Goal: Task Accomplishment & Management: Manage account settings

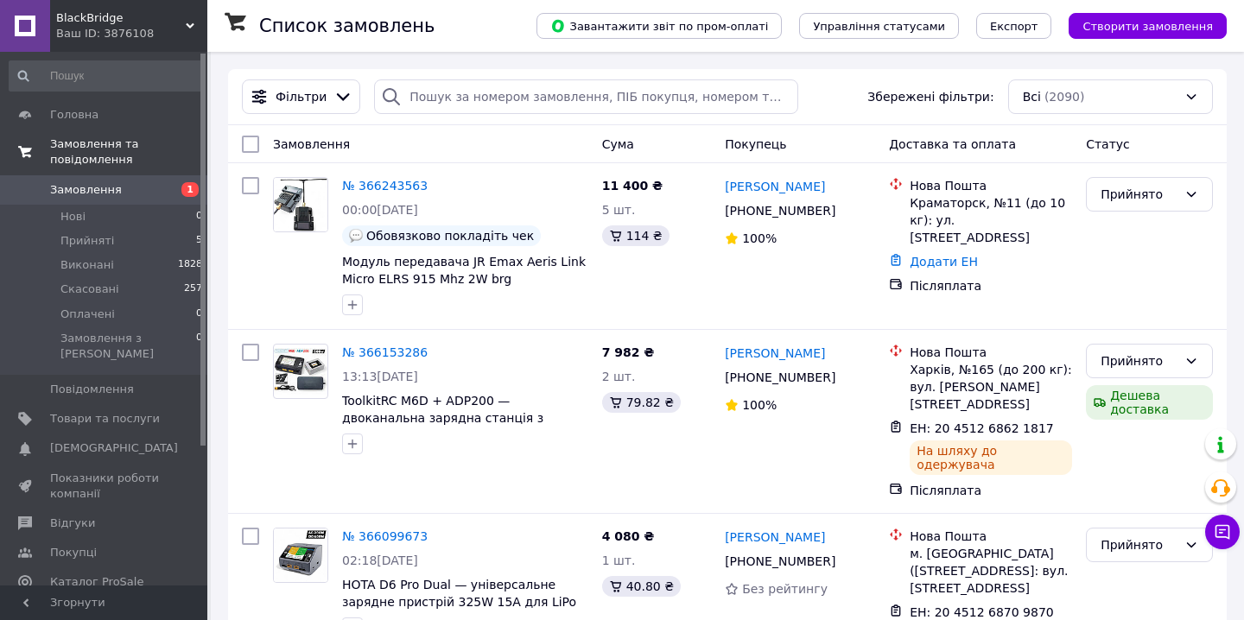
click at [152, 159] on span "Замовлення та повідомлення" at bounding box center [128, 152] width 157 height 31
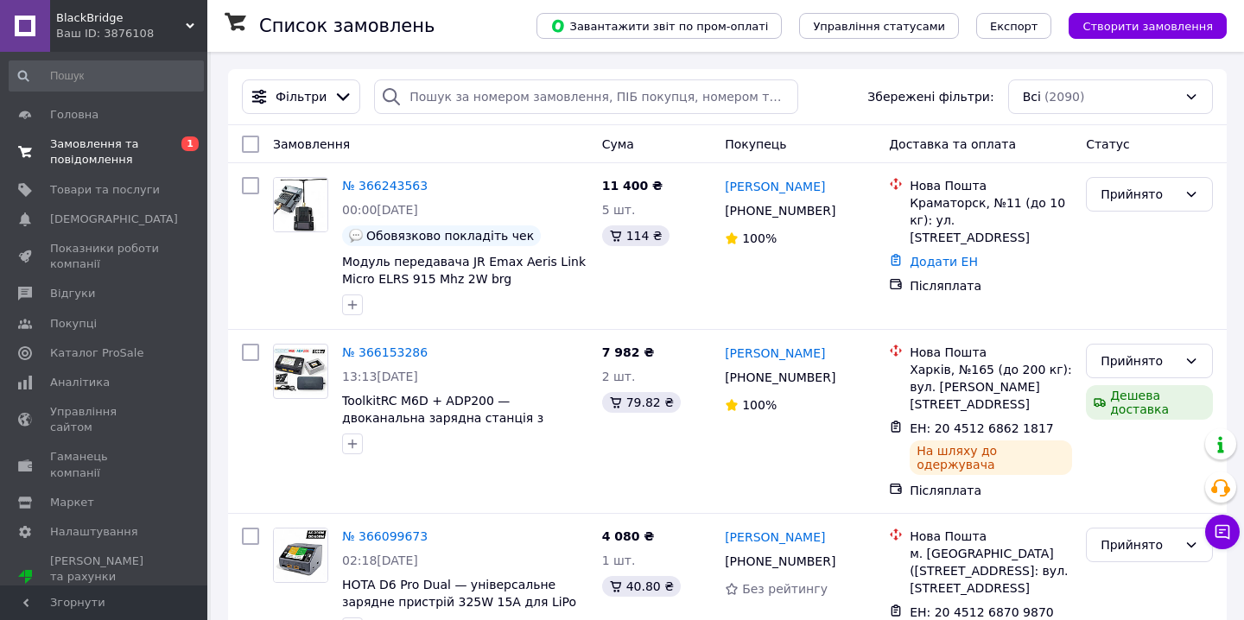
click at [152, 158] on span "Замовлення та повідомлення" at bounding box center [105, 152] width 110 height 31
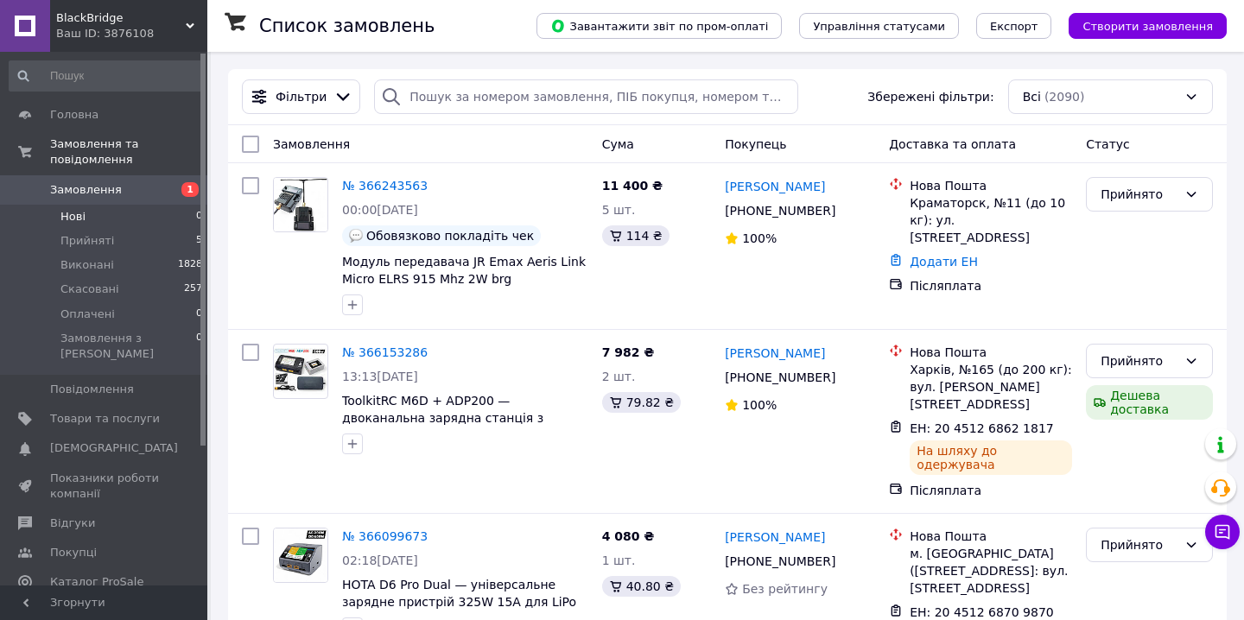
click at [156, 216] on li "Нові 0" at bounding box center [106, 217] width 213 height 24
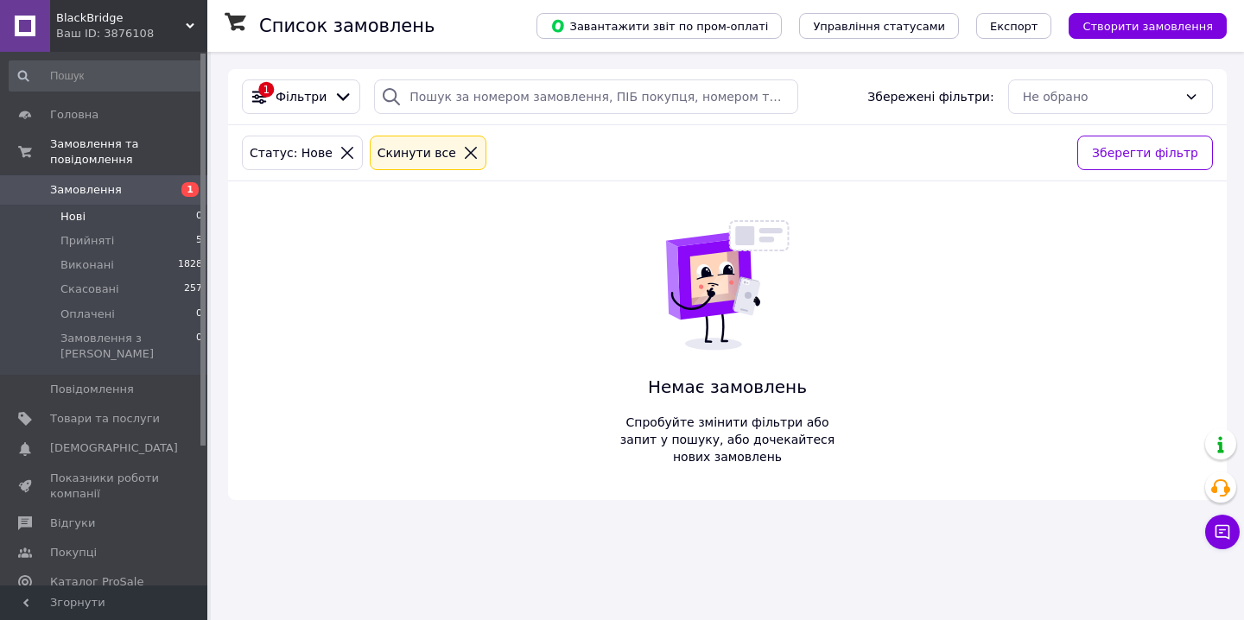
click at [157, 191] on span "Замовлення" at bounding box center [105, 190] width 110 height 16
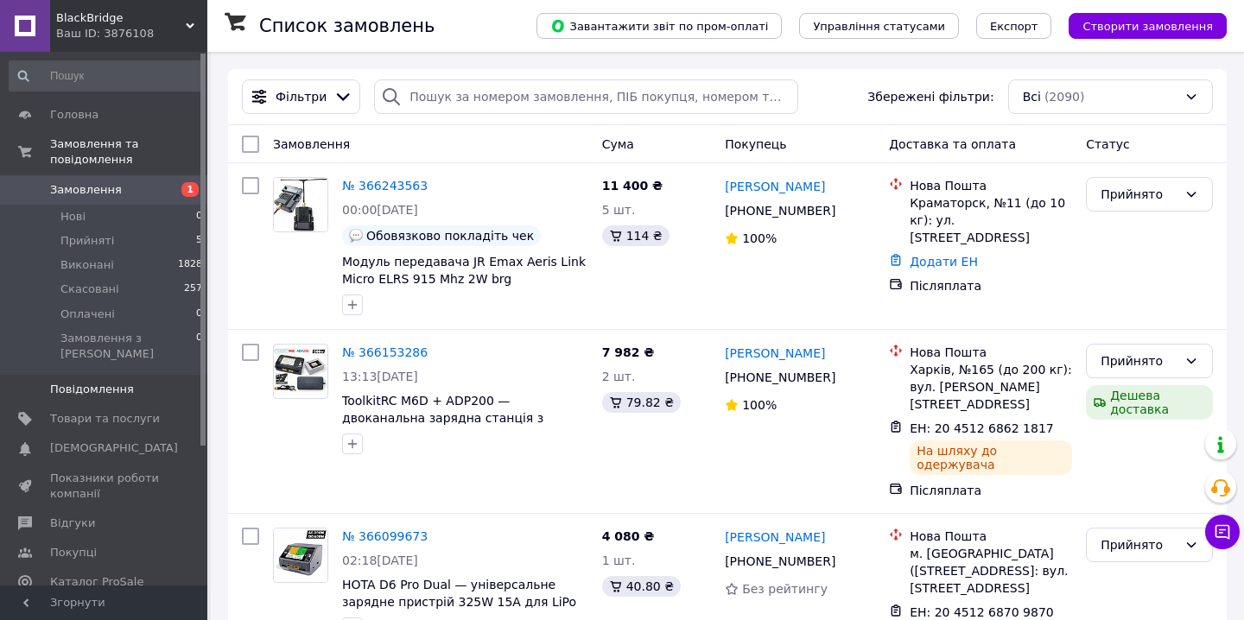
scroll to position [189, 0]
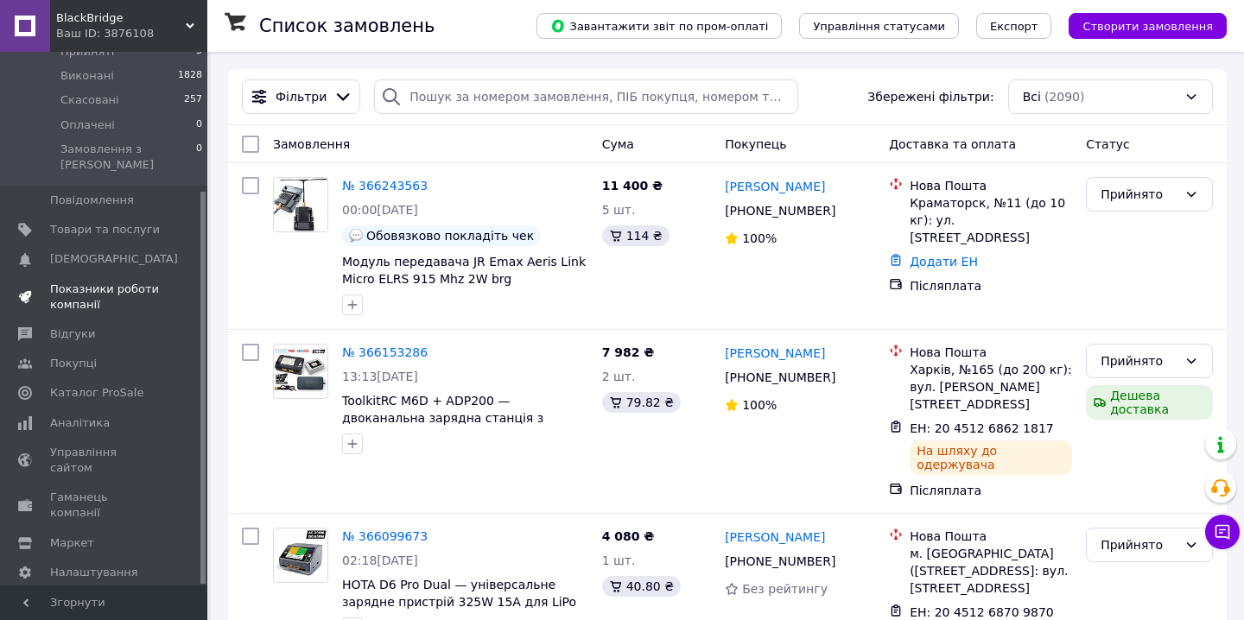
click at [157, 282] on span "Показники роботи компанії" at bounding box center [105, 297] width 110 height 31
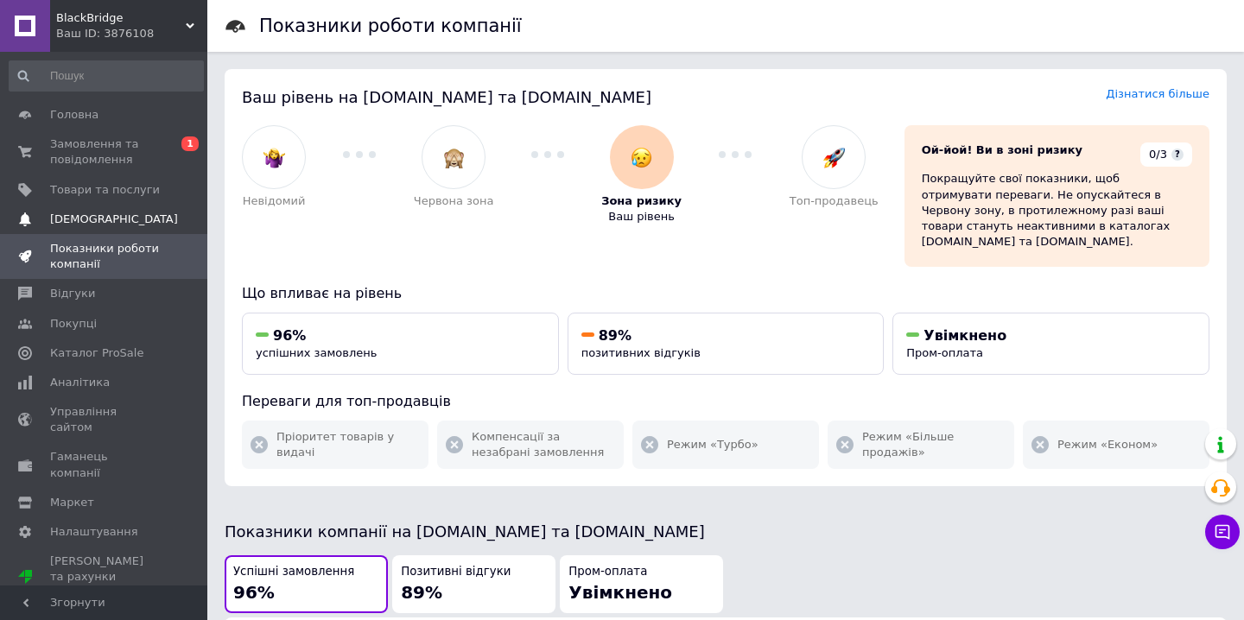
click at [148, 213] on span "[DEMOGRAPHIC_DATA]" at bounding box center [105, 220] width 110 height 16
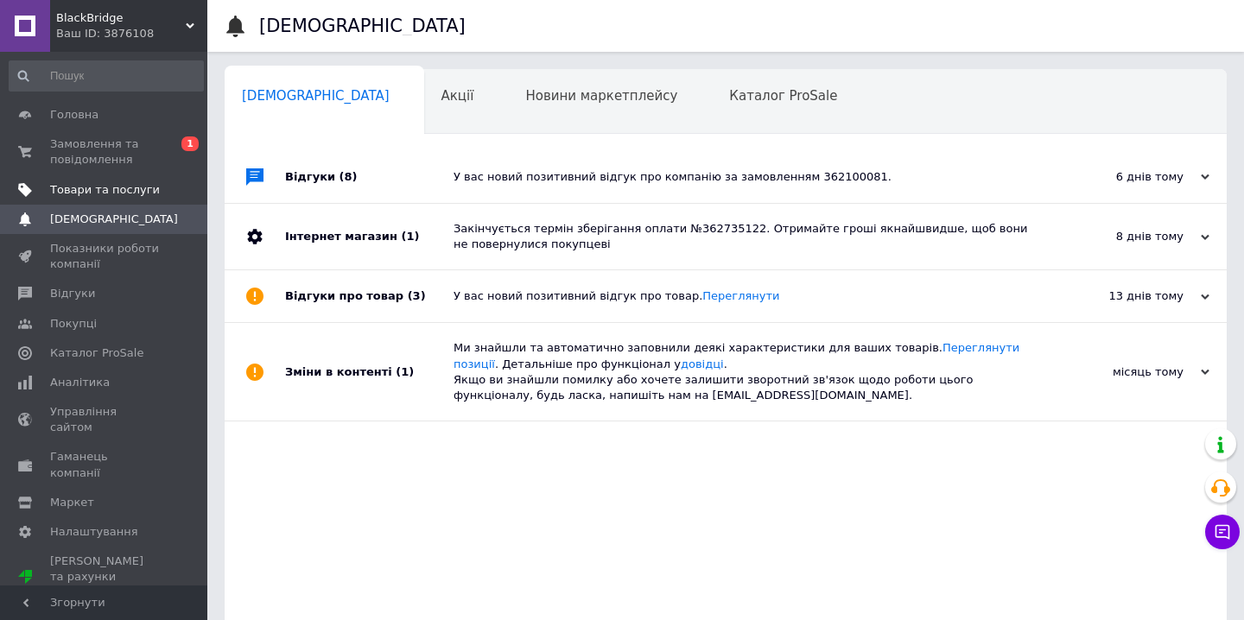
click at [176, 186] on span at bounding box center [184, 190] width 48 height 16
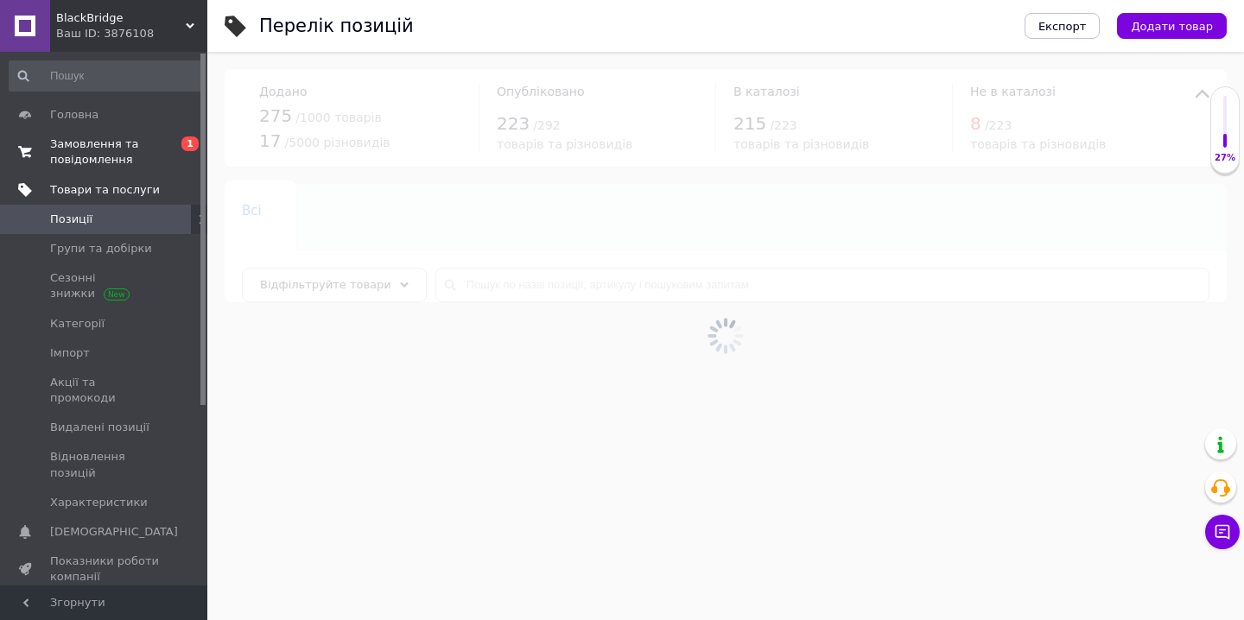
click at [156, 146] on span "Замовлення та повідомлення" at bounding box center [105, 152] width 110 height 31
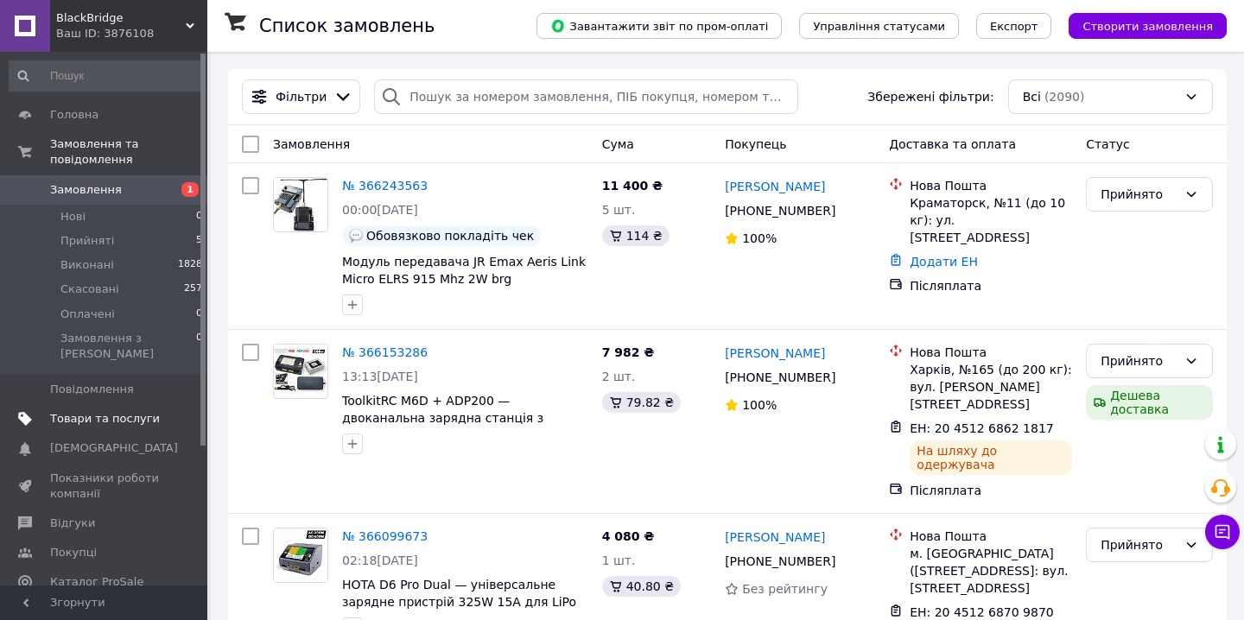
click at [121, 411] on span "Товари та послуги" at bounding box center [105, 419] width 110 height 16
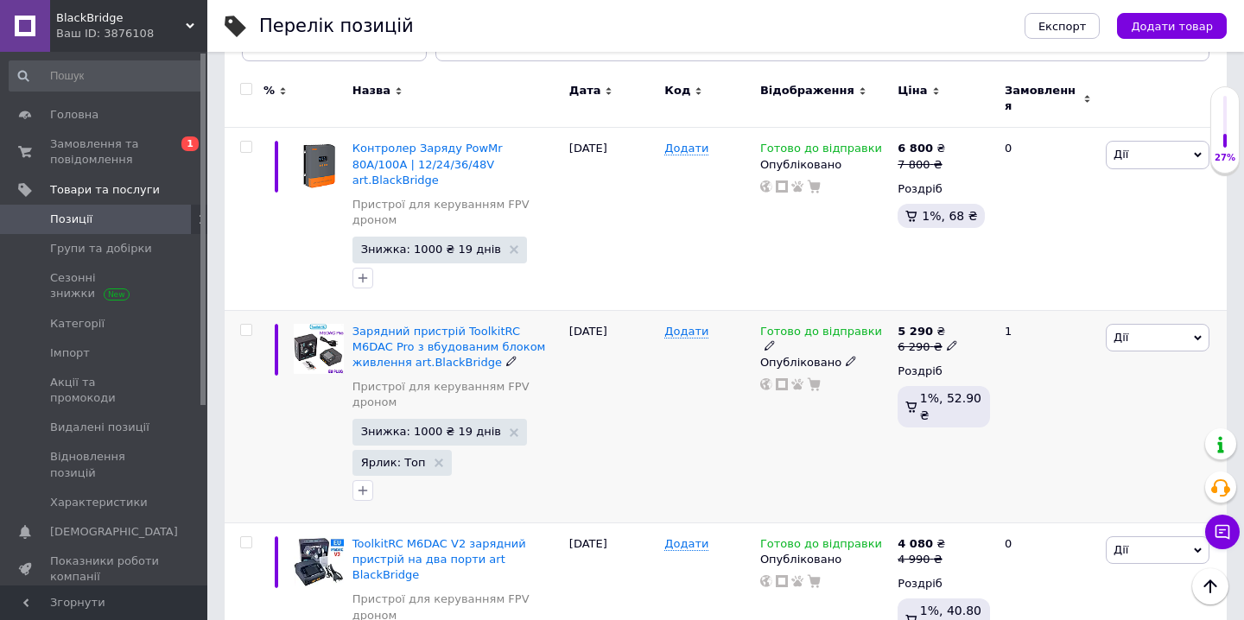
scroll to position [240, 0]
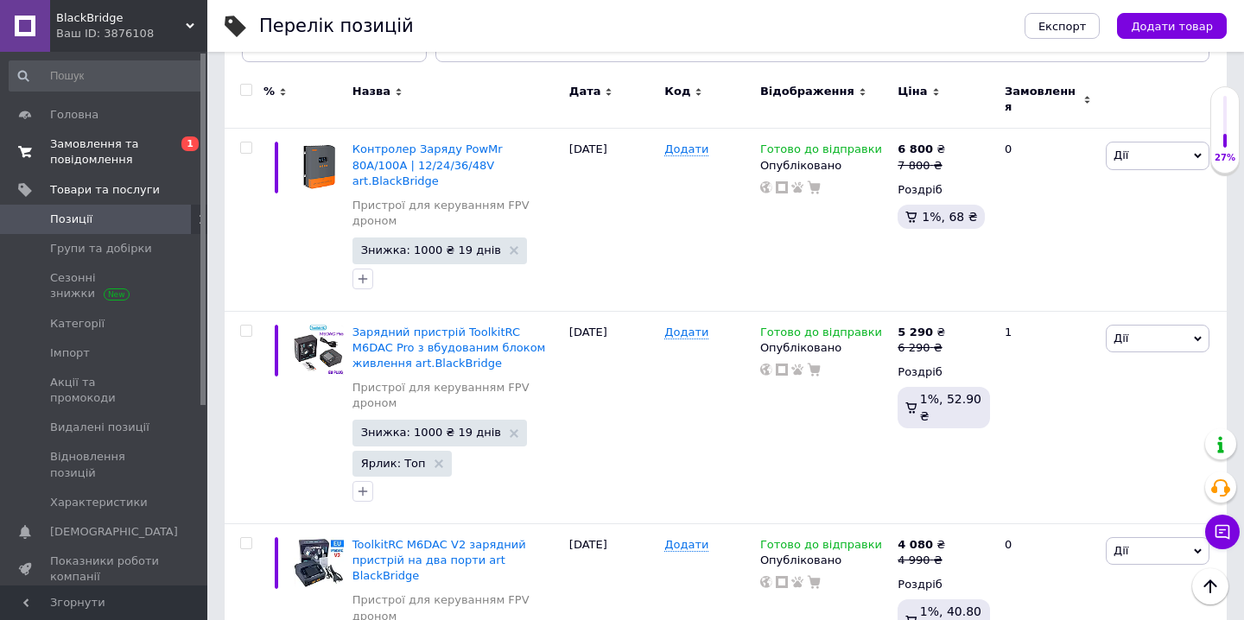
click at [148, 156] on span "Замовлення та повідомлення" at bounding box center [105, 152] width 110 height 31
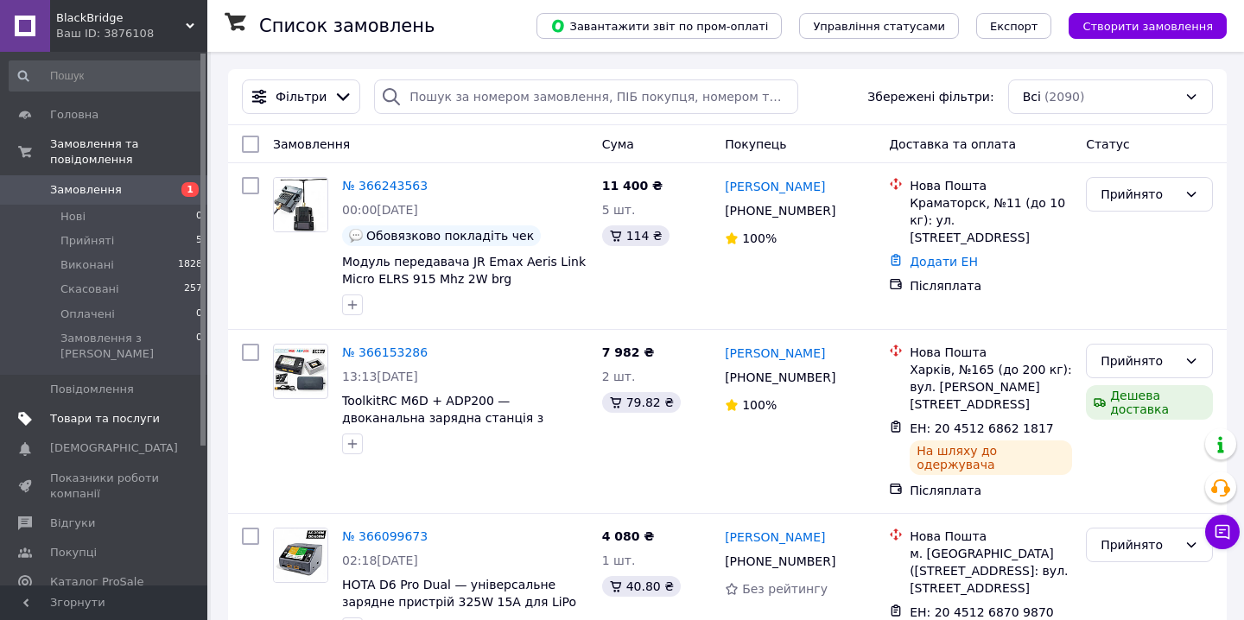
click at [114, 411] on span "Товари та послуги" at bounding box center [105, 419] width 110 height 16
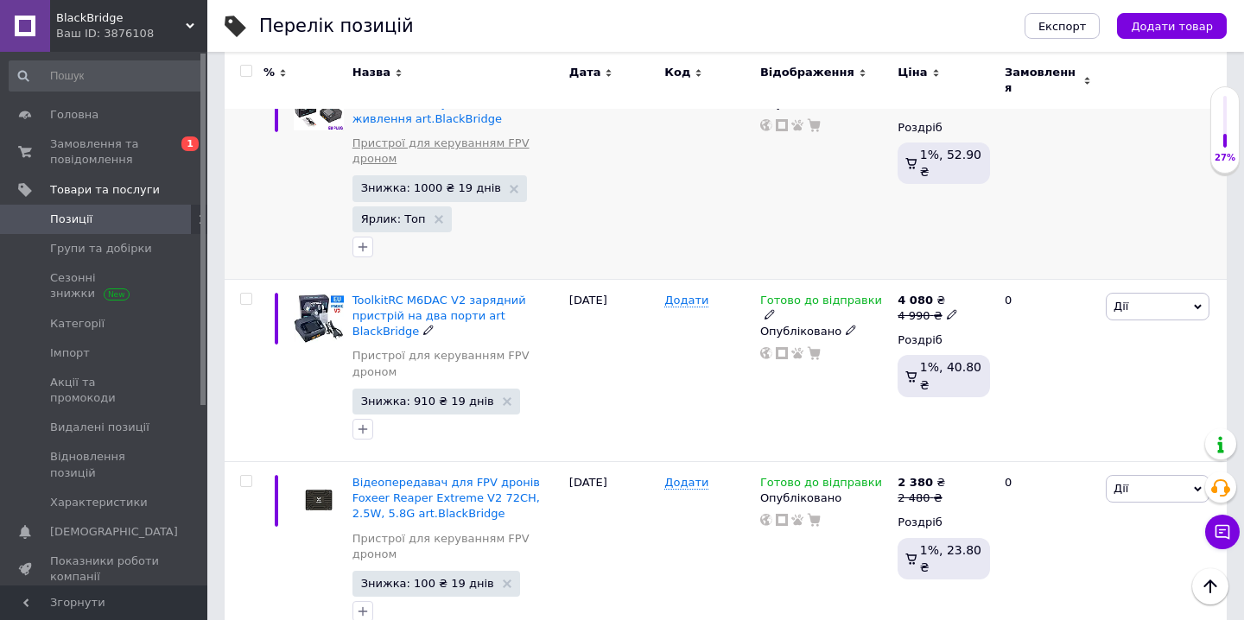
scroll to position [560, 0]
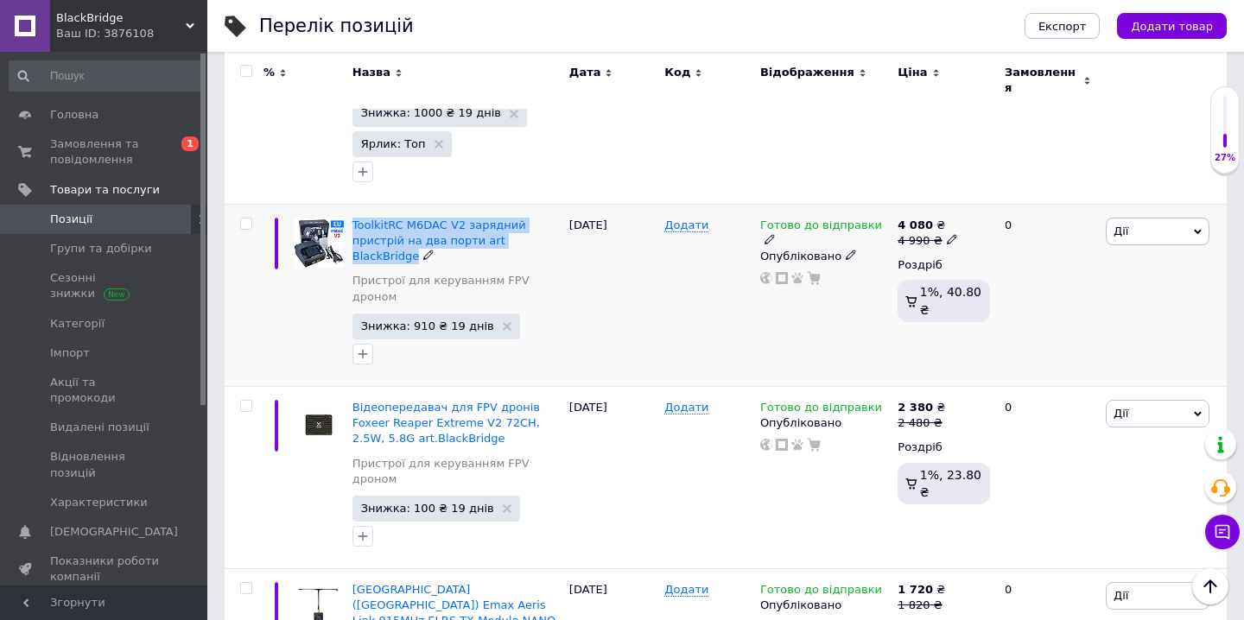
drag, startPoint x: 353, startPoint y: 190, endPoint x: 557, endPoint y: 217, distance: 206.5
click at [557, 217] on div "ToolkitRC M6DAC V2 зарядний пристрій на два порти art BlackBridge Пристрої для …" at bounding box center [456, 295] width 217 height 182
copy span "ToolkitRC M6DAC V2 зарядний пристрій на два порти art BlackBridge"
click at [702, 291] on div "Додати" at bounding box center [708, 295] width 96 height 182
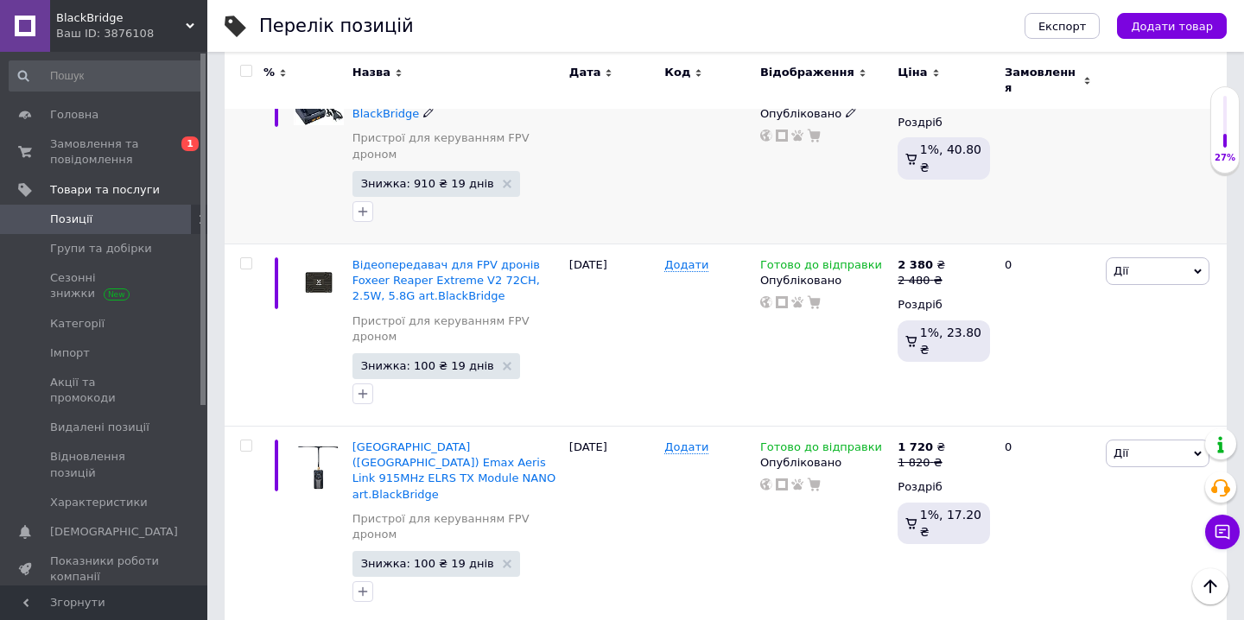
scroll to position [707, 0]
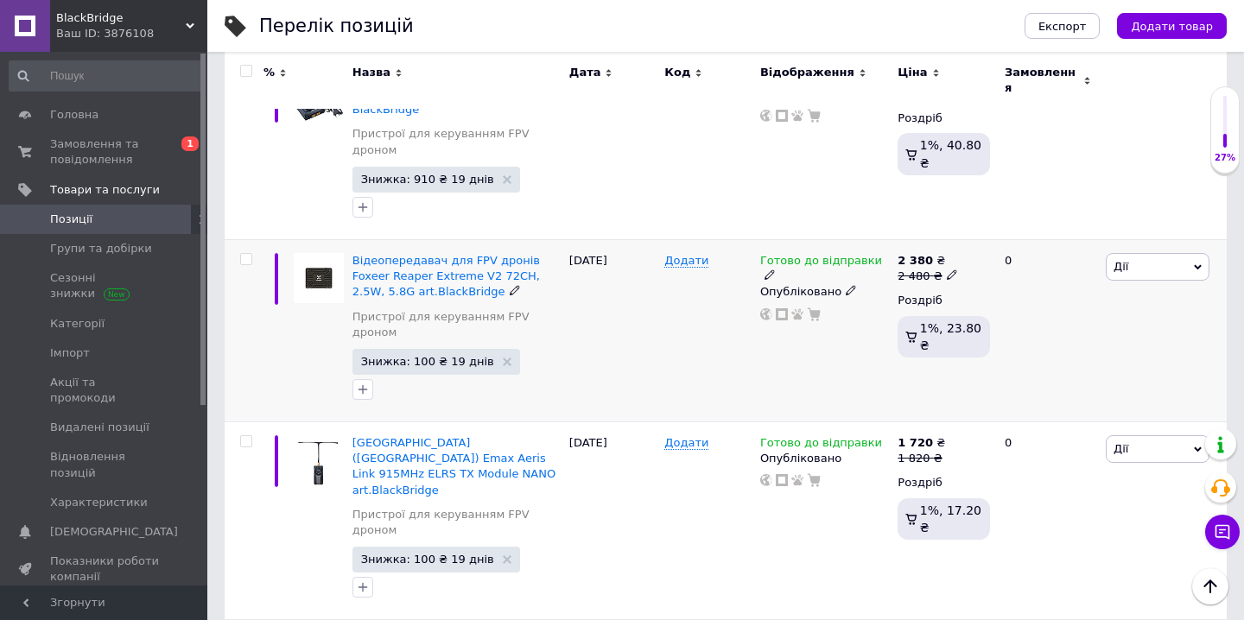
click at [248, 254] on input "checkbox" at bounding box center [245, 259] width 11 height 11
checkbox input "true"
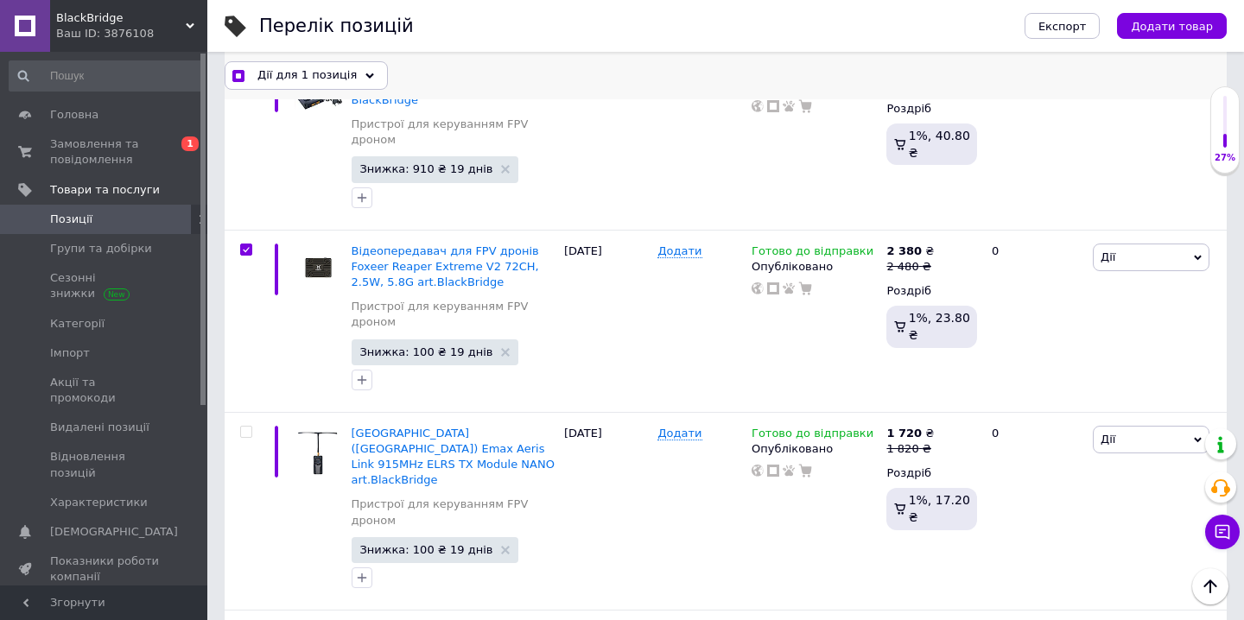
click at [365, 73] on use at bounding box center [369, 75] width 9 height 5
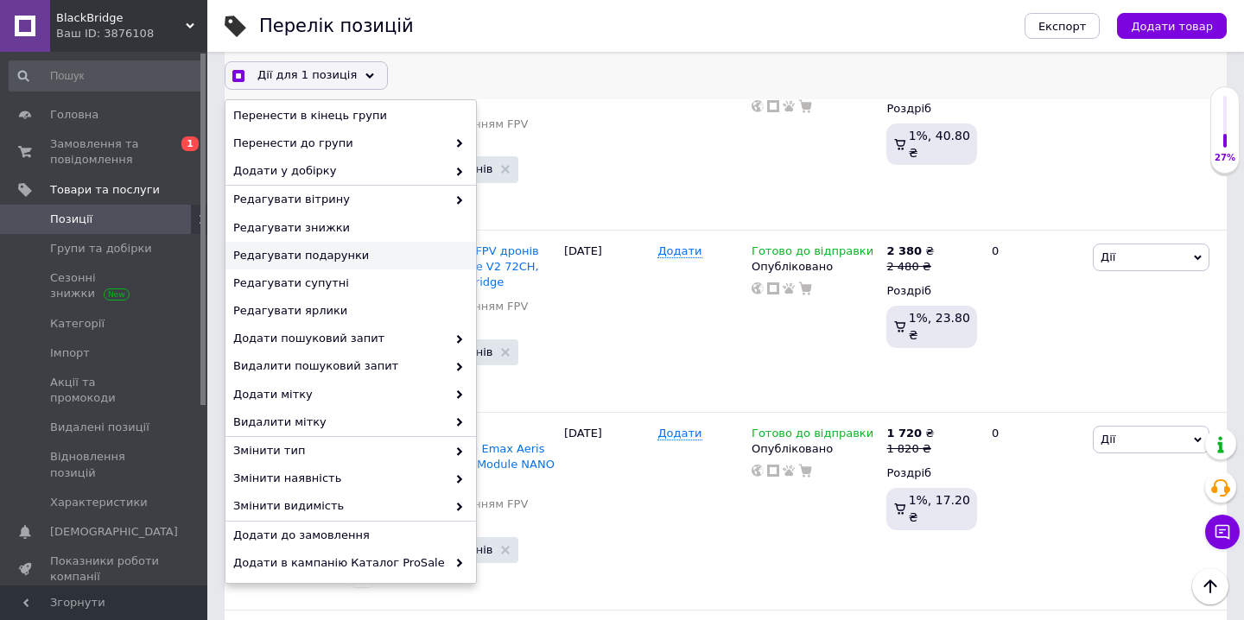
scroll to position [122, 0]
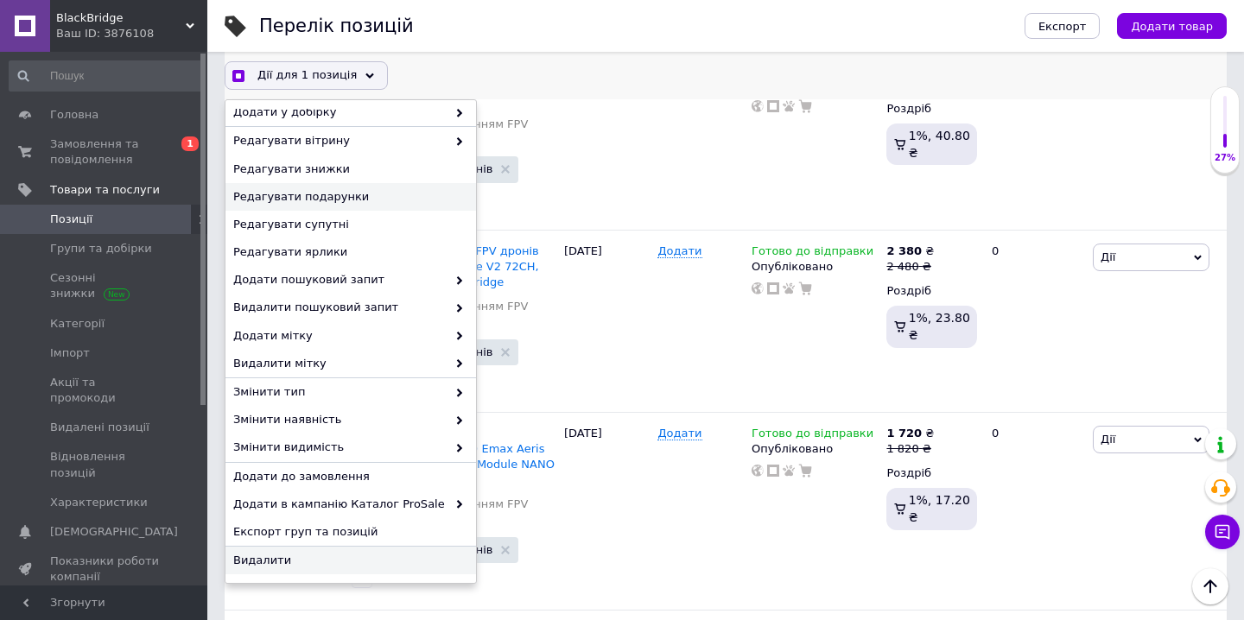
click at [284, 561] on span "Видалити" at bounding box center [348, 561] width 231 height 16
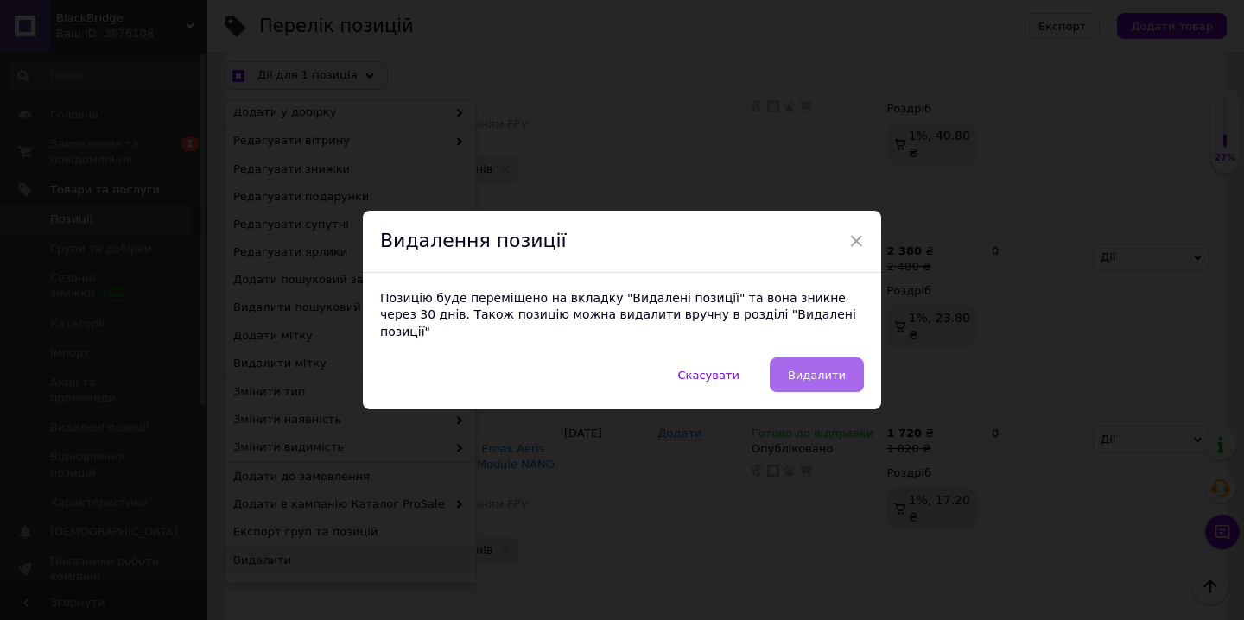
click at [830, 370] on span "Видалити" at bounding box center [817, 375] width 58 height 13
checkbox input "true"
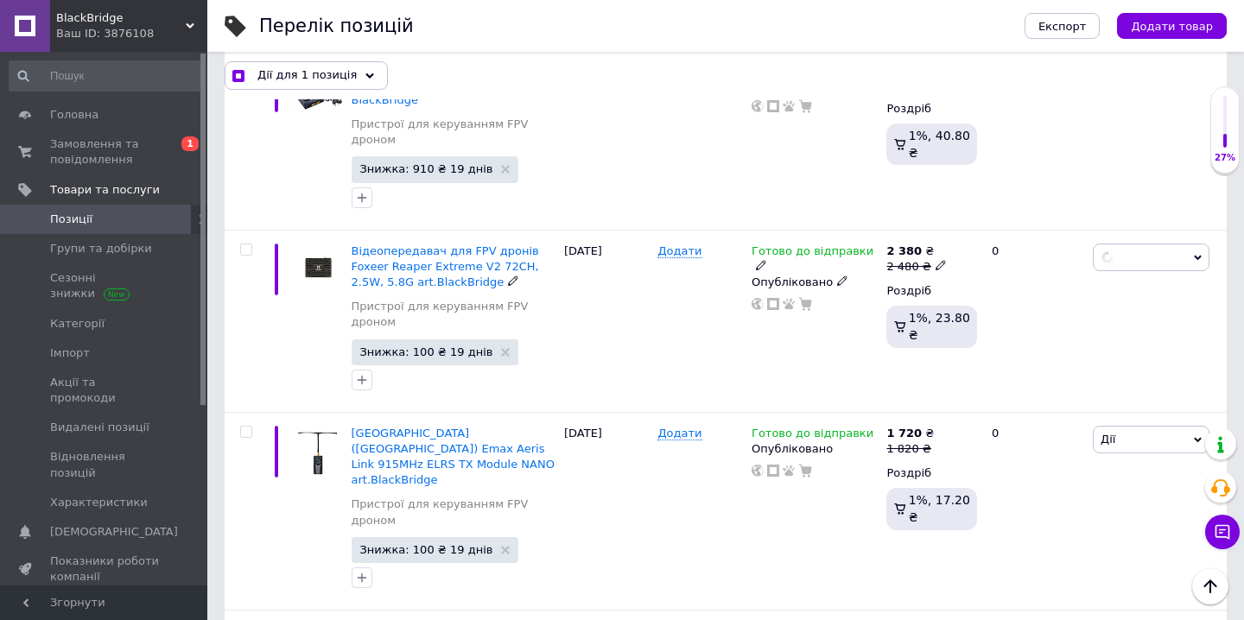
checkbox input "false"
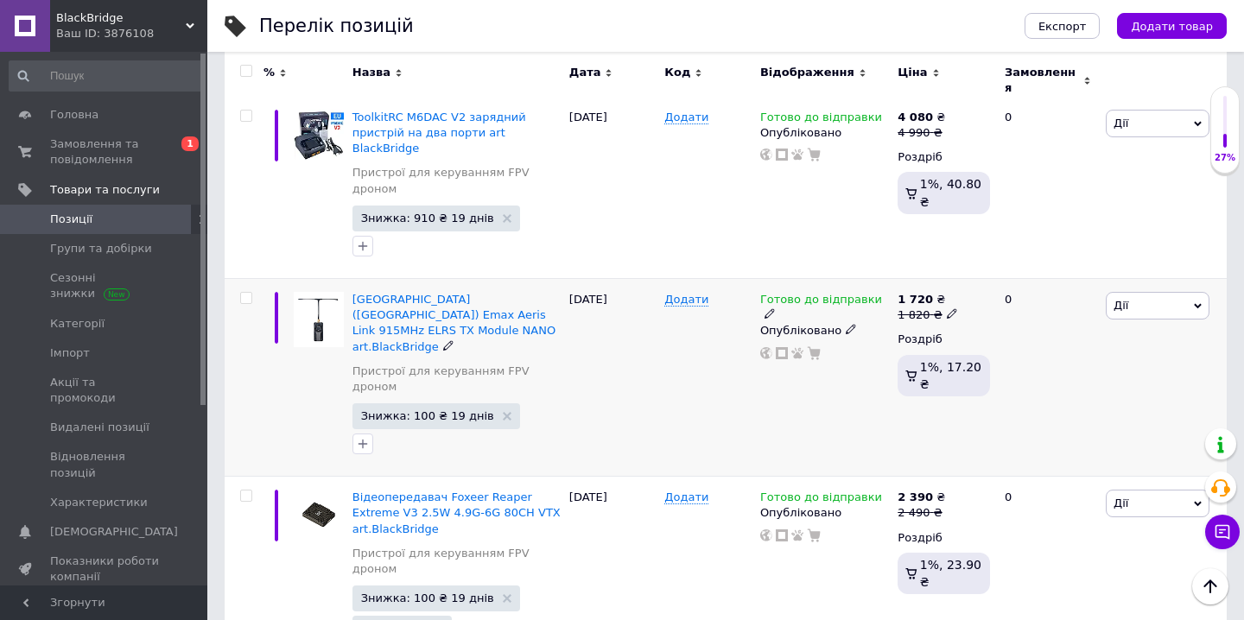
scroll to position [671, 0]
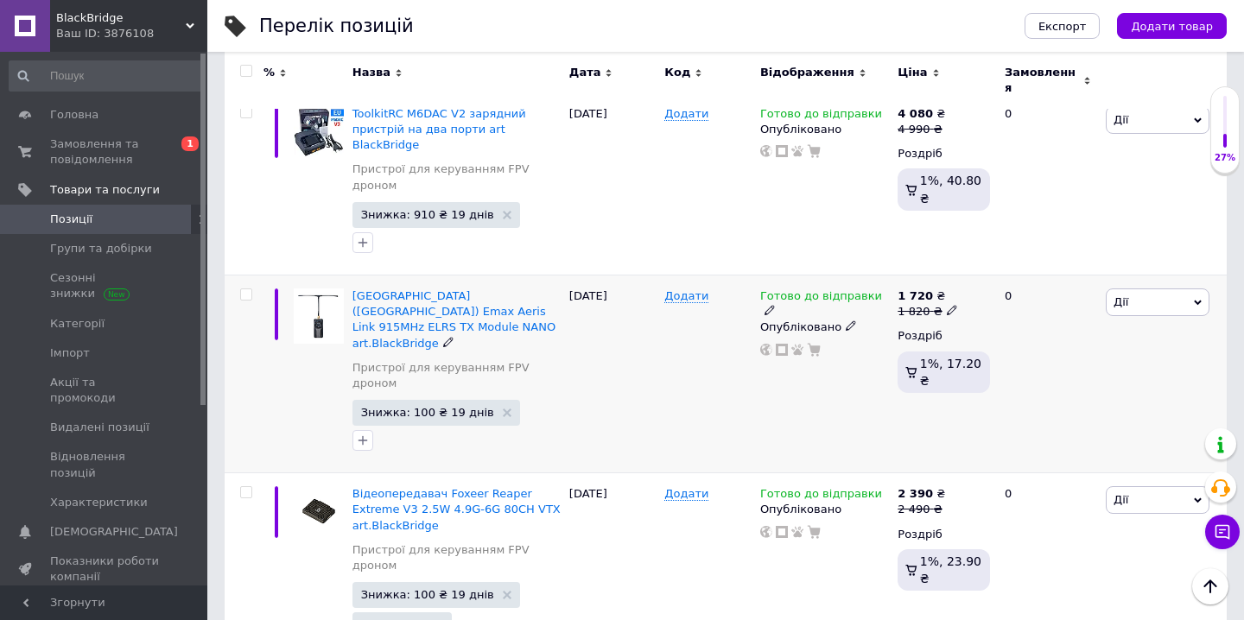
click at [250, 289] on input "checkbox" at bounding box center [245, 294] width 11 height 11
checkbox input "true"
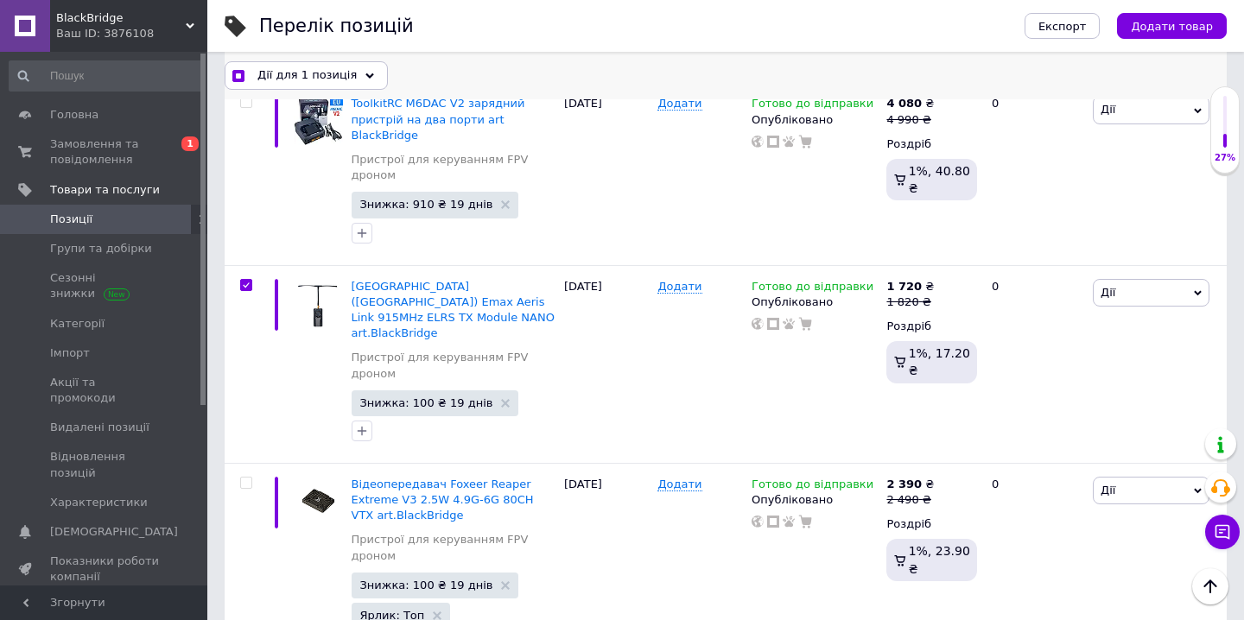
click at [353, 76] on div "Дії для 1 позиція" at bounding box center [306, 75] width 163 height 28
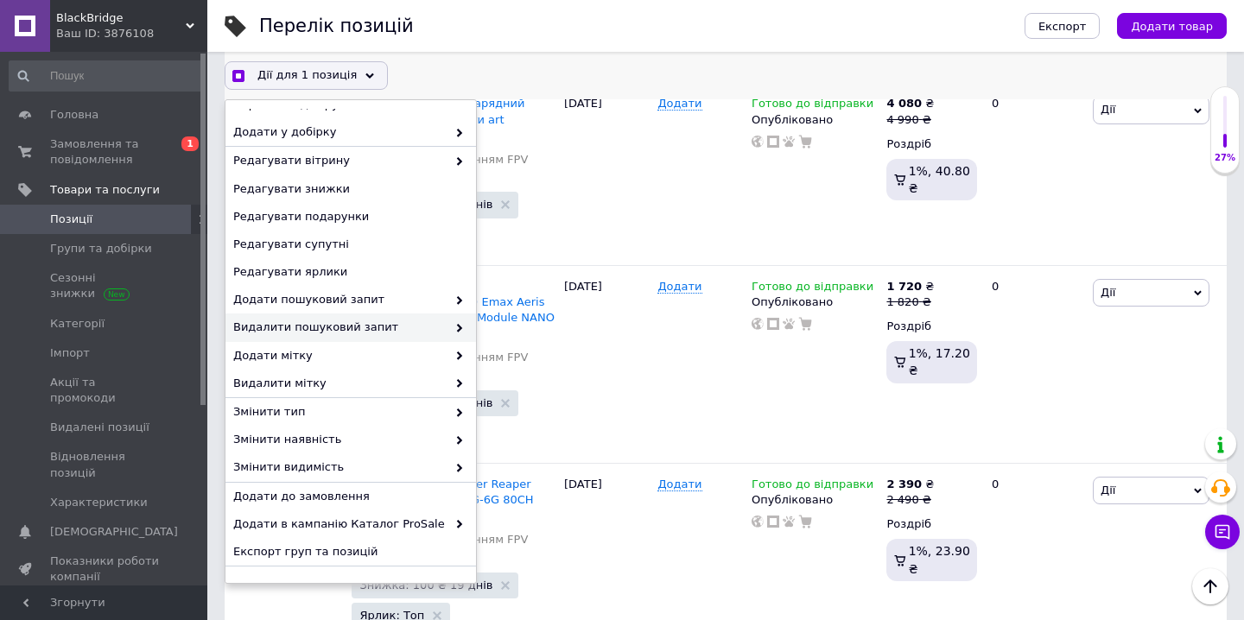
scroll to position [122, 0]
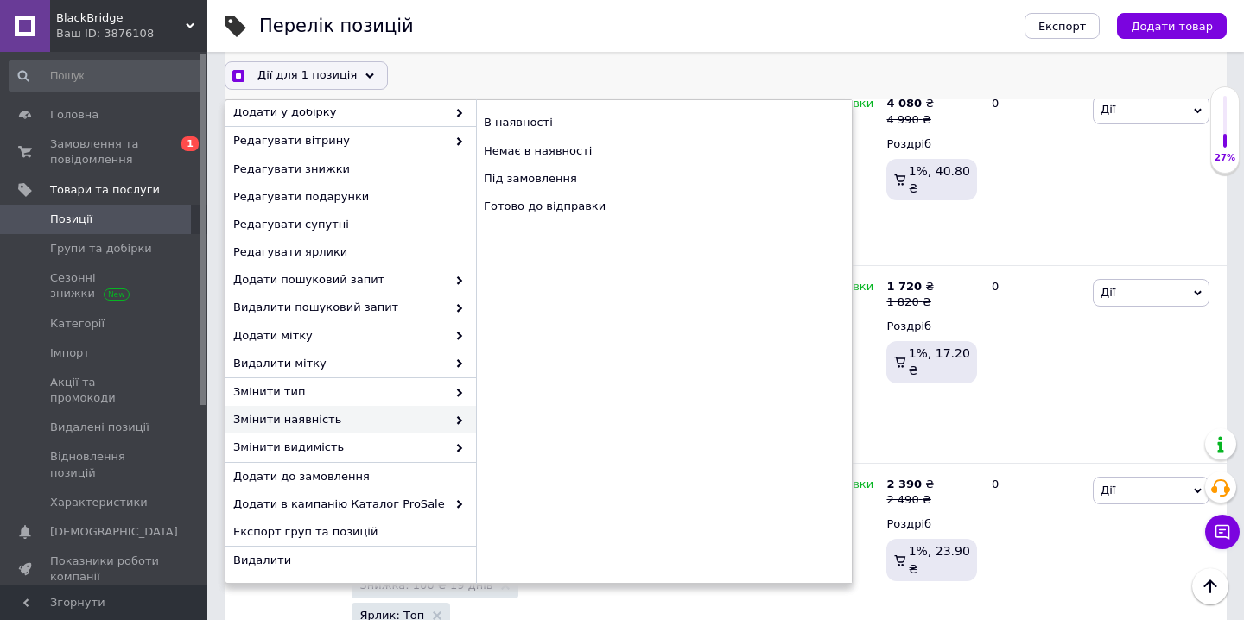
click at [458, 419] on icon at bounding box center [459, 420] width 9 height 9
click at [1009, 372] on div "0" at bounding box center [1034, 364] width 107 height 198
checkbox input "true"
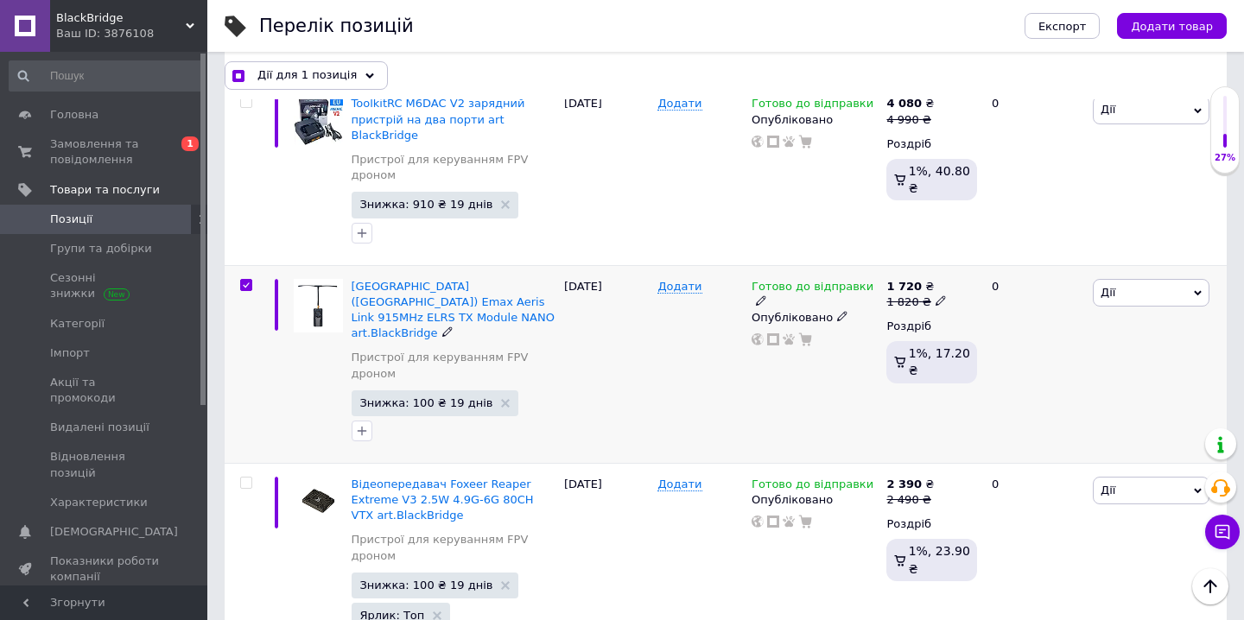
click at [248, 280] on input "checkbox" at bounding box center [245, 285] width 11 height 11
checkbox input "false"
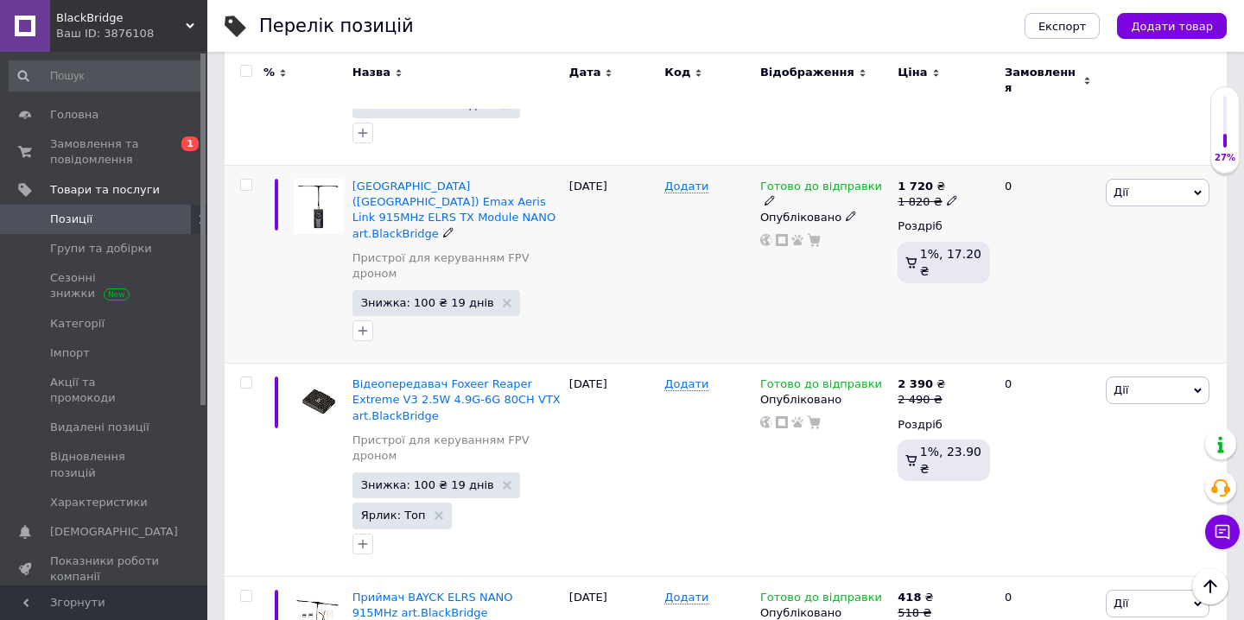
scroll to position [787, 0]
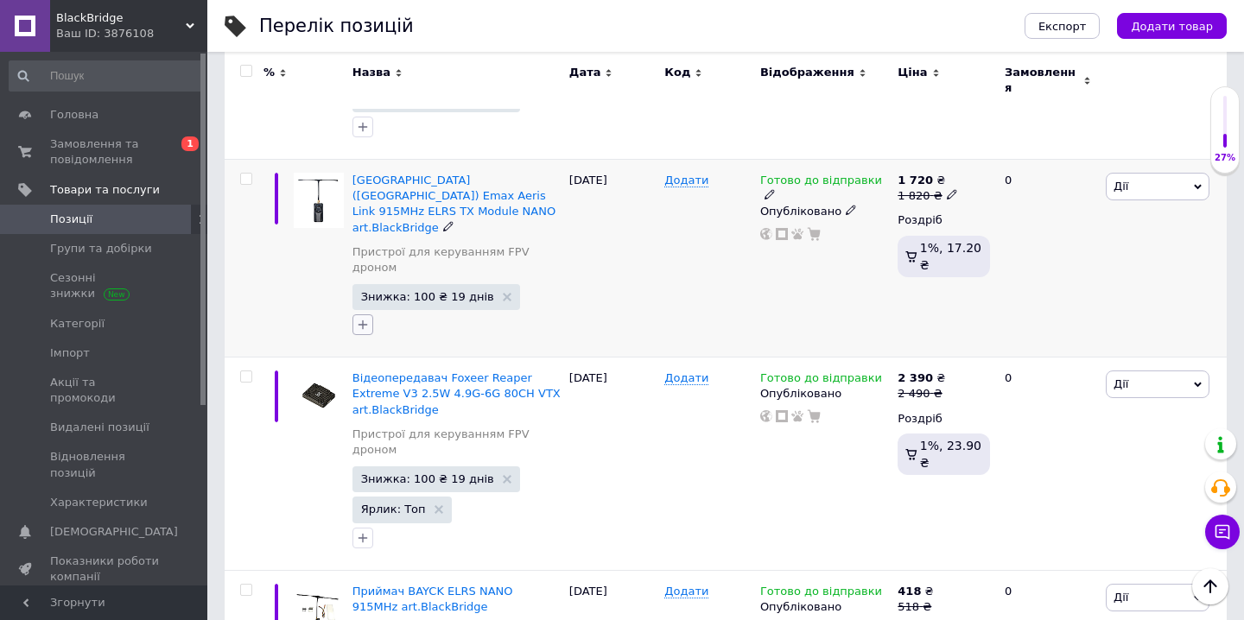
click at [365, 318] on icon "button" at bounding box center [363, 325] width 14 height 14
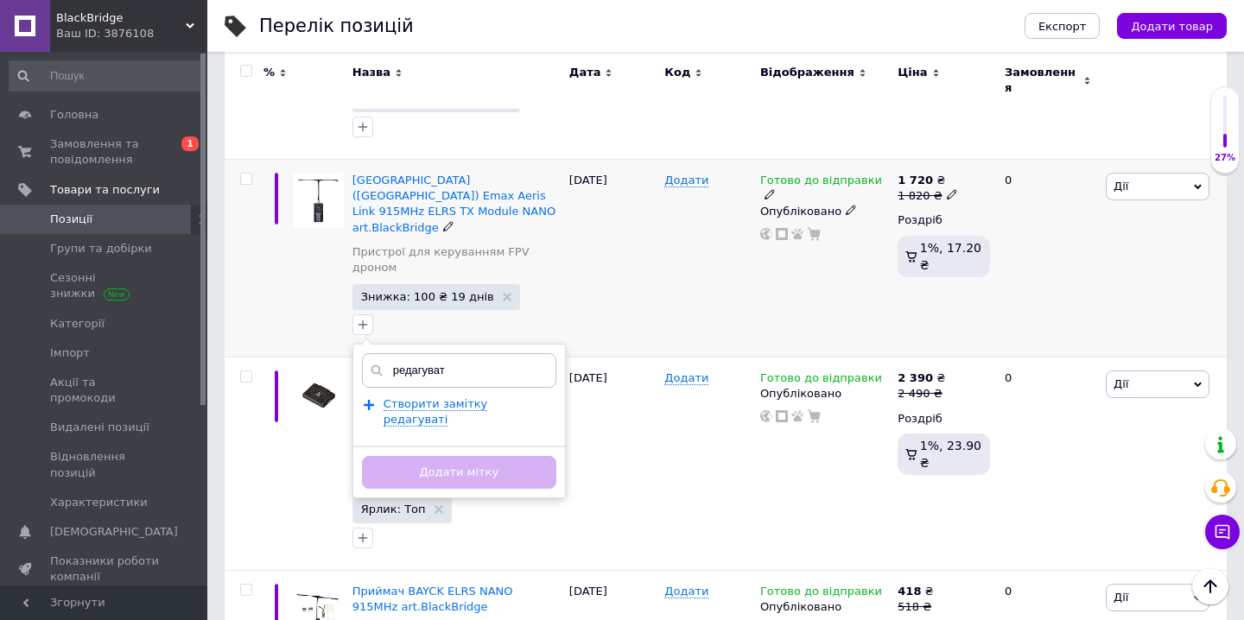
type input "редагувати"
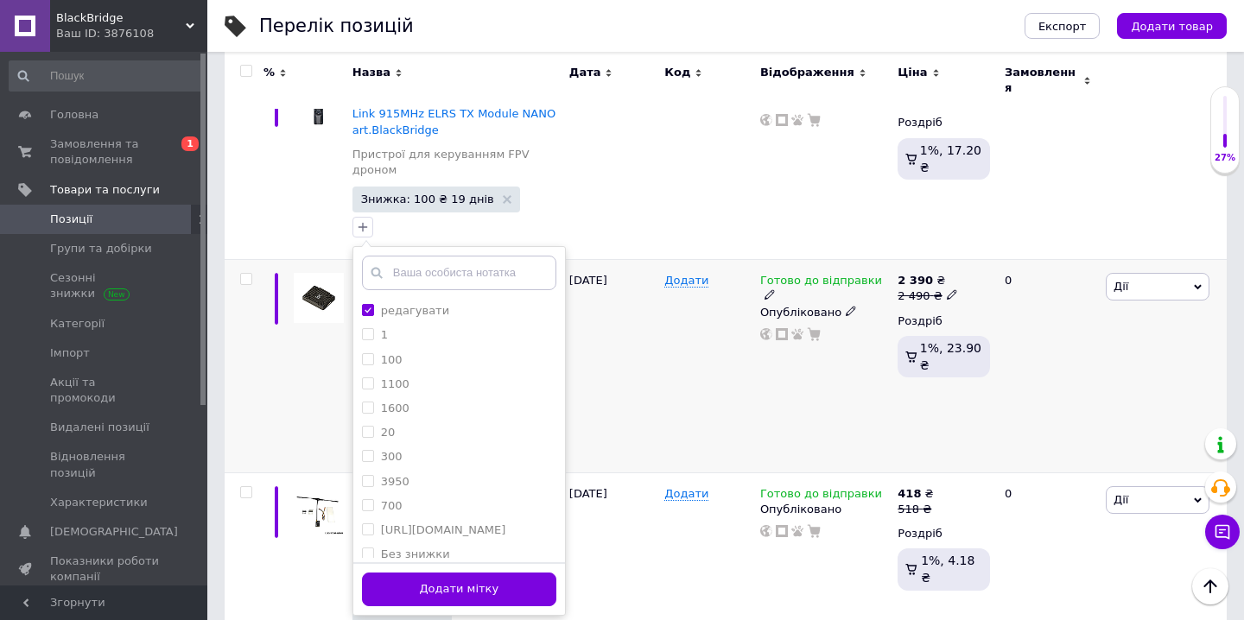
scroll to position [889, 0]
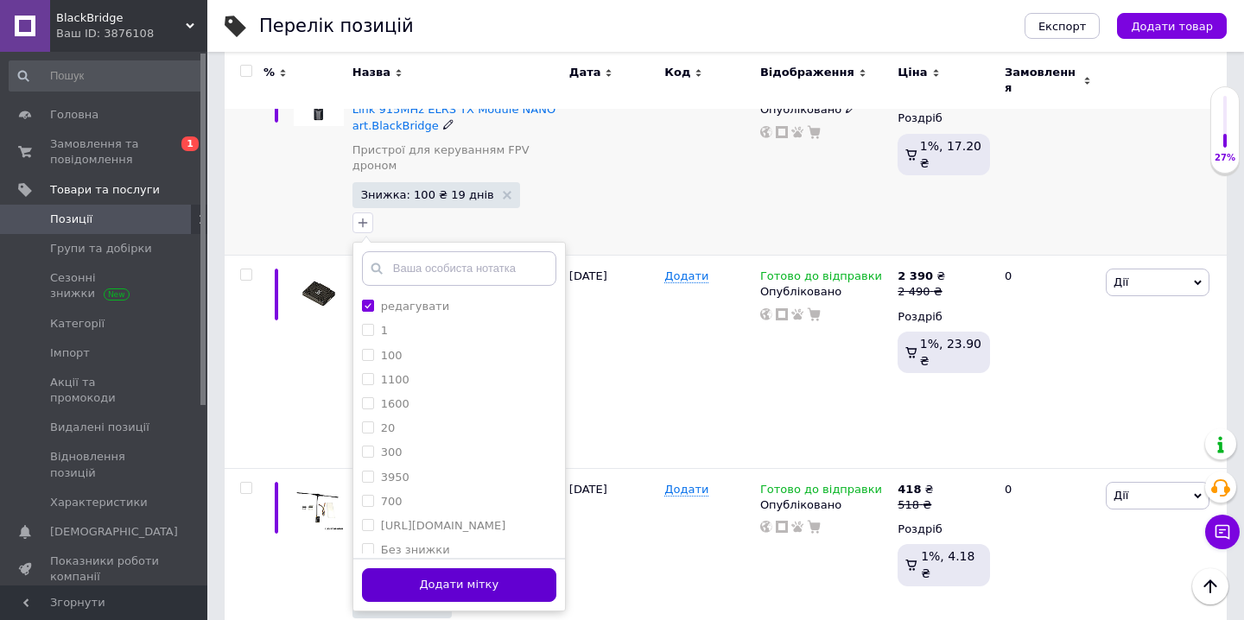
click at [510, 568] on button "Додати мітку" at bounding box center [459, 585] width 194 height 34
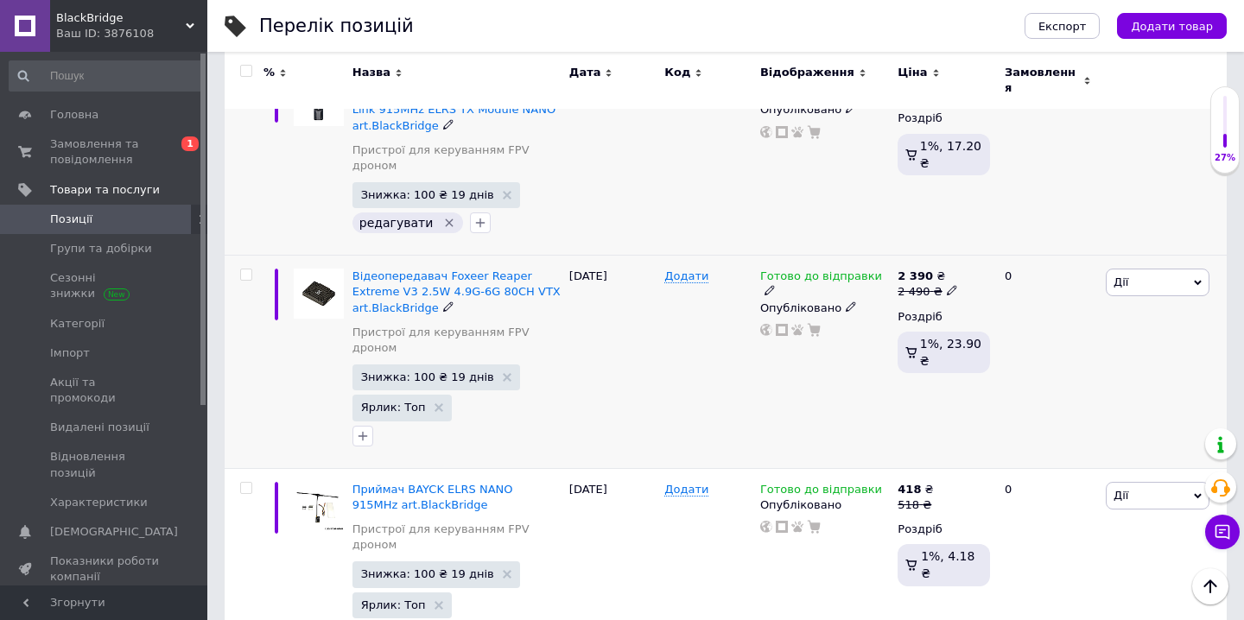
click at [248, 270] on input "checkbox" at bounding box center [245, 275] width 11 height 11
checkbox input "true"
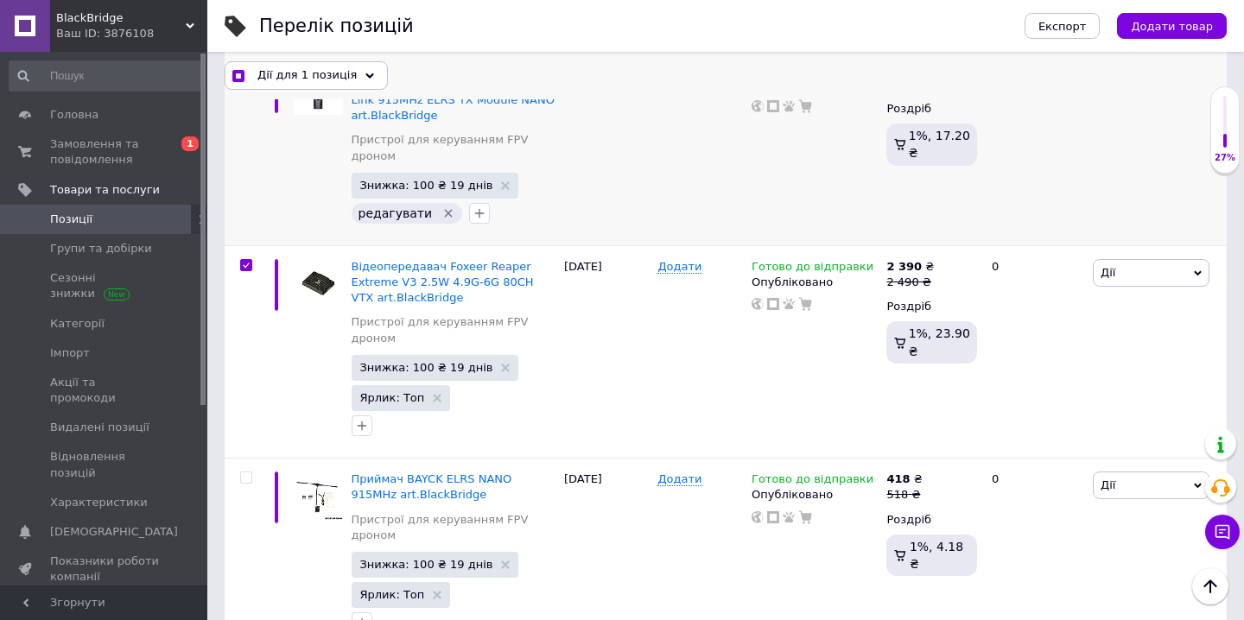
click at [348, 72] on div "Дії для 1 позиція" at bounding box center [306, 75] width 163 height 28
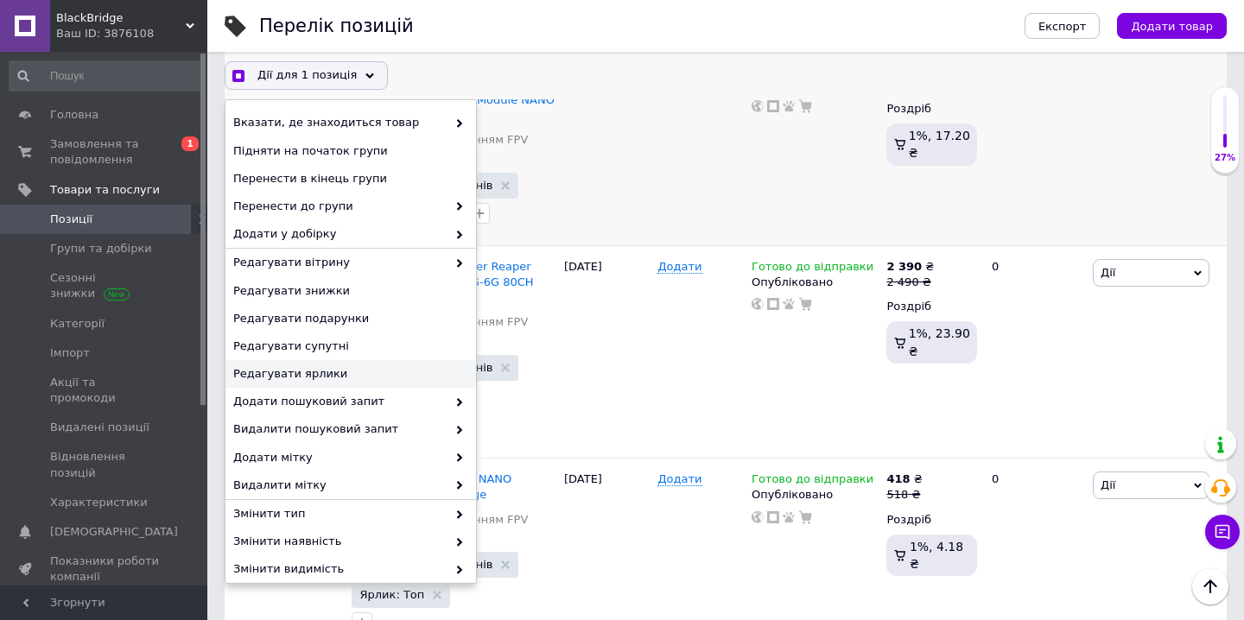
scroll to position [122, 0]
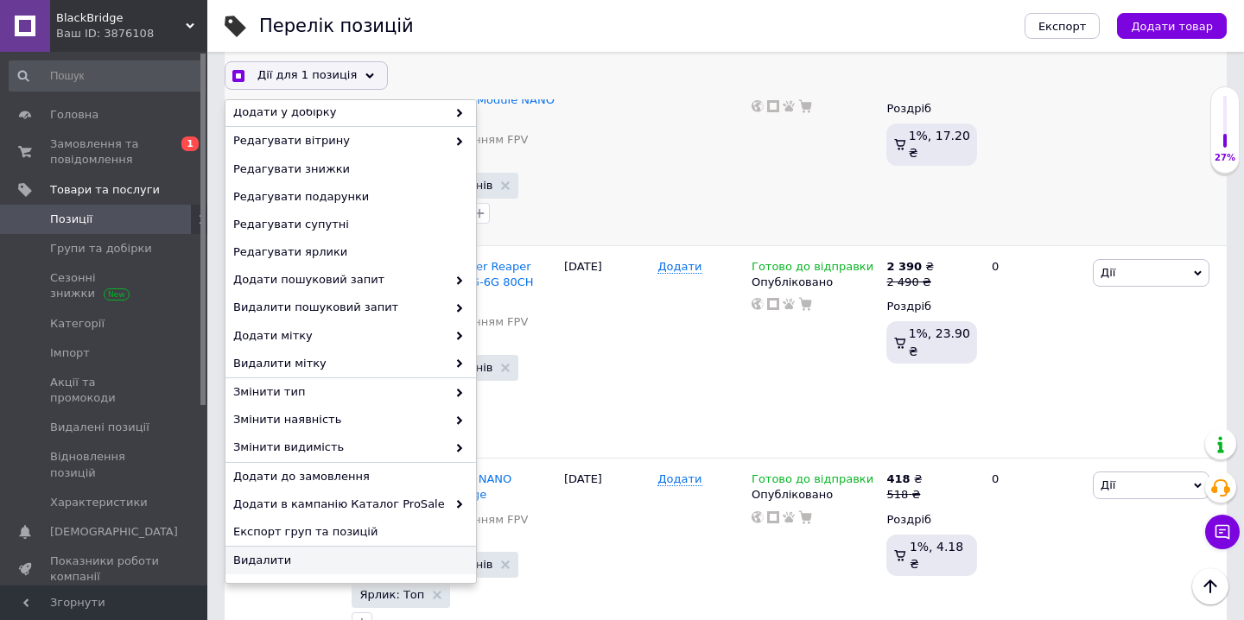
click at [276, 567] on span "Видалити" at bounding box center [348, 561] width 231 height 16
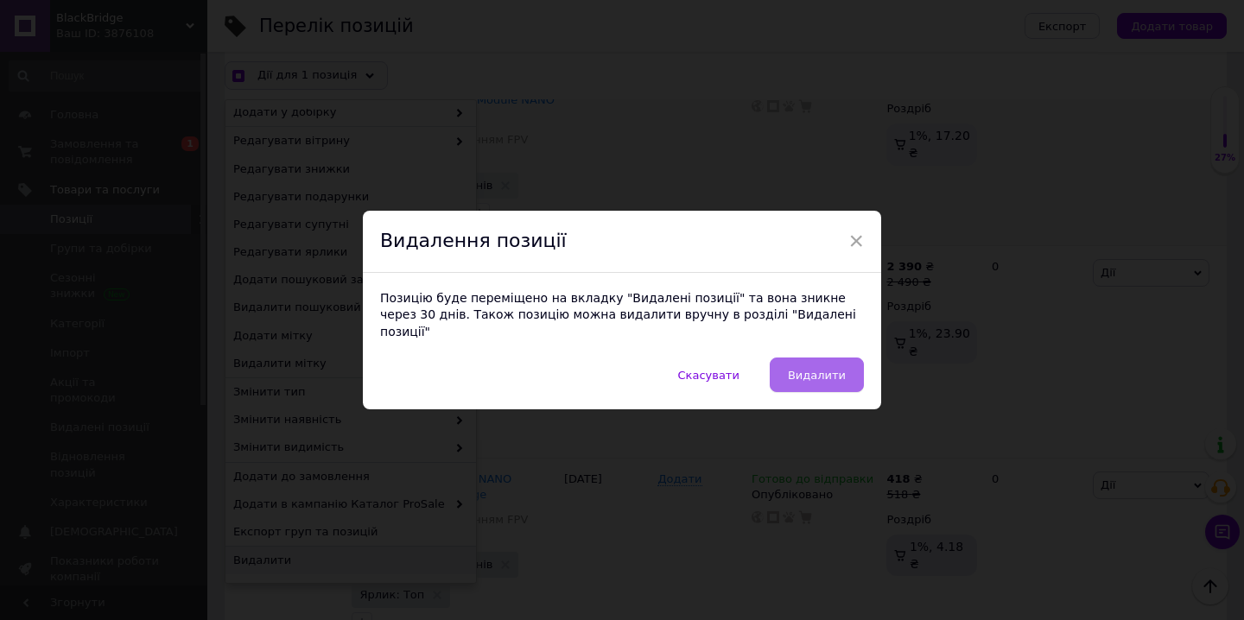
click at [823, 369] on span "Видалити" at bounding box center [817, 375] width 58 height 13
checkbox input "true"
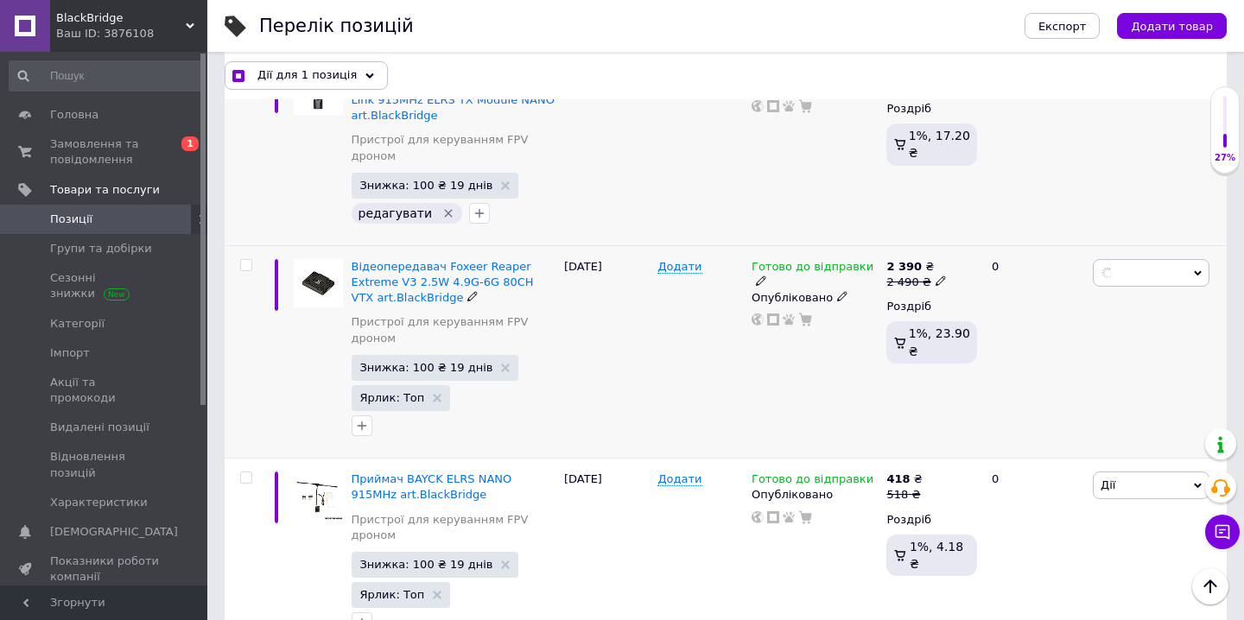
checkbox input "false"
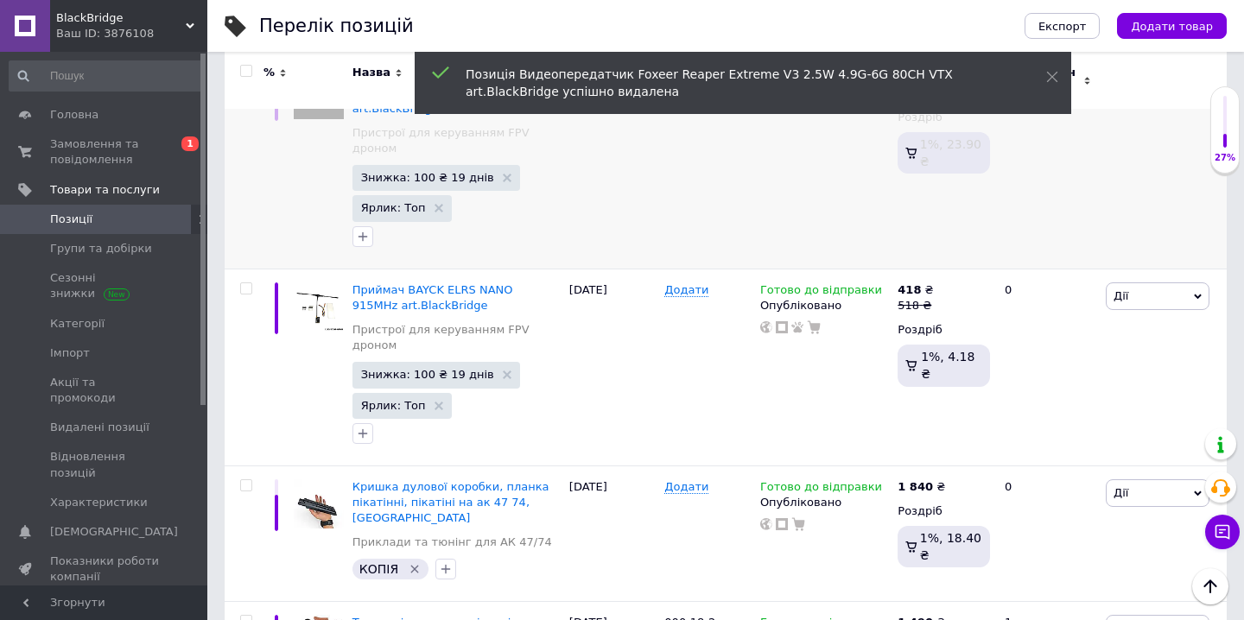
scroll to position [1089, 0]
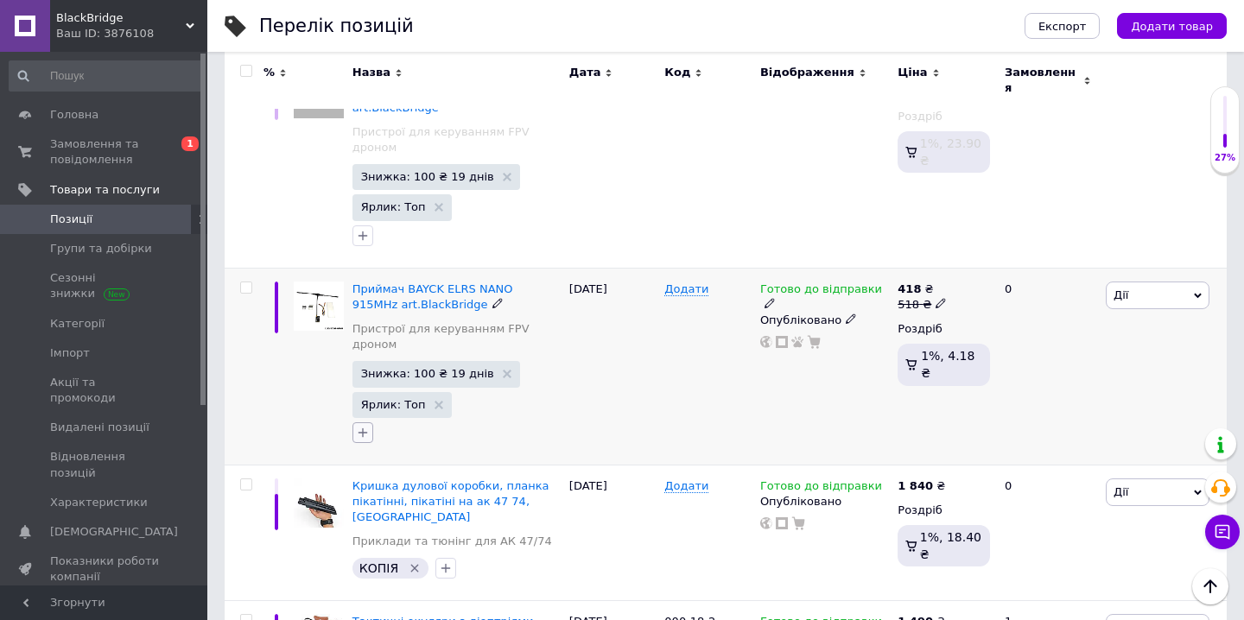
click at [362, 428] on icon "button" at bounding box center [363, 433] width 10 height 10
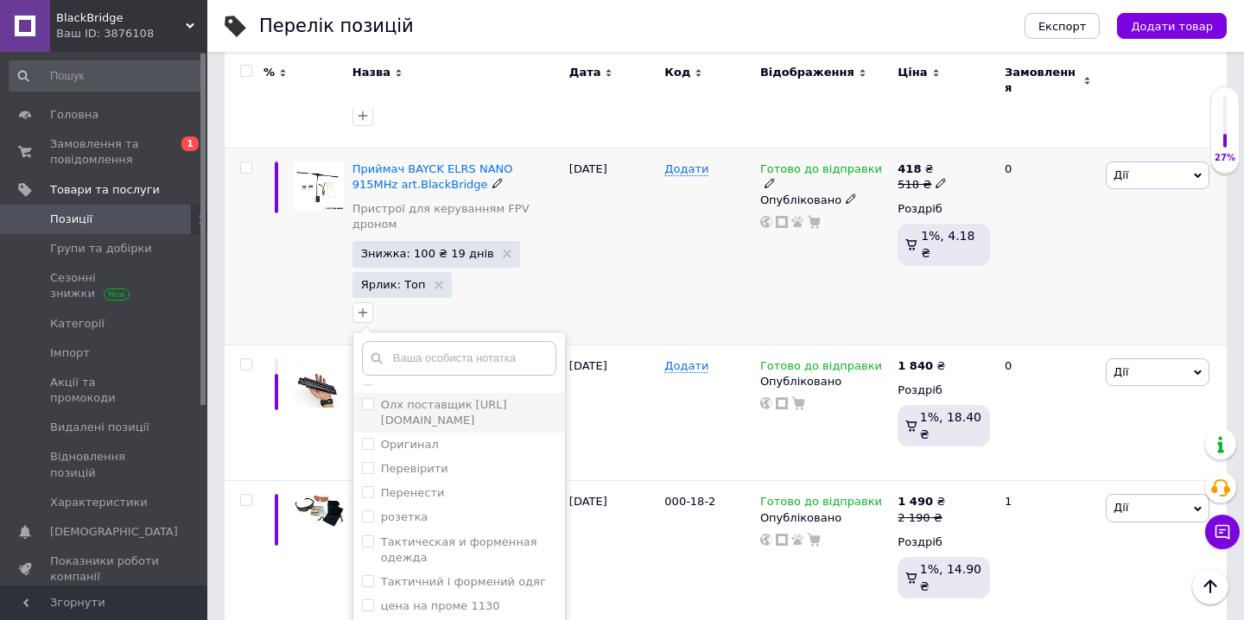
scroll to position [441, 0]
click at [416, 619] on label "редагувати" at bounding box center [415, 630] width 68 height 13
checkbox input "true"
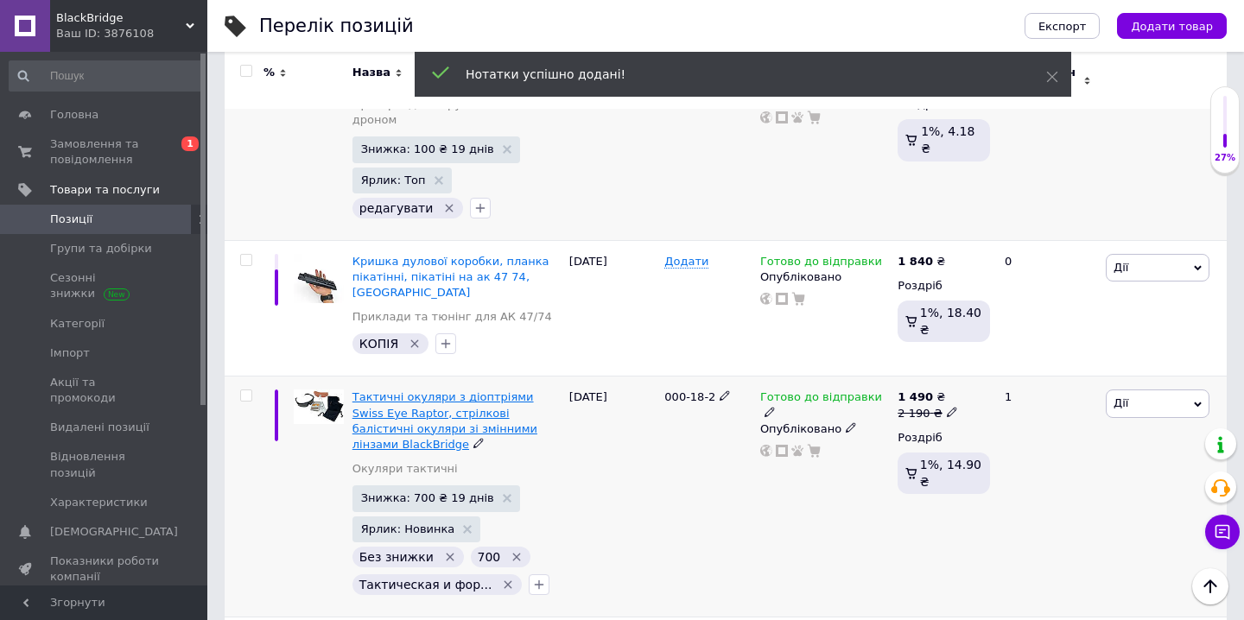
scroll to position [1320, 0]
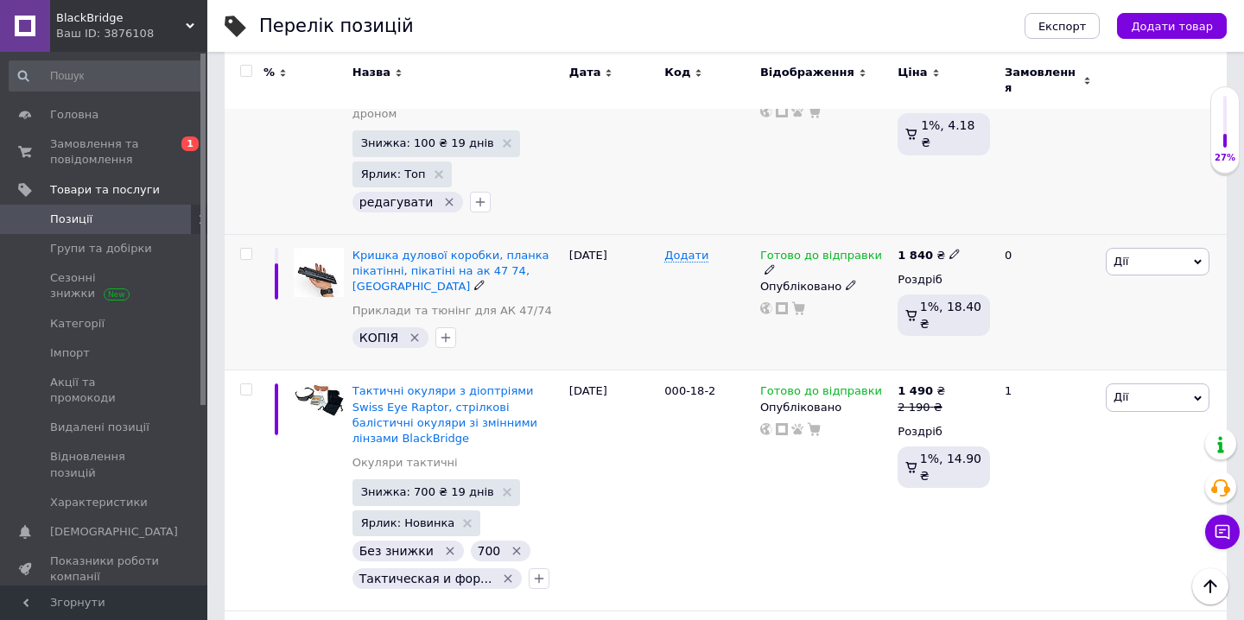
click at [249, 249] on input "checkbox" at bounding box center [245, 254] width 11 height 11
checkbox input "true"
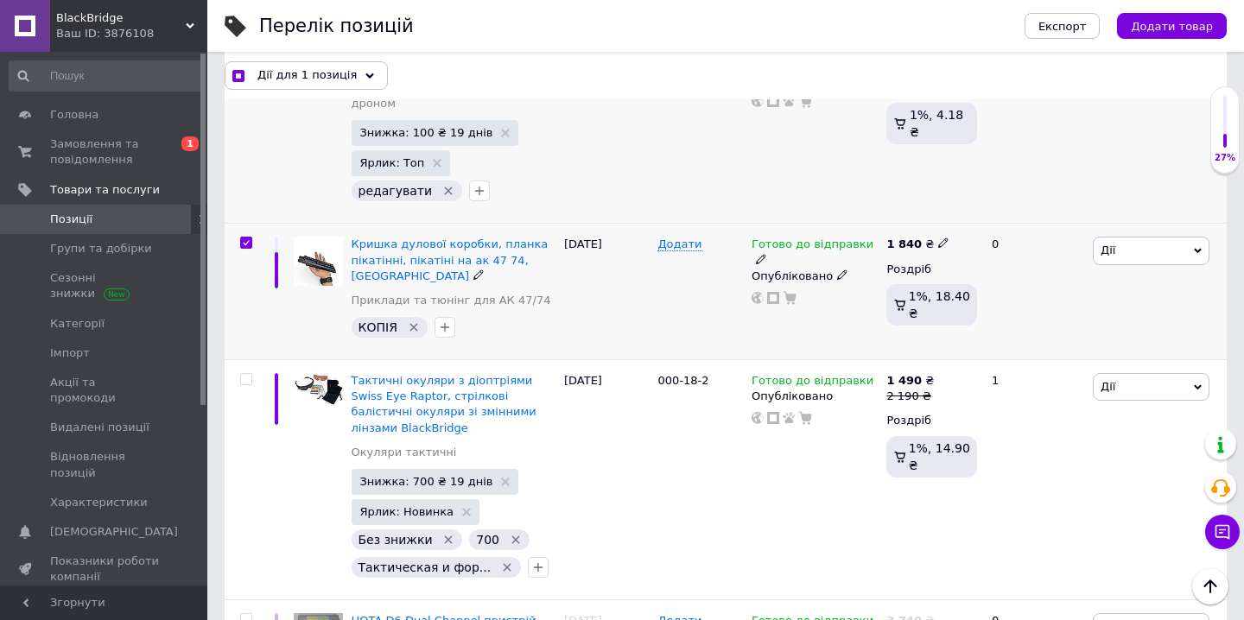
scroll to position [1335, 0]
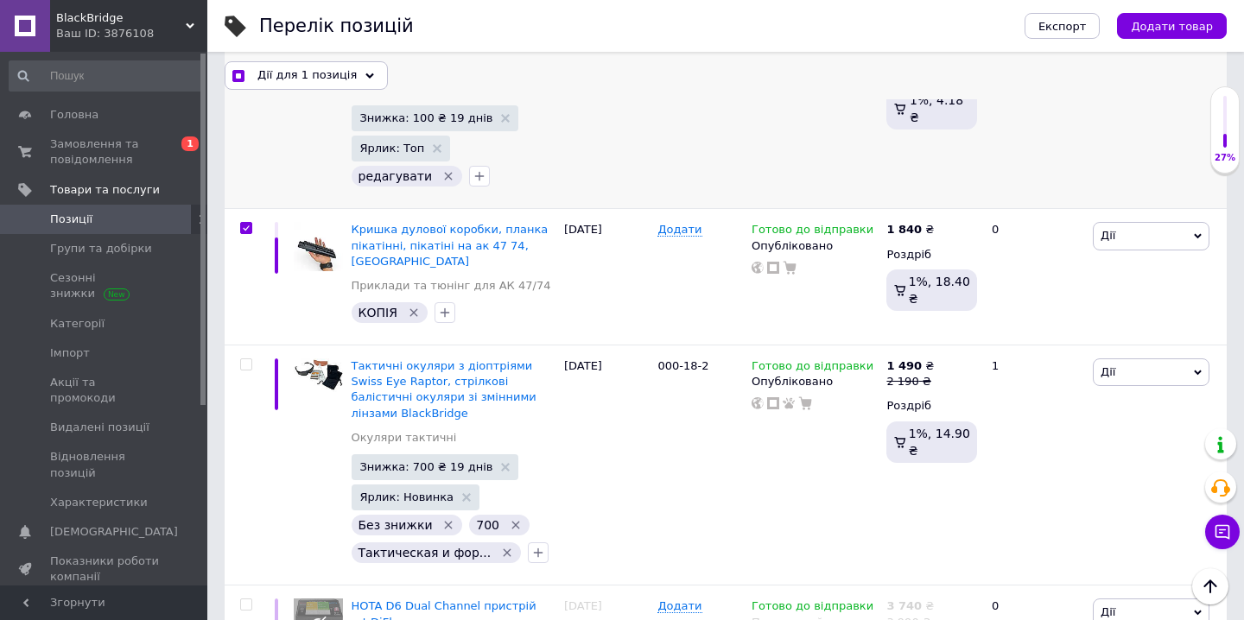
click at [352, 70] on div "Дії для 1 позиція" at bounding box center [306, 75] width 163 height 28
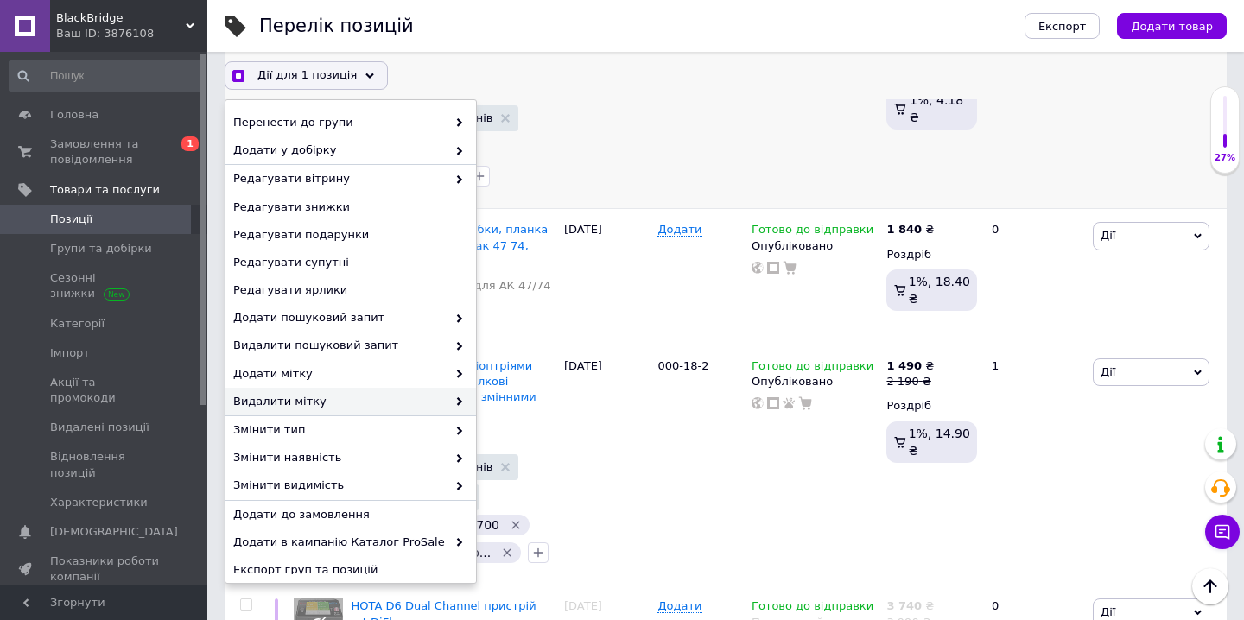
scroll to position [122, 0]
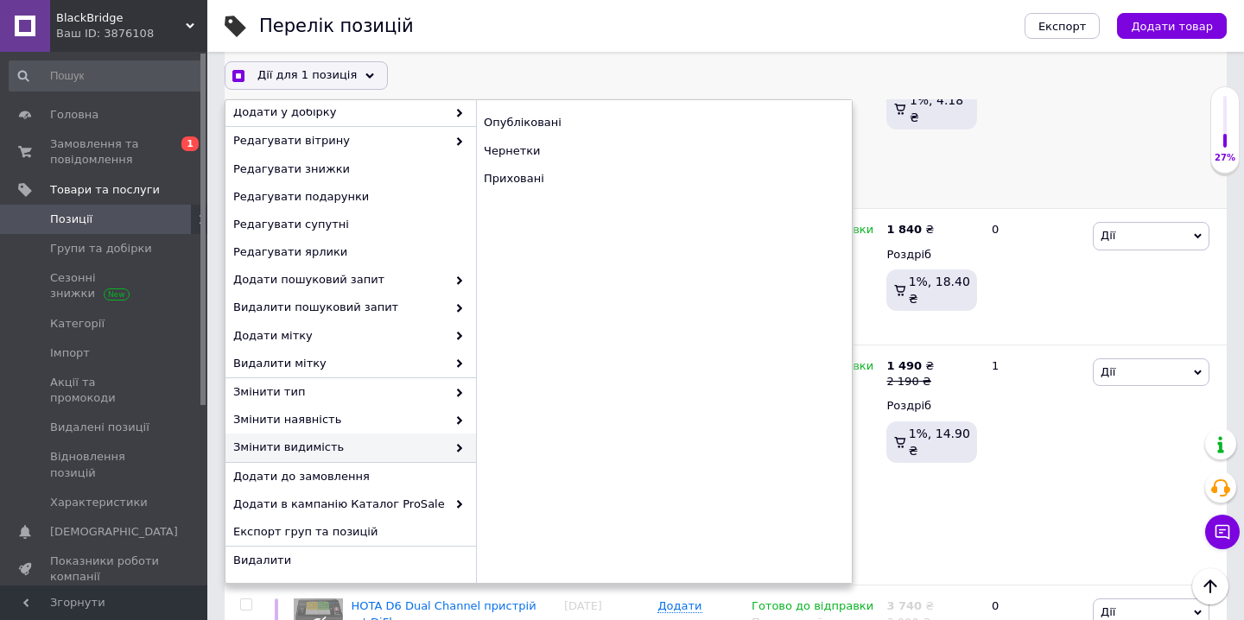
click at [460, 447] on div "Змінити видимість" at bounding box center [350, 448] width 251 height 29
checkbox input "true"
click at [543, 184] on div "Приховані" at bounding box center [664, 179] width 376 height 28
checkbox input "false"
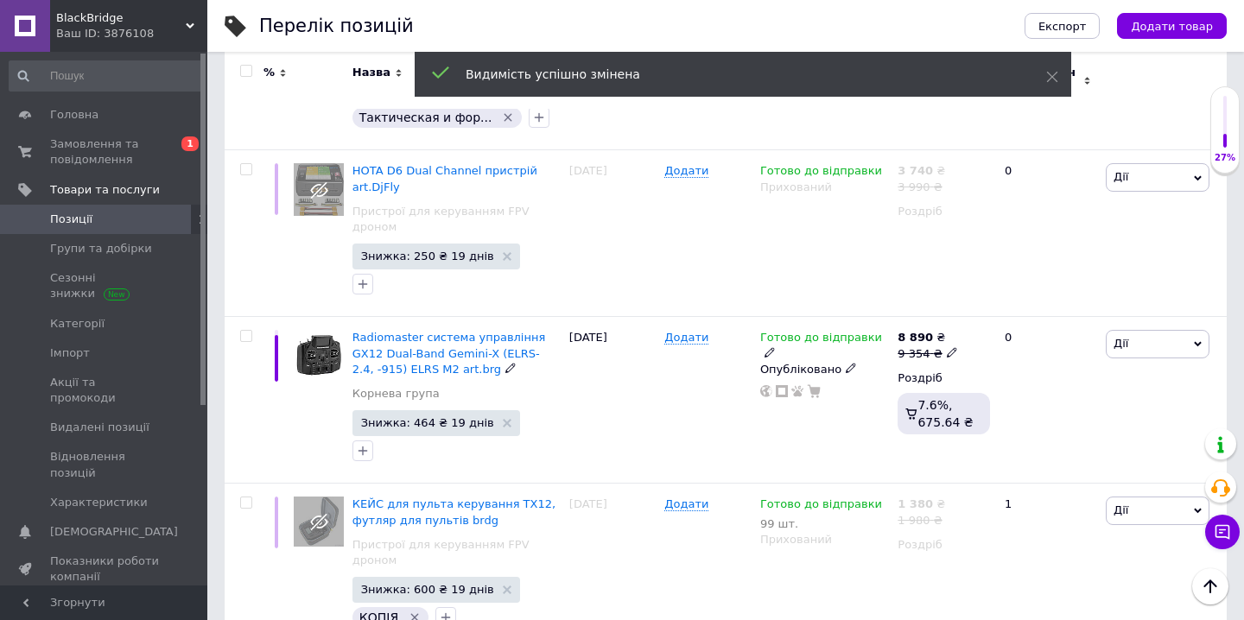
scroll to position [1604, 0]
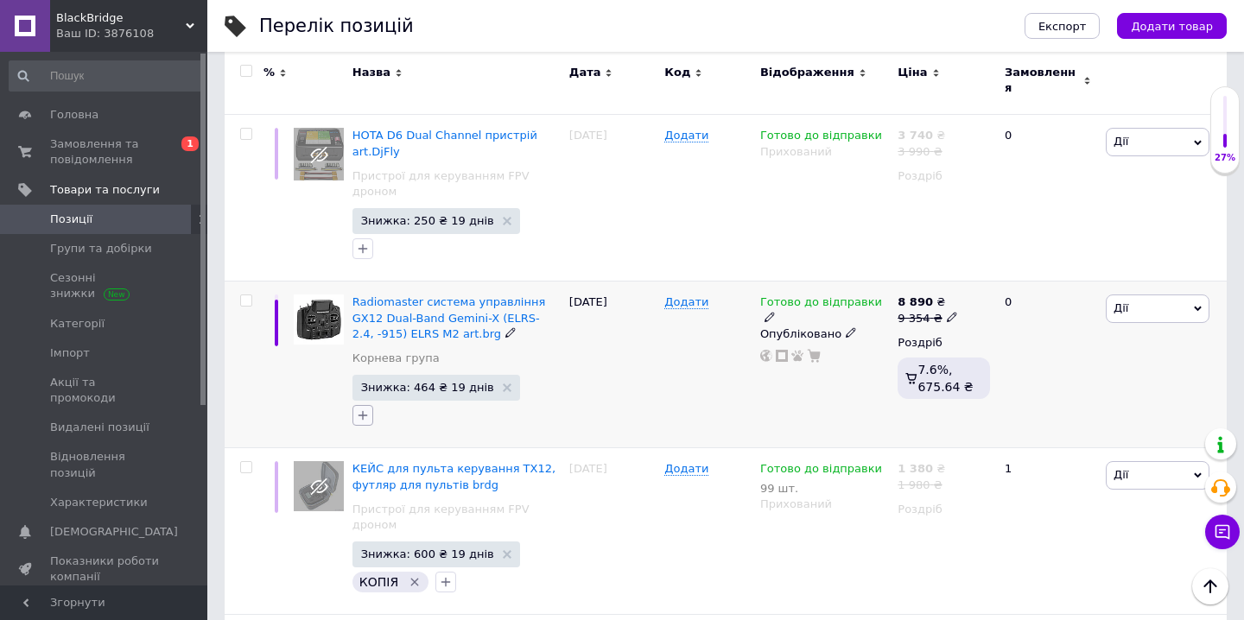
click at [366, 409] on icon "button" at bounding box center [363, 416] width 14 height 14
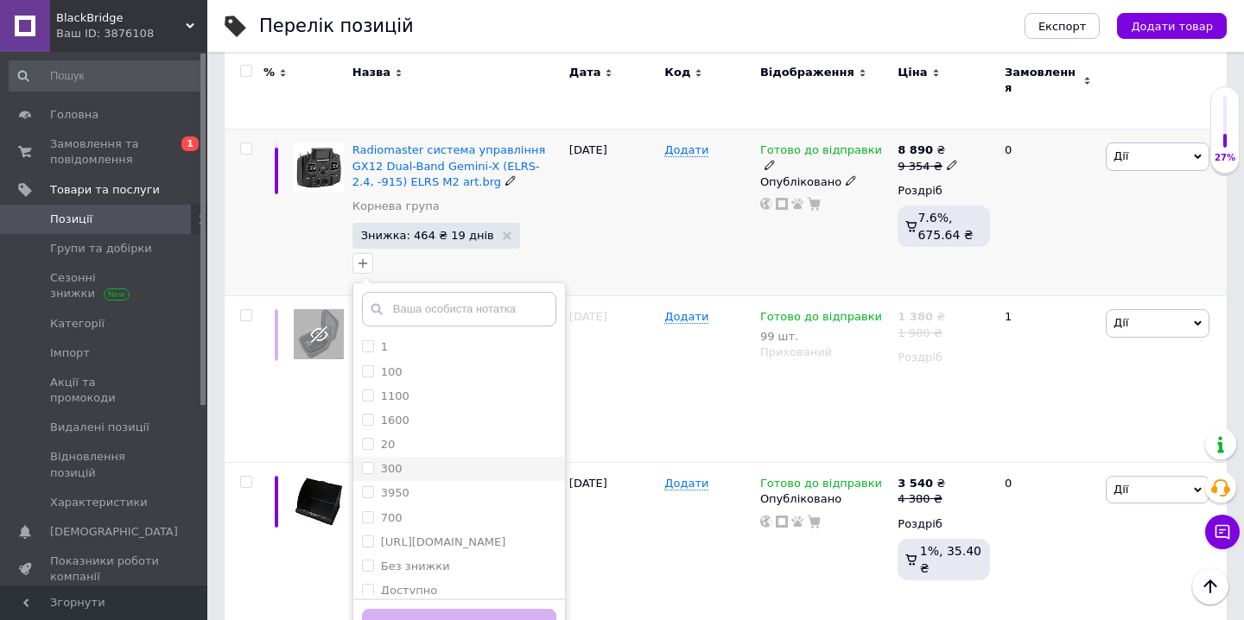
scroll to position [441, 0]
click at [421, 575] on label "редагувати" at bounding box center [415, 581] width 68 height 13
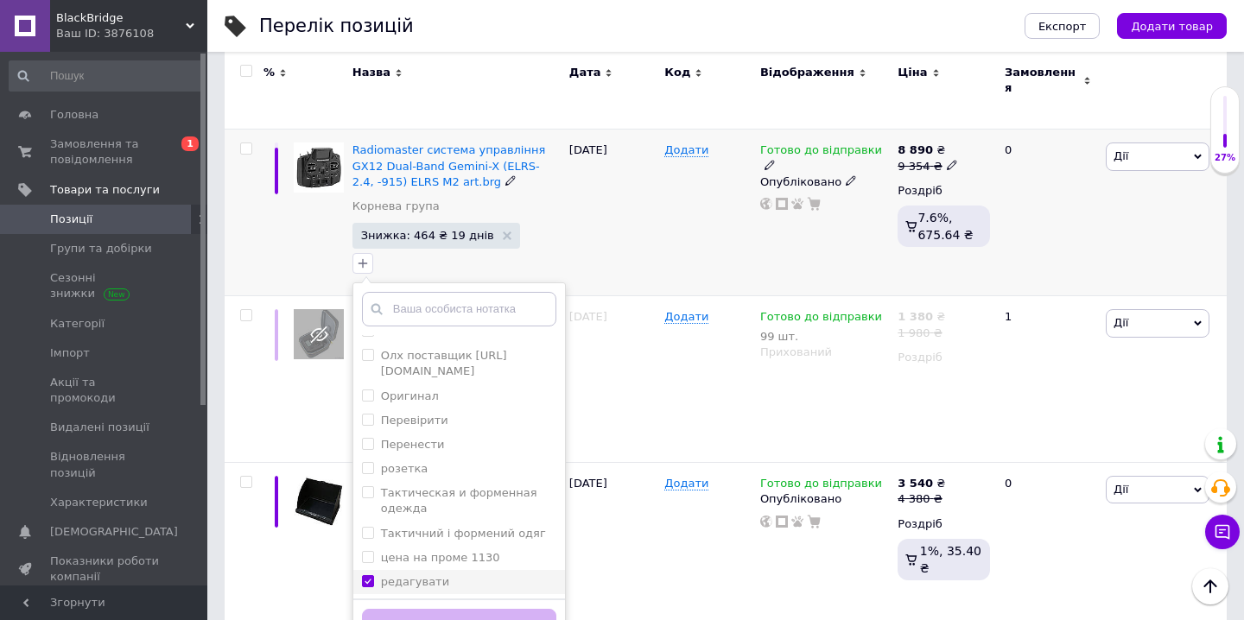
checkbox input "true"
click at [431, 609] on button "Додати мітку" at bounding box center [459, 626] width 194 height 34
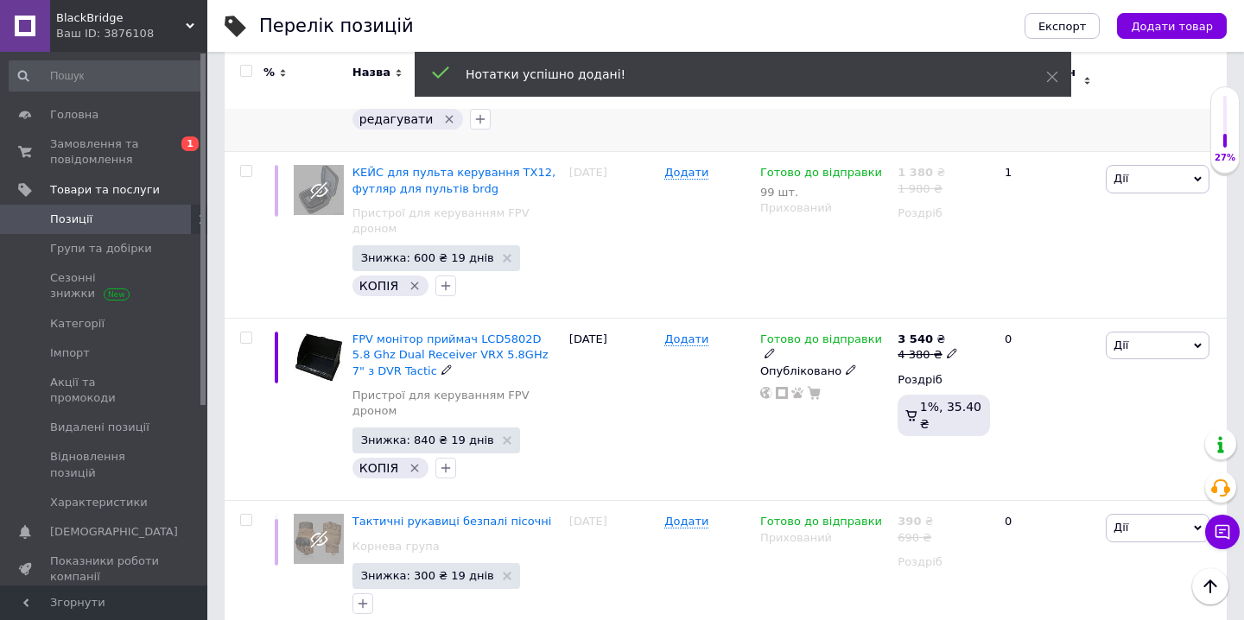
scroll to position [1903, 0]
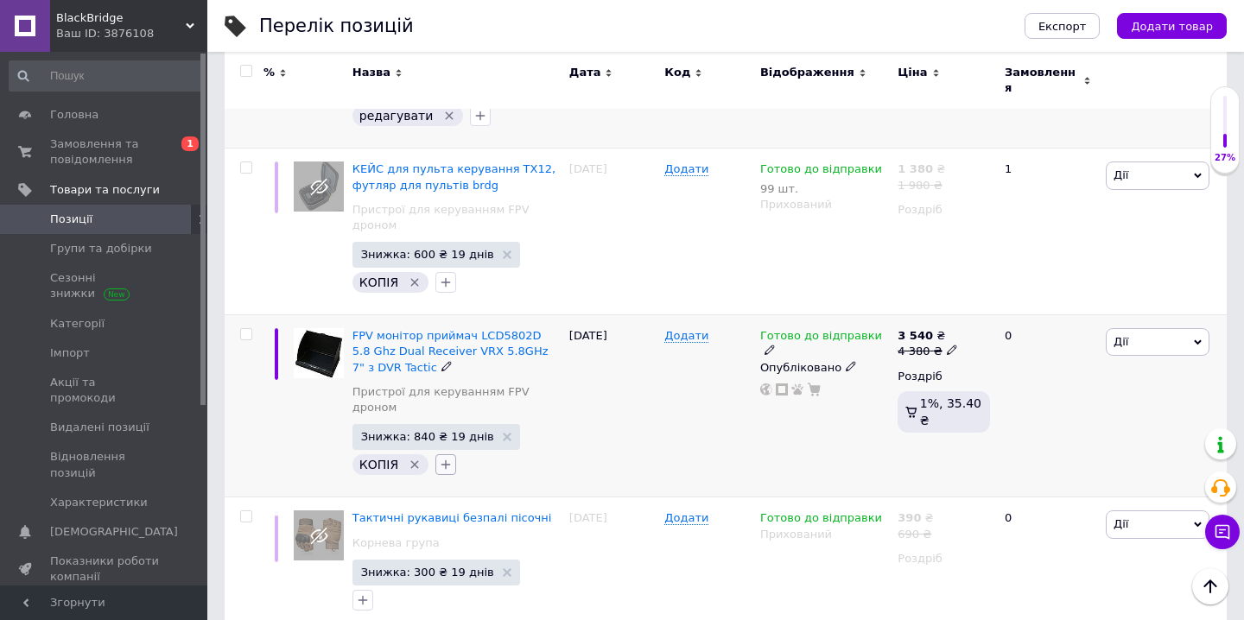
click at [444, 458] on icon "button" at bounding box center [446, 465] width 14 height 14
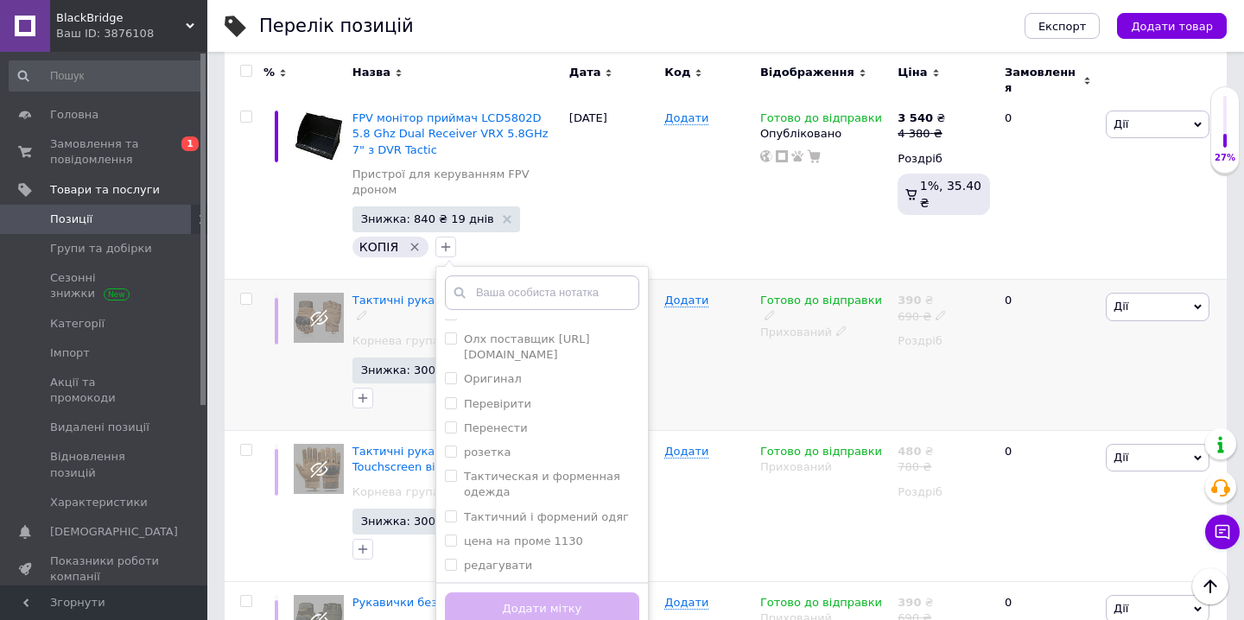
scroll to position [2127, 0]
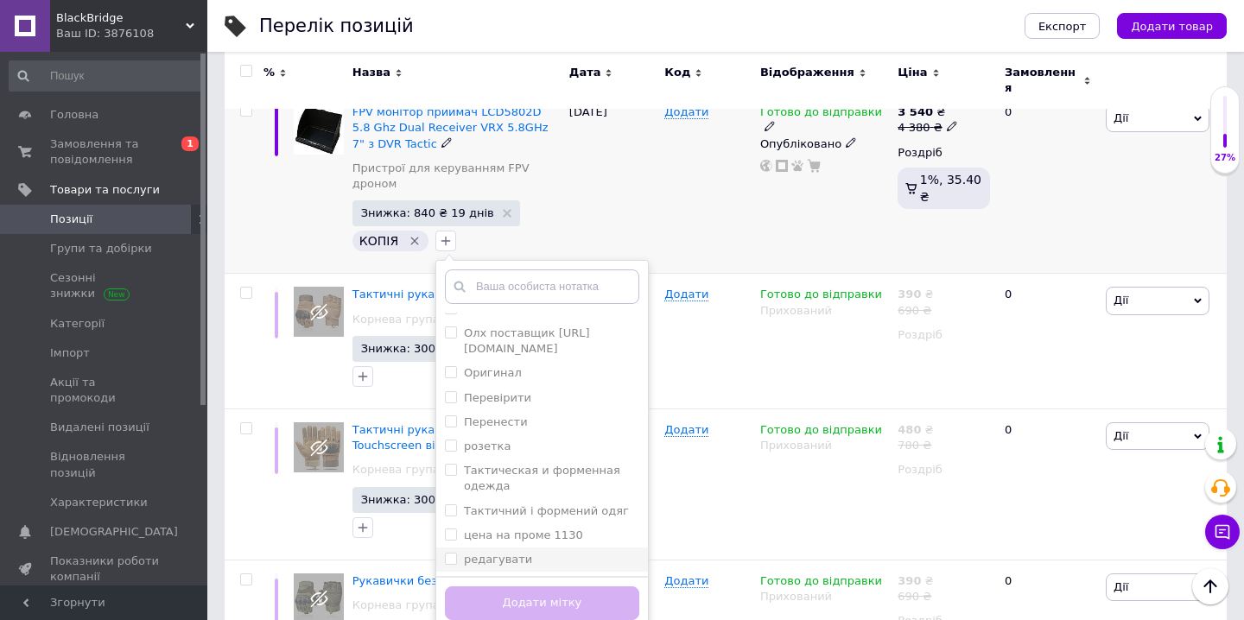
click at [585, 552] on div "редагувати" at bounding box center [542, 560] width 194 height 16
checkbox input "true"
click at [558, 587] on button "Додати мітку" at bounding box center [542, 604] width 194 height 34
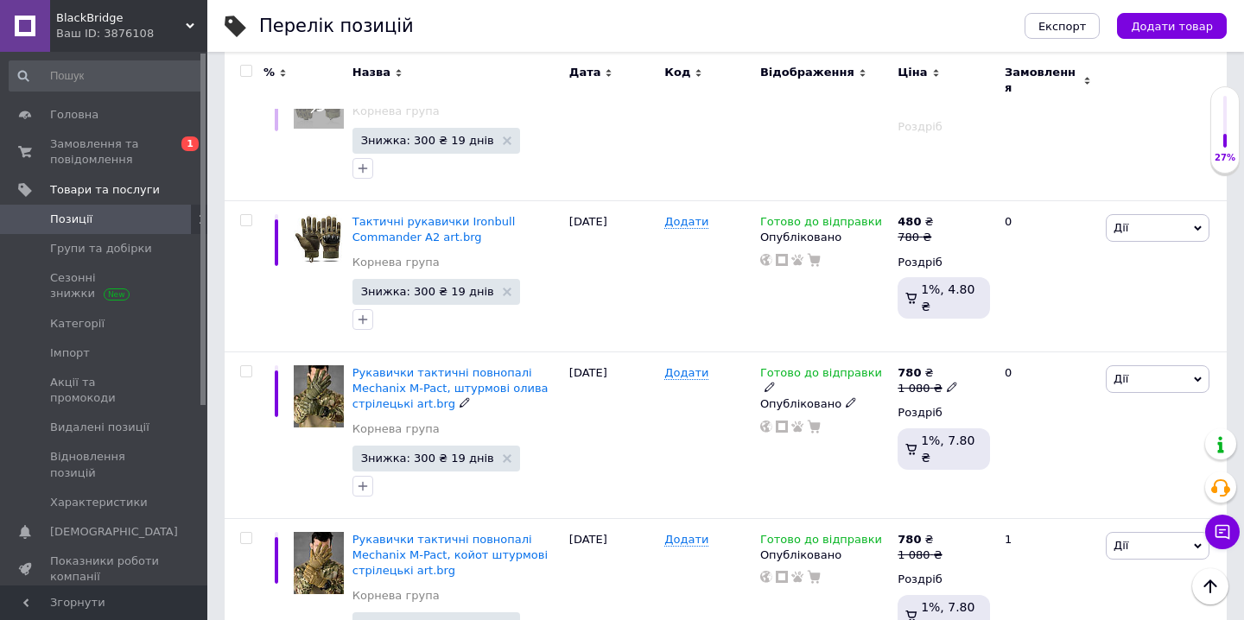
scroll to position [2653, 0]
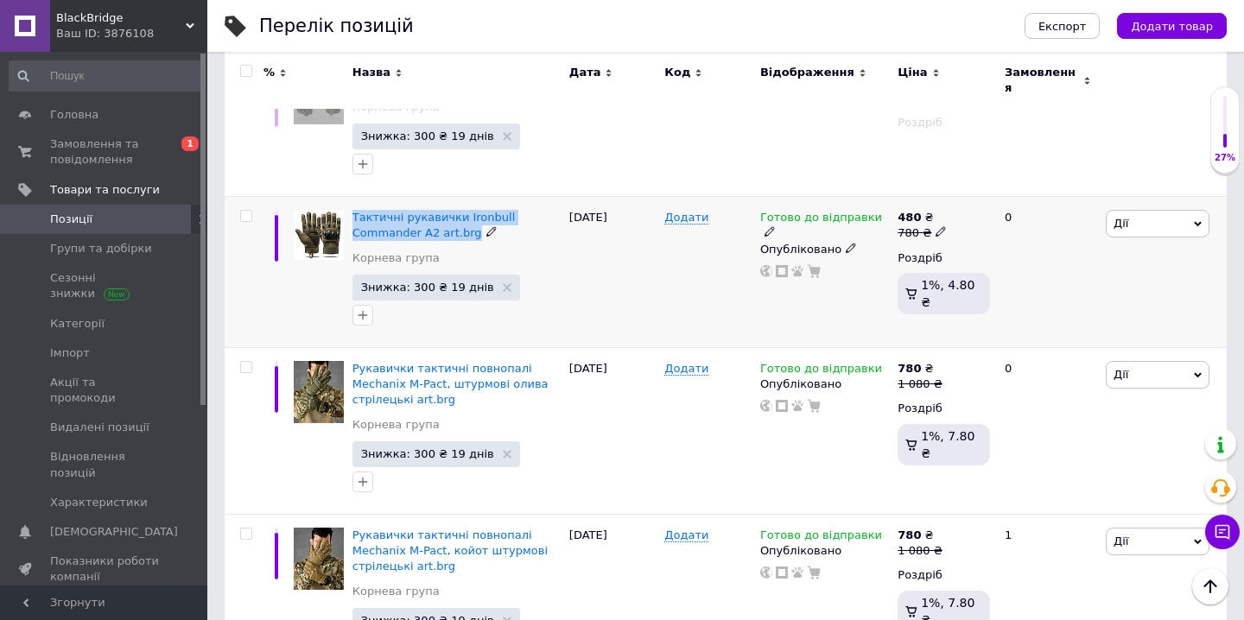
drag, startPoint x: 353, startPoint y: 153, endPoint x: 473, endPoint y: 177, distance: 122.5
click at [473, 210] on div "Тактичні рукавички Ironbull Commander A2 art.brg" at bounding box center [457, 225] width 208 height 31
copy span "Тактичні рукавички Ironbull Commander A2 art.brg"
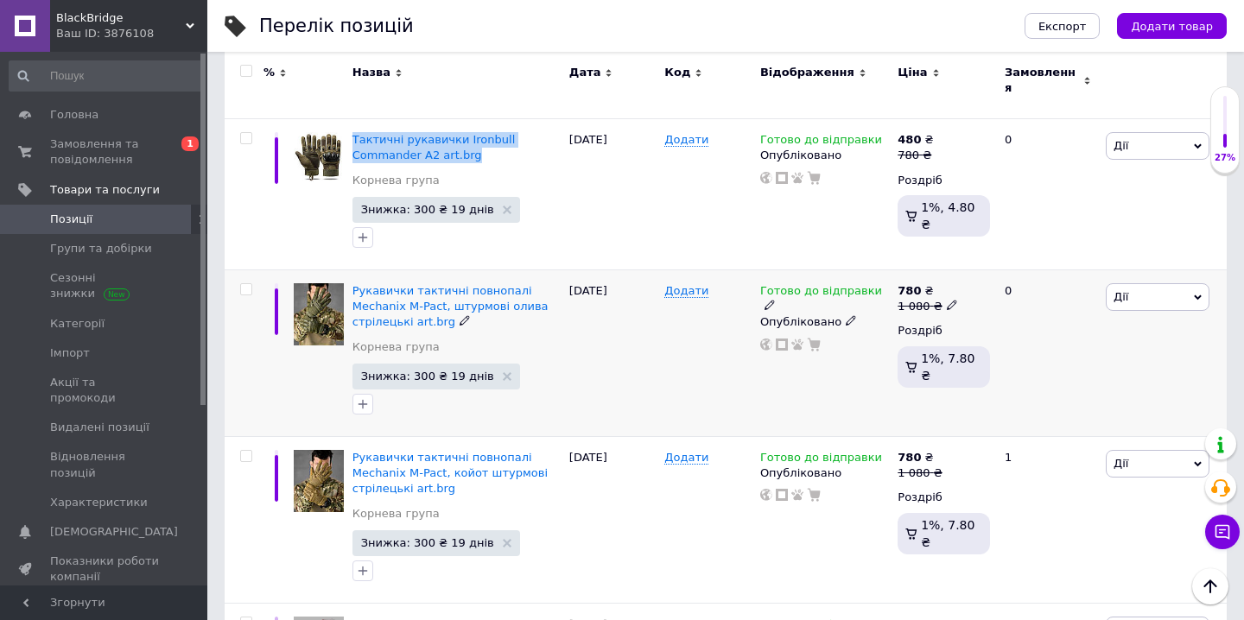
scroll to position [2732, 0]
click at [552, 390] on div at bounding box center [456, 404] width 215 height 28
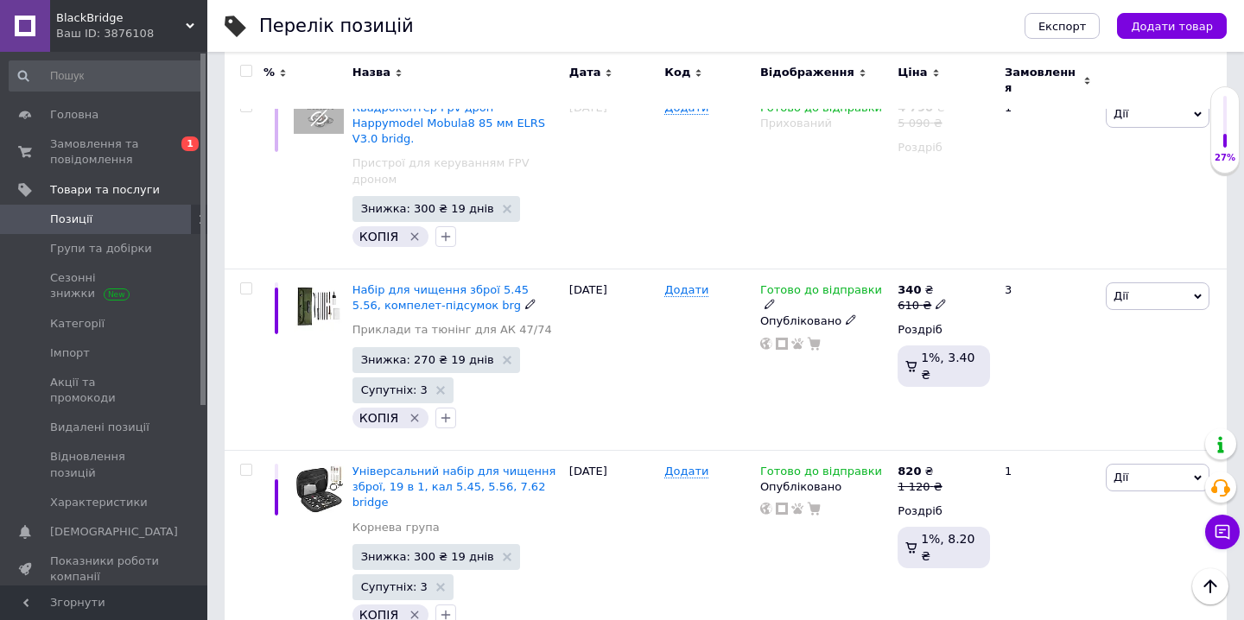
scroll to position [3253, 0]
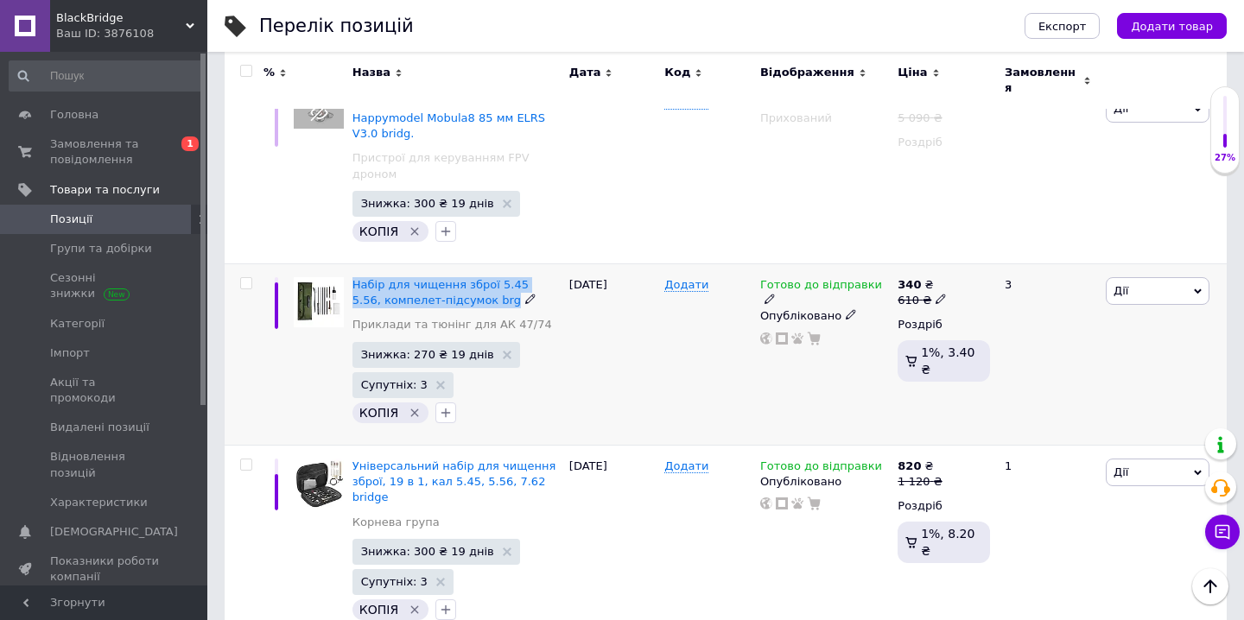
drag, startPoint x: 350, startPoint y: 202, endPoint x: 490, endPoint y: 232, distance: 143.2
click at [490, 264] on div "Набір для чищення зброї 5.45 5.56, компелет-підсумок brg Приклади та тюнінг для…" at bounding box center [456, 354] width 217 height 181
copy div "Набір для чищення зброї 5.45 5.56, компелет-підсумок brg"
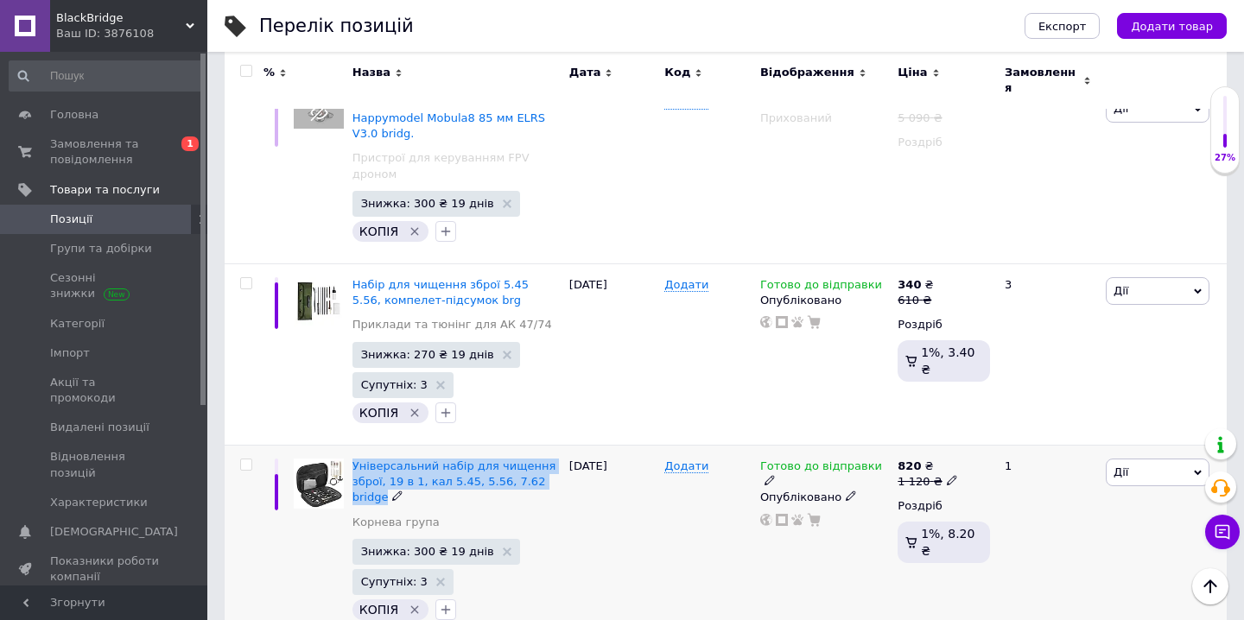
drag, startPoint x: 355, startPoint y: 385, endPoint x: 395, endPoint y: 427, distance: 57.4
click at [395, 459] on div "Універсальний набір для чищення зброї, 19 в 1, кал 5.45, 5.56, 7.62 bridge" at bounding box center [457, 483] width 208 height 48
copy div "Універсальний набір для чищення зброї, 19 в 1, кал 5.45, 5.56, 7.62 bridge"
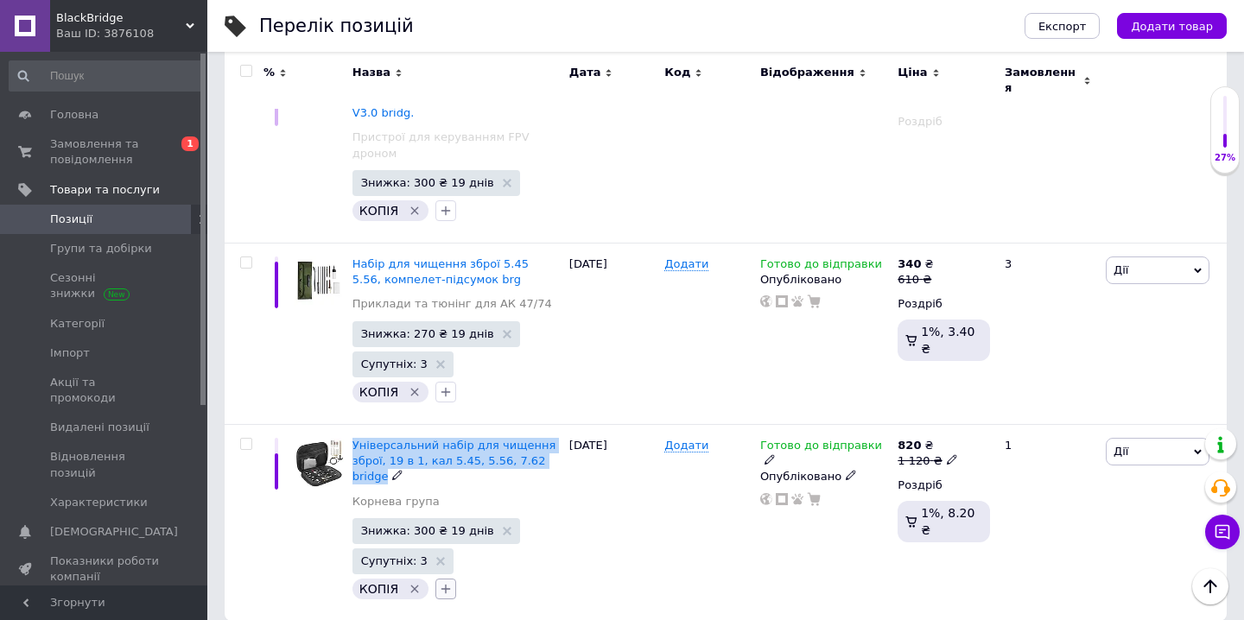
click at [447, 582] on icon "button" at bounding box center [446, 589] width 14 height 14
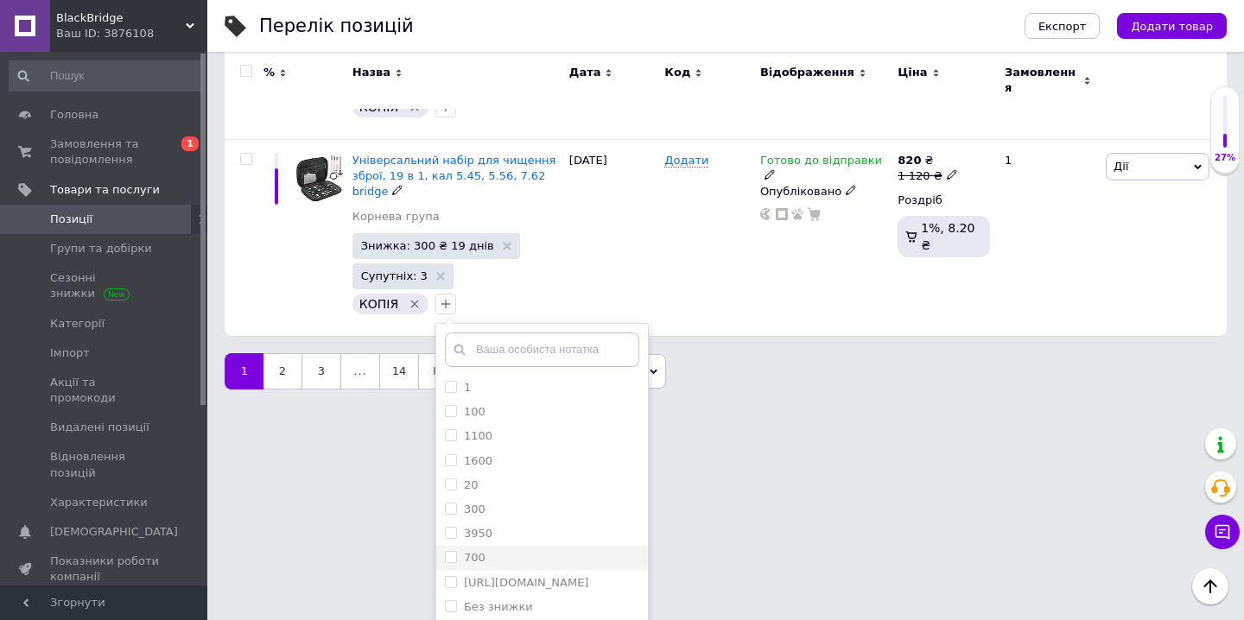
scroll to position [416, 0]
click at [511, 616] on label "редагувати" at bounding box center [498, 622] width 68 height 13
checkbox input "true"
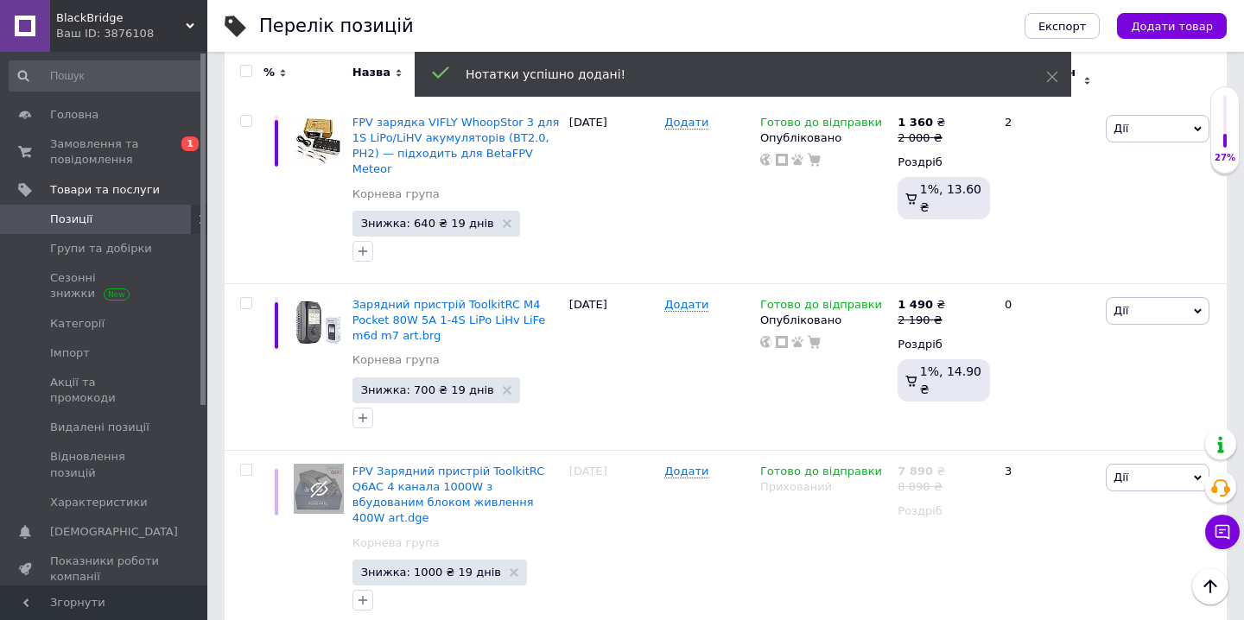
scroll to position [3297, 0]
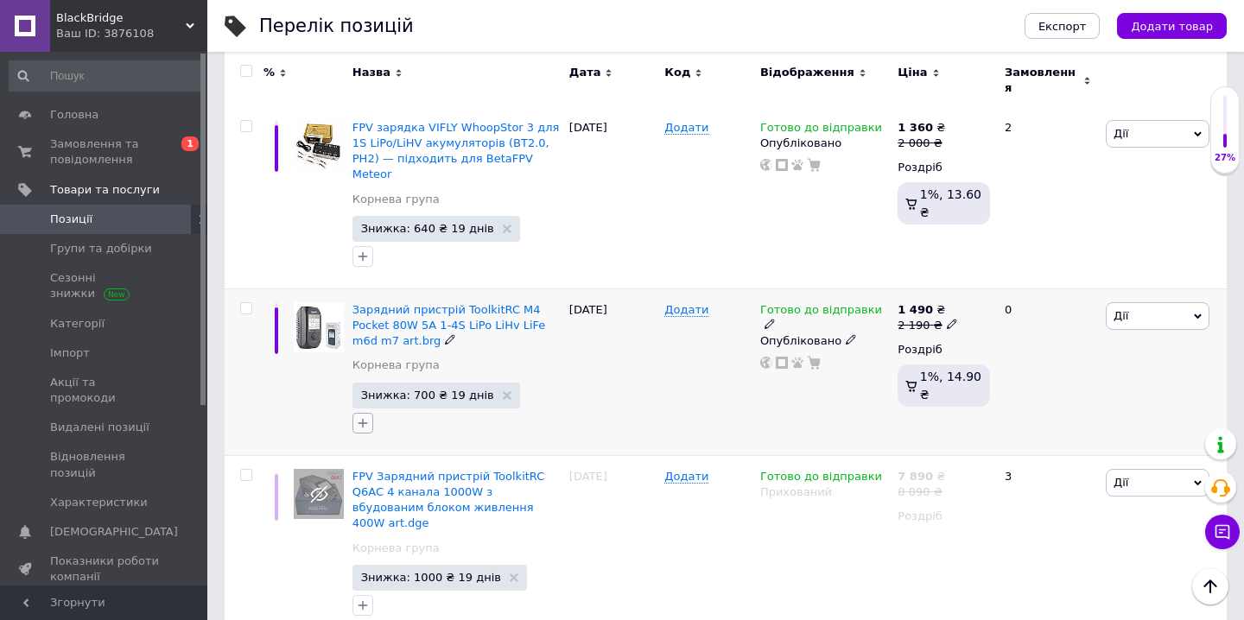
click at [365, 416] on icon "button" at bounding box center [363, 423] width 14 height 14
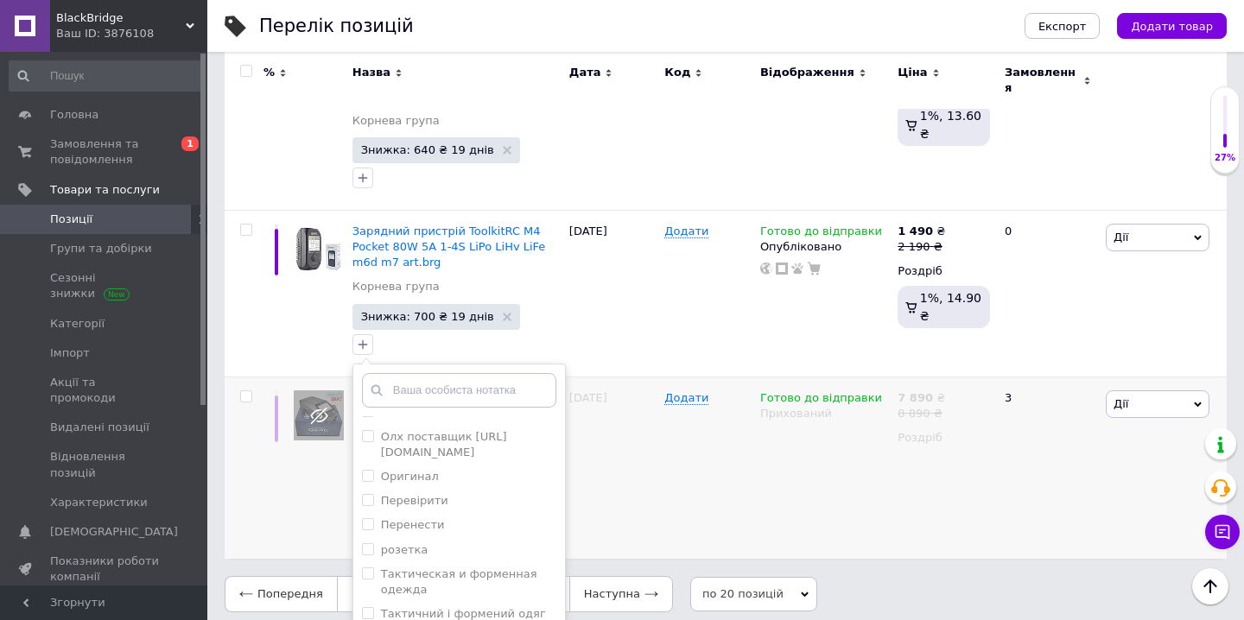
scroll to position [3387, 0]
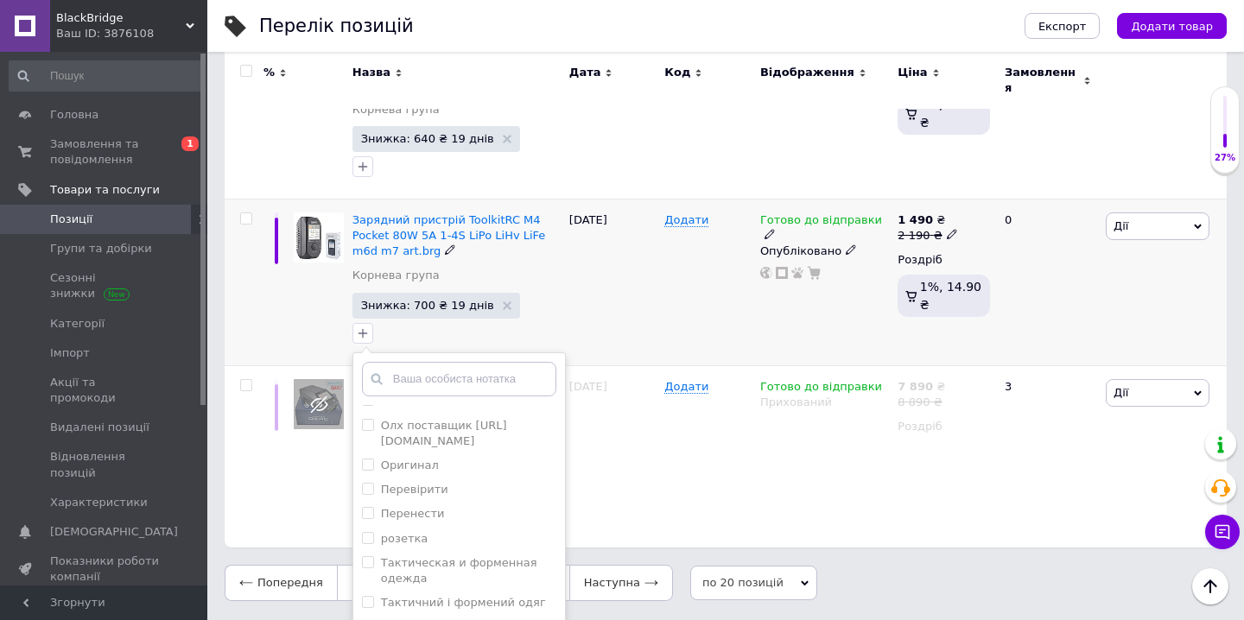
checkbox input "true"
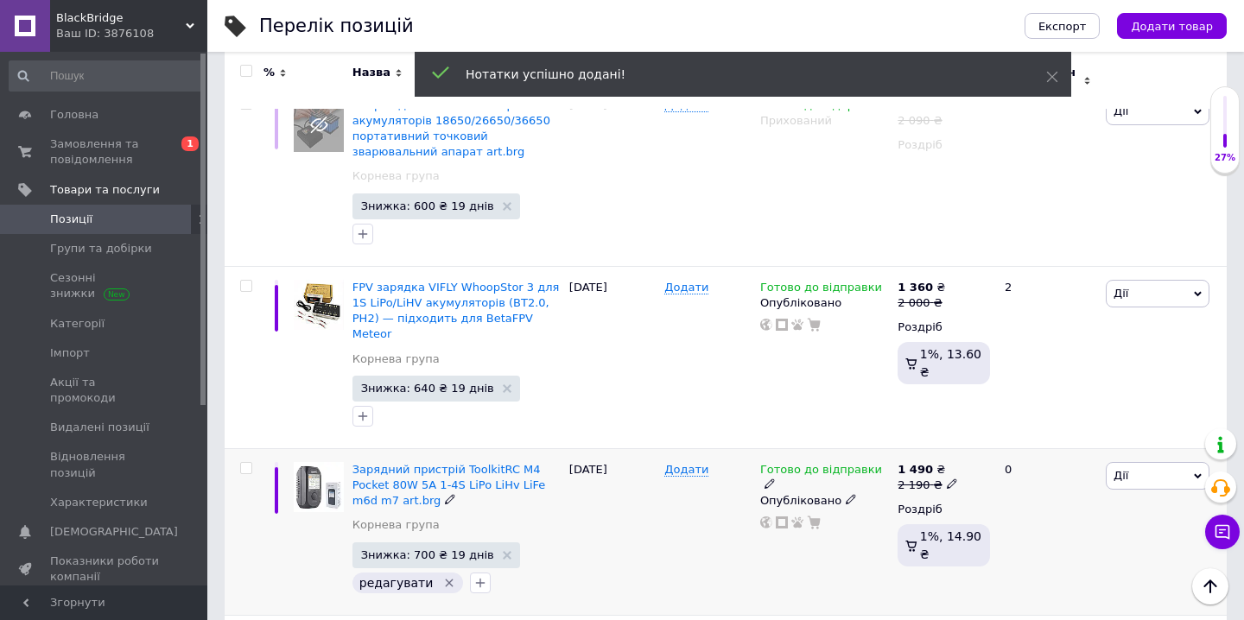
scroll to position [3136, 0]
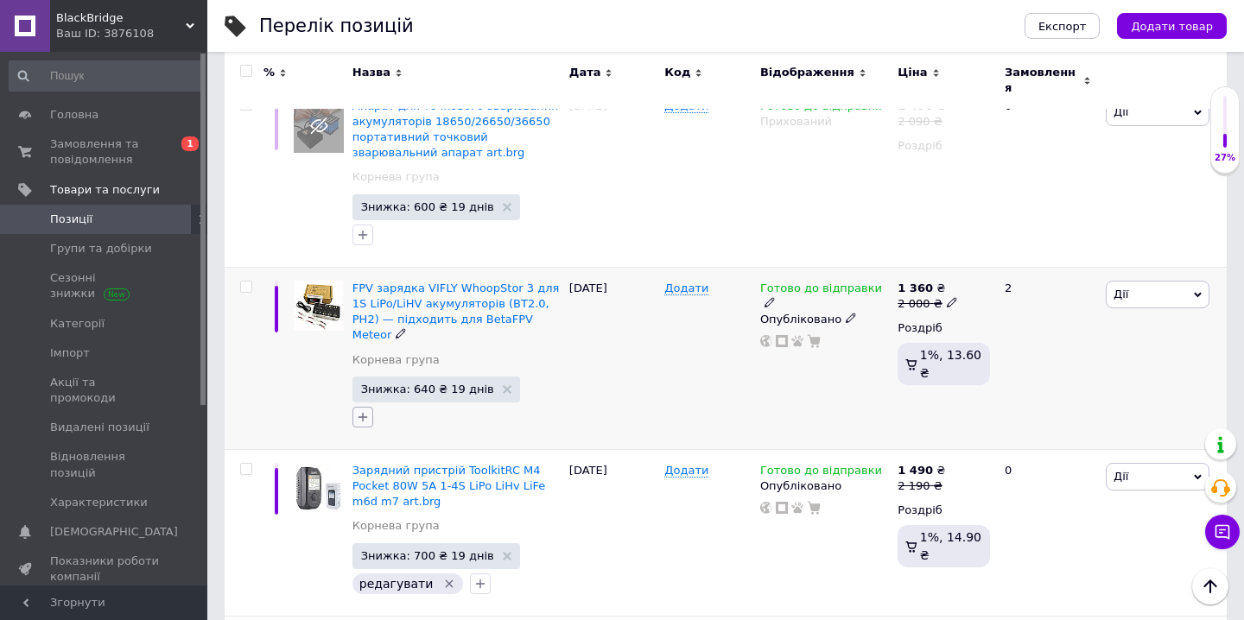
click at [368, 410] on icon "button" at bounding box center [363, 417] width 14 height 14
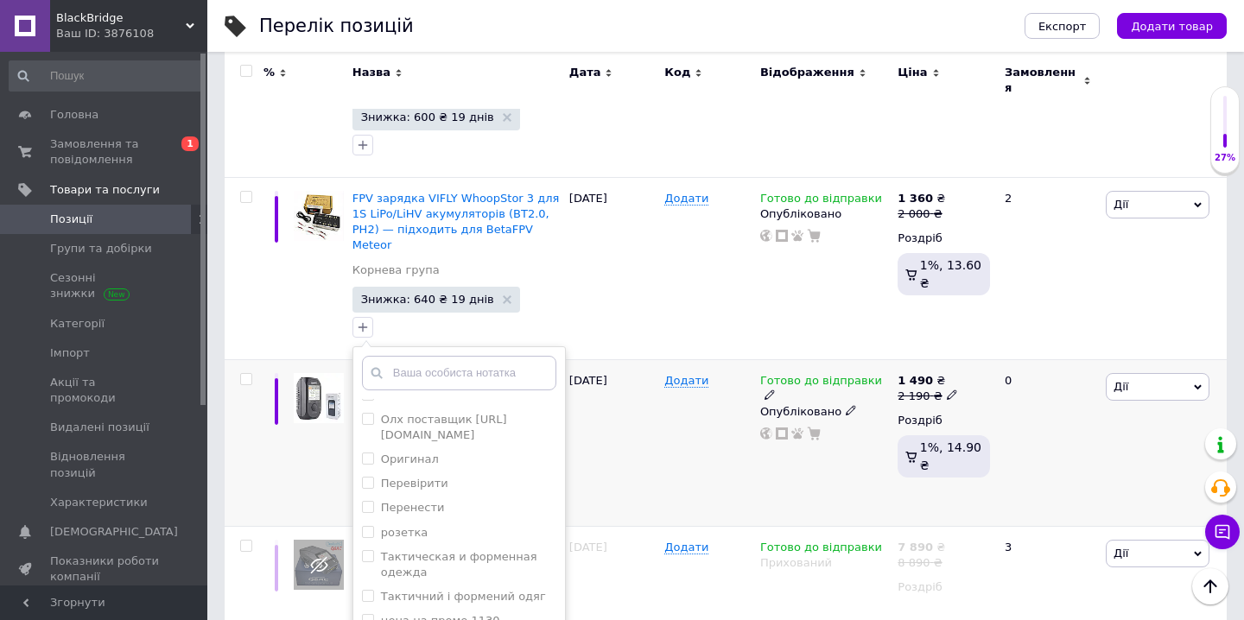
scroll to position [3228, 0]
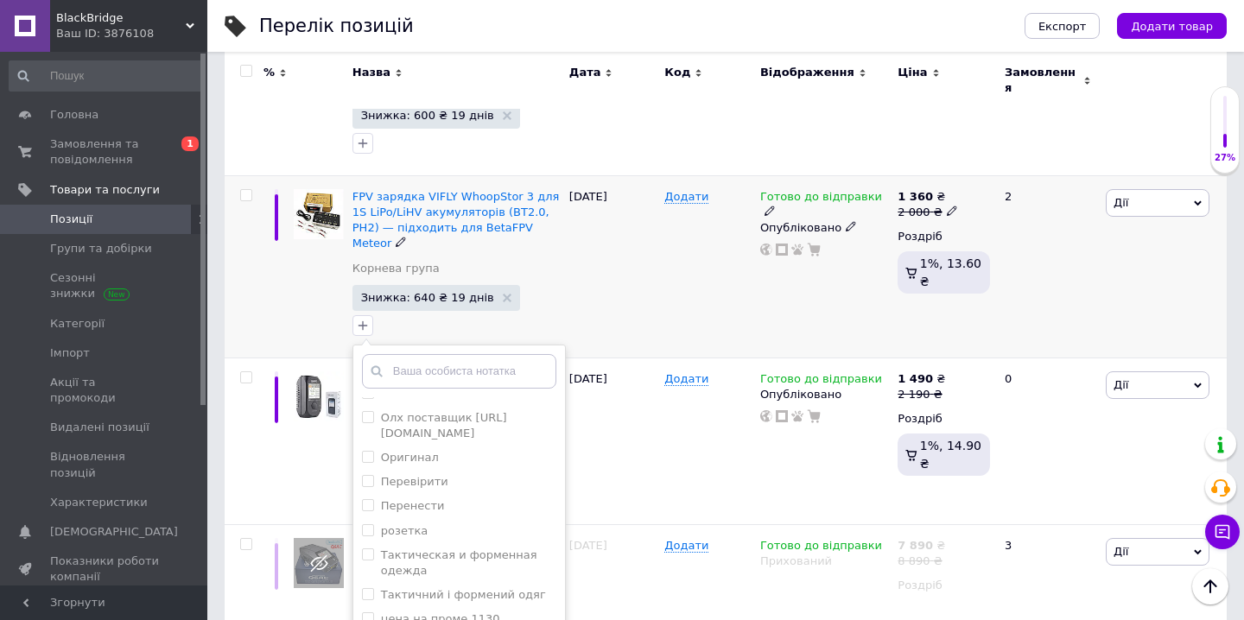
checkbox input "true"
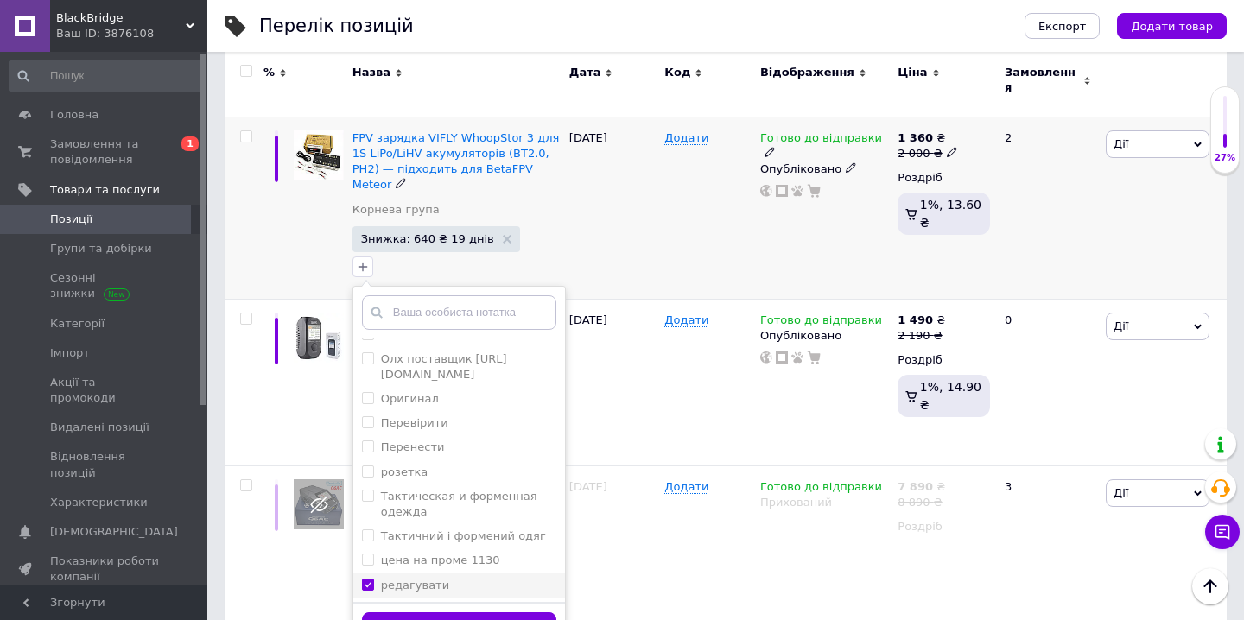
scroll to position [3298, 0]
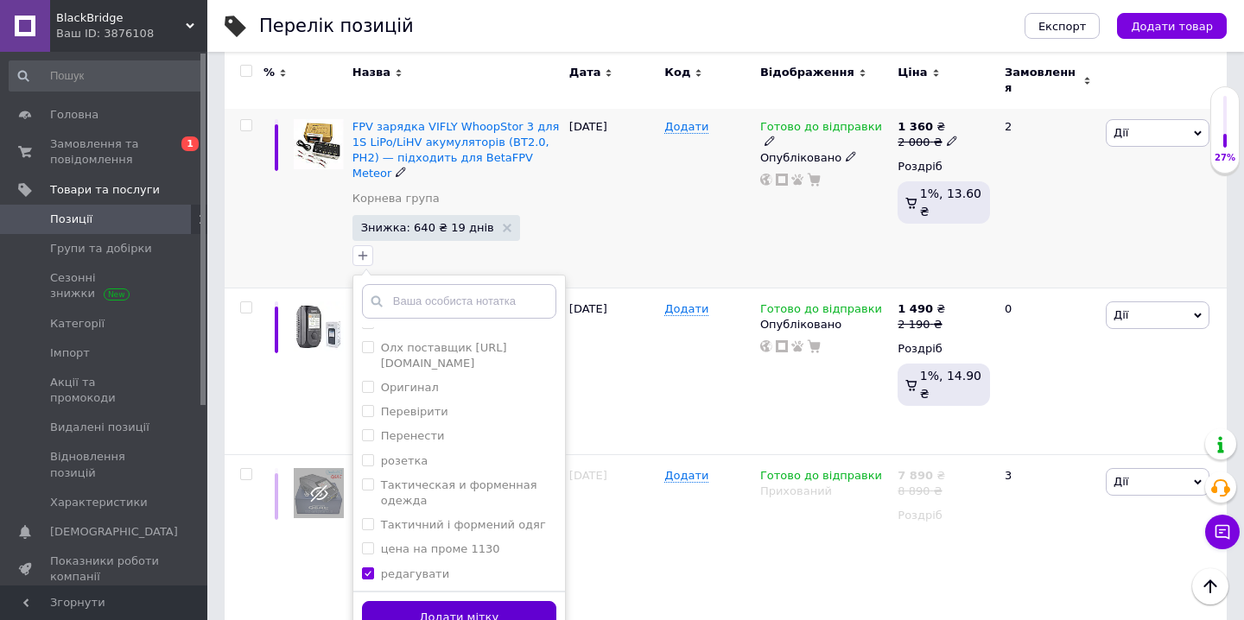
click at [475, 601] on button "Додати мітку" at bounding box center [459, 618] width 194 height 34
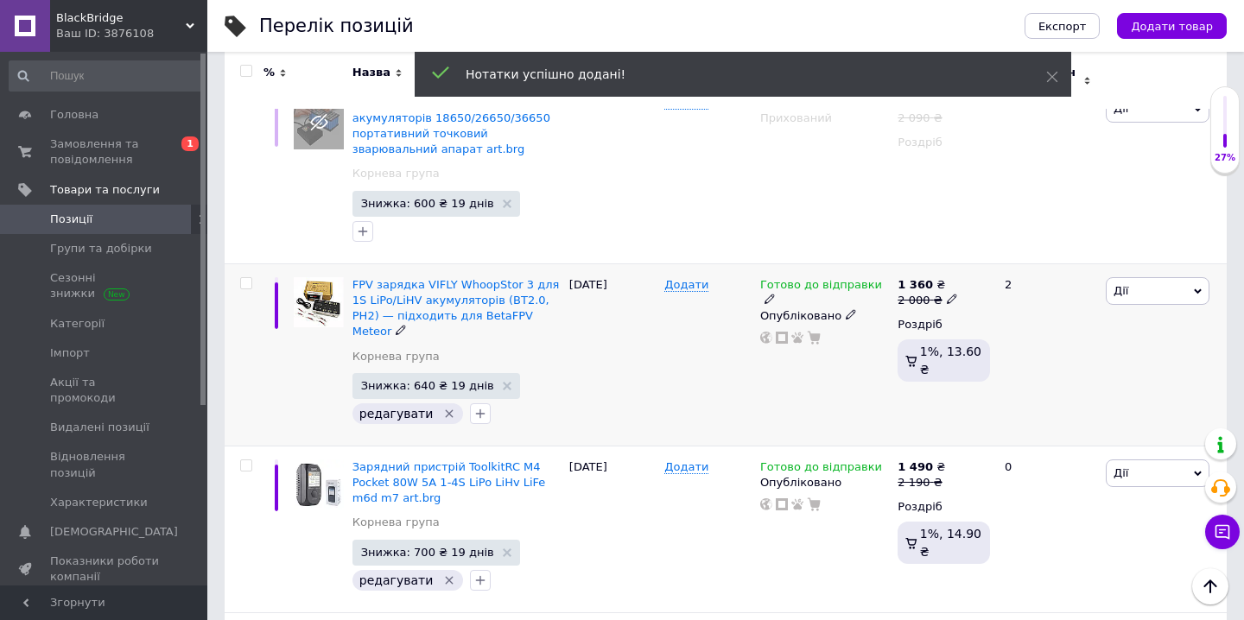
scroll to position [3132, 0]
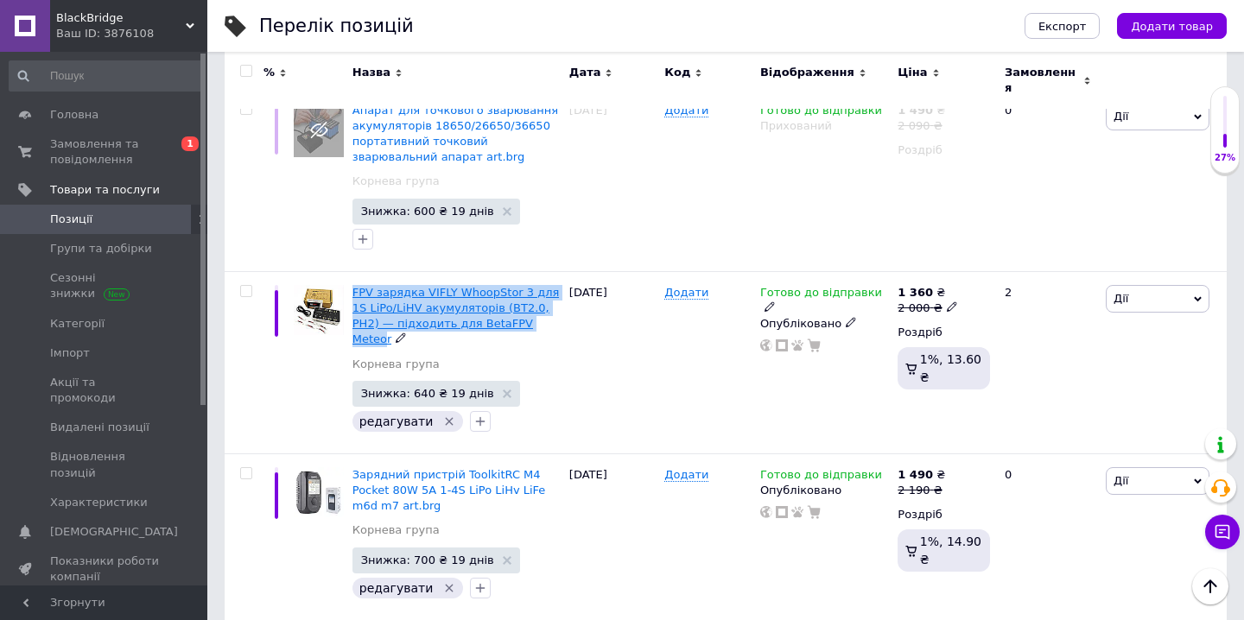
drag, startPoint x: 351, startPoint y: 221, endPoint x: 555, endPoint y: 272, distance: 210.2
click at [555, 272] on div "FPV зарядка VIFLY WhoopStor 3 для 1S LiPo/LiHV акумуляторів (BT2.0, PH2) — підх…" at bounding box center [456, 362] width 217 height 182
click at [561, 271] on div "FPV зарядка VIFLY WhoopStor 3 для 1S LiPo/LiHV акумуляторів (BT2.0, PH2) — підх…" at bounding box center [456, 362] width 217 height 182
drag, startPoint x: 561, startPoint y: 271, endPoint x: 354, endPoint y: 233, distance: 210.0
click at [354, 271] on div "FPV зарядка VIFLY WhoopStor 3 для 1S LiPo/LiHV акумуляторів (BT2.0, PH2) — підх…" at bounding box center [456, 362] width 217 height 182
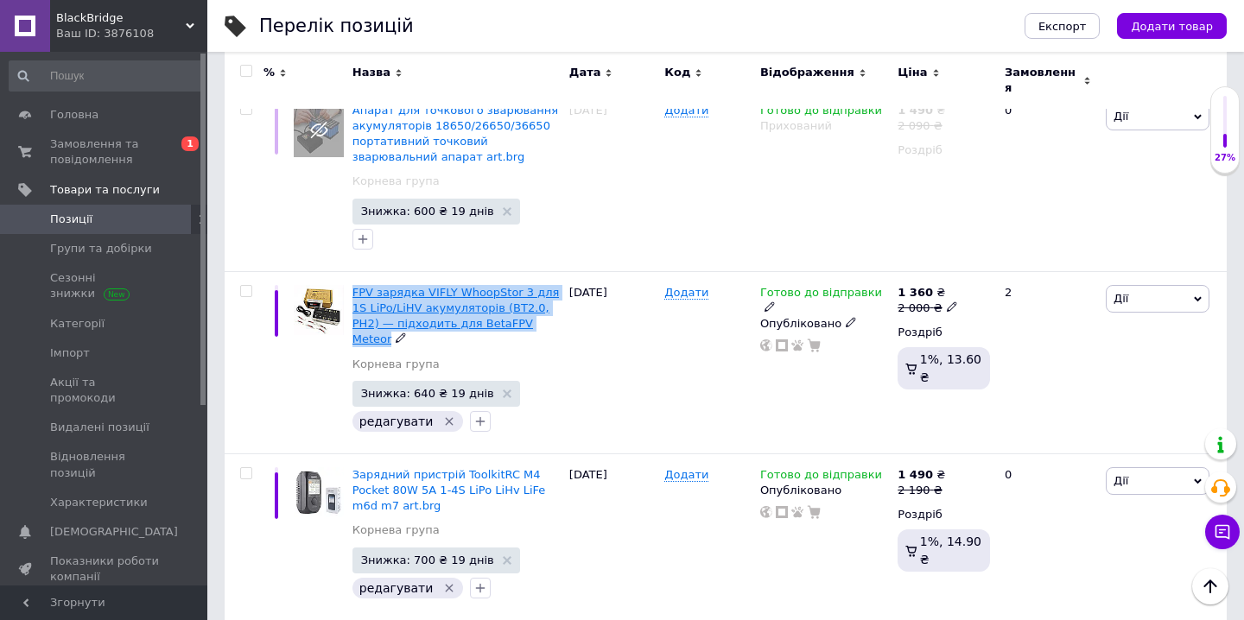
copy span "FPV зарядка VIFLY WhoopStor 3 для 1S LiPo/LiHV акумуляторів (BT2.0, PH2) — підх…"
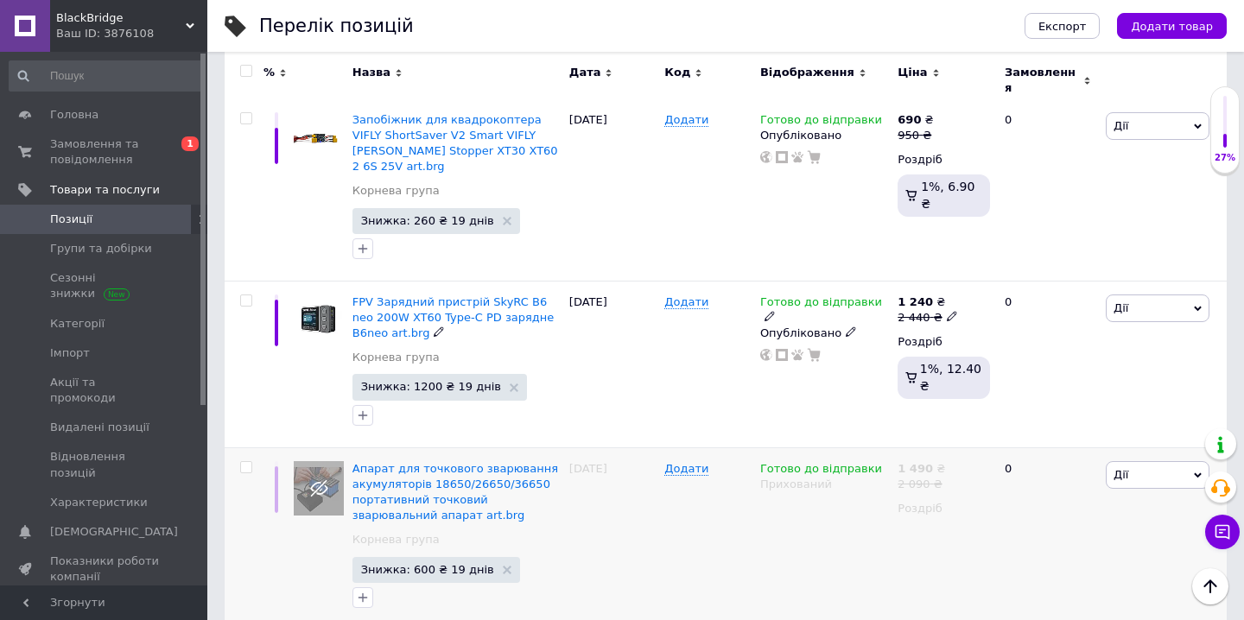
scroll to position [2772, 0]
click at [246, 464] on input "checkbox" at bounding box center [245, 469] width 11 height 11
checkbox input "true"
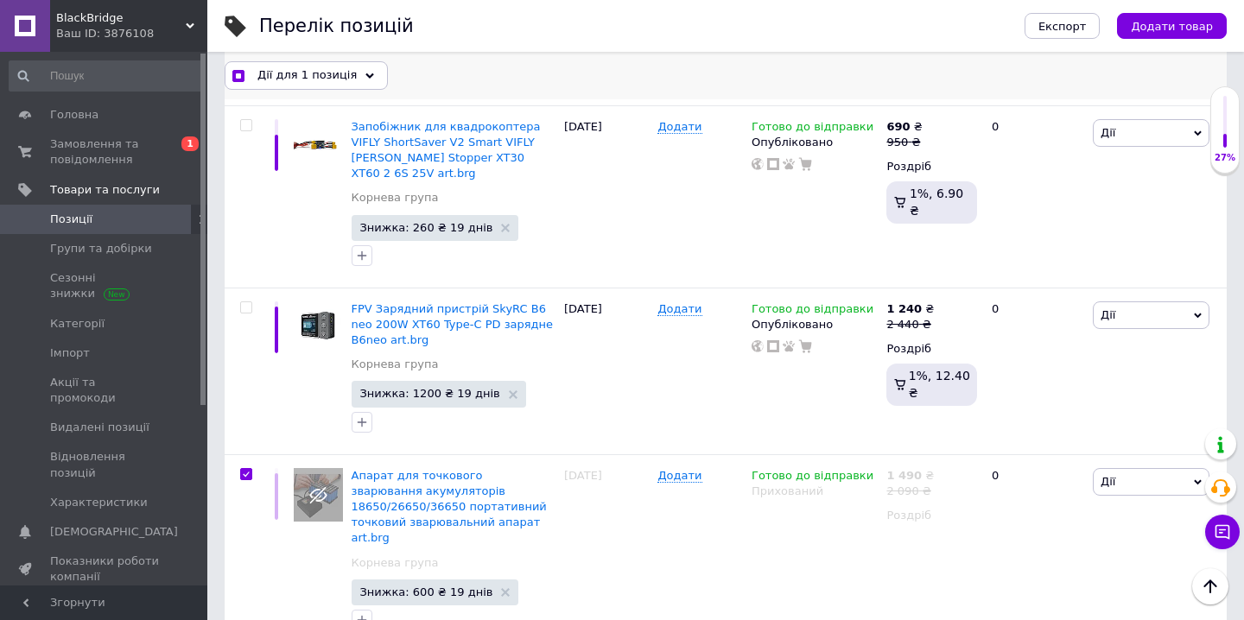
click at [353, 73] on div "Дії для 1 позиція" at bounding box center [306, 75] width 163 height 28
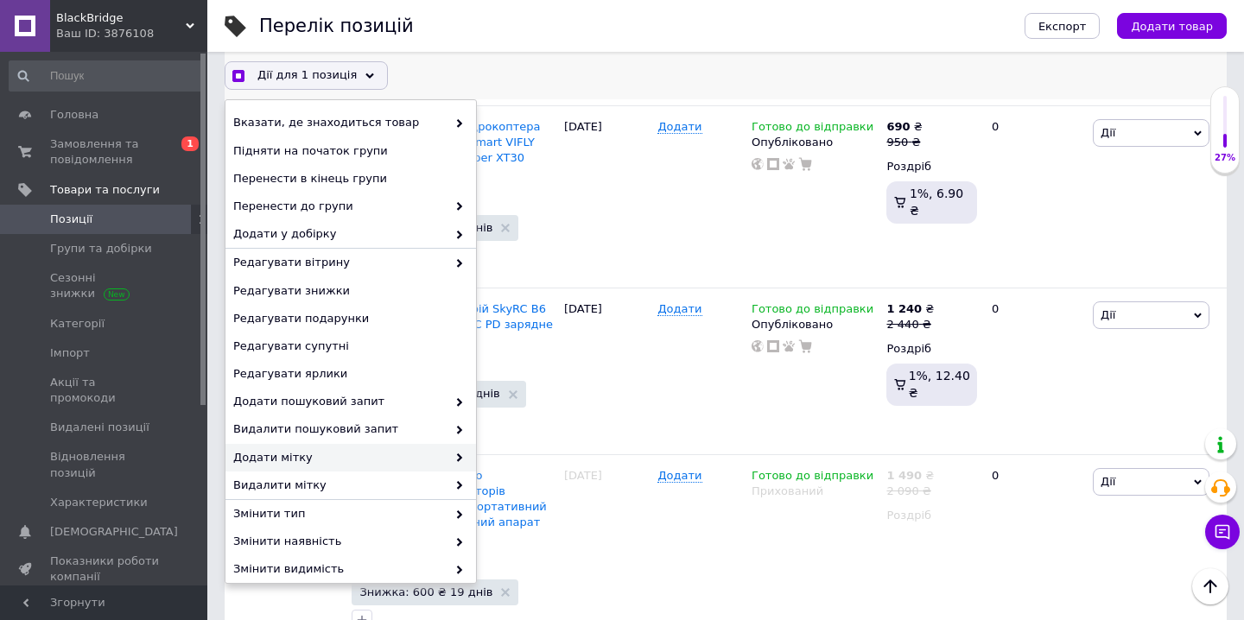
scroll to position [122, 0]
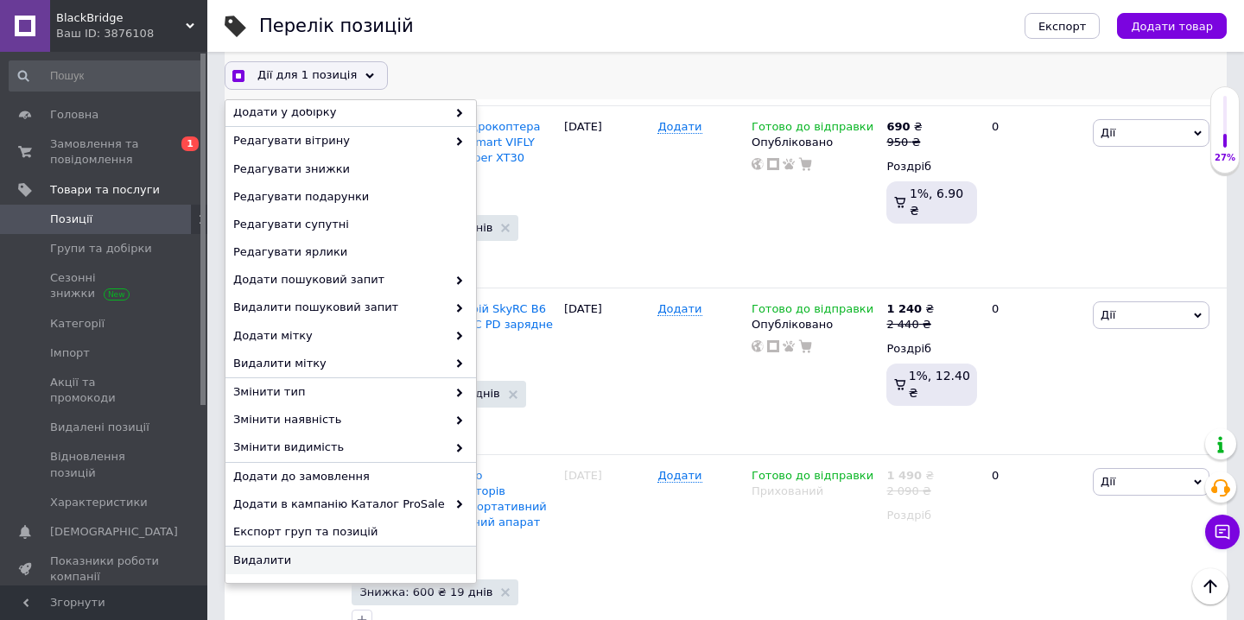
click at [274, 553] on span "Видалити" at bounding box center [348, 561] width 231 height 16
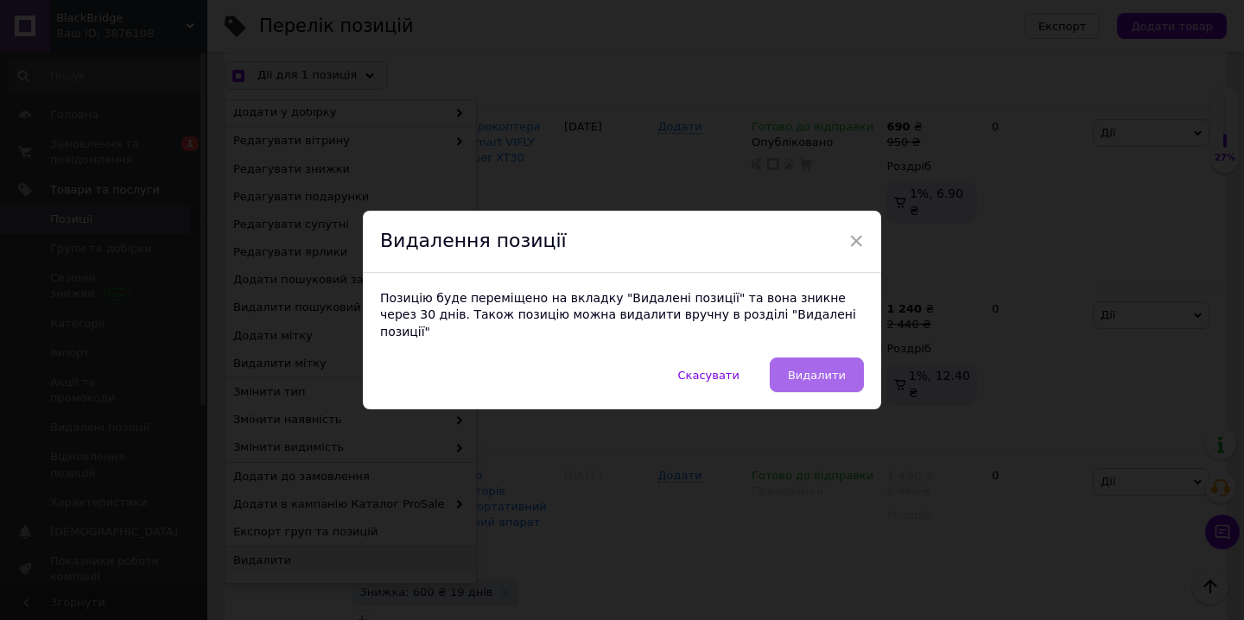
click at [793, 372] on span "Видалити" at bounding box center [817, 375] width 58 height 13
checkbox input "true"
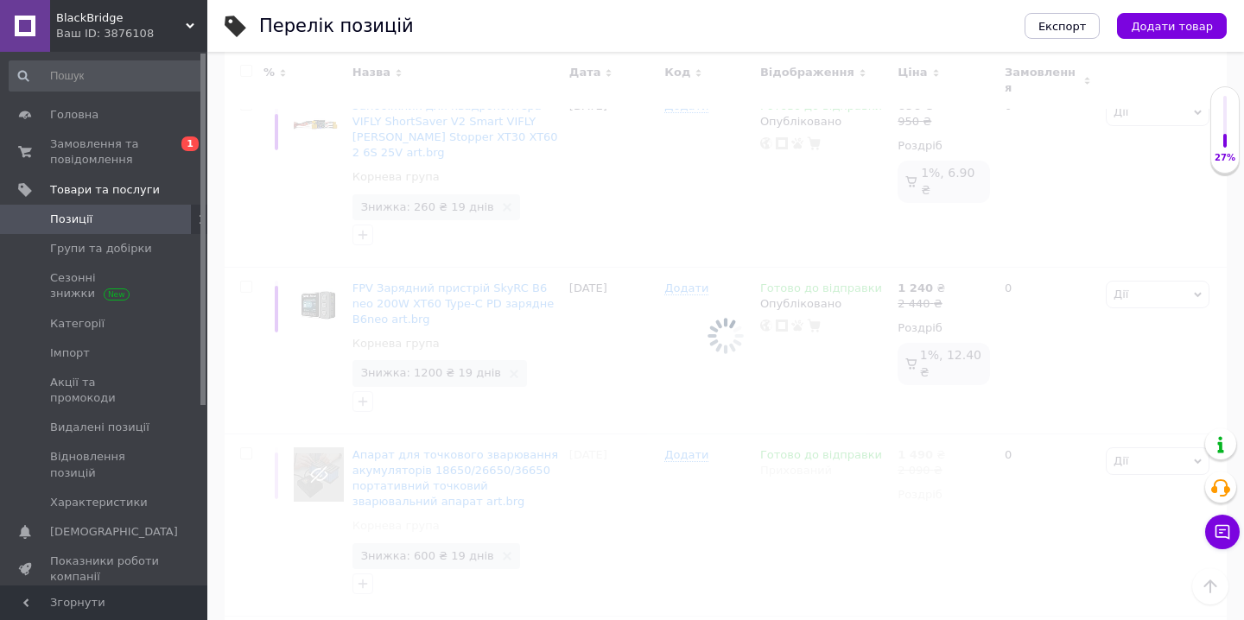
scroll to position [2772, 0]
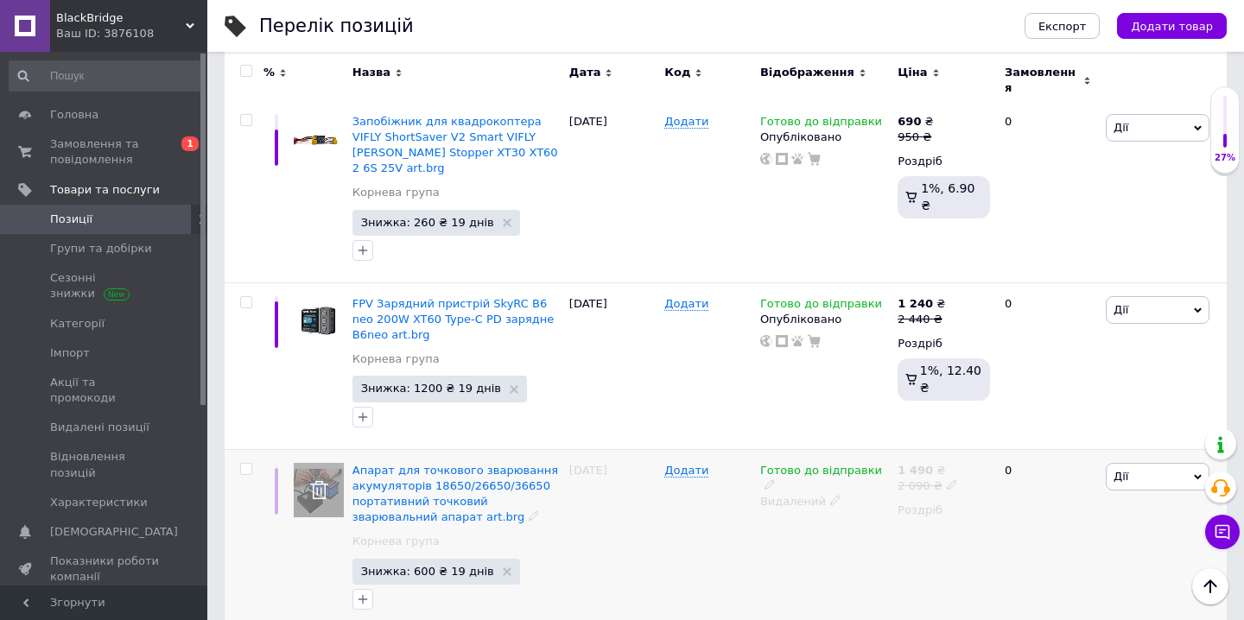
click at [248, 464] on input "checkbox" at bounding box center [245, 469] width 11 height 11
checkbox input "true"
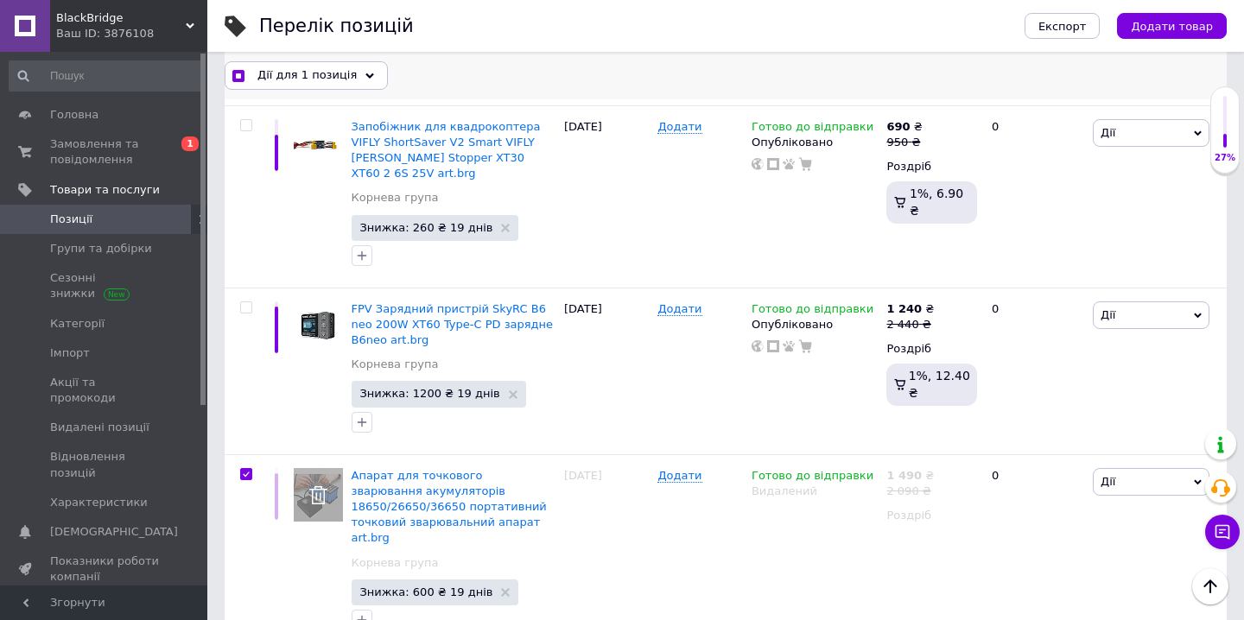
click at [365, 79] on icon at bounding box center [369, 76] width 9 height 9
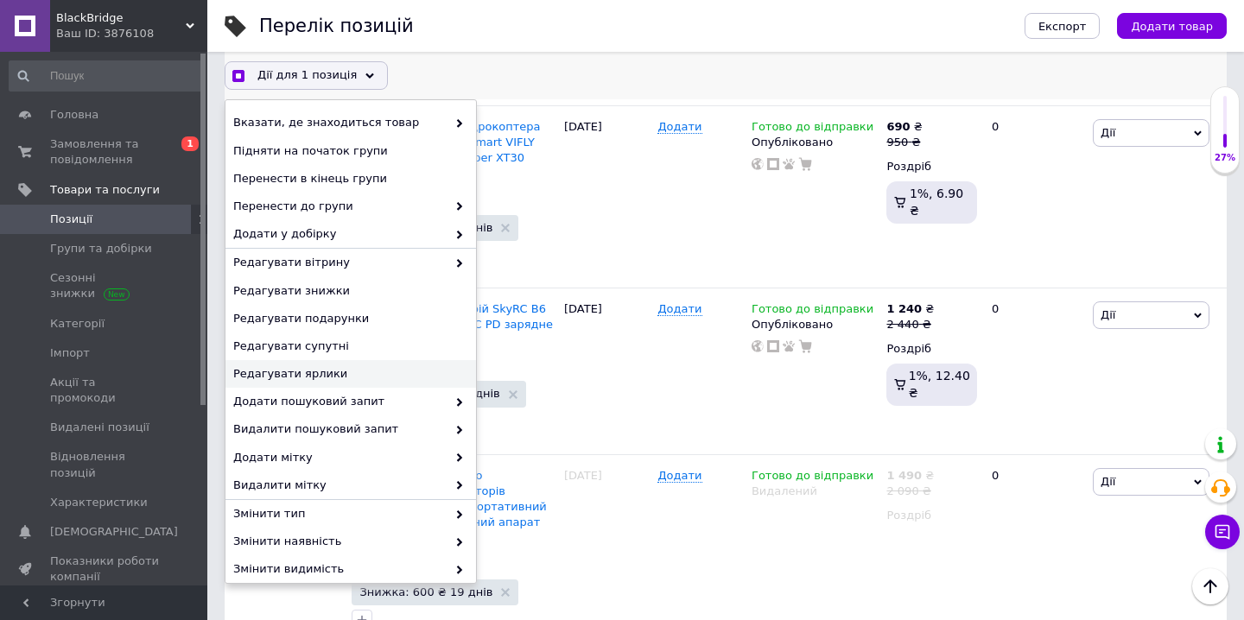
scroll to position [122, 0]
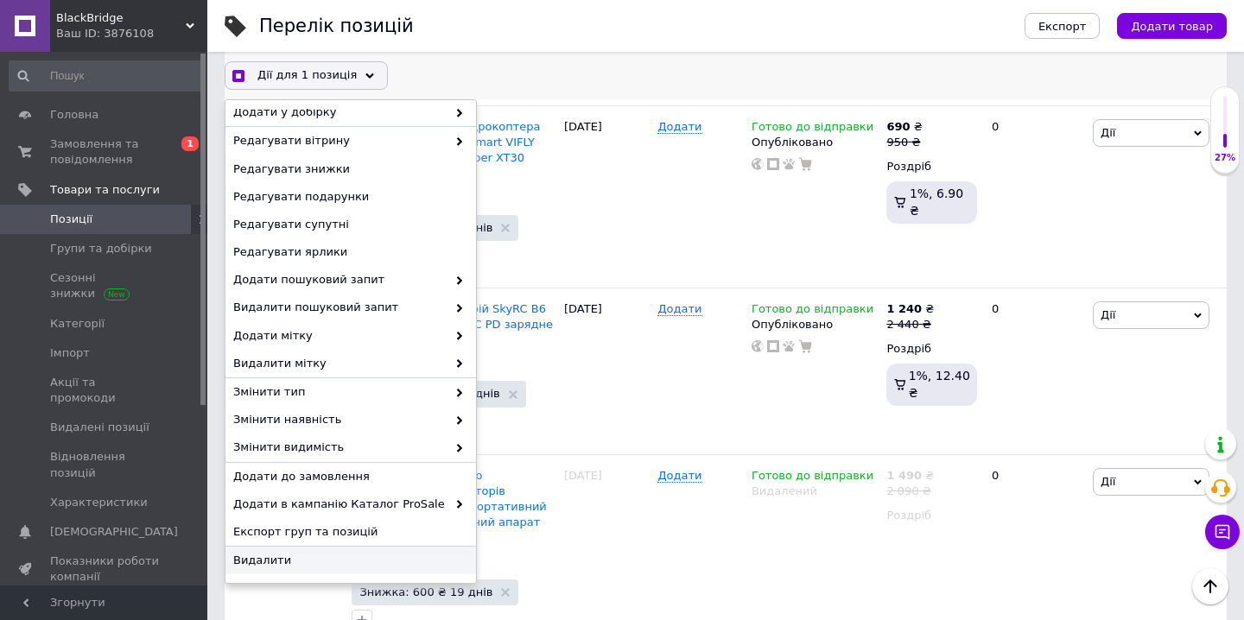
click at [274, 571] on div "Видалити" at bounding box center [350, 561] width 251 height 28
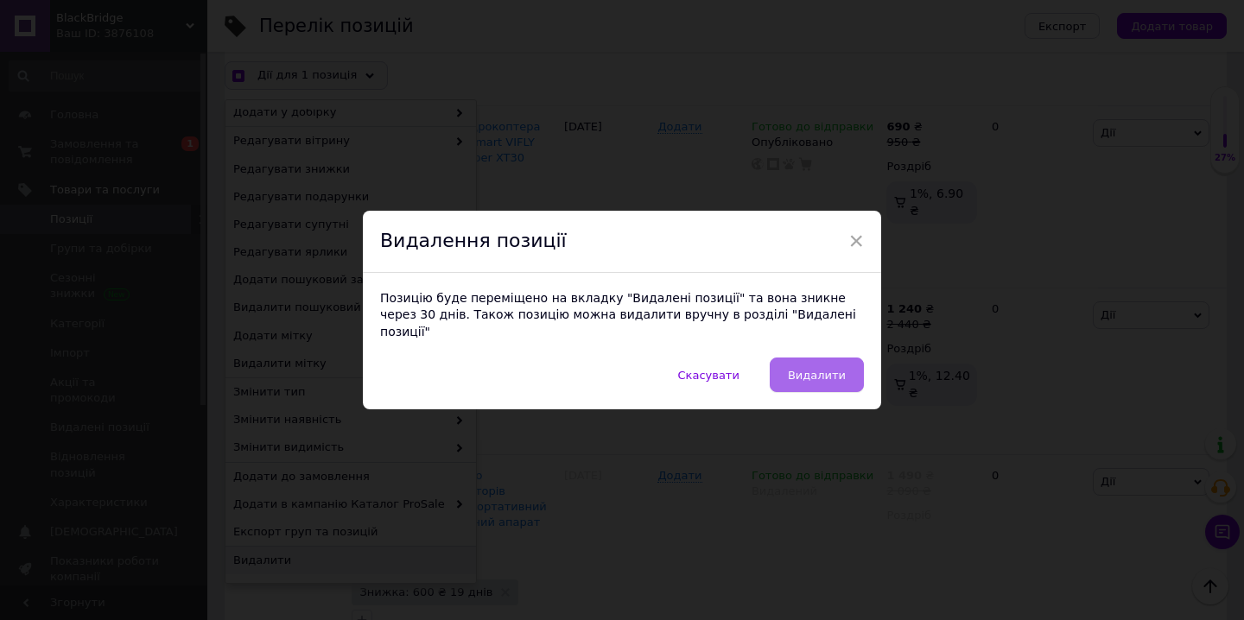
click at [801, 375] on button "Видалити" at bounding box center [817, 375] width 94 height 35
checkbox input "true"
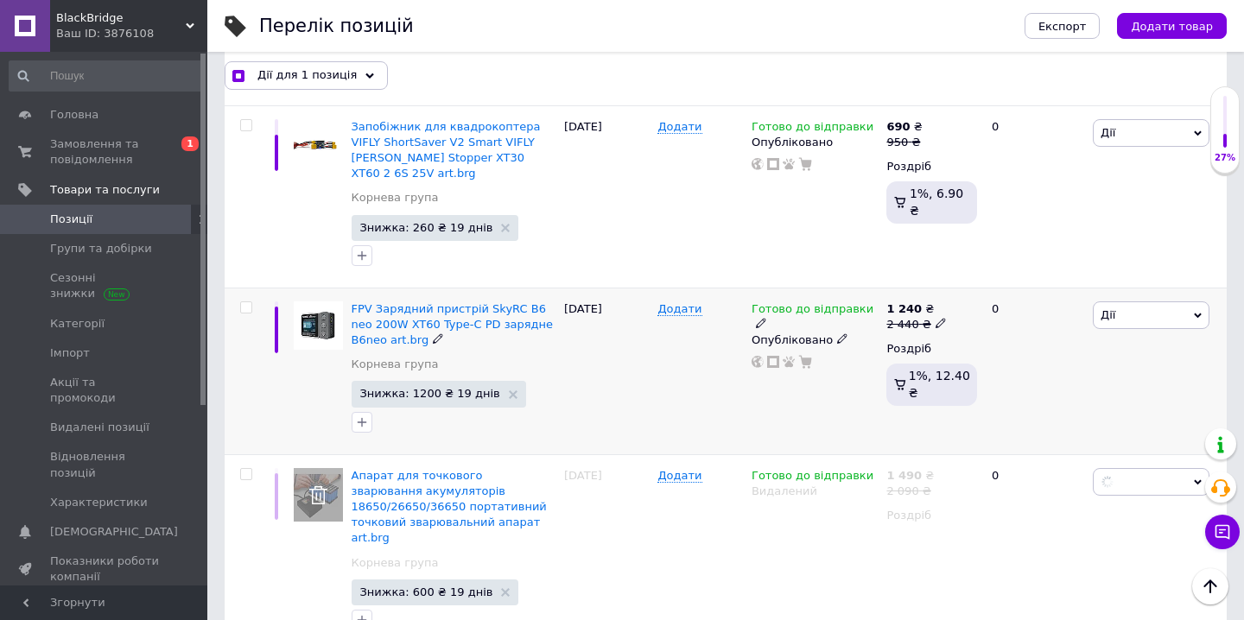
checkbox input "false"
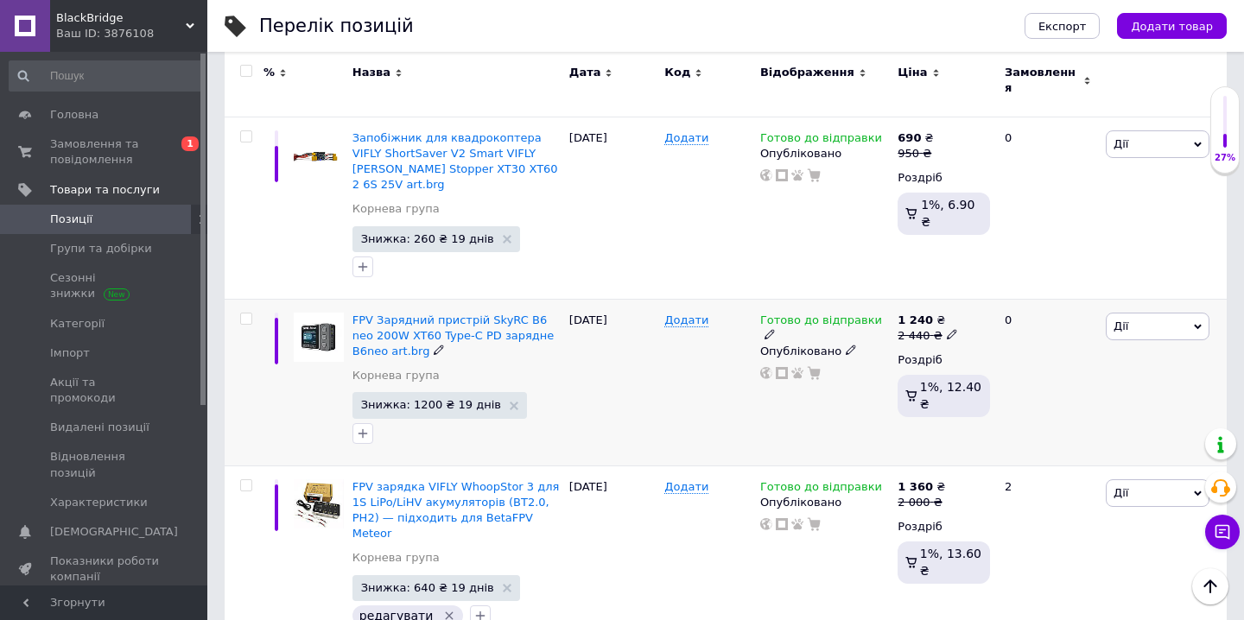
scroll to position [2753, 0]
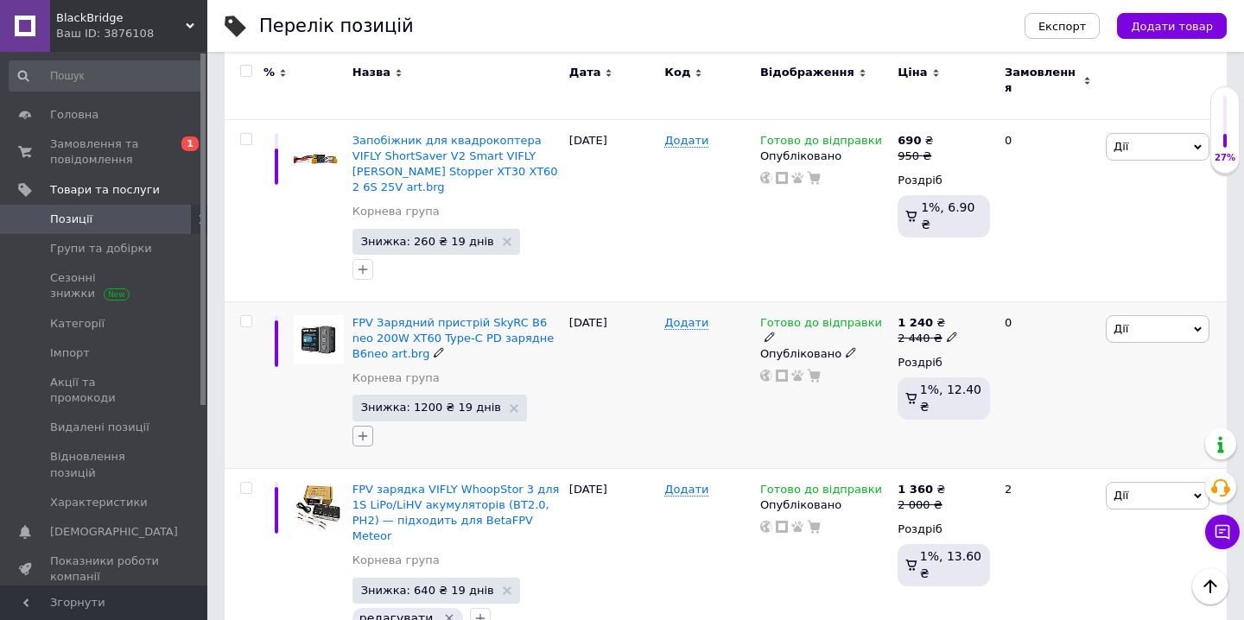
click at [365, 429] on icon "button" at bounding box center [363, 436] width 14 height 14
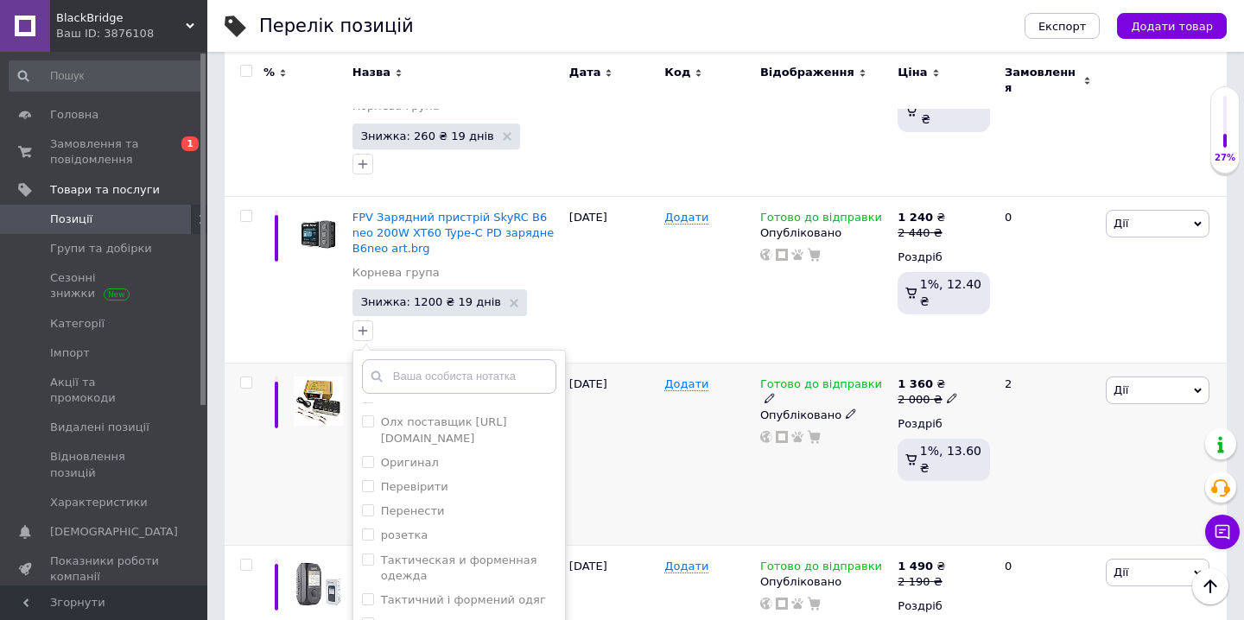
scroll to position [2861, 0]
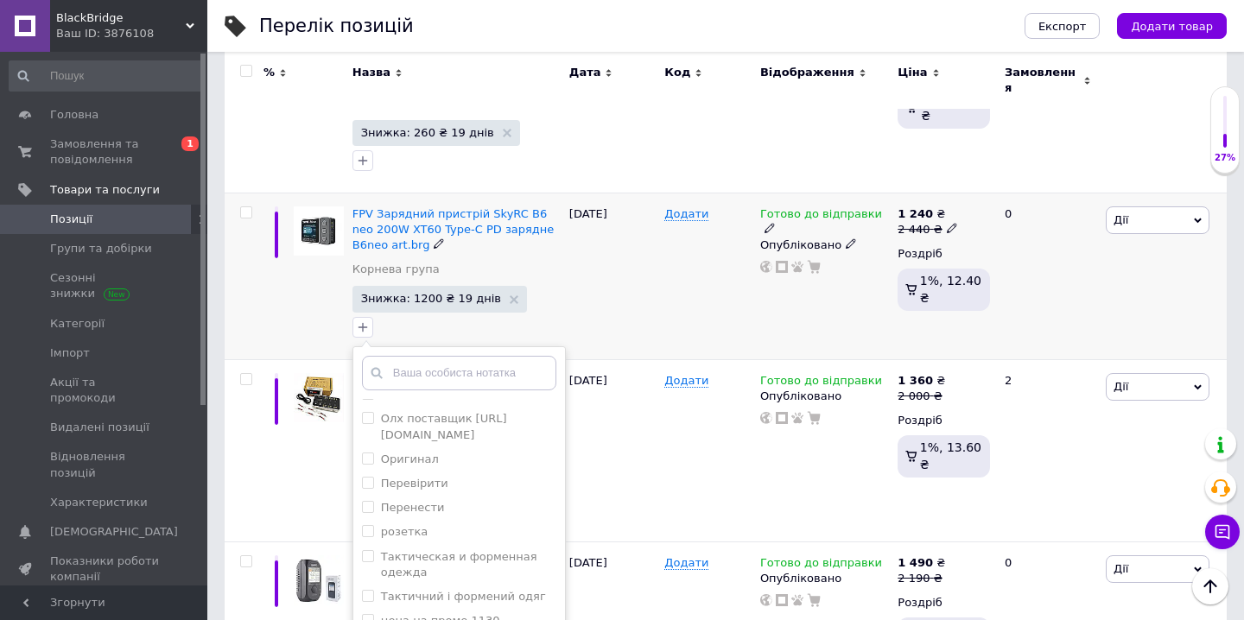
checkbox input "true"
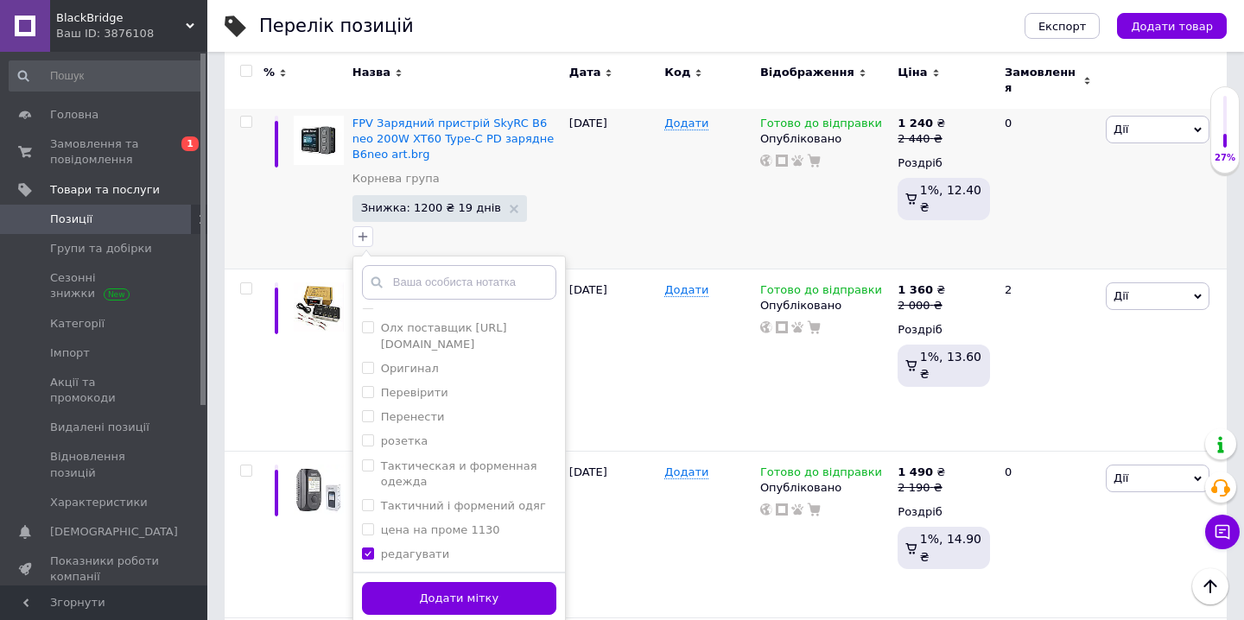
scroll to position [2970, 0]
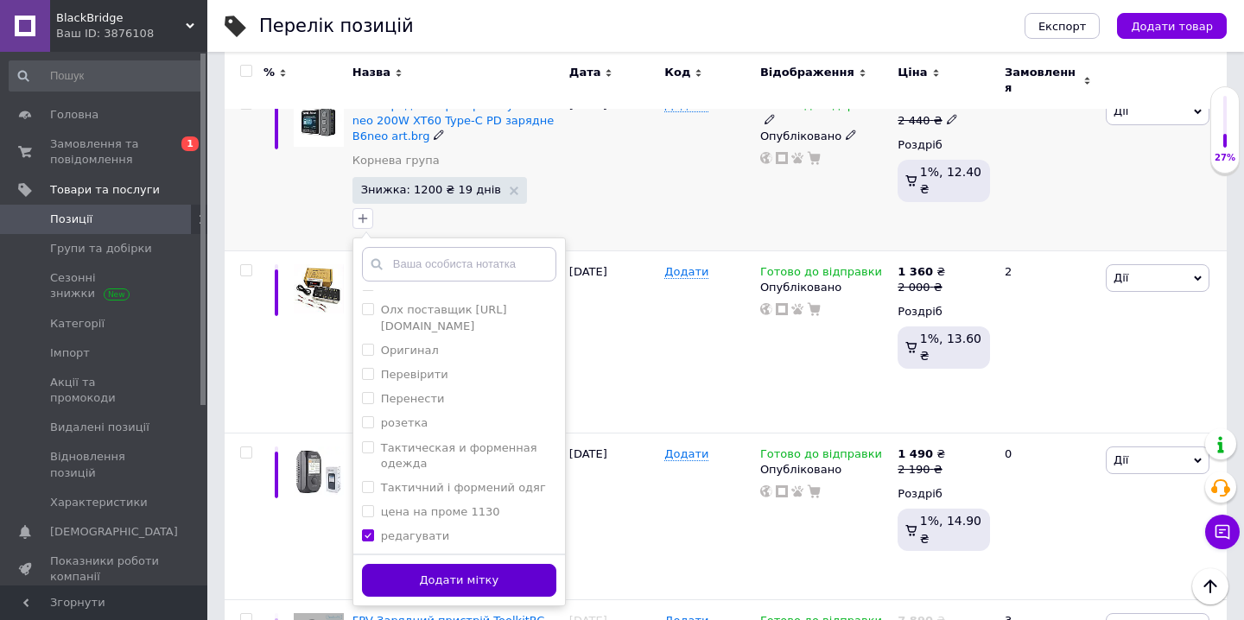
click at [519, 564] on button "Додати мітку" at bounding box center [459, 581] width 194 height 34
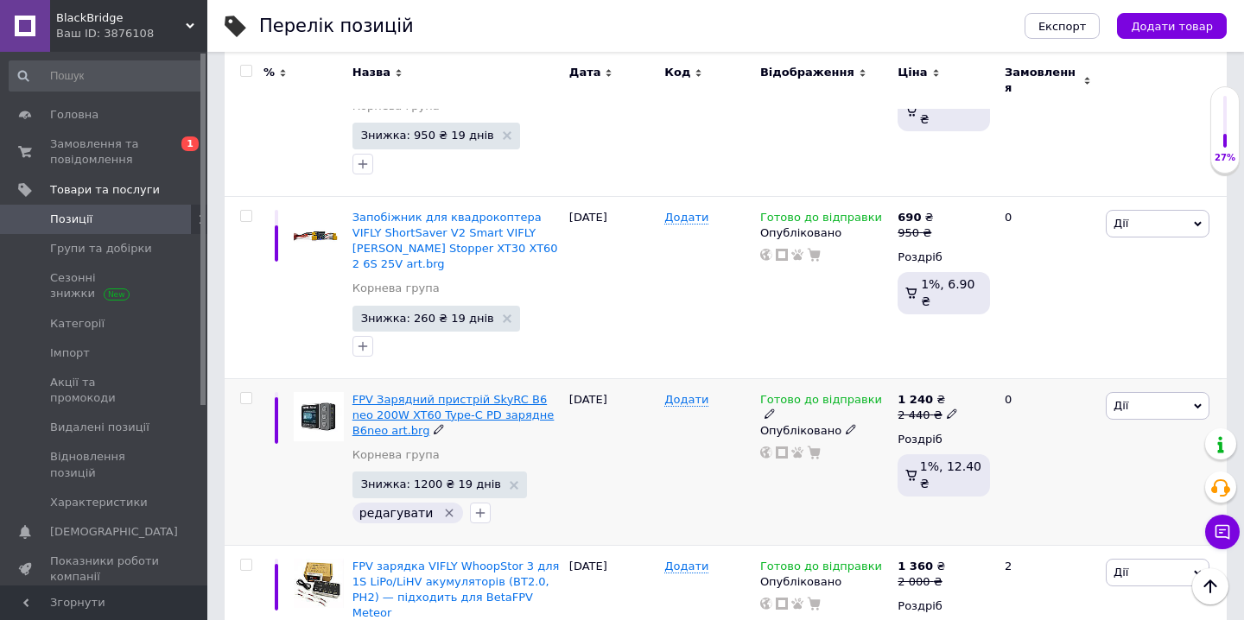
scroll to position [2678, 0]
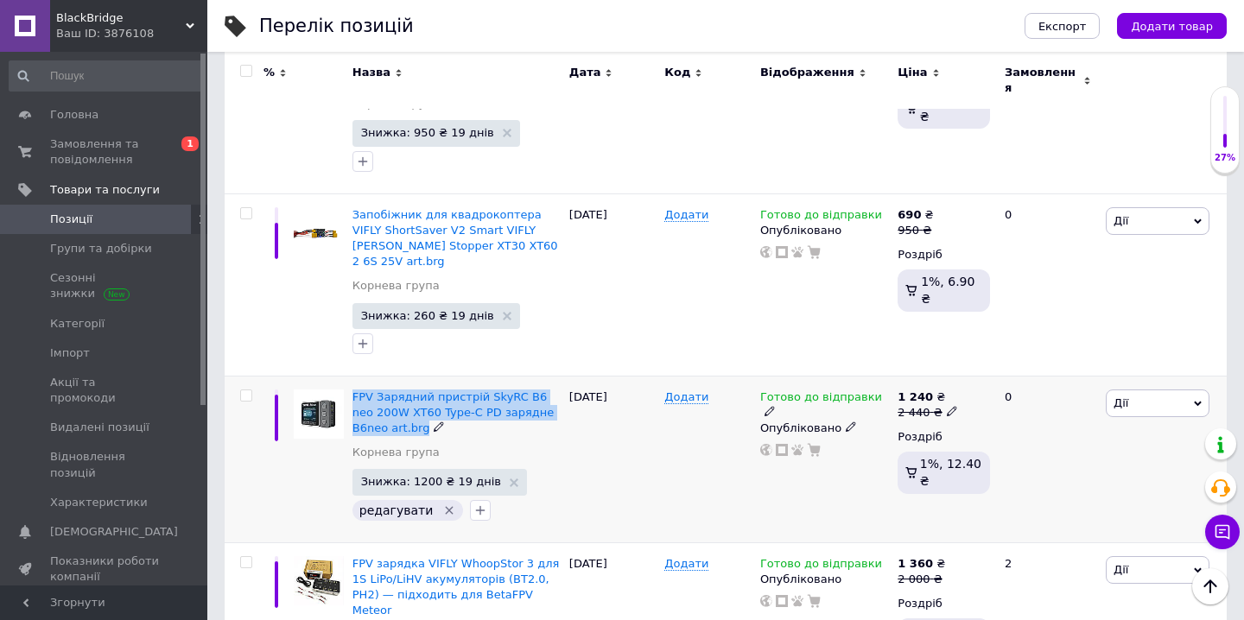
drag, startPoint x: 352, startPoint y: 329, endPoint x: 389, endPoint y: 375, distance: 59.0
click at [389, 376] on div "FPV Зарядний пристрій SkyRC B6 neo 200W XT60 Type-C PD зарядне B6neo art.brg Ко…" at bounding box center [456, 459] width 217 height 167
copy span "FPV Зарядний пристрій SkyRC B6 neo 200W XT60 Type-C PD зарядне B6neo art.brg"
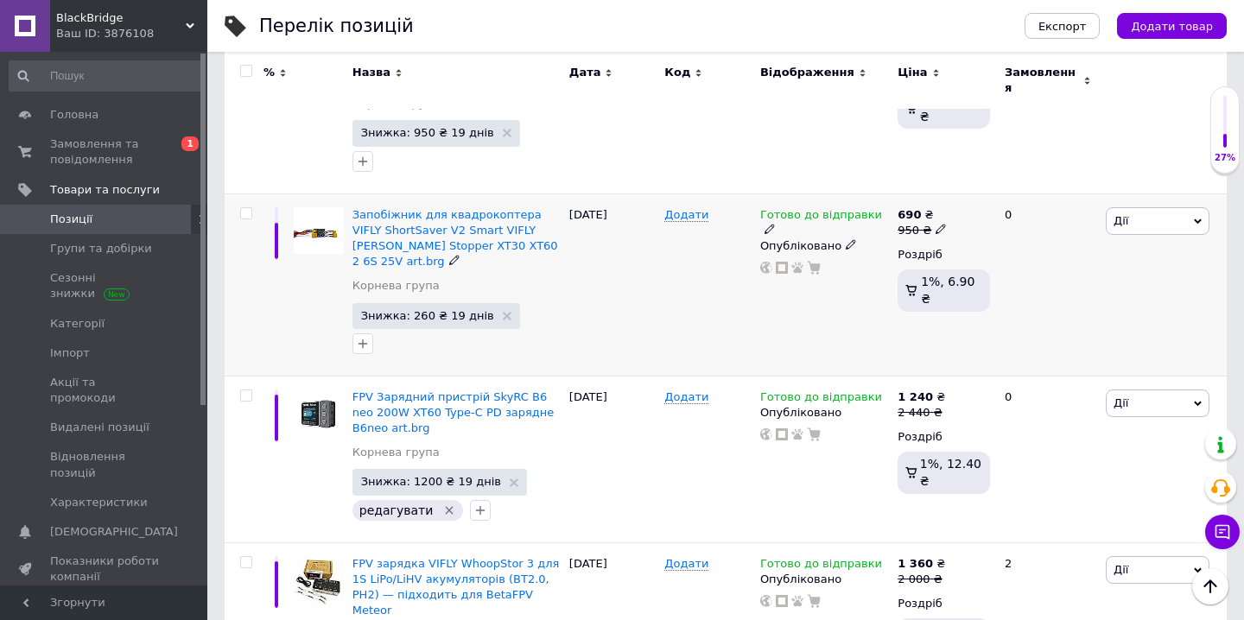
click at [670, 269] on div "Додати" at bounding box center [708, 285] width 96 height 182
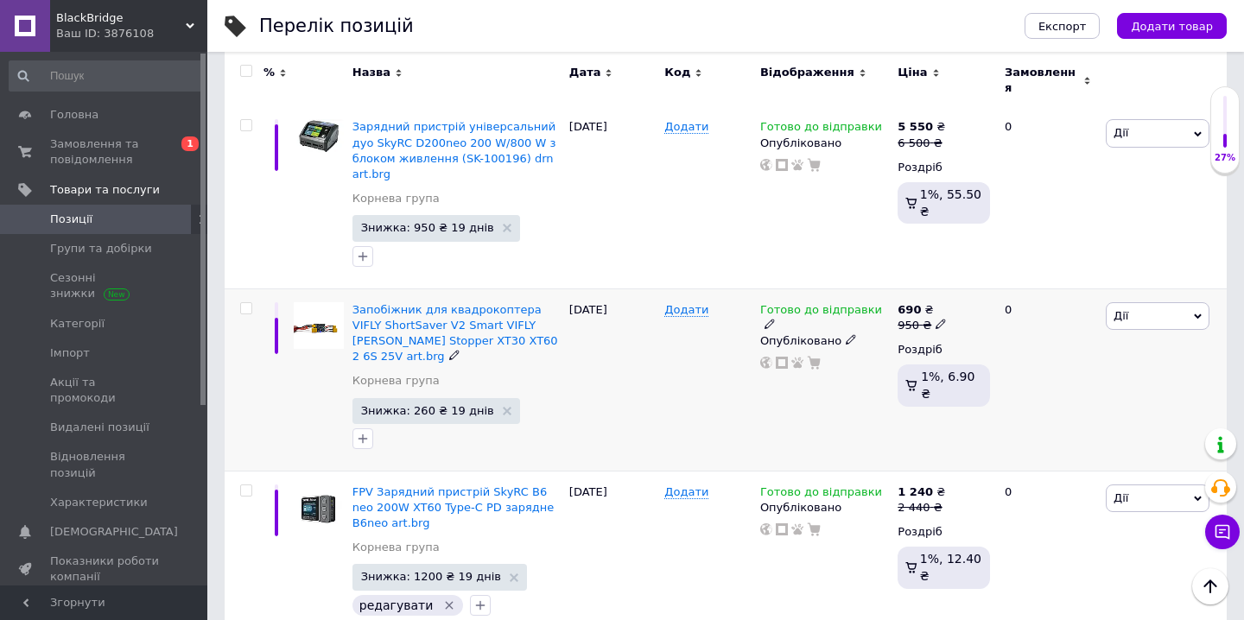
scroll to position [2572, 0]
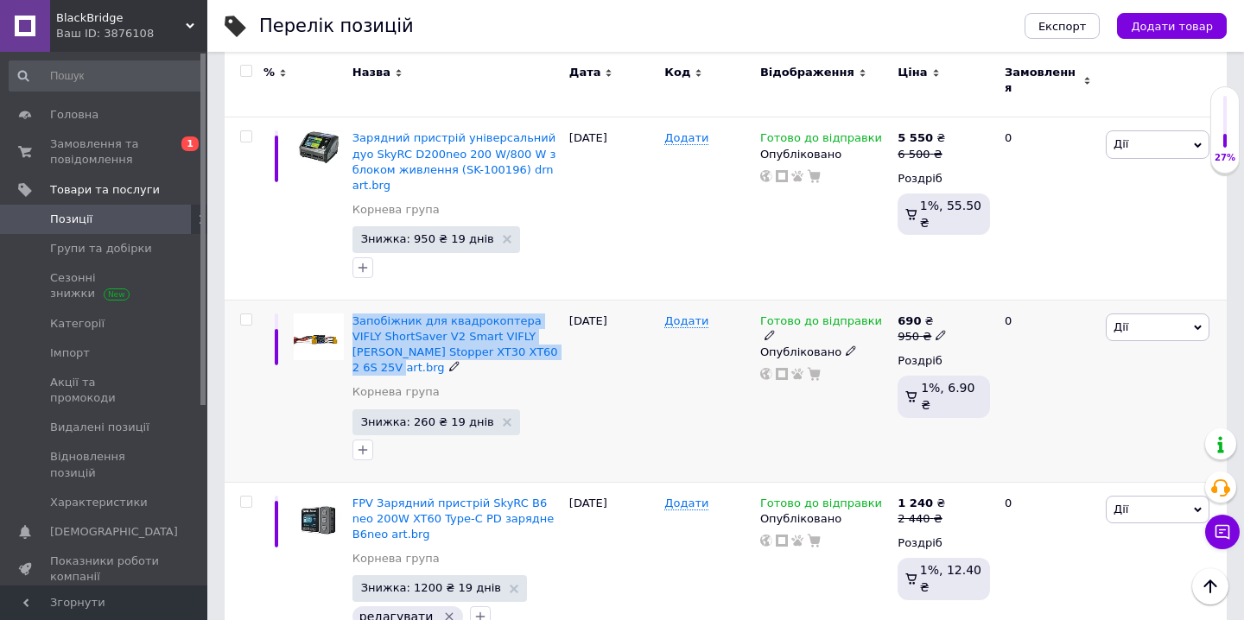
drag, startPoint x: 351, startPoint y: 274, endPoint x: 546, endPoint y: 318, distance: 200.2
click at [546, 318] on div "Запобіжник для квадрокоптера VIFLY ShortSaver V2 Smart VIFLY Smoke Stopper XT30…" at bounding box center [456, 391] width 217 height 182
copy span "Запобіжник для квадрокоптера VIFLY ShortSaver V2 Smart VIFLY Smoke Stopper XT30…"
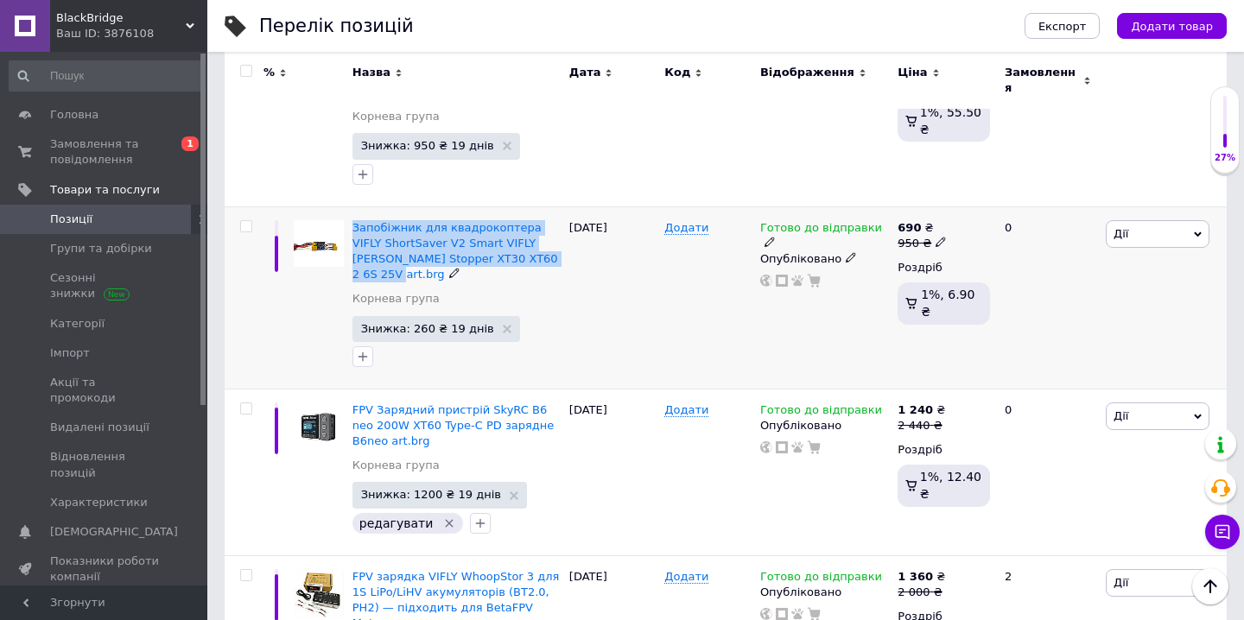
scroll to position [2666, 0]
click at [364, 349] on icon "button" at bounding box center [363, 356] width 14 height 14
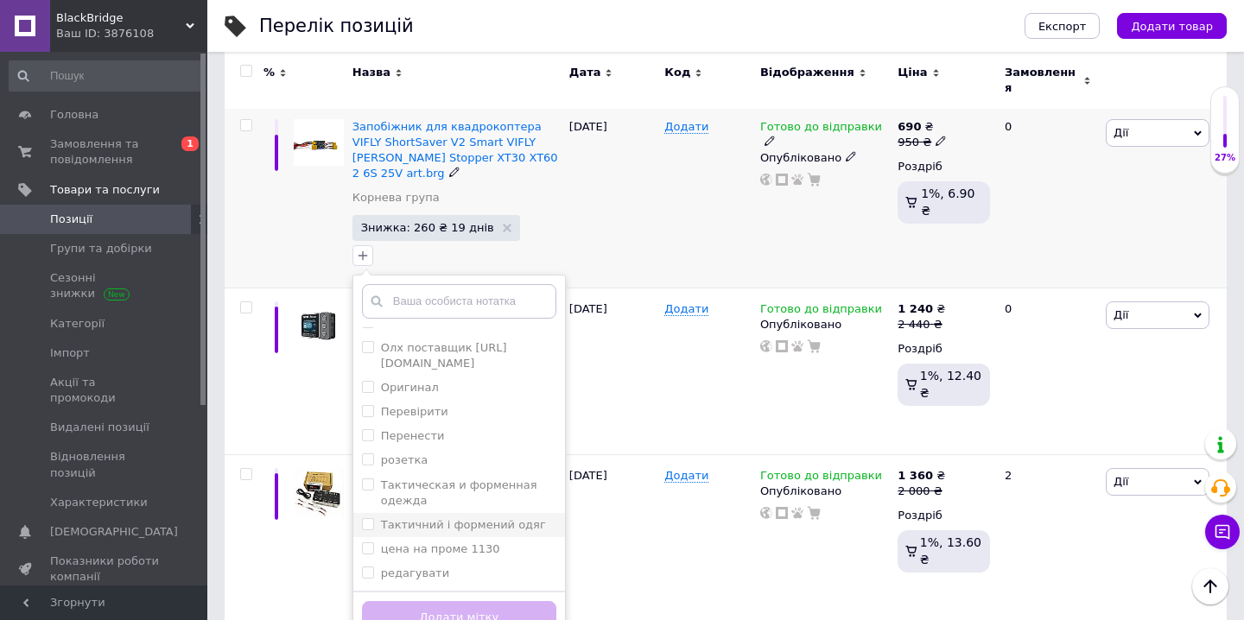
scroll to position [2770, 0]
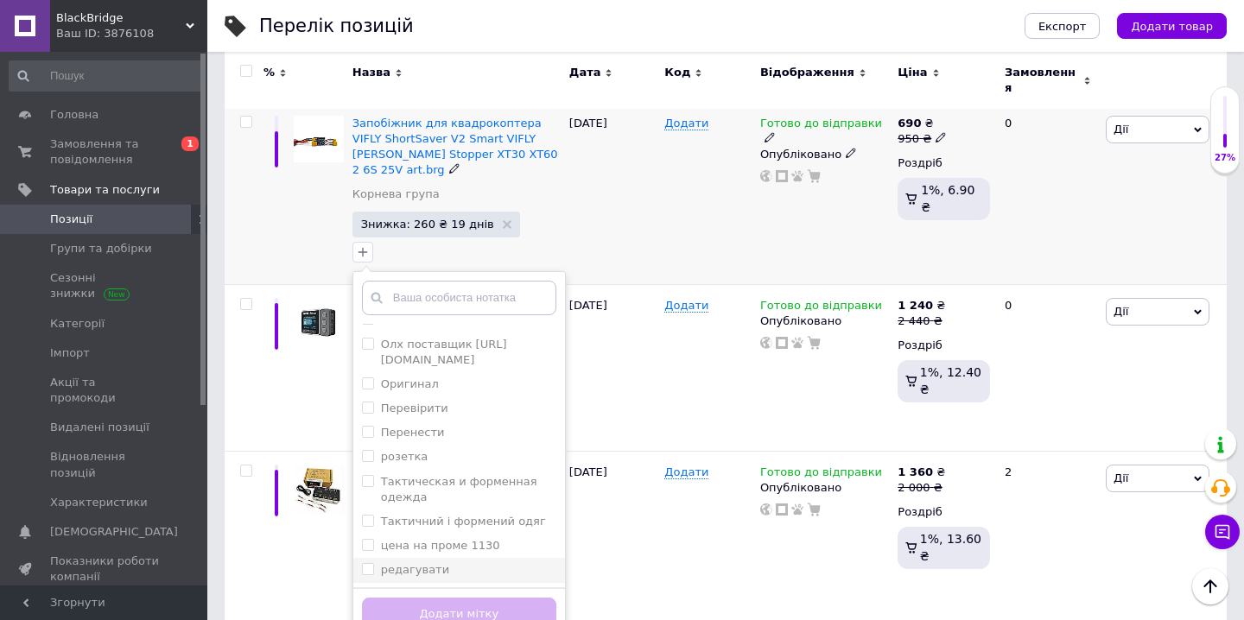
click at [454, 562] on div "редагувати" at bounding box center [459, 570] width 194 height 16
checkbox input "true"
click at [457, 598] on button "Додати мітку" at bounding box center [459, 615] width 194 height 34
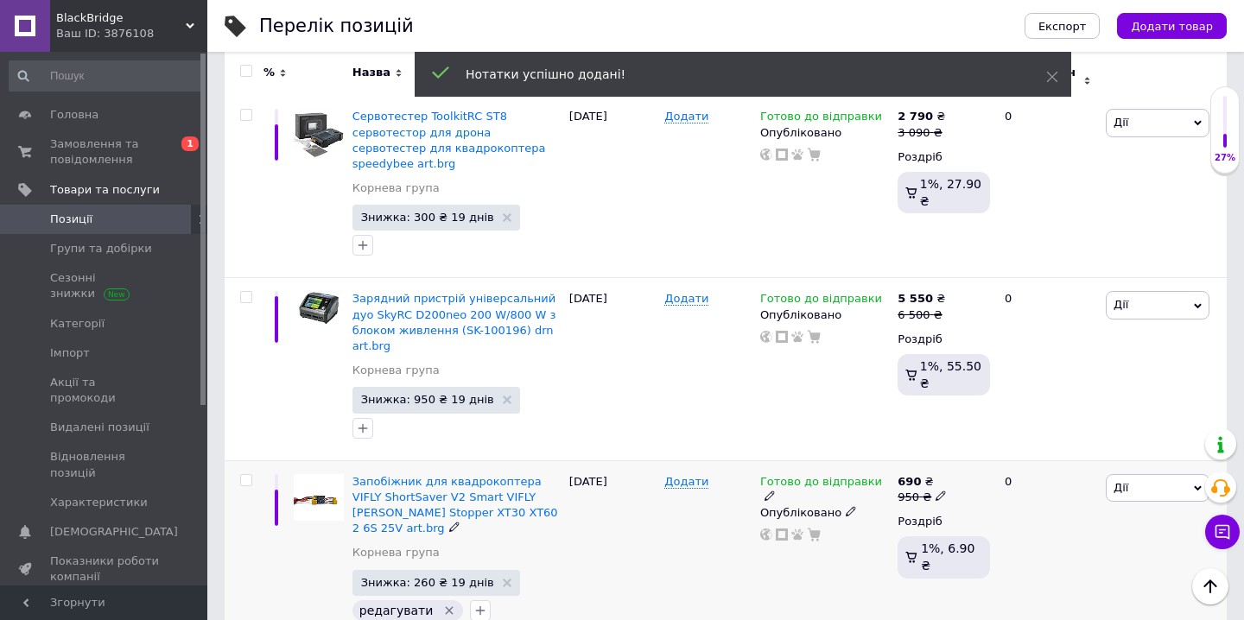
scroll to position [2398, 0]
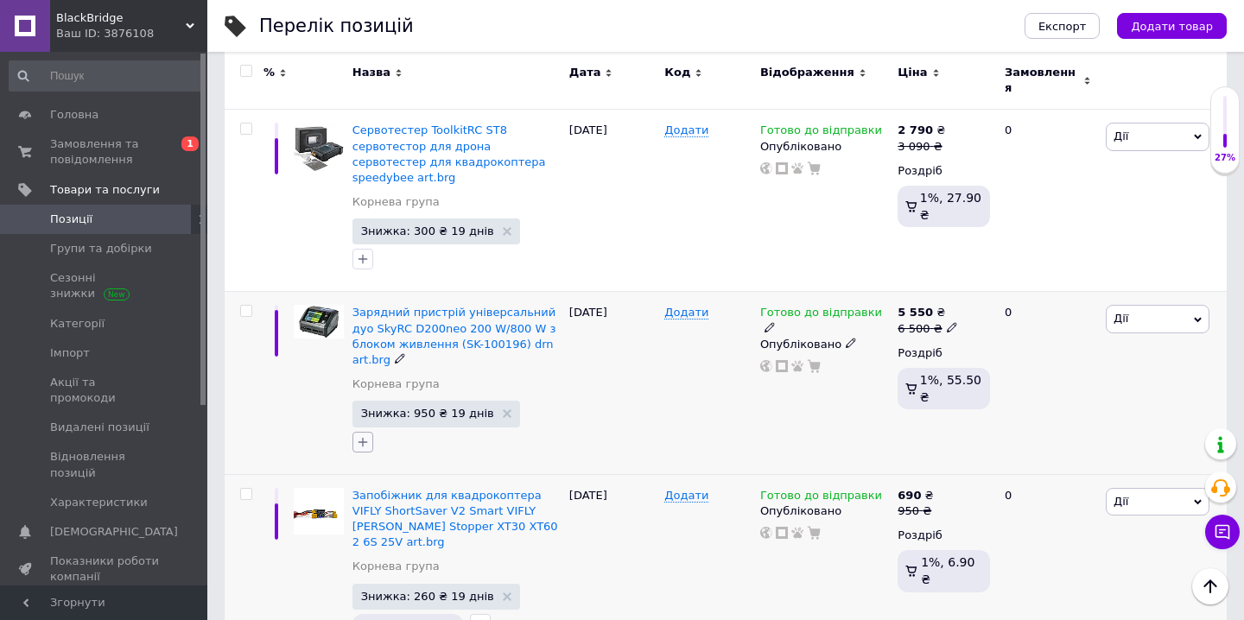
click at [361, 435] on icon "button" at bounding box center [363, 442] width 14 height 14
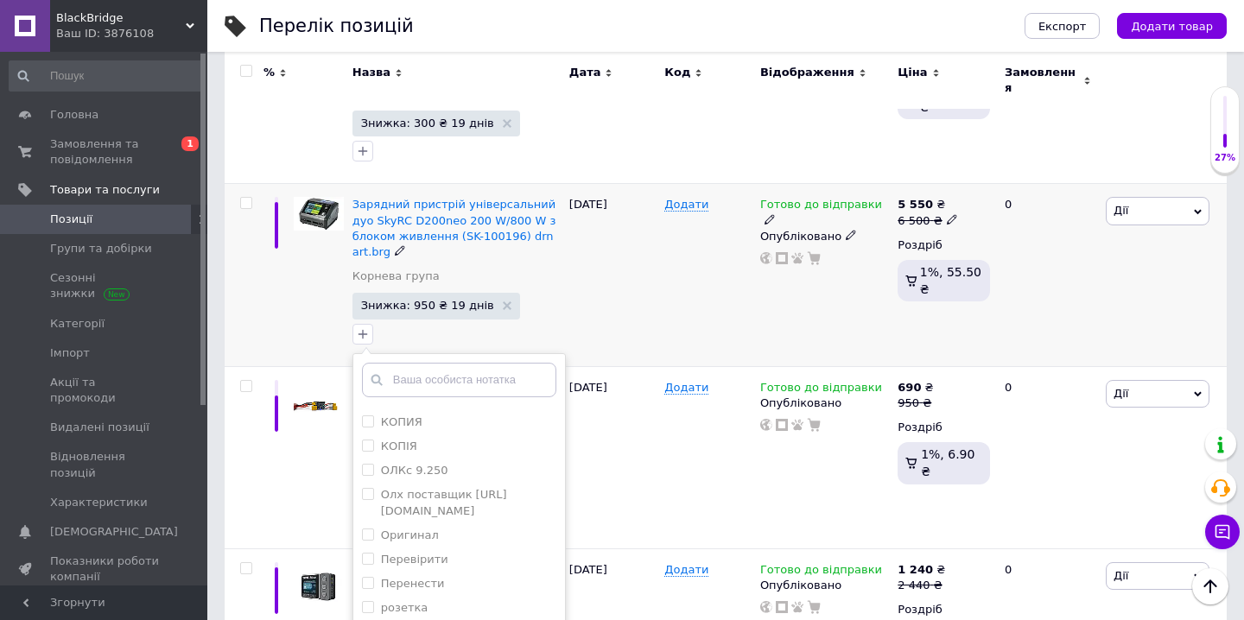
scroll to position [441, 0]
checkbox input "true"
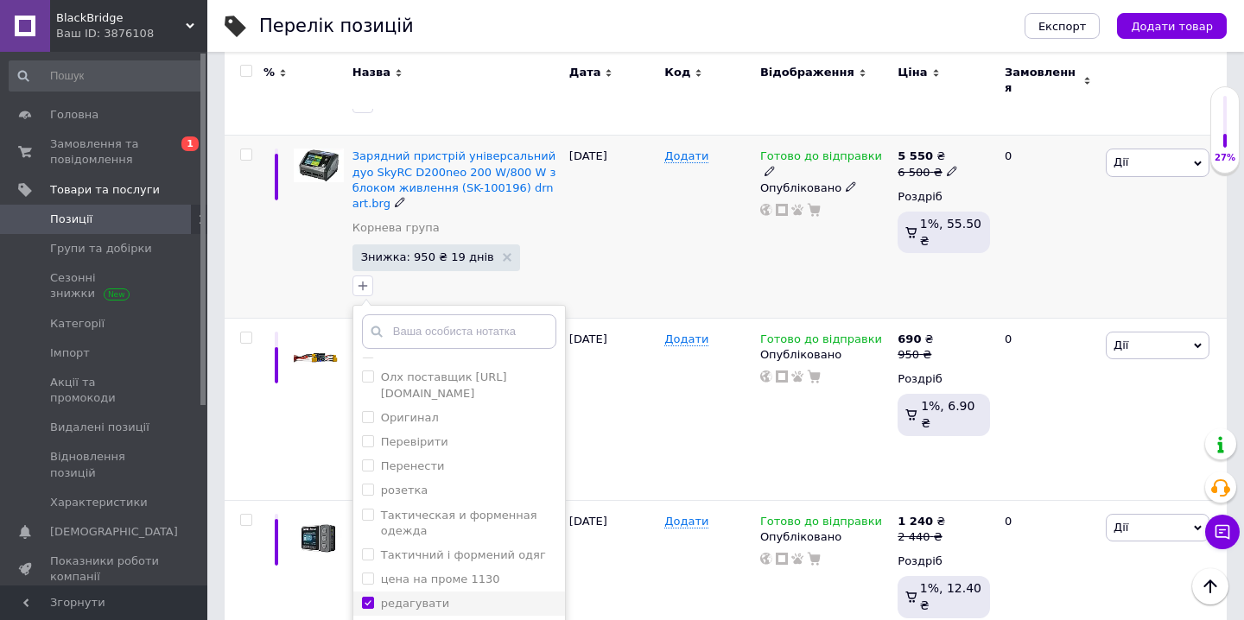
scroll to position [2556, 0]
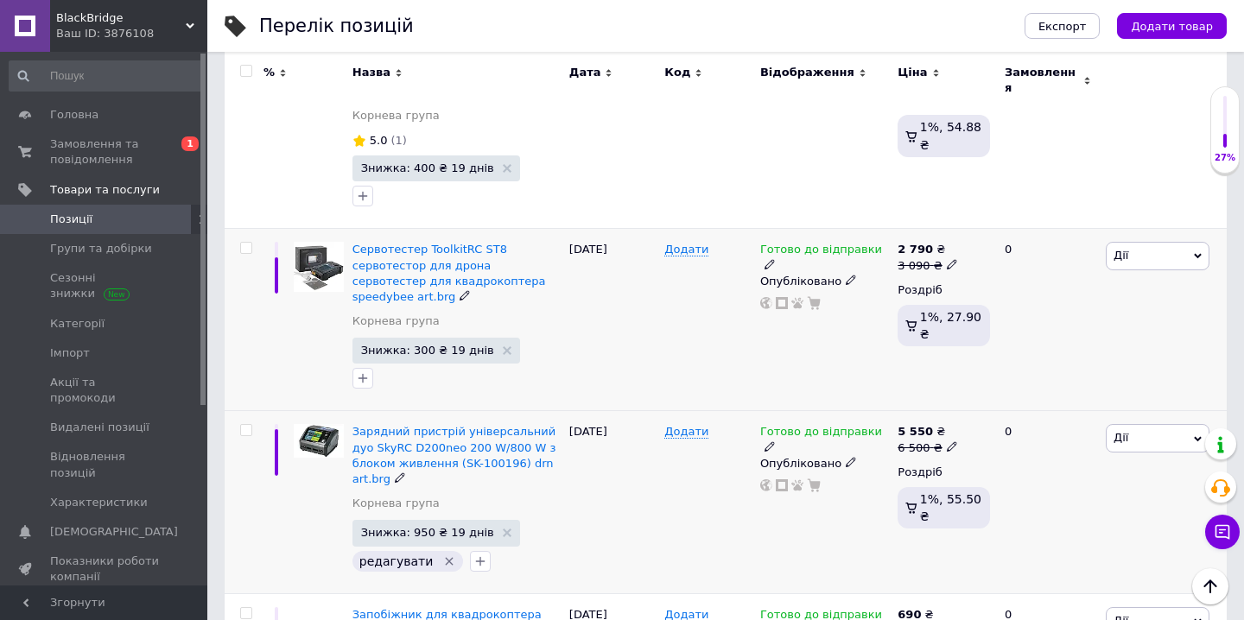
scroll to position [2280, 0]
click at [362, 370] on icon "button" at bounding box center [363, 377] width 14 height 14
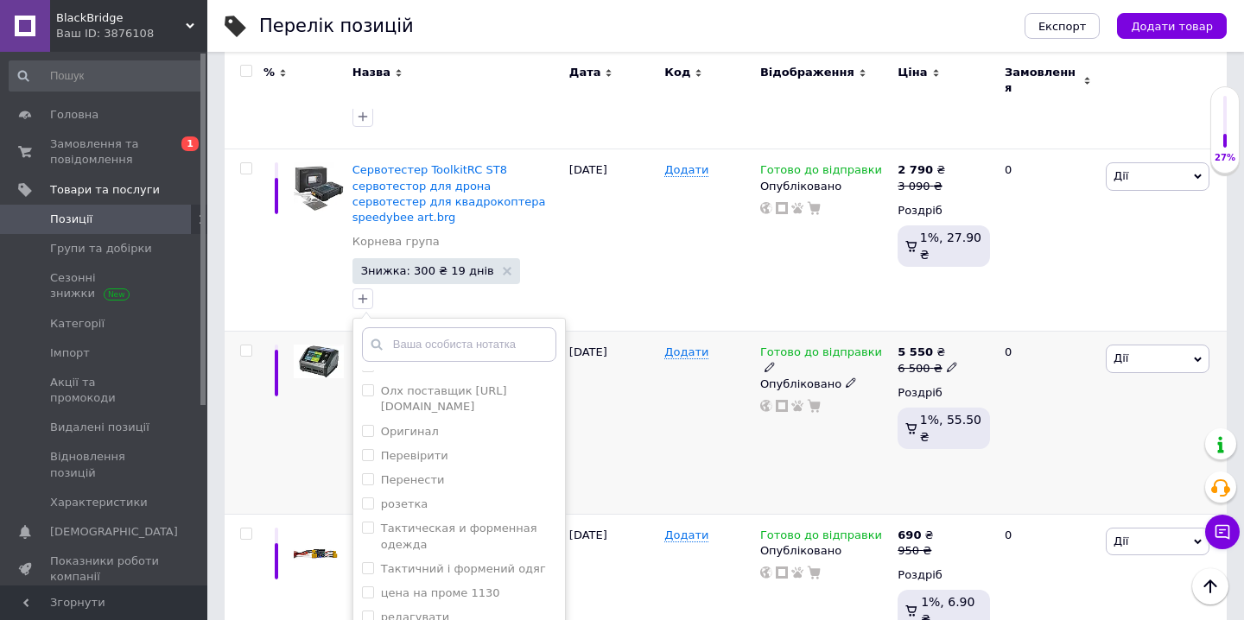
scroll to position [2361, 0]
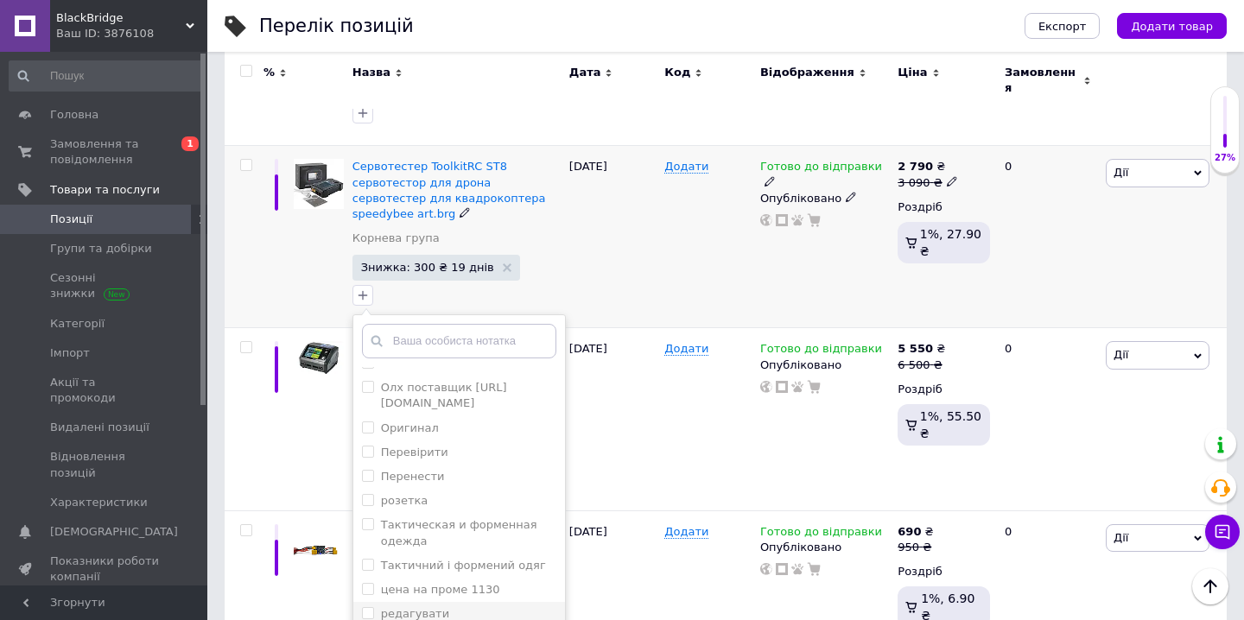
click at [488, 607] on div "редагувати" at bounding box center [459, 615] width 194 height 16
checkbox input "true"
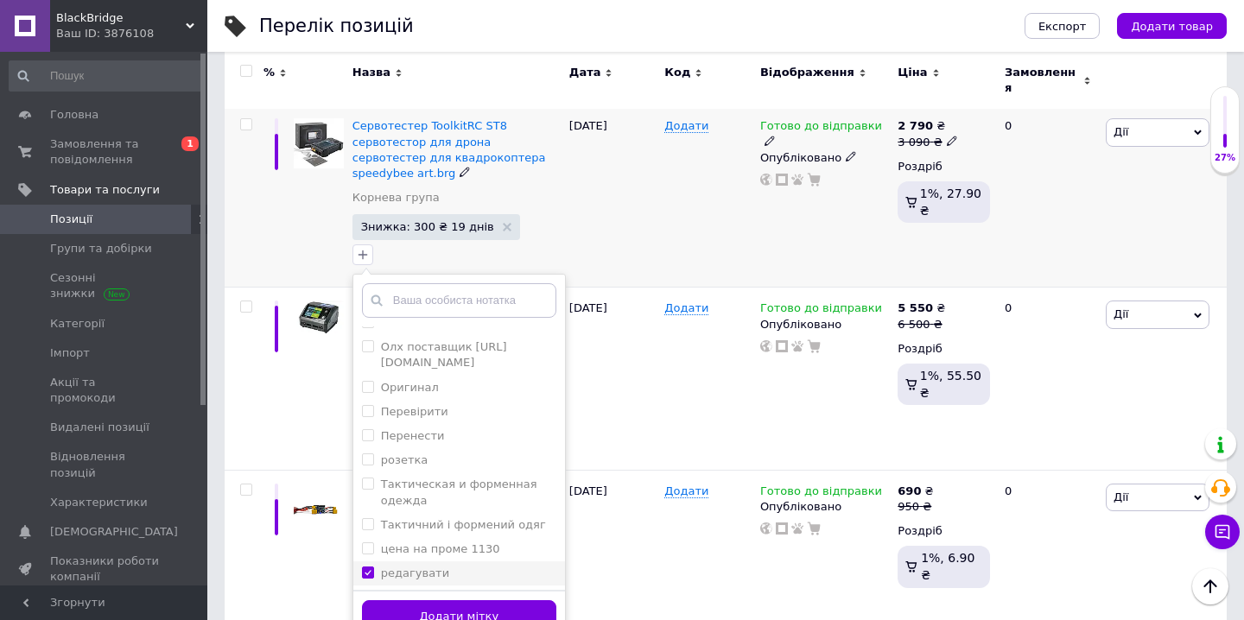
scroll to position [2404, 0]
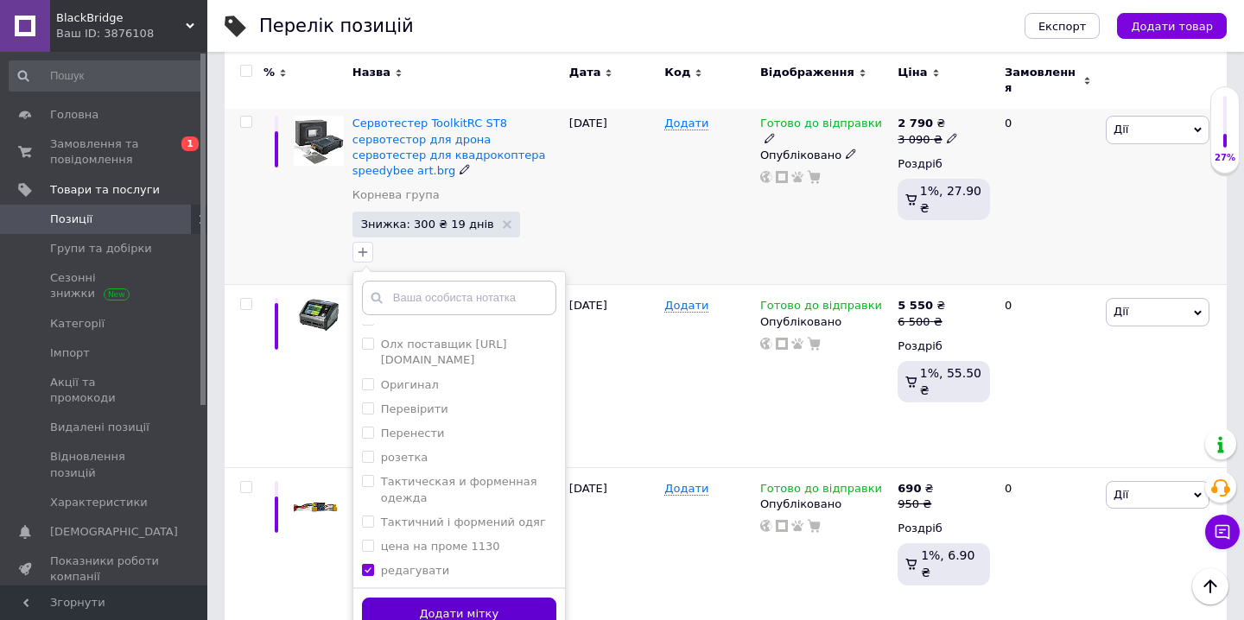
click at [488, 598] on button "Додати мітку" at bounding box center [459, 615] width 194 height 34
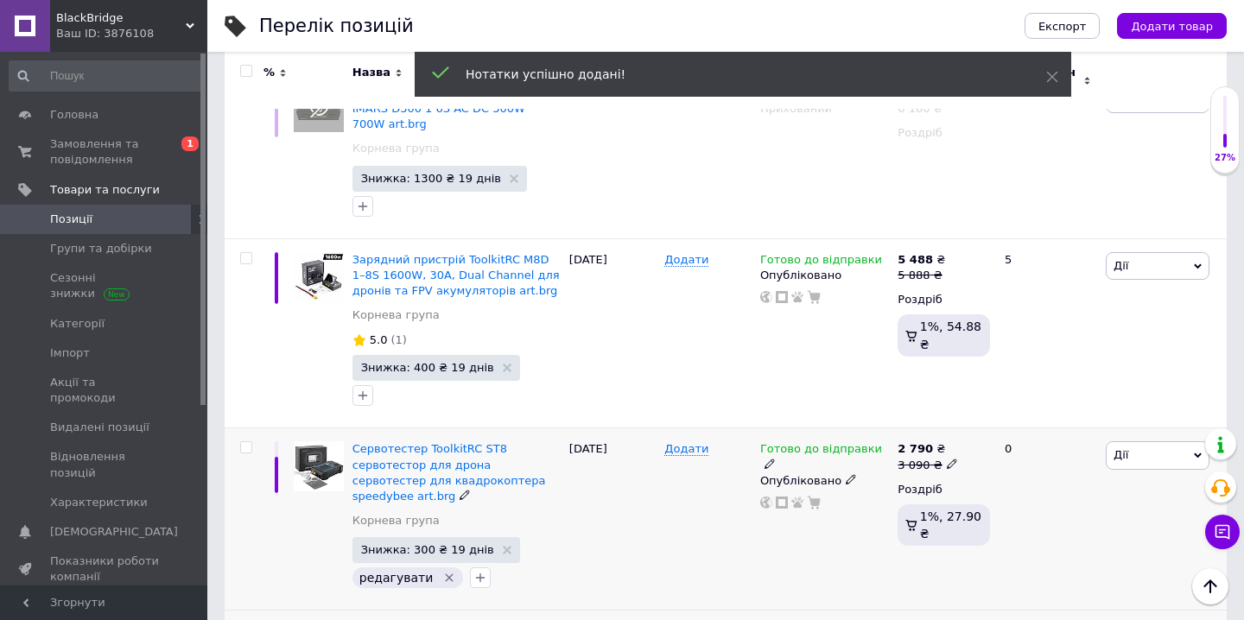
scroll to position [2075, 0]
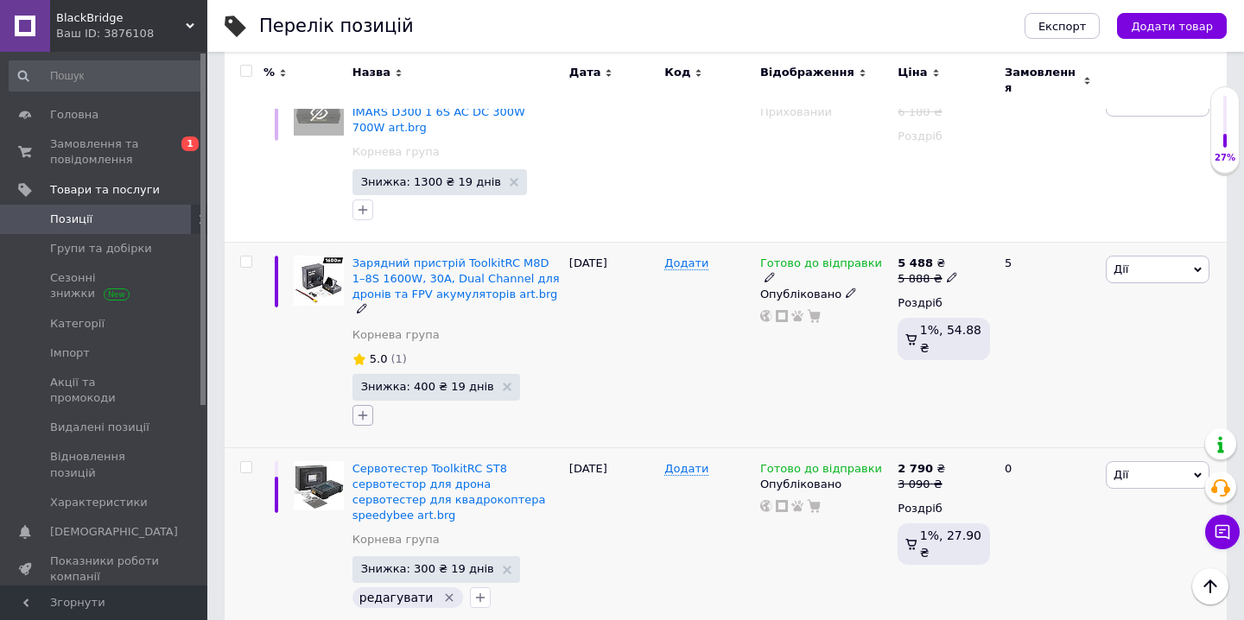
click at [367, 409] on icon "button" at bounding box center [363, 416] width 14 height 14
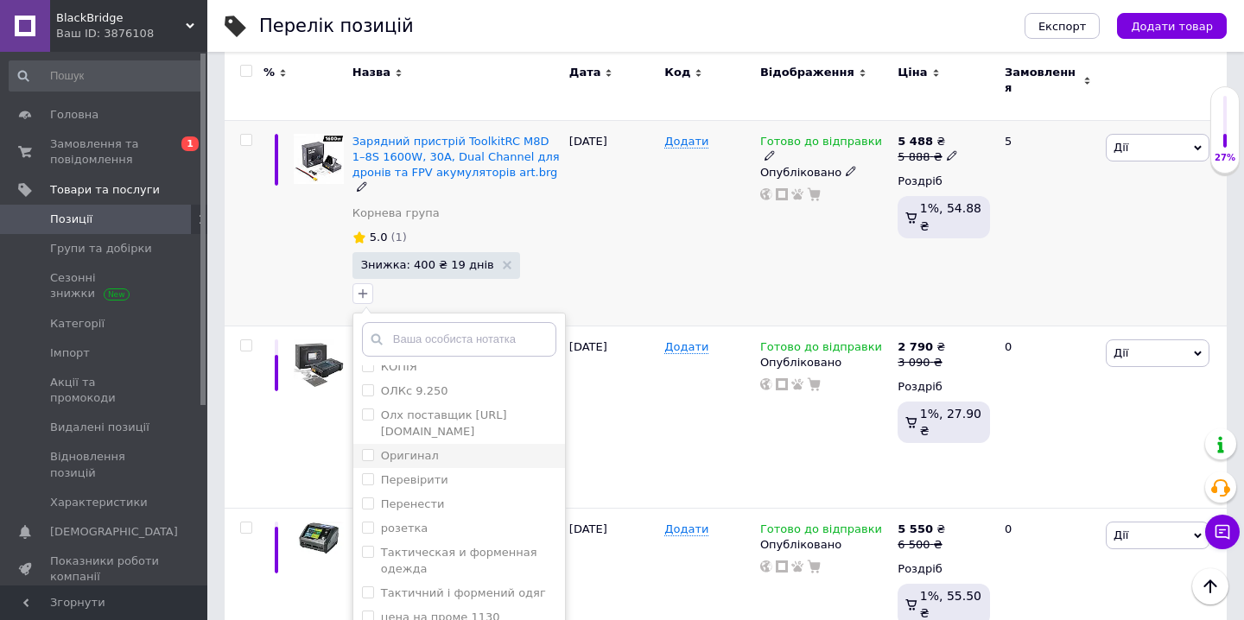
scroll to position [441, 0]
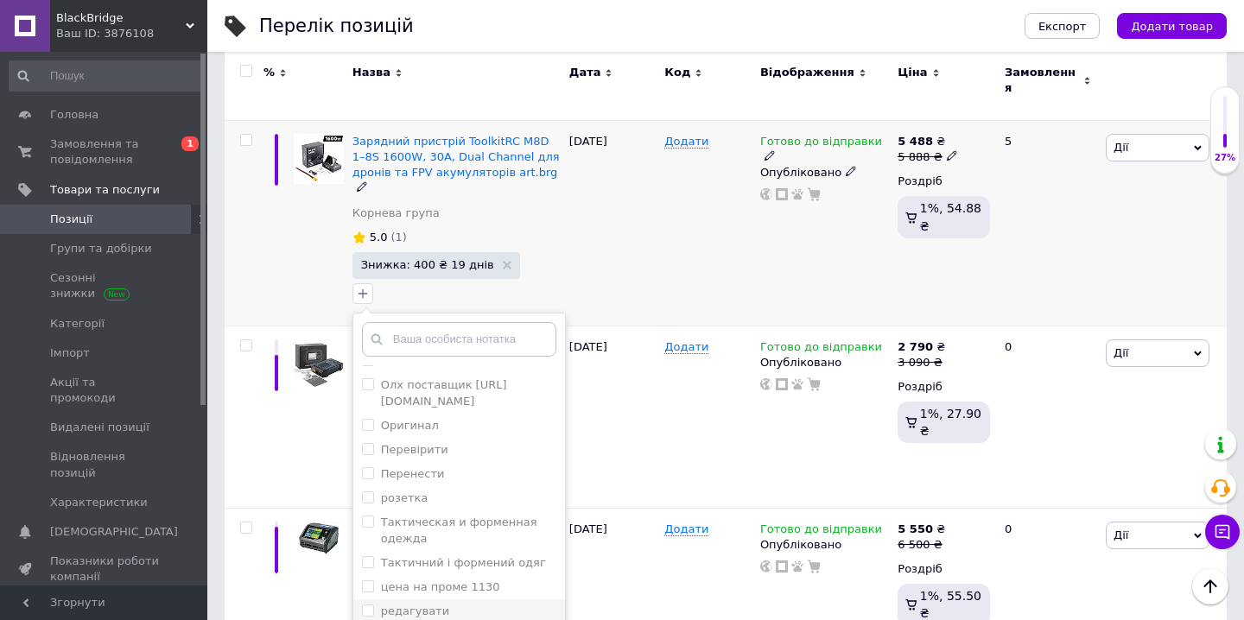
click at [418, 604] on div "редагувати" at bounding box center [415, 612] width 68 height 16
click at [373, 605] on input "редагувати" at bounding box center [367, 610] width 11 height 11
checkbox input "false"
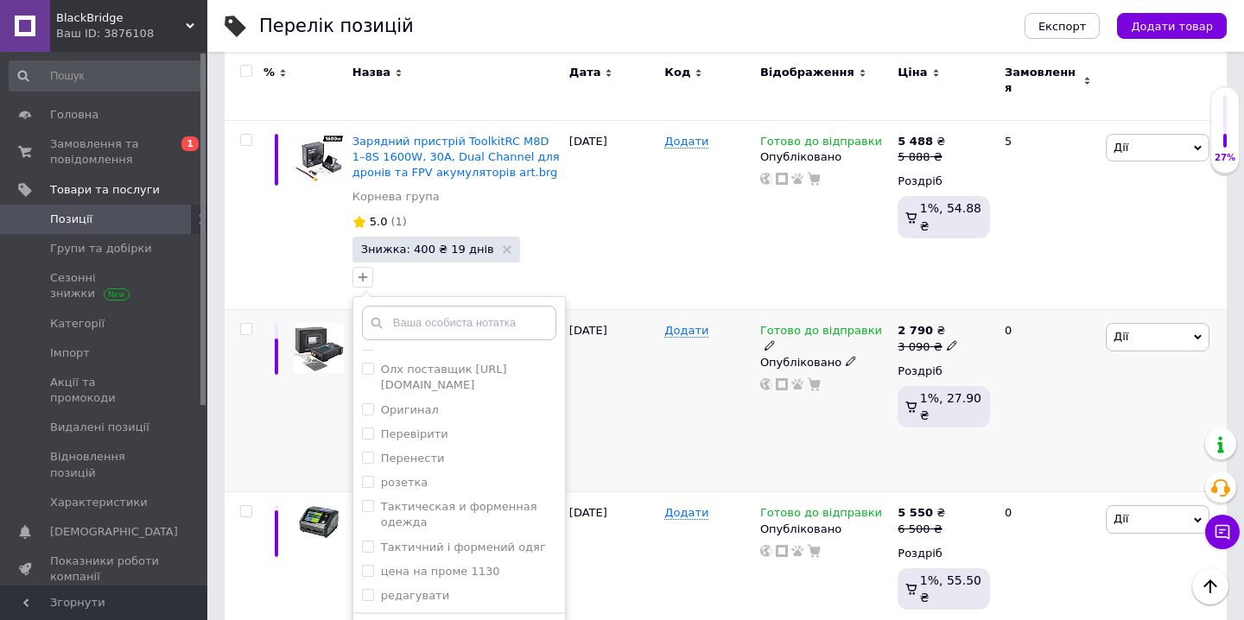
click at [652, 372] on div "09.05.2025" at bounding box center [613, 401] width 96 height 182
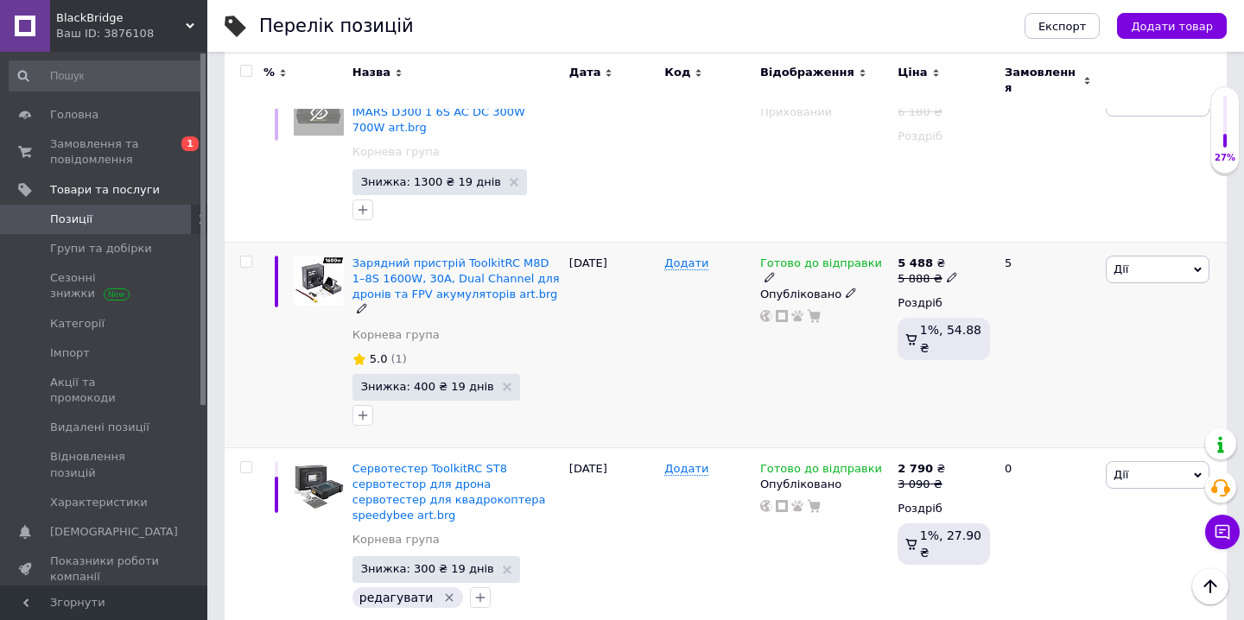
scroll to position [2074, 0]
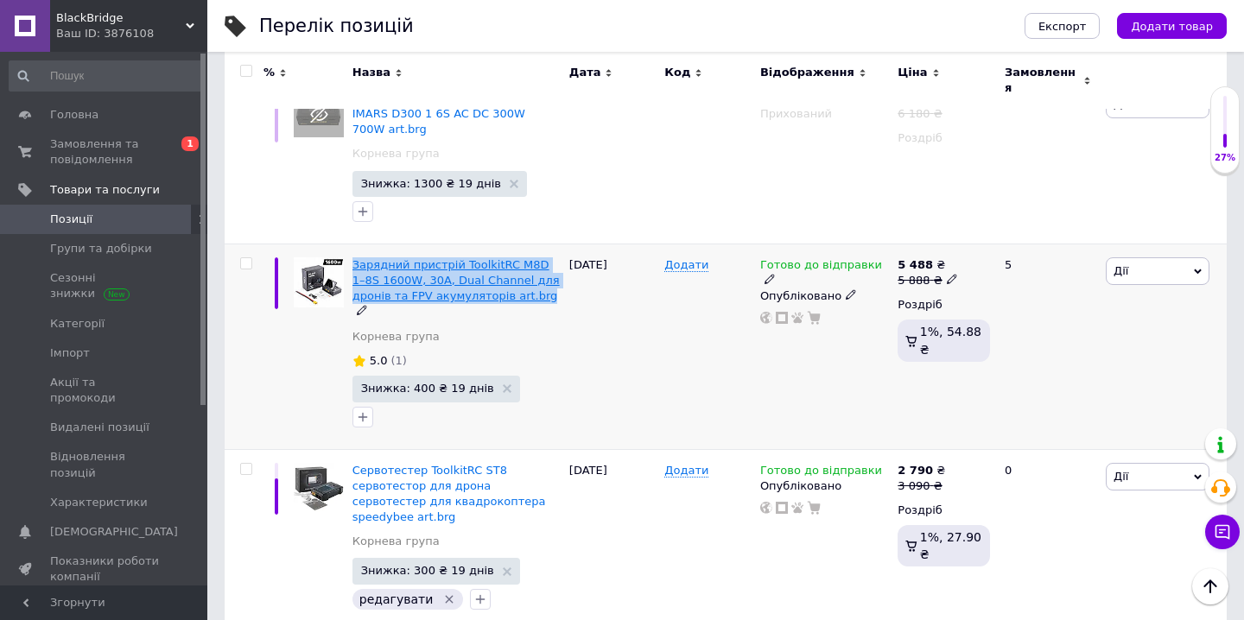
drag, startPoint x: 351, startPoint y: 229, endPoint x: 540, endPoint y: 266, distance: 192.8
click at [540, 266] on div "Зарядний пристрій ToolkitRC M8D 1–8S 1600W, 30A, Dual Channel для дронів та FPV…" at bounding box center [456, 347] width 217 height 206
copy span "Зарядний пристрій ToolkitRC M8D 1–8S 1600W, 30A, Dual Channel для дронів та FPV…"
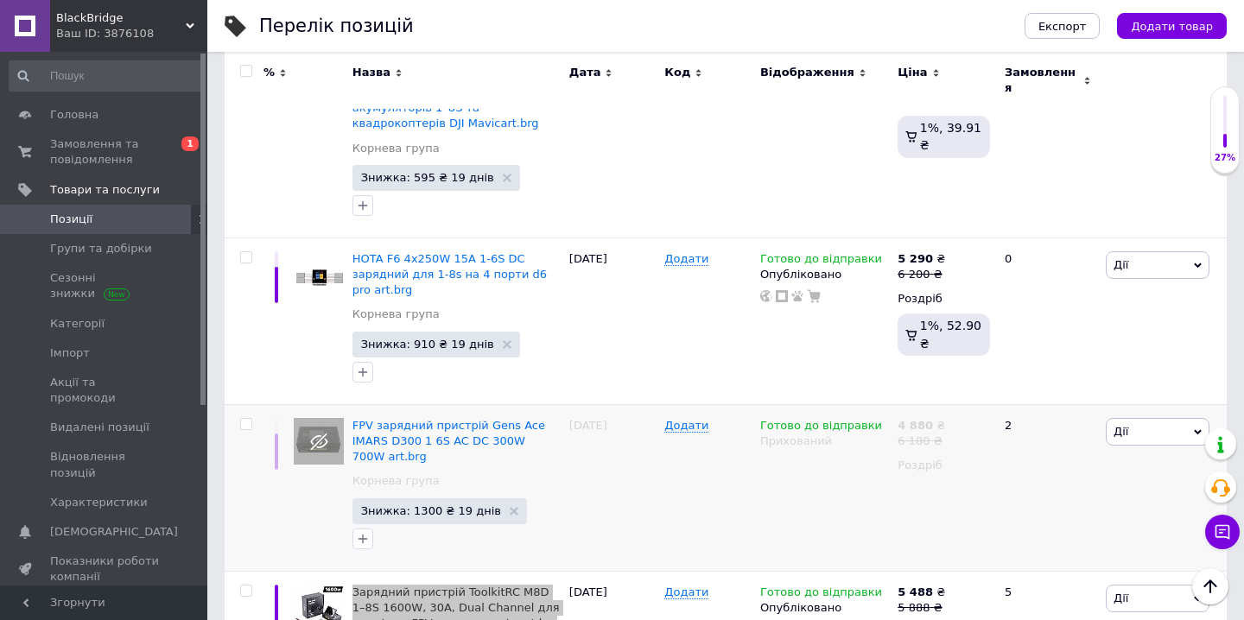
scroll to position [1745, 0]
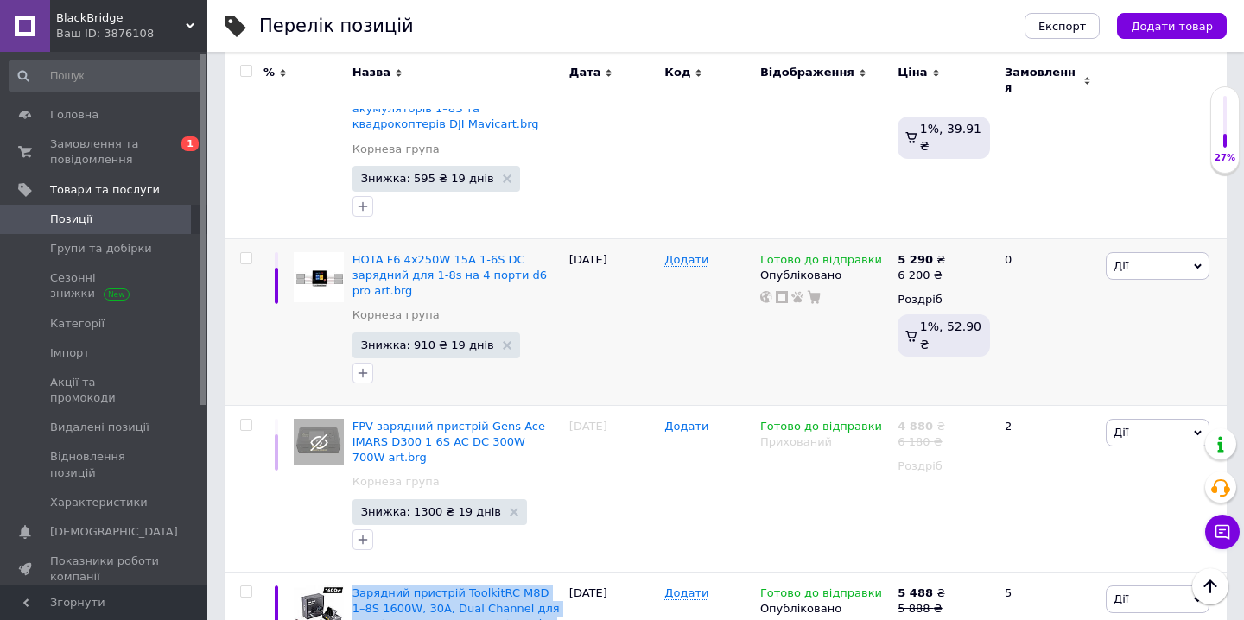
click at [245, 253] on input "checkbox" at bounding box center [245, 258] width 11 height 11
checkbox input "true"
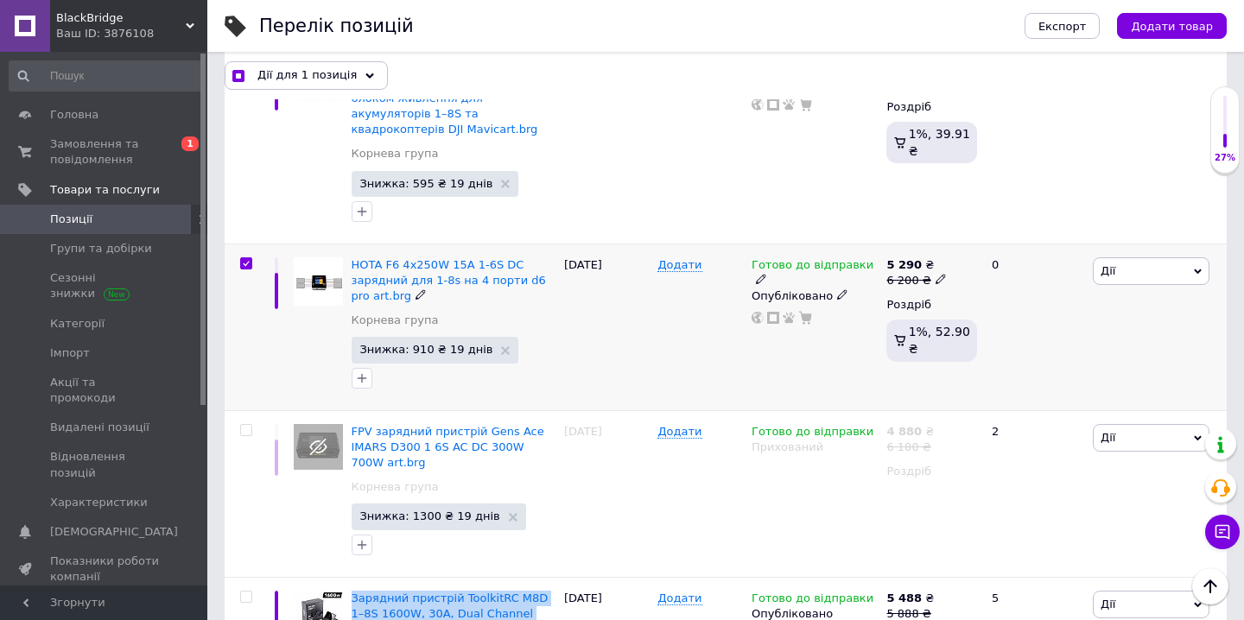
scroll to position [1744, 0]
click at [365, 73] on icon at bounding box center [369, 76] width 9 height 9
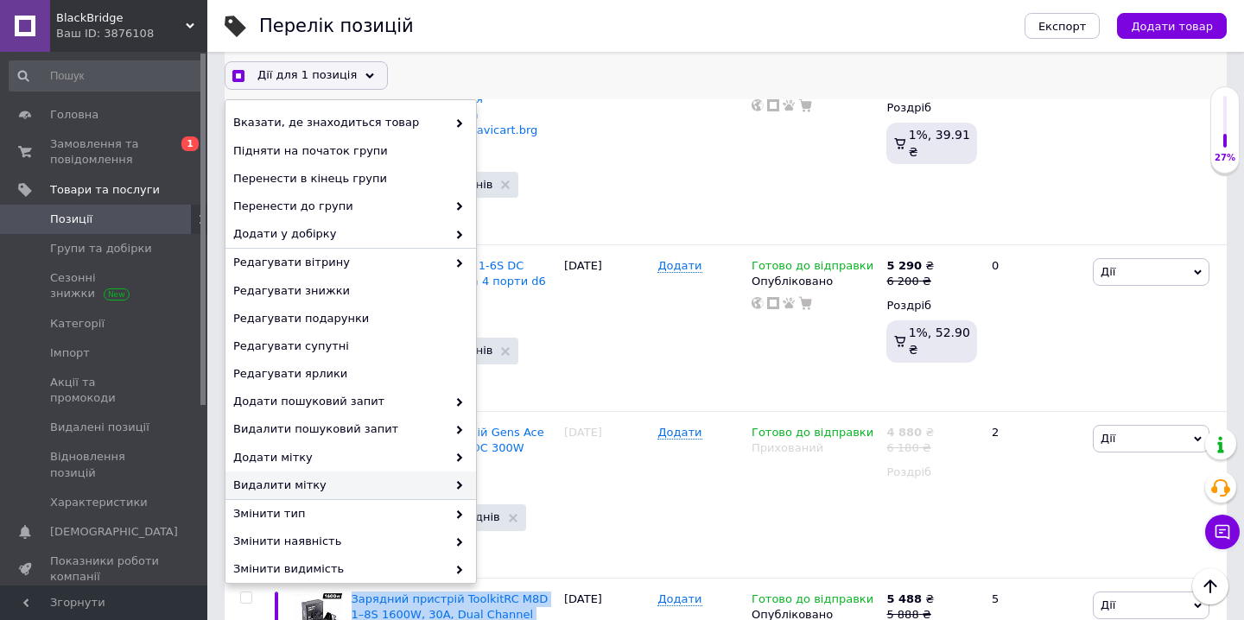
scroll to position [122, 0]
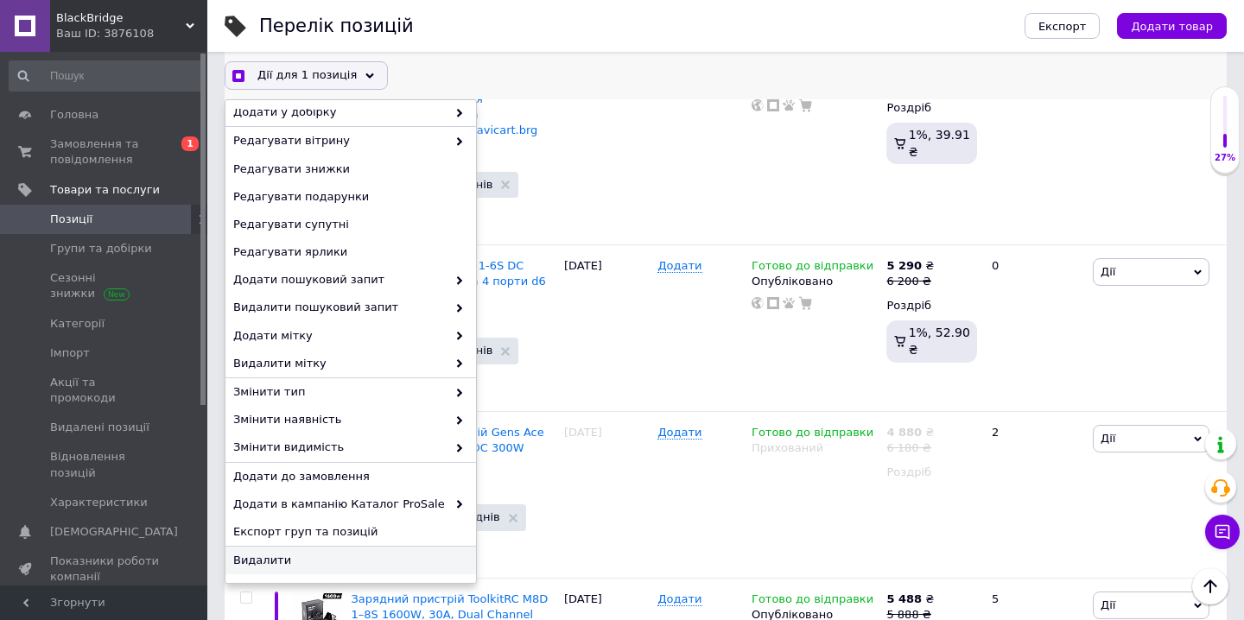
click at [267, 568] on span "Видалити" at bounding box center [348, 561] width 231 height 16
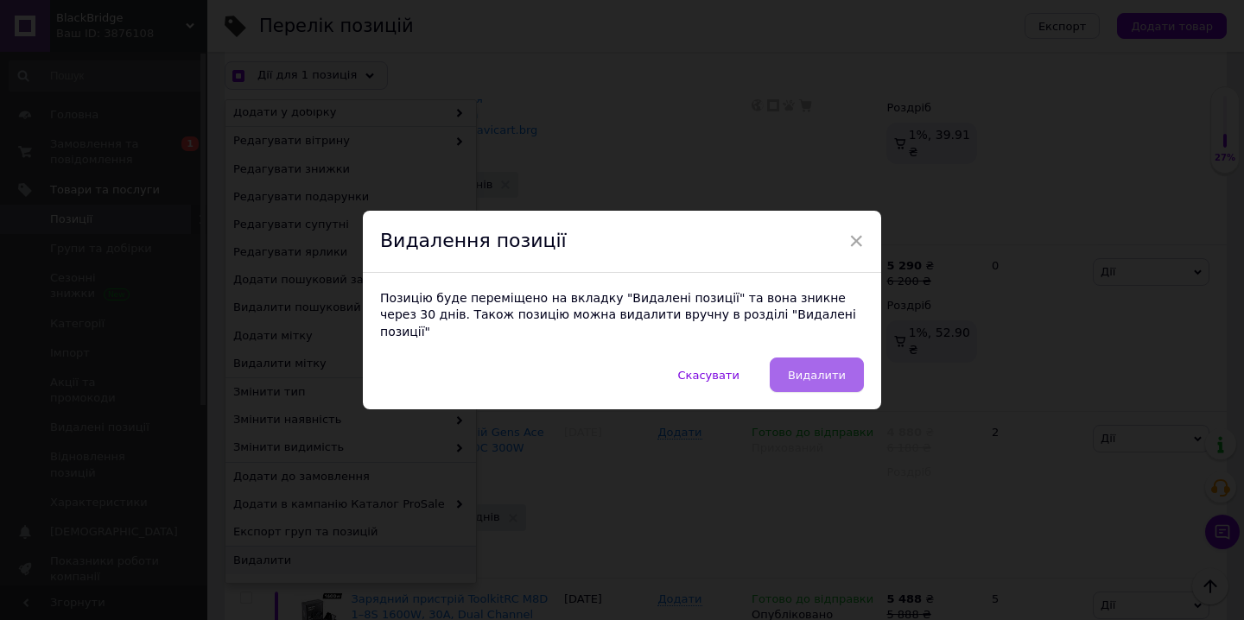
click at [815, 374] on button "Видалити" at bounding box center [817, 375] width 94 height 35
checkbox input "true"
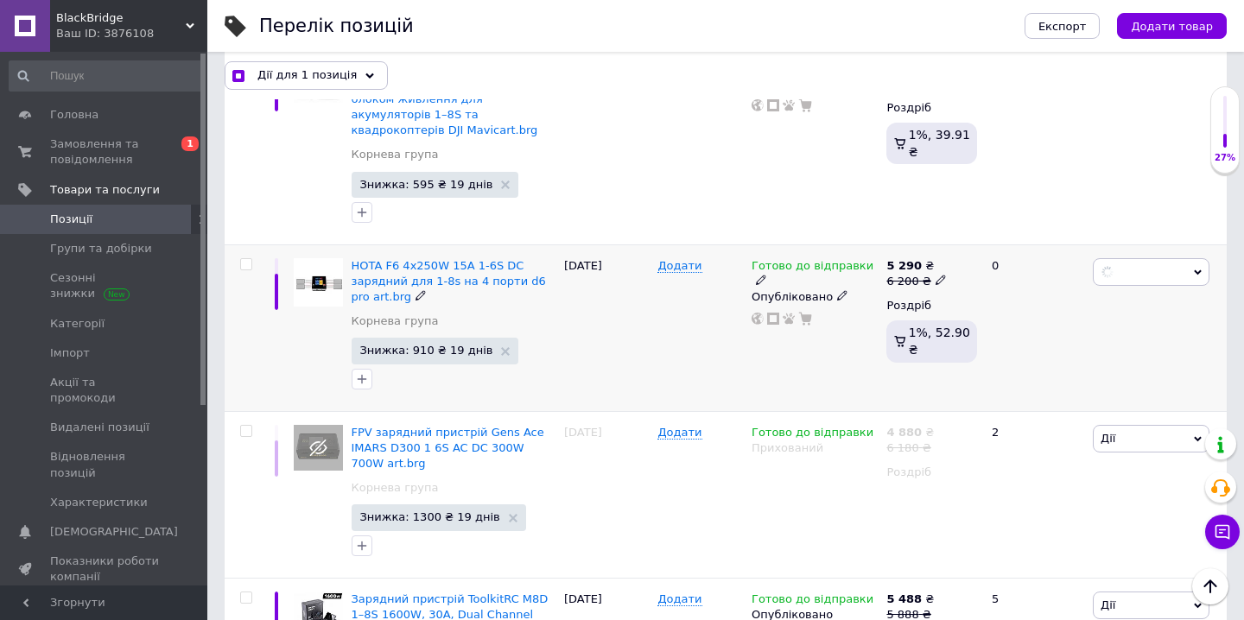
checkbox input "false"
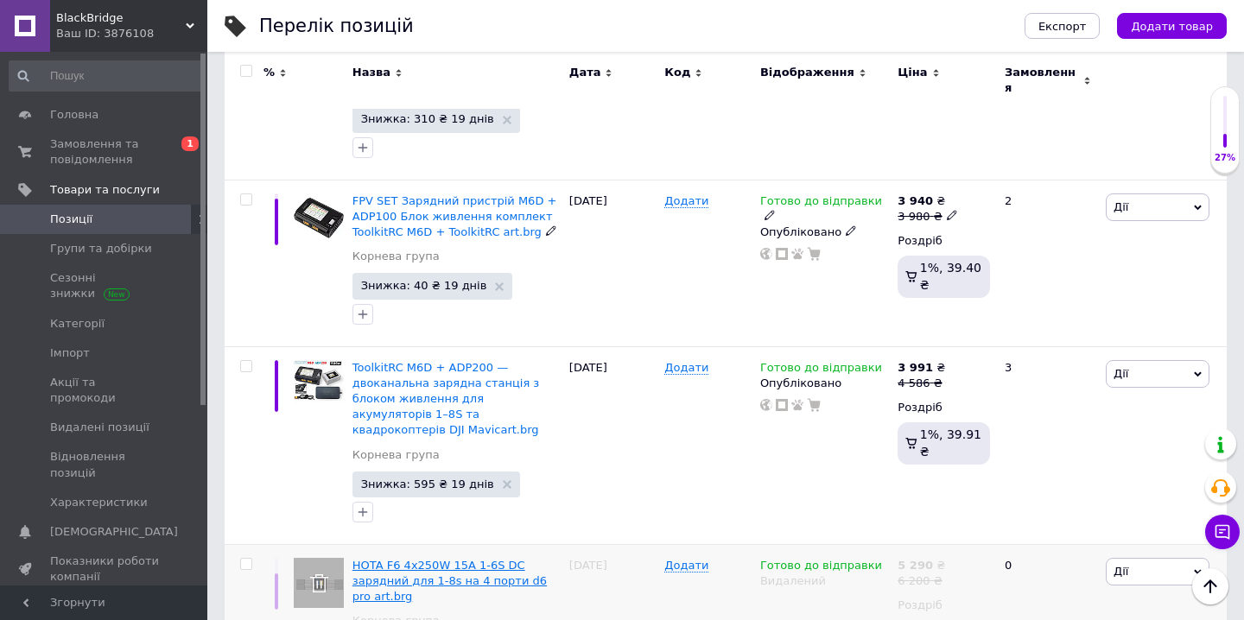
scroll to position [1440, 0]
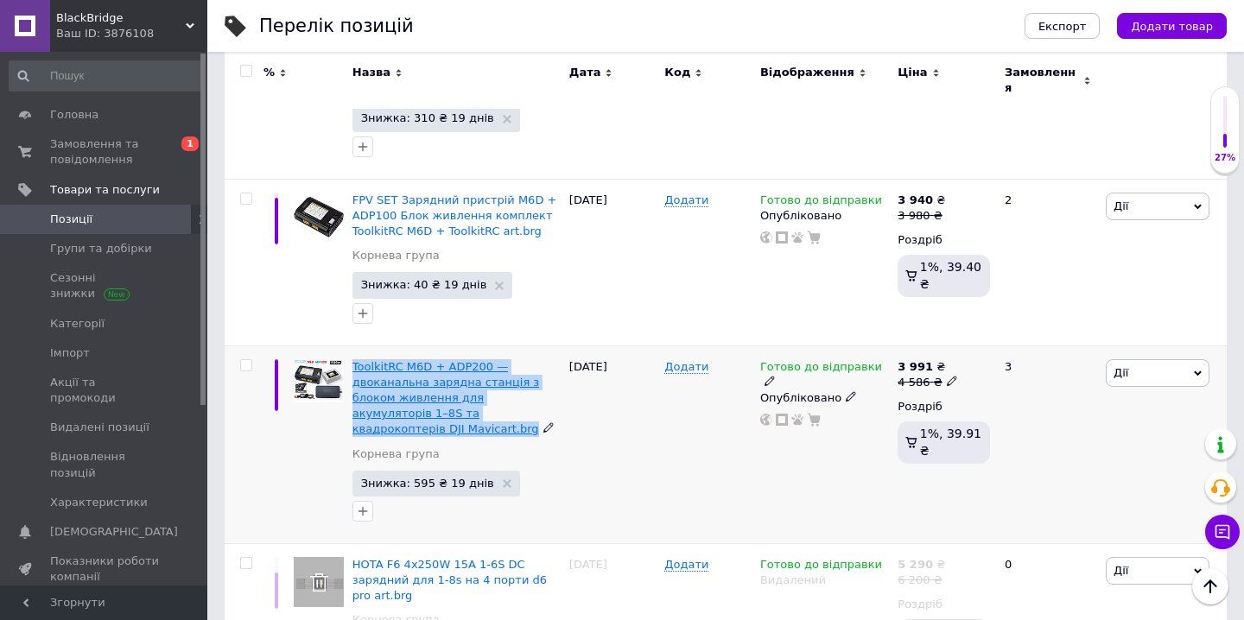
drag, startPoint x: 353, startPoint y: 329, endPoint x: 416, endPoint y: 407, distance: 100.7
click at [416, 407] on div "ToolkitRC M6D + ADP200 — двоканальна зарядна станція з блоком живлення для акум…" at bounding box center [456, 445] width 217 height 198
copy span "ToolkitRC M6D + ADP200 — двоканальна зарядна станція з блоком живлення для акум…"
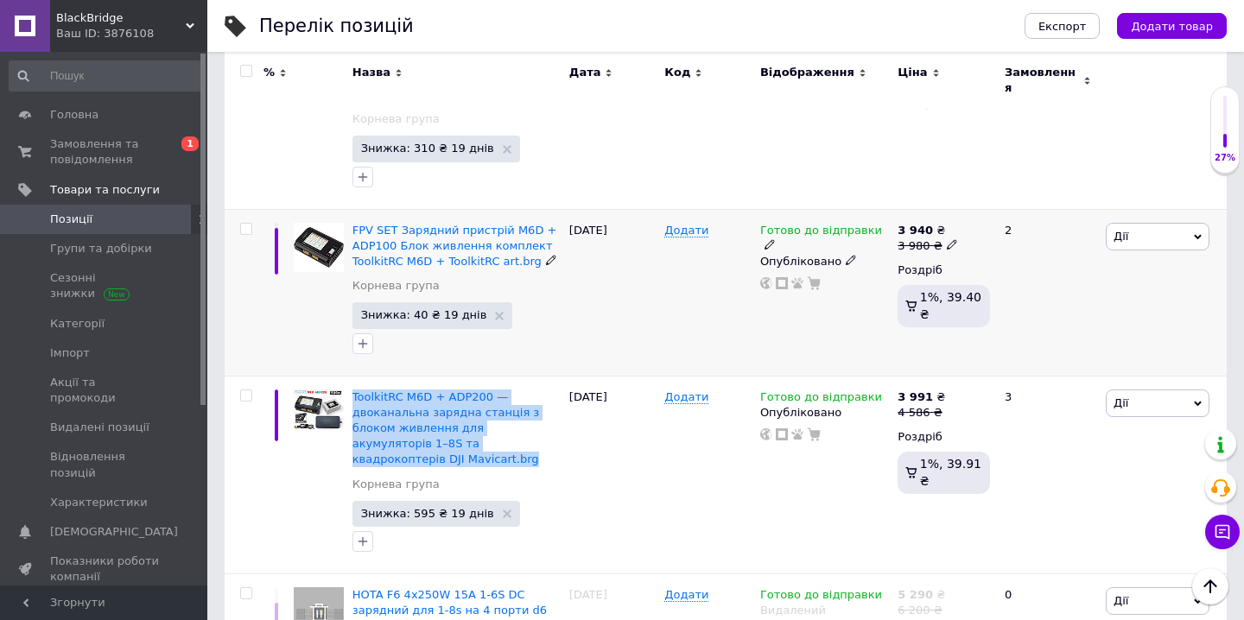
scroll to position [1412, 0]
click at [370, 332] on button "button" at bounding box center [363, 342] width 21 height 21
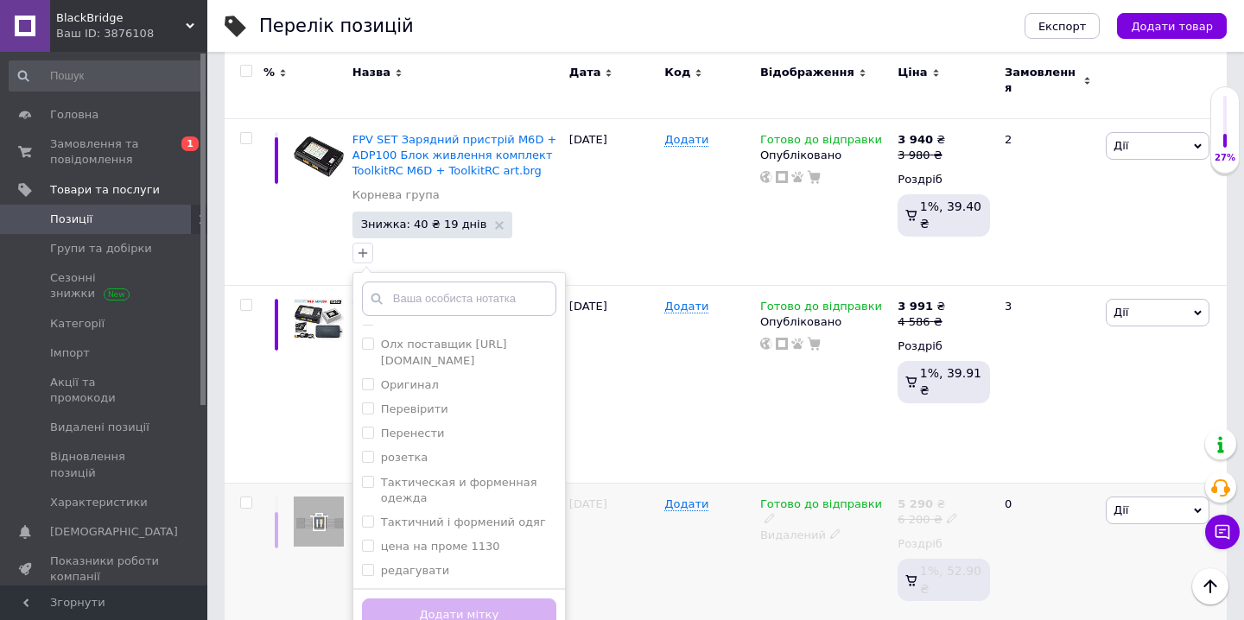
scroll to position [1540, 0]
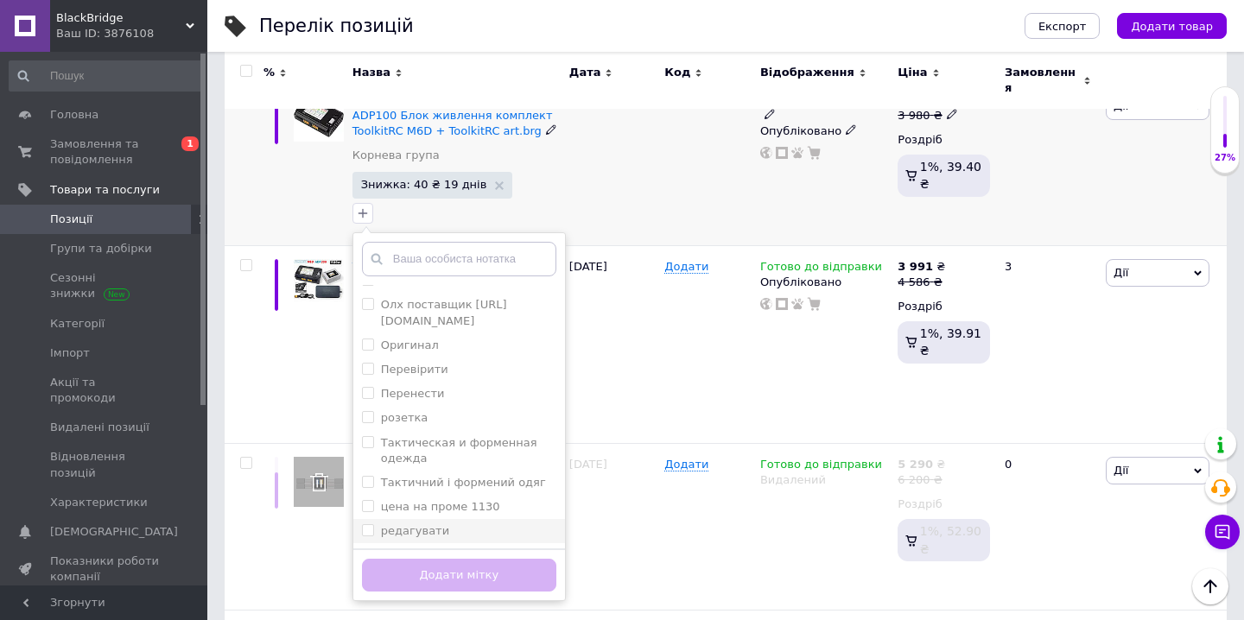
click at [478, 524] on div "редагувати" at bounding box center [459, 532] width 194 height 16
checkbox input "true"
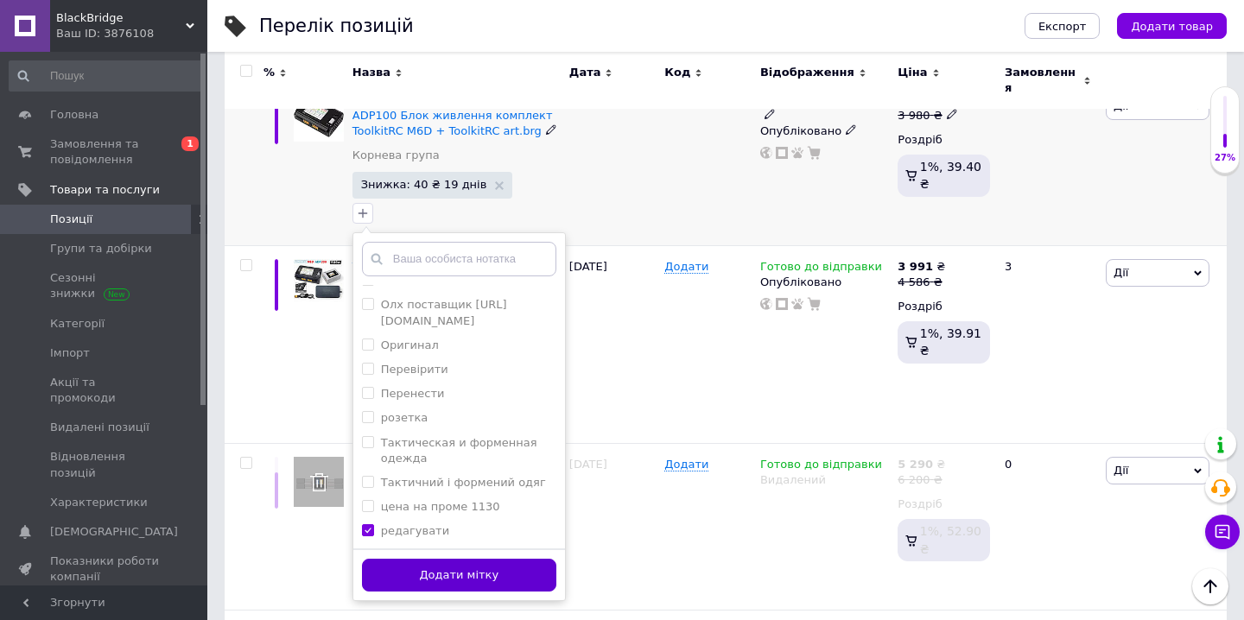
click at [478, 559] on button "Додати мітку" at bounding box center [459, 576] width 194 height 34
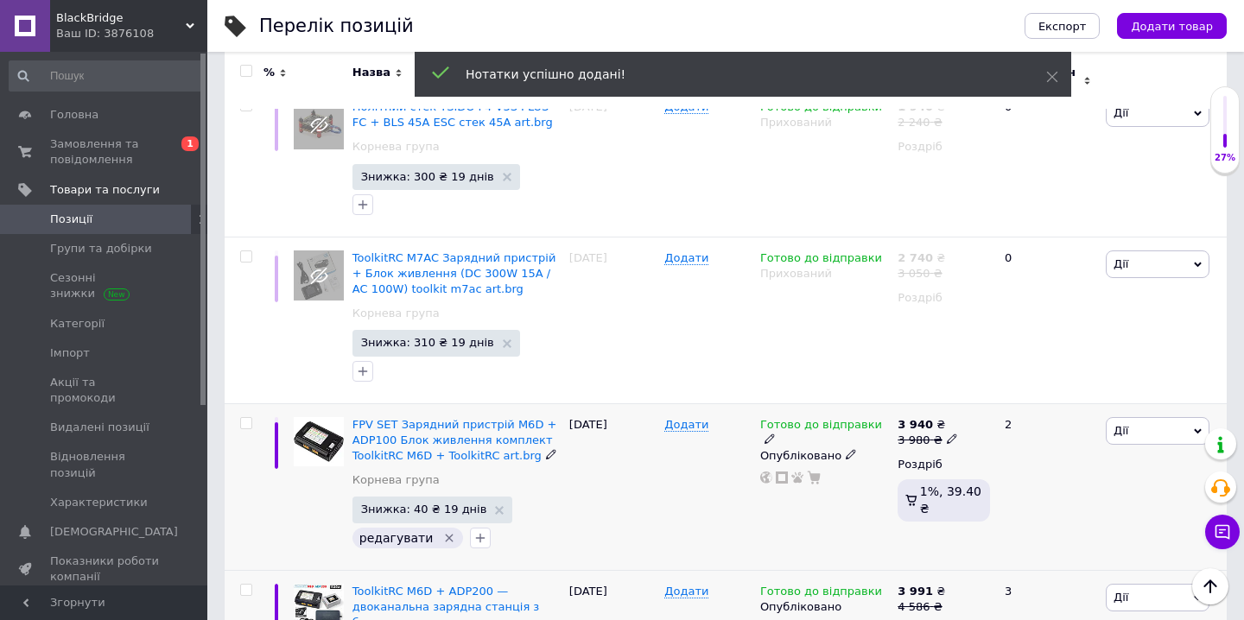
scroll to position [1212, 0]
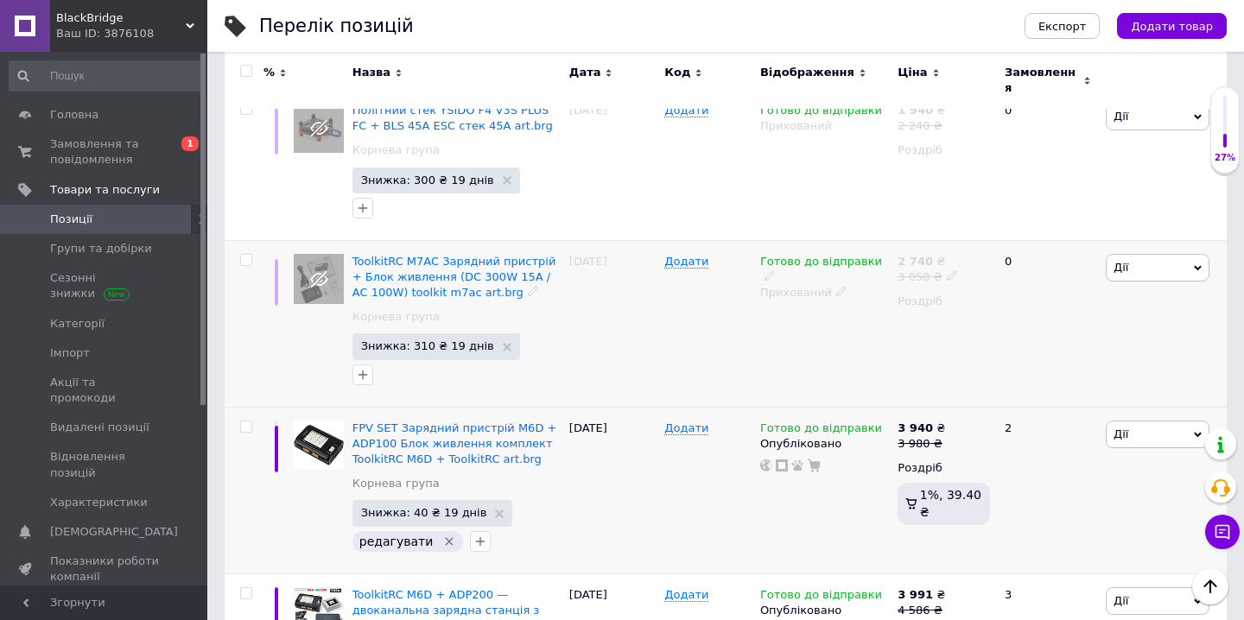
click at [245, 255] on input "checkbox" at bounding box center [245, 260] width 11 height 11
checkbox input "true"
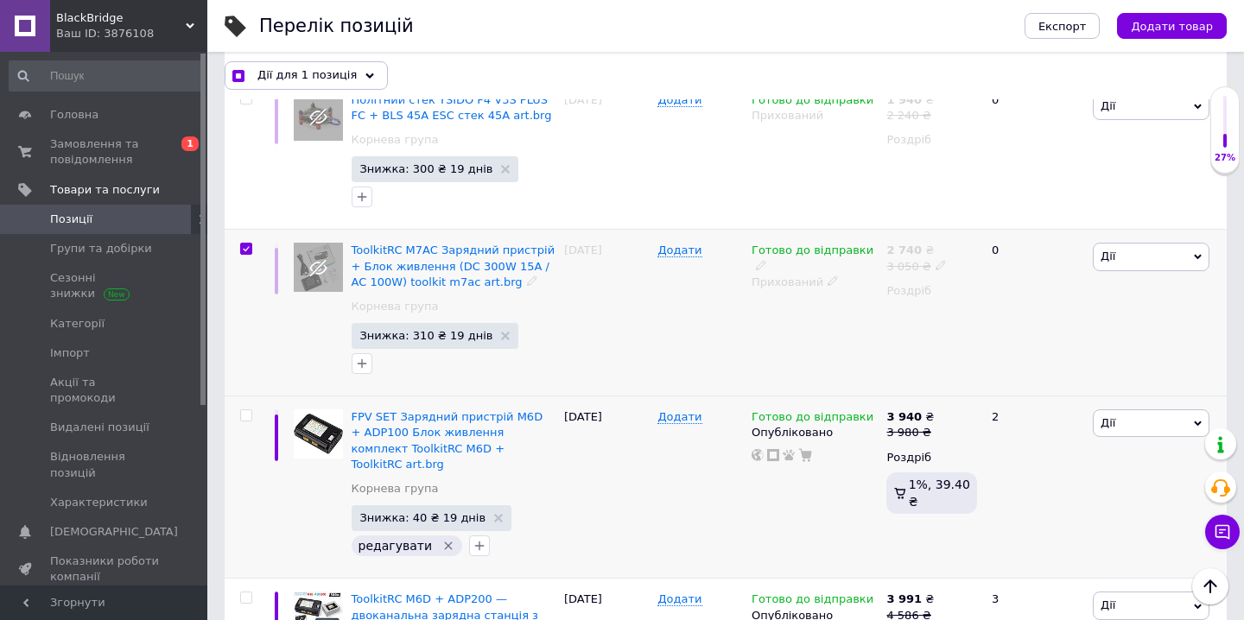
scroll to position [1211, 0]
click at [365, 72] on icon at bounding box center [369, 76] width 9 height 9
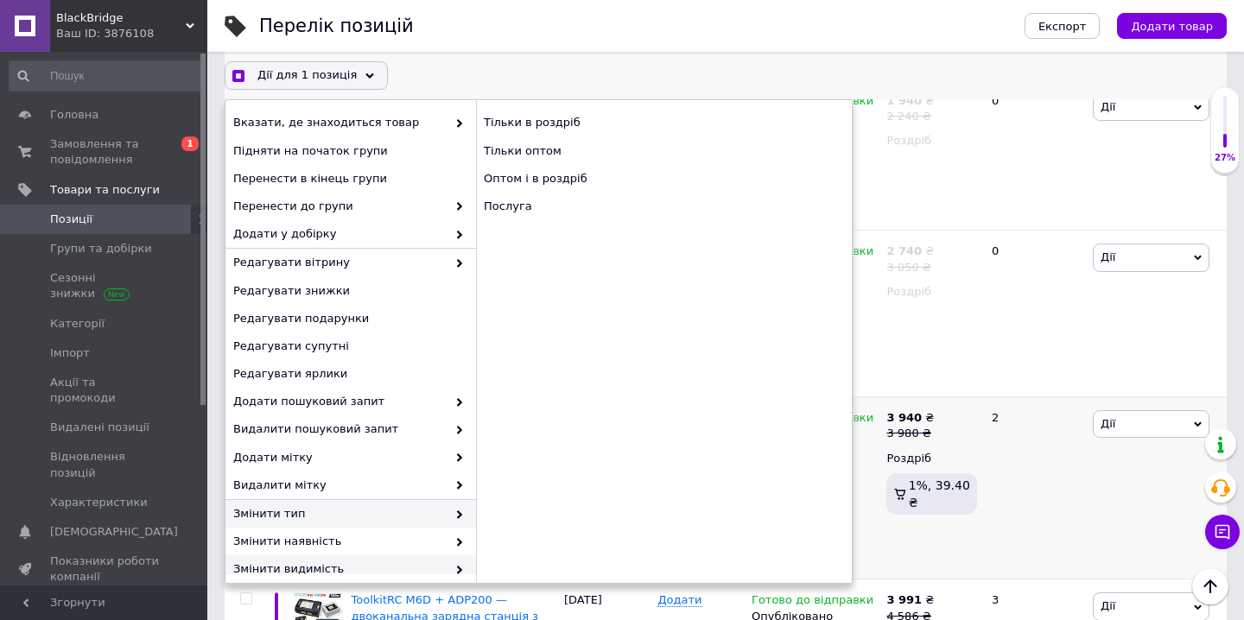
click at [351, 566] on span "Змінити видимість" at bounding box center [339, 570] width 213 height 16
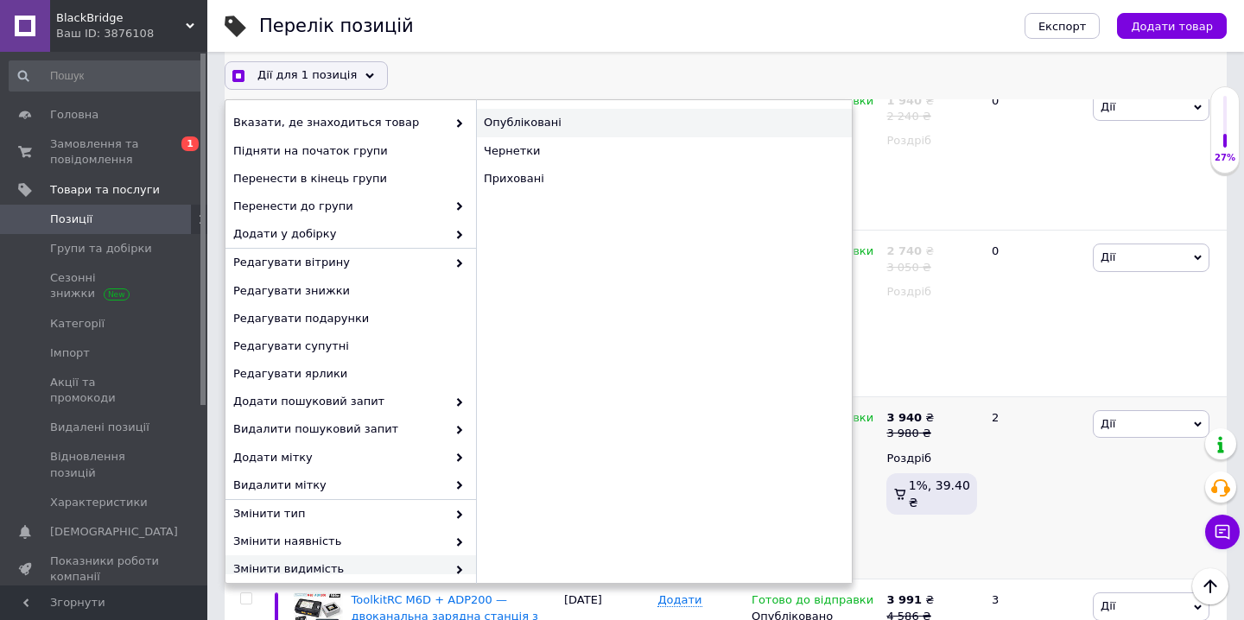
click at [588, 125] on div "Опубліковані" at bounding box center [664, 123] width 376 height 28
checkbox input "true"
checkbox input "false"
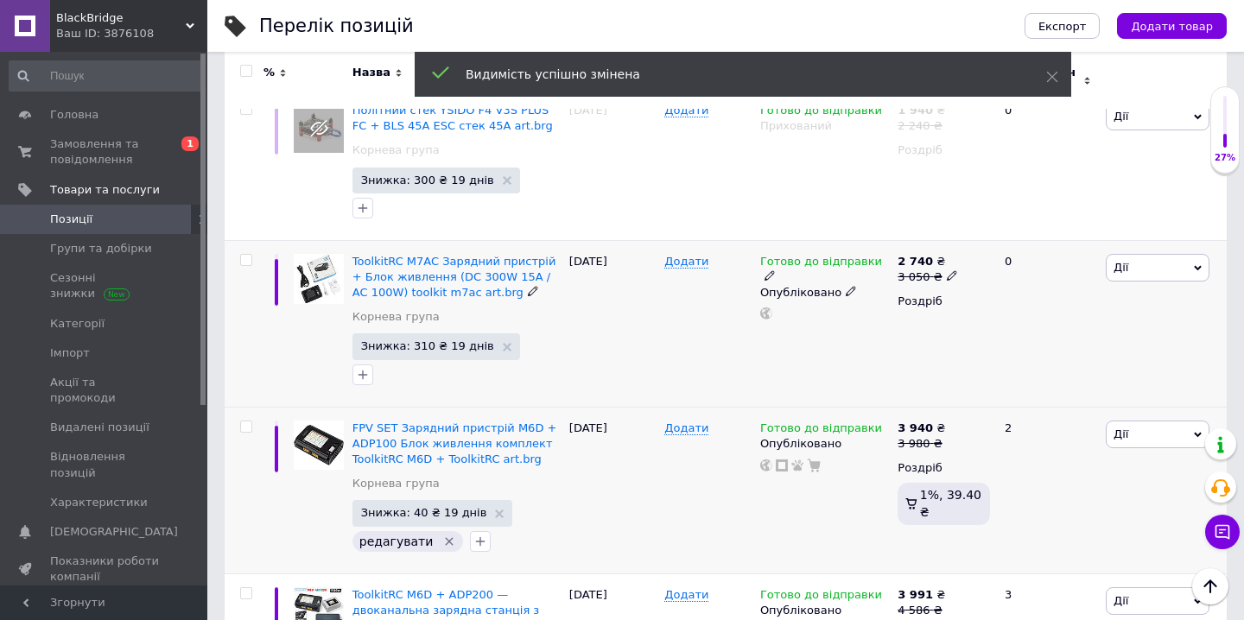
click at [949, 270] on icon at bounding box center [952, 275] width 10 height 10
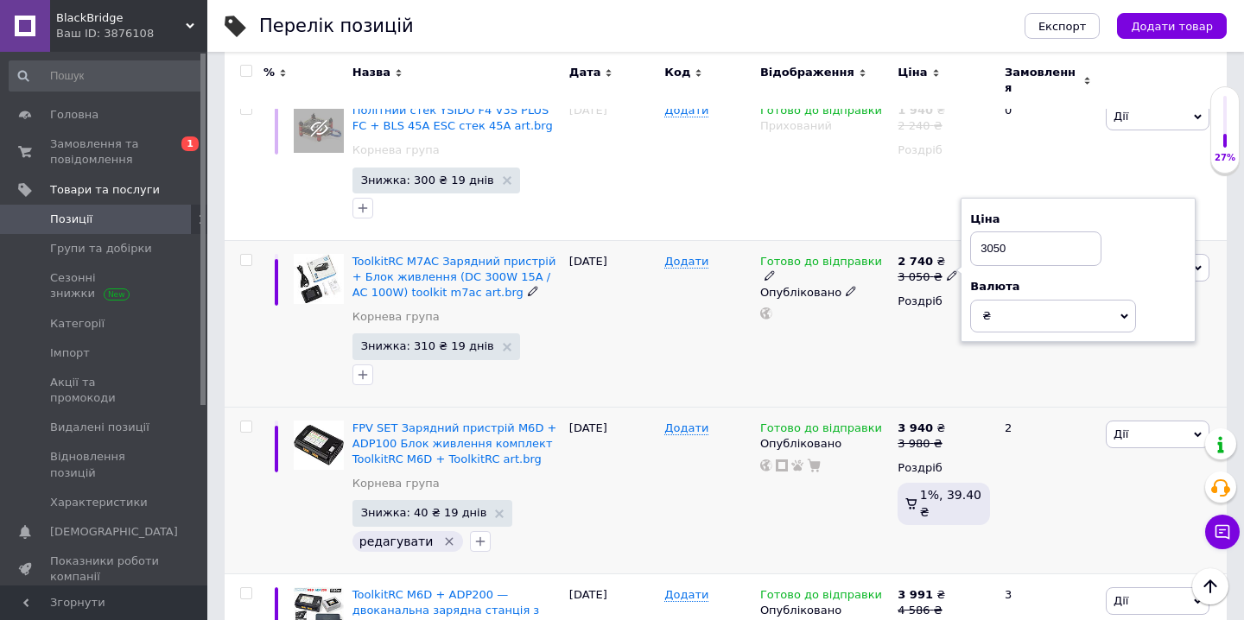
drag, startPoint x: 1025, startPoint y: 227, endPoint x: 958, endPoint y: 220, distance: 66.9
click at [958, 240] on div "2 740 ₴ 3 050 ₴ Ціна 3050 Валюта ₴ $ EUR CHF GBP ¥ PLN ₸ MDL HUF KGS CNY TRY KR…" at bounding box center [943, 323] width 101 height 167
type input "2960"
click at [922, 347] on div "2 740 ₴ 3 050 ₴ Ціна 2960 Валюта ₴ $ EUR CHF GBP ¥ PLN ₸ MDL HUF KGS CNY TRY KR…" at bounding box center [943, 323] width 101 height 167
click at [948, 270] on icon at bounding box center [952, 275] width 10 height 10
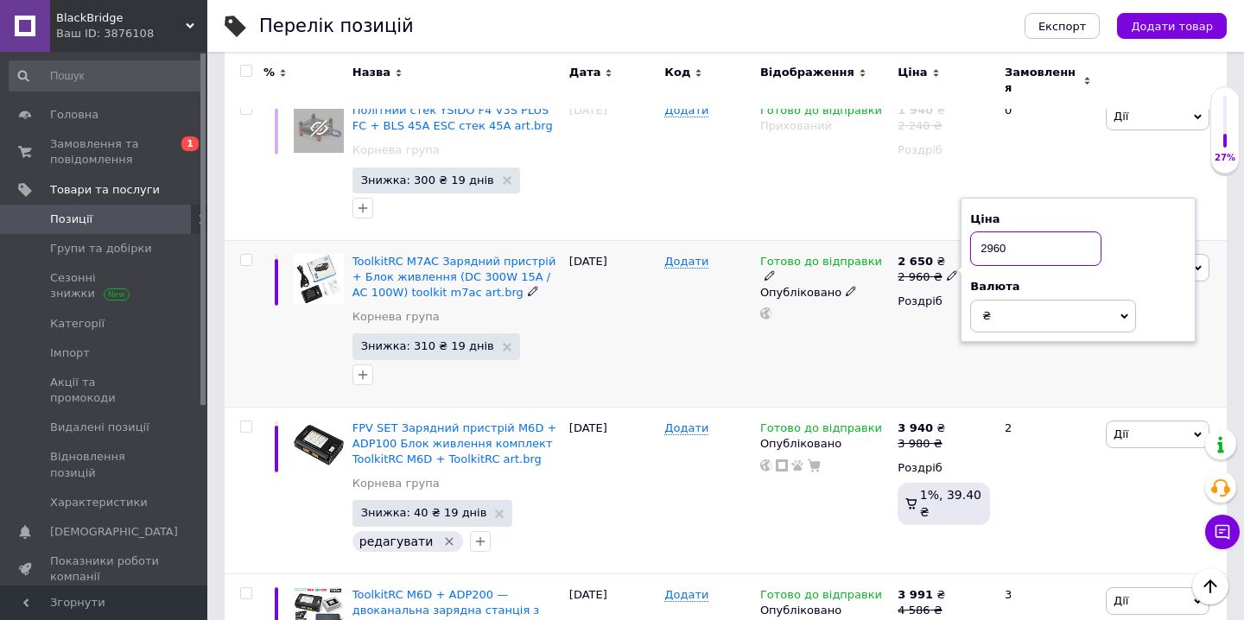
drag, startPoint x: 1010, startPoint y: 226, endPoint x: 962, endPoint y: 222, distance: 48.6
click at [962, 223] on div "Ціна 2960 Валюта ₴ $ EUR CHF GBP ¥ PLN ₸ MDL HUF KGS CNY TRY KRW lei" at bounding box center [1078, 270] width 235 height 144
type input "3270"
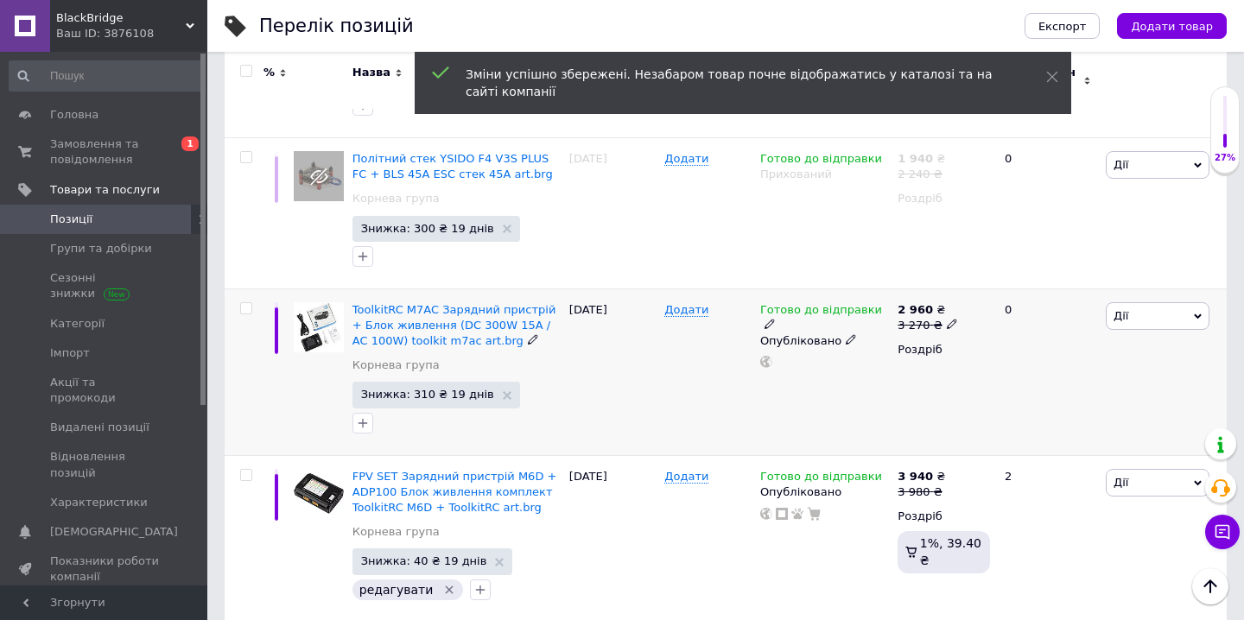
scroll to position [1165, 0]
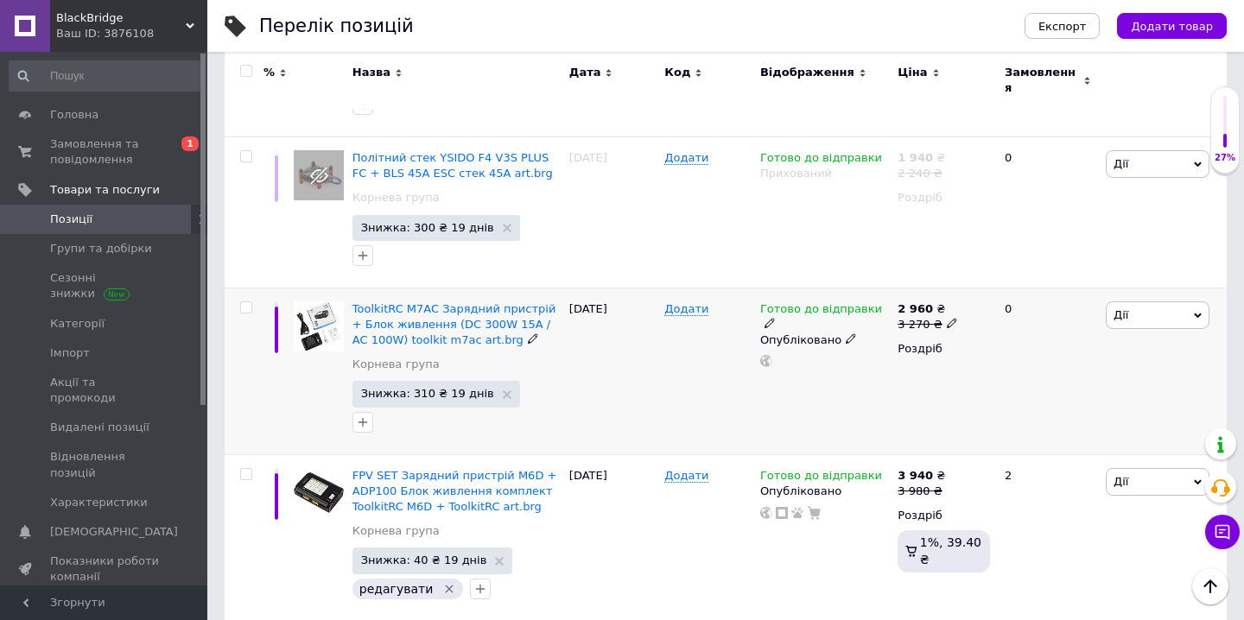
click at [248, 302] on input "checkbox" at bounding box center [245, 307] width 11 height 11
checkbox input "true"
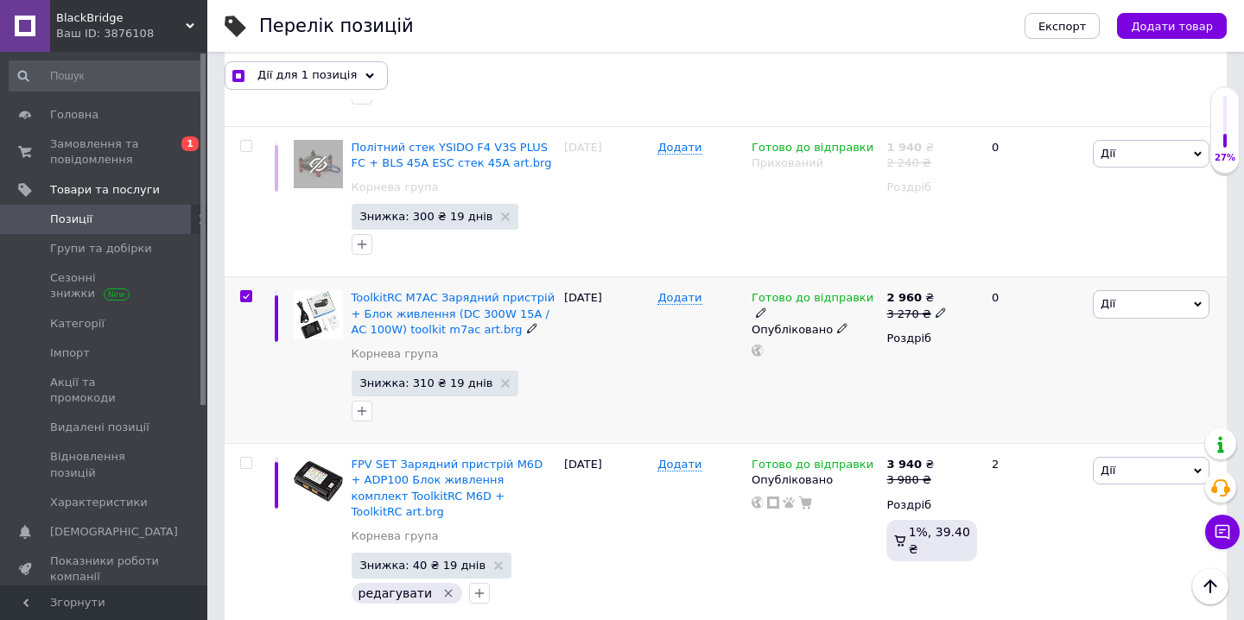
scroll to position [1164, 0]
click at [365, 74] on icon at bounding box center [369, 76] width 9 height 9
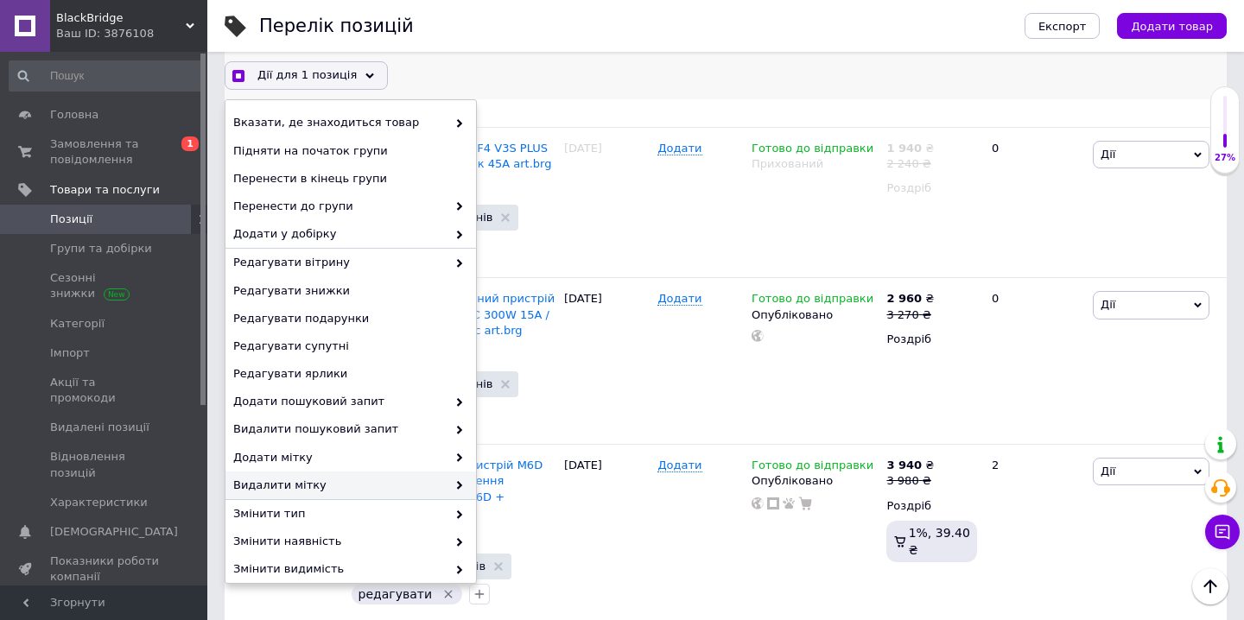
scroll to position [122, 0]
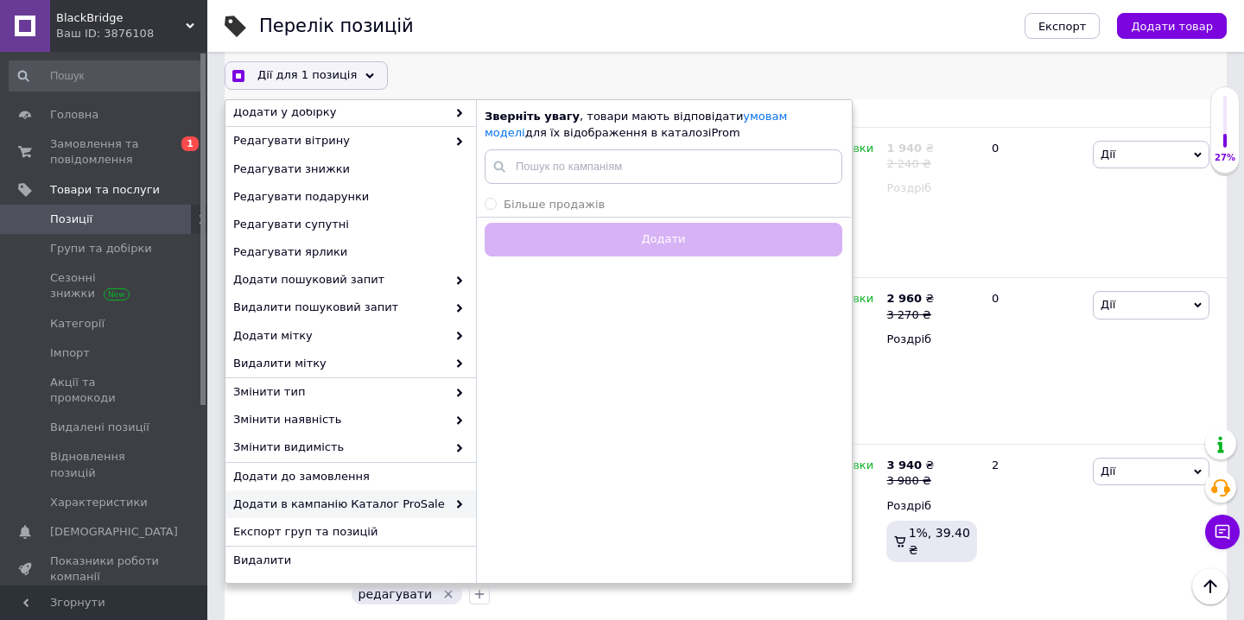
checkbox input "true"
click at [565, 205] on span "Більше продажів" at bounding box center [554, 204] width 101 height 13
click at [496, 205] on input "Більше продажів" at bounding box center [490, 203] width 11 height 11
radio input "true"
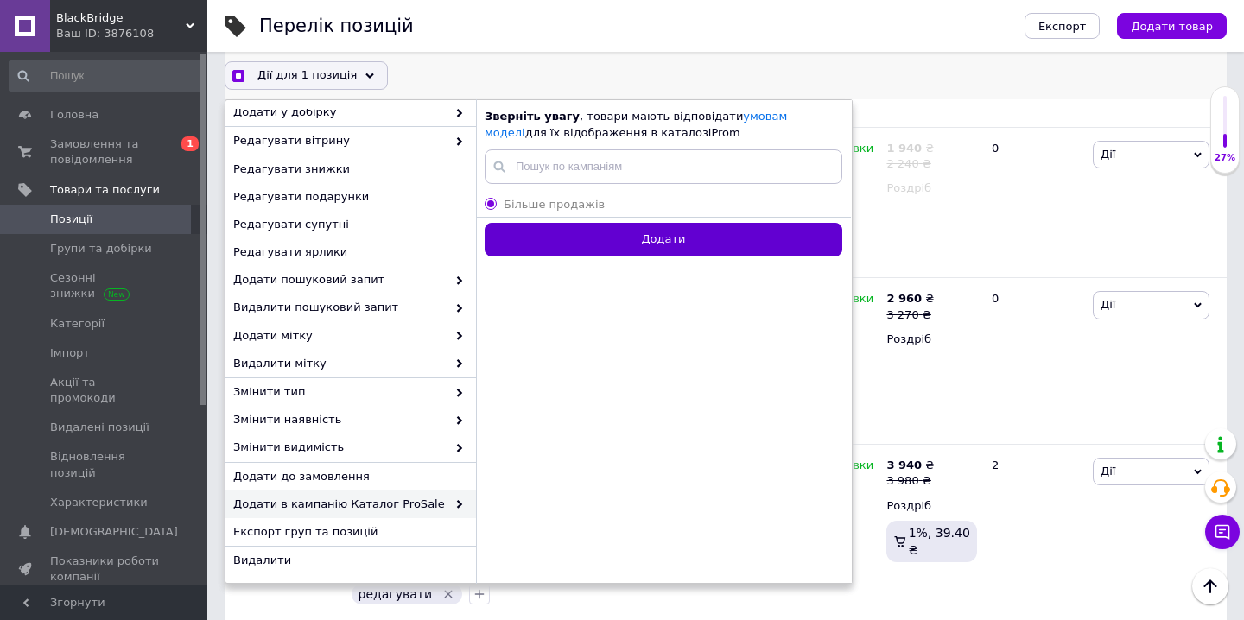
checkbox input "true"
click at [602, 234] on button "Додати" at bounding box center [664, 240] width 358 height 34
radio input "false"
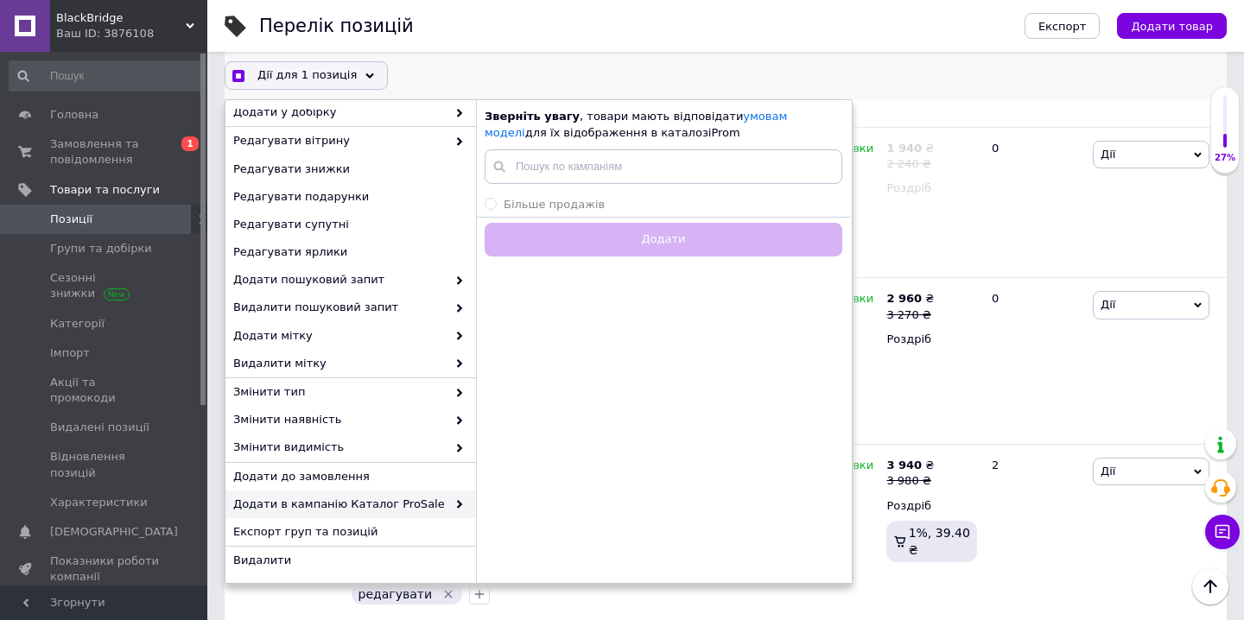
checkbox input "false"
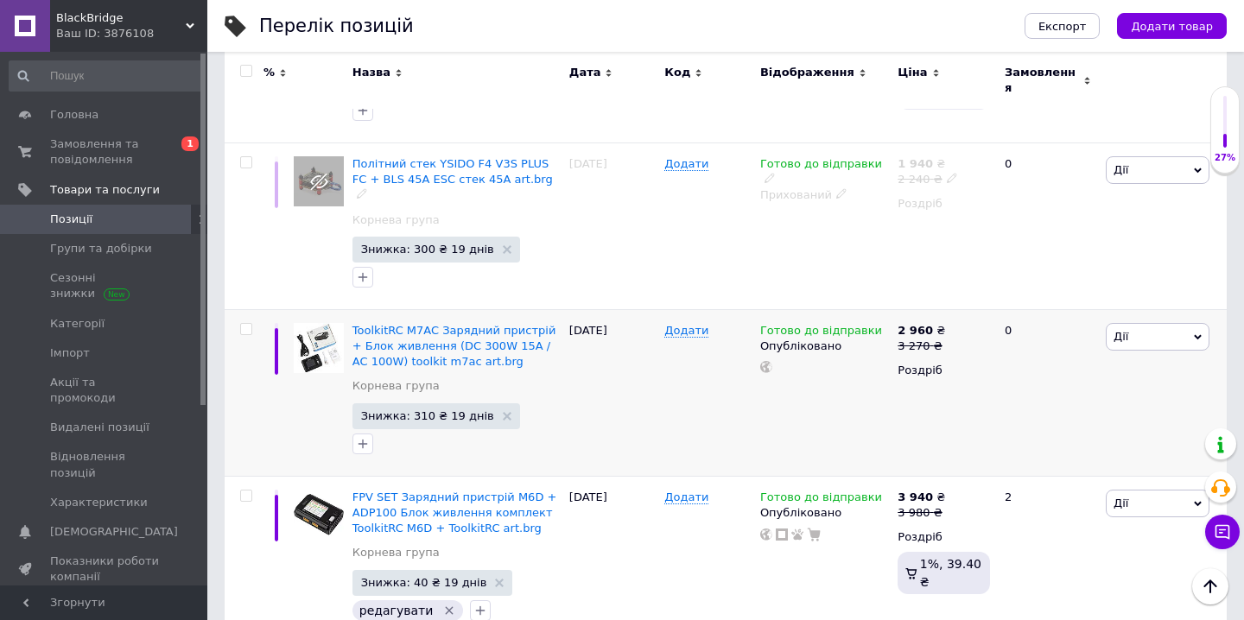
scroll to position [1188, 0]
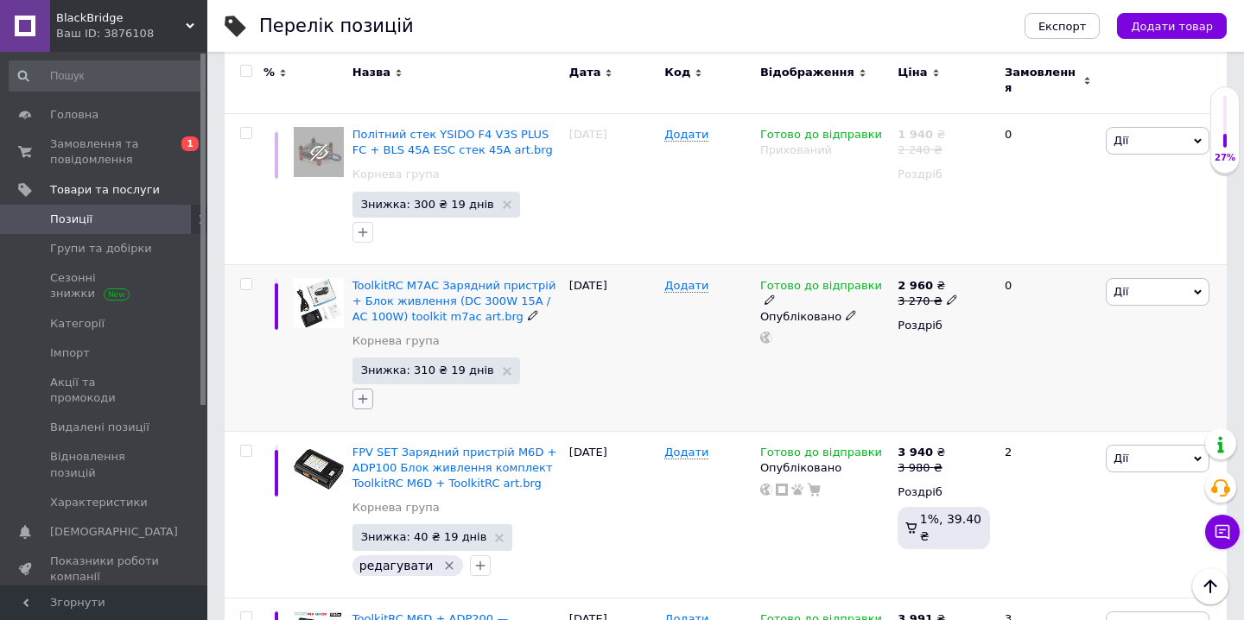
click at [369, 392] on icon "button" at bounding box center [363, 399] width 14 height 14
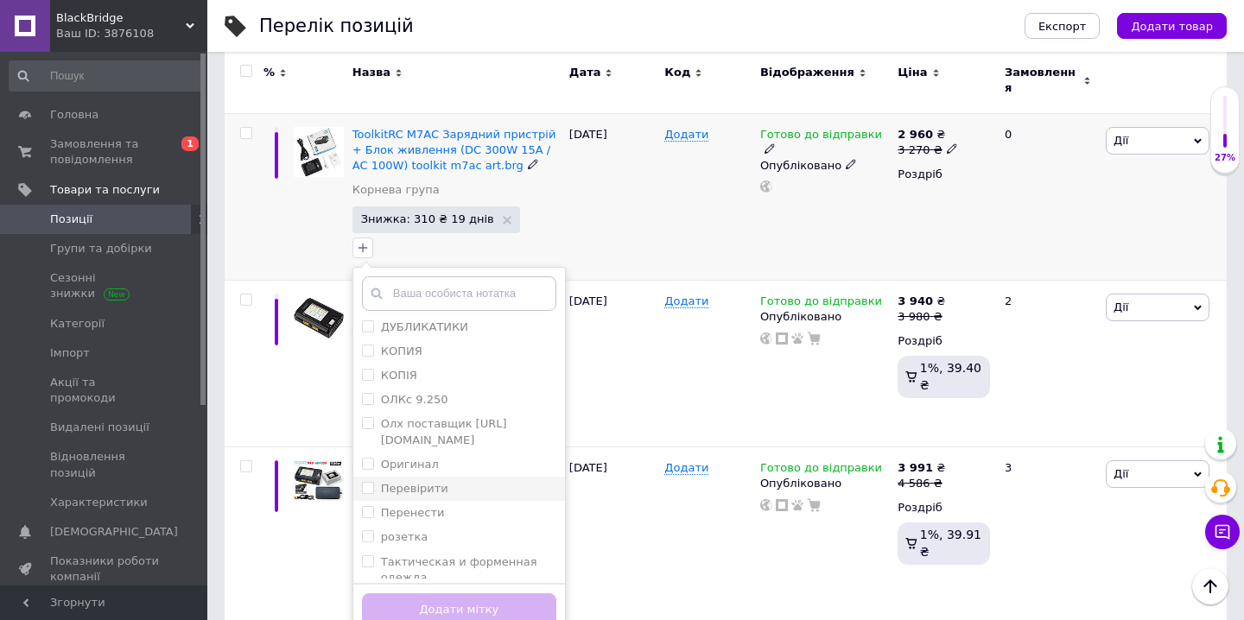
scroll to position [441, 0]
click at [459, 558] on div "редагувати" at bounding box center [459, 566] width 194 height 16
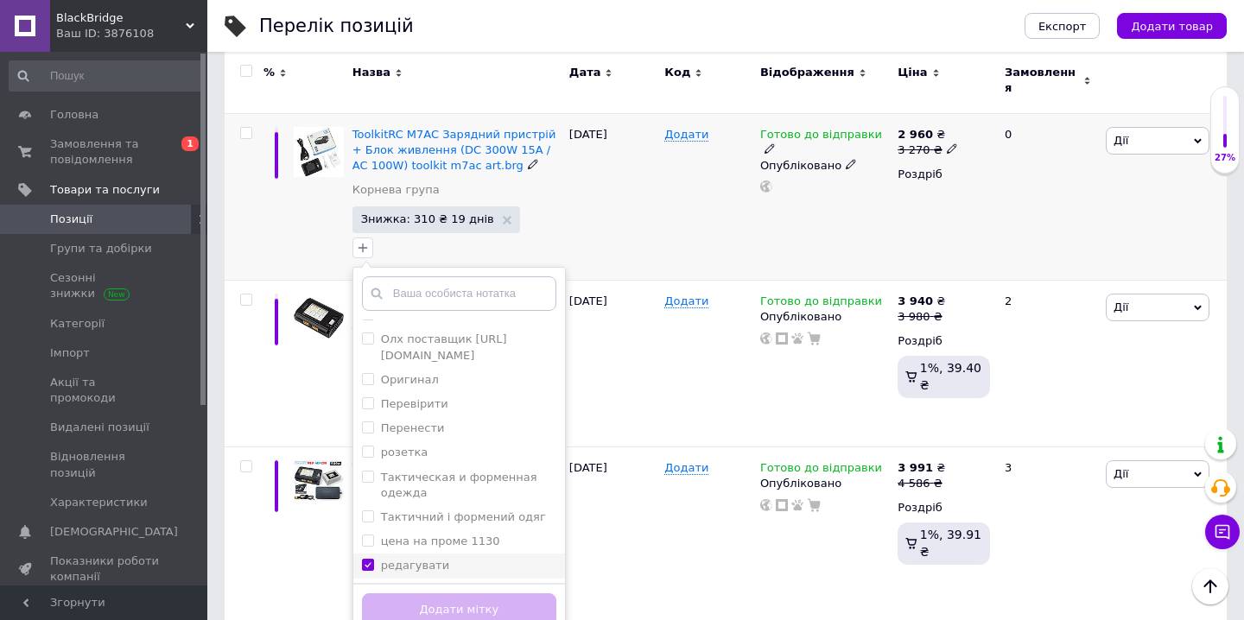
checkbox input "true"
click at [463, 594] on button "Додати мітку" at bounding box center [459, 611] width 194 height 34
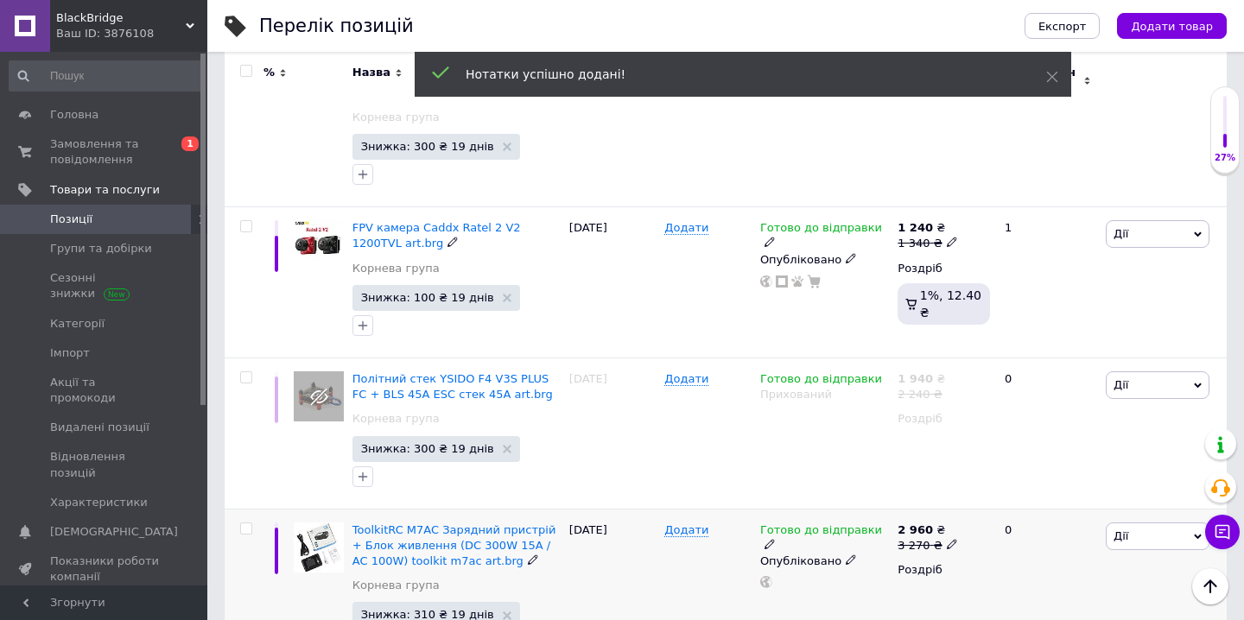
scroll to position [949, 0]
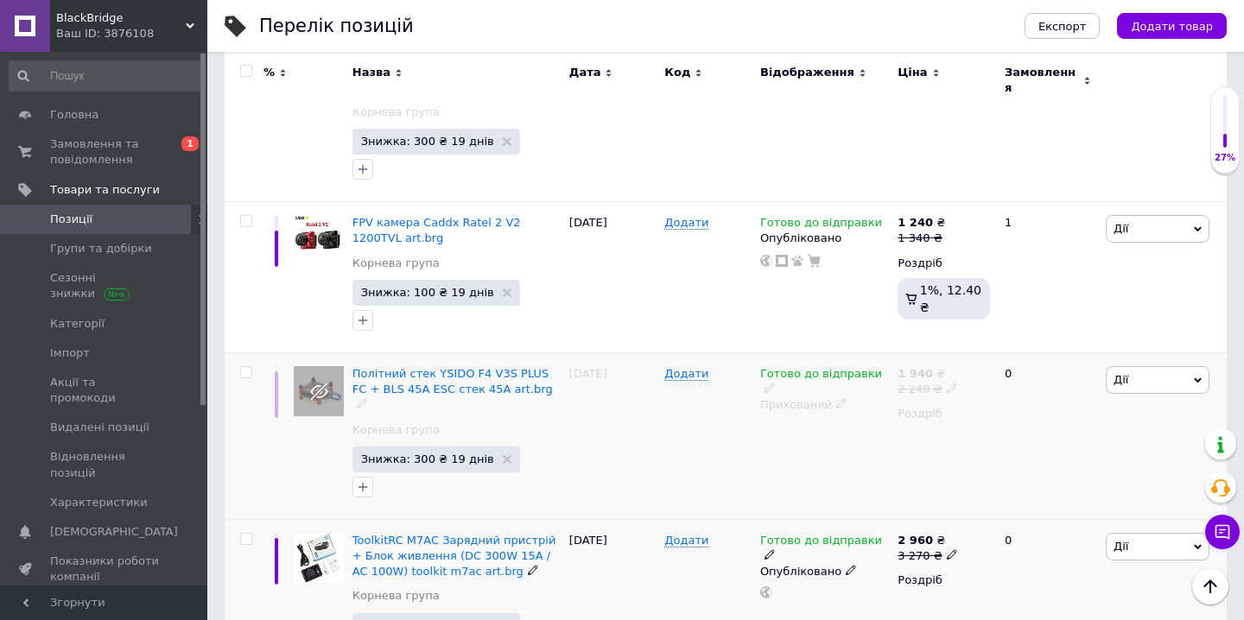
click at [247, 367] on input "checkbox" at bounding box center [245, 372] width 11 height 11
checkbox input "true"
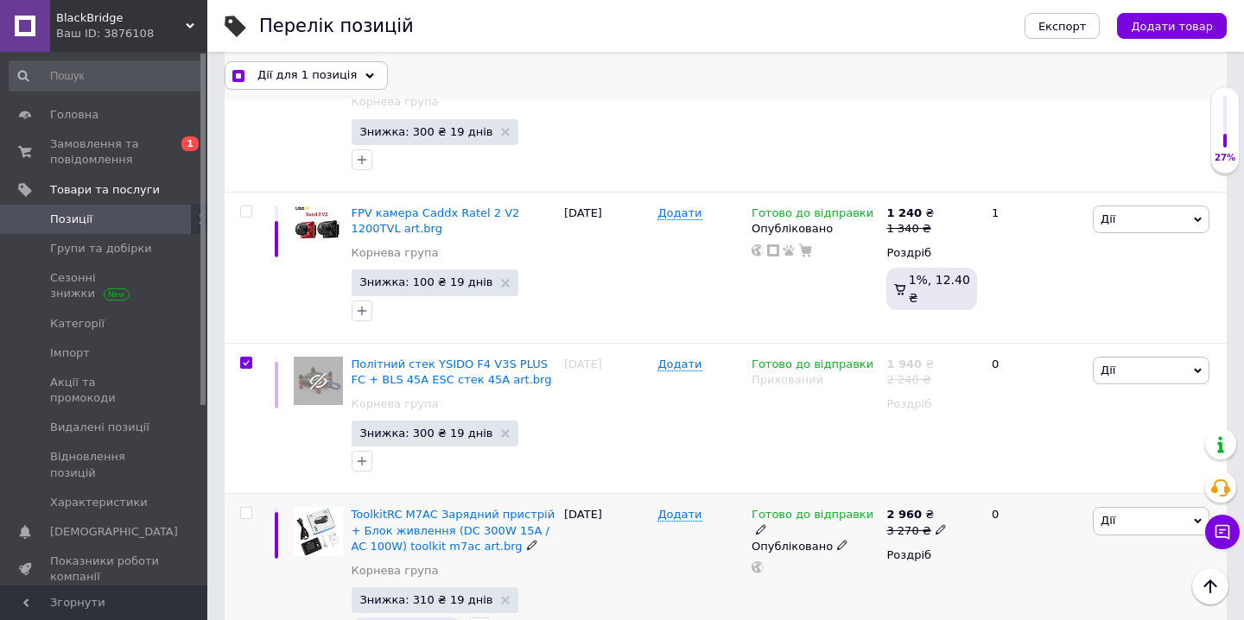
click at [355, 71] on div "Дії для 1 позиція" at bounding box center [306, 75] width 163 height 28
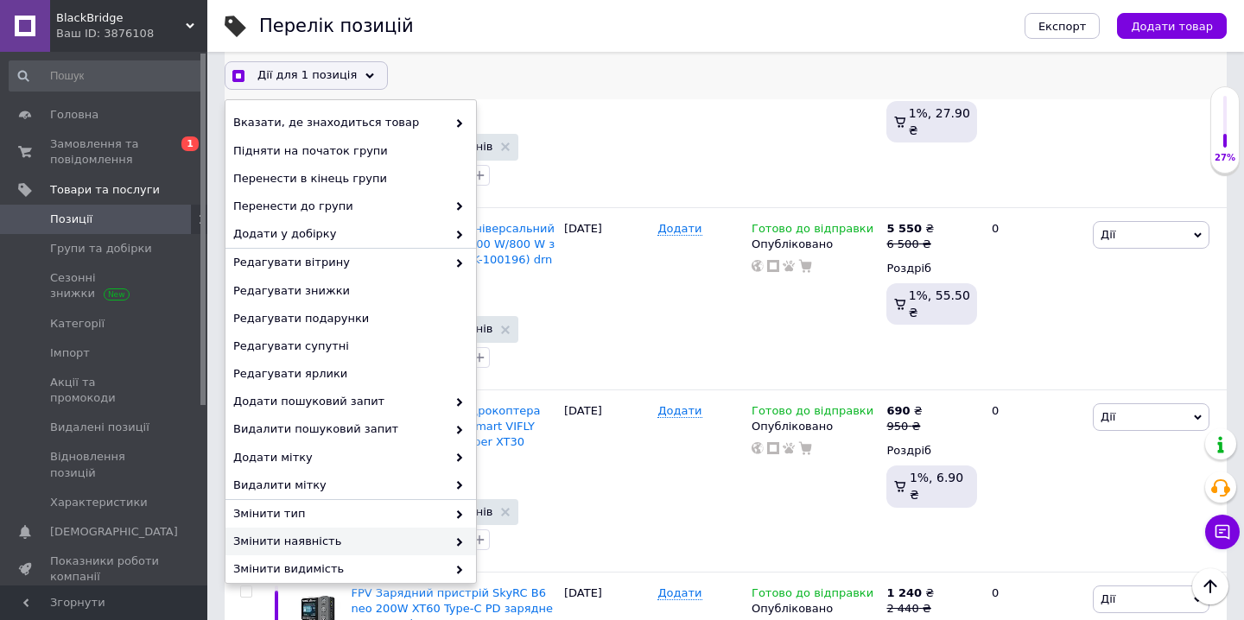
scroll to position [122, 0]
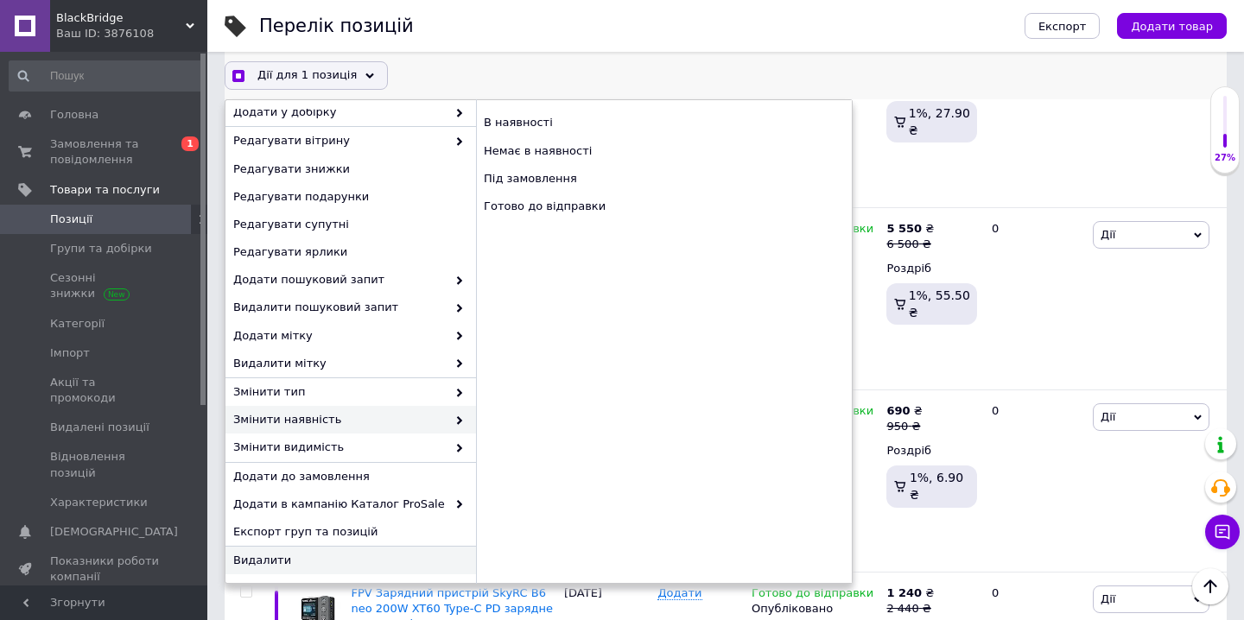
click at [294, 567] on span "Видалити" at bounding box center [348, 561] width 231 height 16
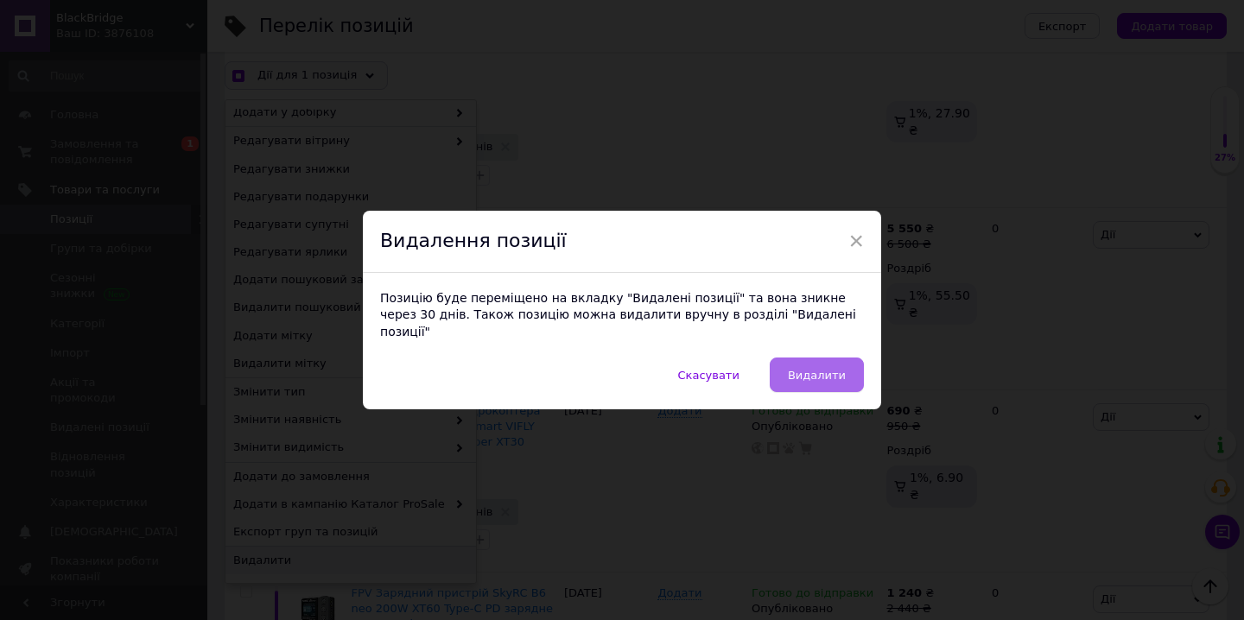
click at [841, 372] on span "Видалити" at bounding box center [817, 375] width 58 height 13
checkbox input "true"
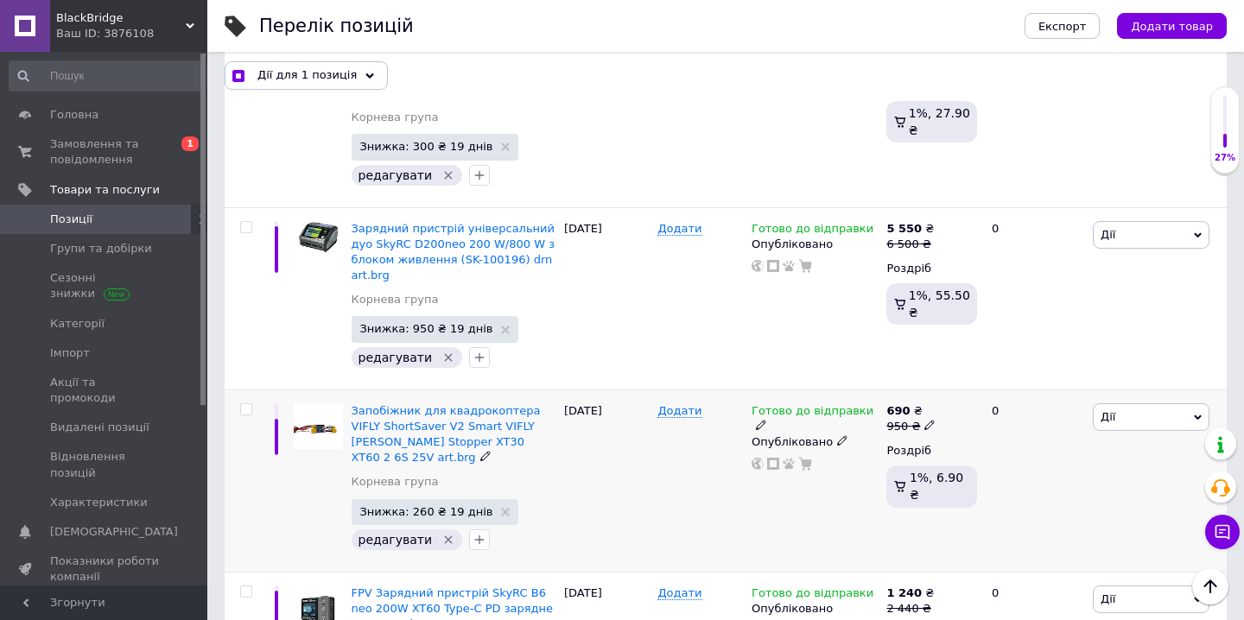
checkbox input "false"
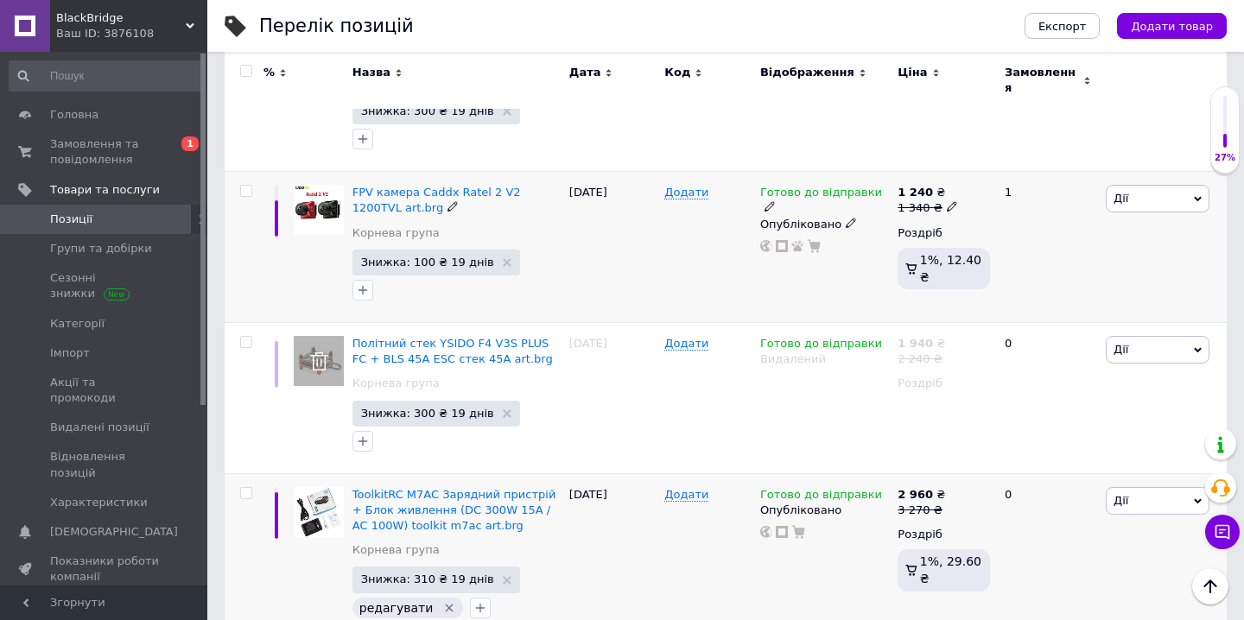
scroll to position [978, 0]
click at [366, 284] on icon "button" at bounding box center [363, 291] width 14 height 14
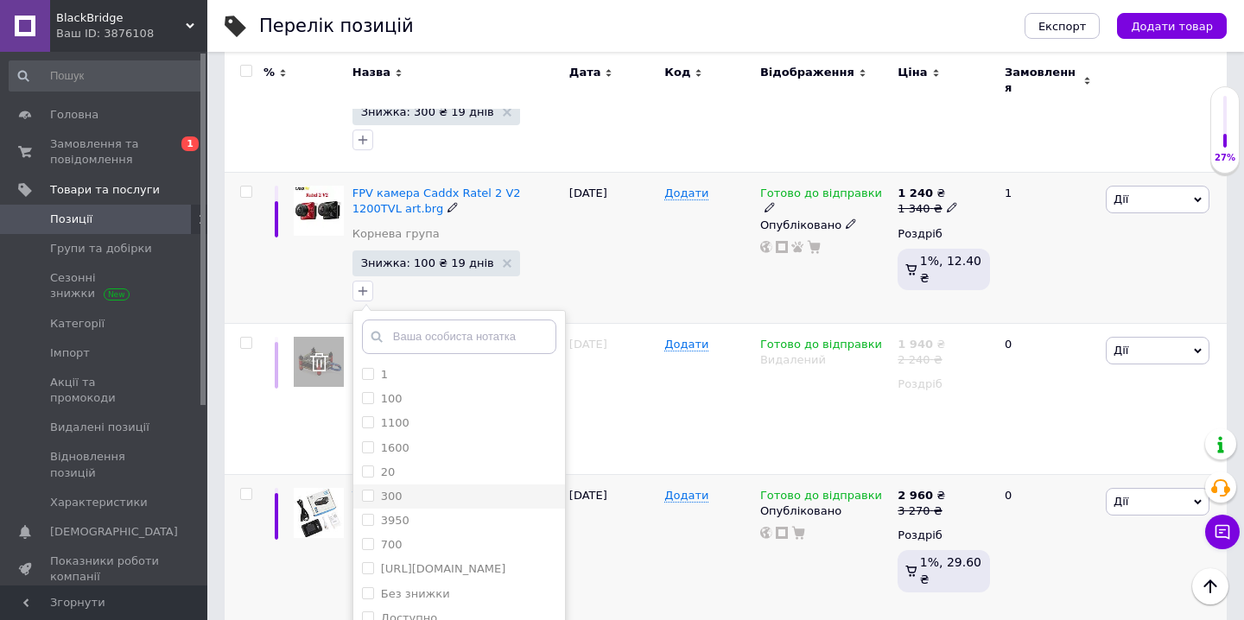
scroll to position [441, 0]
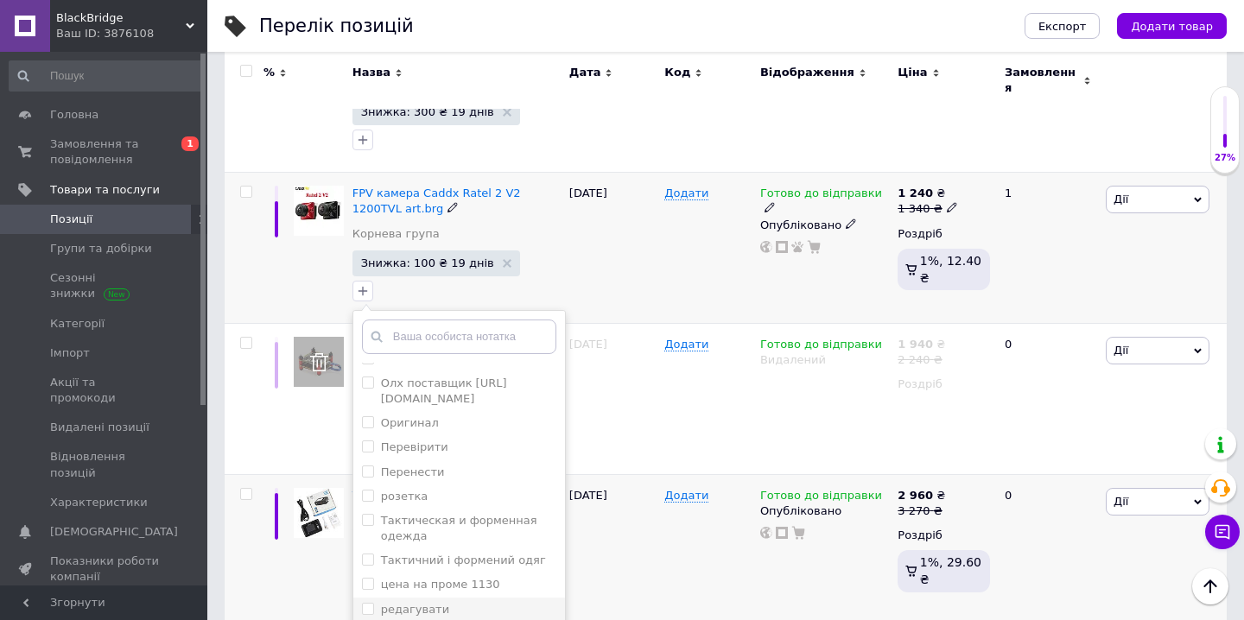
click at [429, 603] on label "редагувати" at bounding box center [415, 609] width 68 height 13
checkbox input "true"
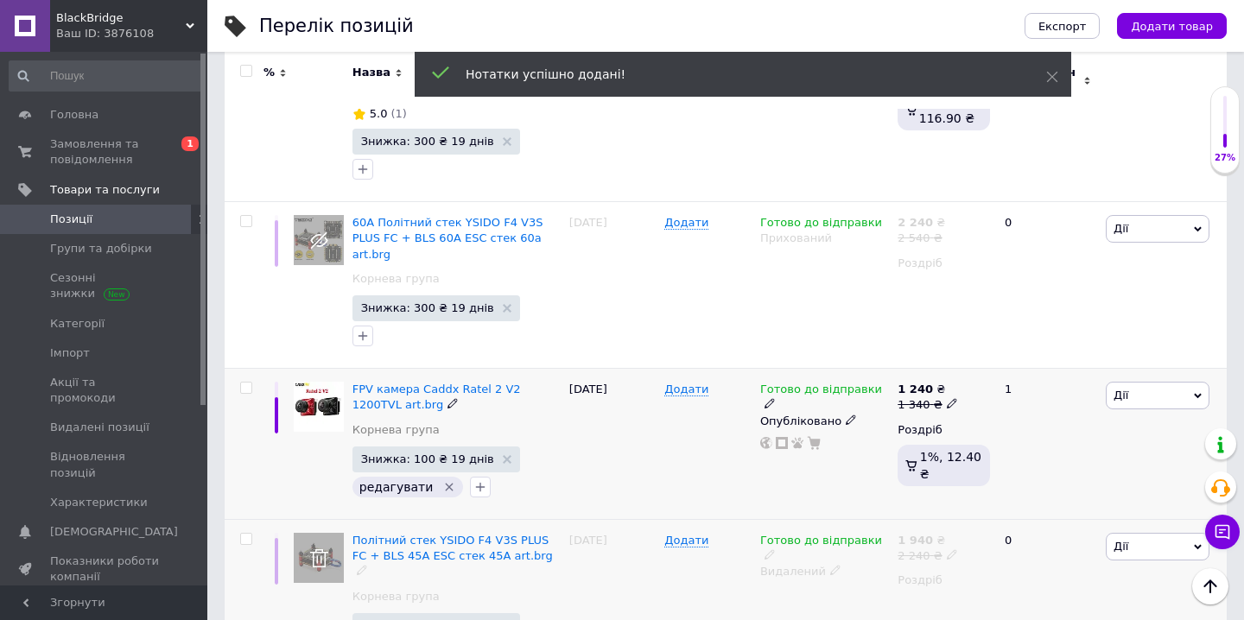
scroll to position [768, 0]
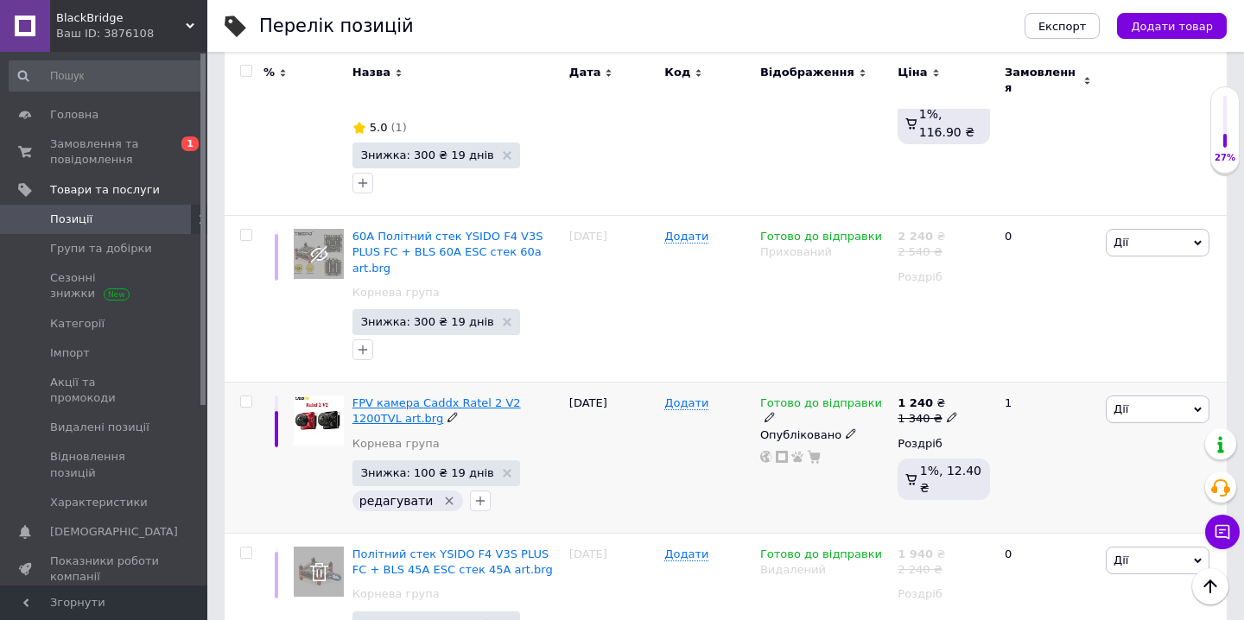
drag, startPoint x: 353, startPoint y: 374, endPoint x: 342, endPoint y: 363, distance: 15.3
drag, startPoint x: 347, startPoint y: 364, endPoint x: 394, endPoint y: 400, distance: 59.1
click at [395, 400] on div "FPV камера Caddx Ratel 2 V2 1200TVL art.brg Корнева група Знижка: 100 ₴ 19 днів…" at bounding box center [456, 458] width 217 height 151
copy div "FPV камера Caddx Ratel 2 V2 1200TVL art.brg"
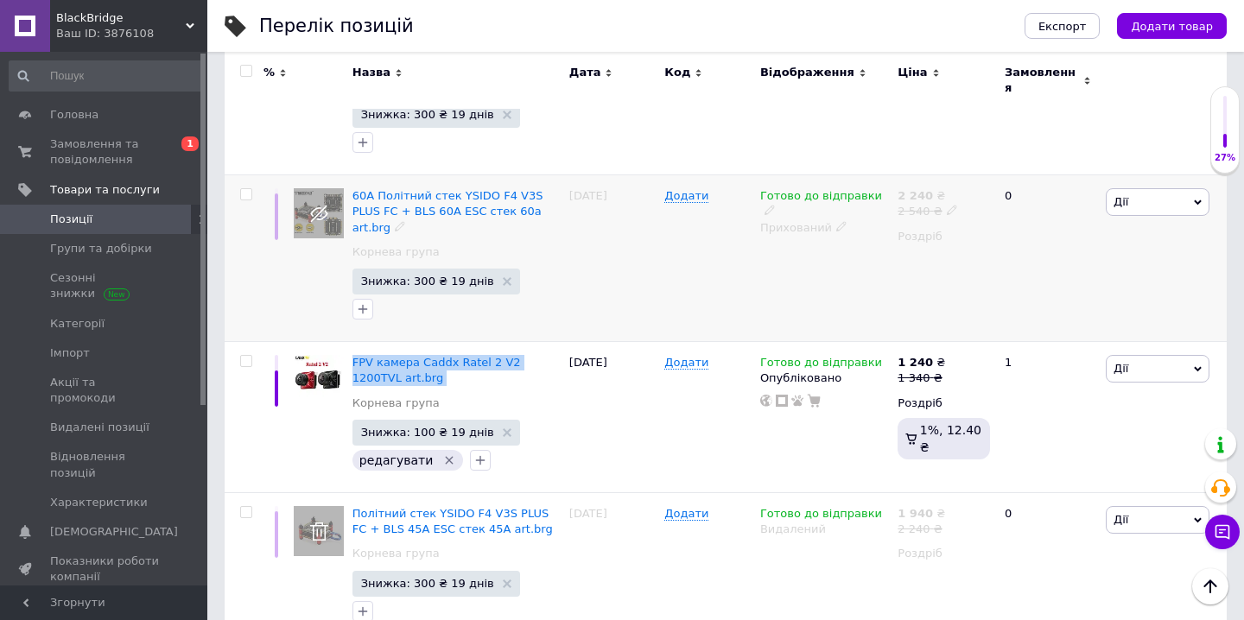
scroll to position [806, 0]
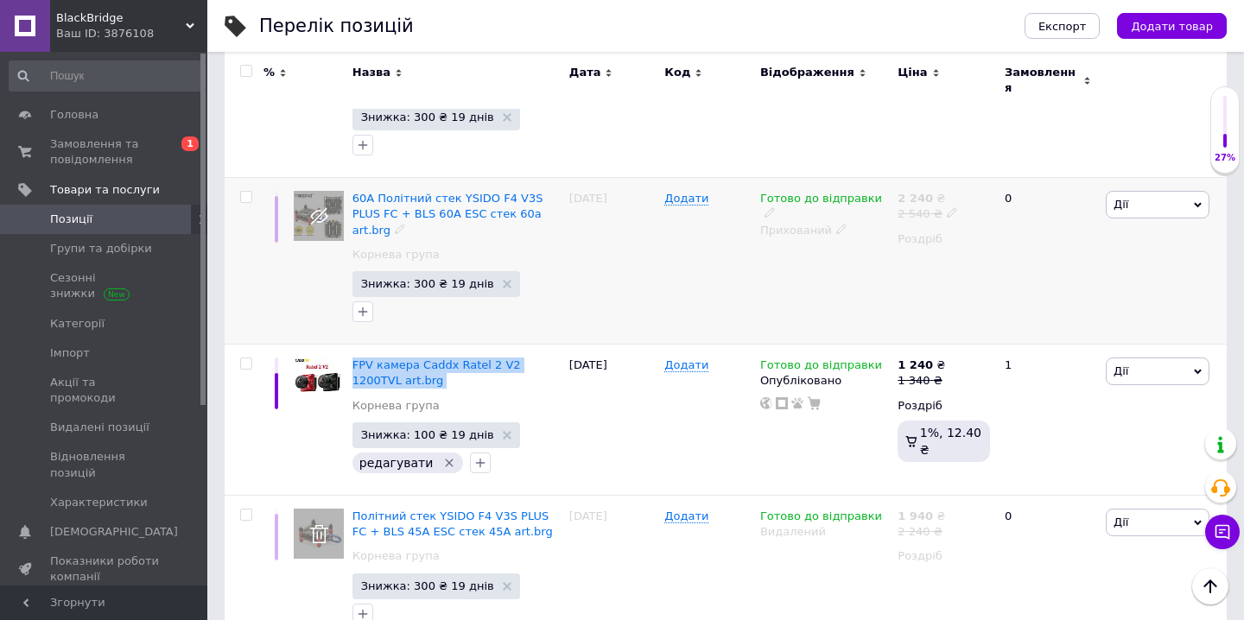
click at [245, 192] on input "checkbox" at bounding box center [245, 197] width 11 height 11
checkbox input "true"
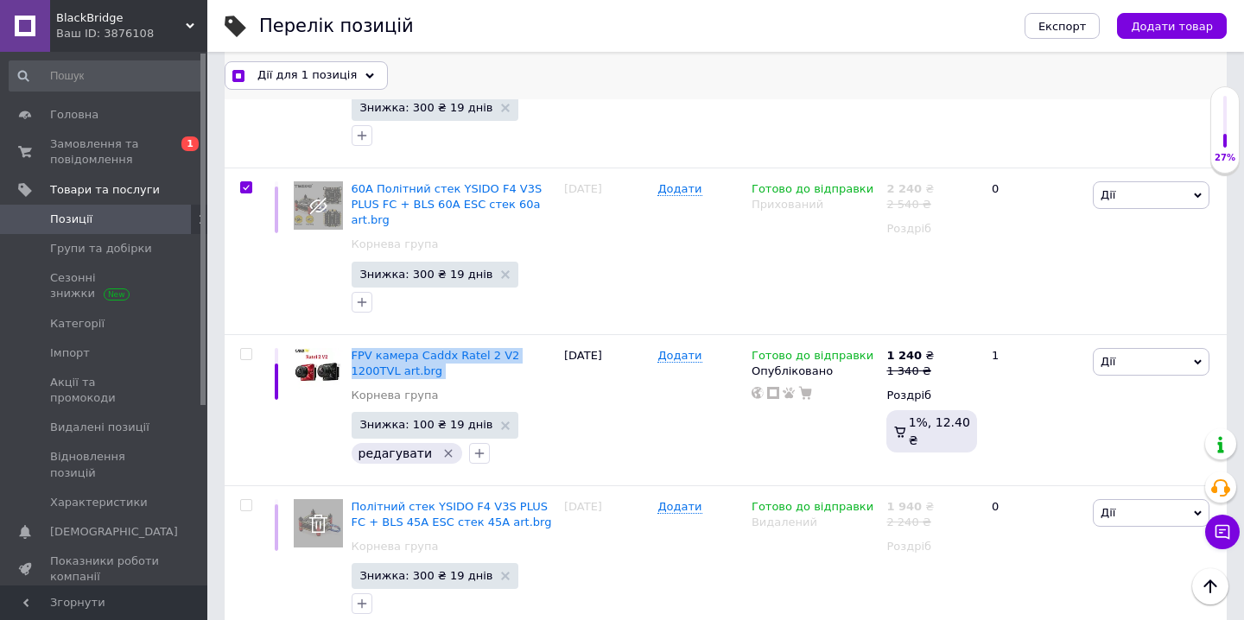
click at [365, 73] on icon at bounding box center [369, 76] width 9 height 9
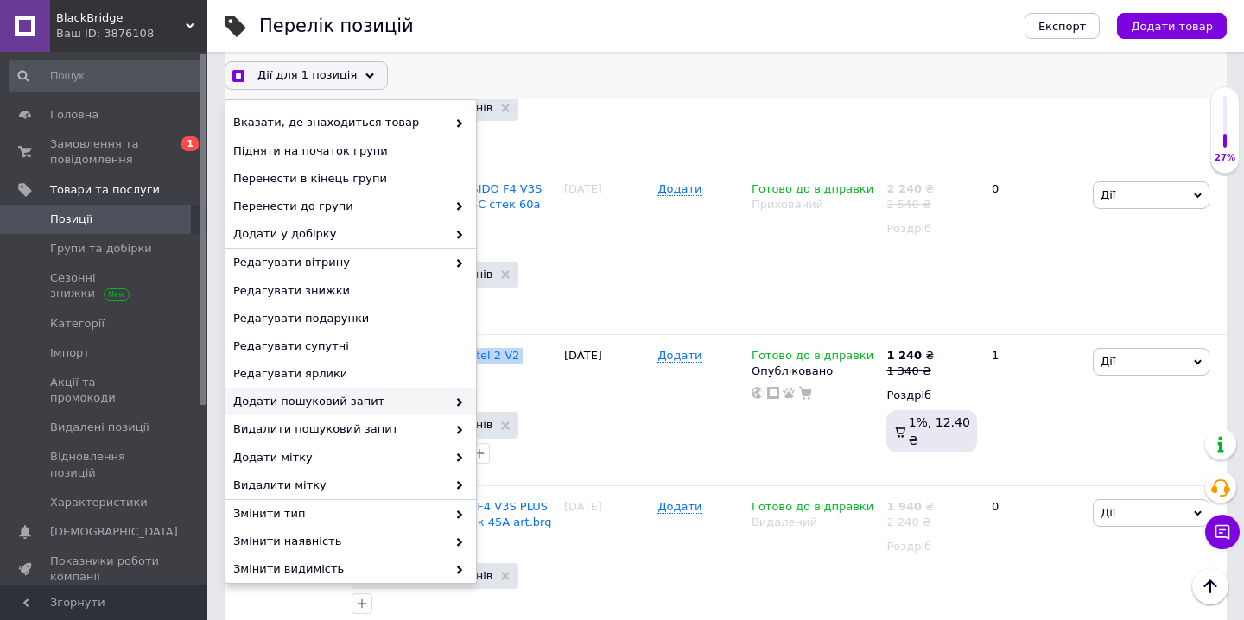
scroll to position [122, 0]
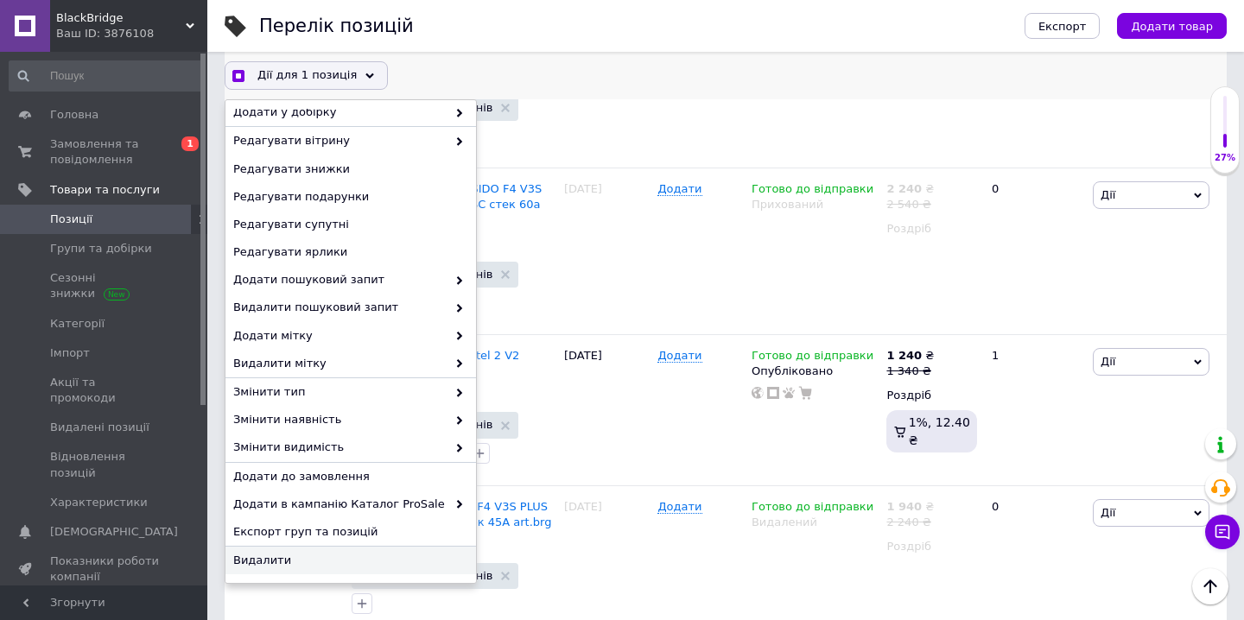
click at [278, 569] on div "Видалити" at bounding box center [350, 561] width 251 height 28
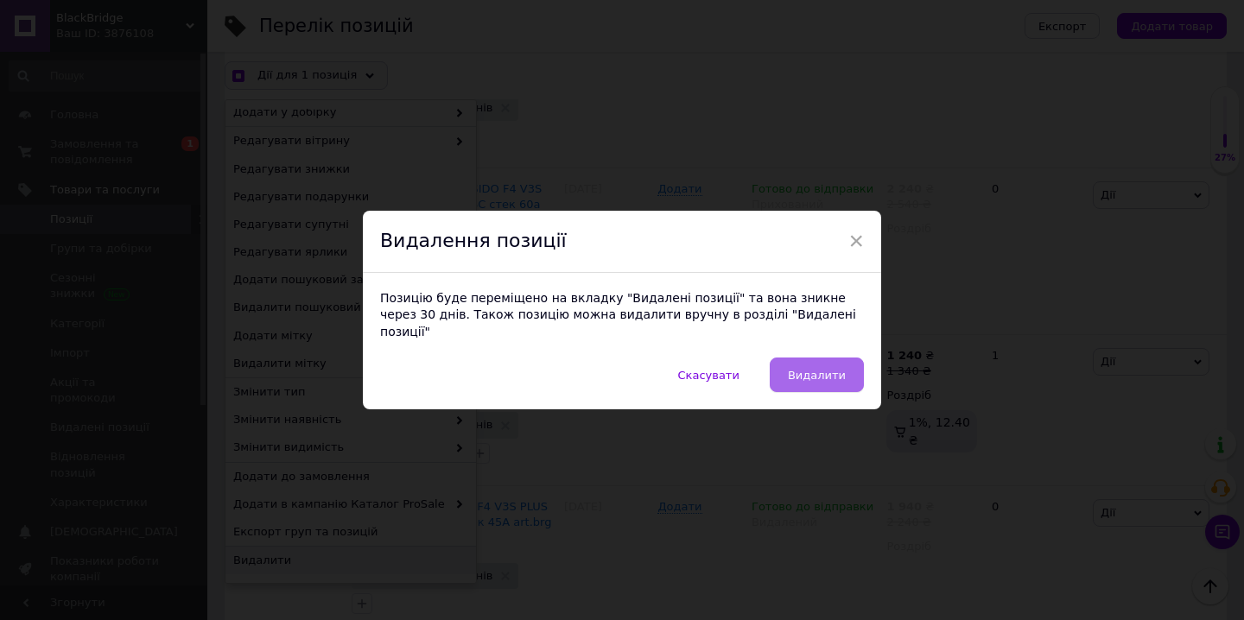
click at [800, 369] on span "Видалити" at bounding box center [817, 375] width 58 height 13
checkbox input "true"
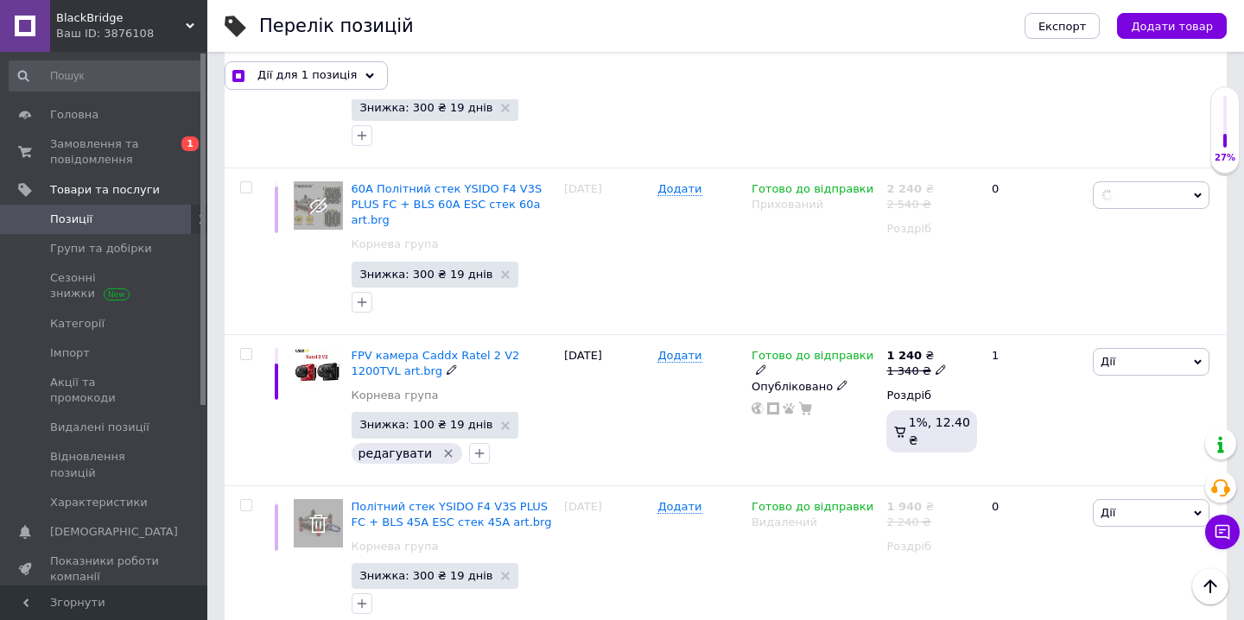
checkbox input "false"
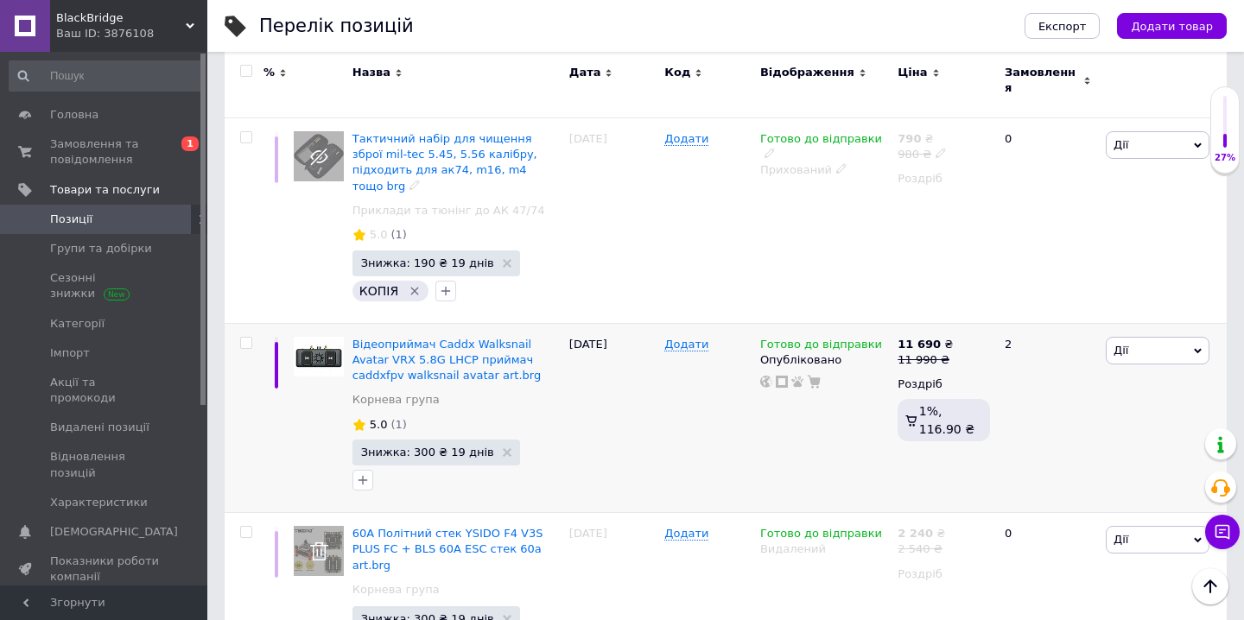
scroll to position [466, 0]
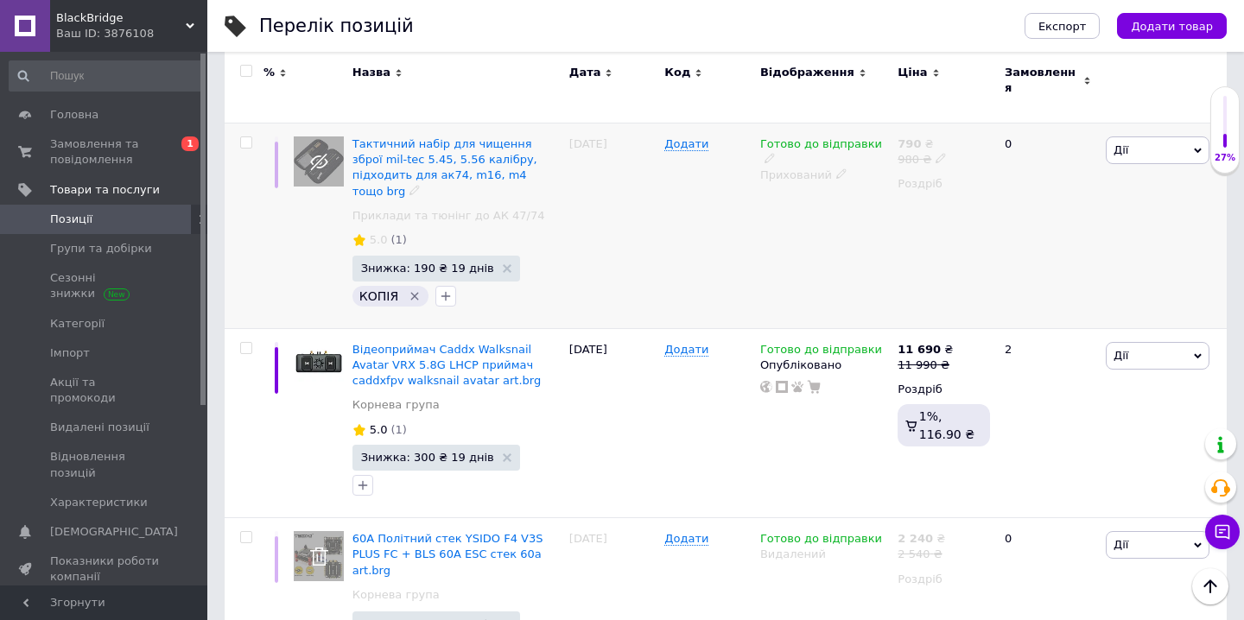
click at [245, 137] on input "checkbox" at bounding box center [245, 142] width 11 height 11
checkbox input "true"
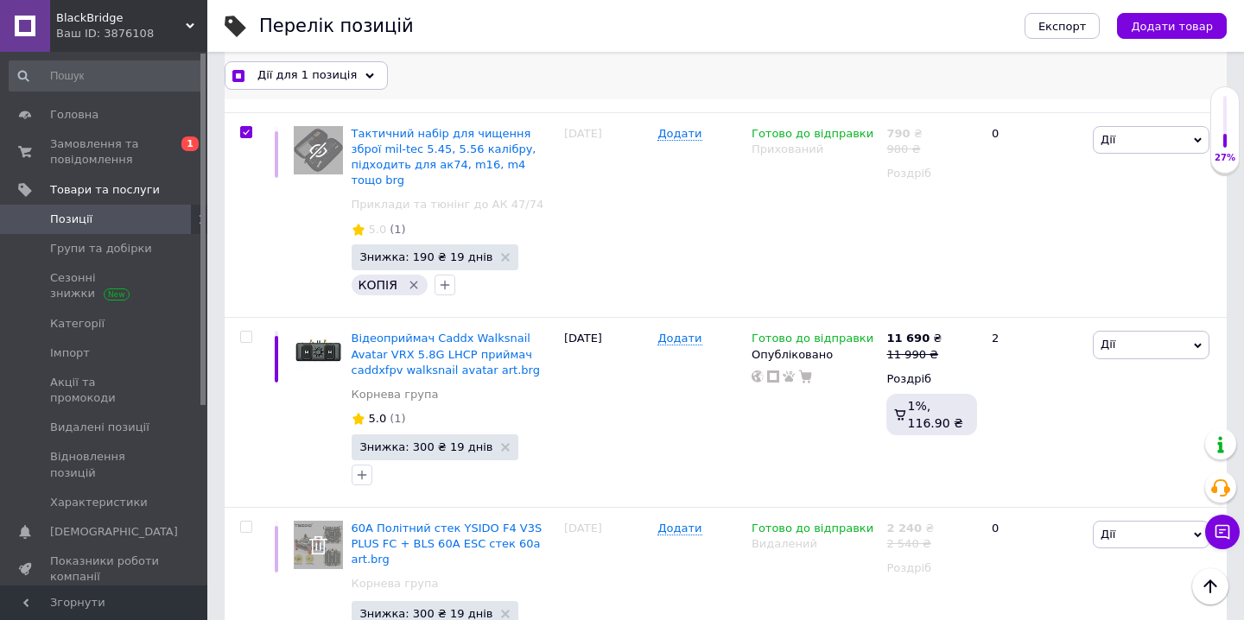
click at [347, 73] on div "Дії для 1 позиція" at bounding box center [306, 75] width 163 height 28
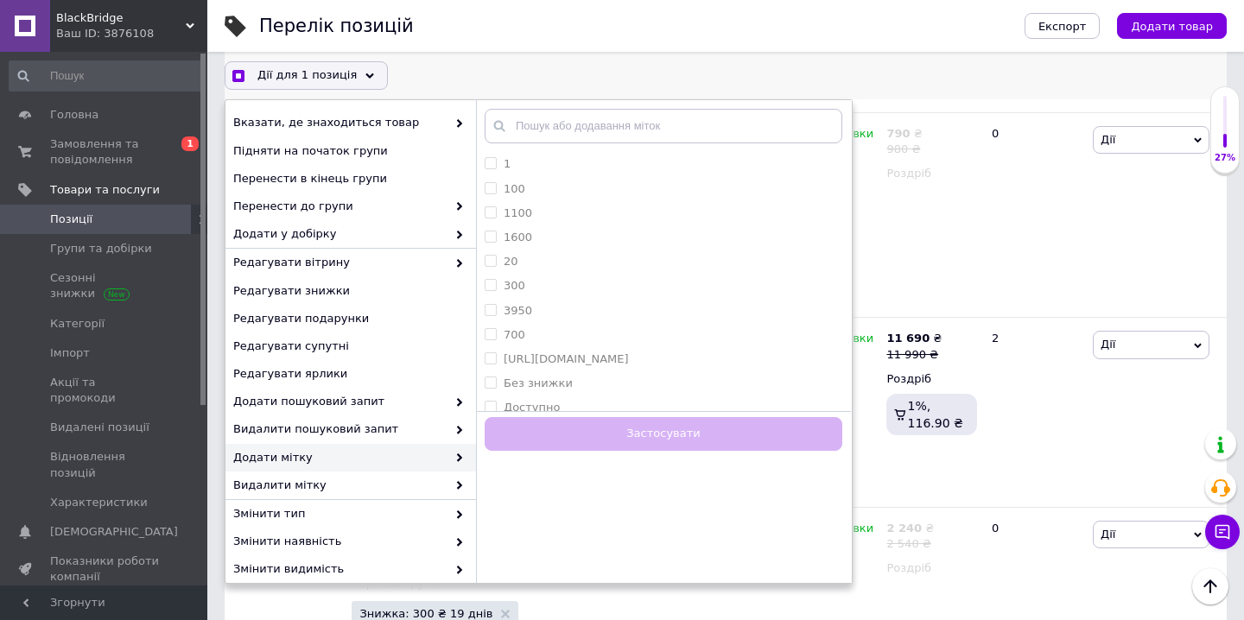
scroll to position [122, 0]
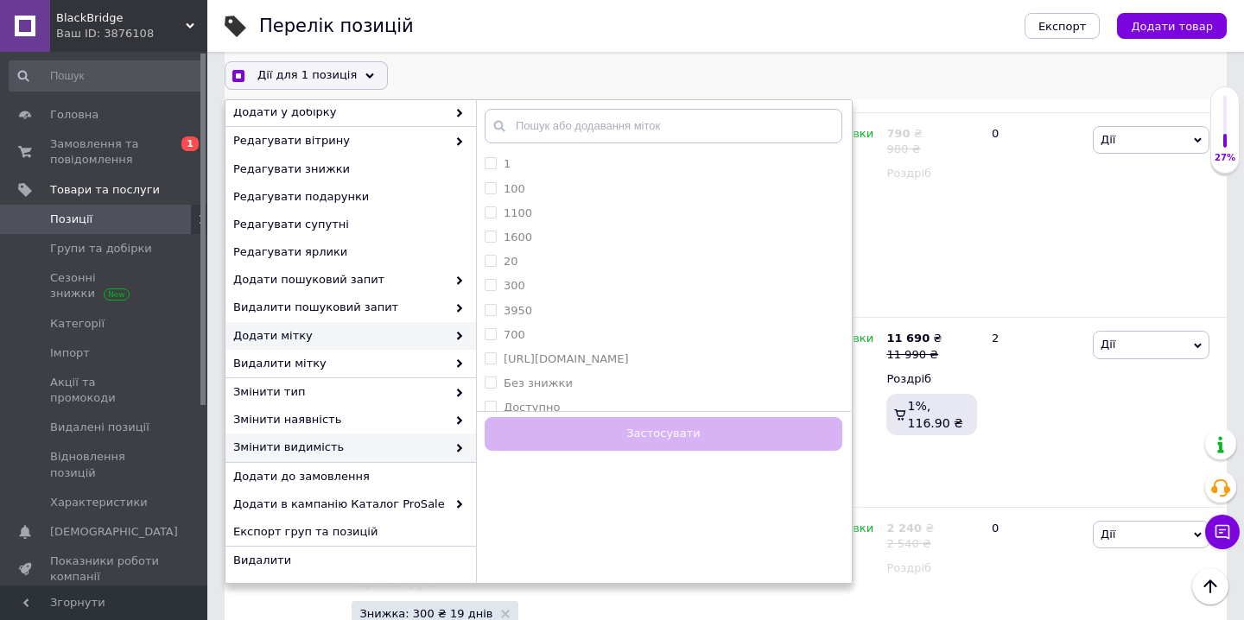
click at [455, 452] on icon at bounding box center [459, 448] width 9 height 9
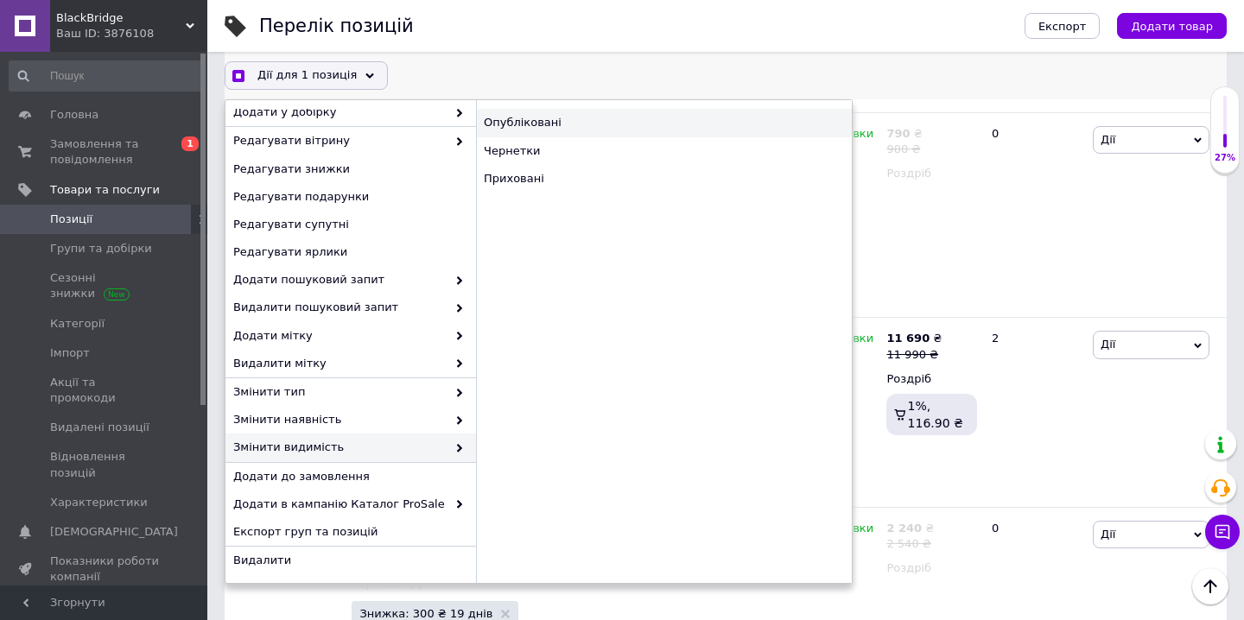
click at [597, 119] on div "Опубліковані" at bounding box center [664, 123] width 376 height 28
checkbox input "true"
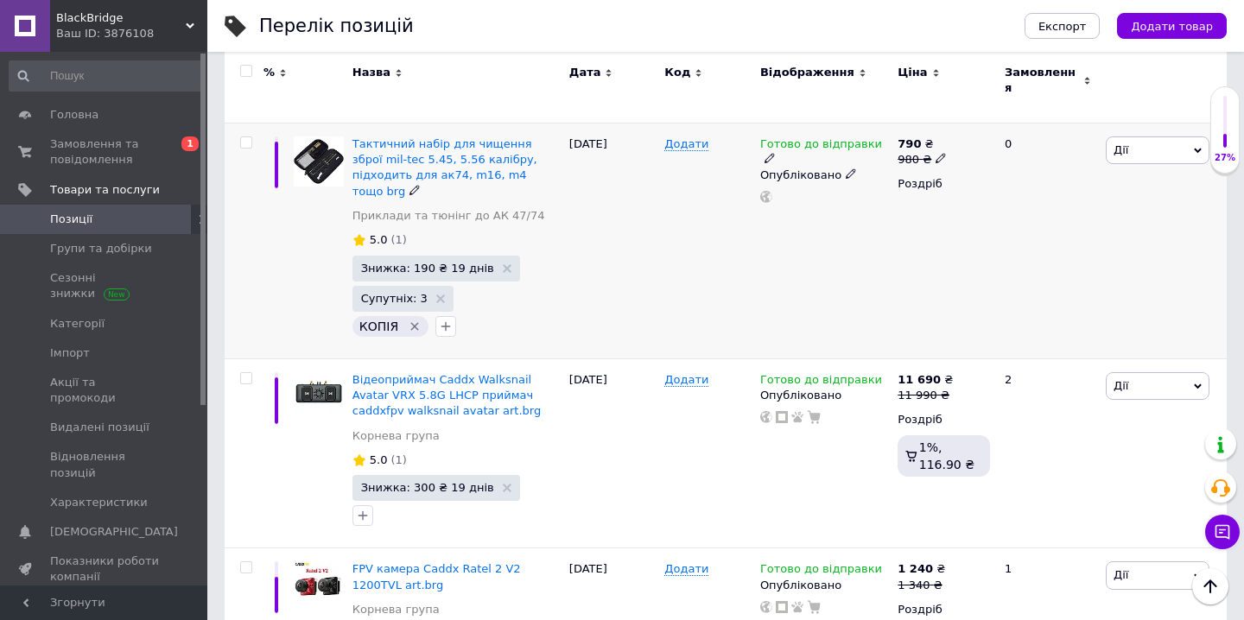
click at [249, 137] on input "checkbox" at bounding box center [245, 142] width 11 height 11
checkbox input "true"
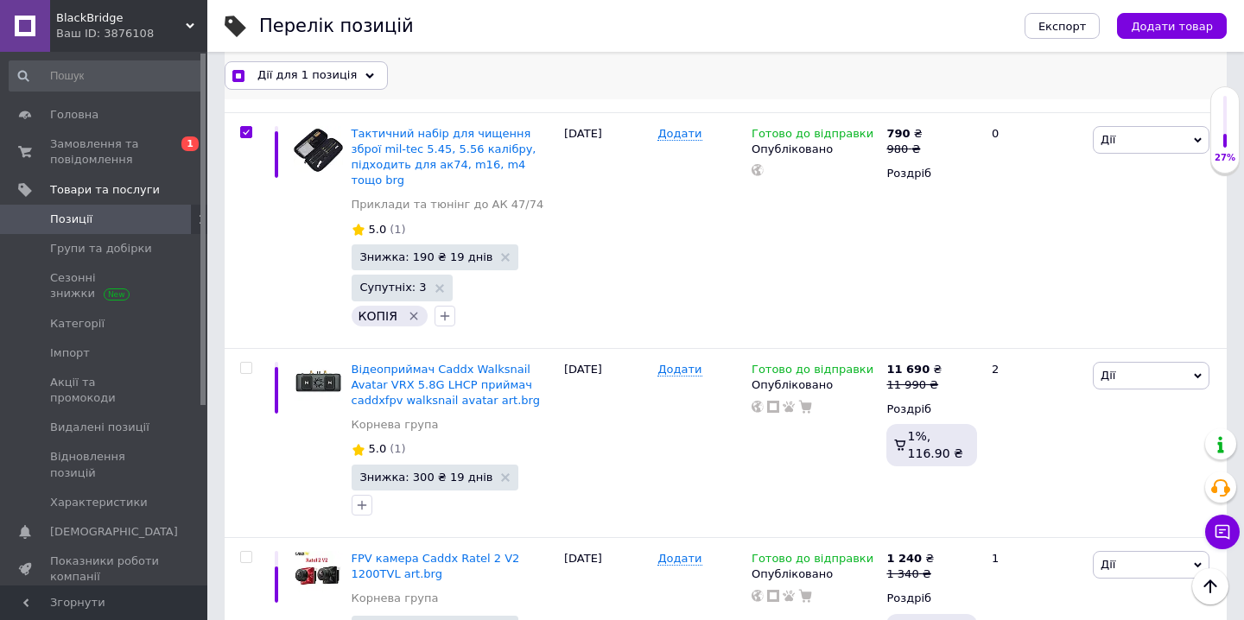
click at [353, 79] on div "Дії для 1 позиція" at bounding box center [306, 75] width 163 height 28
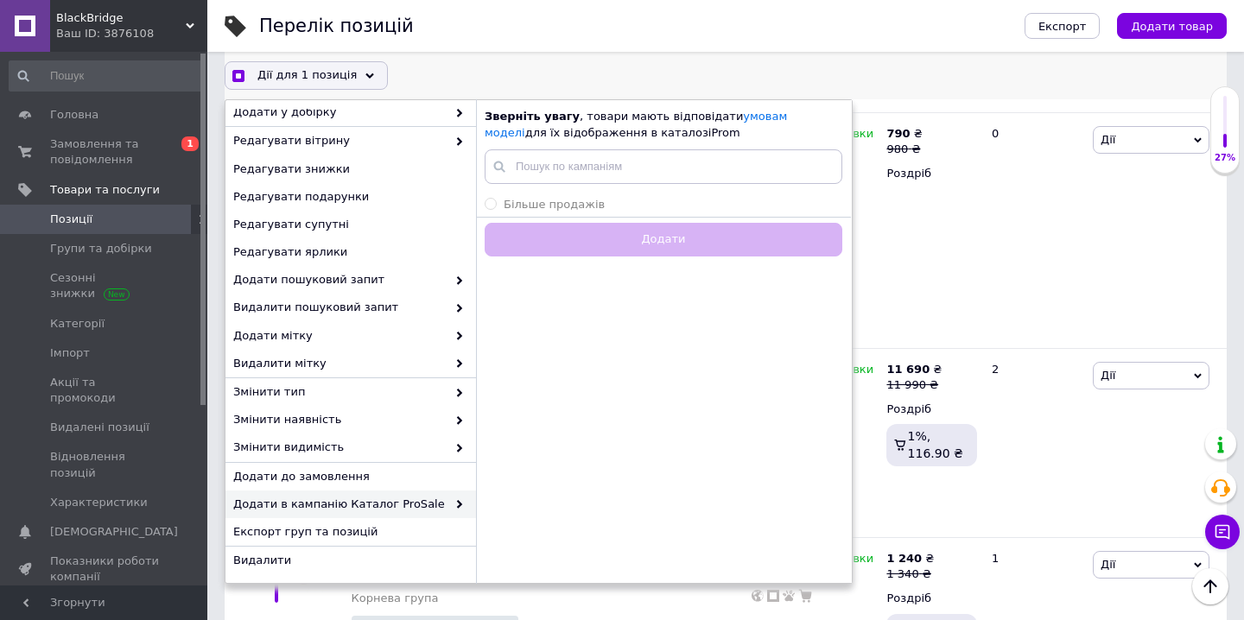
checkbox input "true"
click at [574, 206] on span "Більше продажів" at bounding box center [554, 204] width 101 height 13
click at [496, 206] on input "Більше продажів" at bounding box center [490, 203] width 11 height 11
radio input "true"
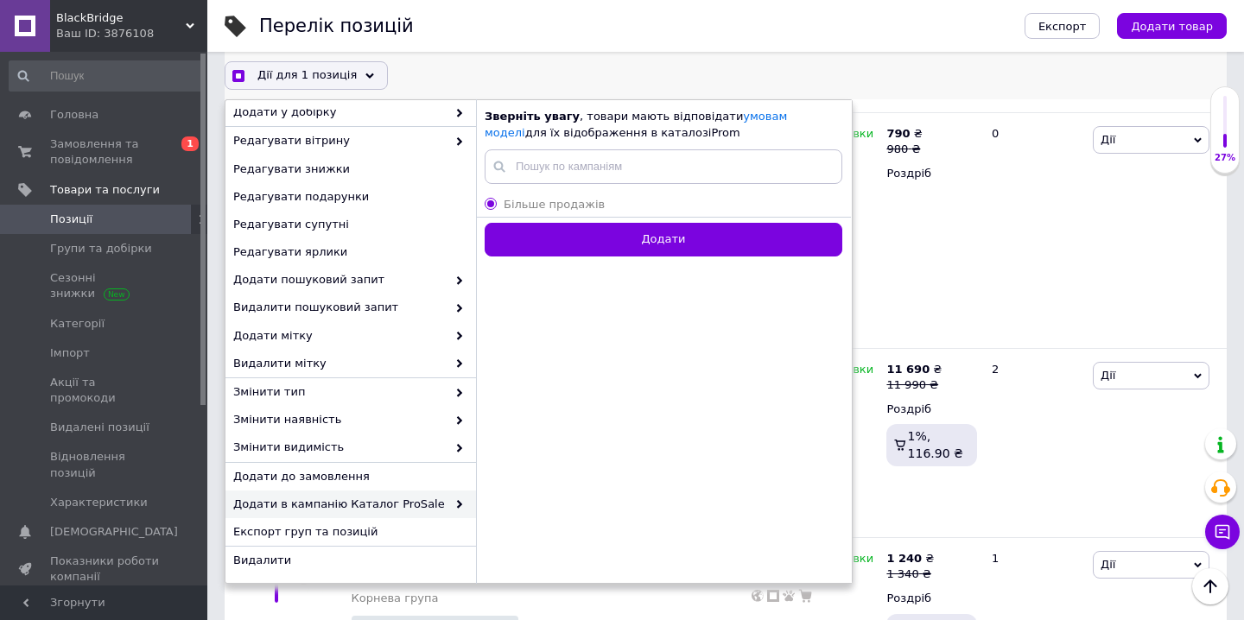
click at [586, 219] on div "Додати" at bounding box center [663, 237] width 375 height 40
checkbox input "true"
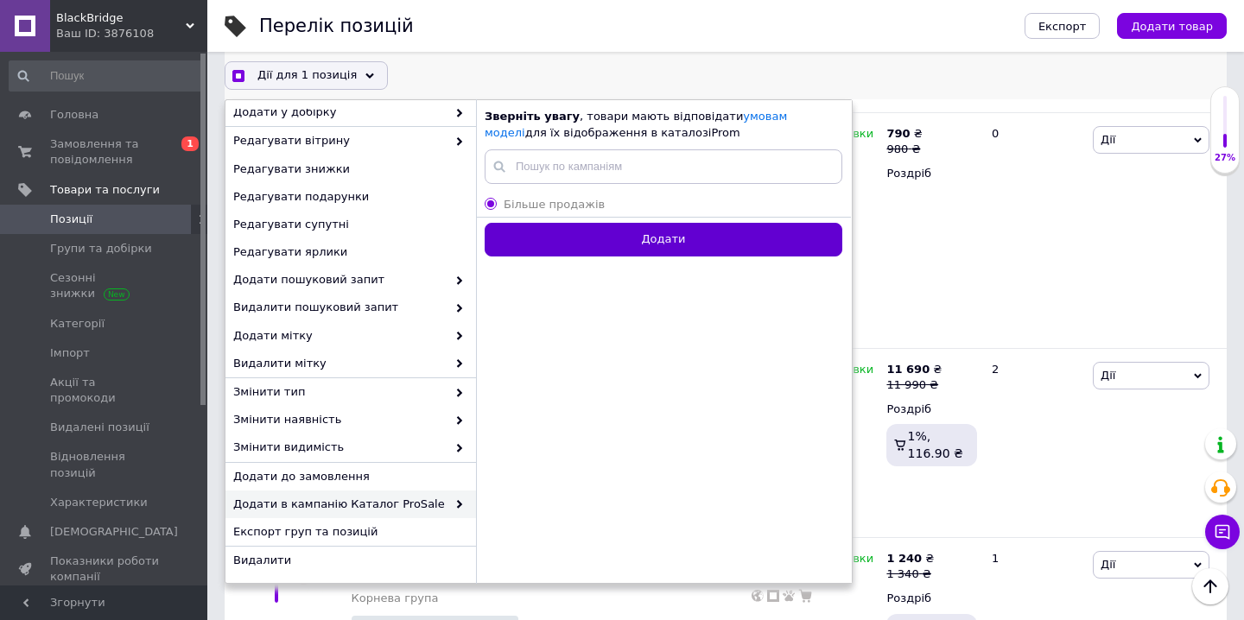
click at [586, 225] on button "Додати" at bounding box center [664, 240] width 358 height 34
radio input "false"
checkbox input "true"
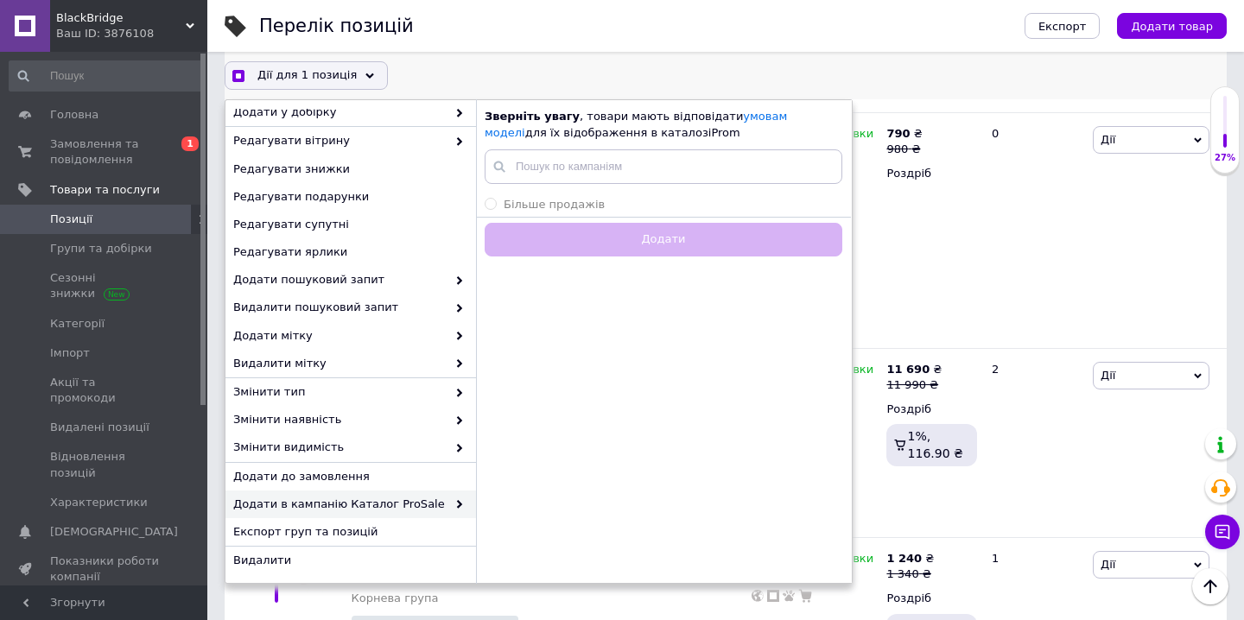
checkbox input "false"
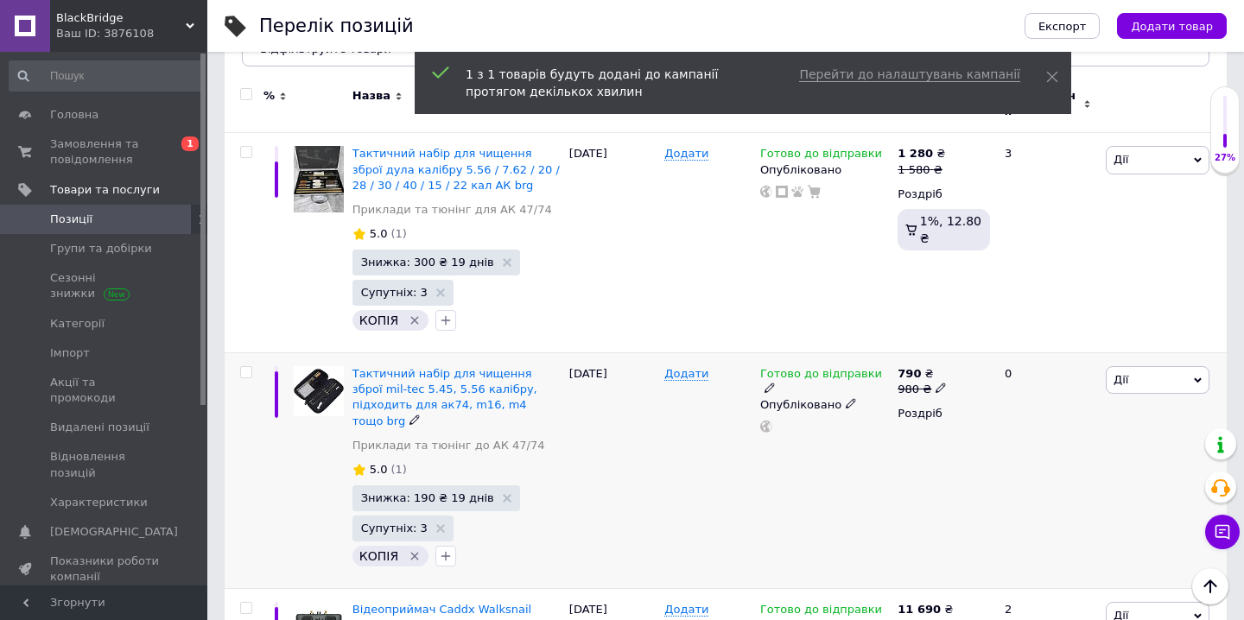
scroll to position [234, 0]
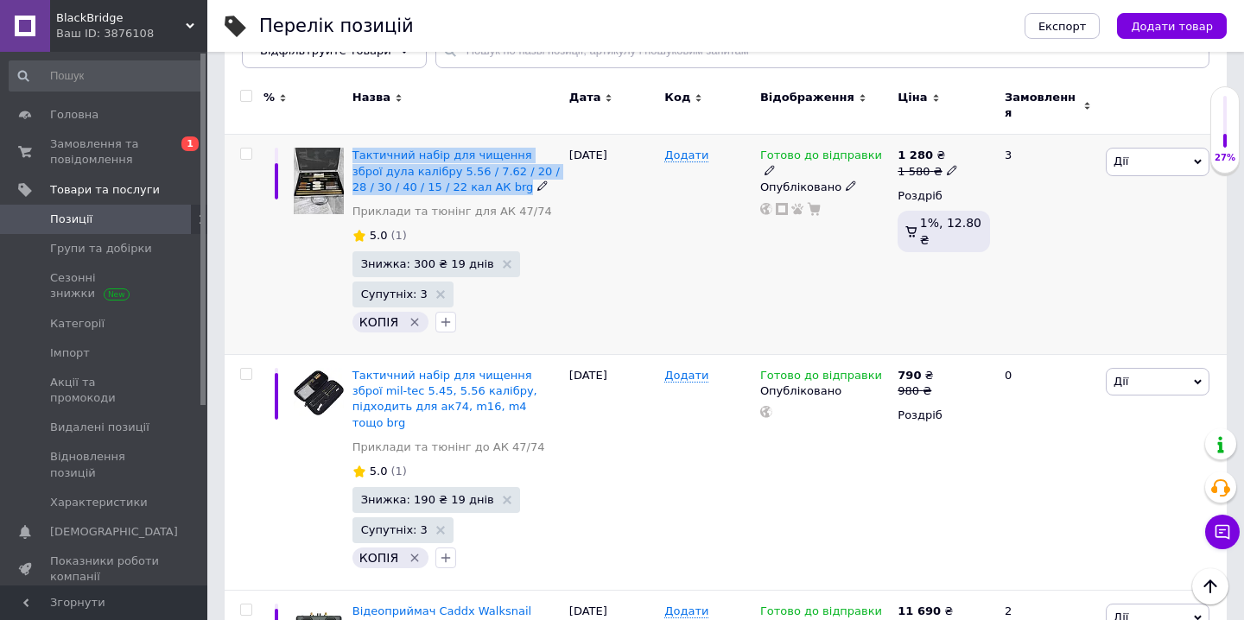
drag, startPoint x: 353, startPoint y: 137, endPoint x: 477, endPoint y: 184, distance: 133.2
click at [477, 184] on div "Тактичний набір для чищення зброї дула калібру 5.56 / 7.62 / 20 / 28 / 30 / 40 …" at bounding box center [456, 245] width 217 height 220
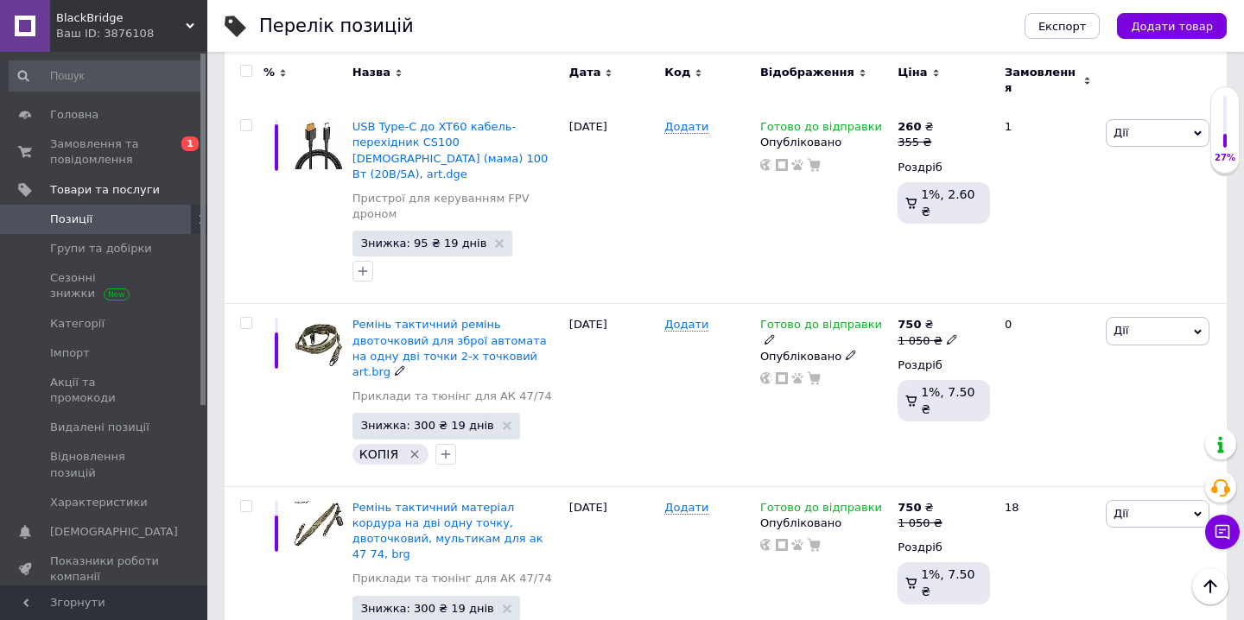
scroll to position [3327, 0]
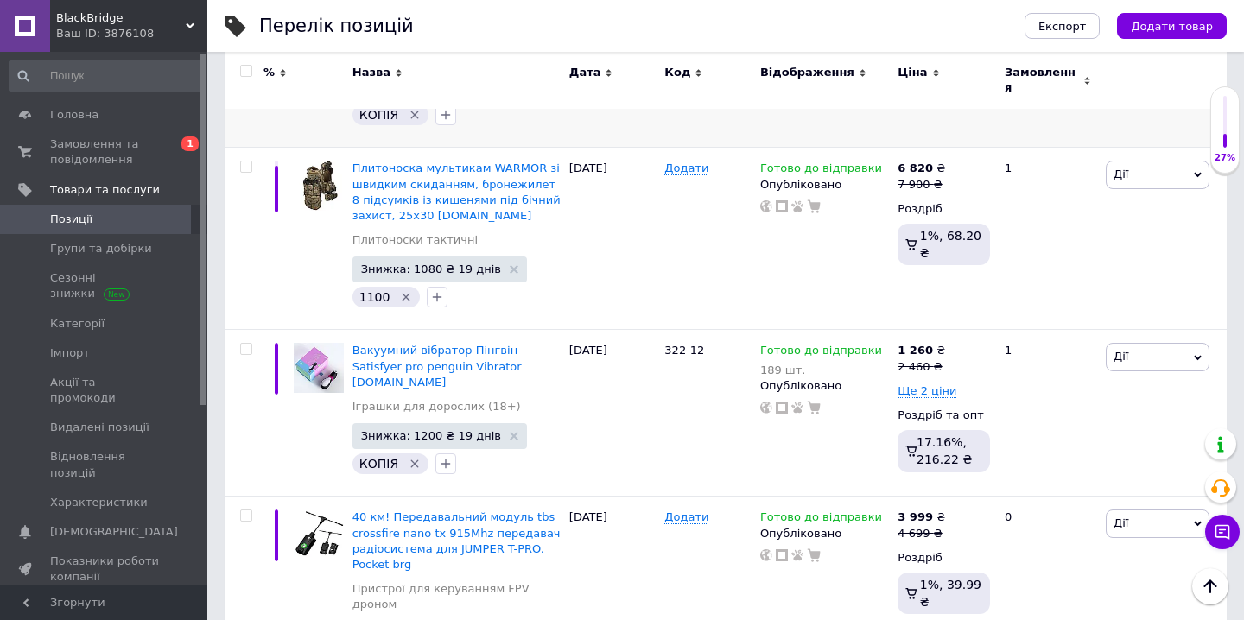
scroll to position [390, 0]
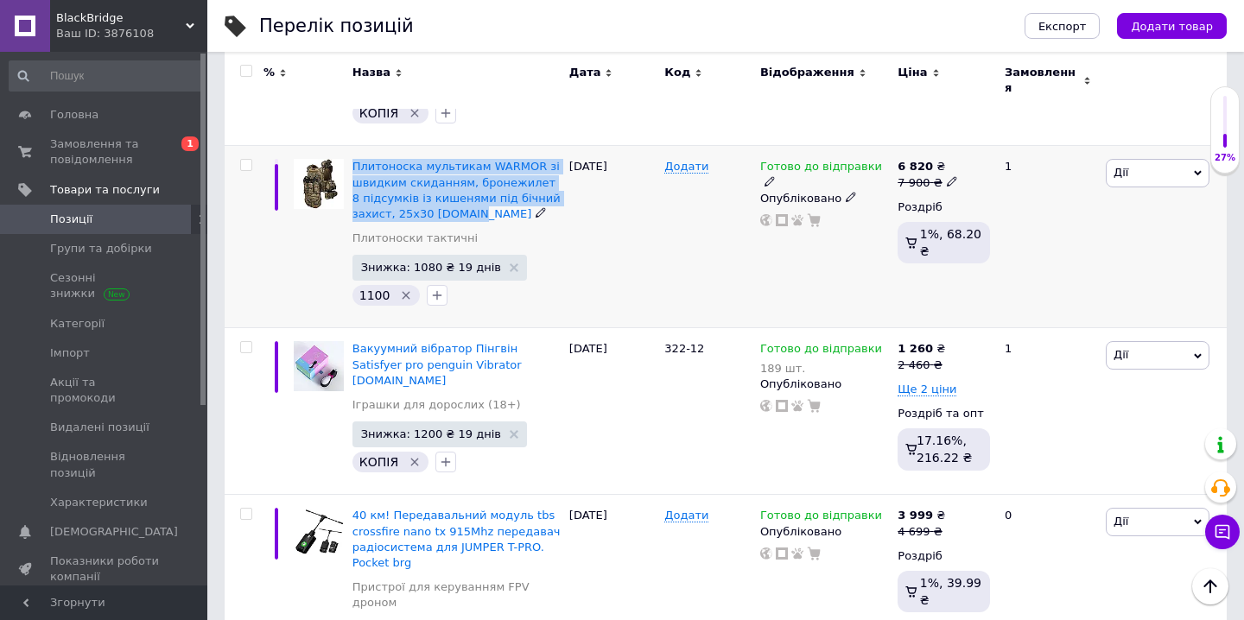
drag, startPoint x: 351, startPoint y: 138, endPoint x: 463, endPoint y: 193, distance: 124.8
click at [464, 193] on div "Плитоноска мультикам WARMOR зі швидким скиданням, бронежилет 8 підсумків із киш…" at bounding box center [456, 237] width 217 height 182
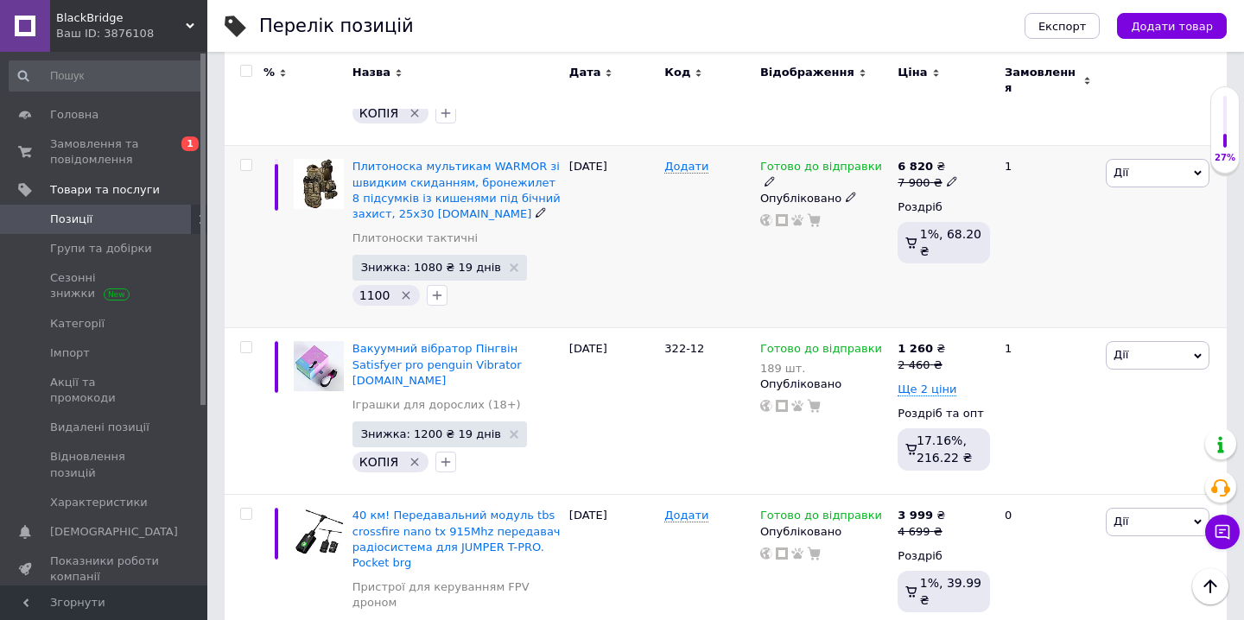
click at [634, 245] on div "12.06.2025" at bounding box center [613, 237] width 96 height 182
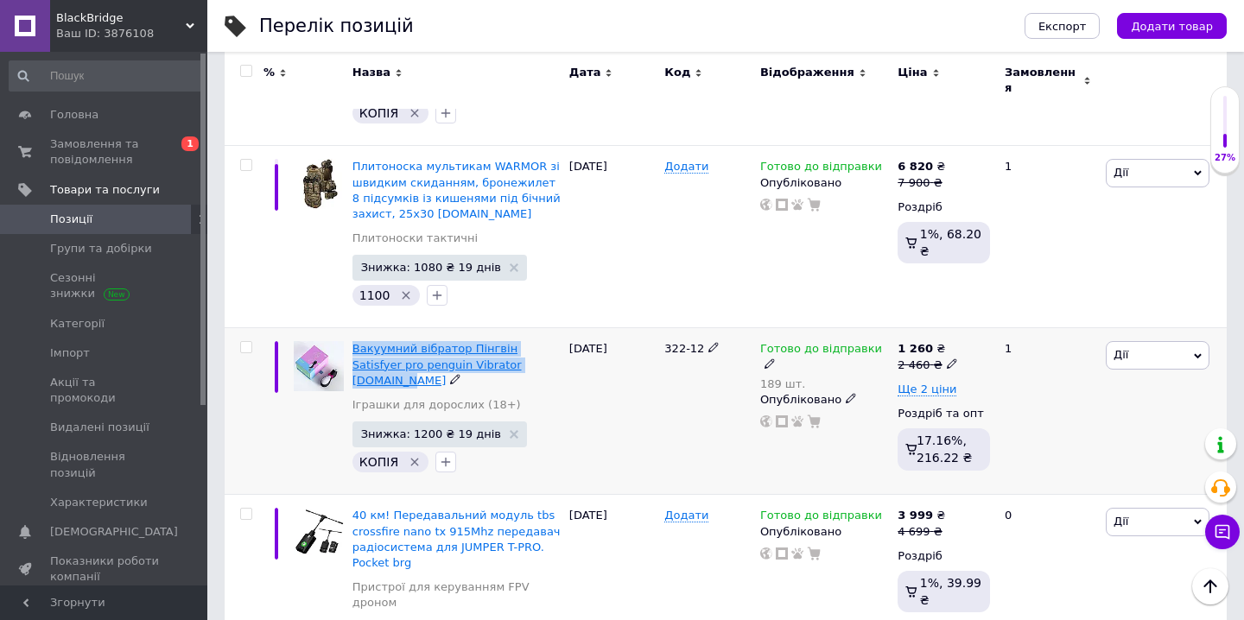
drag, startPoint x: 349, startPoint y: 316, endPoint x: 508, endPoint y: 339, distance: 160.6
click at [508, 339] on div "Вакуумний вібратор Пінгвін Satisfyer pro penguin Vibrator art.Black Іграшки для…" at bounding box center [456, 411] width 217 height 167
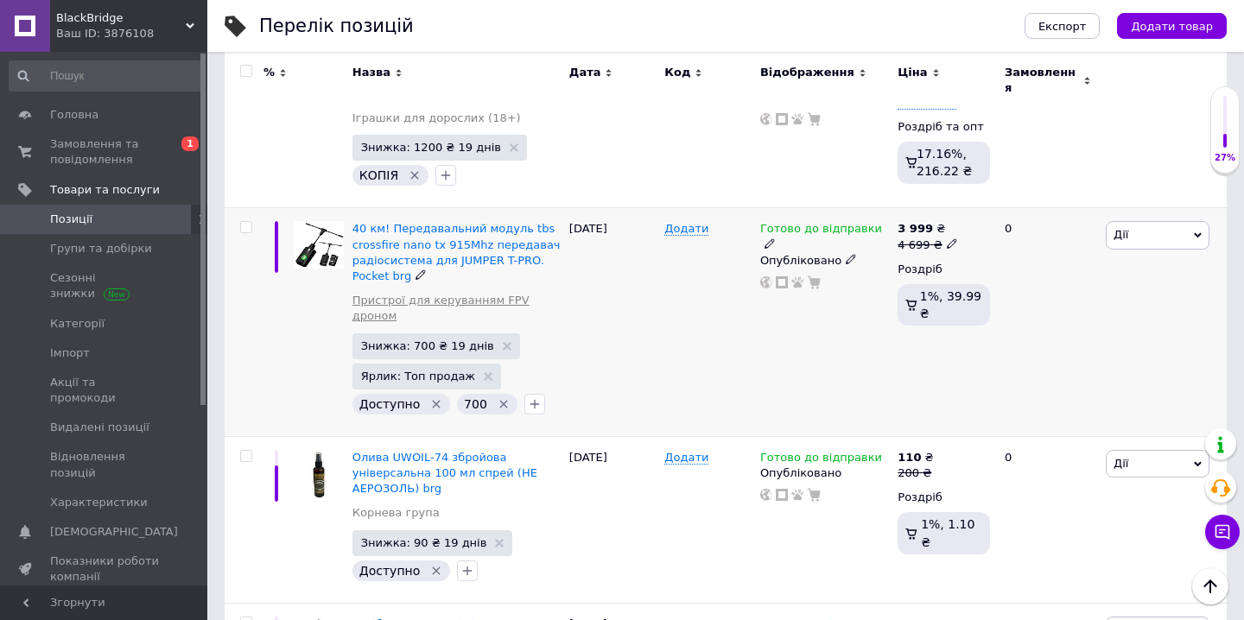
scroll to position [661, 0]
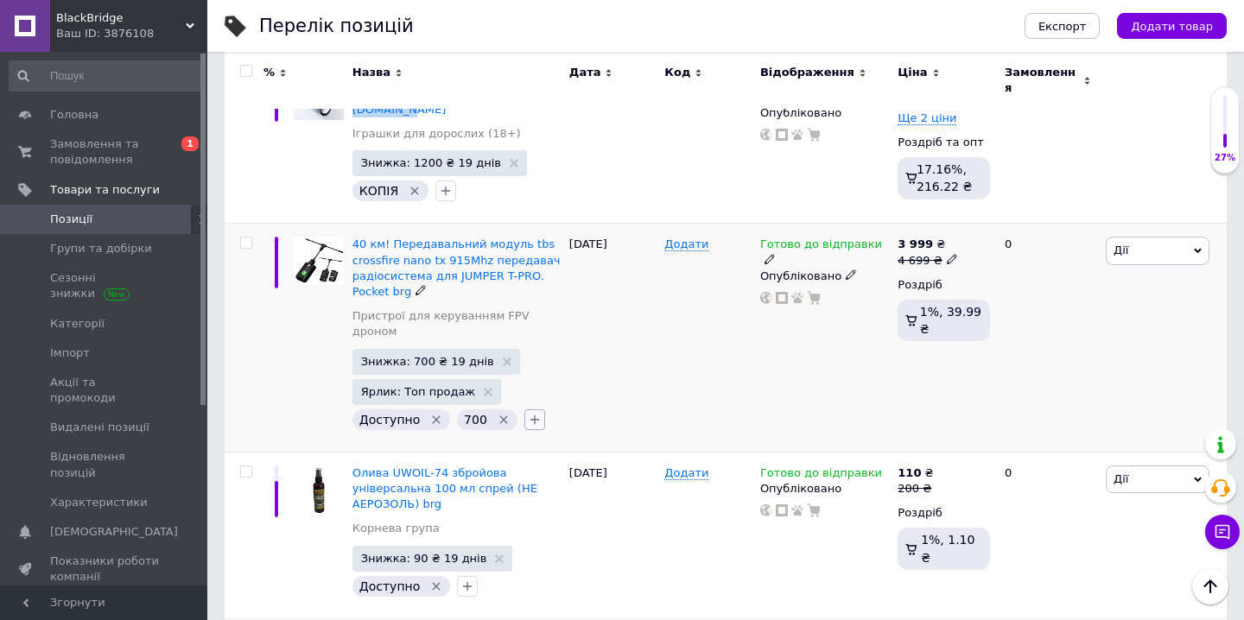
click at [527, 410] on button "button" at bounding box center [534, 420] width 21 height 21
type input "ре"
click at [597, 544] on div "редагувати" at bounding box center [587, 552] width 68 height 16
click at [545, 545] on input "редагувати" at bounding box center [539, 550] width 11 height 11
click at [620, 544] on div "редагувати" at bounding box center [631, 552] width 194 height 16
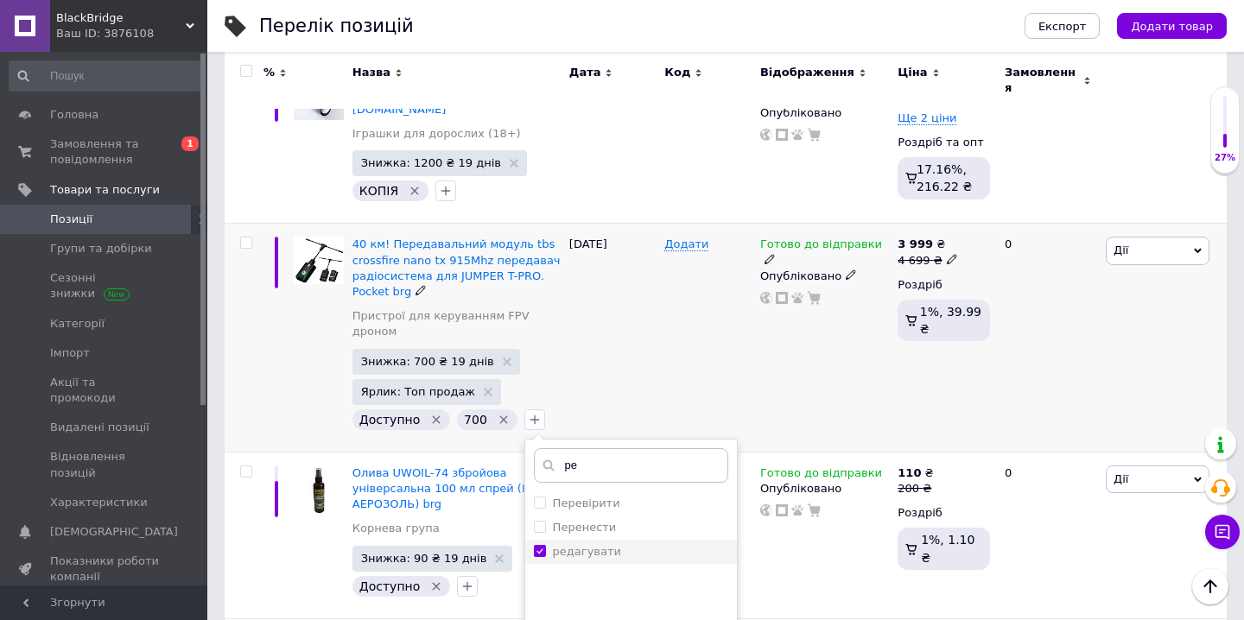
checkbox input "true"
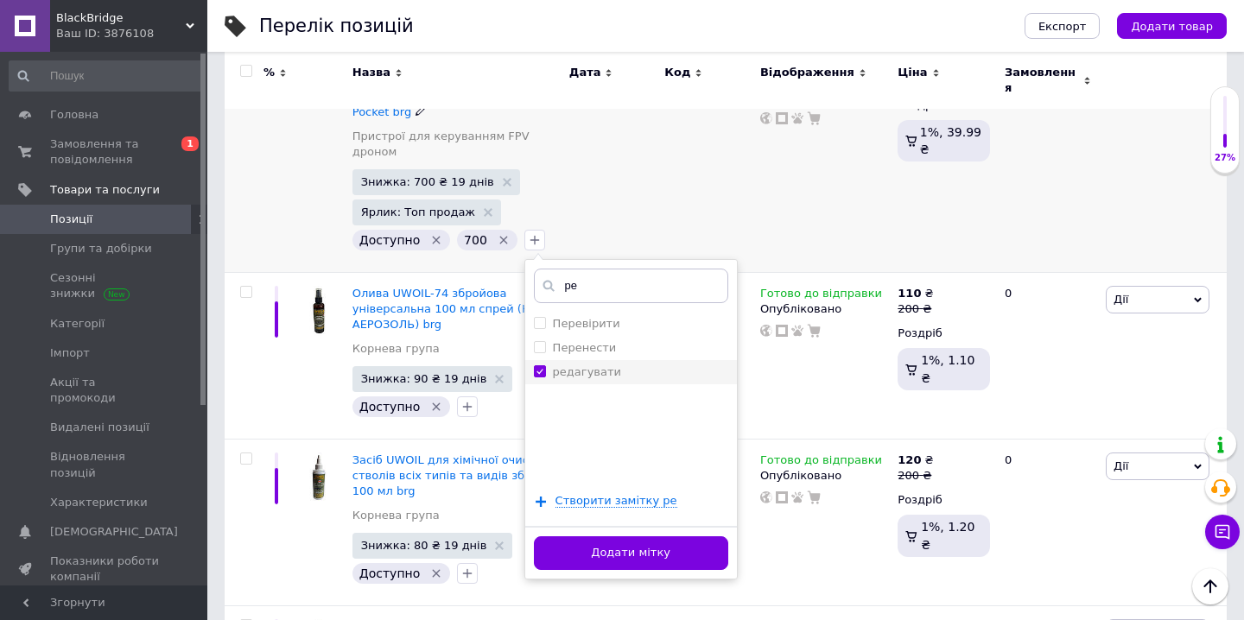
scroll to position [867, 0]
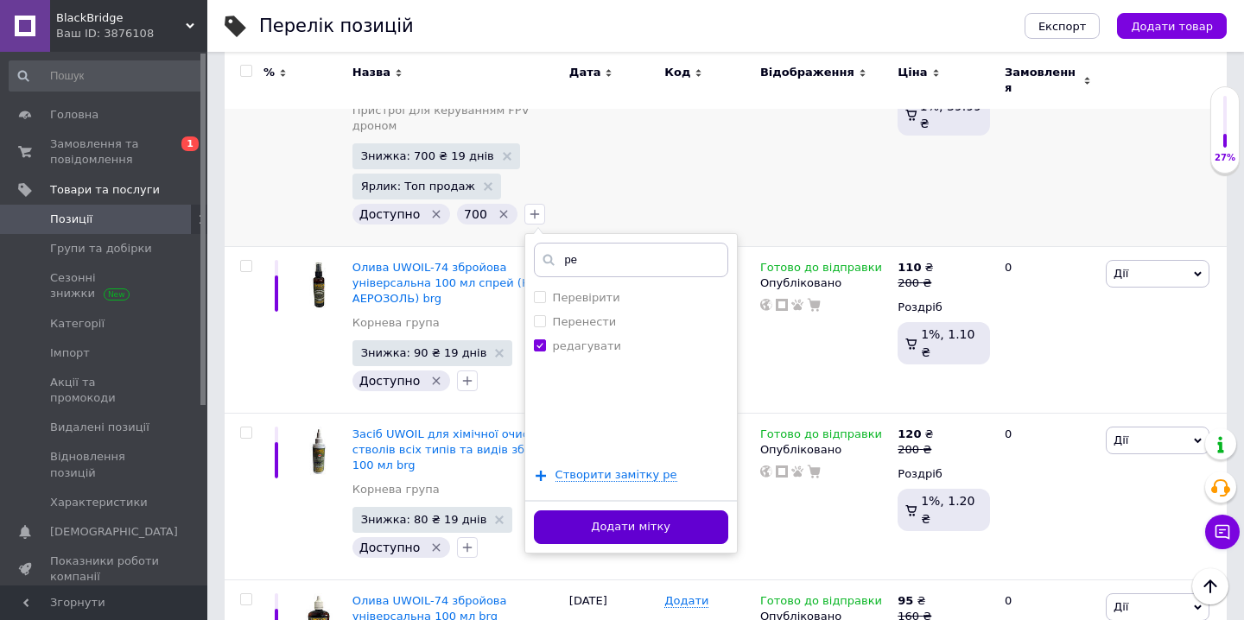
click at [612, 511] on button "Додати мітку" at bounding box center [631, 528] width 194 height 34
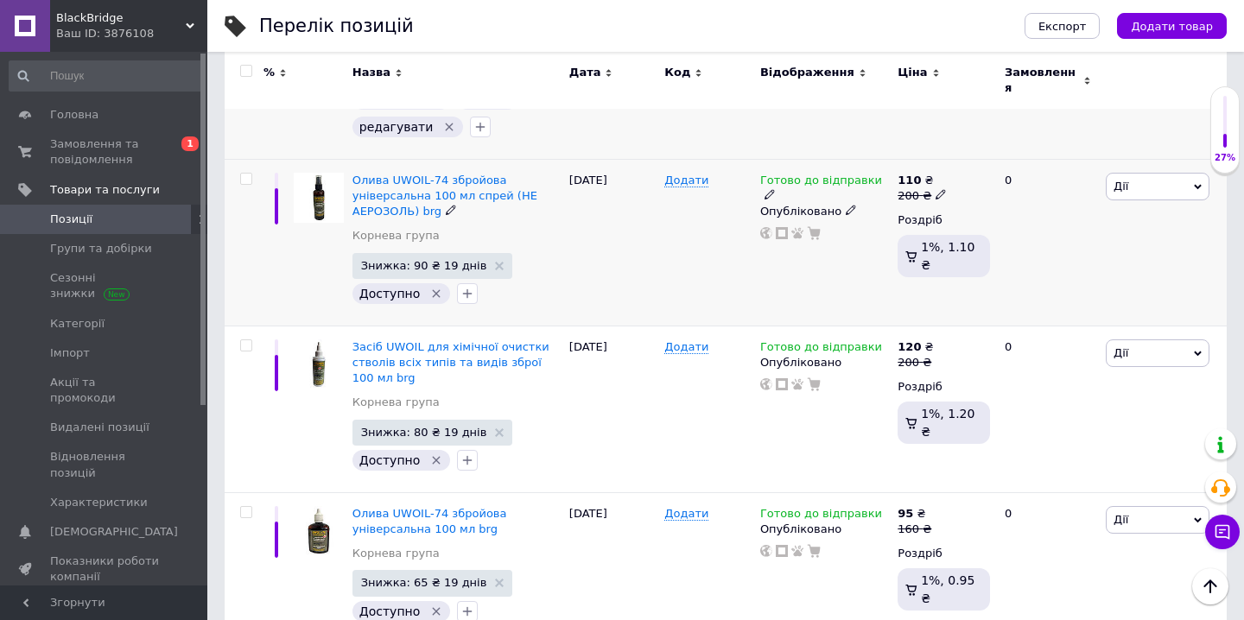
scroll to position [983, 0]
click at [936, 188] on use at bounding box center [941, 193] width 10 height 10
drag, startPoint x: 995, startPoint y: 141, endPoint x: 976, endPoint y: 137, distance: 19.3
click at [976, 149] on input "200" at bounding box center [1025, 166] width 131 height 35
type input "250"
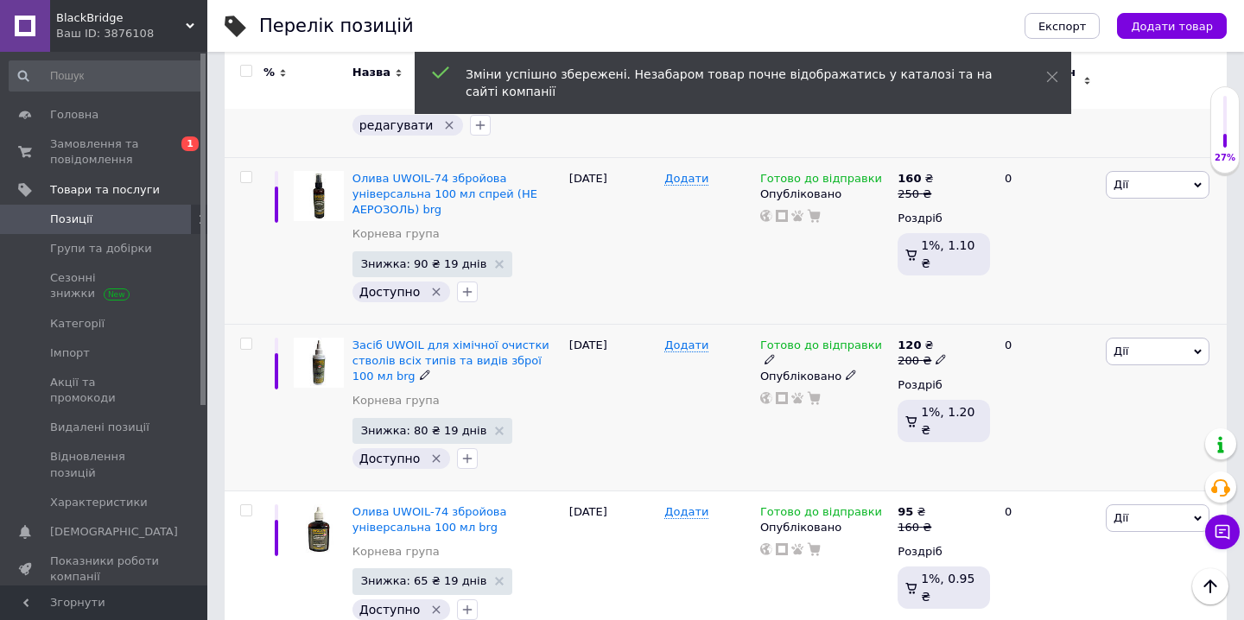
click at [937, 355] on use at bounding box center [941, 360] width 10 height 10
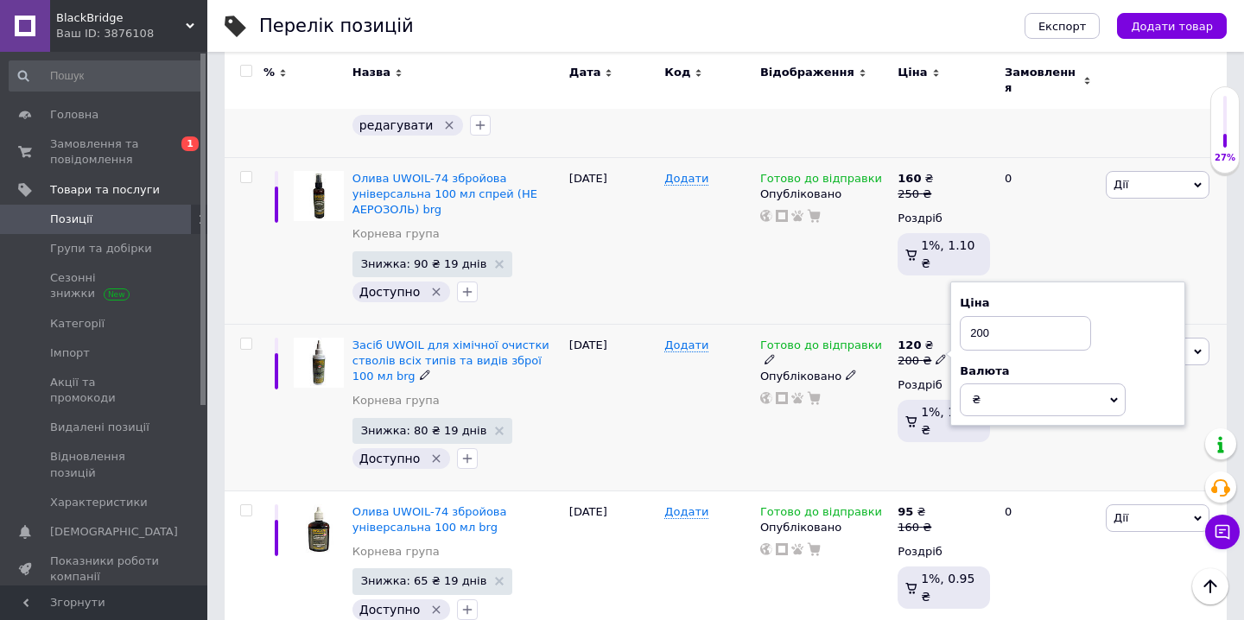
drag, startPoint x: 999, startPoint y: 300, endPoint x: 970, endPoint y: 301, distance: 28.5
click at [970, 316] on input "200" at bounding box center [1025, 333] width 131 height 35
type input "260"
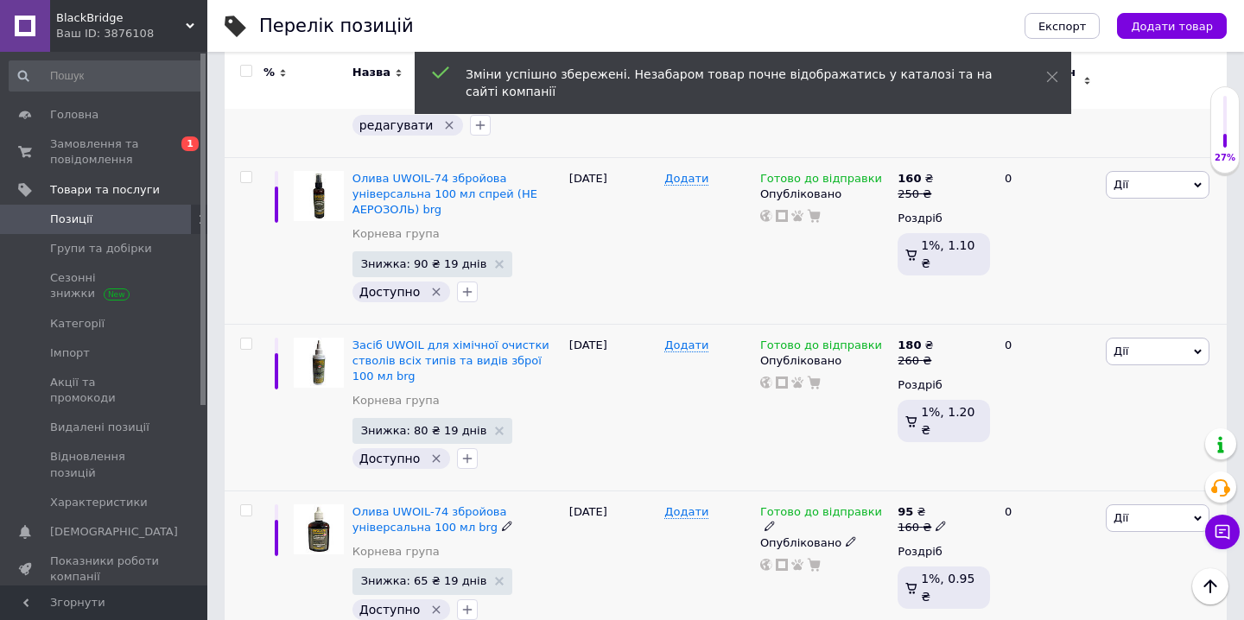
click at [936, 521] on icon at bounding box center [941, 526] width 10 height 10
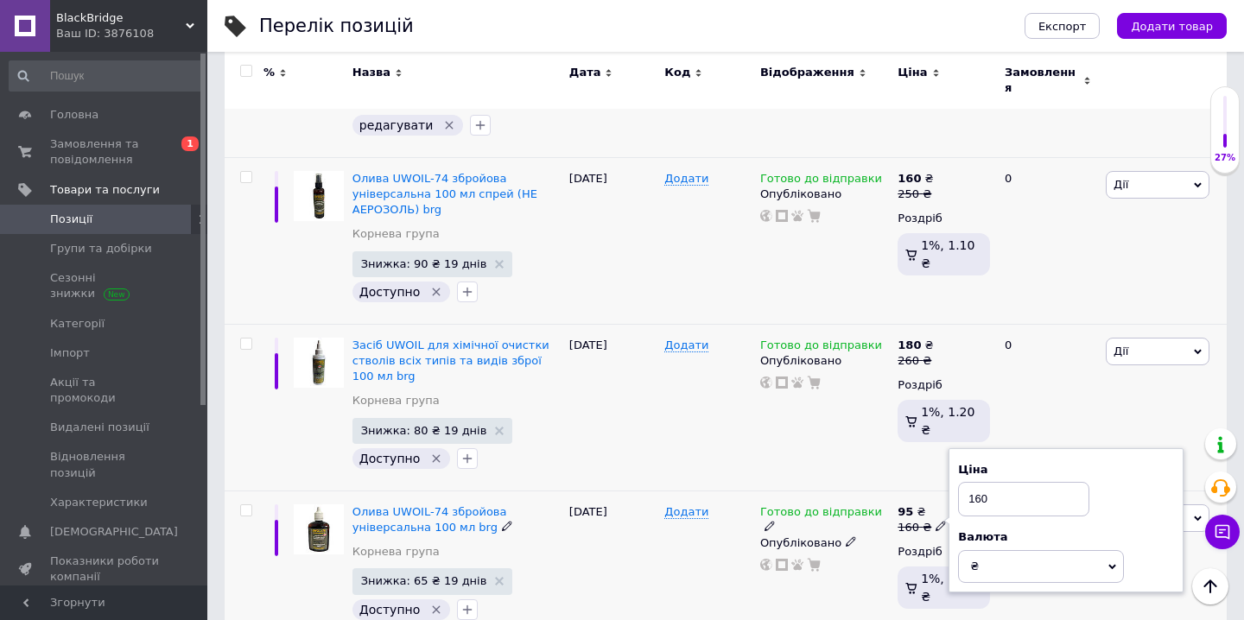
drag, startPoint x: 1006, startPoint y: 467, endPoint x: 961, endPoint y: 463, distance: 45.1
click at [963, 482] on input "160" at bounding box center [1023, 499] width 131 height 35
type input "210"
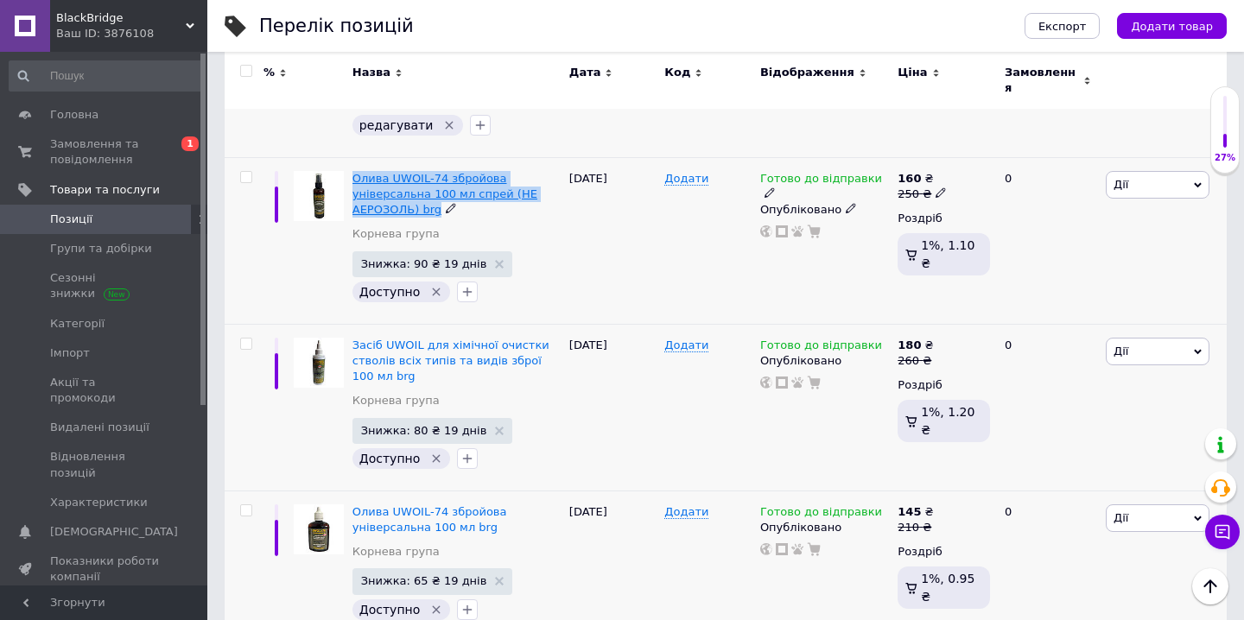
drag, startPoint x: 353, startPoint y: 135, endPoint x: 434, endPoint y: 183, distance: 93.8
click at [434, 184] on div "Олива UWOIL-74 збройова універсальна 100 мл спрей (НЕ АЕРОЗОЛЬ) brg Корнева гру…" at bounding box center [456, 240] width 217 height 167
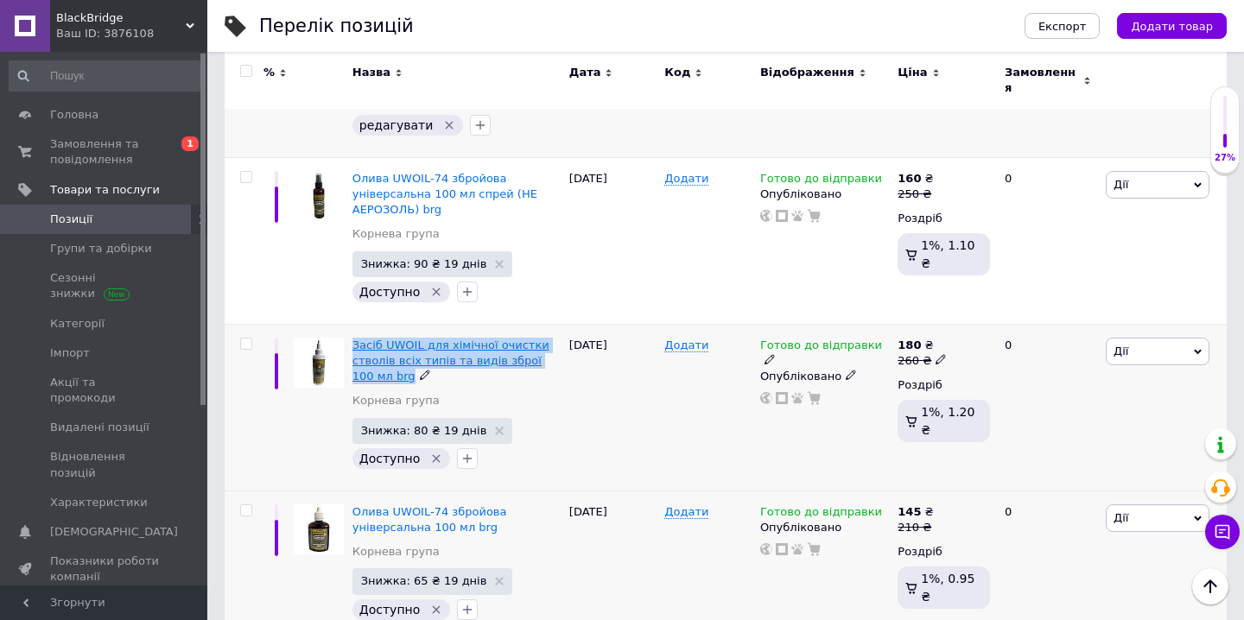
drag, startPoint x: 353, startPoint y: 304, endPoint x: 387, endPoint y: 344, distance: 52.1
click at [388, 345] on div "Засіб UWOIL для хімічної очистки стволів всіх типів та видів зброї 100 мл brg К…" at bounding box center [456, 407] width 217 height 167
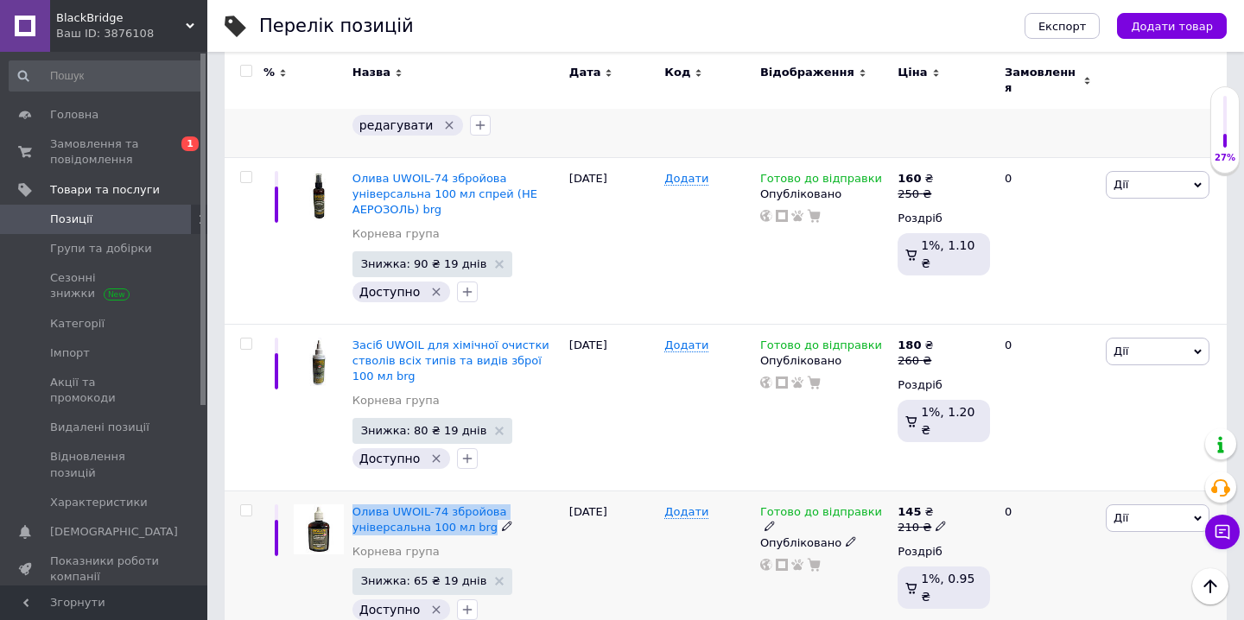
drag, startPoint x: 351, startPoint y: 467, endPoint x: 488, endPoint y: 502, distance: 141.7
click at [488, 502] on div "Олива UWOIL-74 збройова універсальна 100 мл brg Корнева група Знижка: 65 ₴ 19 д…" at bounding box center [456, 566] width 217 height 151
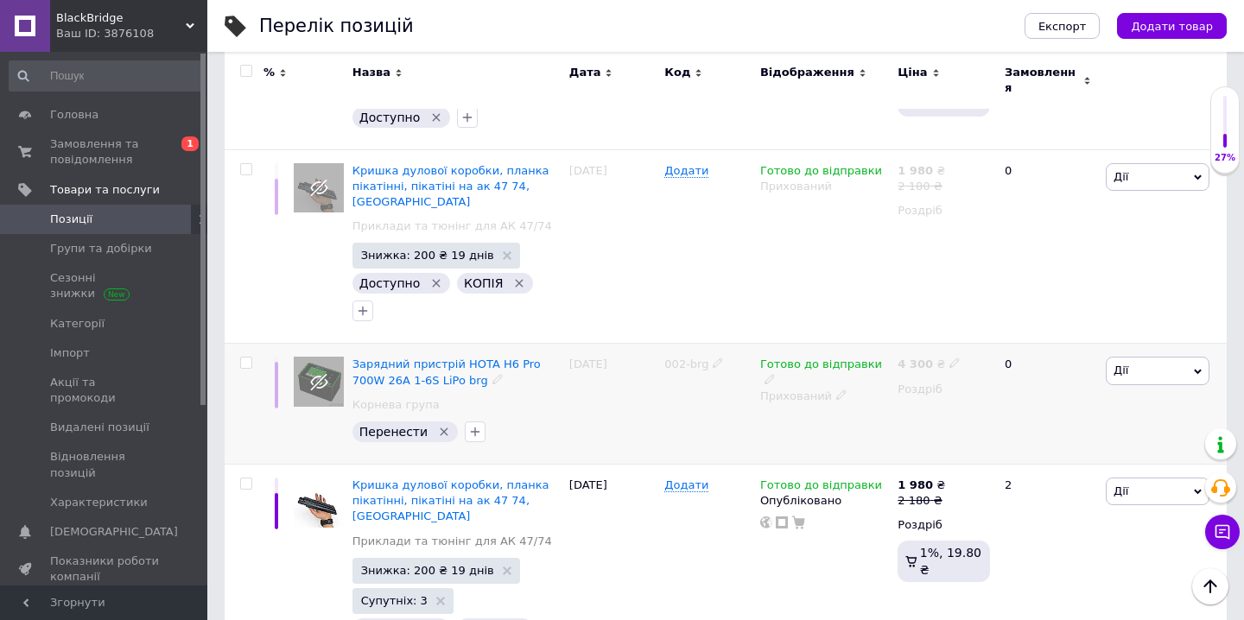
scroll to position [1477, 0]
click at [245, 357] on input "checkbox" at bounding box center [245, 362] width 11 height 11
checkbox input "true"
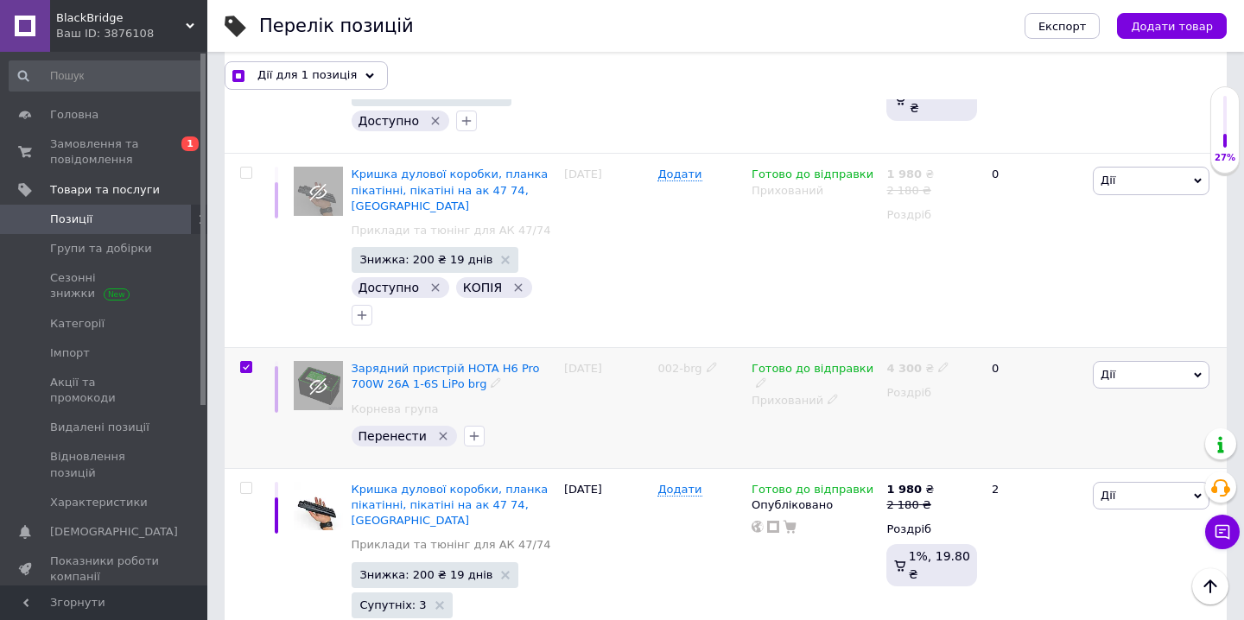
scroll to position [1491, 0]
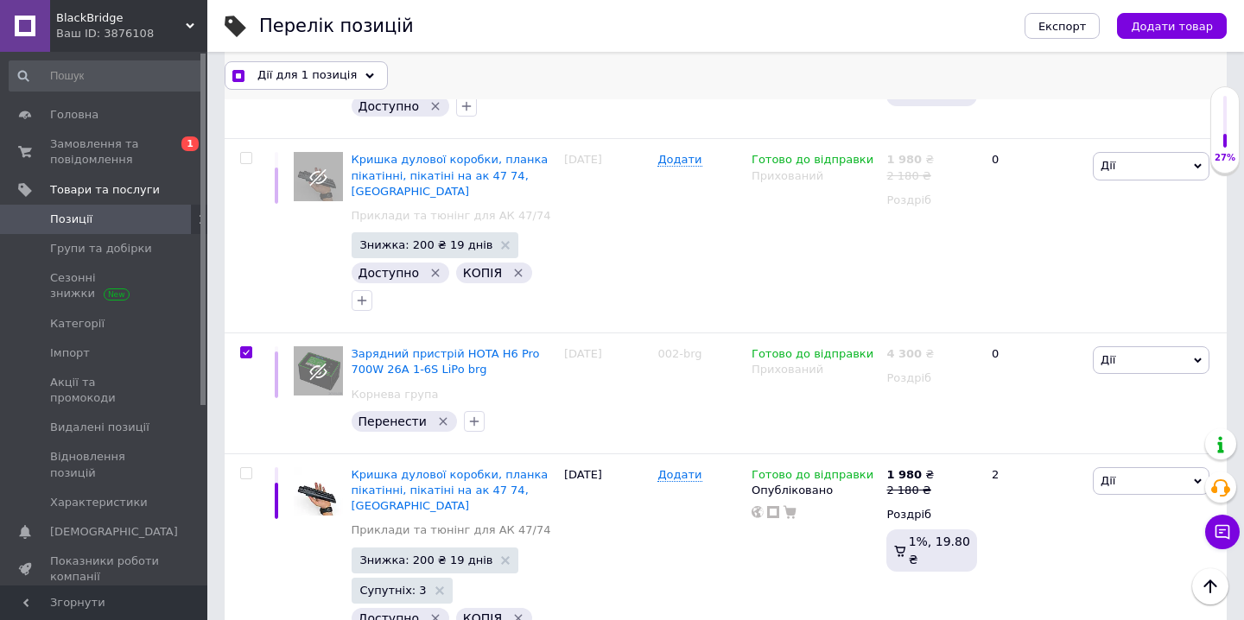
click at [365, 72] on icon at bounding box center [369, 76] width 9 height 9
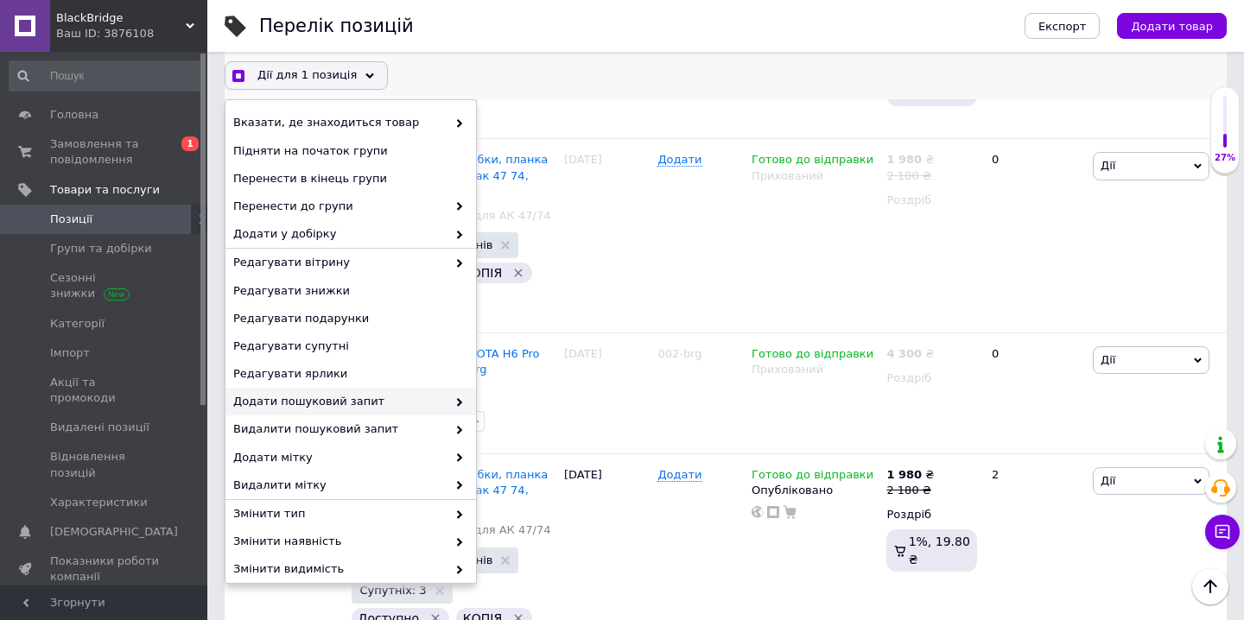
scroll to position [122, 0]
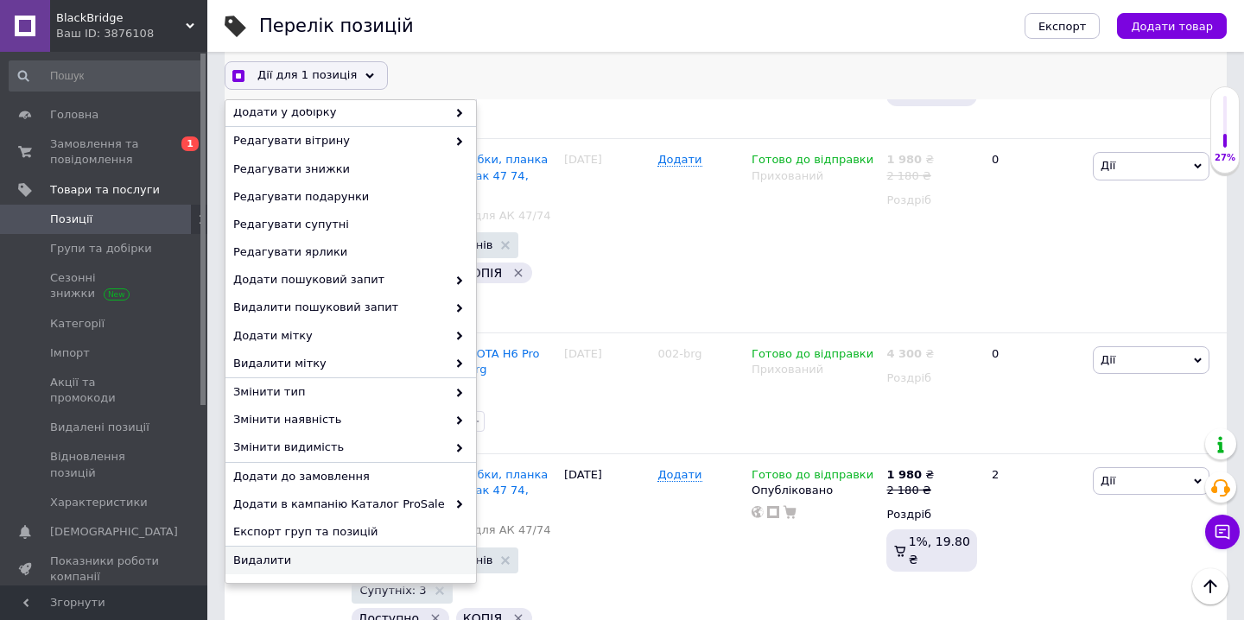
click at [267, 554] on span "Видалити" at bounding box center [348, 561] width 231 height 16
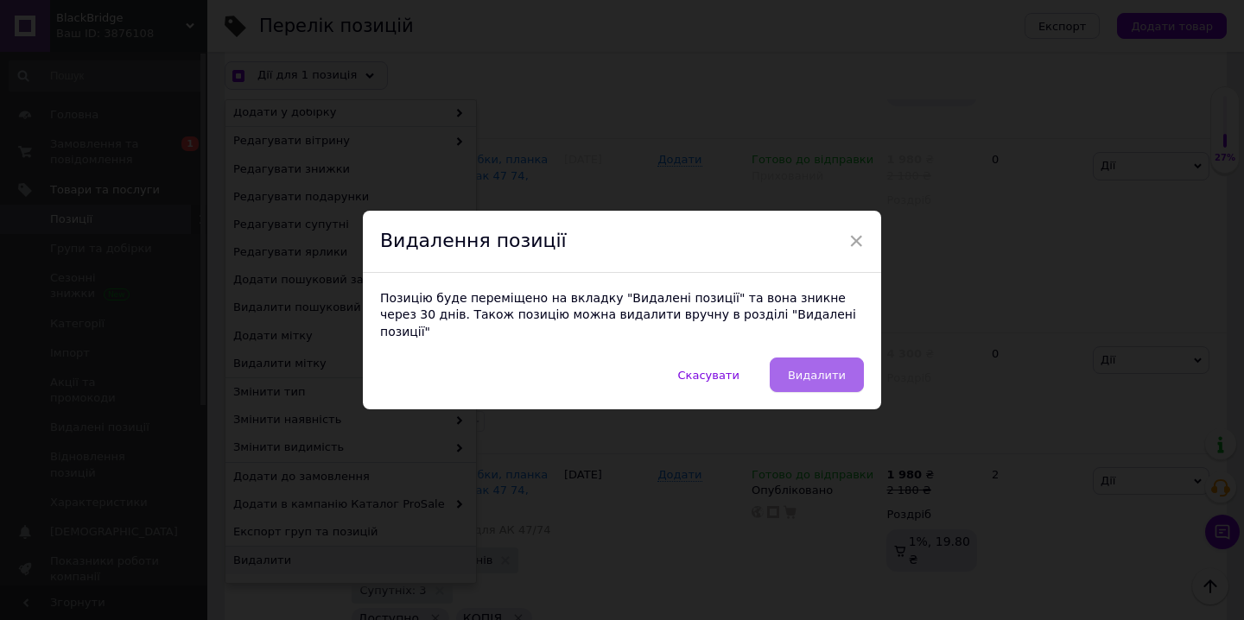
click at [832, 369] on span "Видалити" at bounding box center [817, 375] width 58 height 13
checkbox input "true"
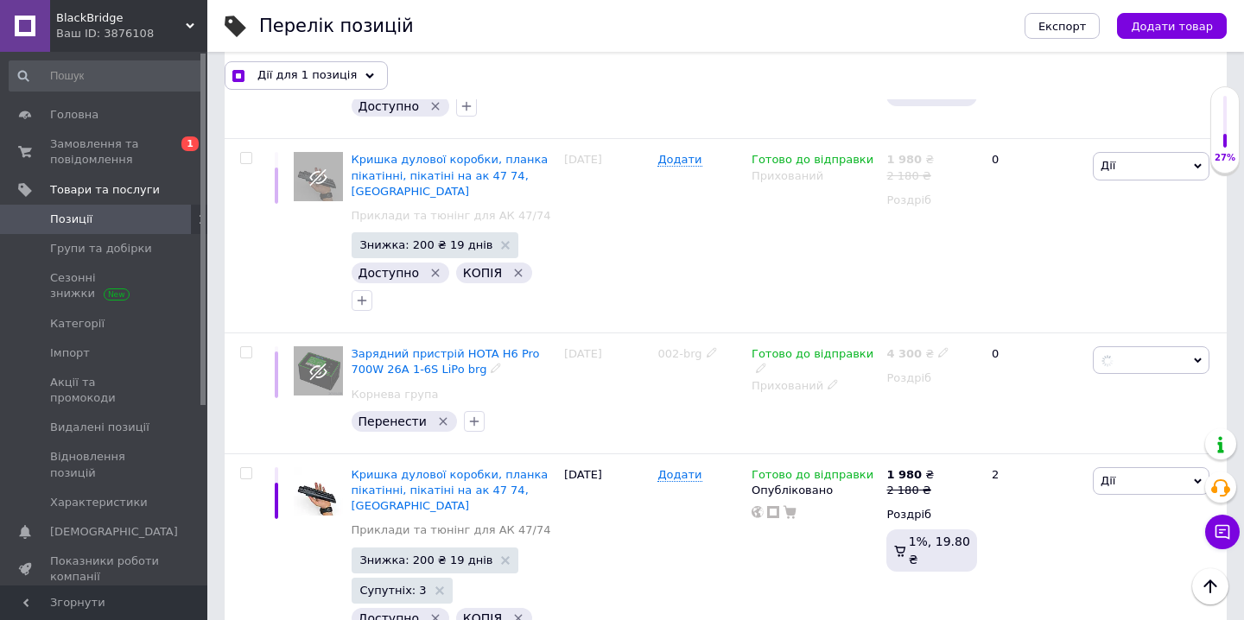
checkbox input "false"
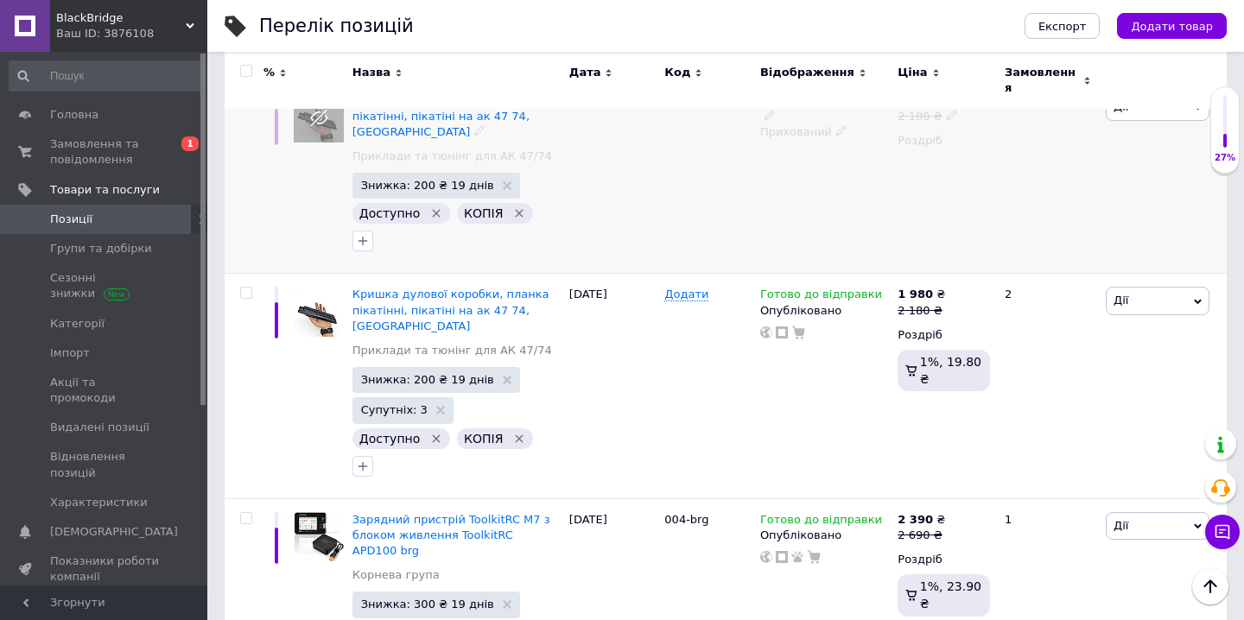
scroll to position [1555, 0]
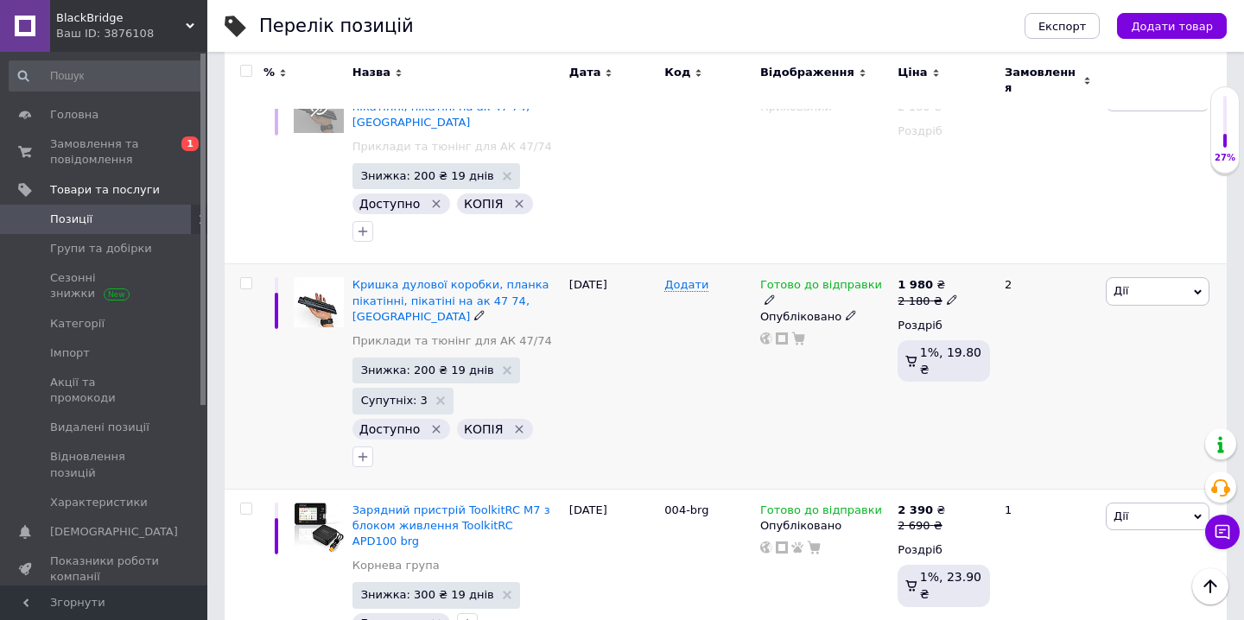
click at [246, 278] on input "checkbox" at bounding box center [245, 283] width 11 height 11
checkbox input "true"
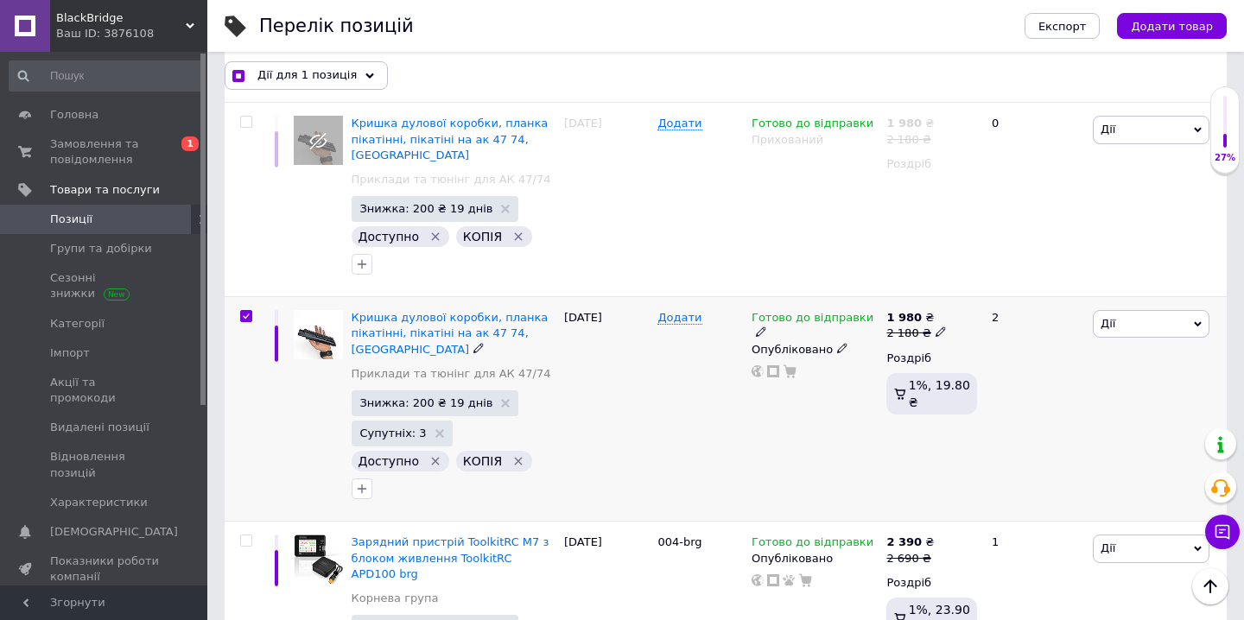
scroll to position [1570, 0]
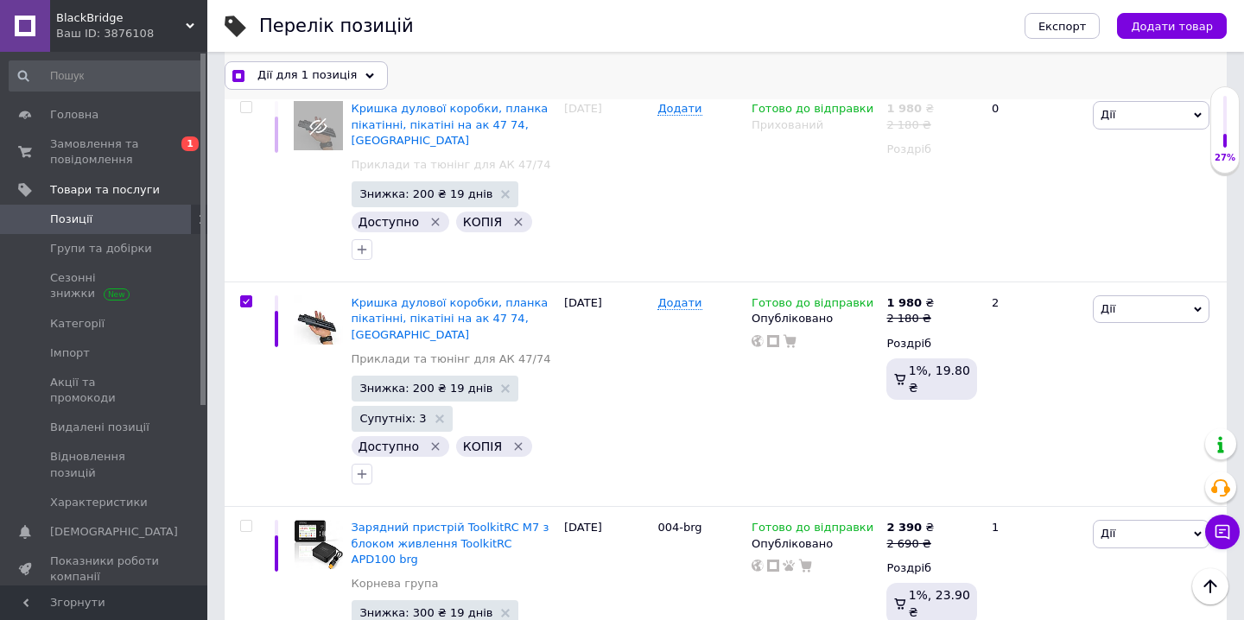
click at [368, 79] on div "Дії для 1 позиція" at bounding box center [306, 75] width 163 height 28
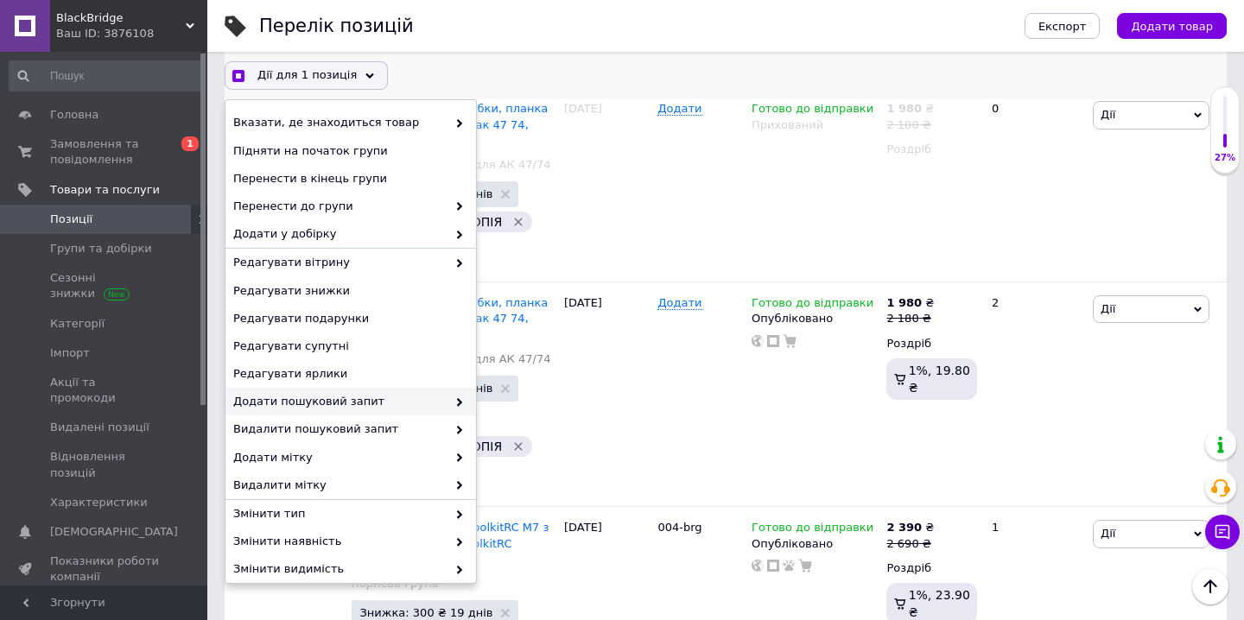
scroll to position [122, 0]
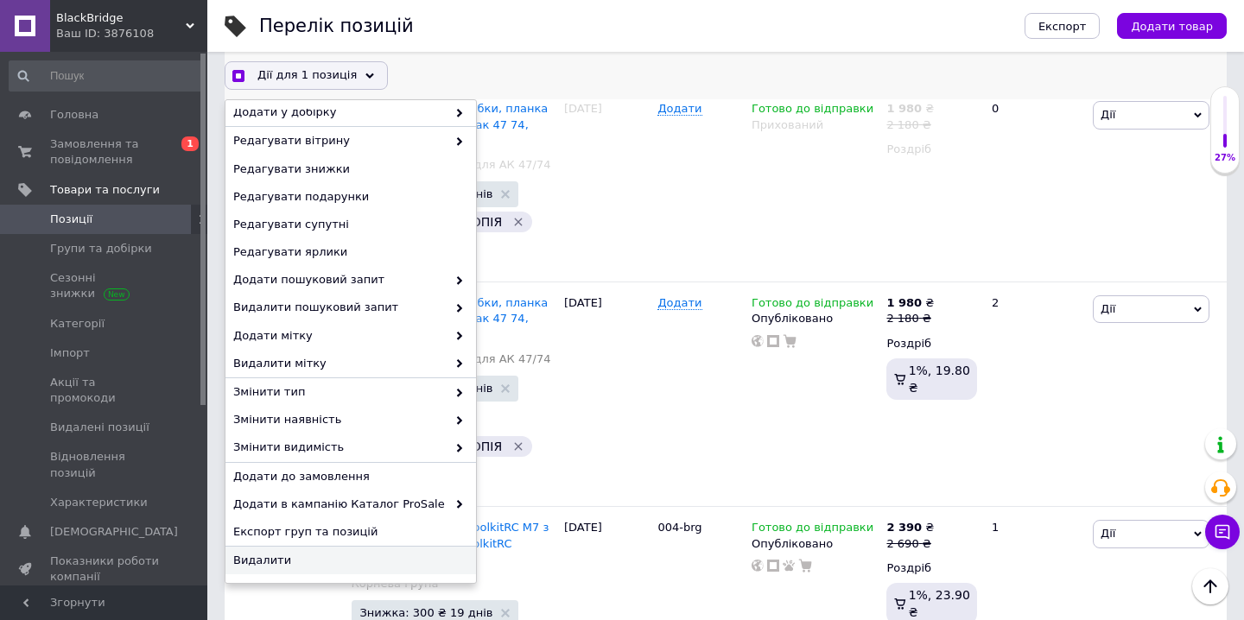
click at [276, 563] on span "Видалити" at bounding box center [348, 561] width 231 height 16
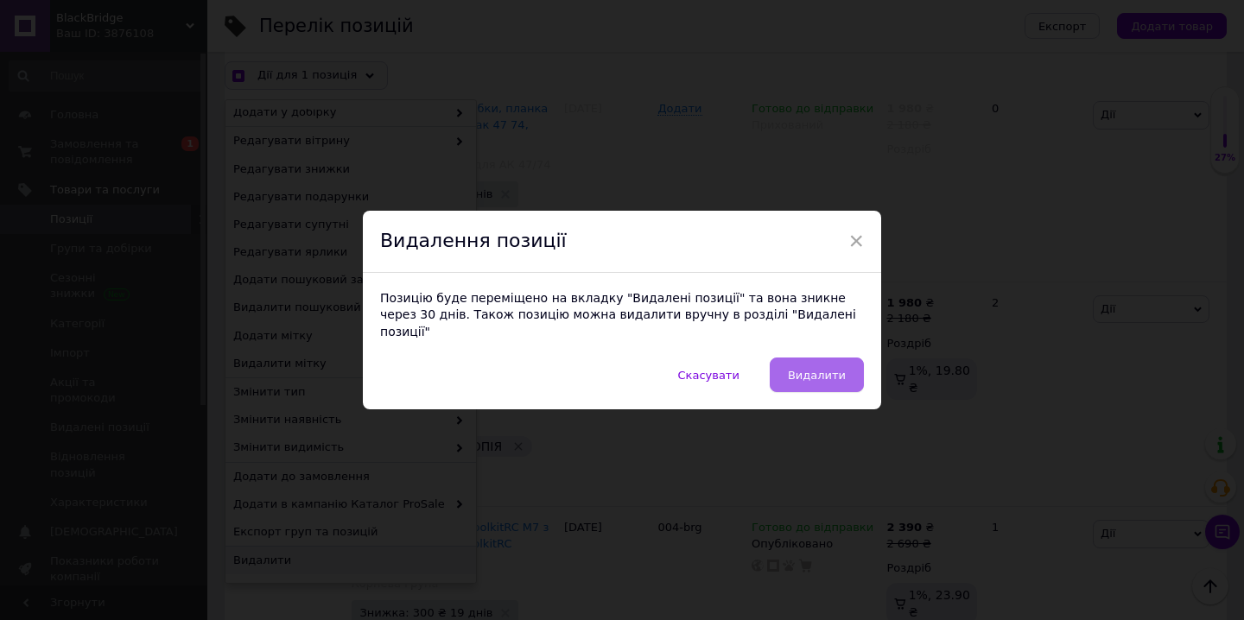
click at [829, 369] on span "Видалити" at bounding box center [817, 375] width 58 height 13
checkbox input "true"
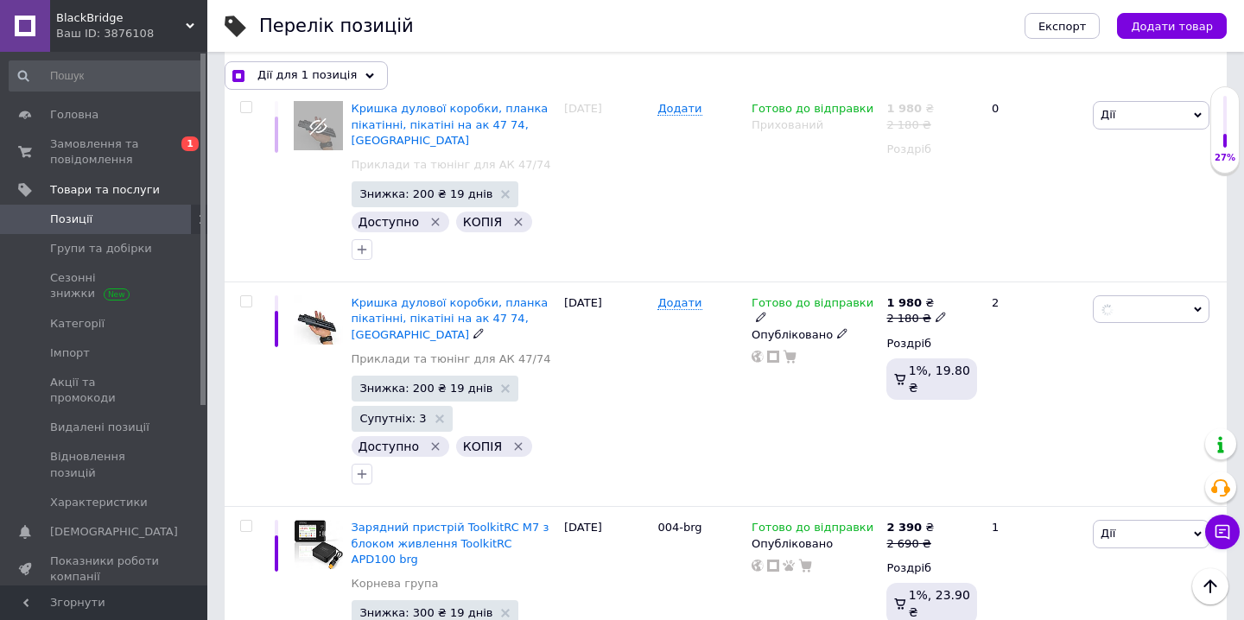
checkbox input "false"
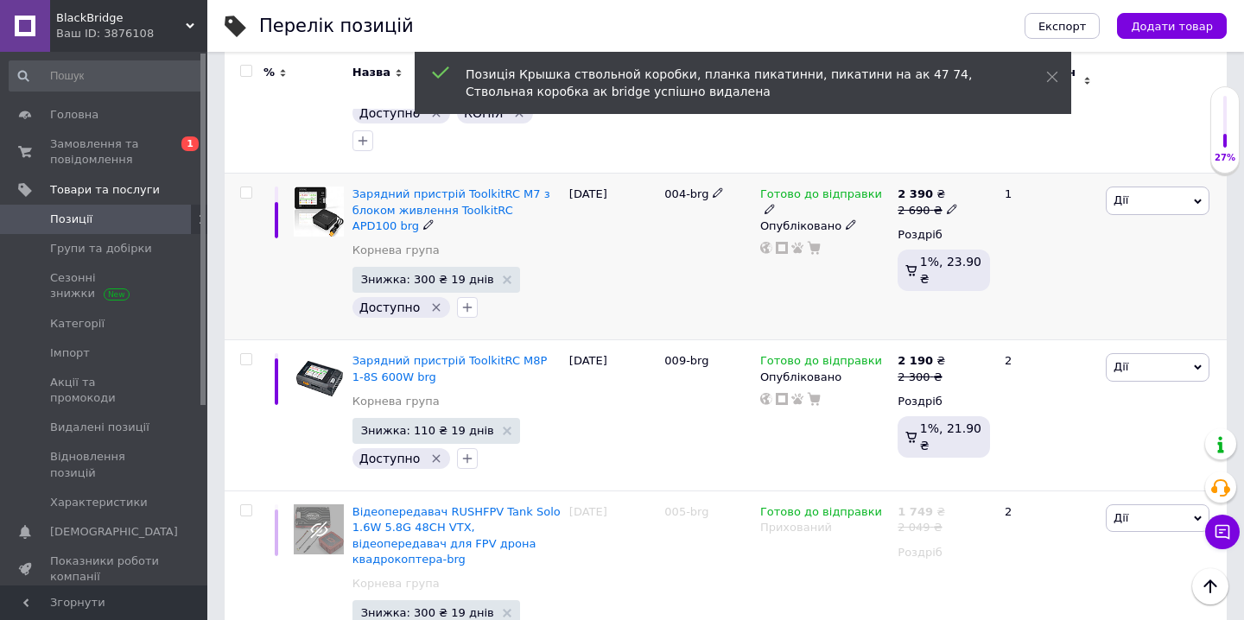
scroll to position [1647, 0]
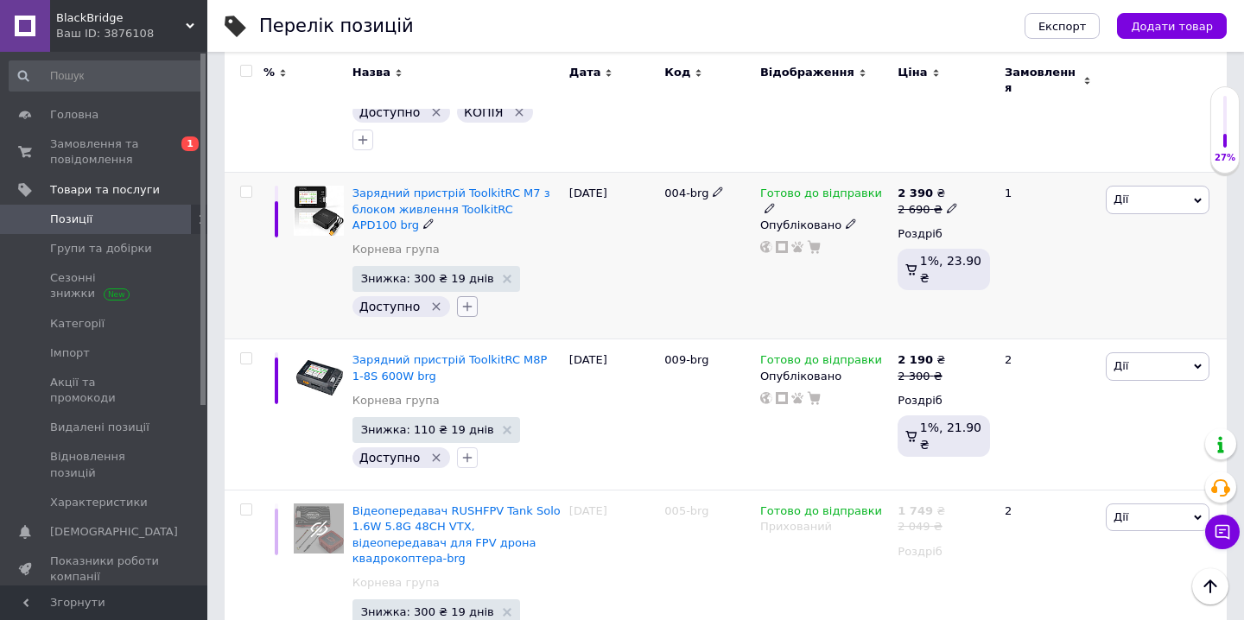
click at [457, 296] on button "button" at bounding box center [467, 306] width 21 height 21
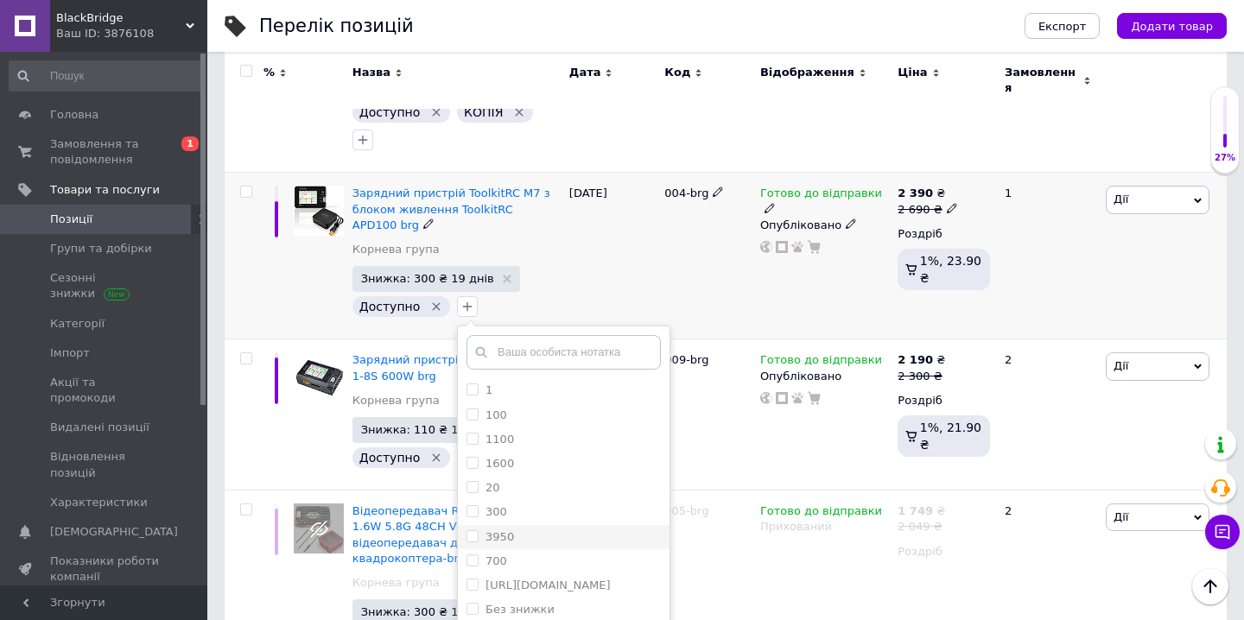
scroll to position [416, 0]
click at [513, 619] on label "редагувати" at bounding box center [520, 625] width 68 height 13
checkbox input "true"
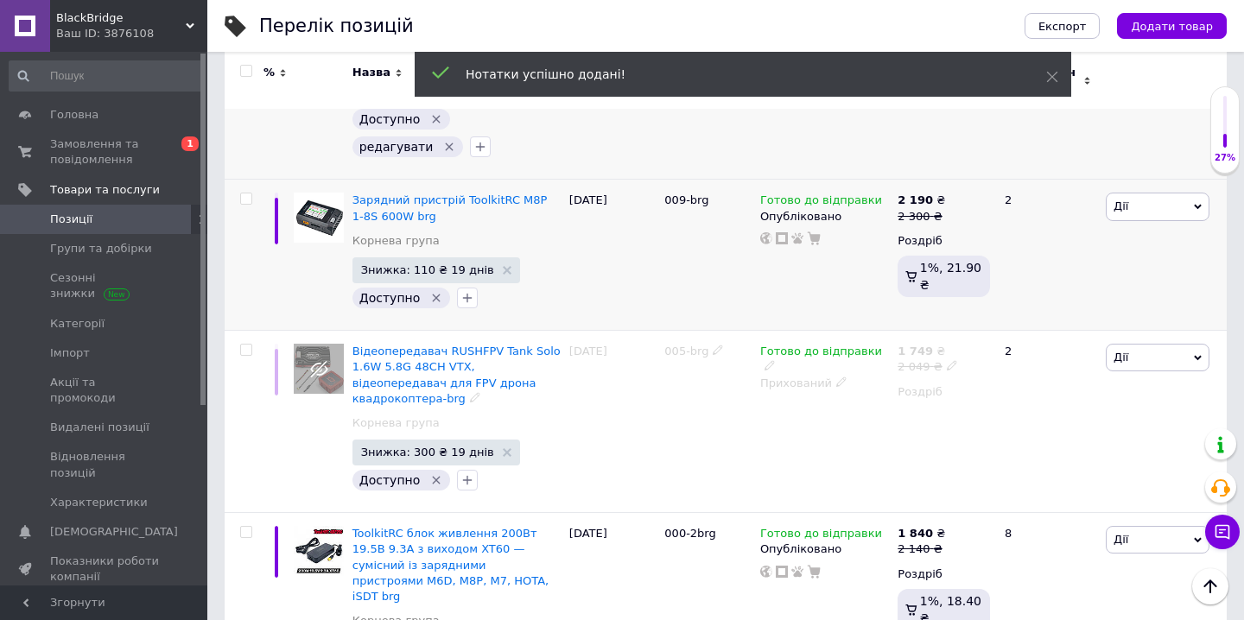
scroll to position [1851, 0]
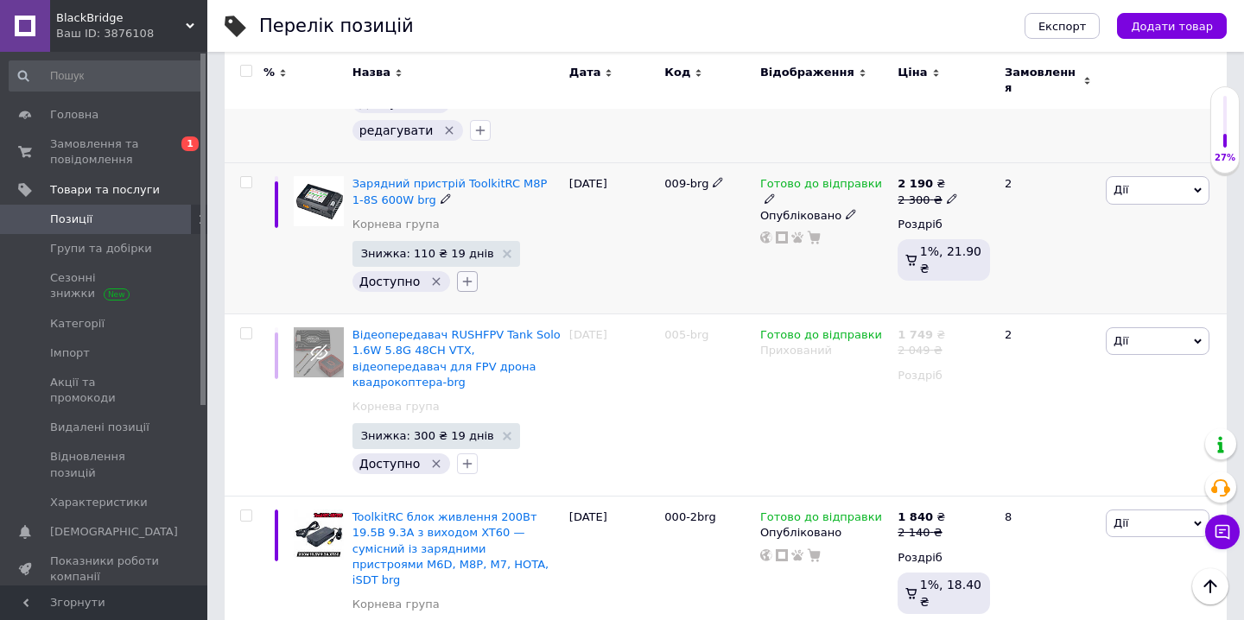
click at [462, 275] on icon "button" at bounding box center [467, 282] width 14 height 14
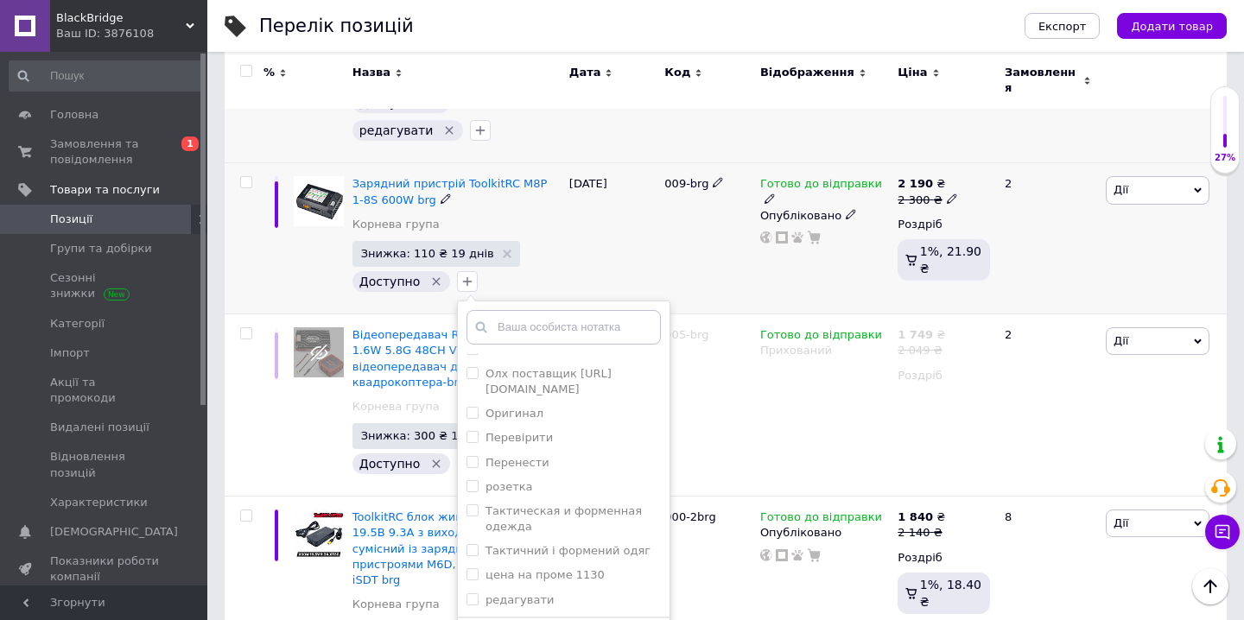
scroll to position [416, 0]
click at [499, 594] on label "редагувати" at bounding box center [520, 600] width 68 height 13
checkbox input "true"
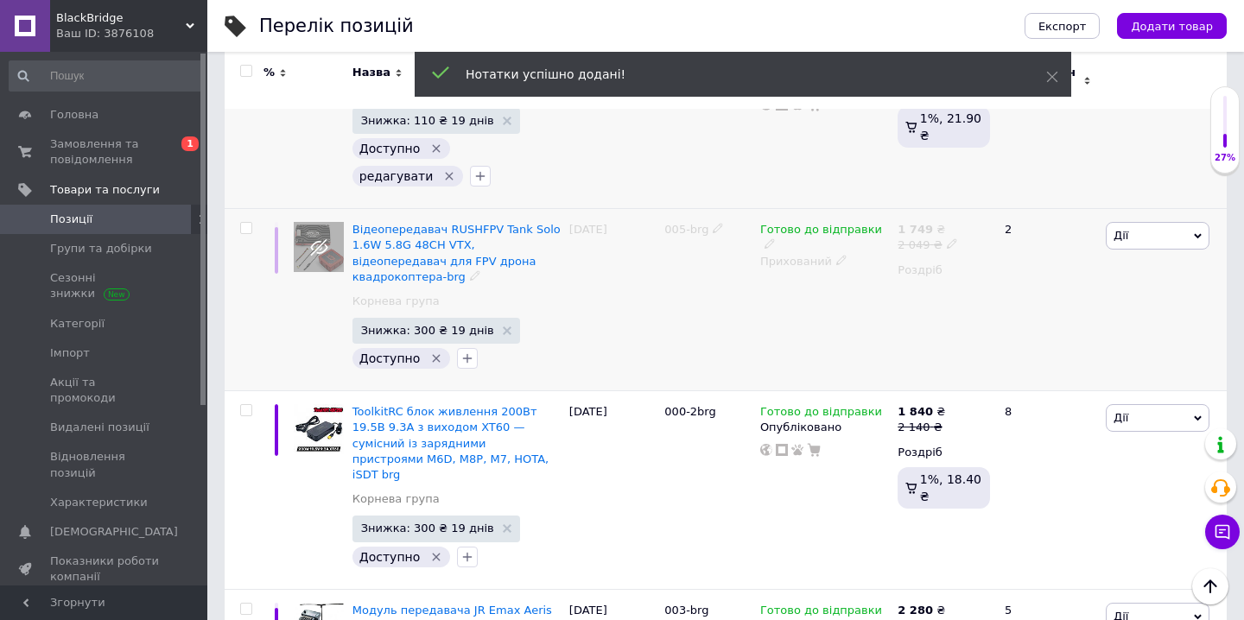
scroll to position [1985, 0]
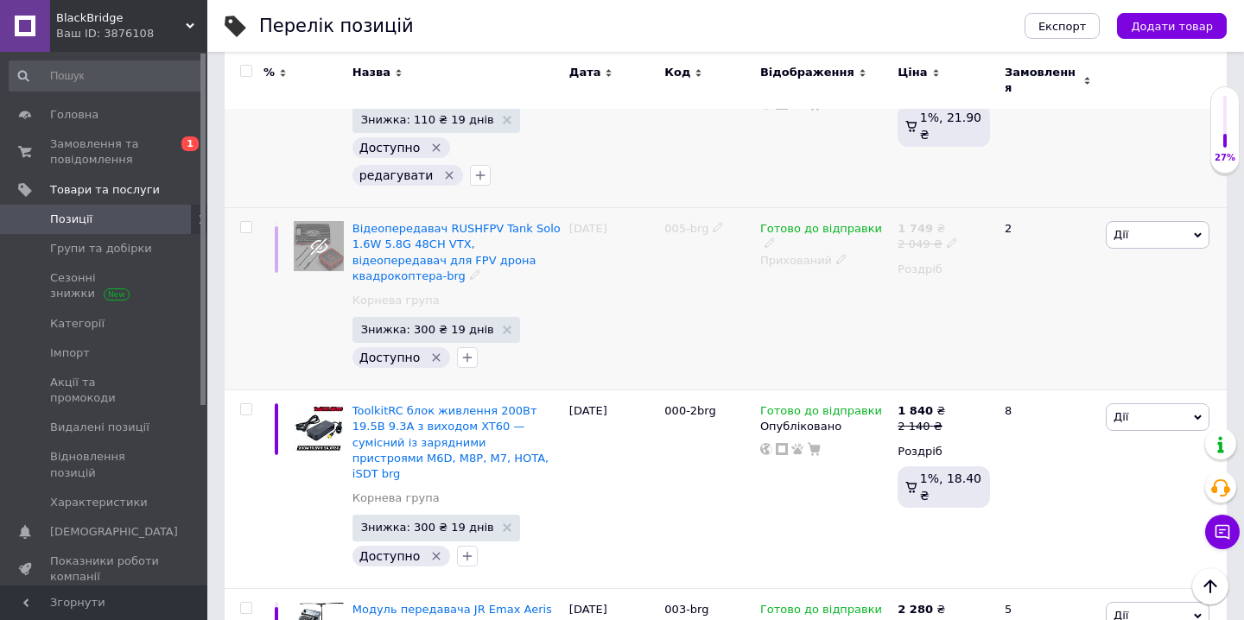
click at [243, 222] on input "checkbox" at bounding box center [245, 227] width 11 height 11
checkbox input "true"
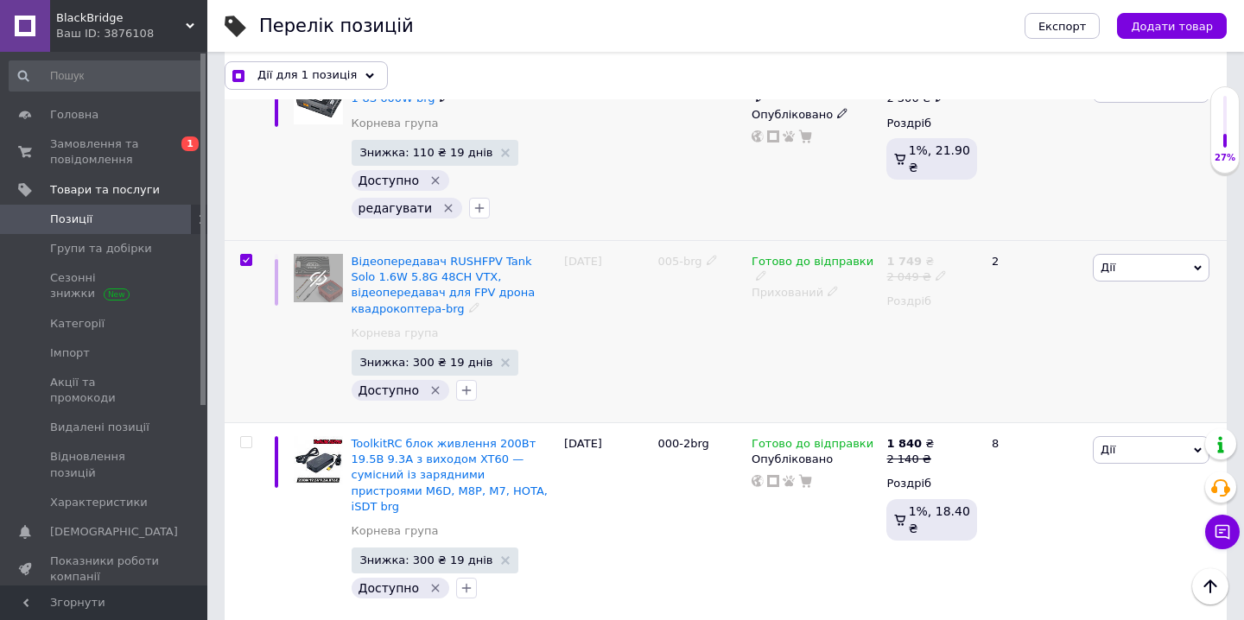
scroll to position [1999, 0]
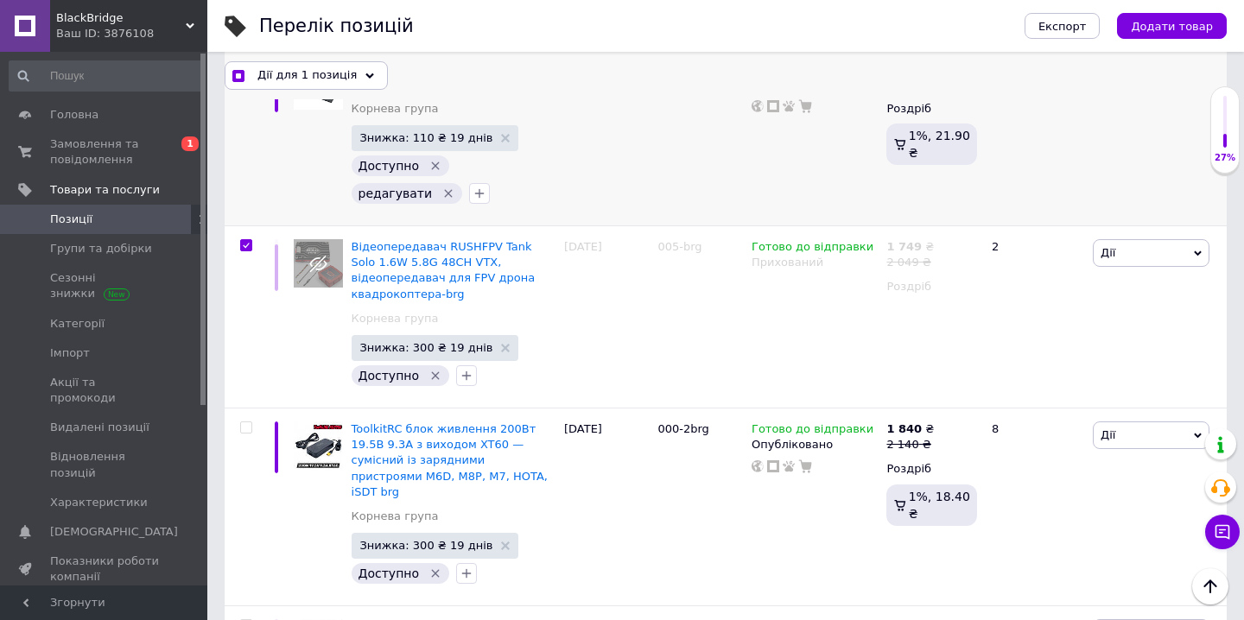
click at [348, 78] on div "Дії для 1 позиція" at bounding box center [306, 75] width 163 height 28
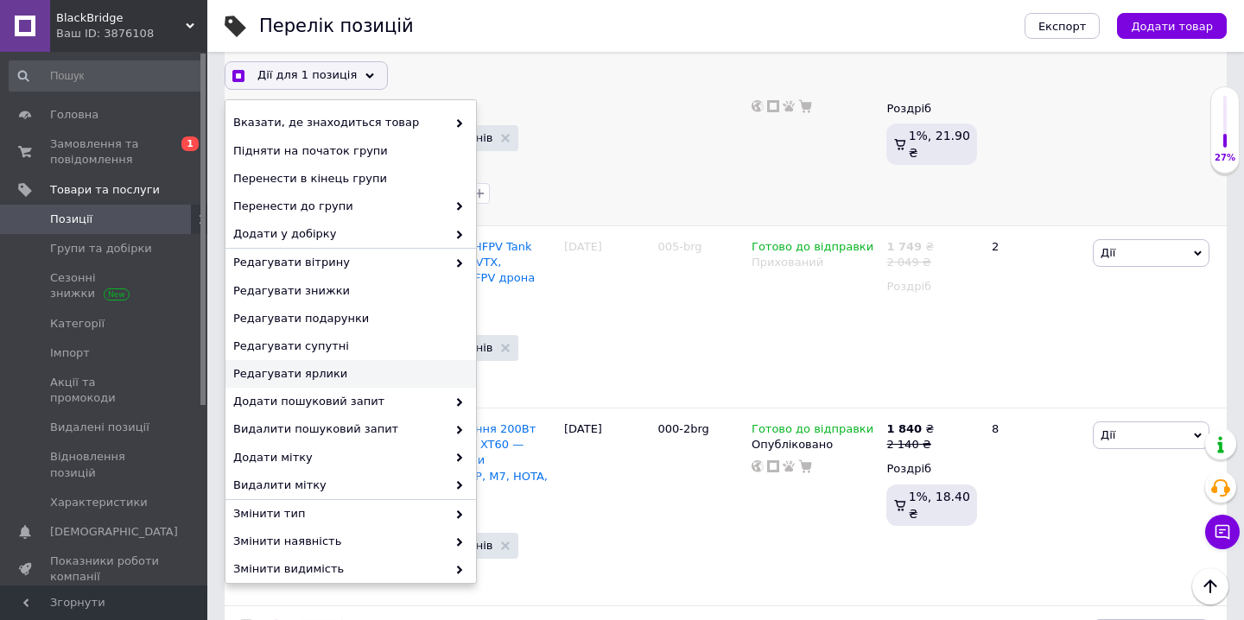
scroll to position [122, 0]
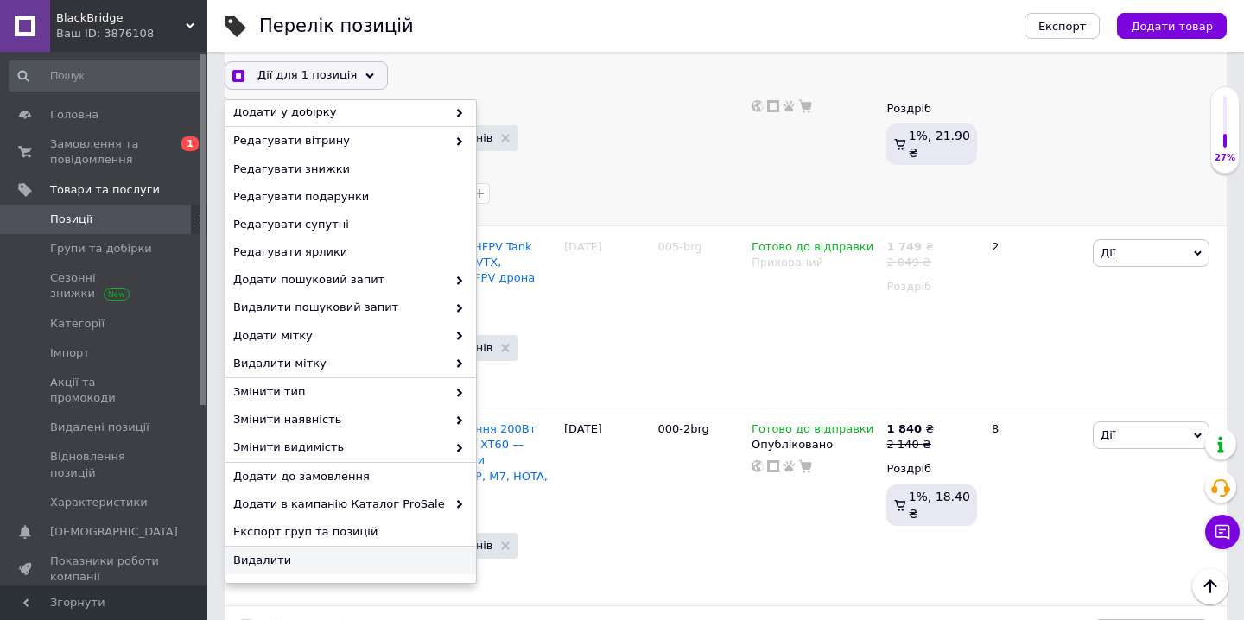
click at [274, 557] on span "Видалити" at bounding box center [348, 561] width 231 height 16
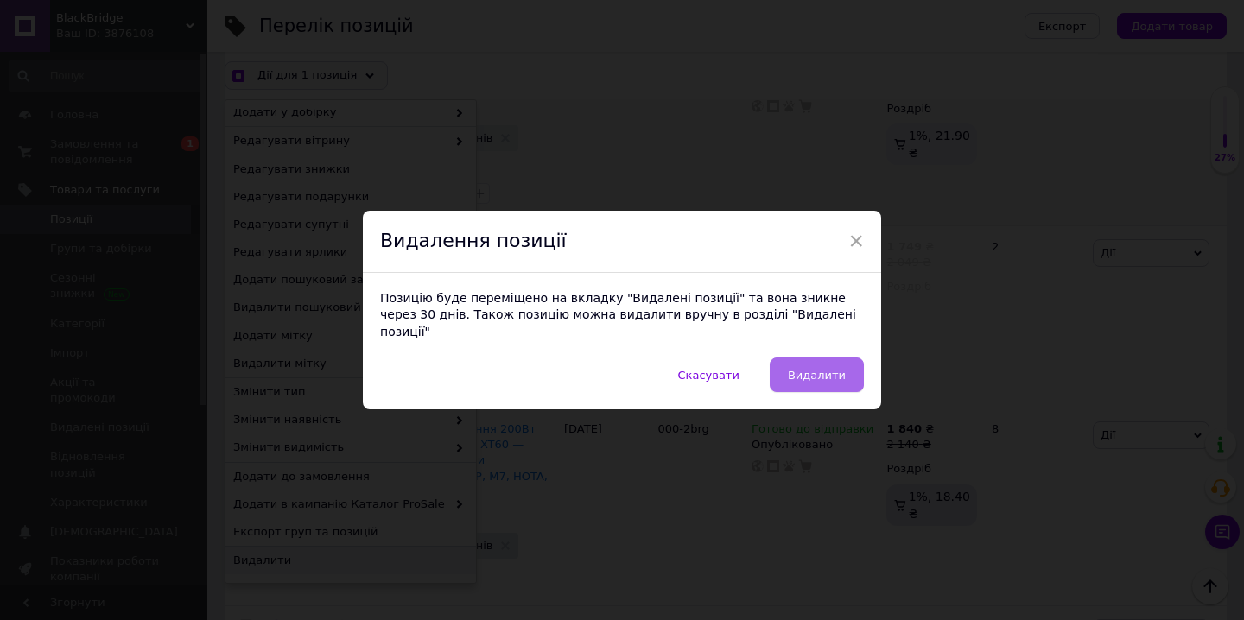
click at [803, 369] on span "Видалити" at bounding box center [817, 375] width 58 height 13
checkbox input "true"
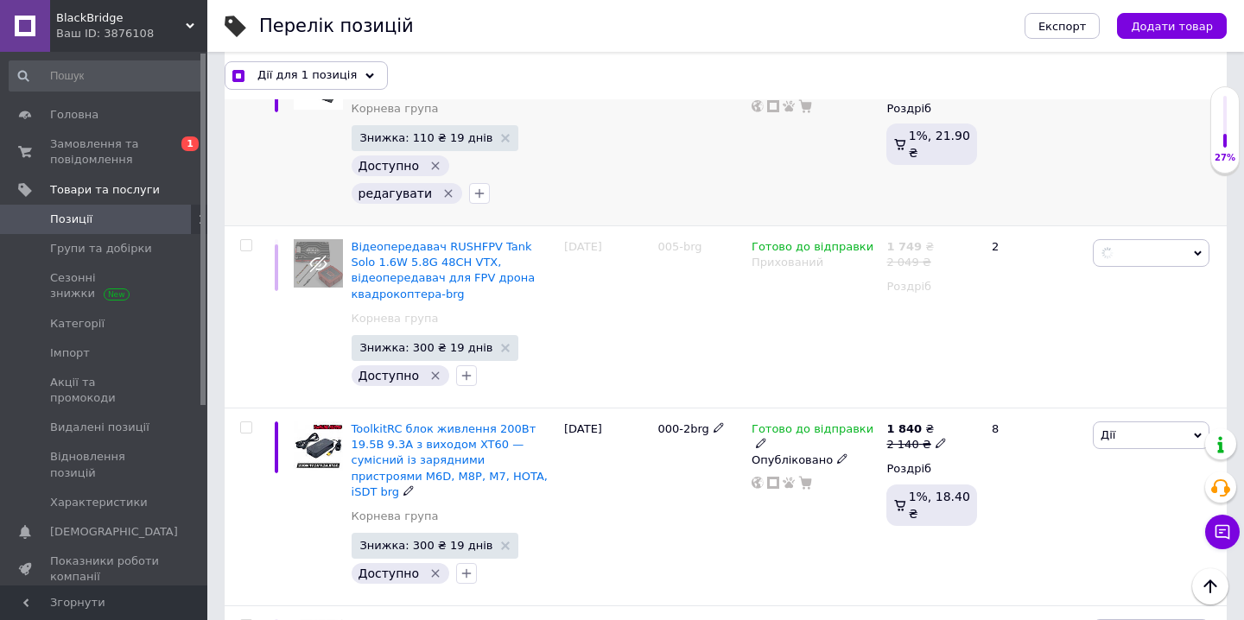
checkbox input "false"
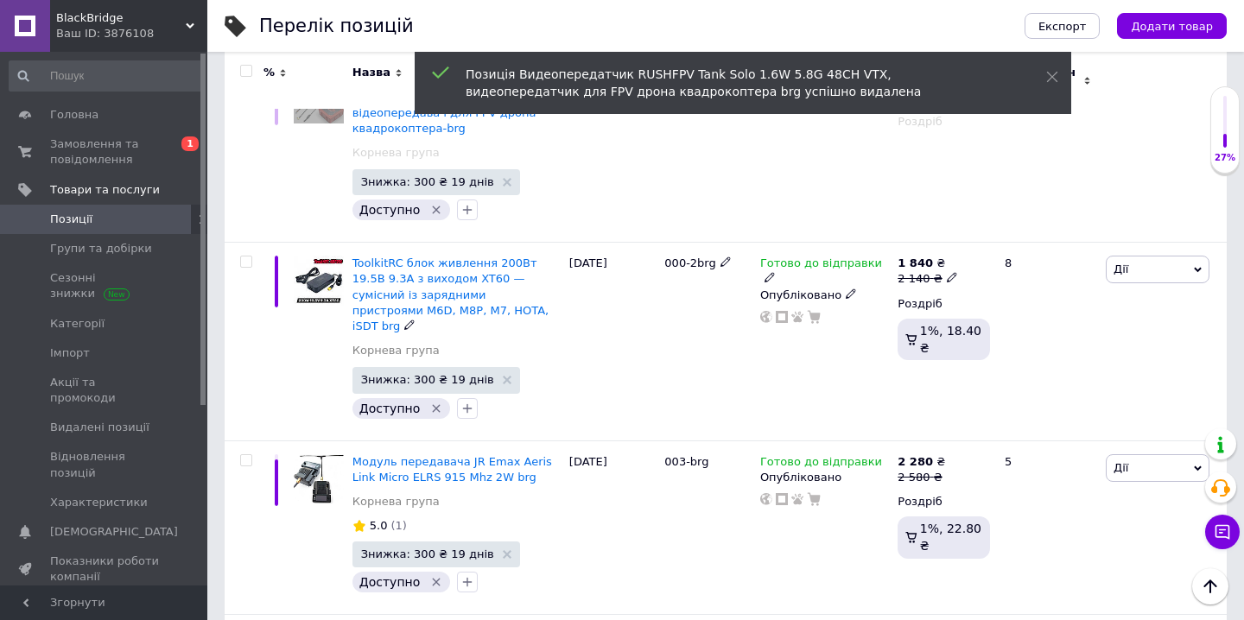
scroll to position [2134, 0]
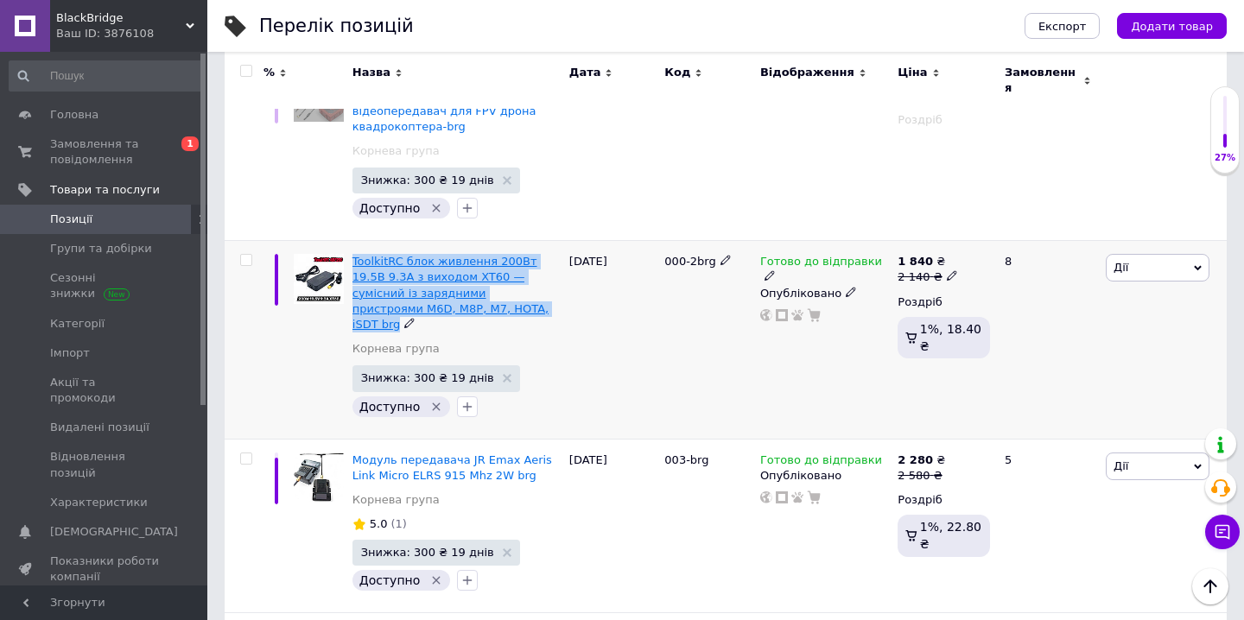
drag, startPoint x: 352, startPoint y: 178, endPoint x: 454, endPoint y: 232, distance: 116.3
click at [455, 241] on div "ToolkitRC блок живлення 200Вт 19.5В 9.3А з виходом XT60 — сумісний із зарядними…" at bounding box center [456, 340] width 217 height 198
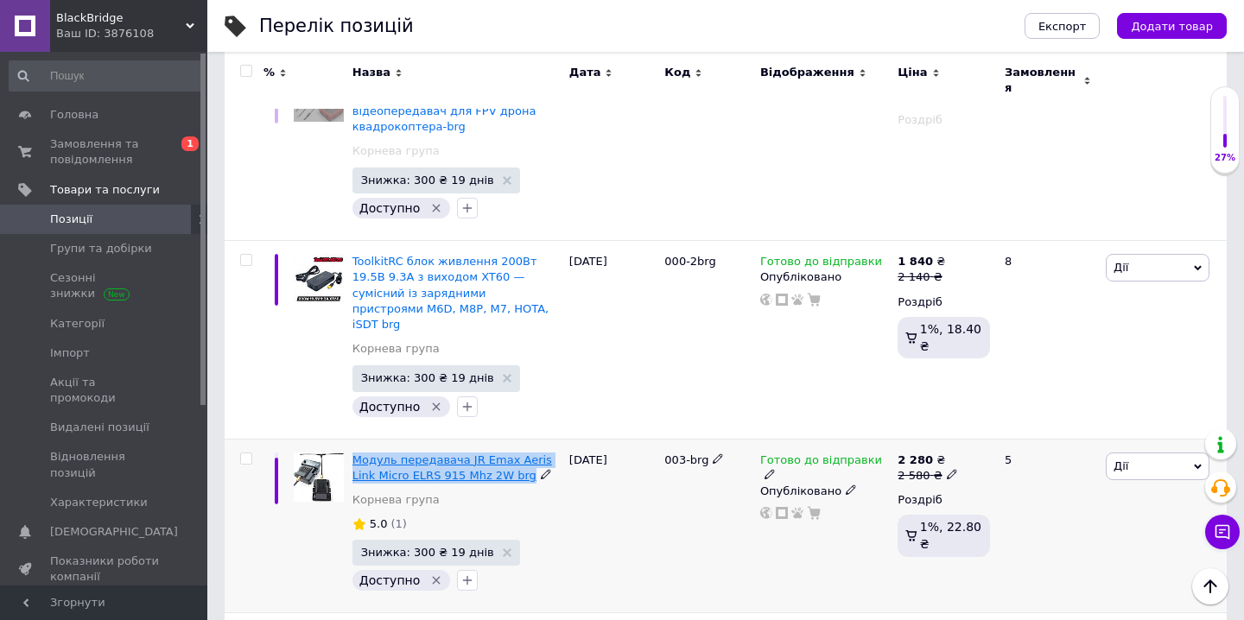
drag, startPoint x: 355, startPoint y: 363, endPoint x: 524, endPoint y: 390, distance: 170.6
click at [524, 453] on div "Модуль передавача JR Emax Aeris Link Micro ELRS 915 Mhz 2W brg" at bounding box center [457, 468] width 208 height 31
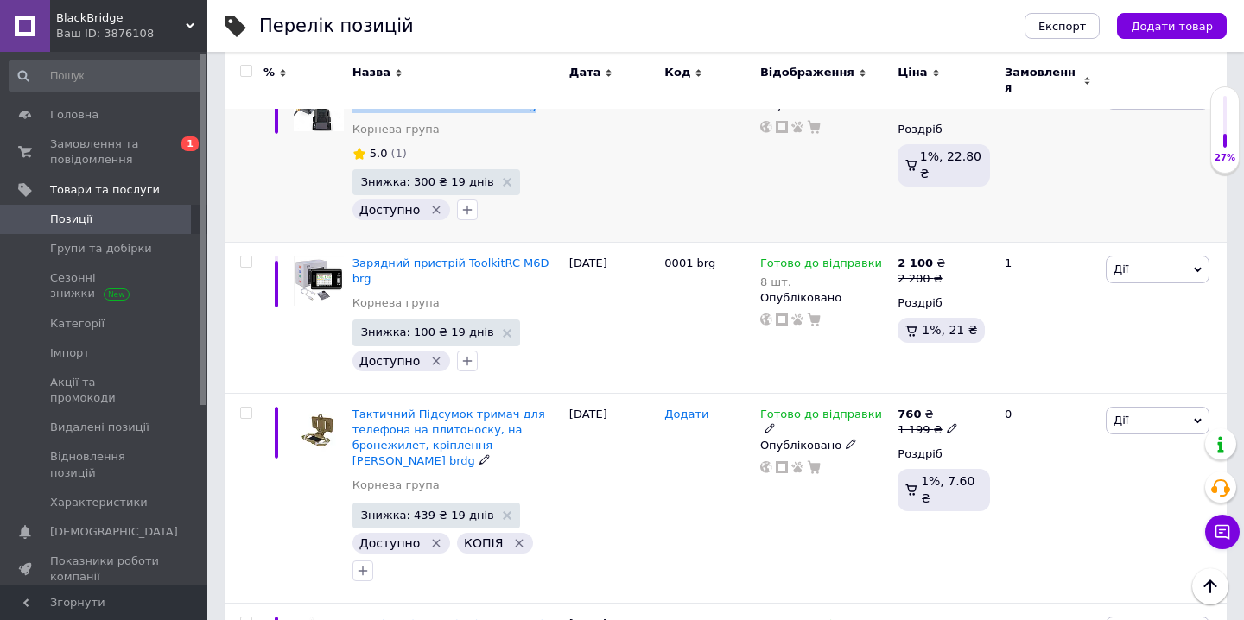
scroll to position [2506, 0]
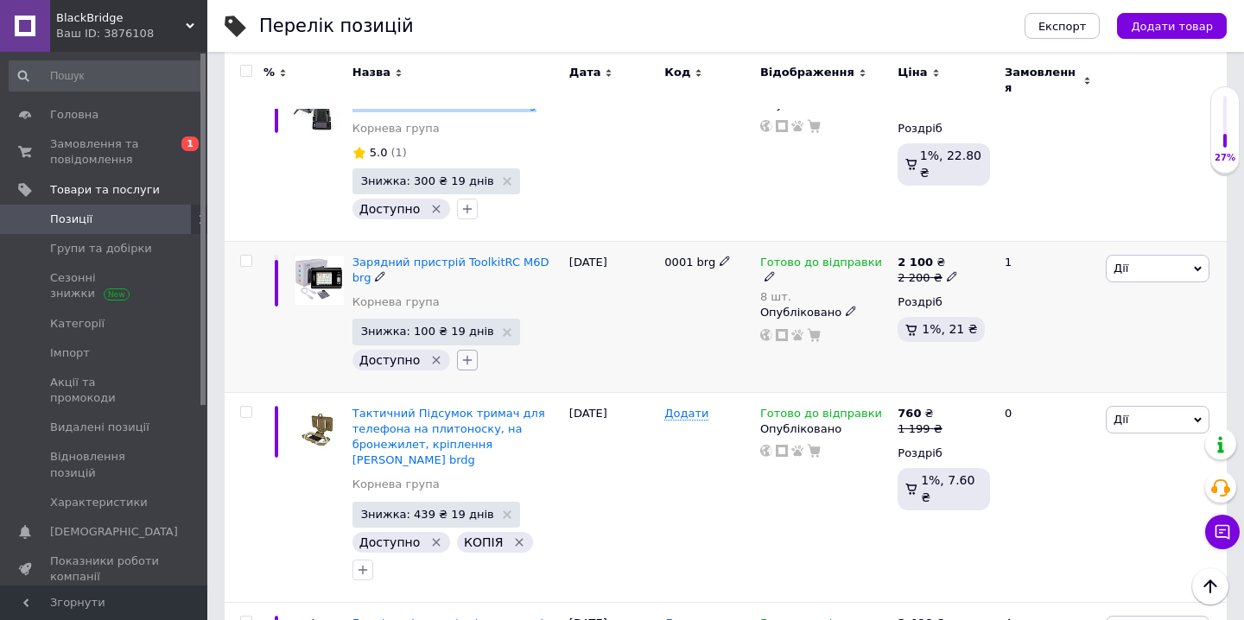
click at [460, 353] on icon "button" at bounding box center [467, 360] width 14 height 14
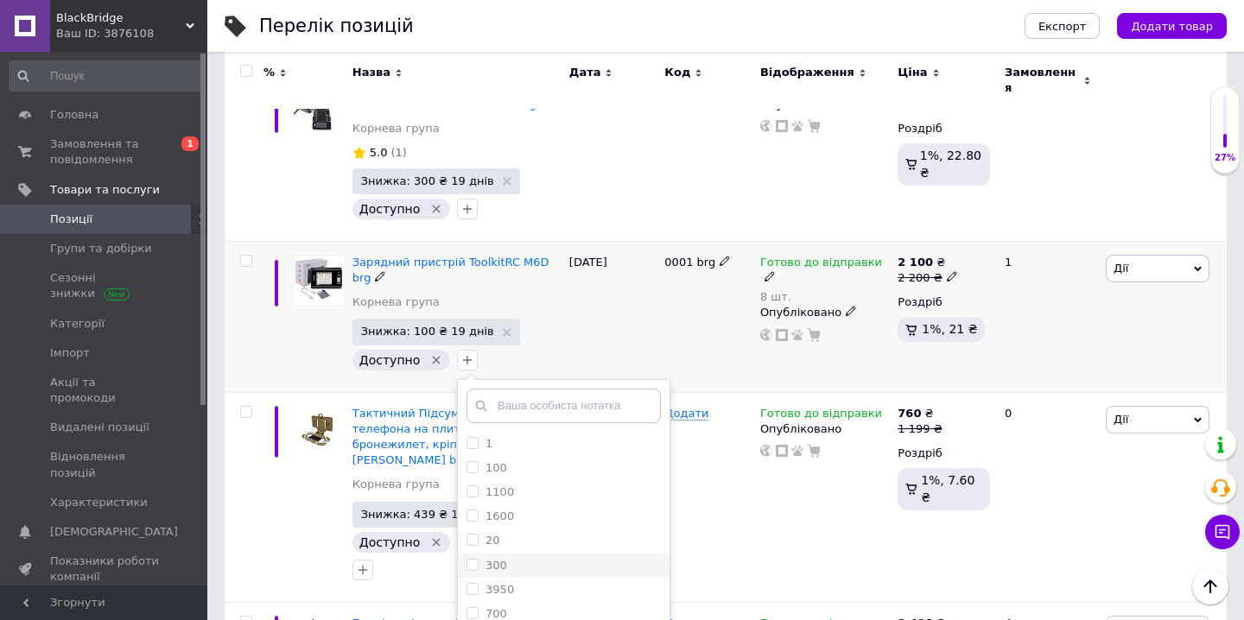
scroll to position [416, 0]
checkbox input "true"
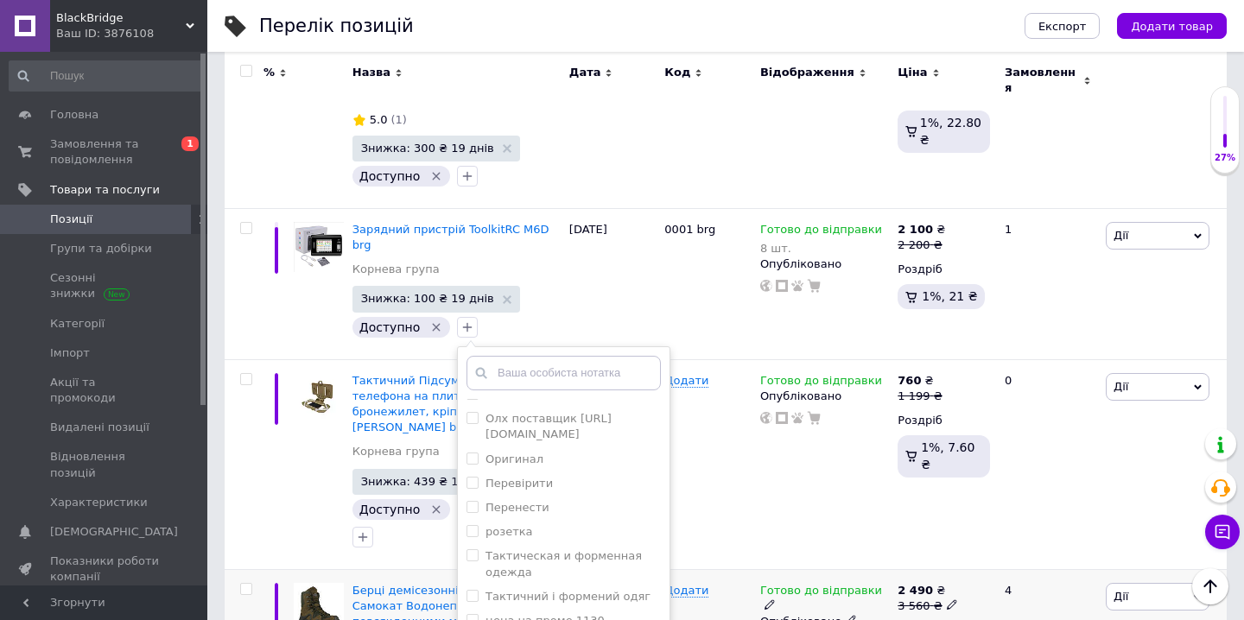
scroll to position [2539, 0]
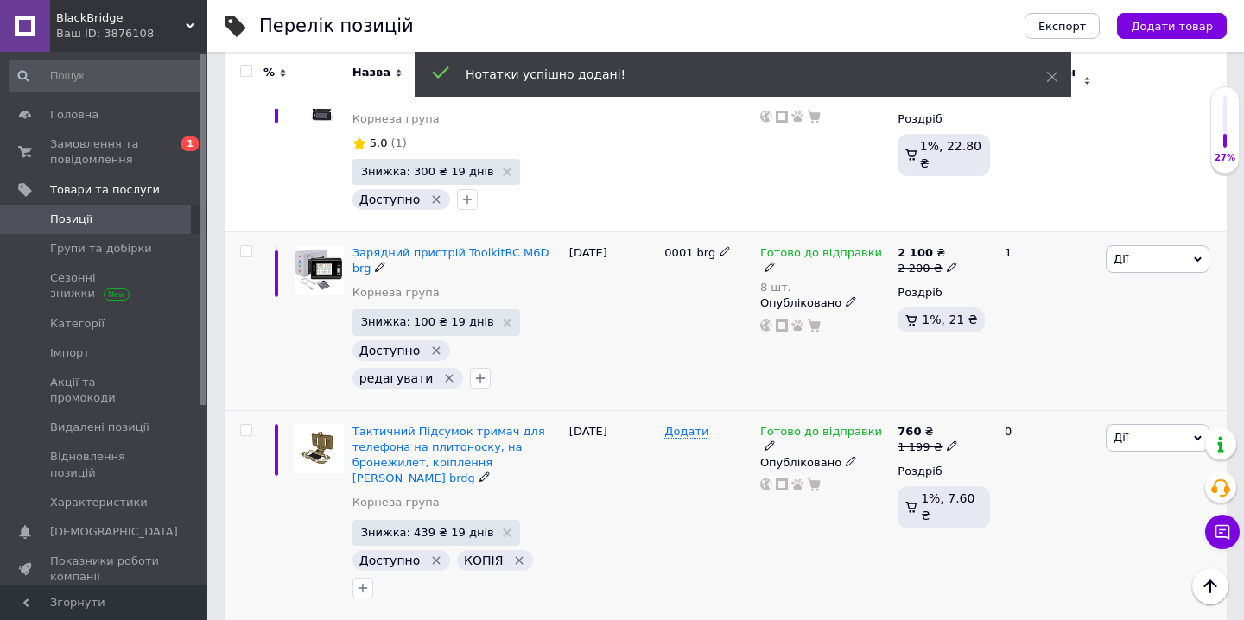
scroll to position [2514, 0]
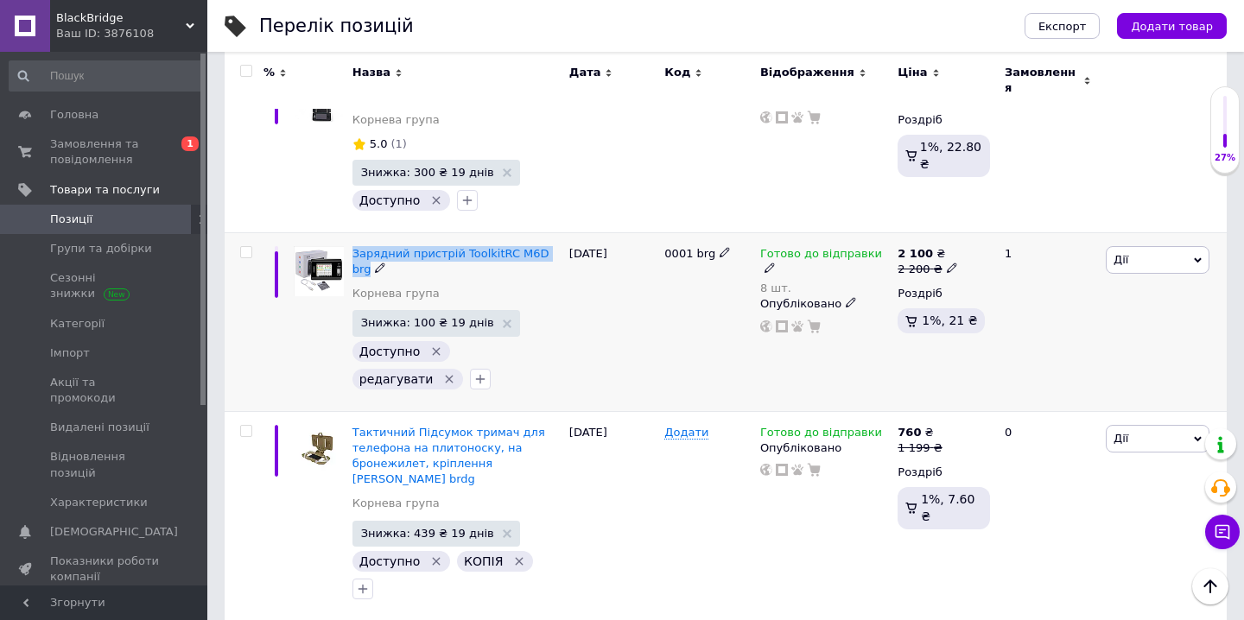
drag, startPoint x: 351, startPoint y: 165, endPoint x: 561, endPoint y: 164, distance: 209.9
click at [561, 232] on div "Зарядний пристрій ToolkitRC M6D brg Корнева група Знижка: 100 ₴ 19 днів Доступн…" at bounding box center [456, 321] width 217 height 179
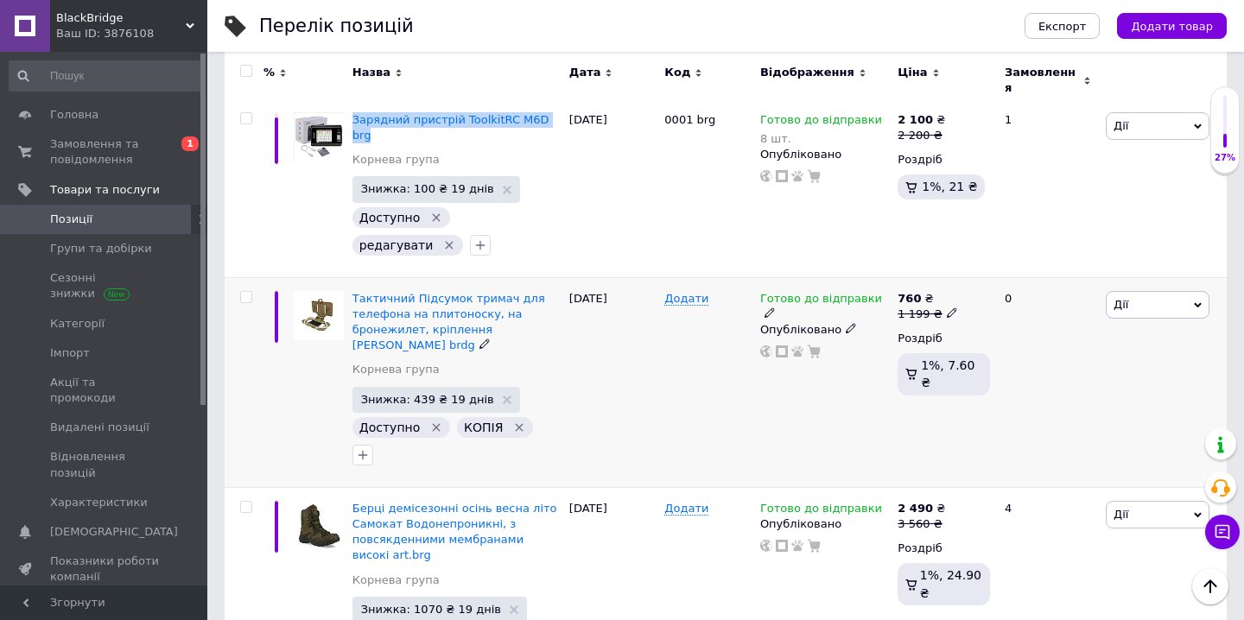
scroll to position [2651, 0]
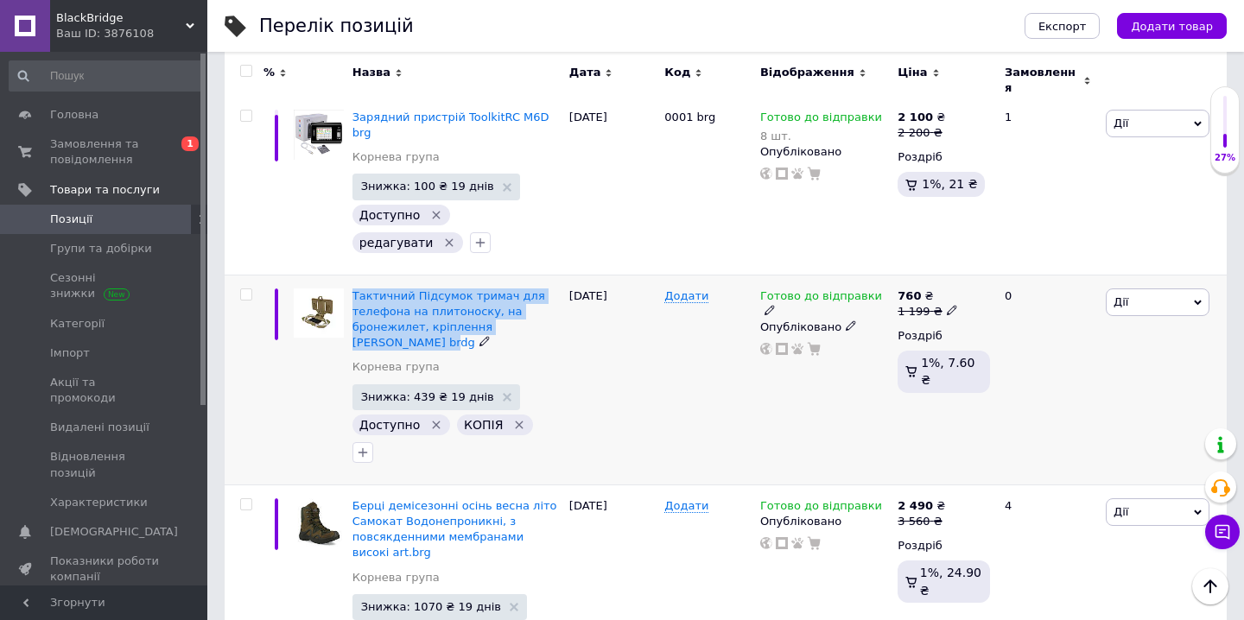
drag, startPoint x: 351, startPoint y: 187, endPoint x: 379, endPoint y: 233, distance: 54.7
click at [379, 275] on div "Тактичний Підсумок тримач для телефона на плитоноску, на бронежилет, кріплення …" at bounding box center [456, 380] width 217 height 210
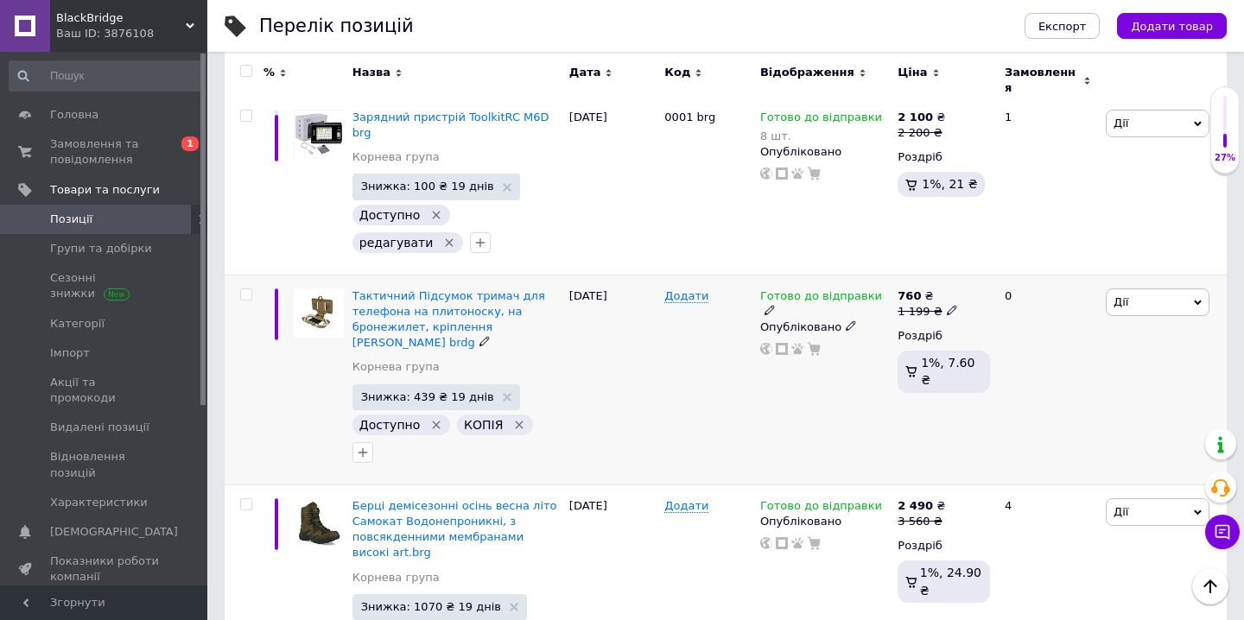
click at [650, 307] on div "12.06.2025" at bounding box center [613, 380] width 96 height 210
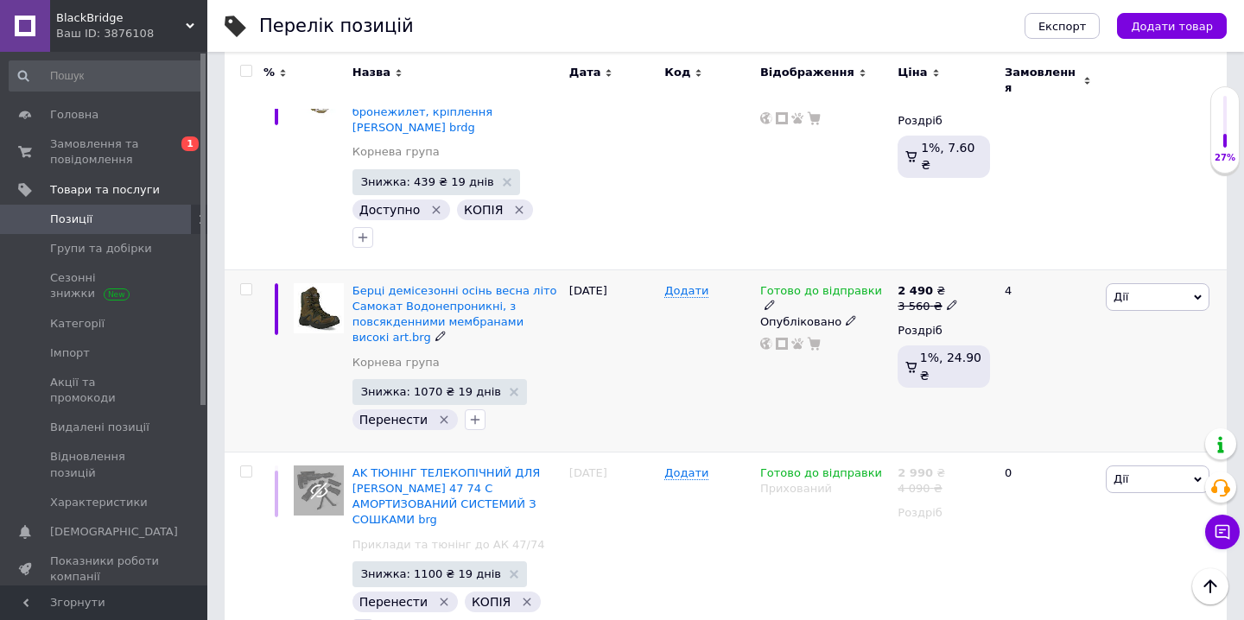
scroll to position [2871, 0]
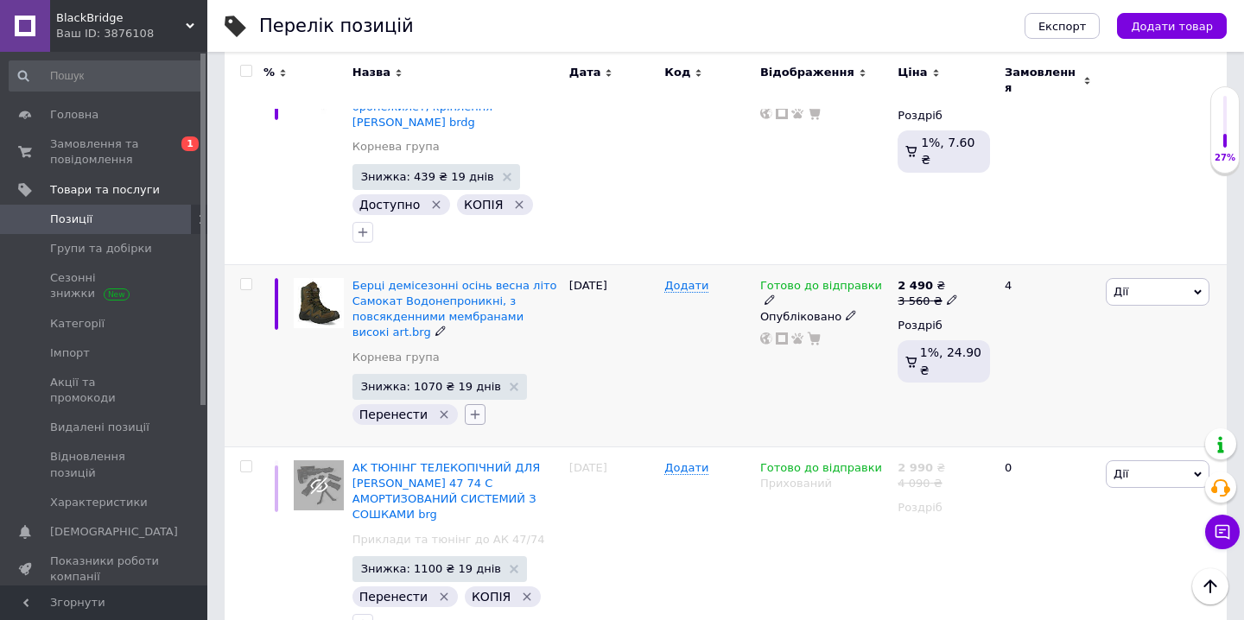
click at [471, 410] on icon "button" at bounding box center [476, 415] width 10 height 10
checkbox input "true"
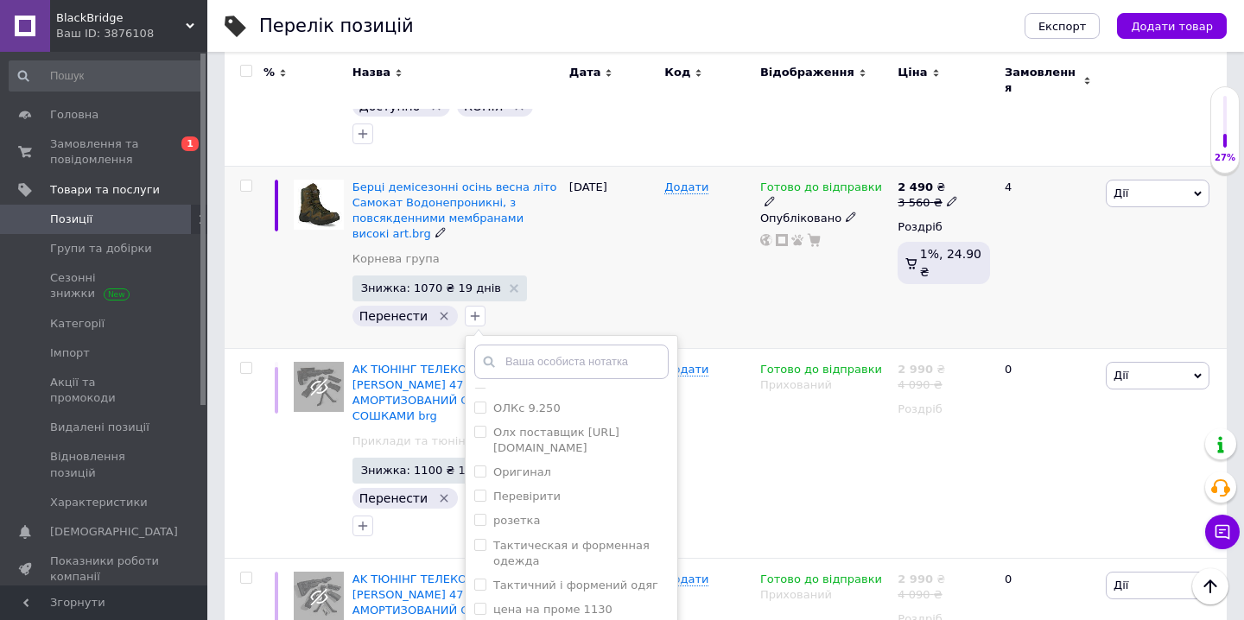
scroll to position [2972, 0]
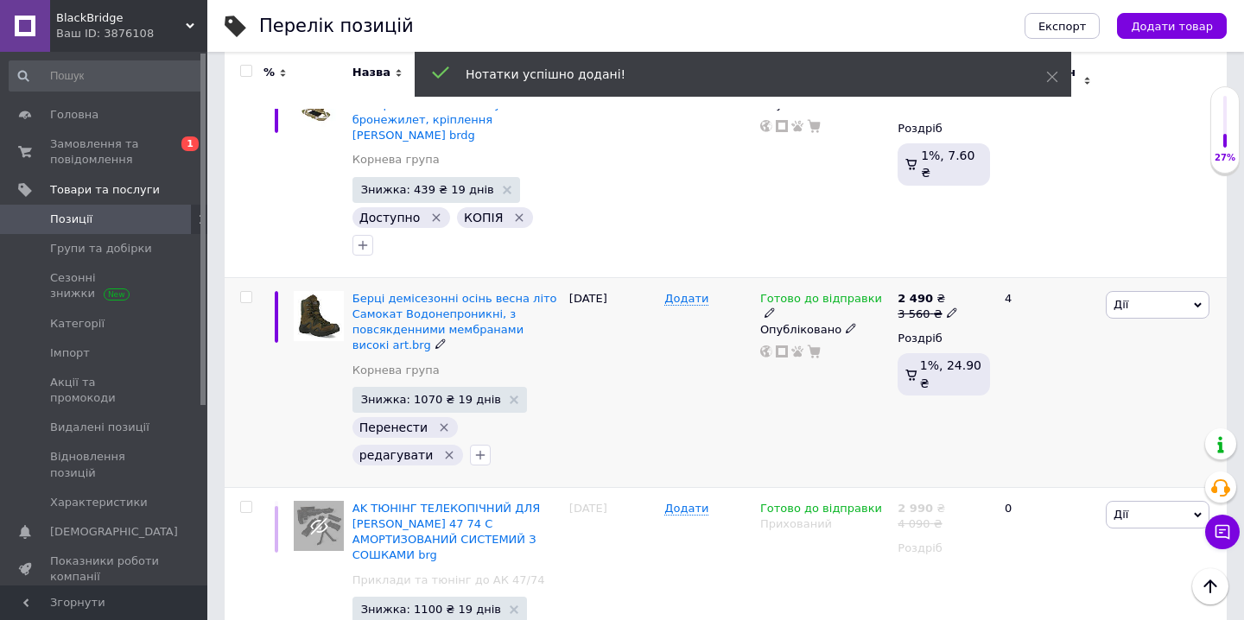
scroll to position [2856, 0]
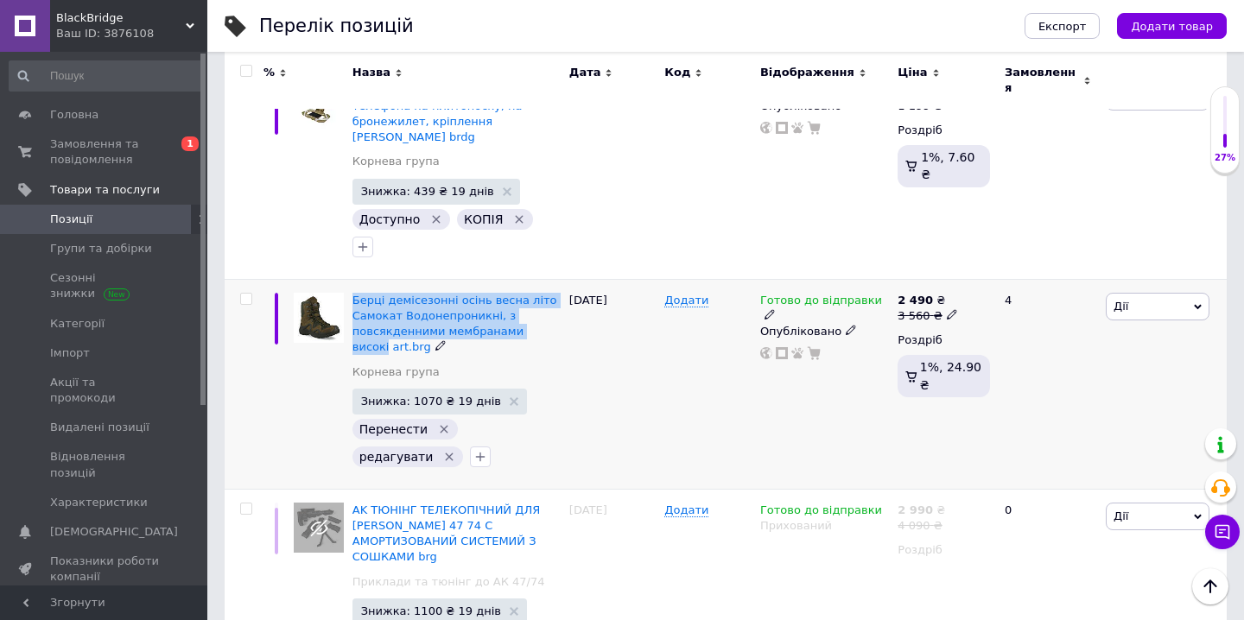
drag, startPoint x: 350, startPoint y: 156, endPoint x: 553, endPoint y: 202, distance: 208.1
click at [553, 279] on div "Берці демісезонні осінь весна літо Самокат Водонепроникні, з повсякденними мемб…" at bounding box center [456, 384] width 217 height 210
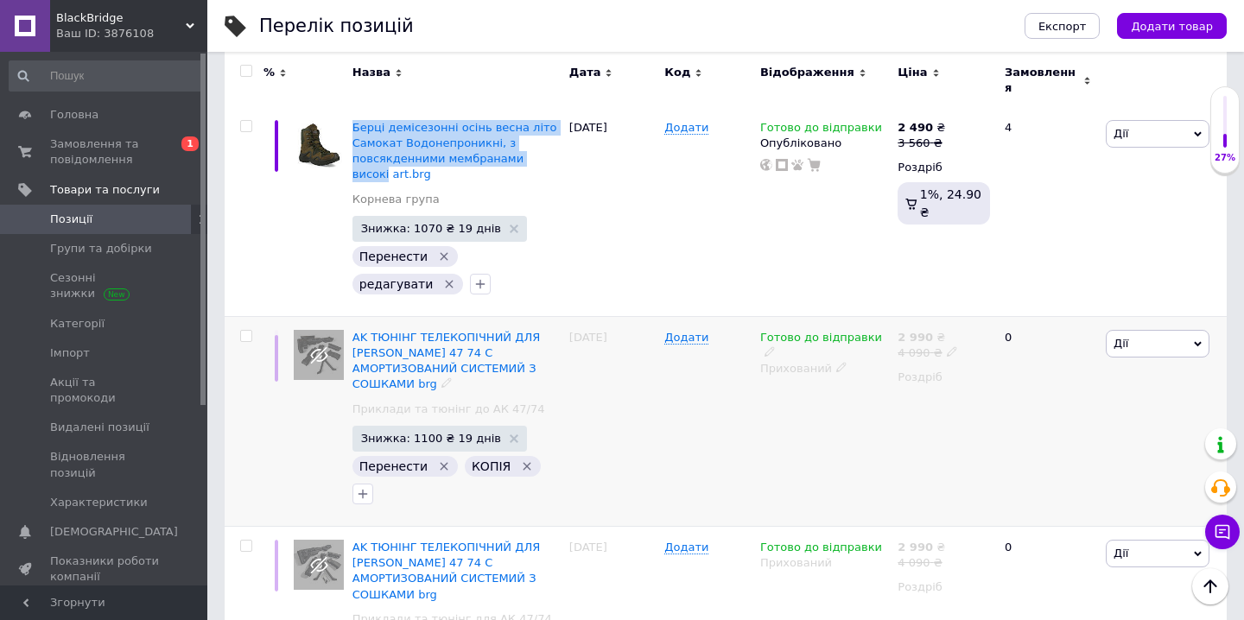
scroll to position [3030, 0]
click at [243, 330] on input "checkbox" at bounding box center [245, 335] width 11 height 11
checkbox input "true"
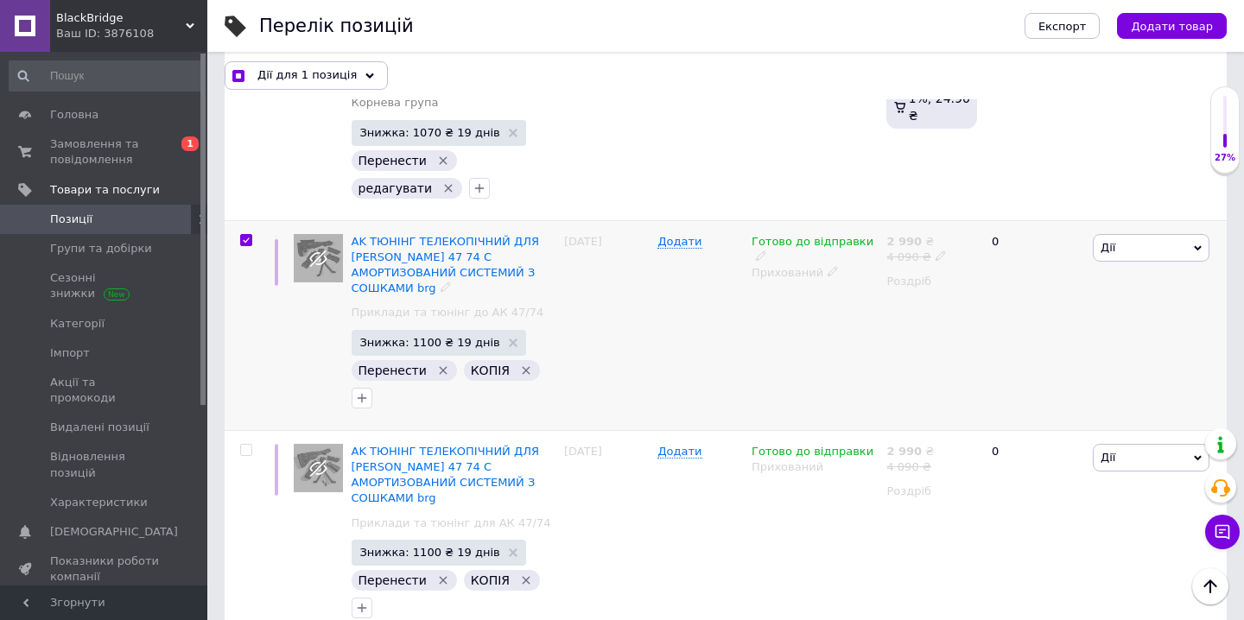
scroll to position [3171, 0]
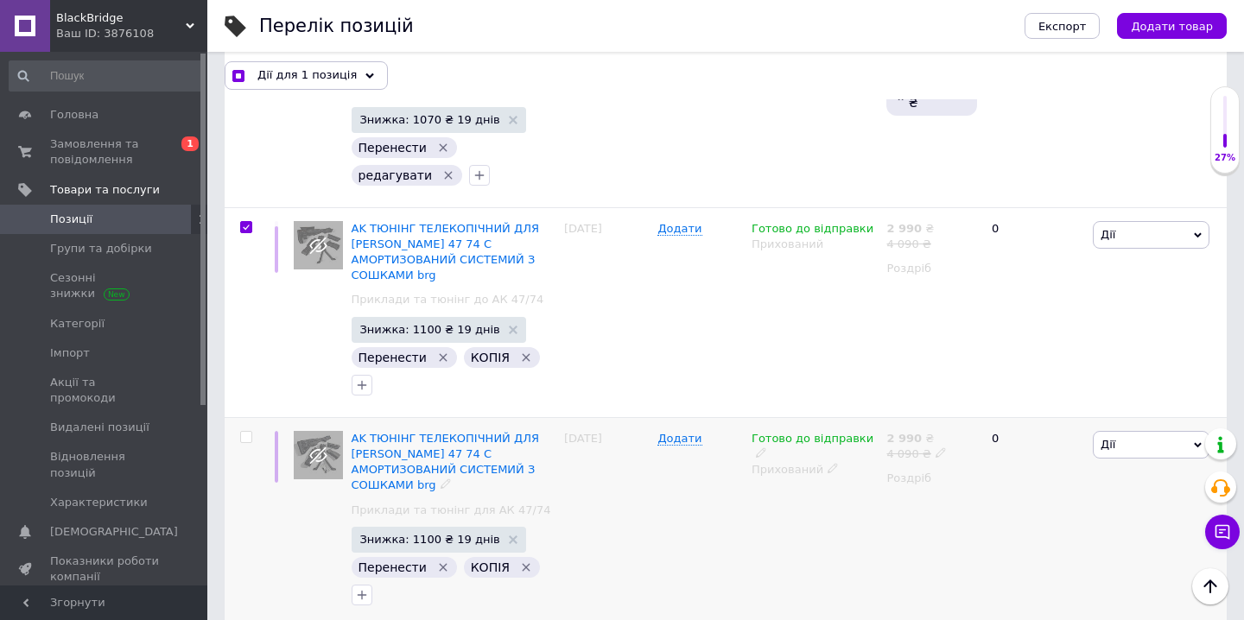
click at [244, 432] on input "checkbox" at bounding box center [245, 437] width 11 height 11
checkbox input "true"
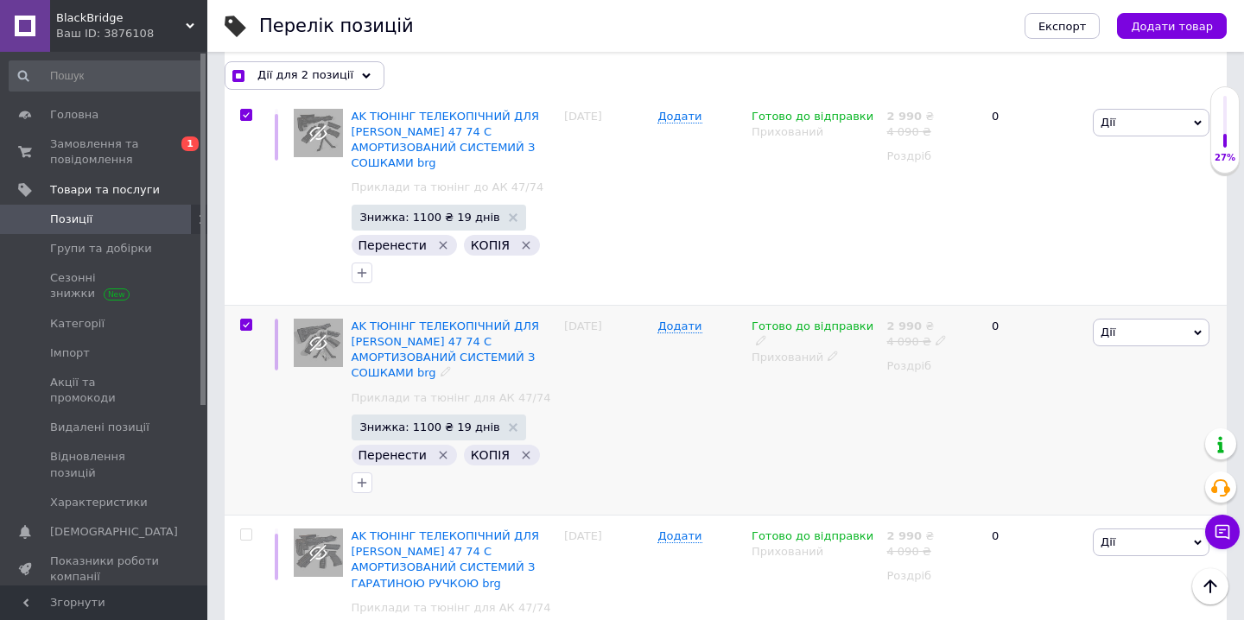
scroll to position [3297, 0]
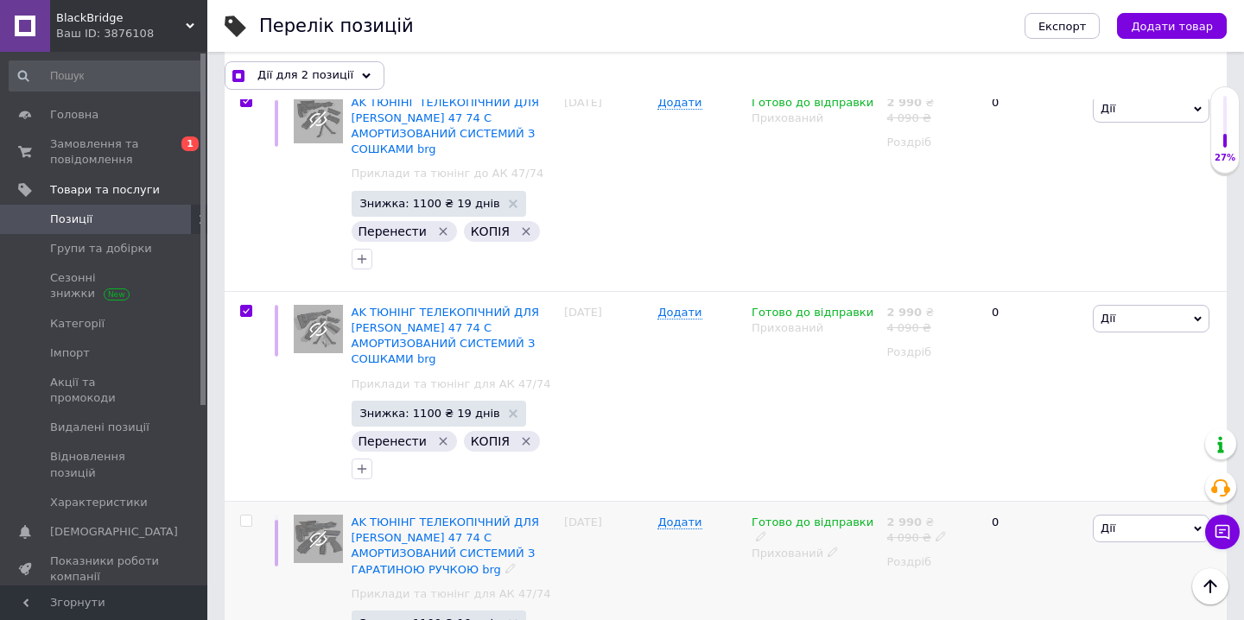
click at [245, 516] on input "checkbox" at bounding box center [245, 521] width 11 height 11
checkbox input "true"
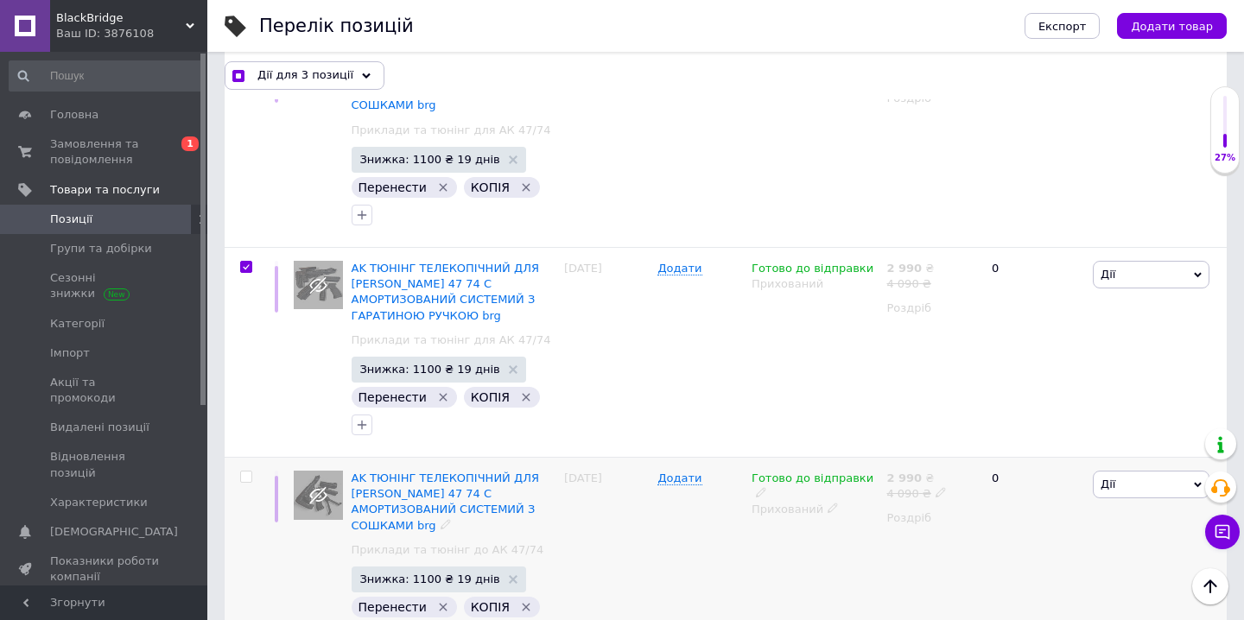
click at [245, 472] on input "checkbox" at bounding box center [245, 477] width 11 height 11
checkbox input "true"
click at [362, 75] on icon at bounding box center [366, 76] width 9 height 9
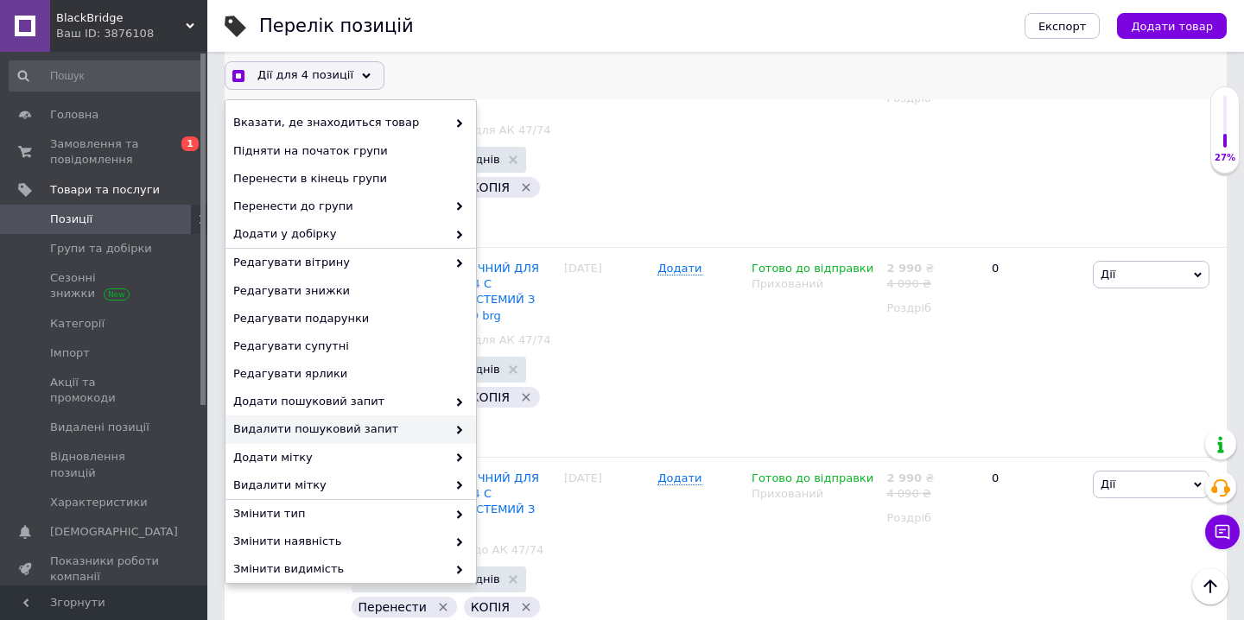
scroll to position [122, 0]
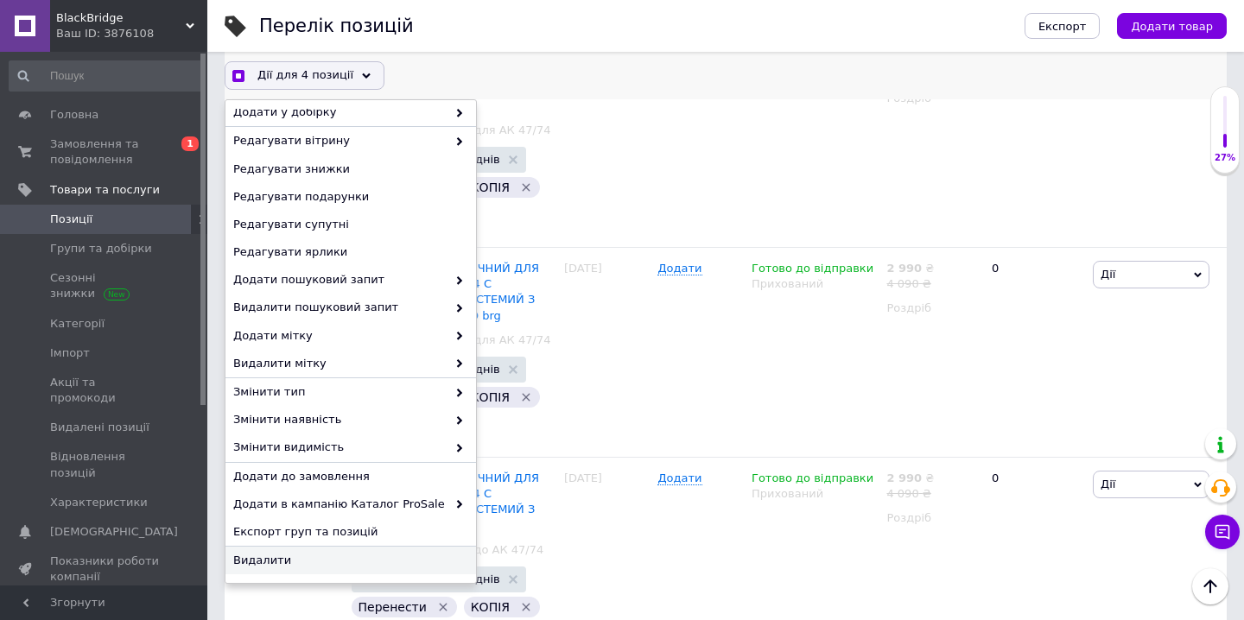
click at [274, 565] on span "Видалити" at bounding box center [348, 561] width 231 height 16
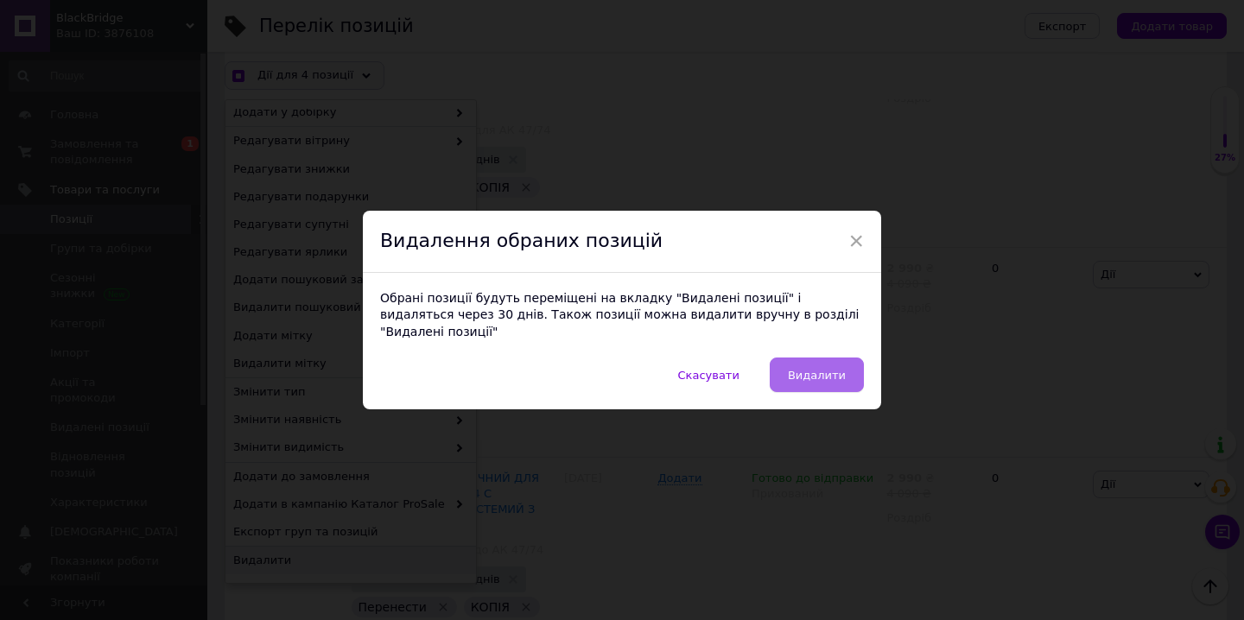
click at [816, 372] on span "Видалити" at bounding box center [817, 375] width 58 height 13
checkbox input "true"
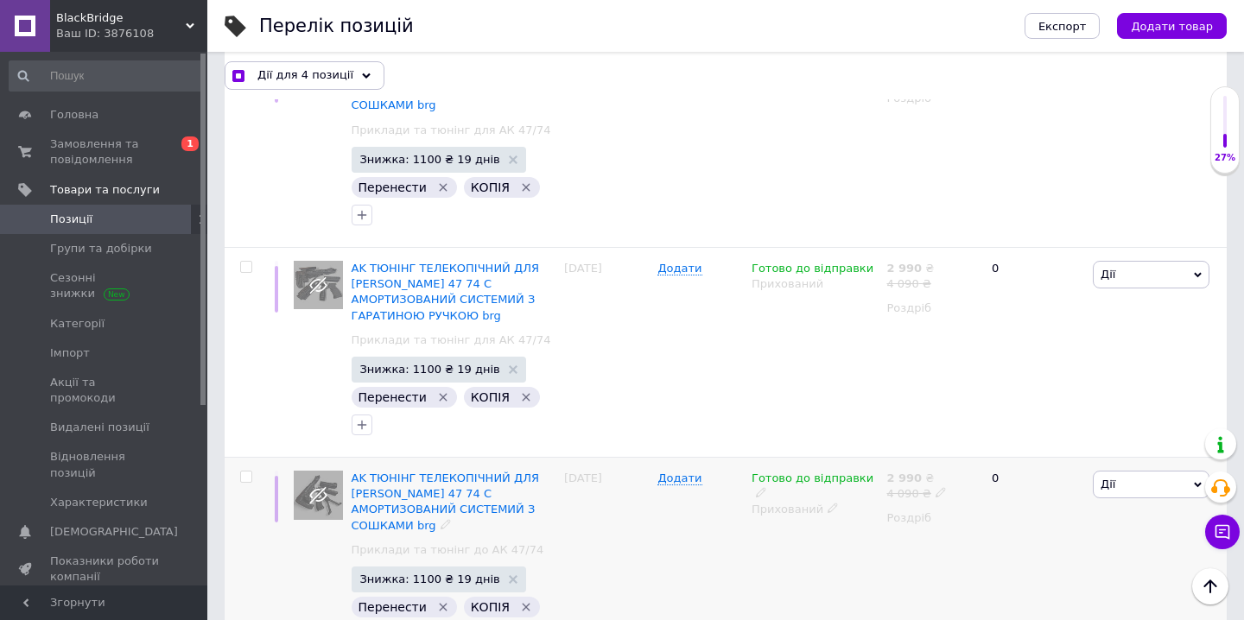
checkbox input "false"
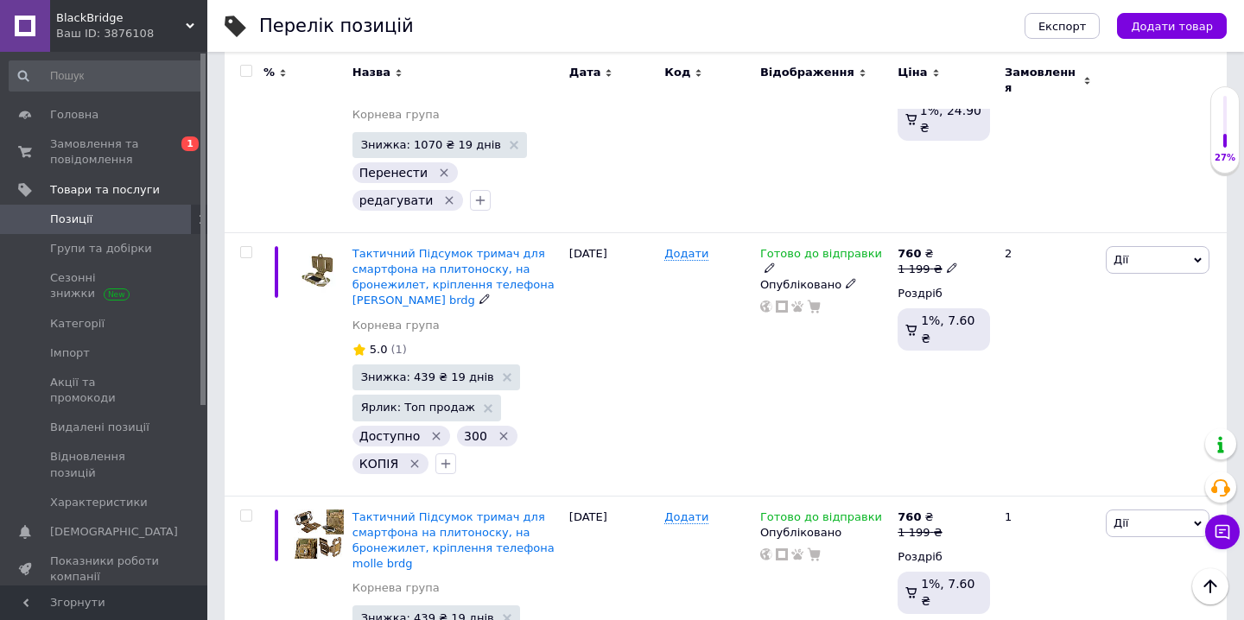
scroll to position [2931, 0]
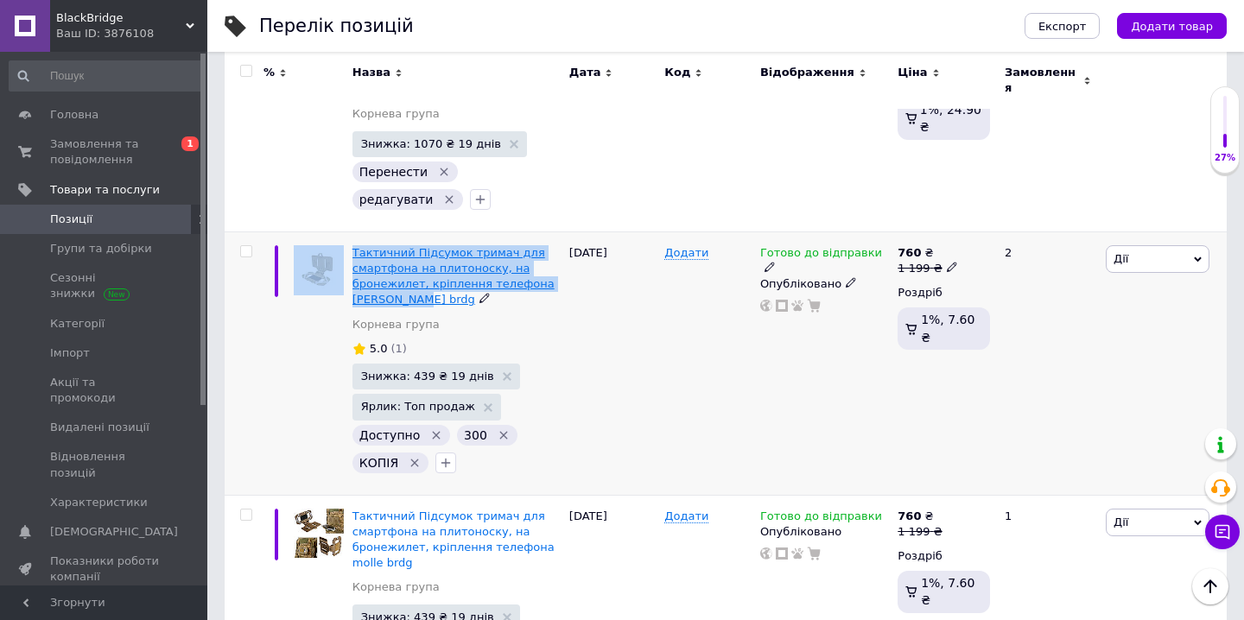
drag, startPoint x: 346, startPoint y: 130, endPoint x: 414, endPoint y: 185, distance: 87.2
click at [414, 232] on div "Тактичний Підсумок тримач для смартфона на плитоноску, на бронежилет, кріплення…" at bounding box center [726, 364] width 1002 height 264
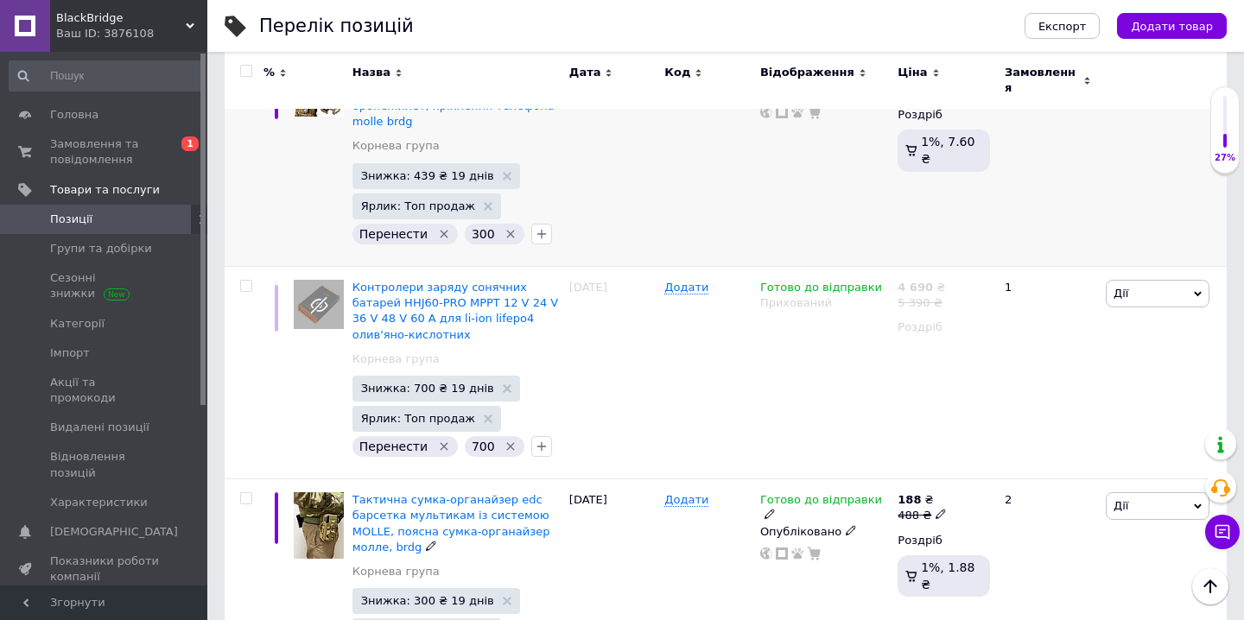
scroll to position [3376, 0]
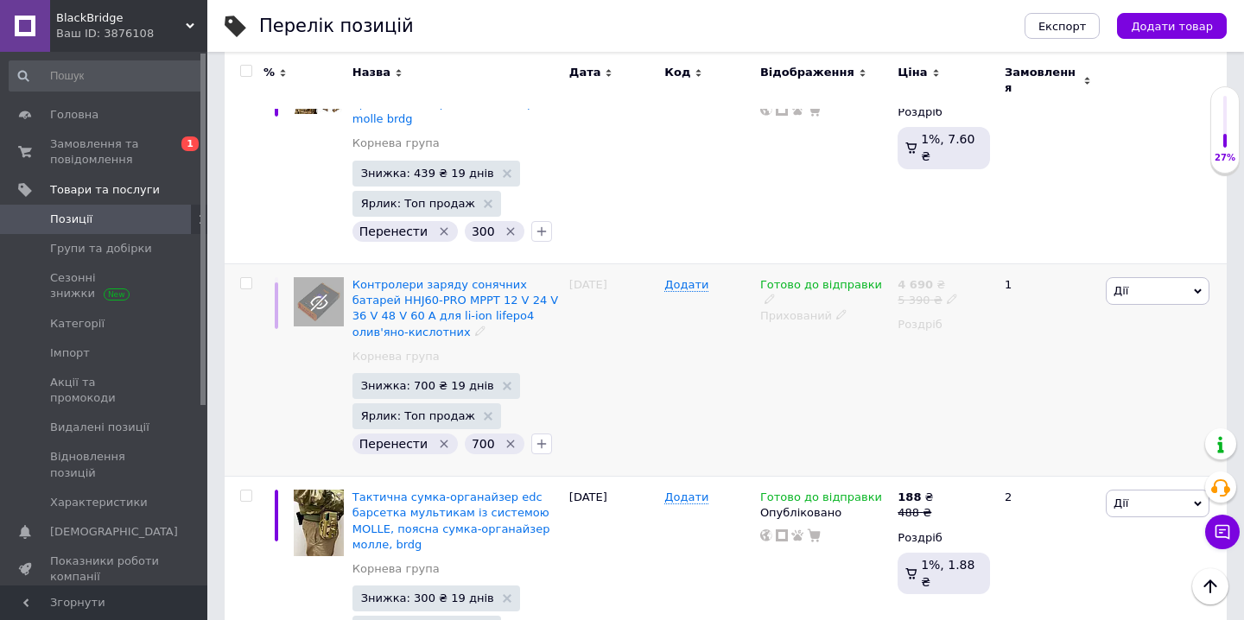
drag, startPoint x: 354, startPoint y: 166, endPoint x: 355, endPoint y: 149, distance: 16.4
drag, startPoint x: 355, startPoint y: 149, endPoint x: 560, endPoint y: 183, distance: 207.5
click at [560, 264] on div "Контролери заряду сонячних батарей HHJ60-PRO MPPT 12 V 24 V 36 V 48 V 60 A для …" at bounding box center [456, 370] width 217 height 213
click at [247, 278] on input "checkbox" at bounding box center [245, 283] width 11 height 11
checkbox input "true"
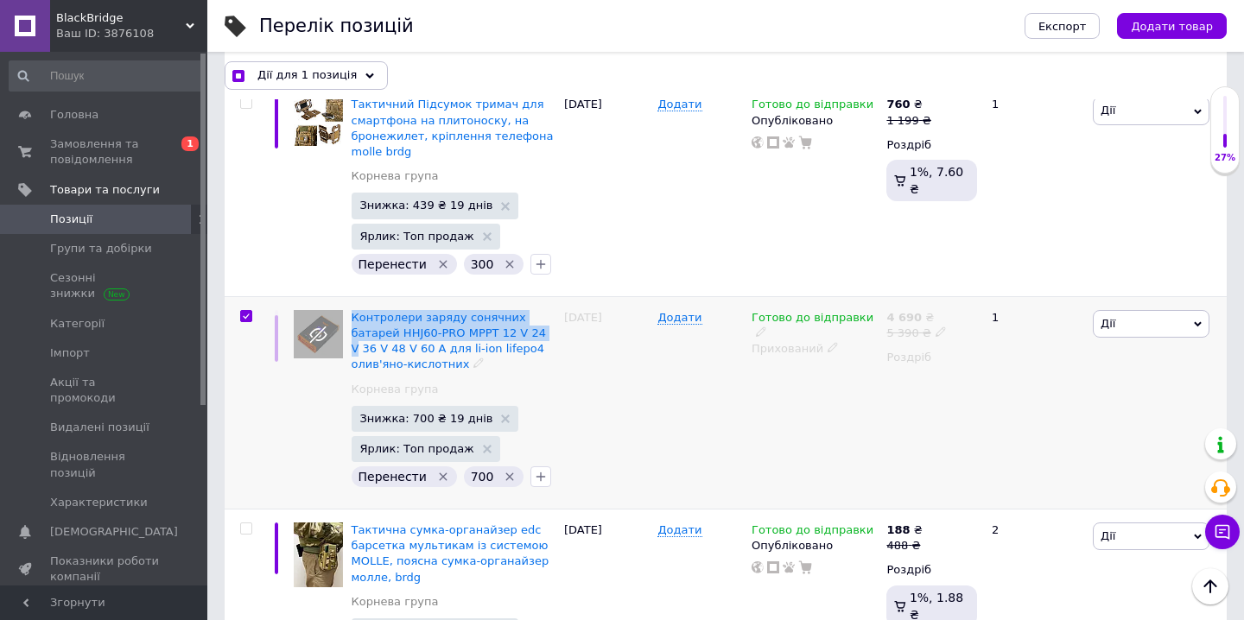
scroll to position [3407, 0]
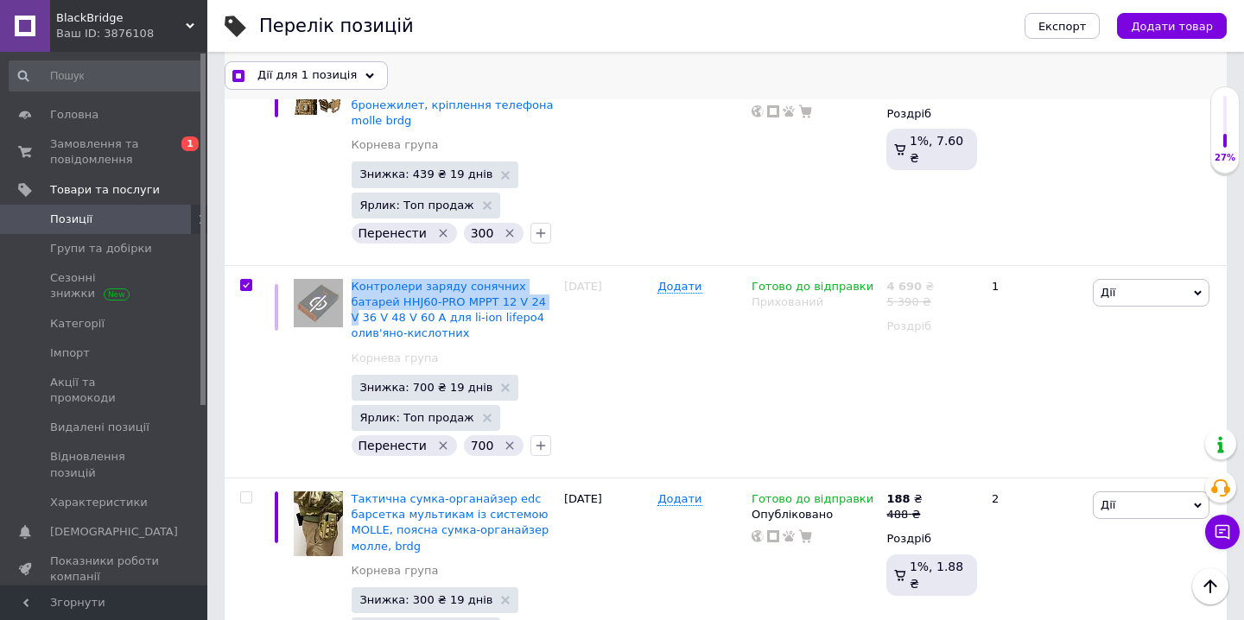
click at [365, 76] on icon at bounding box center [369, 76] width 9 height 9
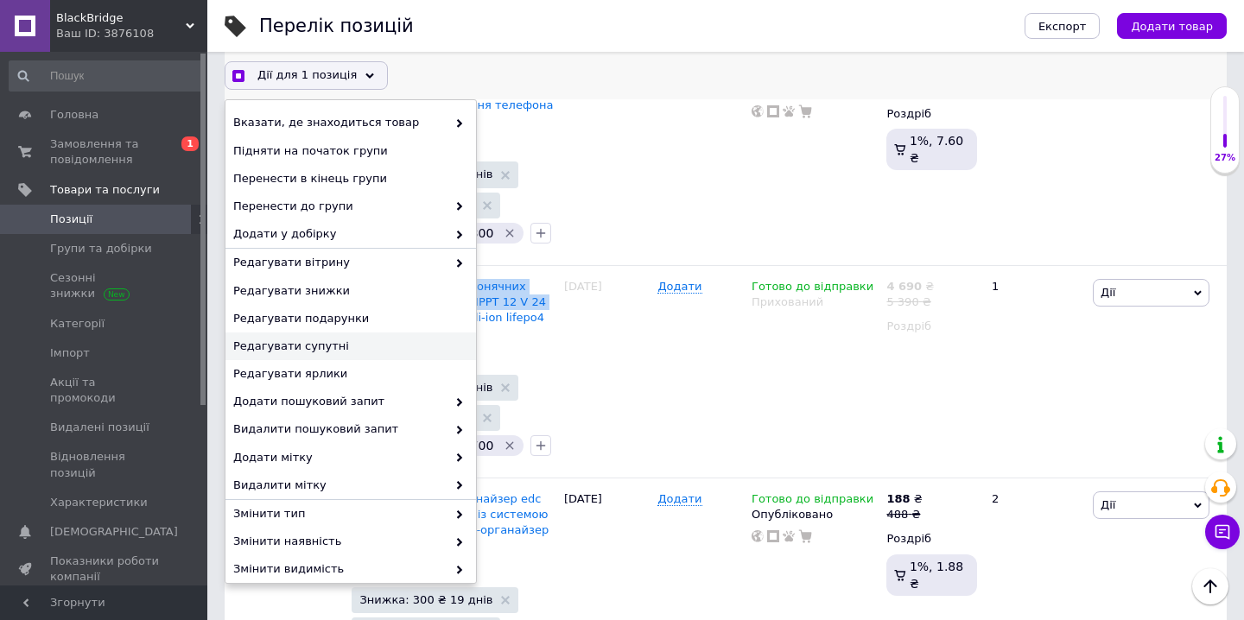
scroll to position [122, 0]
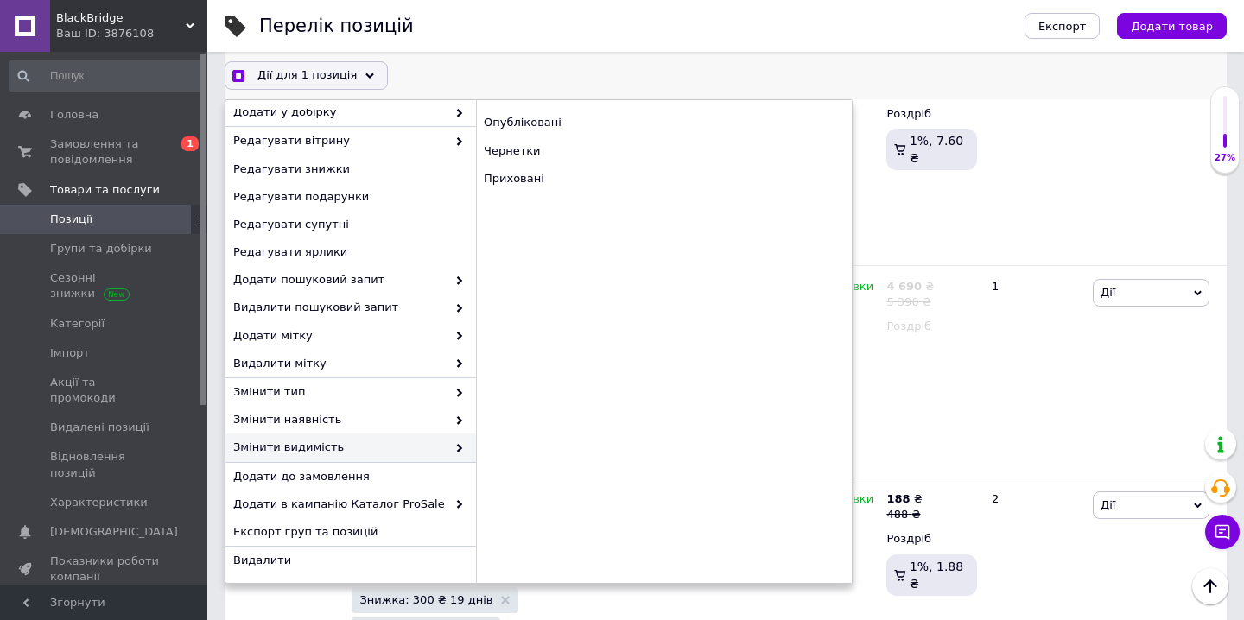
click at [465, 449] on div "Змінити видимість" at bounding box center [350, 448] width 251 height 29
click at [602, 126] on div "Опубліковані" at bounding box center [664, 123] width 376 height 28
checkbox input "true"
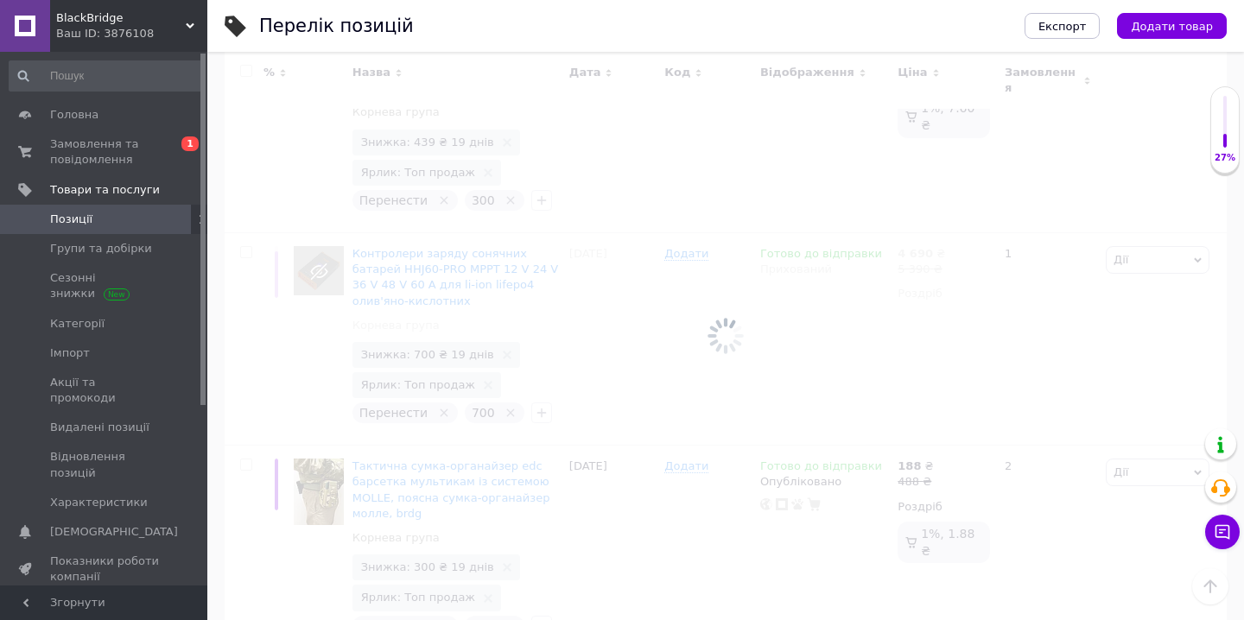
scroll to position [3376, 0]
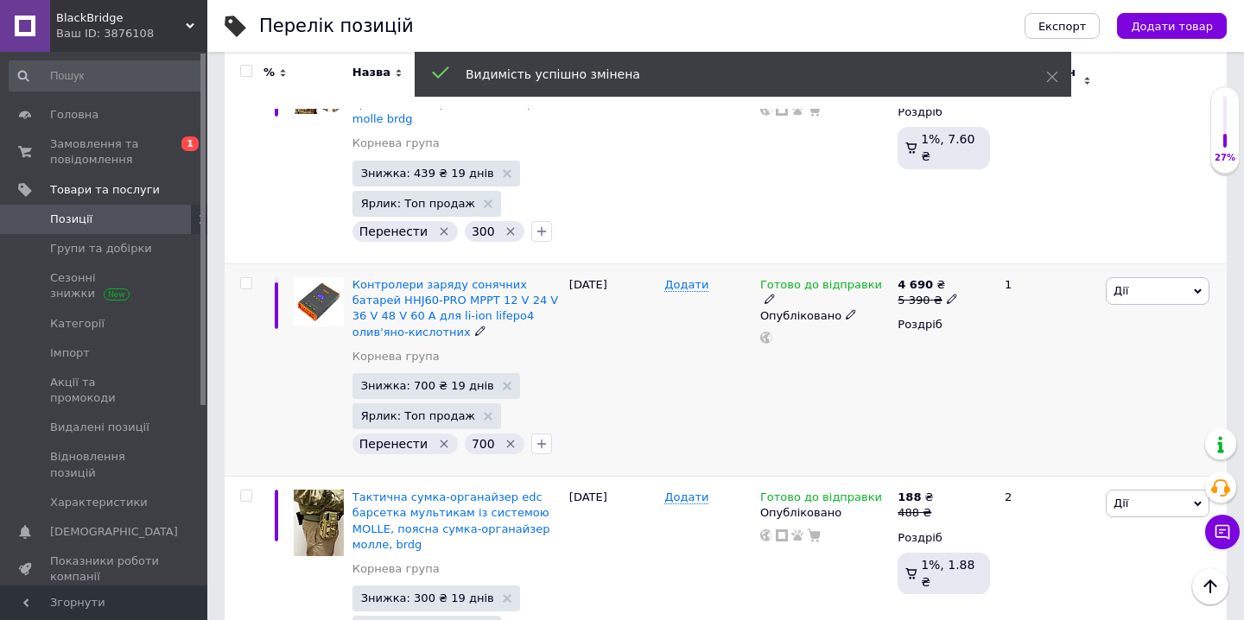
click at [244, 278] on input "checkbox" at bounding box center [245, 283] width 11 height 11
checkbox input "true"
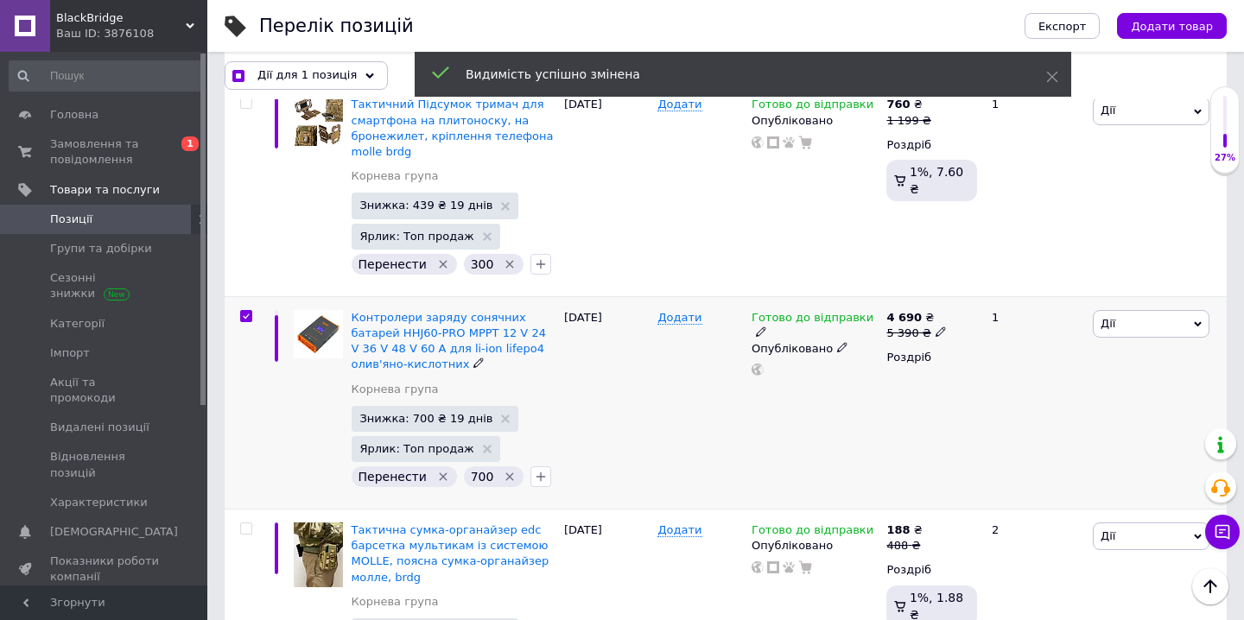
scroll to position [3407, 0]
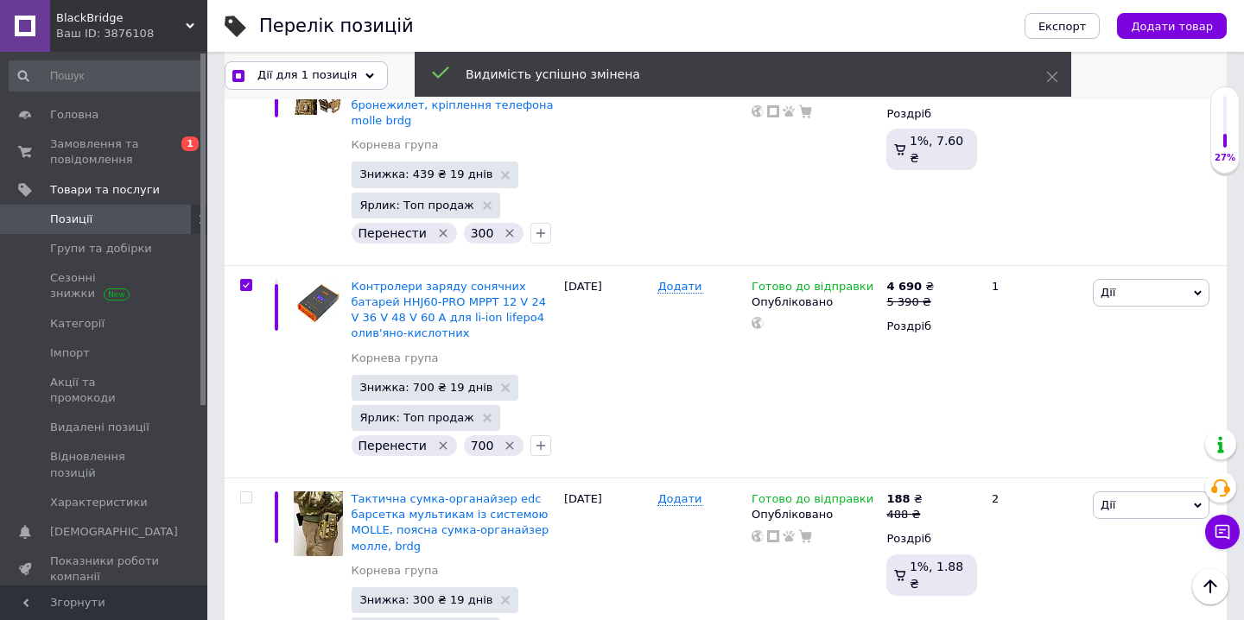
click at [364, 73] on div "Дії для 1 позиція" at bounding box center [306, 75] width 163 height 28
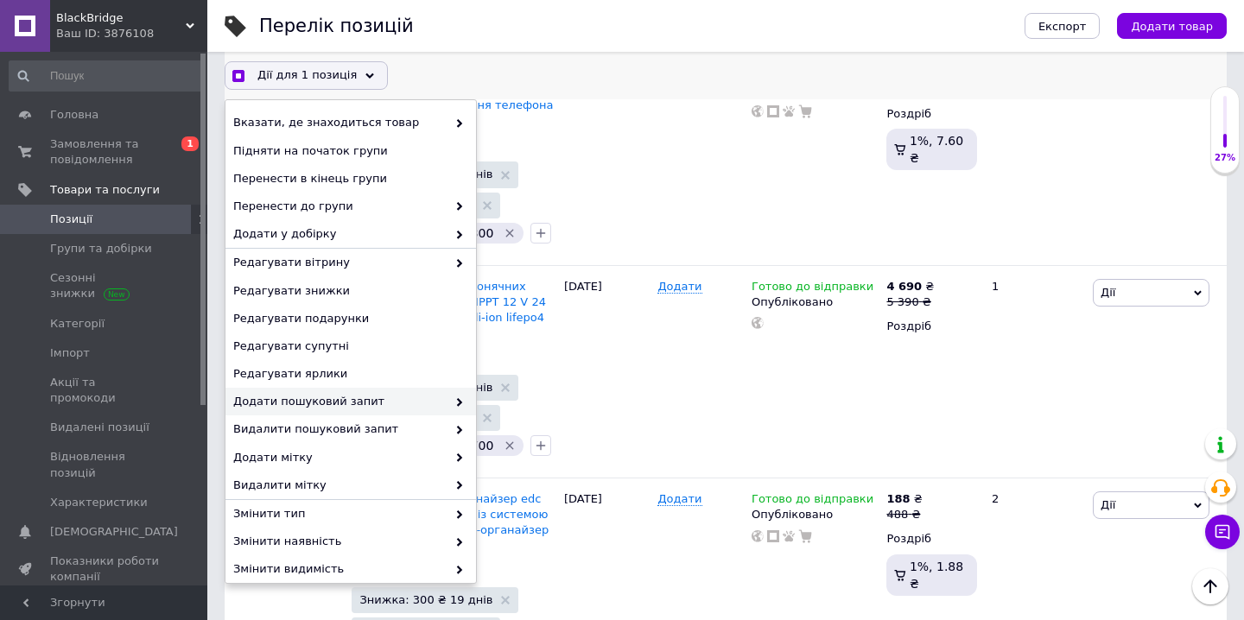
scroll to position [122, 0]
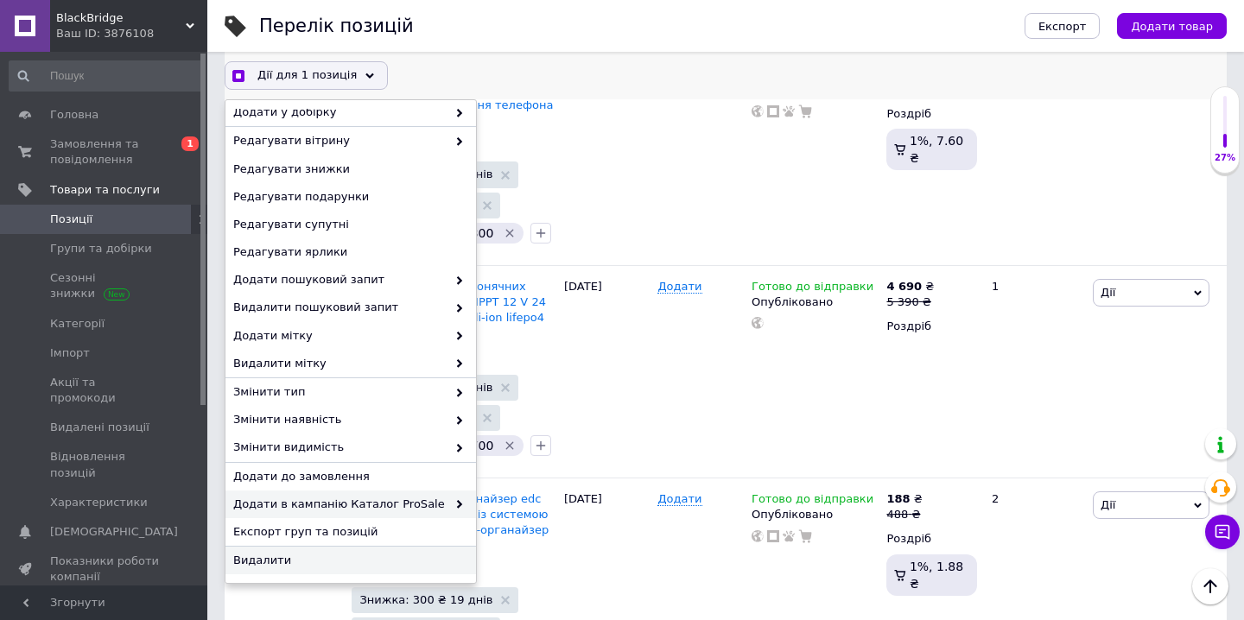
click at [438, 505] on span "Додати в кампанію Каталог ProSale" at bounding box center [339, 505] width 213 height 16
checkbox input "true"
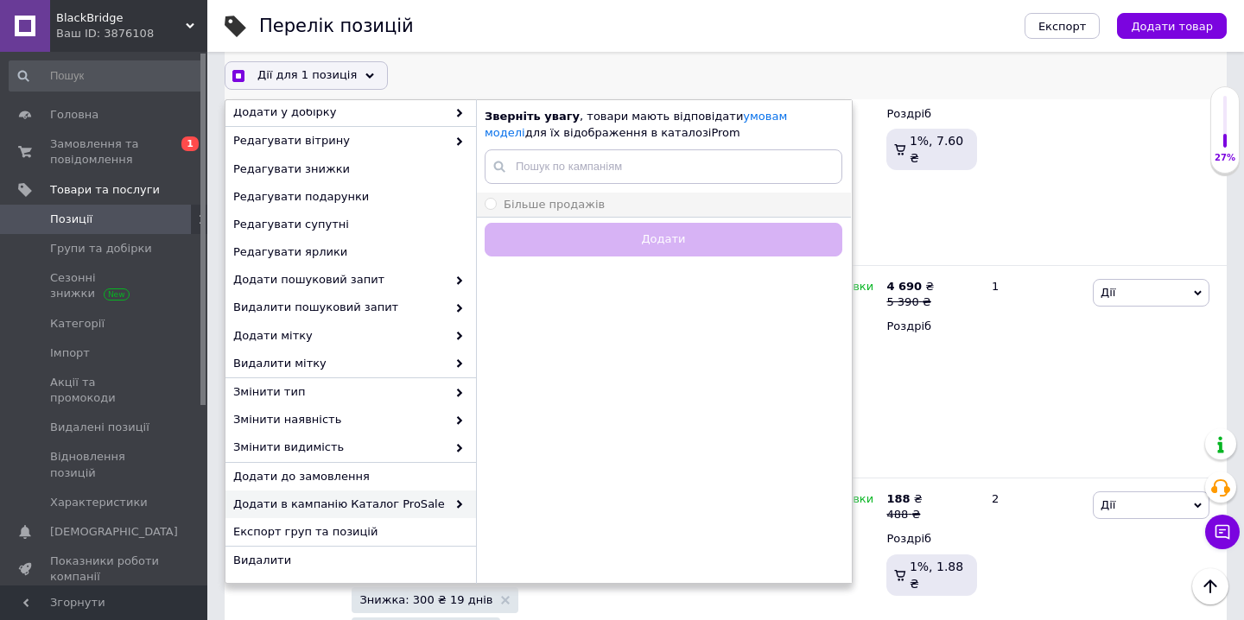
click at [668, 200] on div "Більше продажів" at bounding box center [664, 205] width 358 height 16
radio input "true"
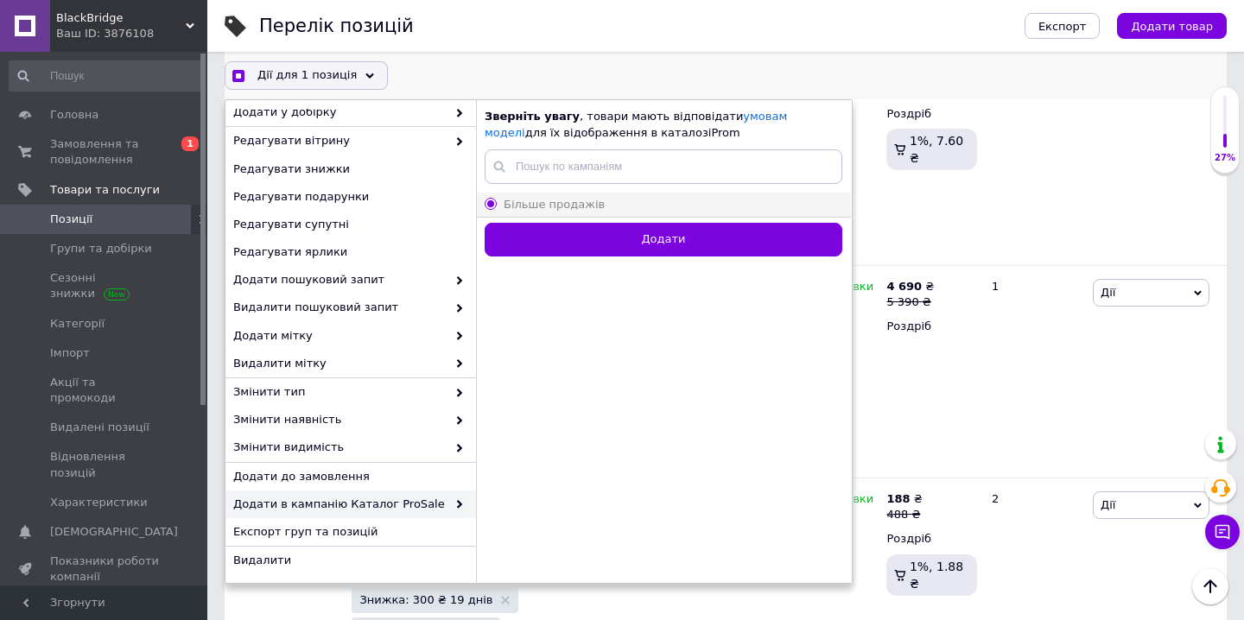
checkbox input "true"
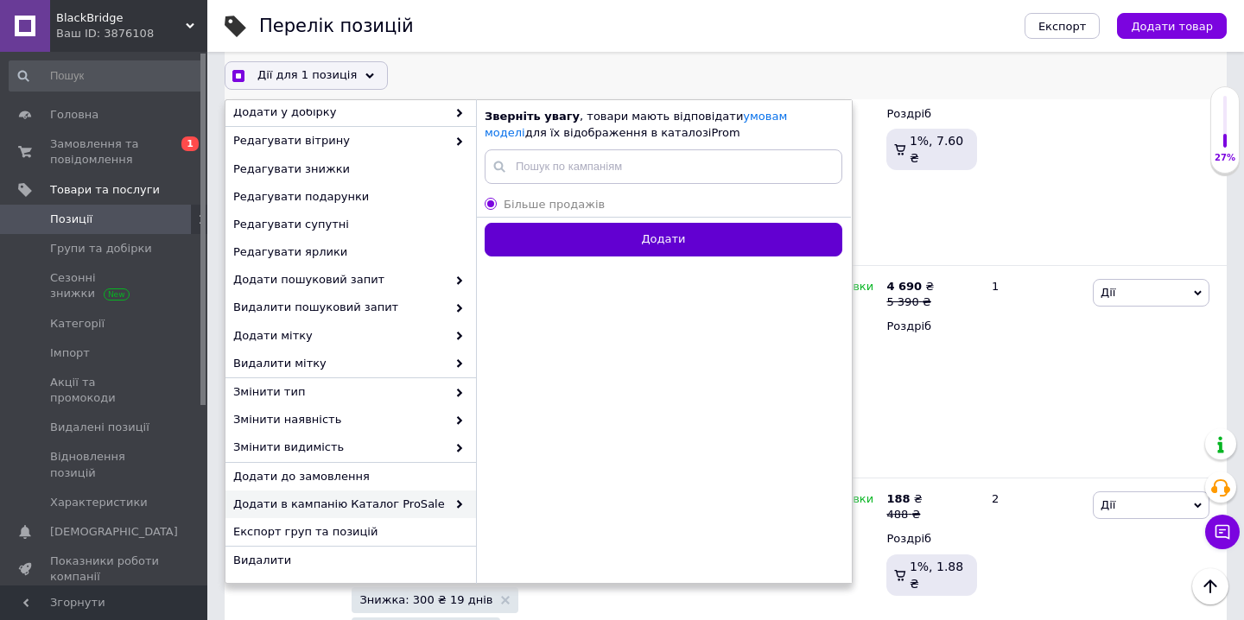
click at [670, 240] on button "Додати" at bounding box center [664, 240] width 358 height 34
radio input "false"
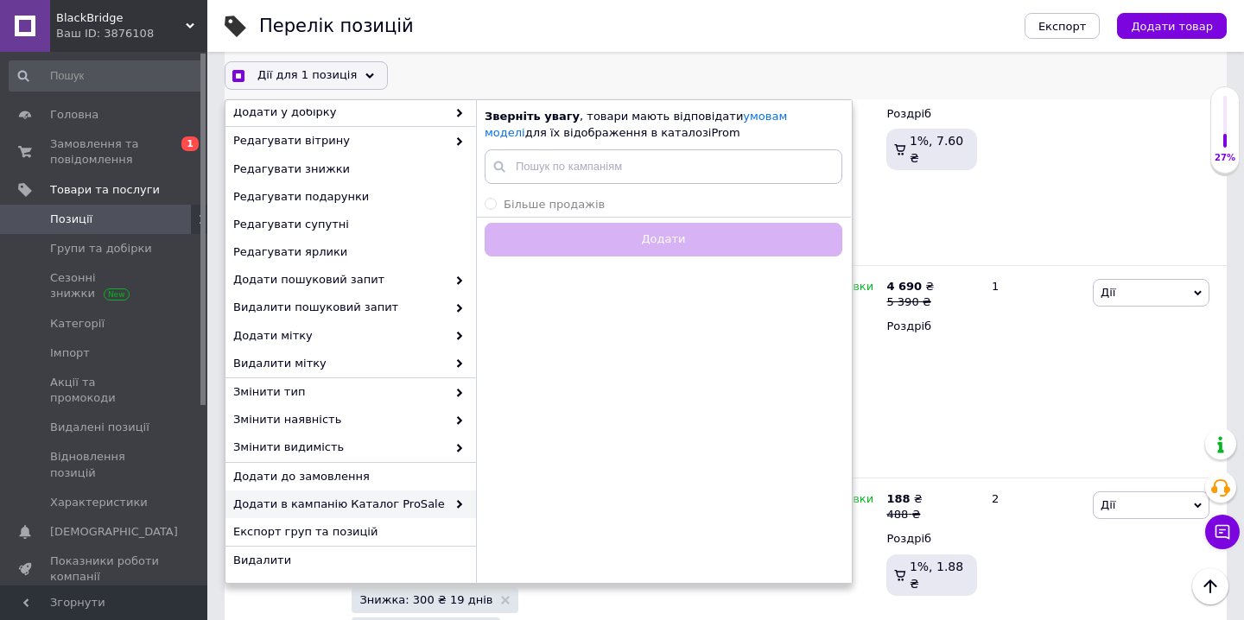
checkbox input "true"
checkbox input "false"
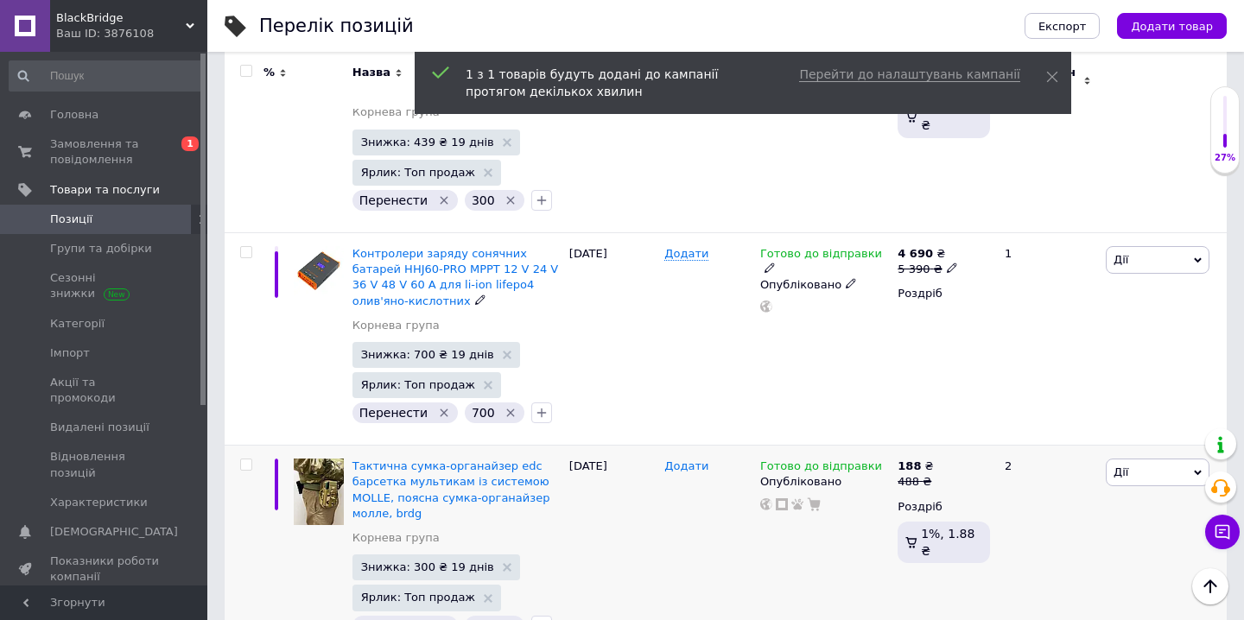
scroll to position [3376, 0]
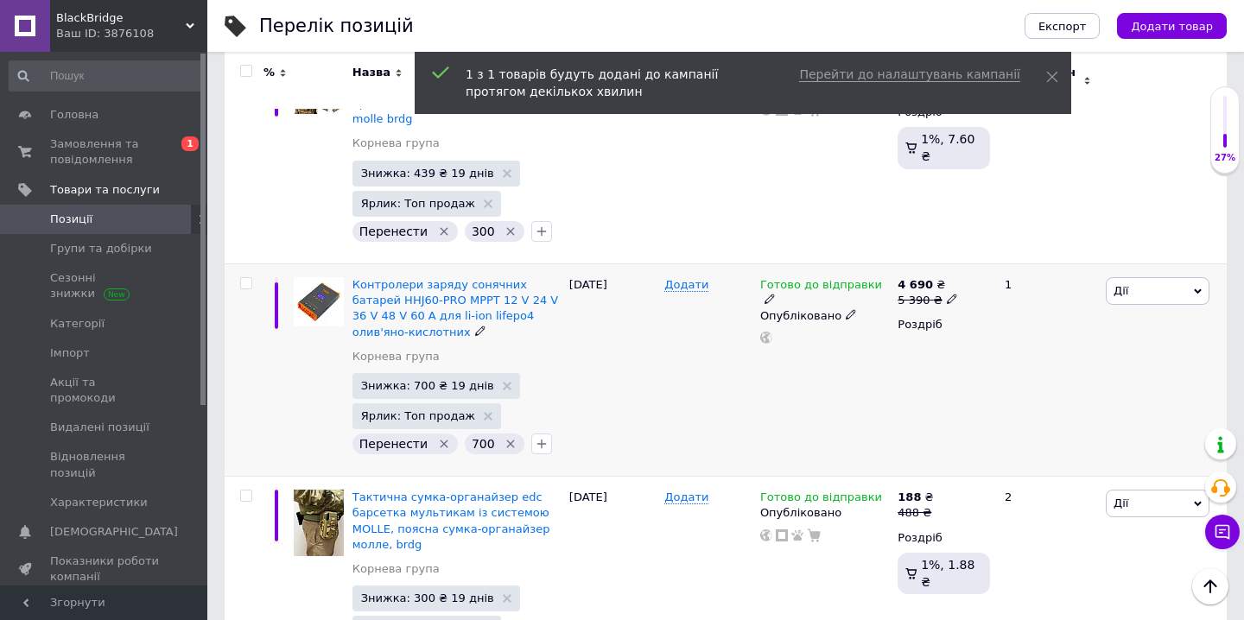
click at [949, 294] on icon at bounding box center [952, 299] width 10 height 10
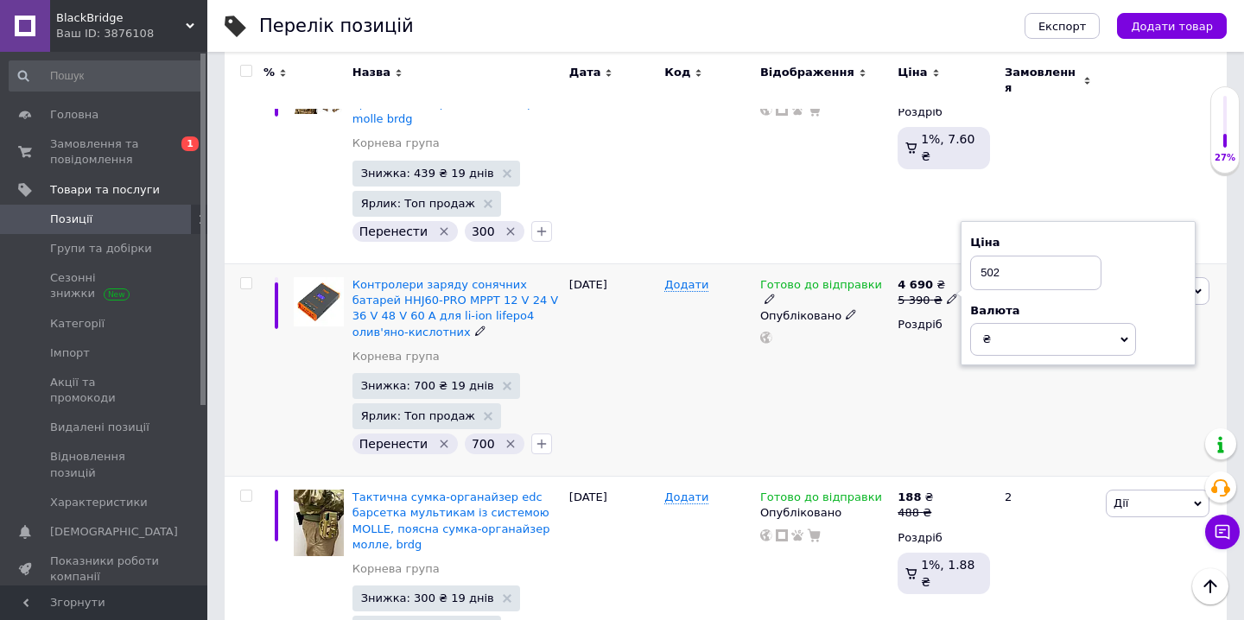
type input "5020"
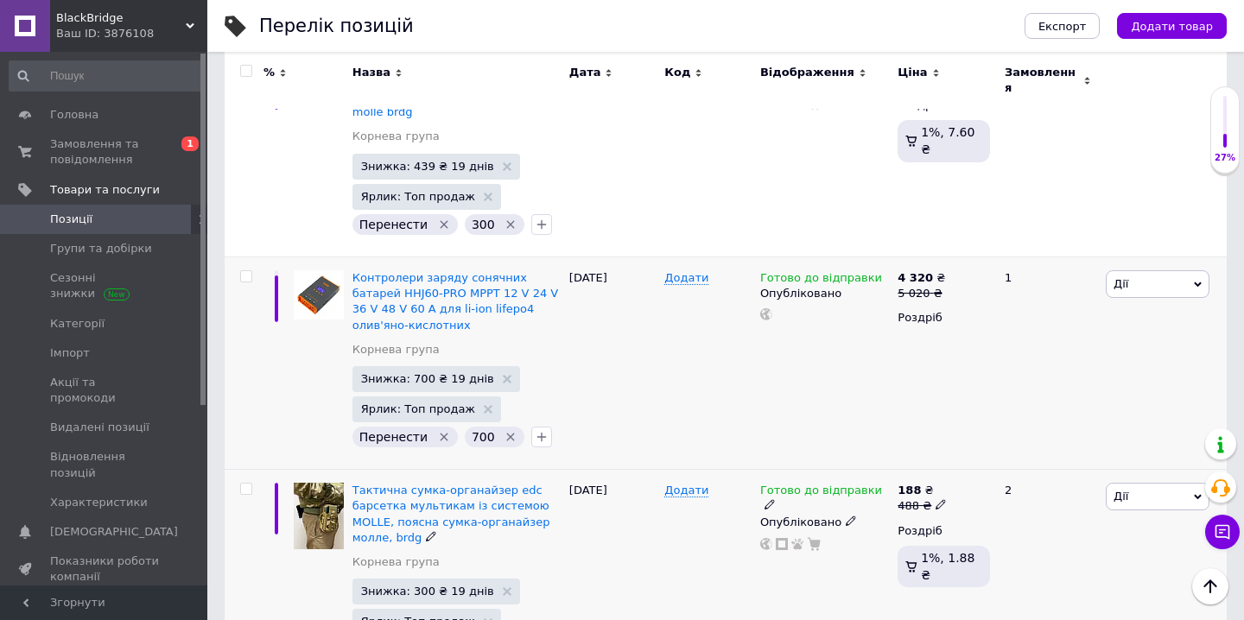
scroll to position [3372, 0]
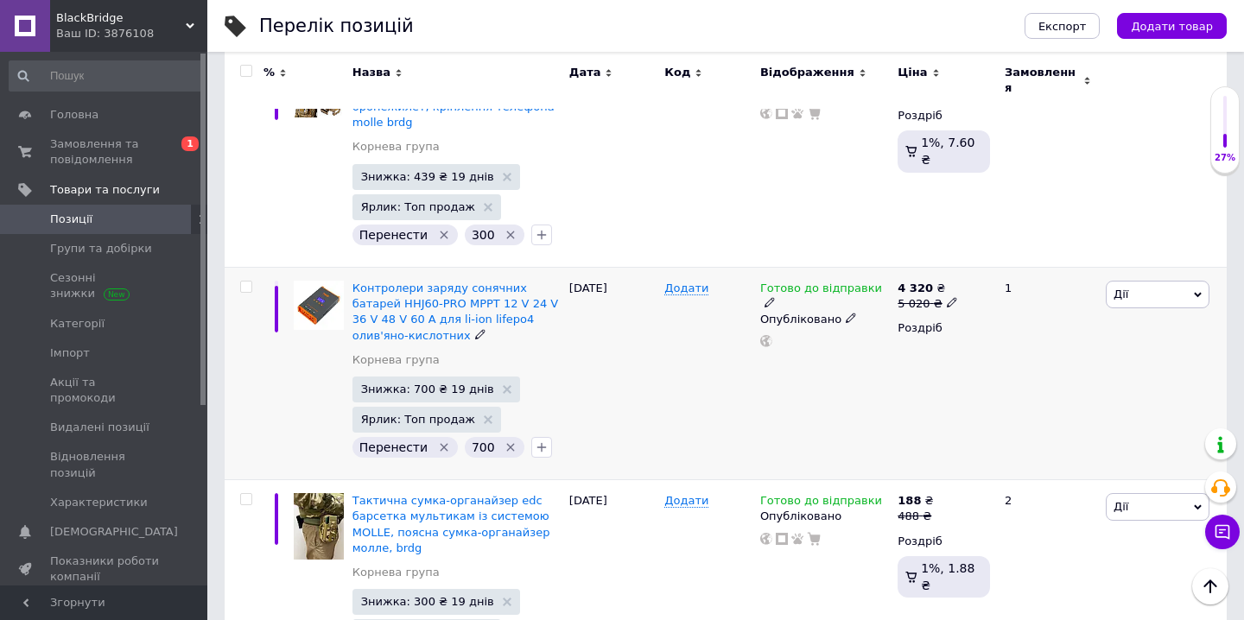
click at [441, 444] on icon "Видалити мітку" at bounding box center [445, 448] width 8 height 8
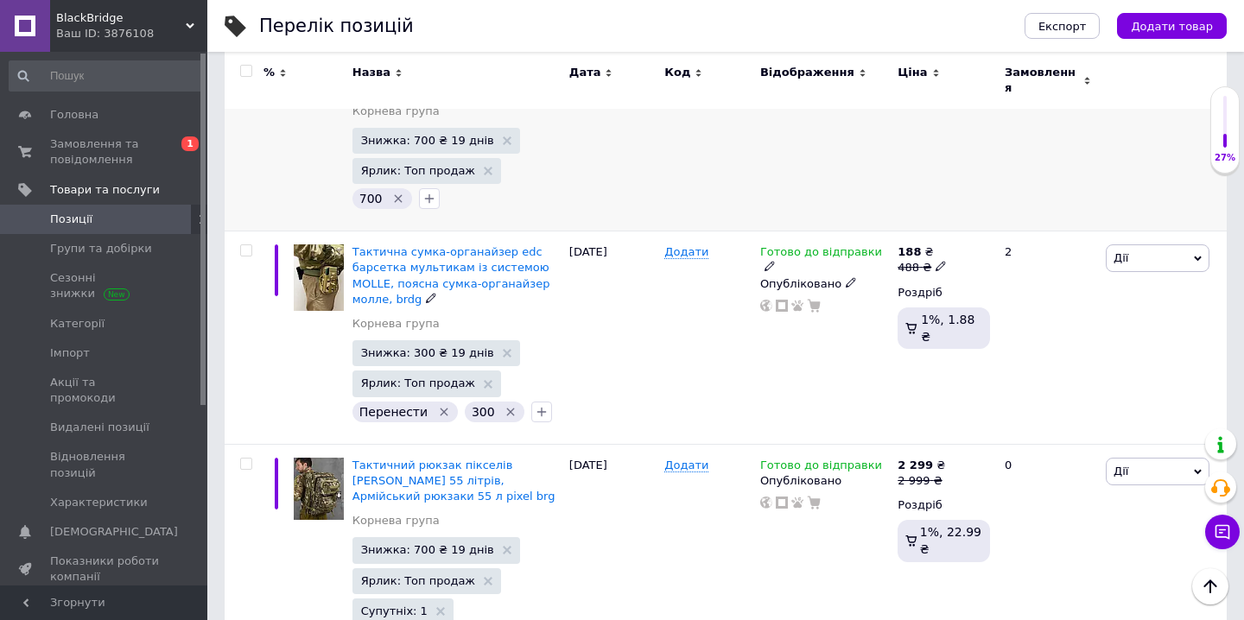
scroll to position [3615, 0]
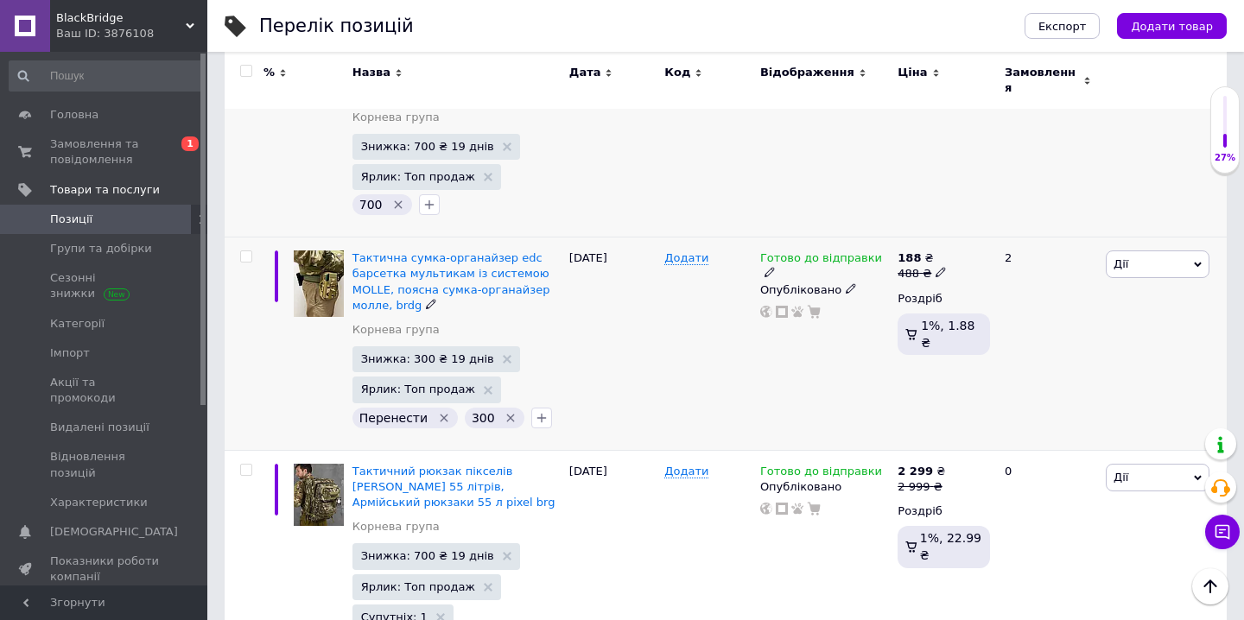
click at [940, 266] on span at bounding box center [941, 272] width 10 height 12
drag, startPoint x: 1000, startPoint y: 129, endPoint x: 931, endPoint y: 138, distance: 69.8
click at [949, 251] on div "188 ₴ 488 ₴ Ціна 488 Валюта ₴ $ EUR CHF GBP ¥ PLN ₸ MDL HUF KGS CNY TRY KRW lei" at bounding box center [944, 266] width 92 height 31
click at [975, 229] on input "488" at bounding box center [1025, 246] width 131 height 35
type input "388"
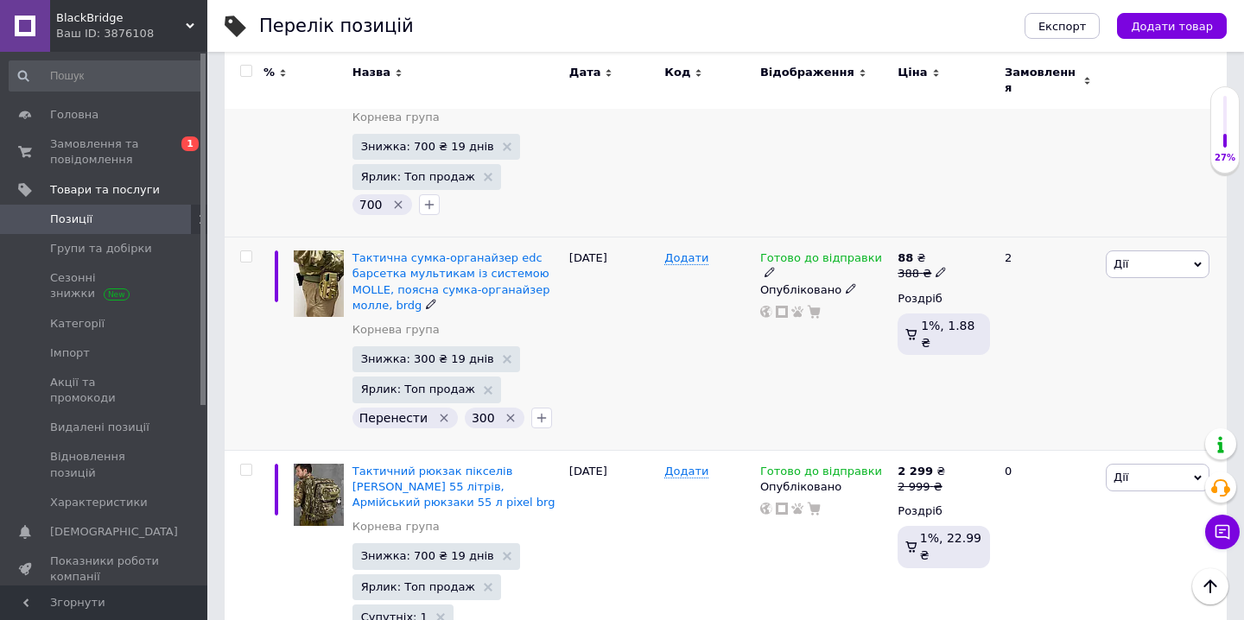
click at [937, 267] on icon at bounding box center [941, 272] width 10 height 10
click at [976, 229] on input "388" at bounding box center [1025, 246] width 131 height 35
type input "488"
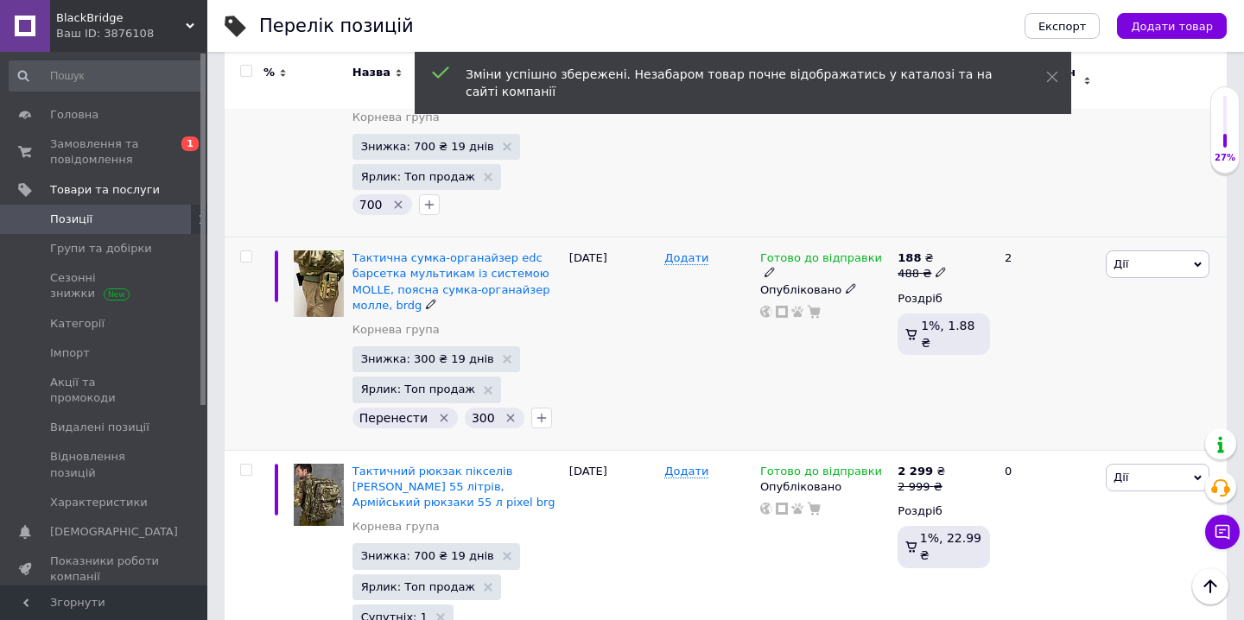
scroll to position [3626, 0]
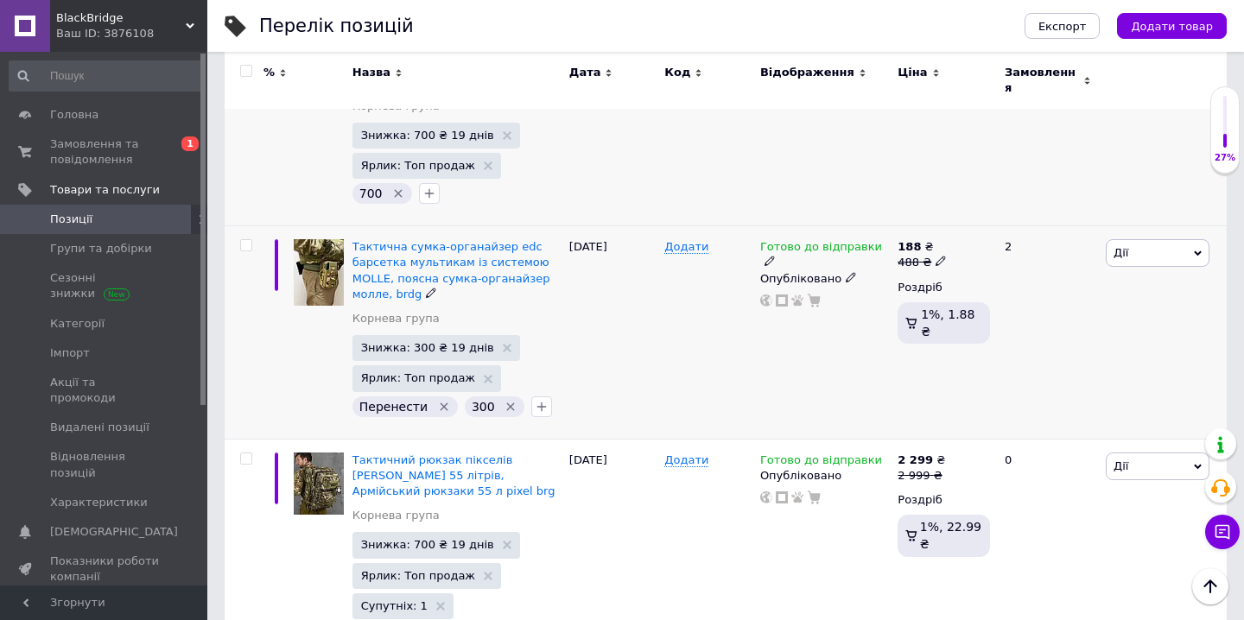
click at [245, 240] on input "checkbox" at bounding box center [245, 245] width 11 height 11
checkbox input "true"
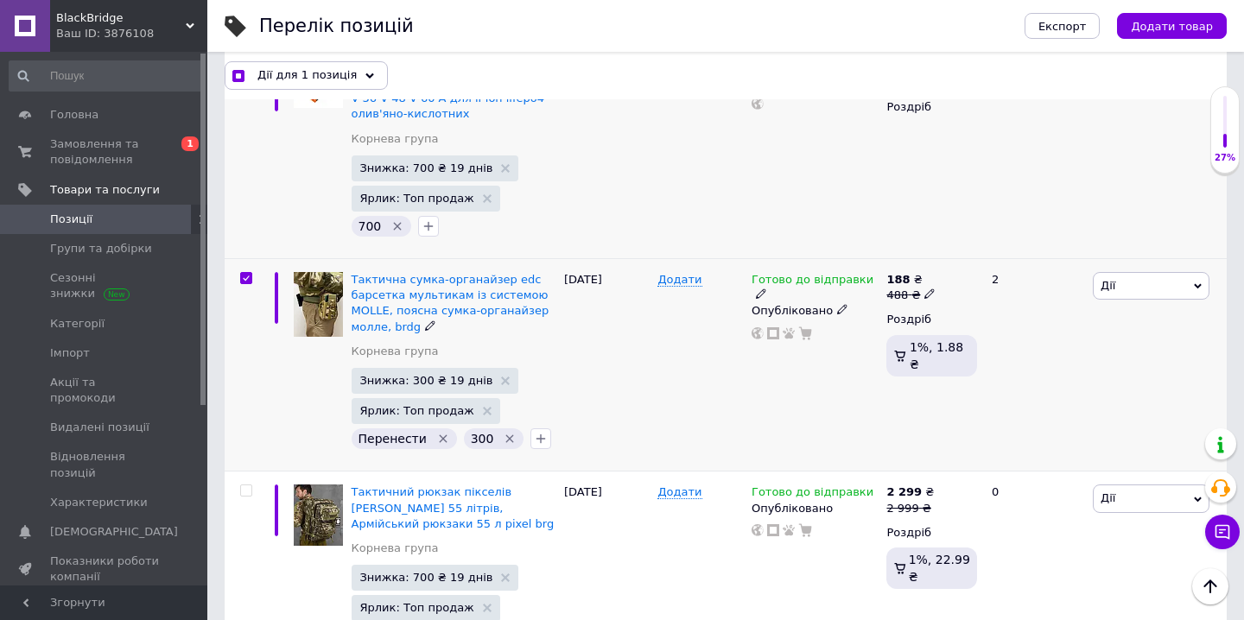
scroll to position [3657, 0]
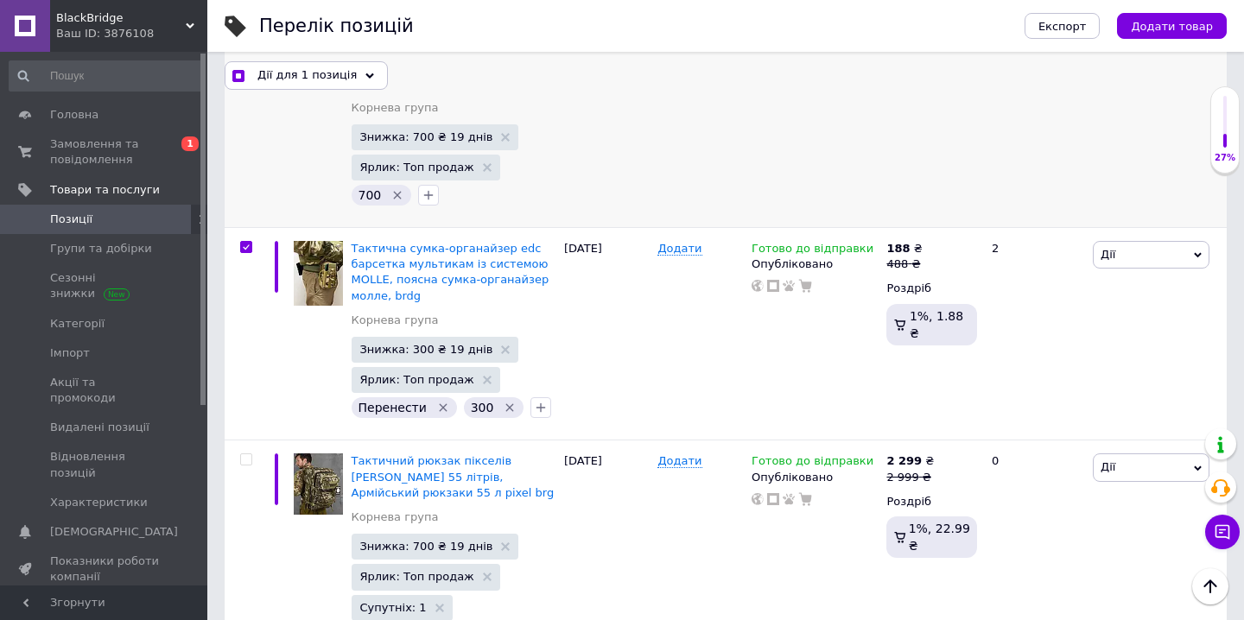
click at [365, 73] on icon at bounding box center [369, 76] width 9 height 9
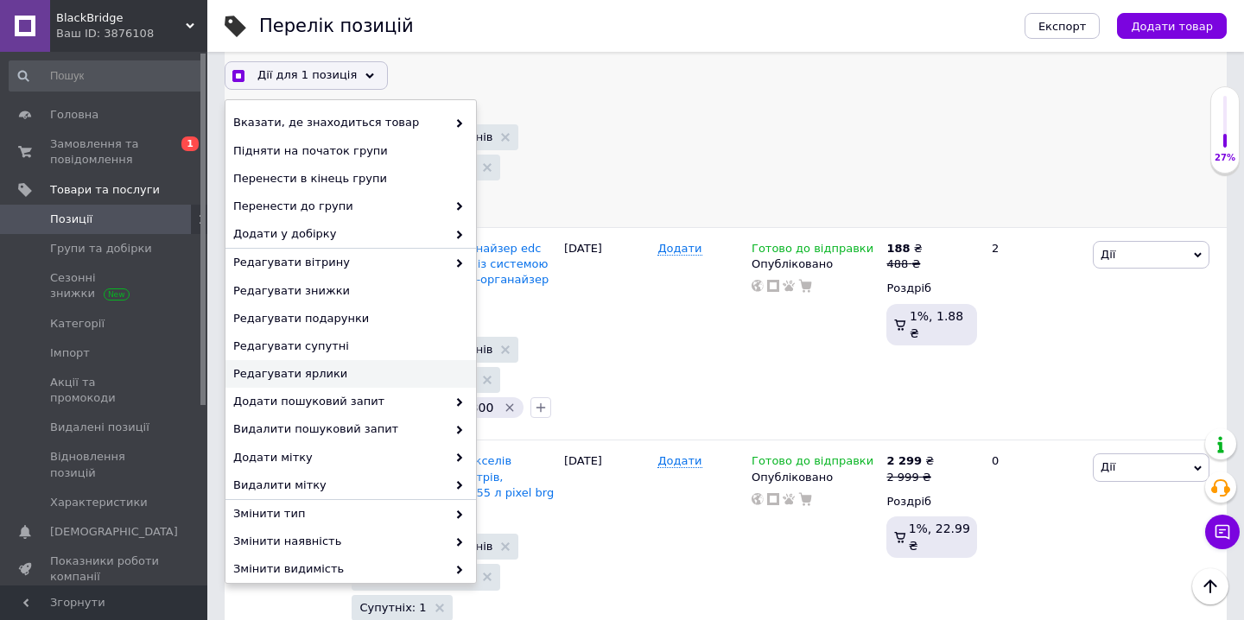
scroll to position [122, 0]
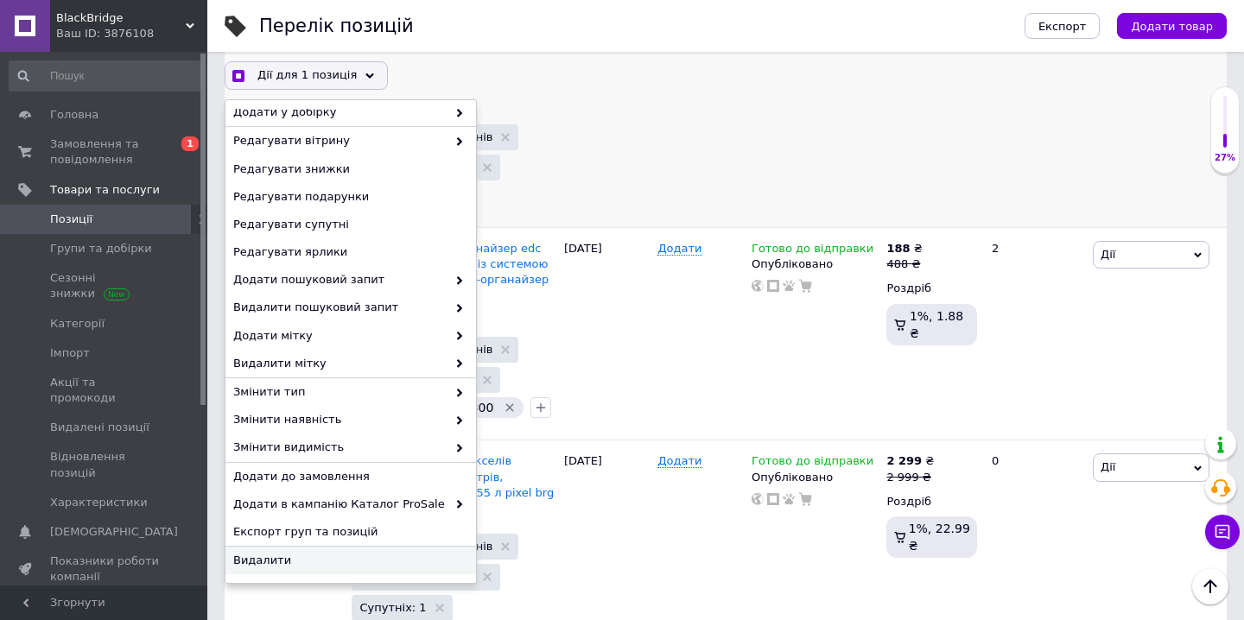
click at [368, 555] on span "Видалити" at bounding box center [348, 561] width 231 height 16
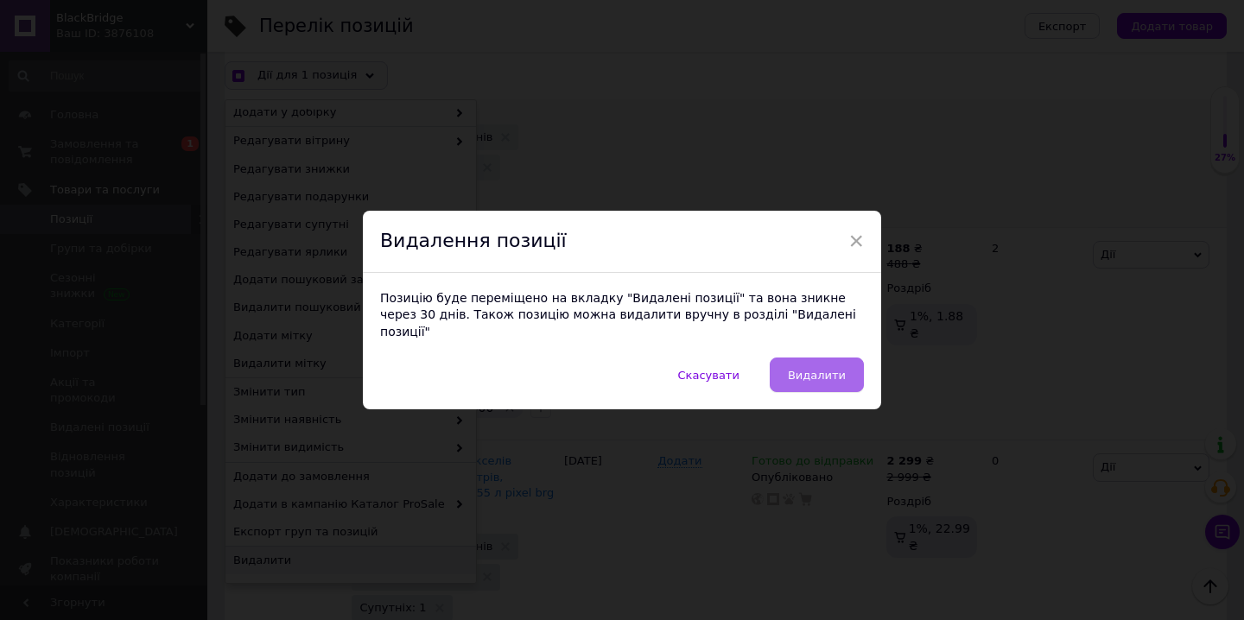
click at [816, 369] on span "Видалити" at bounding box center [817, 375] width 58 height 13
checkbox input "true"
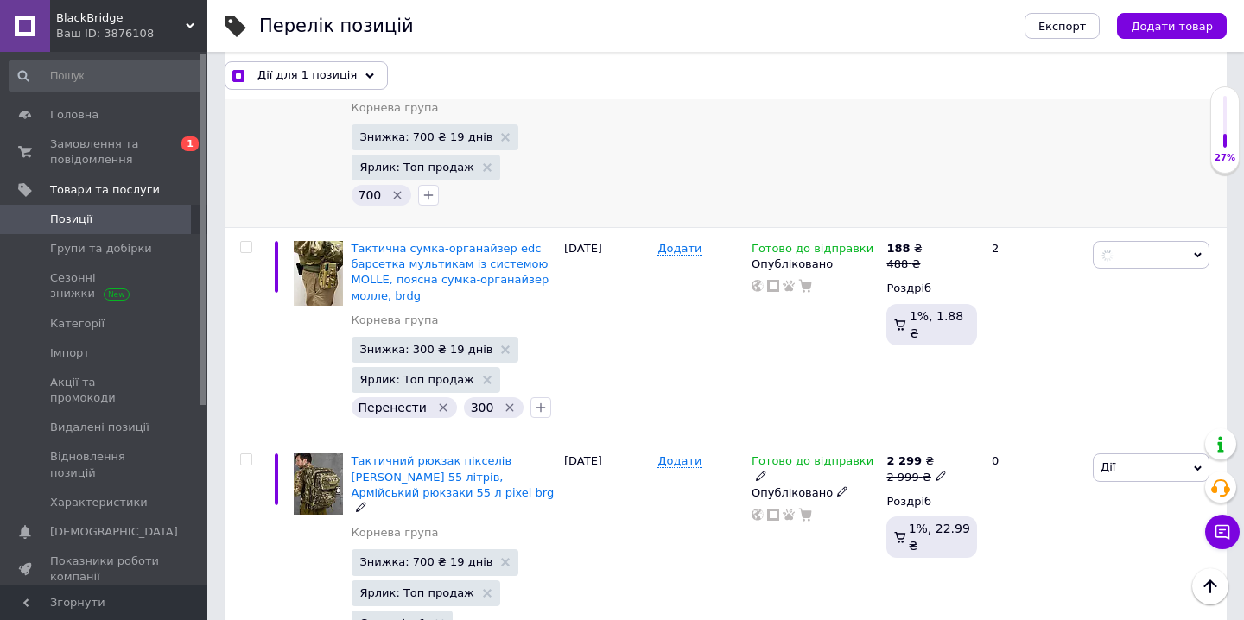
checkbox input "false"
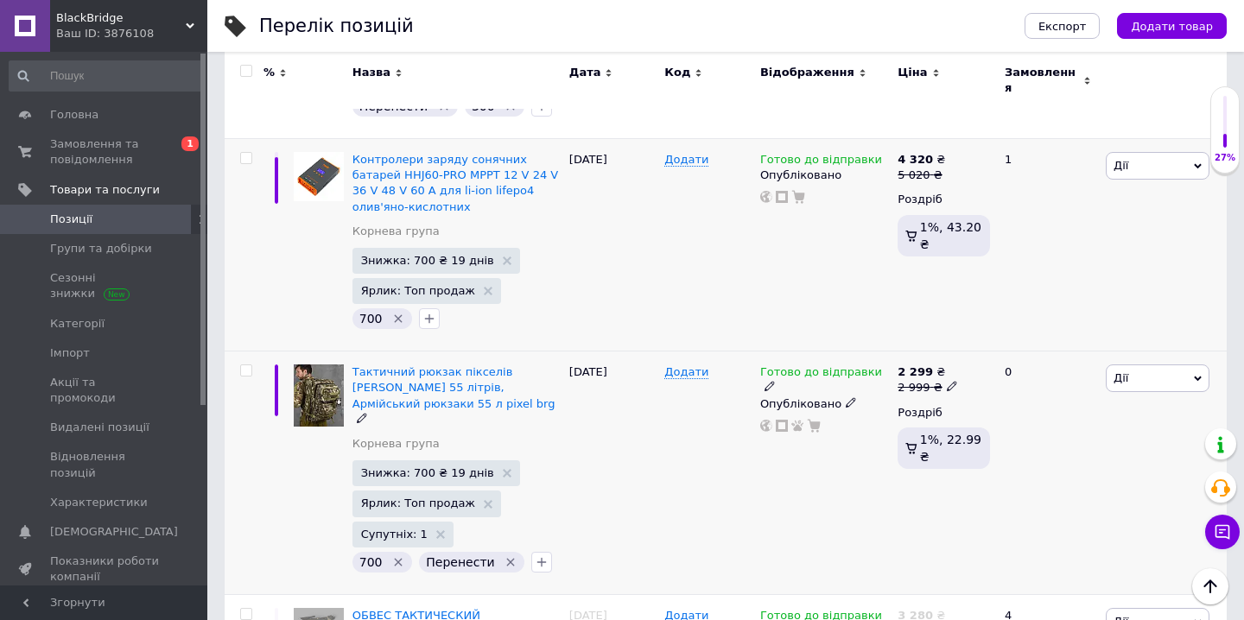
scroll to position [3638, 0]
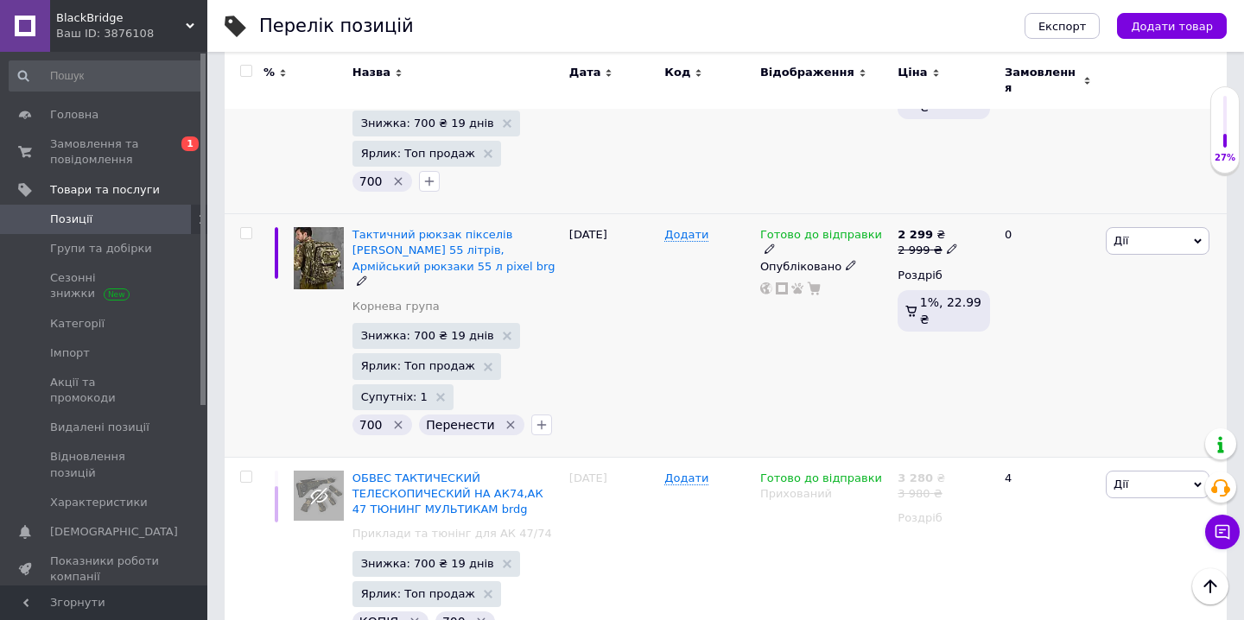
click at [248, 228] on input "checkbox" at bounding box center [245, 233] width 11 height 11
checkbox input "true"
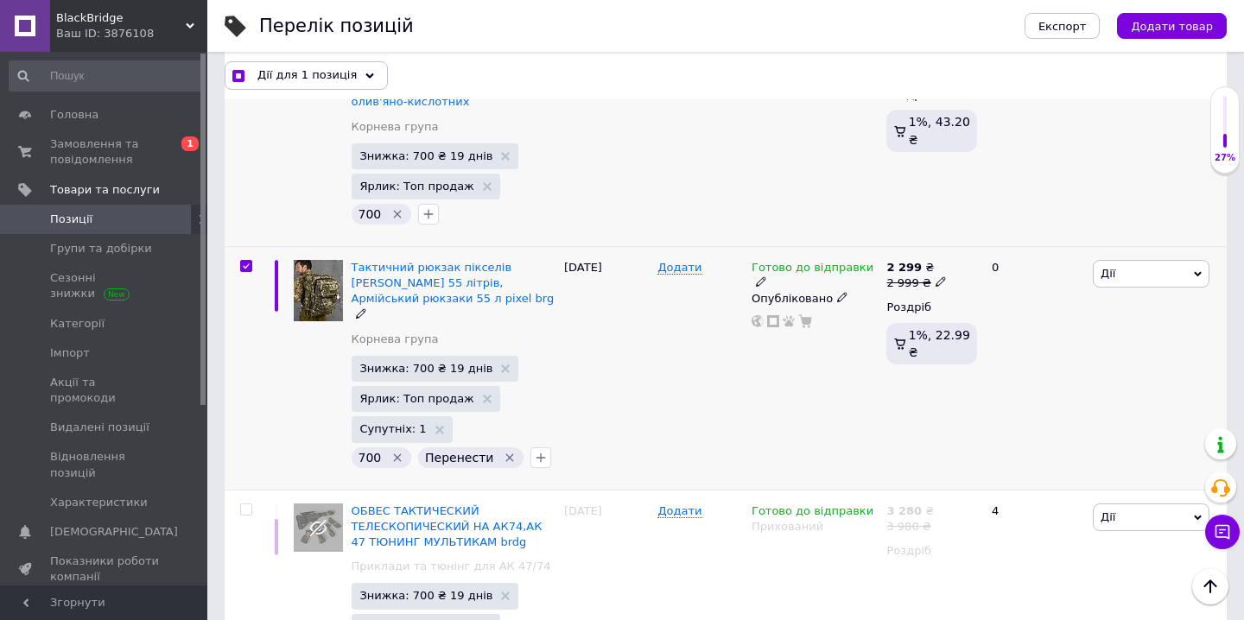
scroll to position [3669, 0]
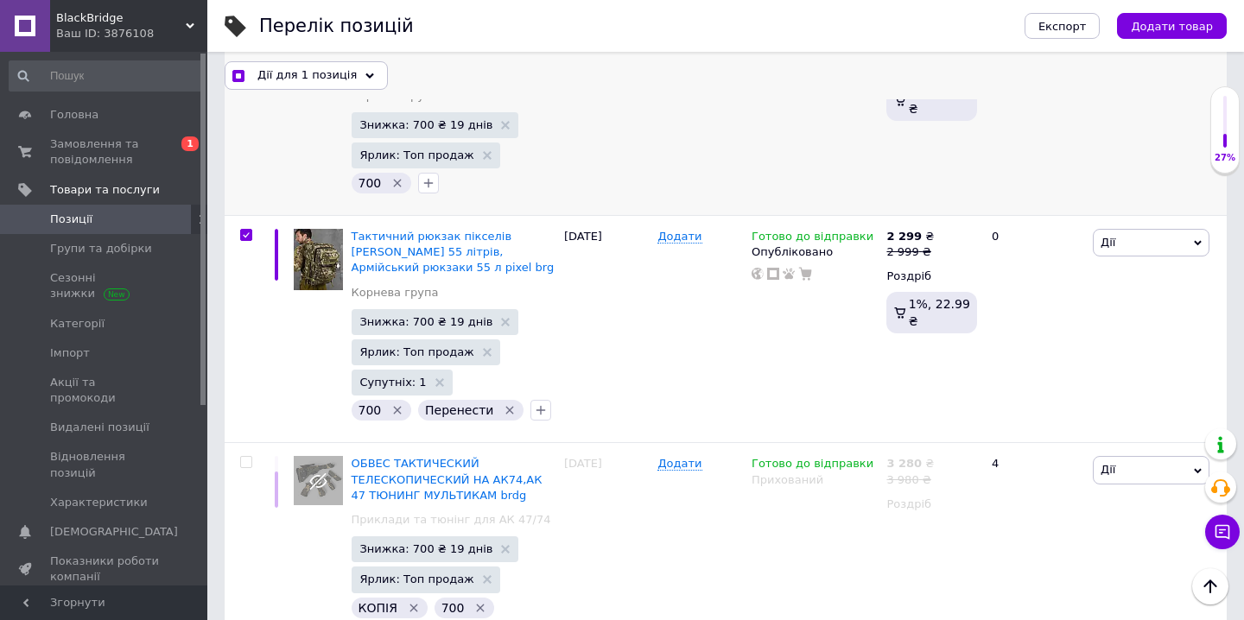
click at [347, 75] on div "Дії для 1 позиція" at bounding box center [306, 75] width 163 height 28
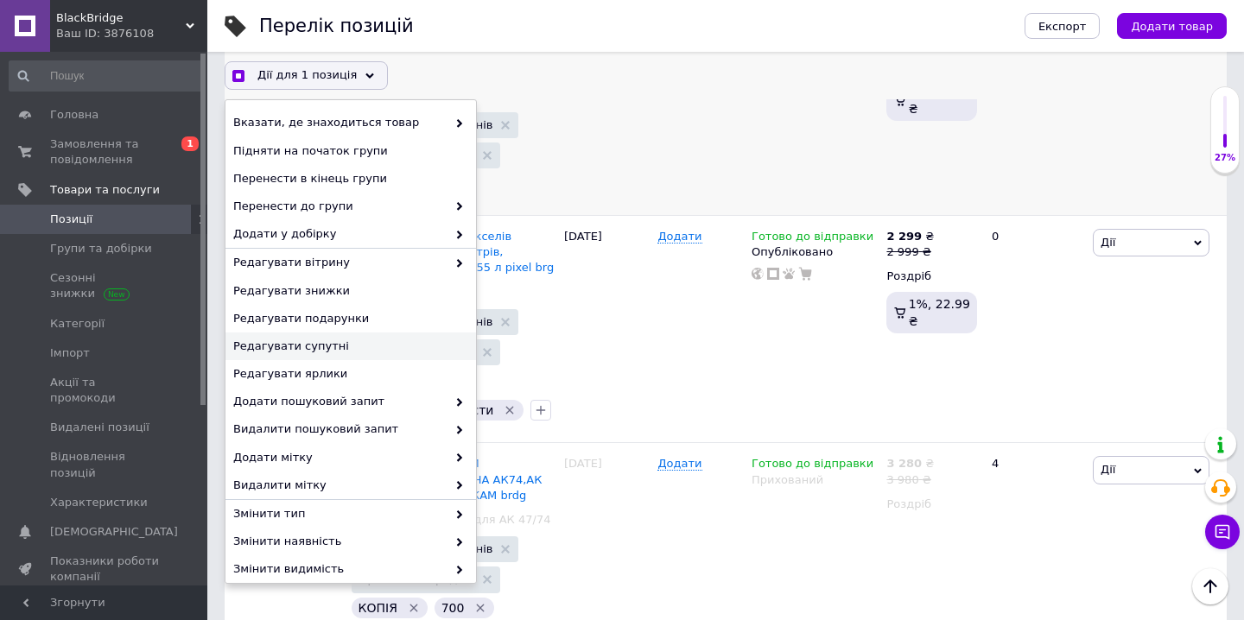
scroll to position [122, 0]
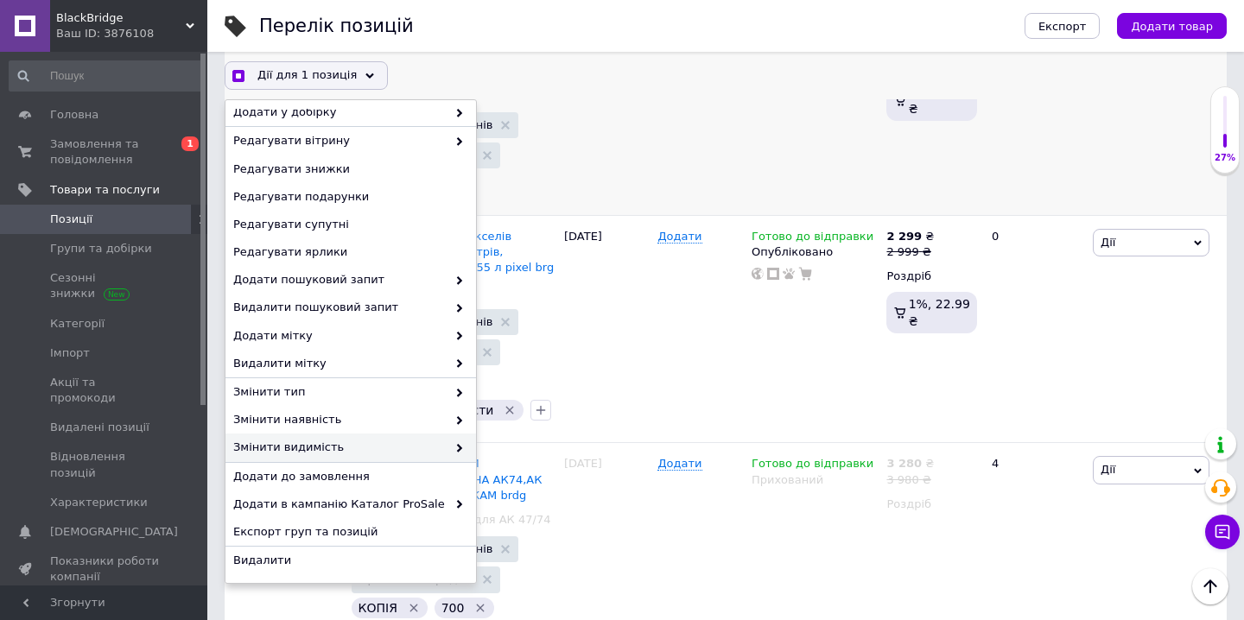
click at [459, 448] on div "Змінити видимість" at bounding box center [350, 448] width 251 height 29
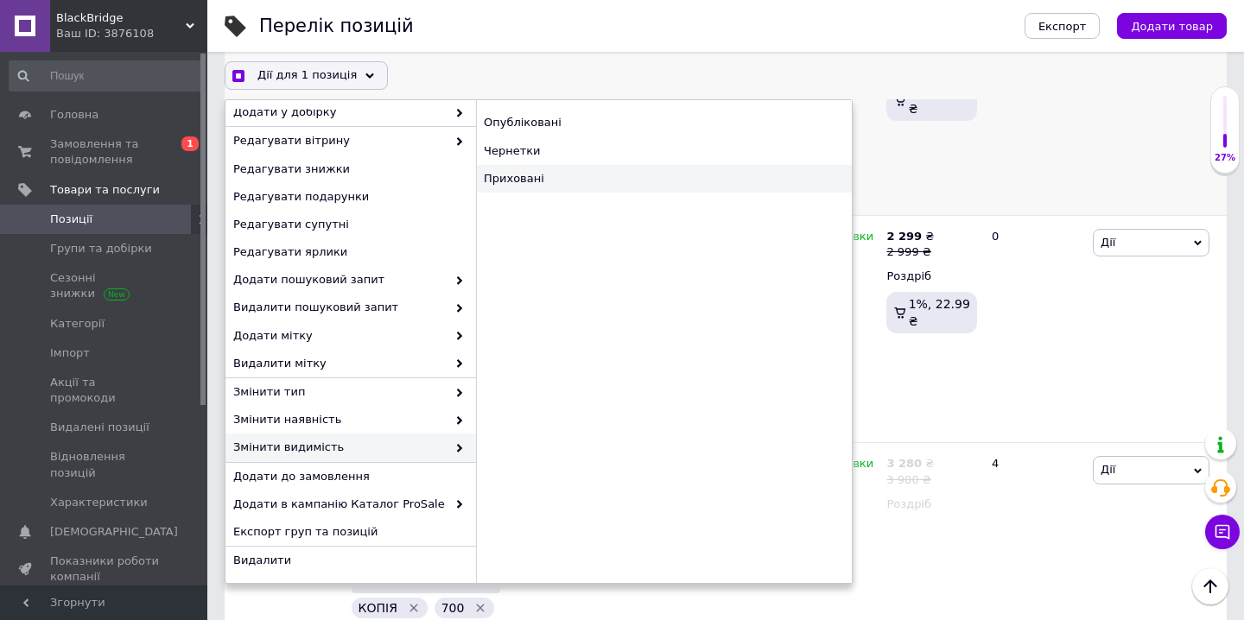
click at [618, 172] on div "Приховані" at bounding box center [664, 179] width 376 height 28
checkbox input "true"
checkbox input "false"
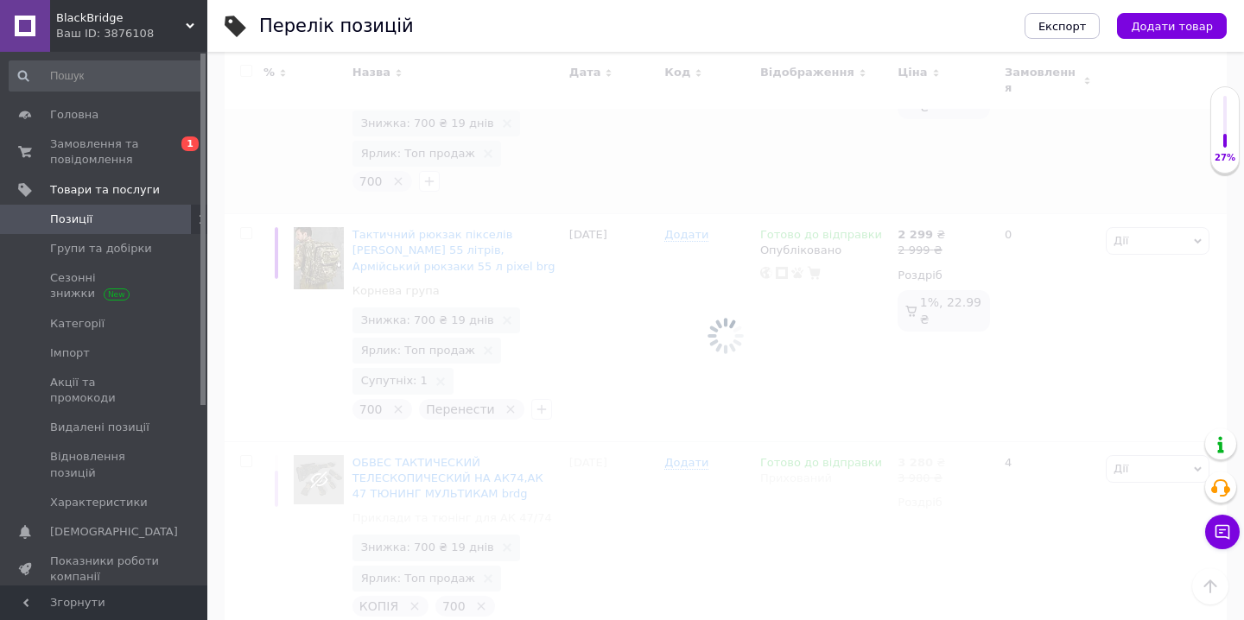
scroll to position [3608, 0]
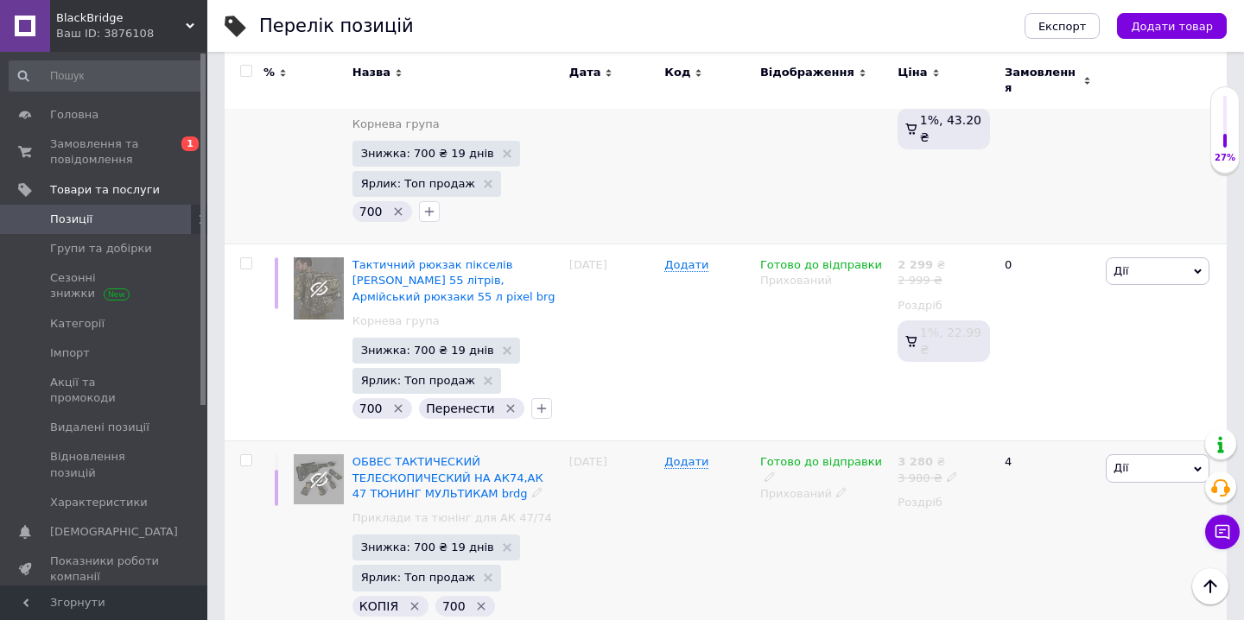
click at [245, 455] on input "checkbox" at bounding box center [245, 460] width 11 height 11
checkbox input "true"
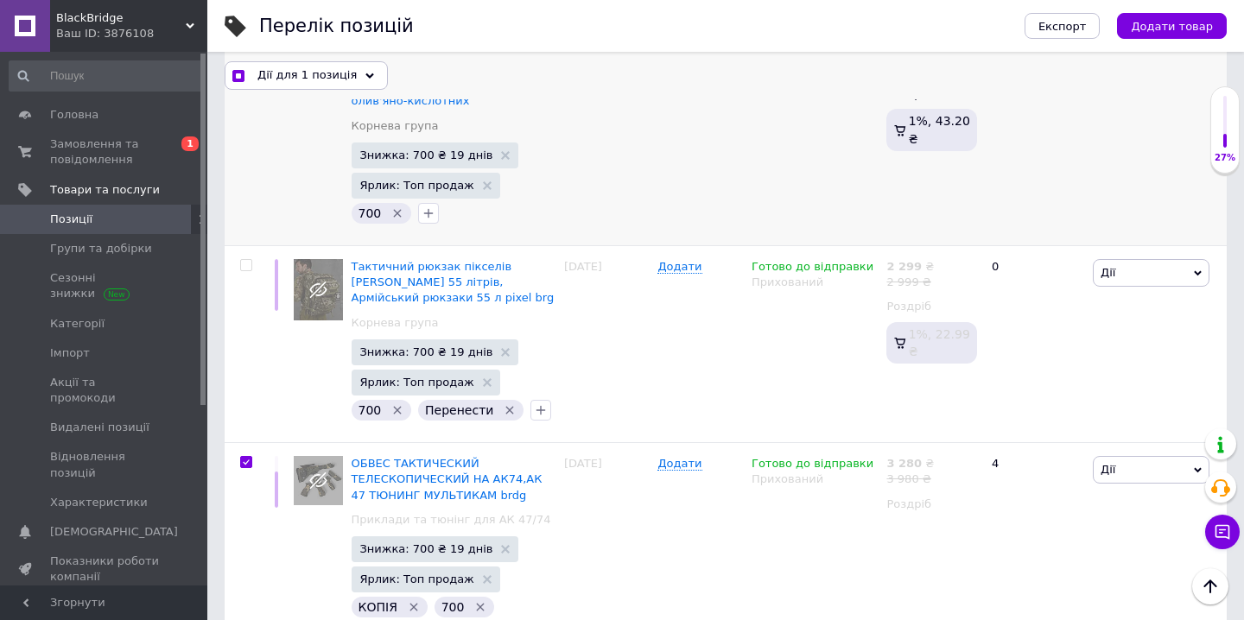
click at [364, 71] on div "Дії для 1 позиція" at bounding box center [306, 75] width 163 height 28
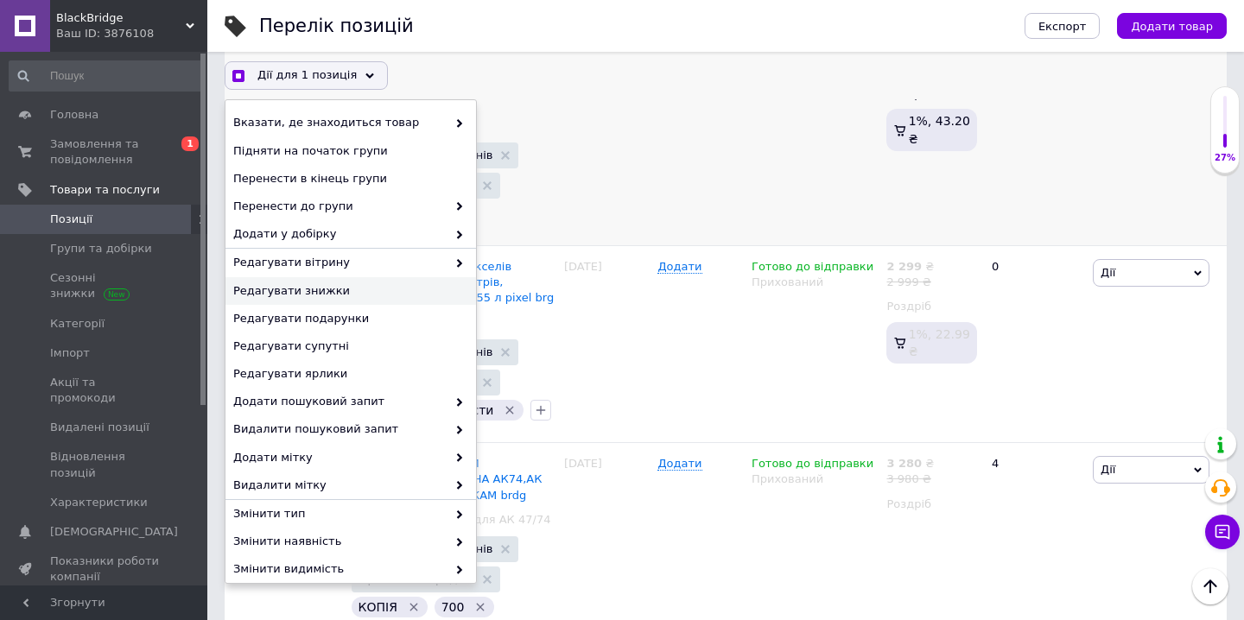
scroll to position [122, 0]
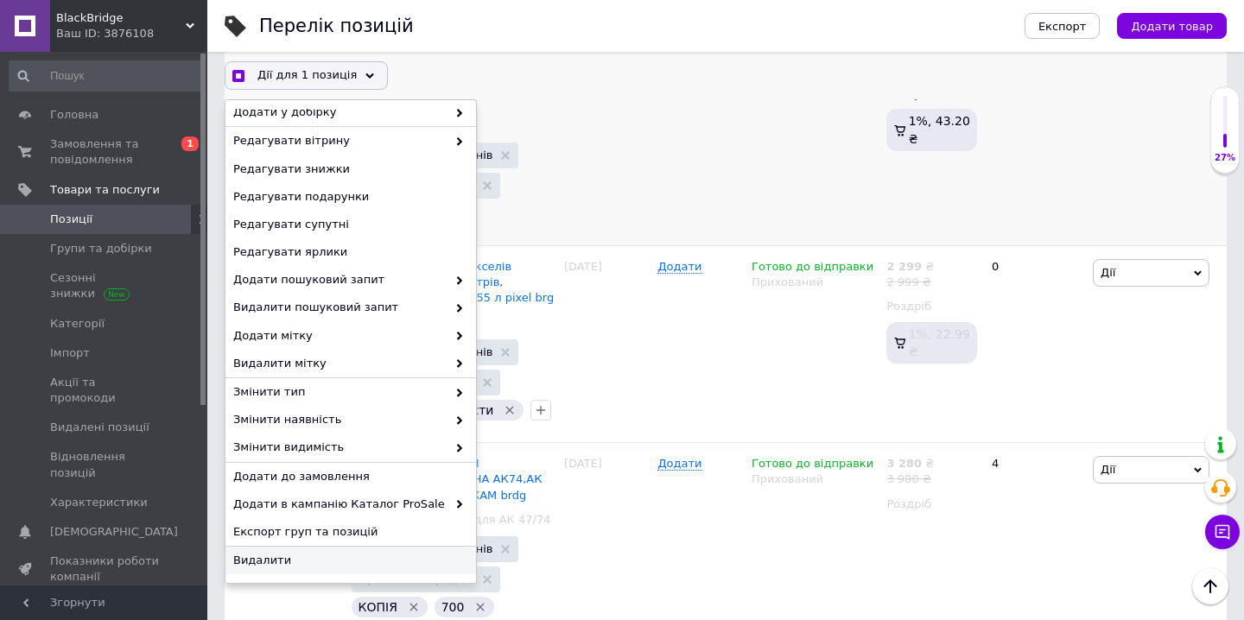
click at [281, 559] on span "Видалити" at bounding box center [348, 561] width 231 height 16
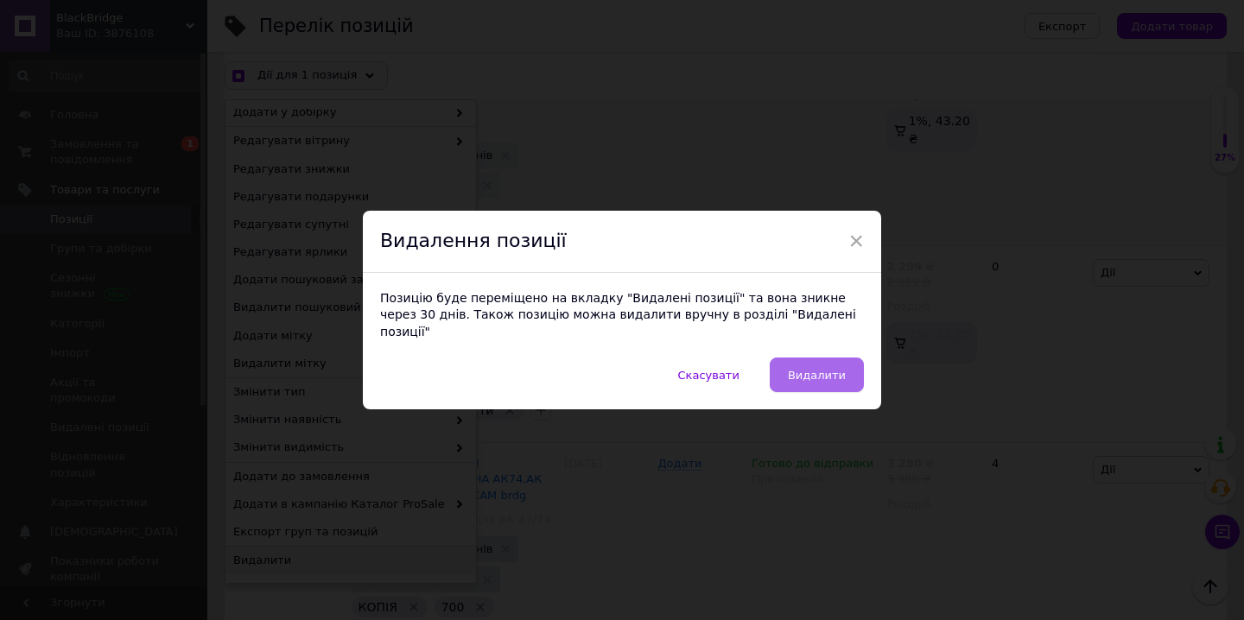
click at [823, 369] on span "Видалити" at bounding box center [817, 375] width 58 height 13
checkbox input "true"
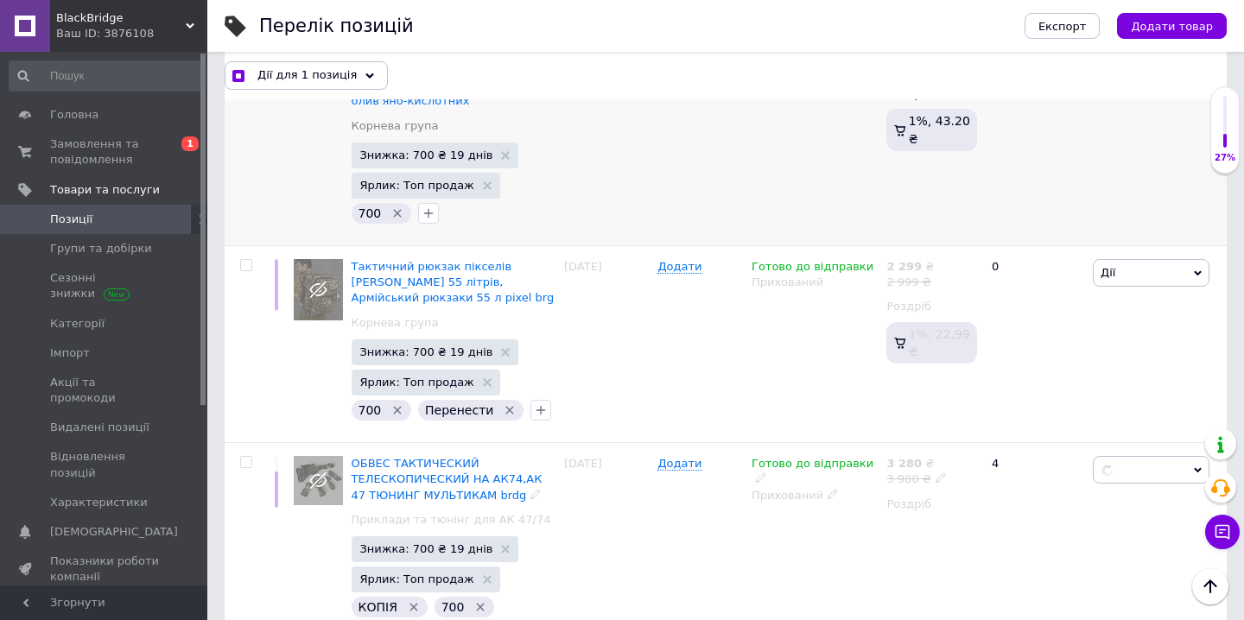
checkbox input "false"
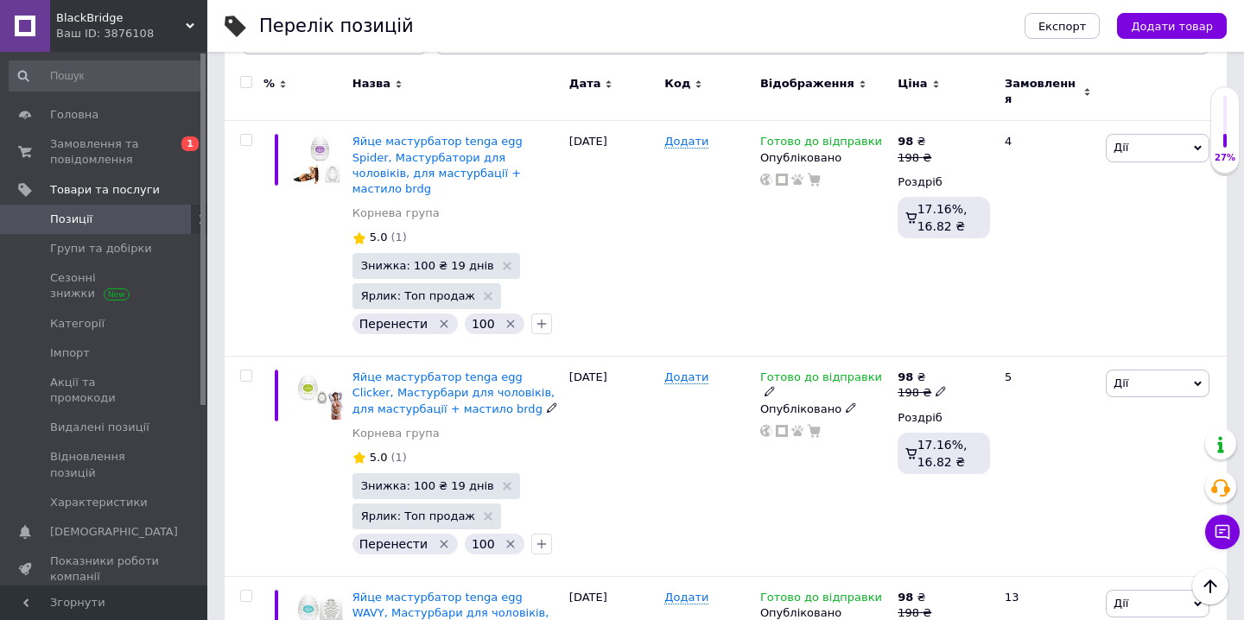
scroll to position [232, 0]
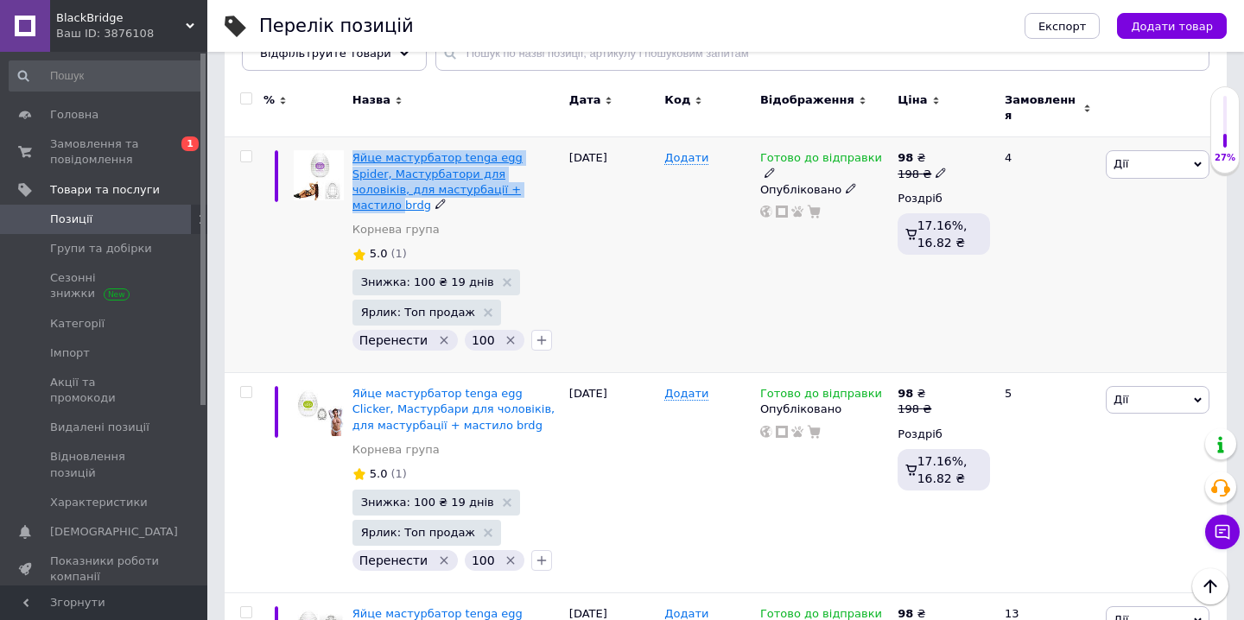
drag, startPoint x: 353, startPoint y: 139, endPoint x: 480, endPoint y: 183, distance: 135.2
click at [480, 183] on div "Яйце мастурбатор tenga egg Spider, Мастурбатори для чоловіків, для мастурбації …" at bounding box center [456, 255] width 217 height 236
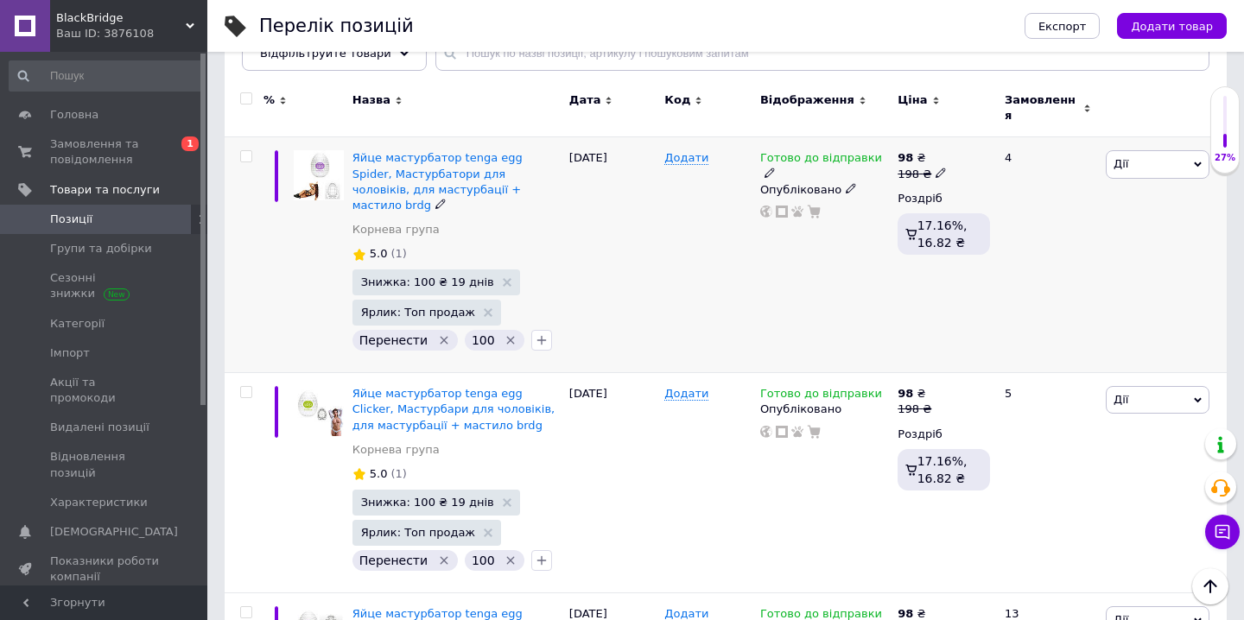
click at [706, 251] on div "Додати" at bounding box center [708, 255] width 96 height 236
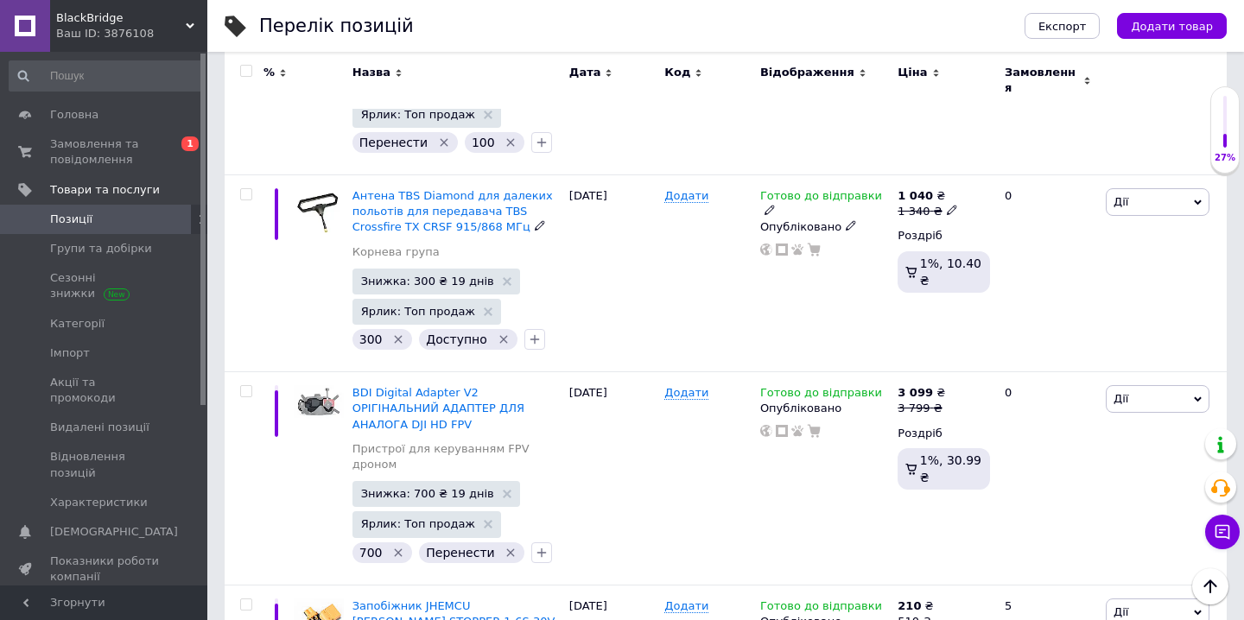
scroll to position [1294, 0]
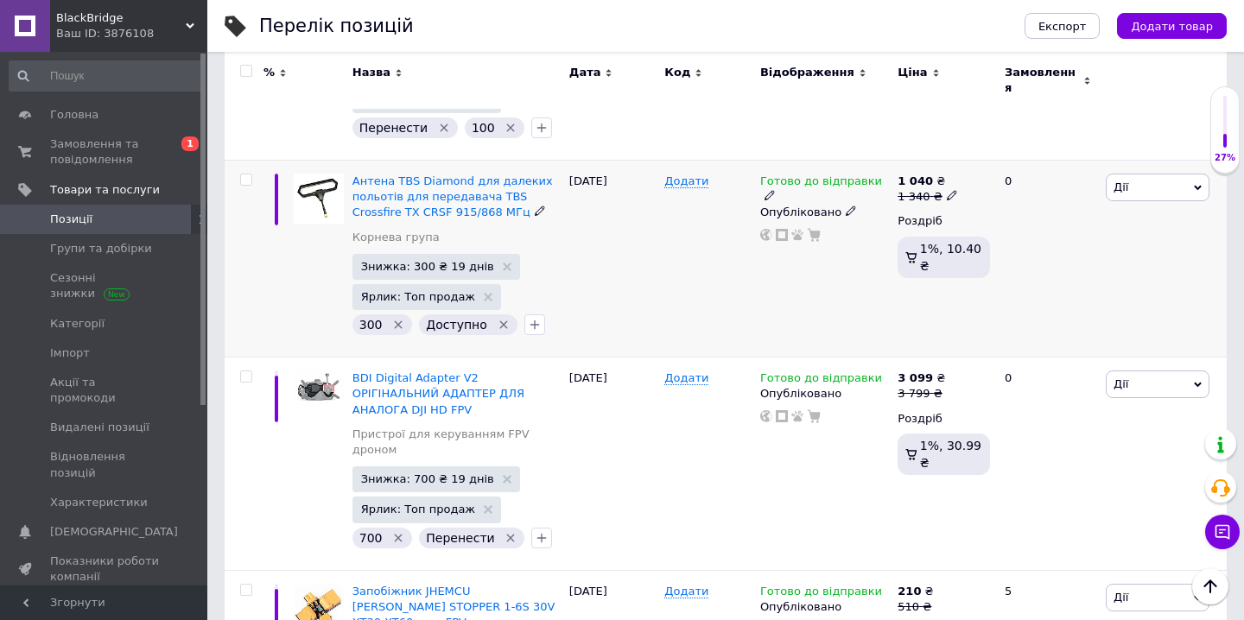
click at [248, 175] on input "checkbox" at bounding box center [245, 180] width 11 height 11
checkbox input "true"
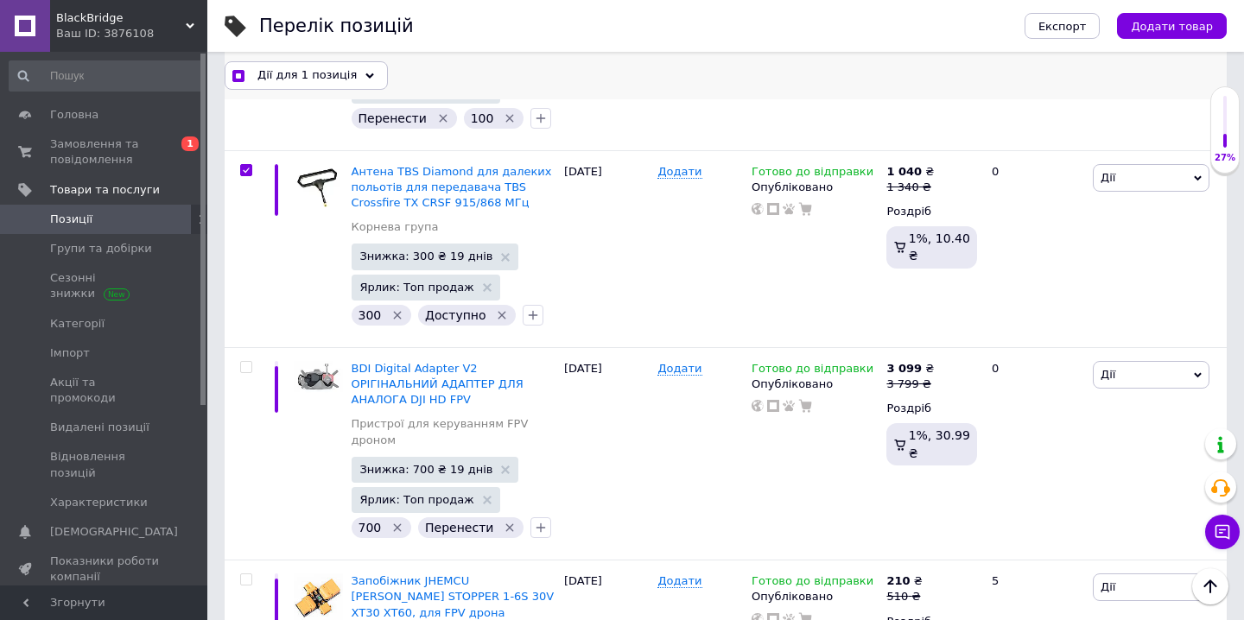
click at [361, 80] on div "Дії для 1 позиція" at bounding box center [306, 75] width 163 height 28
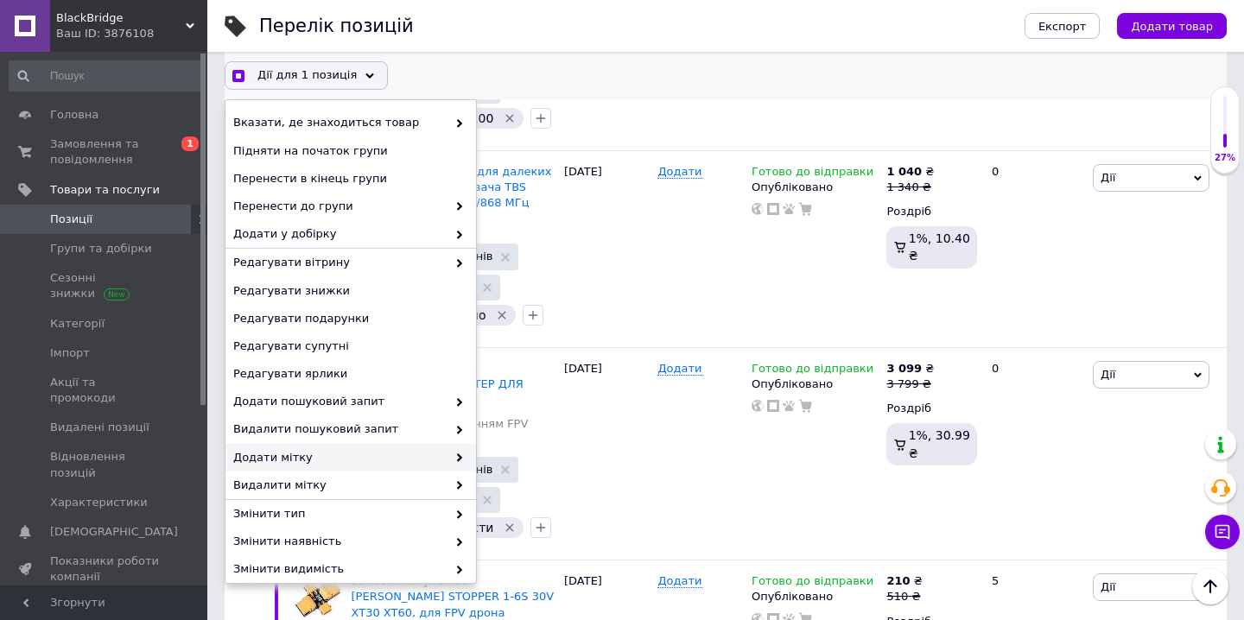
scroll to position [122, 0]
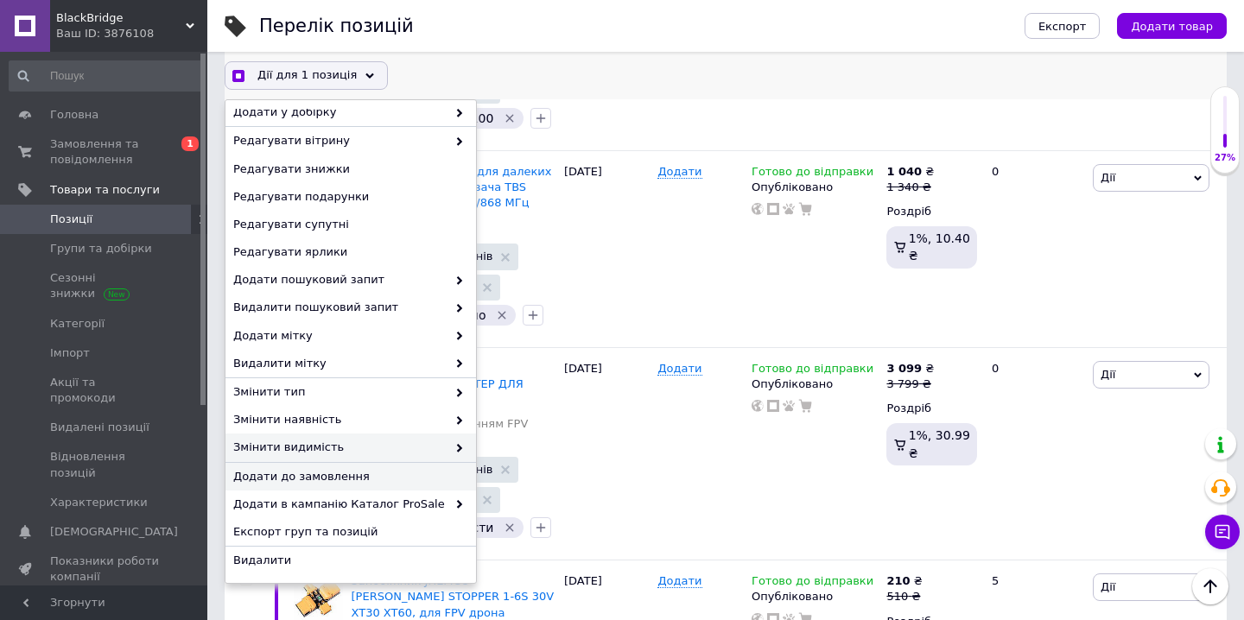
click at [447, 448] on span at bounding box center [455, 448] width 17 height 16
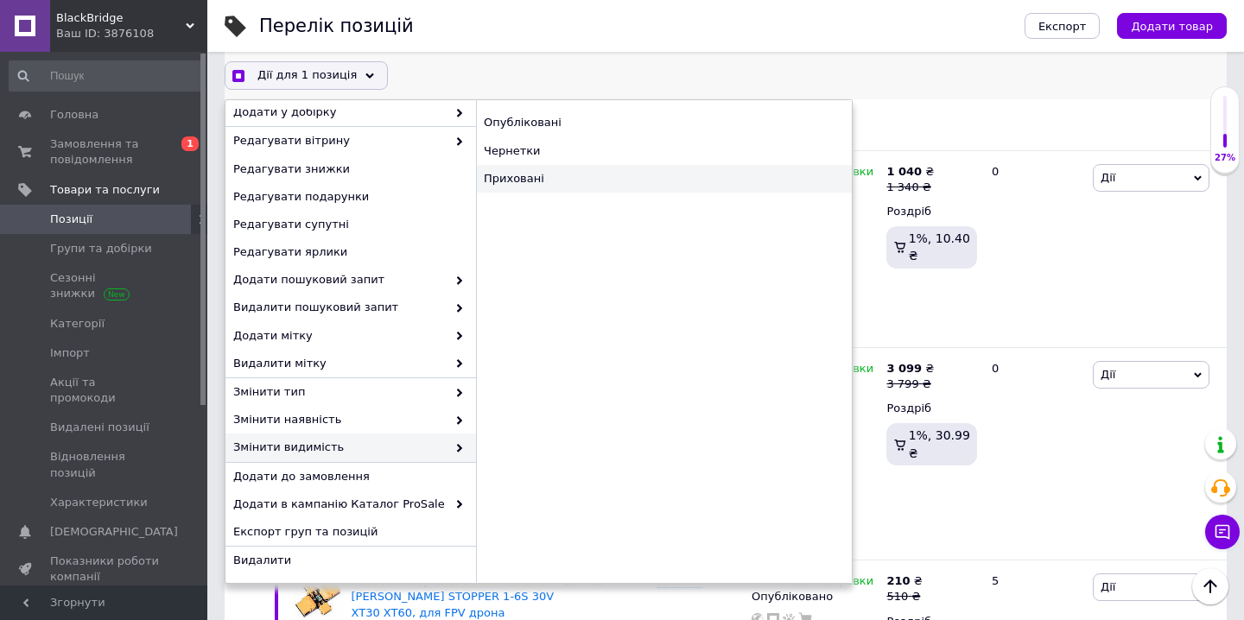
click at [582, 171] on div "Приховані" at bounding box center [664, 179] width 376 height 28
checkbox input "true"
checkbox input "false"
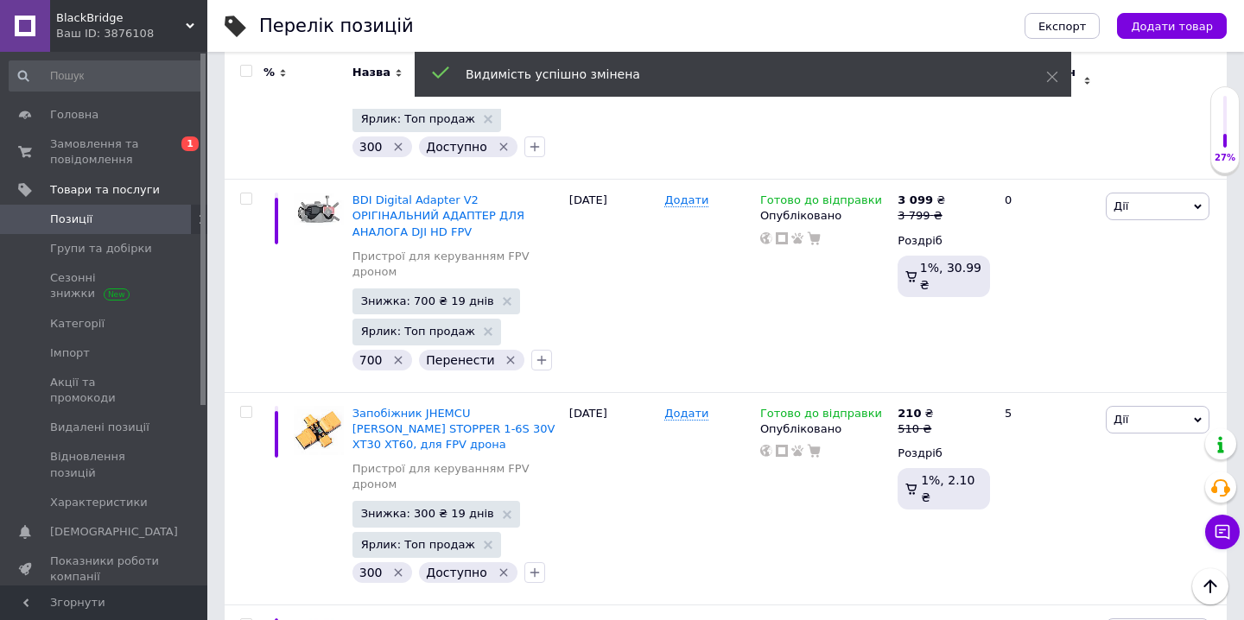
scroll to position [1471, 0]
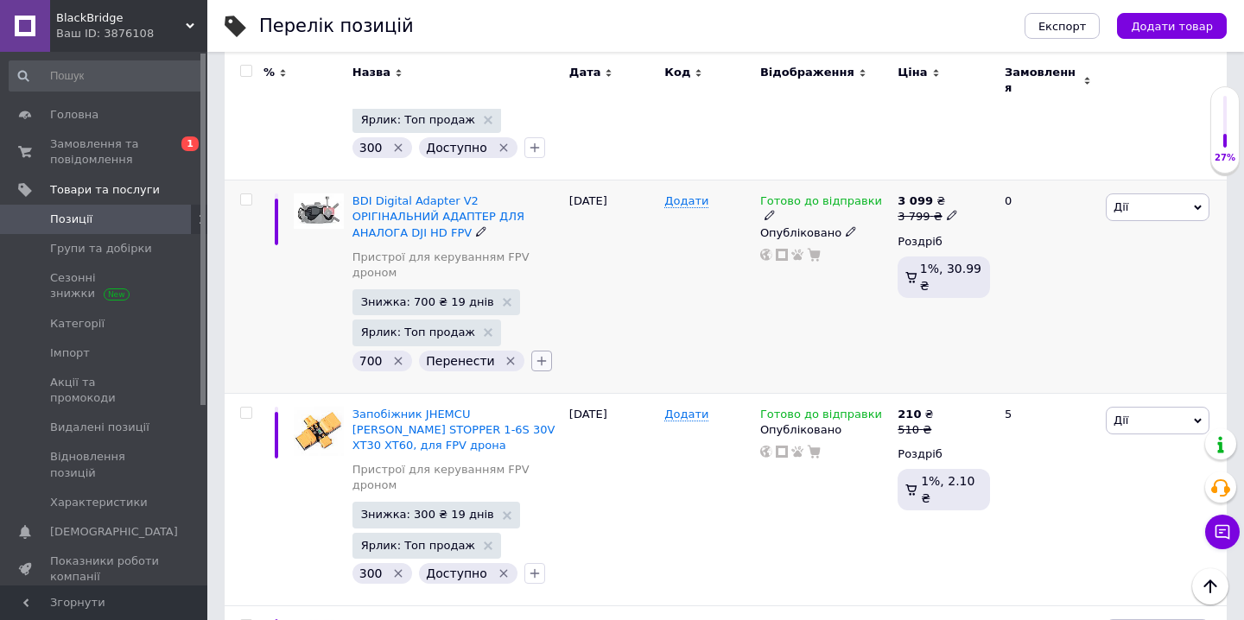
click at [540, 354] on icon "button" at bounding box center [542, 361] width 14 height 14
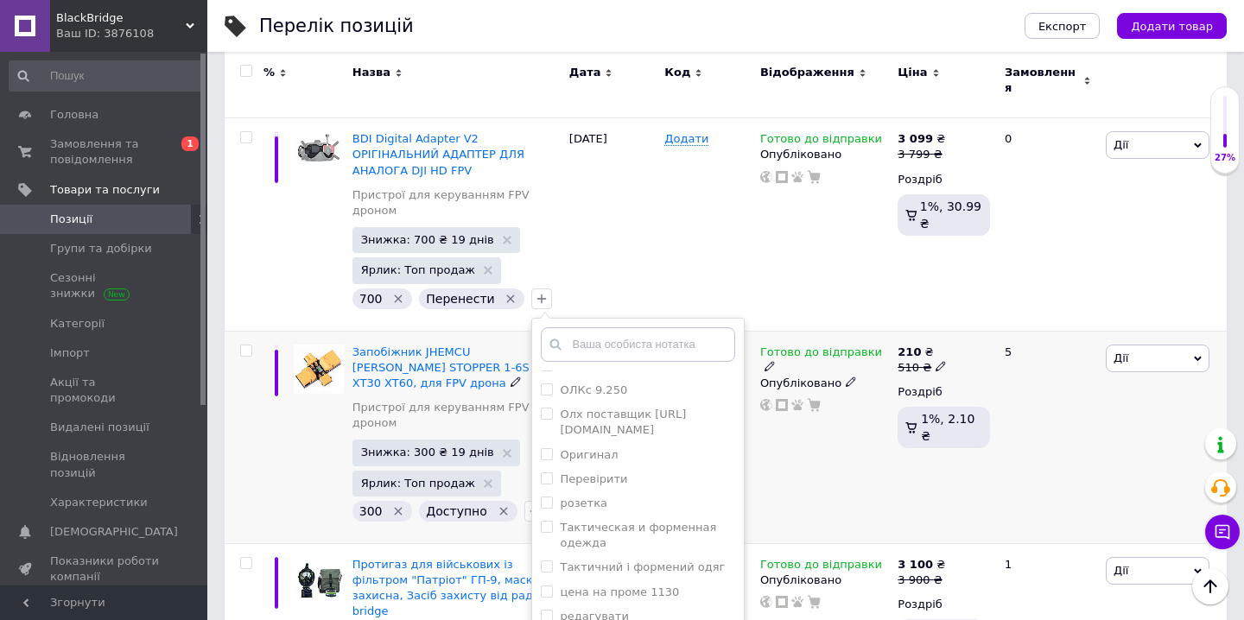
scroll to position [1536, 0]
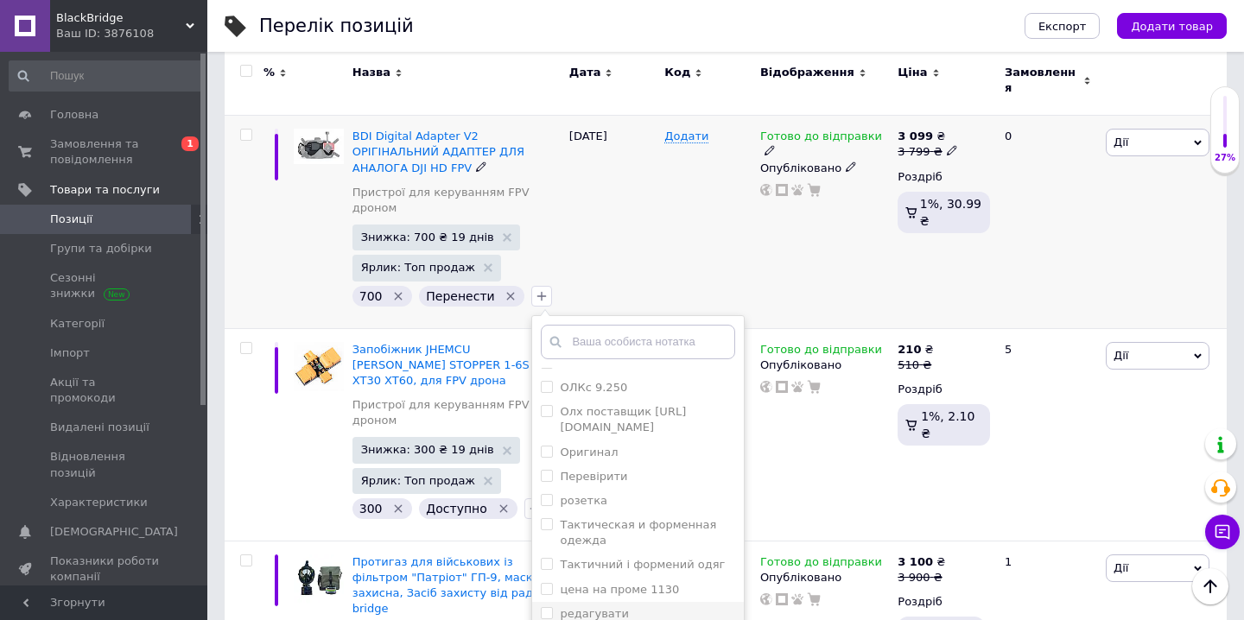
click at [651, 607] on div "редагувати" at bounding box center [638, 615] width 194 height 16
checkbox input "true"
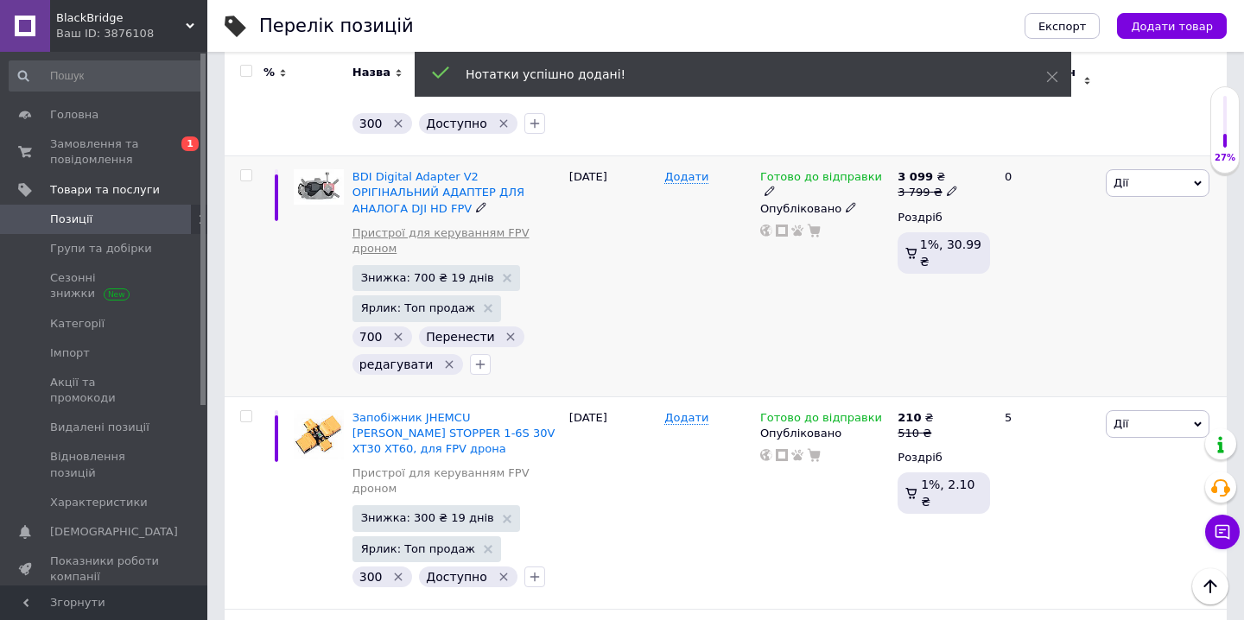
scroll to position [1496, 0]
click at [241, 169] on input "checkbox" at bounding box center [245, 174] width 11 height 11
checkbox input "true"
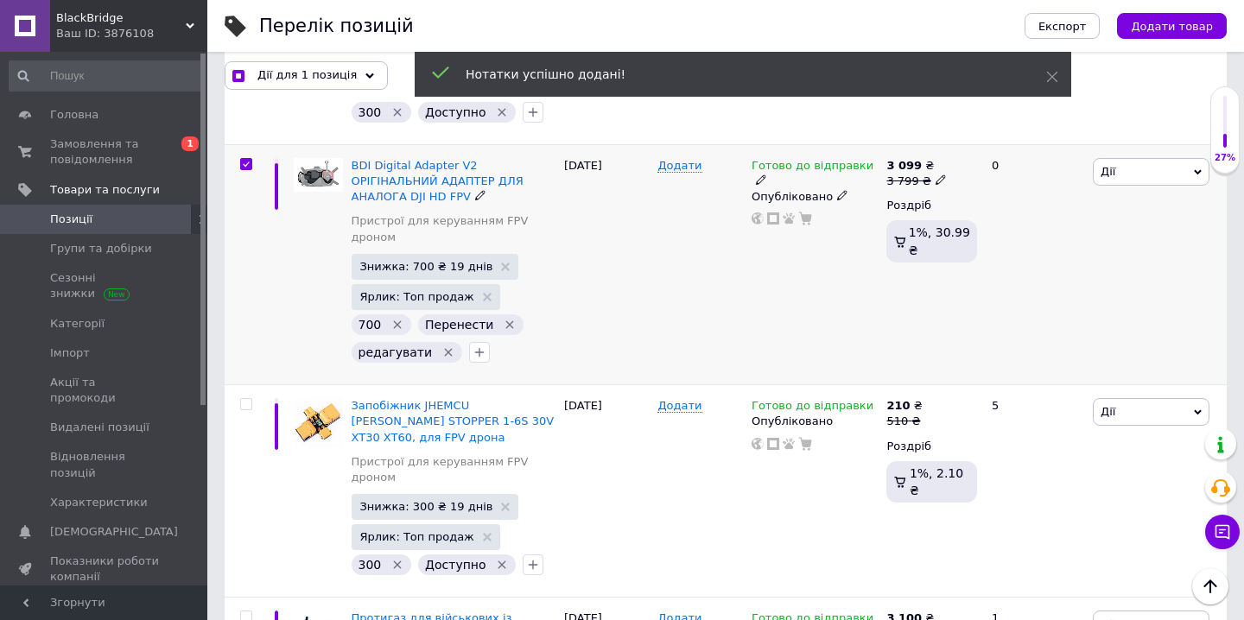
scroll to position [1496, 0]
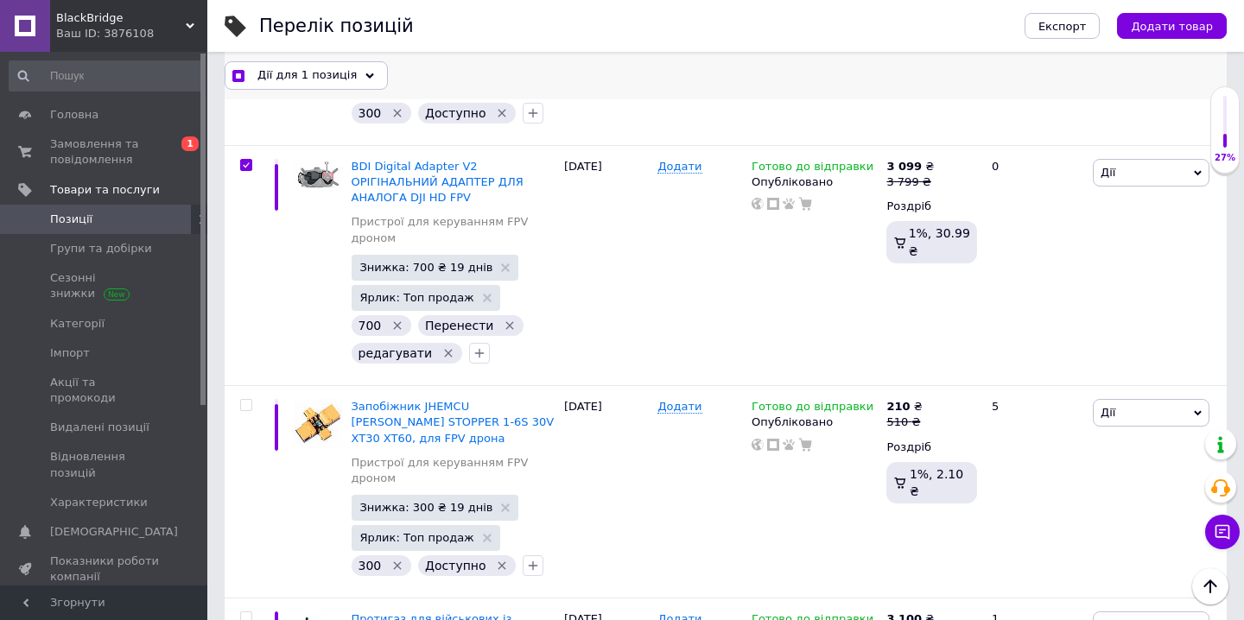
click at [356, 69] on div "Дії для 1 позиція" at bounding box center [306, 75] width 163 height 28
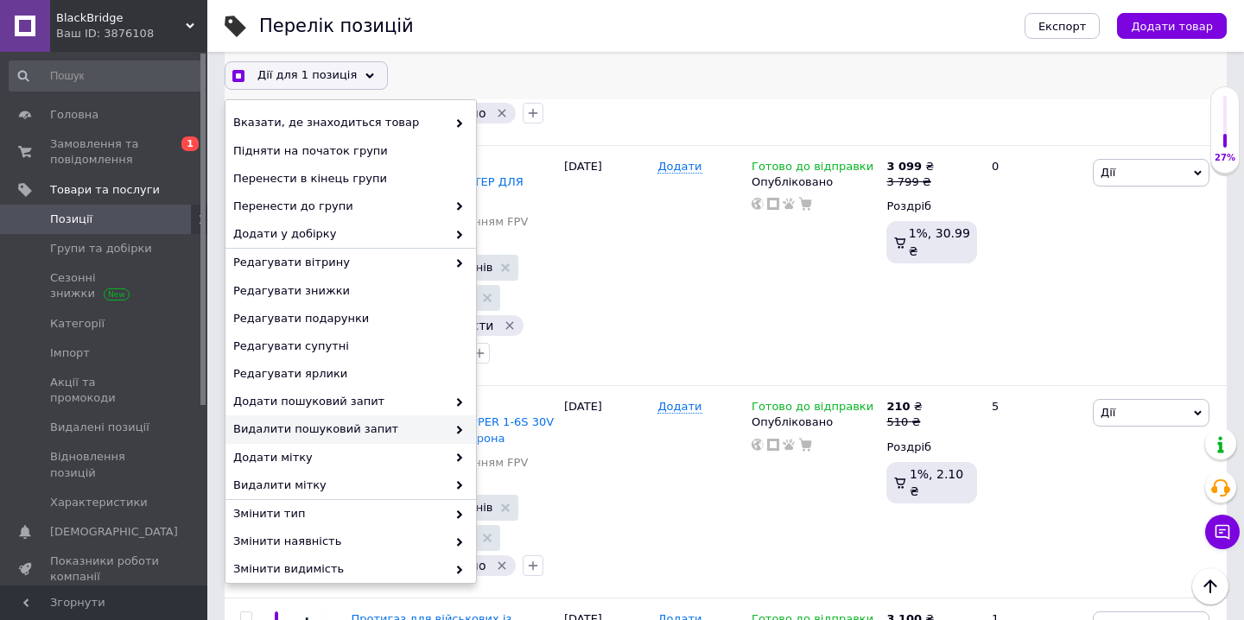
scroll to position [122, 0]
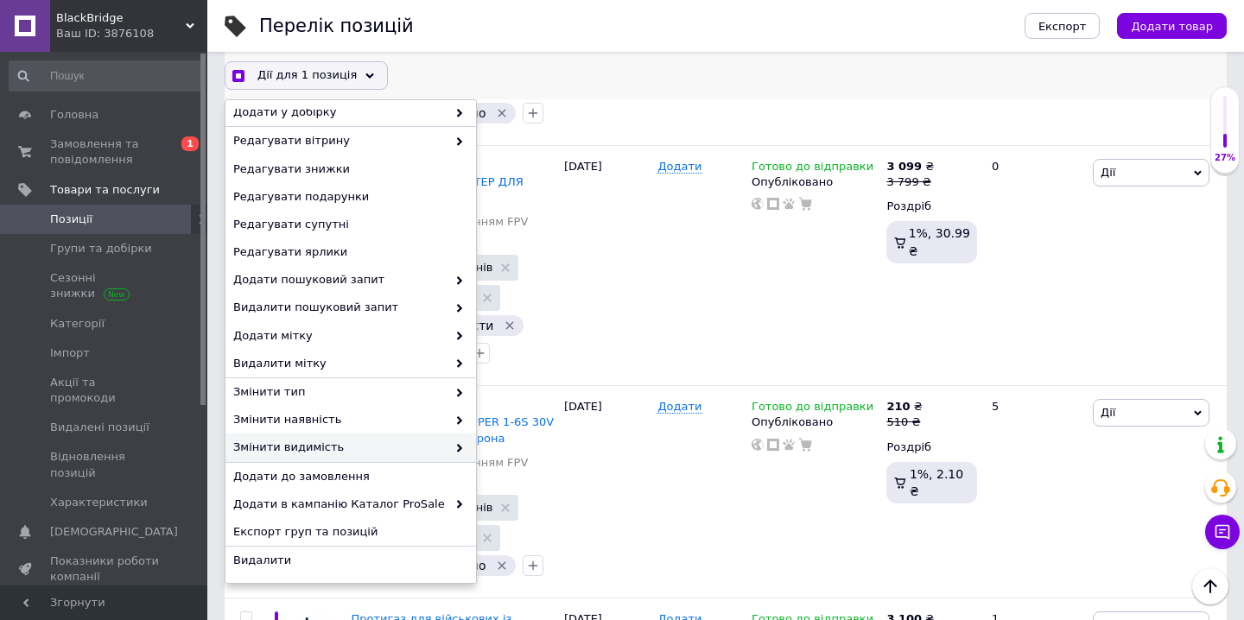
click at [457, 452] on use at bounding box center [459, 448] width 5 height 9
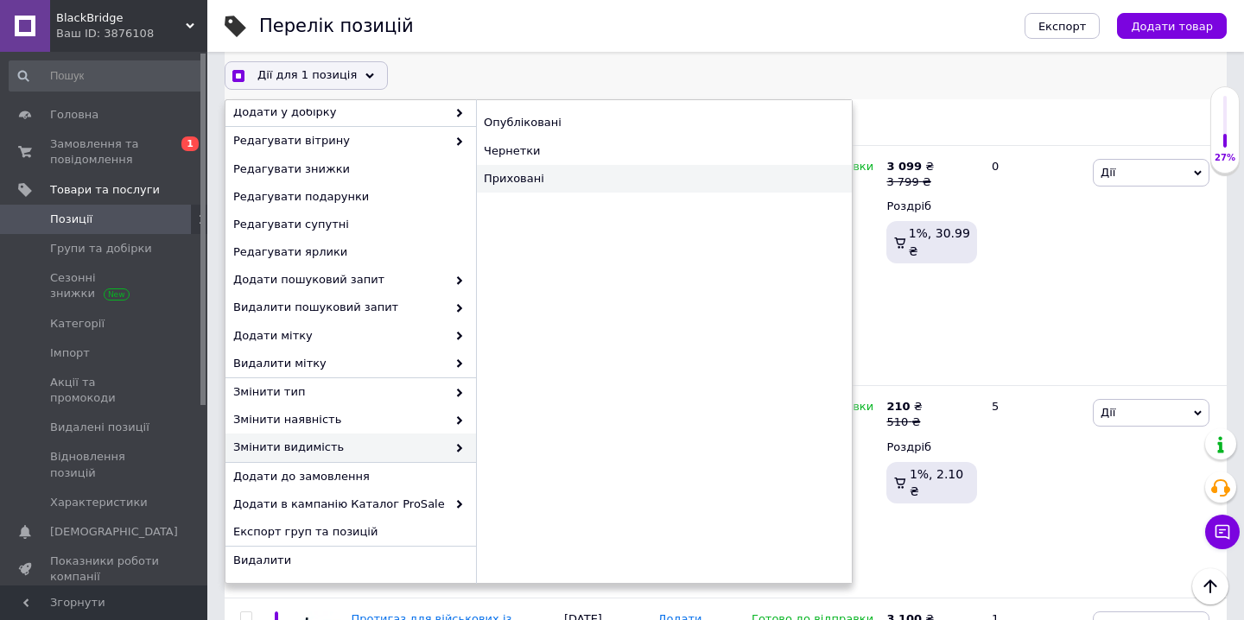
checkbox input "true"
click at [603, 179] on div "Приховані" at bounding box center [664, 179] width 376 height 28
checkbox input "false"
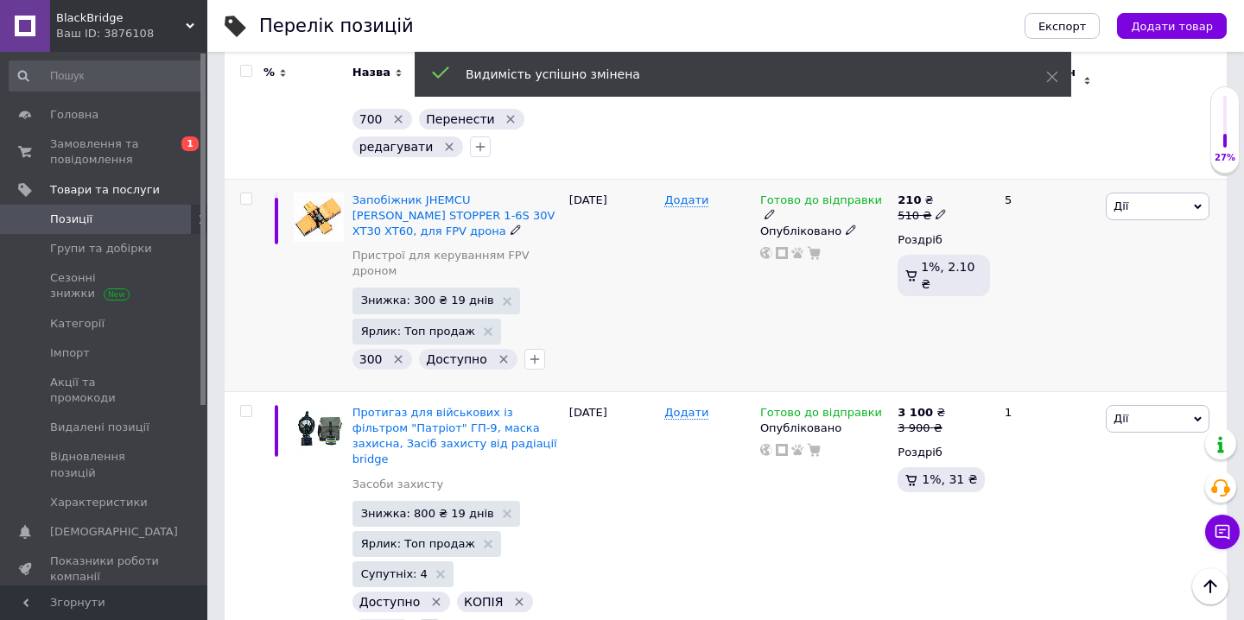
scroll to position [1727, 0]
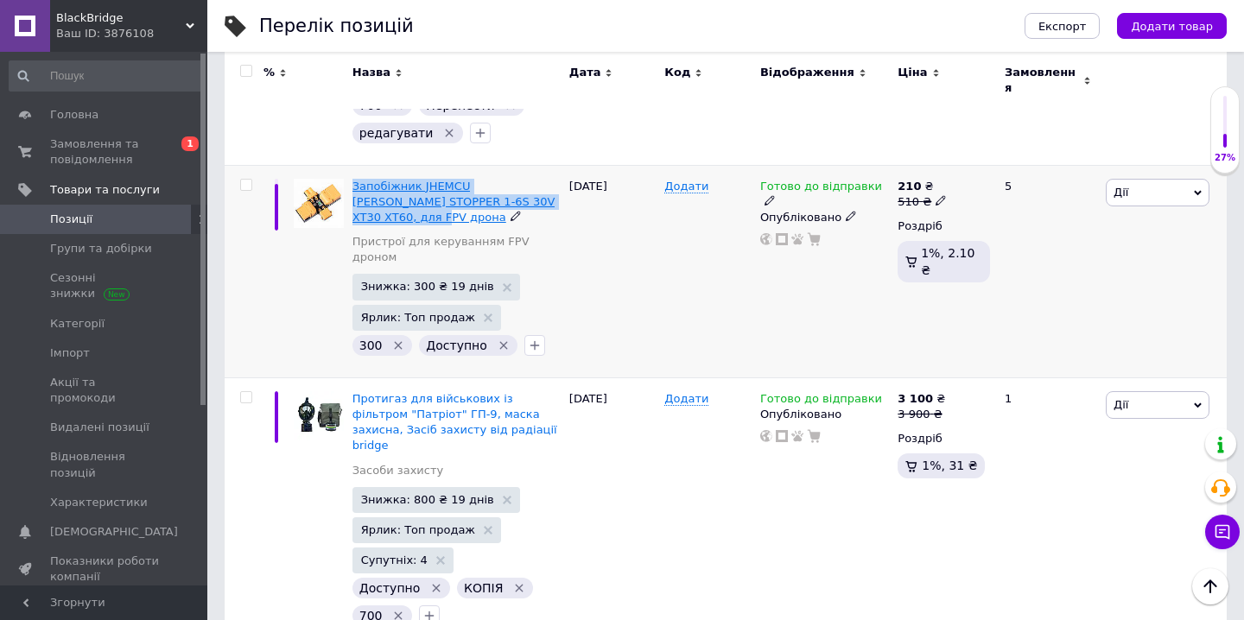
drag, startPoint x: 353, startPoint y: 122, endPoint x: 409, endPoint y: 163, distance: 69.1
click at [409, 179] on div "Запобіжник JHEMCU SMOKE STOPPER 1-6S 30V XT30 XT60, для FPV дрона" at bounding box center [457, 203] width 208 height 48
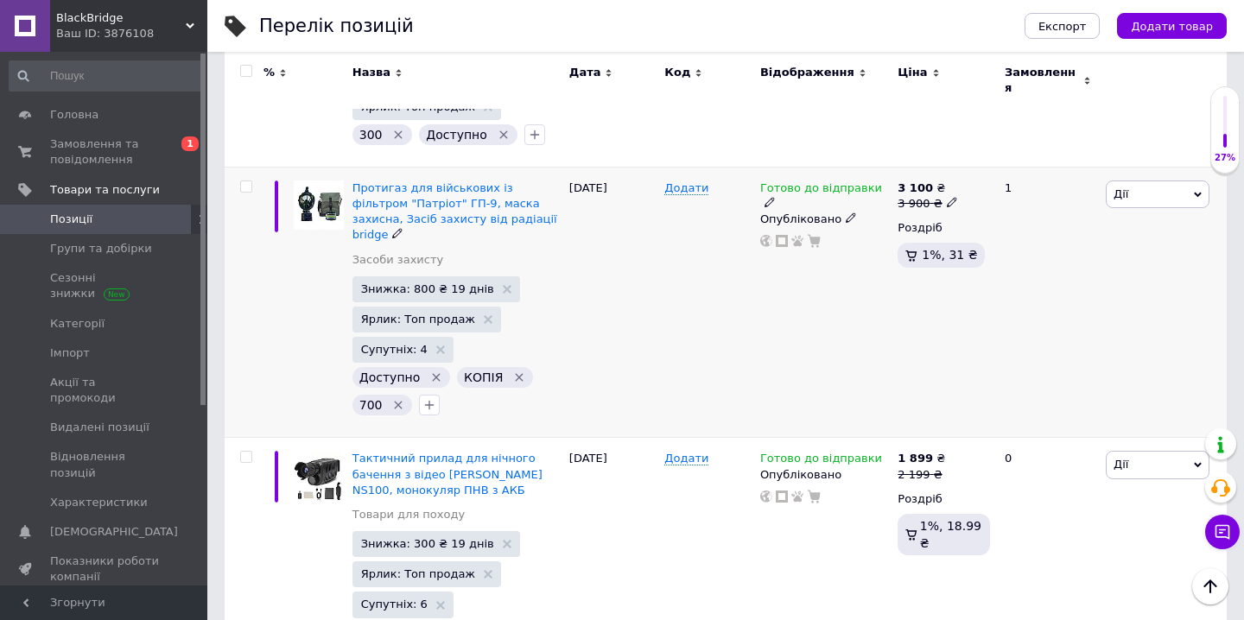
scroll to position [1940, 0]
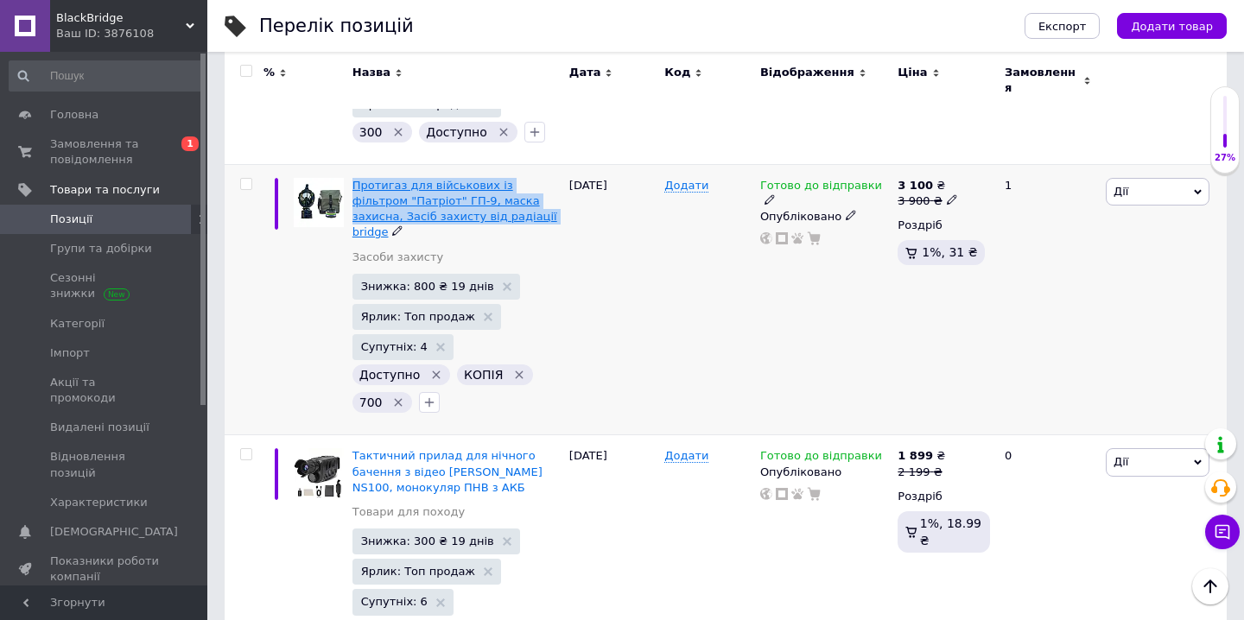
drag, startPoint x: 351, startPoint y: 118, endPoint x: 460, endPoint y: 161, distance: 117.6
click at [460, 164] on div "Протигаз для військових із фільтром "Патріот" ГП-9, маска захисна, Засіб захист…" at bounding box center [456, 299] width 217 height 271
click at [431, 396] on icon "button" at bounding box center [429, 403] width 14 height 14
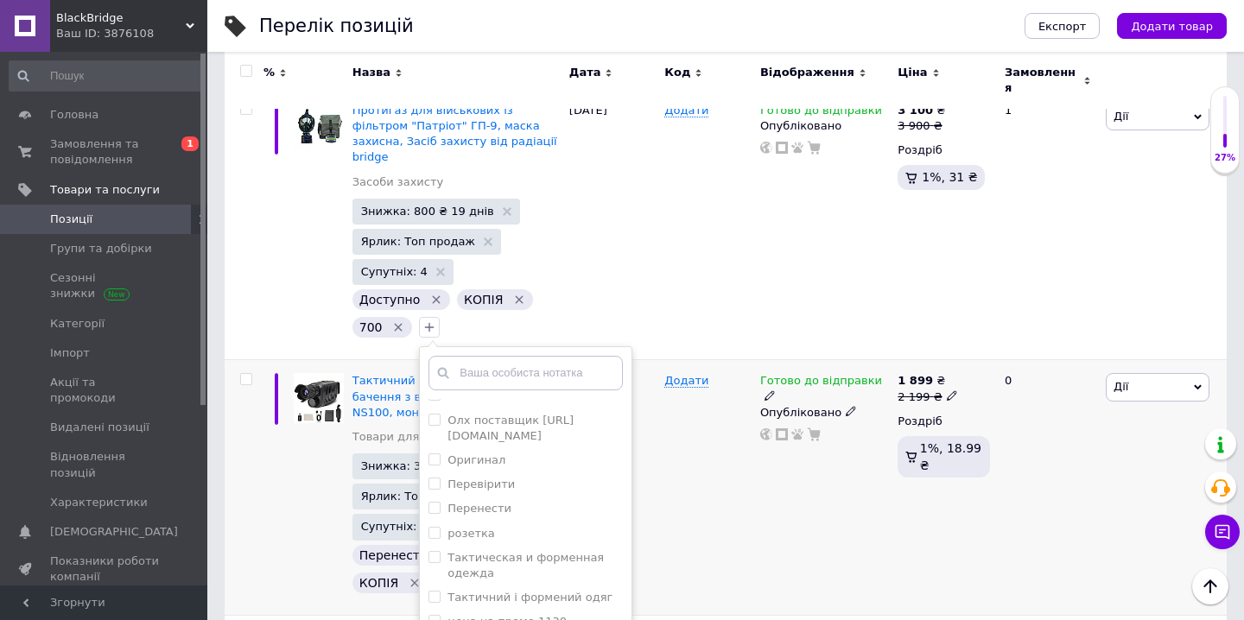
scroll to position [2029, 0]
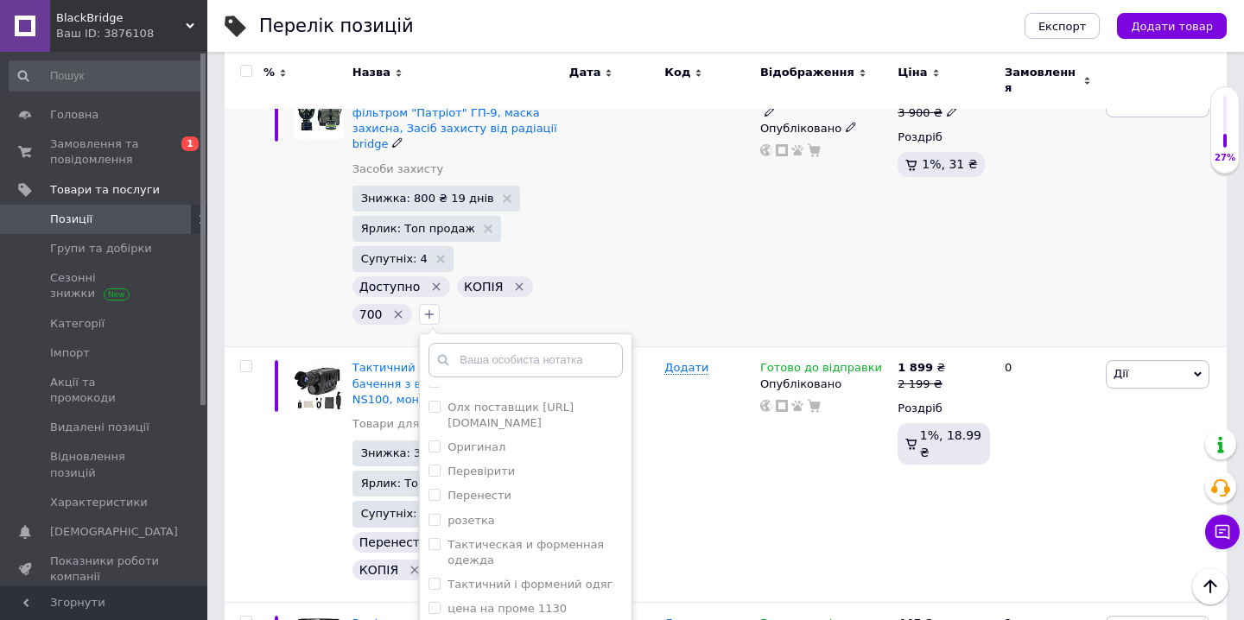
checkbox input "true"
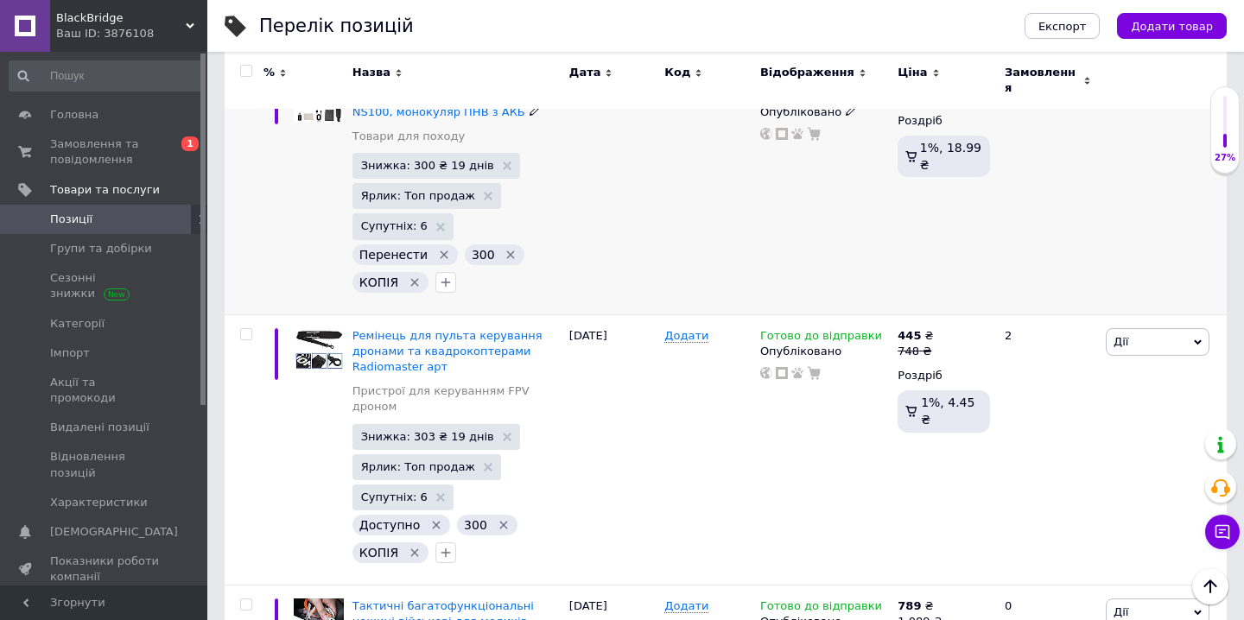
scroll to position [2330, 0]
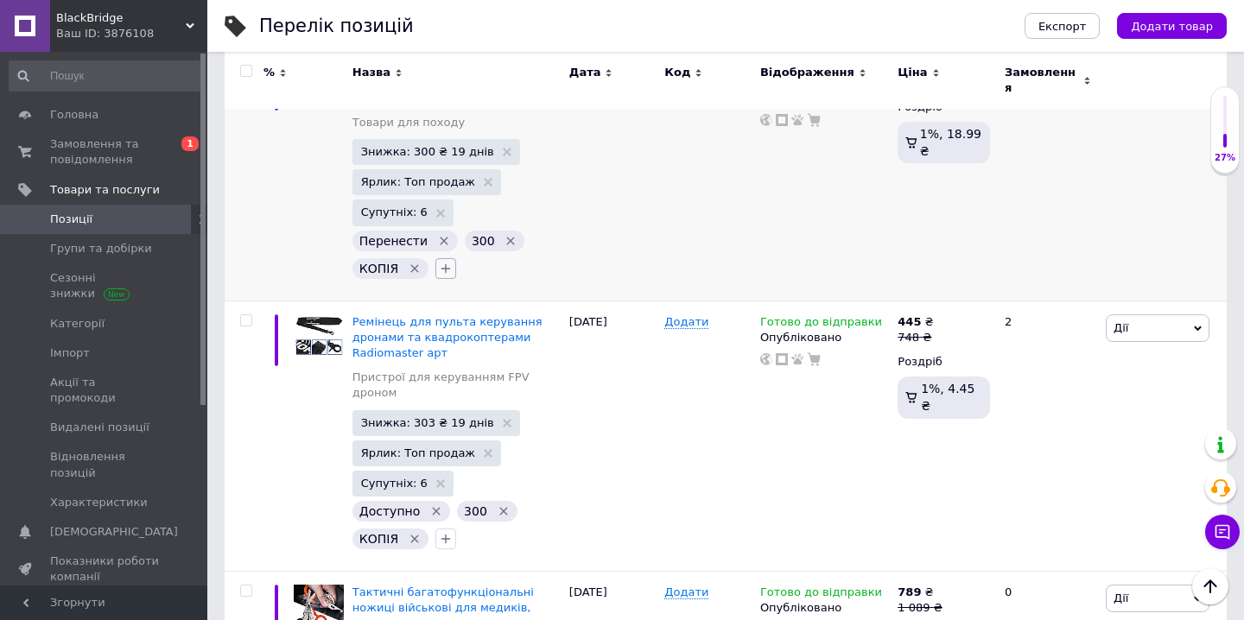
click at [440, 262] on icon "button" at bounding box center [446, 269] width 14 height 14
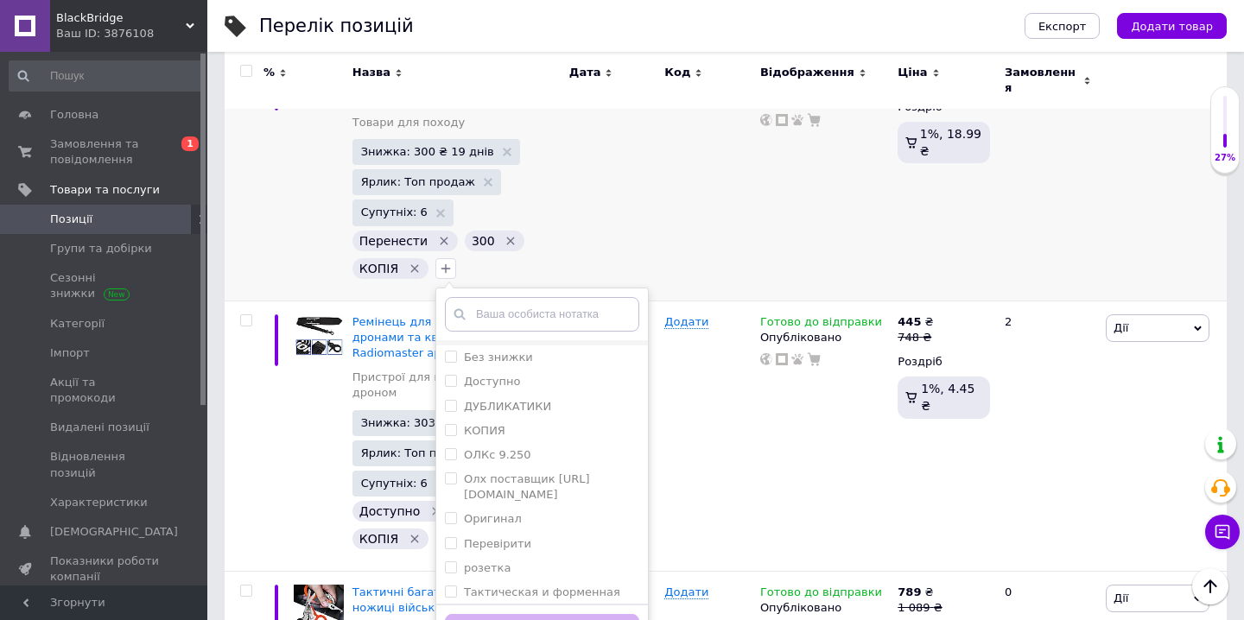
scroll to position [367, 0]
click at [524, 580] on div "редагувати" at bounding box center [542, 588] width 194 height 16
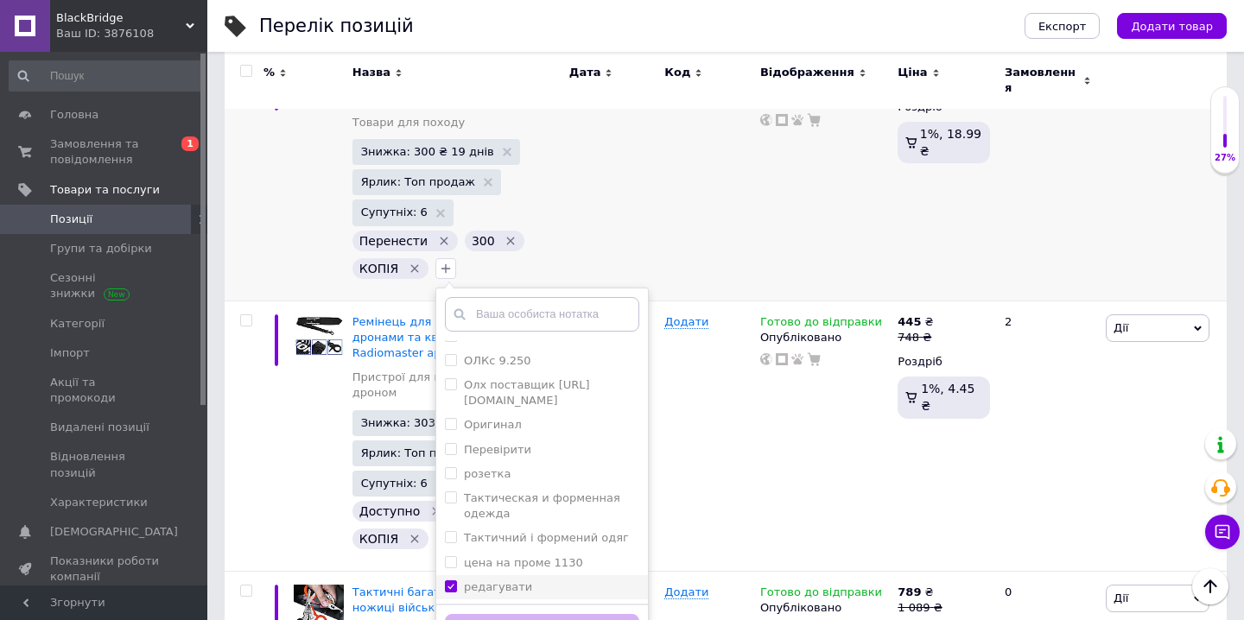
checkbox input "true"
click at [521, 614] on button "Додати мітку" at bounding box center [542, 631] width 194 height 34
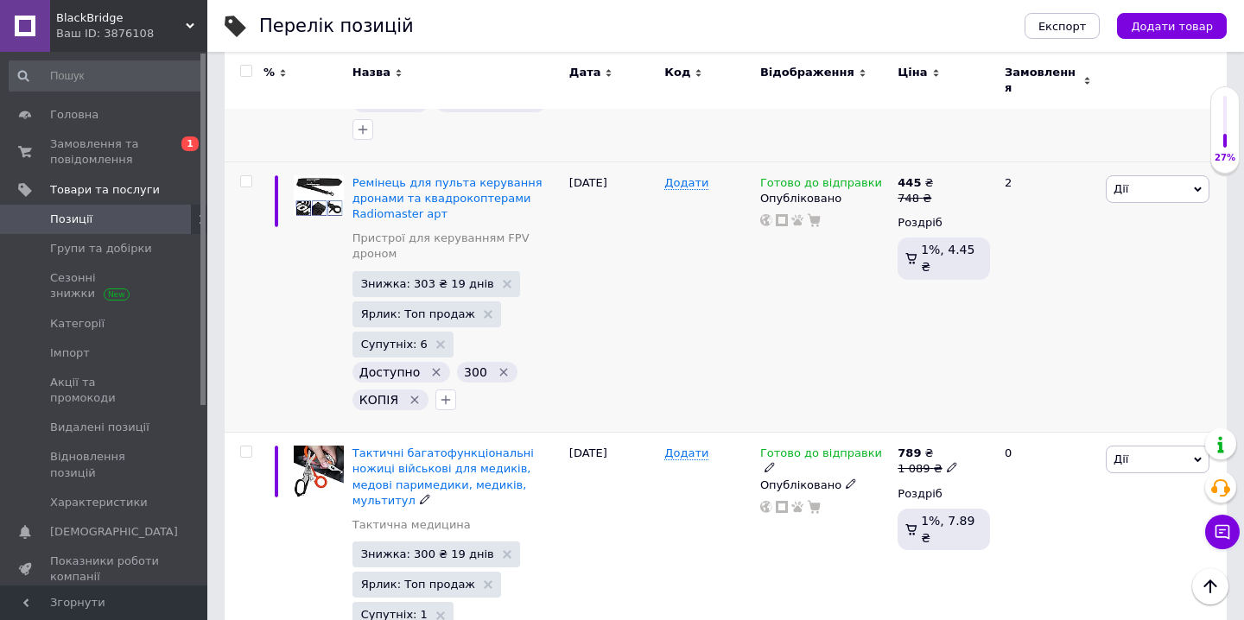
scroll to position [2500, 0]
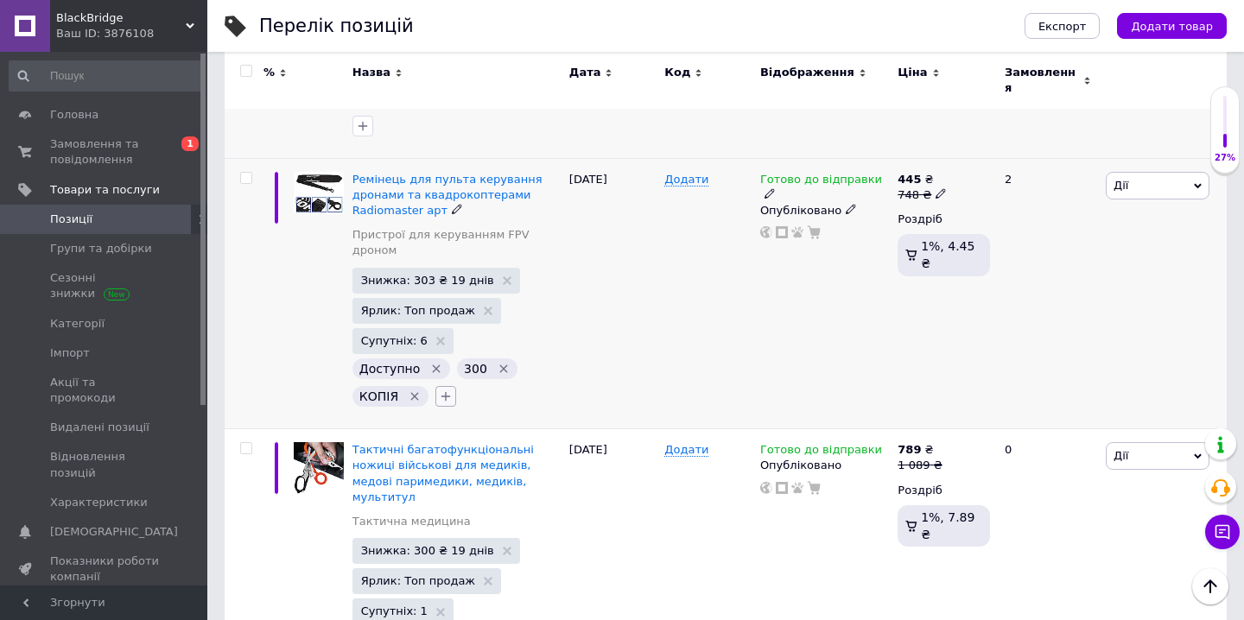
click at [444, 390] on icon "button" at bounding box center [446, 397] width 14 height 14
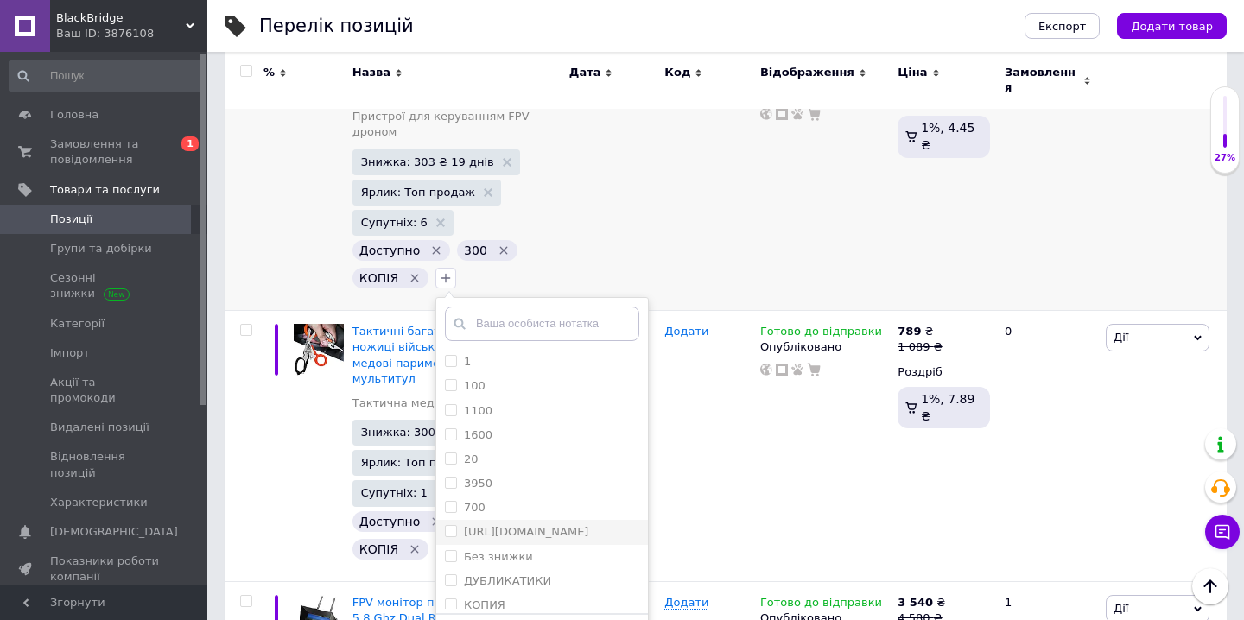
scroll to position [367, 0]
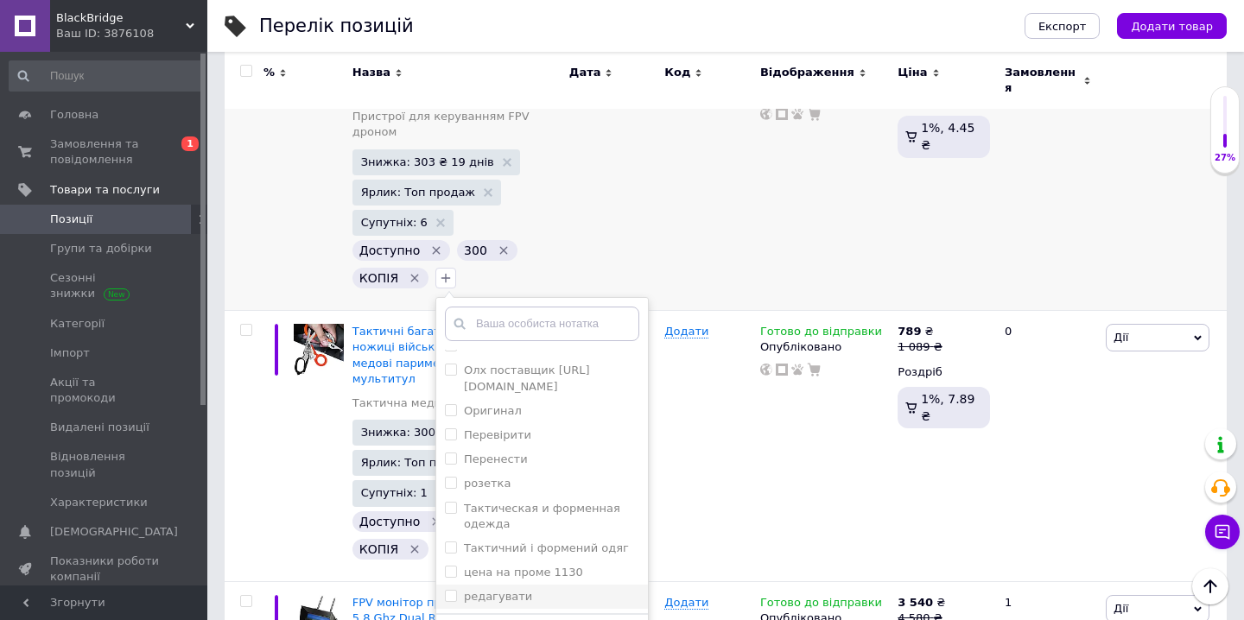
click at [503, 590] on label "редагувати" at bounding box center [498, 596] width 68 height 13
checkbox input "true"
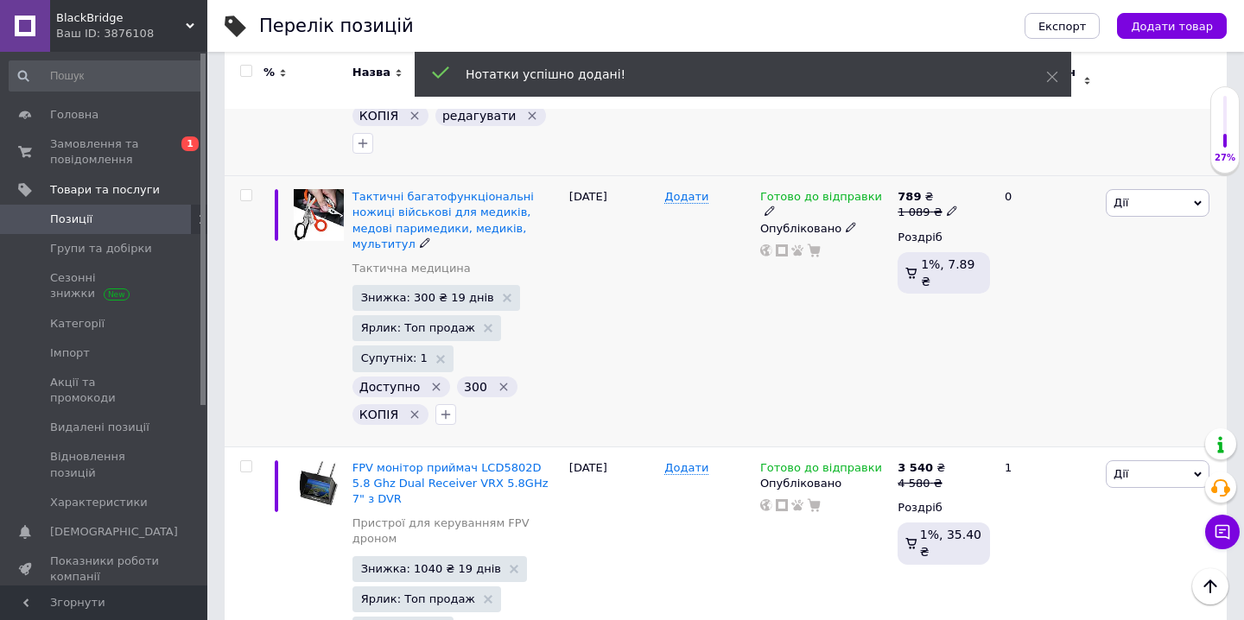
scroll to position [2780, 0]
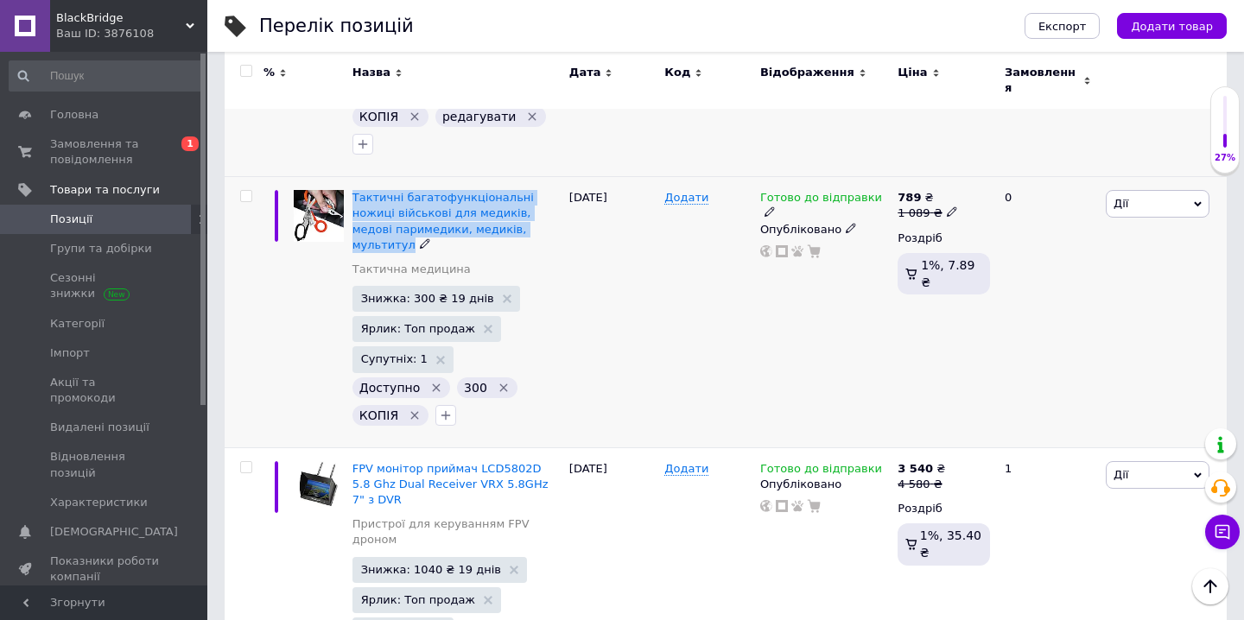
drag, startPoint x: 352, startPoint y: 123, endPoint x: 534, endPoint y: 156, distance: 185.2
click at [534, 177] on div "Тактичні багатофункціональні ножиці військові для медиків, медові паримедики, м…" at bounding box center [456, 312] width 217 height 271
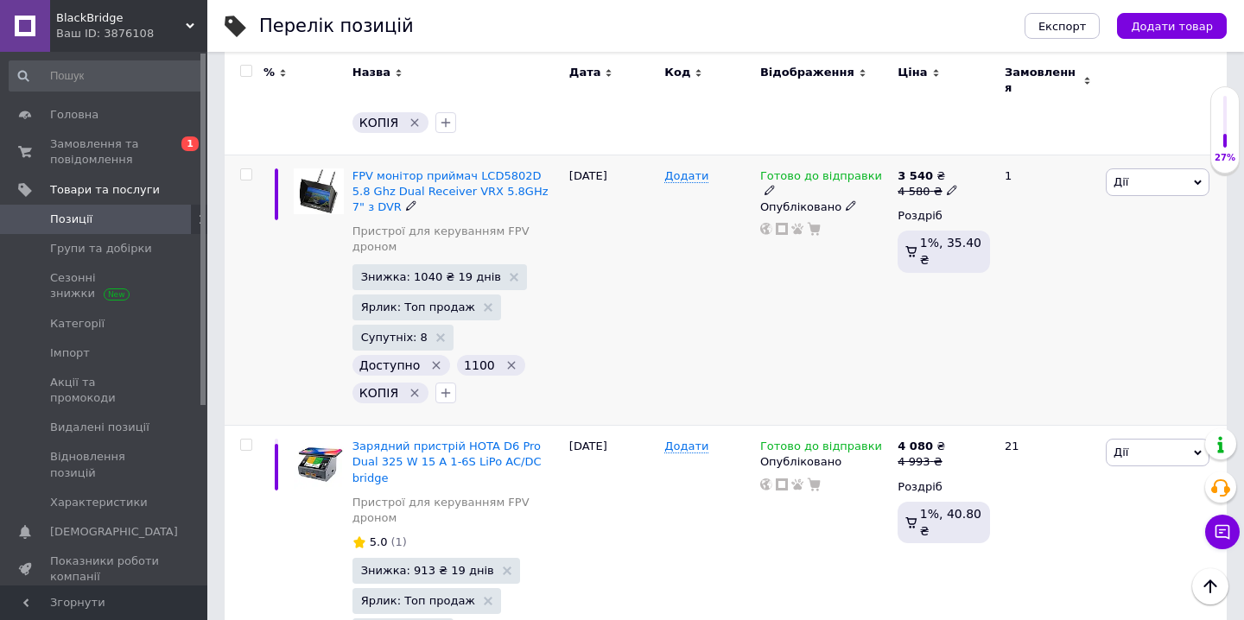
scroll to position [3074, 0]
click at [439, 385] on icon "button" at bounding box center [446, 392] width 14 height 14
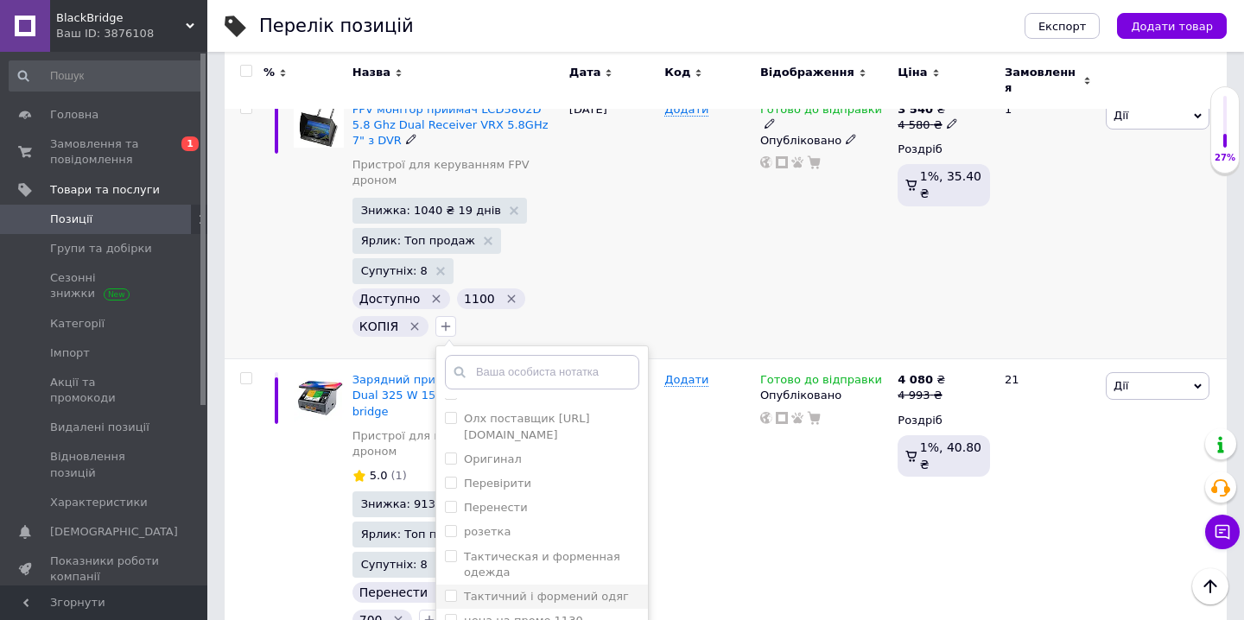
scroll to position [3142, 0]
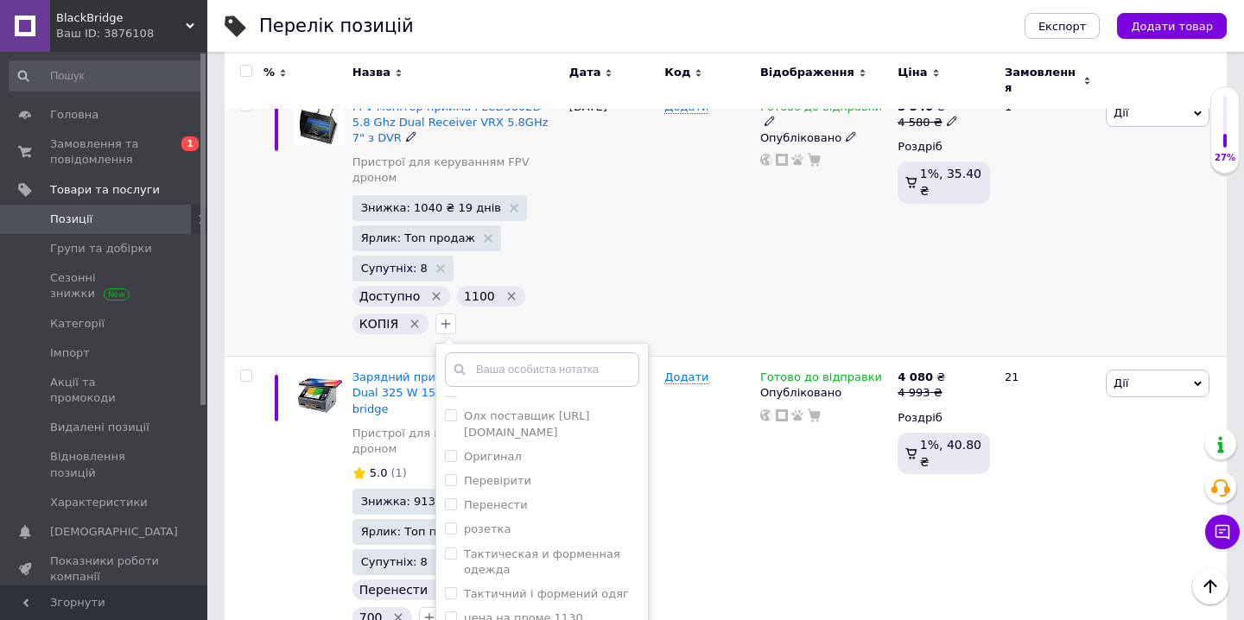
checkbox input "true"
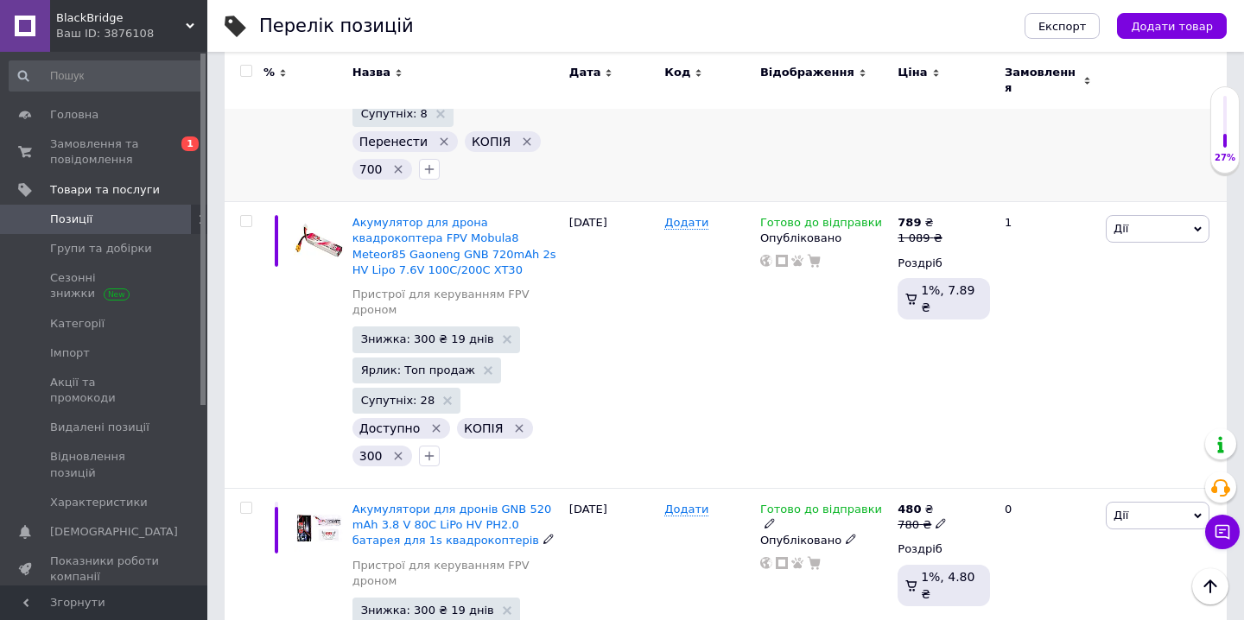
scroll to position [3620, 0]
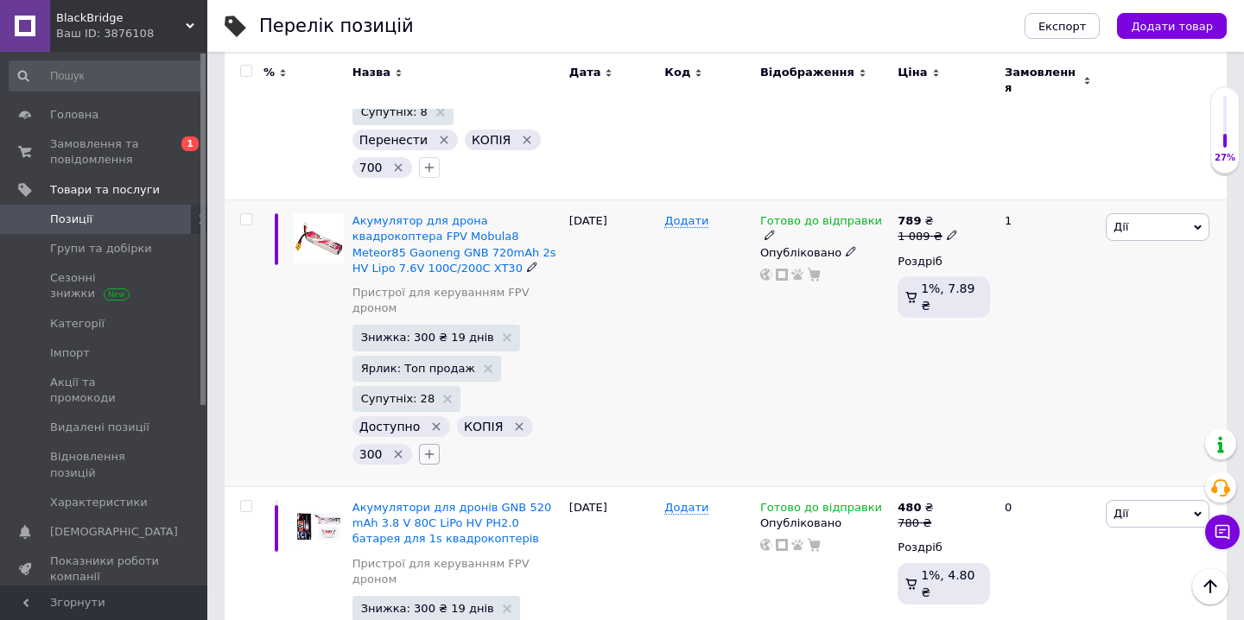
click at [427, 448] on icon "button" at bounding box center [429, 455] width 14 height 14
click at [682, 294] on div "Додати" at bounding box center [708, 343] width 96 height 287
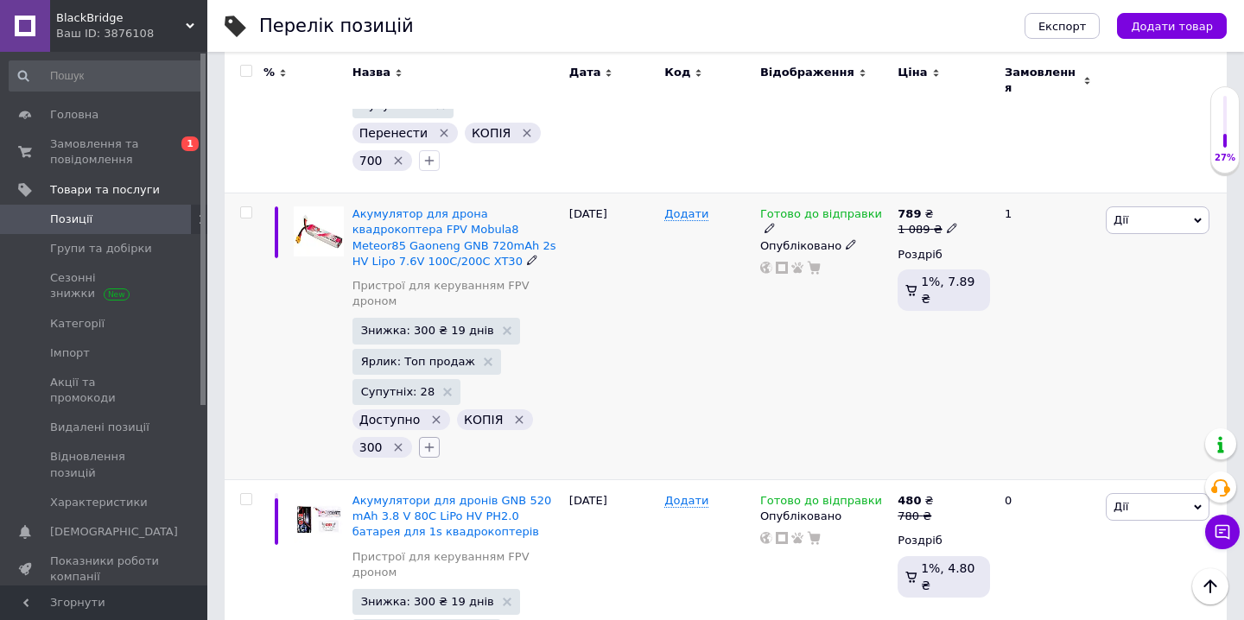
click at [429, 441] on icon "button" at bounding box center [429, 448] width 14 height 14
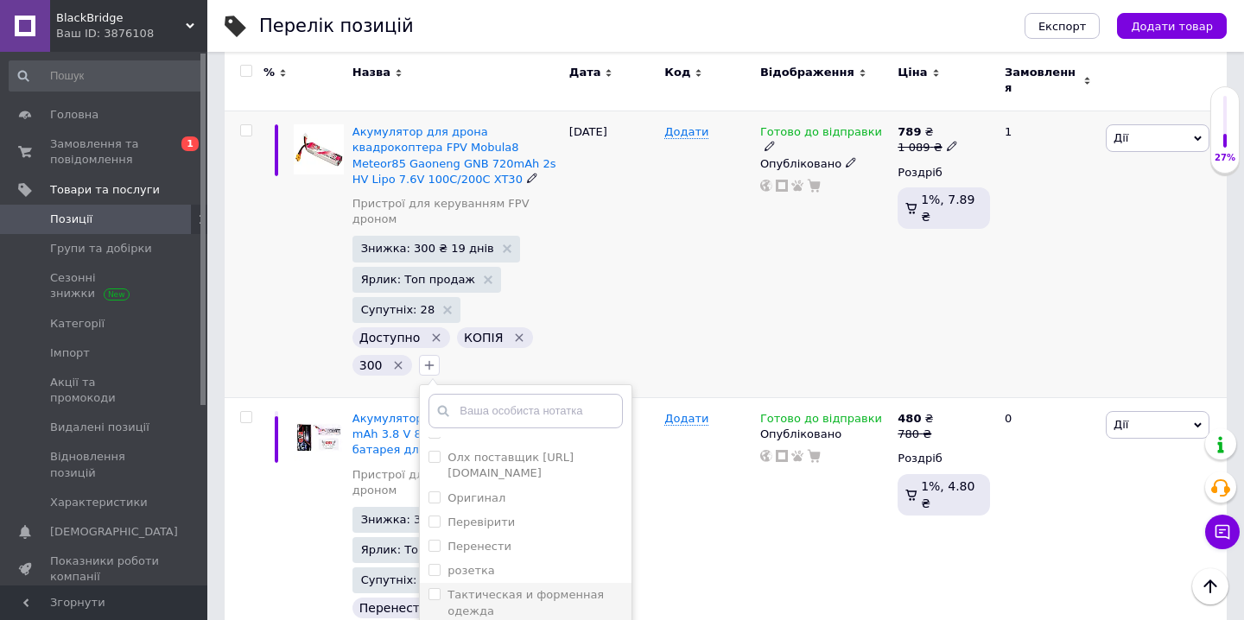
scroll to position [3730, 0]
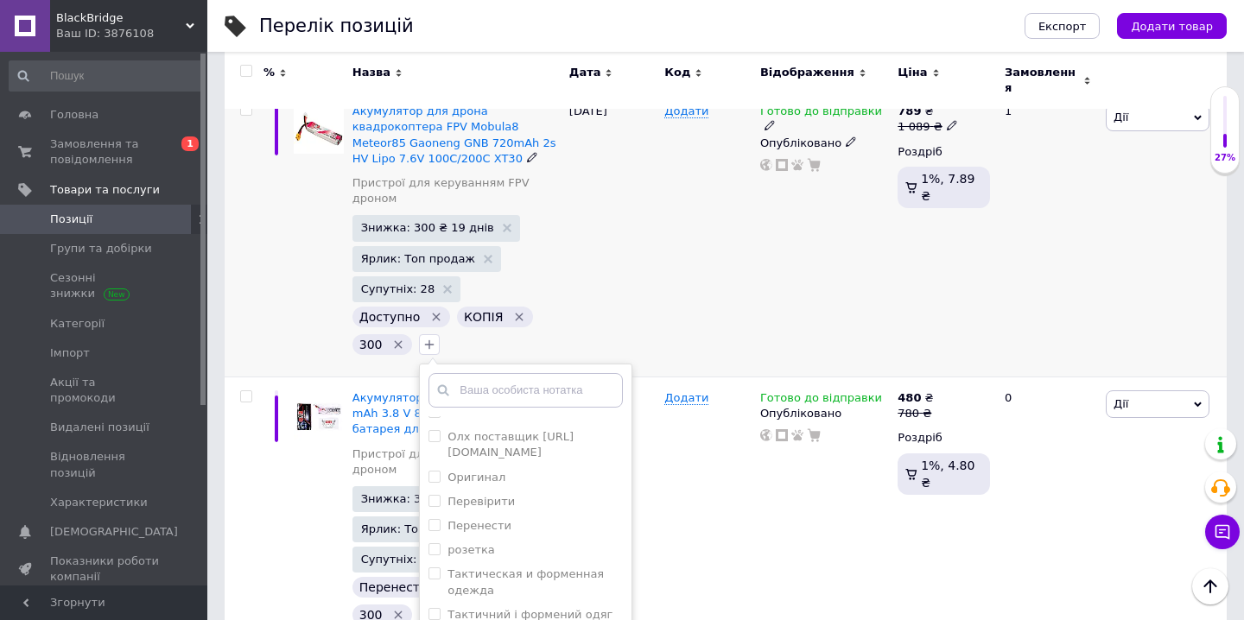
checkbox input "true"
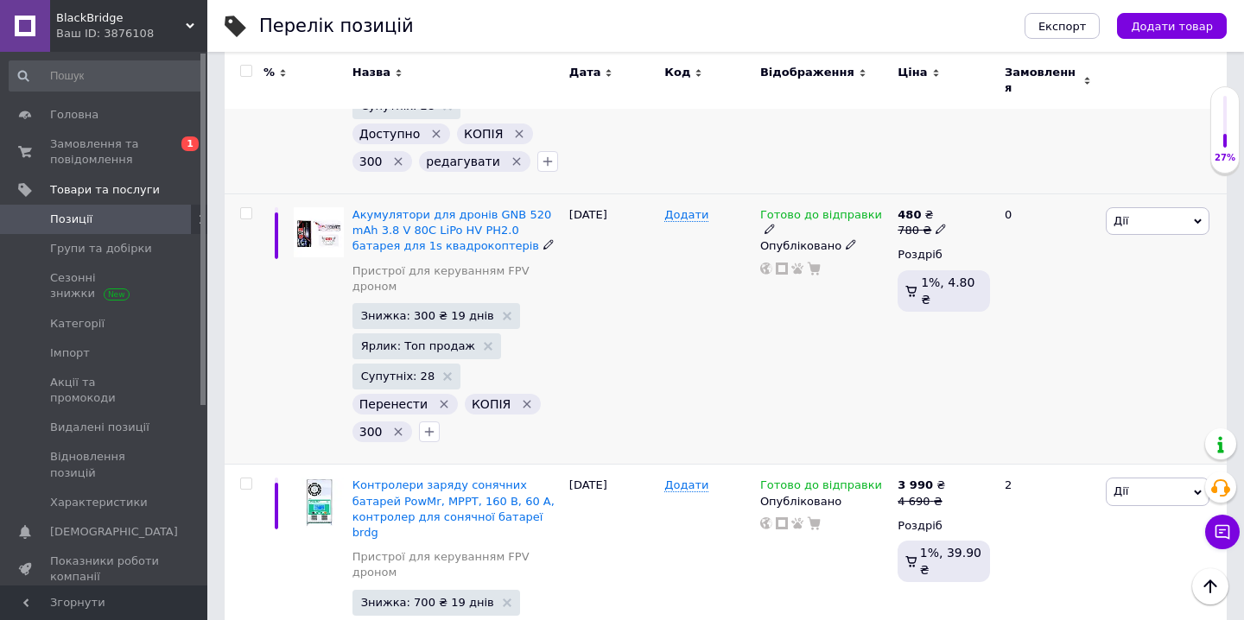
scroll to position [3909, 0]
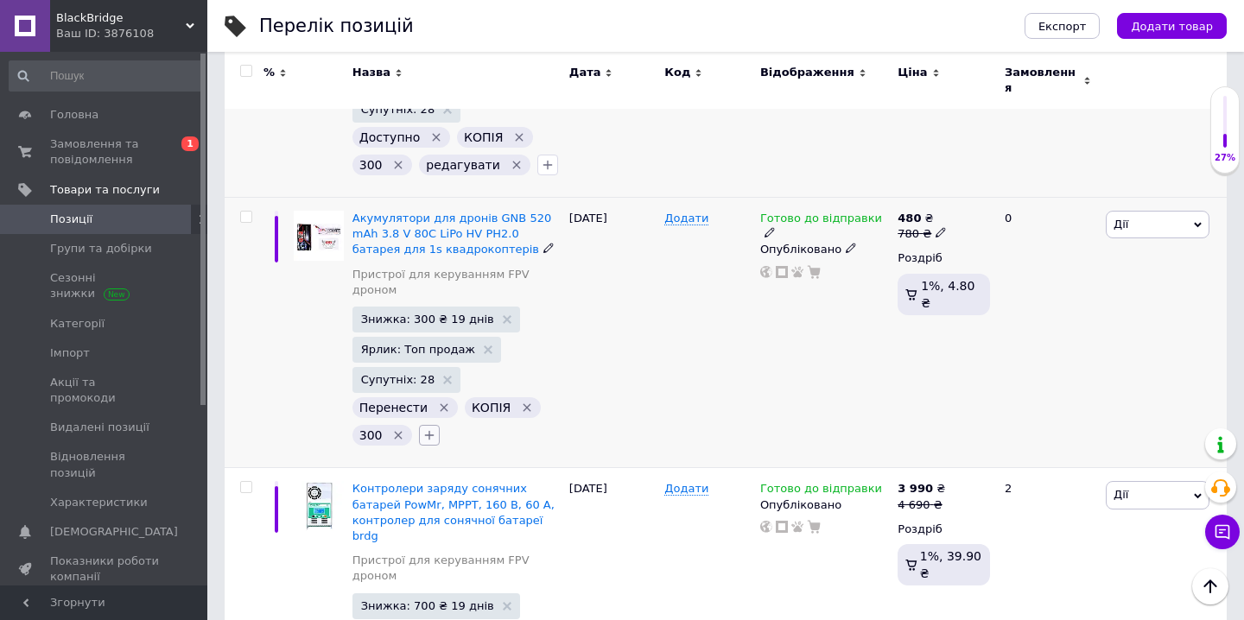
click at [431, 429] on icon "button" at bounding box center [429, 436] width 14 height 14
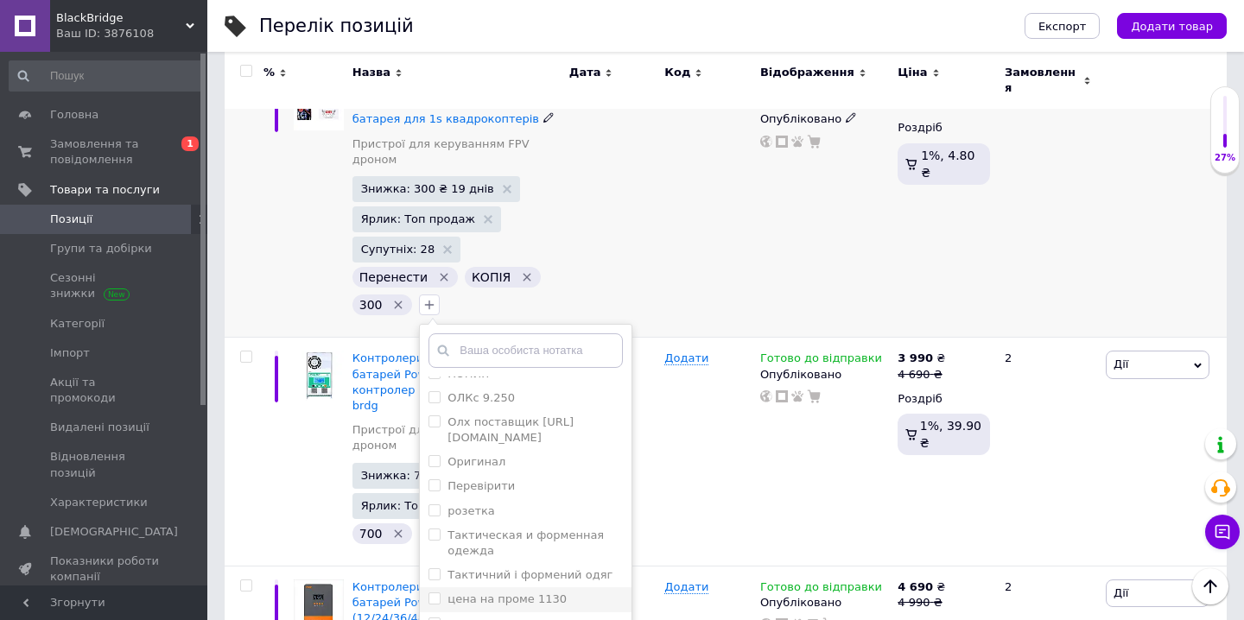
scroll to position [4041, 0]
click at [508, 616] on div "редагувати" at bounding box center [526, 624] width 194 height 16
checkbox input "true"
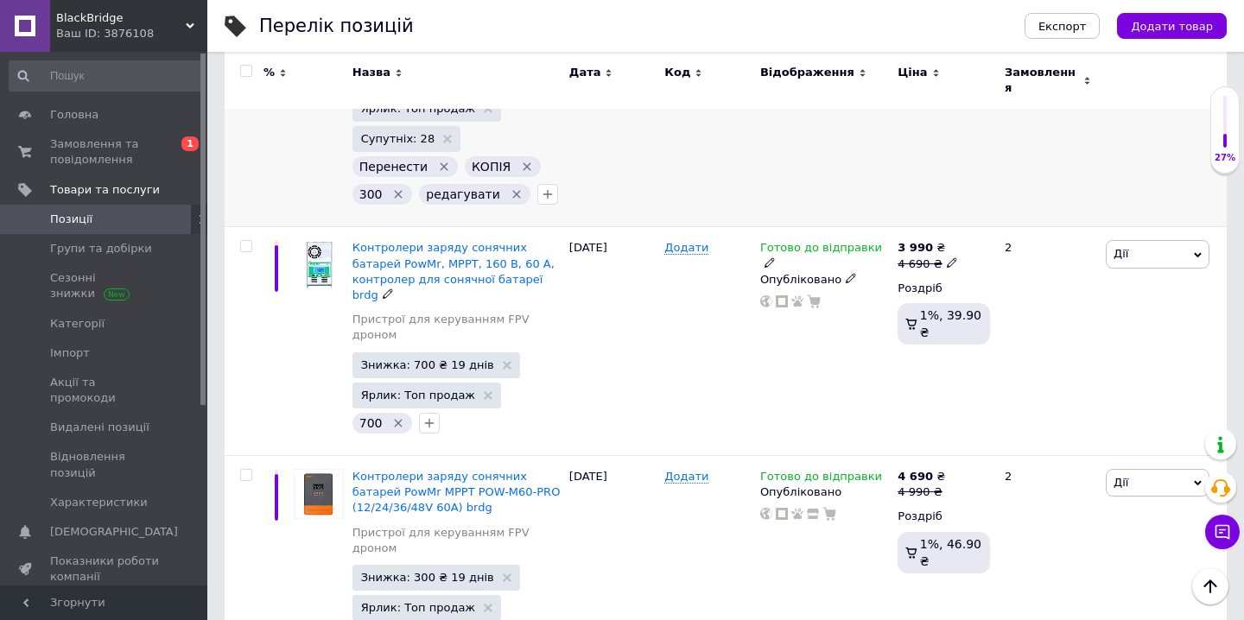
scroll to position [4157, 0]
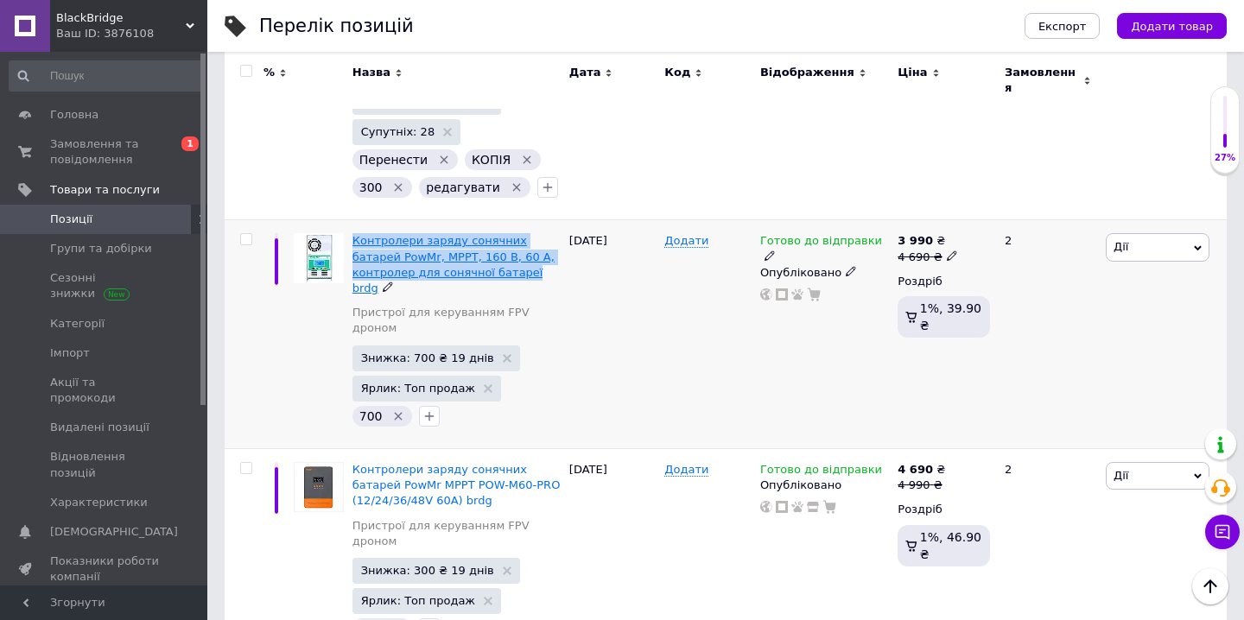
drag, startPoint x: 359, startPoint y: 129, endPoint x: 529, endPoint y: 169, distance: 174.1
click at [529, 220] on div "Контролери заряду сонячних батарей PowMr, MPPT, 160 В, 60 A, контролер для соня…" at bounding box center [456, 334] width 217 height 229
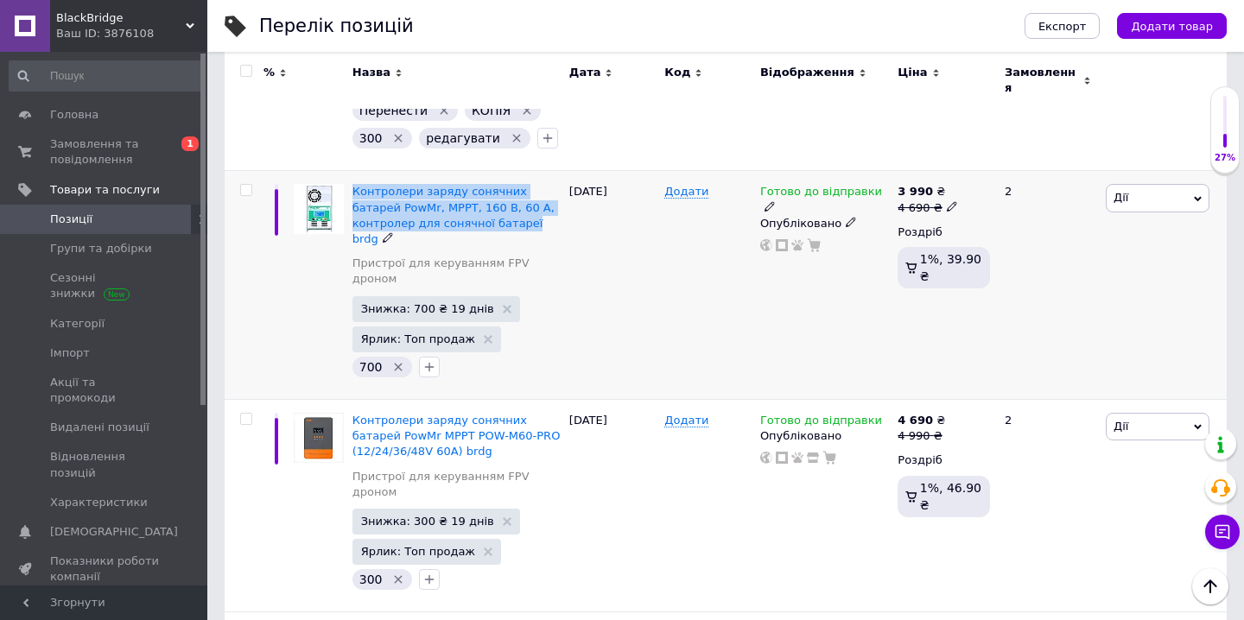
scroll to position [4209, 0]
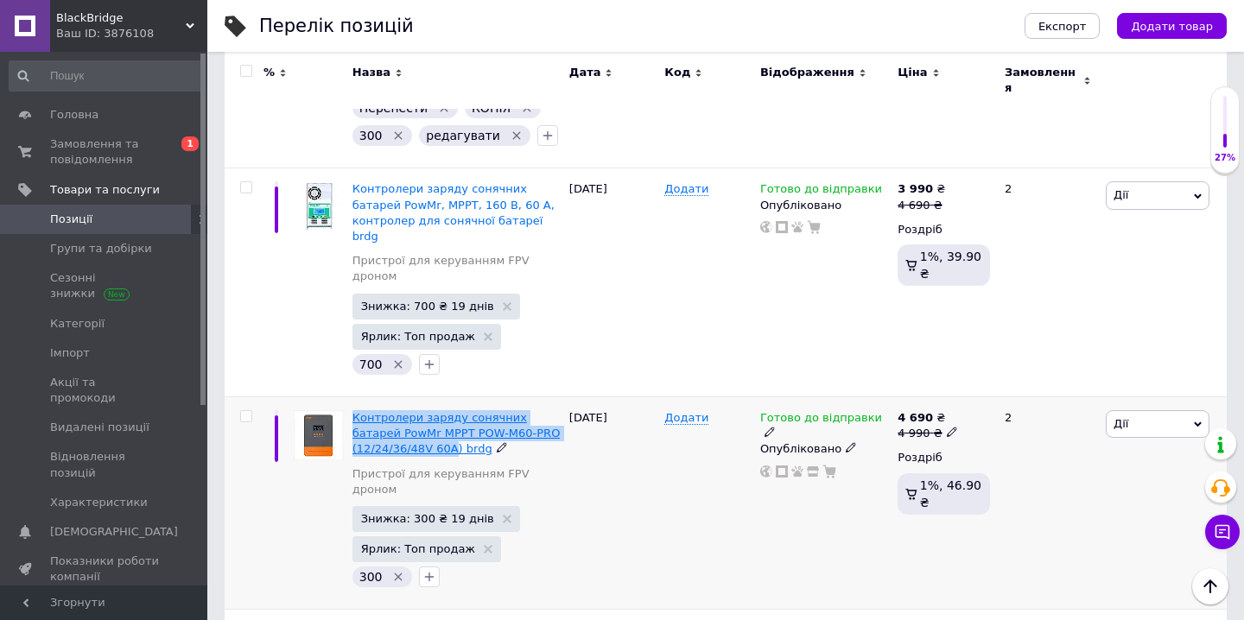
drag, startPoint x: 350, startPoint y: 287, endPoint x: 454, endPoint y: 329, distance: 112.0
click at [453, 397] on div "Контролери заряду сонячних батарей PowMr MPPT POW-M60-PRO (12/24/36/48V 60А) br…" at bounding box center [456, 503] width 217 height 213
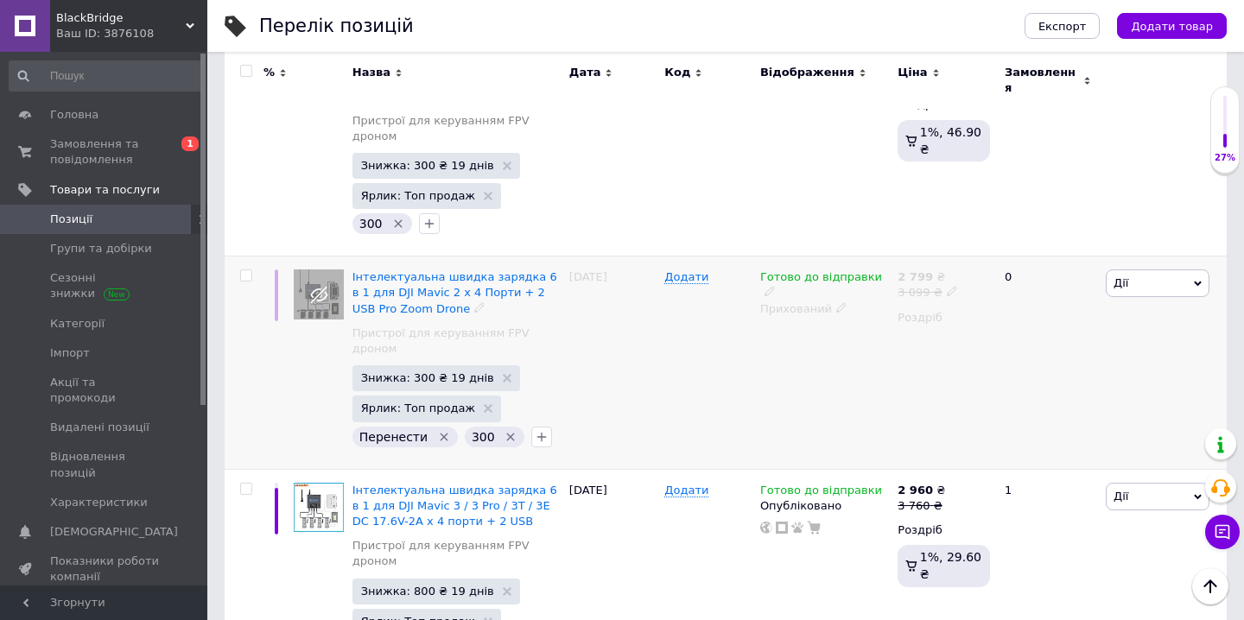
scroll to position [4576, 0]
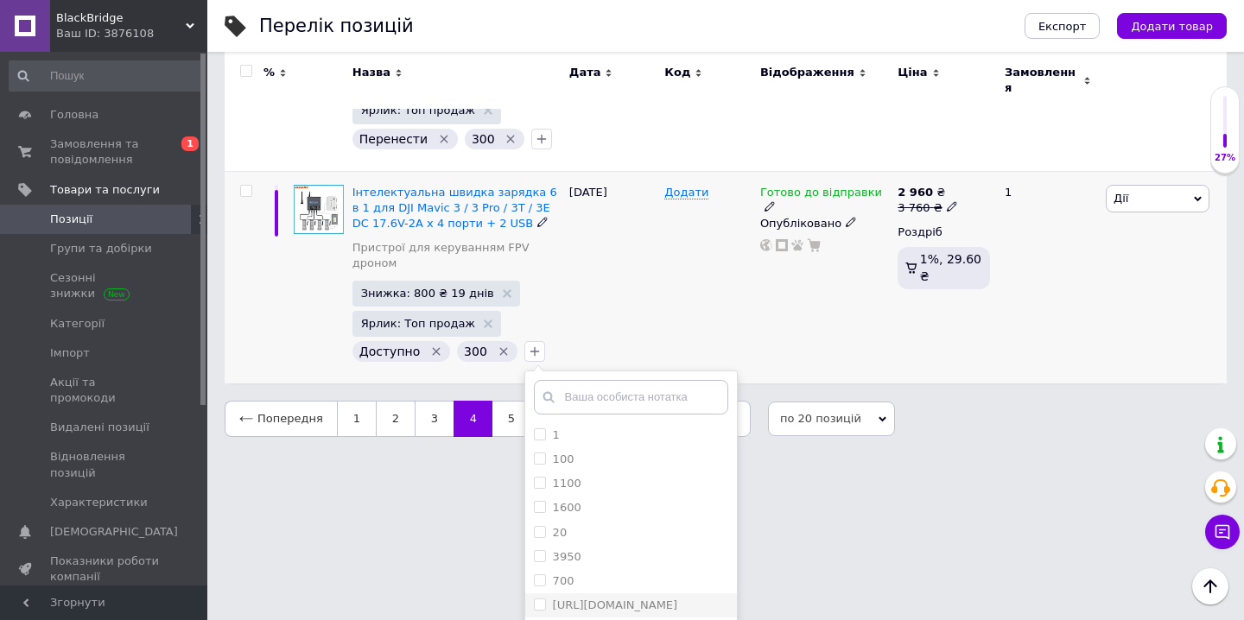
scroll to position [391, 0]
checkbox input "true"
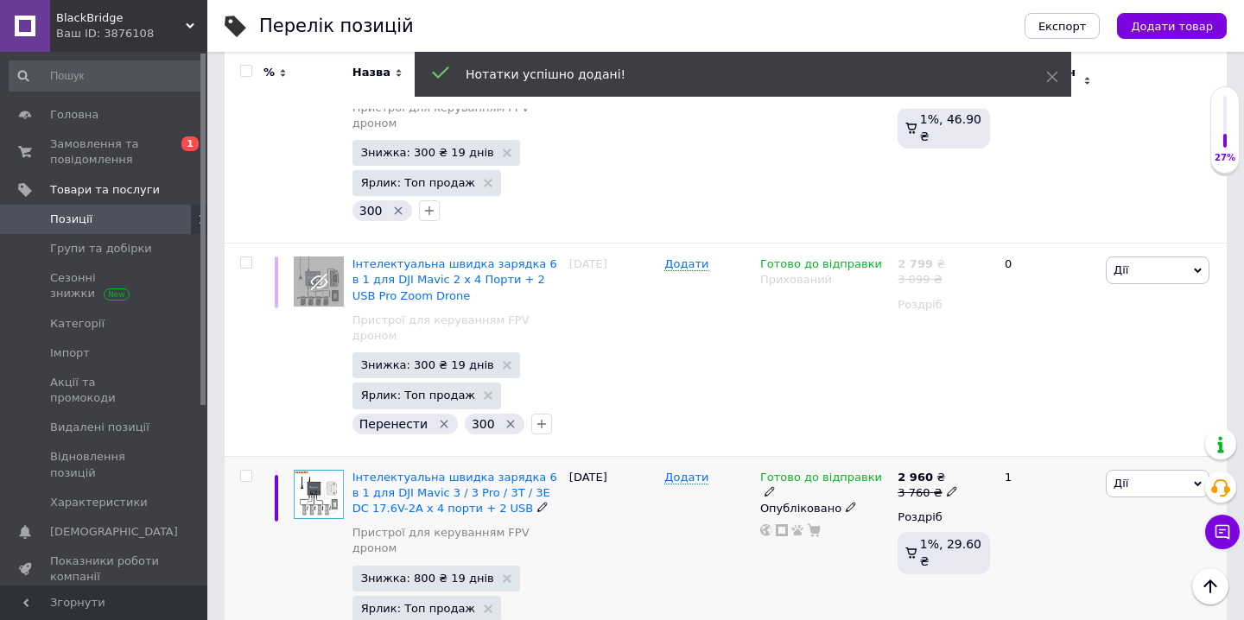
scroll to position [4603, 0]
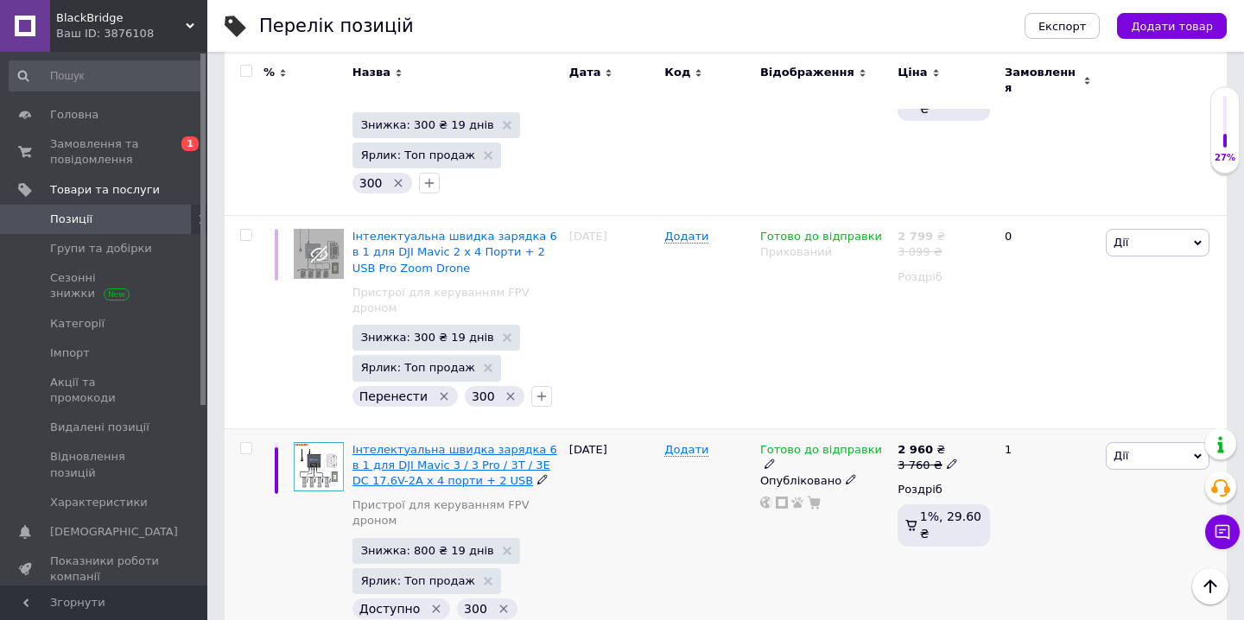
click at [353, 443] on span "Інтелектуальна швидка зарядка 6 в 1 для DJI Mavic 3 / 3 Pro / 3T / 3E DC 17.6V-…" at bounding box center [455, 465] width 205 height 44
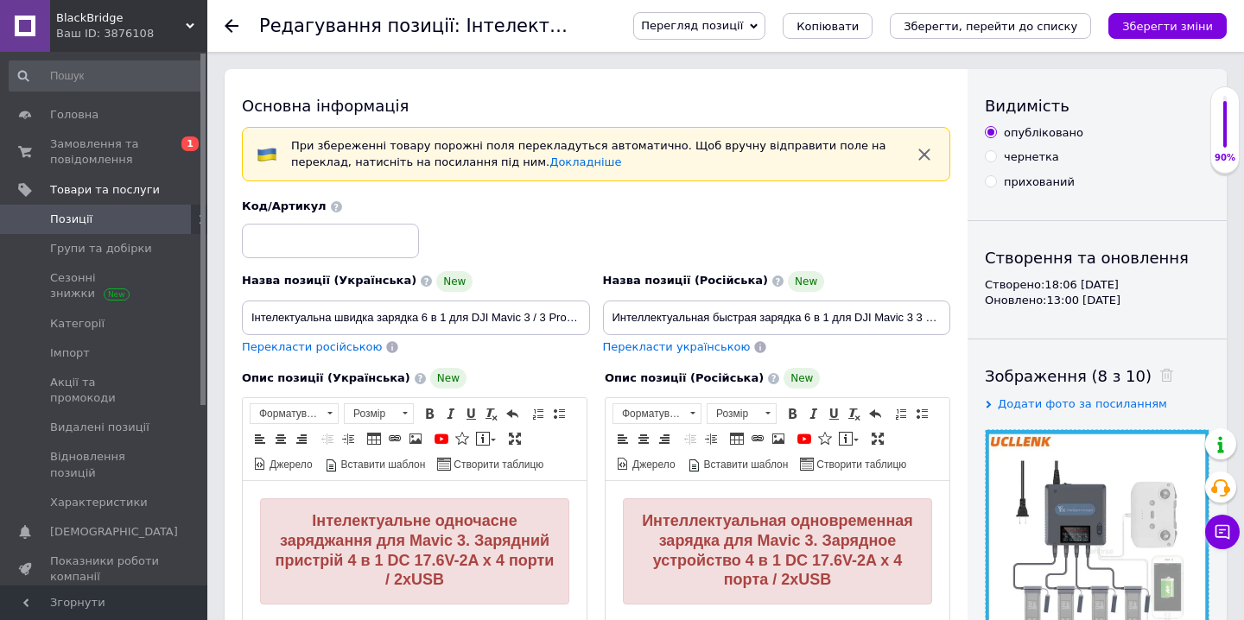
click at [232, 22] on icon at bounding box center [232, 26] width 14 height 14
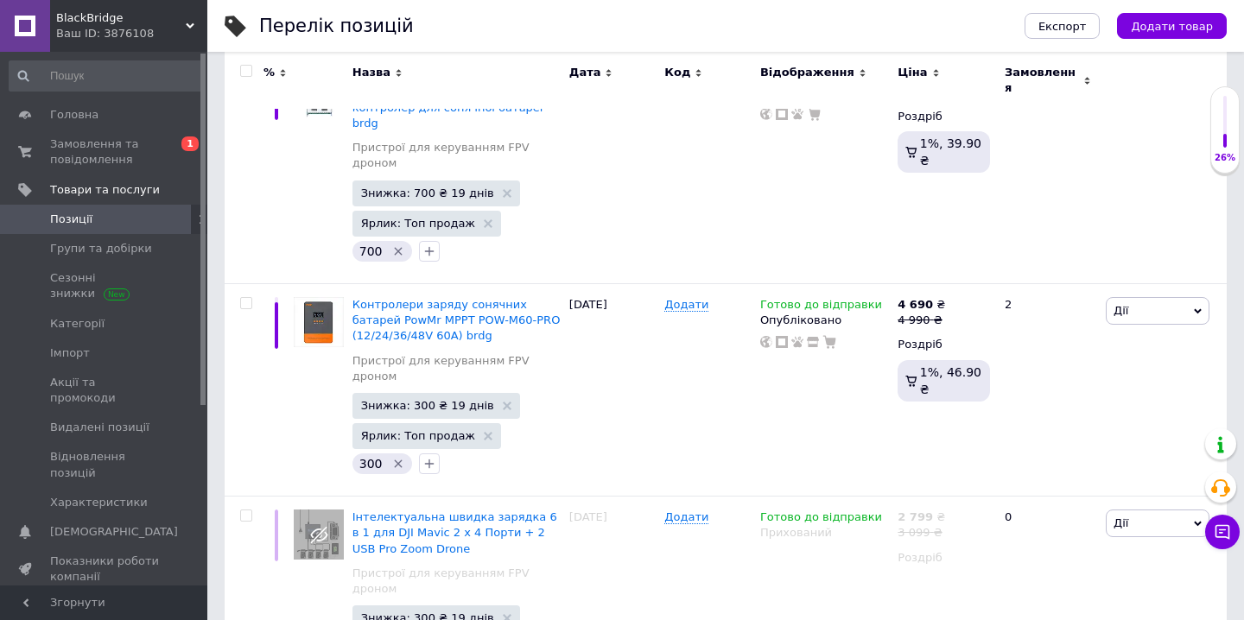
scroll to position [4603, 0]
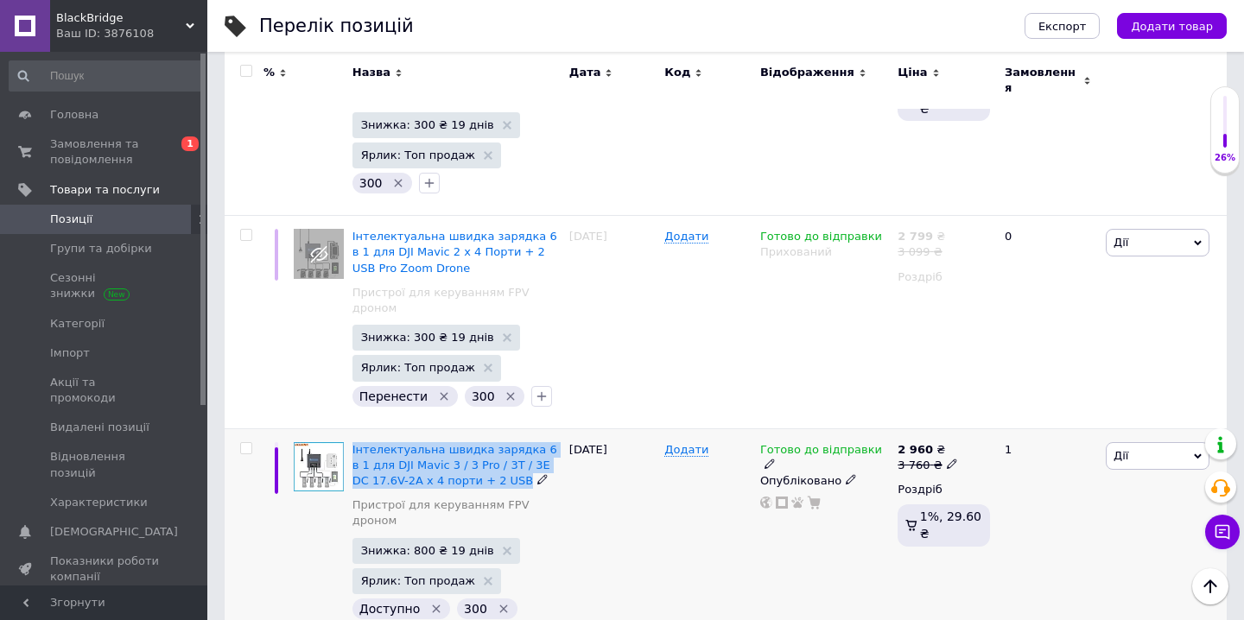
drag, startPoint x: 353, startPoint y: 316, endPoint x: 496, endPoint y: 369, distance: 152.8
click at [497, 429] on div "Інтелектуальна швидка зарядка 6 в 1 для DJI Mavic 3 / 3 Pro / 3T / 3E DC 17.6V-…" at bounding box center [456, 549] width 217 height 240
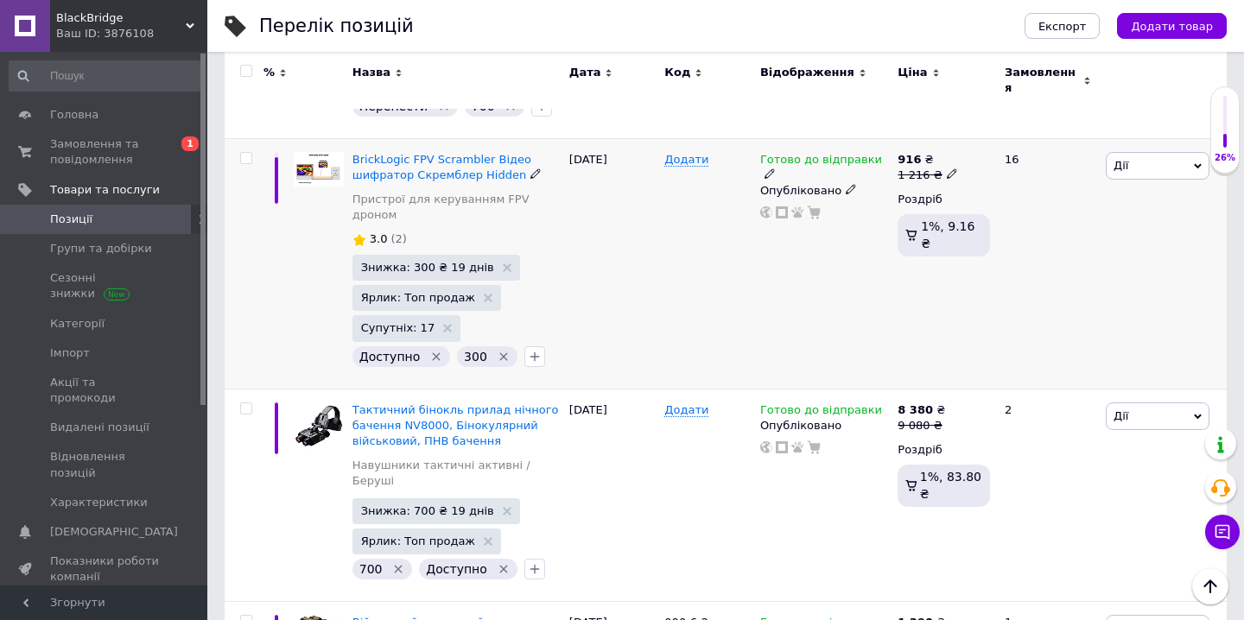
scroll to position [441, 0]
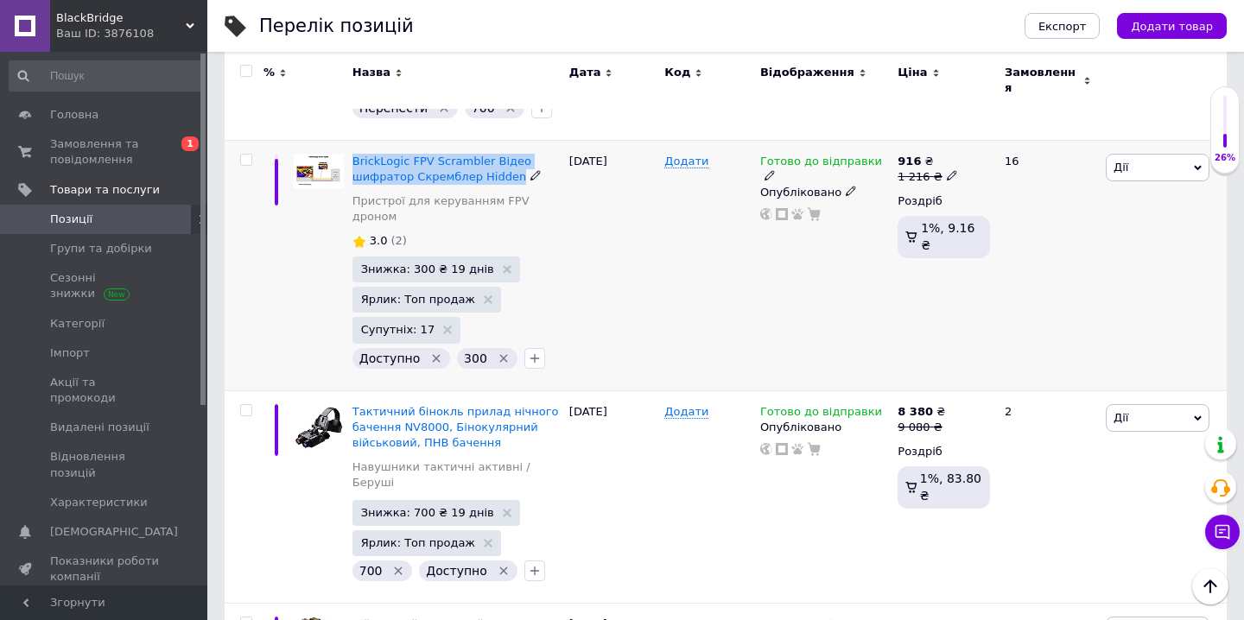
drag, startPoint x: 353, startPoint y: 120, endPoint x: 515, endPoint y: 157, distance: 165.8
click at [515, 157] on div "BrickLogic FPV Scrambler Відео шифратор Скремблер Hidden Пристрої для керування…" at bounding box center [456, 265] width 217 height 251
click at [529, 352] on icon "button" at bounding box center [535, 359] width 14 height 14
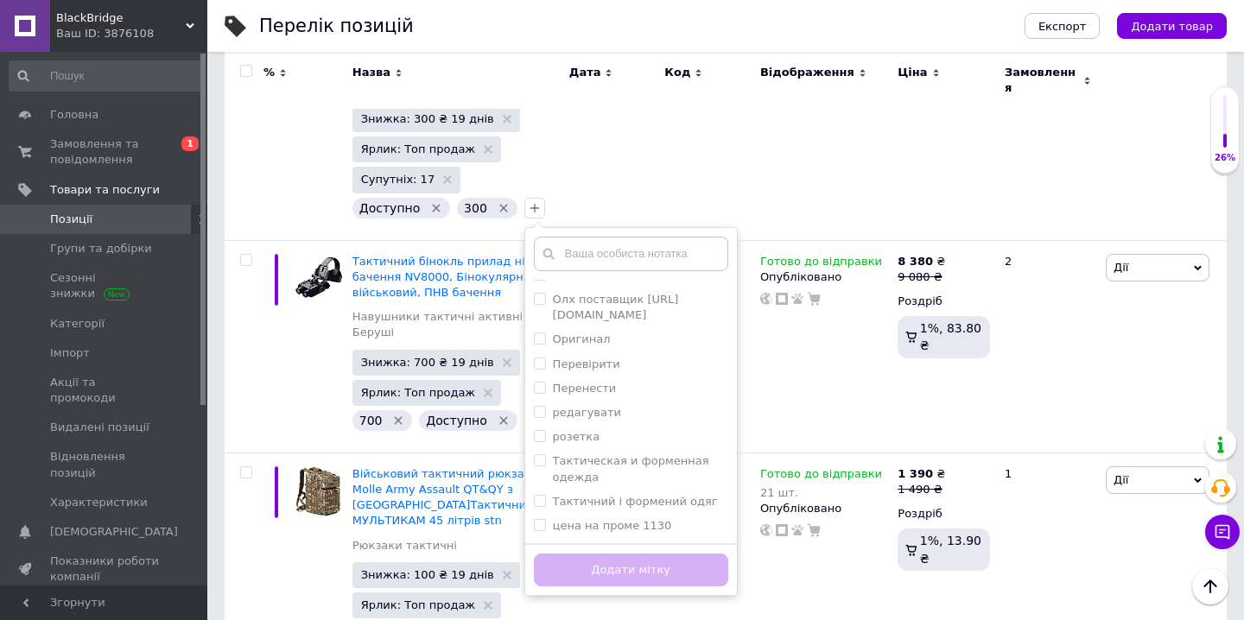
scroll to position [489, 0]
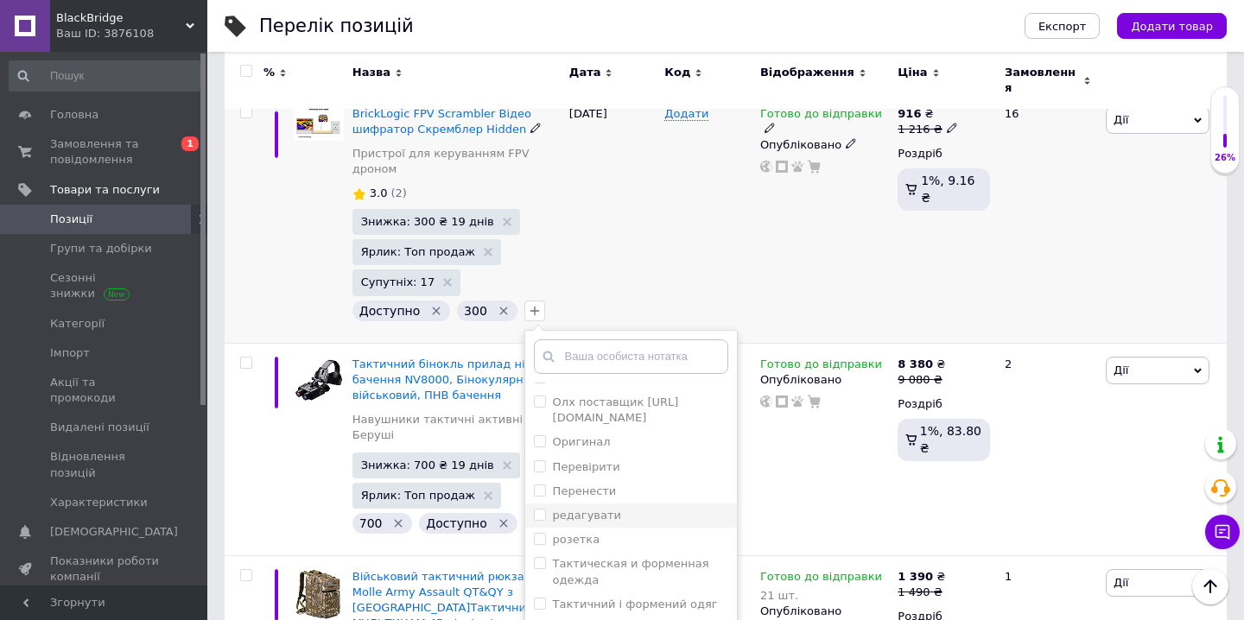
click at [580, 509] on label "редагувати" at bounding box center [587, 515] width 68 height 13
checkbox input "true"
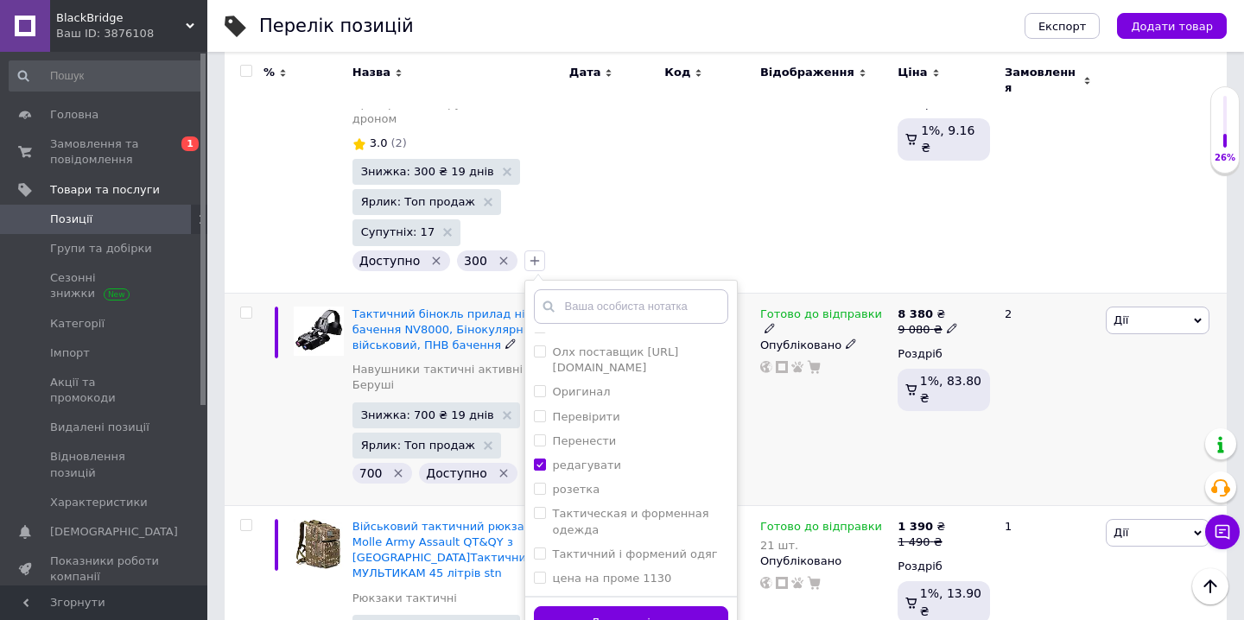
scroll to position [562, 0]
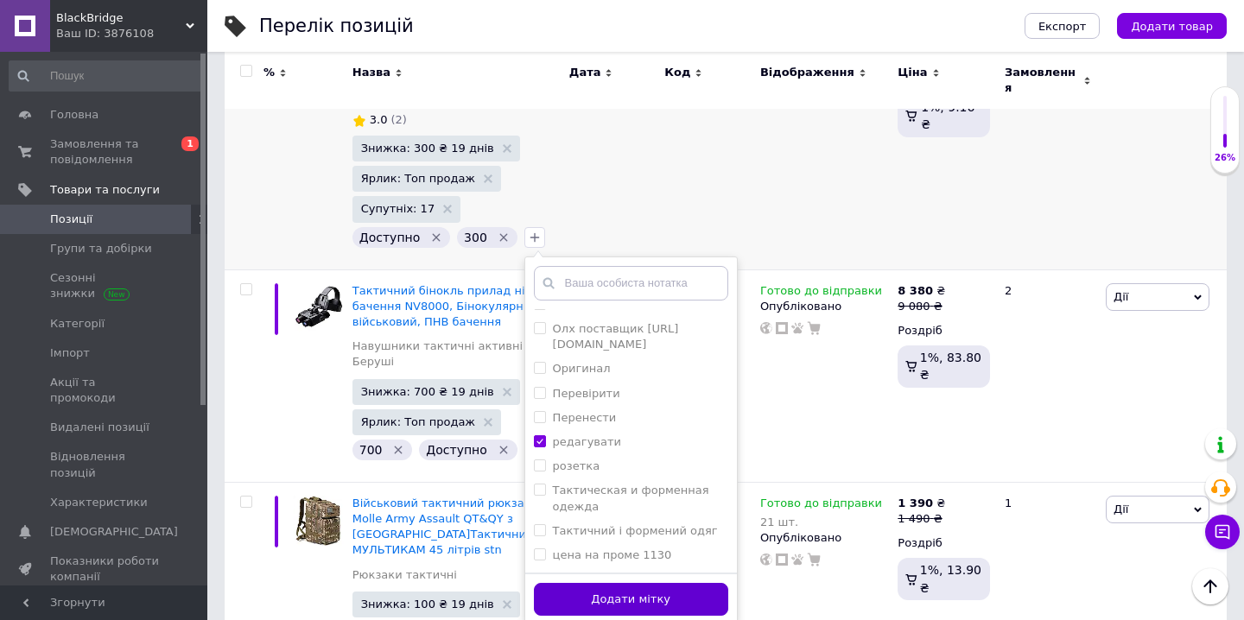
click at [640, 583] on button "Додати мітку" at bounding box center [631, 600] width 194 height 34
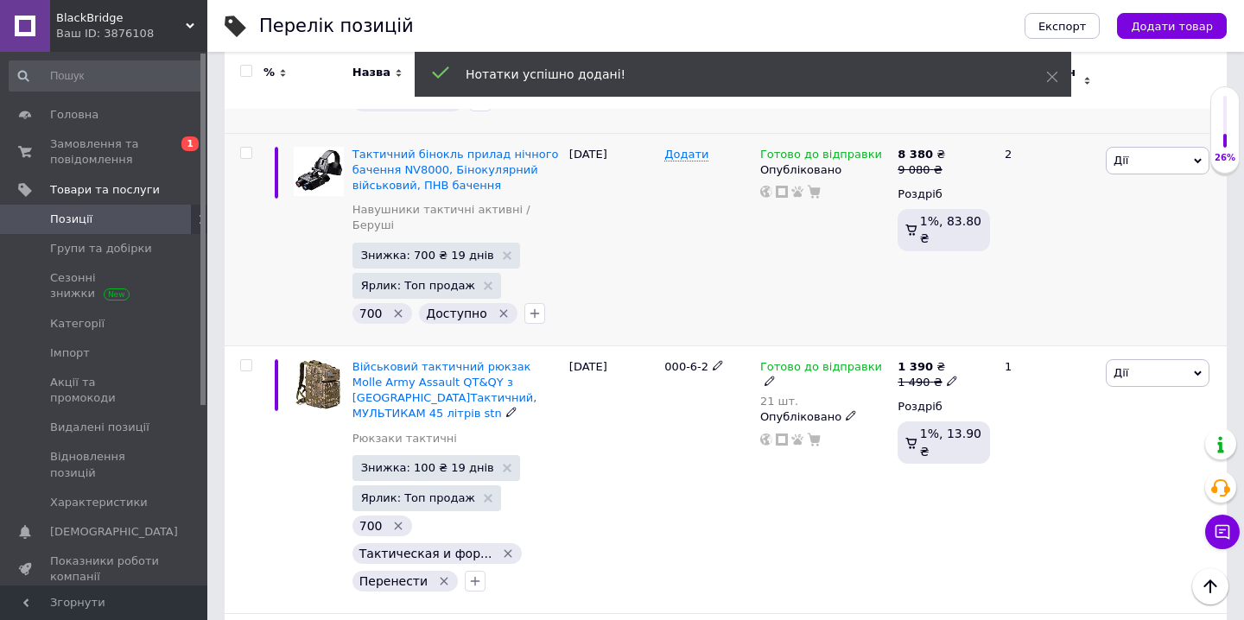
scroll to position [729, 0]
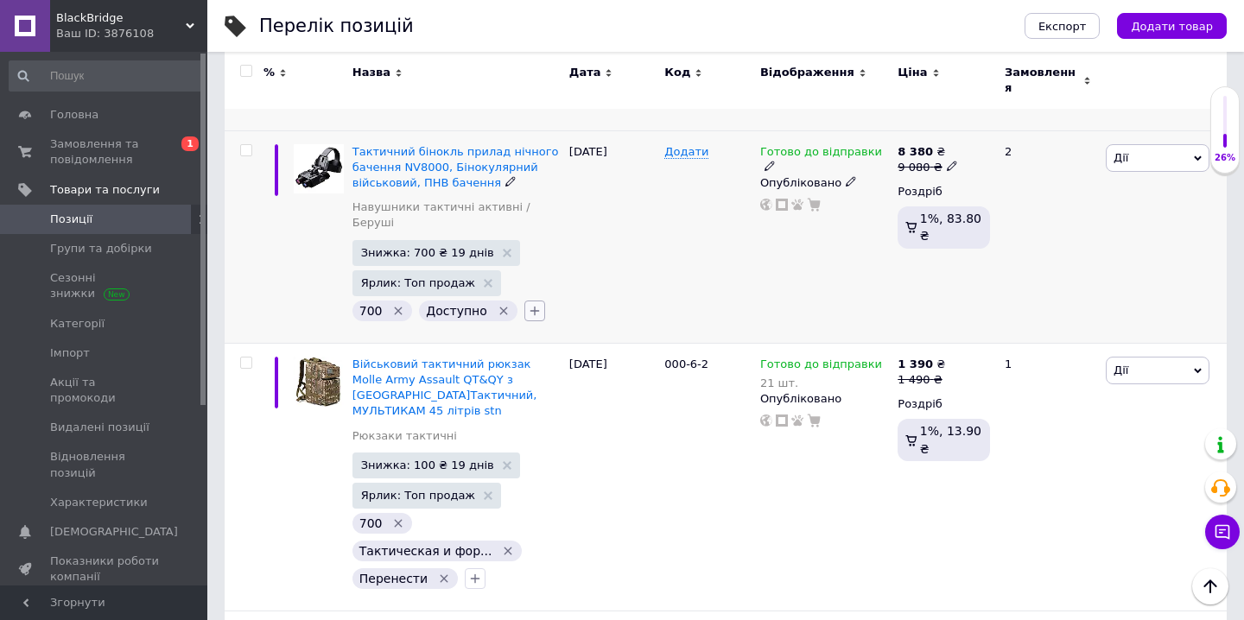
click at [530, 304] on icon "button" at bounding box center [535, 311] width 14 height 14
click at [711, 223] on div "Додати" at bounding box center [708, 236] width 96 height 213
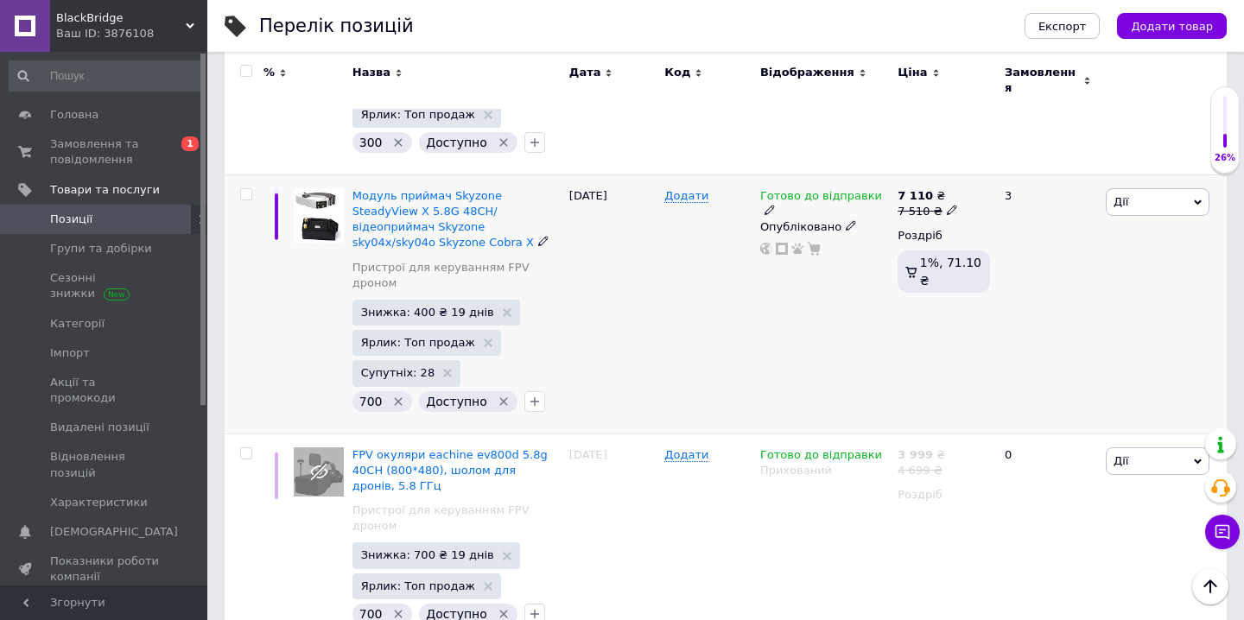
scroll to position [1597, 0]
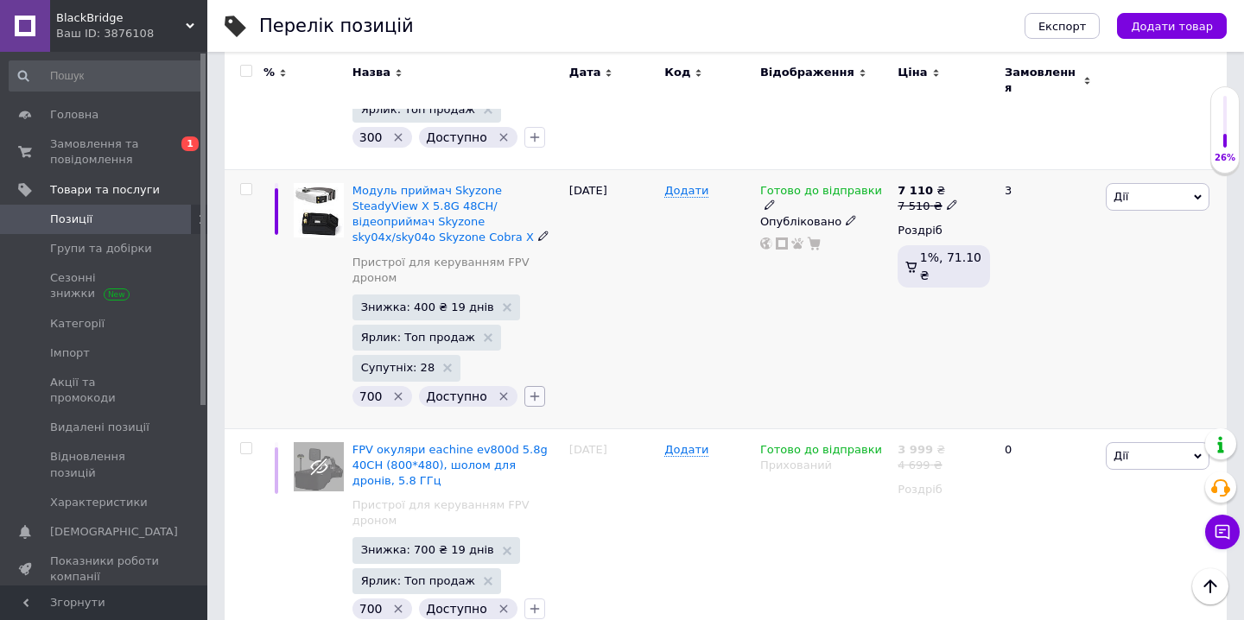
click at [535, 386] on button "button" at bounding box center [534, 396] width 21 height 21
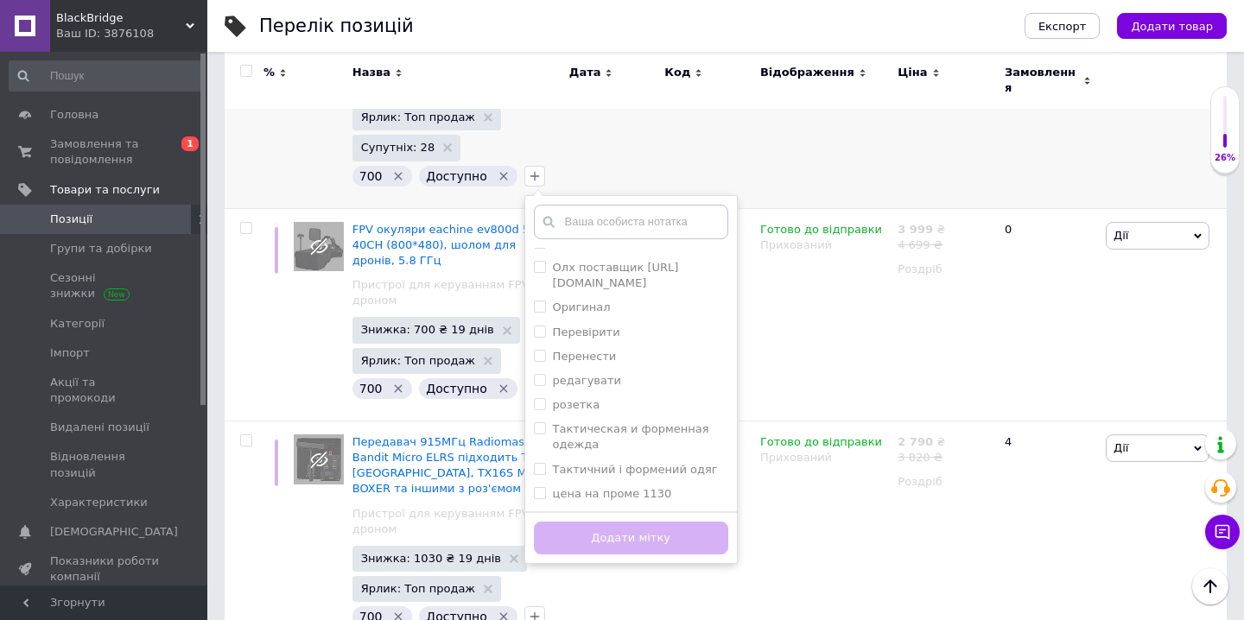
scroll to position [1792, 0]
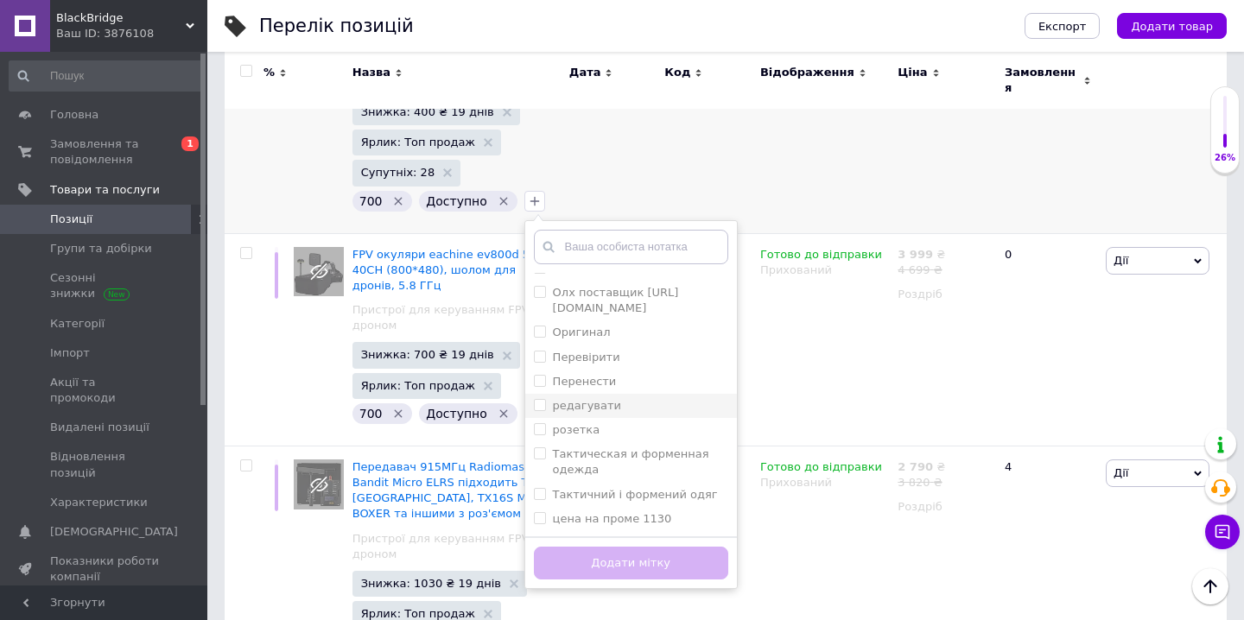
click at [588, 399] on label "редагувати" at bounding box center [587, 405] width 68 height 13
checkbox input "true"
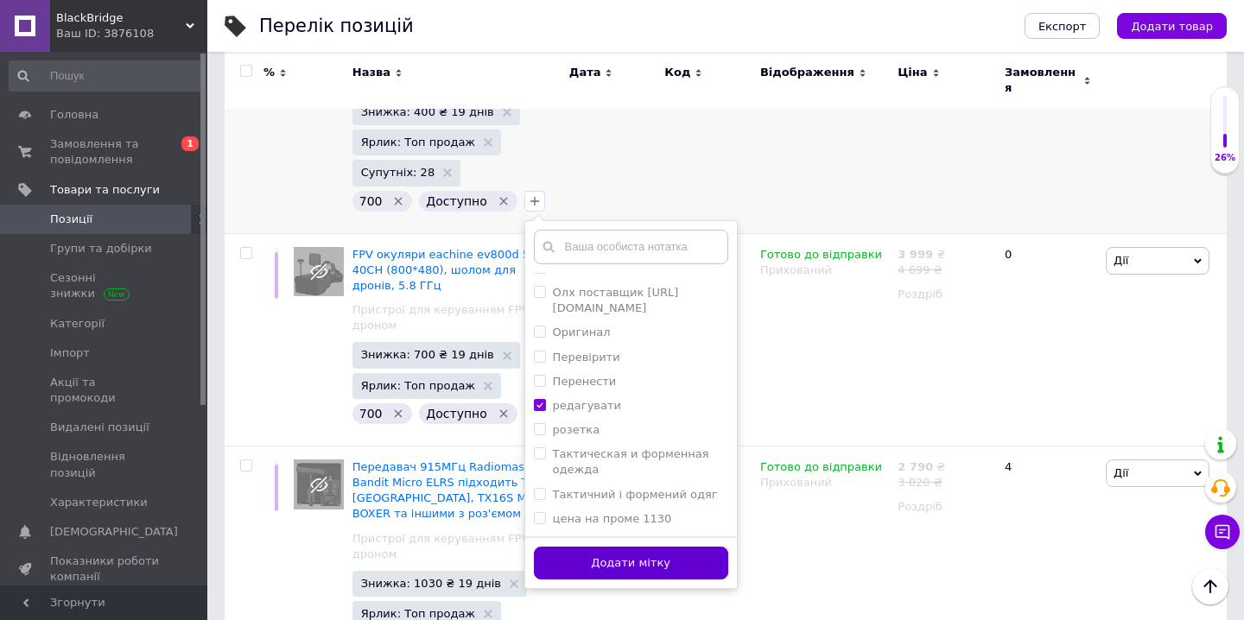
click at [619, 547] on button "Додати мітку" at bounding box center [631, 564] width 194 height 34
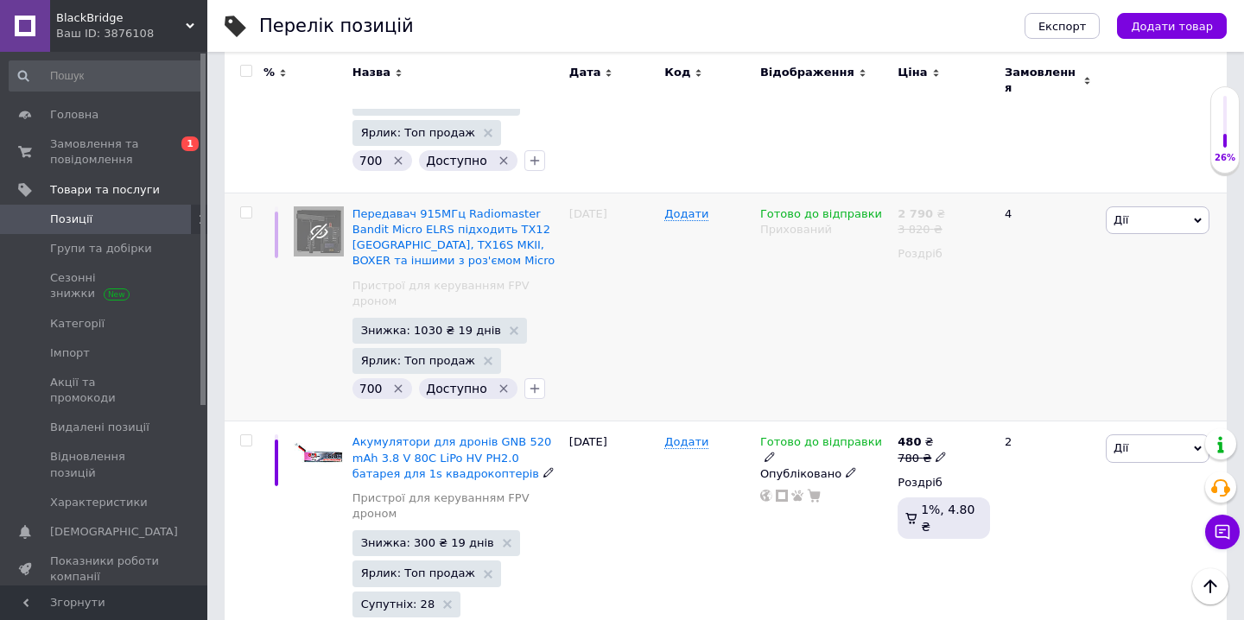
scroll to position [2072, 0]
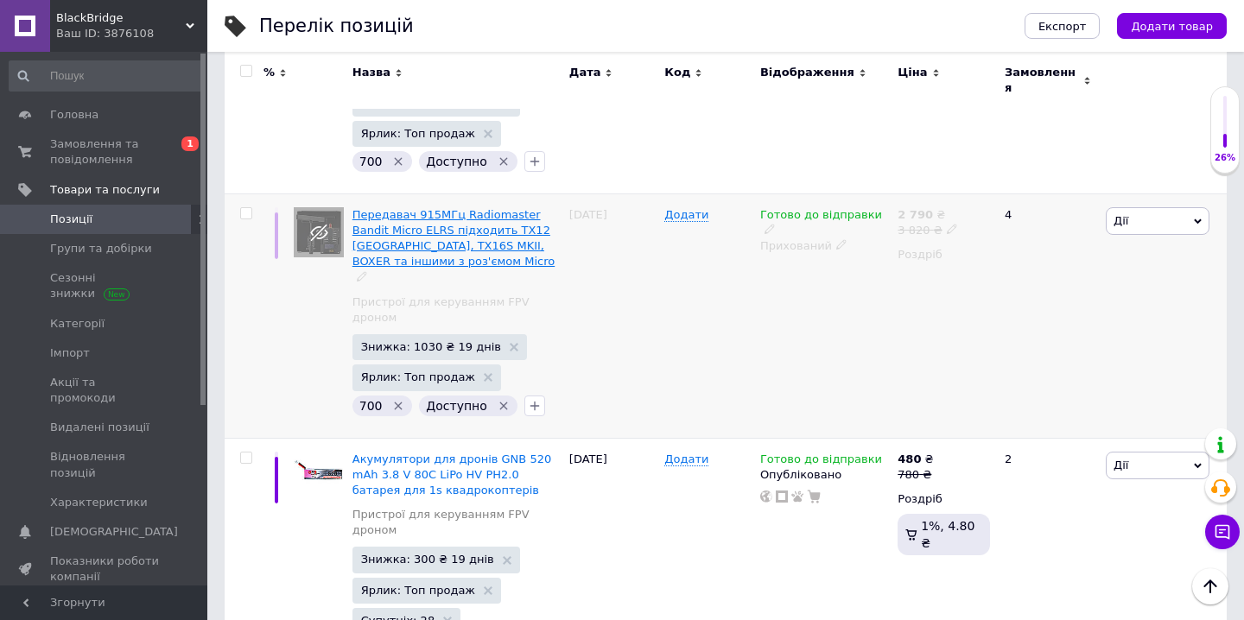
click at [482, 208] on span "Передавач 915МГц Radiomaster Bandit Micro ELRS підходить TX12 MKII, TX16S MKII,…" at bounding box center [454, 238] width 202 height 60
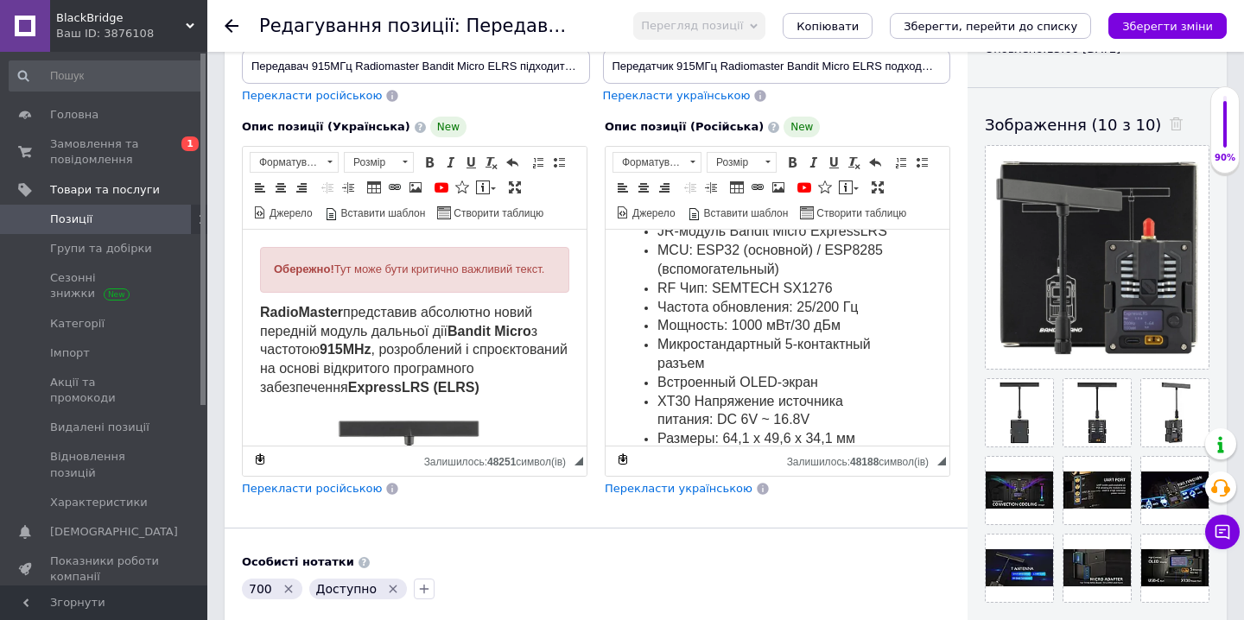
scroll to position [1651, 0]
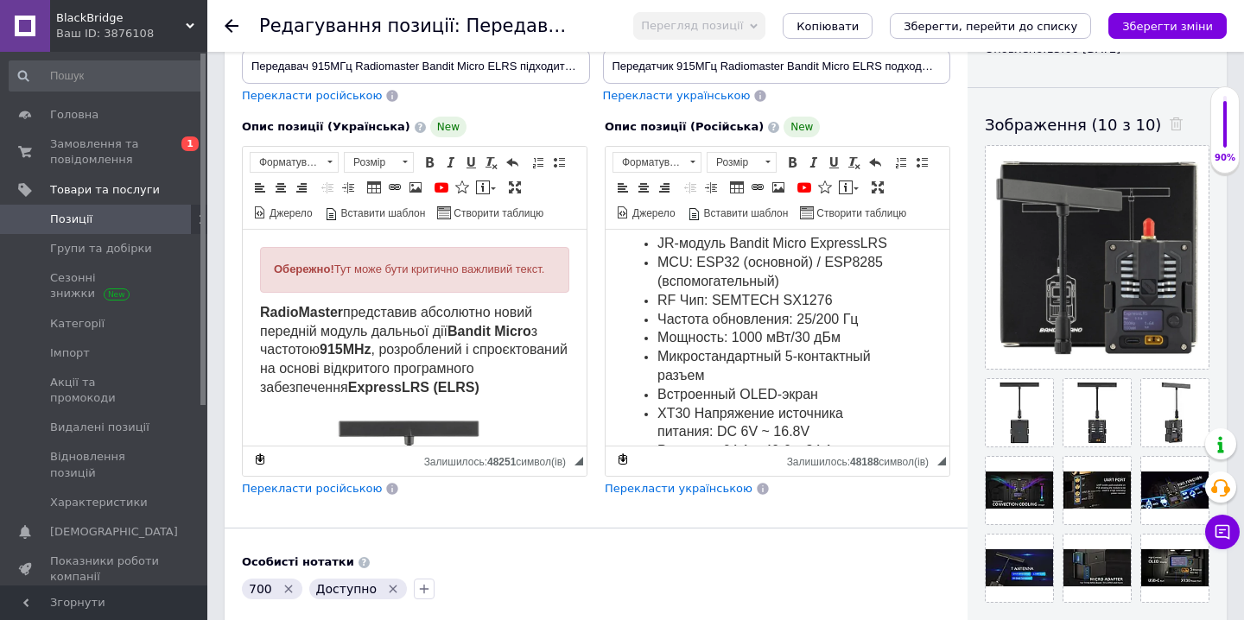
click at [229, 29] on use at bounding box center [232, 26] width 14 height 14
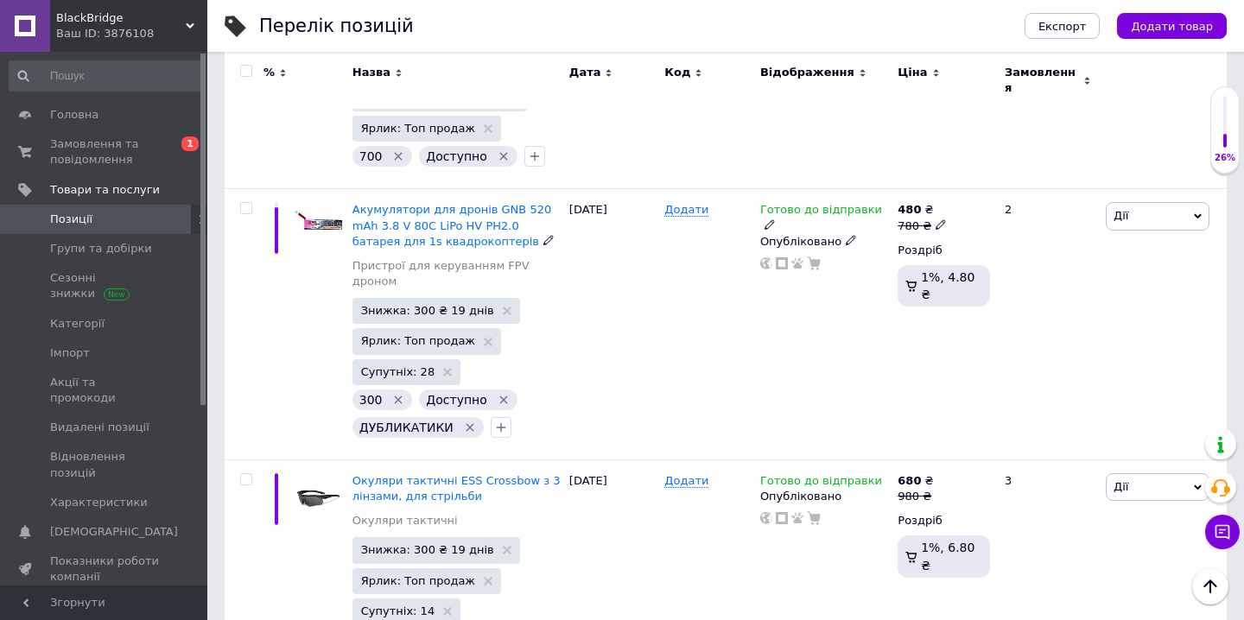
scroll to position [2308, 0]
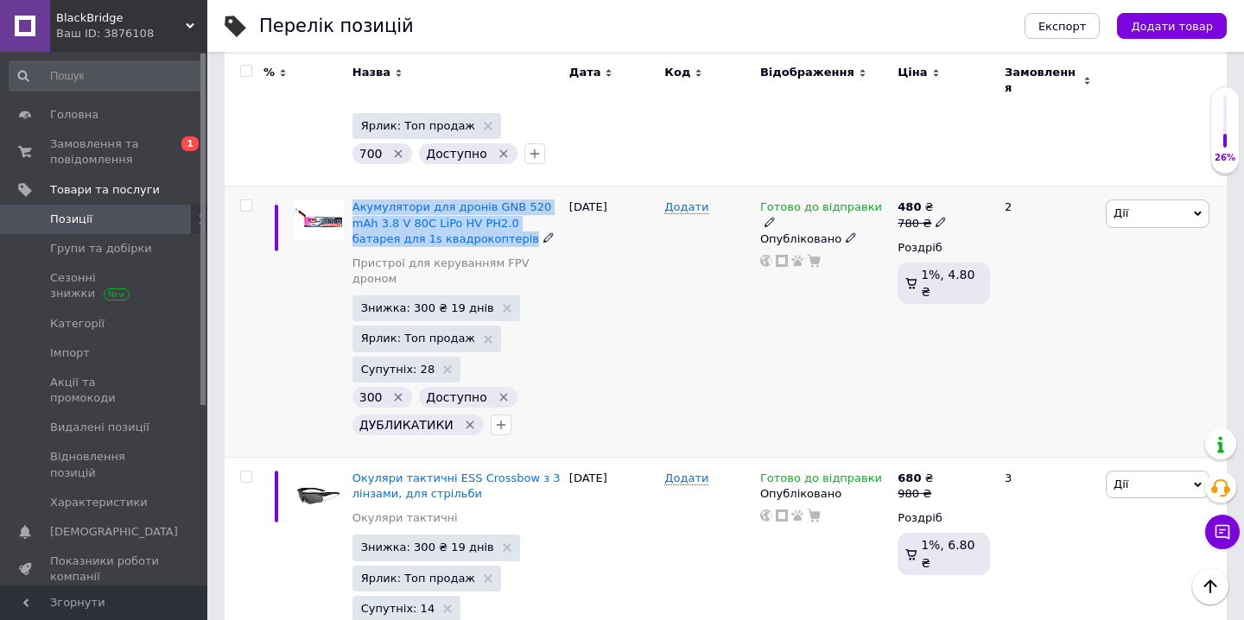
drag, startPoint x: 351, startPoint y: 125, endPoint x: 474, endPoint y: 170, distance: 131.5
click at [474, 187] on div "Акумулятори для дронів GNB 520 mAh 3.8 V 80C LiPo HV PH2.0 батарея для 1s квадр…" at bounding box center [456, 322] width 217 height 271
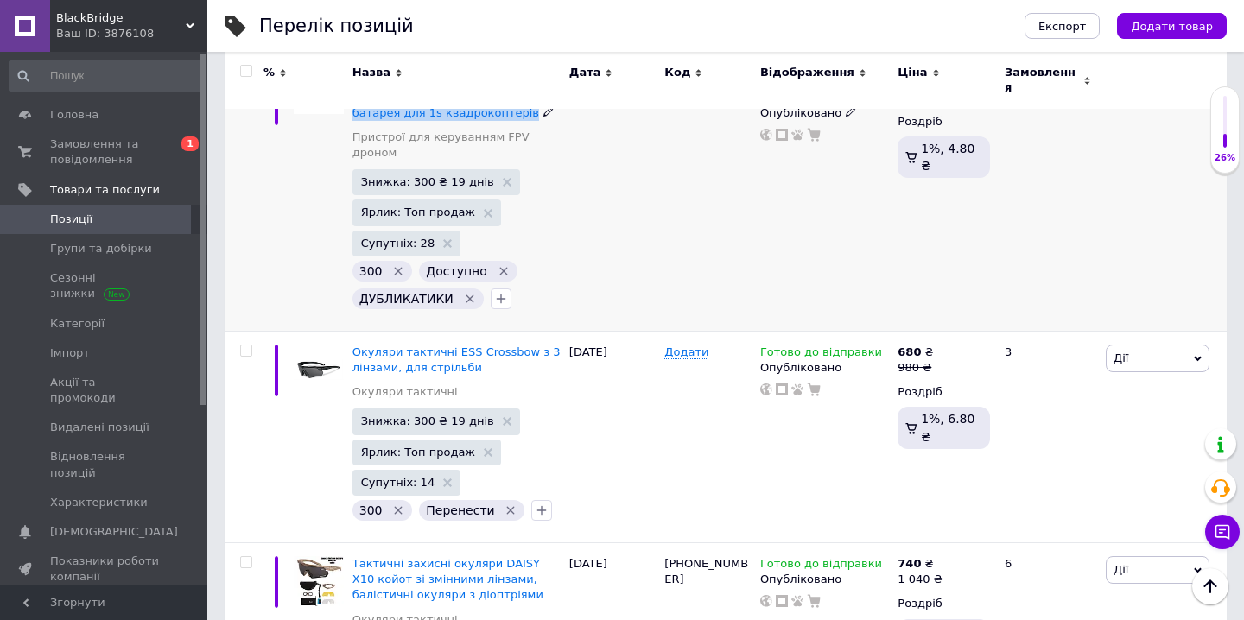
scroll to position [2442, 0]
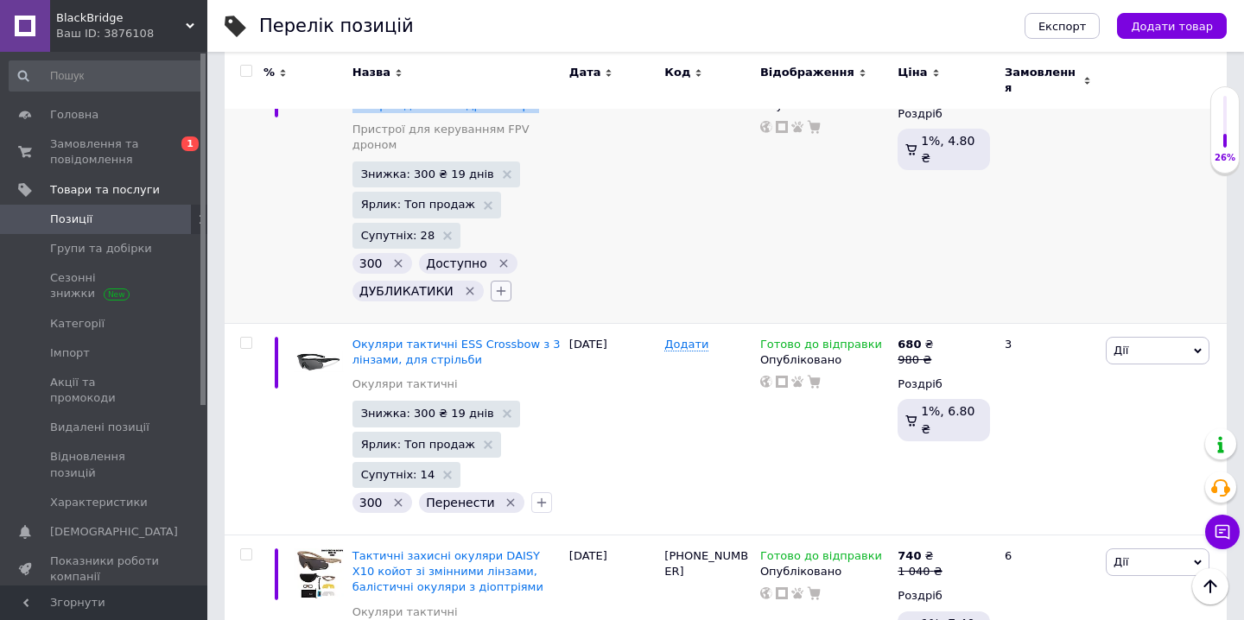
click at [499, 284] on icon "button" at bounding box center [501, 291] width 14 height 14
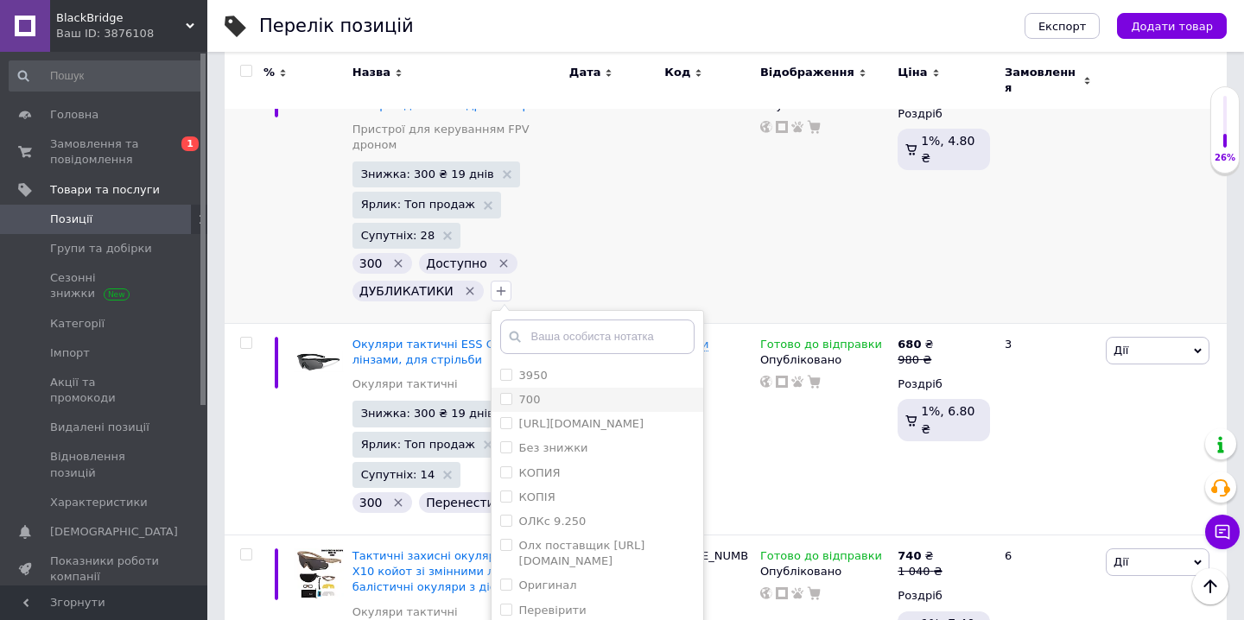
scroll to position [367, 0]
click at [562, 490] on label "редагувати" at bounding box center [553, 496] width 68 height 13
checkbox input "true"
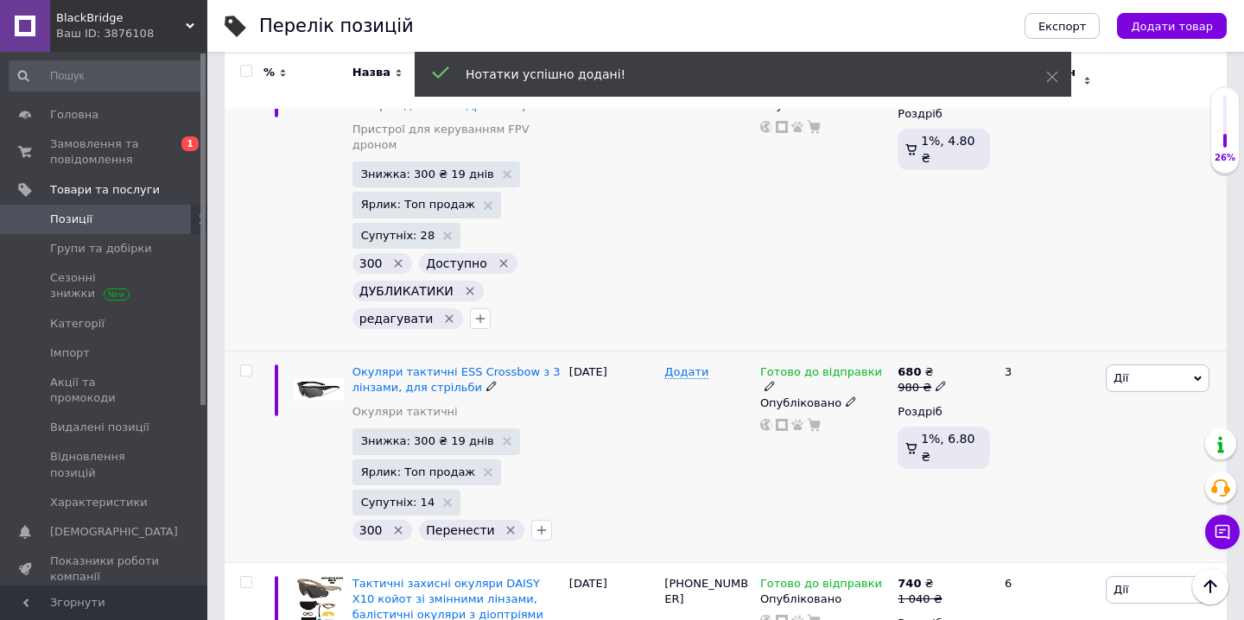
click at [245, 365] on input "checkbox" at bounding box center [245, 370] width 11 height 11
checkbox input "true"
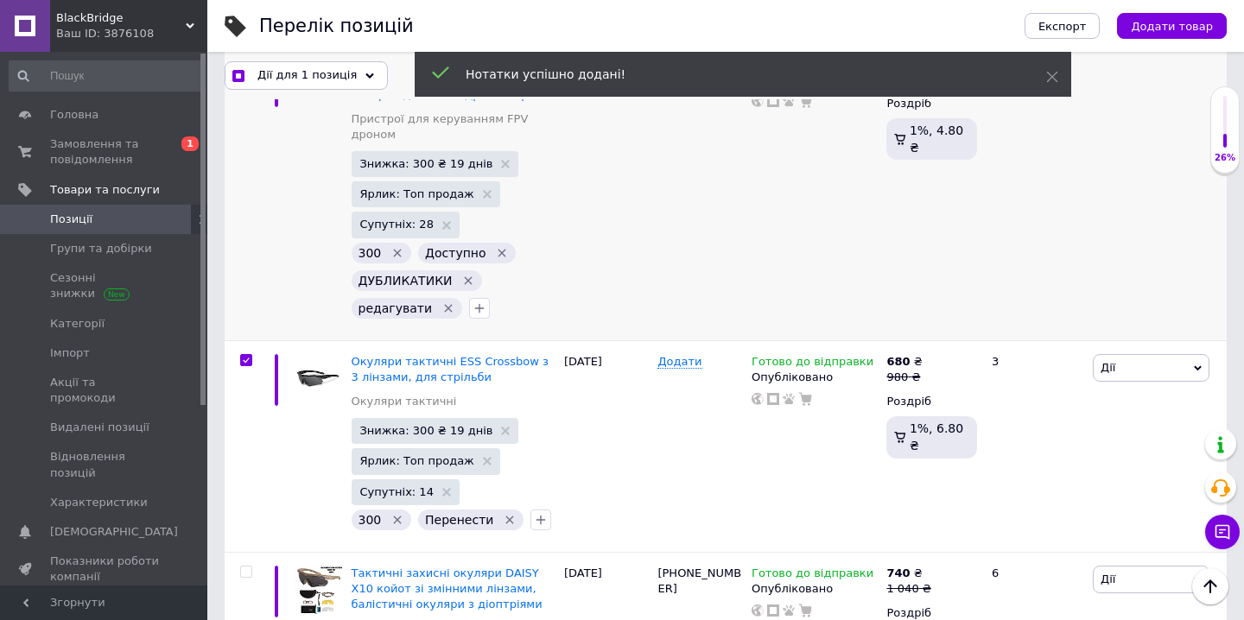
click at [353, 76] on div "Дії для 1 позиція" at bounding box center [306, 75] width 163 height 28
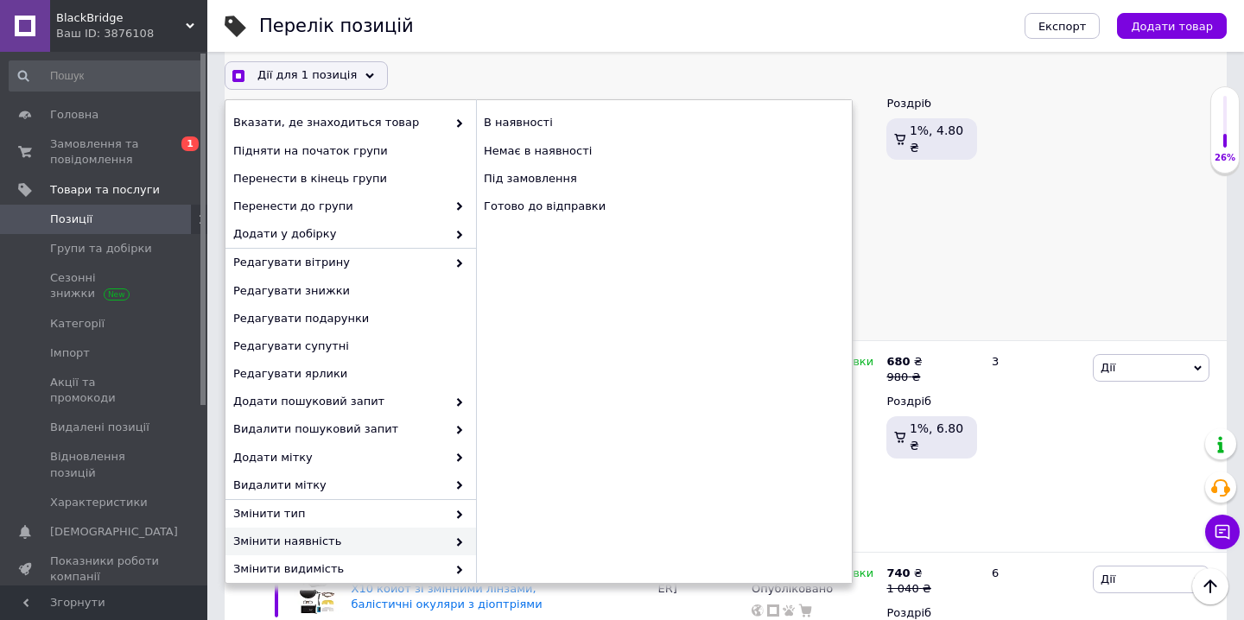
scroll to position [122, 0]
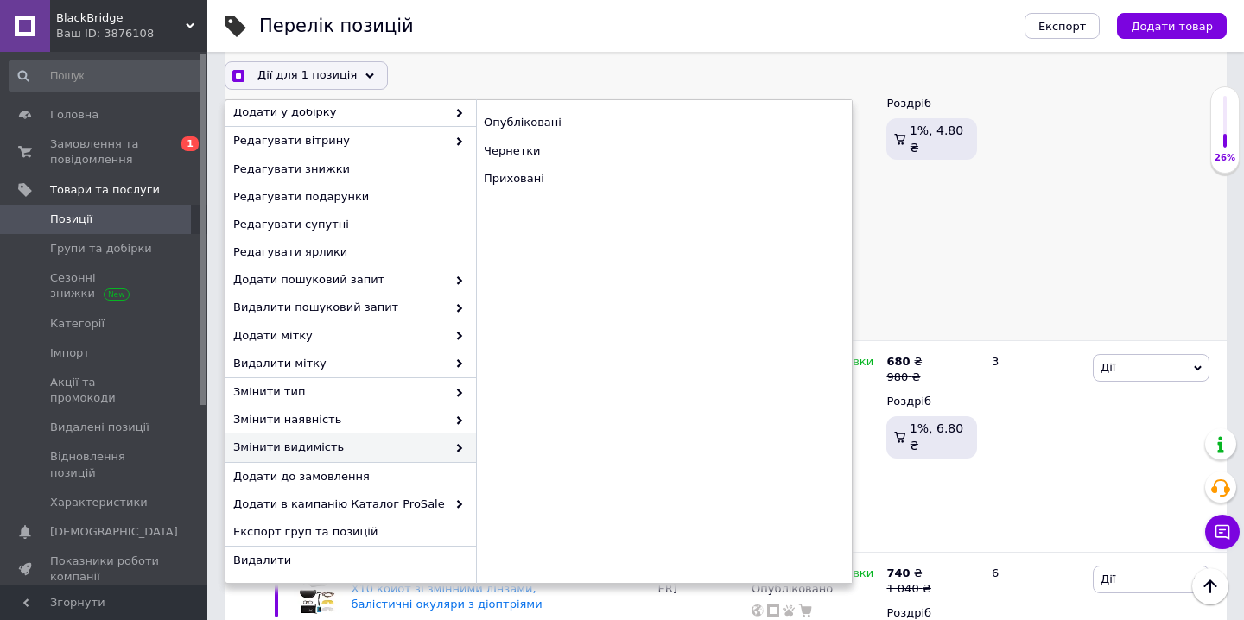
click at [450, 442] on span at bounding box center [455, 448] width 17 height 16
click at [547, 175] on div "Приховані" at bounding box center [664, 179] width 376 height 28
checkbox input "true"
checkbox input "false"
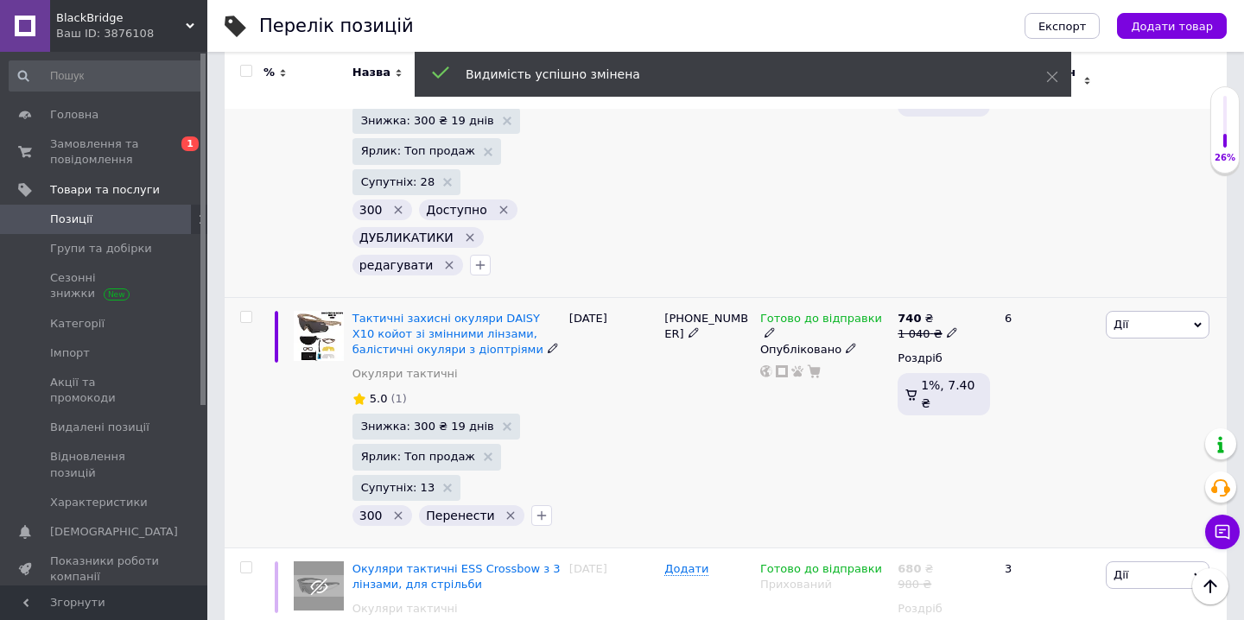
scroll to position [2518, 0]
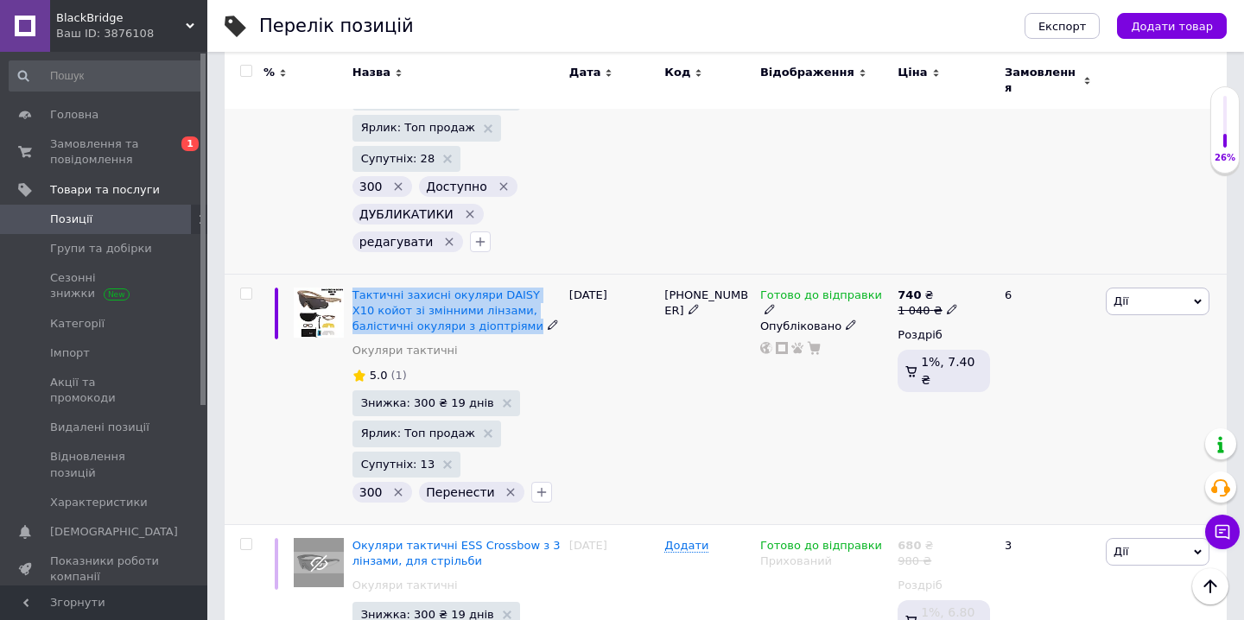
drag, startPoint x: 355, startPoint y: 211, endPoint x: 467, endPoint y: 256, distance: 121.0
click at [467, 274] on div "Тактичні захисні окуляри DAISY X10 койот зі змінними лінзами, балістичні окуляр…" at bounding box center [456, 399] width 217 height 251
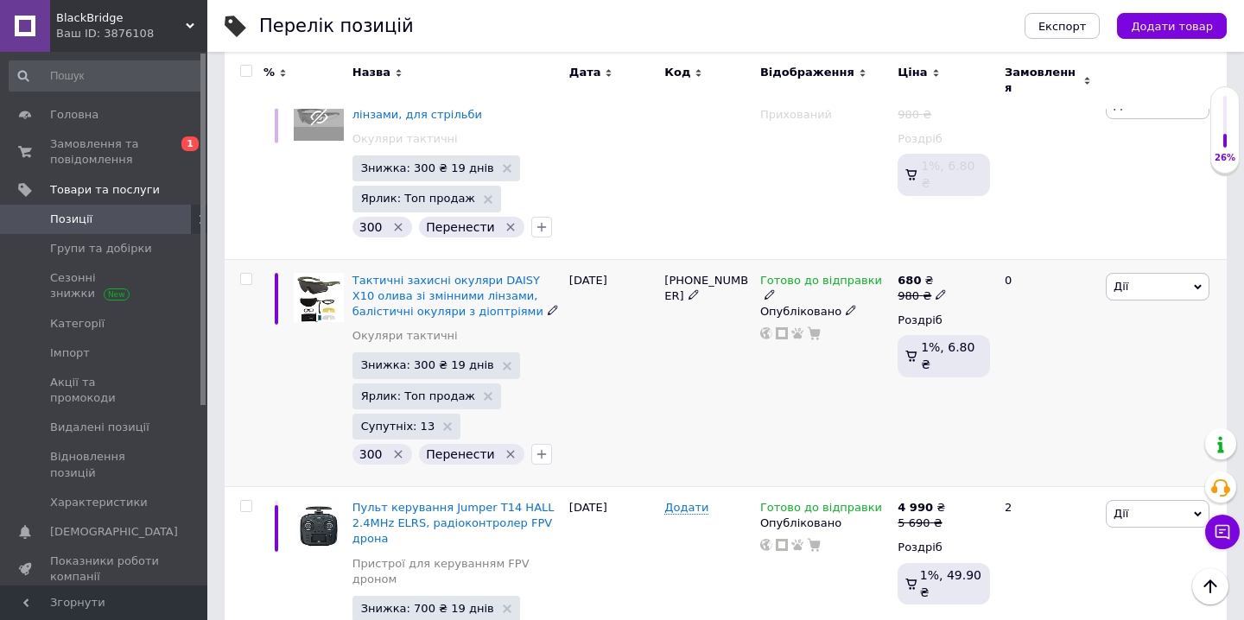
scroll to position [2964, 0]
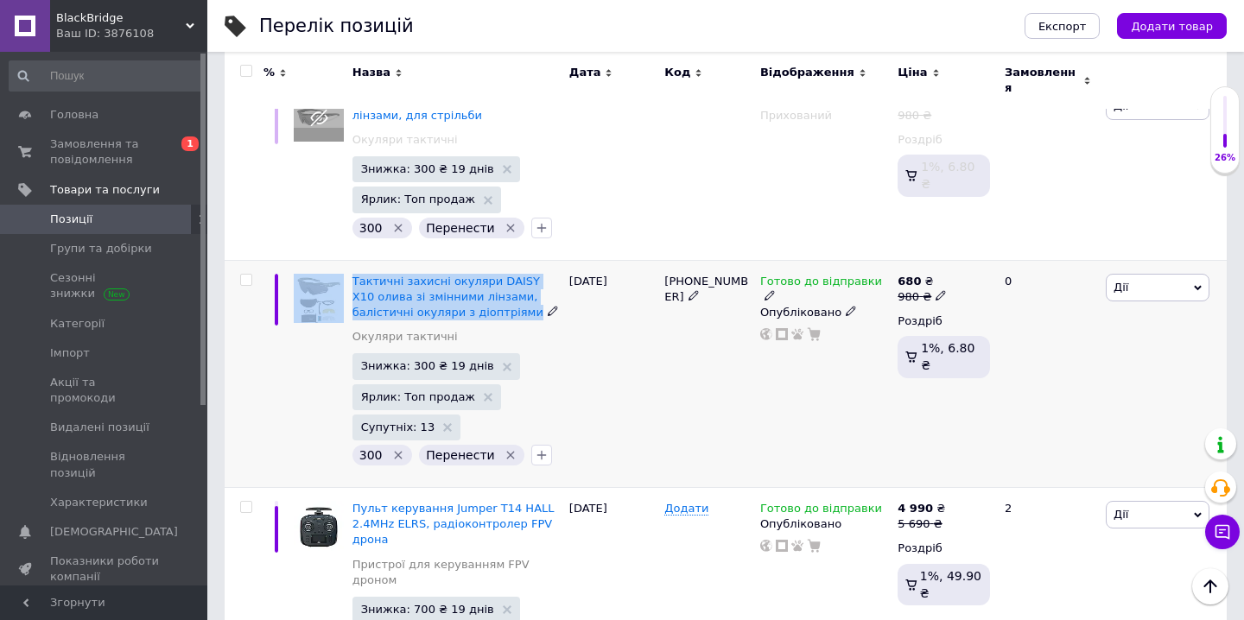
drag, startPoint x: 346, startPoint y: 195, endPoint x: 470, endPoint y: 241, distance: 132.6
click at [470, 260] on div "Тактичні захисні окуляри DAISY X10 олива зі змінними лінзами, балістичні окуляр…" at bounding box center [726, 373] width 1002 height 227
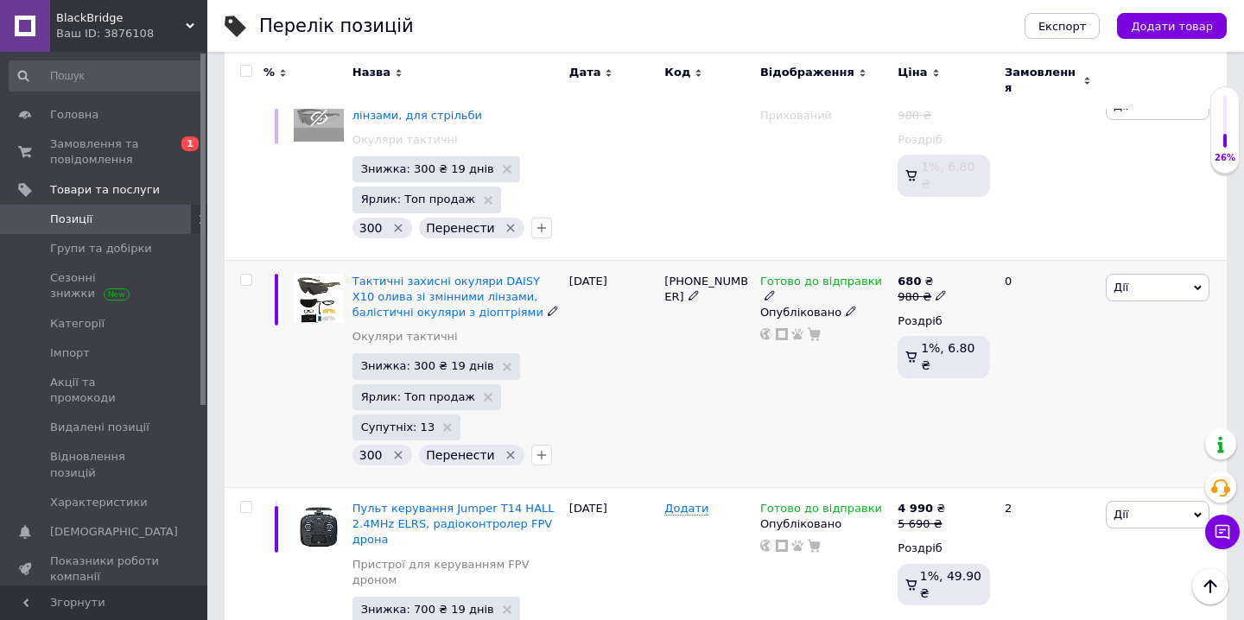
click at [523, 274] on div "Тактичні захисні окуляри DAISY X10 олива зі змінними лінзами, балістичні окуляр…" at bounding box center [457, 314] width 208 height 80
drag, startPoint x: 356, startPoint y: 200, endPoint x: 476, endPoint y: 245, distance: 127.9
click at [476, 260] on div "Тактичні захисні окуляри DAISY X10 олива зі змінними лінзами, балістичні окуляр…" at bounding box center [456, 373] width 217 height 227
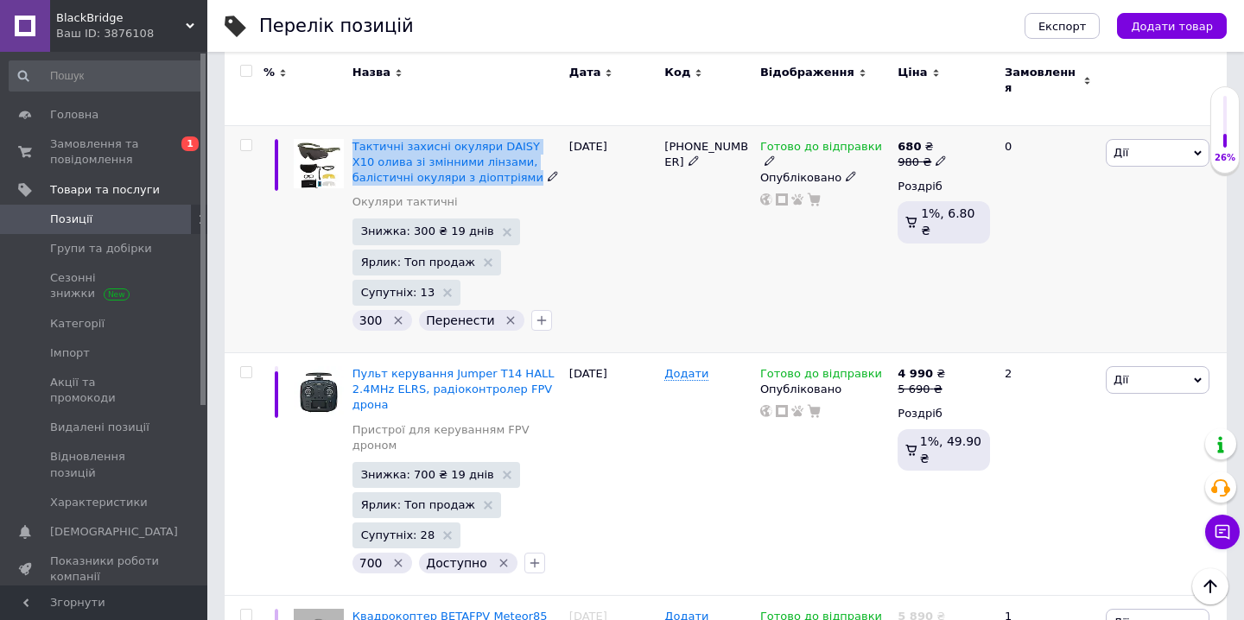
scroll to position [3109, 0]
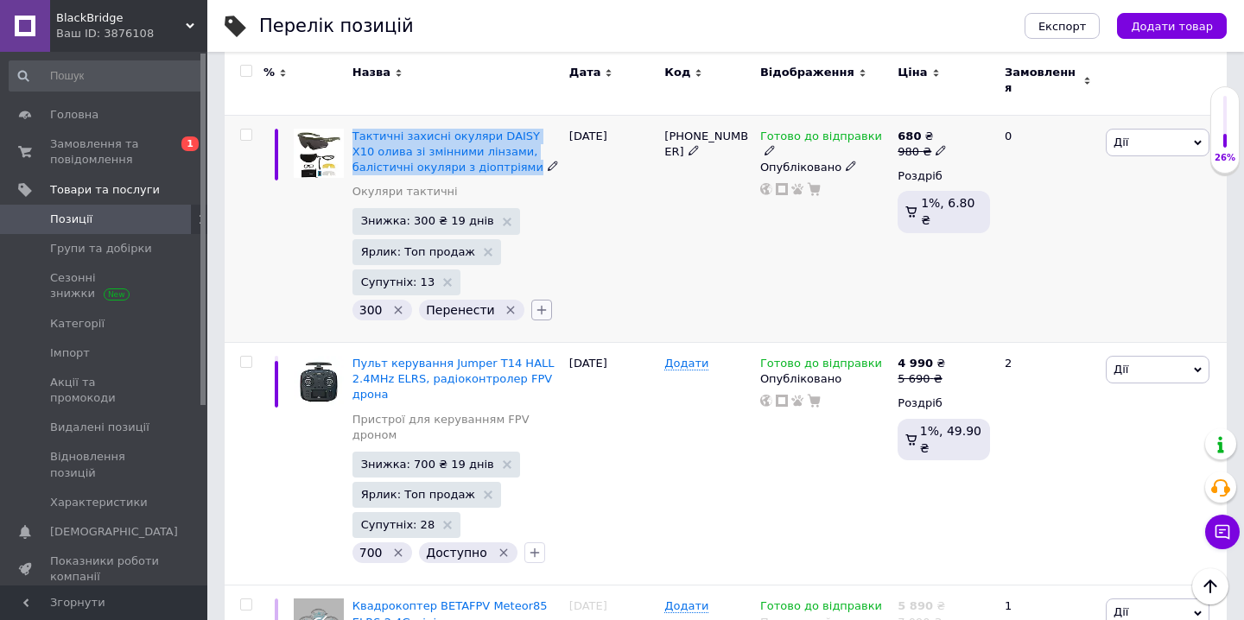
click at [540, 303] on icon "button" at bounding box center [542, 310] width 14 height 14
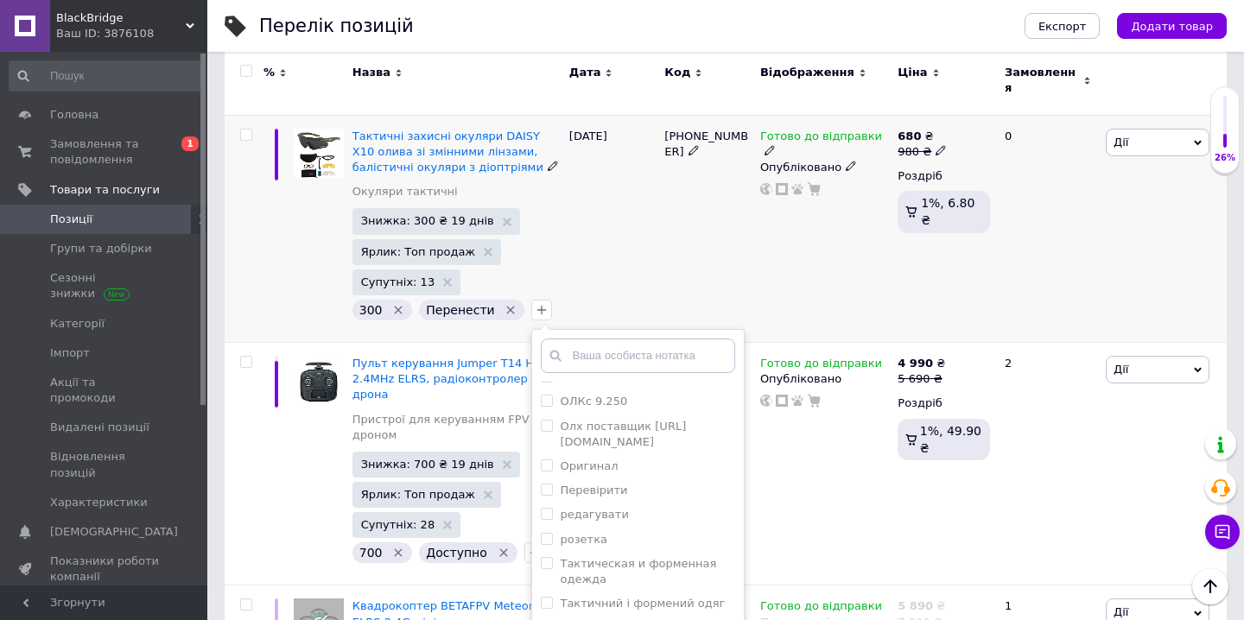
scroll to position [391, 0]
click at [609, 508] on label "редагувати" at bounding box center [594, 514] width 68 height 13
checkbox input "true"
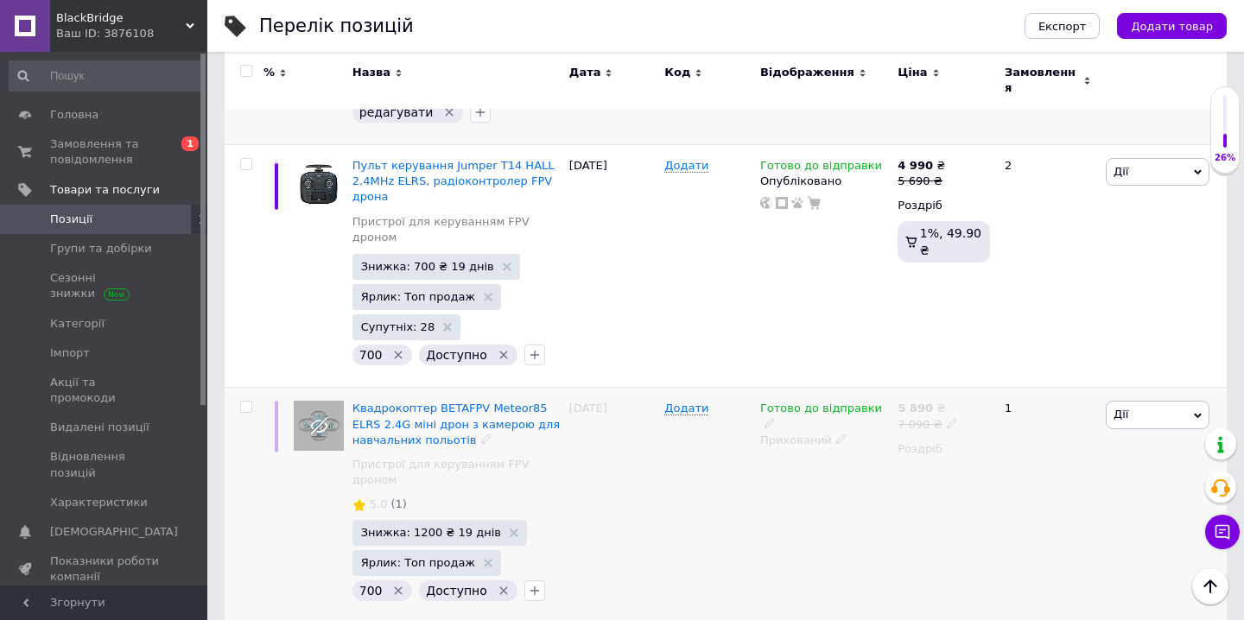
scroll to position [3337, 0]
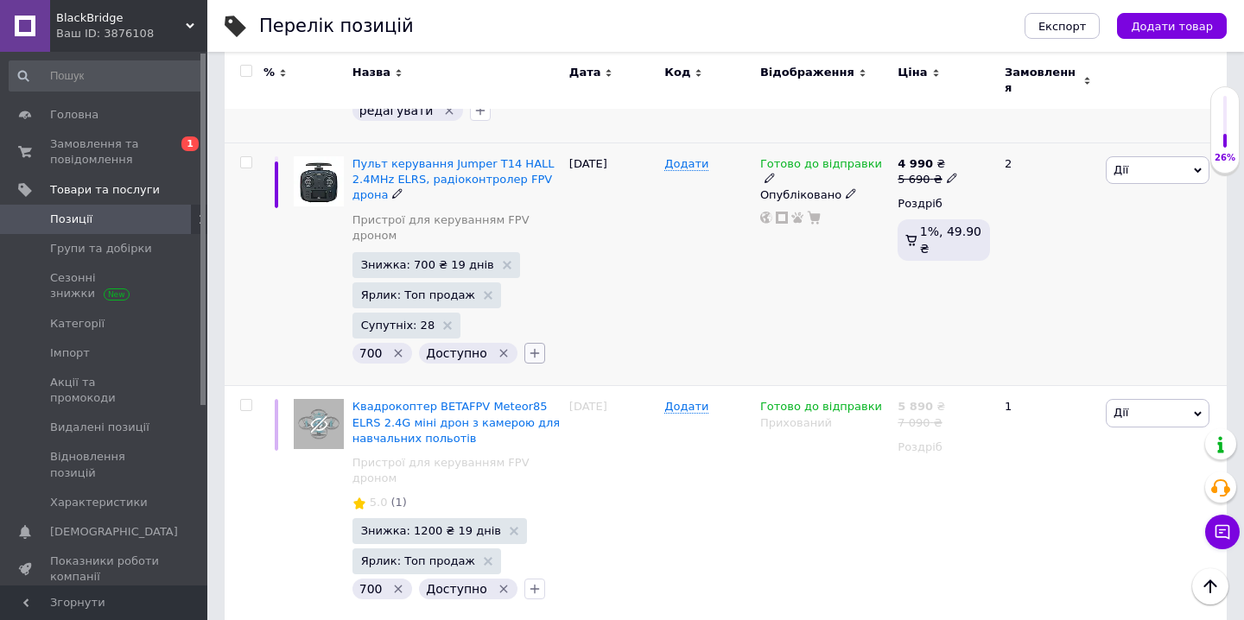
click at [530, 349] on icon "button" at bounding box center [535, 354] width 10 height 10
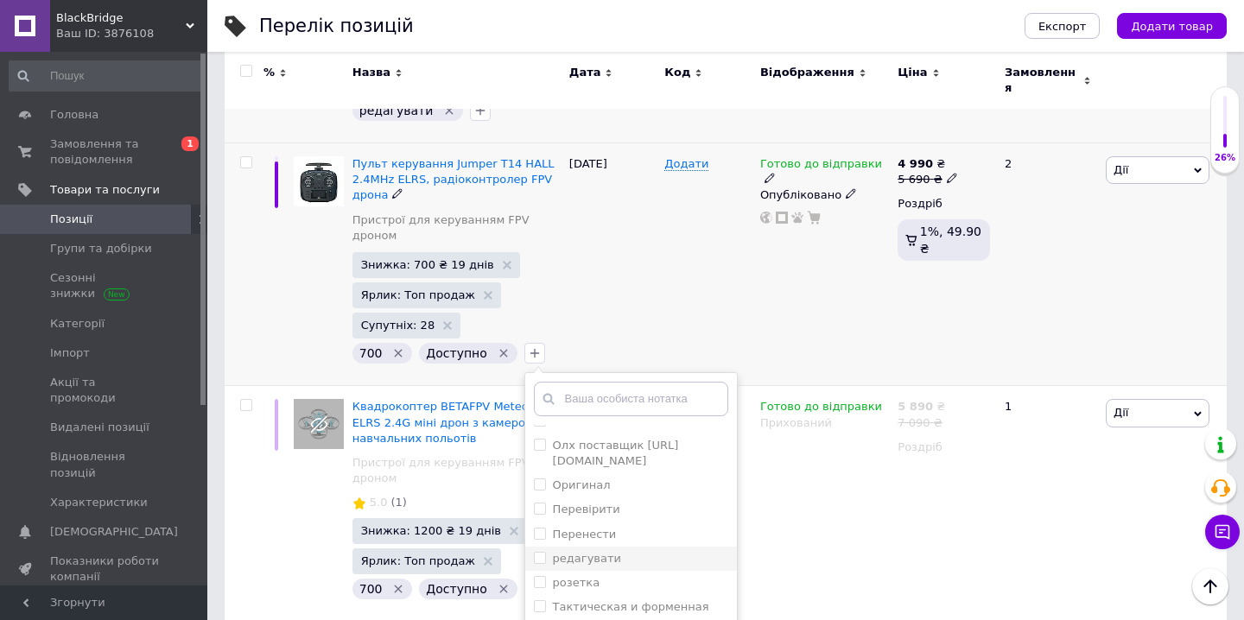
click at [597, 552] on label "редагувати" at bounding box center [587, 558] width 68 height 13
checkbox input "true"
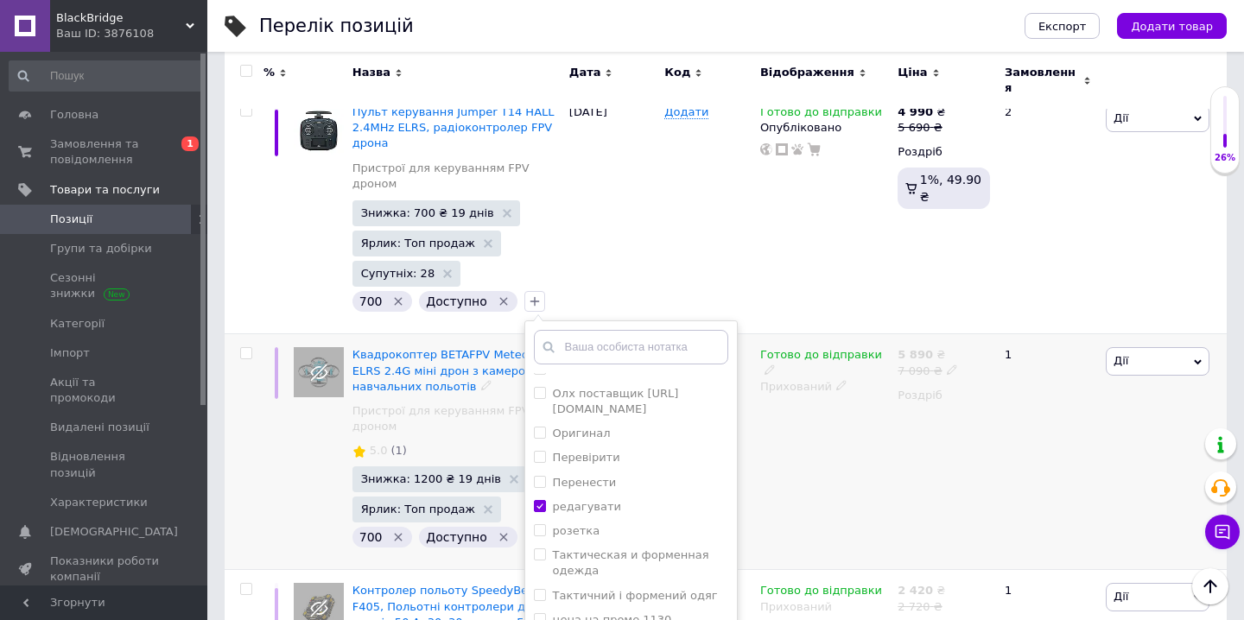
scroll to position [3423, 0]
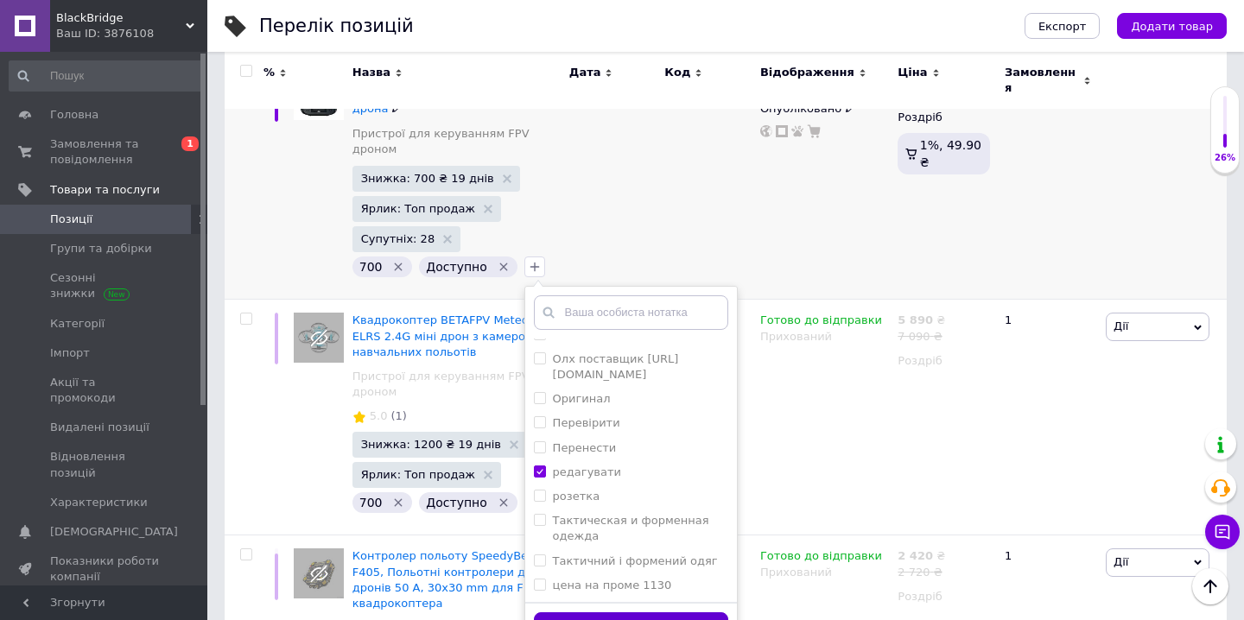
click at [667, 613] on button "Додати мітку" at bounding box center [631, 630] width 194 height 34
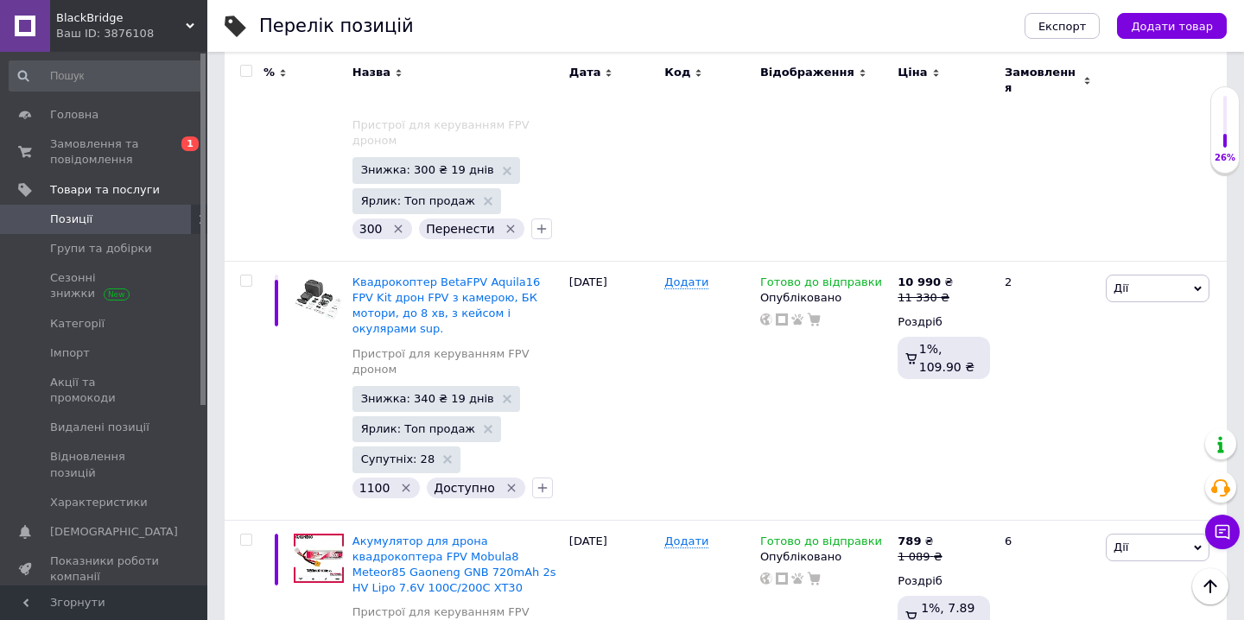
scroll to position [3960, 0]
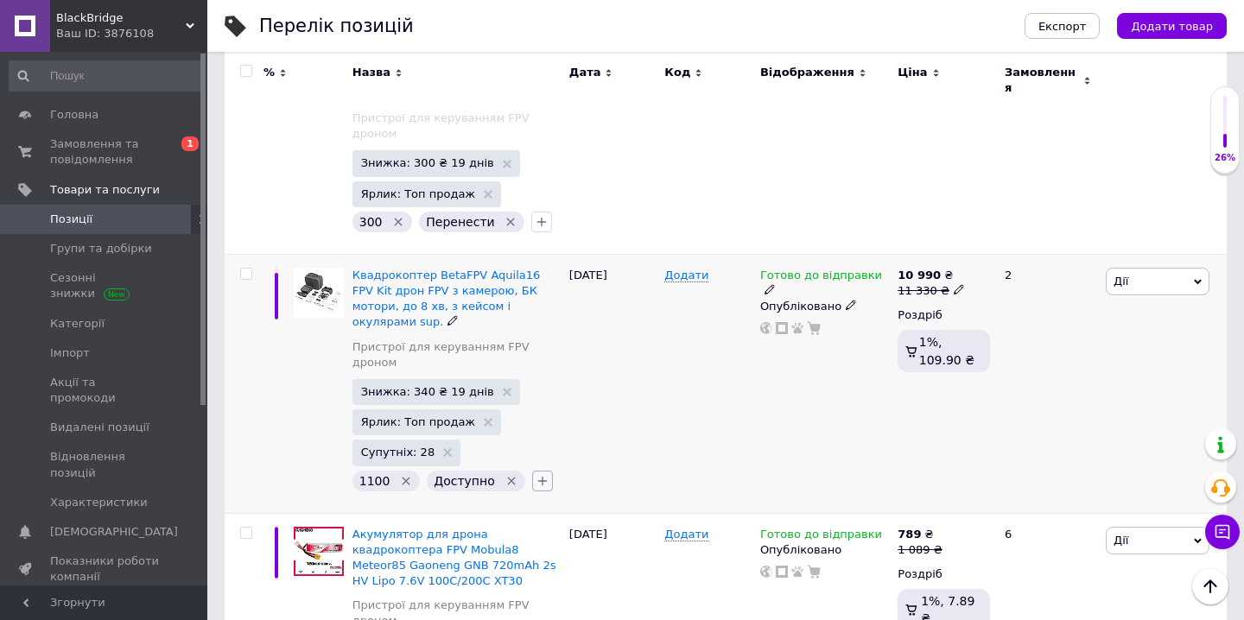
click at [532, 471] on button "button" at bounding box center [542, 481] width 21 height 21
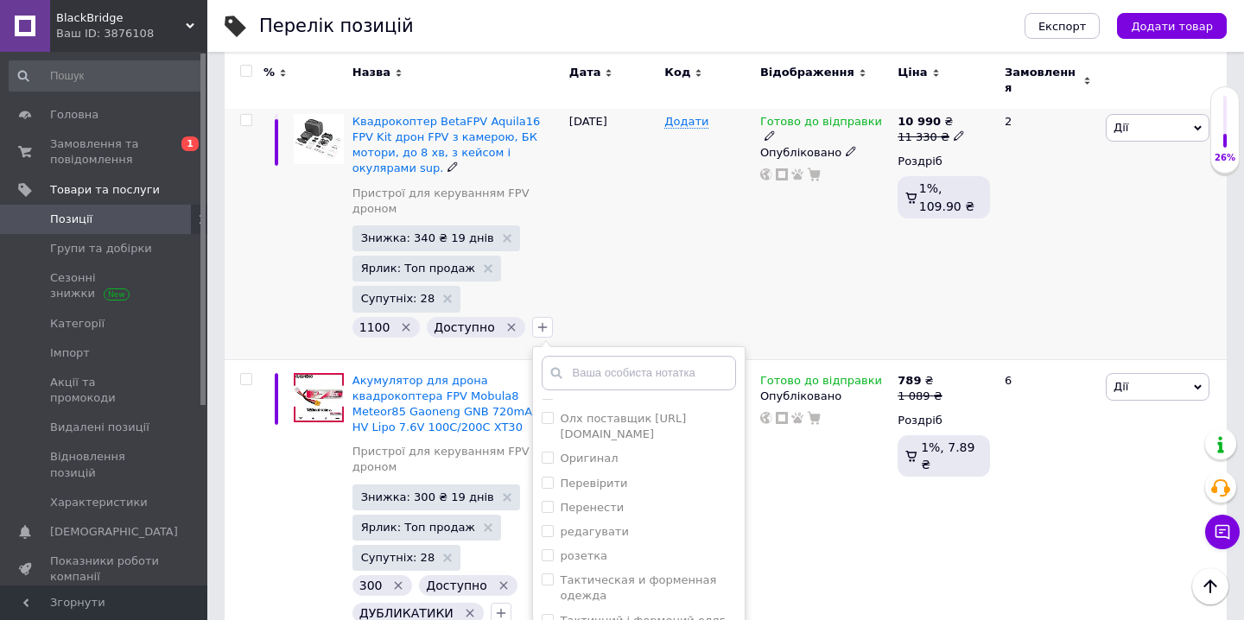
scroll to position [4121, 0]
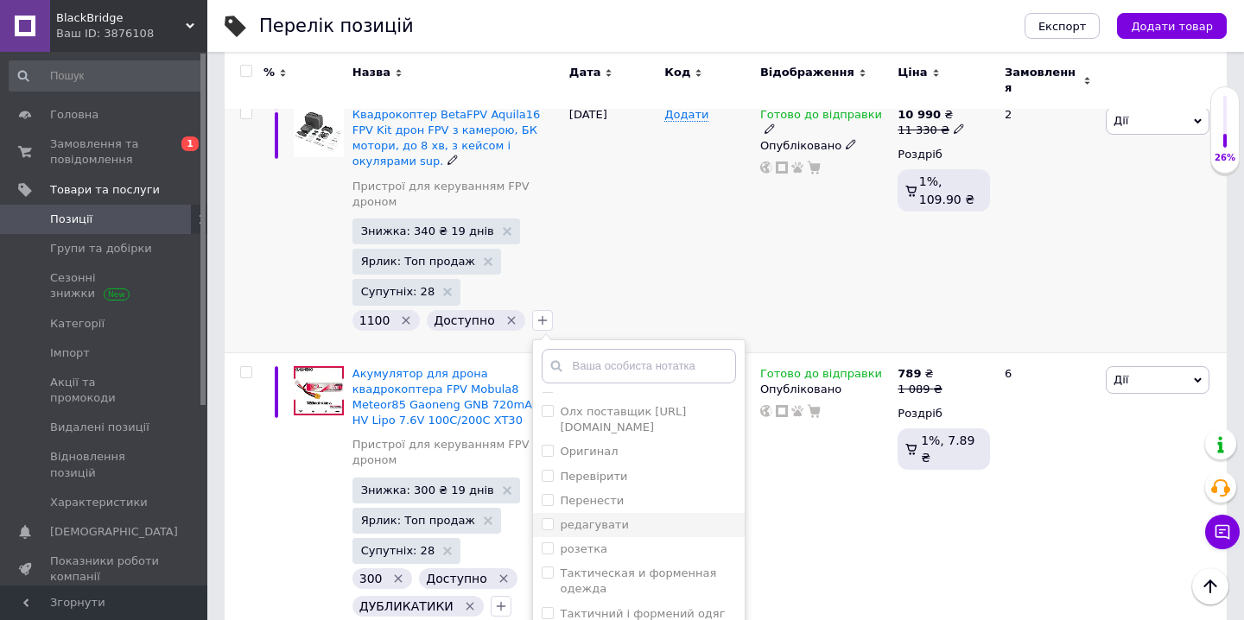
click at [601, 518] on label "редагувати" at bounding box center [595, 524] width 68 height 13
checkbox input "true"
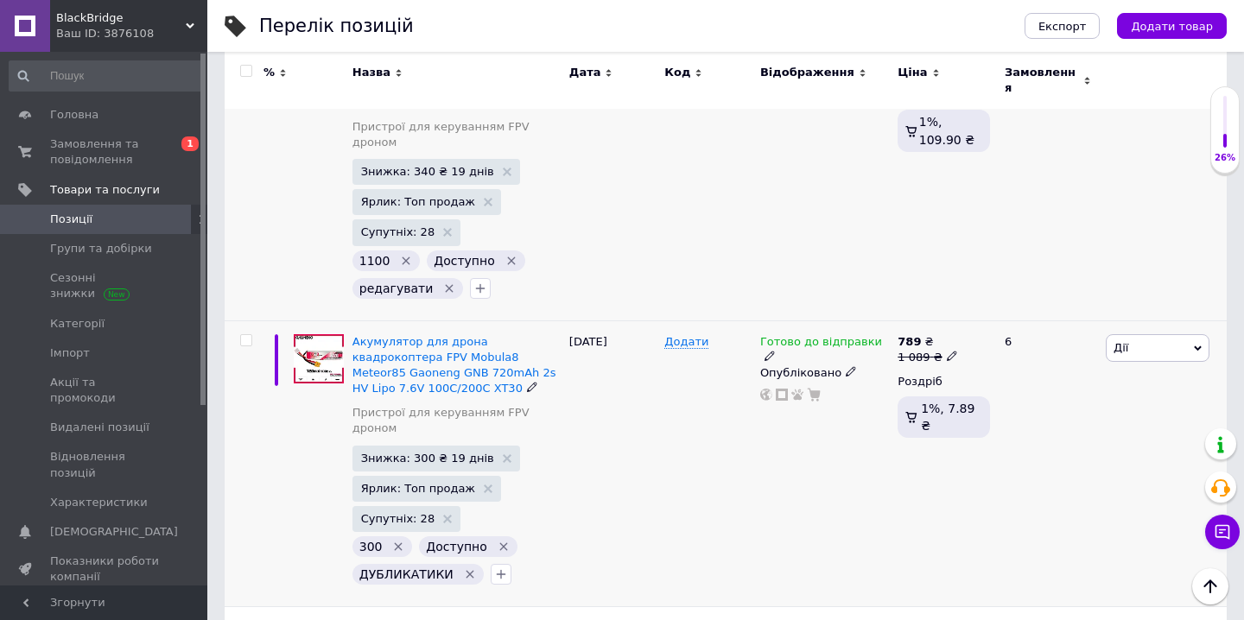
scroll to position [4179, 0]
click at [496, 572] on icon "button" at bounding box center [501, 577] width 10 height 10
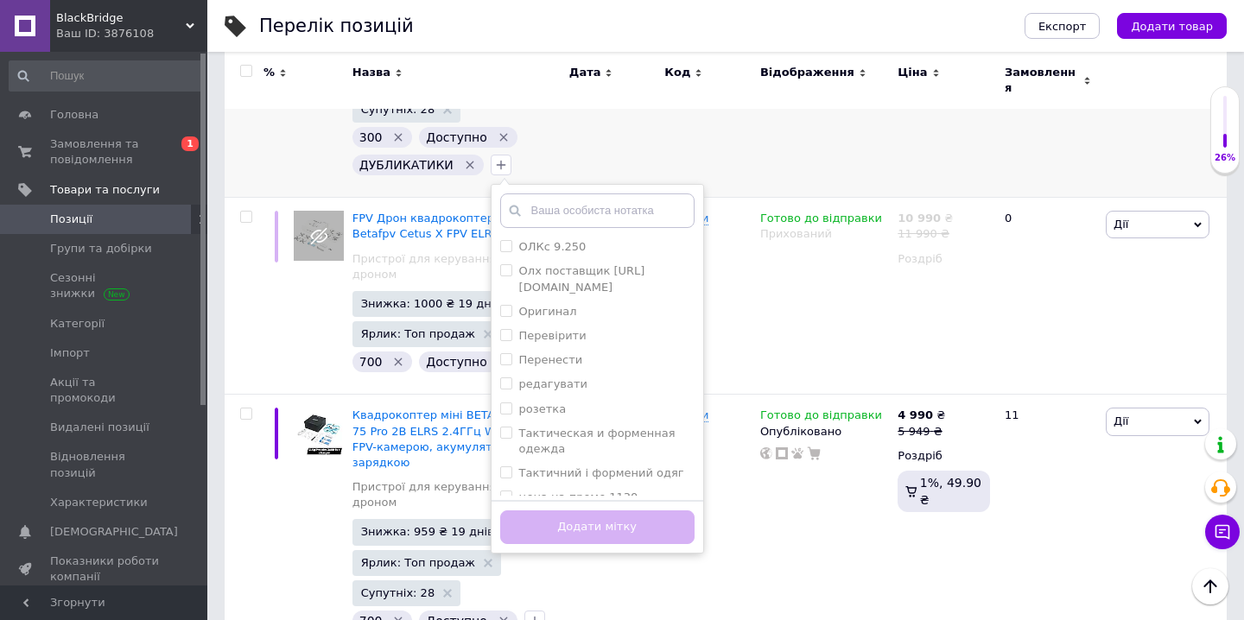
scroll to position [367, 0]
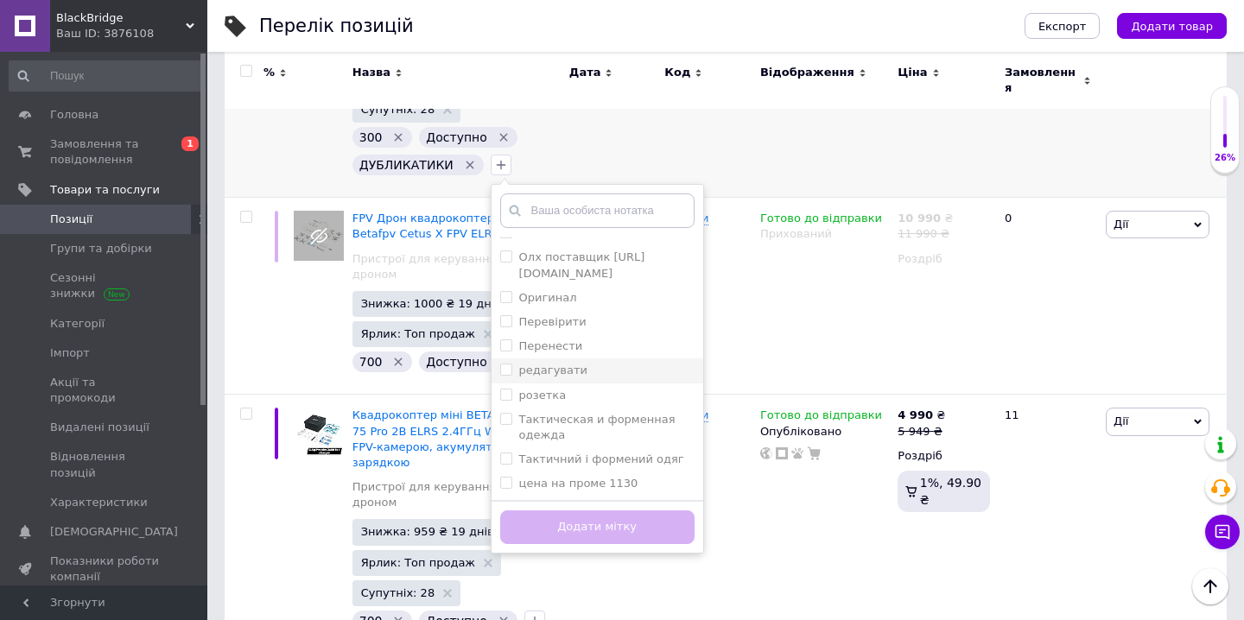
click at [560, 364] on label "редагувати" at bounding box center [553, 370] width 68 height 13
checkbox input "true"
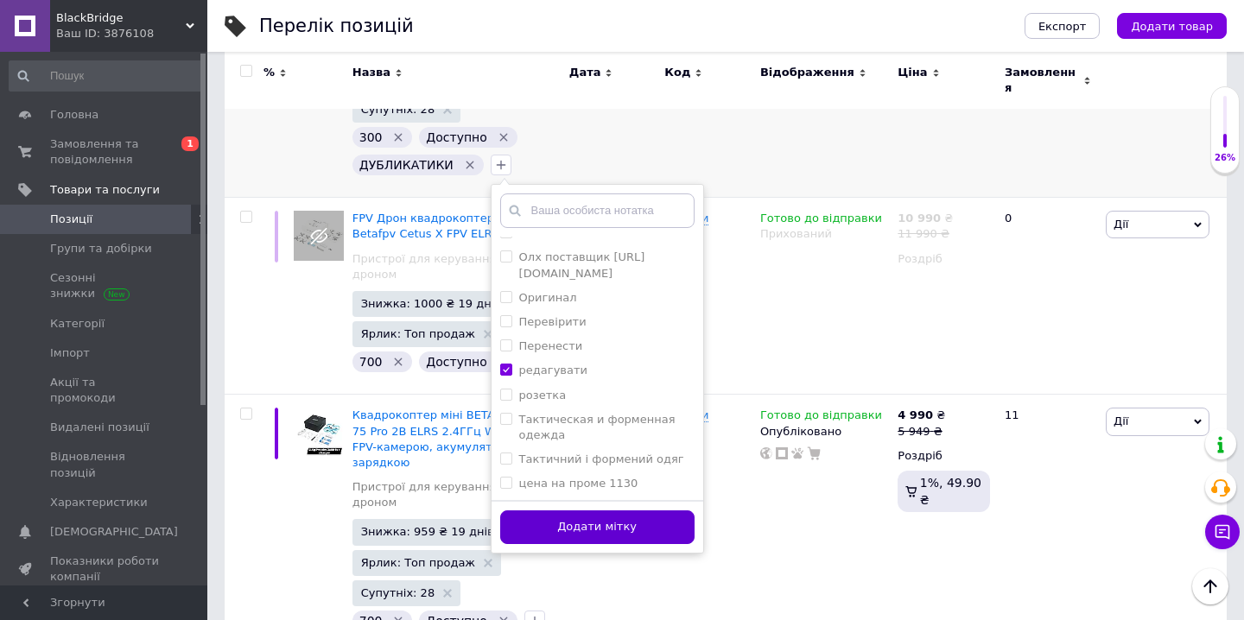
click at [562, 511] on button "Додати мітку" at bounding box center [597, 528] width 194 height 34
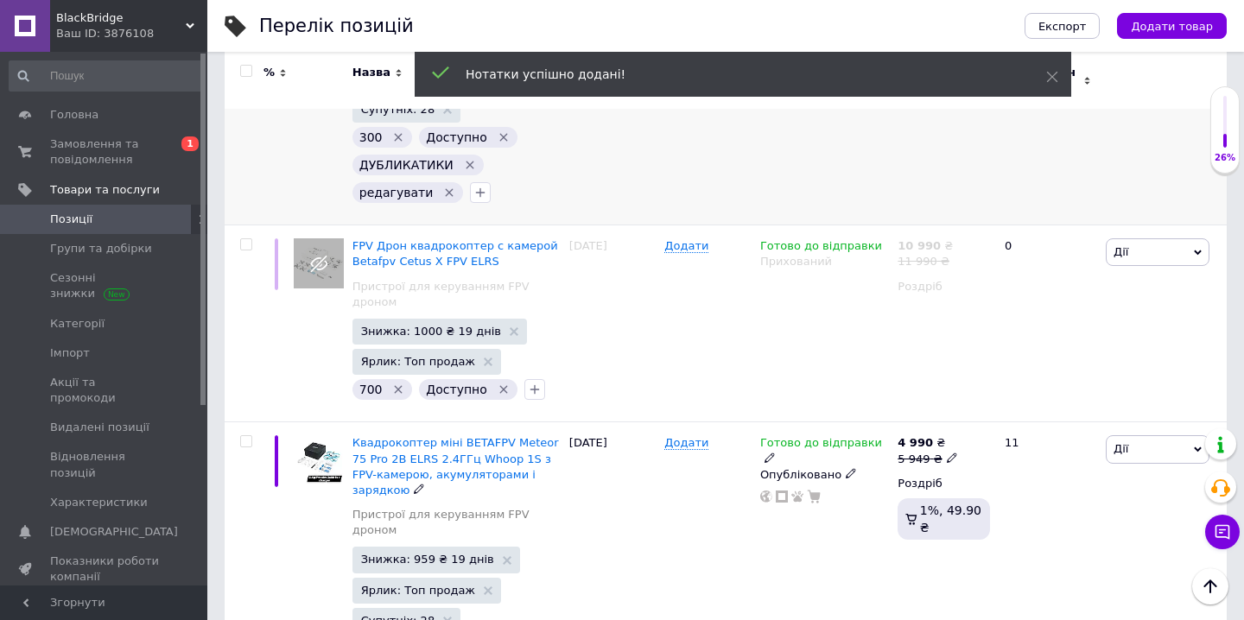
scroll to position [4618, 0]
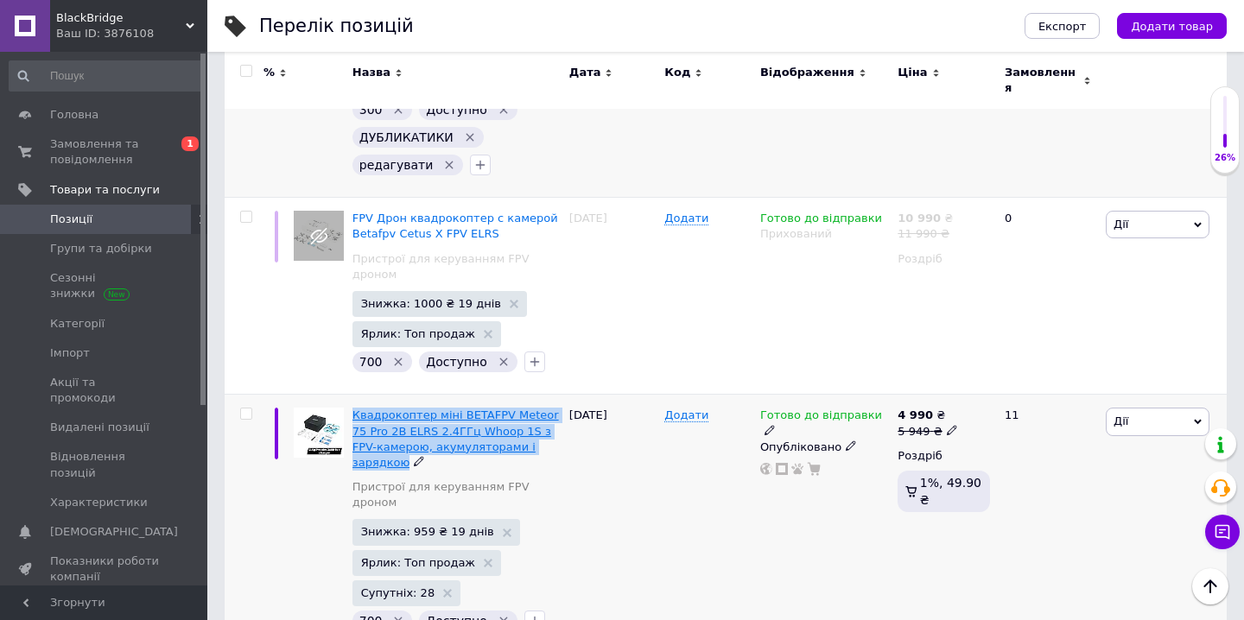
drag, startPoint x: 353, startPoint y: 301, endPoint x: 404, endPoint y: 353, distance: 73.3
click at [405, 395] on div "Квадрокоптер міні BETAFPV Meteor 75 Pro 2B ELRS 2.4ГГц Whoop 1S з FPV-камерою, …" at bounding box center [456, 524] width 217 height 258
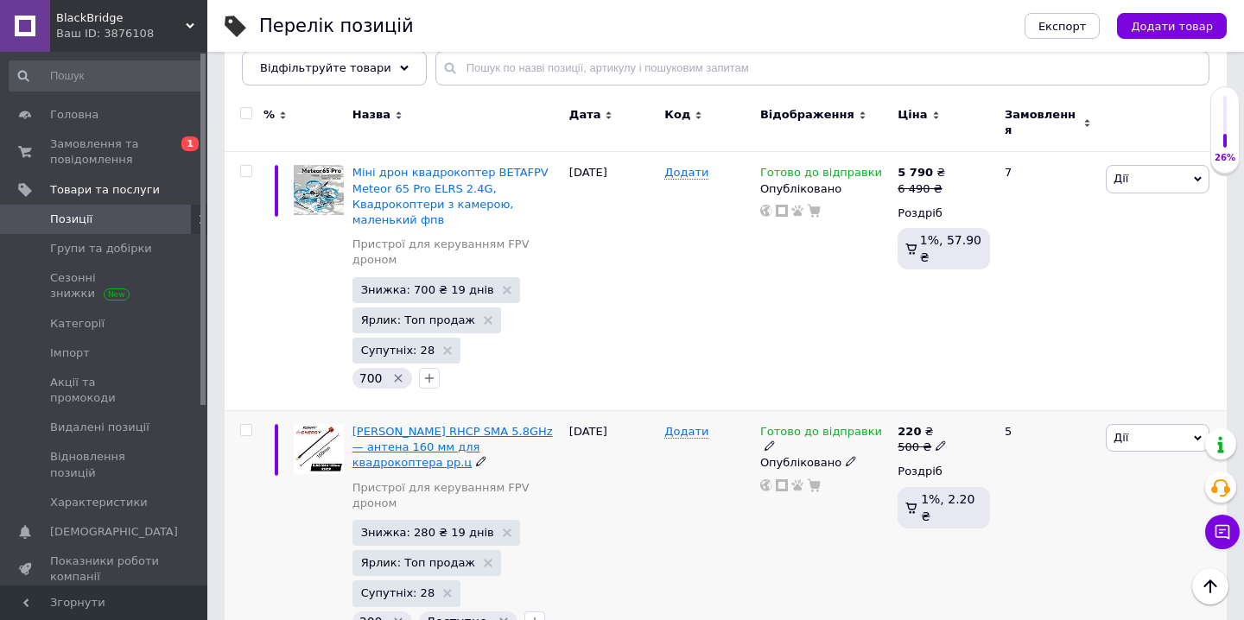
scroll to position [206, 0]
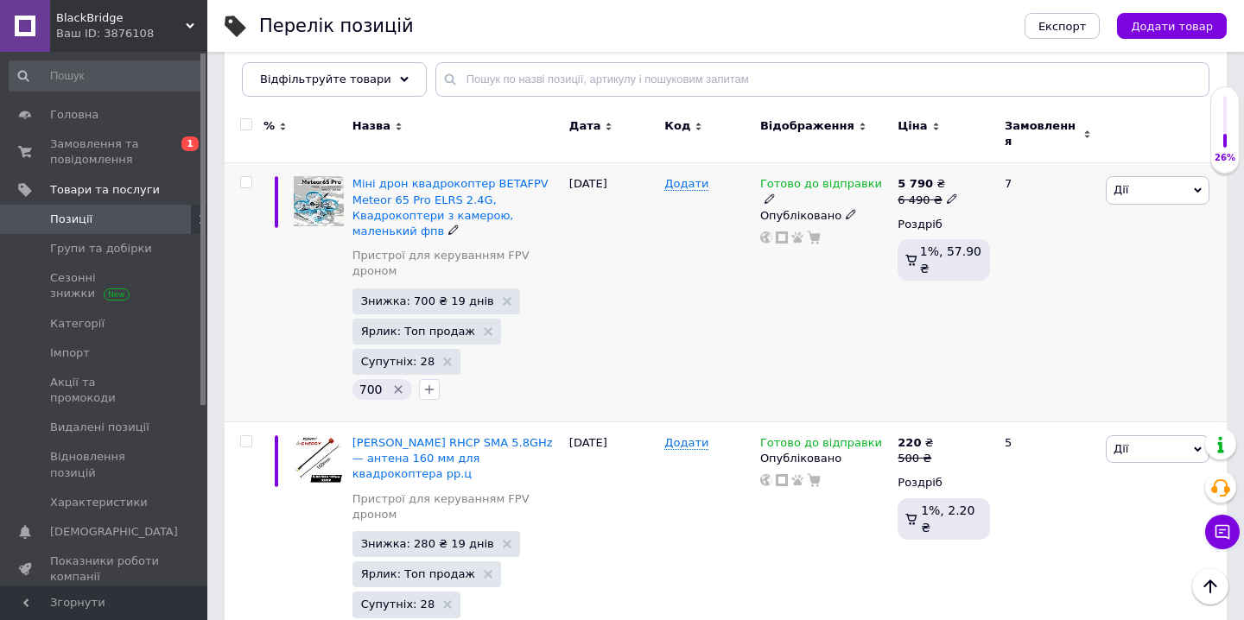
click at [949, 194] on icon at bounding box center [952, 199] width 10 height 10
drag, startPoint x: 1031, startPoint y: 157, endPoint x: 931, endPoint y: 149, distance: 100.6
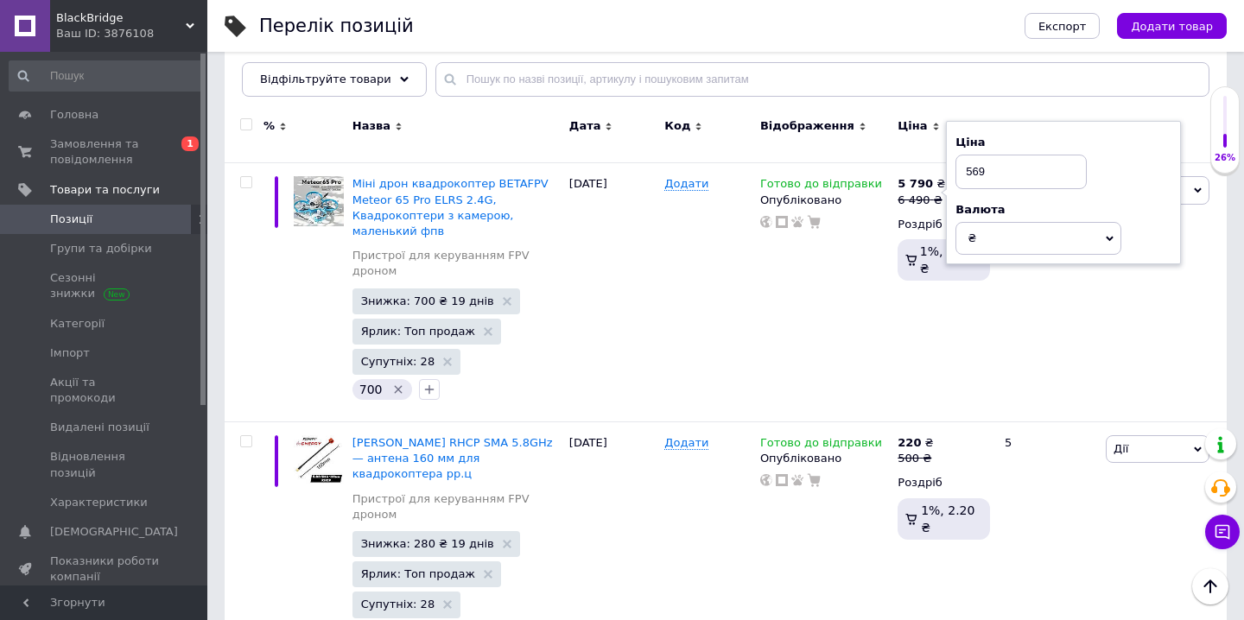
type input "5690"
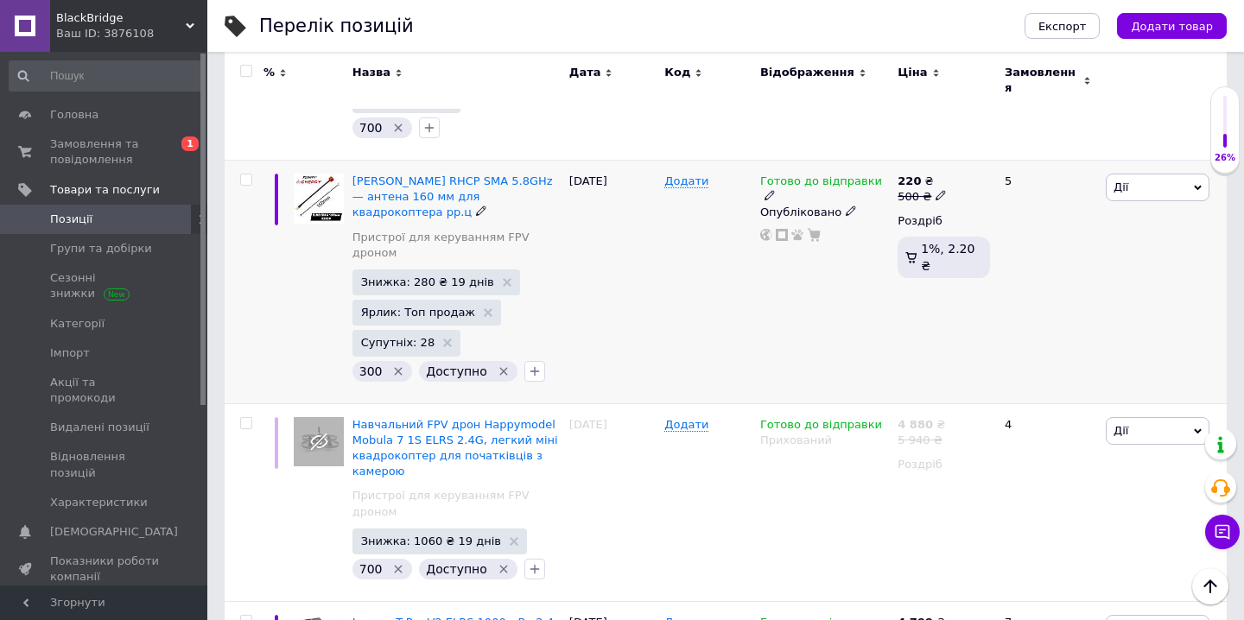
scroll to position [486, 0]
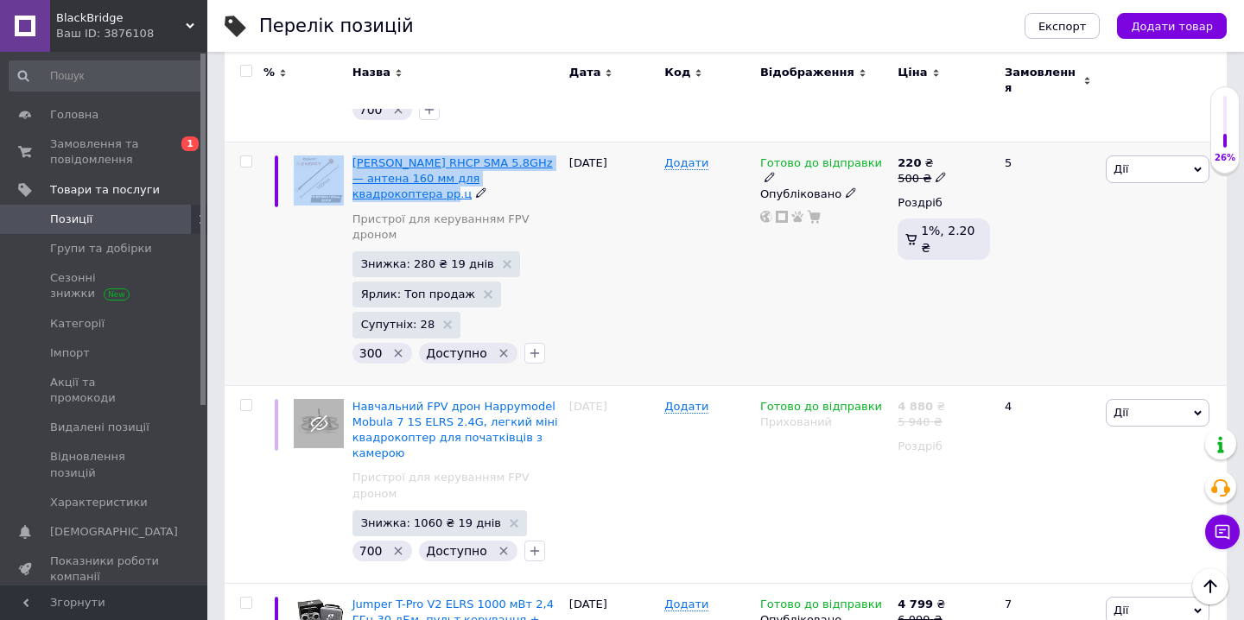
drag, startPoint x: 346, startPoint y: 143, endPoint x: 373, endPoint y: 179, distance: 44.4
click at [374, 179] on div "Rush Cherry RHCP SMA 5.8GHz — антена 160 мм для квадрокоптера рр.ц Пристрої для…" at bounding box center [726, 265] width 1002 height 244
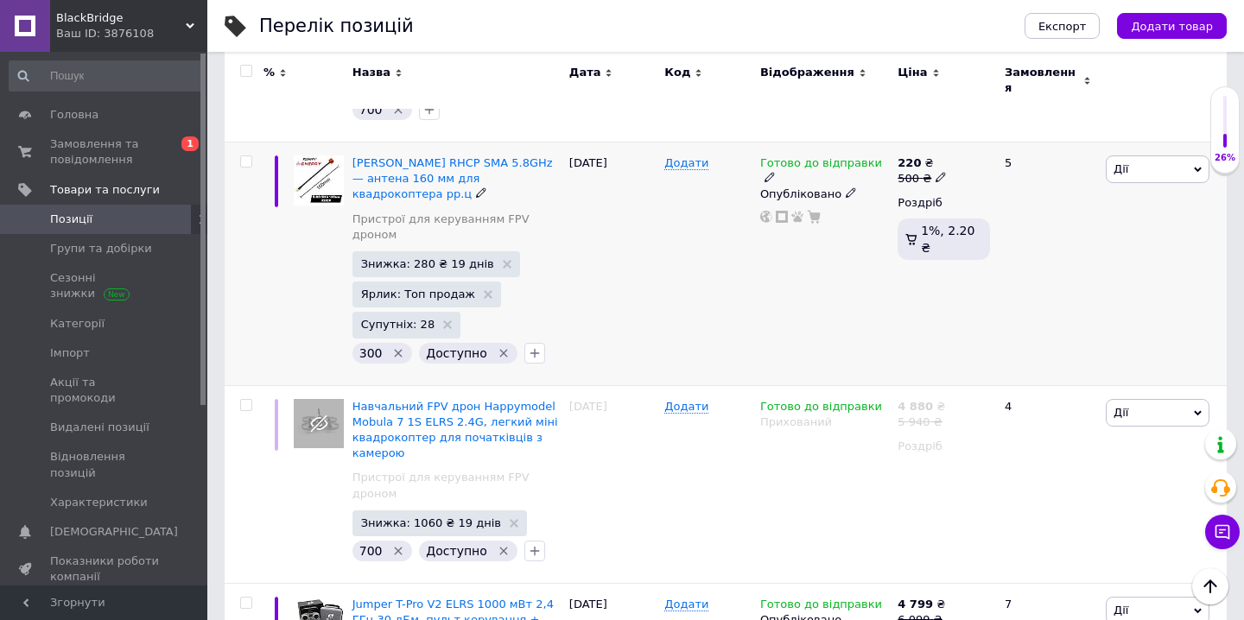
click at [538, 191] on div "Rush Cherry RHCP SMA 5.8GHz — антена 160 мм для квадрокоптера рр.ц" at bounding box center [457, 180] width 208 height 48
drag, startPoint x: 354, startPoint y: 144, endPoint x: 378, endPoint y: 184, distance: 46.5
click at [378, 184] on div "Rush Cherry RHCP SMA 5.8GHz — антена 160 мм для квадрокоптера рр.ц" at bounding box center [457, 180] width 208 height 48
click at [622, 220] on div "22.09.2025" at bounding box center [613, 265] width 96 height 244
click at [365, 184] on span "Rush Cherry RHCP SMA 5.8GHz — антена 160 мм для квадрокоптера рр.ц" at bounding box center [453, 178] width 200 height 44
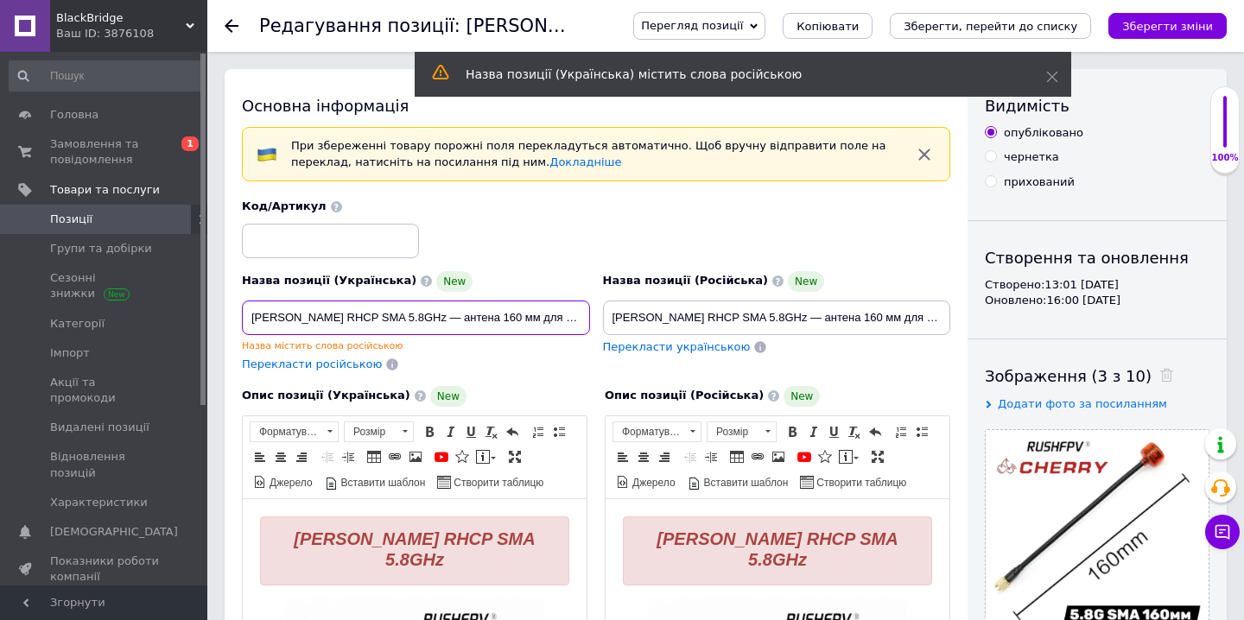
click at [453, 321] on input "Rush Cherry RHCP SMA 5.8GHz — антена 160 мм для квадрокоптера рр.ц" at bounding box center [416, 318] width 348 height 35
drag, startPoint x: 453, startPoint y: 321, endPoint x: 594, endPoint y: 336, distance: 141.7
click at [594, 336] on div "Назва позиції (Українська) New Rush Cherry RHCP SMA 5.8GHz — антена 160 мм для …" at bounding box center [416, 321] width 361 height 115
drag, startPoint x: 849, startPoint y: 320, endPoint x: 977, endPoint y: 340, distance: 129.5
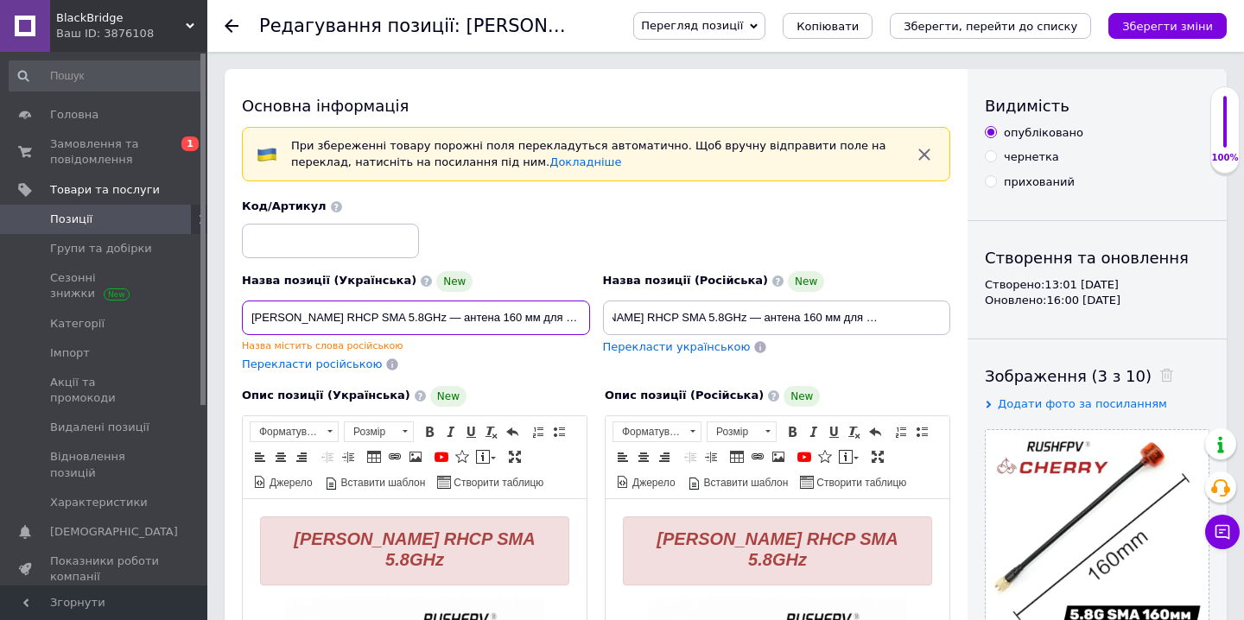
scroll to position [0, 0]
drag, startPoint x: 492, startPoint y: 326, endPoint x: 575, endPoint y: 335, distance: 83.5
click at [576, 335] on div "Назва позиції (Українська) New Rush Cherry RHCP SMA 5.8GHz — антена 160 мм для …" at bounding box center [416, 311] width 348 height 81
drag, startPoint x: 559, startPoint y: 315, endPoint x: 607, endPoint y: 324, distance: 49.1
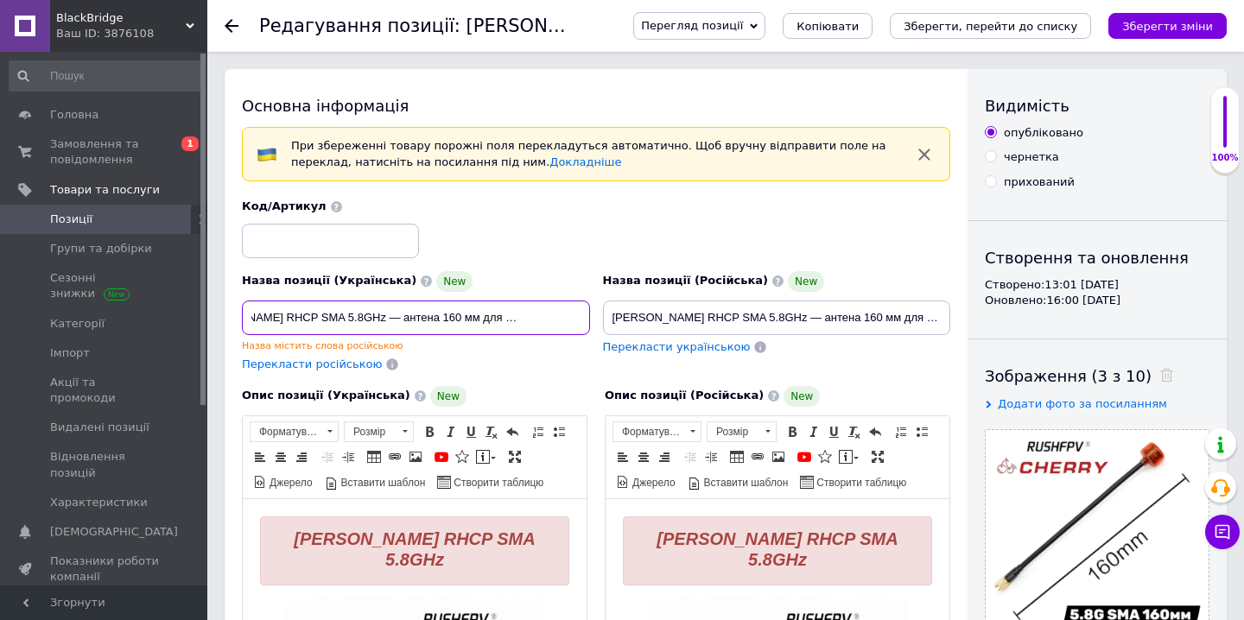
click at [608, 324] on div "Назва позиції (Українська) New Rush Cherry RHCP SMA 5.8GHz — антена 160 мм для …" at bounding box center [596, 286] width 721 height 187
click at [583, 319] on input "Rush Cherry RHCP SMA 5.8GHz — антена 160 мм для квадрокоптера рр.ц" at bounding box center [416, 318] width 348 height 35
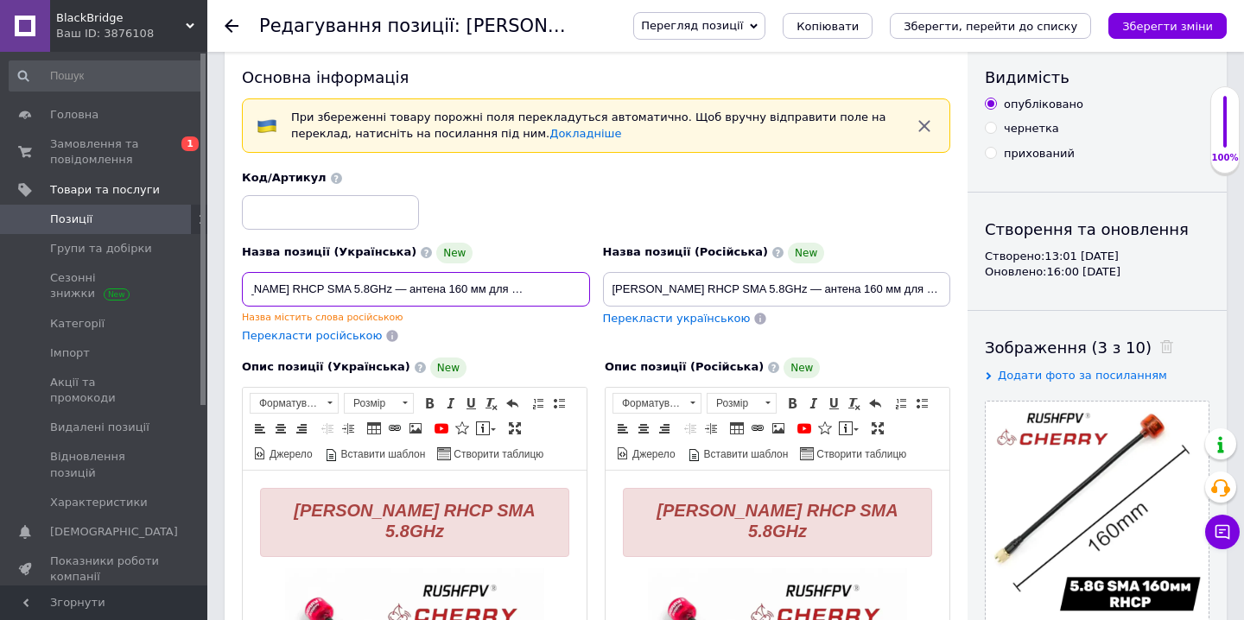
scroll to position [30, 0]
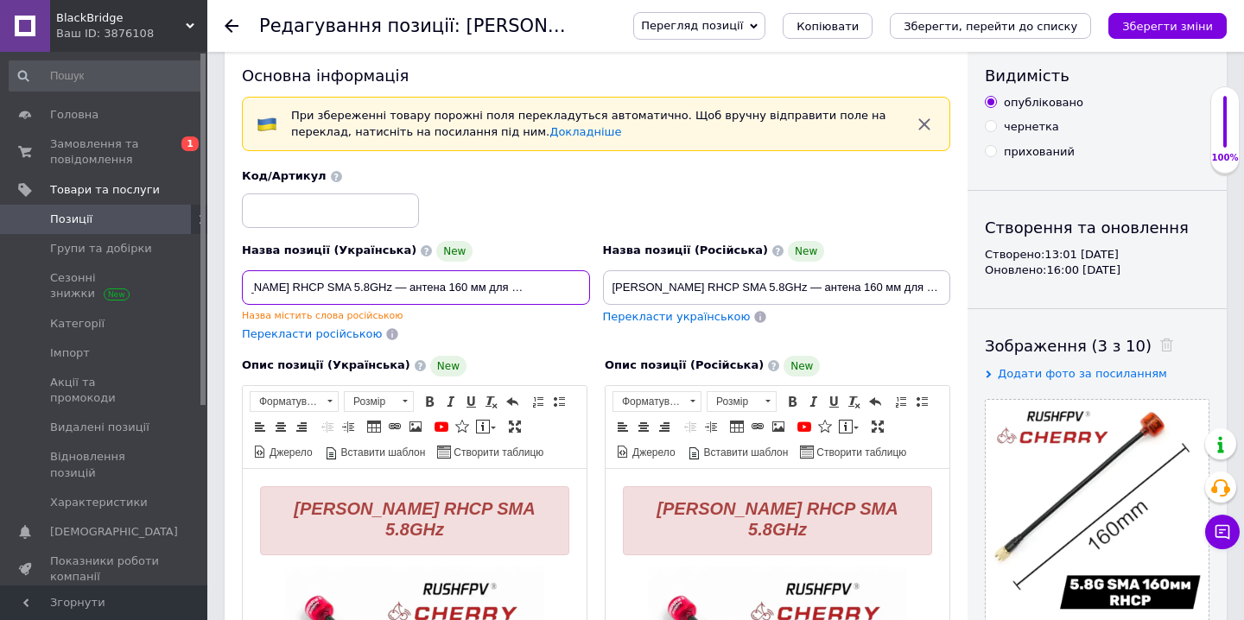
type input "Rush Cherry RHCP SMA 5.8GHz — антена 160 мм для квадрокоптера brg"
click at [1155, 26] on icon "Зберегти зміни" at bounding box center [1167, 26] width 91 height 13
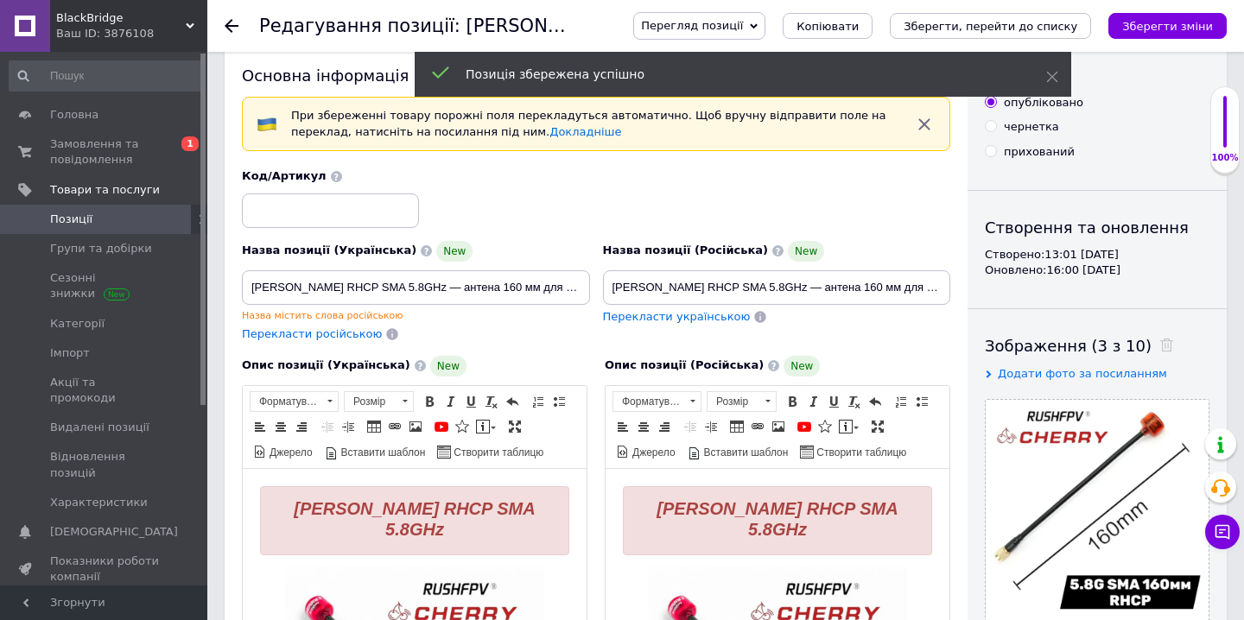
click at [238, 31] on div at bounding box center [242, 26] width 35 height 52
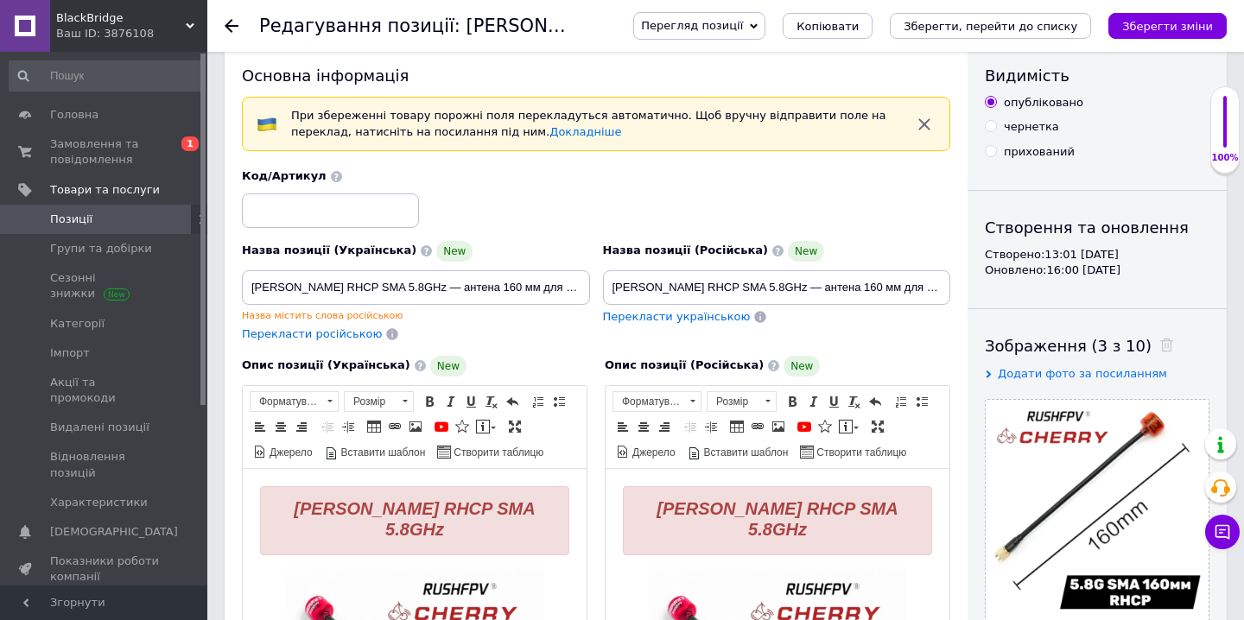
click at [231, 27] on icon at bounding box center [232, 26] width 14 height 14
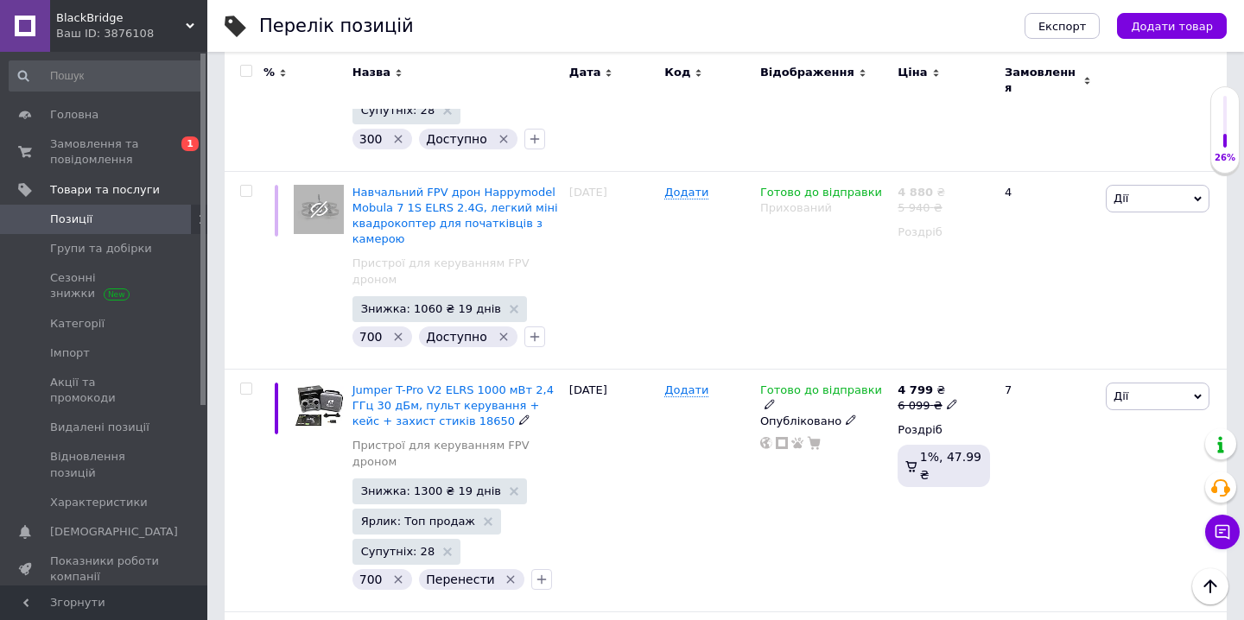
scroll to position [698, 0]
click at [530, 136] on icon "button" at bounding box center [535, 141] width 10 height 10
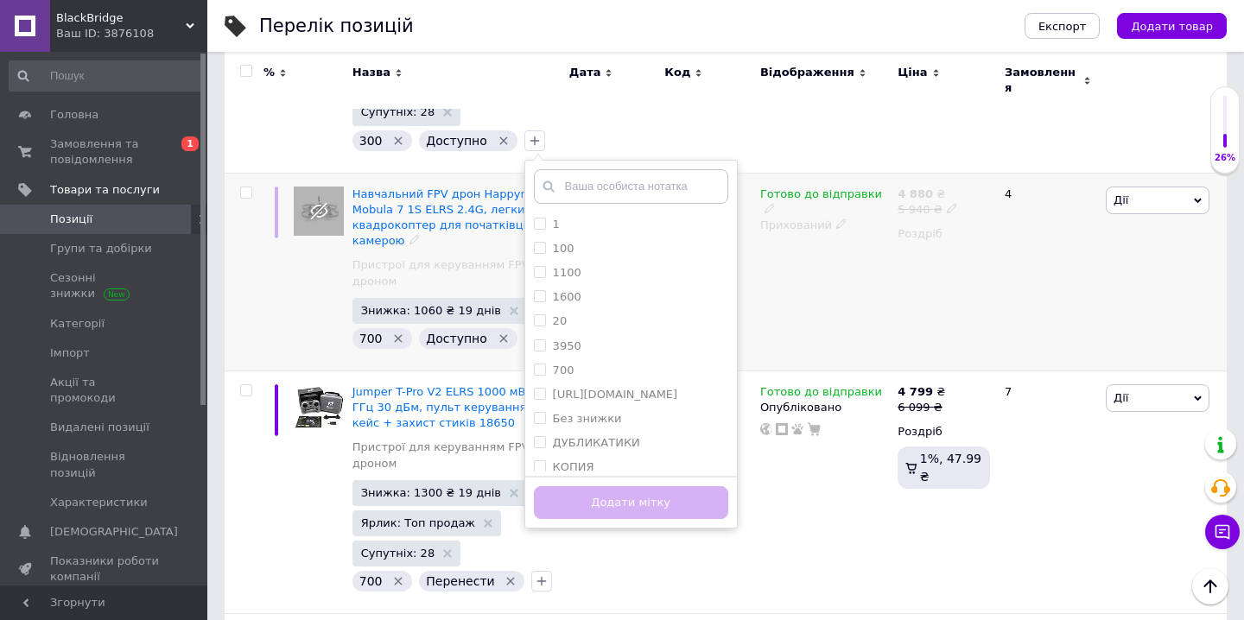
click at [784, 287] on div "Готово до відправки Прихований" at bounding box center [824, 272] width 137 height 198
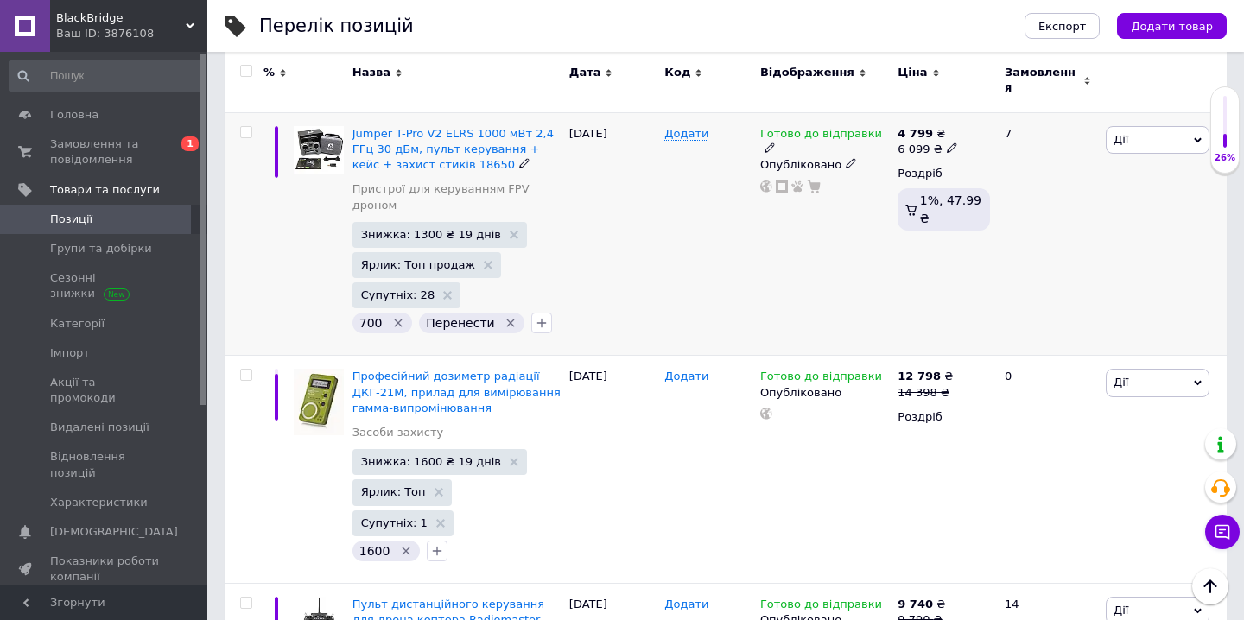
scroll to position [962, 0]
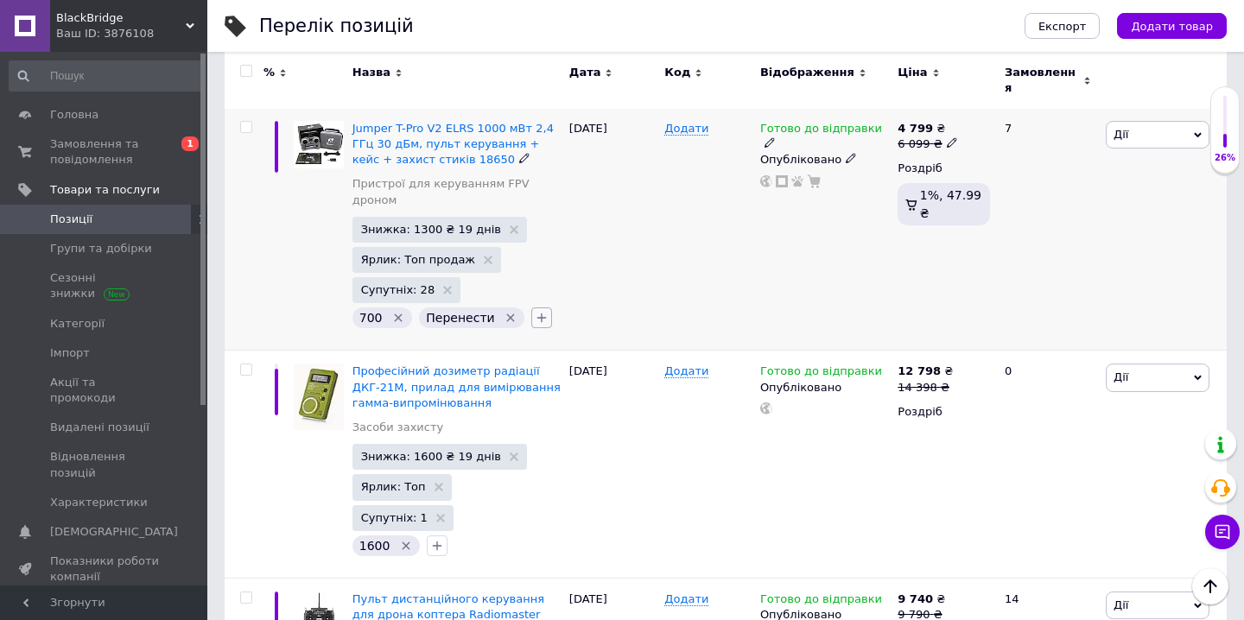
click at [537, 311] on icon "button" at bounding box center [542, 318] width 14 height 14
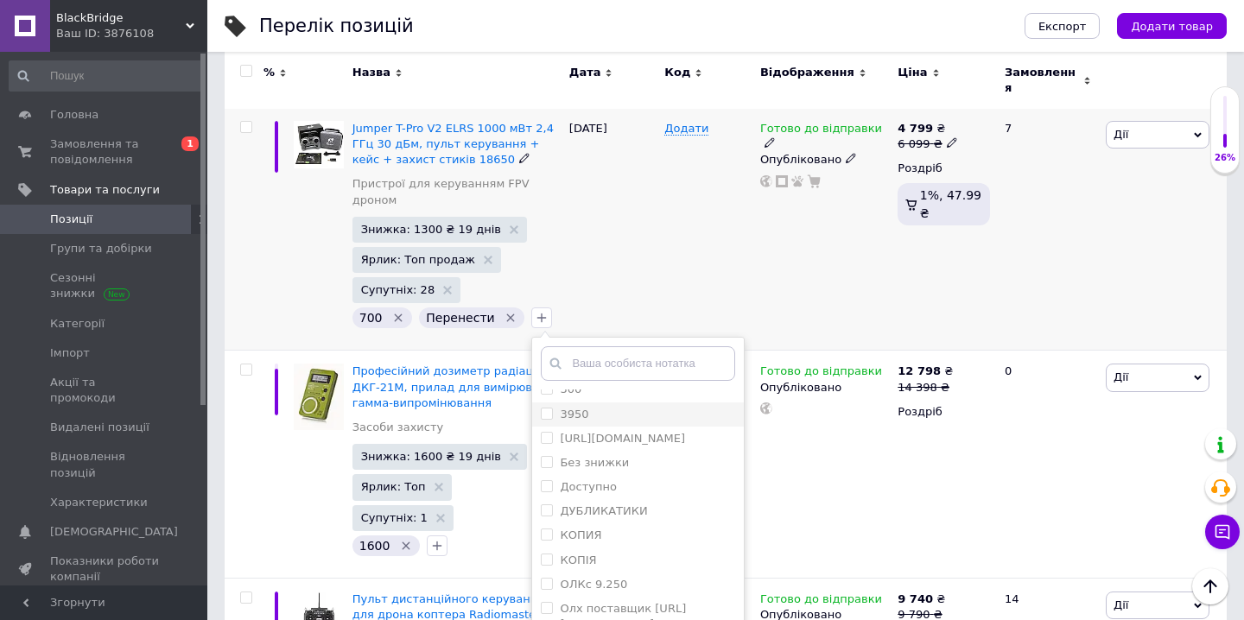
scroll to position [391, 0]
click at [626, 517] on li "редагувати" at bounding box center [638, 523] width 212 height 24
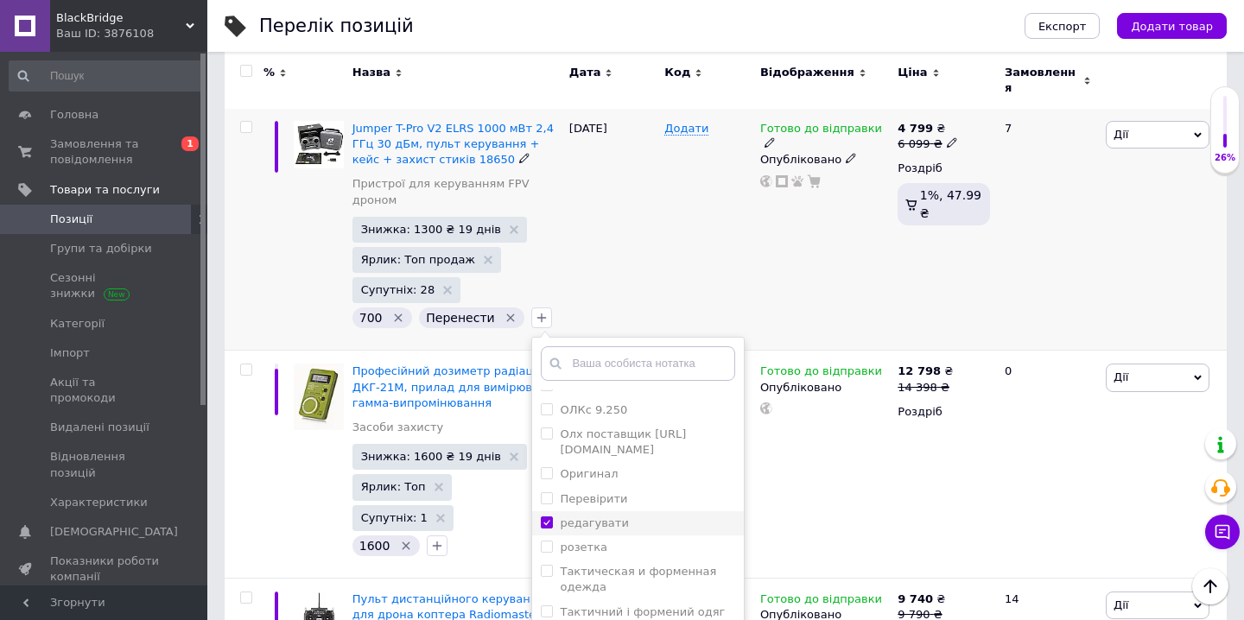
checkbox input "true"
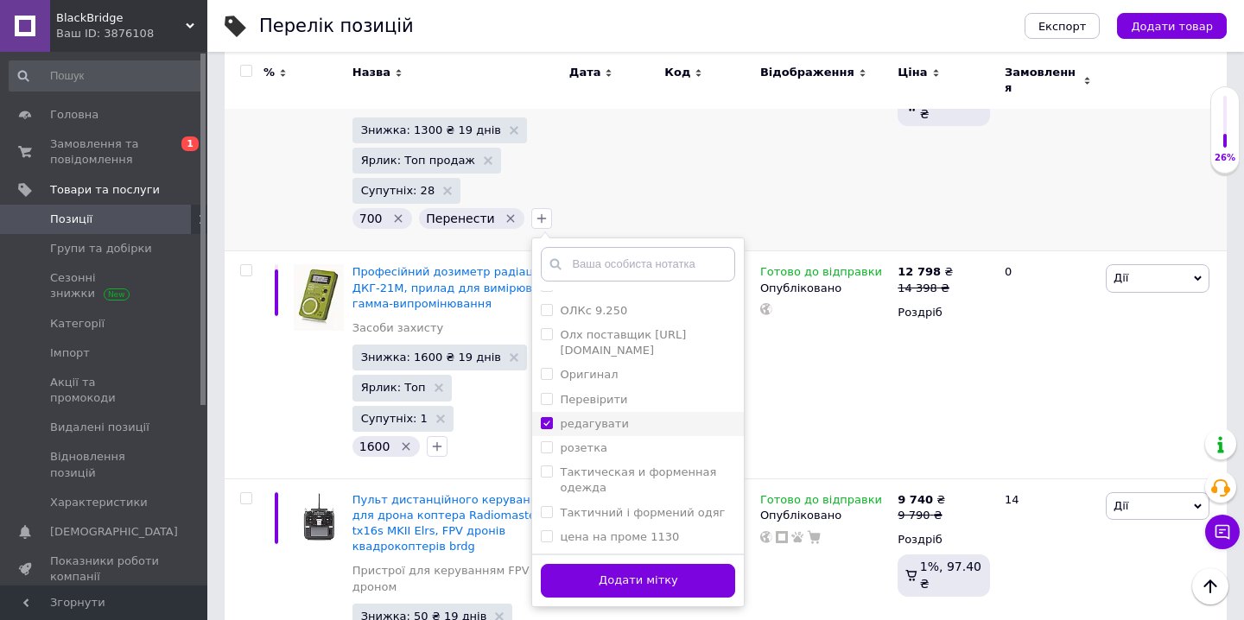
scroll to position [1064, 0]
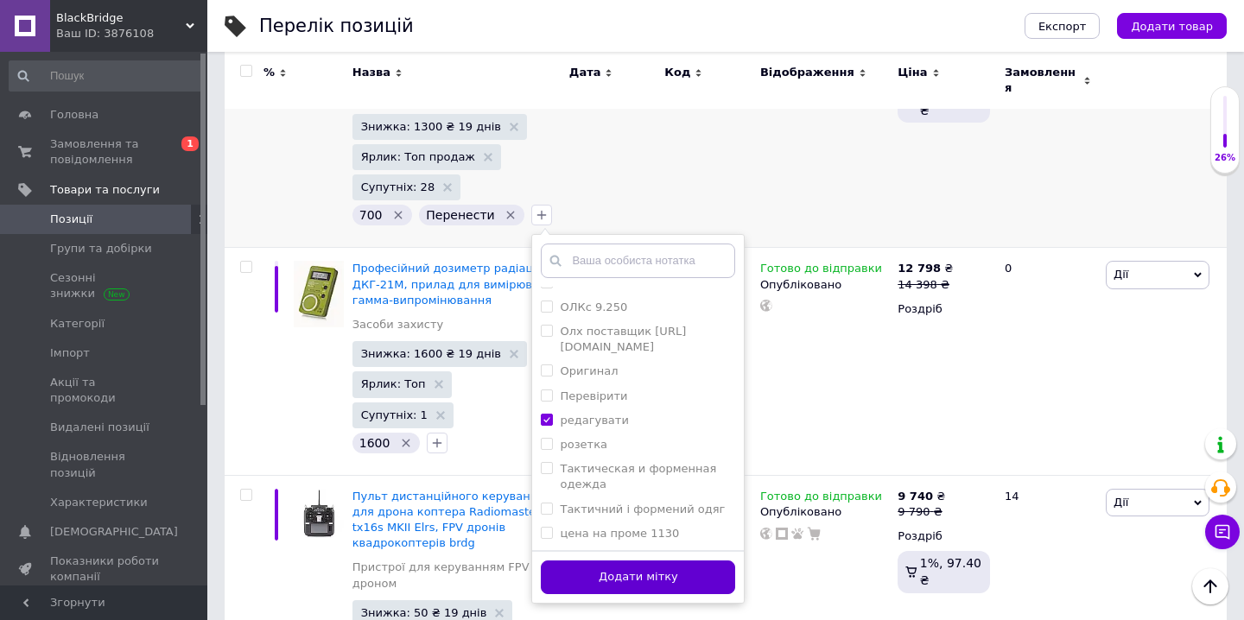
click at [626, 574] on button "Додати мітку" at bounding box center [638, 578] width 194 height 34
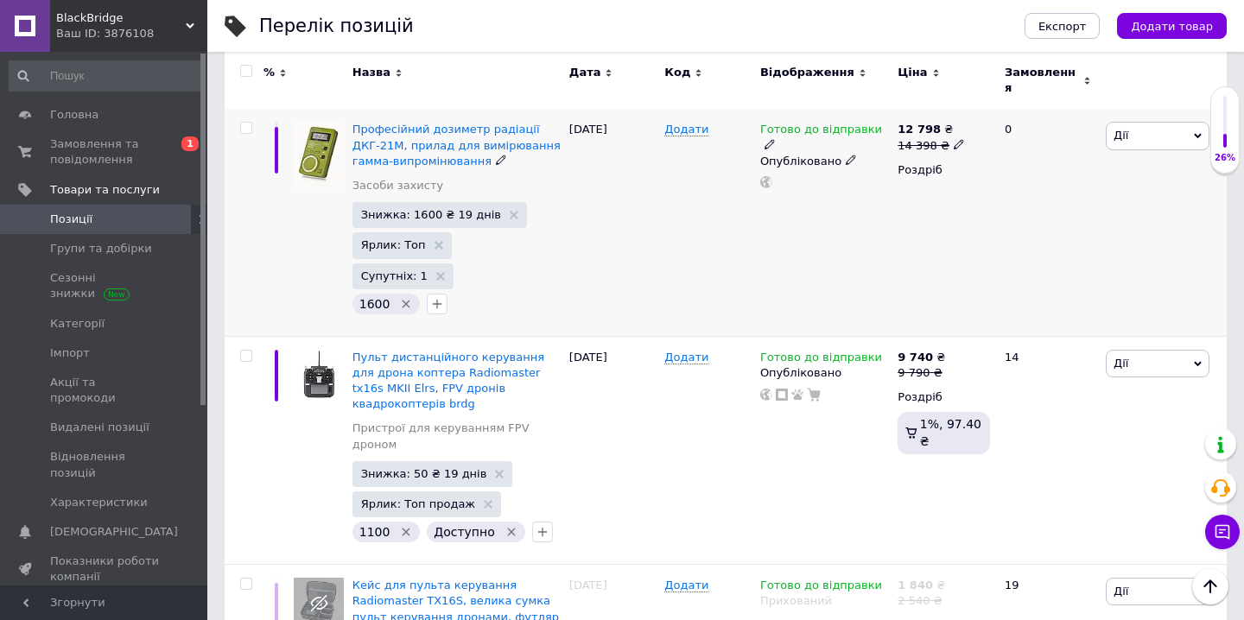
scroll to position [1234, 0]
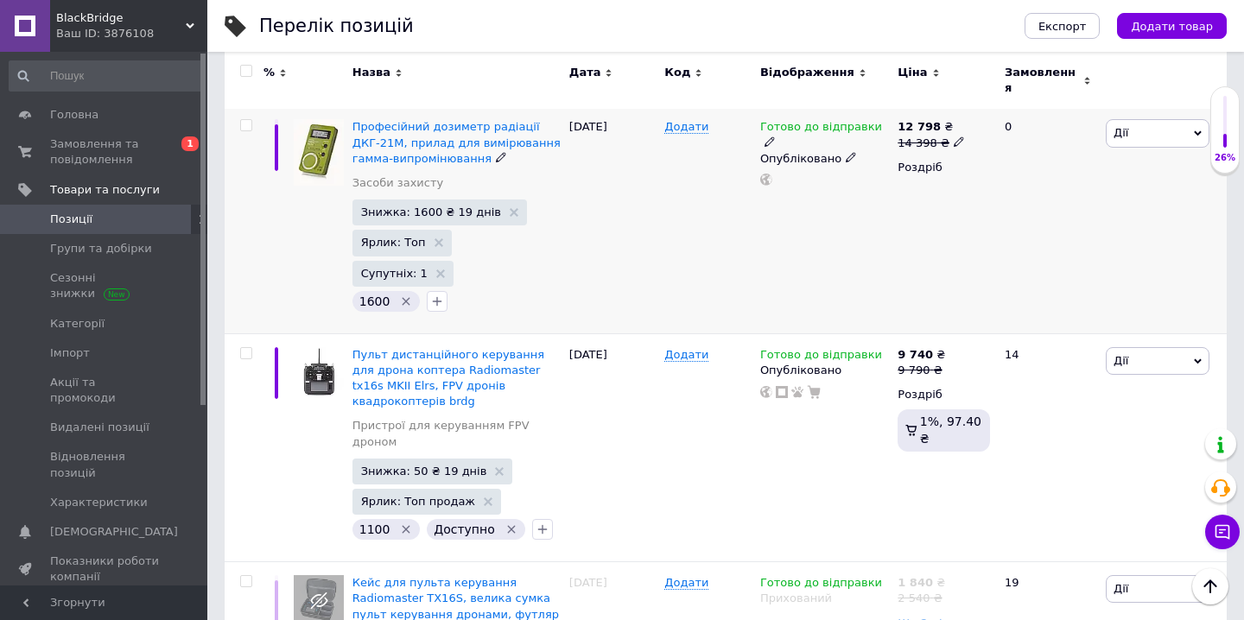
click at [249, 119] on span at bounding box center [246, 125] width 12 height 12
click at [249, 120] on input "checkbox" at bounding box center [245, 125] width 11 height 11
checkbox input "true"
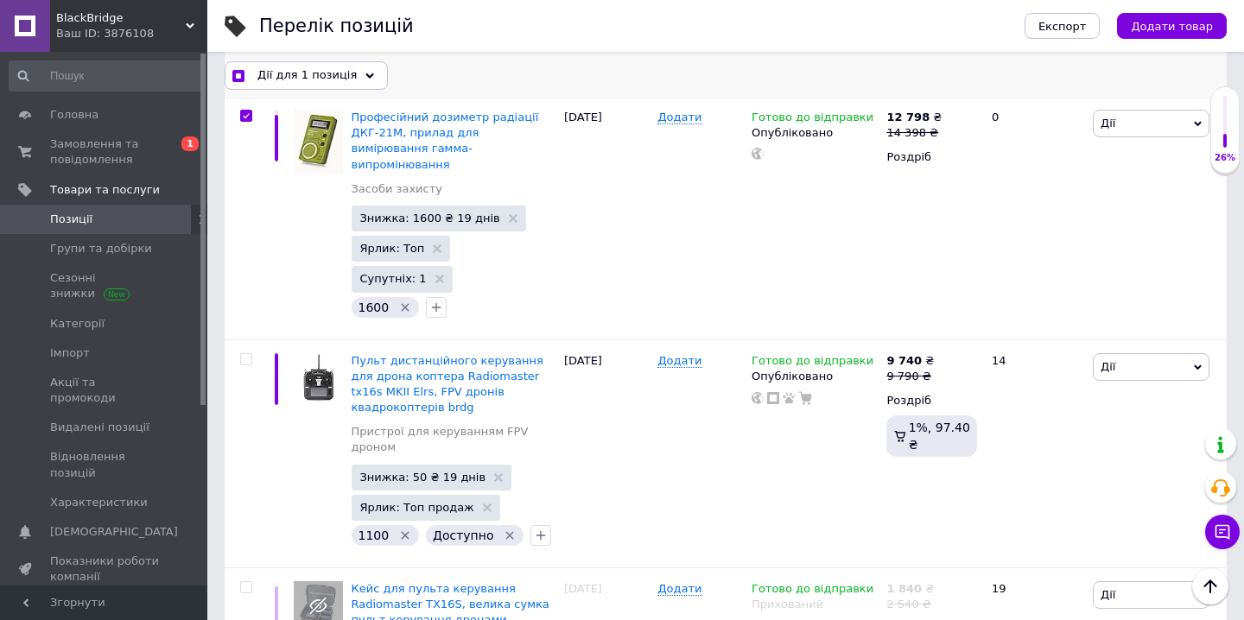
click at [365, 75] on icon at bounding box center [369, 76] width 9 height 9
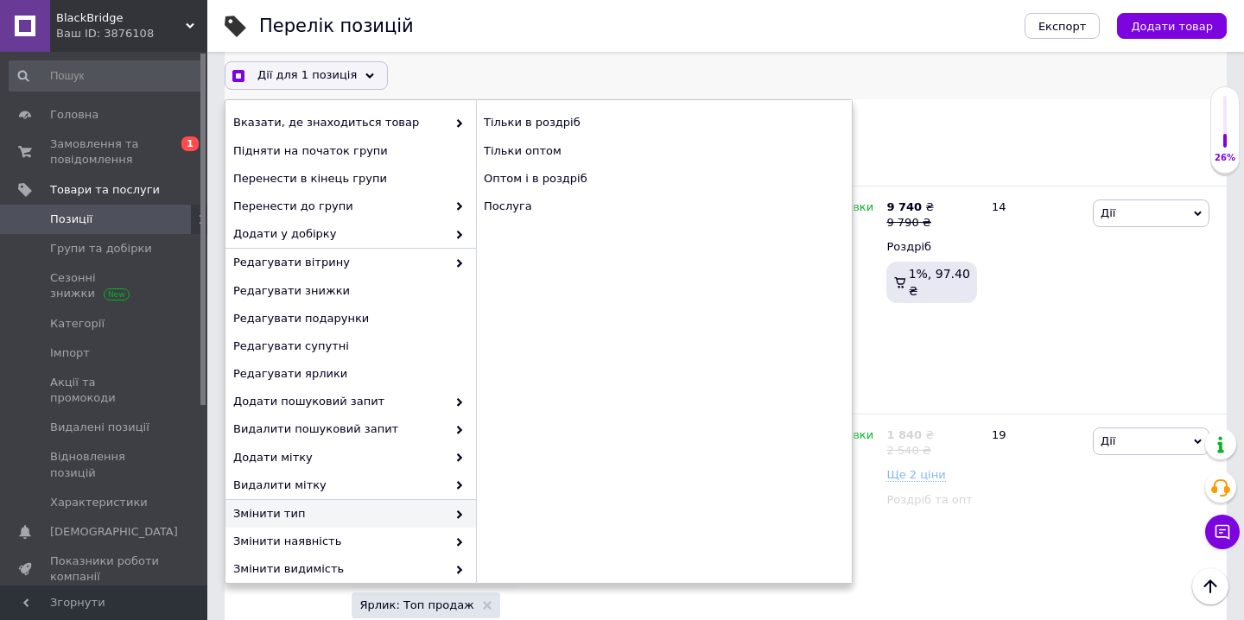
scroll to position [122, 0]
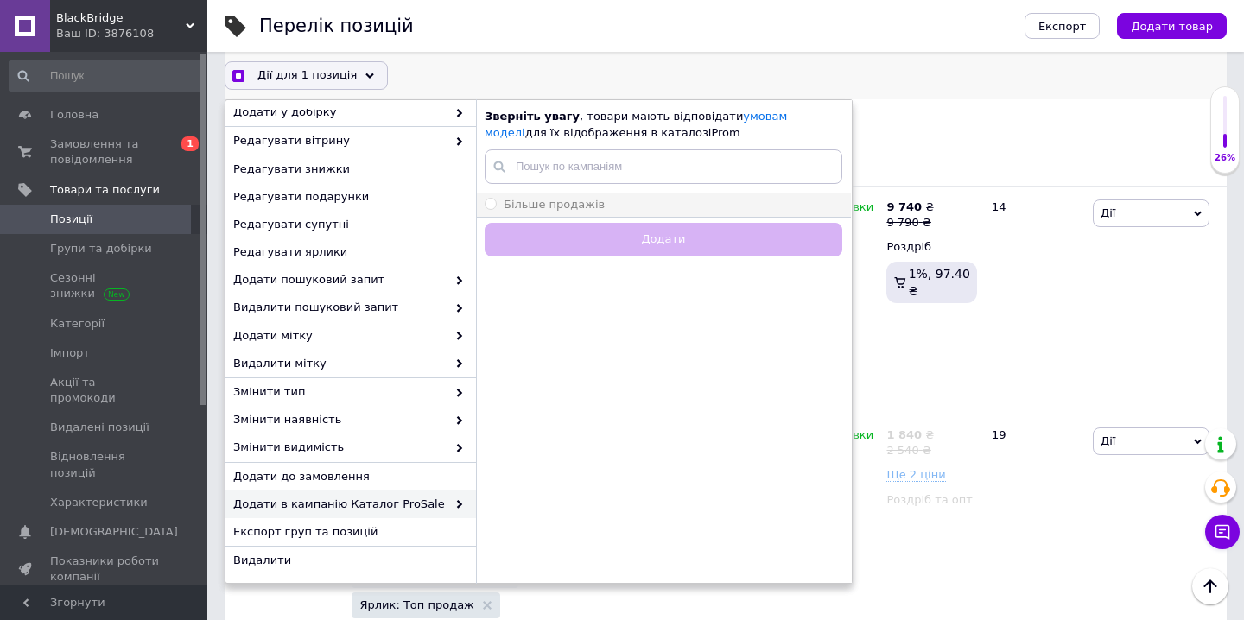
checkbox input "true"
click at [586, 208] on span "Більше продажів" at bounding box center [554, 204] width 101 height 13
click at [496, 208] on input "Більше продажів" at bounding box center [490, 203] width 11 height 11
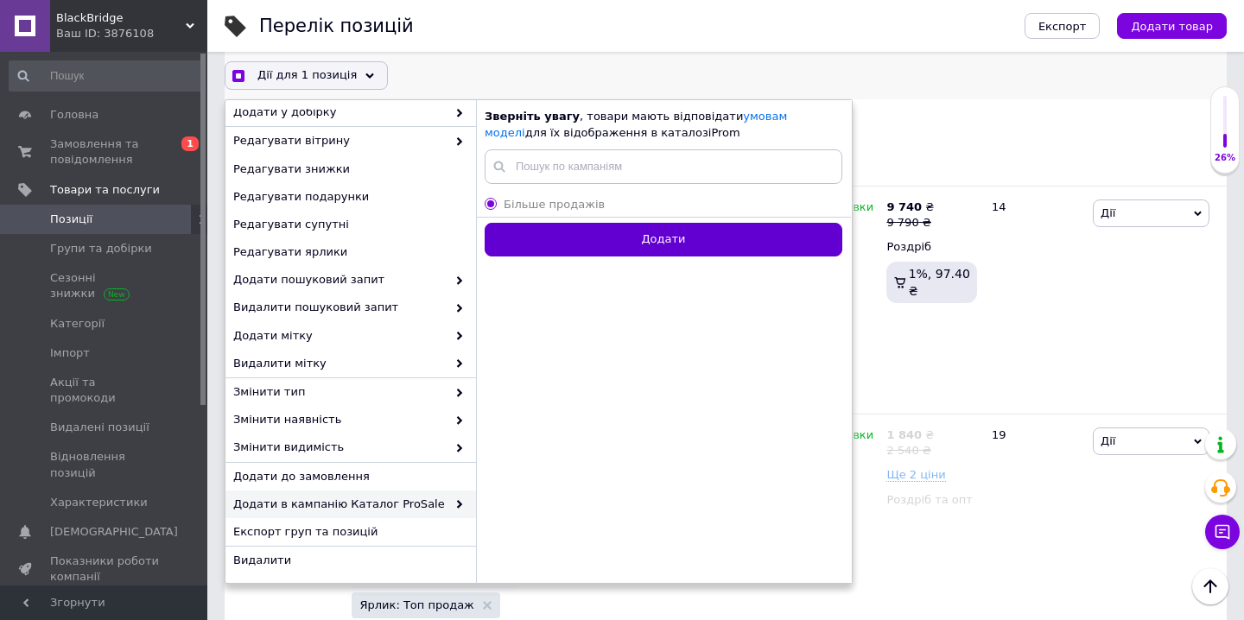
click at [592, 237] on button "Додати" at bounding box center [664, 240] width 358 height 34
radio input "false"
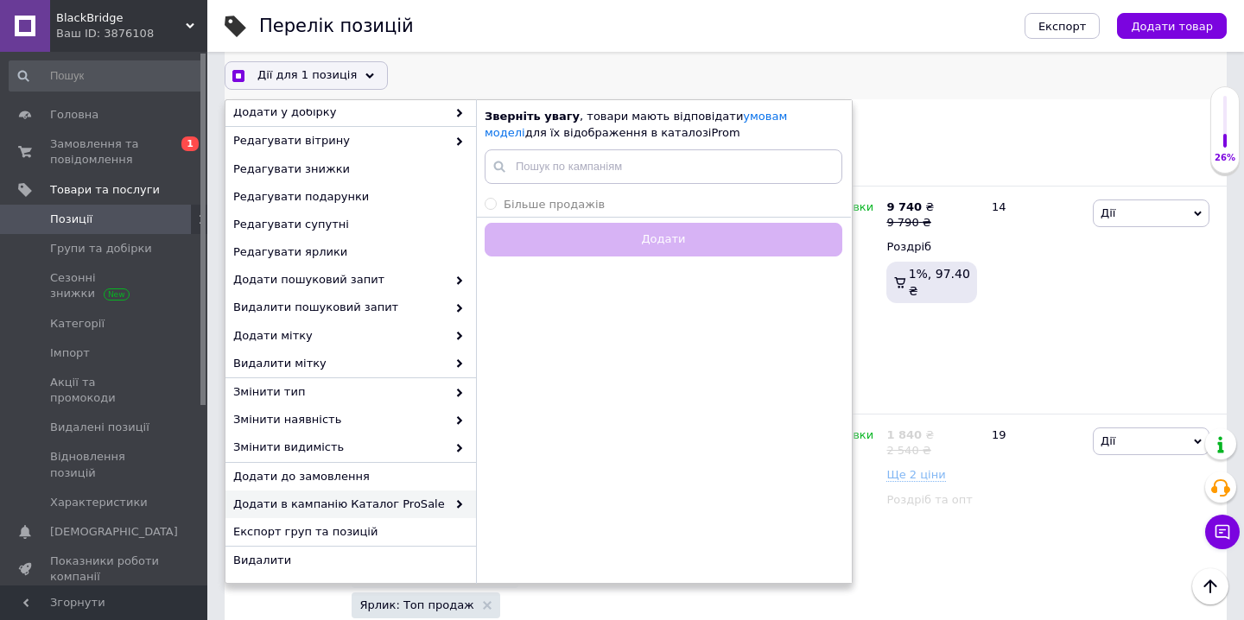
checkbox input "true"
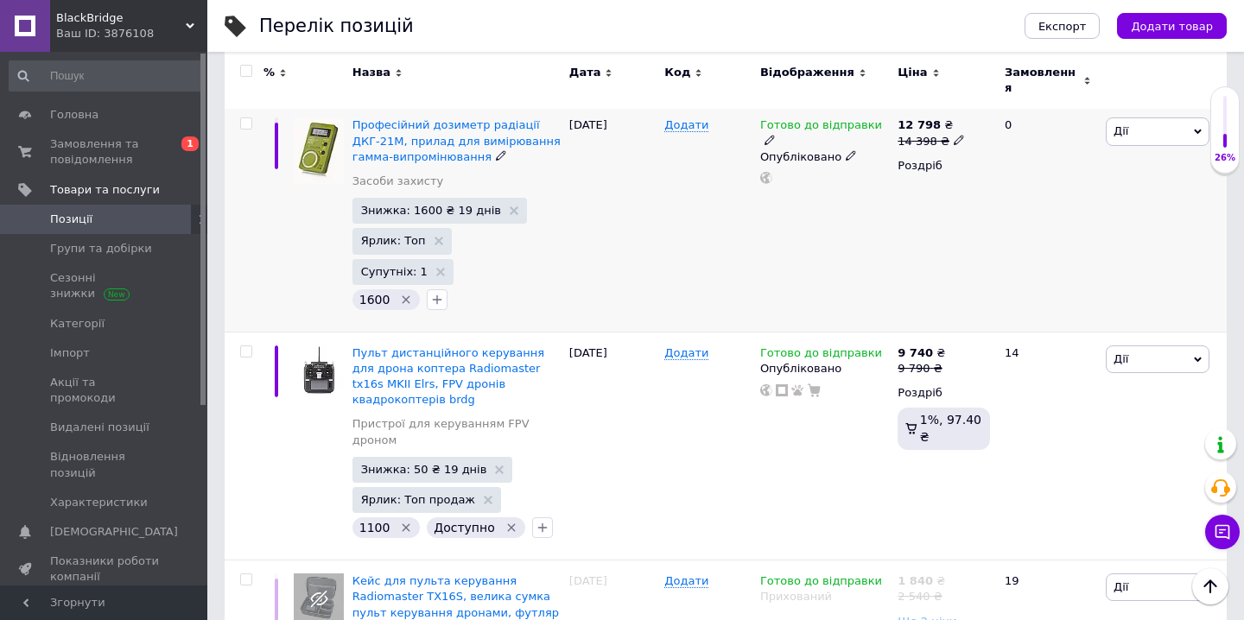
scroll to position [1236, 0]
click at [246, 118] on input "checkbox" at bounding box center [245, 123] width 11 height 11
checkbox input "true"
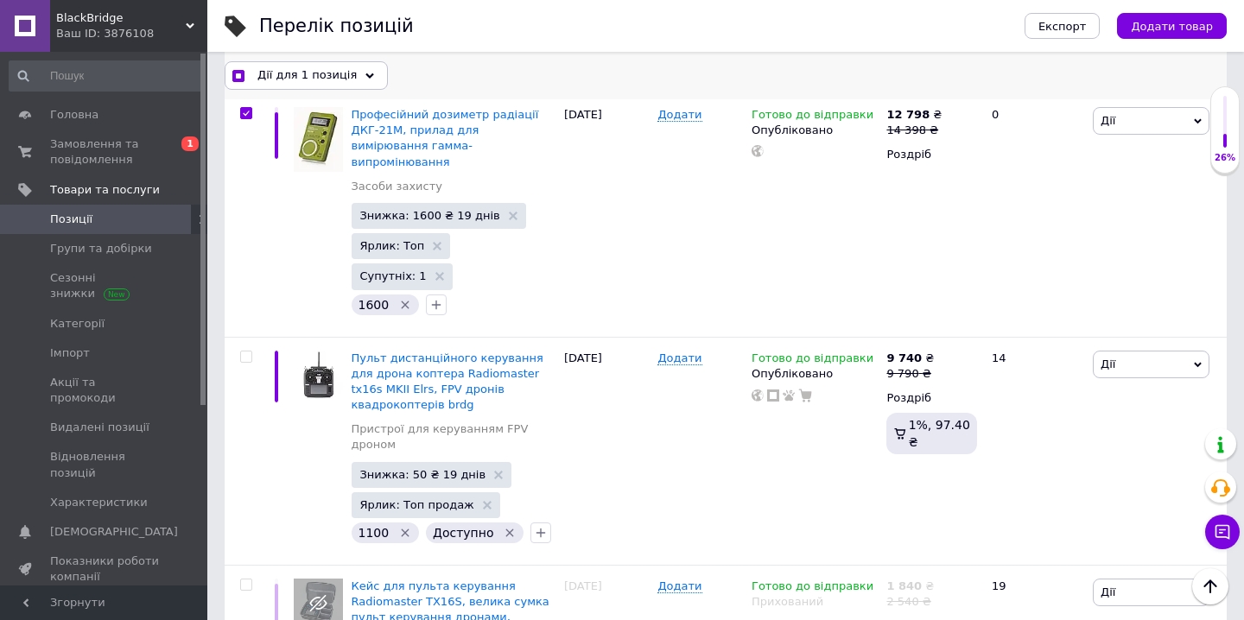
click at [357, 69] on div "Дії для 1 позиція" at bounding box center [306, 75] width 163 height 28
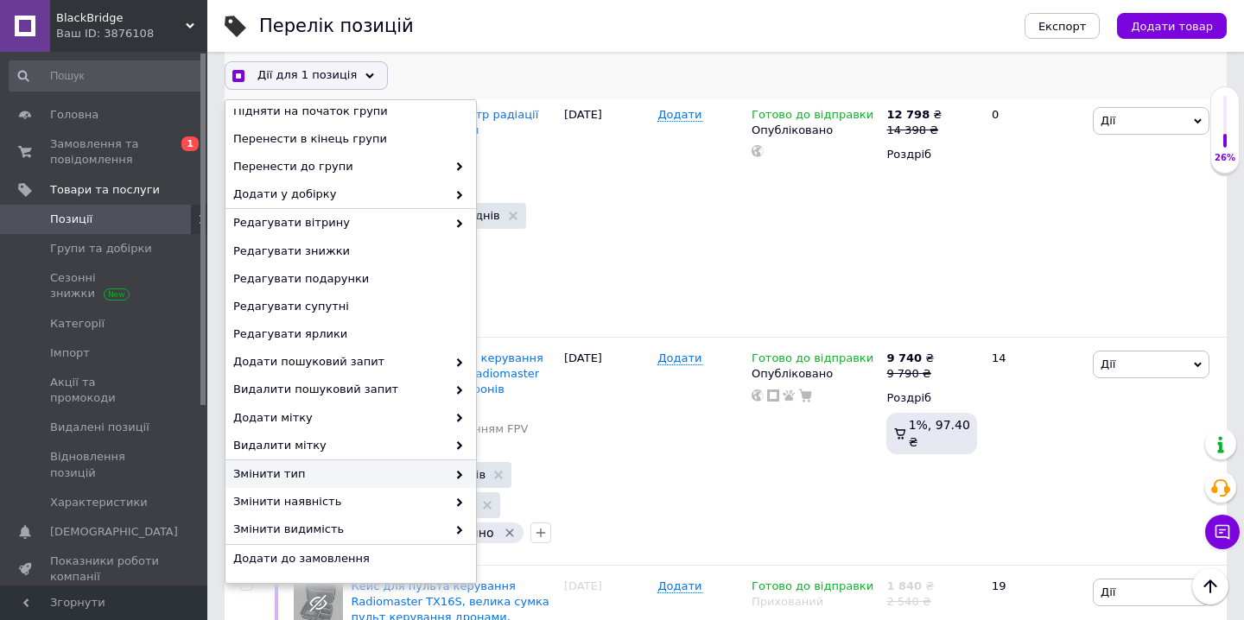
scroll to position [122, 0]
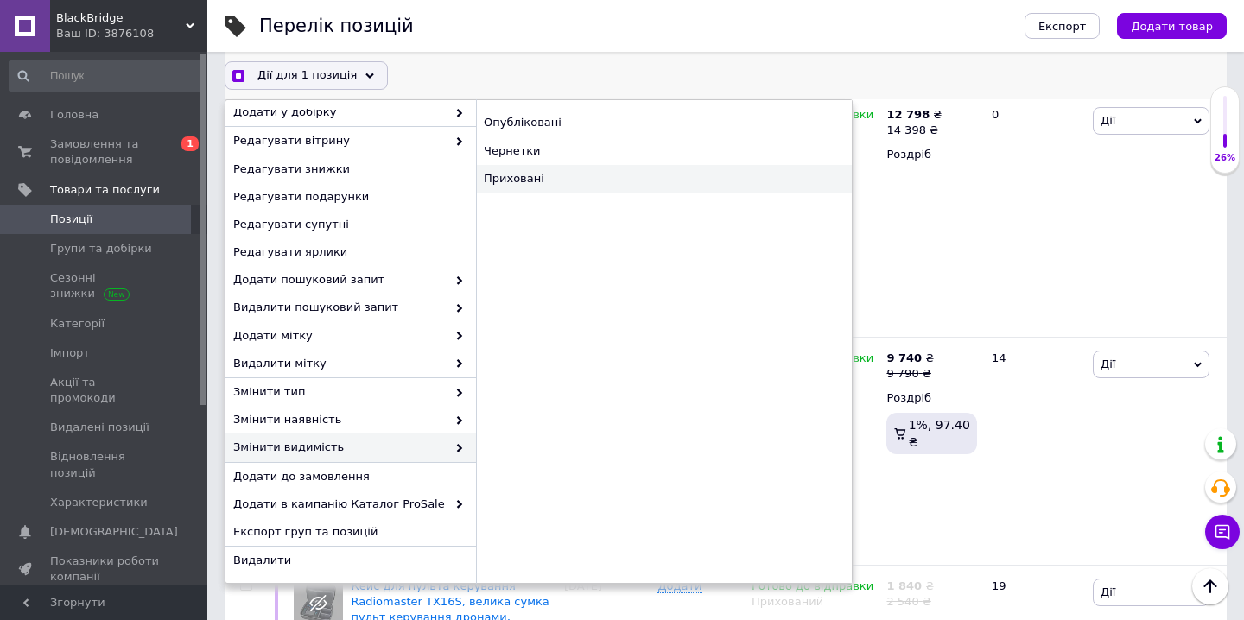
click at [591, 174] on div "Приховані" at bounding box center [664, 179] width 376 height 28
checkbox input "true"
checkbox input "false"
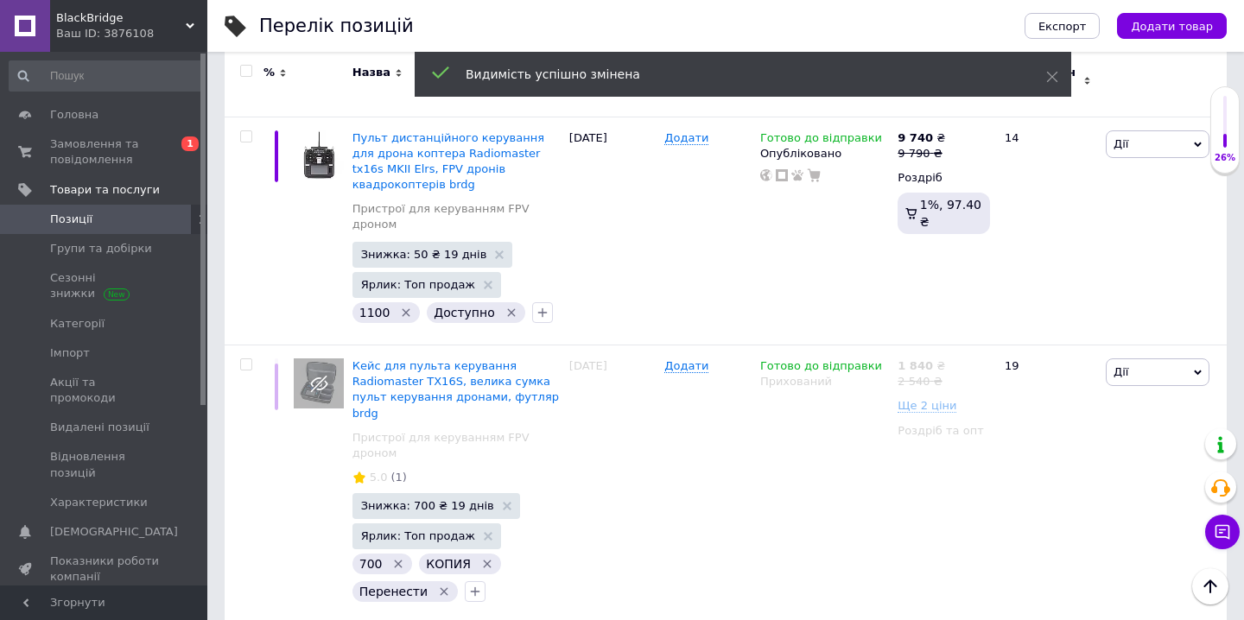
scroll to position [1422, 0]
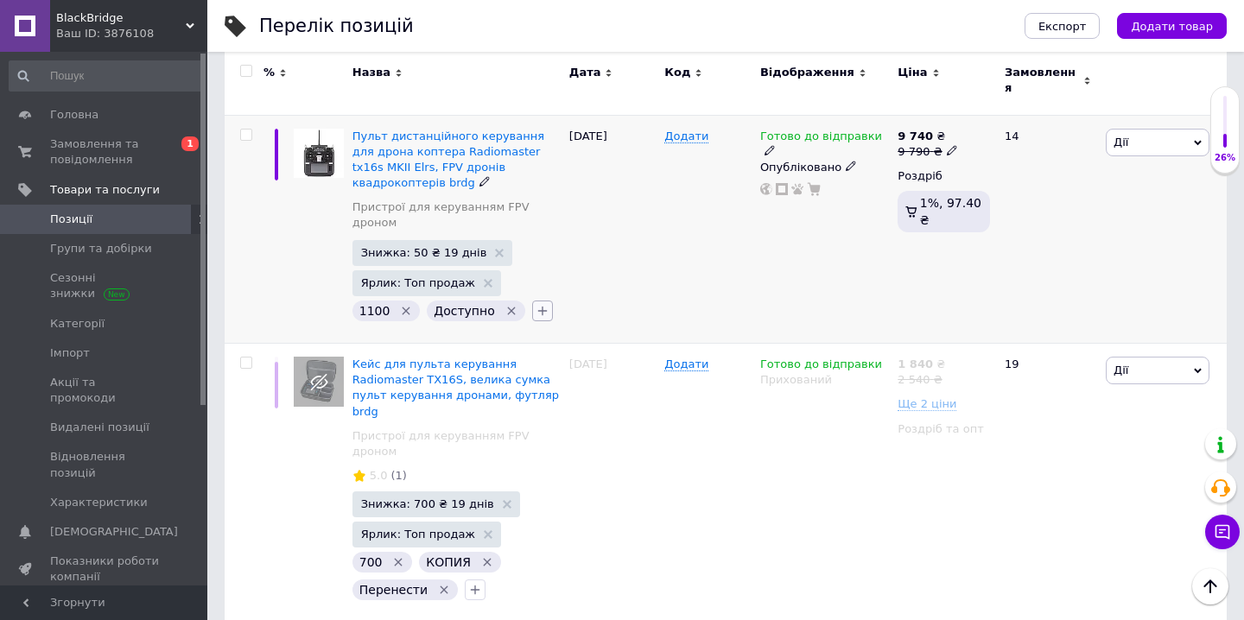
click at [536, 304] on icon "button" at bounding box center [543, 311] width 14 height 14
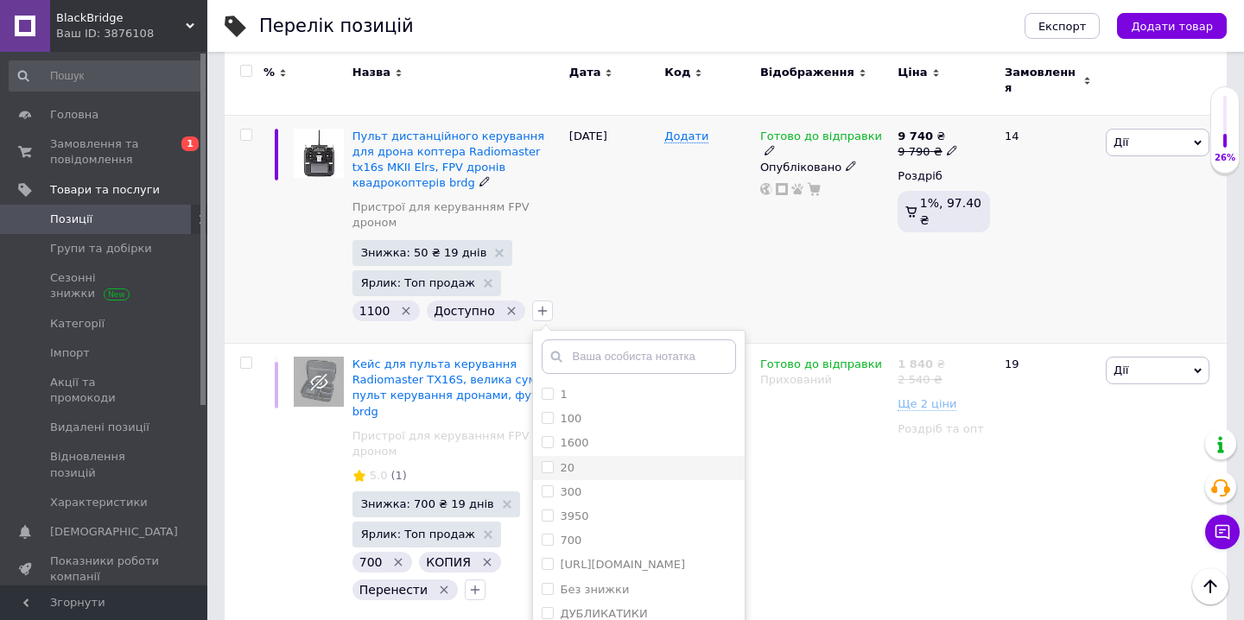
scroll to position [391, 0]
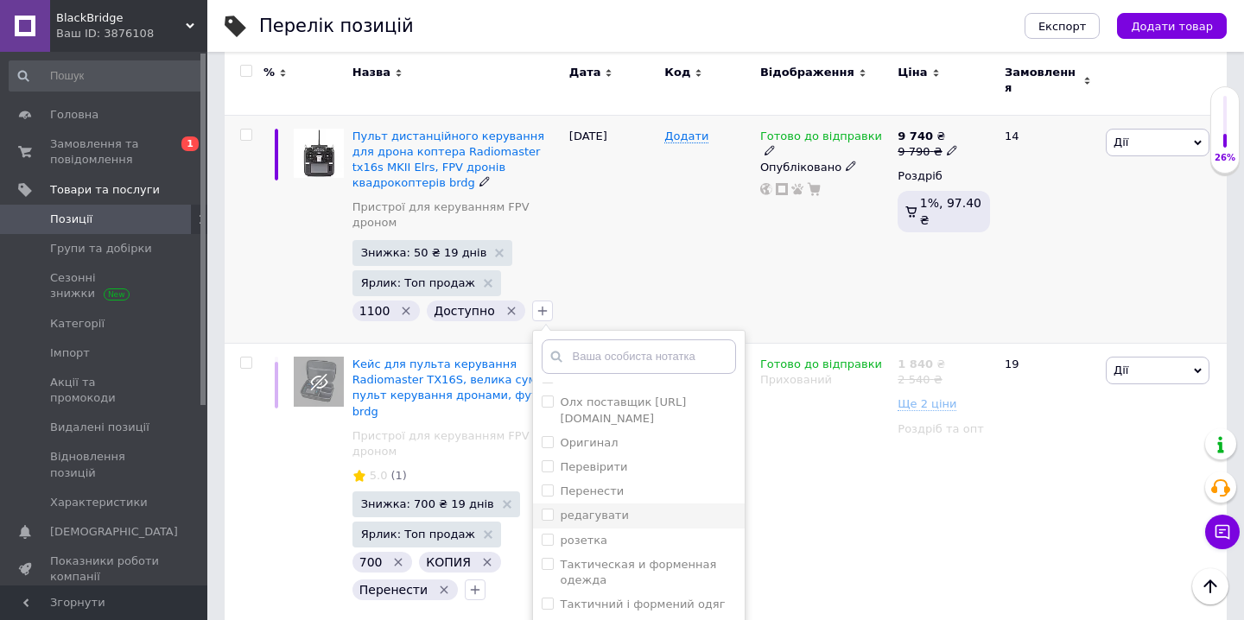
click at [590, 509] on label "редагувати" at bounding box center [595, 515] width 68 height 13
checkbox input "true"
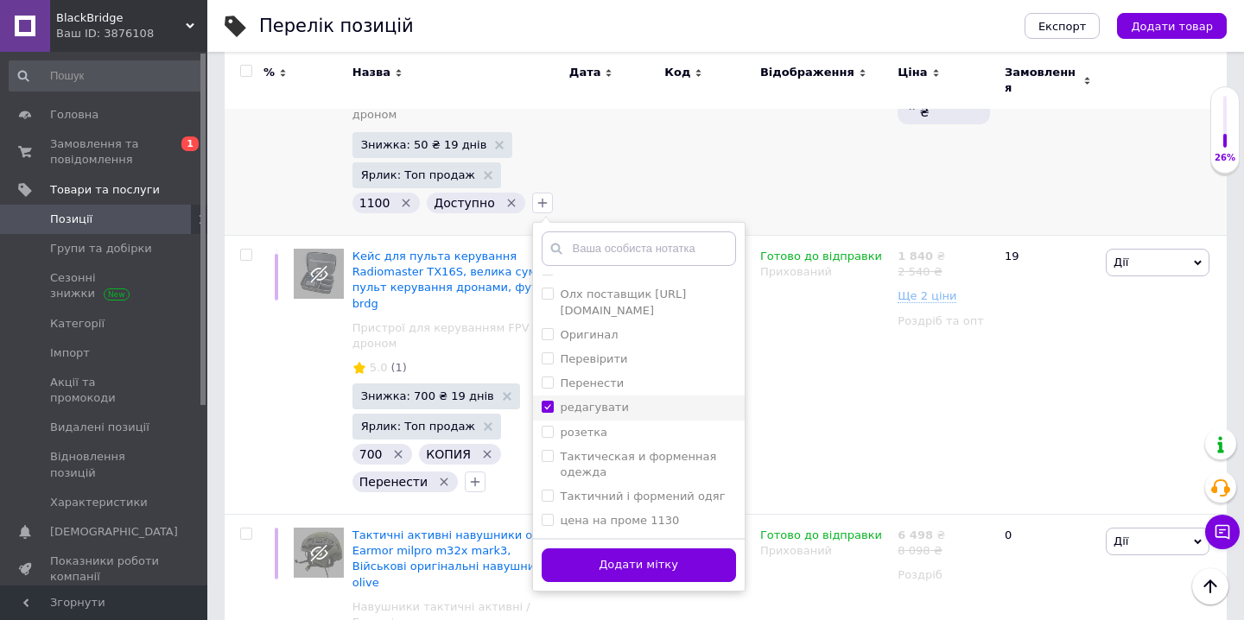
scroll to position [1546, 0]
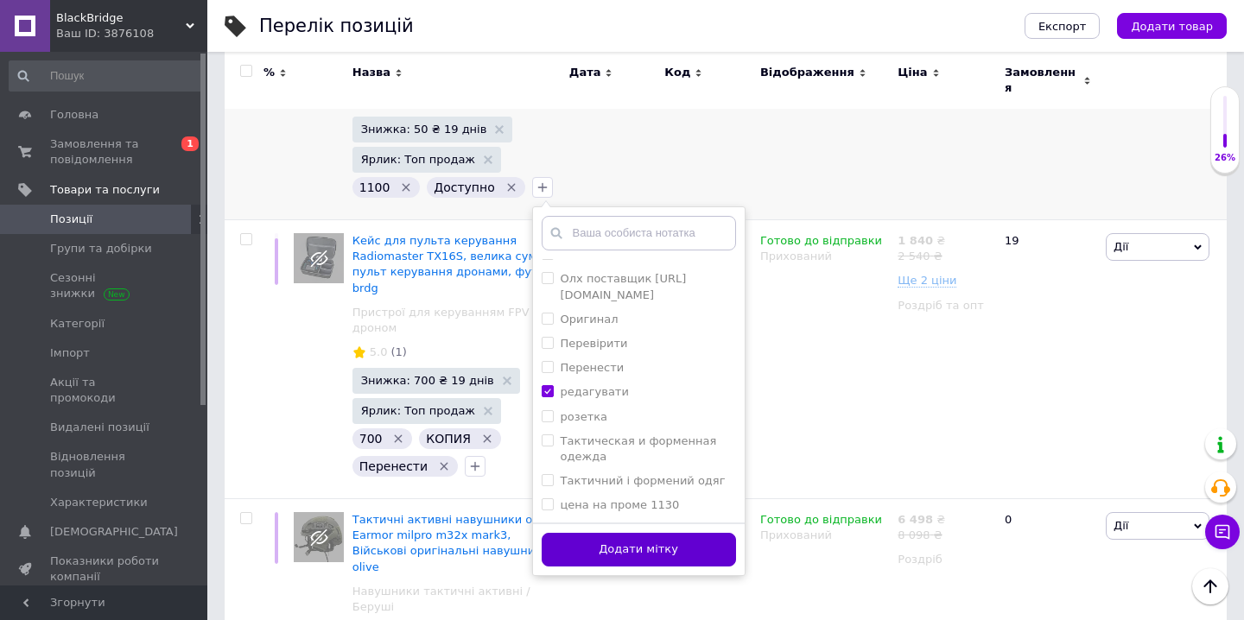
click at [600, 537] on button "Додати мітку" at bounding box center [639, 550] width 194 height 34
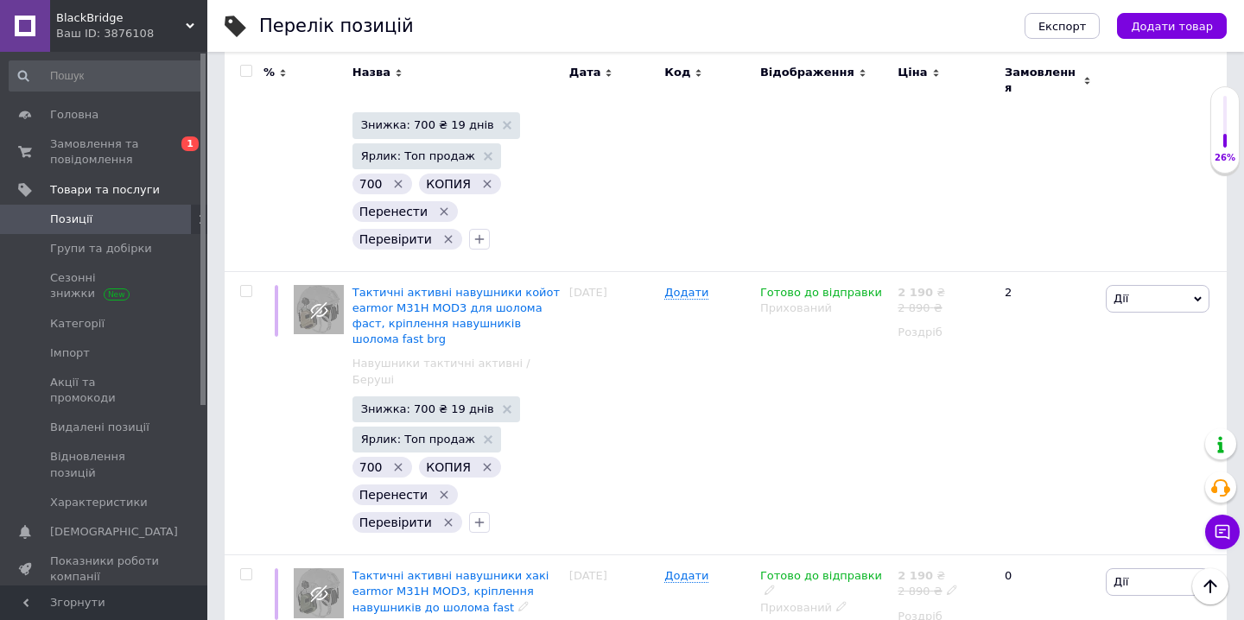
scroll to position [3377, 0]
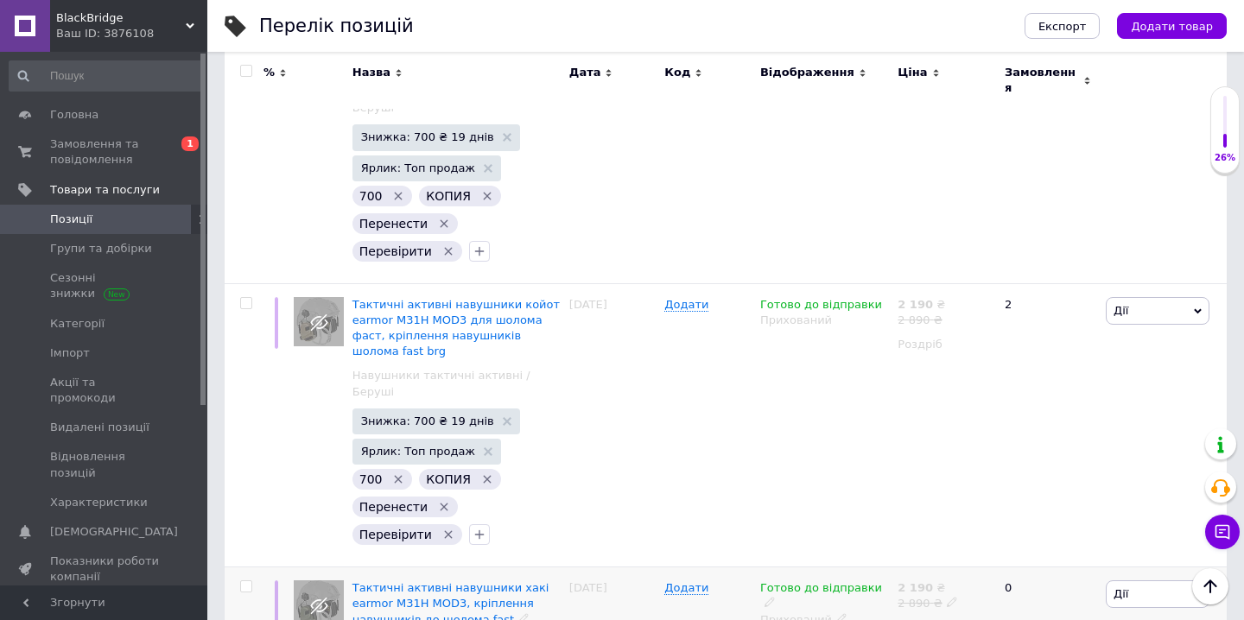
click at [249, 581] on input "checkbox" at bounding box center [245, 586] width 11 height 11
checkbox input "true"
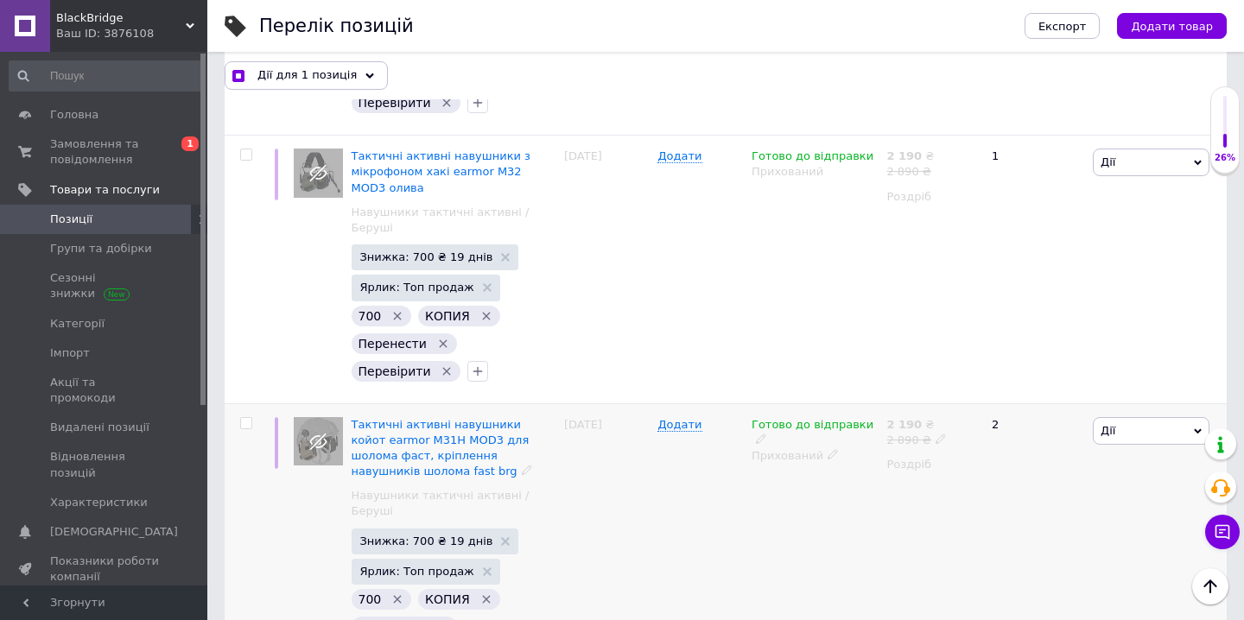
scroll to position [3270, 0]
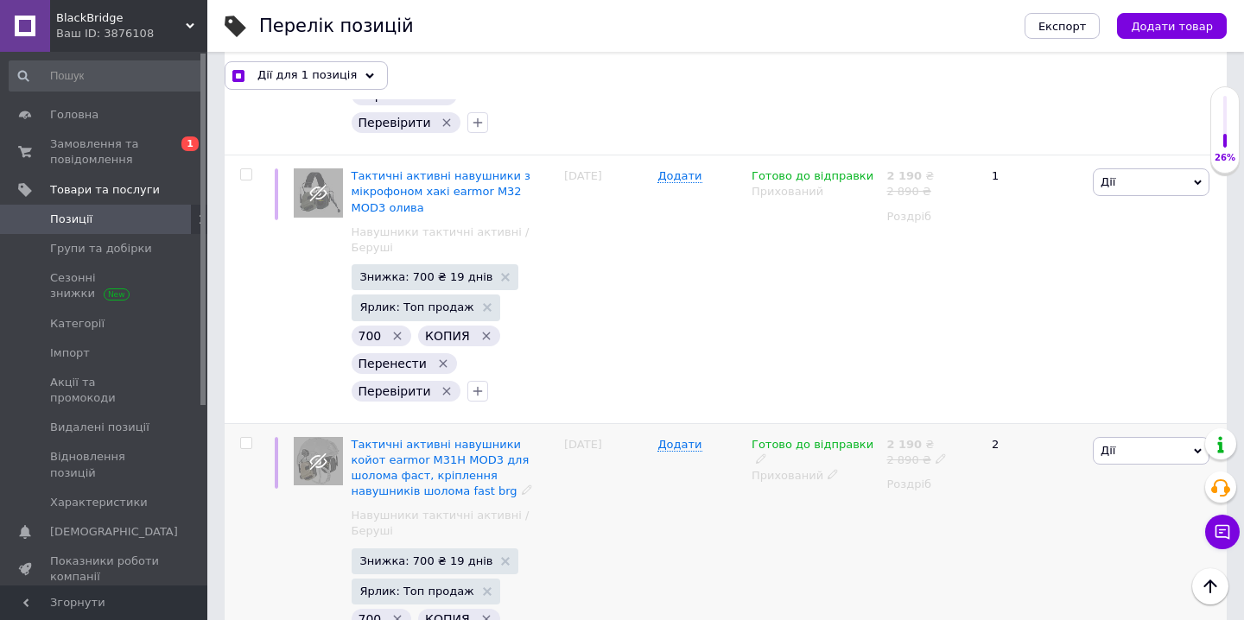
click at [244, 438] on input "checkbox" at bounding box center [245, 443] width 11 height 11
checkbox input "true"
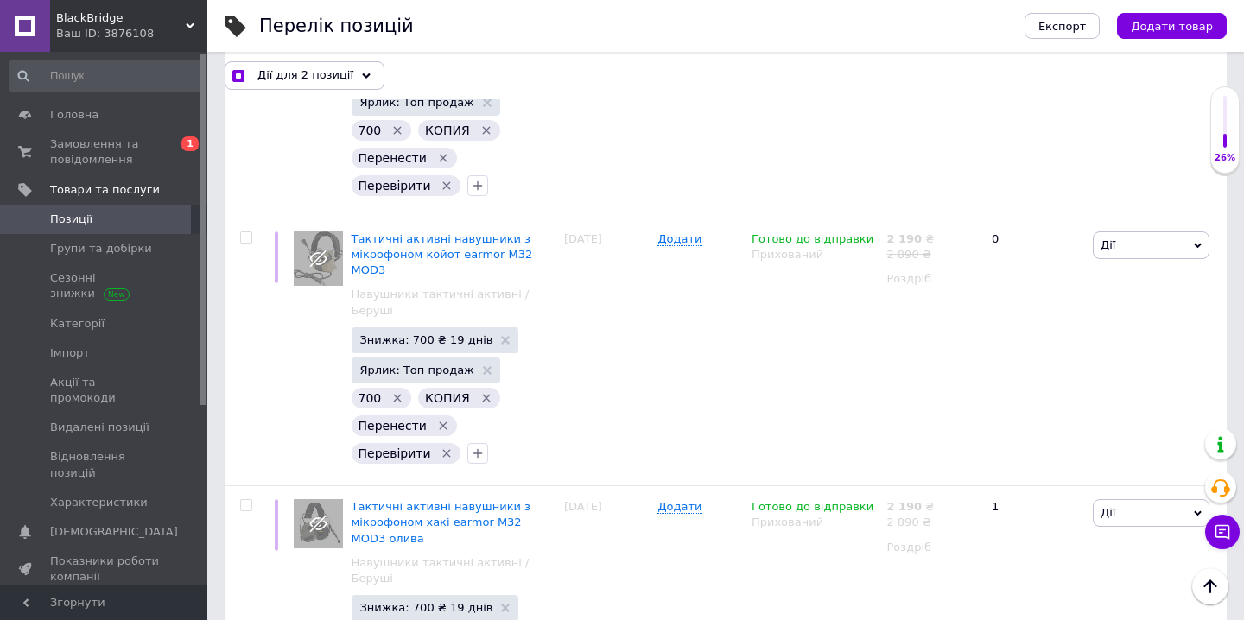
scroll to position [2881, 0]
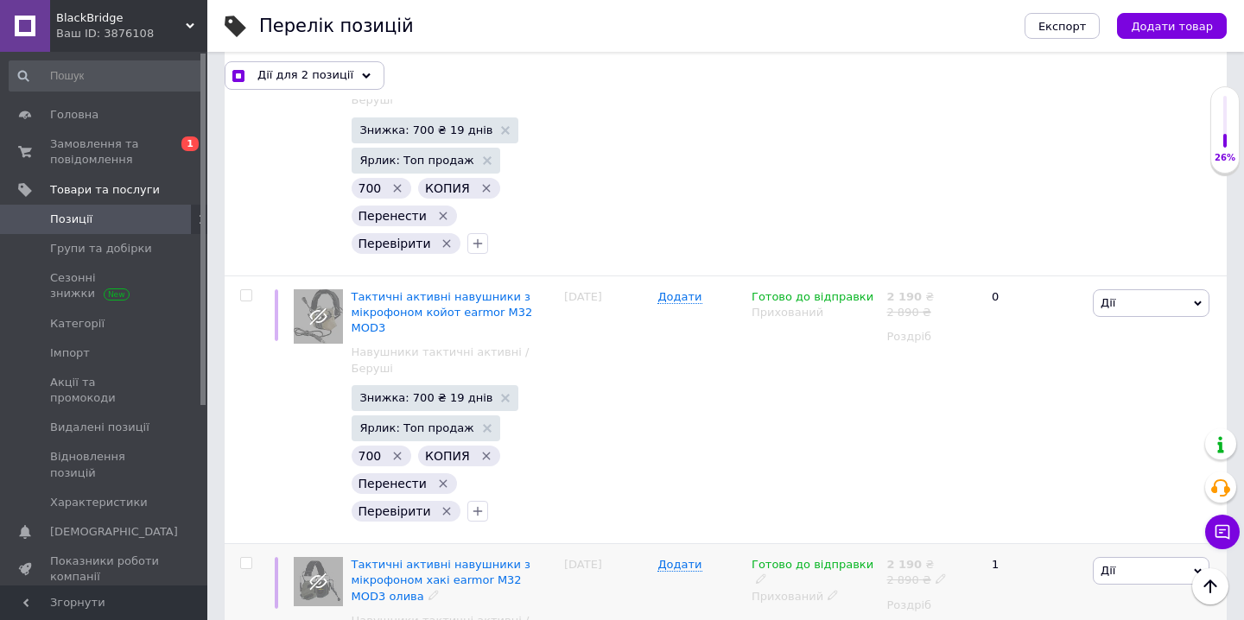
click at [245, 558] on input "checkbox" at bounding box center [245, 563] width 11 height 11
checkbox input "true"
click at [249, 290] on input "checkbox" at bounding box center [245, 295] width 11 height 11
checkbox input "true"
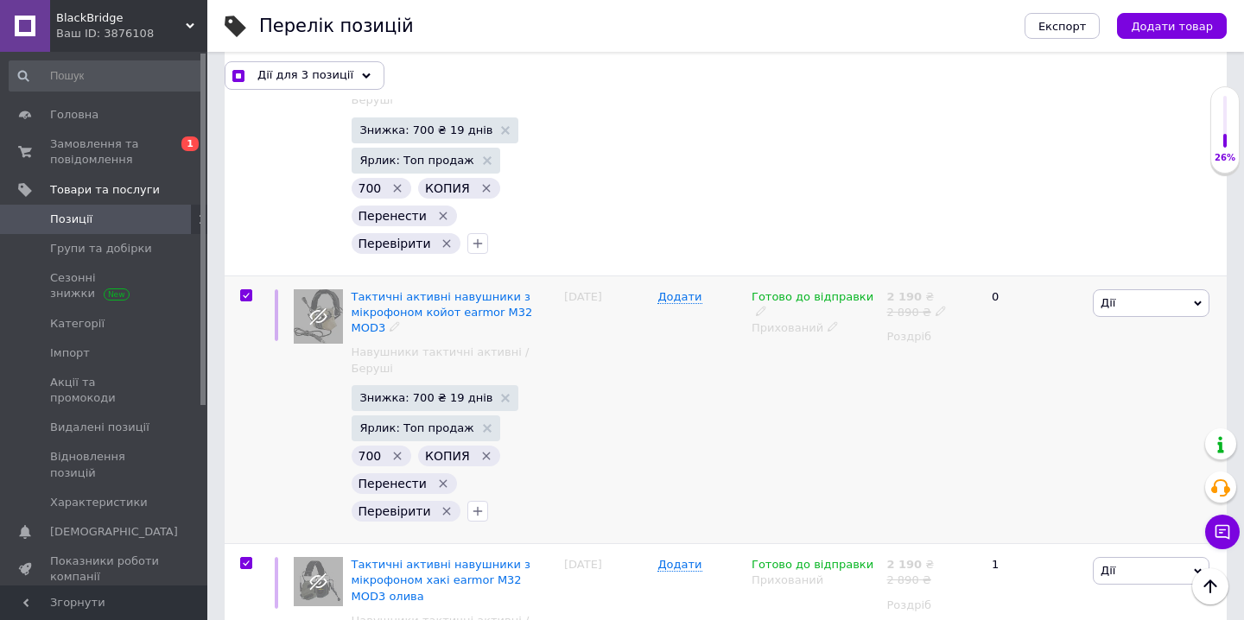
checkbox input "true"
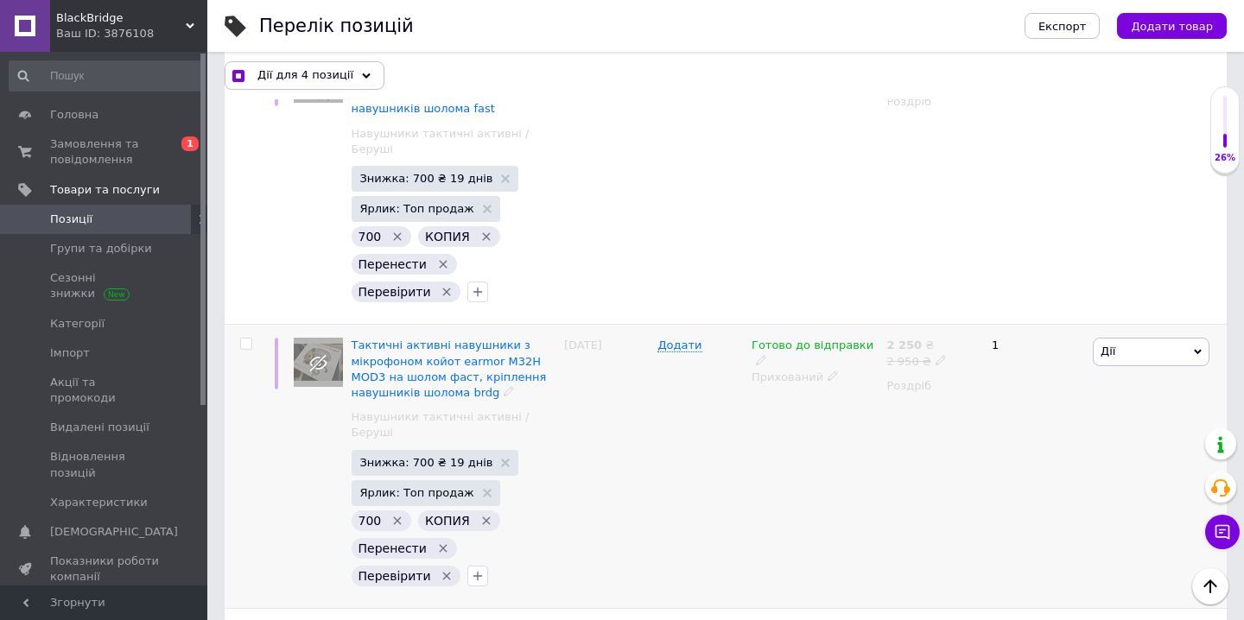
scroll to position [2537, 0]
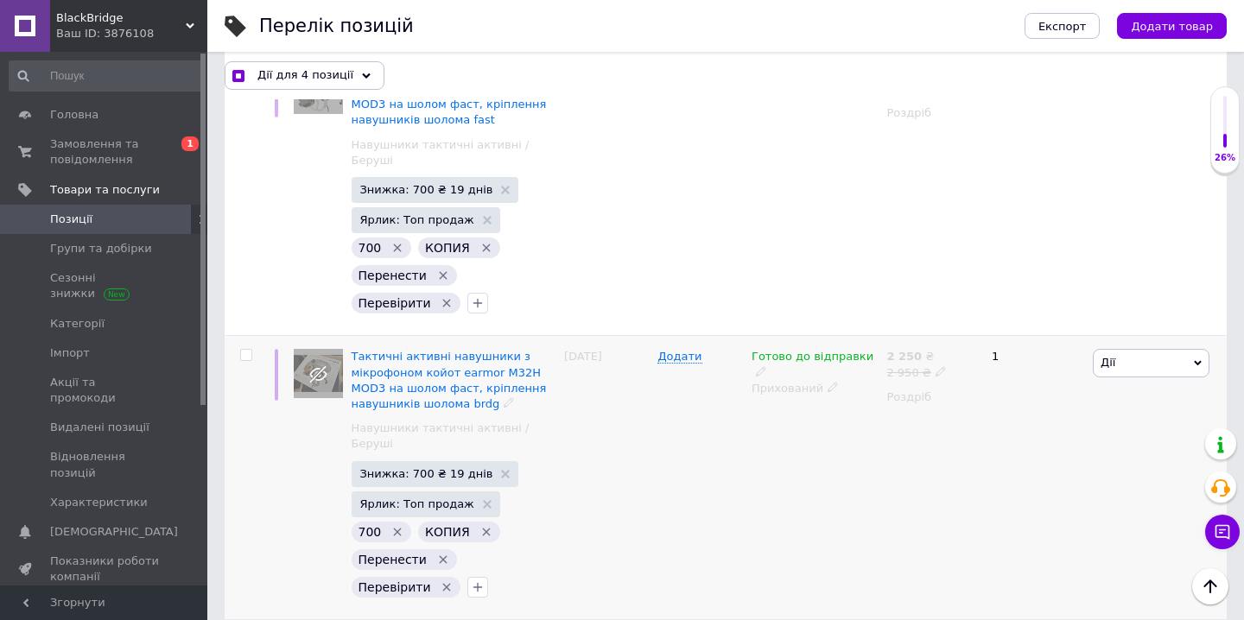
click at [243, 350] on input "checkbox" at bounding box center [245, 355] width 11 height 11
checkbox input "true"
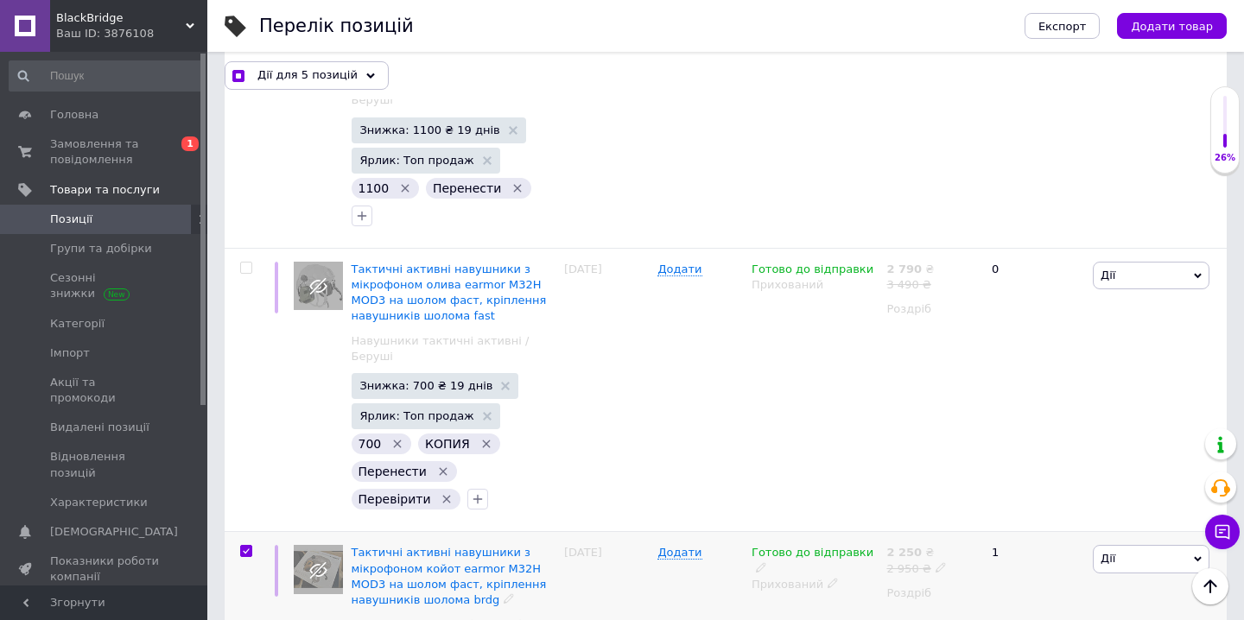
scroll to position [2322, 0]
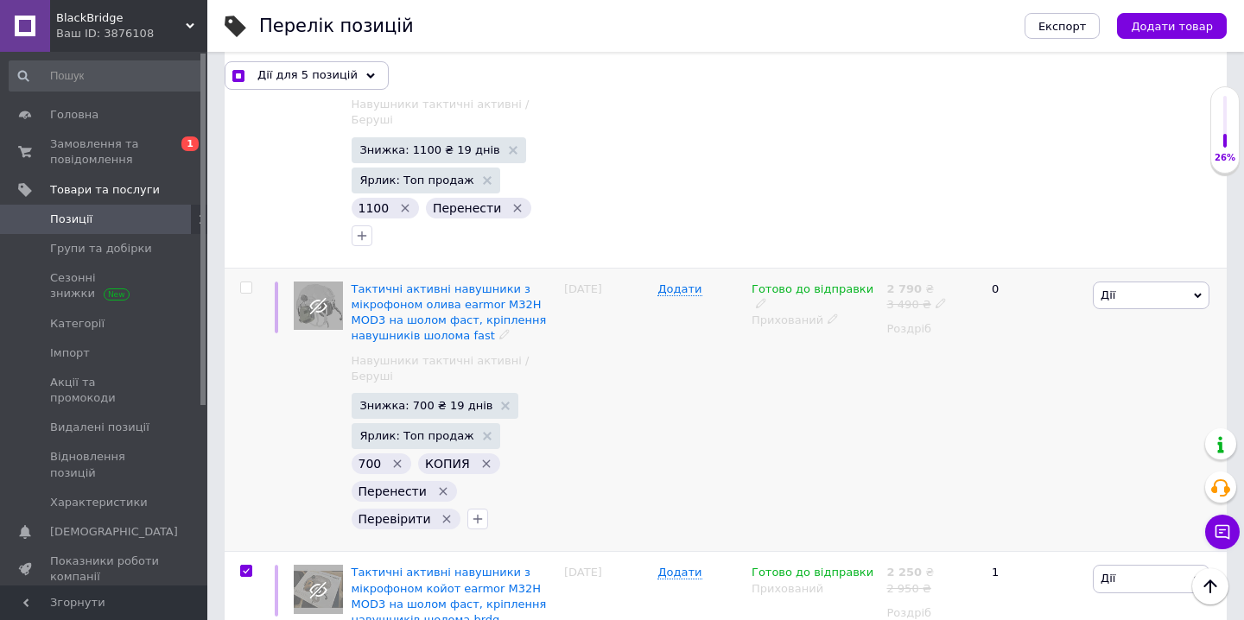
click at [246, 283] on input "checkbox" at bounding box center [245, 288] width 11 height 11
checkbox input "true"
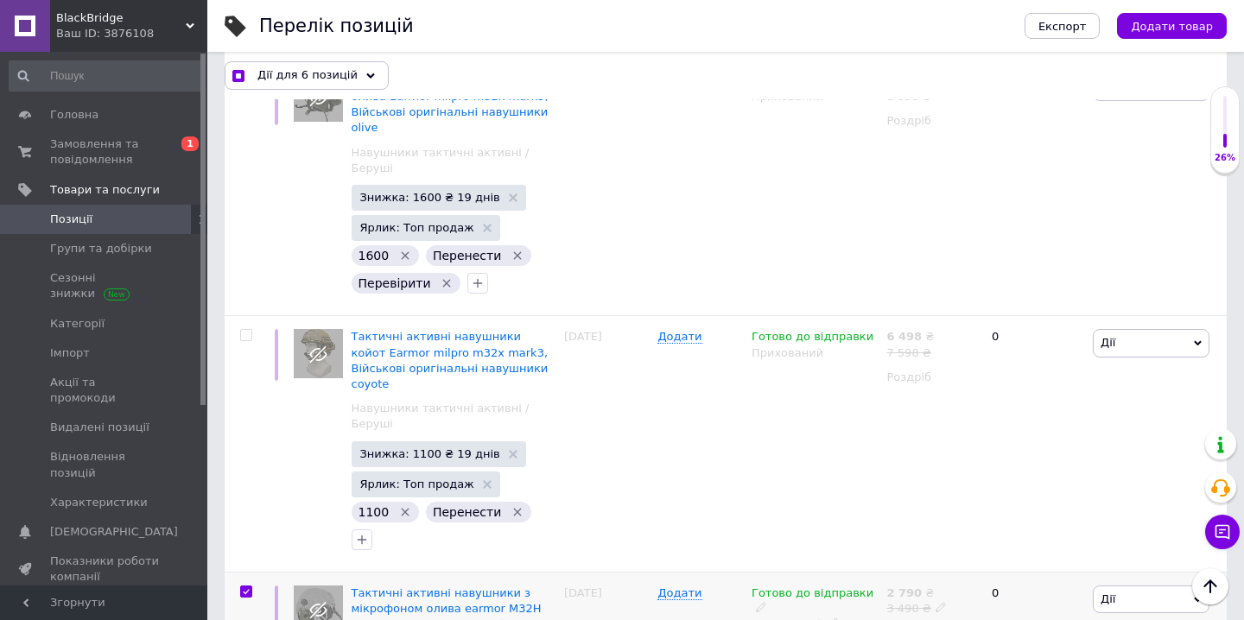
scroll to position [2008, 0]
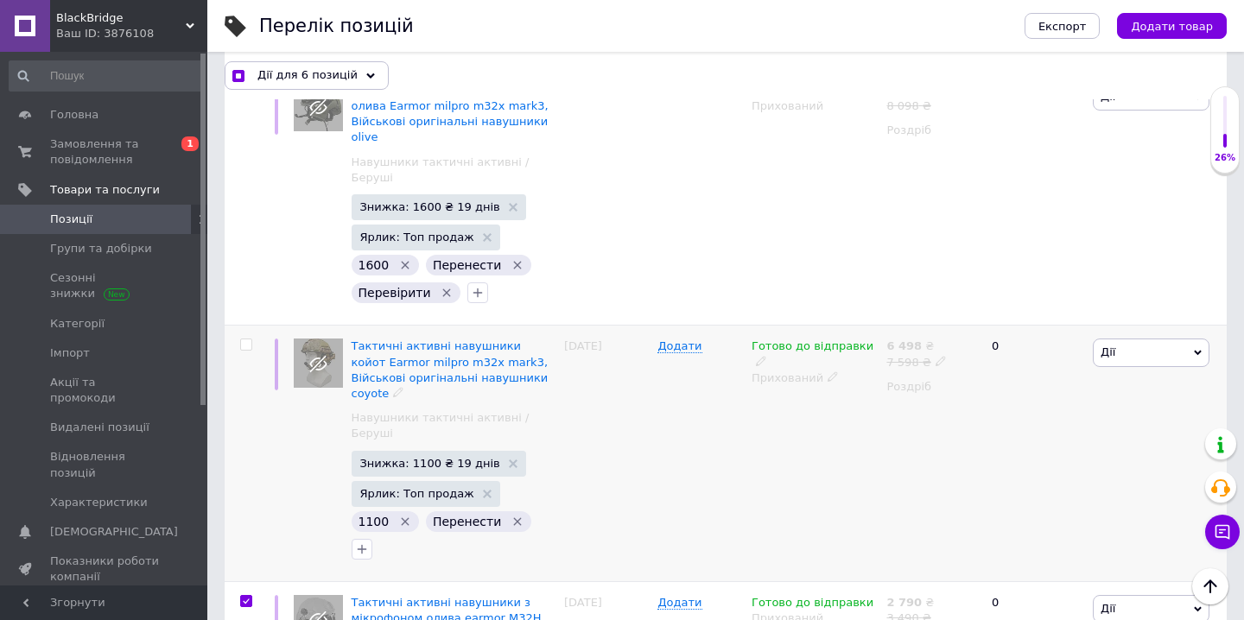
click at [245, 340] on input "checkbox" at bounding box center [245, 345] width 11 height 11
checkbox input "true"
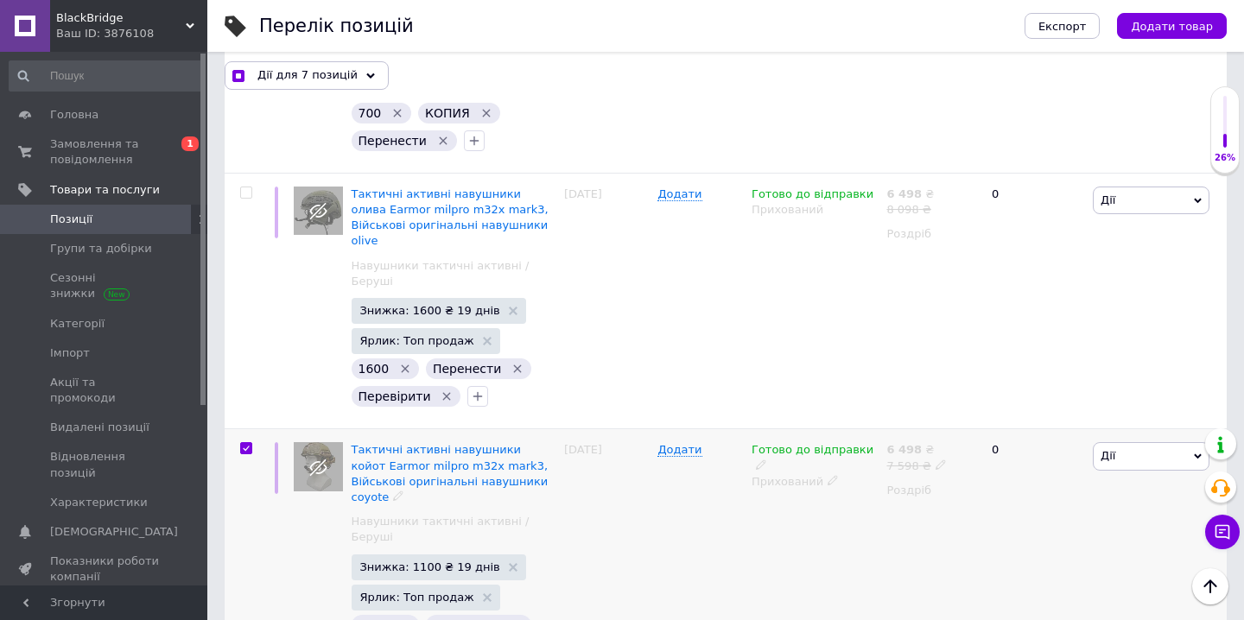
scroll to position [1902, 0]
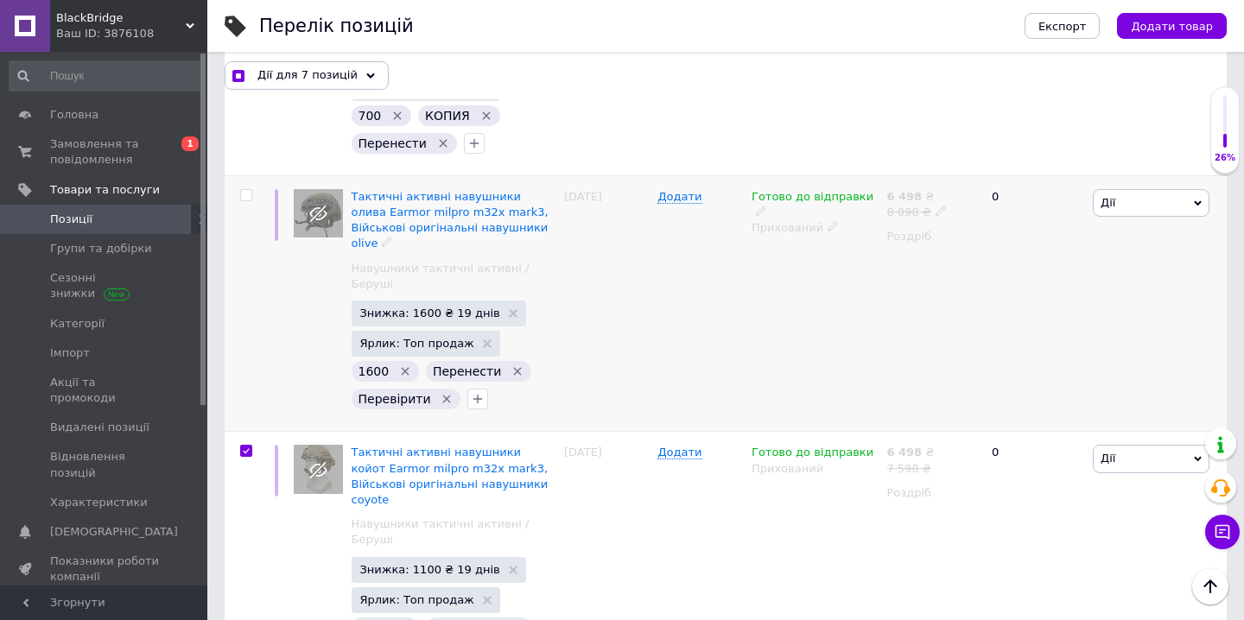
click at [247, 190] on input "checkbox" at bounding box center [245, 195] width 11 height 11
checkbox input "true"
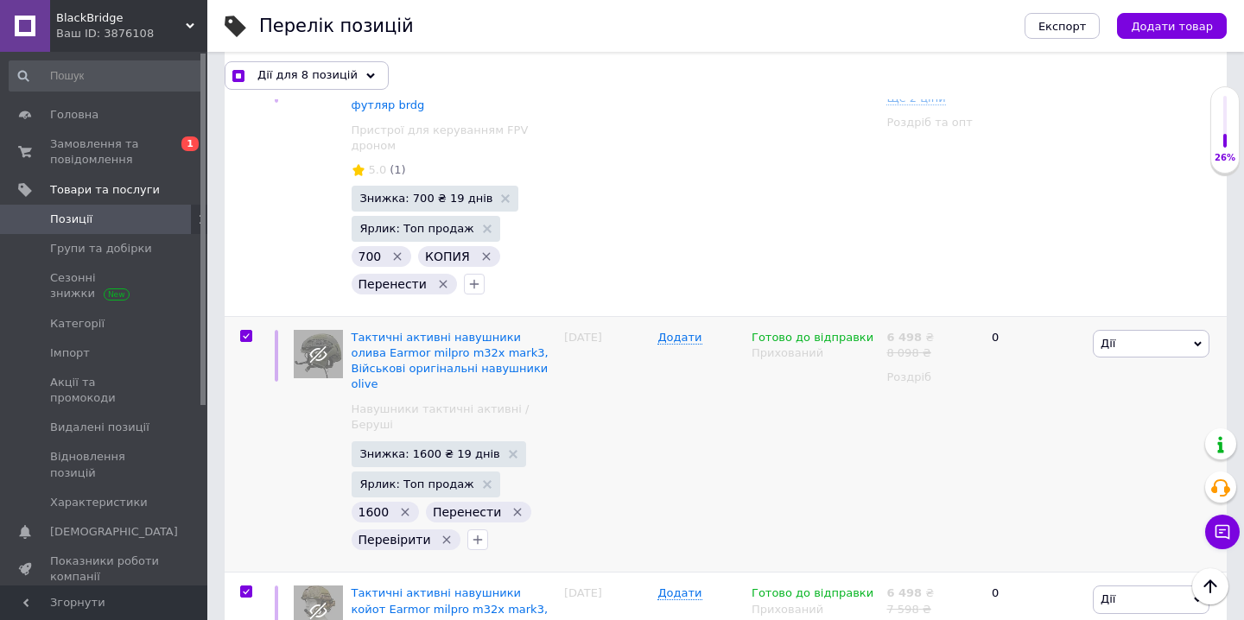
scroll to position [1762, 0]
click at [366, 77] on icon at bounding box center [370, 76] width 9 height 9
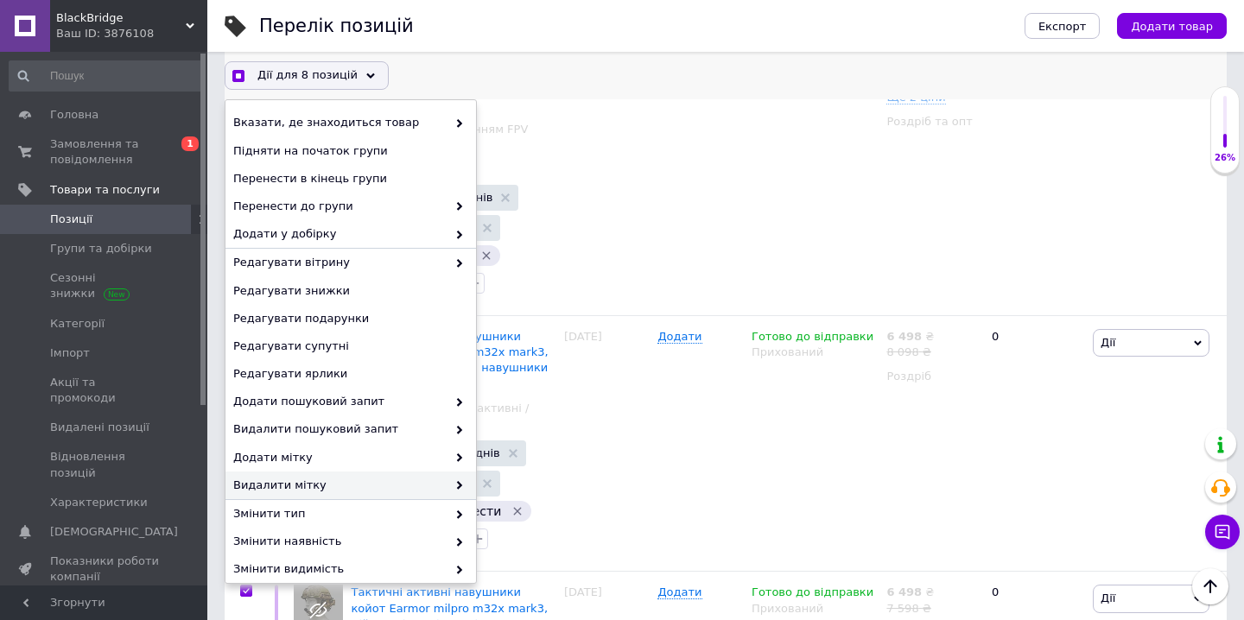
scroll to position [122, 0]
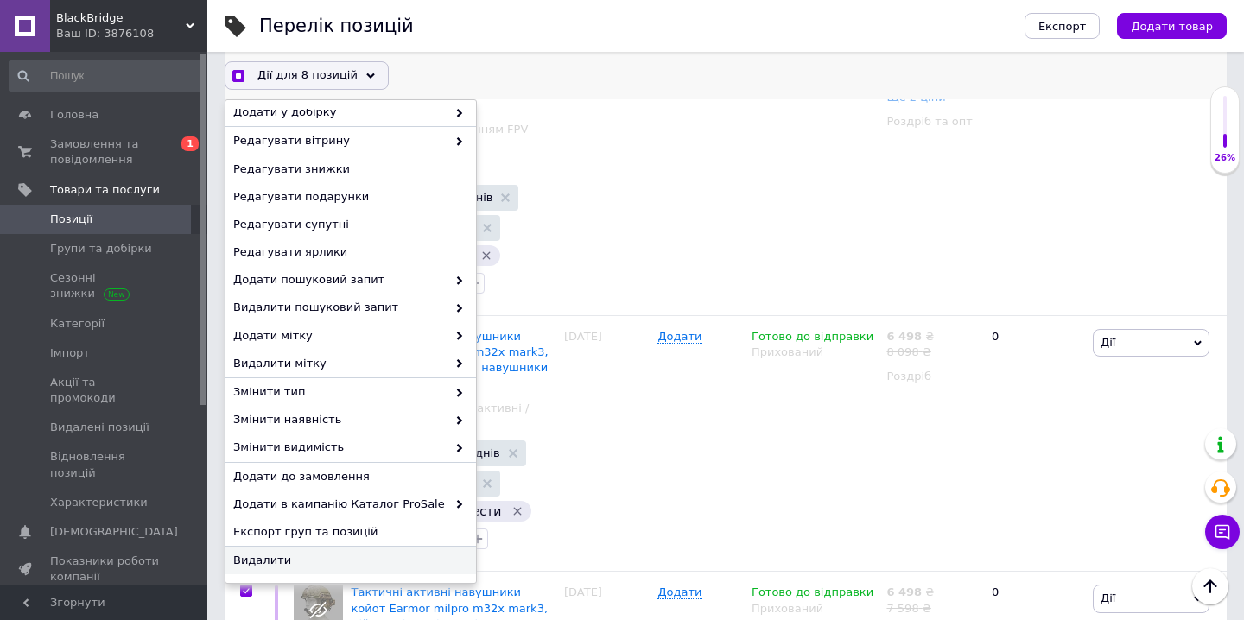
click at [312, 559] on span "Видалити" at bounding box center [348, 561] width 231 height 16
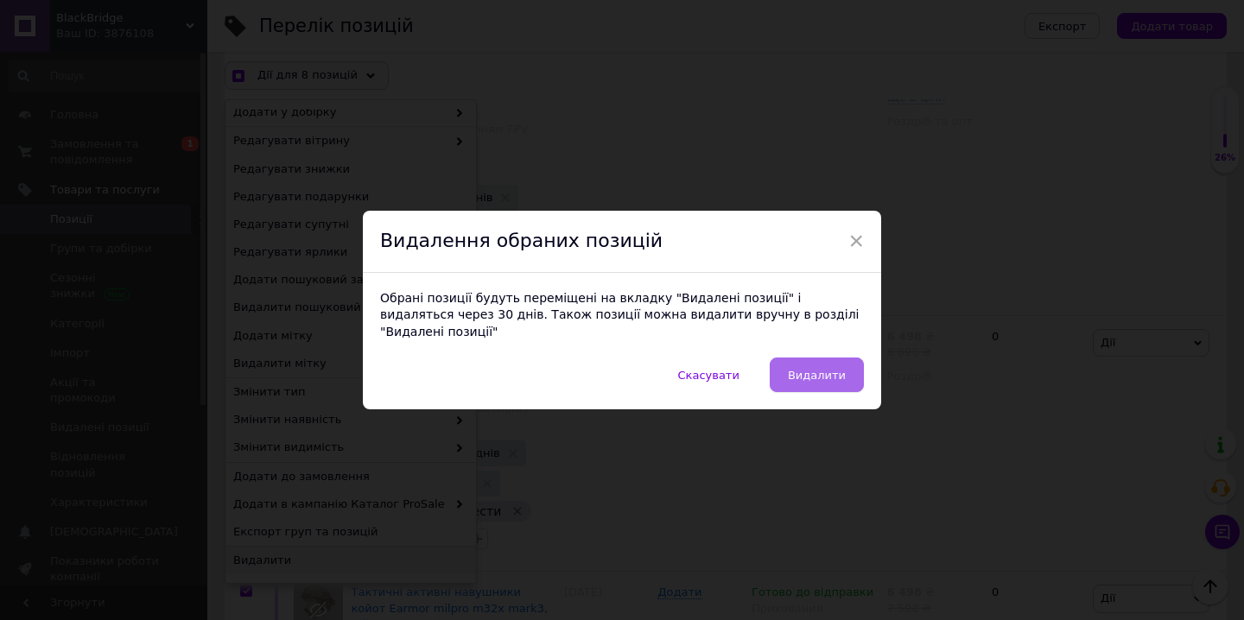
click at [818, 369] on span "Видалити" at bounding box center [817, 375] width 58 height 13
checkbox input "true"
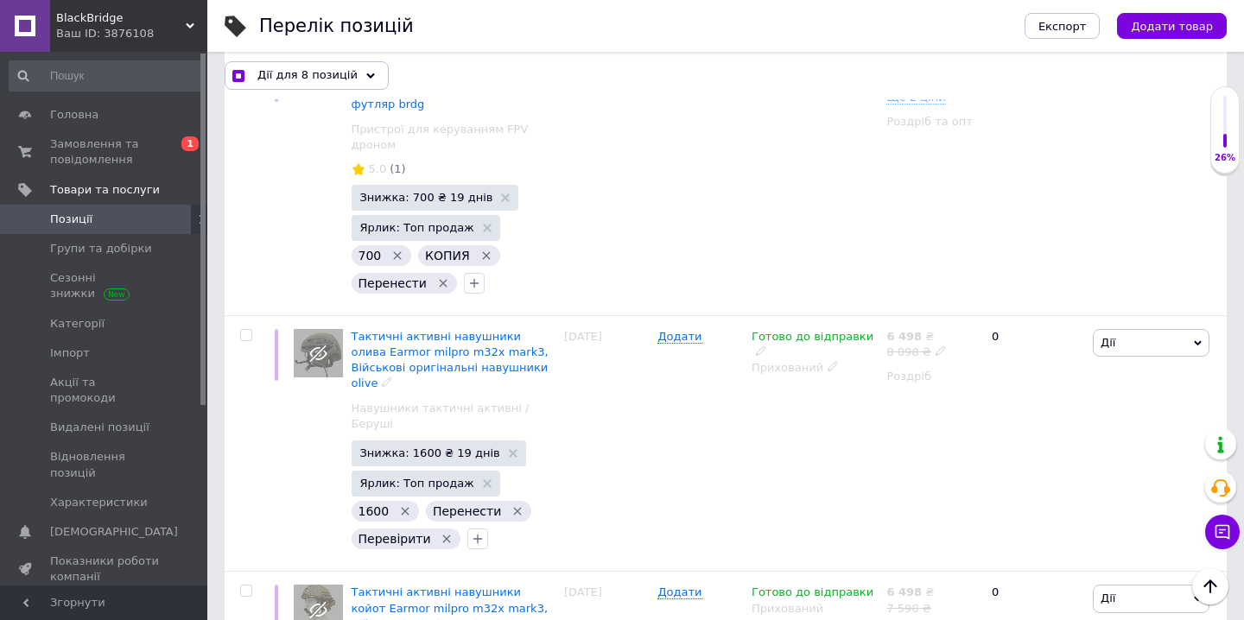
checkbox input "false"
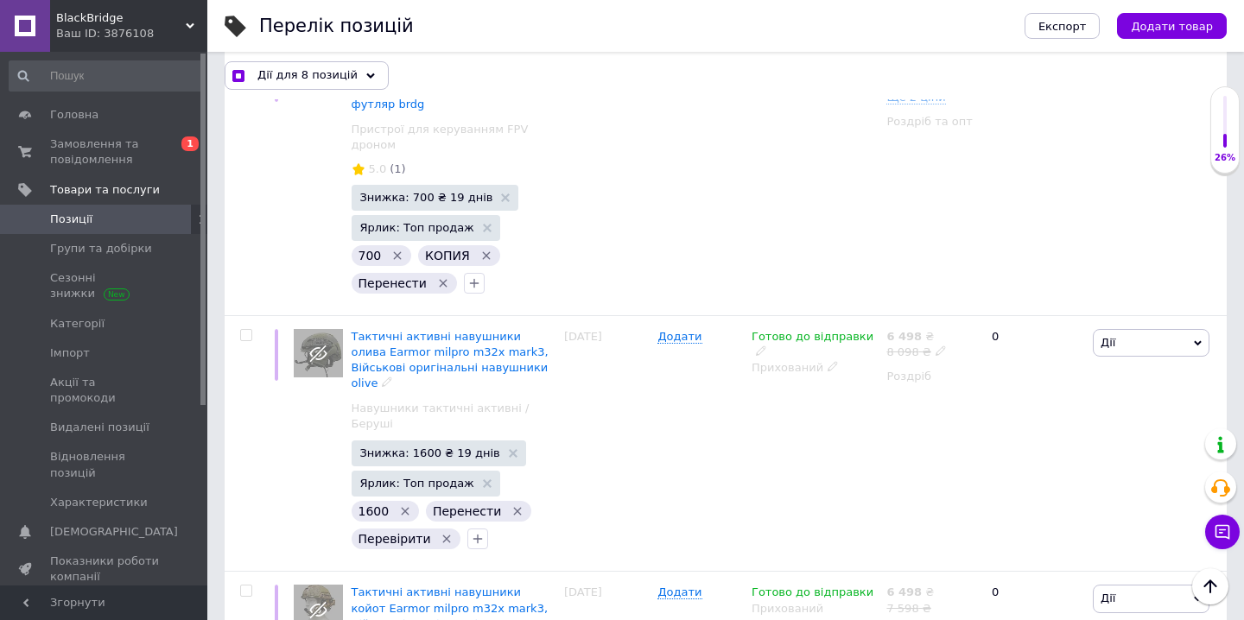
checkbox input "false"
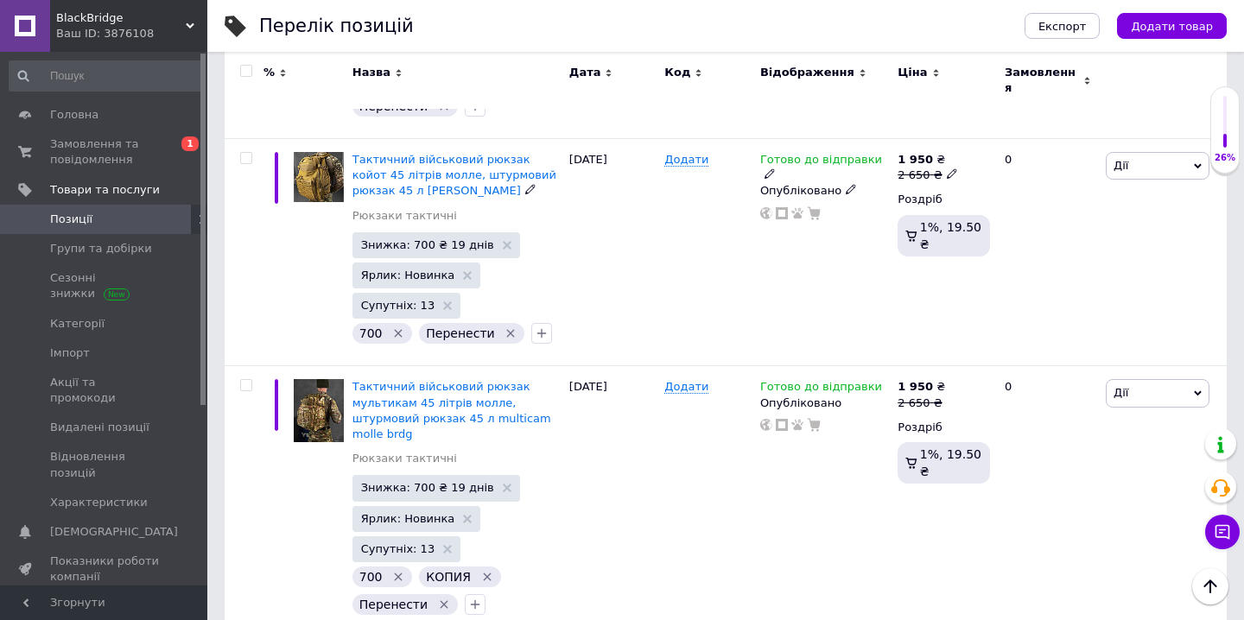
scroll to position [1930, 0]
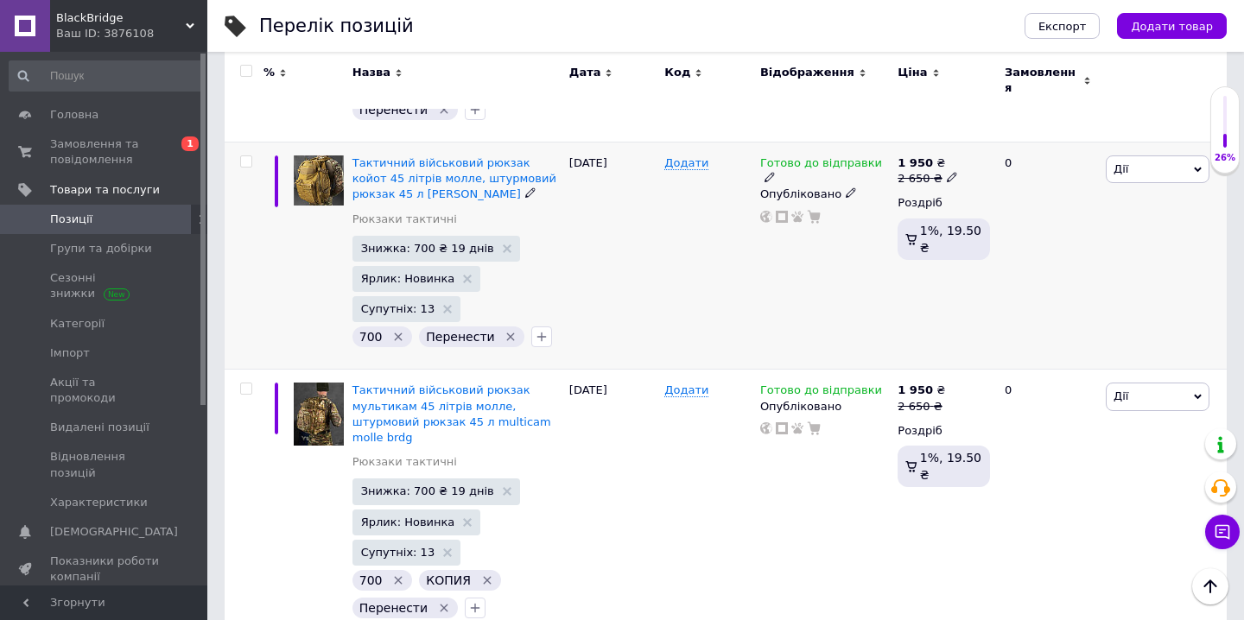
click at [246, 156] on input "checkbox" at bounding box center [245, 161] width 11 height 11
checkbox input "true"
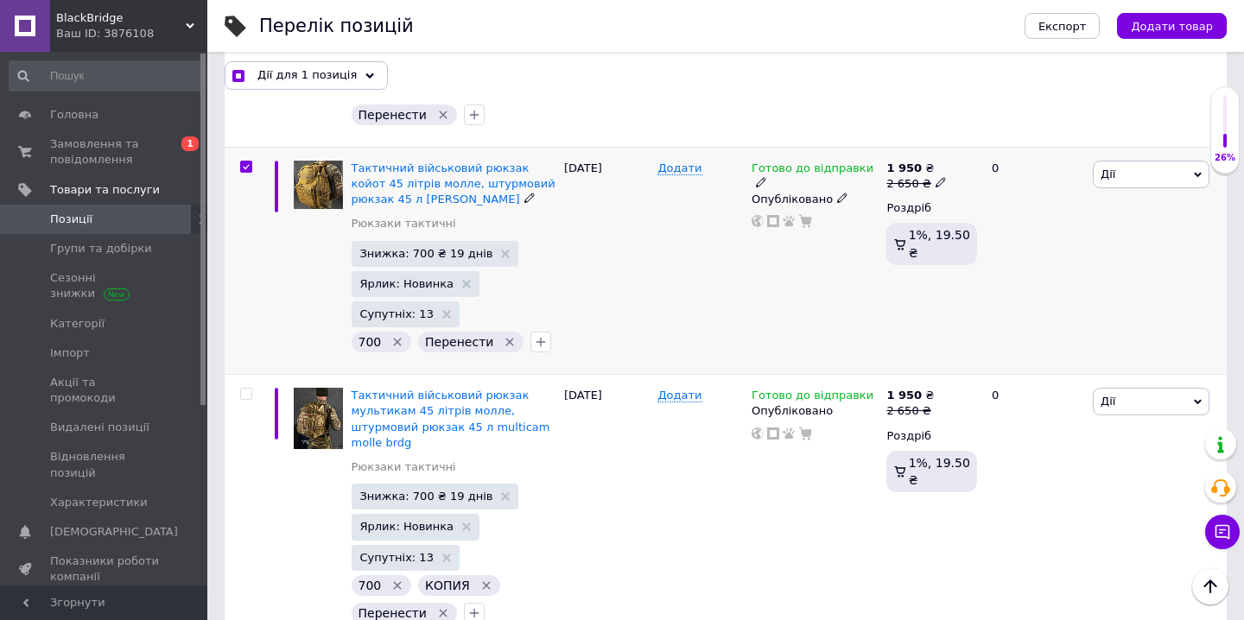
scroll to position [1946, 0]
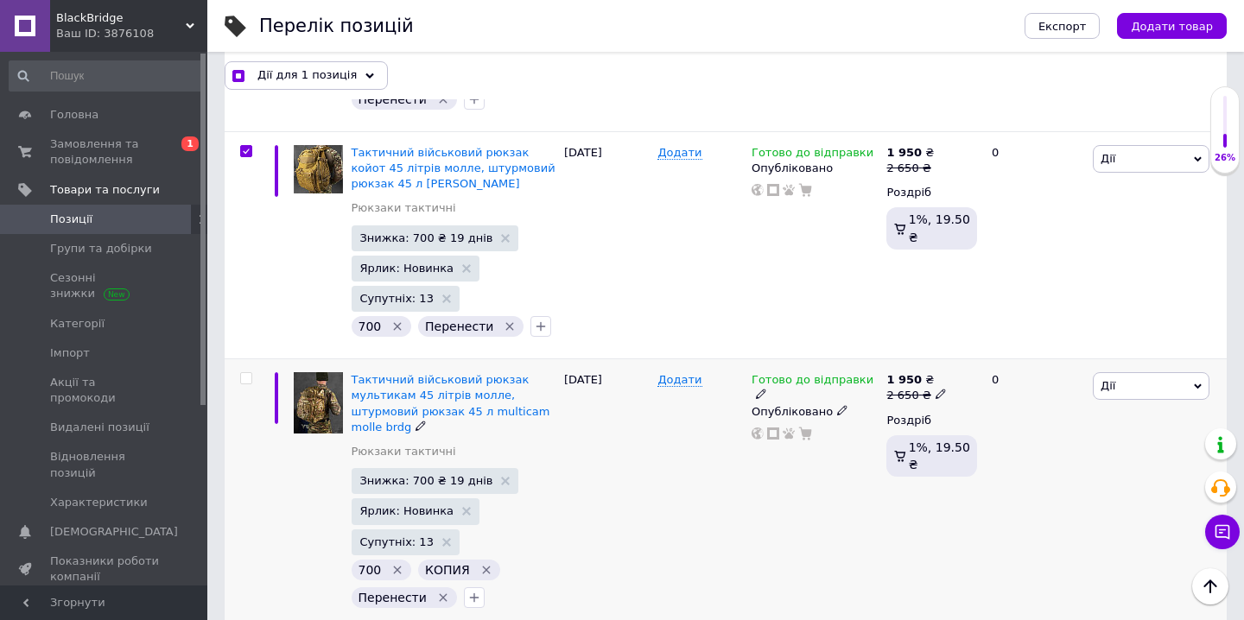
click at [246, 373] on input "checkbox" at bounding box center [245, 378] width 11 height 11
checkbox input "true"
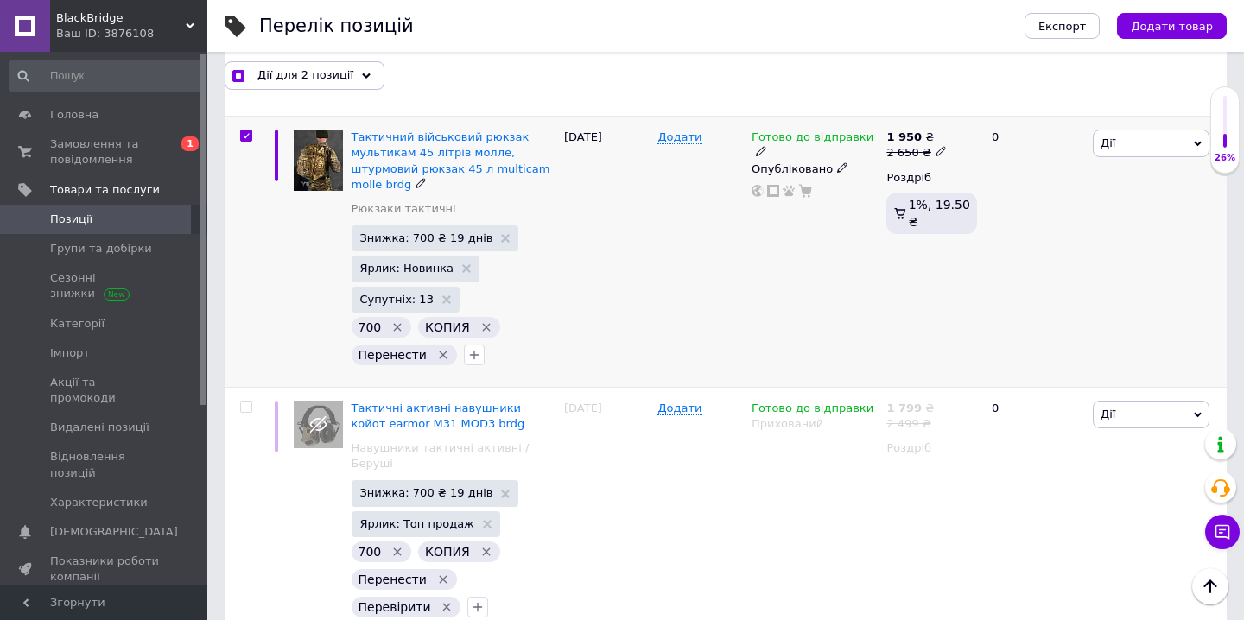
scroll to position [2193, 0]
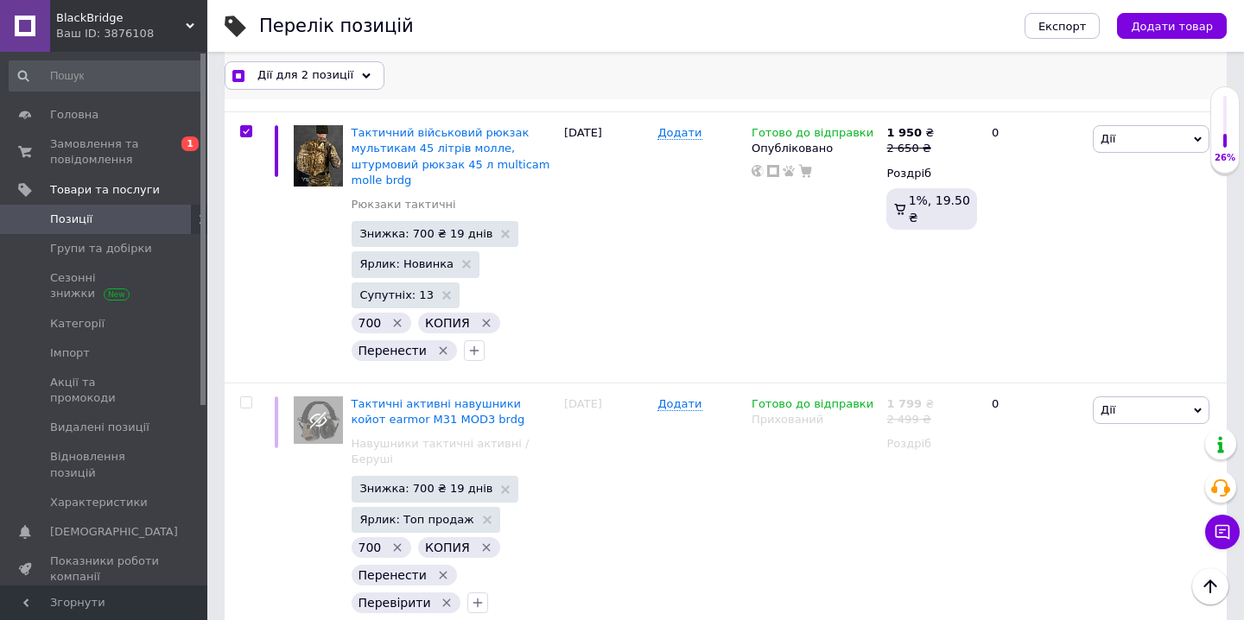
click at [355, 70] on div "Дії для 2 позиції" at bounding box center [305, 75] width 160 height 28
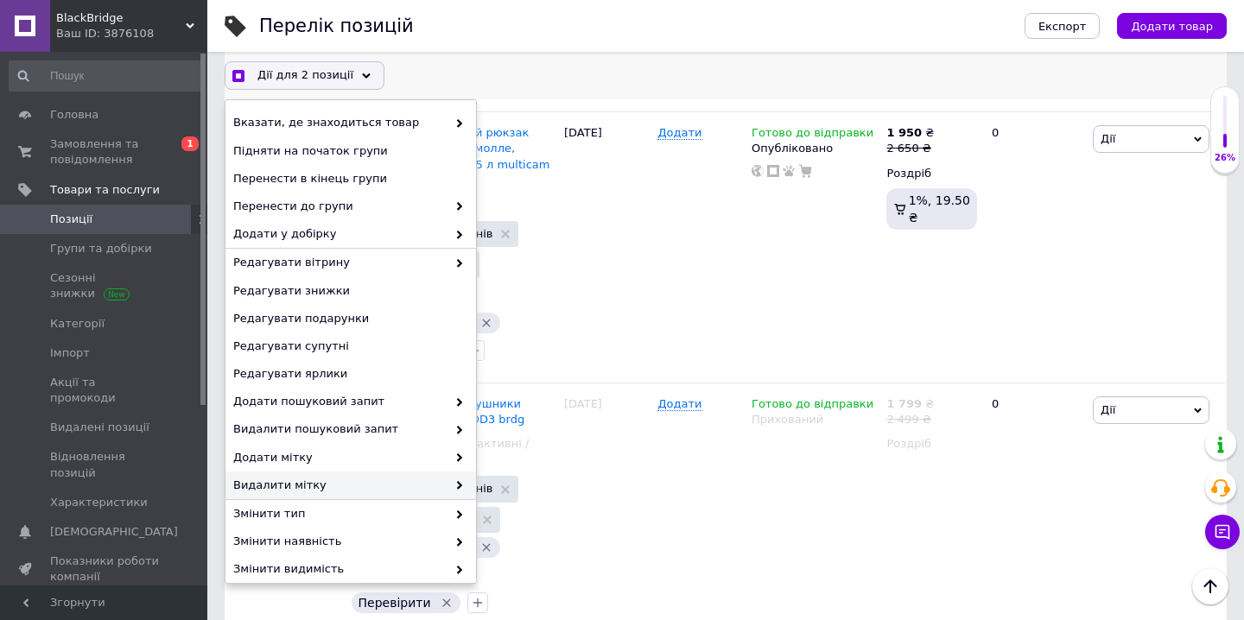
scroll to position [122, 0]
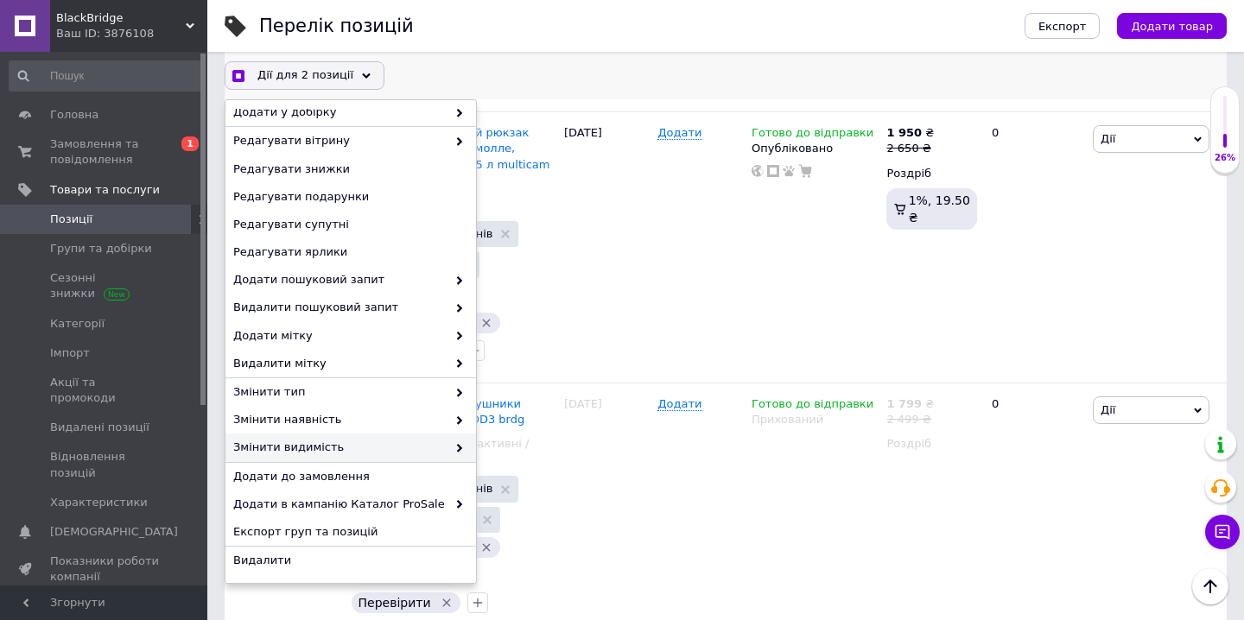
click at [438, 442] on span "Змінити видимість" at bounding box center [339, 448] width 213 height 16
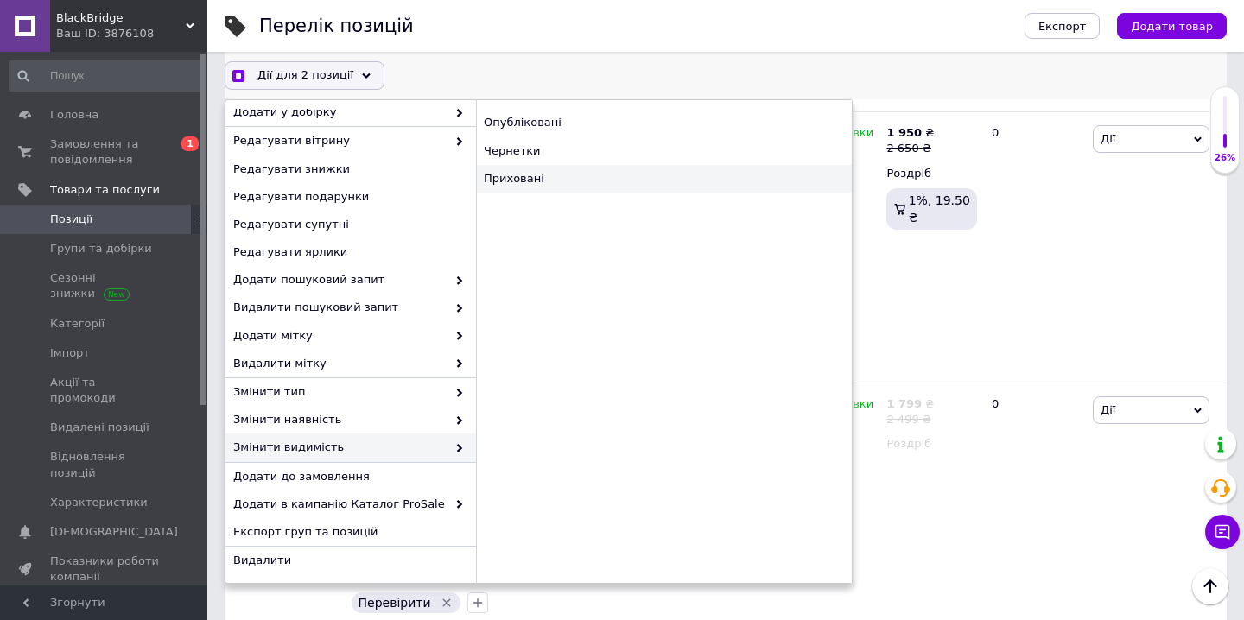
click at [593, 173] on div "Приховані" at bounding box center [664, 179] width 376 height 28
checkbox input "true"
checkbox input "false"
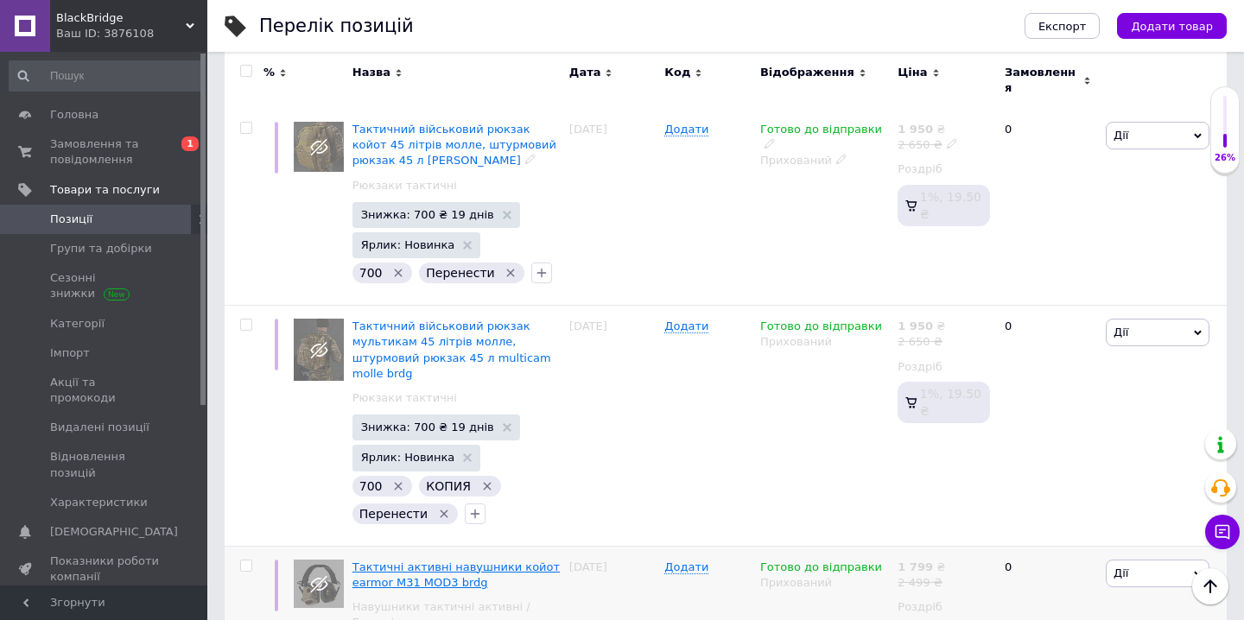
scroll to position [1965, 0]
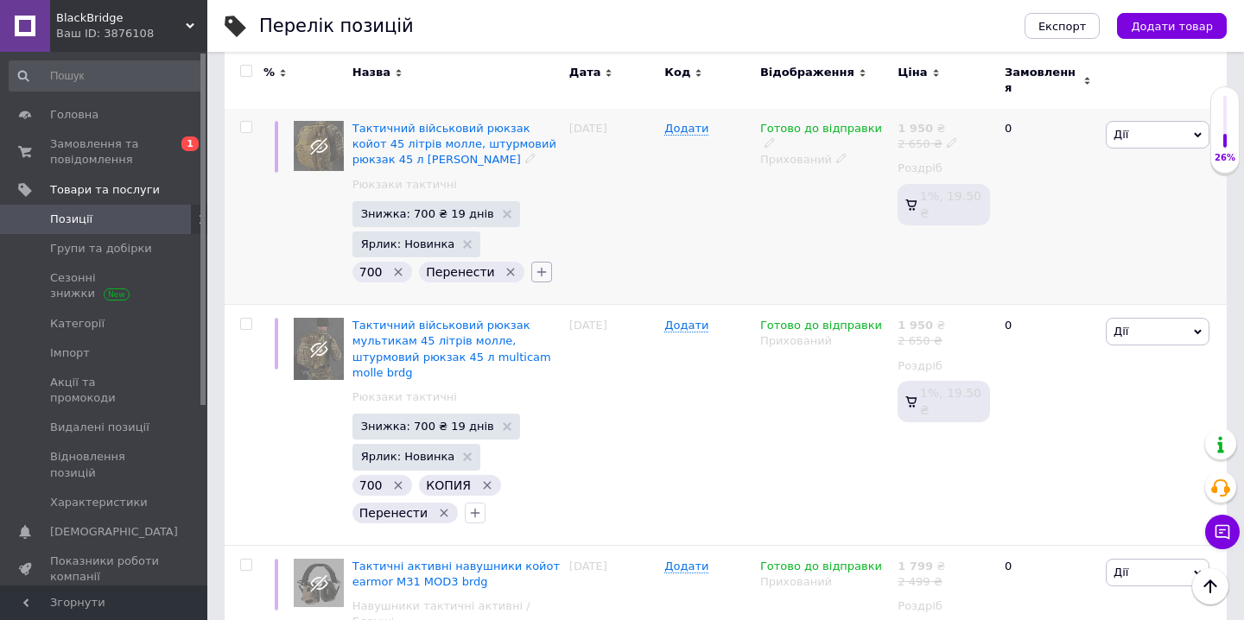
click at [535, 265] on icon "button" at bounding box center [542, 272] width 14 height 14
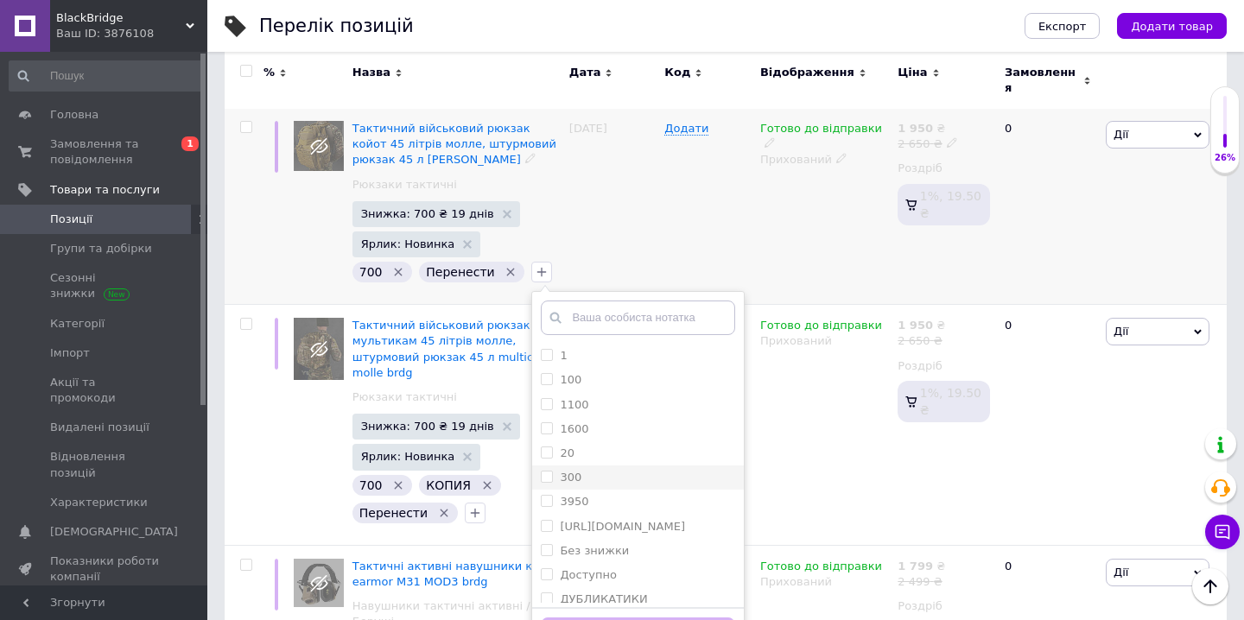
scroll to position [391, 0]
click at [593, 471] on label "редагувати" at bounding box center [594, 477] width 68 height 13
checkbox input "true"
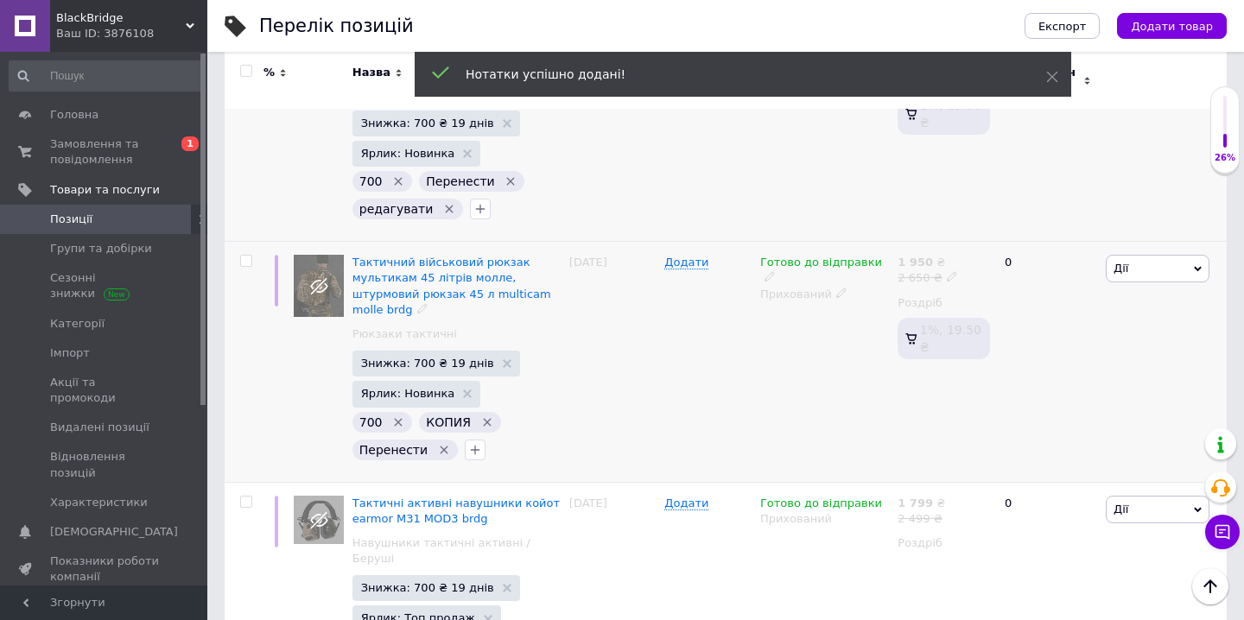
scroll to position [2083, 0]
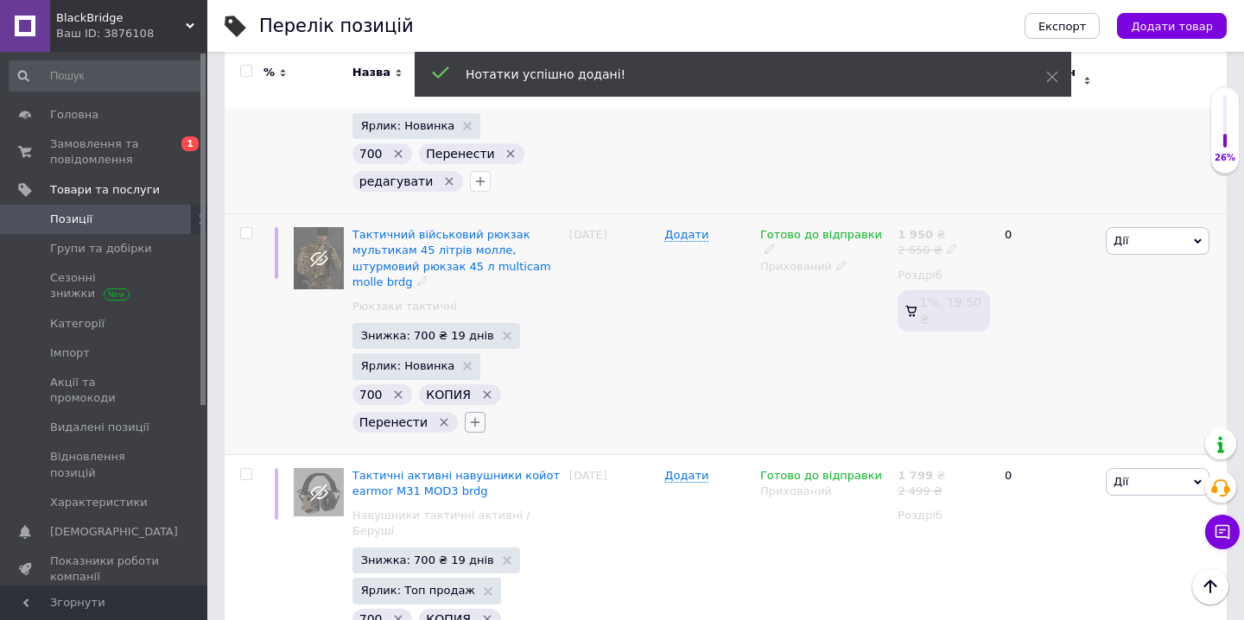
click at [471, 417] on icon "button" at bounding box center [476, 422] width 10 height 10
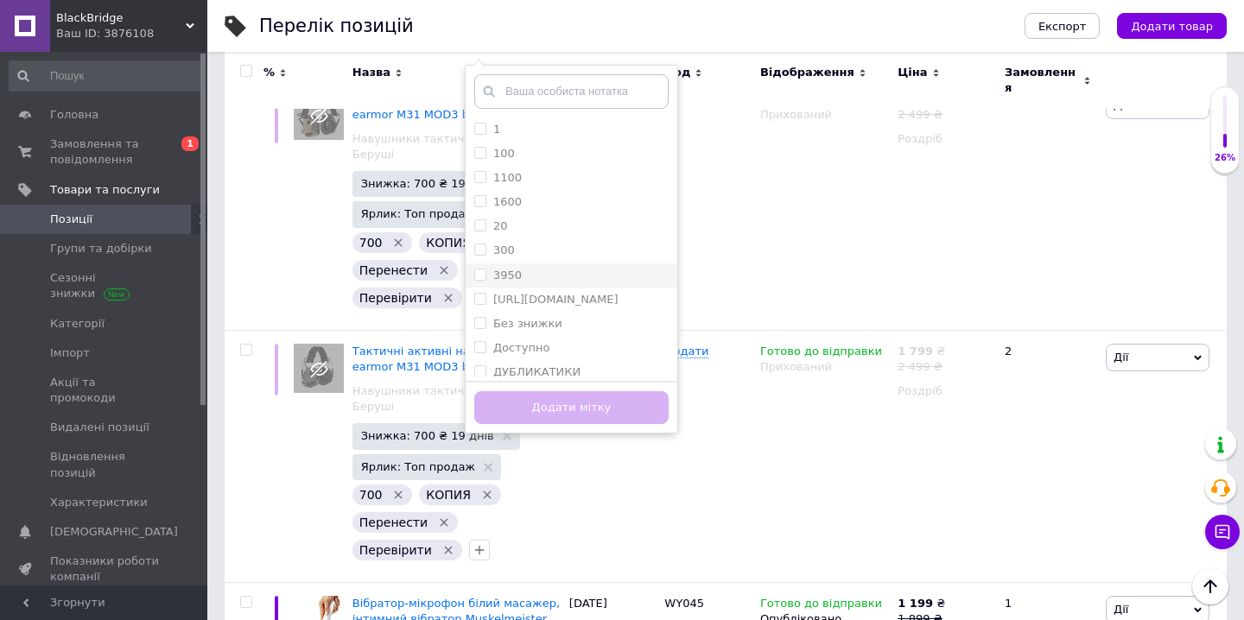
scroll to position [367, 0]
click at [518, 245] on label "редагувати" at bounding box center [527, 251] width 68 height 13
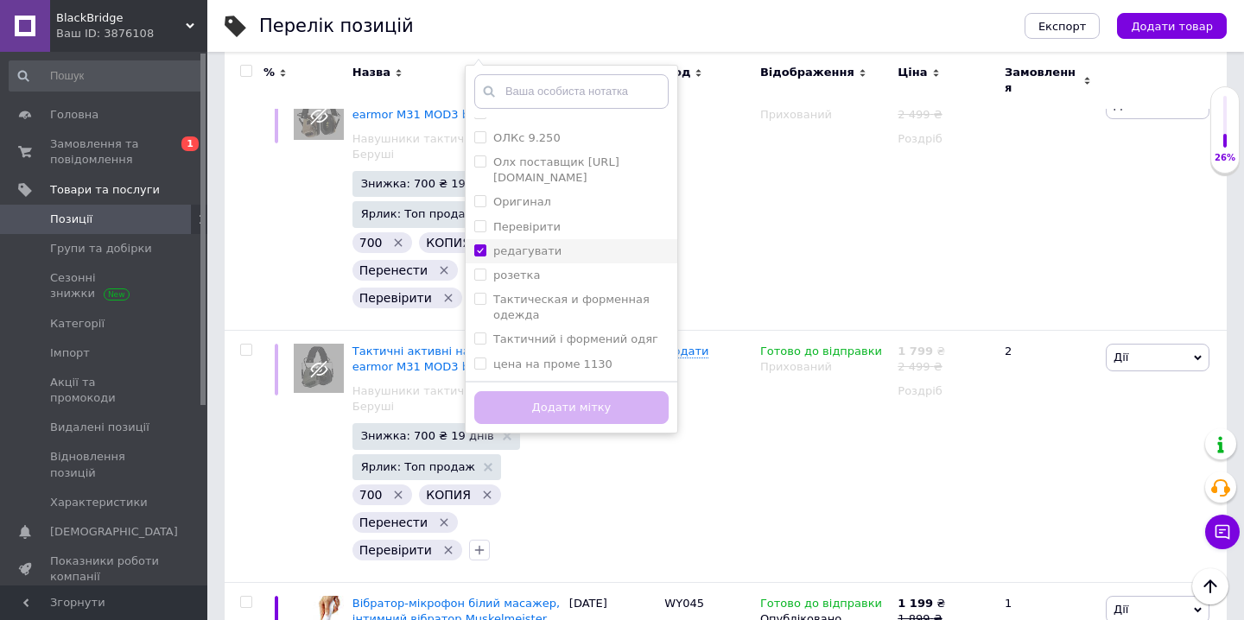
checkbox input "true"
click at [535, 391] on button "Додати мітку" at bounding box center [571, 408] width 194 height 34
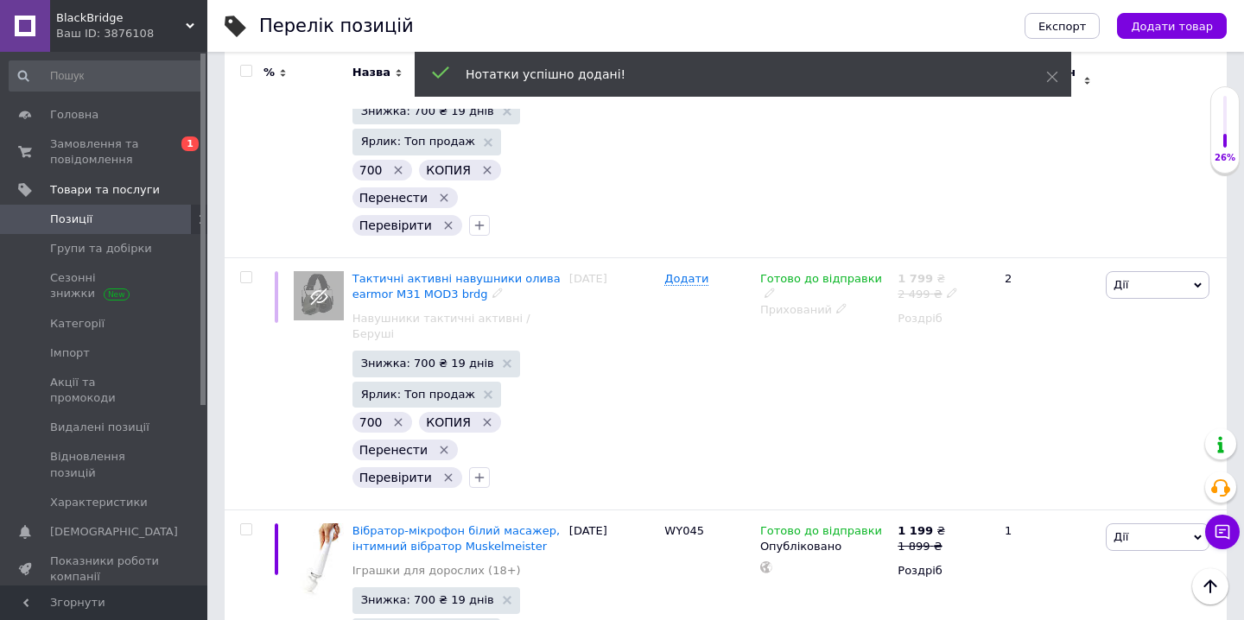
scroll to position [2620, 0]
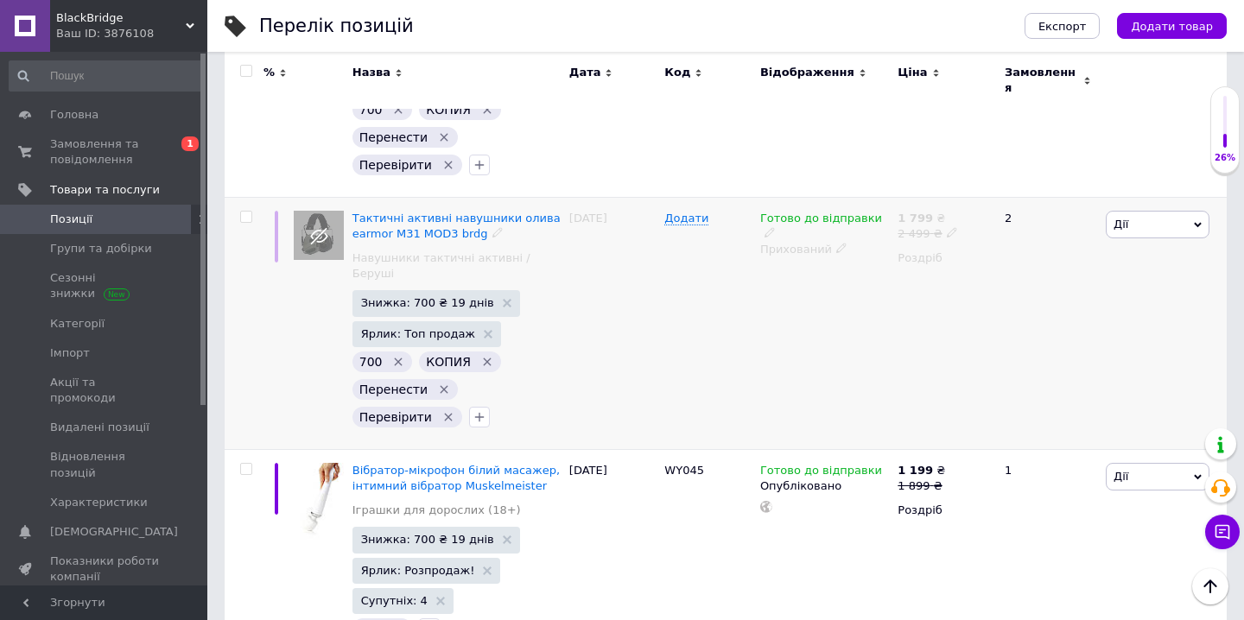
click at [247, 212] on input "checkbox" at bounding box center [245, 217] width 11 height 11
checkbox input "true"
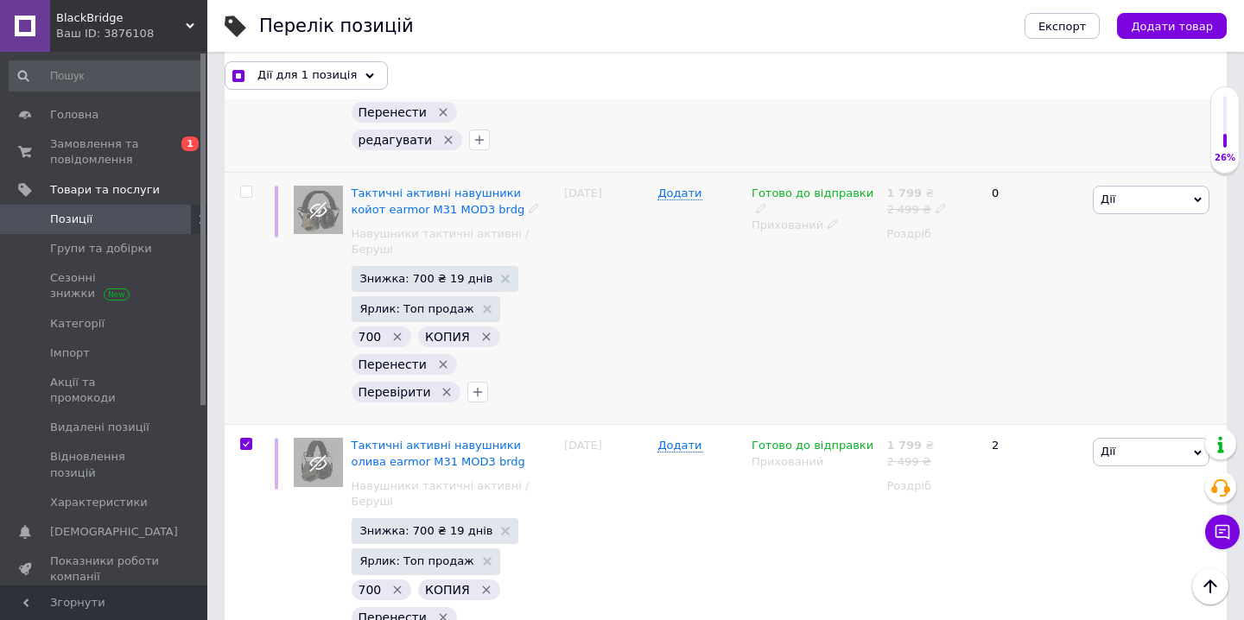
scroll to position [2392, 0]
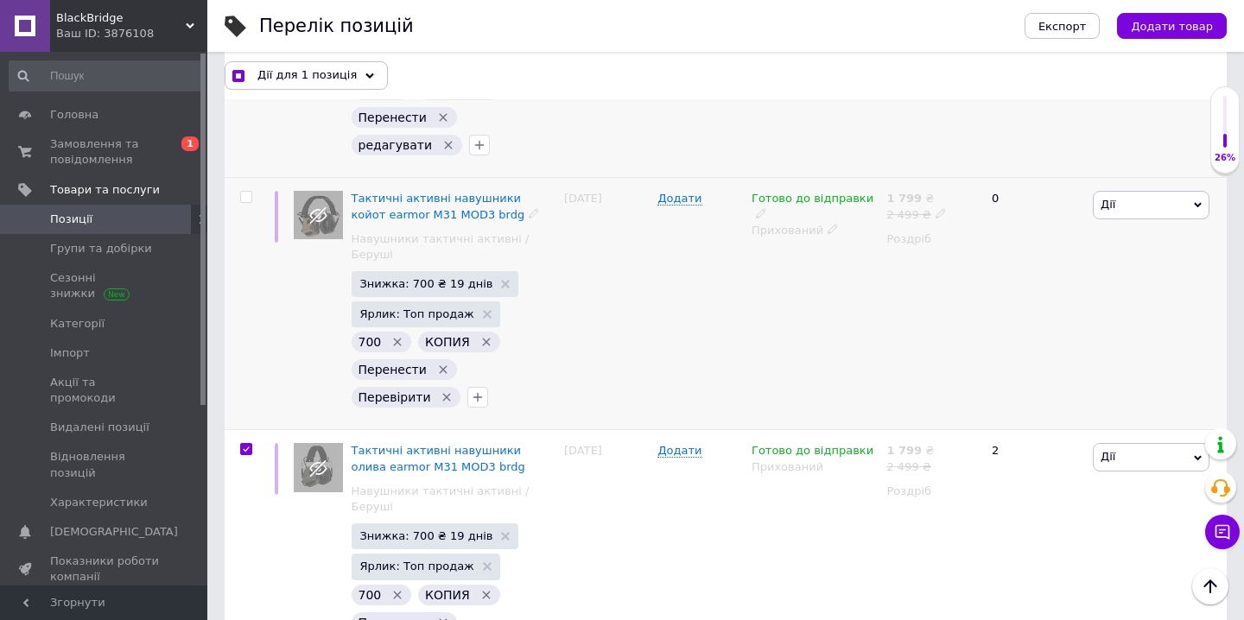
click at [248, 192] on input "checkbox" at bounding box center [245, 197] width 11 height 11
checkbox input "true"
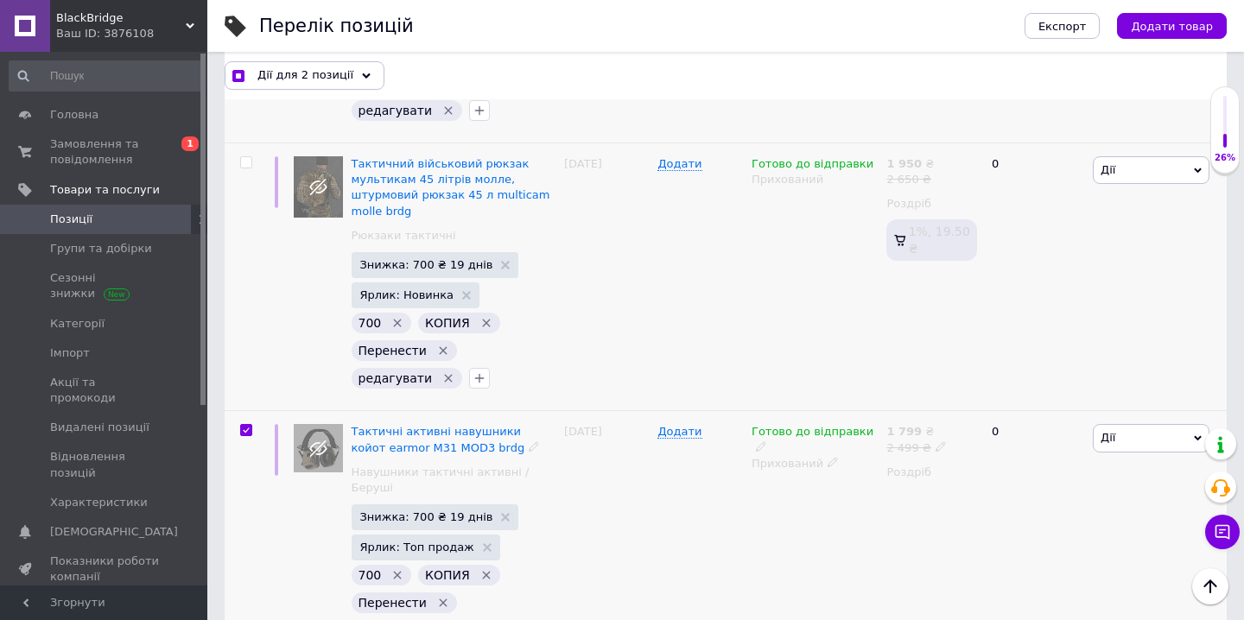
scroll to position [2157, 0]
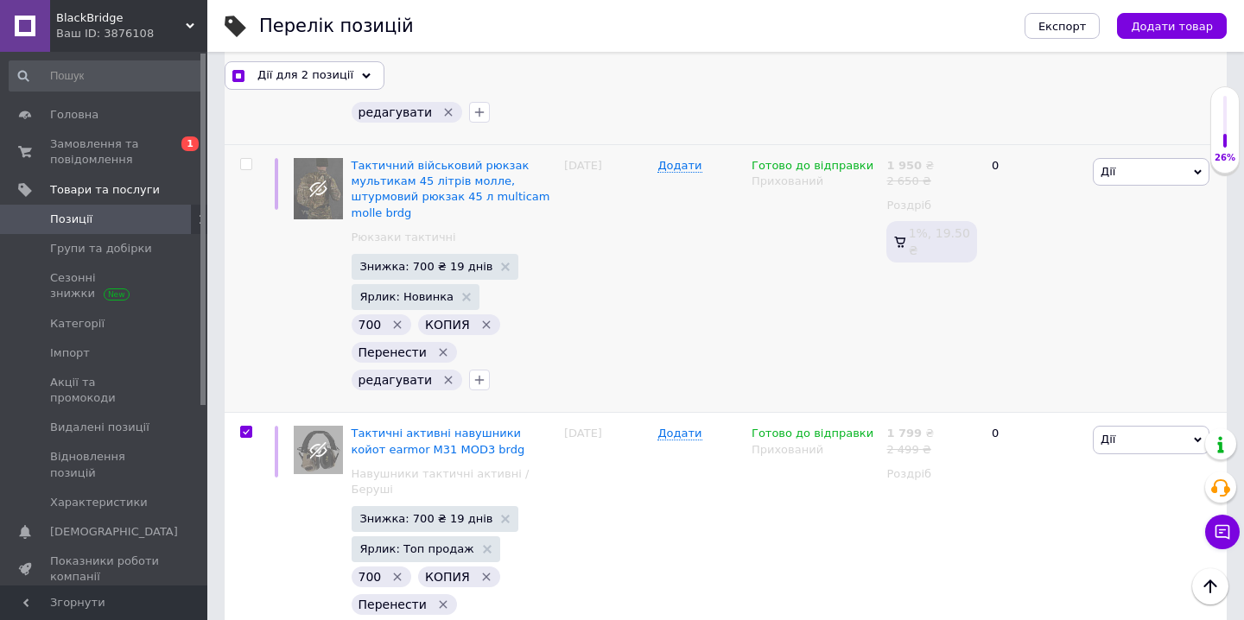
click at [362, 79] on icon at bounding box center [366, 76] width 9 height 9
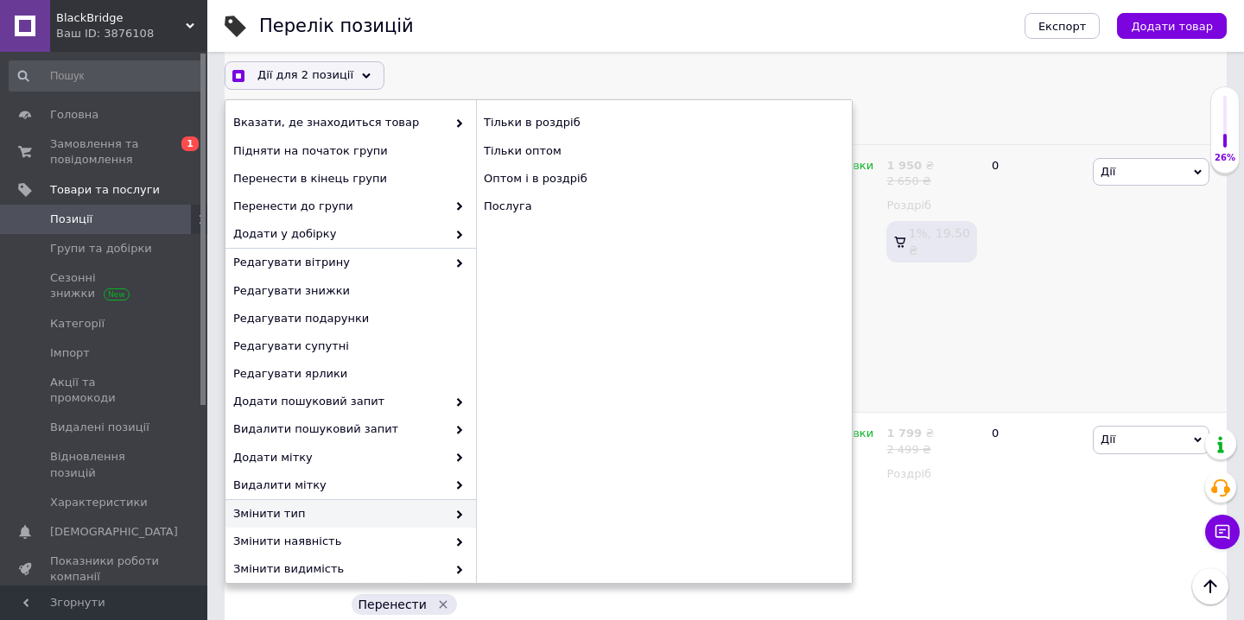
scroll to position [122, 0]
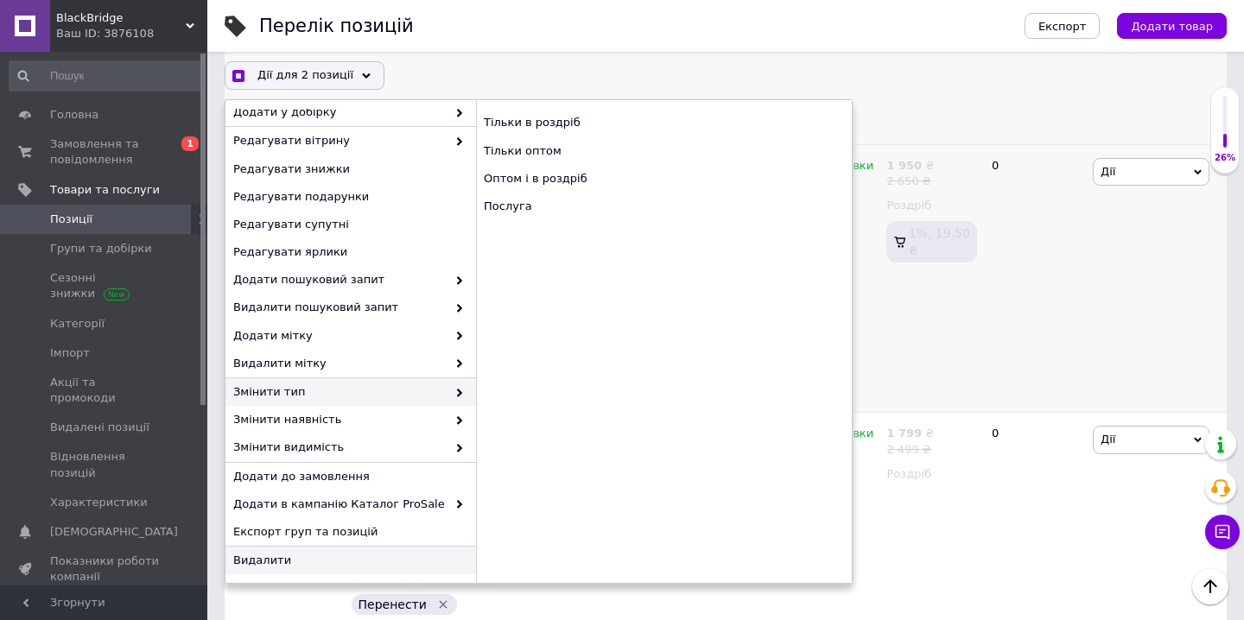
click at [309, 561] on span "Видалити" at bounding box center [348, 561] width 231 height 16
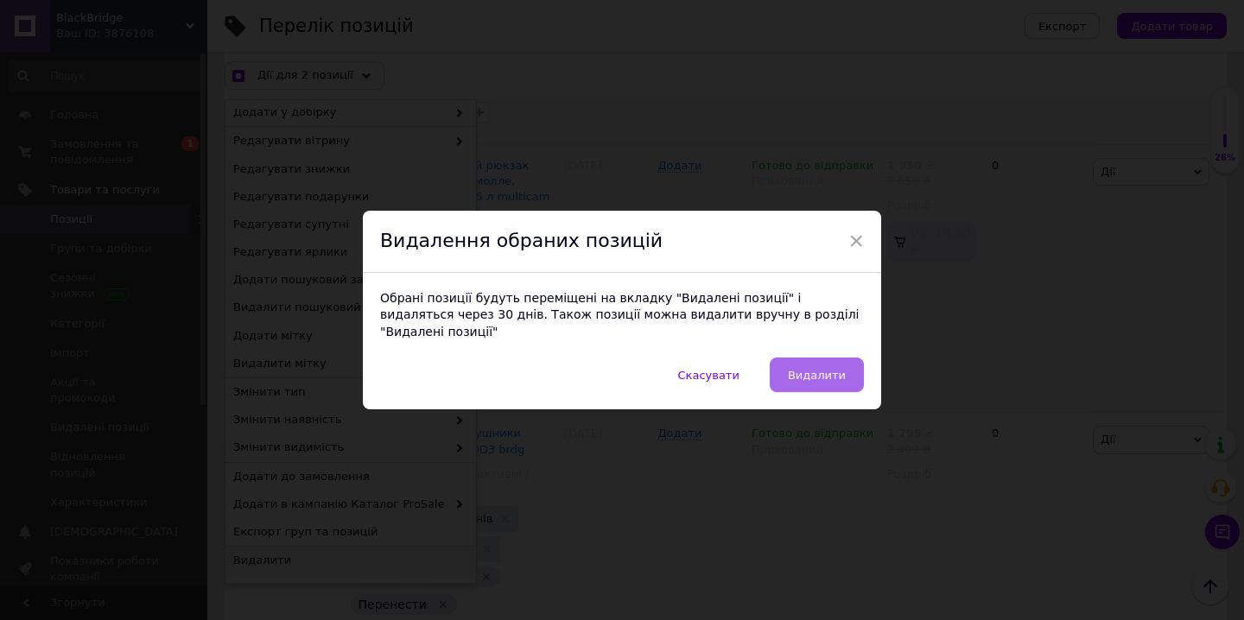
click at [809, 371] on span "Видалити" at bounding box center [817, 375] width 58 height 13
checkbox input "true"
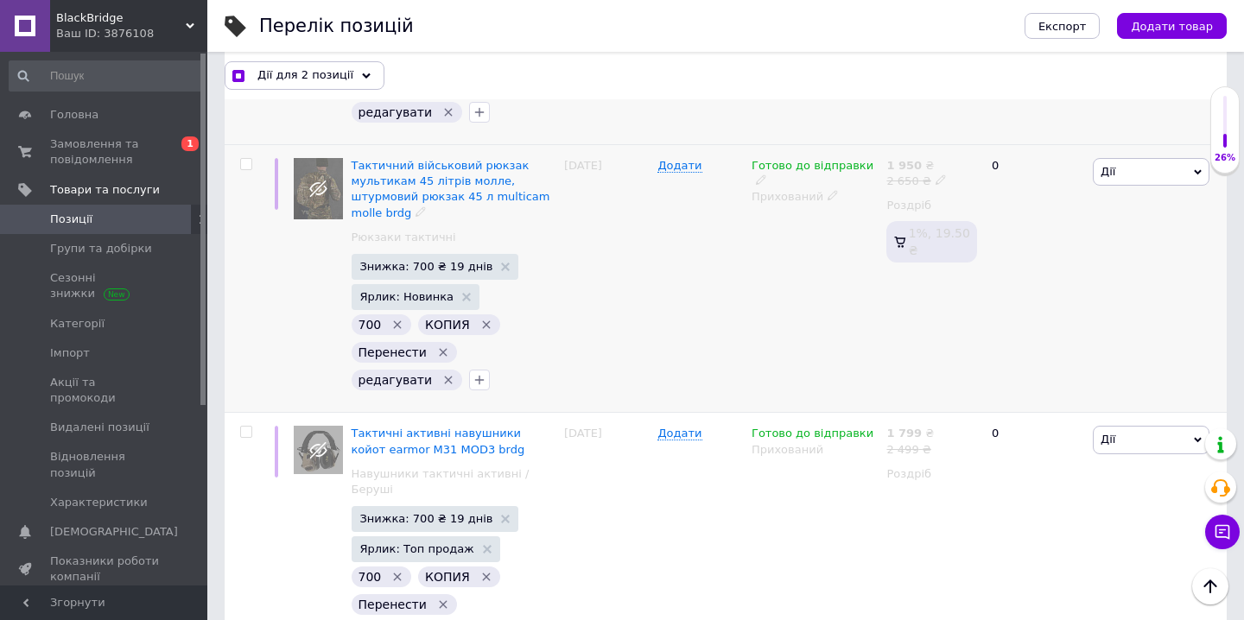
checkbox input "false"
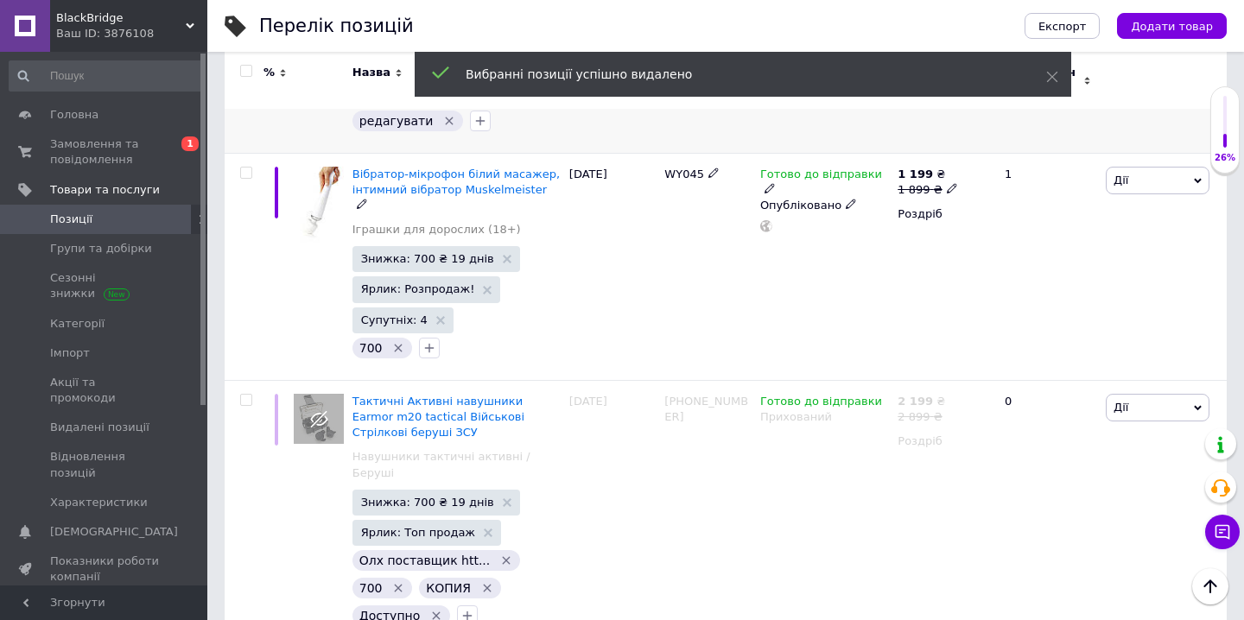
scroll to position [2415, 0]
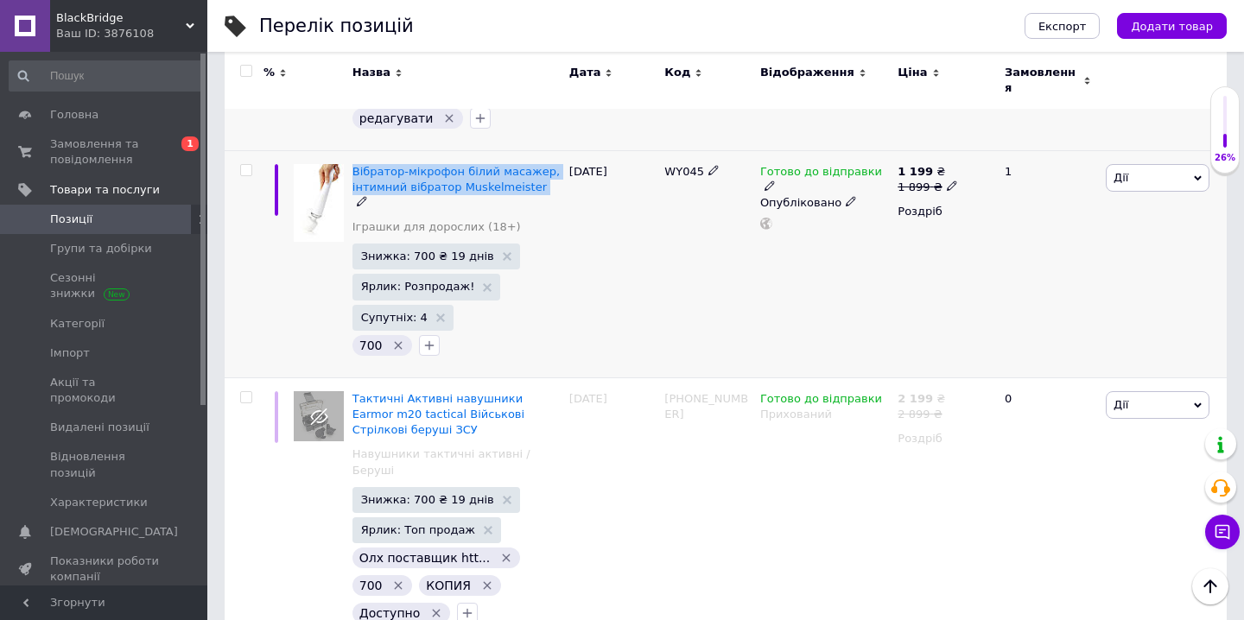
drag, startPoint x: 352, startPoint y: 135, endPoint x: 537, endPoint y: 160, distance: 186.6
click at [537, 161] on div "Вібратор-мікрофон білий масажер, інтимний вібратор Muskelmeister Іграшки для до…" at bounding box center [456, 263] width 217 height 227
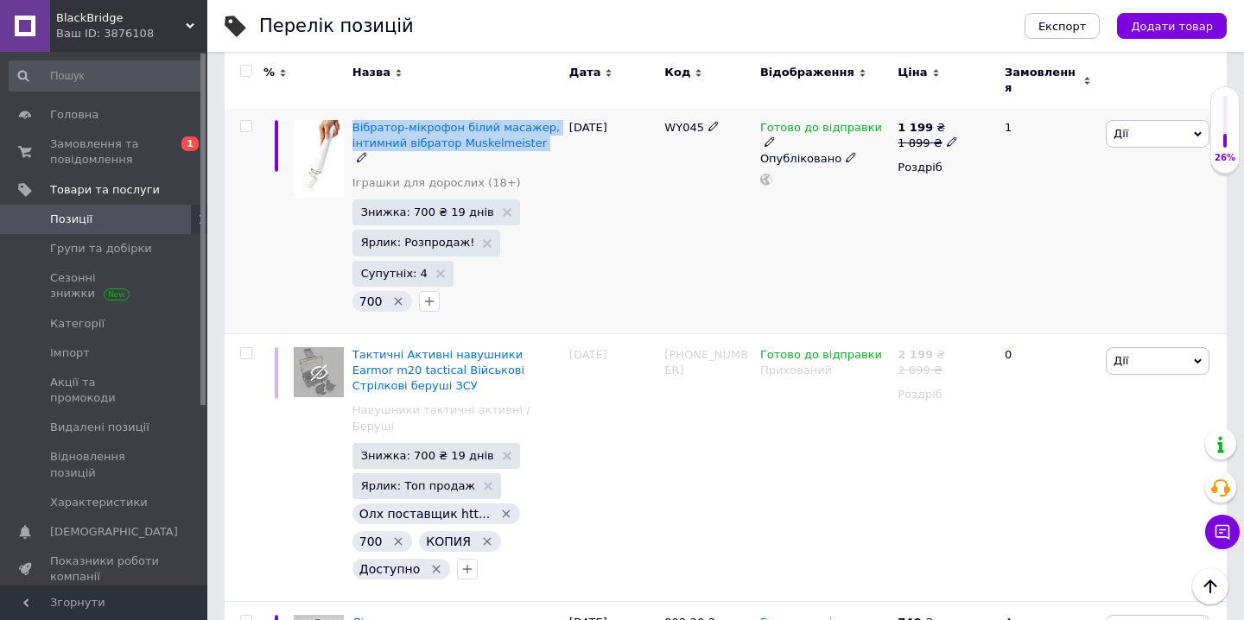
scroll to position [2461, 0]
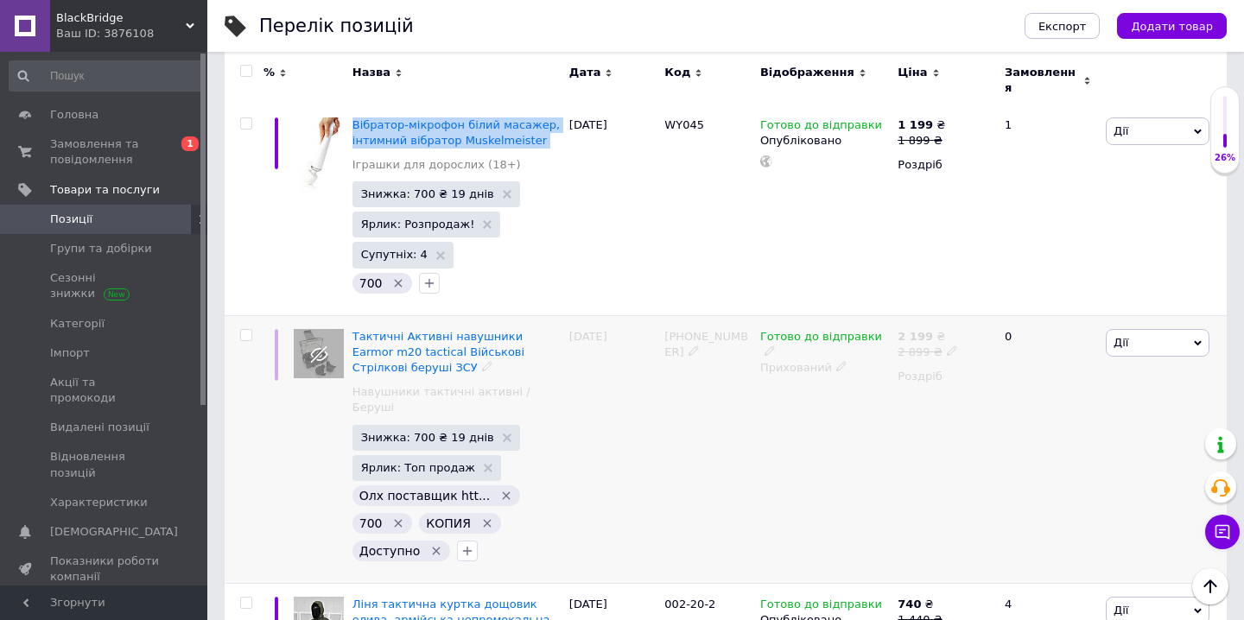
click at [244, 330] on input "checkbox" at bounding box center [245, 335] width 11 height 11
checkbox input "true"
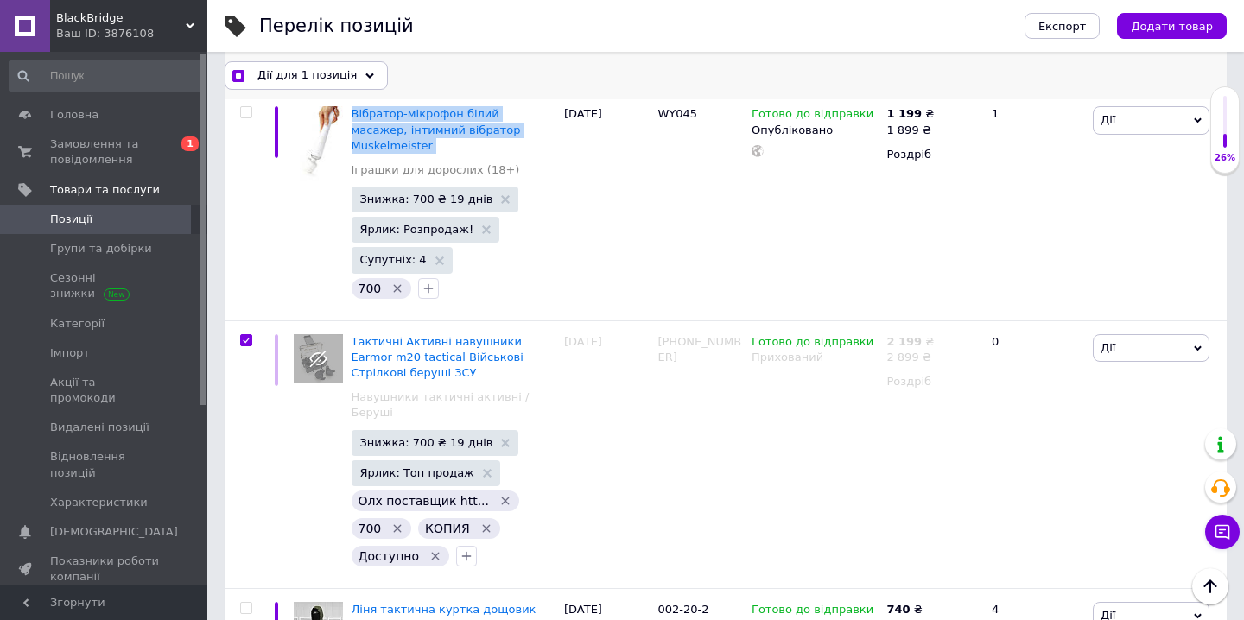
click at [354, 78] on div "Дії для 1 позиція" at bounding box center [306, 75] width 163 height 28
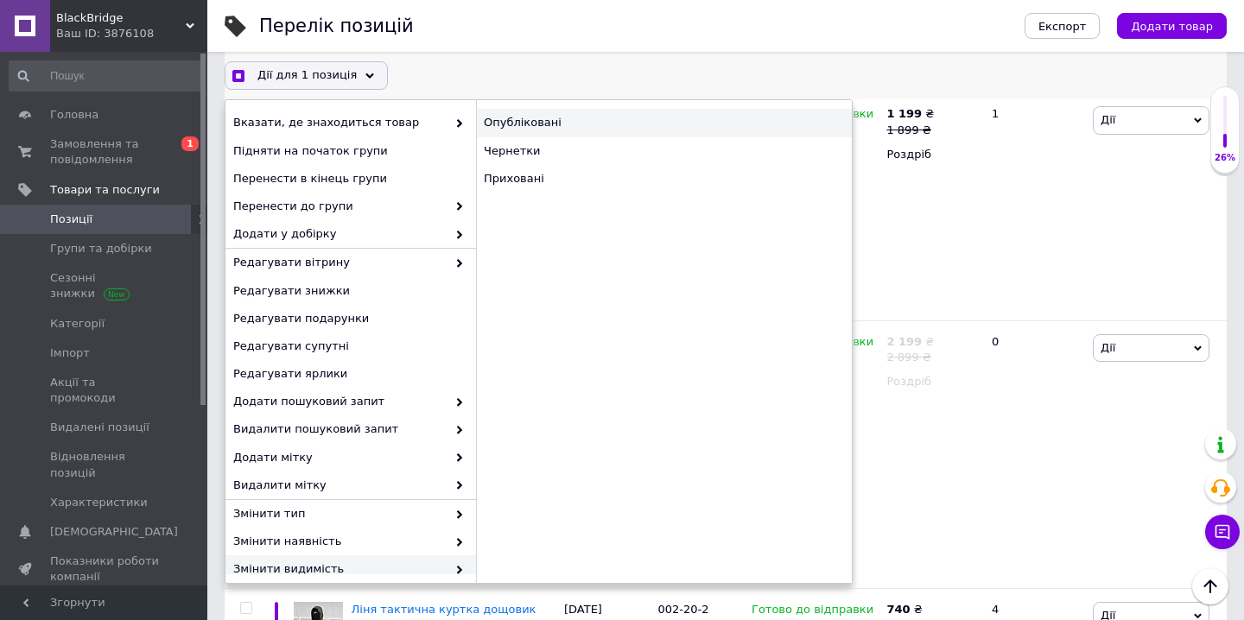
checkbox input "true"
click at [569, 123] on div "Опубліковані" at bounding box center [664, 123] width 376 height 28
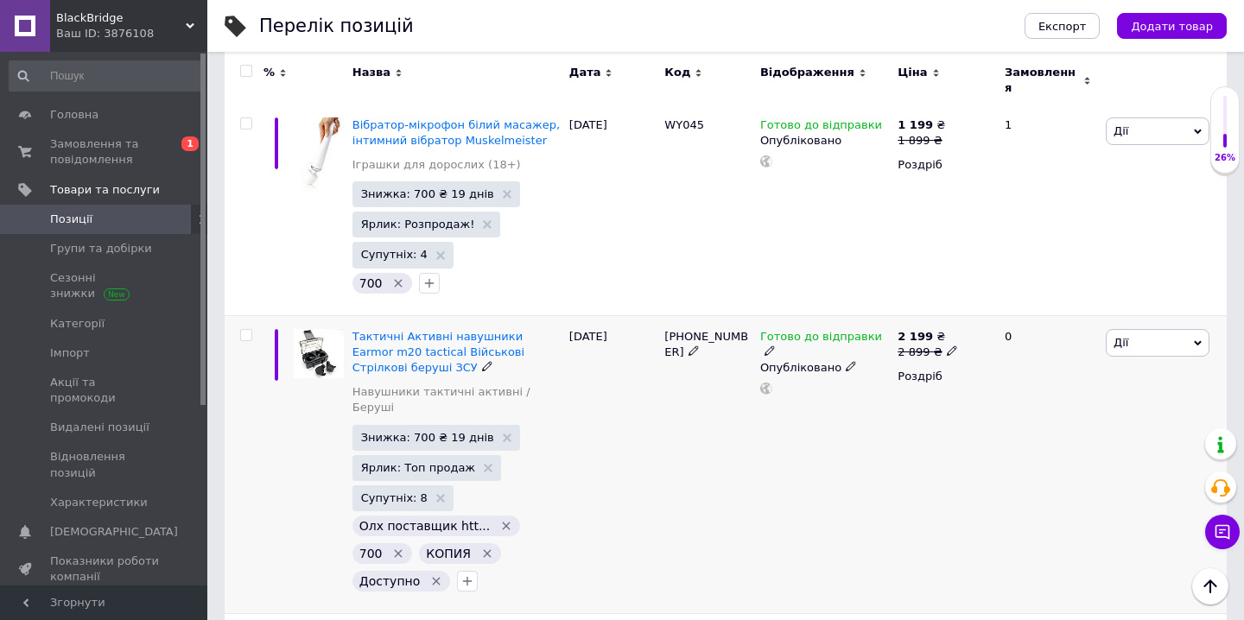
click at [241, 330] on input "checkbox" at bounding box center [245, 335] width 11 height 11
checkbox input "true"
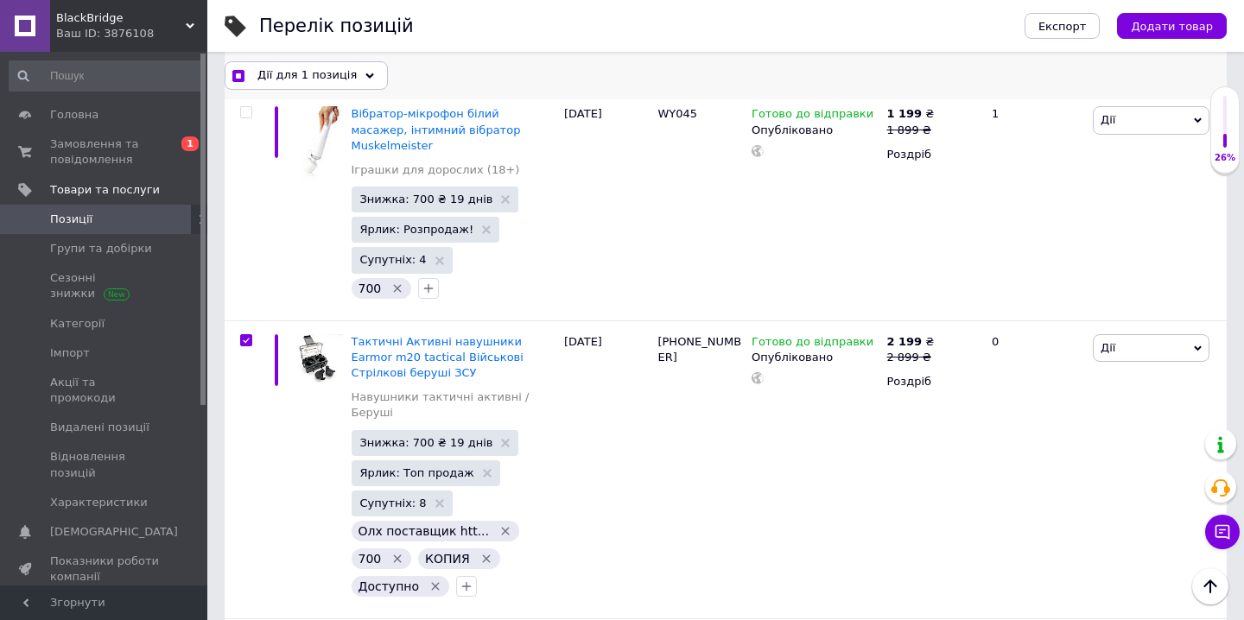
click at [341, 83] on span "Дії для 1 позиція" at bounding box center [306, 75] width 99 height 16
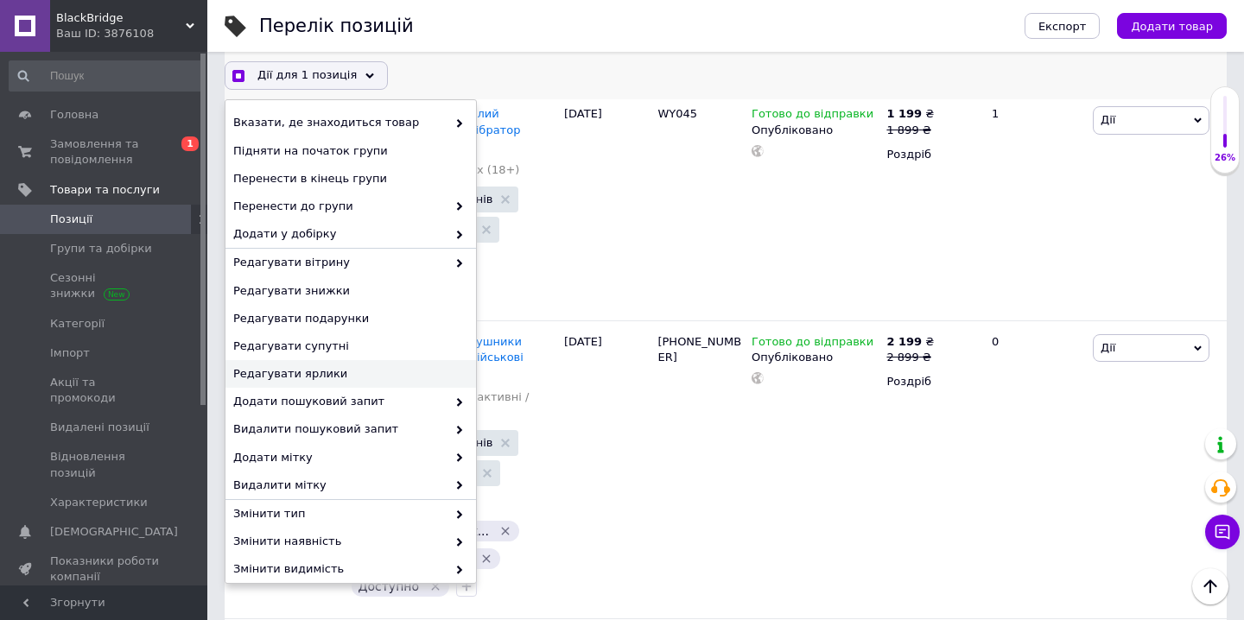
scroll to position [122, 0]
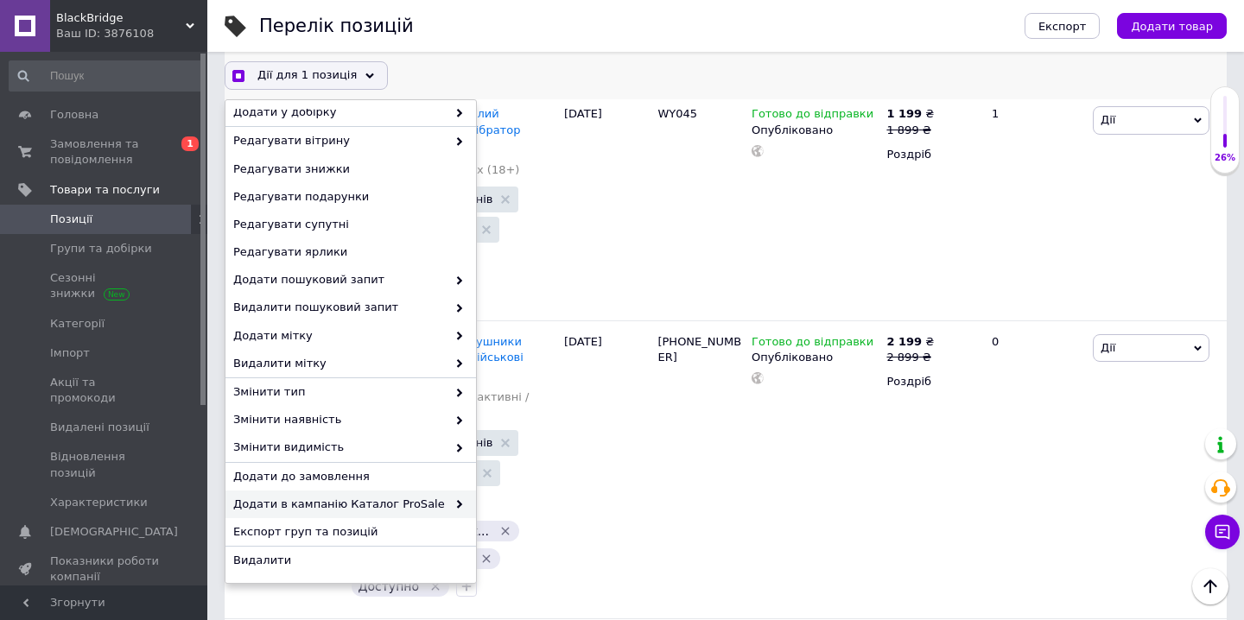
click at [397, 504] on span "Додати в кампанію Каталог ProSale" at bounding box center [339, 505] width 213 height 16
checkbox input "true"
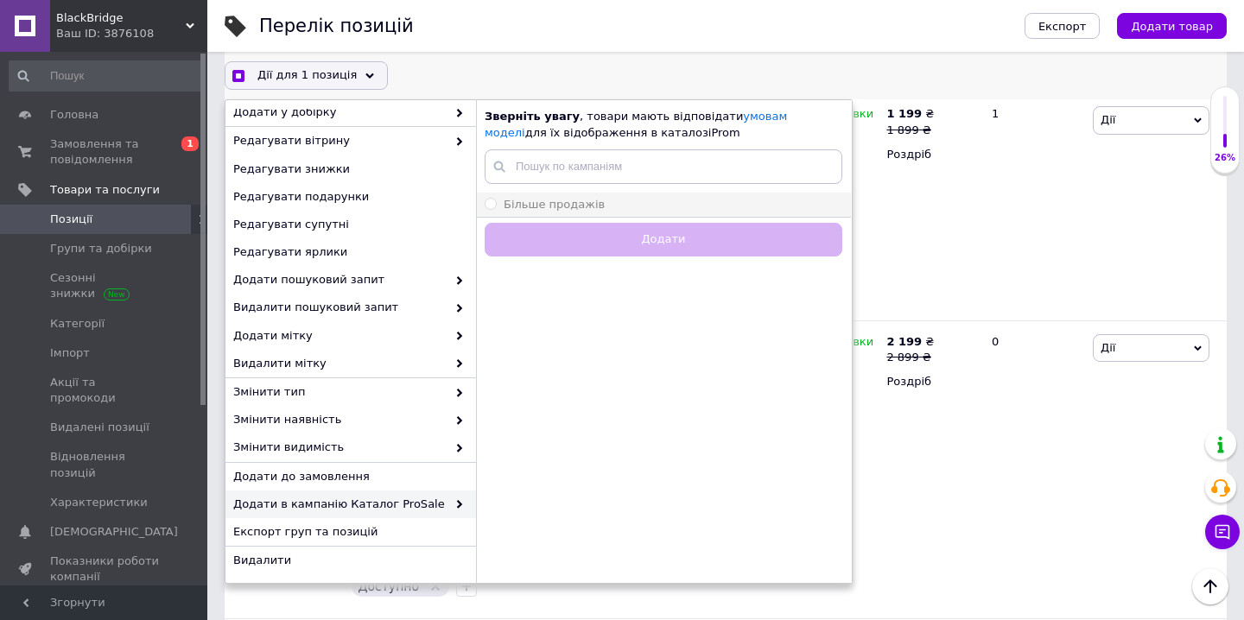
click at [610, 214] on li "Більше продажів" at bounding box center [663, 205] width 375 height 24
radio input "true"
checkbox input "true"
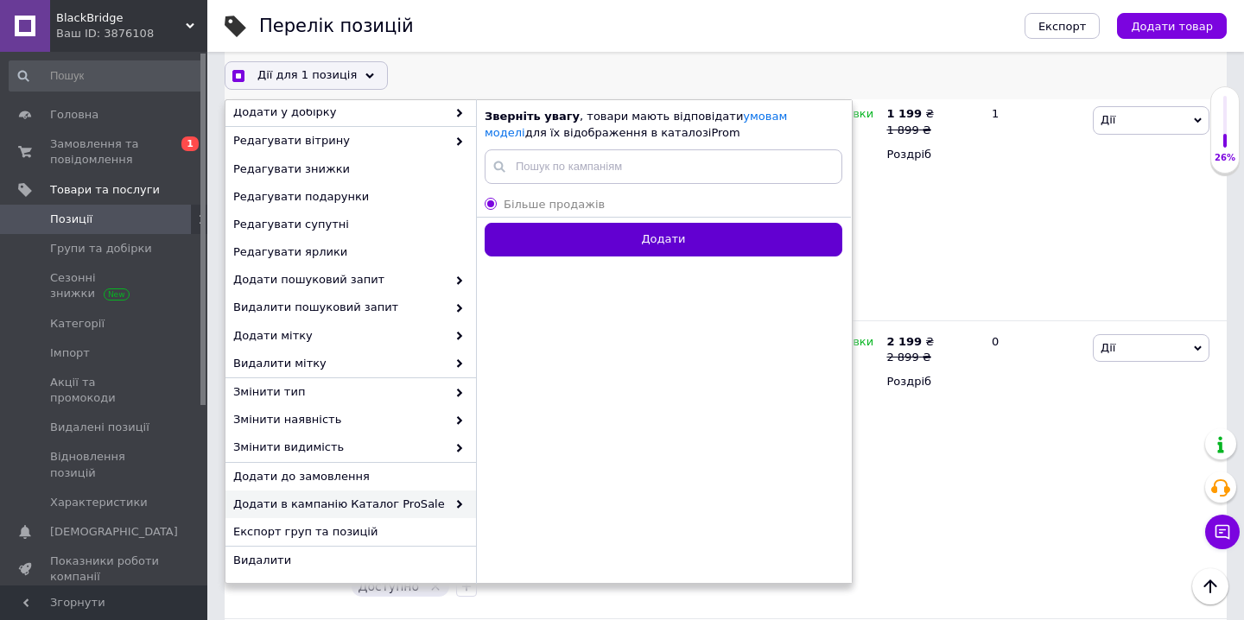
click at [614, 232] on button "Додати" at bounding box center [664, 240] width 358 height 34
radio input "false"
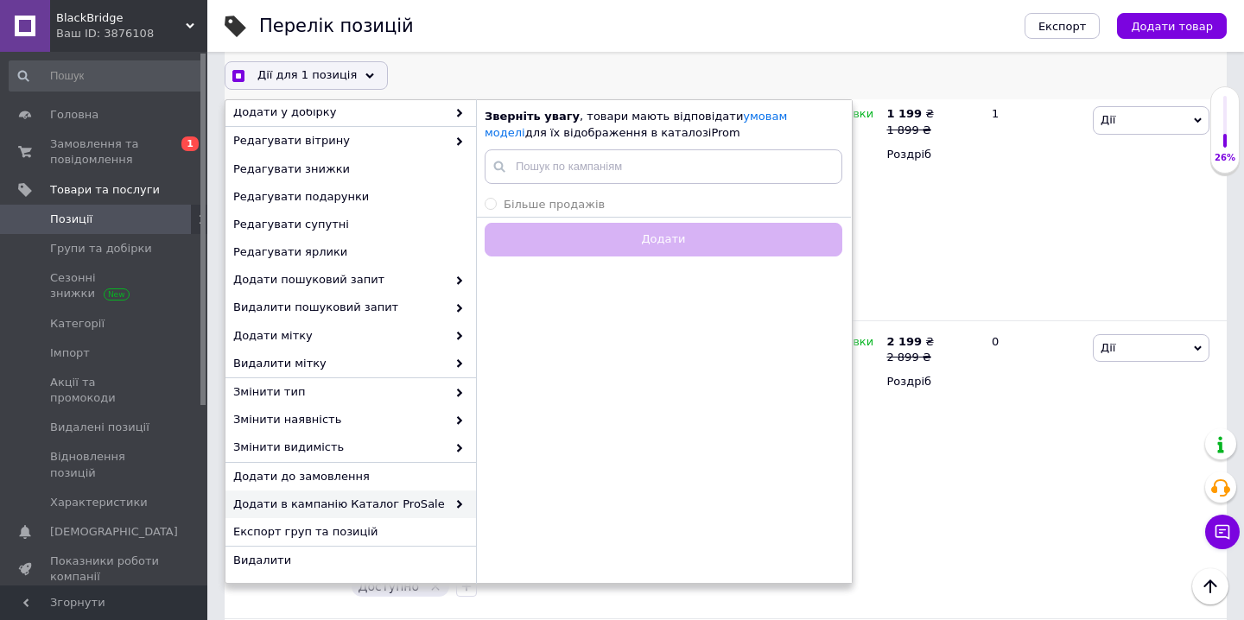
checkbox input "true"
checkbox input "false"
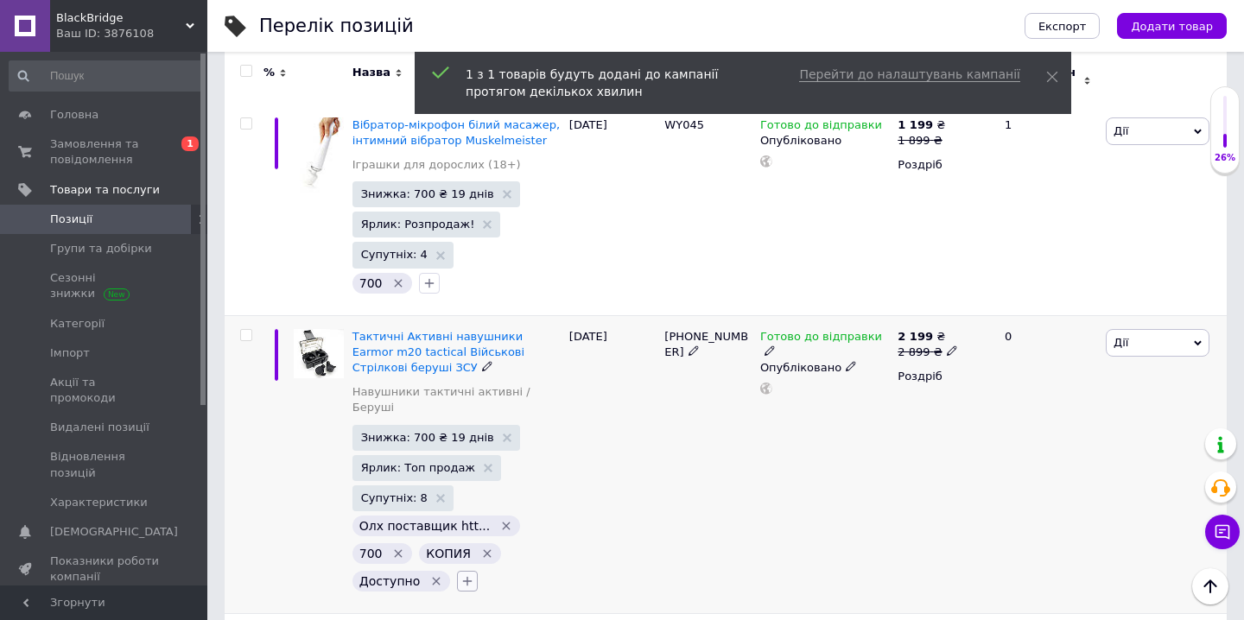
click at [462, 575] on icon "button" at bounding box center [467, 582] width 14 height 14
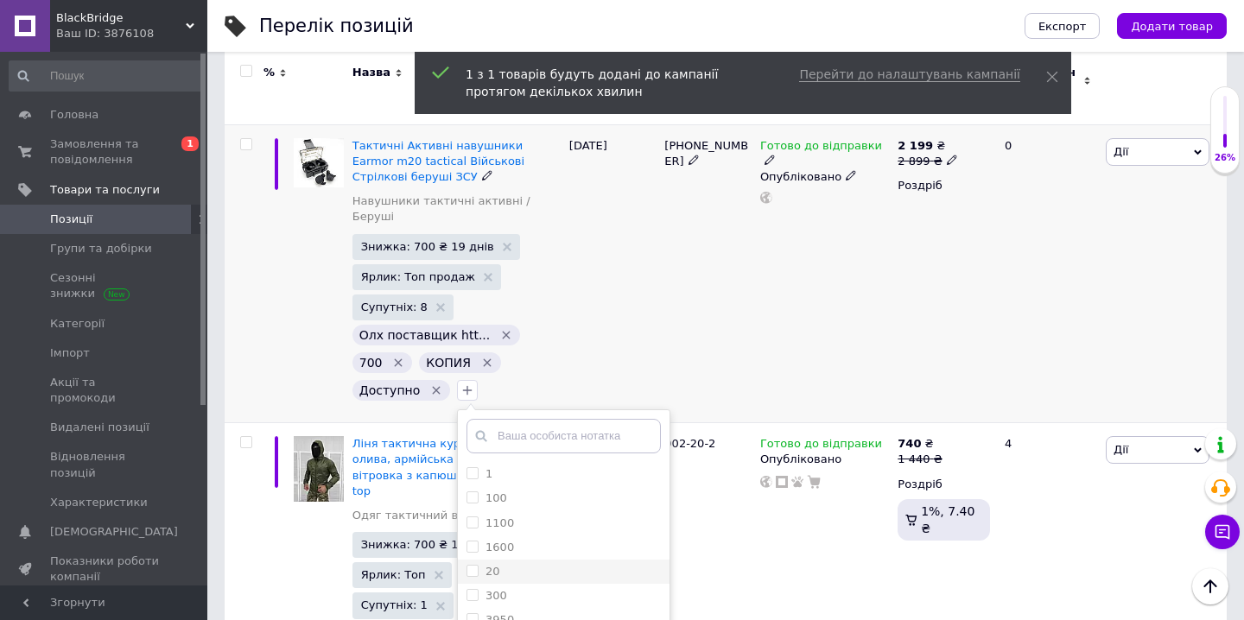
scroll to position [327, 0]
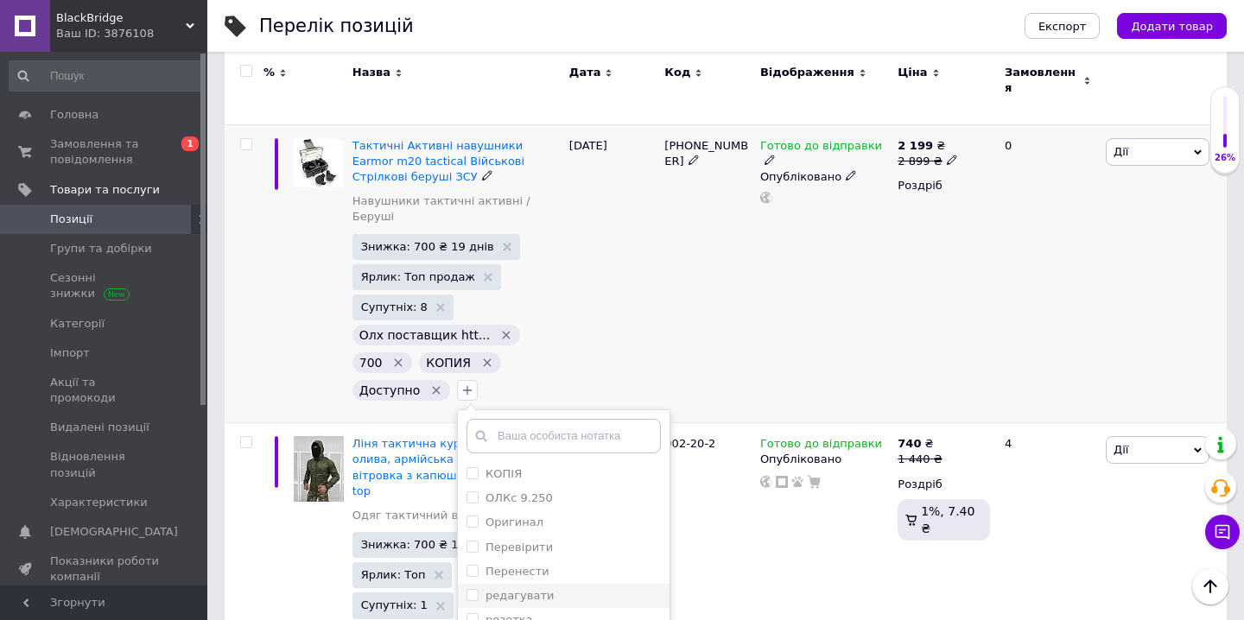
click at [513, 589] on label "редагувати" at bounding box center [520, 595] width 68 height 13
checkbox input "true"
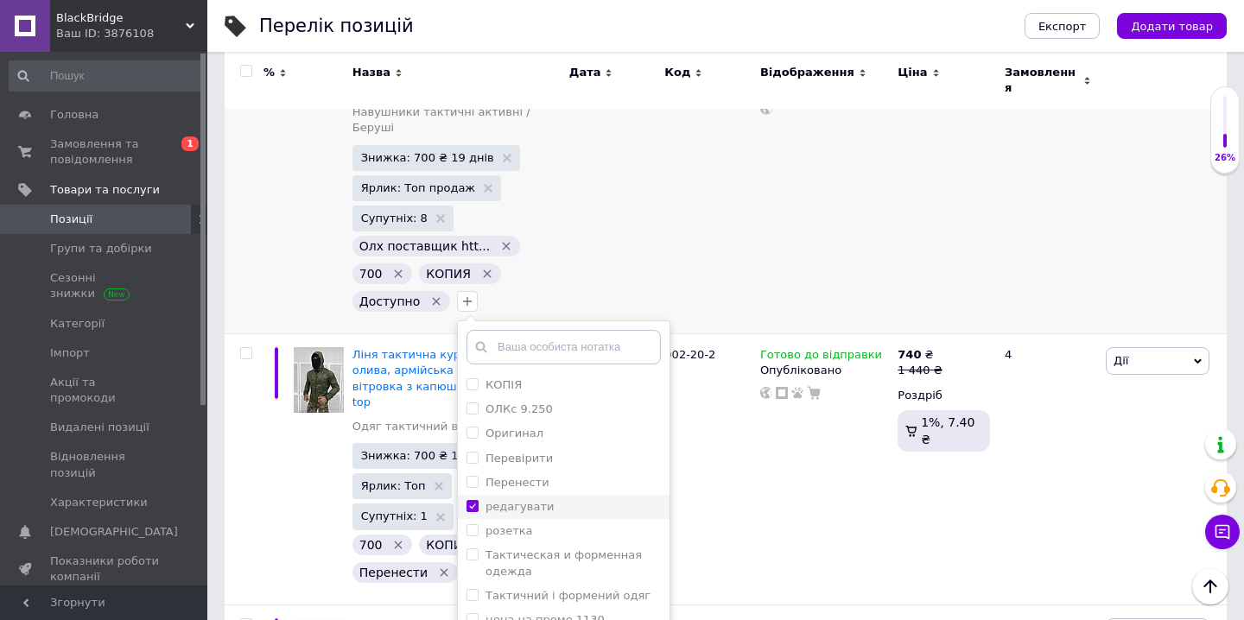
scroll to position [2765, 0]
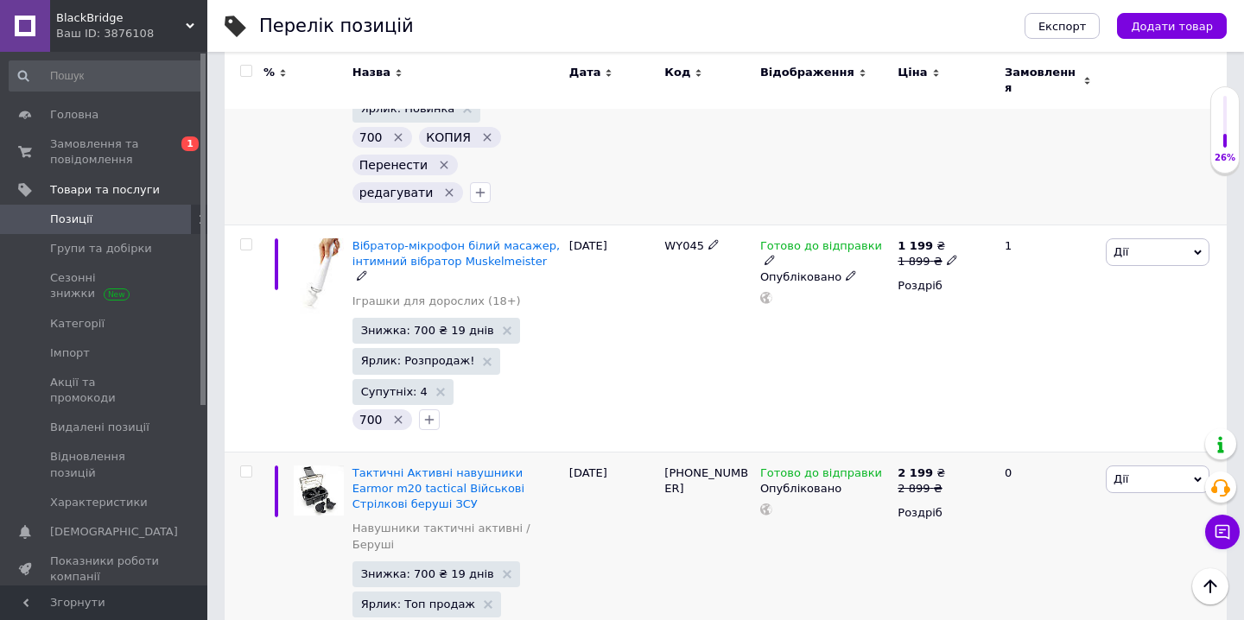
scroll to position [2340, 0]
click at [246, 240] on input "checkbox" at bounding box center [245, 245] width 11 height 11
checkbox input "true"
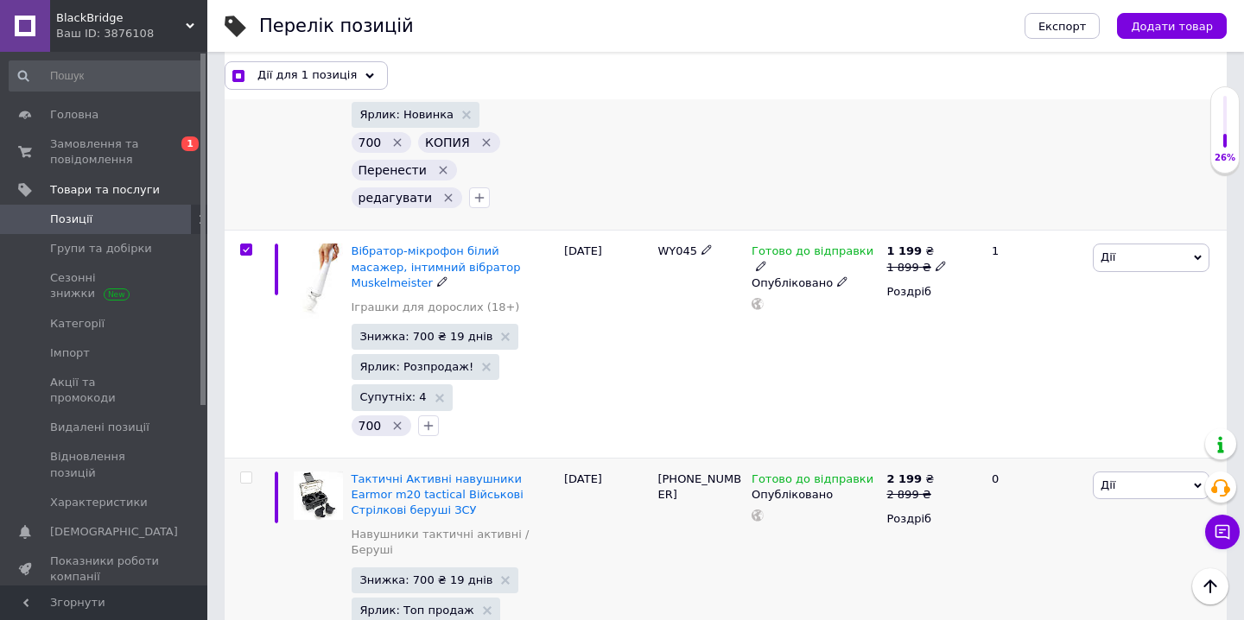
scroll to position [2355, 0]
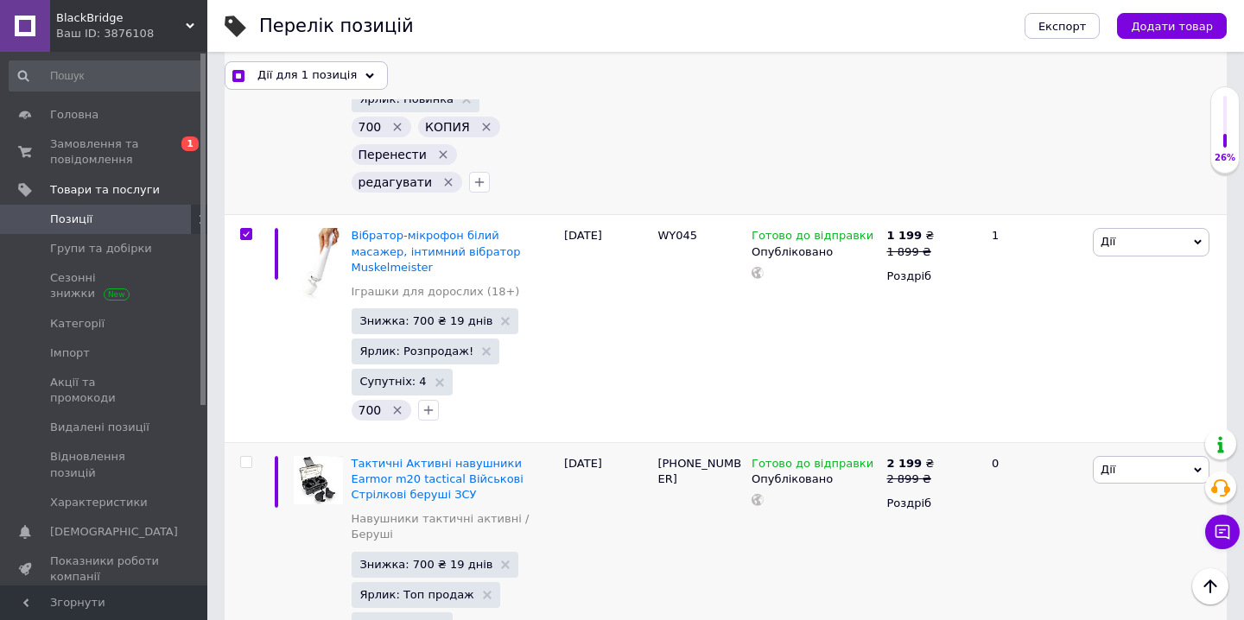
click at [342, 69] on span "Дії для 1 позиція" at bounding box center [306, 75] width 99 height 16
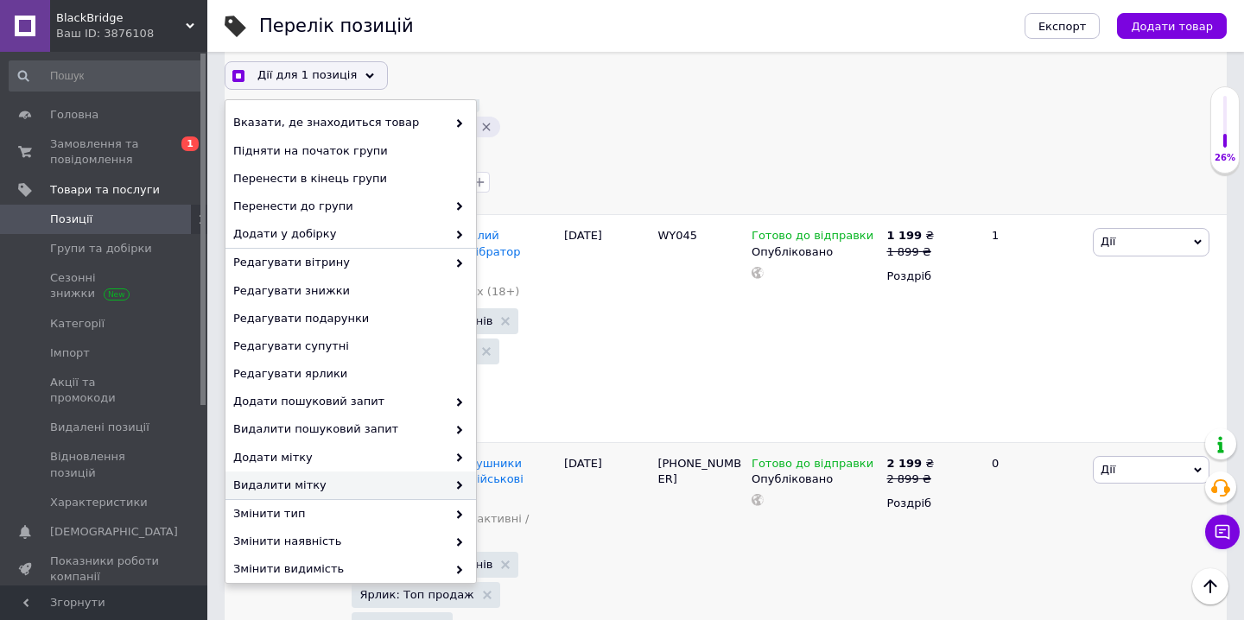
scroll to position [122, 0]
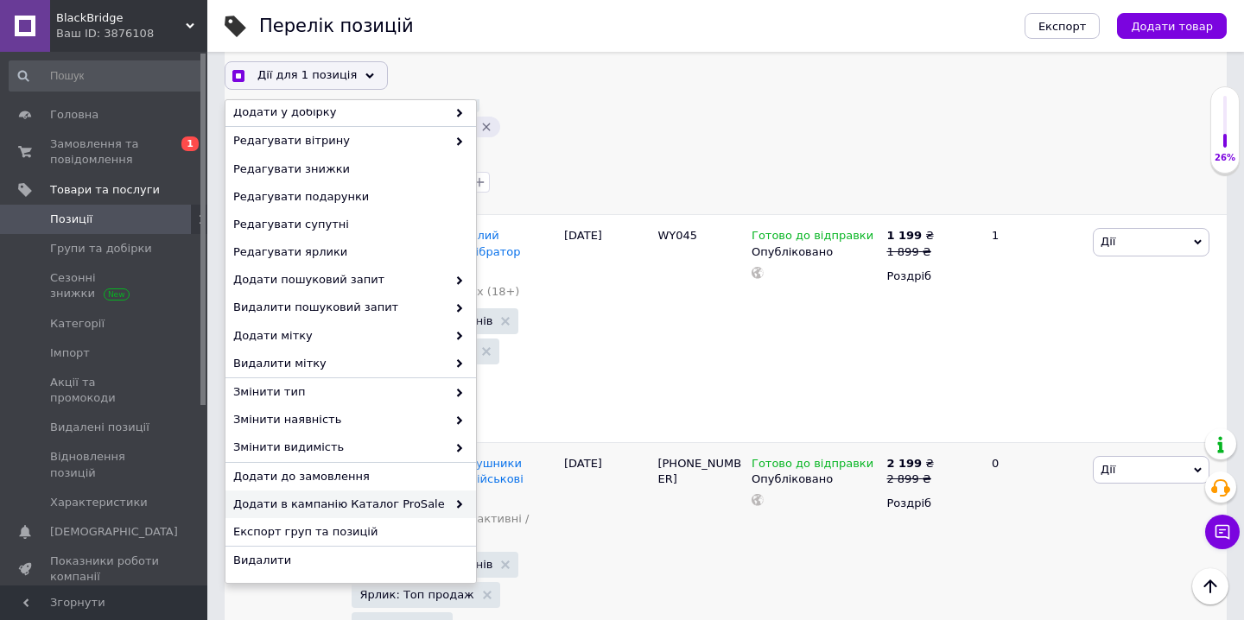
click at [410, 507] on span "Додати в кампанію Каталог ProSale" at bounding box center [339, 505] width 213 height 16
checkbox input "true"
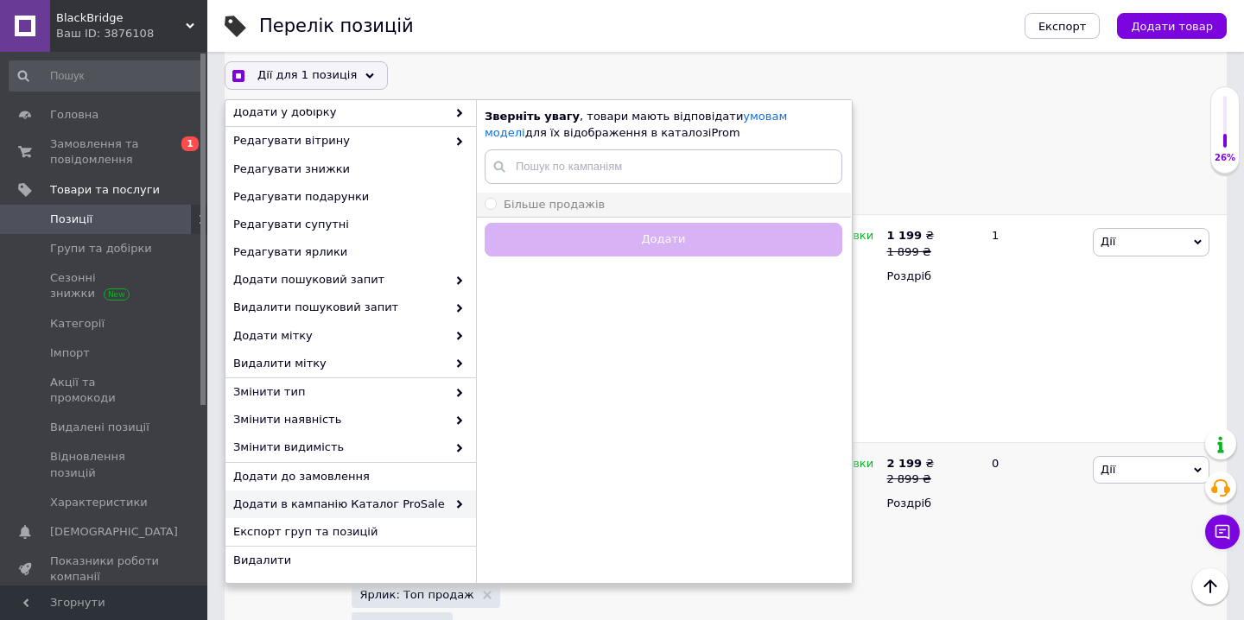
click at [627, 206] on div "Більше продажів" at bounding box center [664, 205] width 358 height 16
radio input "true"
checkbox input "true"
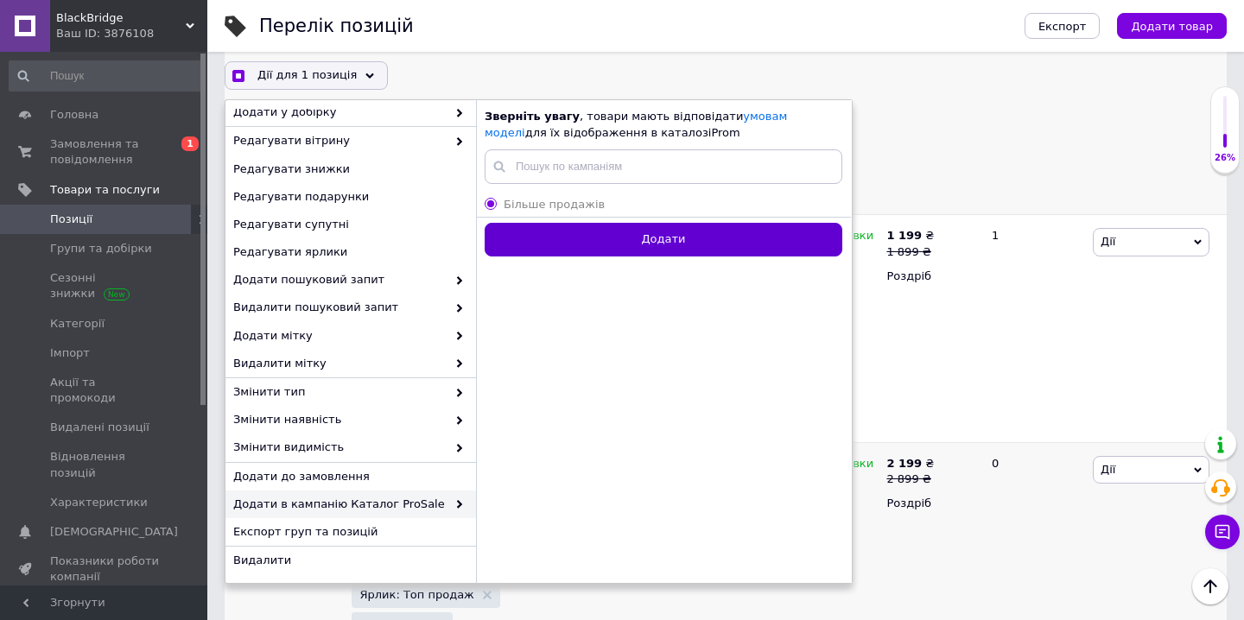
click at [628, 238] on button "Додати" at bounding box center [664, 240] width 358 height 34
radio input "false"
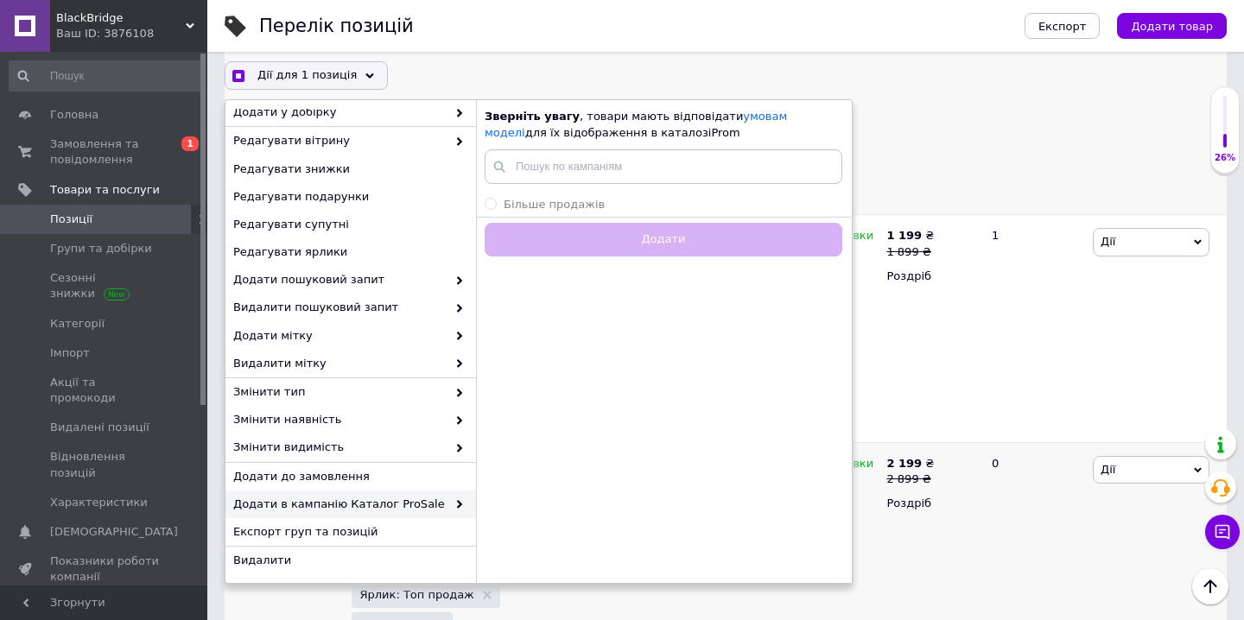
checkbox input "false"
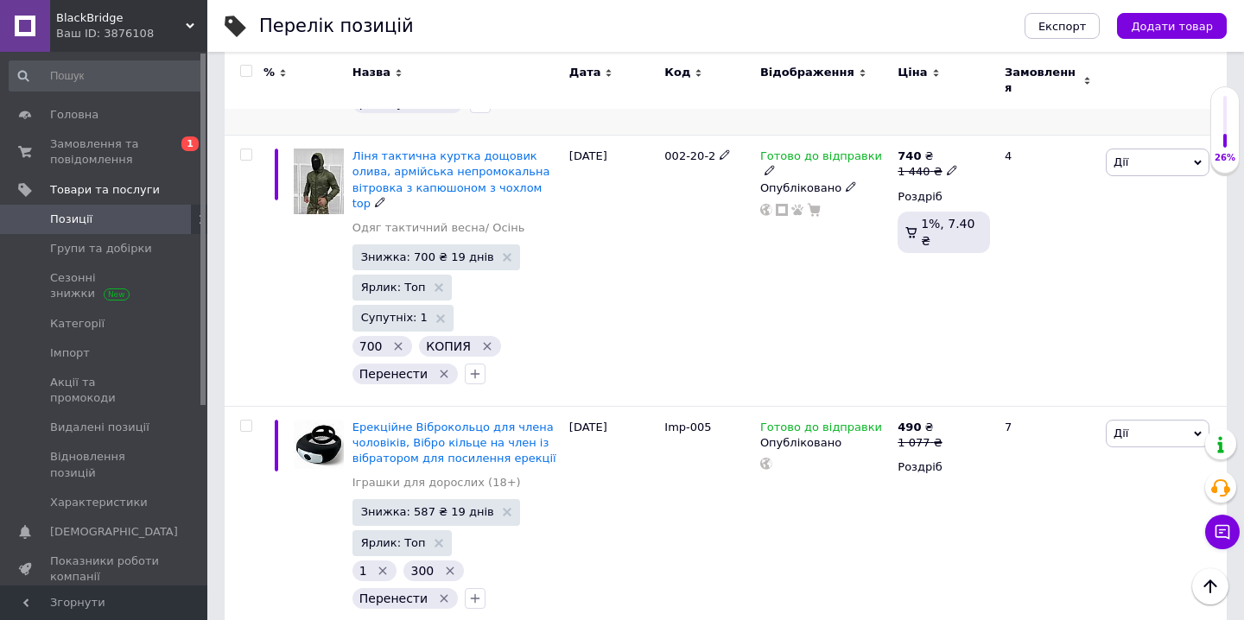
scroll to position [2971, 0]
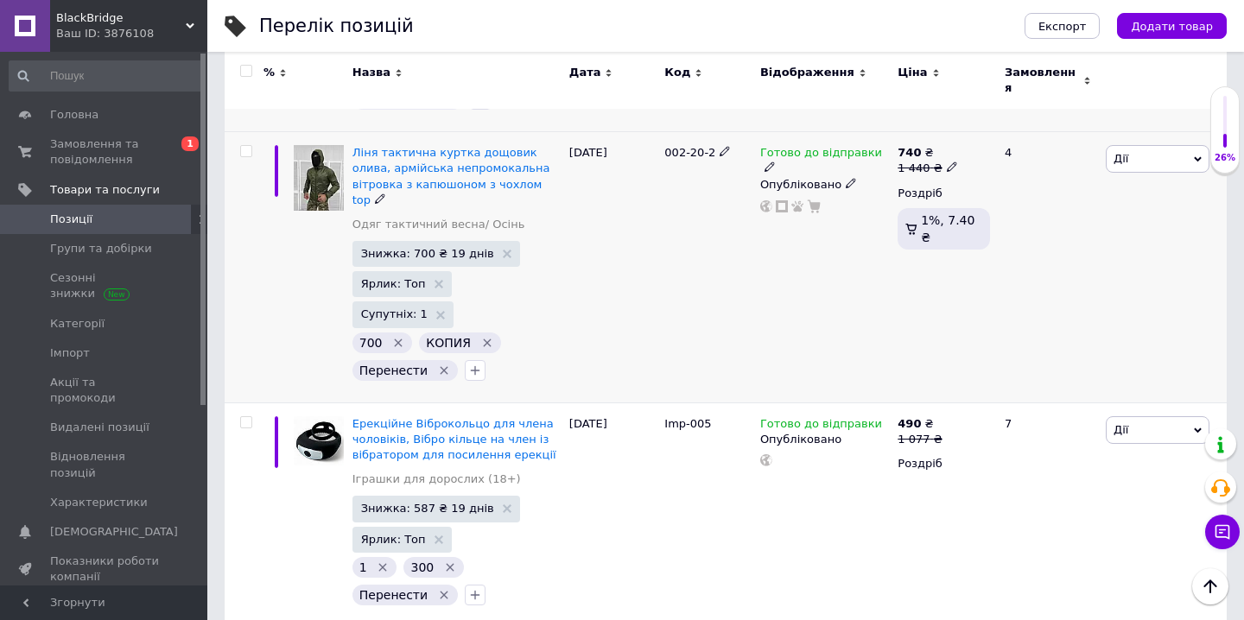
click at [437, 364] on icon "Видалити мітку" at bounding box center [444, 371] width 14 height 14
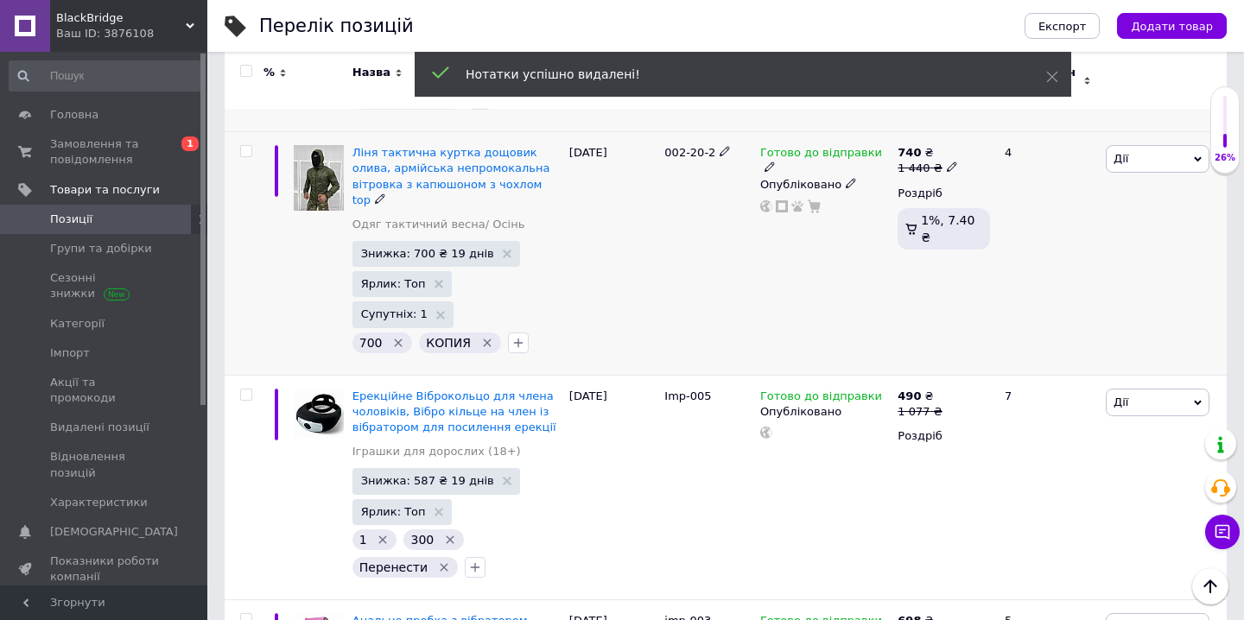
click at [483, 339] on icon "Видалити мітку" at bounding box center [487, 343] width 8 height 8
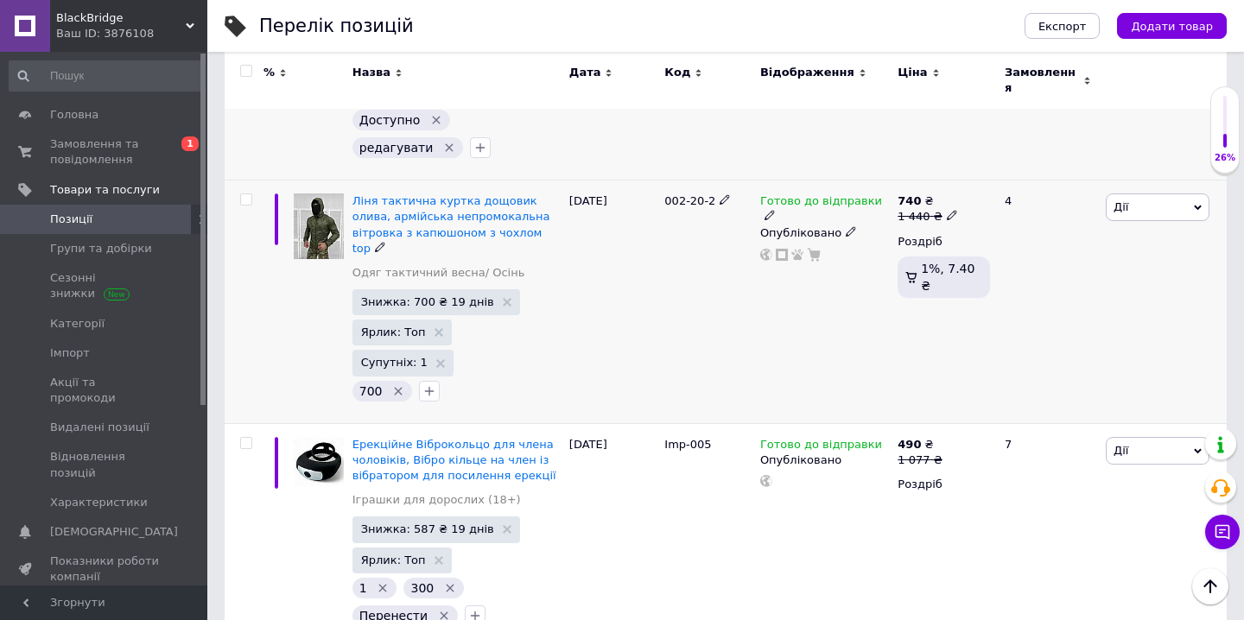
scroll to position [2920, 0]
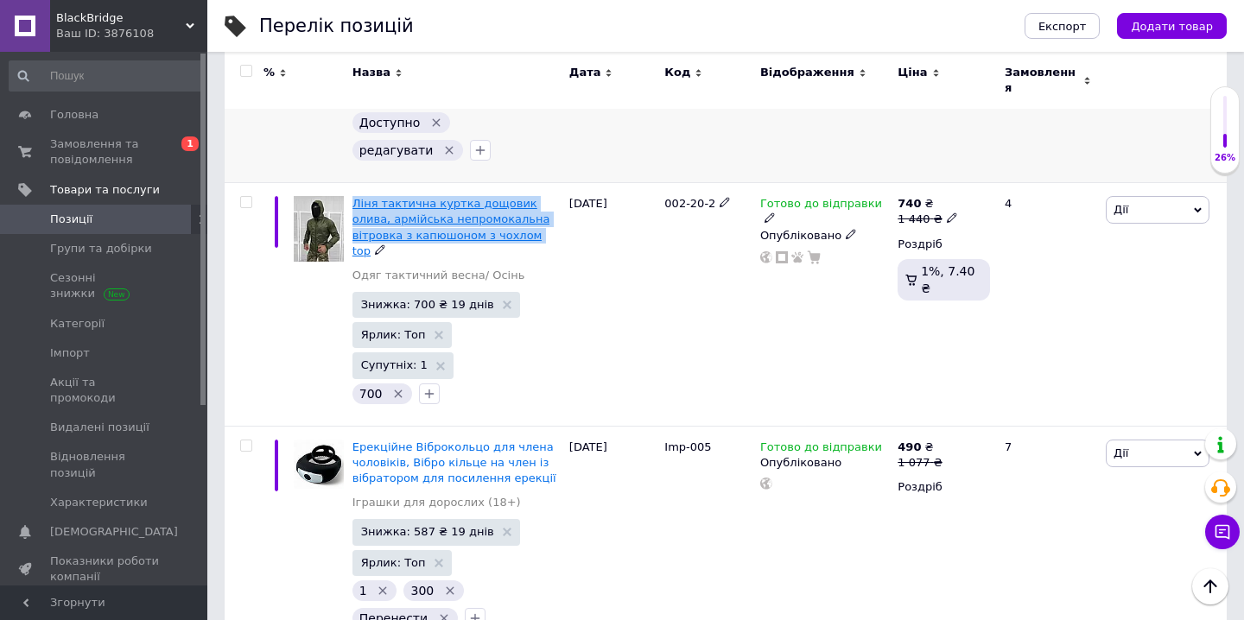
drag, startPoint x: 354, startPoint y: 152, endPoint x: 472, endPoint y: 197, distance: 125.8
click at [473, 198] on div "Ліня тактична куртка дощовик олива, армійська непромокальна вітровка з капюшоно…" at bounding box center [456, 305] width 217 height 244
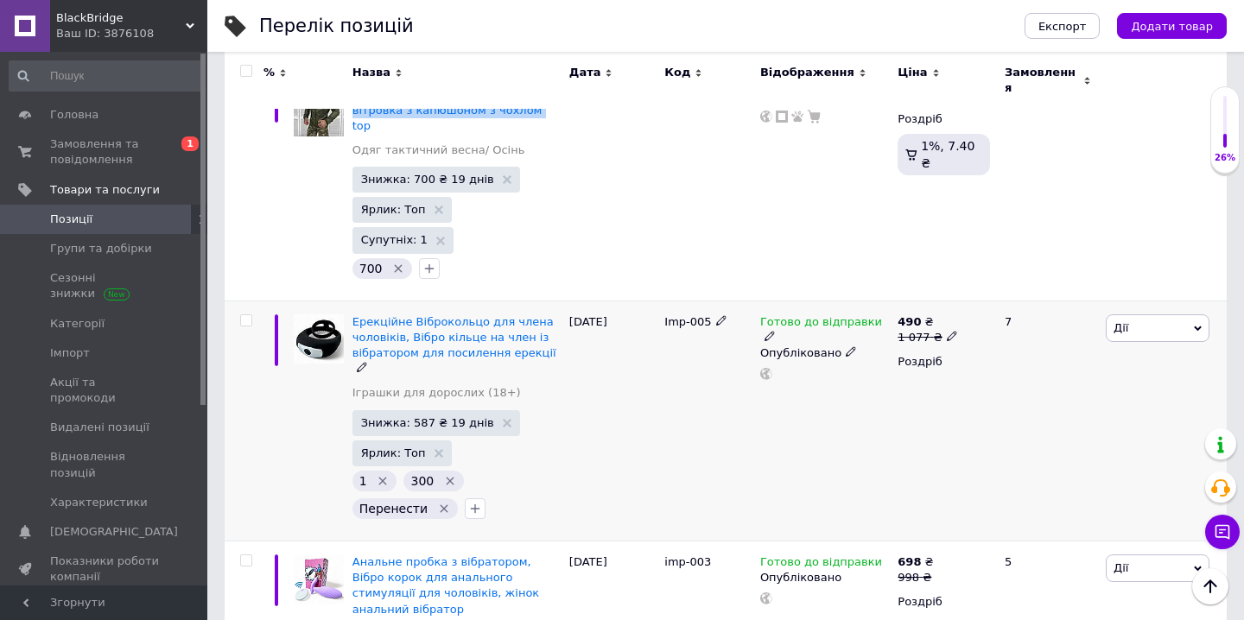
scroll to position [3113, 0]
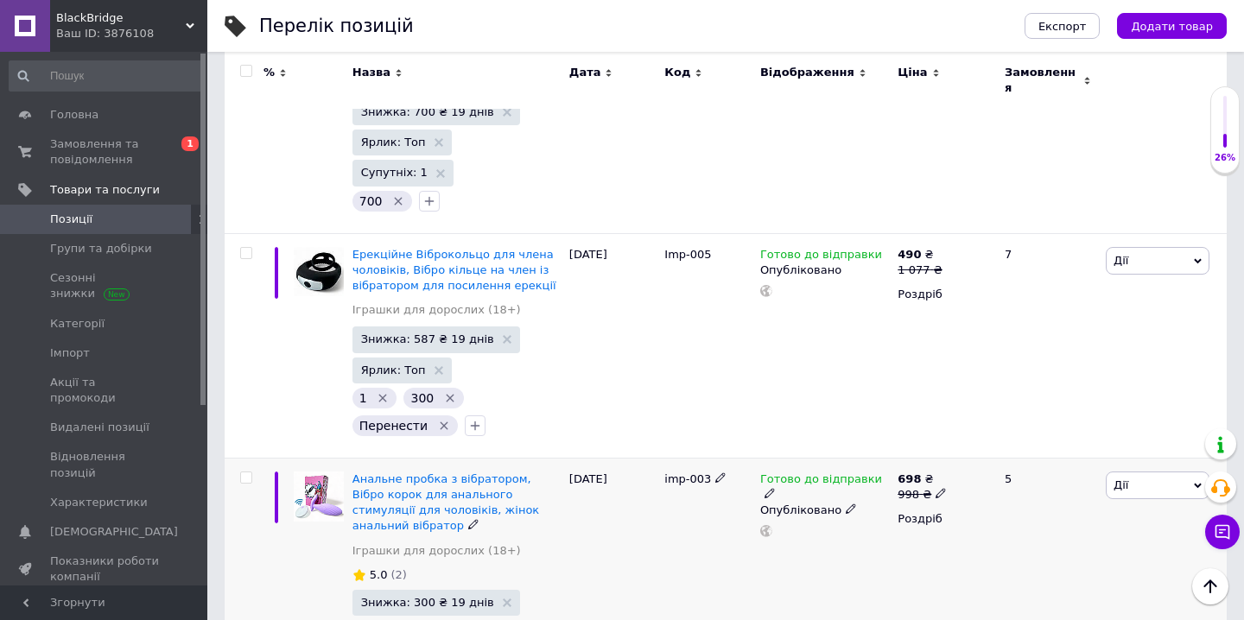
click at [245, 473] on input "checkbox" at bounding box center [245, 478] width 11 height 11
checkbox input "true"
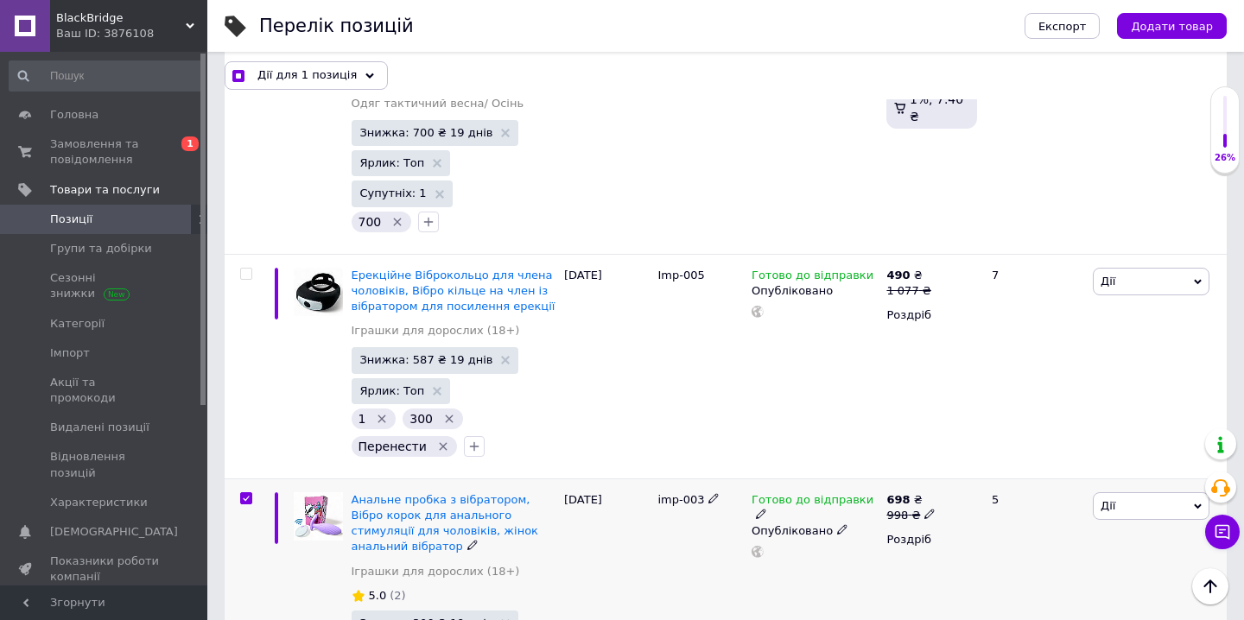
scroll to position [3128, 0]
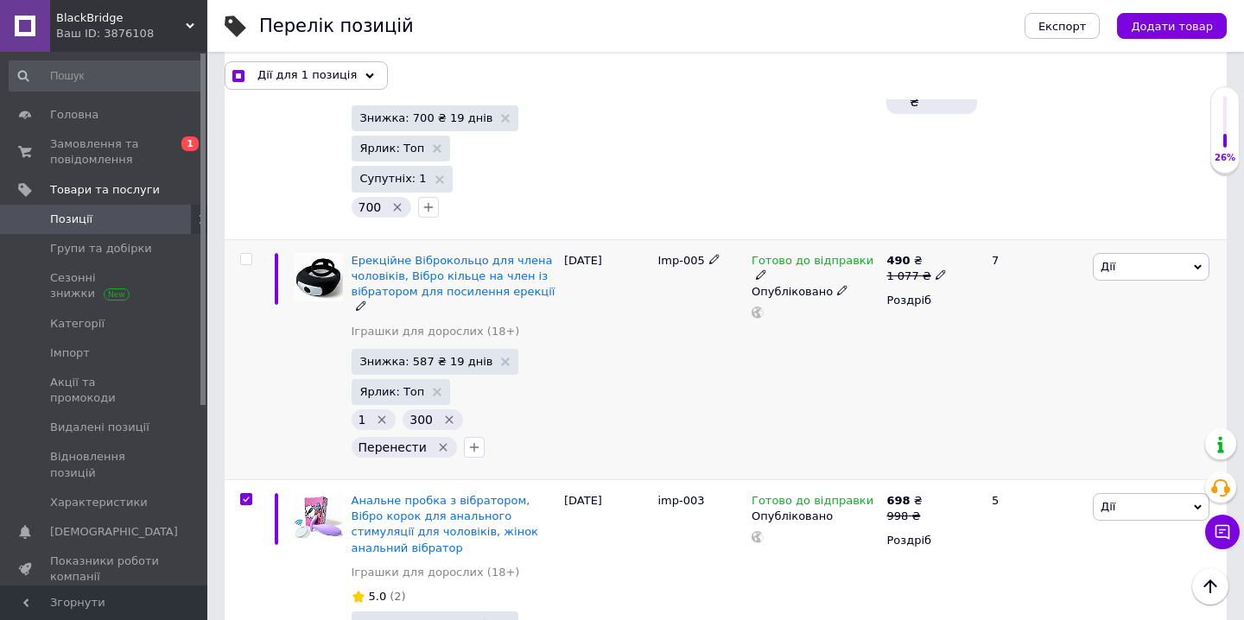
click at [249, 239] on div at bounding box center [244, 359] width 39 height 240
checkbox input "true"
click at [249, 254] on input "checkbox" at bounding box center [245, 259] width 11 height 11
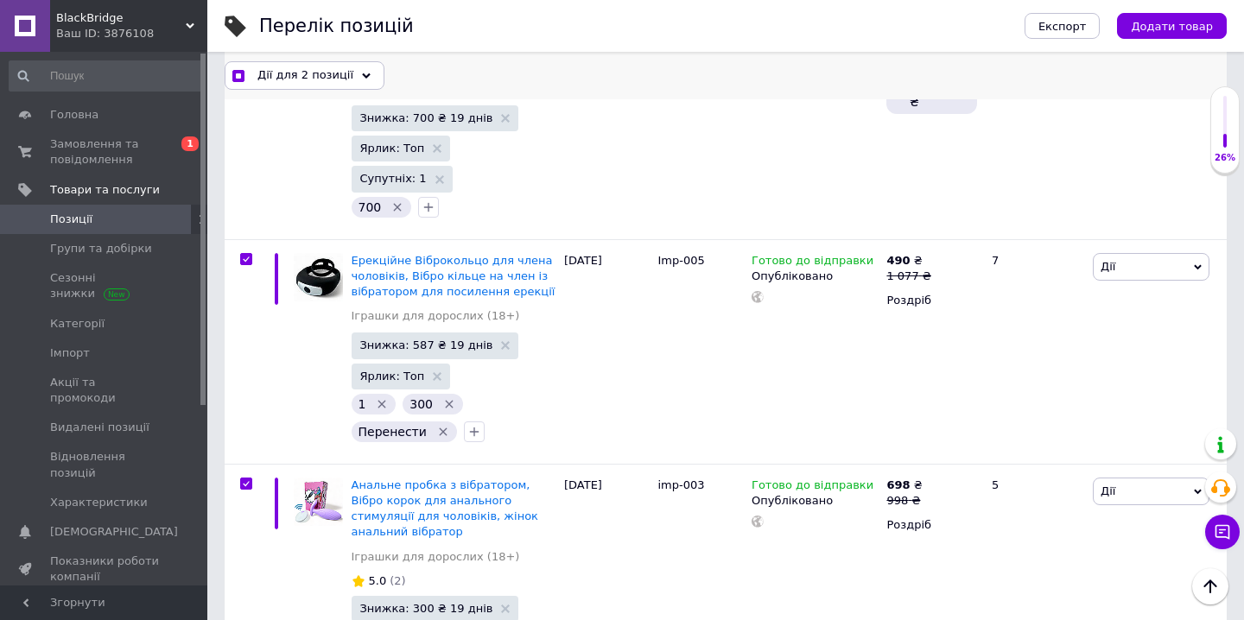
click at [362, 74] on use at bounding box center [366, 75] width 9 height 5
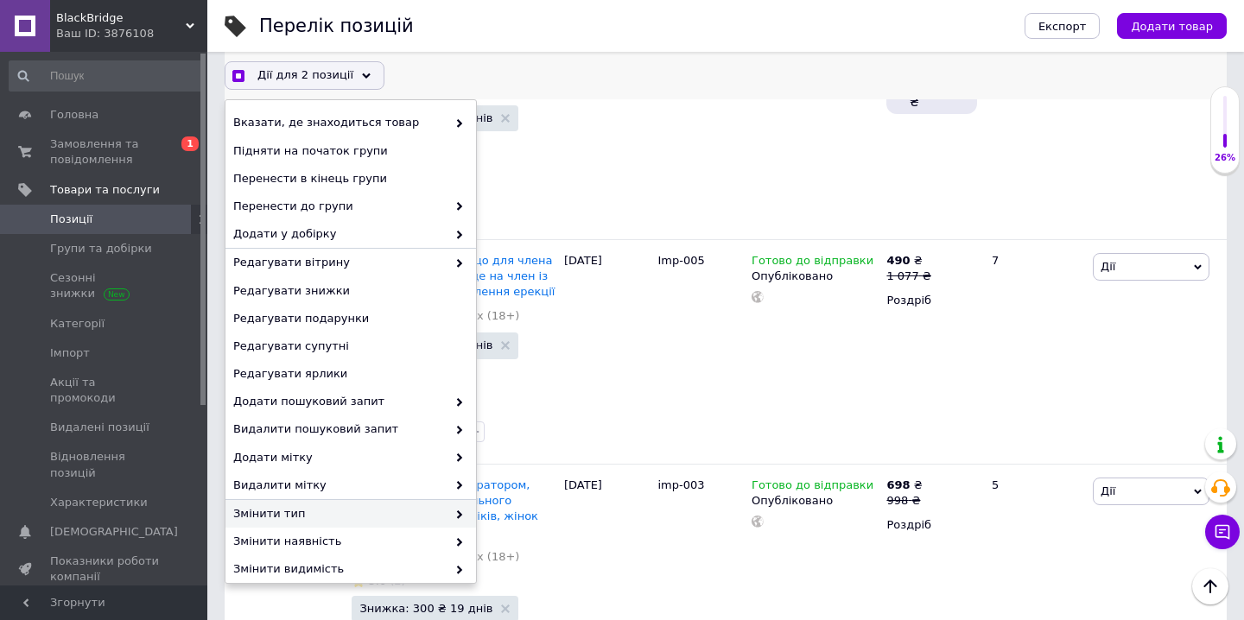
scroll to position [122, 0]
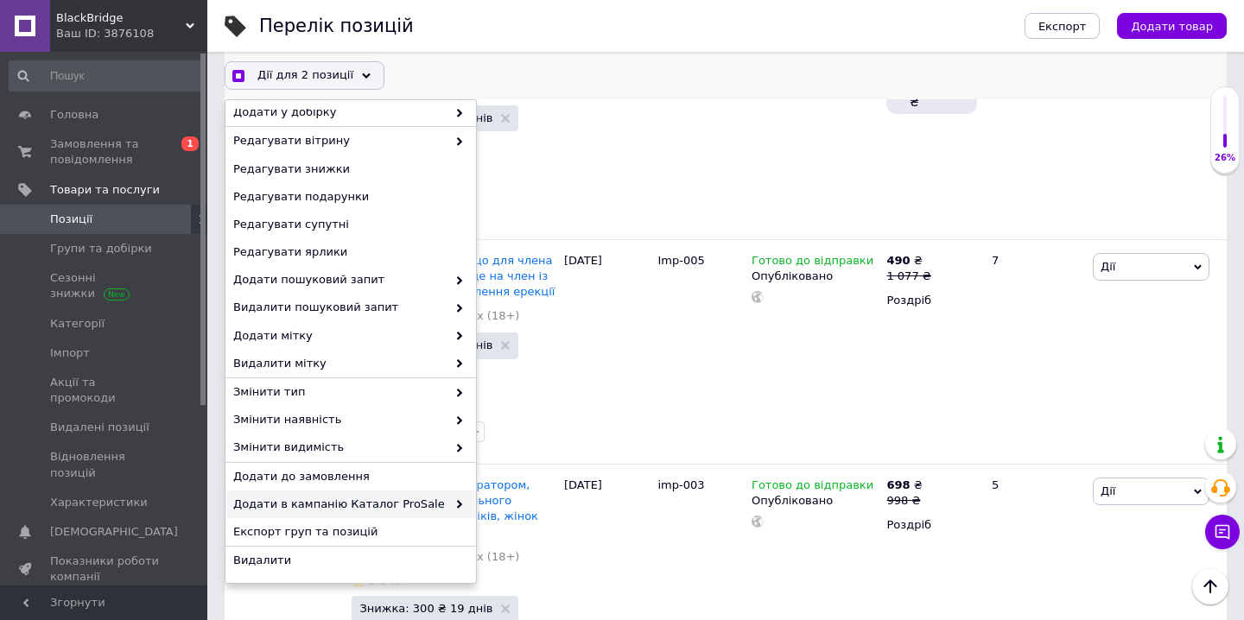
click at [369, 506] on span "Додати в кампанію Каталог ProSale" at bounding box center [339, 505] width 213 height 16
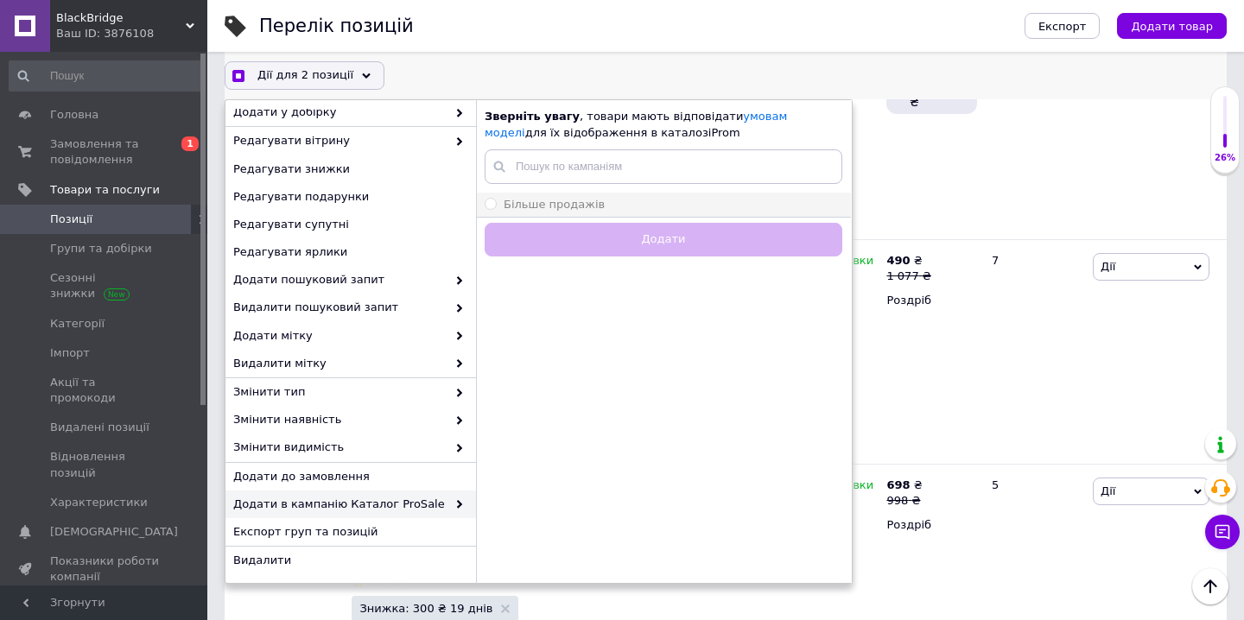
click at [598, 206] on div "Більше продажів" at bounding box center [664, 205] width 358 height 16
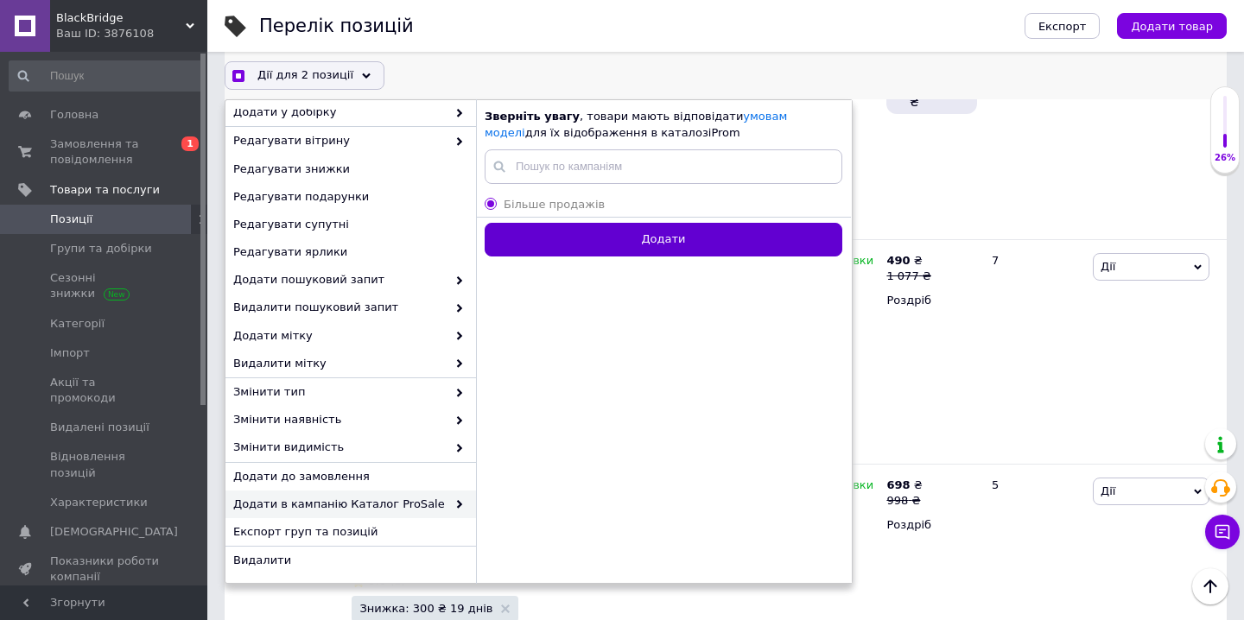
click at [602, 227] on button "Додати" at bounding box center [664, 240] width 358 height 34
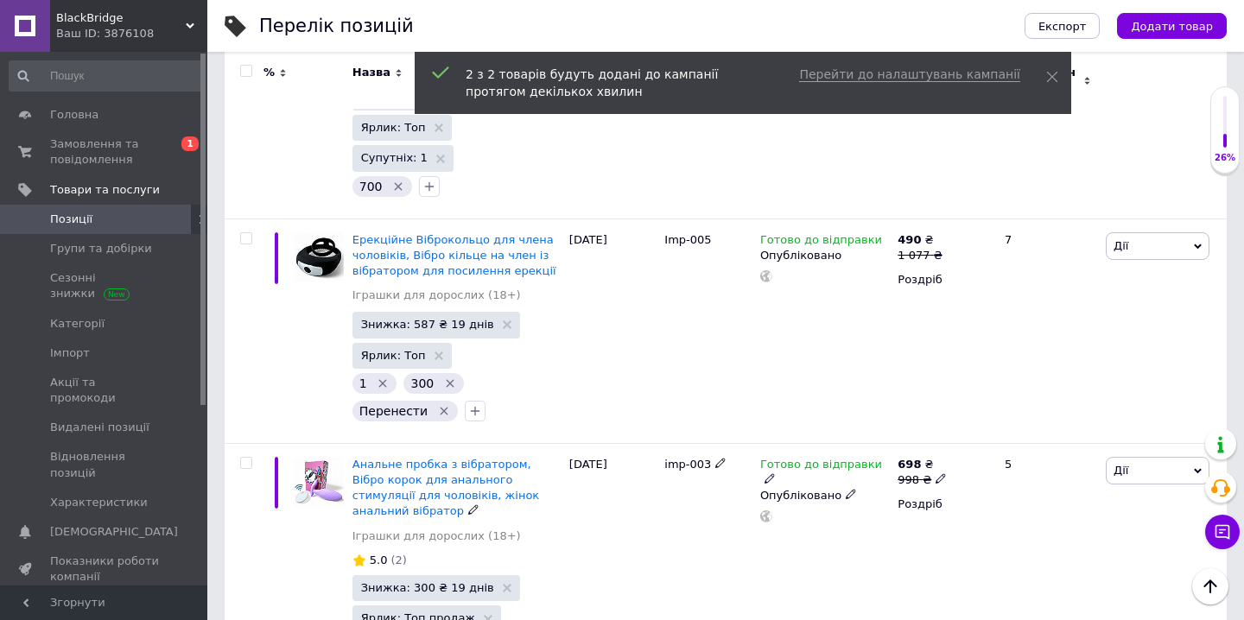
scroll to position [3113, 0]
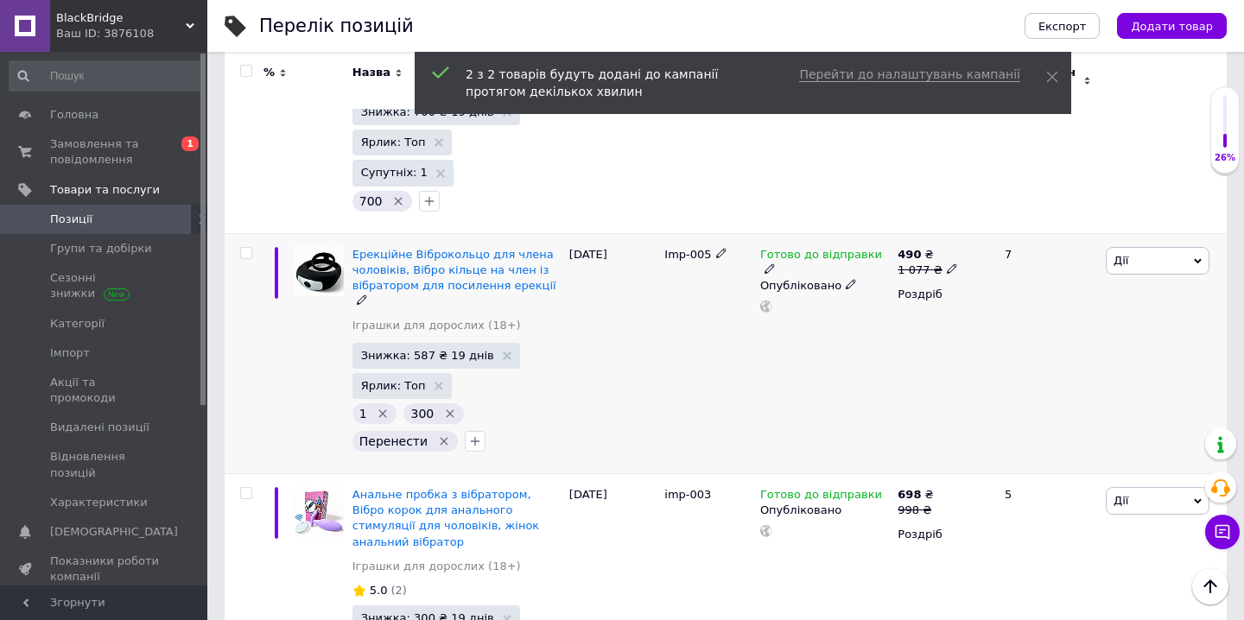
click at [441, 438] on icon "Видалити мітку" at bounding box center [445, 442] width 8 height 8
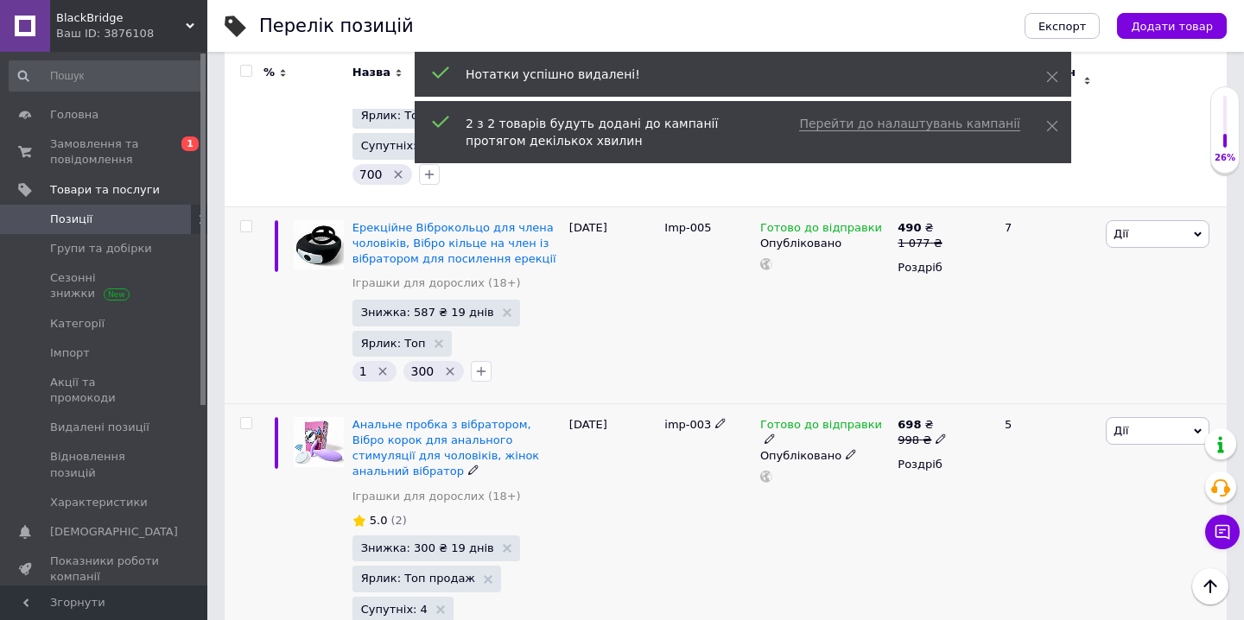
scroll to position [3148, 0]
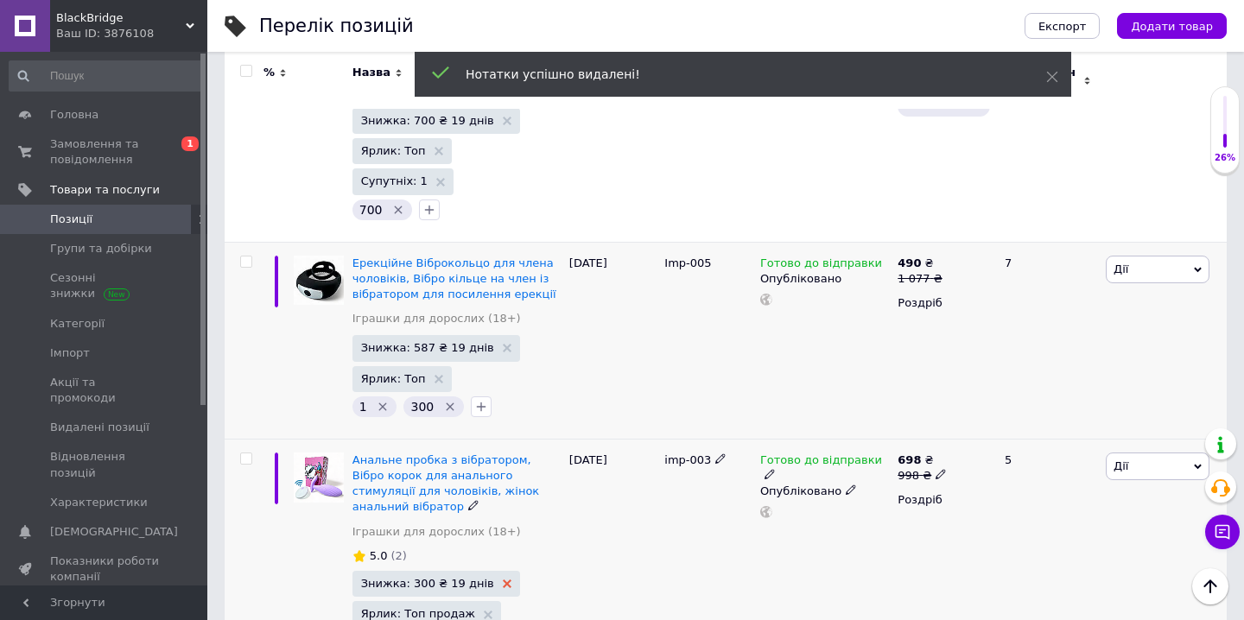
scroll to position [3105, 0]
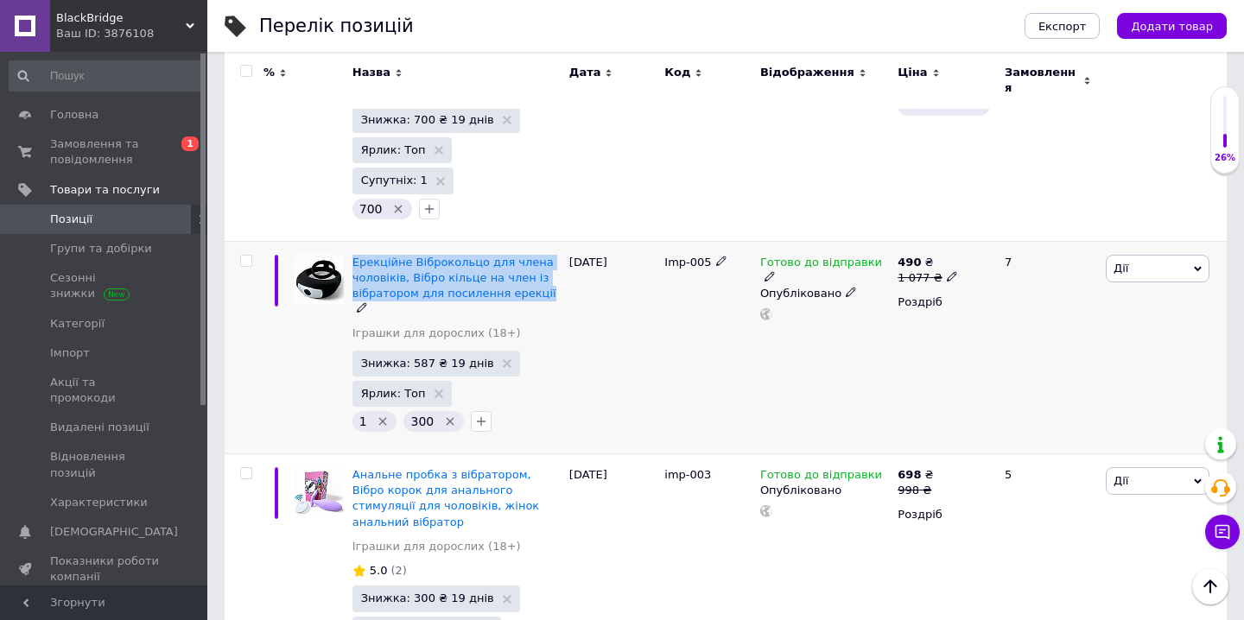
drag, startPoint x: 353, startPoint y: 164, endPoint x: 542, endPoint y: 211, distance: 194.0
click at [542, 241] on div "Ерекційне Віброкольцо для члена чоловіків, Вібро кільце на член із вібратором д…" at bounding box center [456, 347] width 217 height 213
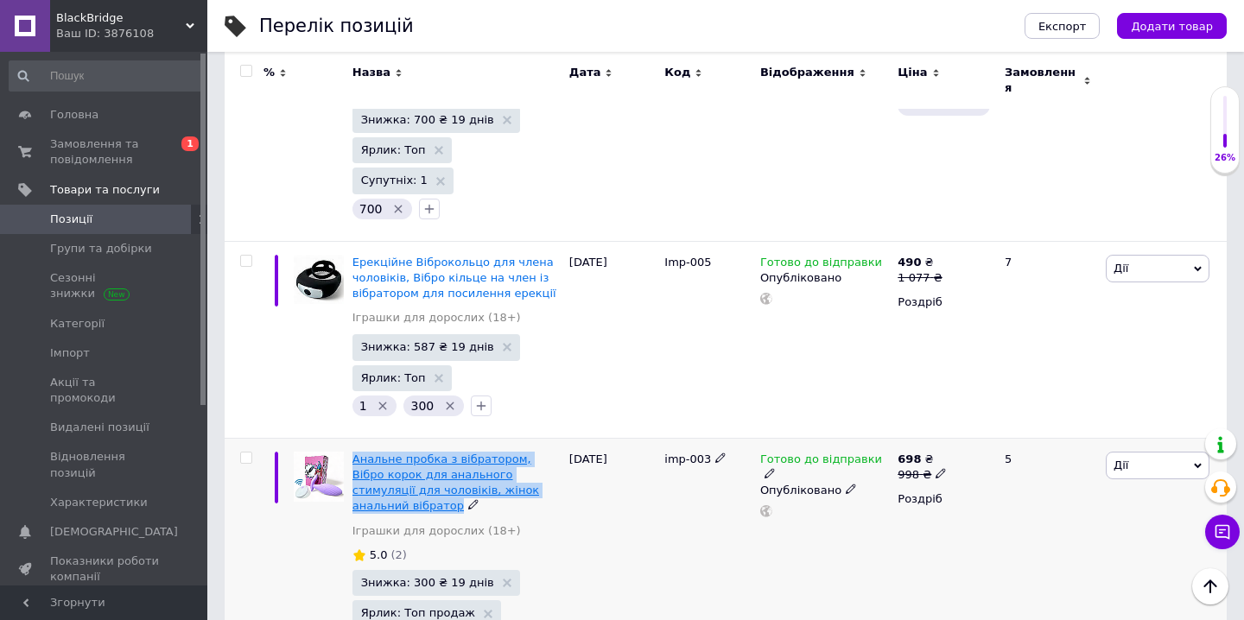
drag, startPoint x: 357, startPoint y: 364, endPoint x: 543, endPoint y: 404, distance: 191.0
click at [543, 452] on div "Анальне пробка з вібратором, Вібро корок для анального стимуляції для чоловіків…" at bounding box center [457, 483] width 208 height 63
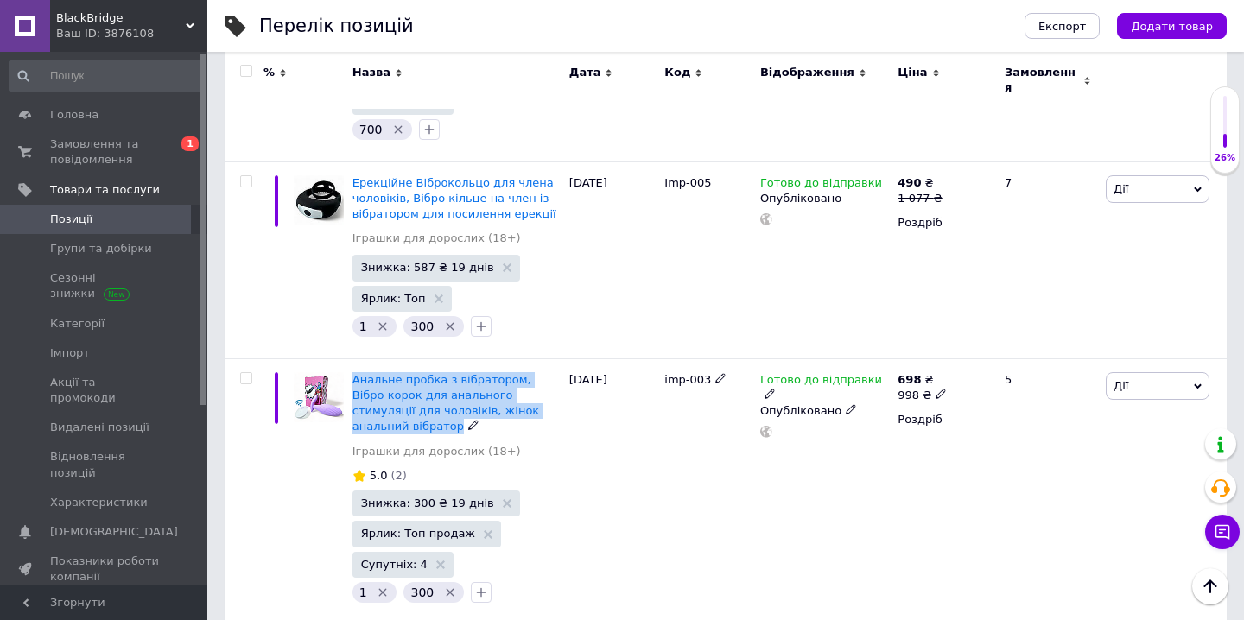
scroll to position [3183, 0]
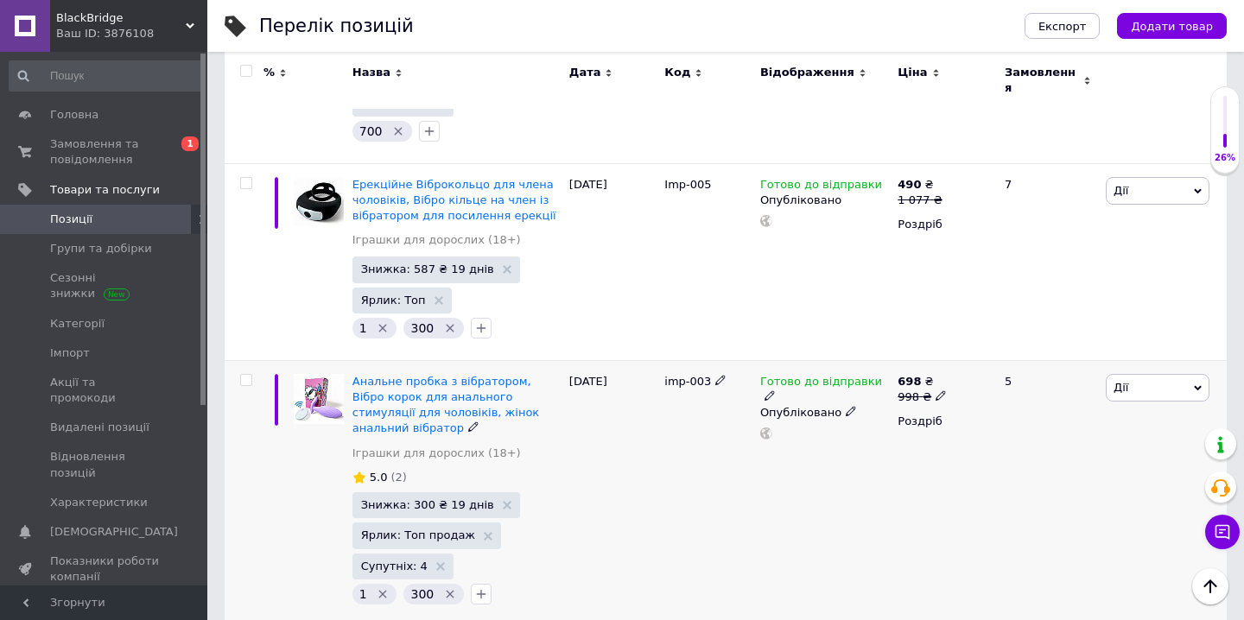
click at [670, 410] on div "imp-003" at bounding box center [708, 493] width 96 height 266
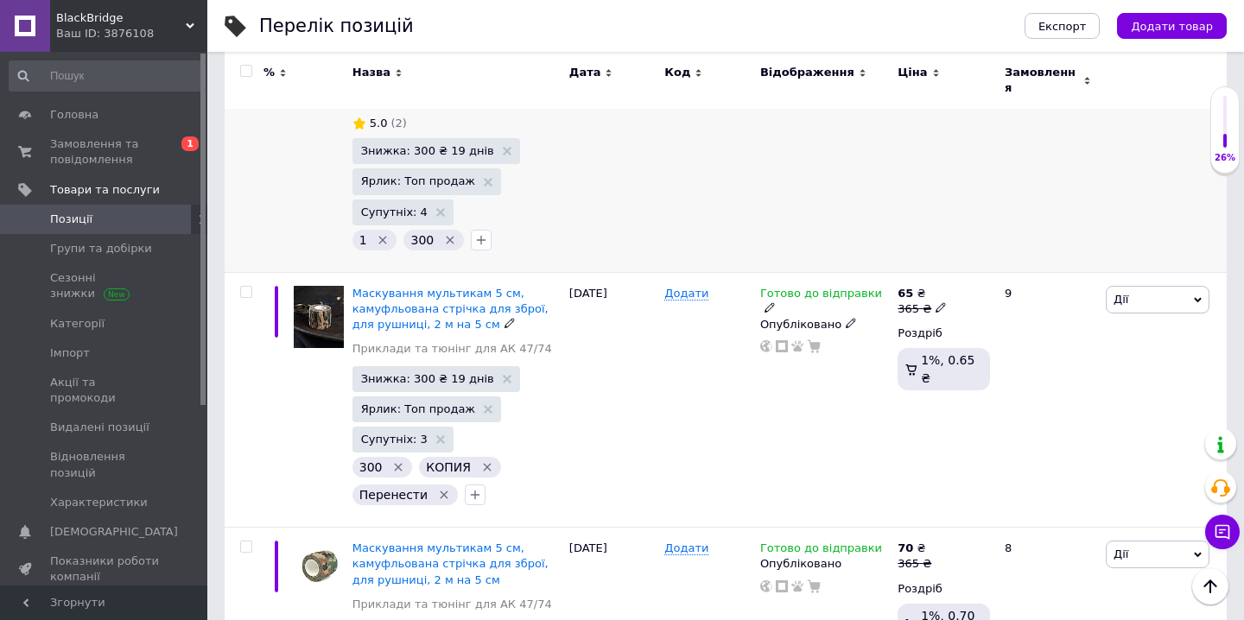
scroll to position [3545, 0]
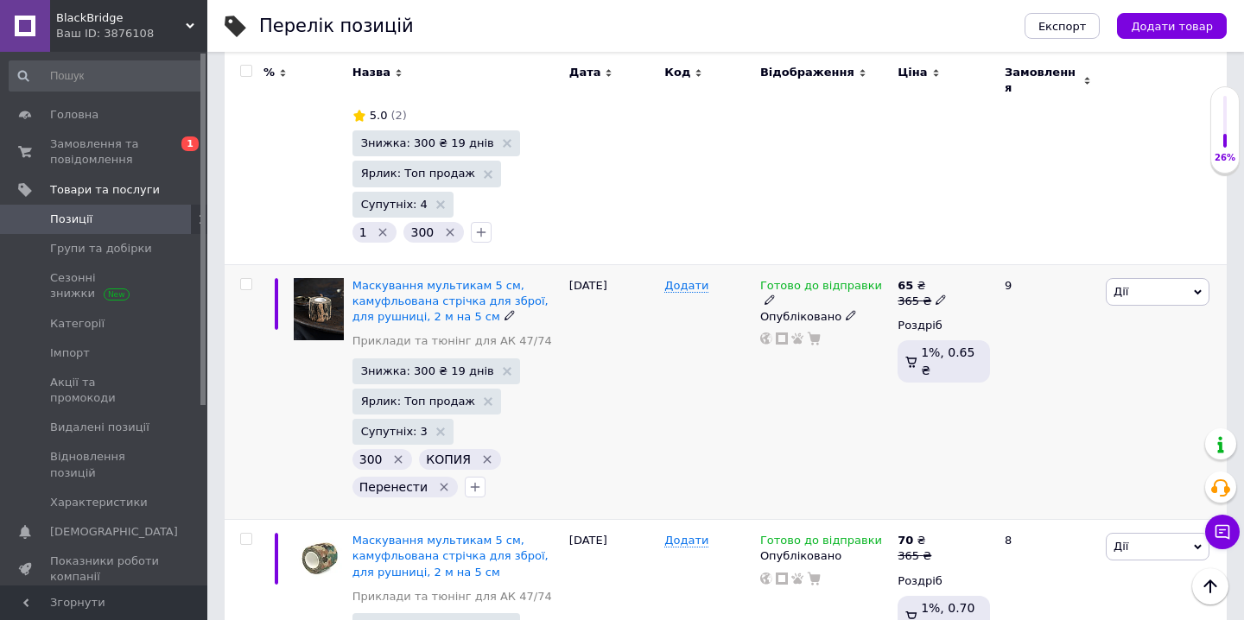
click at [442, 480] on icon "Видалити мітку" at bounding box center [444, 487] width 14 height 14
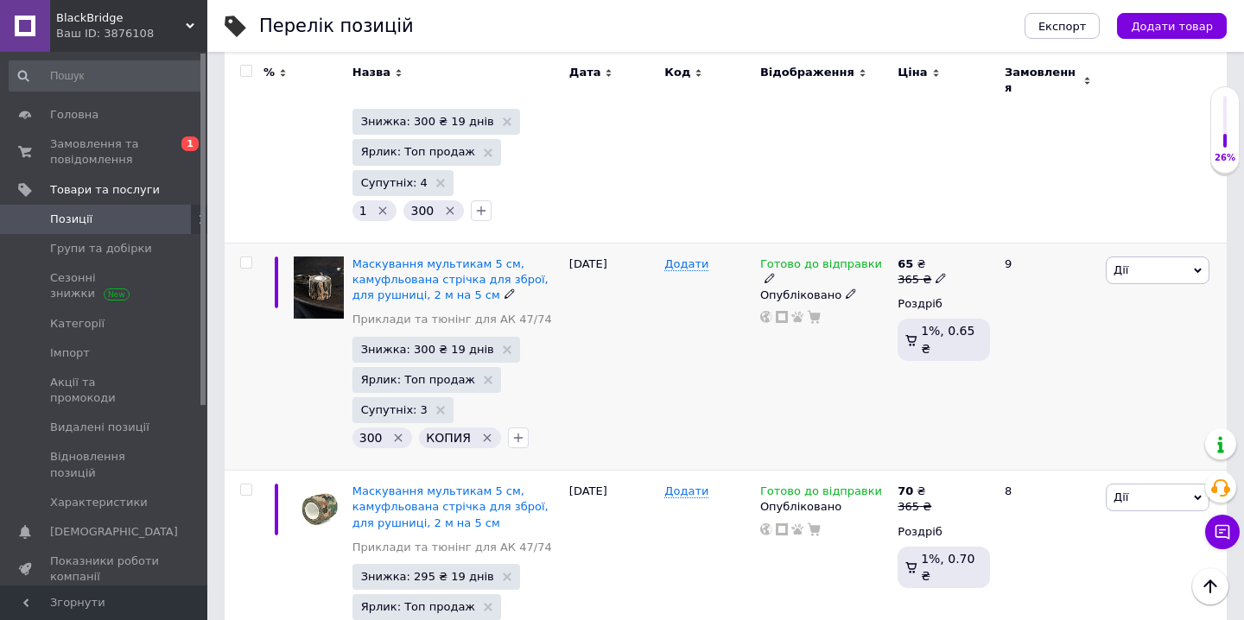
scroll to position [3571, 0]
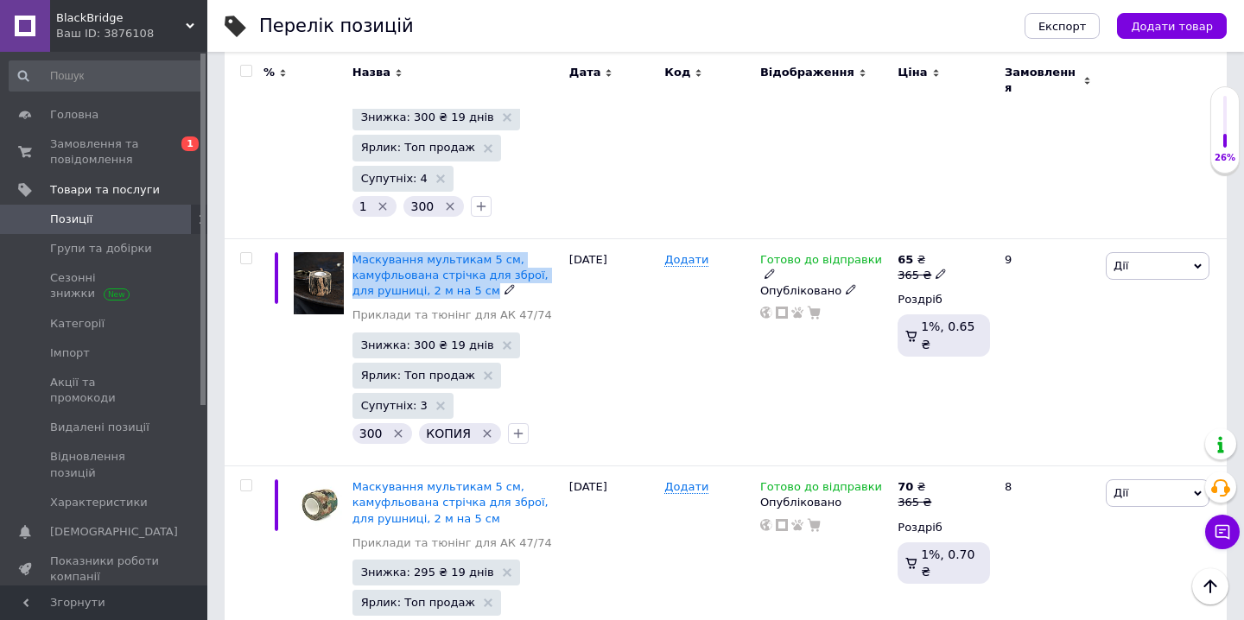
drag, startPoint x: 354, startPoint y: 148, endPoint x: 466, endPoint y: 188, distance: 118.6
click at [467, 238] on div "Маскування мультикам 5 см, камуфльована стрічка для зброї, для рушниці, 2 м на …" at bounding box center [456, 351] width 217 height 227
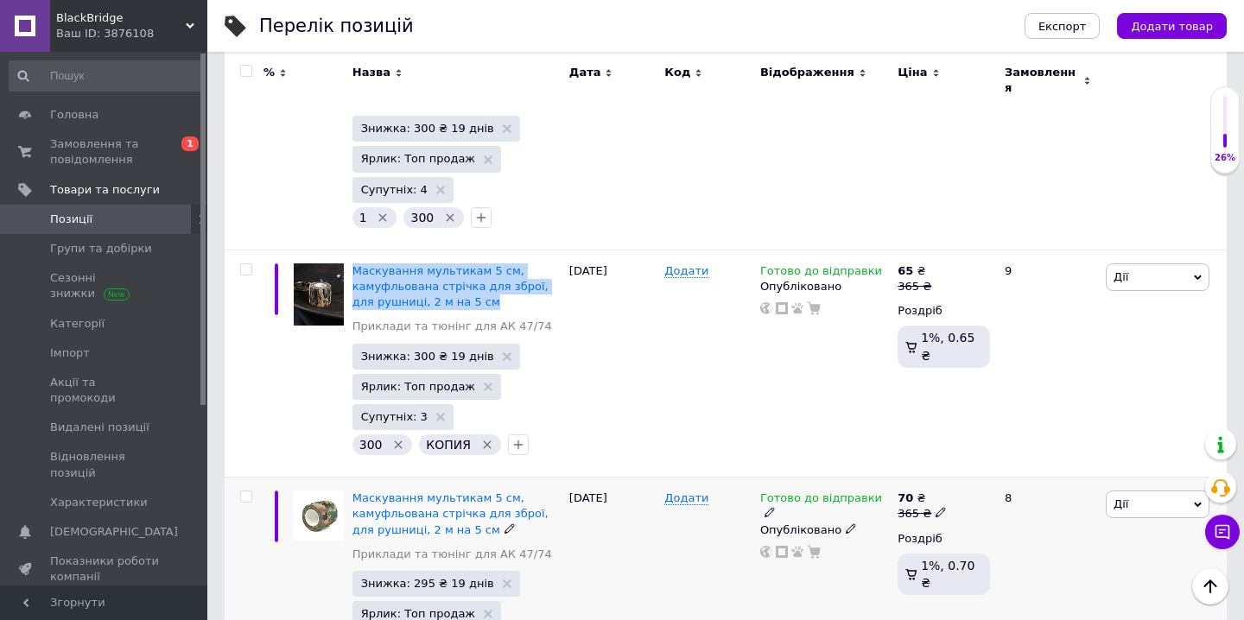
scroll to position [3567, 0]
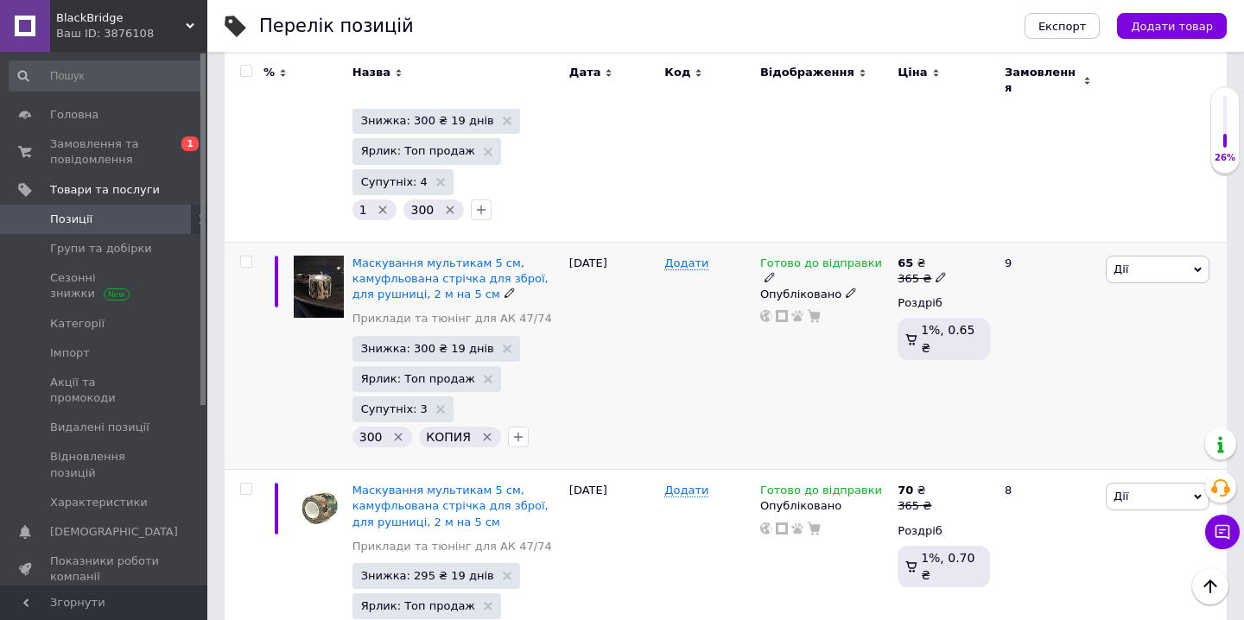
click at [722, 293] on div "Додати" at bounding box center [708, 355] width 96 height 227
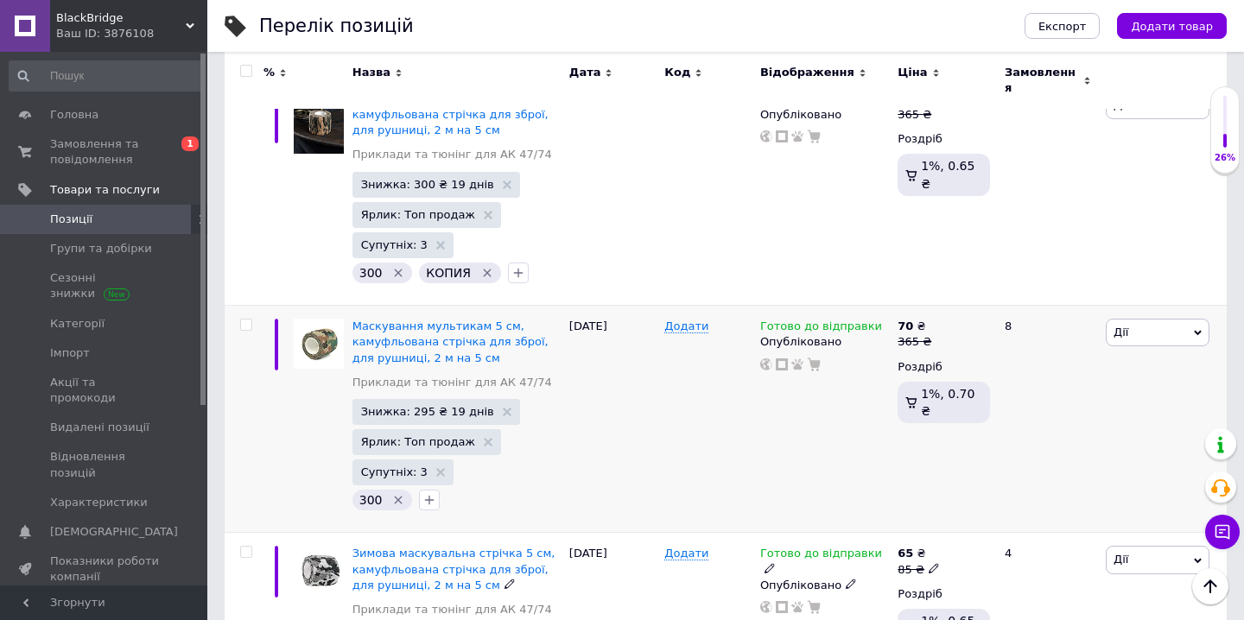
scroll to position [3732, 0]
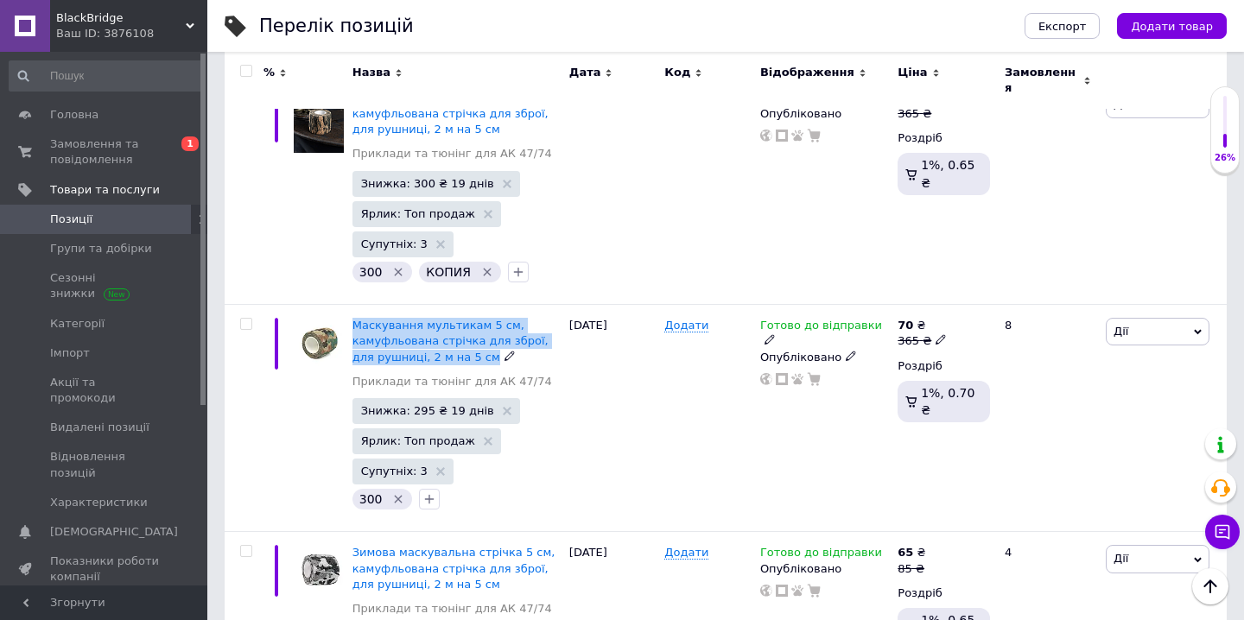
drag, startPoint x: 349, startPoint y: 209, endPoint x: 465, endPoint y: 266, distance: 129.1
click at [465, 305] on div "Маскування мультикам 5 см, камуфльована стрічка для зброї, для рушниці, 2 м на …" at bounding box center [456, 418] width 217 height 227
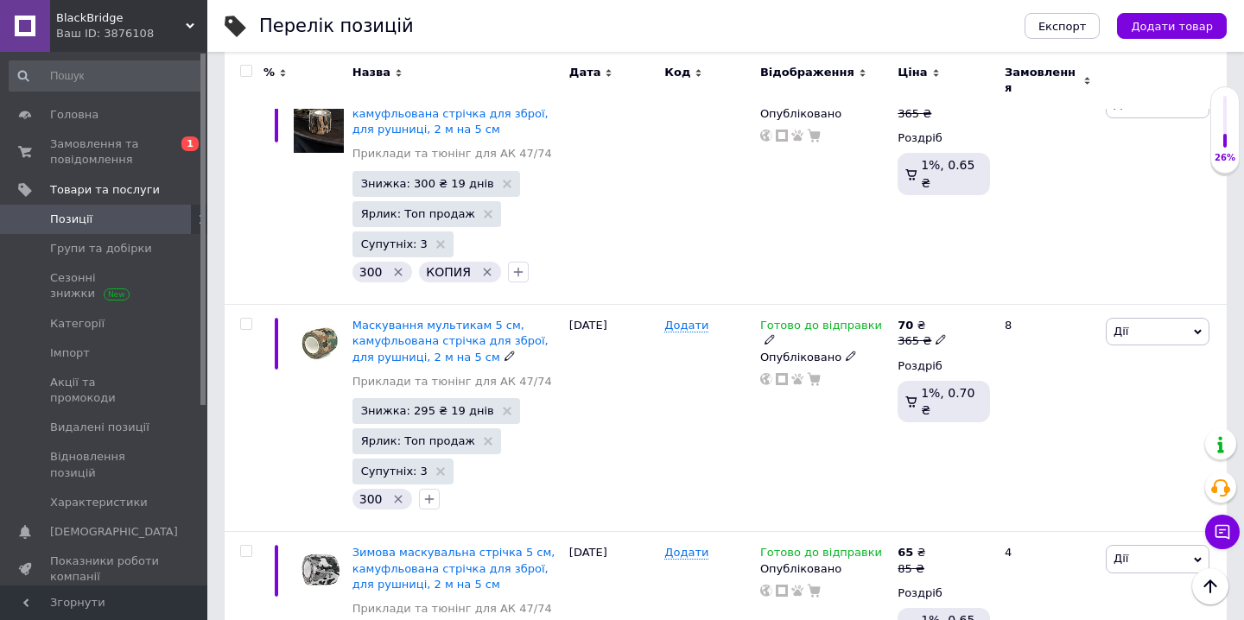
click at [607, 377] on div "12.06.2025" at bounding box center [613, 418] width 96 height 227
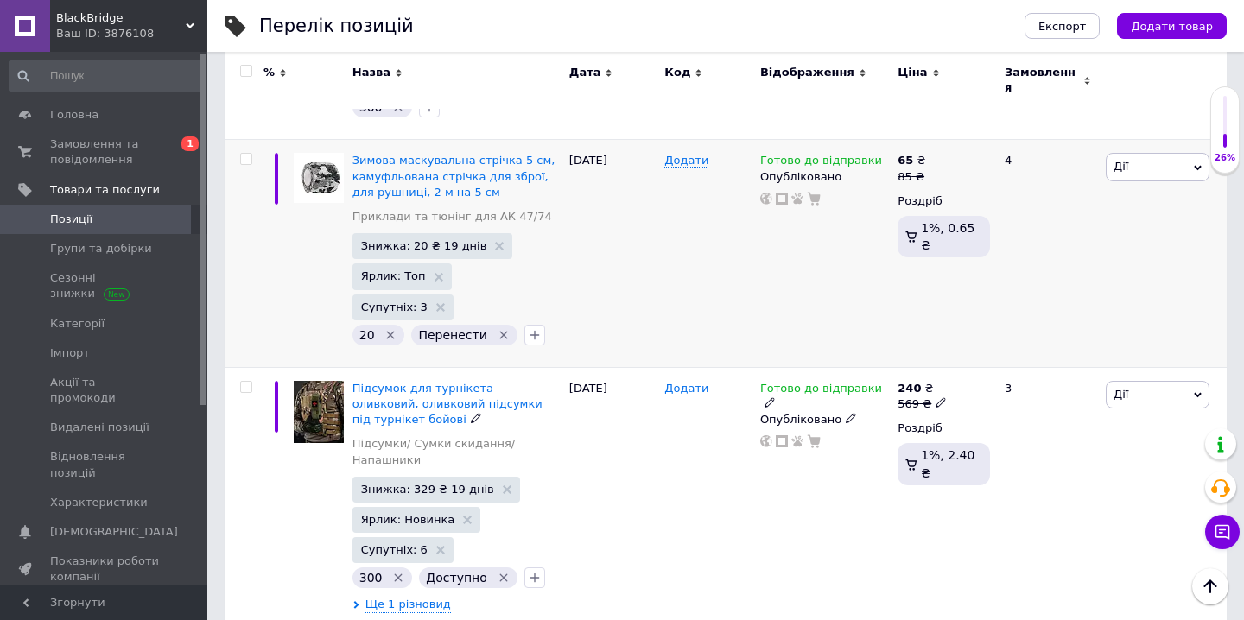
scroll to position [4125, 0]
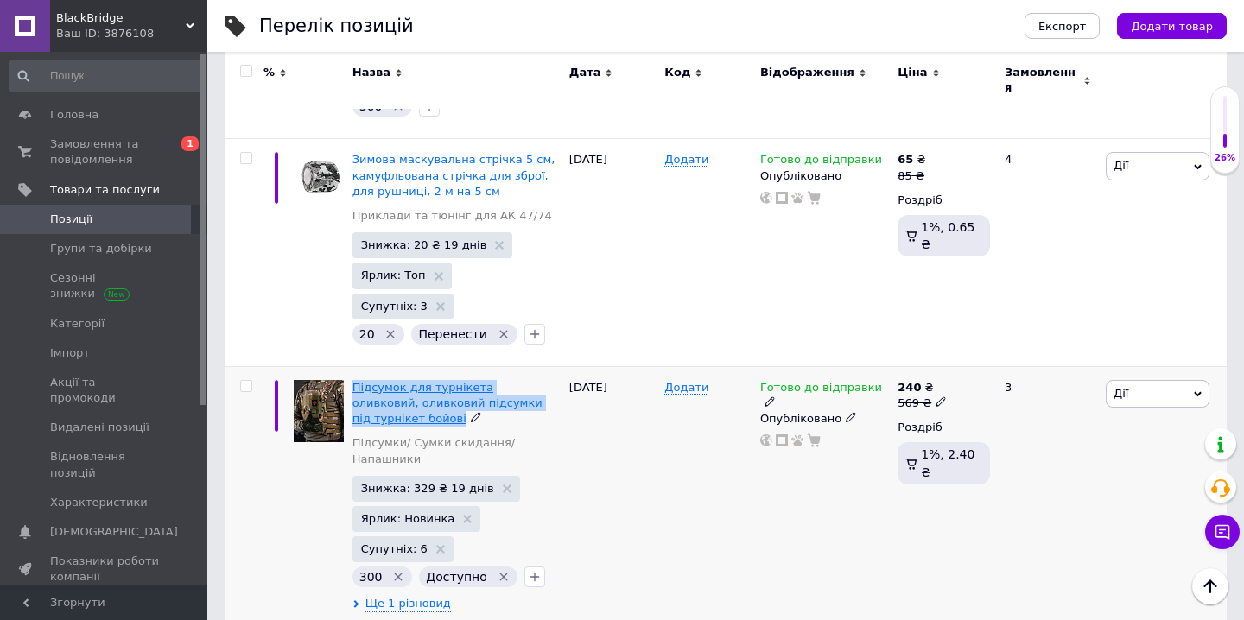
drag, startPoint x: 350, startPoint y: 247, endPoint x: 386, endPoint y: 284, distance: 51.9
click at [386, 366] on div "Підсумок для турнікета оливковий, оливковий підсумки під турнікет бойові Підсум…" at bounding box center [456, 496] width 217 height 260
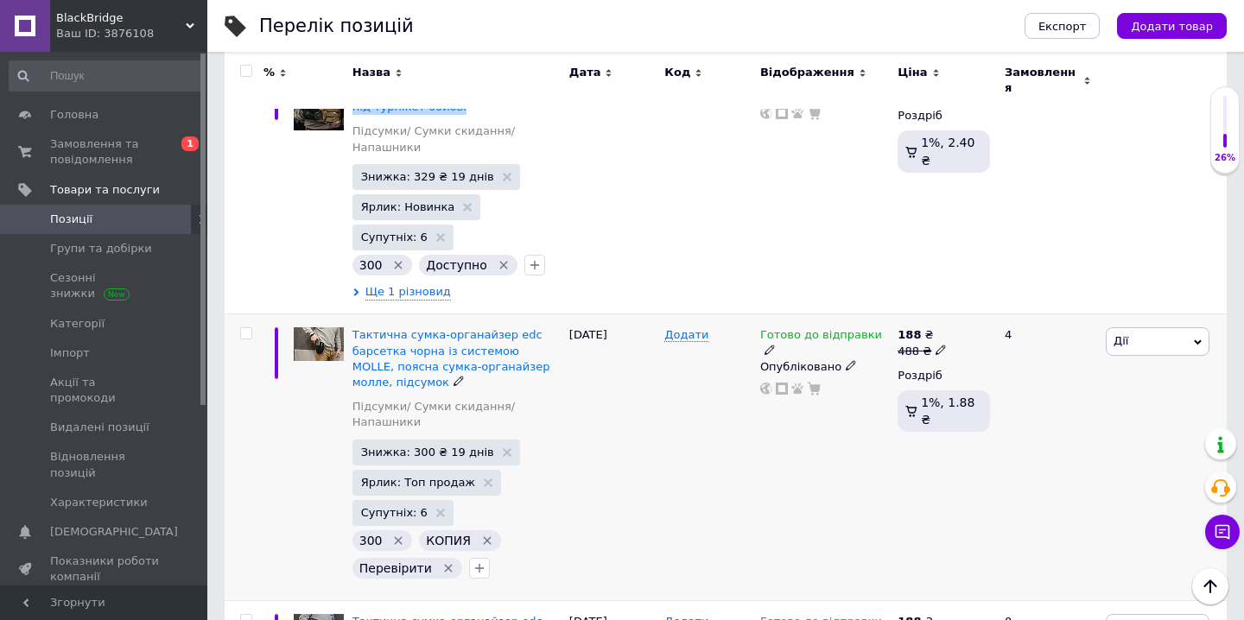
scroll to position [4439, 0]
click at [244, 327] on input "checkbox" at bounding box center [245, 332] width 11 height 11
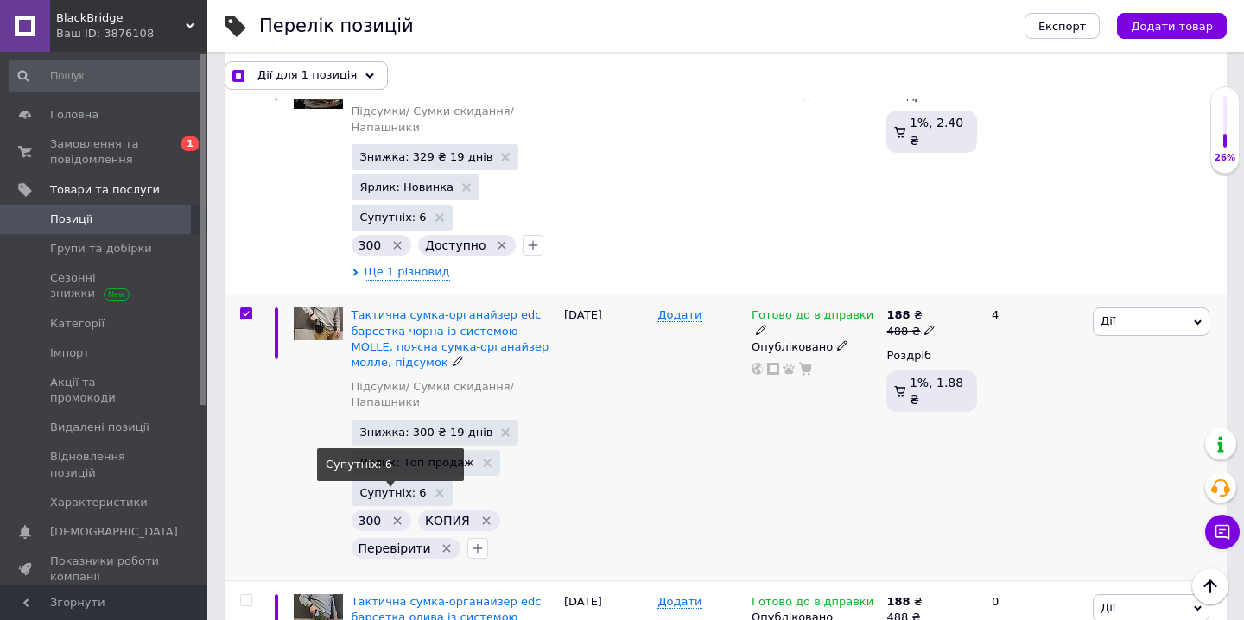
scroll to position [4487, 0]
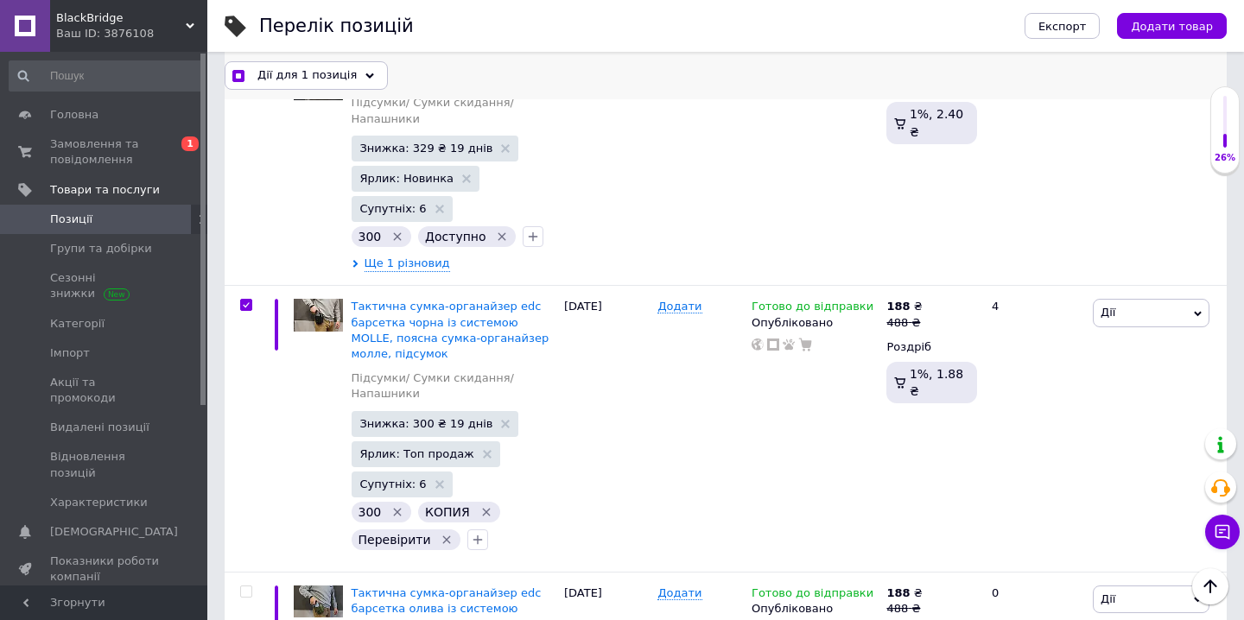
click at [365, 73] on div "Дії для 1 позиція" at bounding box center [306, 75] width 163 height 28
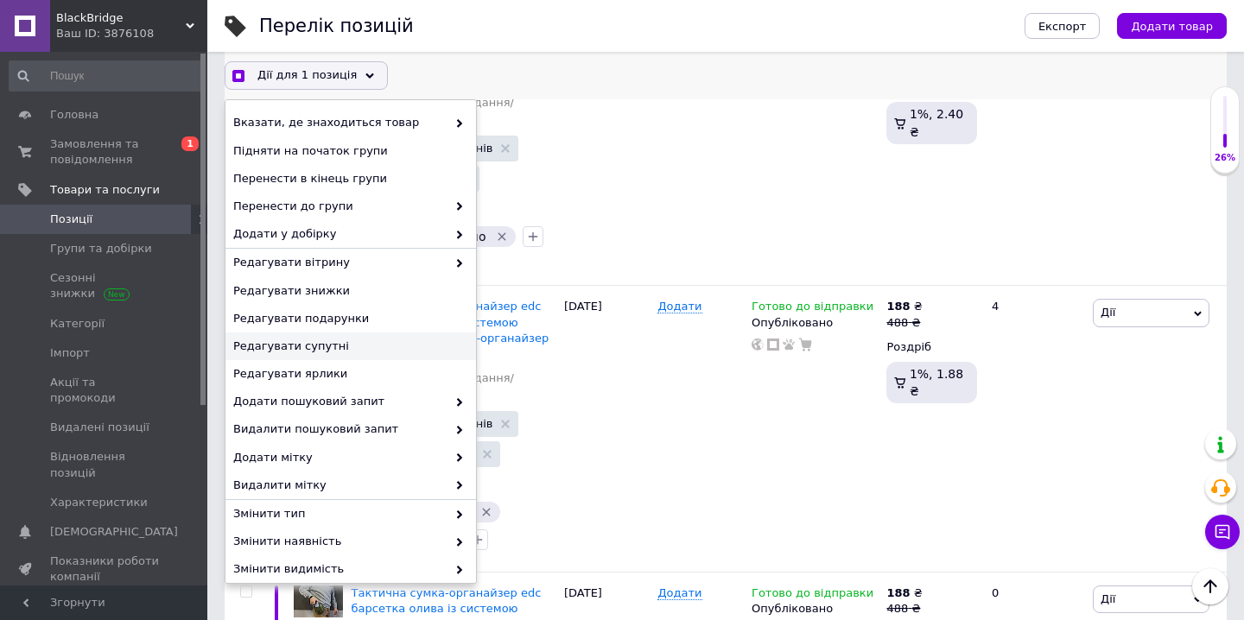
scroll to position [122, 0]
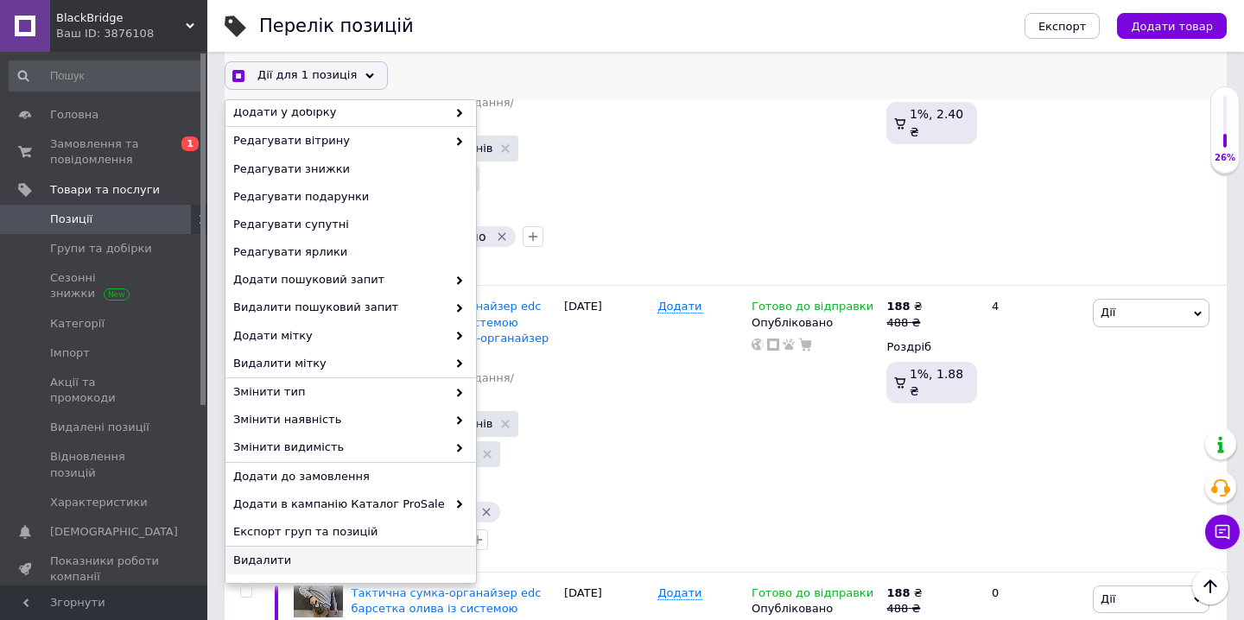
click at [271, 565] on span "Видалити" at bounding box center [348, 561] width 231 height 16
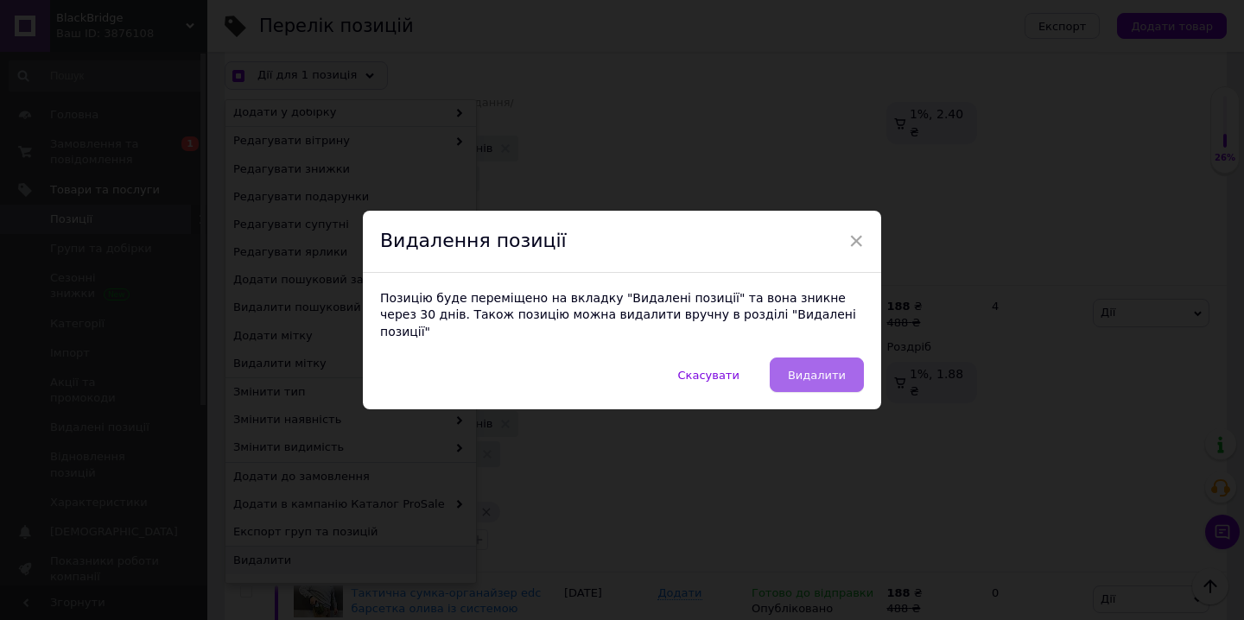
click at [789, 372] on button "Видалити" at bounding box center [817, 375] width 94 height 35
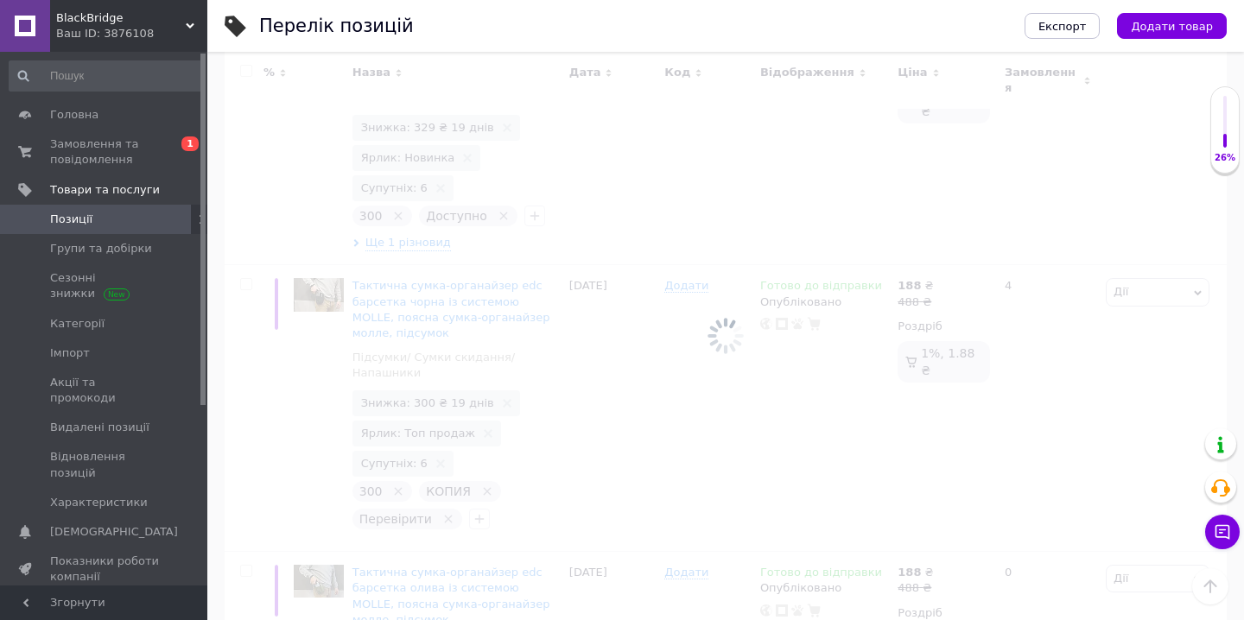
scroll to position [4471, 0]
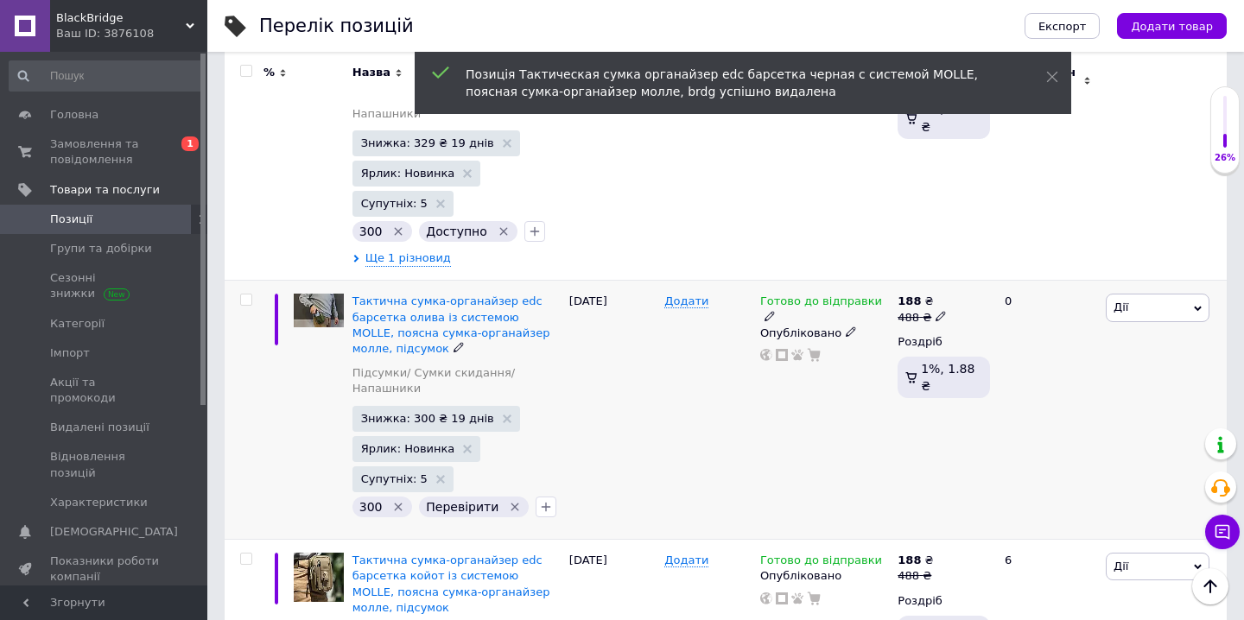
click at [938, 311] on icon at bounding box center [941, 316] width 10 height 10
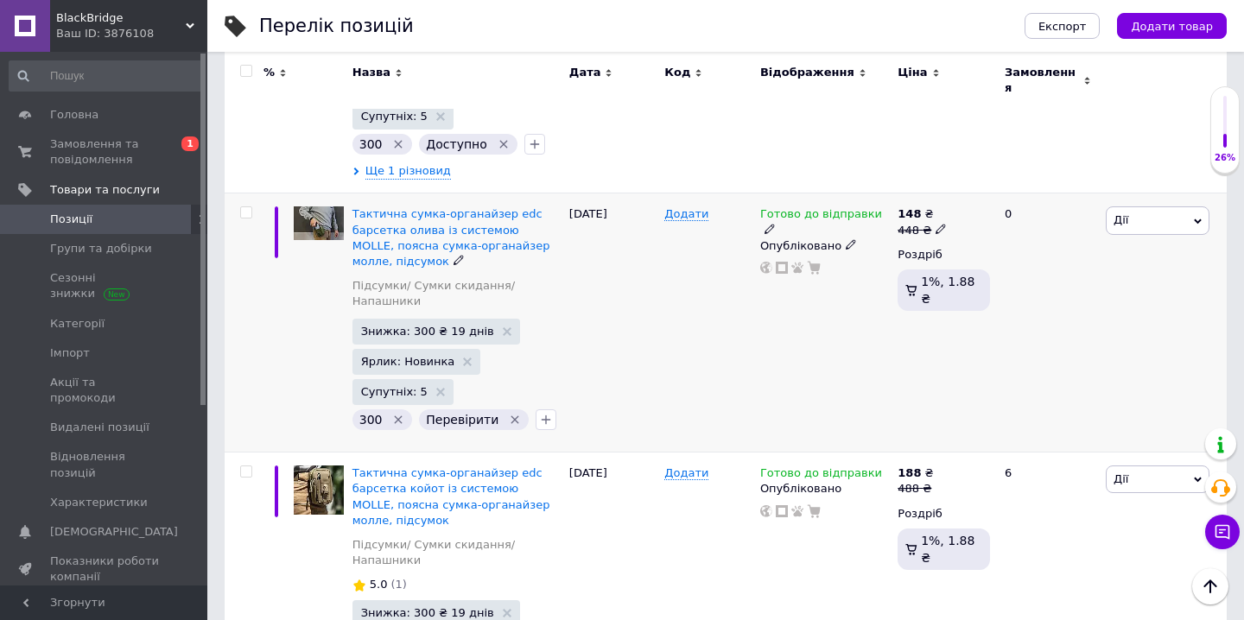
scroll to position [4610, 0]
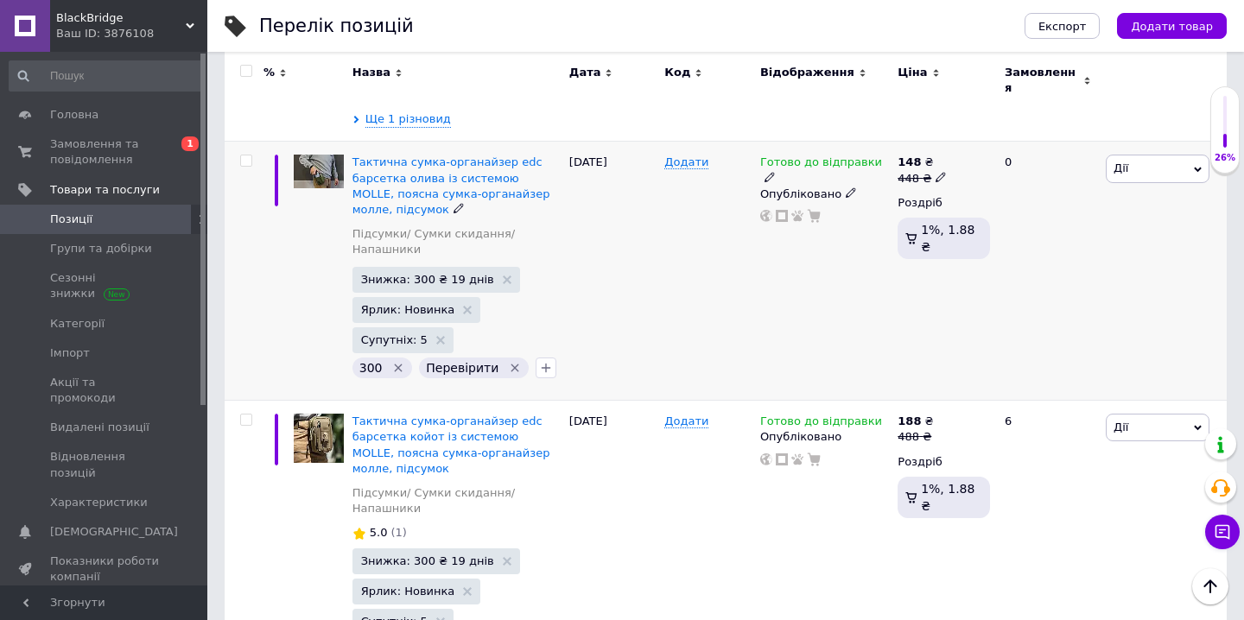
click at [511, 365] on icon "Видалити мітку" at bounding box center [515, 369] width 8 height 8
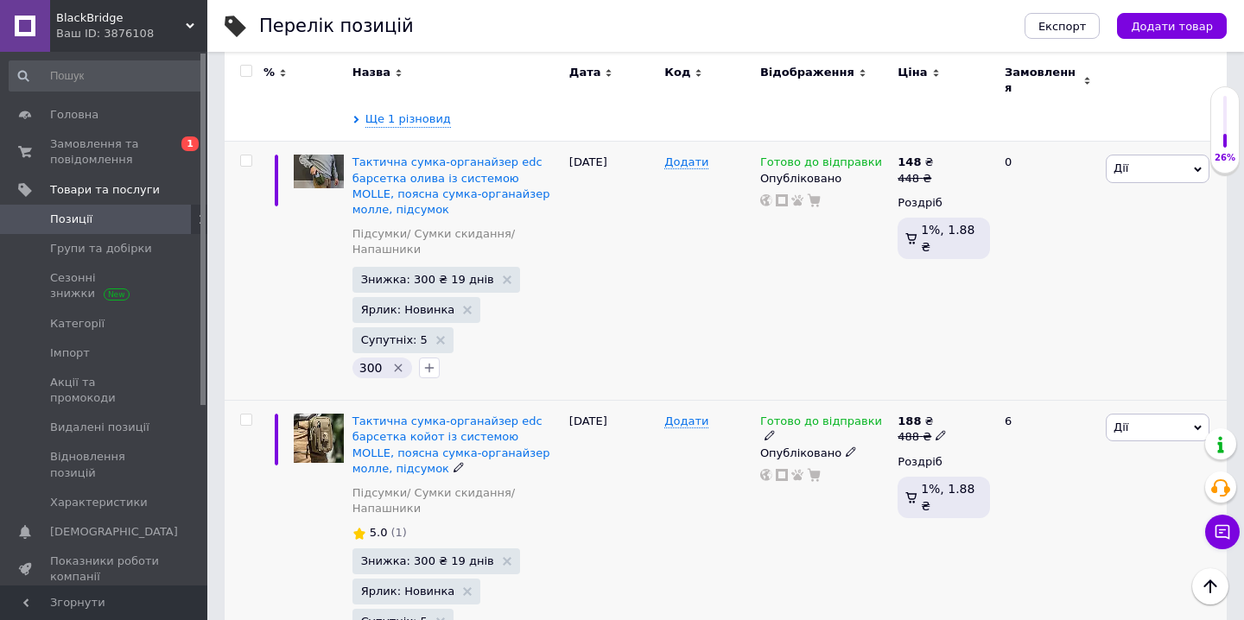
click at [247, 415] on input "checkbox" at bounding box center [245, 420] width 11 height 11
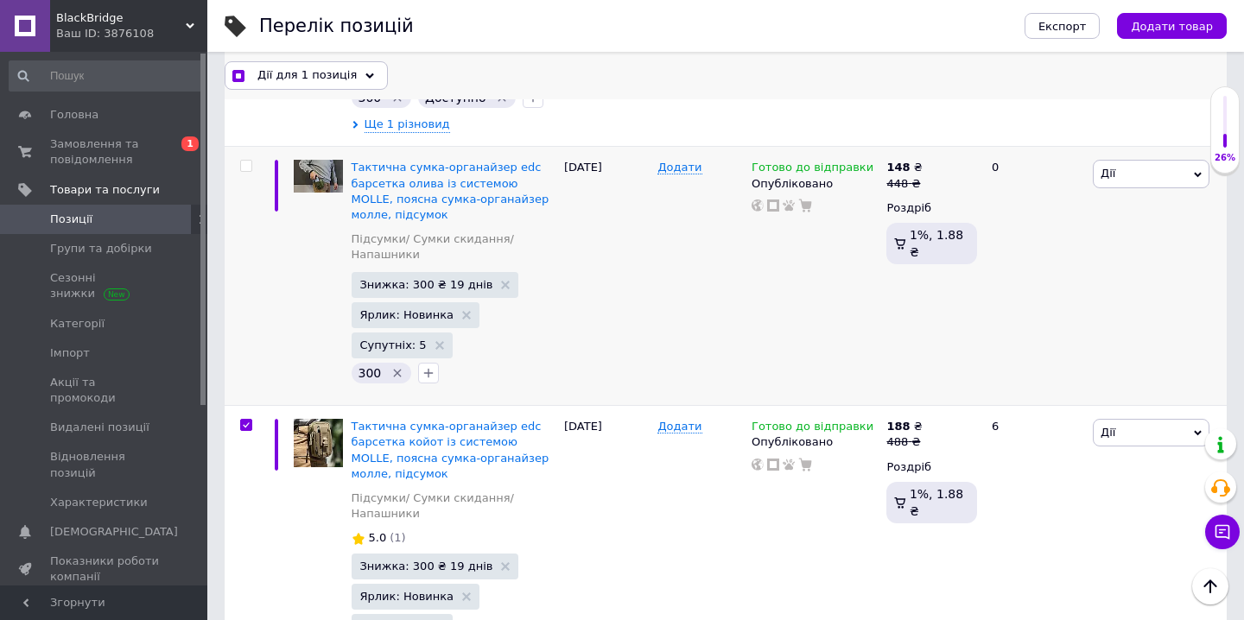
click at [365, 78] on icon at bounding box center [369, 76] width 9 height 9
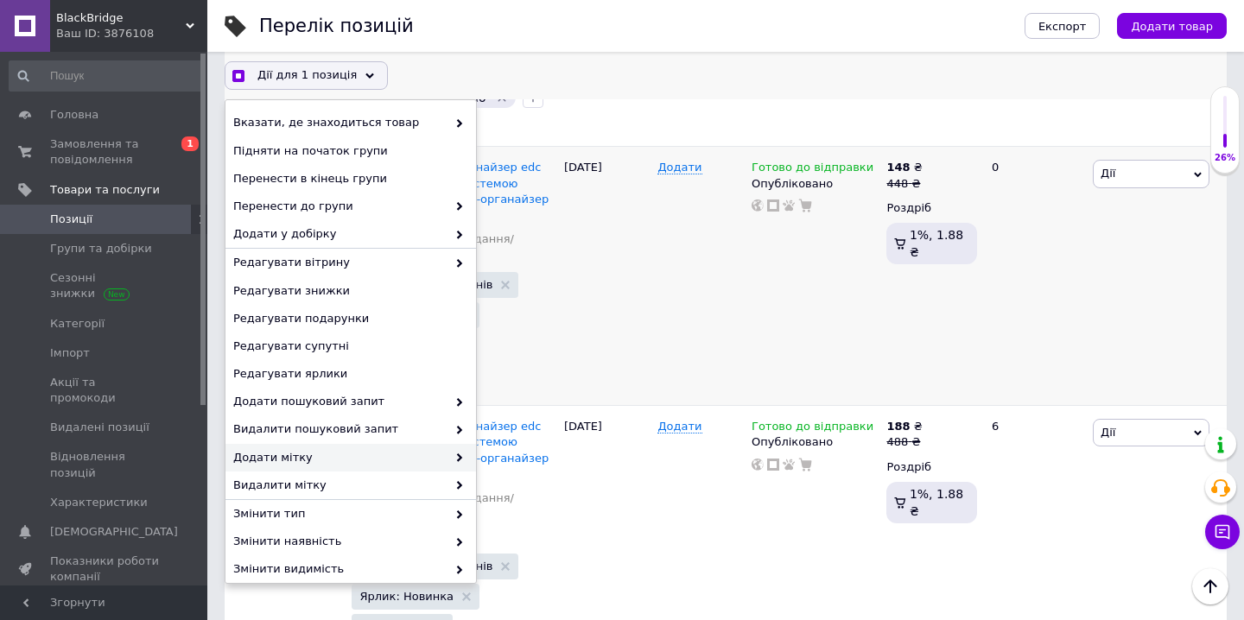
scroll to position [122, 0]
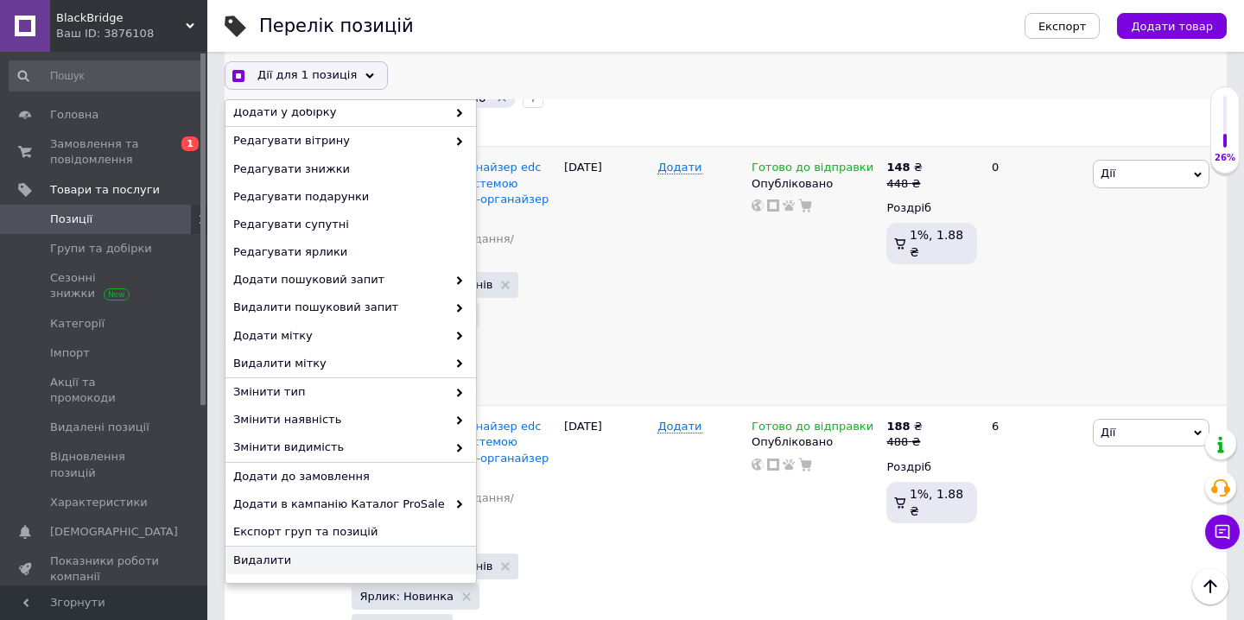
click at [333, 553] on span "Видалити" at bounding box center [348, 561] width 231 height 16
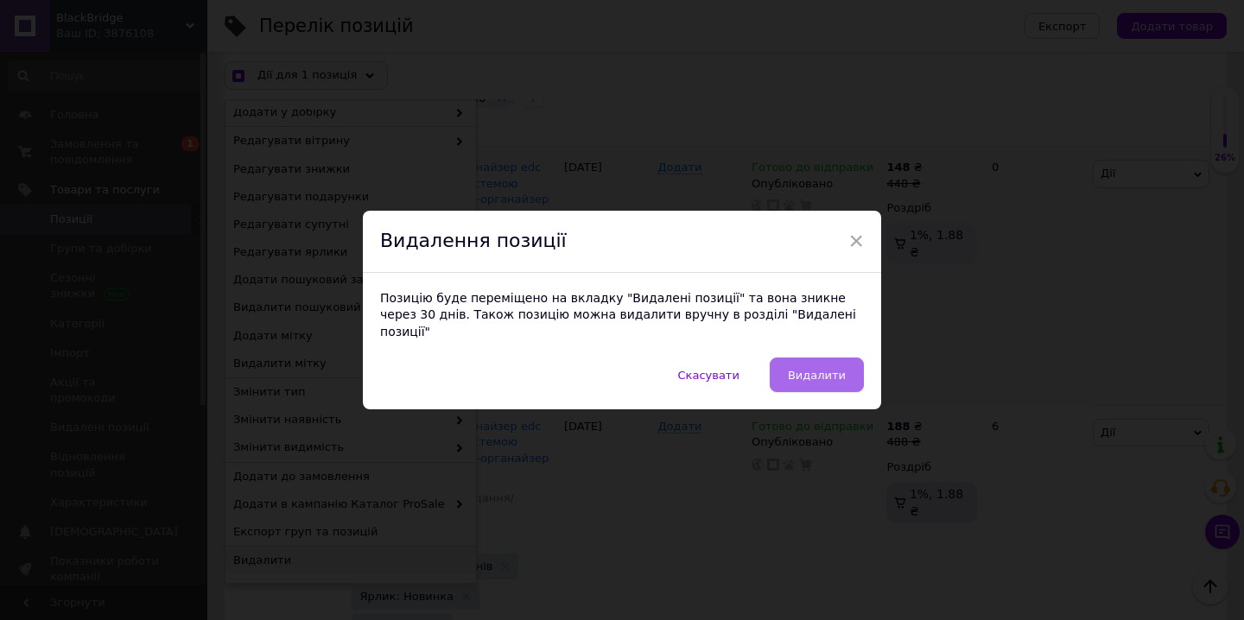
click at [803, 372] on span "Видалити" at bounding box center [817, 375] width 58 height 13
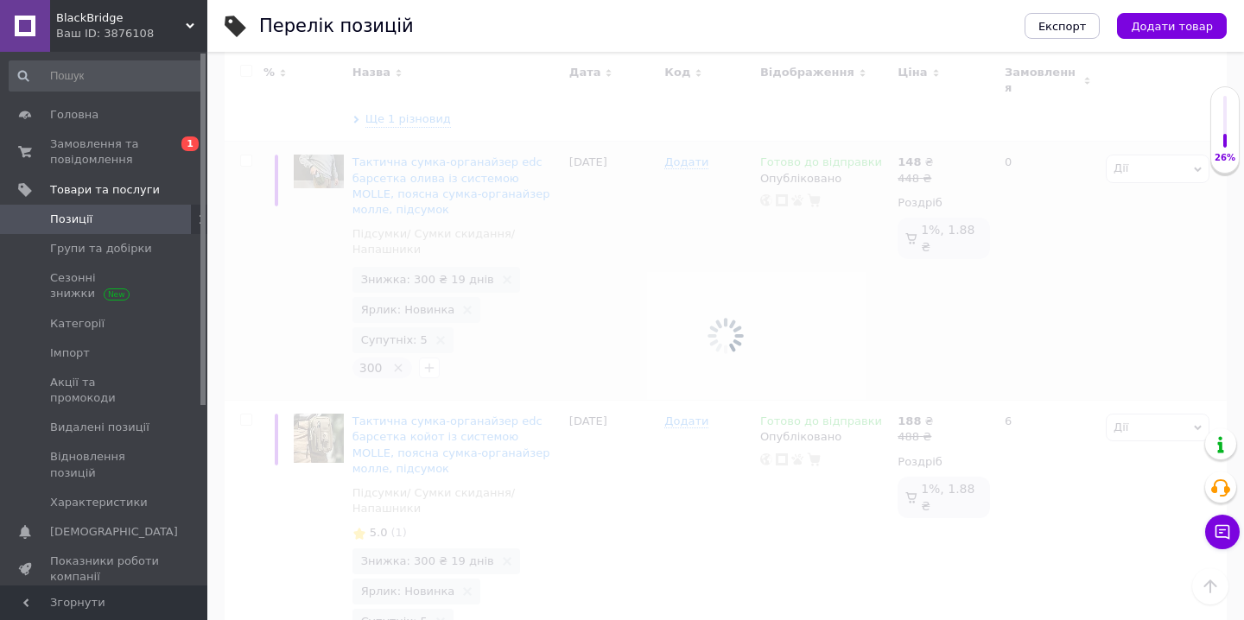
scroll to position [4569, 0]
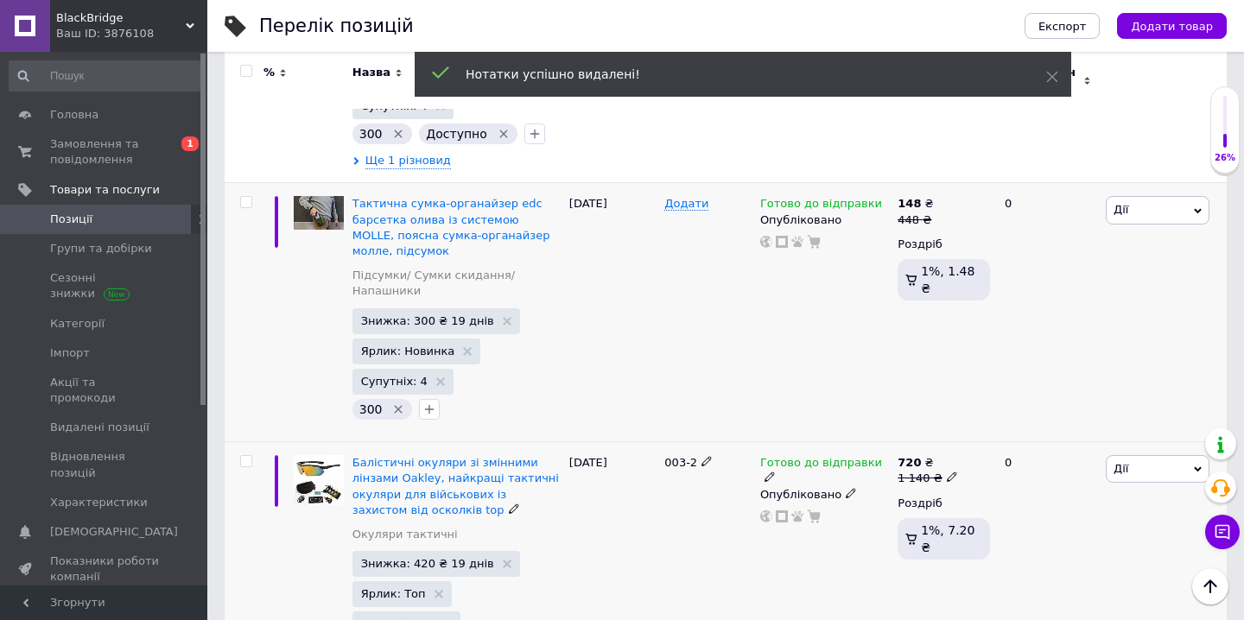
scroll to position [4541, 0]
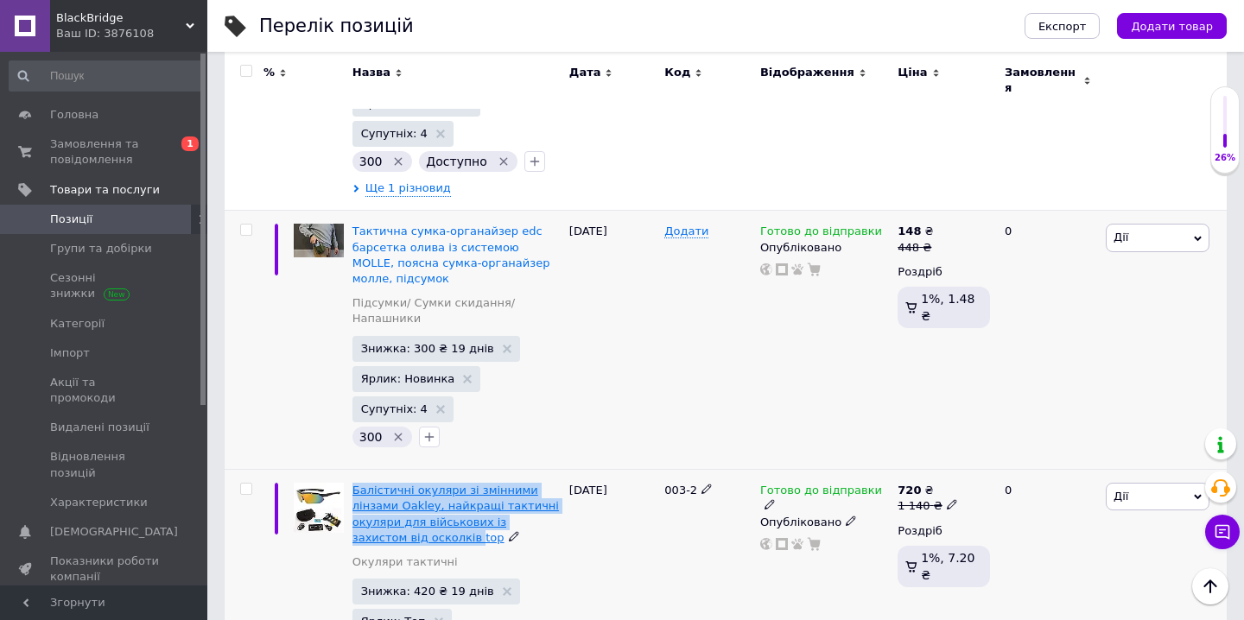
drag, startPoint x: 350, startPoint y: 351, endPoint x: 421, endPoint y: 410, distance: 92.6
click at [421, 470] on div "Балістичні окуляри зі змінними лінзами Oakley, найкращі тактичні окуляри для ві…" at bounding box center [456, 591] width 217 height 243
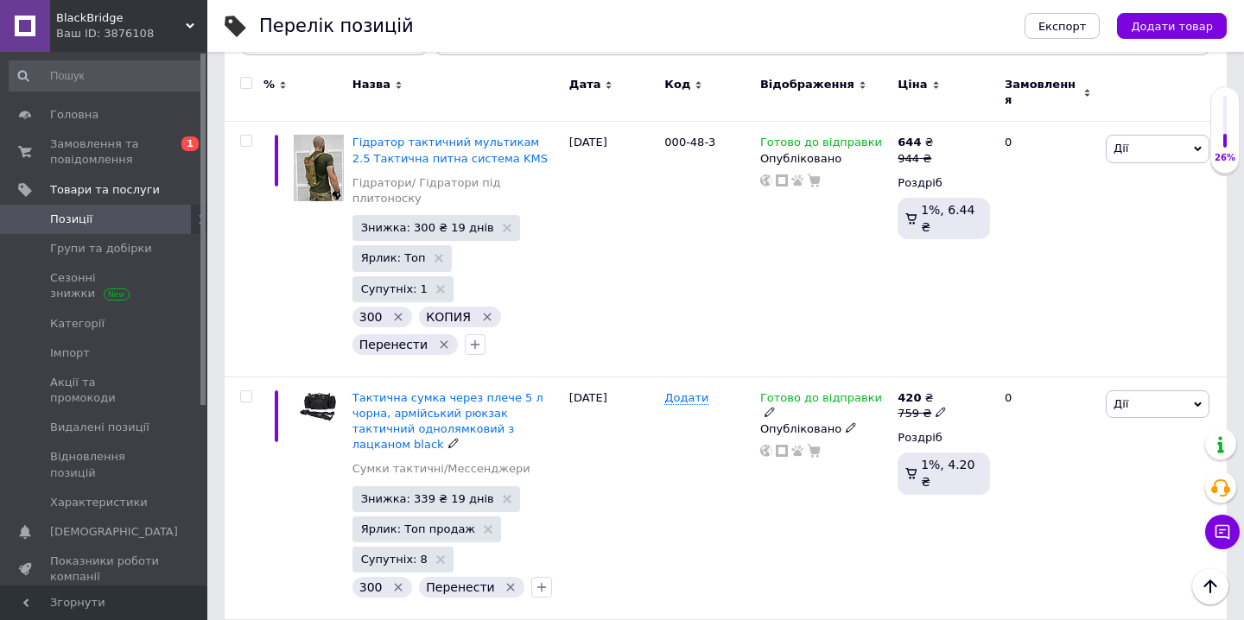
scroll to position [248, 0]
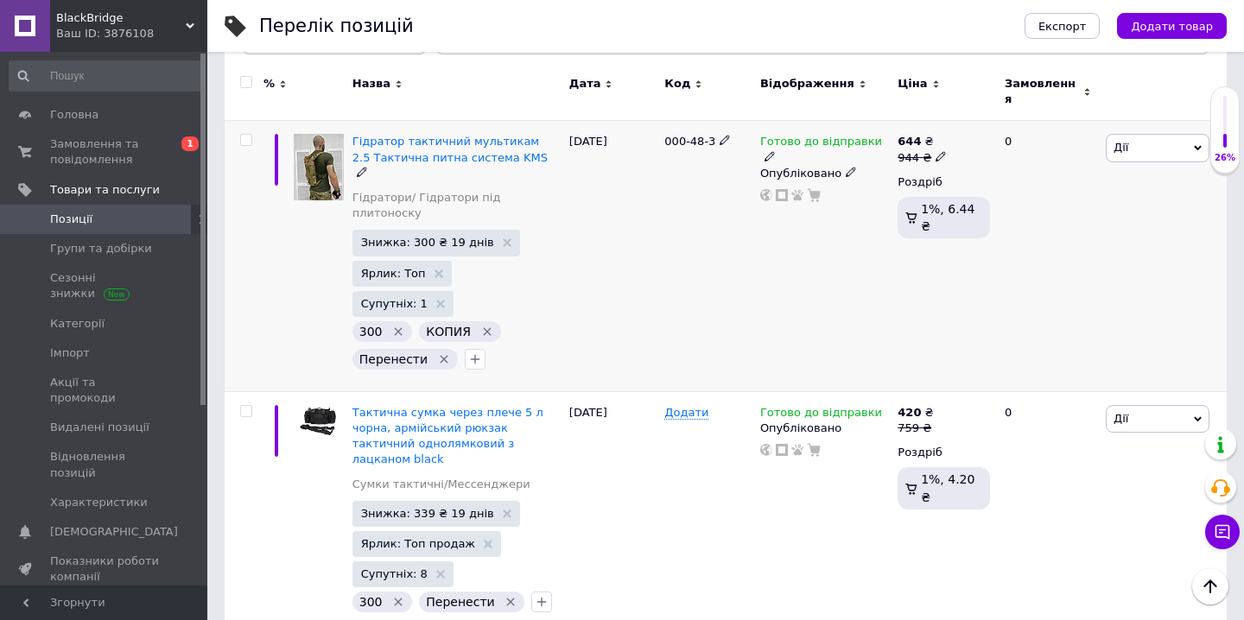
click at [246, 135] on input "checkbox" at bounding box center [245, 140] width 11 height 11
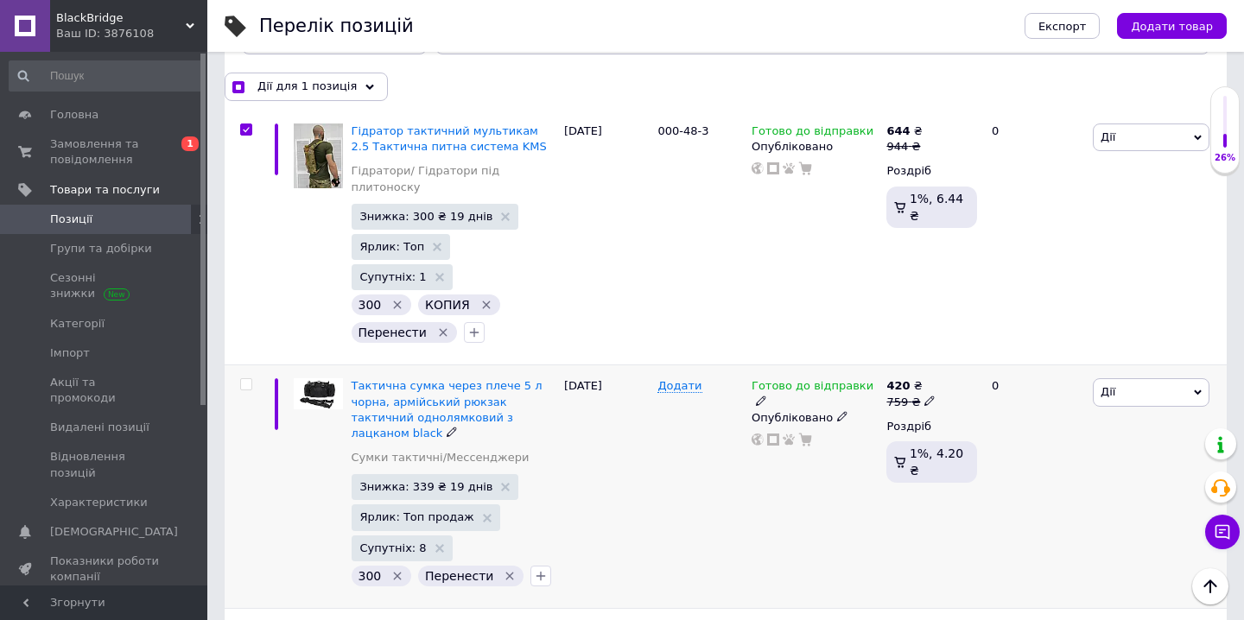
click at [248, 379] on input "checkbox" at bounding box center [245, 384] width 11 height 11
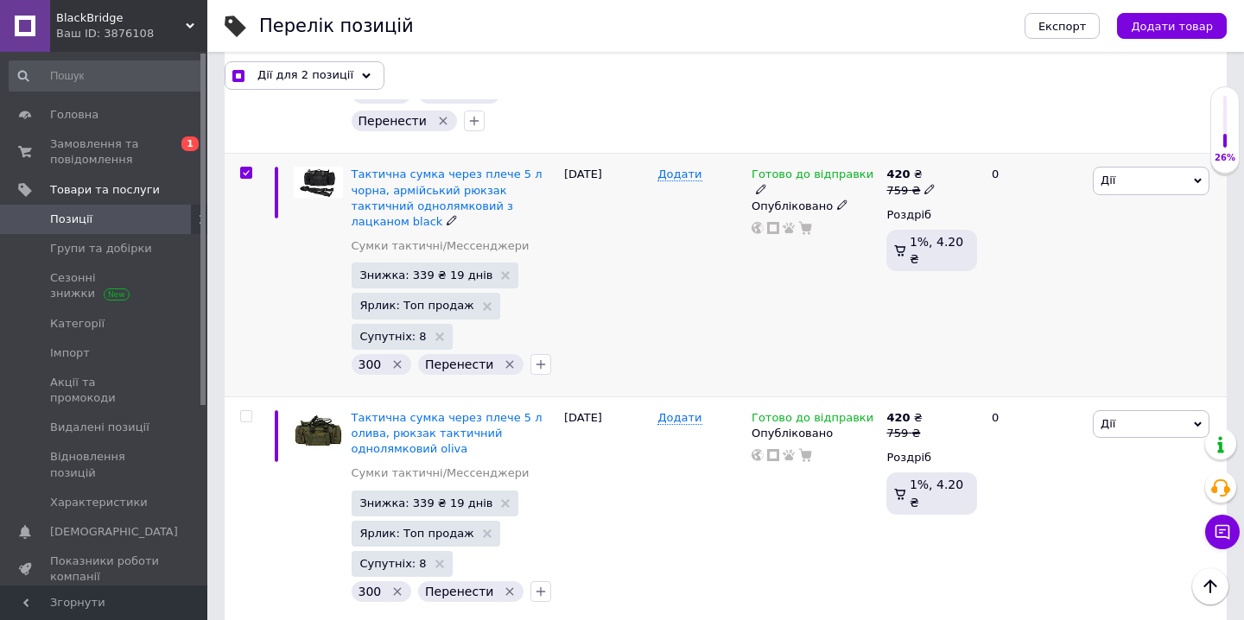
scroll to position [466, 0]
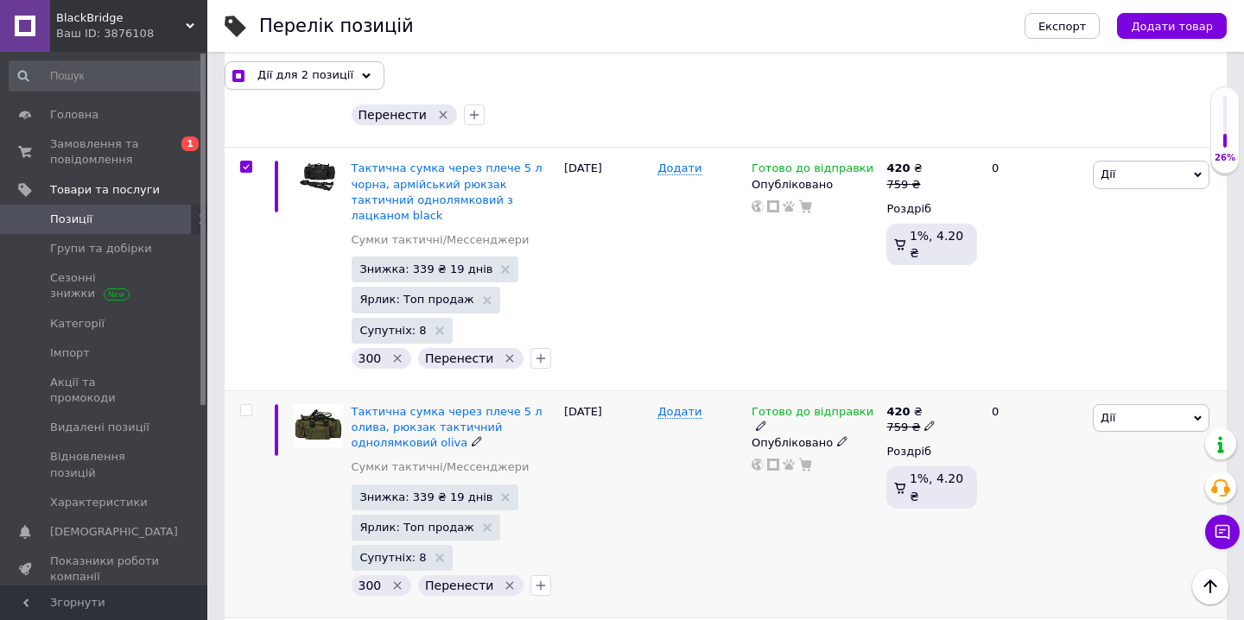
click at [248, 405] on input "checkbox" at bounding box center [245, 410] width 11 height 11
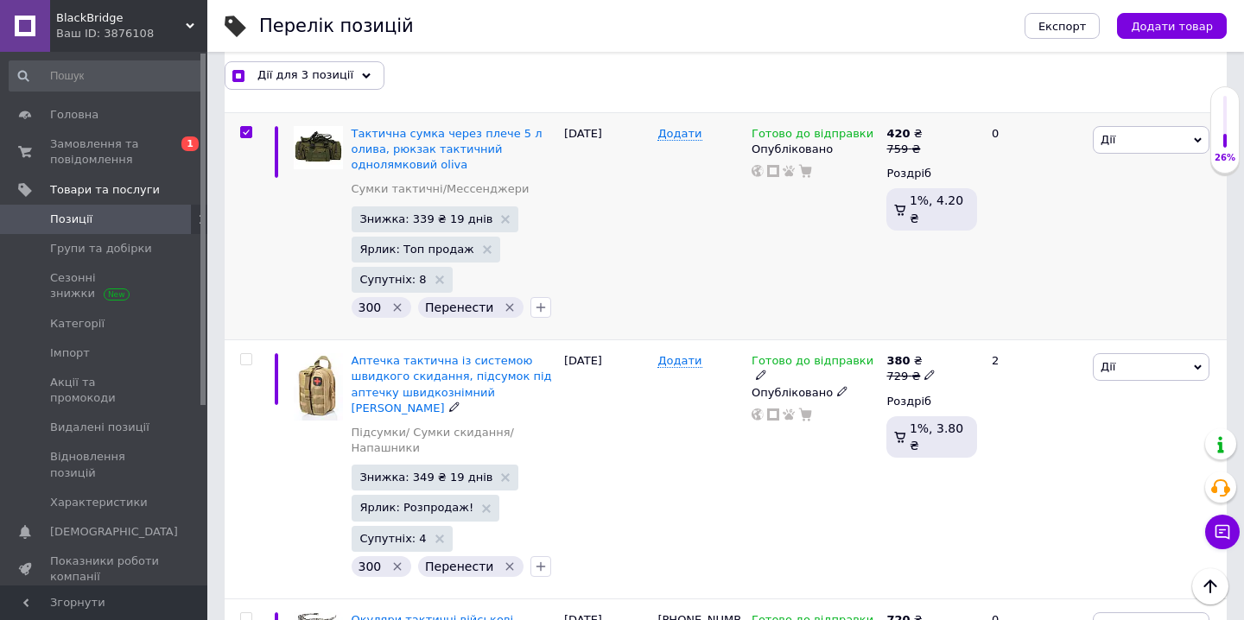
scroll to position [743, 0]
click at [362, 74] on icon at bounding box center [366, 76] width 9 height 9
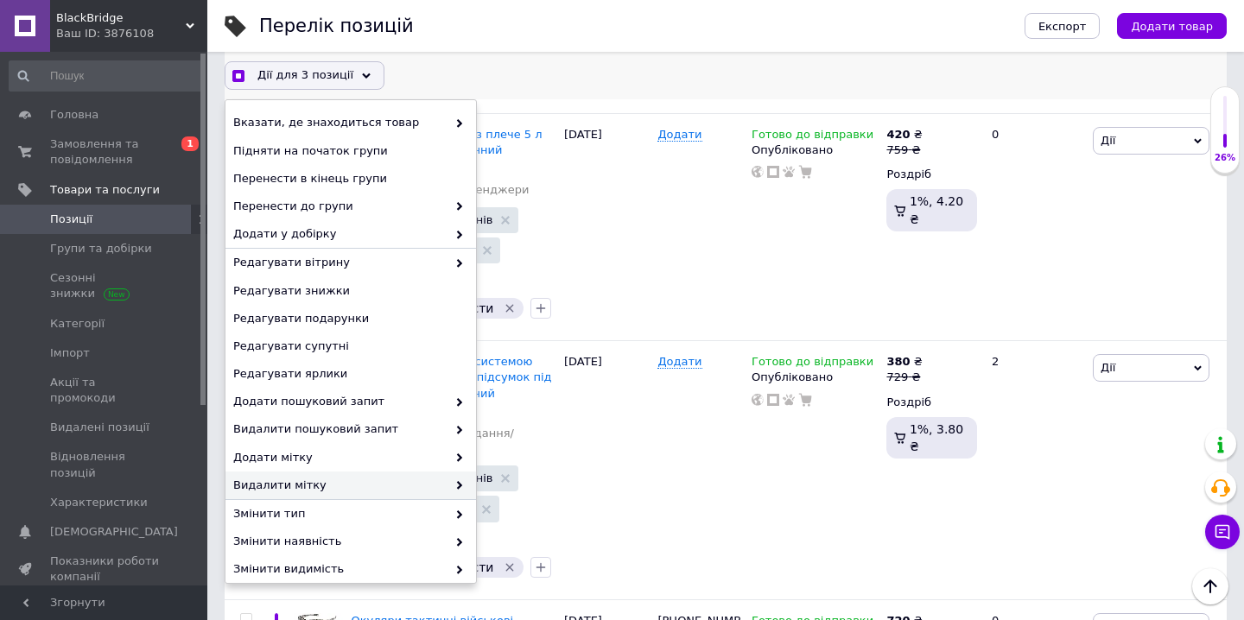
scroll to position [122, 0]
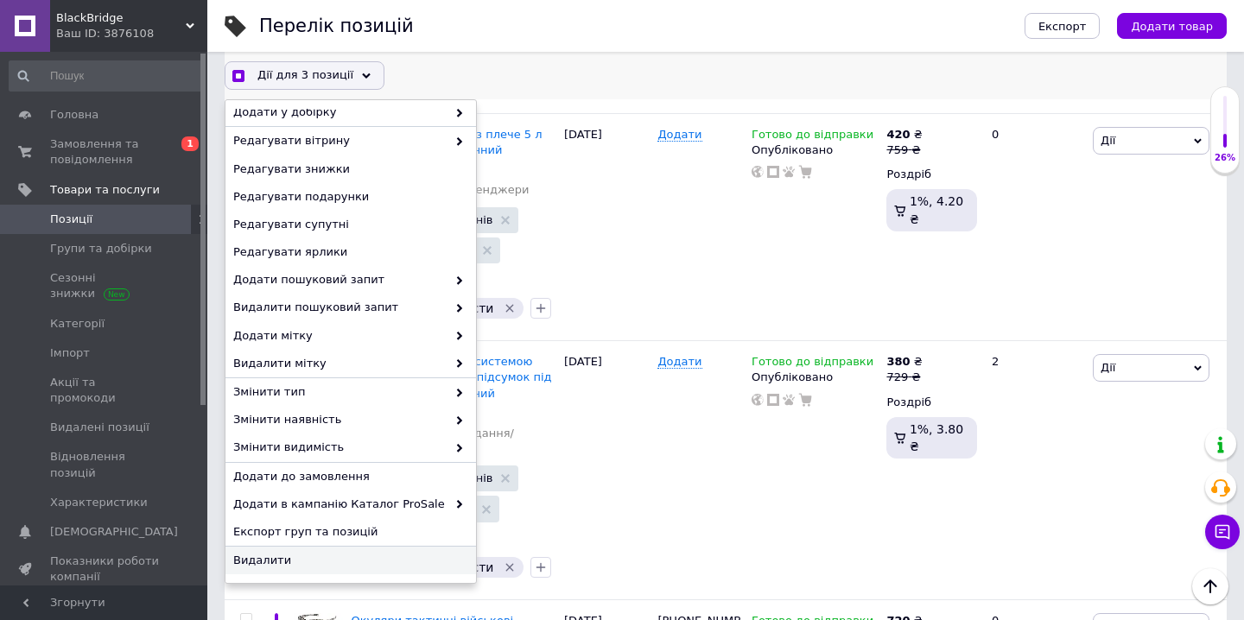
click at [314, 554] on span "Видалити" at bounding box center [348, 561] width 231 height 16
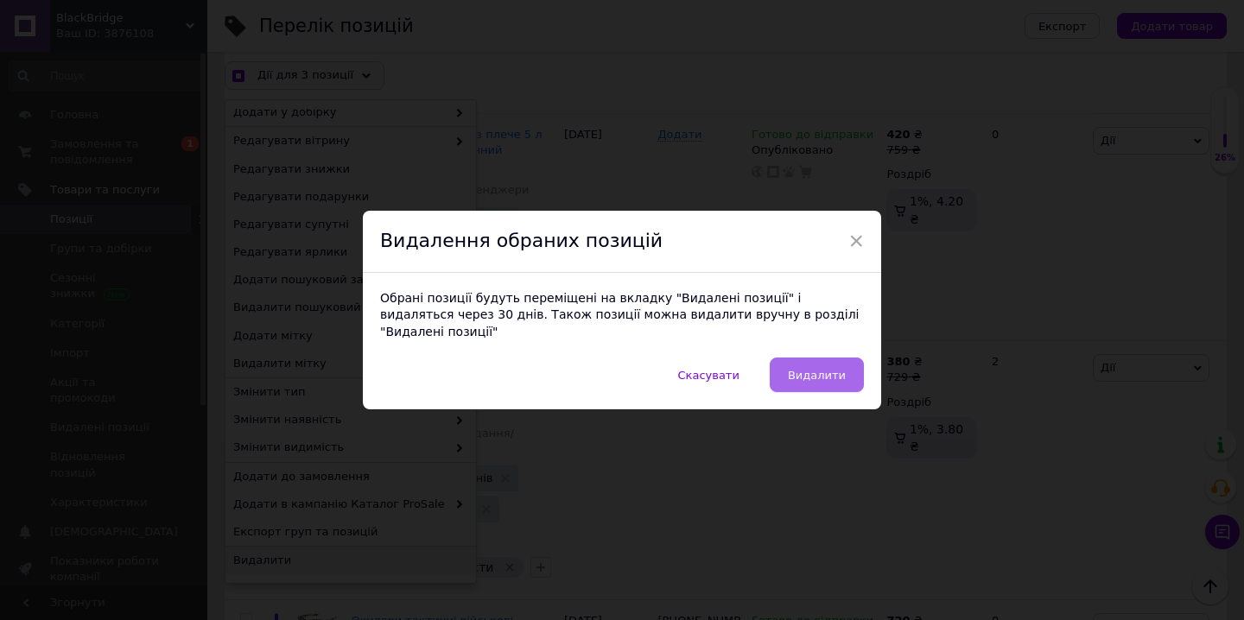
click at [810, 369] on span "Видалити" at bounding box center [817, 375] width 58 height 13
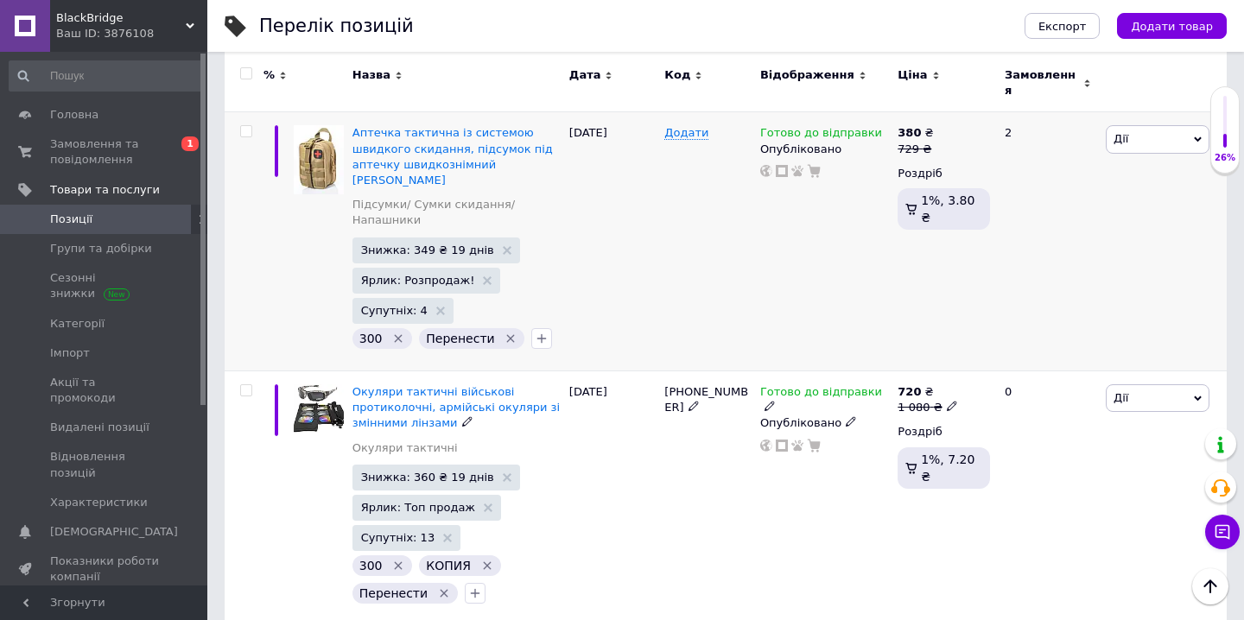
scroll to position [224, 0]
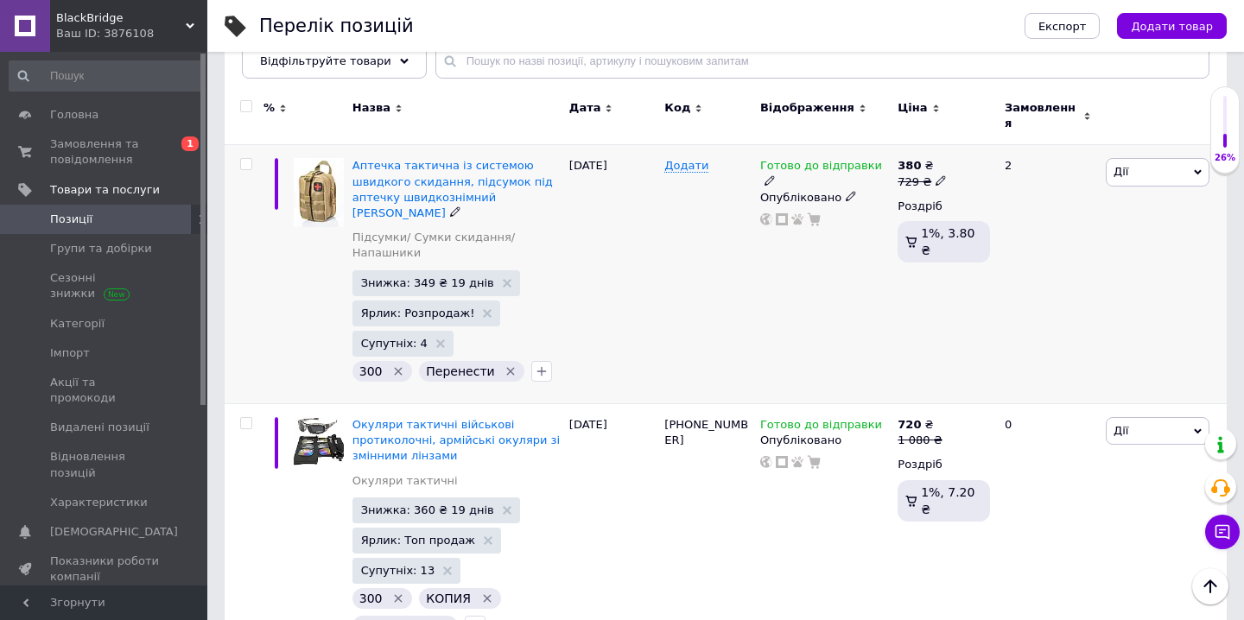
drag, startPoint x: 353, startPoint y: 144, endPoint x: 568, endPoint y: 183, distance: 218.6
click at [568, 183] on div "Аптечка тактична із системою швидкого скидання, підсумок під аптечку швидкознім…" at bounding box center [726, 274] width 1002 height 259
click at [568, 197] on div "12.06.2025" at bounding box center [613, 274] width 96 height 259
drag, startPoint x: 566, startPoint y: 195, endPoint x: 588, endPoint y: 225, distance: 37.0
click at [588, 225] on div "12.06.2025" at bounding box center [613, 274] width 96 height 259
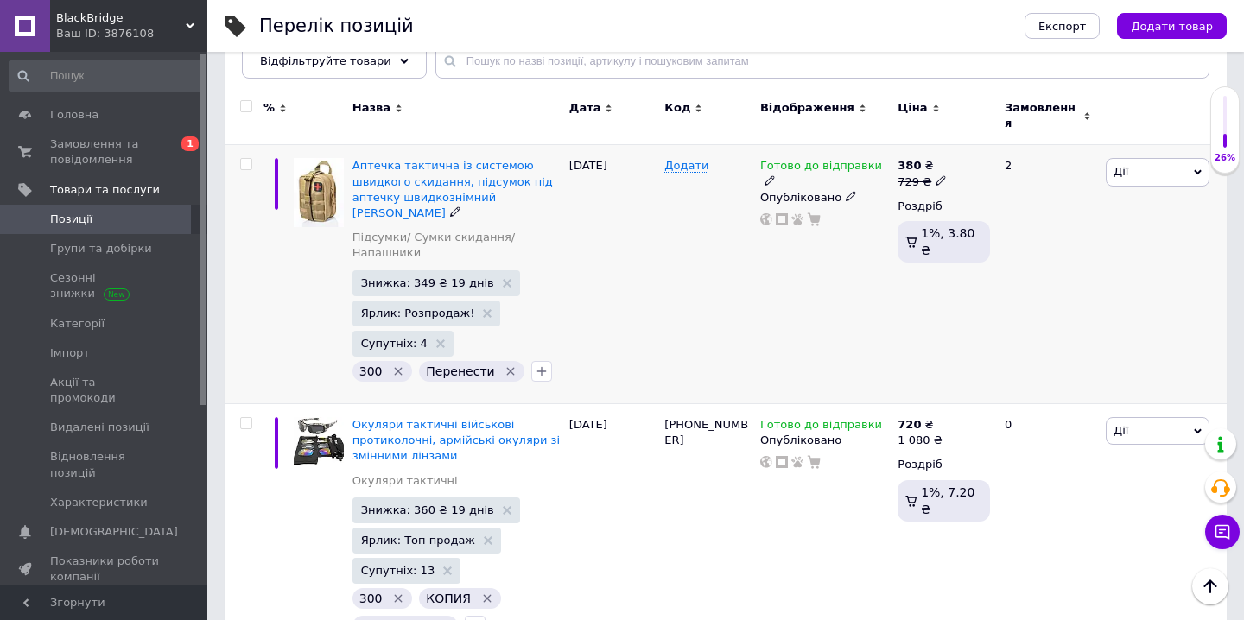
drag, startPoint x: 355, startPoint y: 142, endPoint x: 565, endPoint y: 191, distance: 215.6
click at [565, 191] on div "Аптечка тактична із системою швидкого скидання, підсумок під аптечку швидкознім…" at bounding box center [726, 274] width 1002 height 259
click at [361, 128] on div "Назва" at bounding box center [456, 116] width 217 height 58
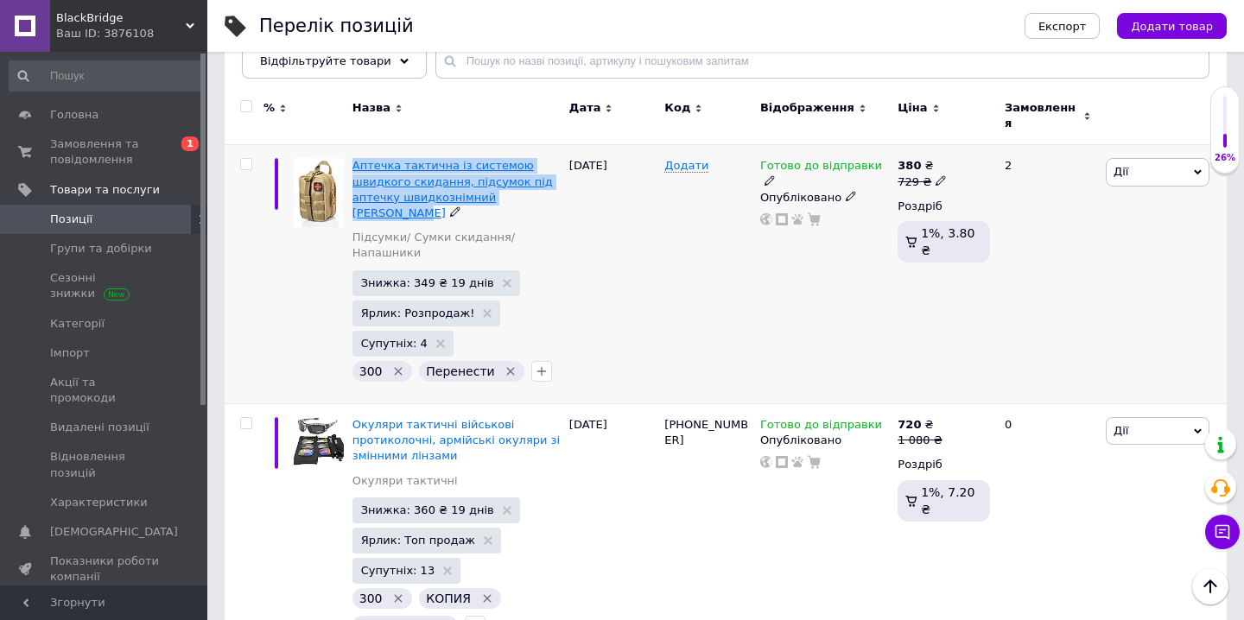
drag, startPoint x: 350, startPoint y: 147, endPoint x: 557, endPoint y: 187, distance: 211.1
click at [557, 187] on div "Аптечка тактична із системою швидкого скидання, підсумок під аптечку швидкознім…" at bounding box center [456, 274] width 217 height 259
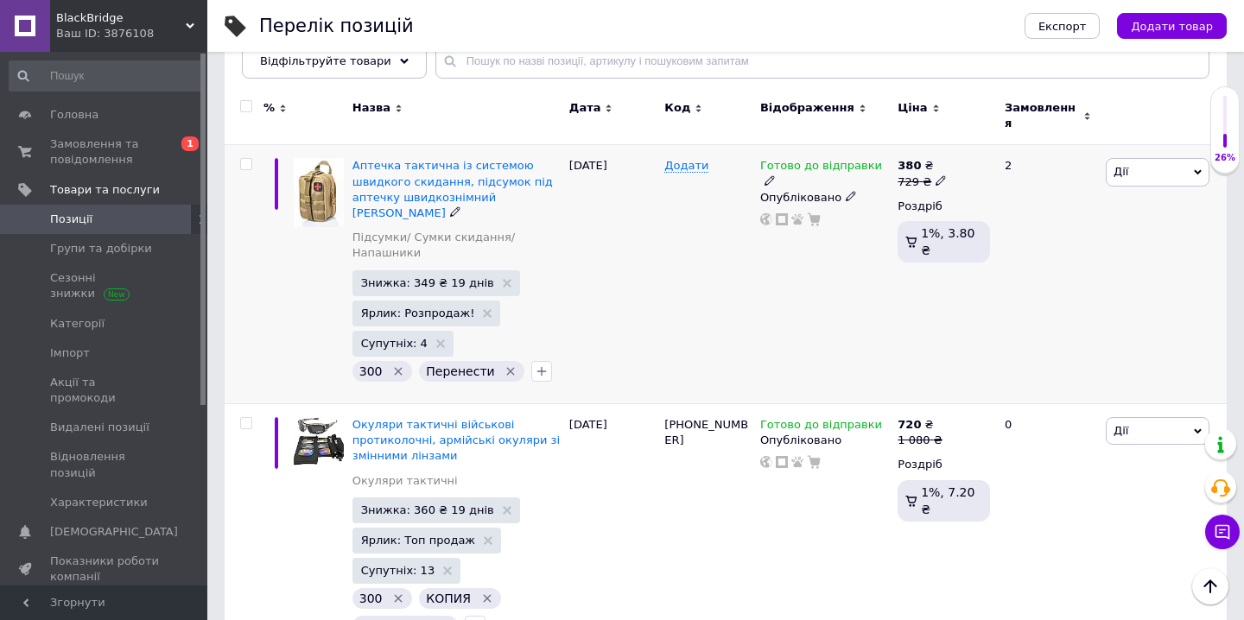
click at [507, 368] on icon "Видалити мітку" at bounding box center [511, 372] width 8 height 8
click at [937, 175] on icon at bounding box center [941, 180] width 10 height 10
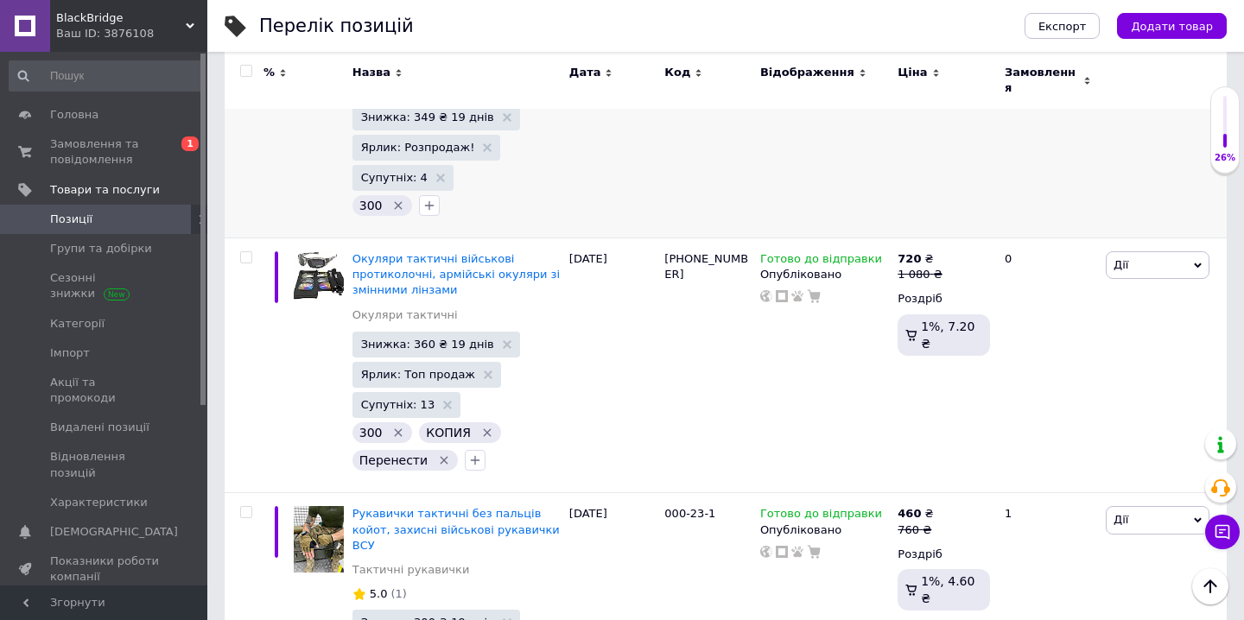
scroll to position [403, 0]
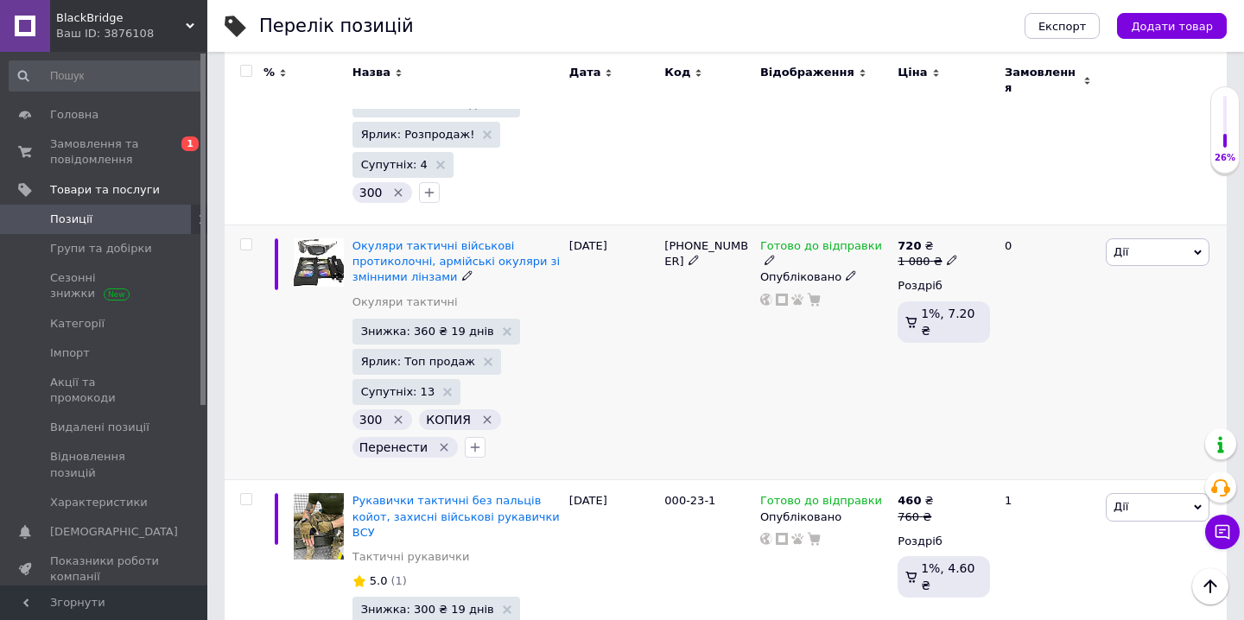
click at [245, 239] on input "checkbox" at bounding box center [245, 244] width 11 height 11
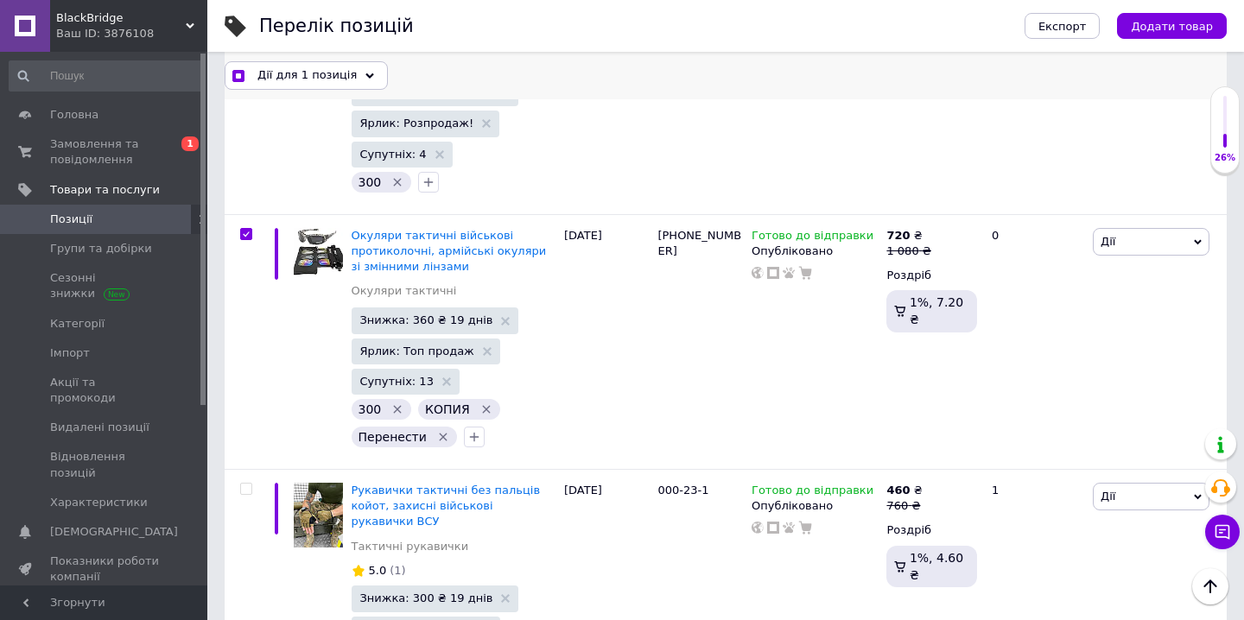
click at [365, 73] on icon at bounding box center [369, 76] width 9 height 9
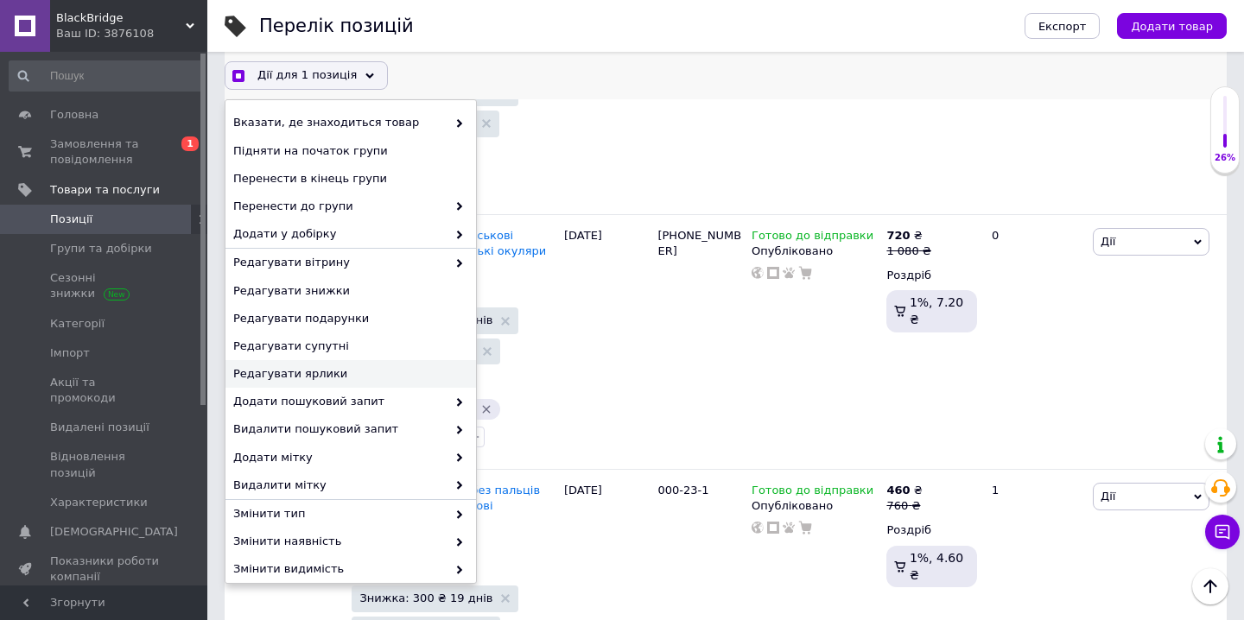
scroll to position [122, 0]
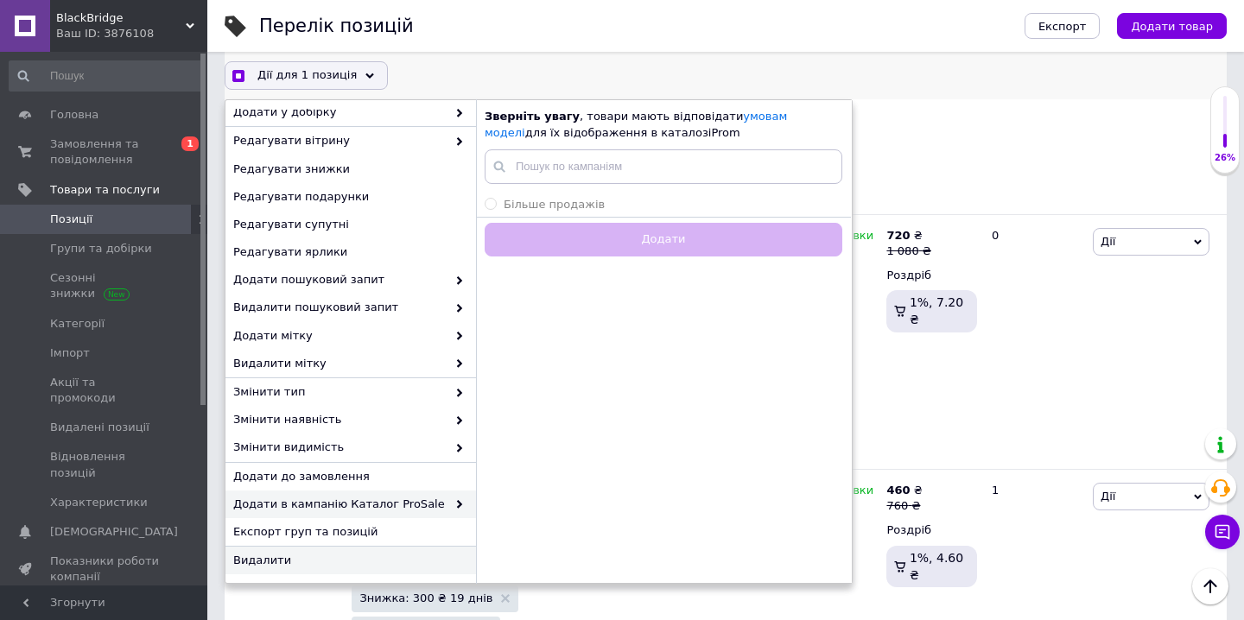
click at [308, 567] on span "Видалити" at bounding box center [348, 561] width 231 height 16
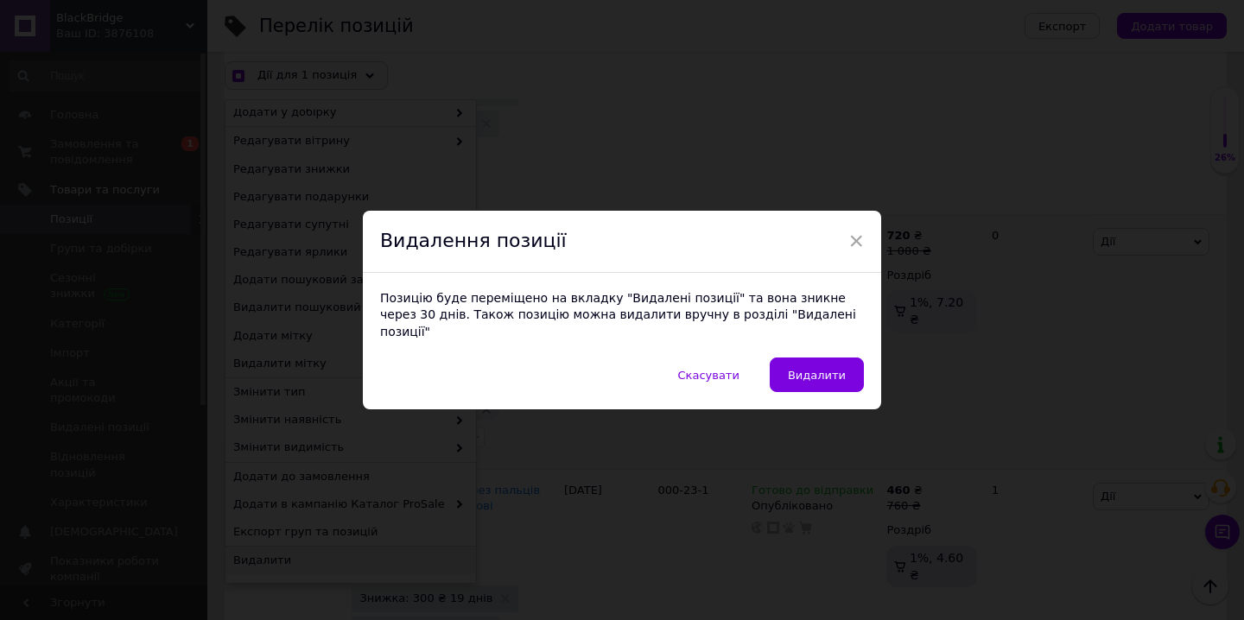
click at [804, 369] on span "Видалити" at bounding box center [817, 375] width 58 height 13
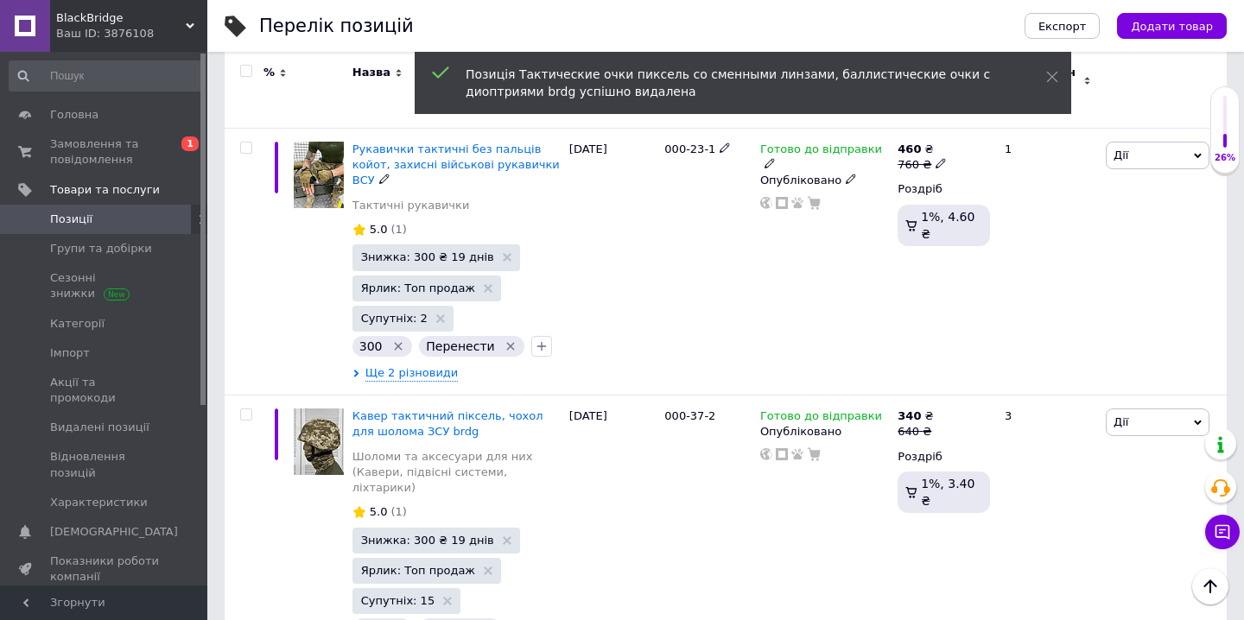
scroll to position [500, 0]
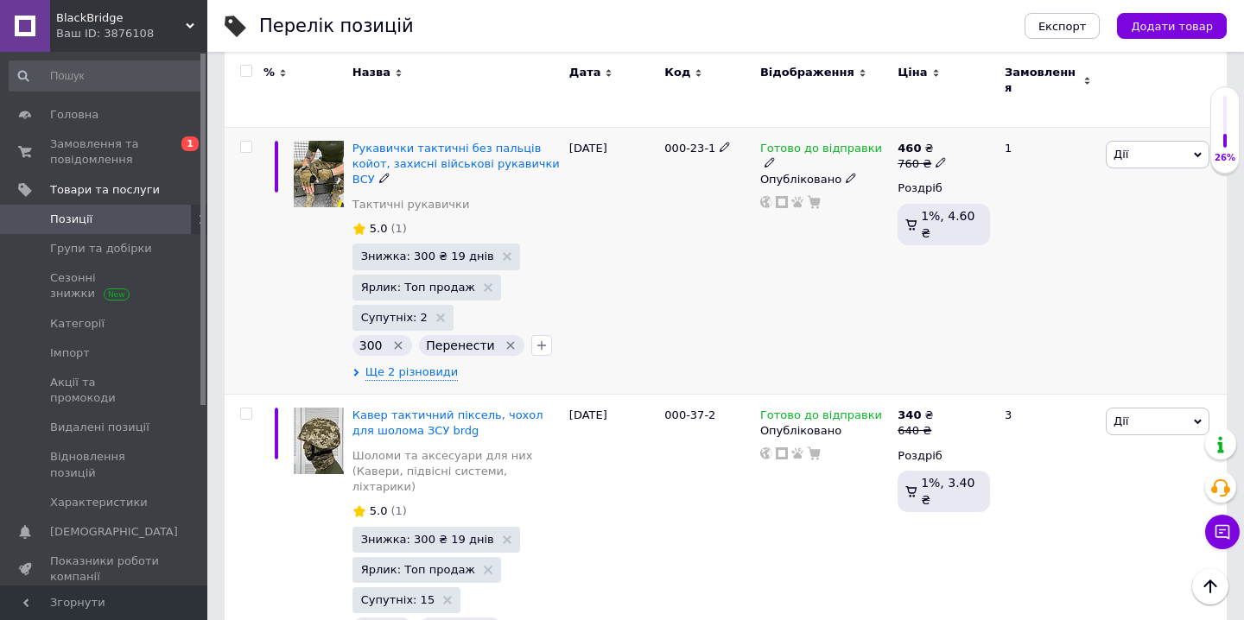
click at [246, 142] on input "checkbox" at bounding box center [245, 147] width 11 height 11
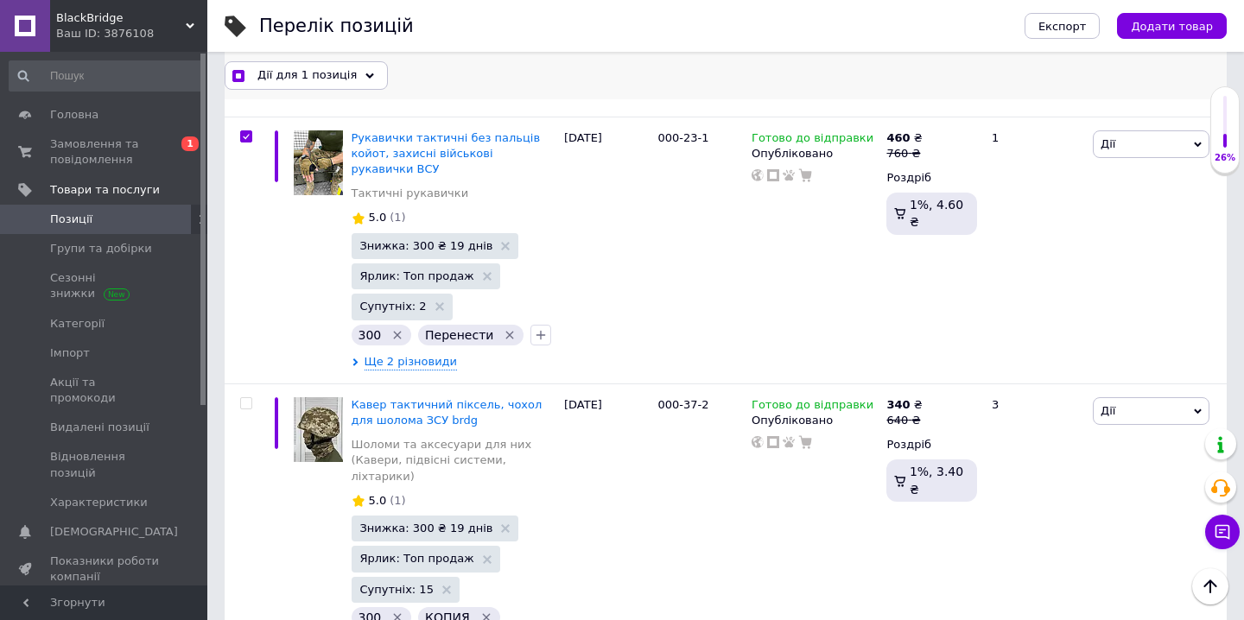
click at [365, 73] on use at bounding box center [369, 75] width 9 height 5
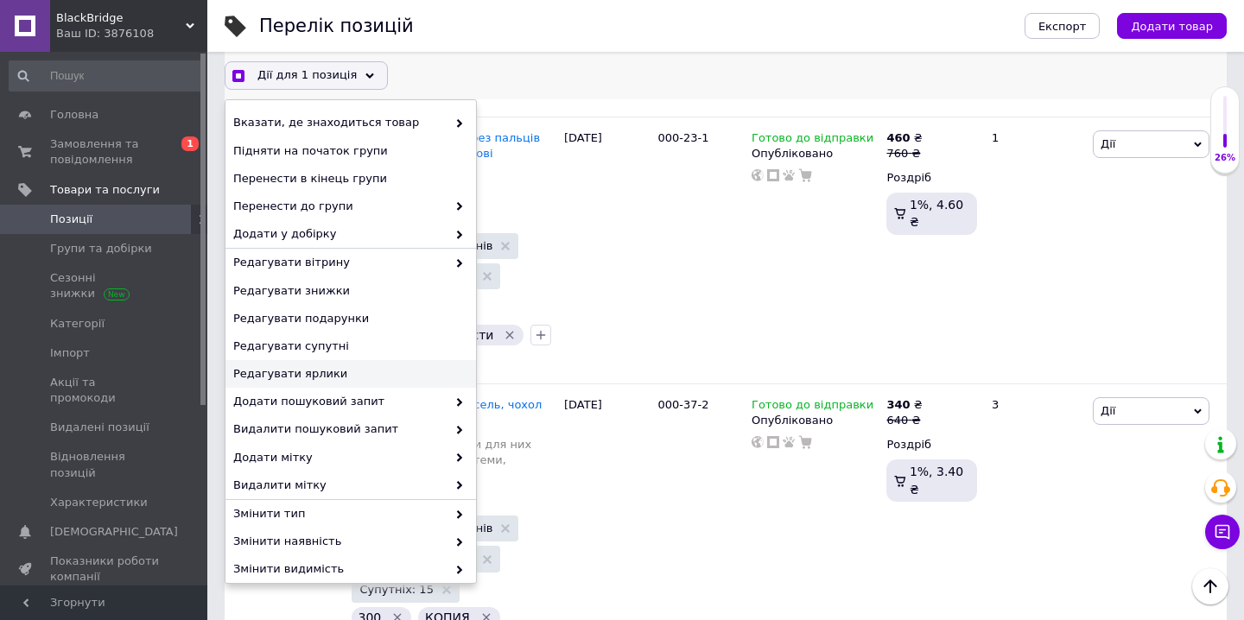
scroll to position [149, 0]
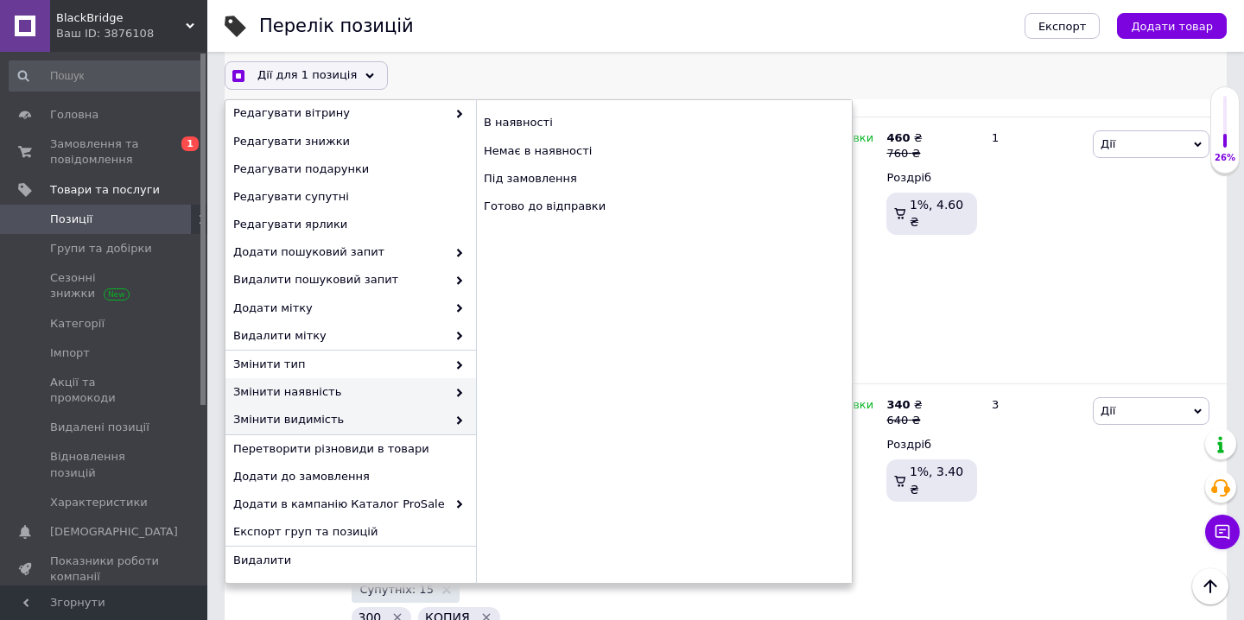
click at [447, 416] on span at bounding box center [455, 420] width 17 height 16
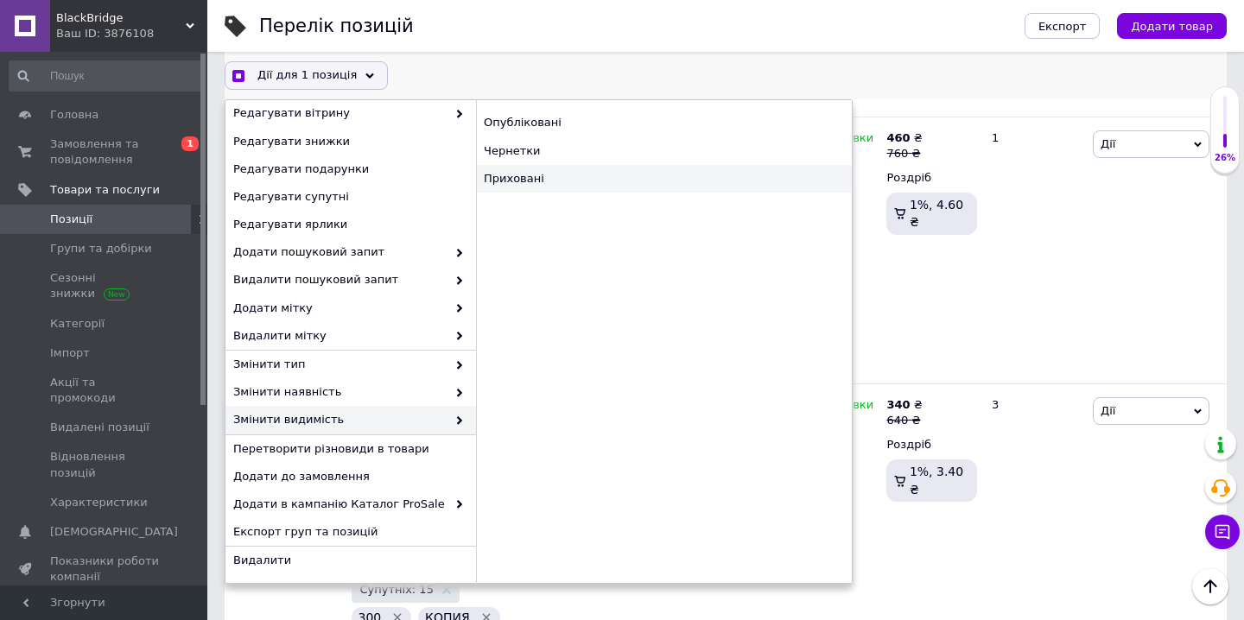
click at [561, 178] on div "Приховані" at bounding box center [664, 179] width 376 height 28
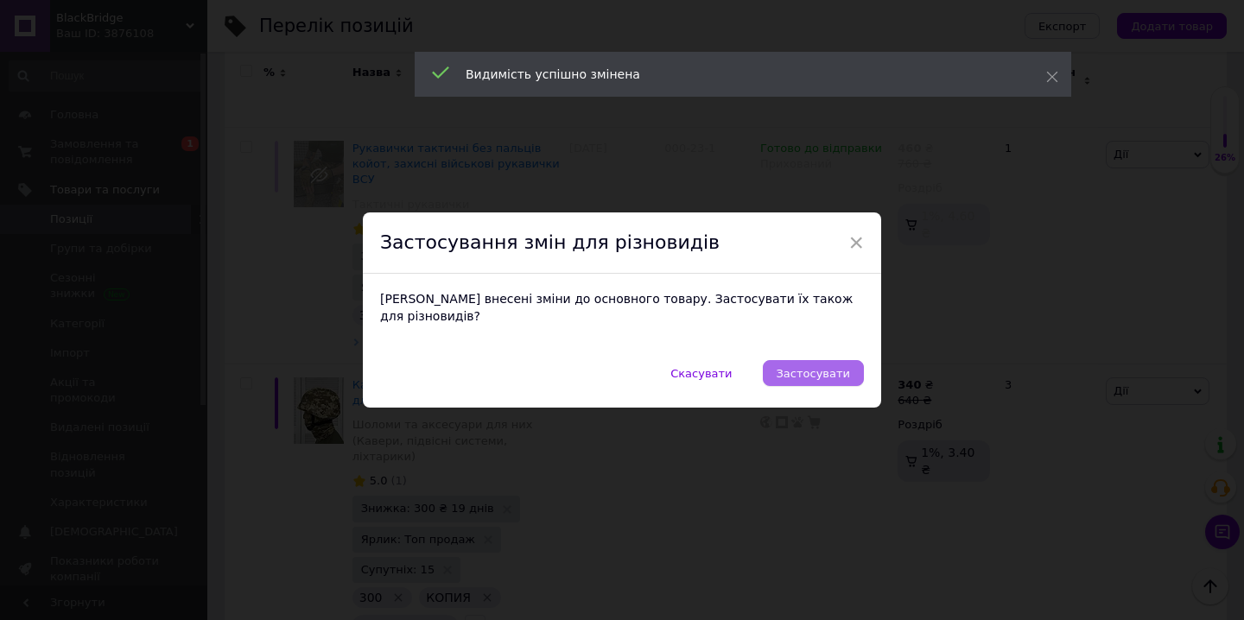
click at [823, 367] on span "Застосувати" at bounding box center [813, 373] width 73 height 13
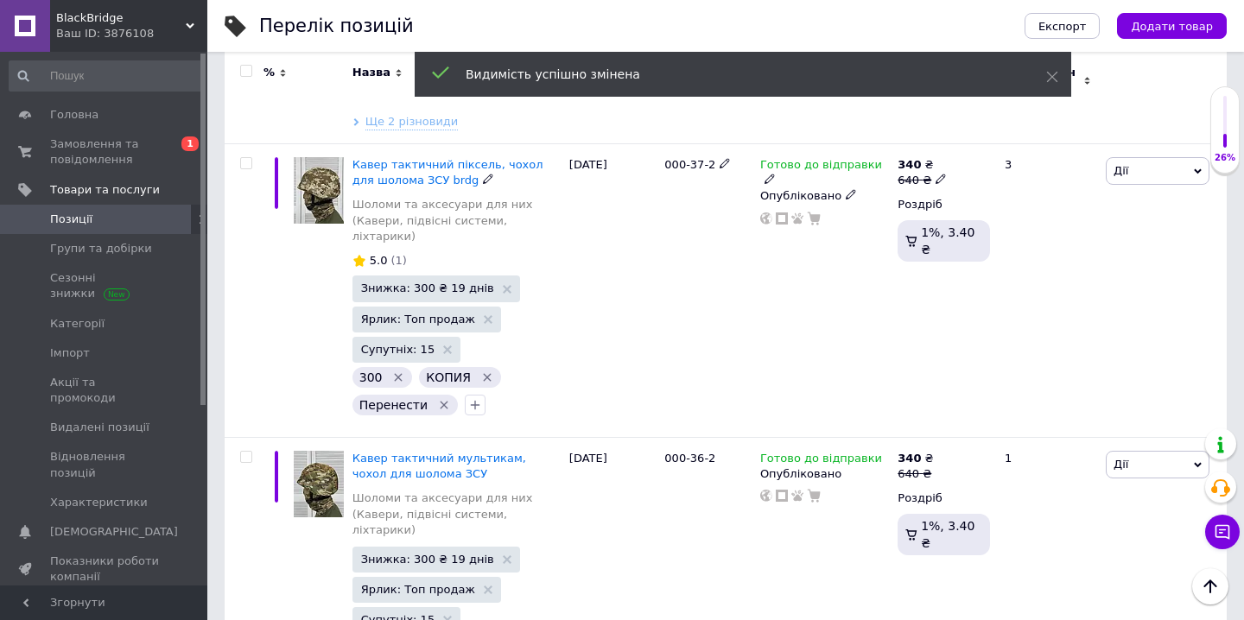
scroll to position [717, 0]
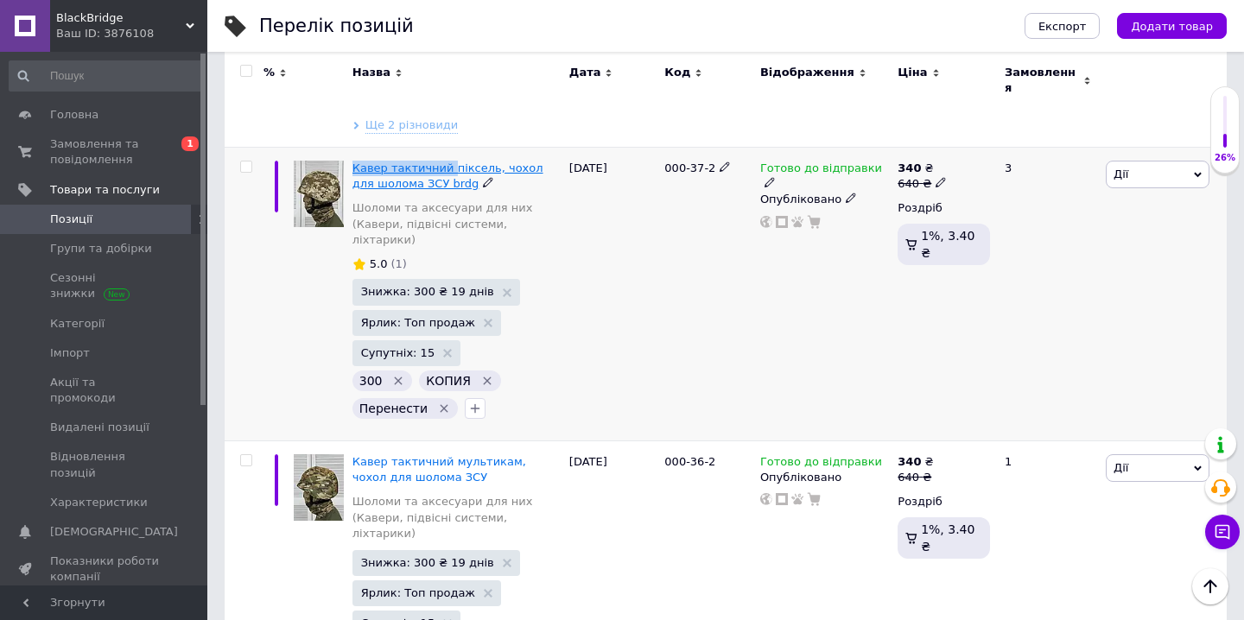
drag, startPoint x: 355, startPoint y: 133, endPoint x: 448, endPoint y: 137, distance: 92.5
click at [448, 147] on div "Кавер тактичний піксель, чохол для шолома ЗСУ brdg Шоломи та аксесуари для них …" at bounding box center [456, 294] width 217 height 294
click at [441, 405] on icon "Видалити мітку" at bounding box center [445, 409] width 8 height 8
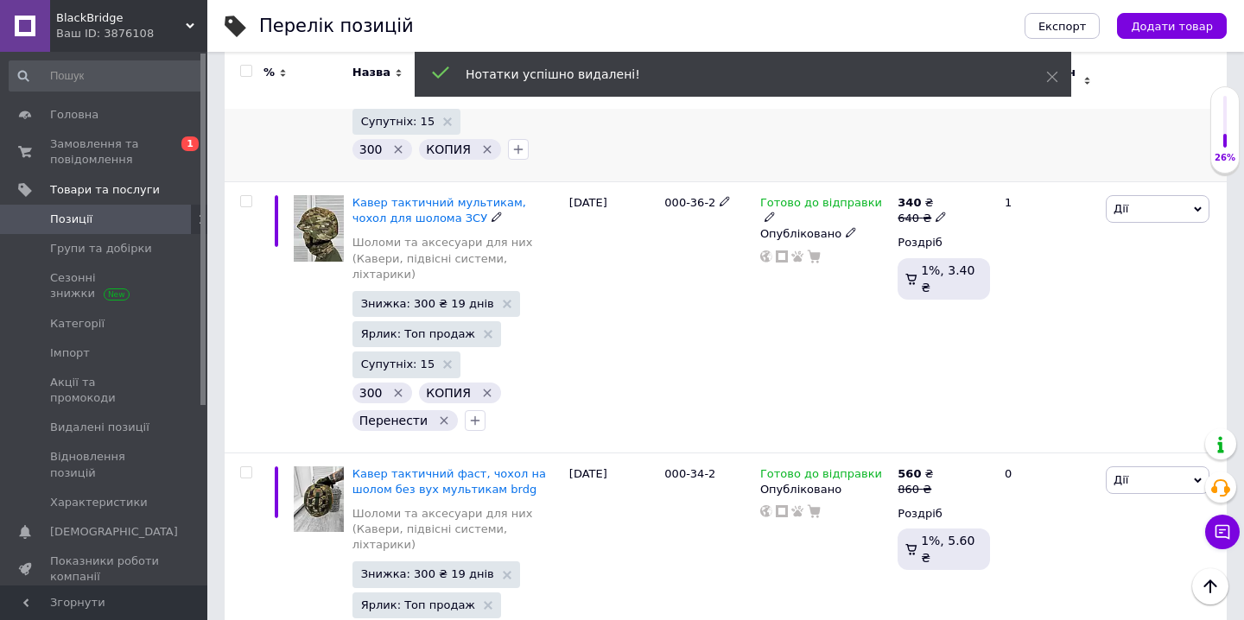
scroll to position [948, 0]
click at [438, 415] on icon "Видалити мітку" at bounding box center [444, 422] width 14 height 14
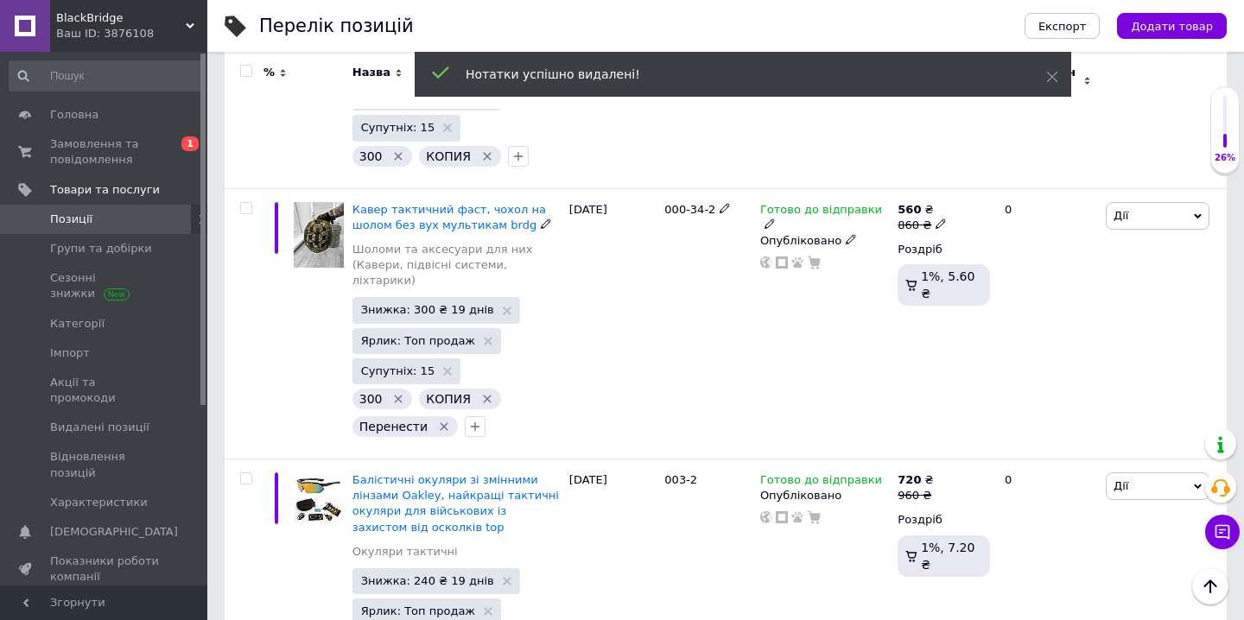
scroll to position [1181, 0]
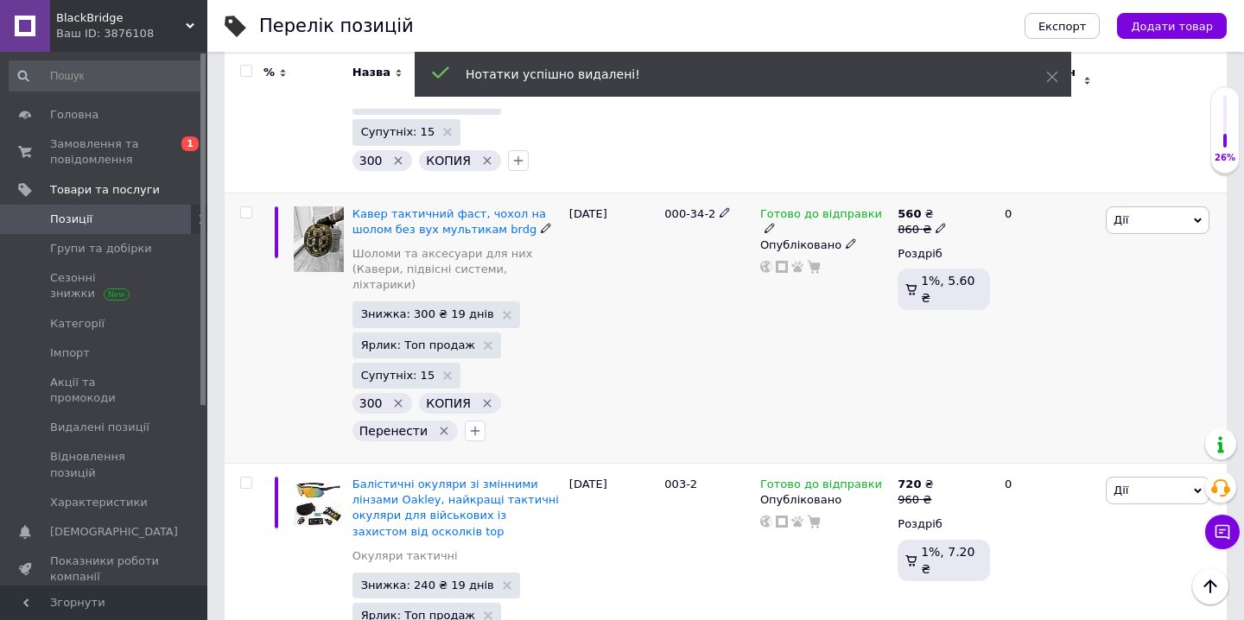
click at [437, 424] on icon "Видалити мітку" at bounding box center [444, 431] width 14 height 14
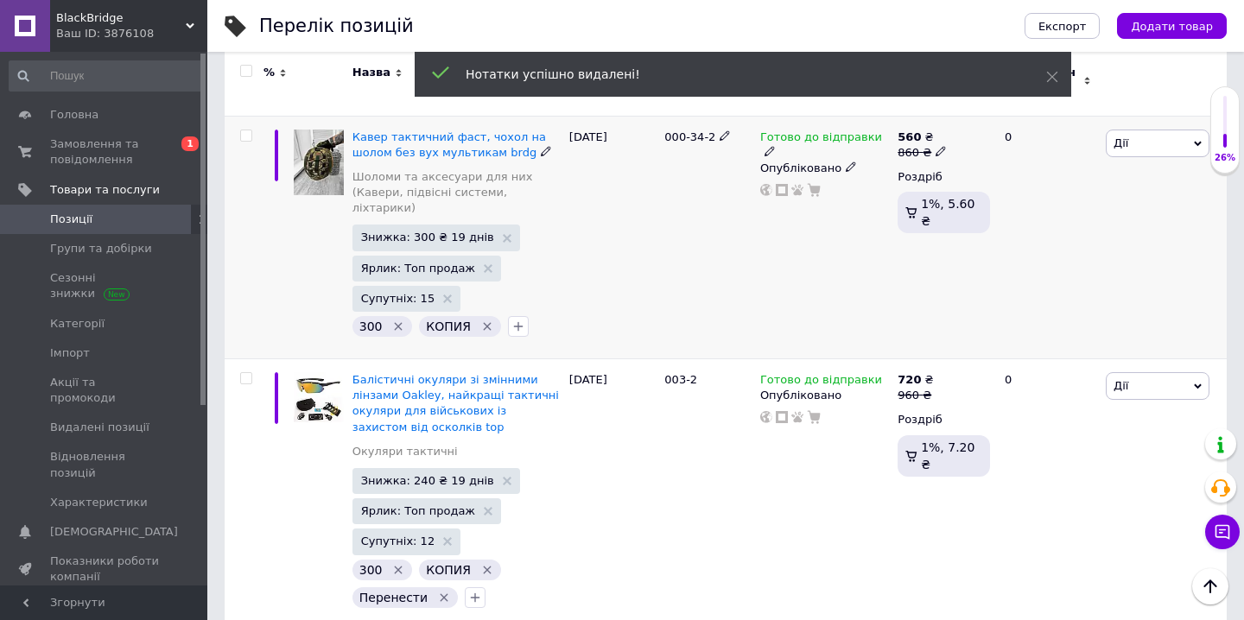
scroll to position [1259, 0]
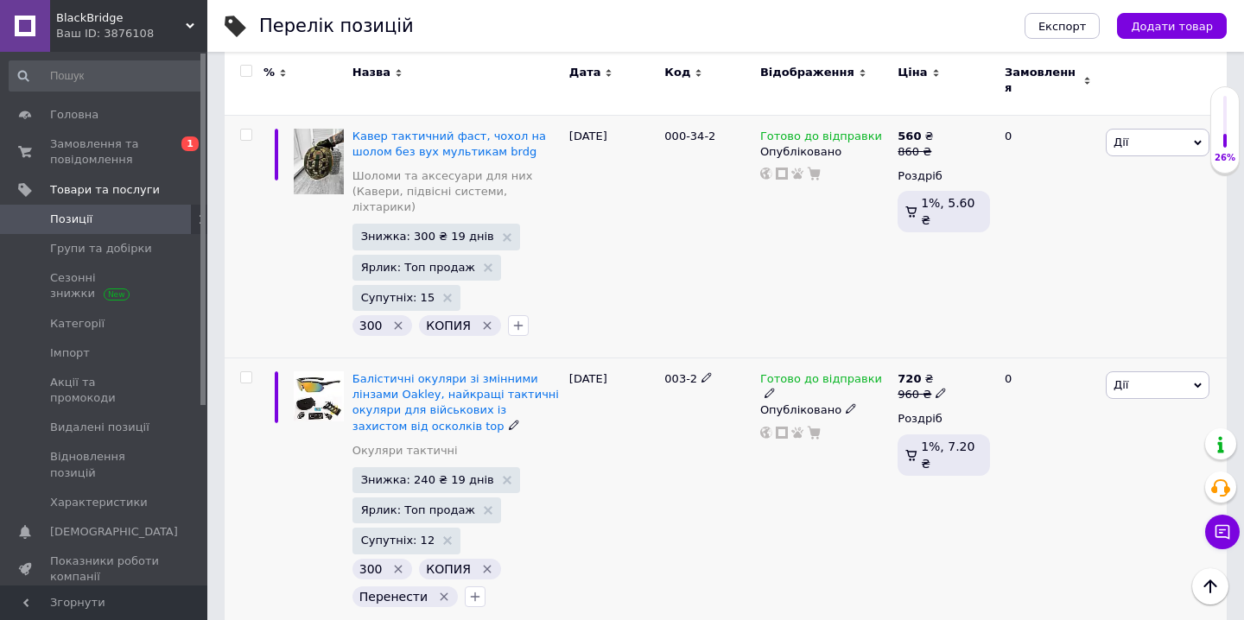
click at [250, 372] on input "checkbox" at bounding box center [245, 377] width 11 height 11
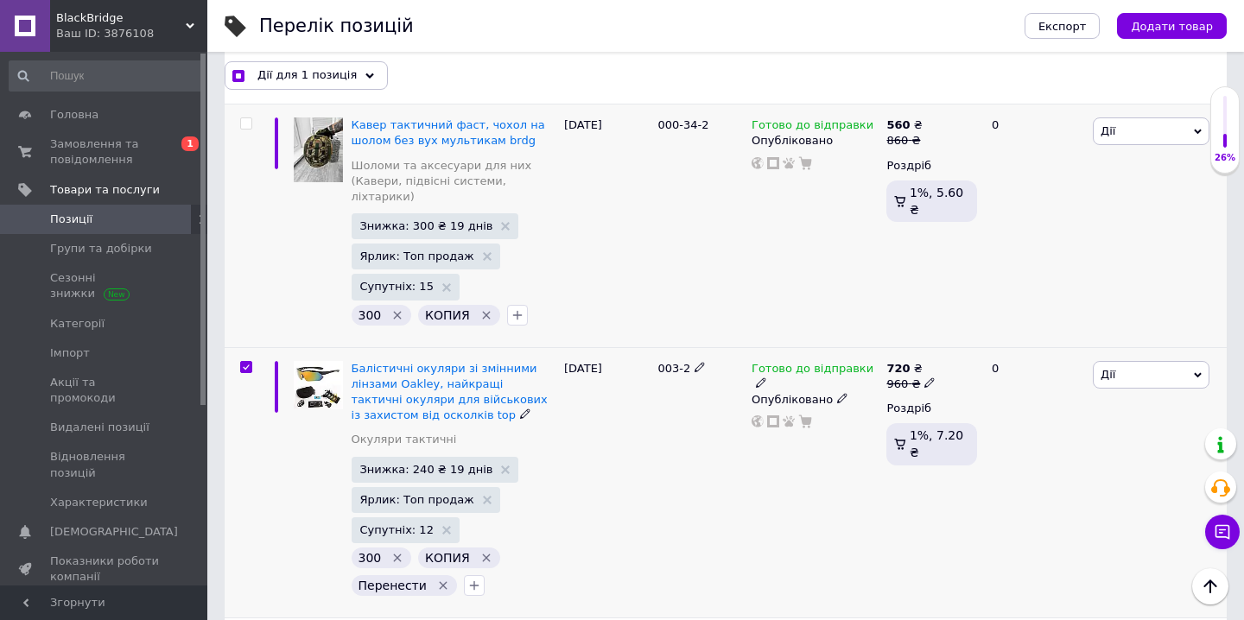
scroll to position [1273, 0]
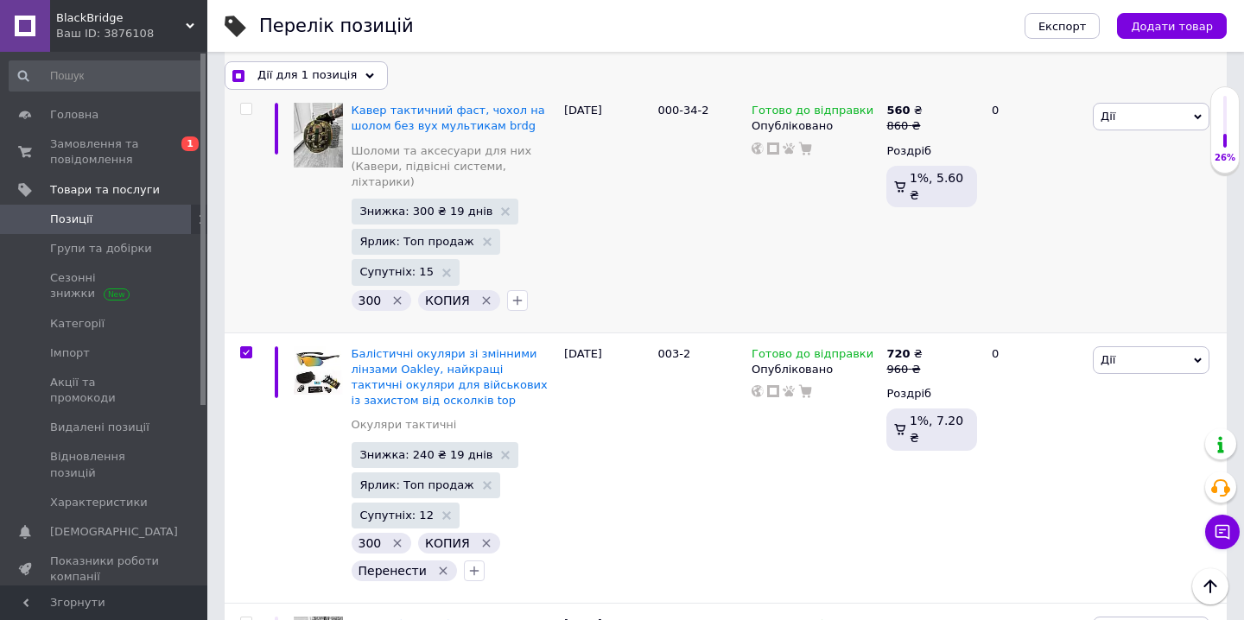
click at [365, 79] on icon at bounding box center [369, 76] width 9 height 9
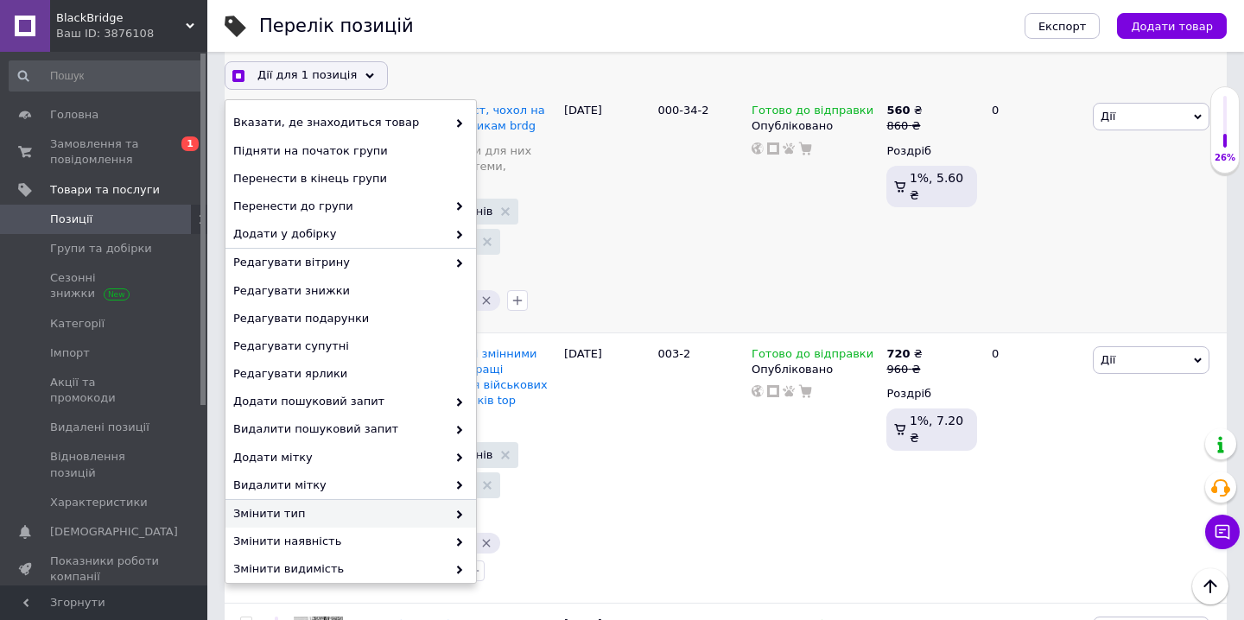
scroll to position [122, 0]
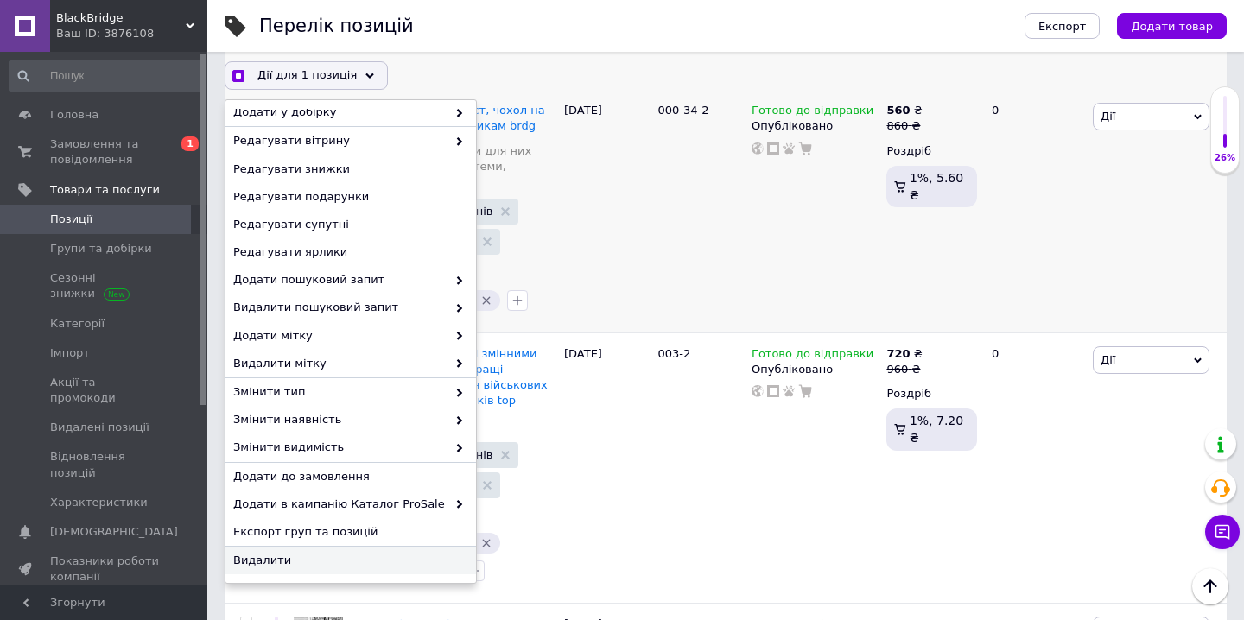
click at [316, 562] on span "Видалити" at bounding box center [348, 561] width 231 height 16
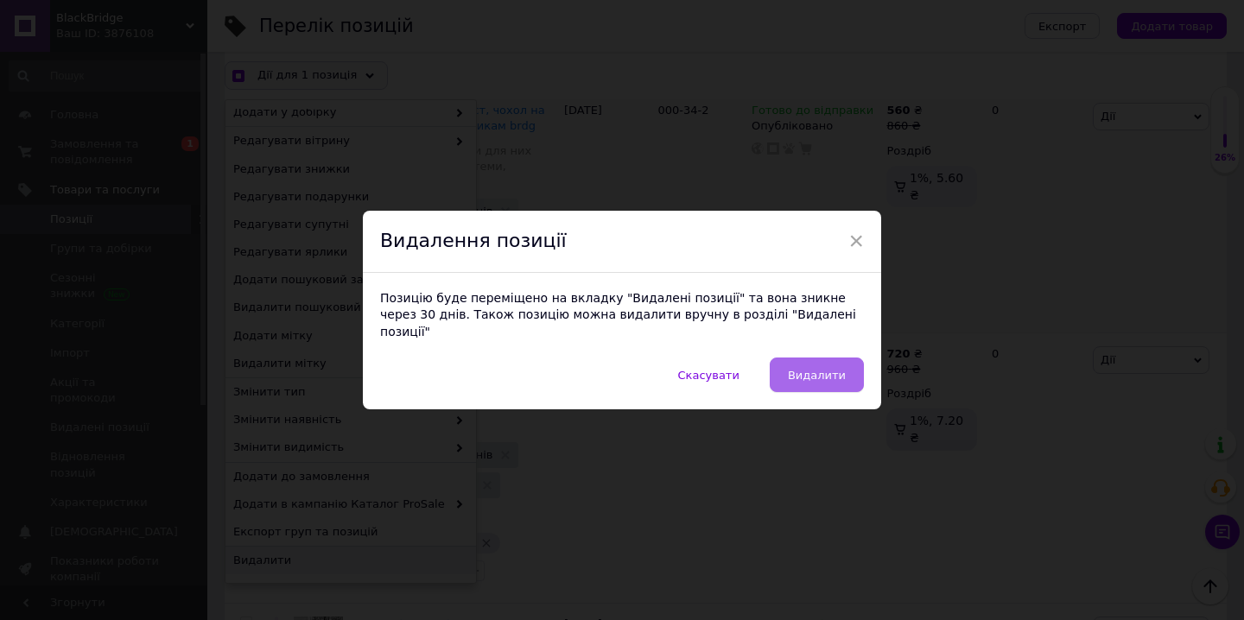
click at [824, 372] on span "Видалити" at bounding box center [817, 375] width 58 height 13
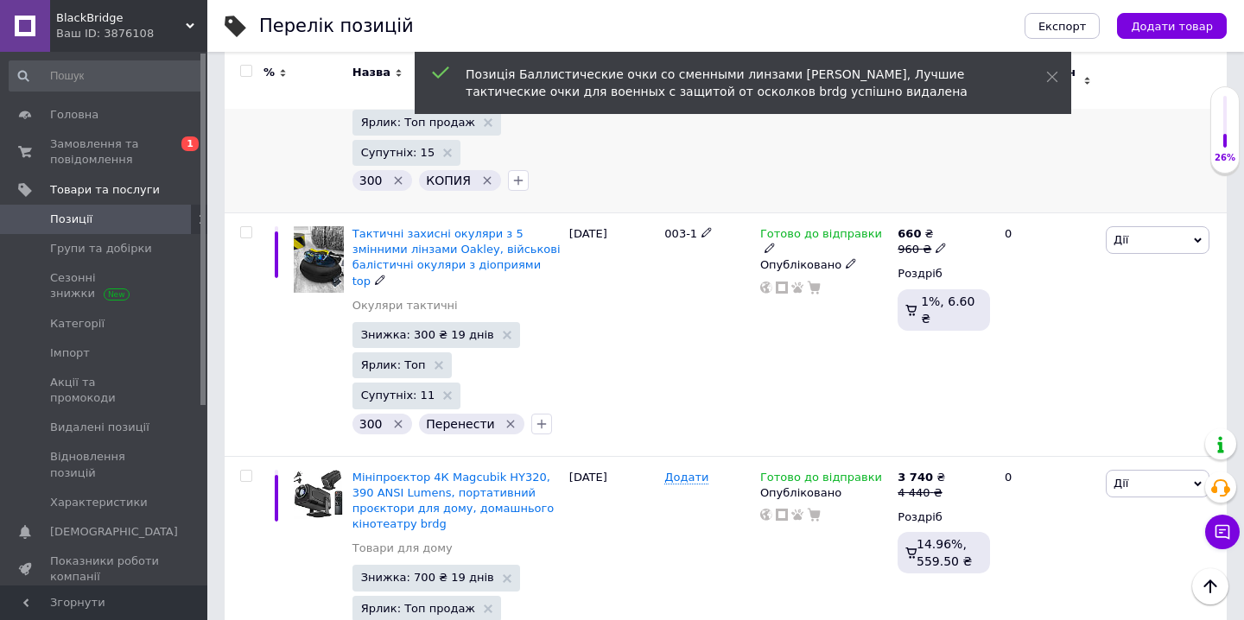
scroll to position [1429, 0]
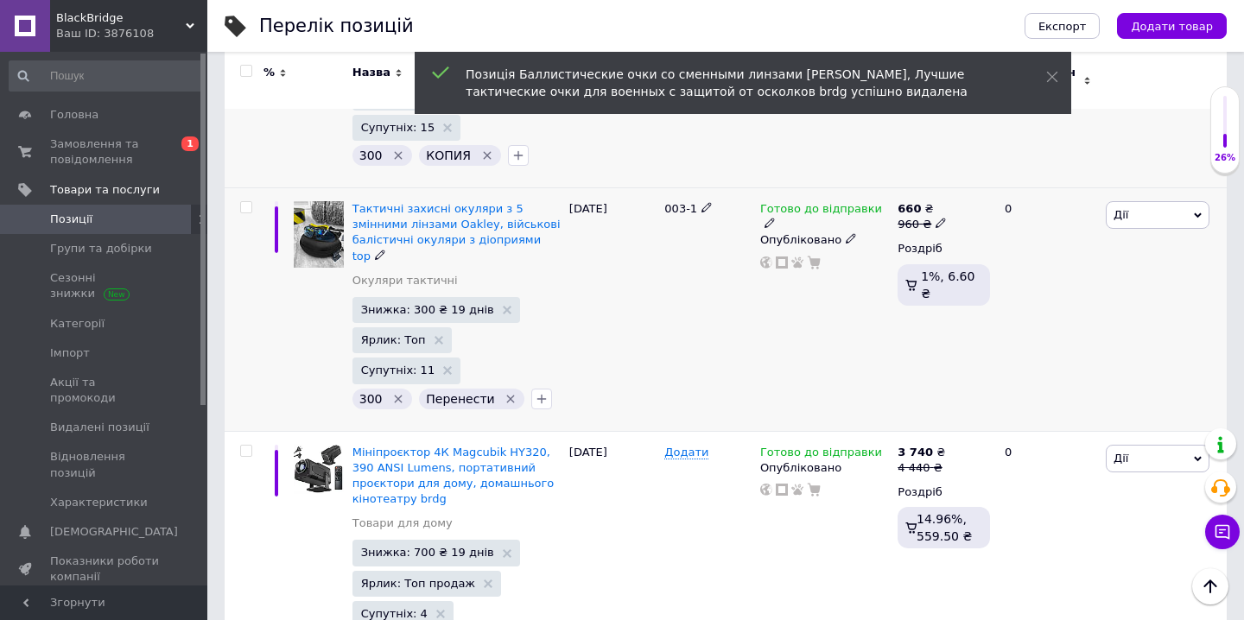
click at [507, 395] on icon "Видалити мітку" at bounding box center [511, 399] width 8 height 8
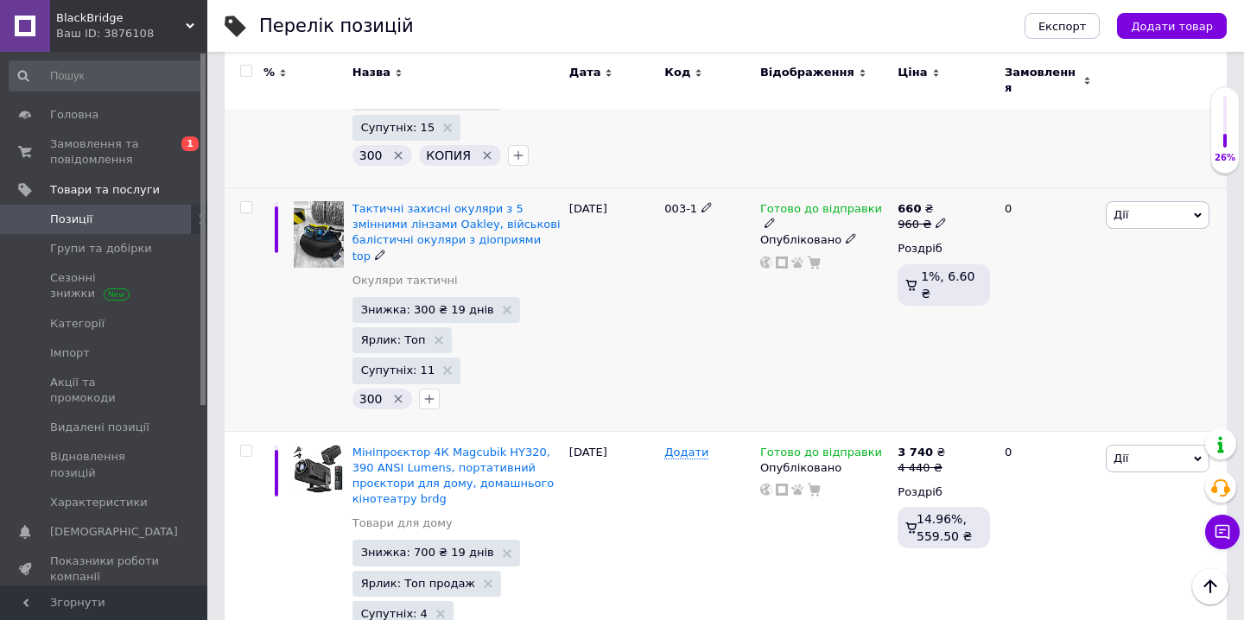
click at [245, 202] on input "checkbox" at bounding box center [245, 207] width 11 height 11
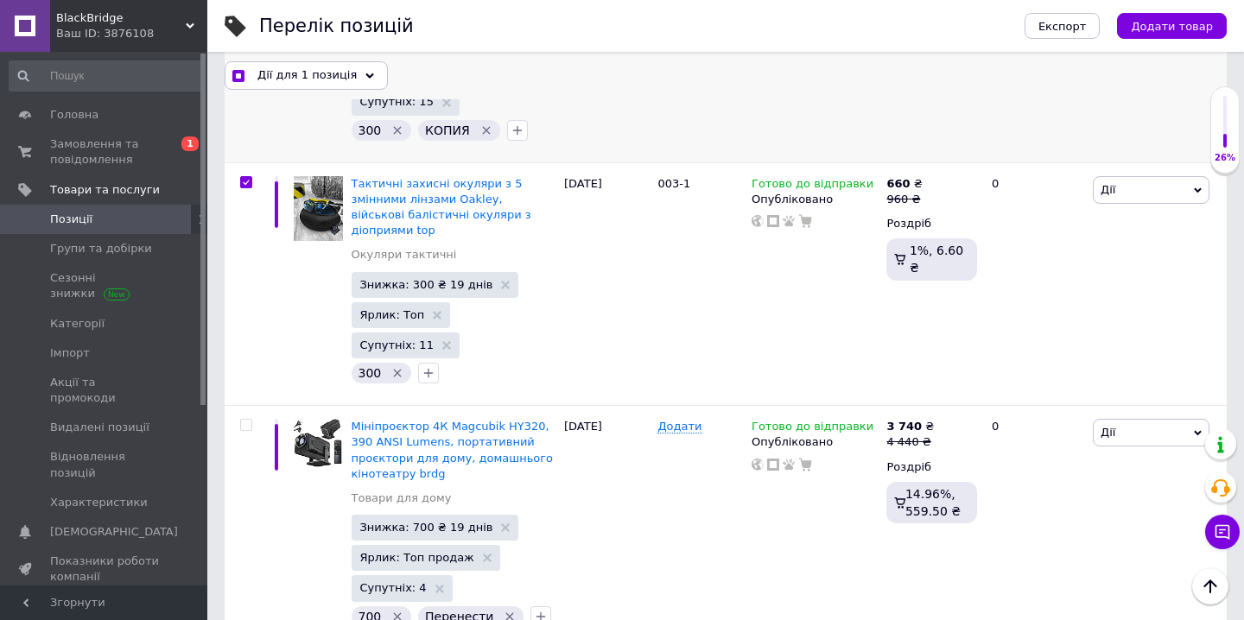
click at [365, 78] on icon at bounding box center [369, 76] width 9 height 9
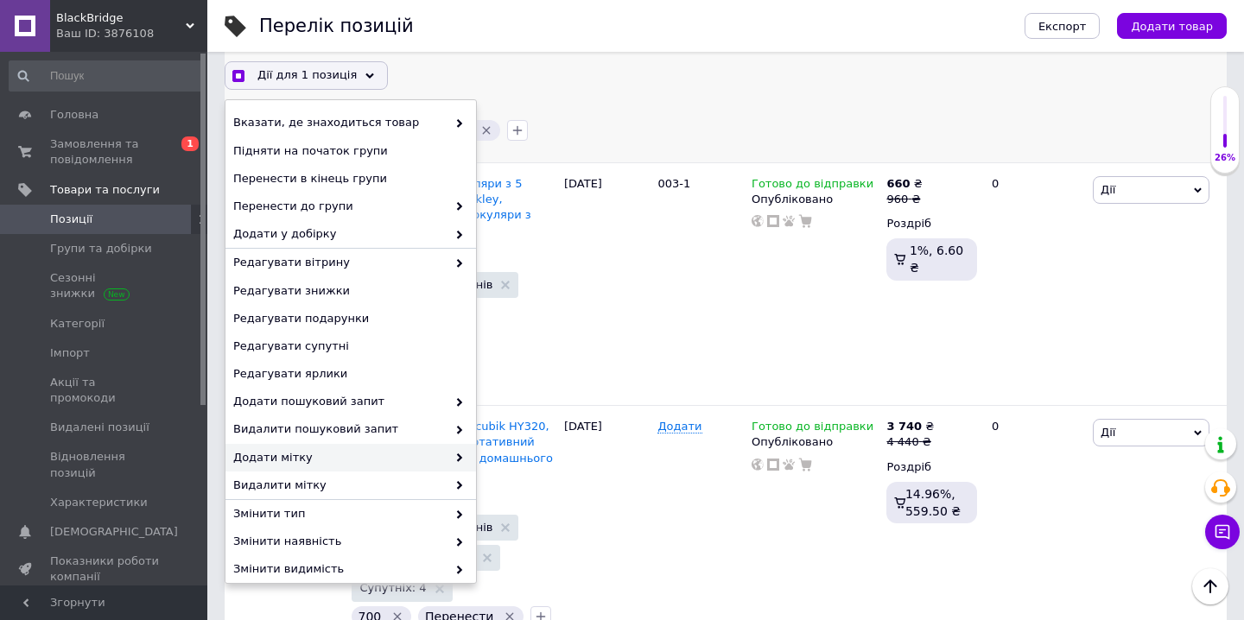
scroll to position [122, 0]
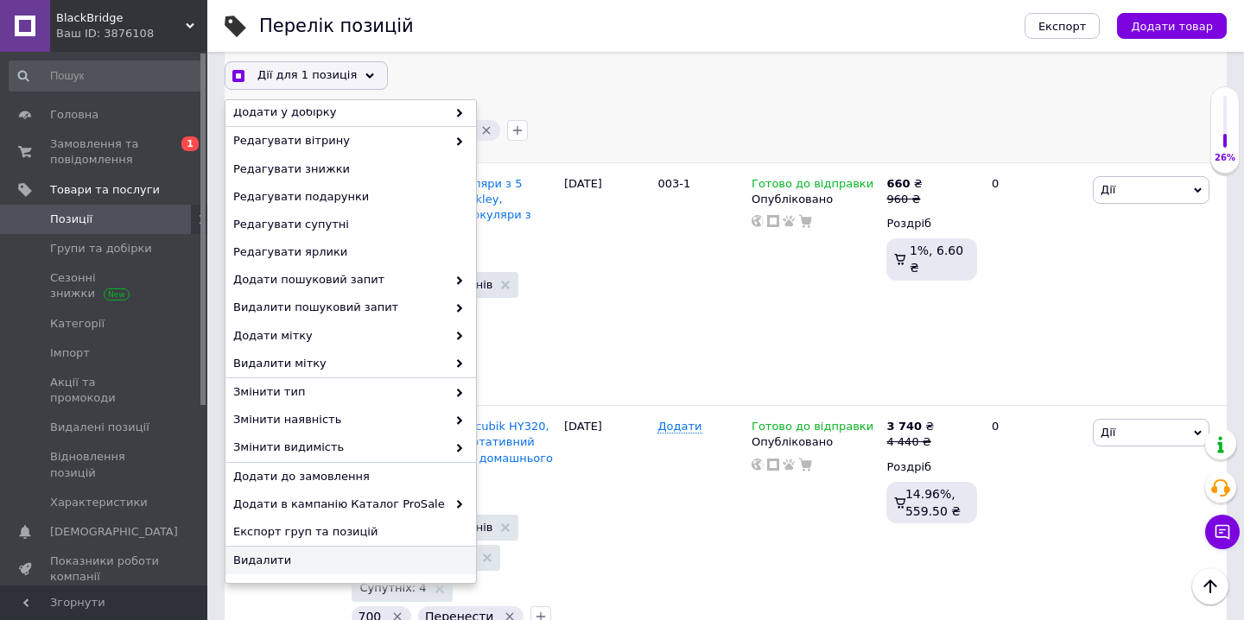
click at [294, 557] on span "Видалити" at bounding box center [348, 561] width 231 height 16
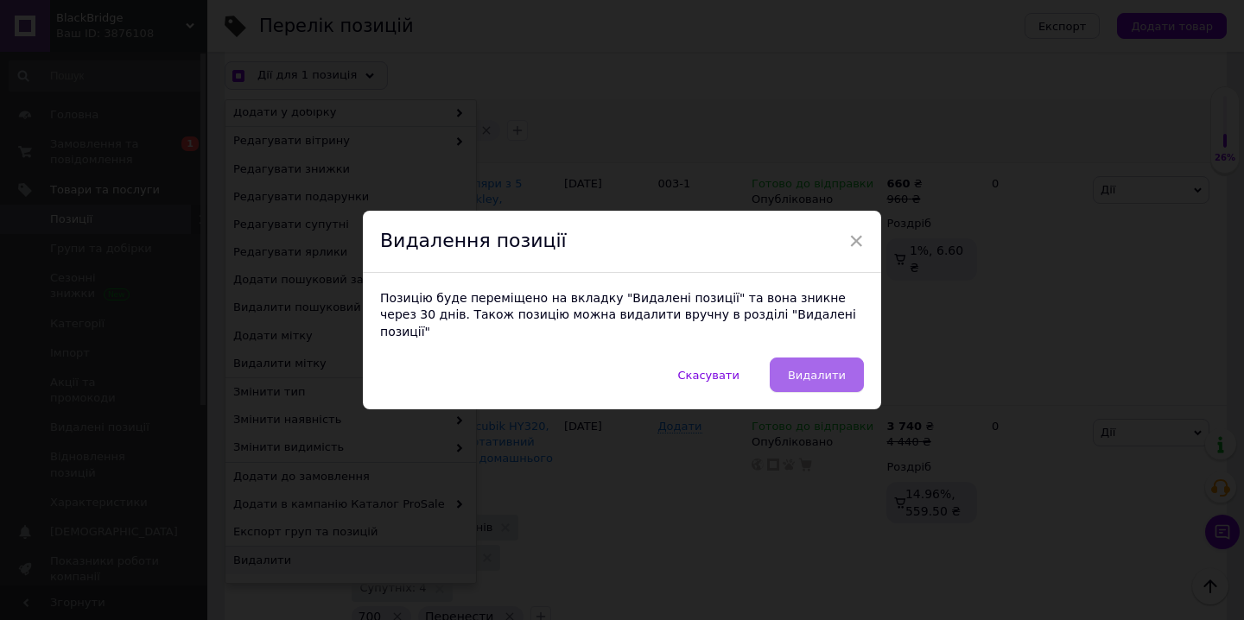
click at [825, 369] on span "Видалити" at bounding box center [817, 375] width 58 height 13
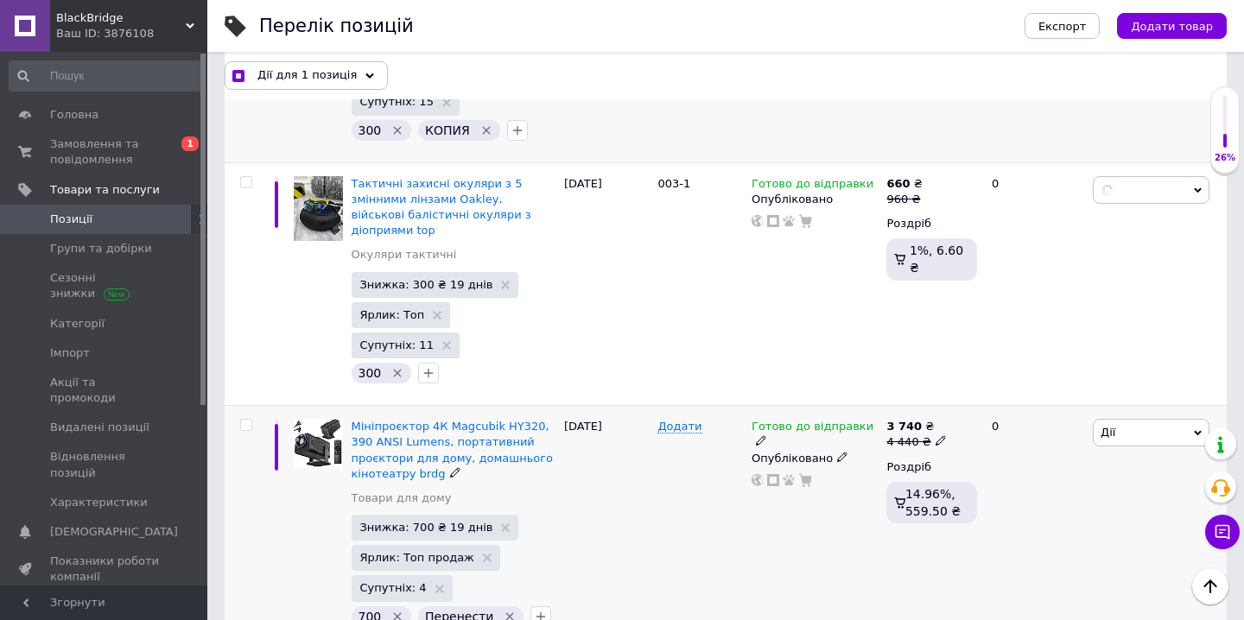
scroll to position [1429, 0]
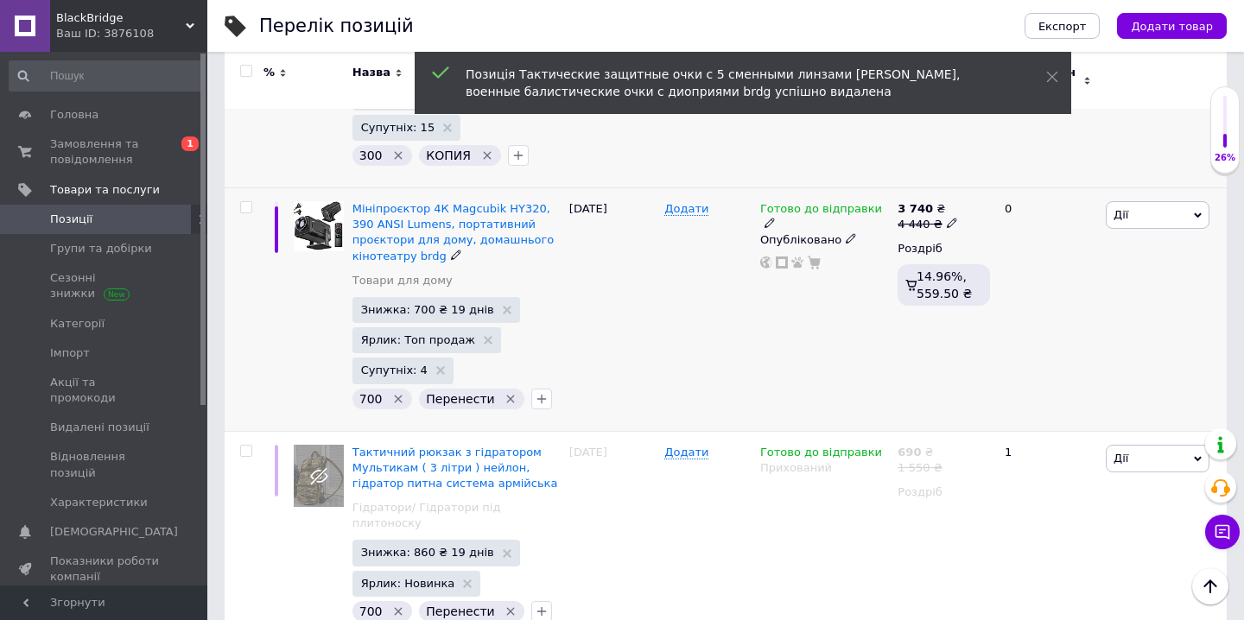
click at [504, 392] on icon "Видалити мітку" at bounding box center [511, 399] width 14 height 14
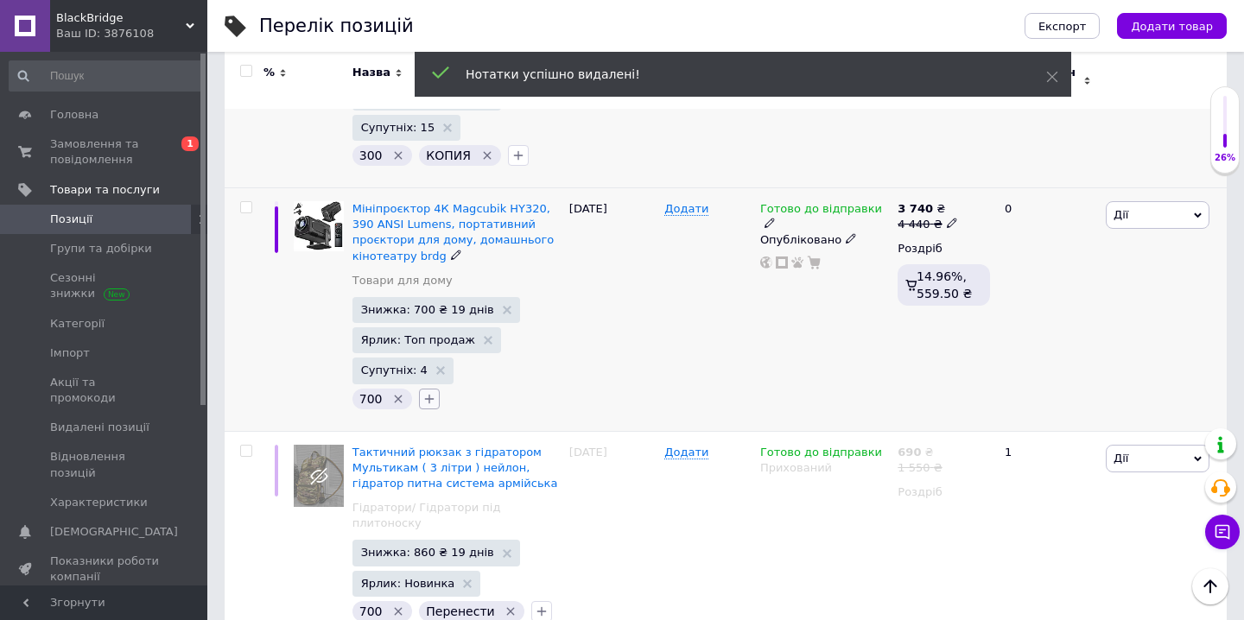
click at [428, 392] on icon "button" at bounding box center [429, 399] width 14 height 14
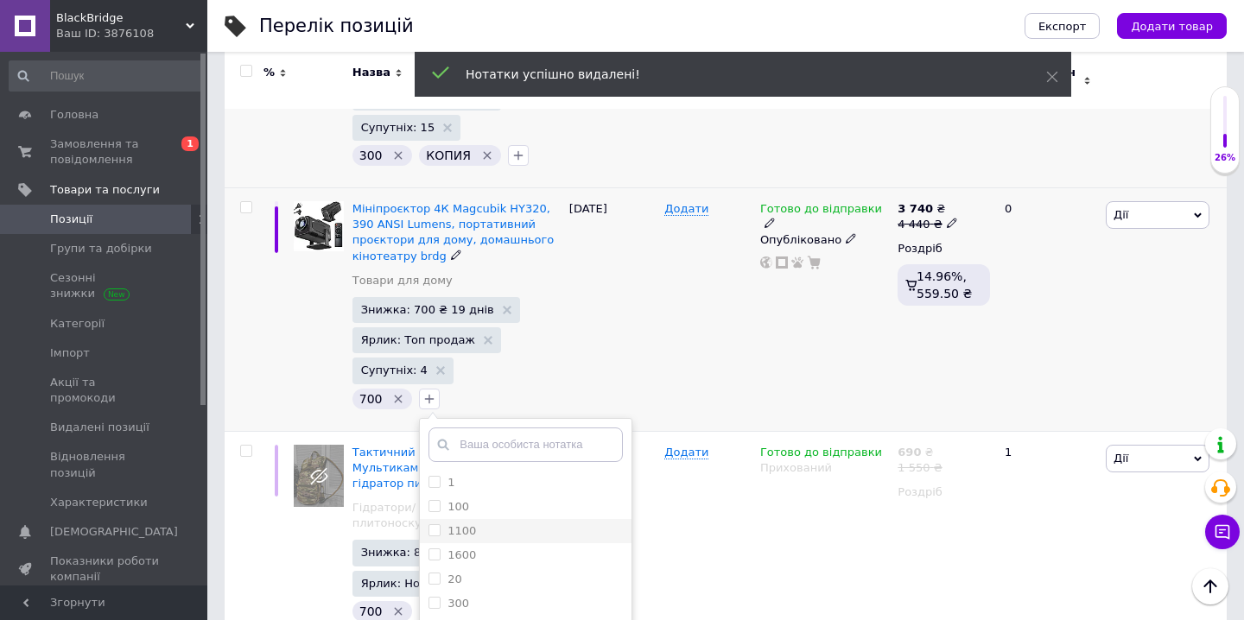
scroll to position [416, 0]
click at [499, 597] on label "редагувати" at bounding box center [482, 603] width 68 height 13
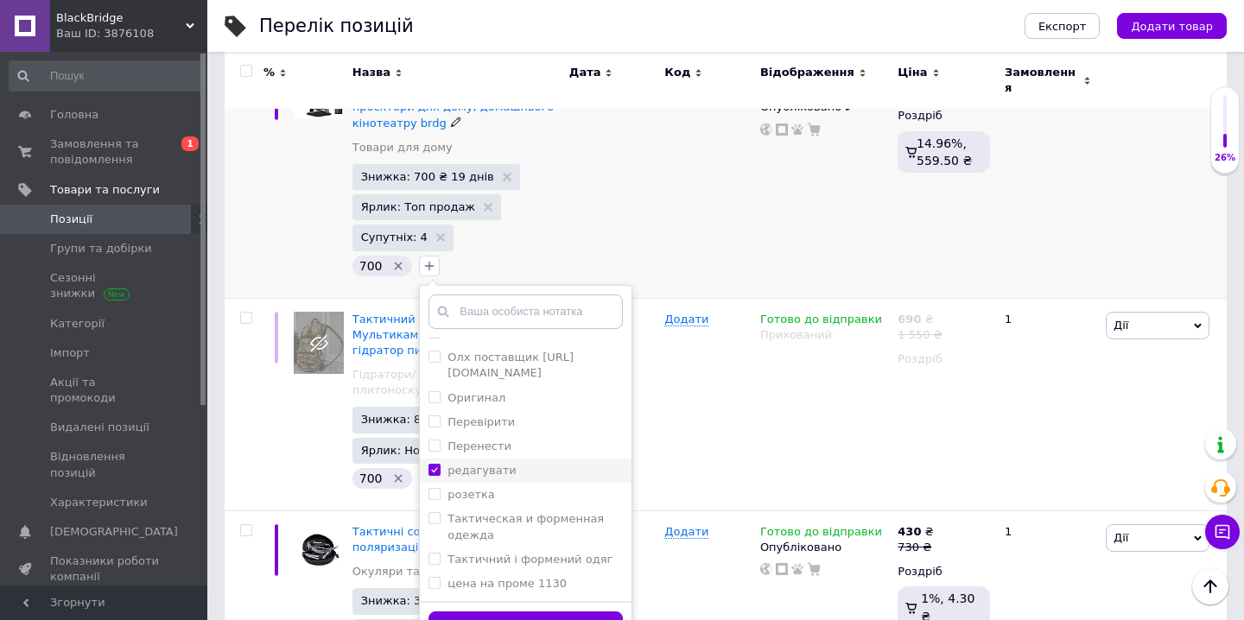
scroll to position [1561, 0]
click at [500, 613] on button "Додати мітку" at bounding box center [526, 630] width 194 height 34
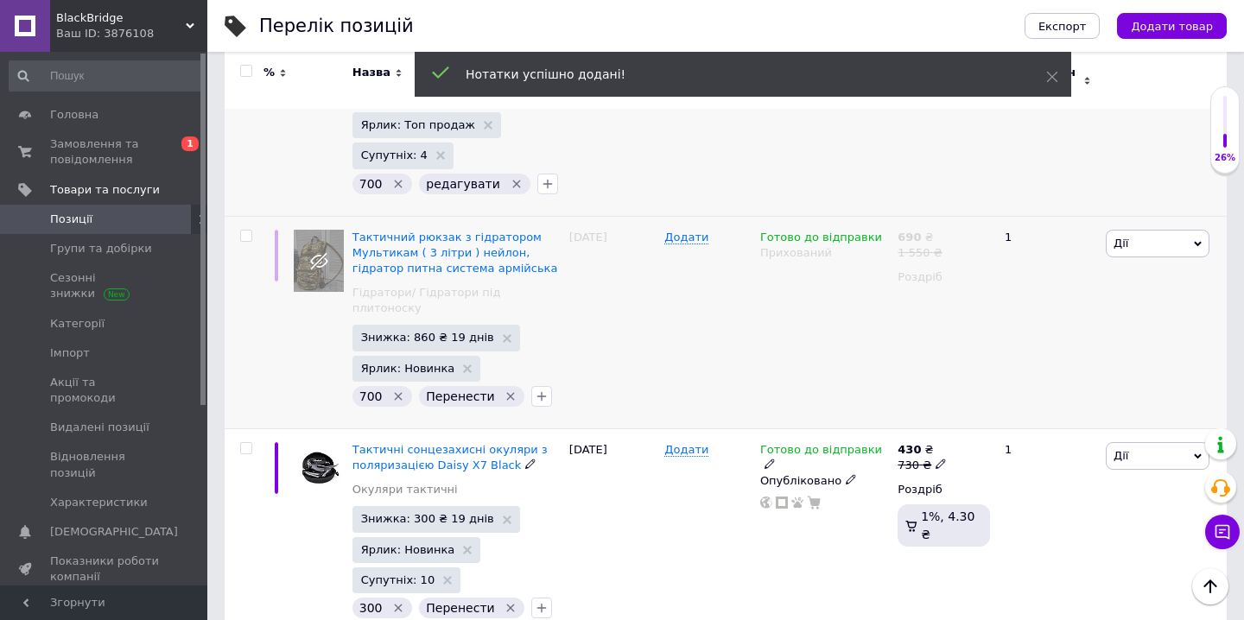
scroll to position [1643, 0]
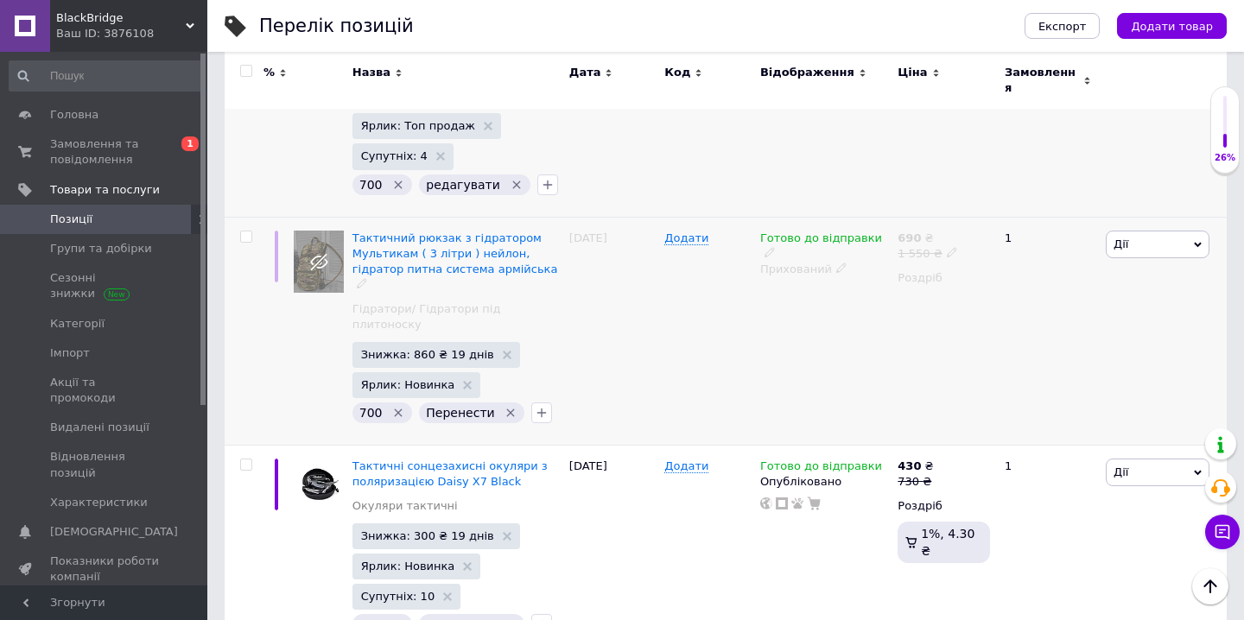
click at [252, 231] on div at bounding box center [246, 237] width 35 height 12
click at [241, 232] on input "checkbox" at bounding box center [245, 237] width 11 height 11
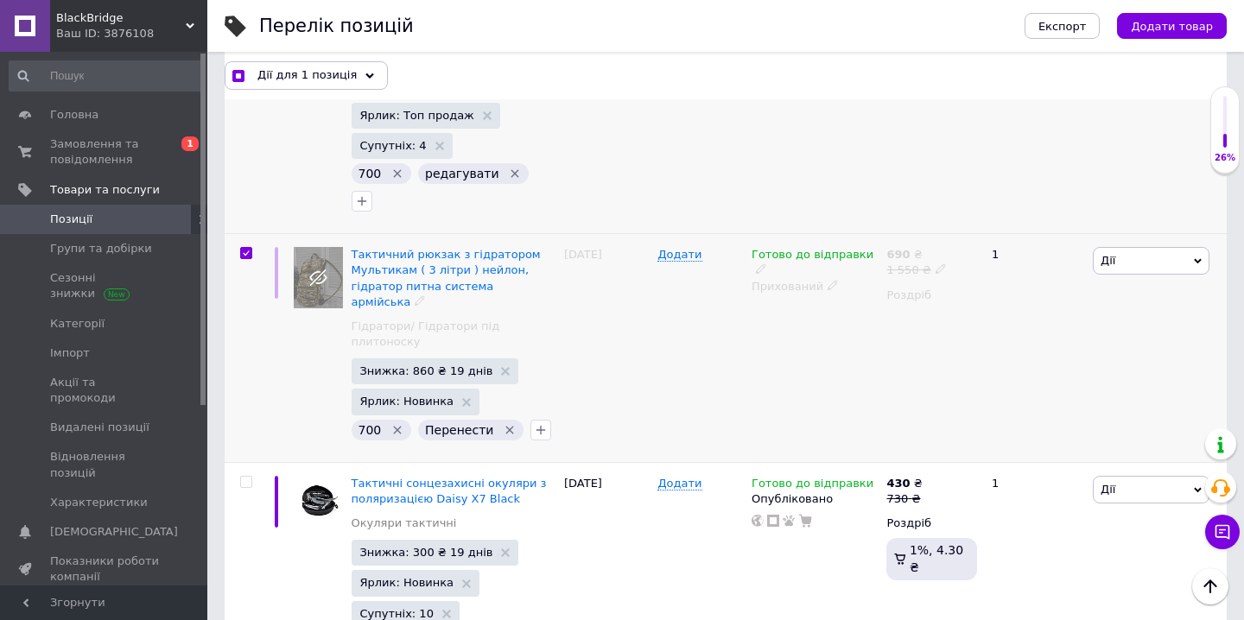
scroll to position [1659, 0]
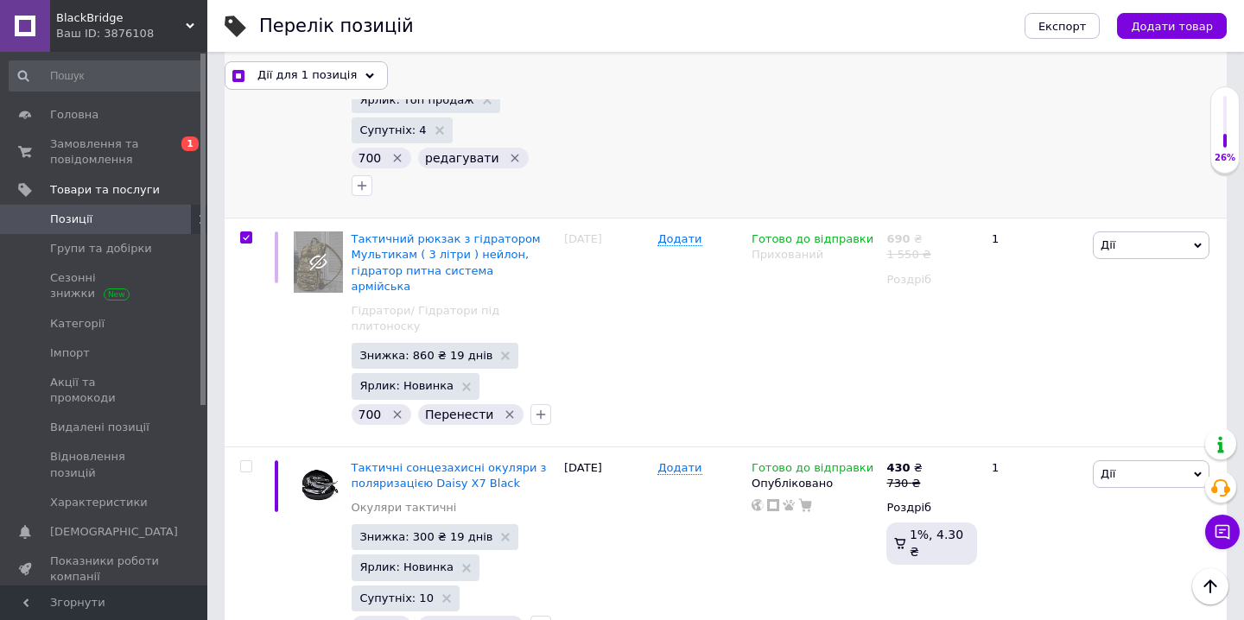
click at [365, 72] on icon at bounding box center [369, 76] width 9 height 9
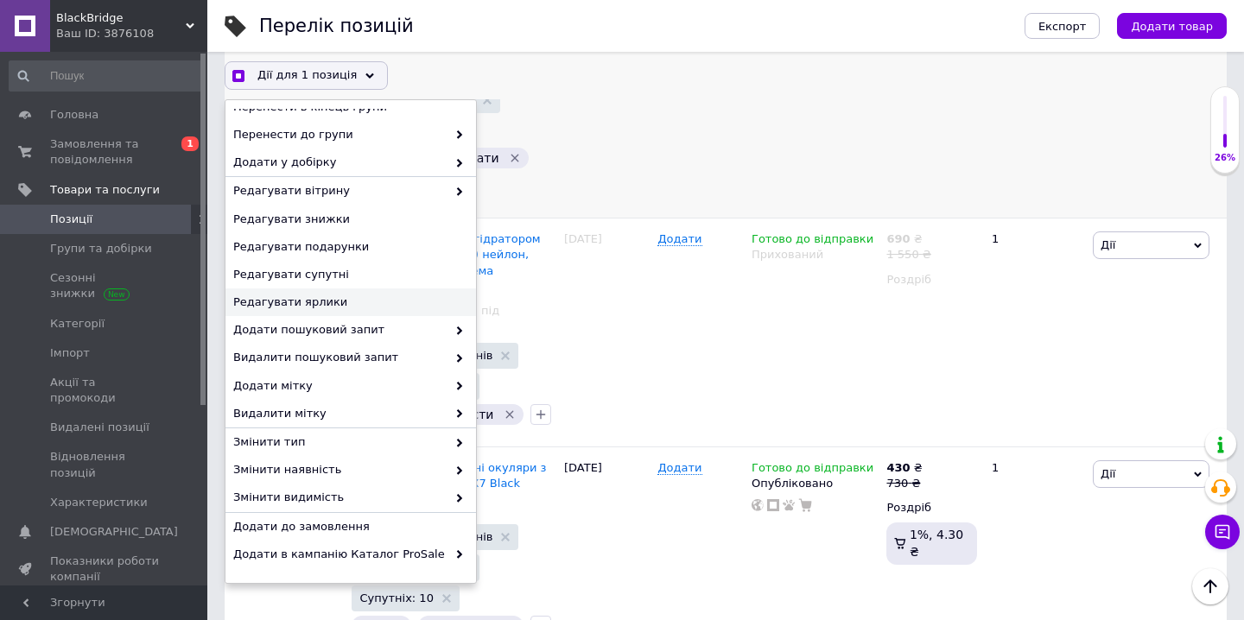
scroll to position [122, 0]
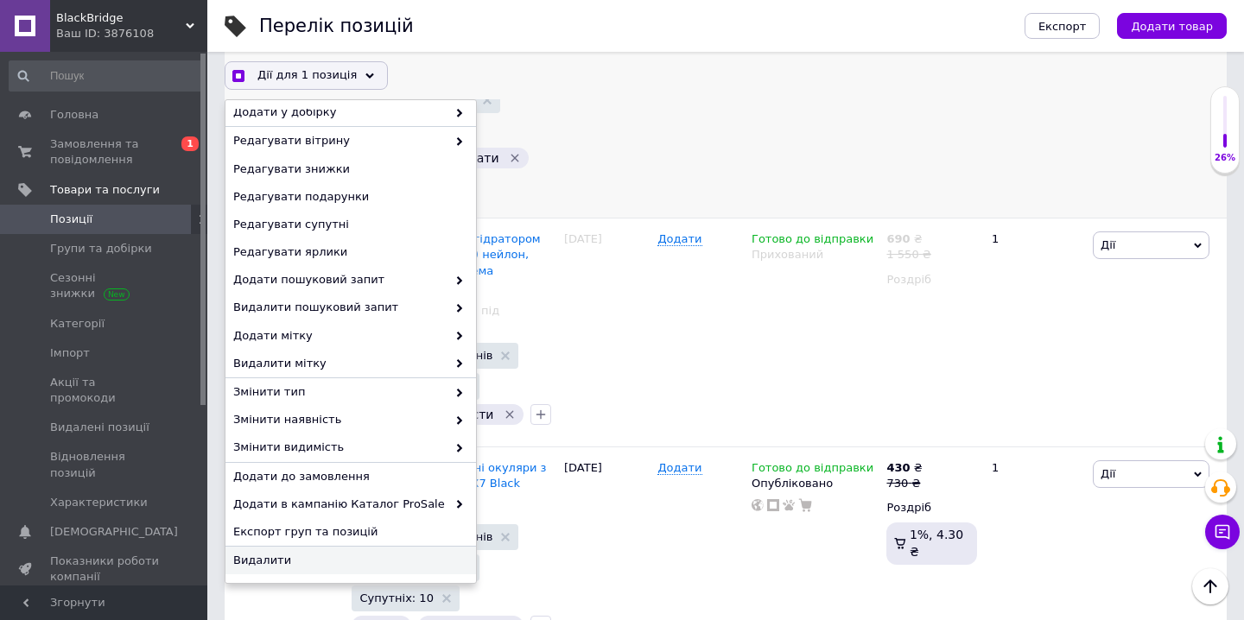
click at [291, 559] on span "Видалити" at bounding box center [348, 561] width 231 height 16
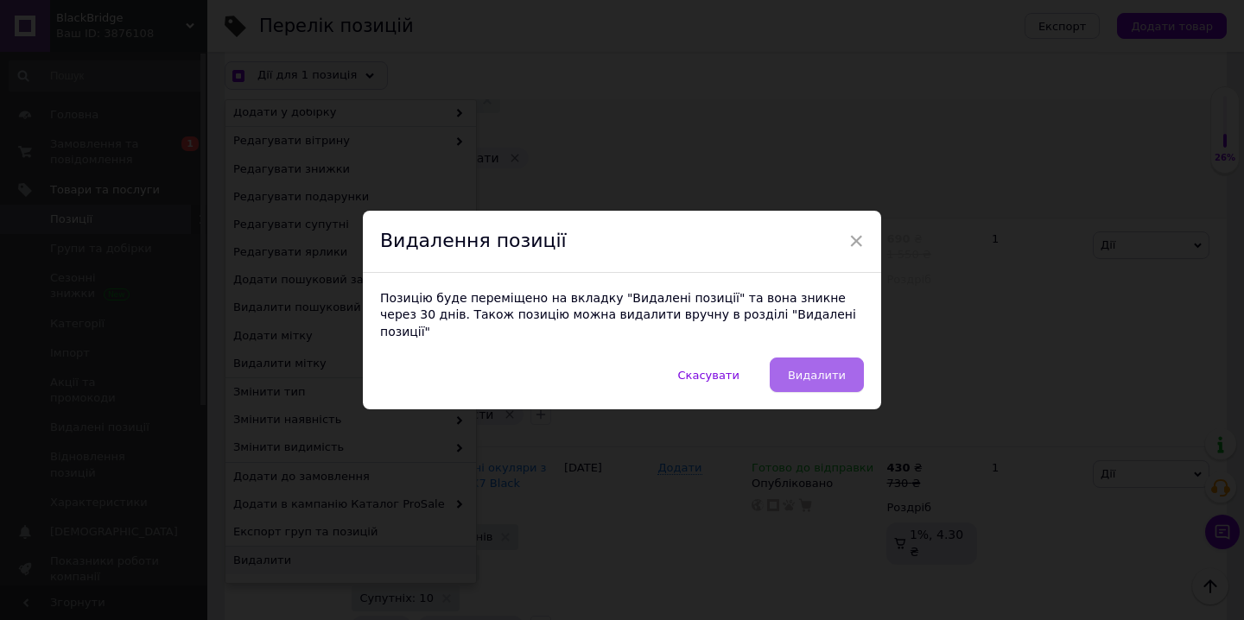
click at [806, 369] on span "Видалити" at bounding box center [817, 375] width 58 height 13
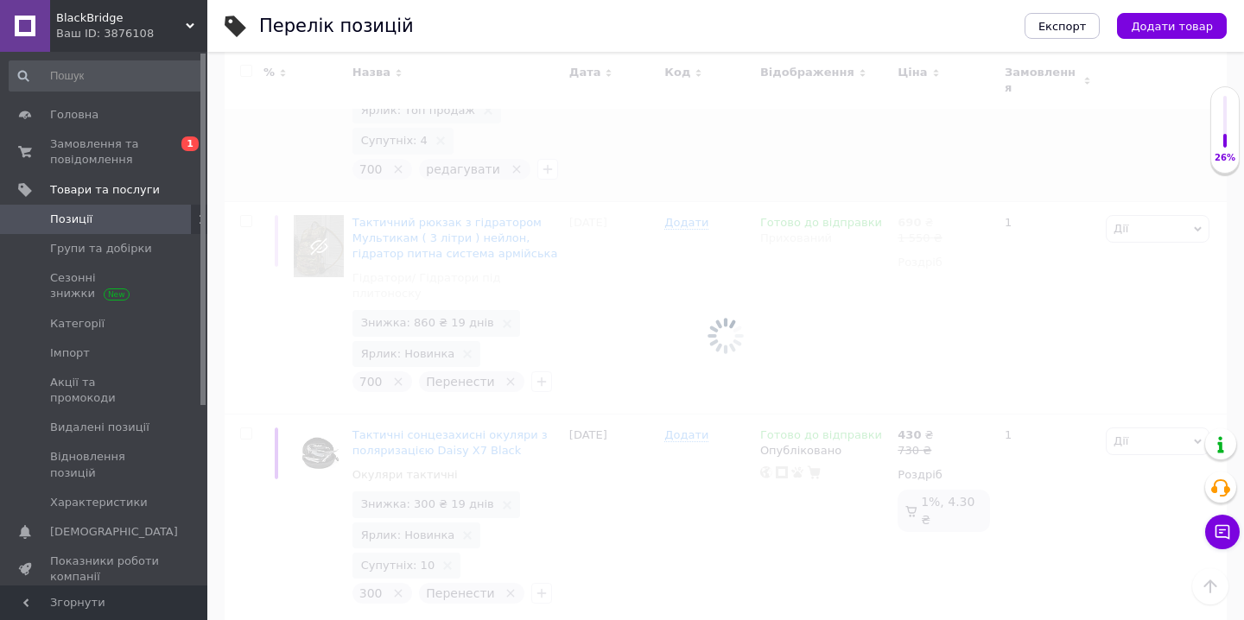
scroll to position [1643, 0]
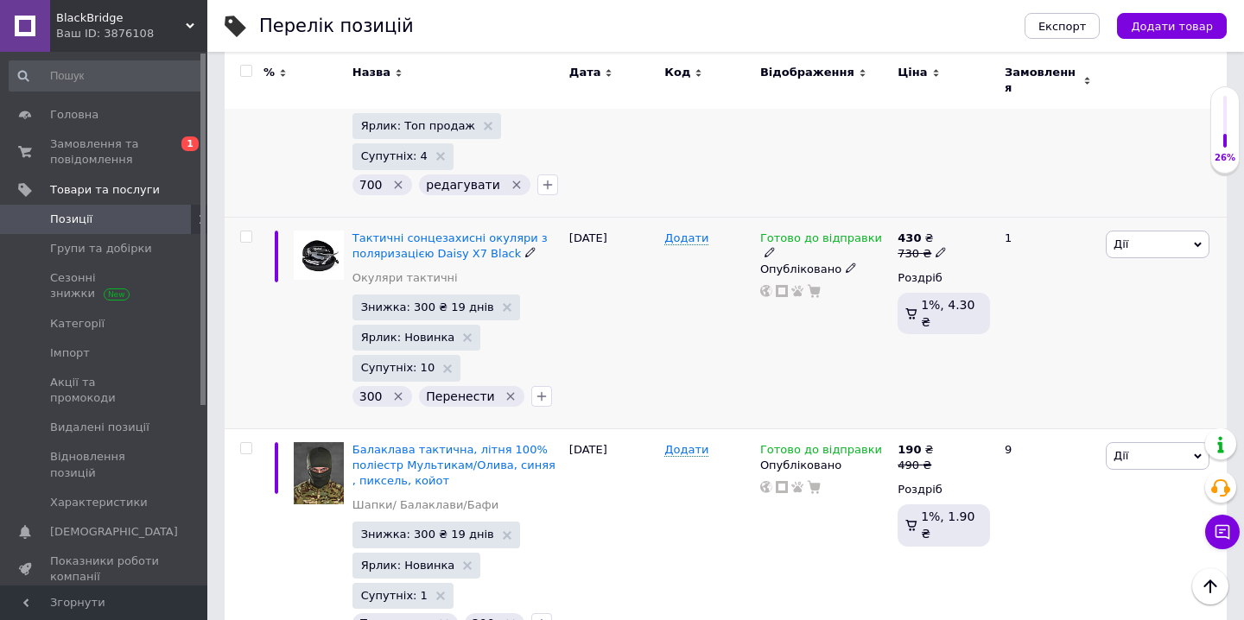
click at [506, 390] on icon "Видалити мітку" at bounding box center [511, 397] width 14 height 14
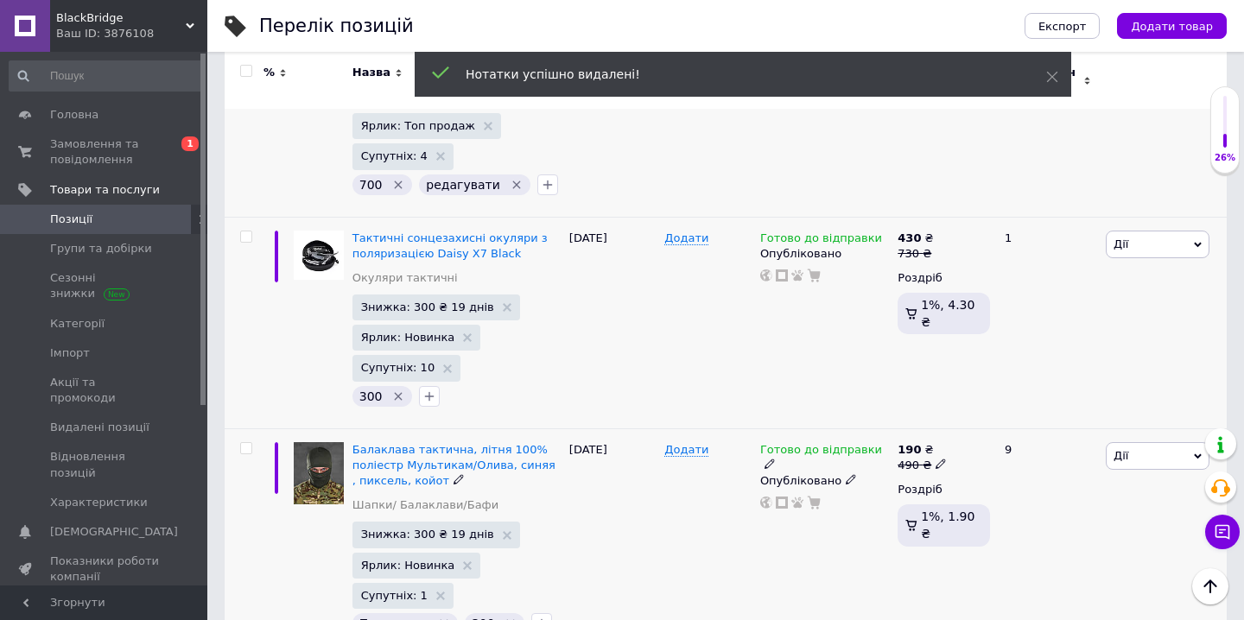
click at [441, 617] on icon "Видалити мітку" at bounding box center [444, 624] width 14 height 14
click at [426, 386] on button "button" at bounding box center [429, 396] width 21 height 21
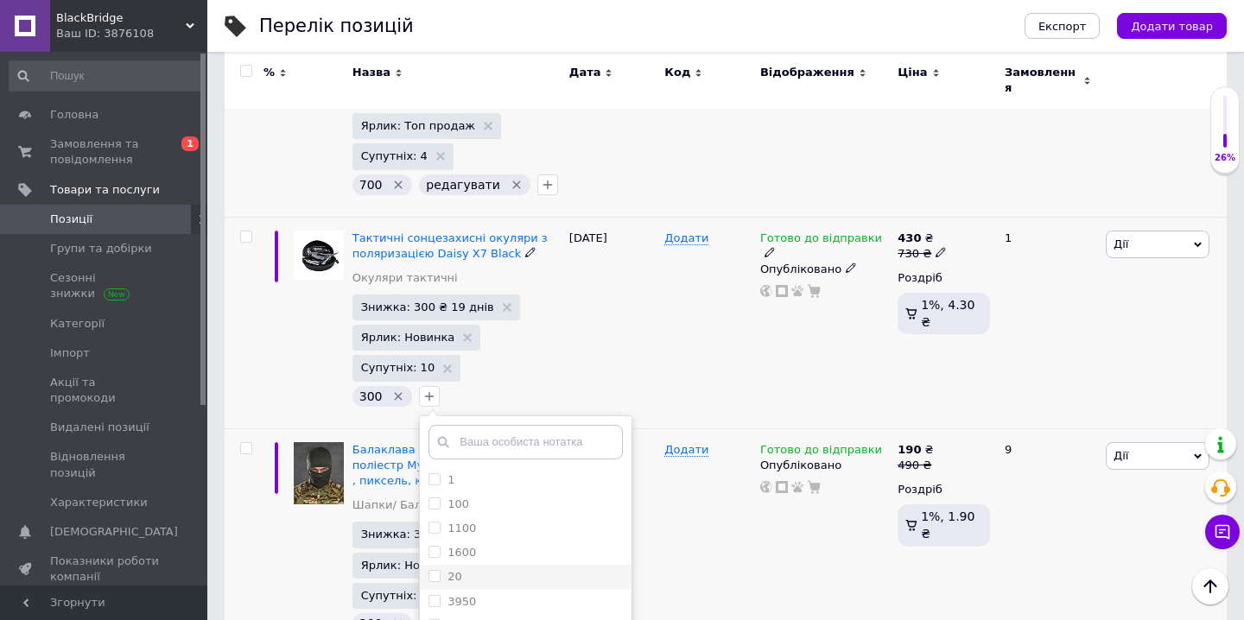
scroll to position [416, 0]
click at [248, 232] on input "checkbox" at bounding box center [245, 237] width 11 height 11
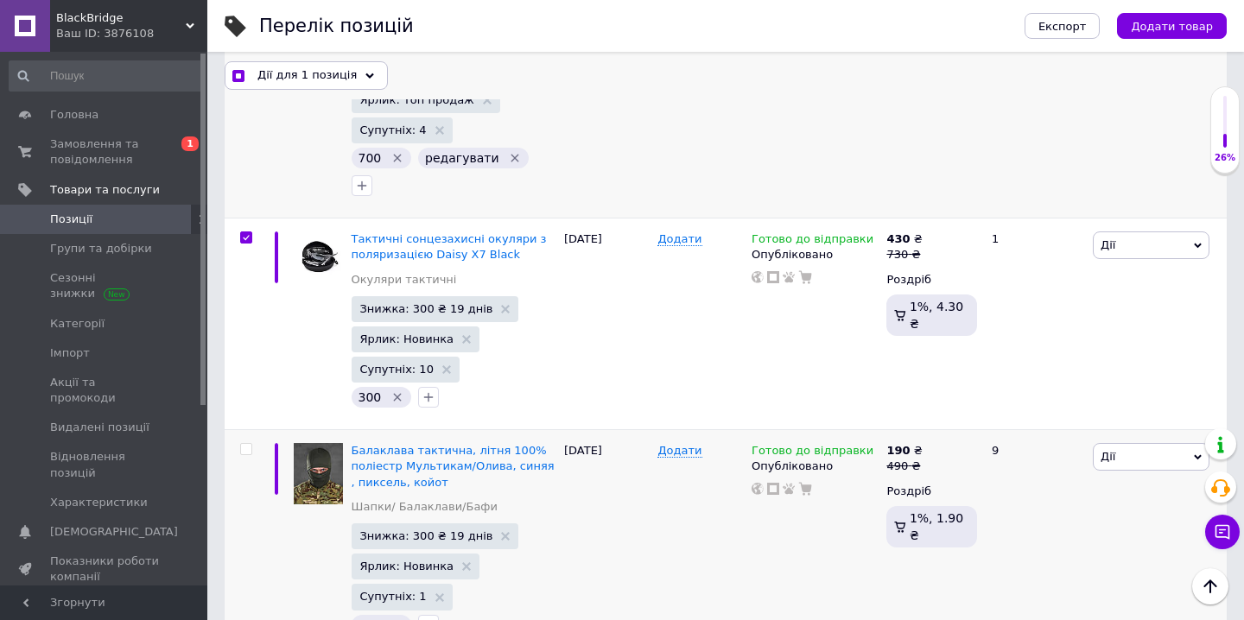
click at [360, 82] on div "Дії для 1 позиція" at bounding box center [306, 75] width 163 height 28
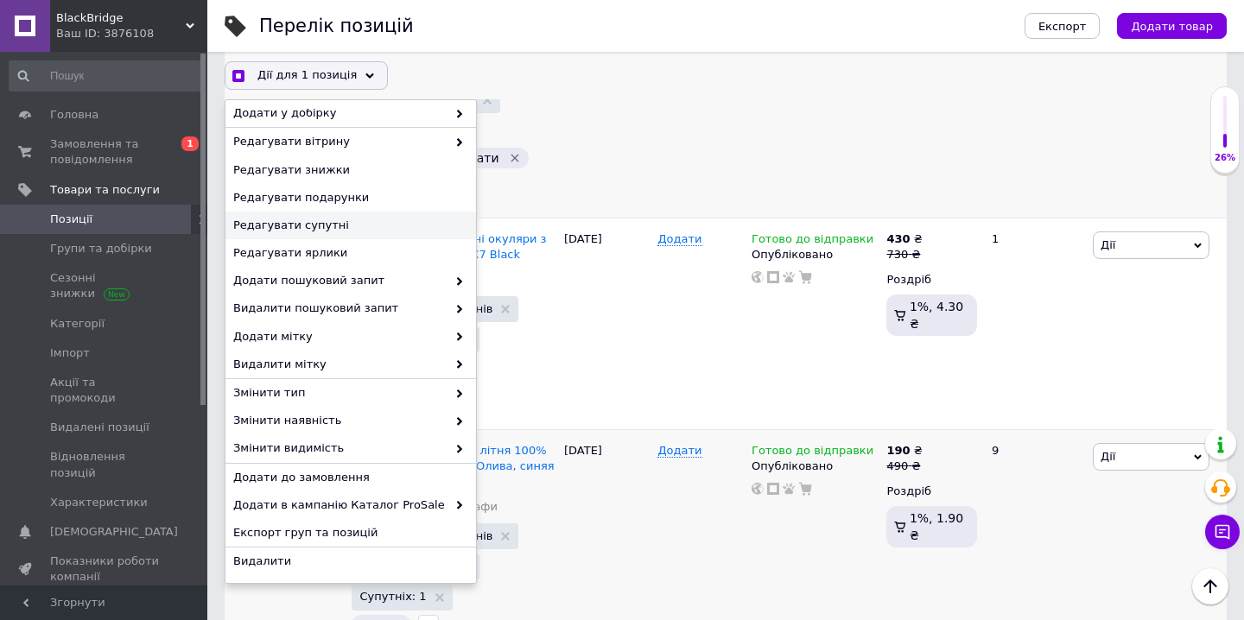
scroll to position [122, 0]
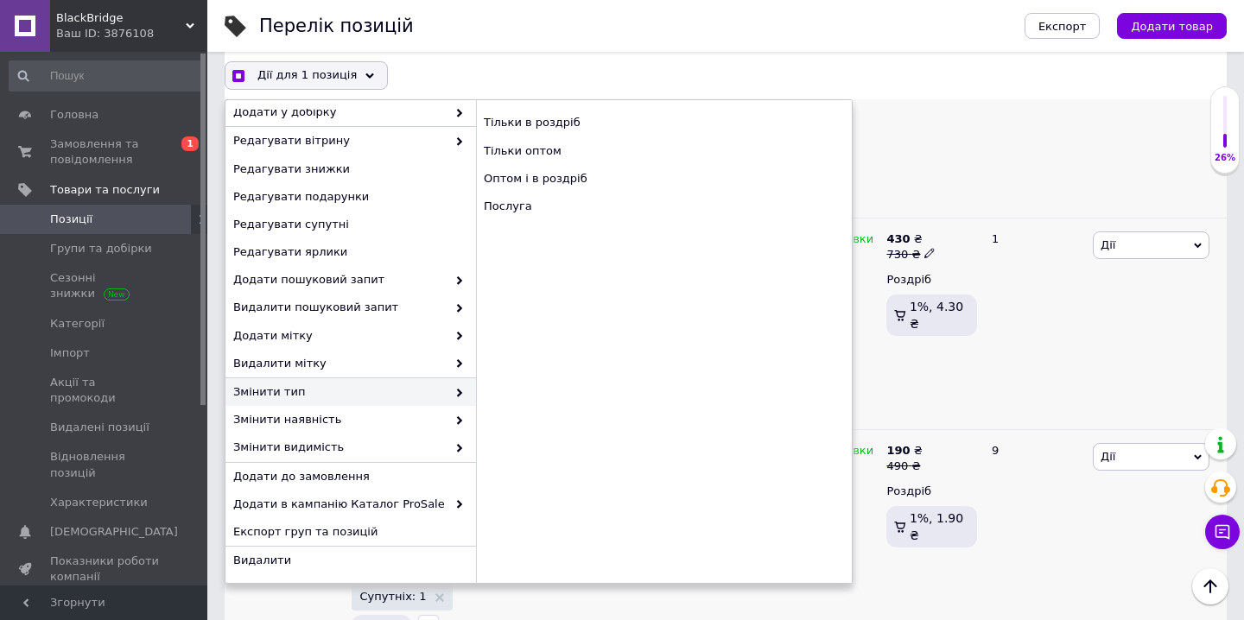
click at [919, 325] on div "430 ₴ 730 ₴ Роздріб 1%, 4.30 ₴" at bounding box center [931, 325] width 99 height 212
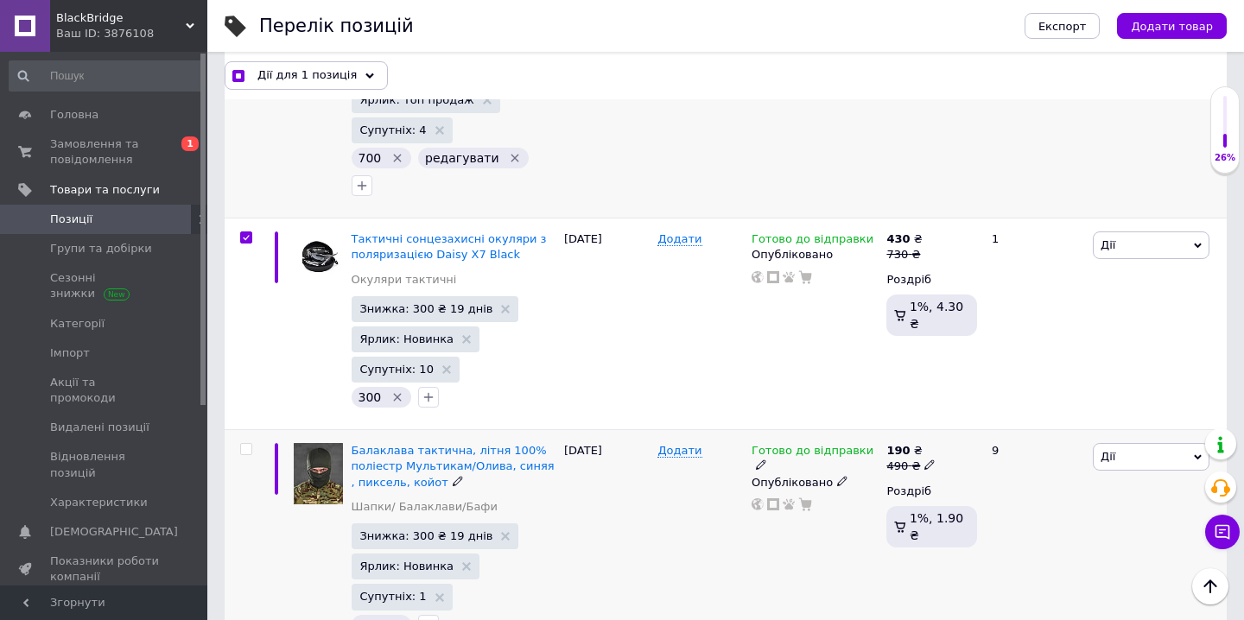
click at [246, 444] on input "checkbox" at bounding box center [245, 449] width 11 height 11
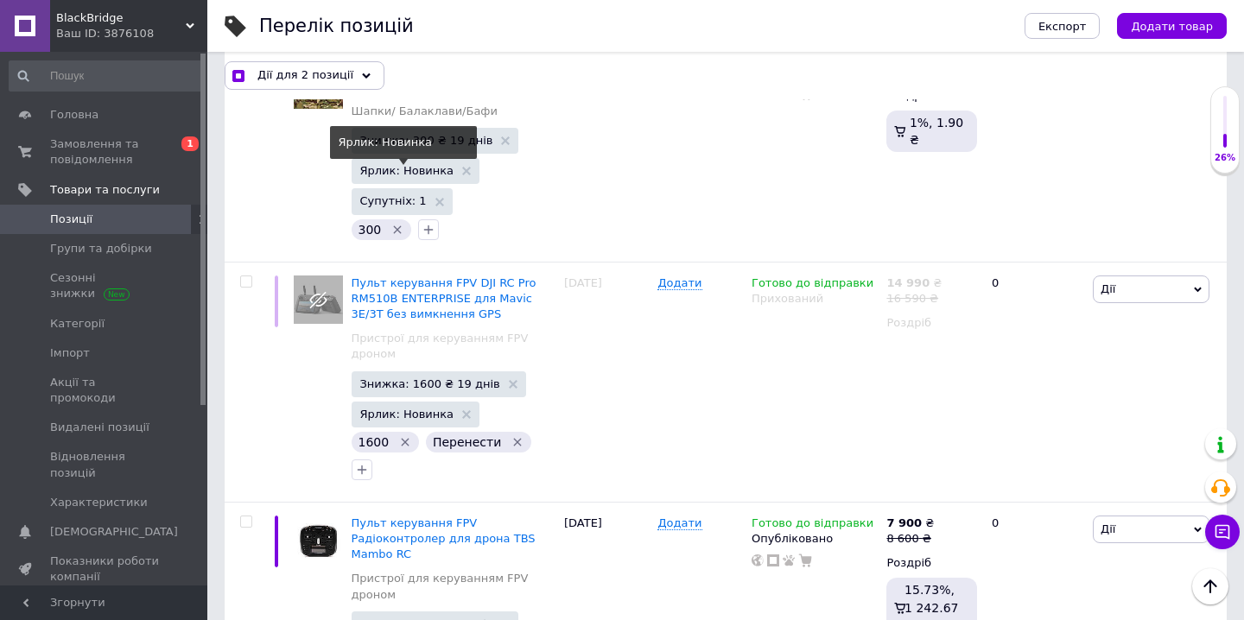
scroll to position [2051, 0]
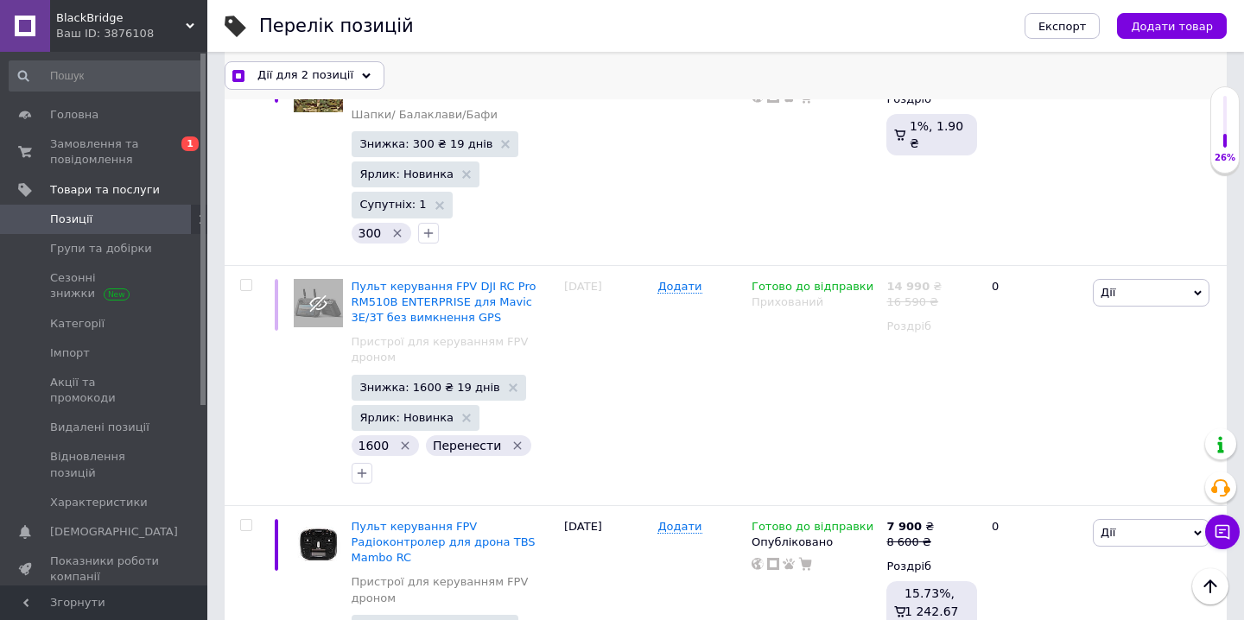
click at [362, 77] on icon at bounding box center [366, 76] width 9 height 9
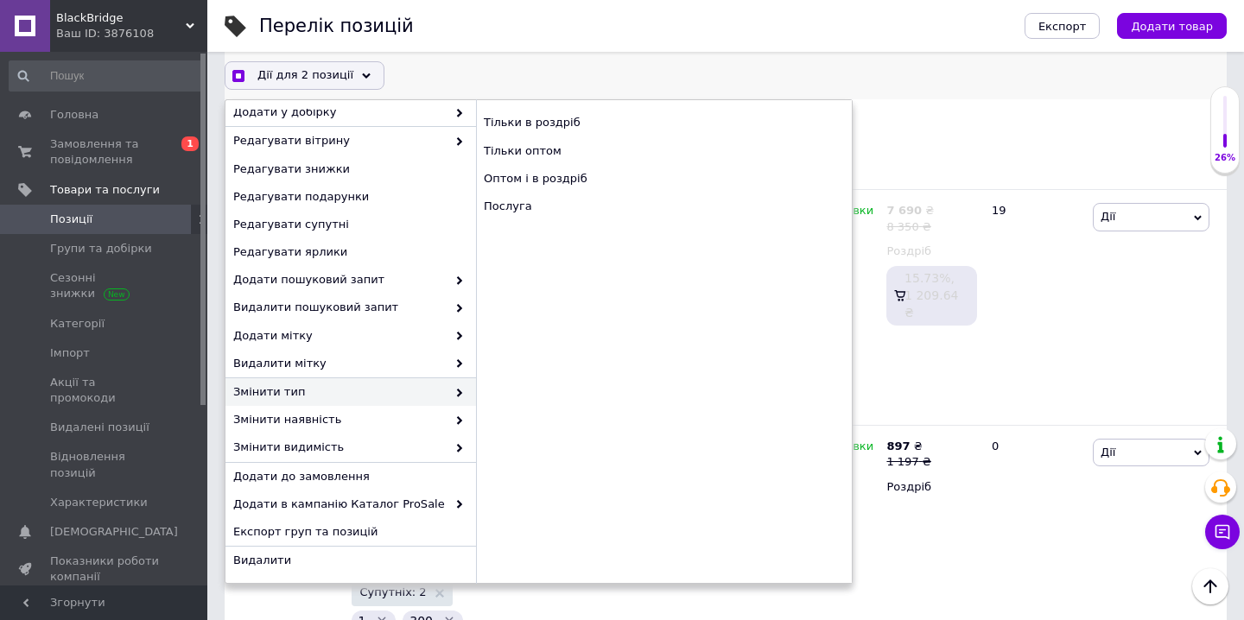
scroll to position [3360, 0]
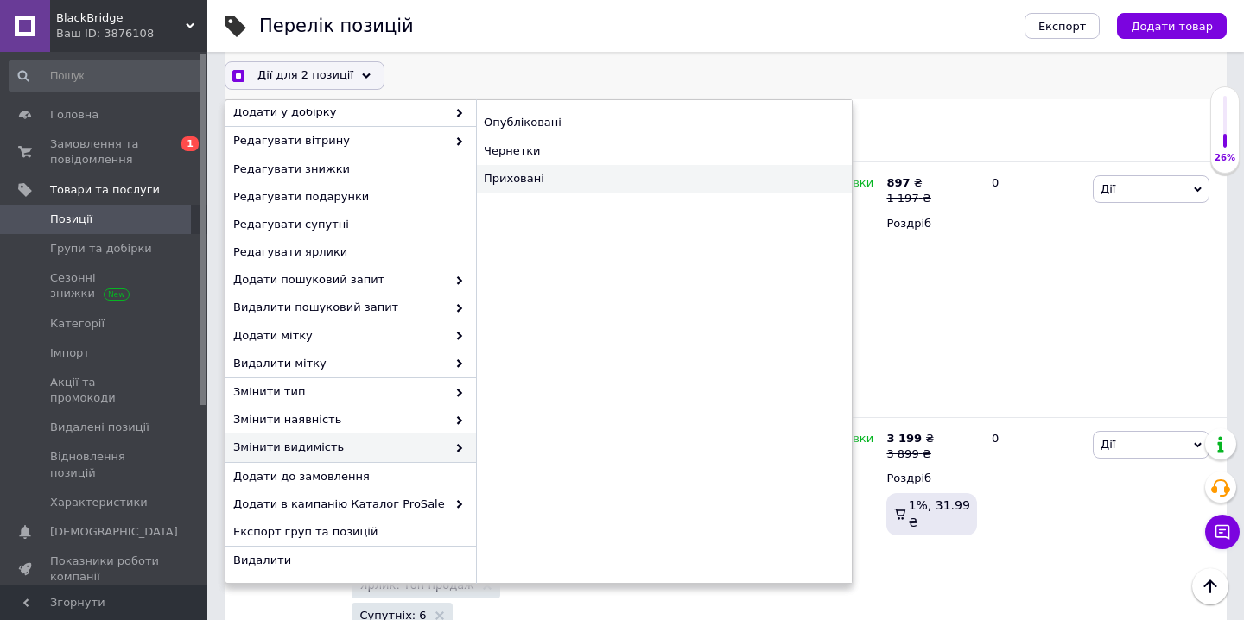
click at [541, 182] on div "Приховані" at bounding box center [664, 179] width 376 height 28
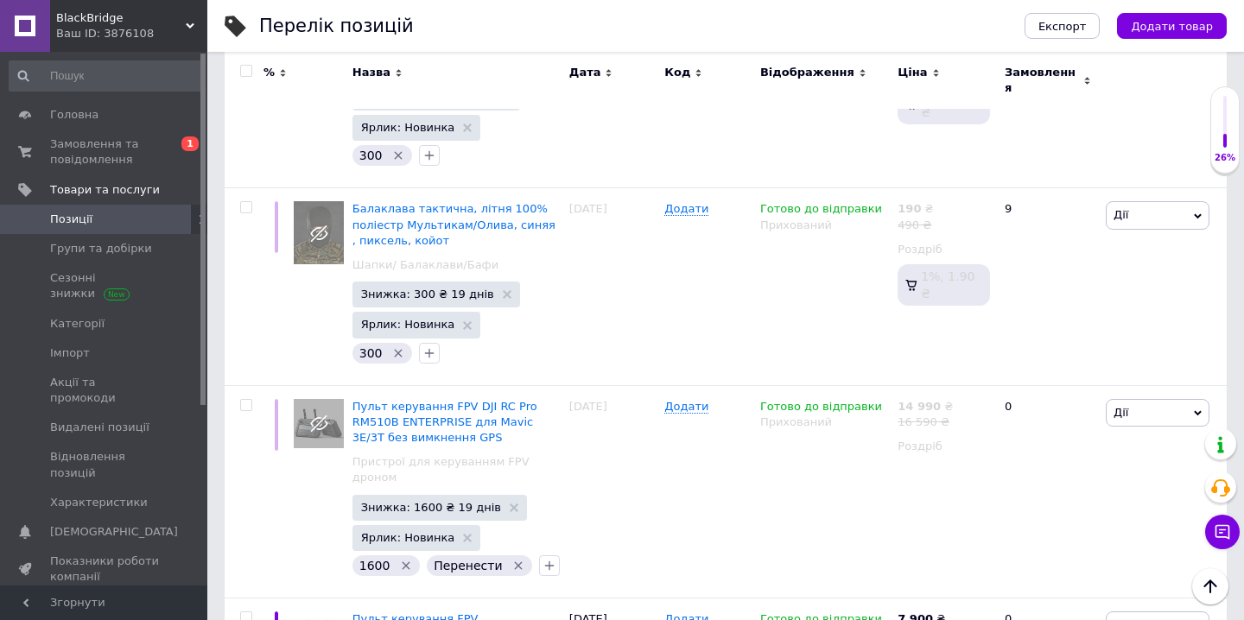
scroll to position [1862, 0]
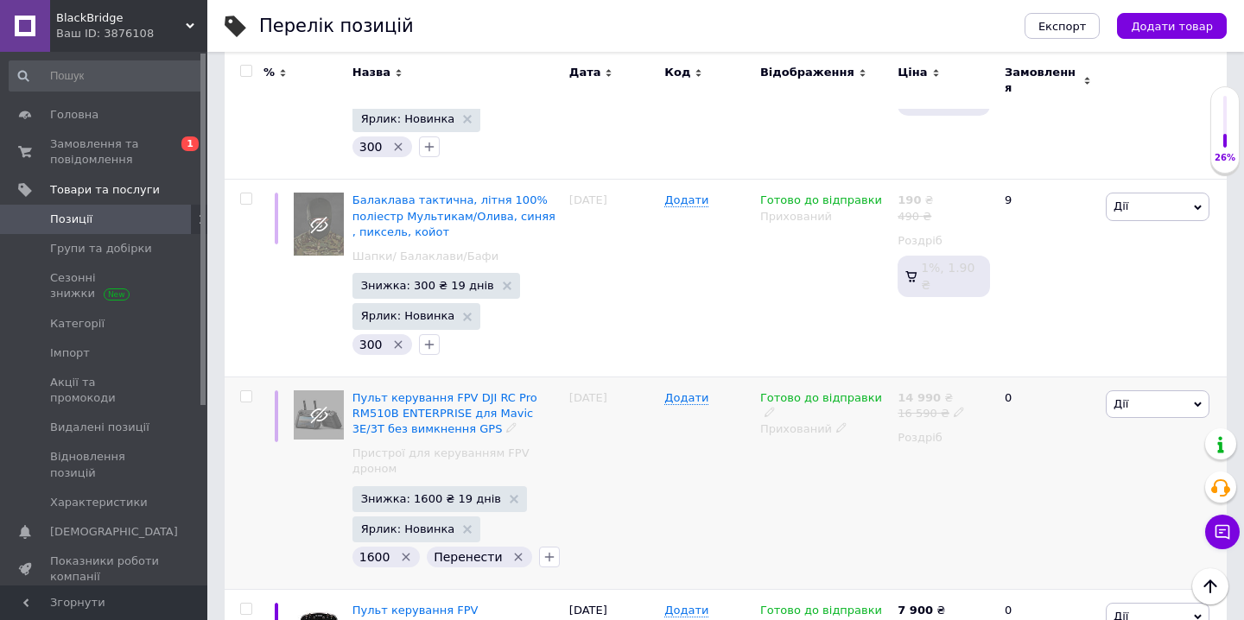
click at [245, 391] on input "checkbox" at bounding box center [245, 396] width 11 height 11
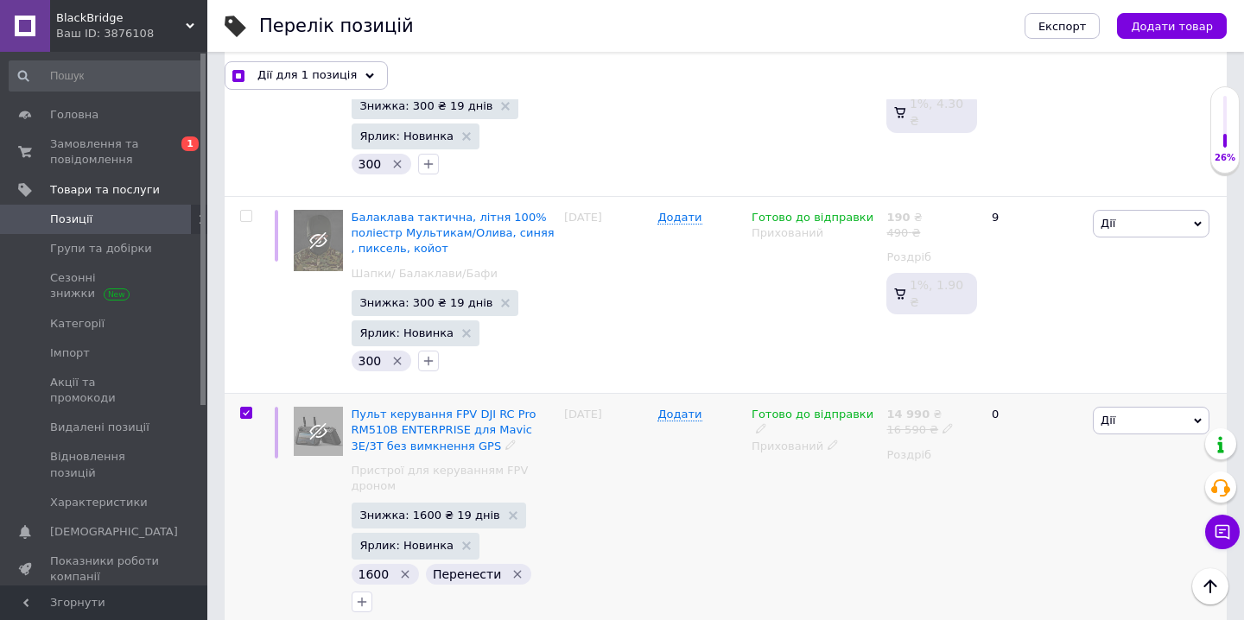
scroll to position [1877, 0]
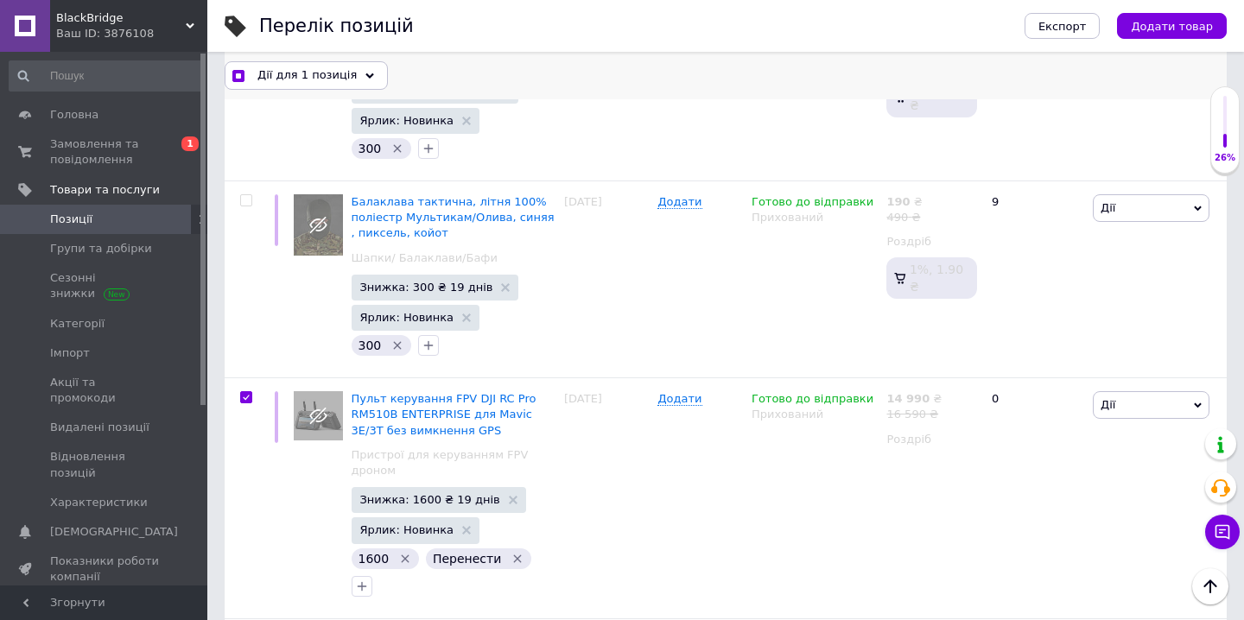
click at [365, 74] on use at bounding box center [369, 75] width 9 height 5
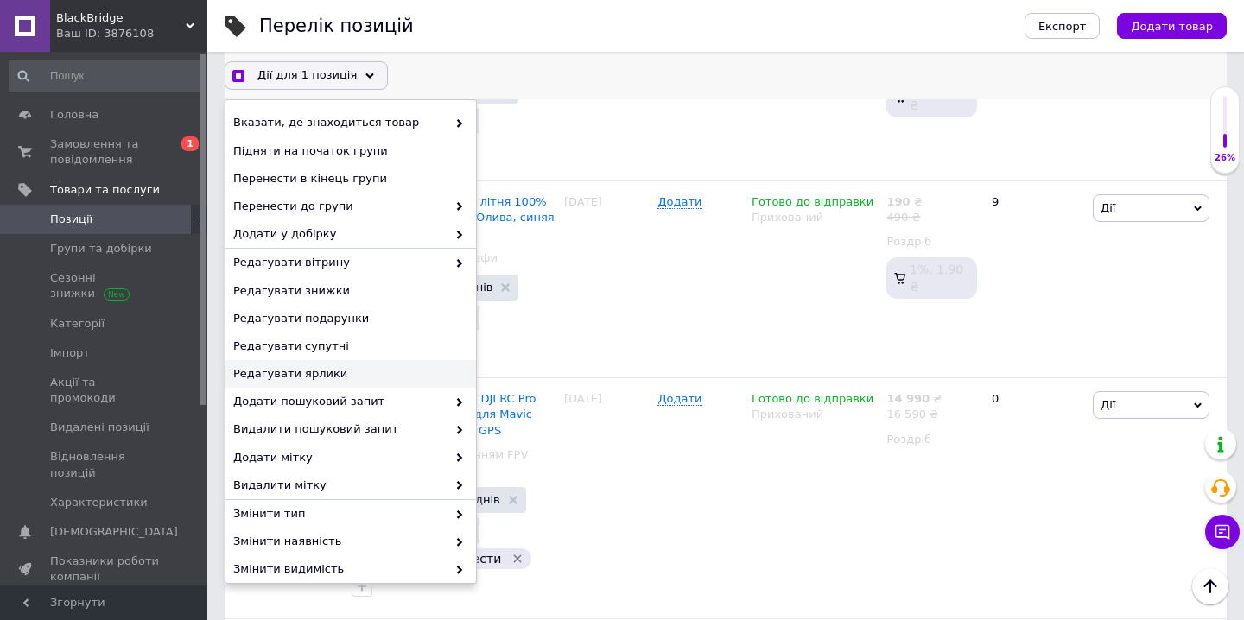
scroll to position [122, 0]
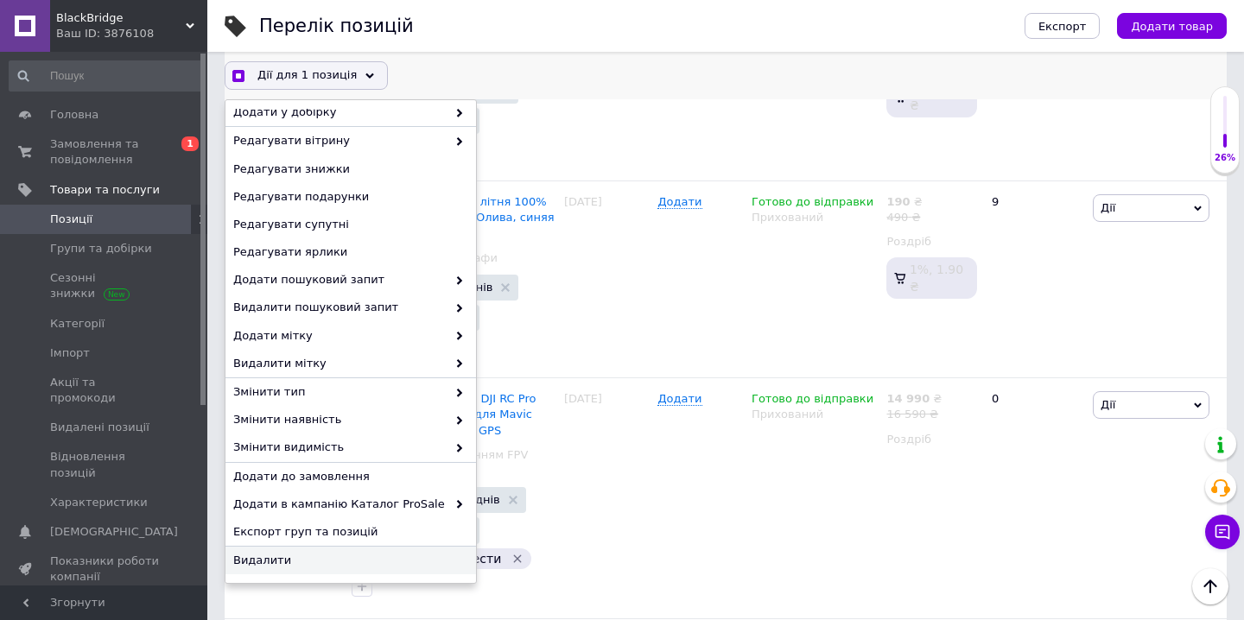
click at [293, 553] on span "Видалити" at bounding box center [348, 561] width 231 height 16
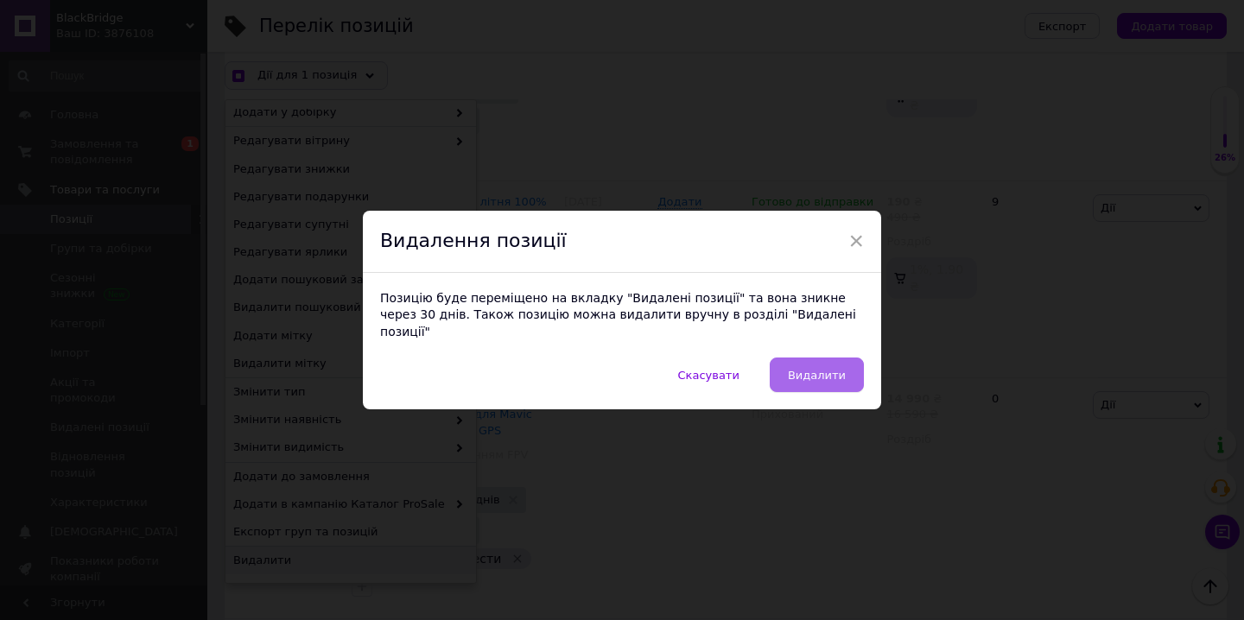
click at [799, 369] on span "Видалити" at bounding box center [817, 375] width 58 height 13
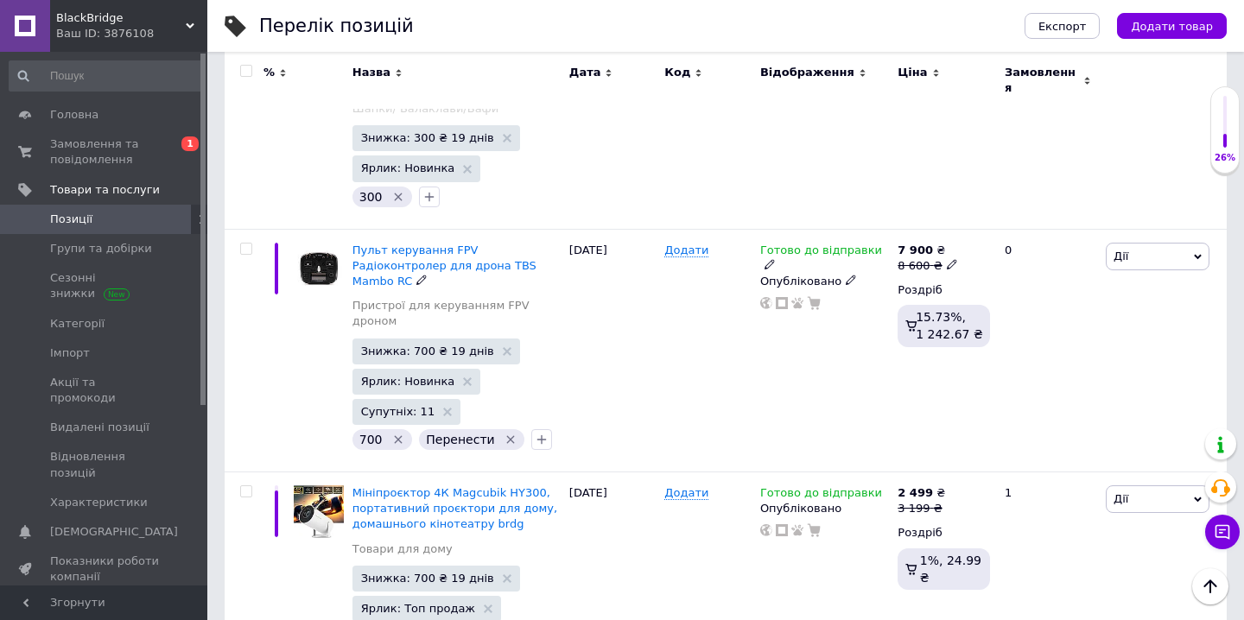
scroll to position [2007, 0]
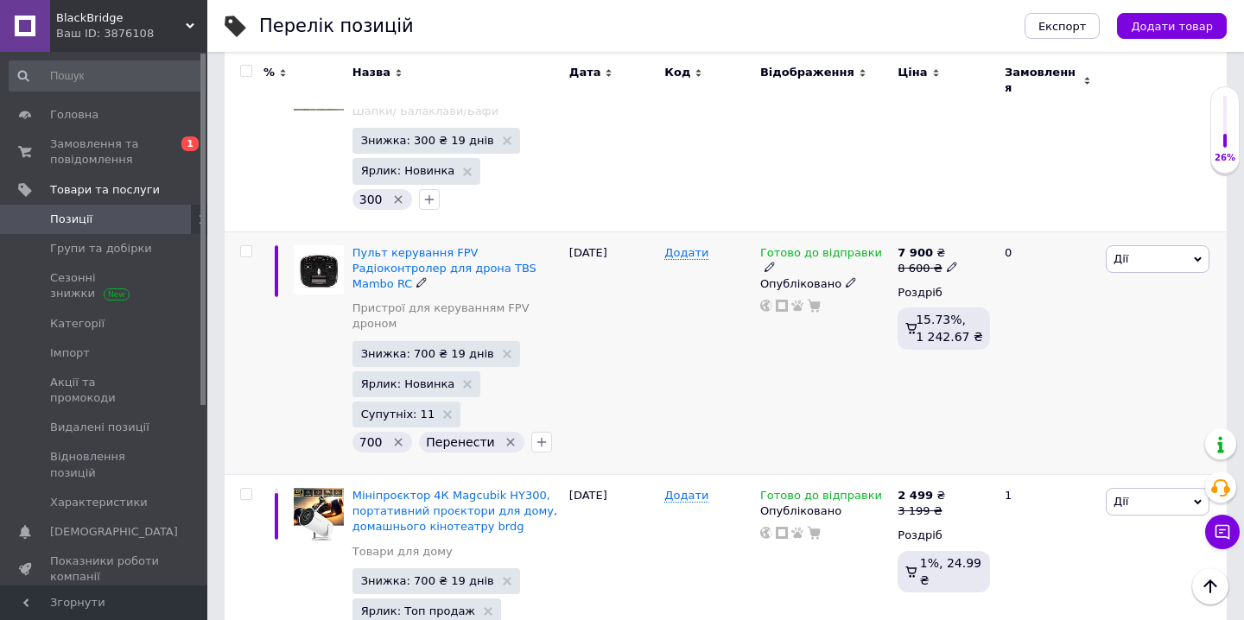
click at [504, 435] on icon "Видалити мітку" at bounding box center [511, 442] width 14 height 14
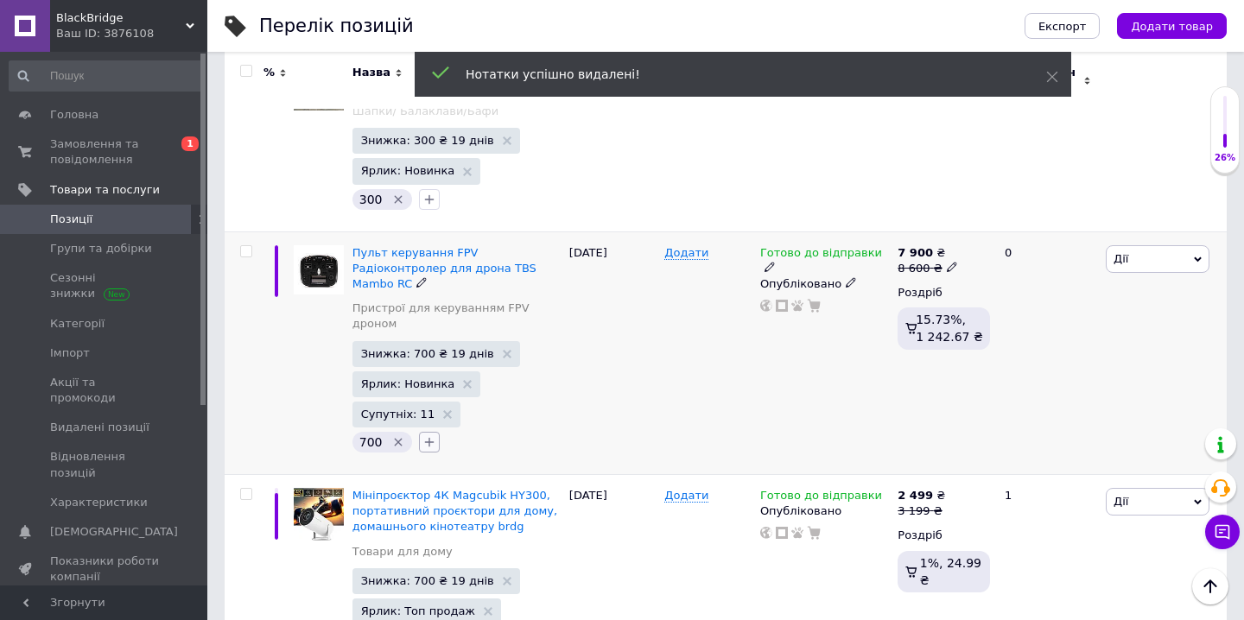
click at [427, 438] on icon "button" at bounding box center [430, 443] width 10 height 10
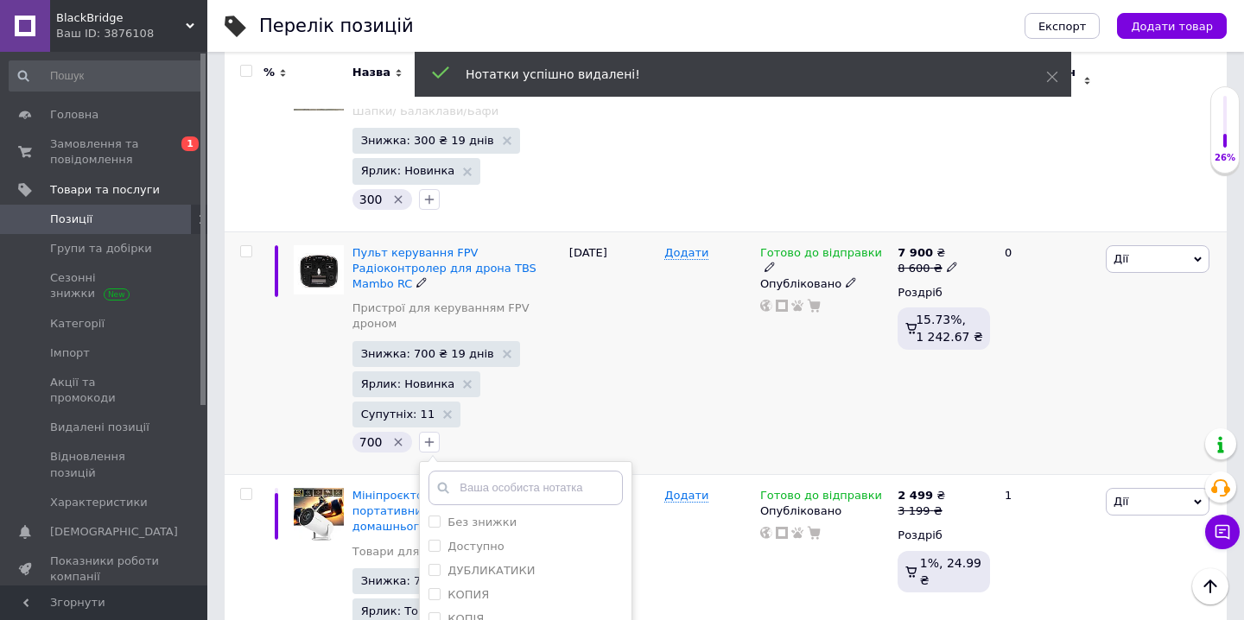
scroll to position [416, 0]
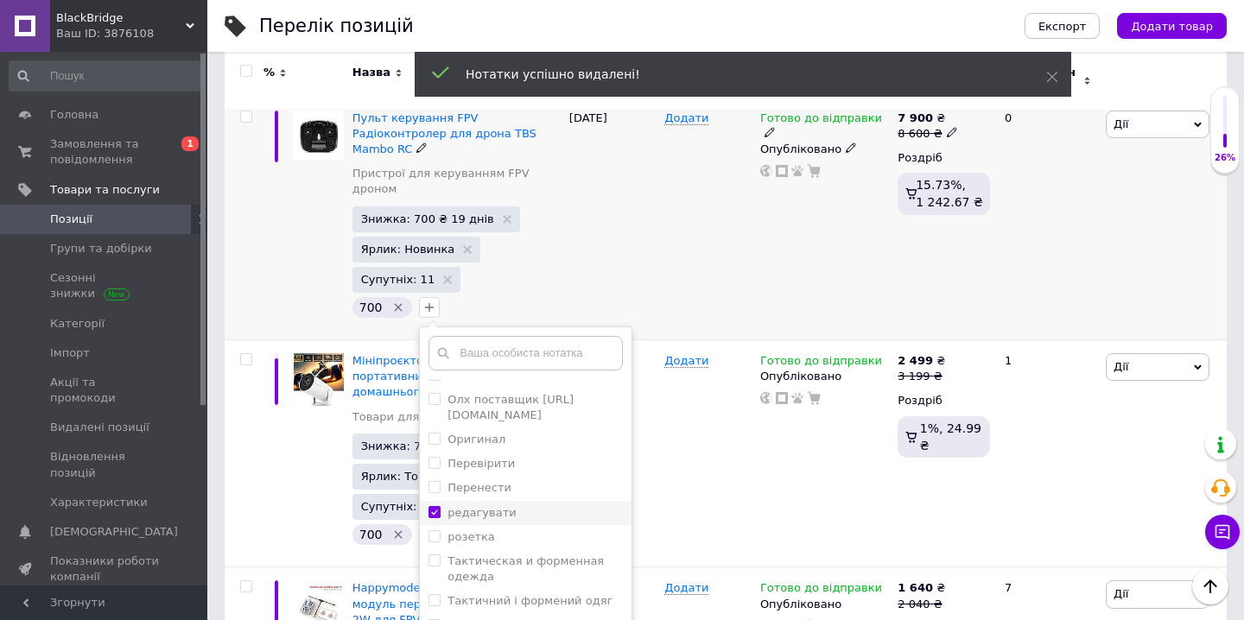
scroll to position [2140, 0]
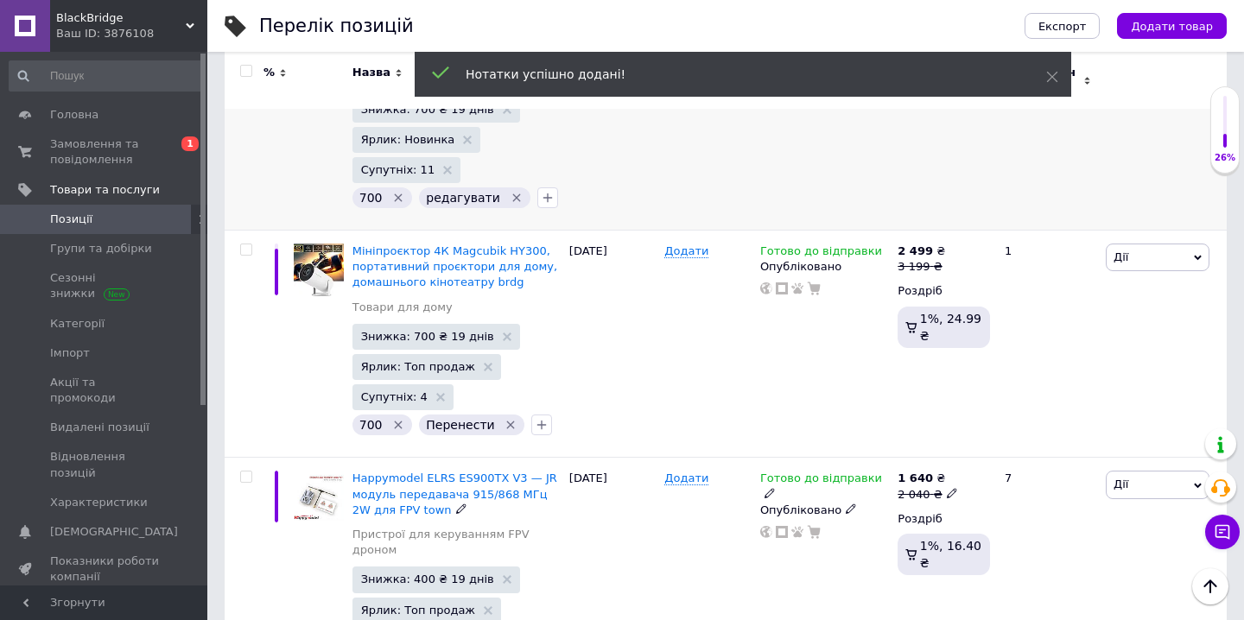
scroll to position [2252, 0]
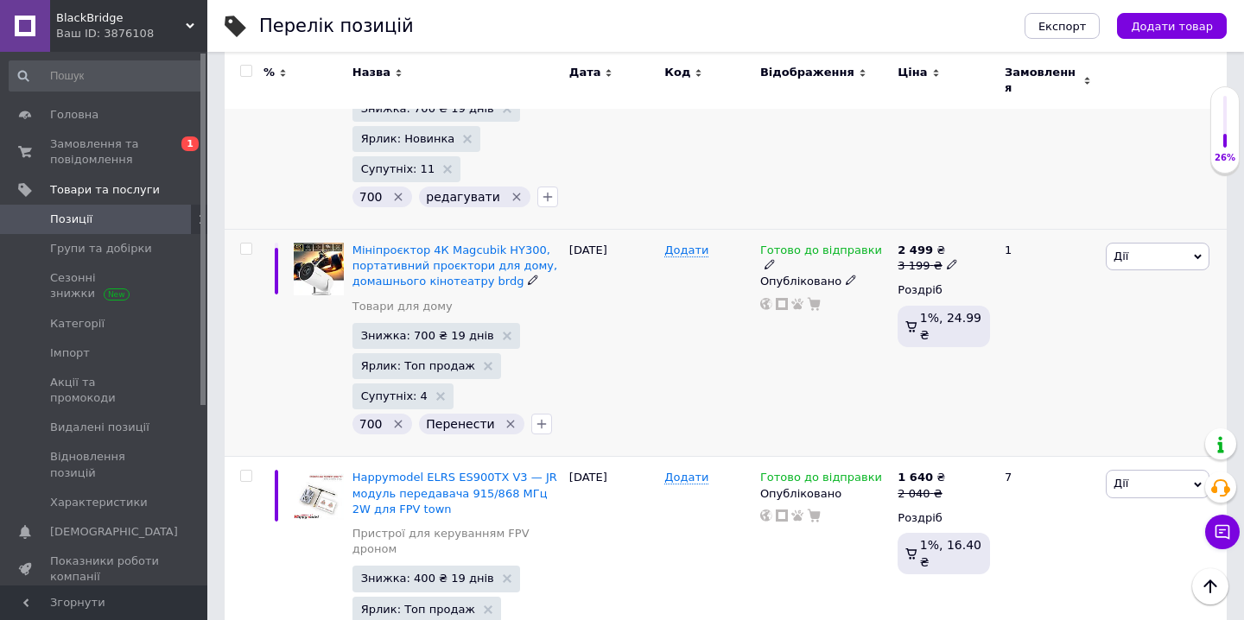
click at [504, 417] on icon "Видалити мітку" at bounding box center [511, 424] width 14 height 14
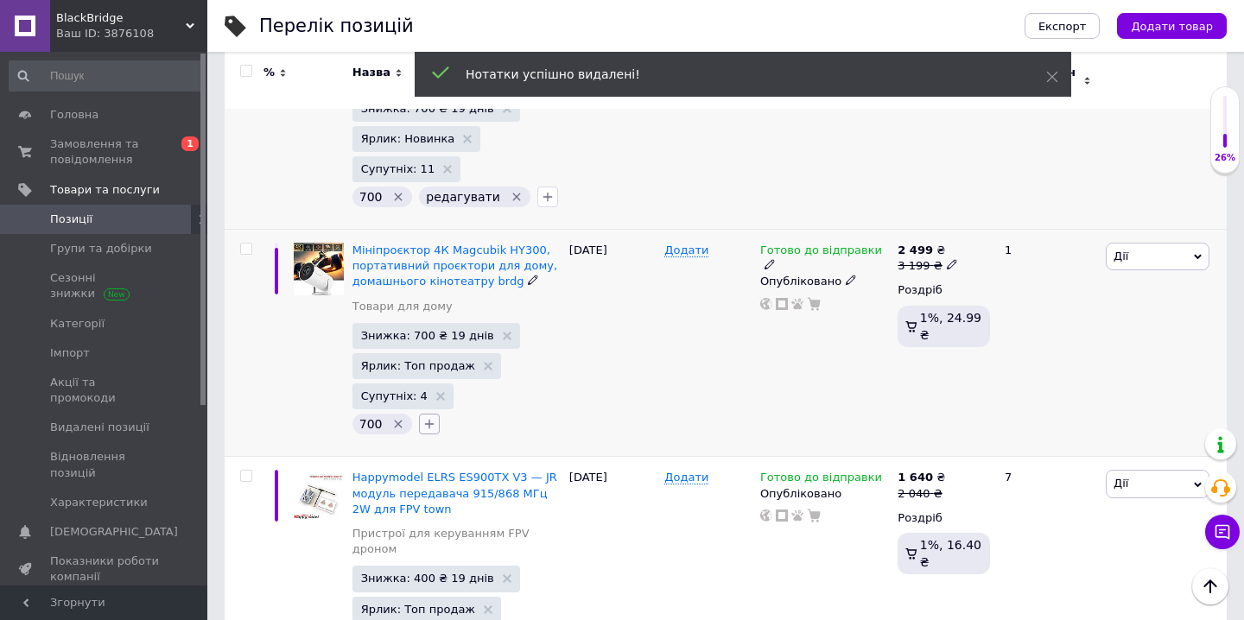
click at [428, 417] on icon "button" at bounding box center [429, 424] width 14 height 14
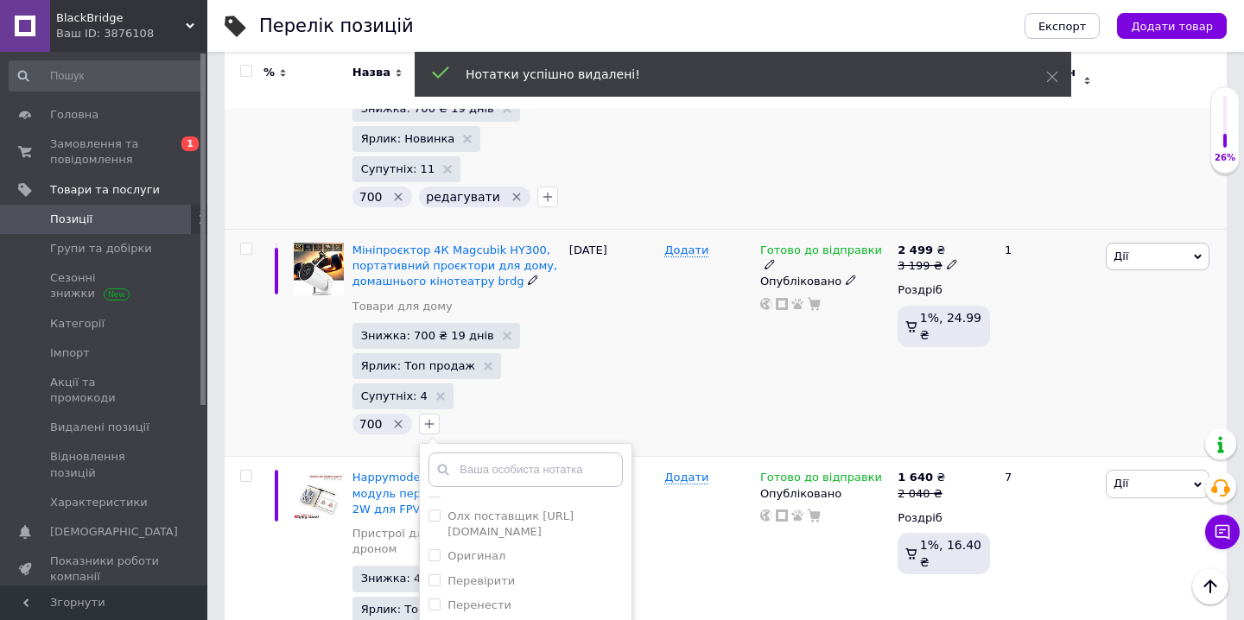
scroll to position [416, 0]
click at [489, 619] on label "редагувати" at bounding box center [482, 629] width 68 height 13
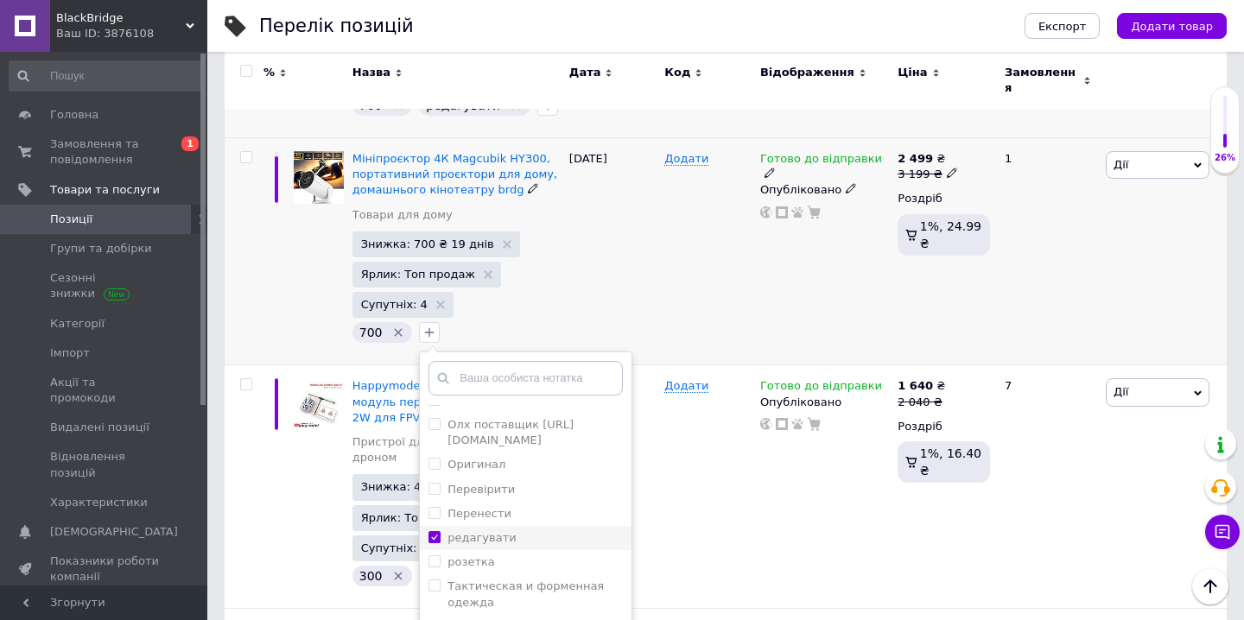
scroll to position [2346, 0]
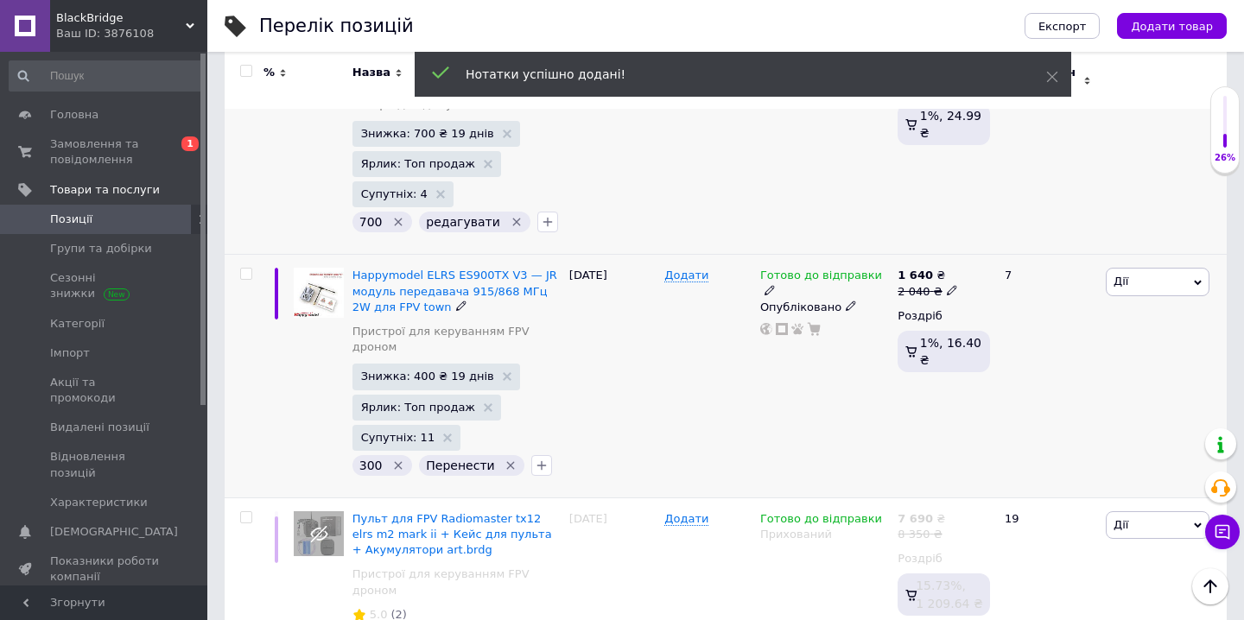
scroll to position [2454, 0]
click at [505, 460] on icon "Видалити мітку" at bounding box center [511, 467] width 14 height 14
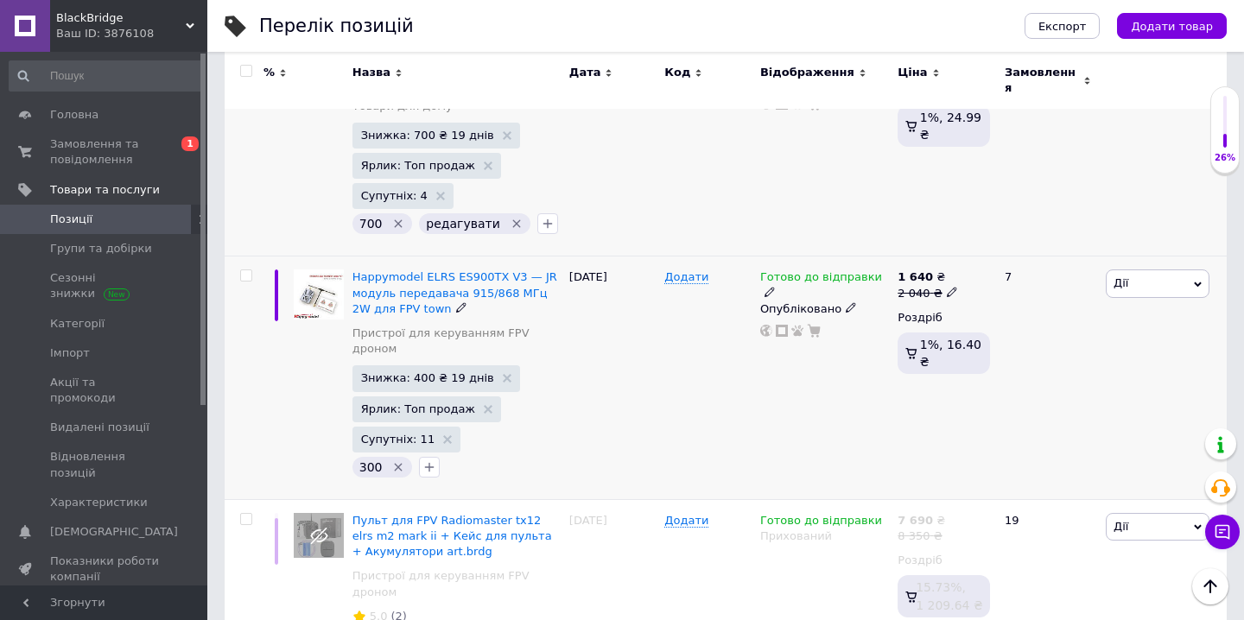
scroll to position [2455, 0]
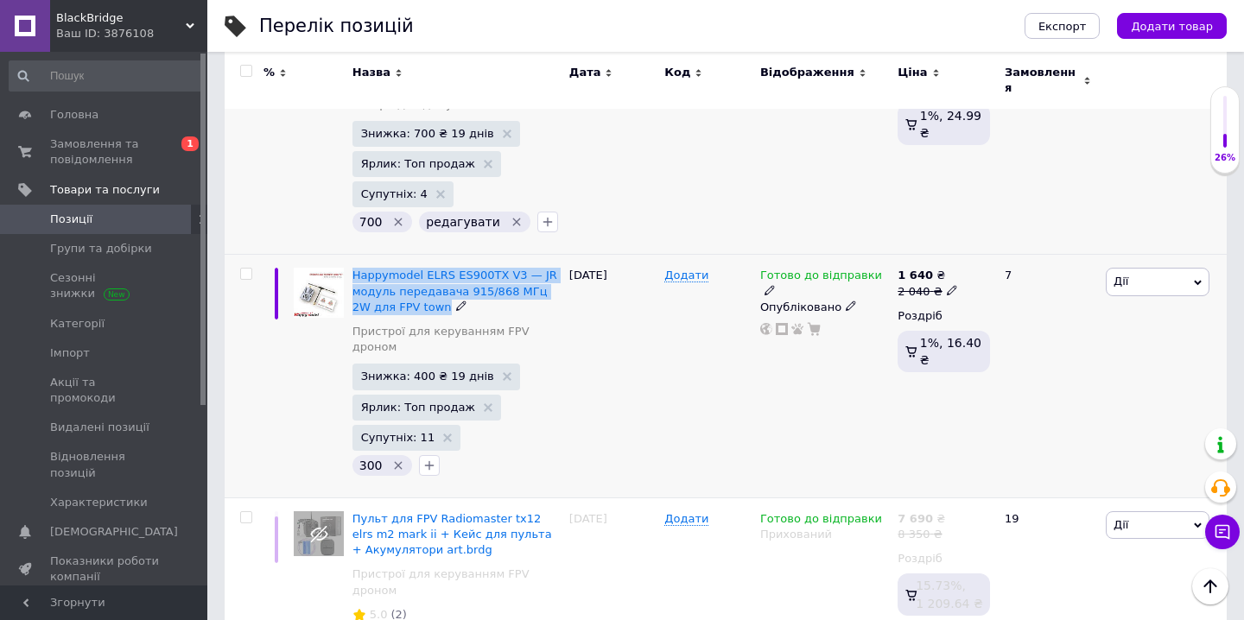
drag, startPoint x: 353, startPoint y: 173, endPoint x: 414, endPoint y: 231, distance: 83.7
click at [415, 255] on div "Happymodel ELRS ES900TX V3 — JR модуль передавача 915/868 МГц 2W для FPV town П…" at bounding box center [456, 377] width 217 height 244
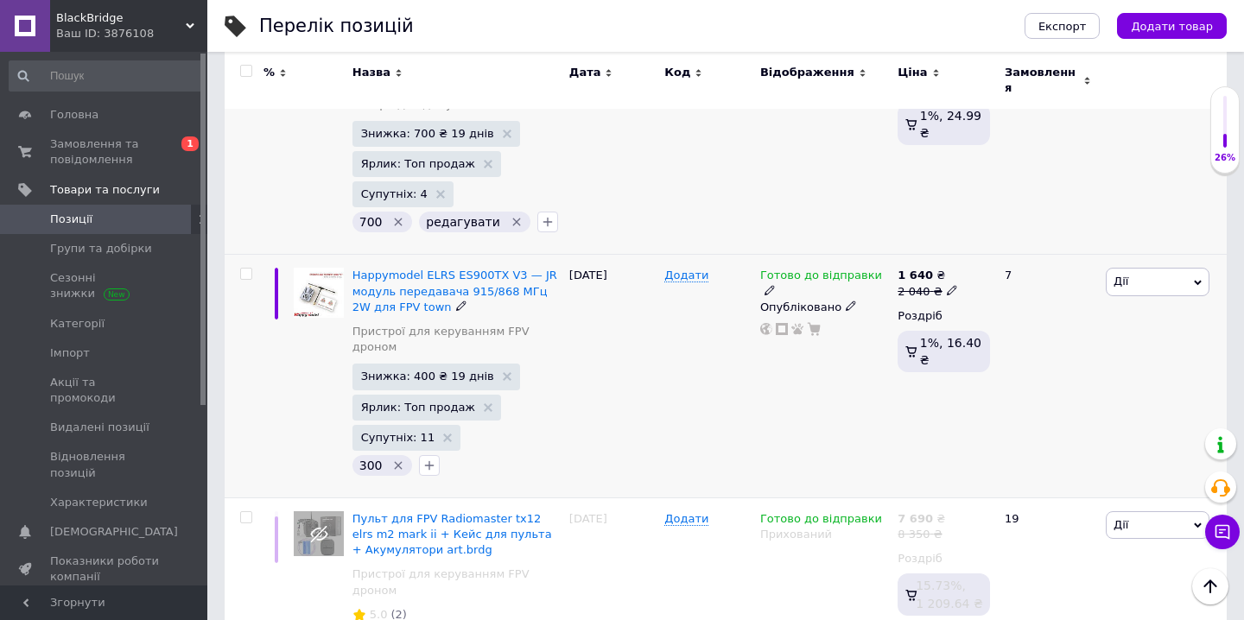
click at [784, 294] on div "Готово до відправки Опубліковано" at bounding box center [824, 377] width 137 height 244
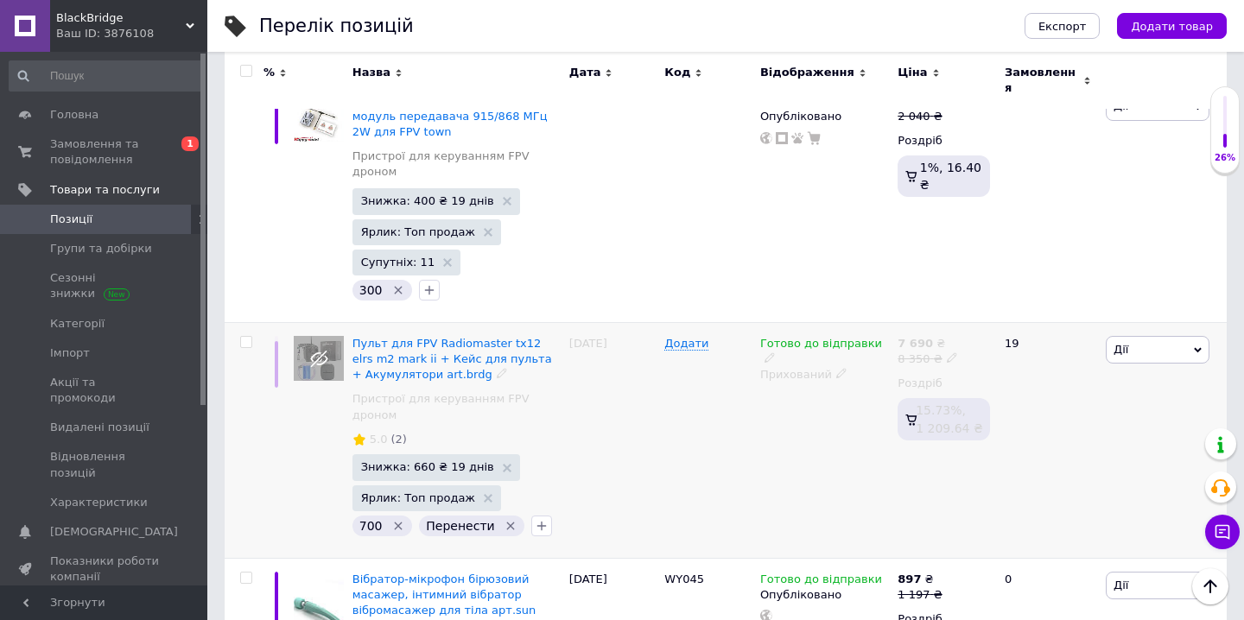
scroll to position [2637, 0]
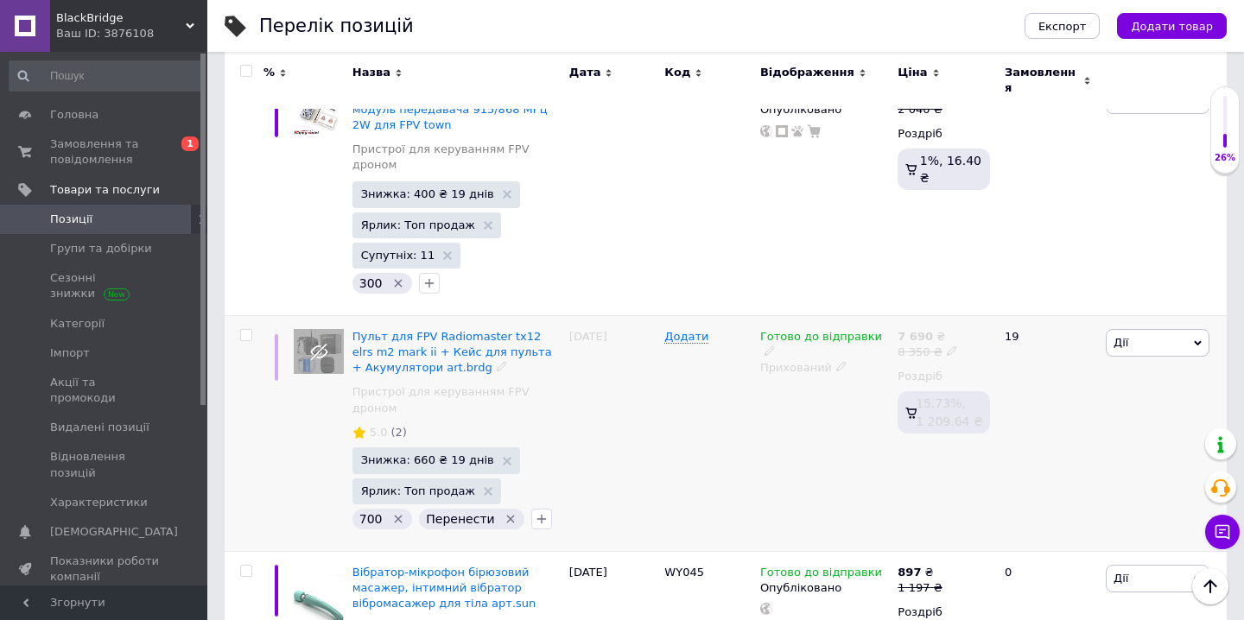
click at [504, 512] on icon "Видалити мітку" at bounding box center [511, 519] width 14 height 14
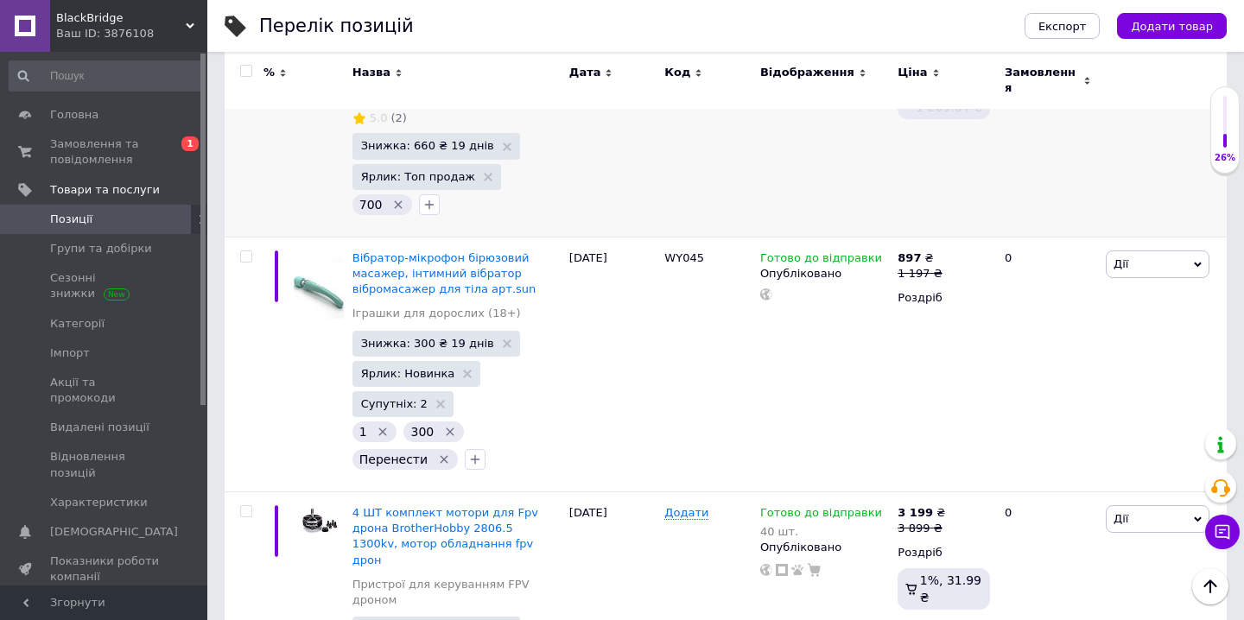
scroll to position [2952, 0]
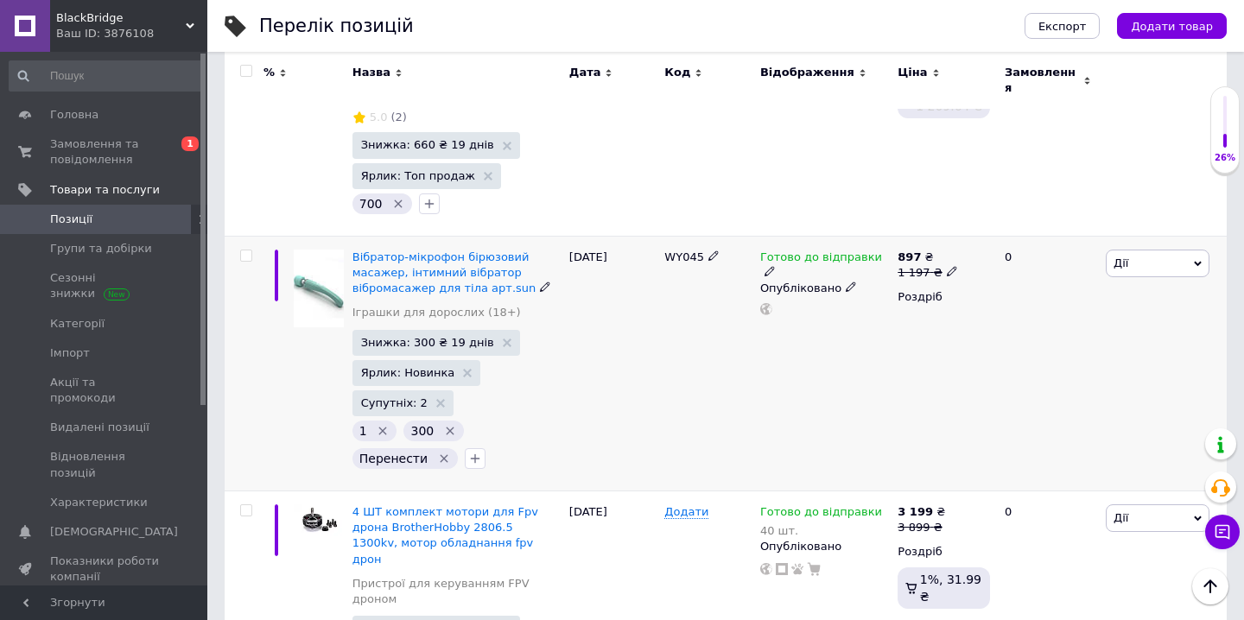
click at [440, 452] on icon "Видалити мітку" at bounding box center [444, 459] width 14 height 14
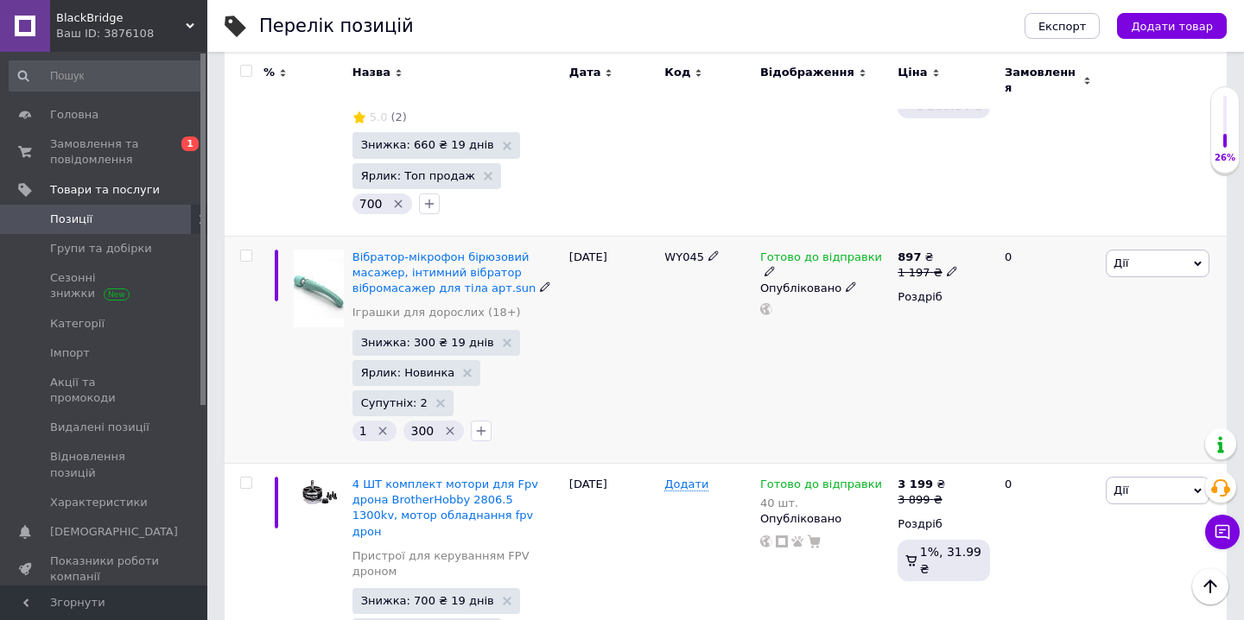
click at [249, 251] on input "checkbox" at bounding box center [245, 256] width 11 height 11
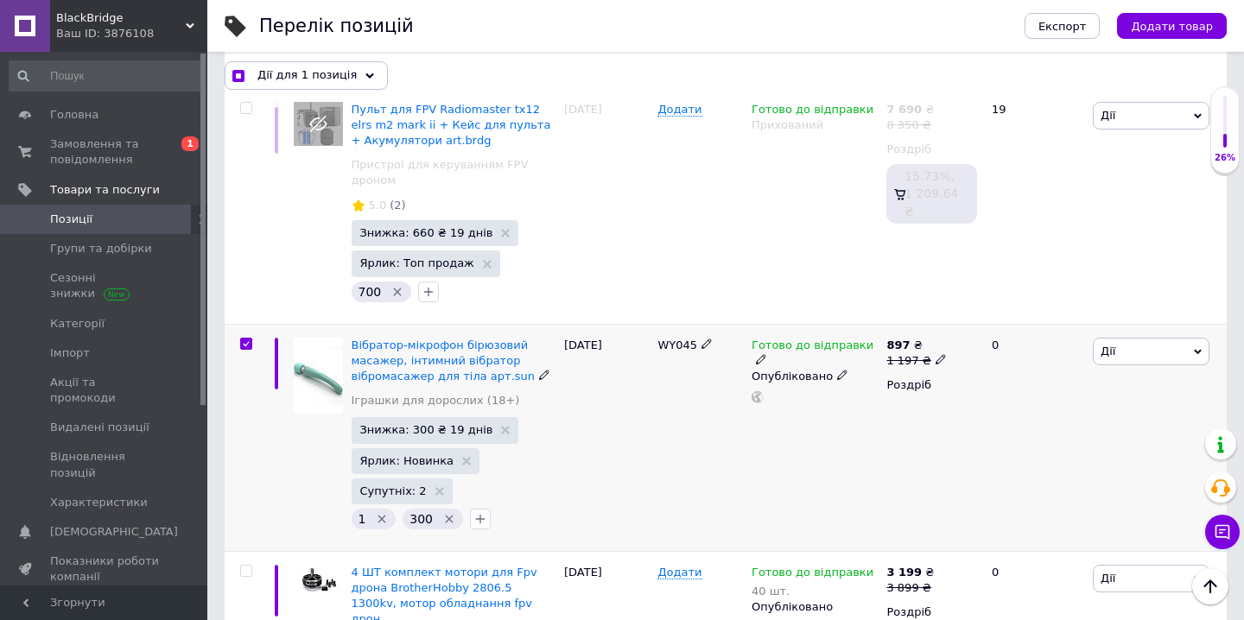
scroll to position [2983, 0]
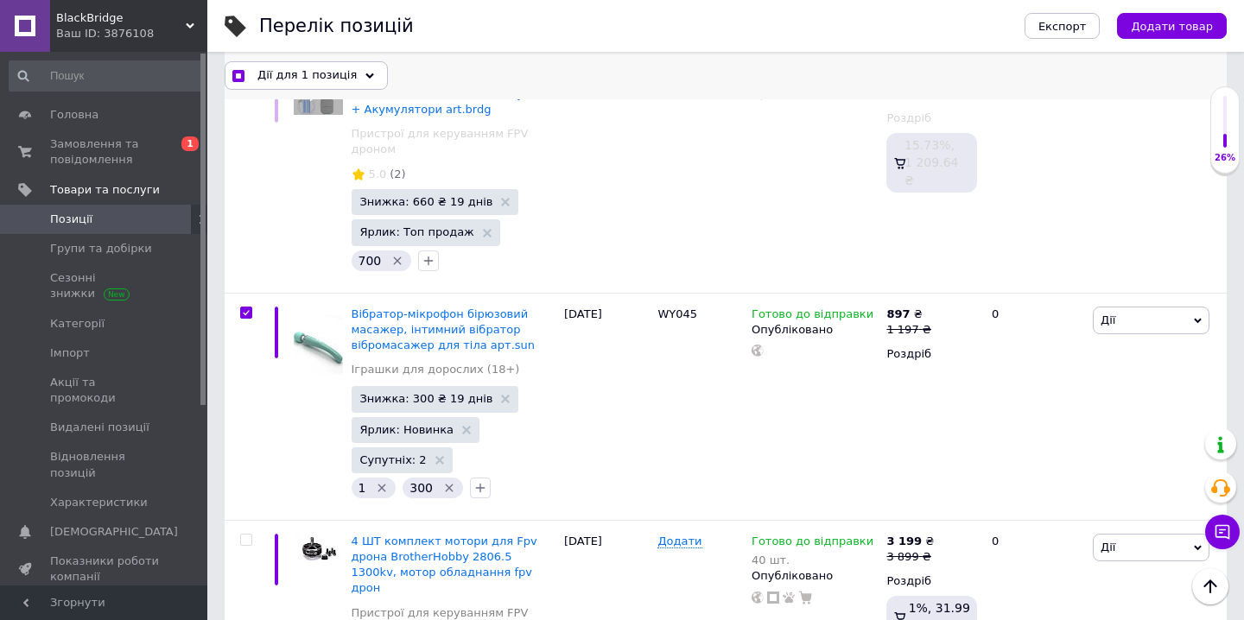
click at [358, 81] on div "Дії для 1 позиція" at bounding box center [306, 75] width 163 height 28
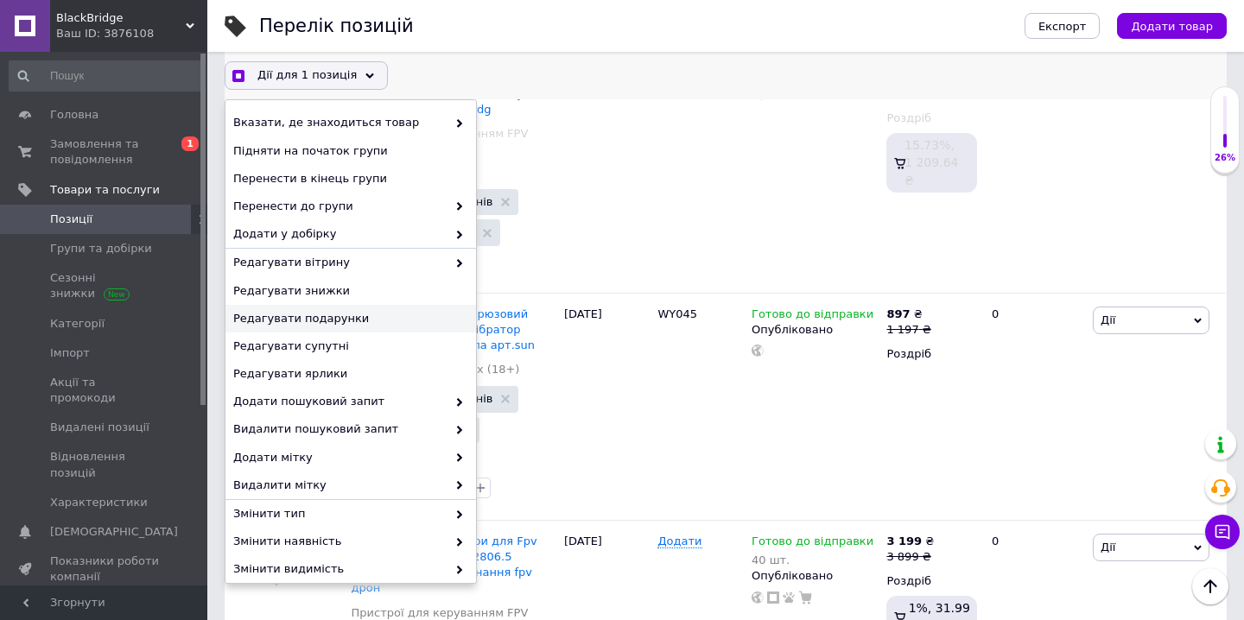
scroll to position [122, 0]
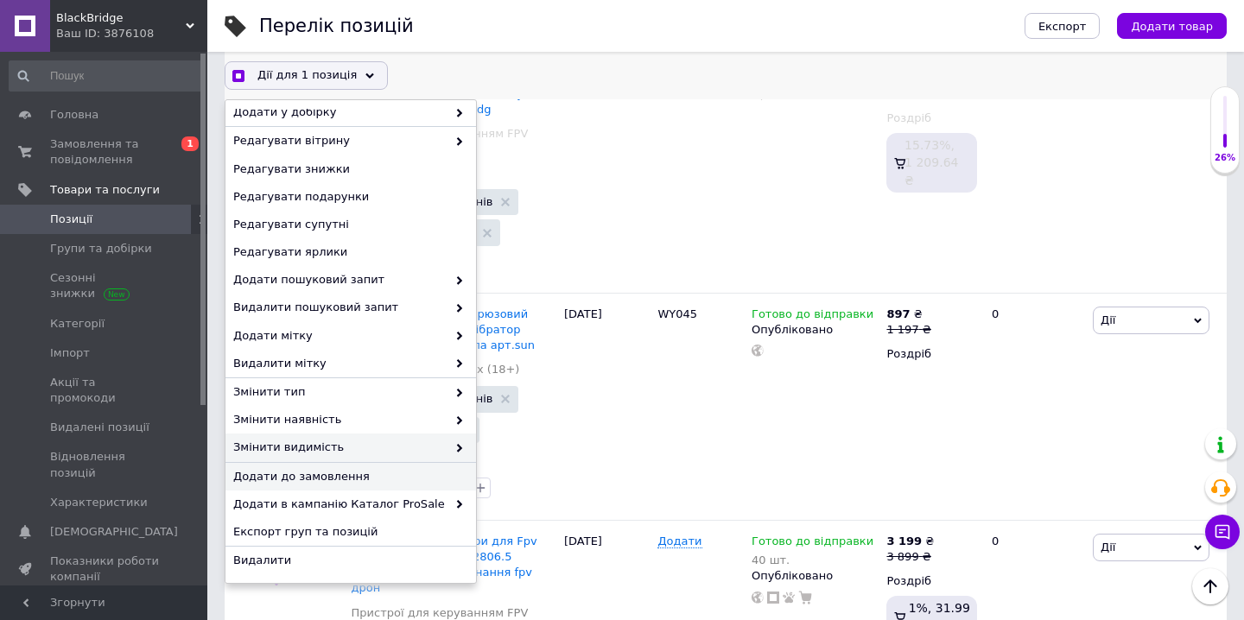
click at [459, 447] on div "Змінити видимість" at bounding box center [350, 448] width 251 height 29
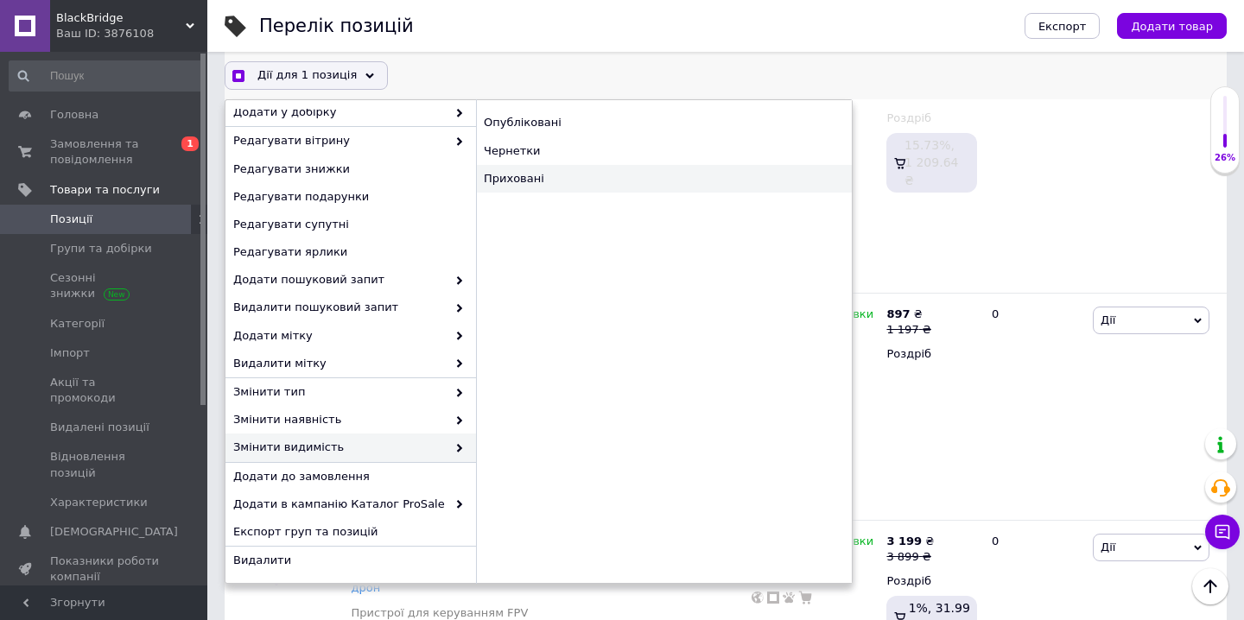
click at [546, 186] on div "Приховані" at bounding box center [664, 179] width 376 height 28
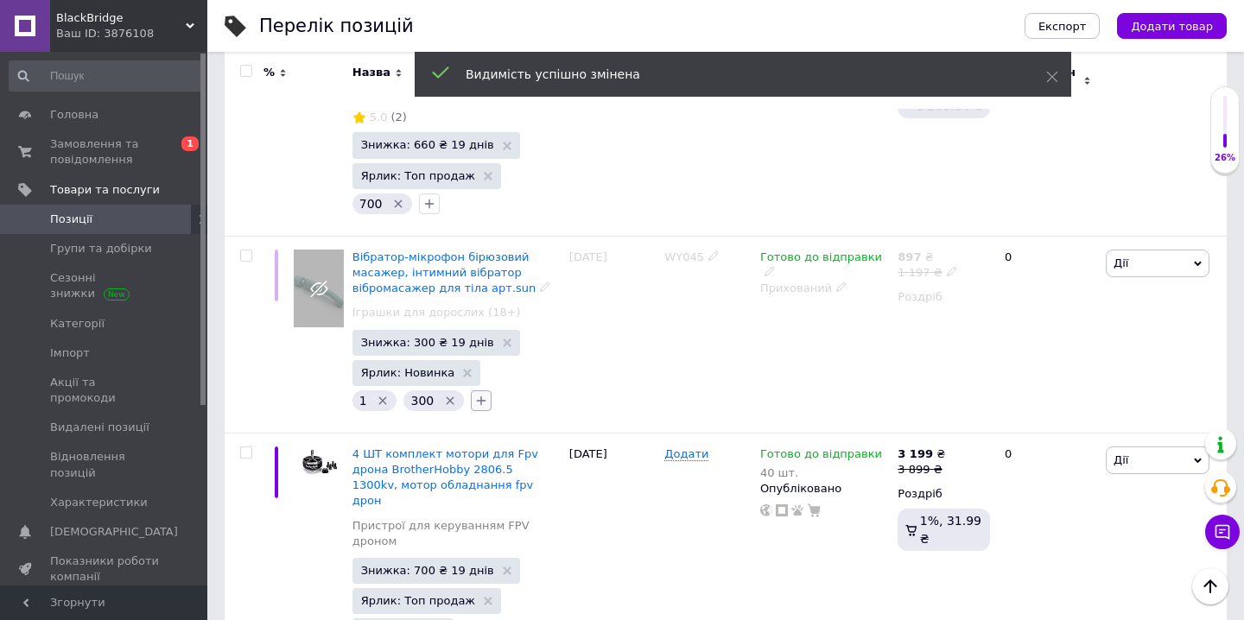
click at [474, 394] on icon "button" at bounding box center [481, 401] width 14 height 14
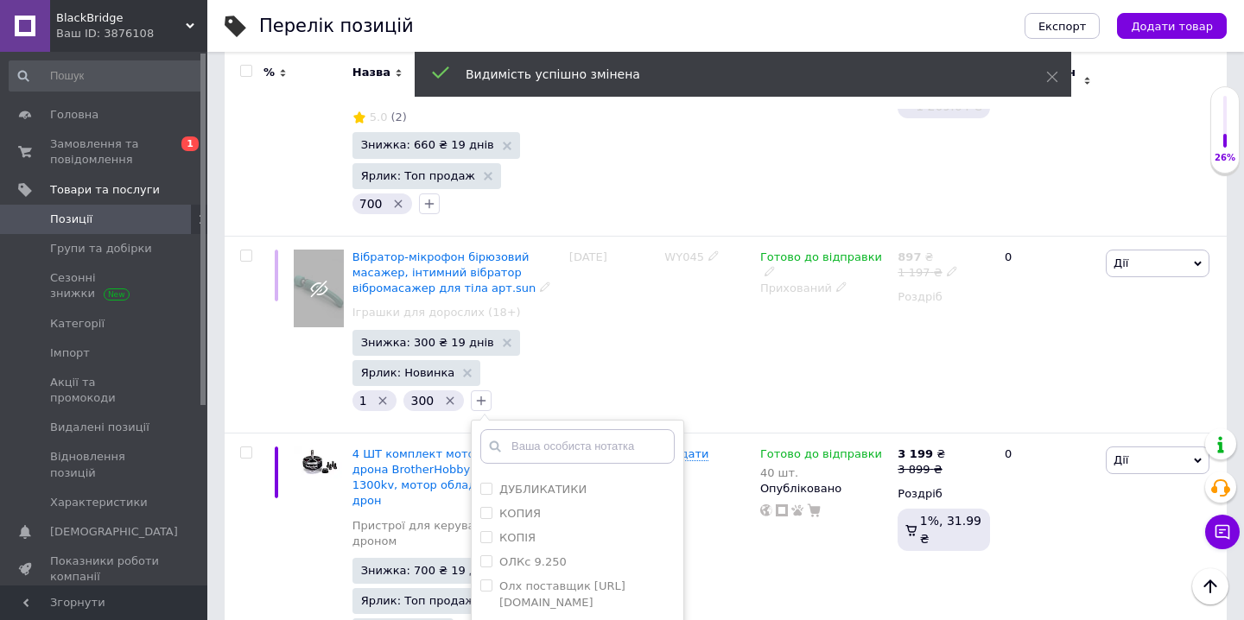
scroll to position [391, 0]
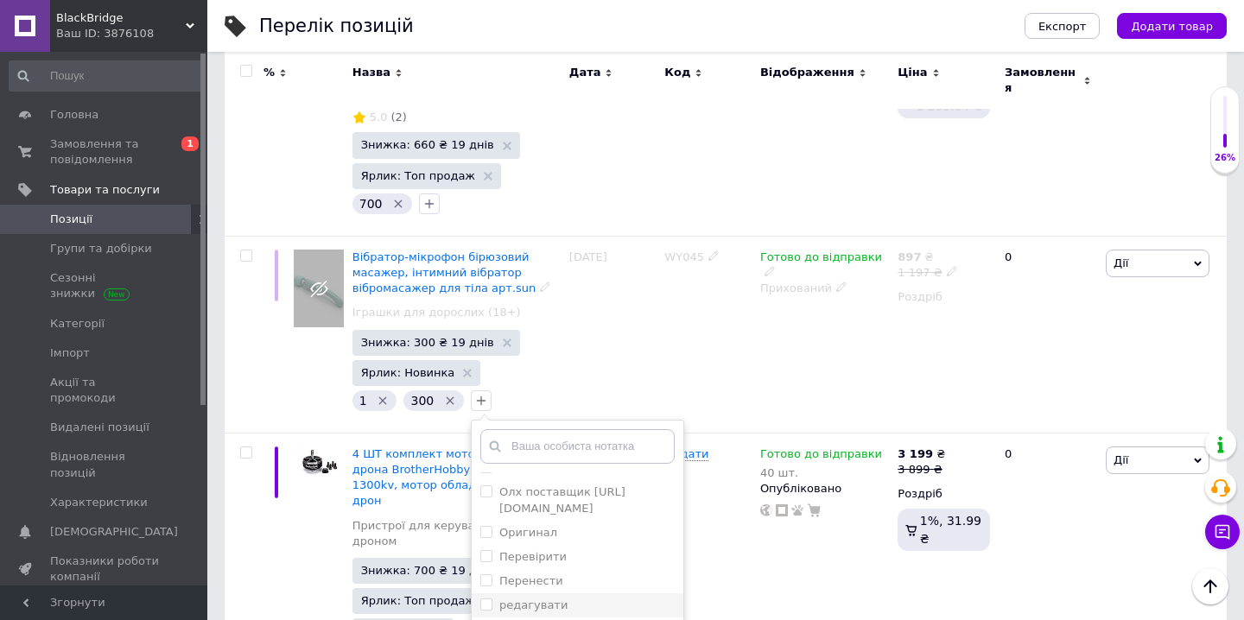
click at [555, 599] on label "редагувати" at bounding box center [533, 605] width 68 height 13
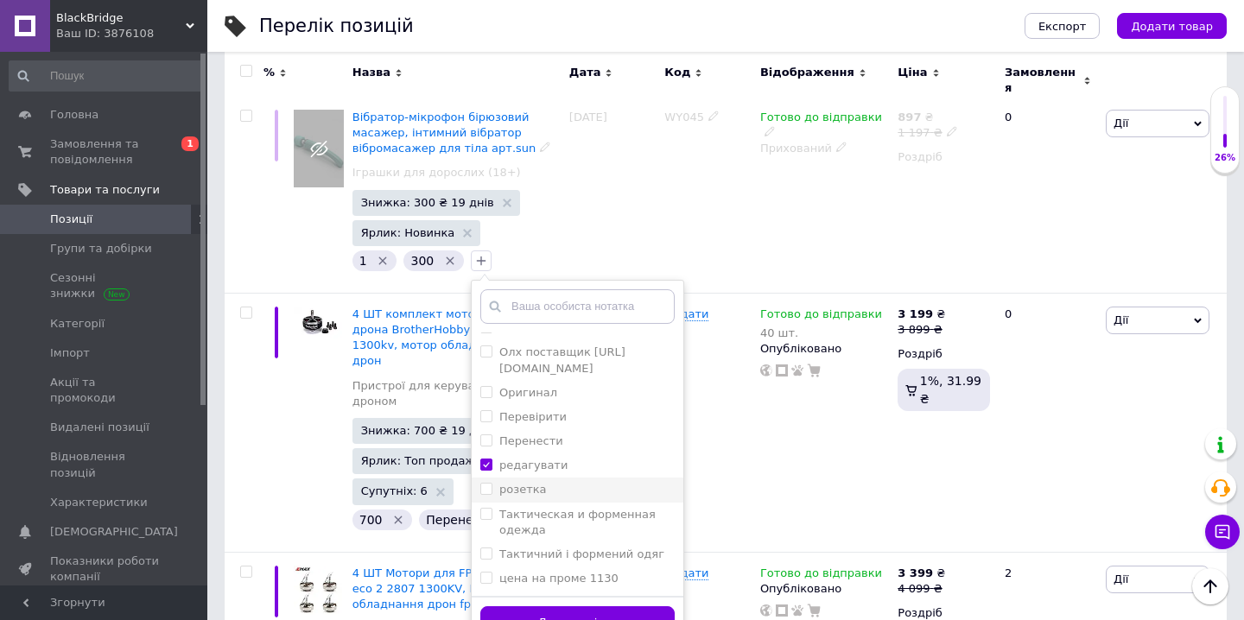
scroll to position [3094, 0]
click at [564, 605] on button "Додати мітку" at bounding box center [577, 622] width 194 height 34
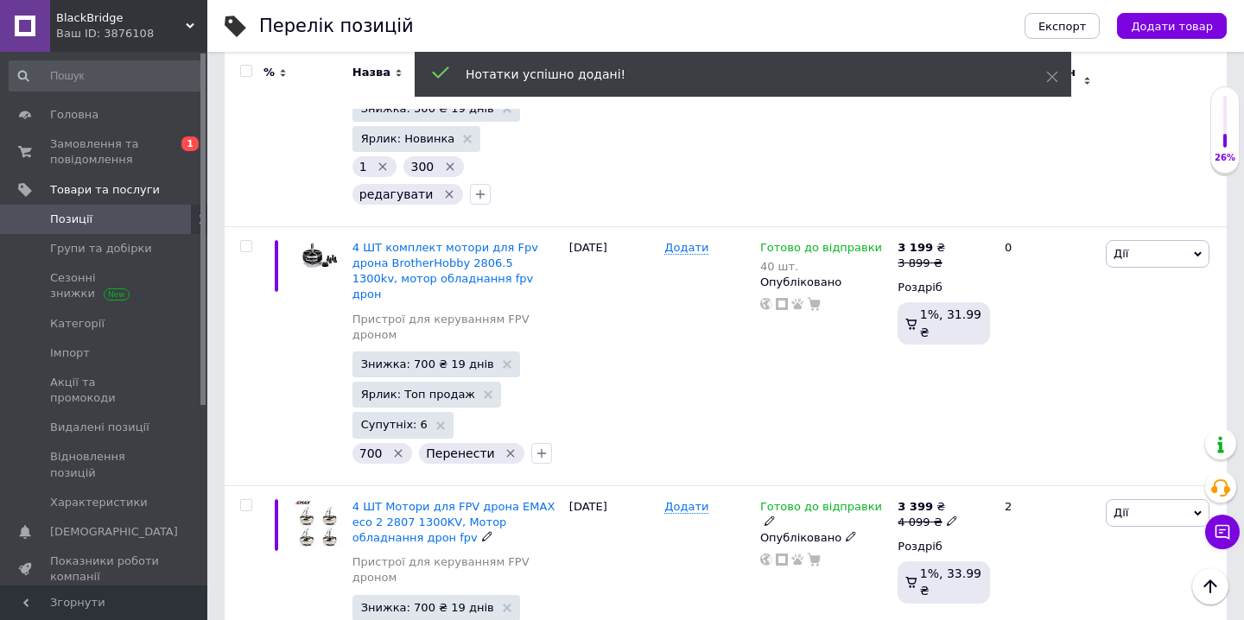
scroll to position [3189, 0]
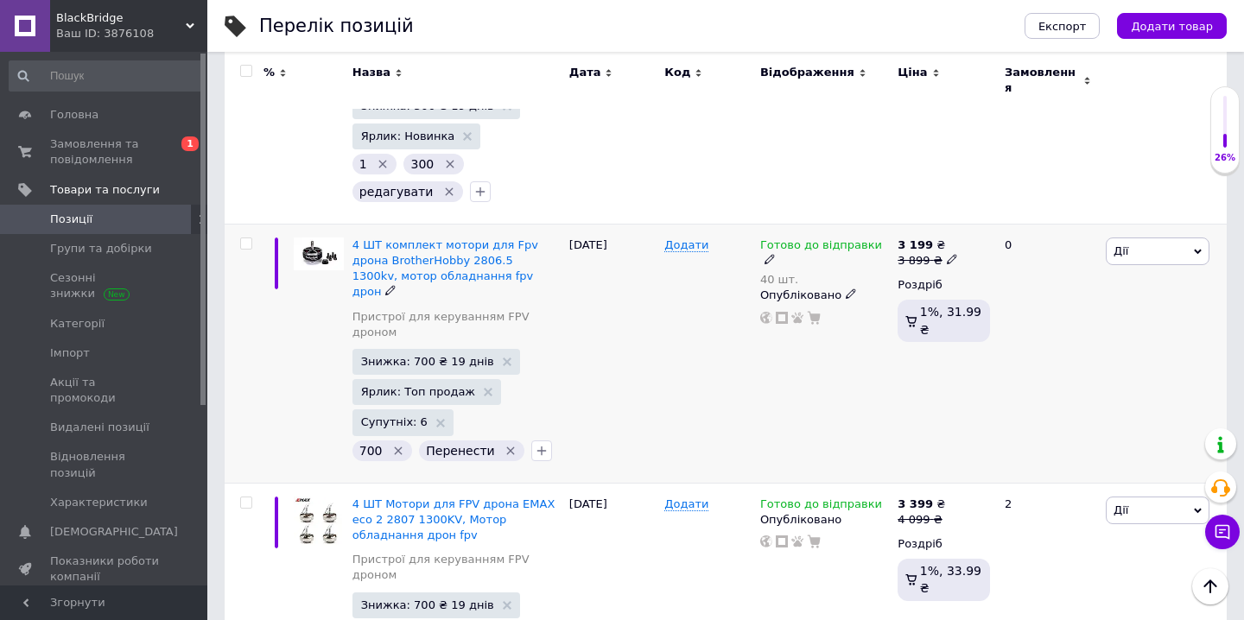
click at [248, 238] on input "checkbox" at bounding box center [245, 243] width 11 height 11
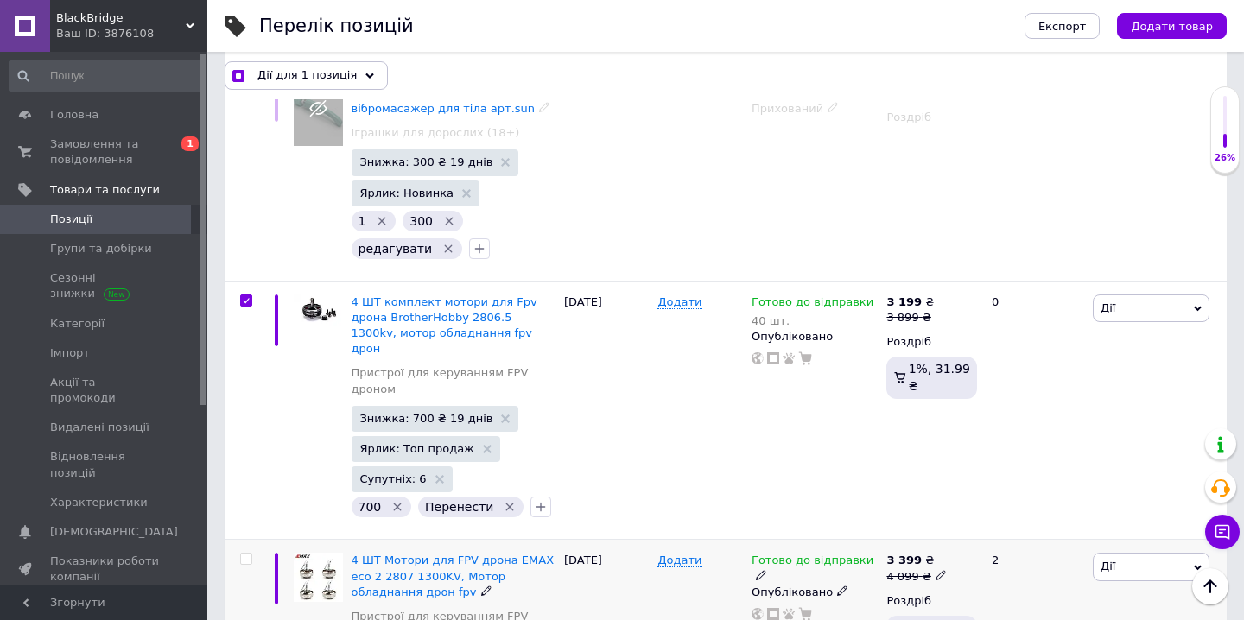
click at [243, 554] on input "checkbox" at bounding box center [245, 559] width 11 height 11
click at [362, 78] on icon at bounding box center [366, 76] width 9 height 9
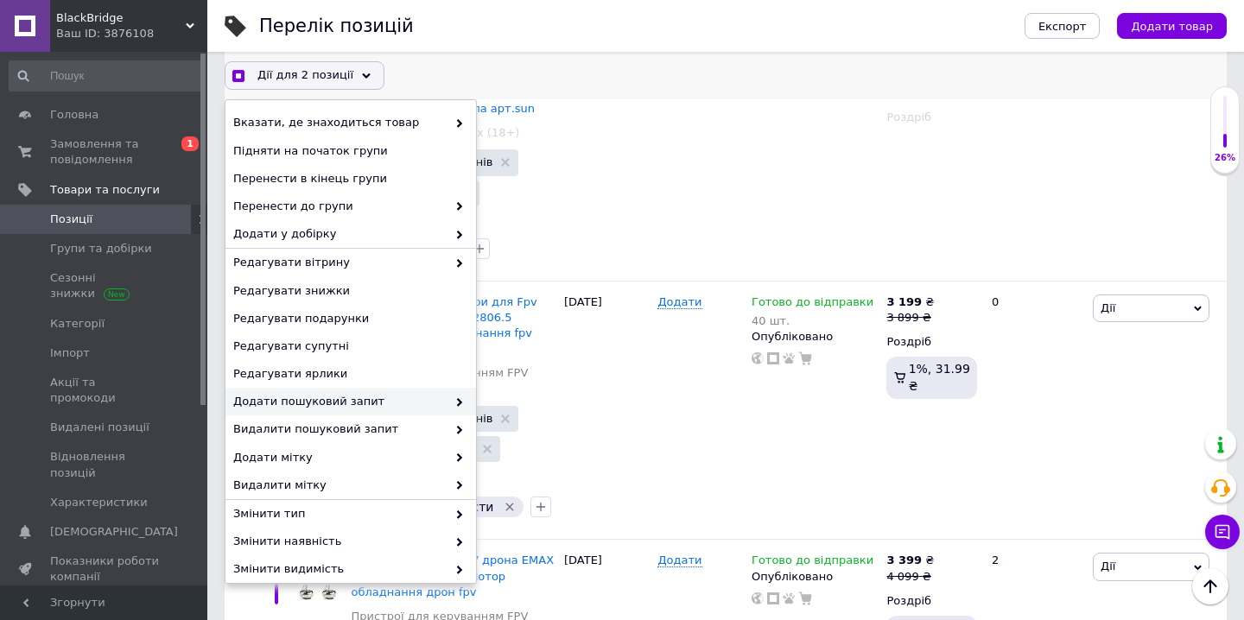
scroll to position [122, 0]
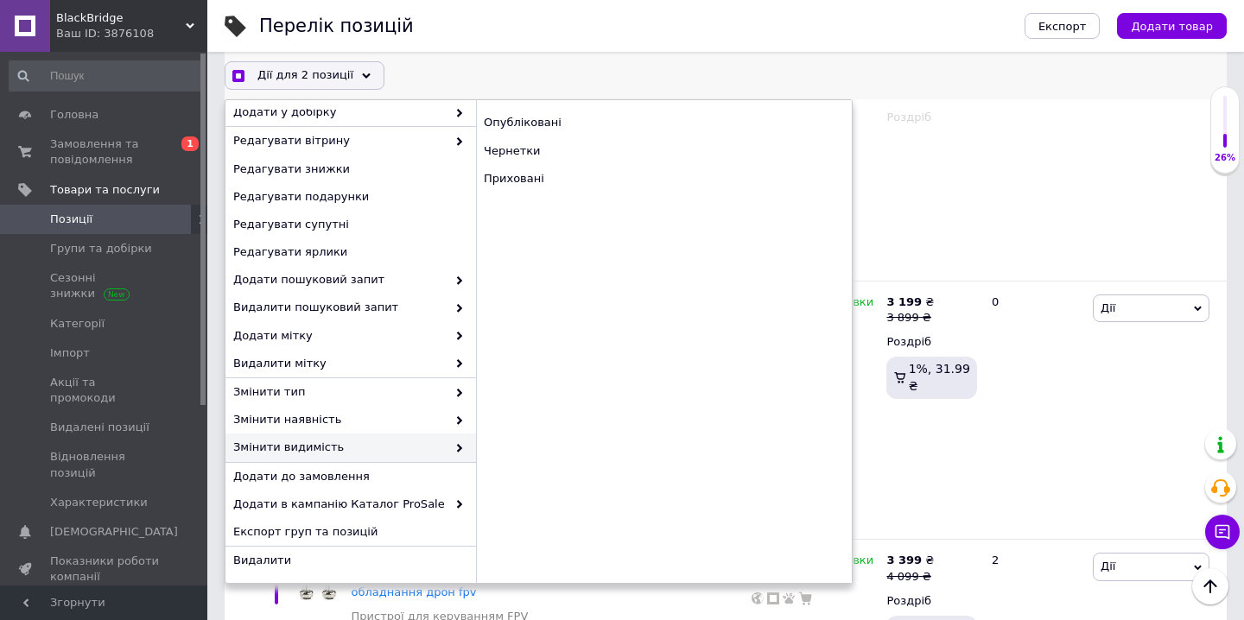
click at [410, 448] on span "Змінити видимість" at bounding box center [339, 448] width 213 height 16
click at [567, 189] on div "Приховані" at bounding box center [664, 179] width 376 height 28
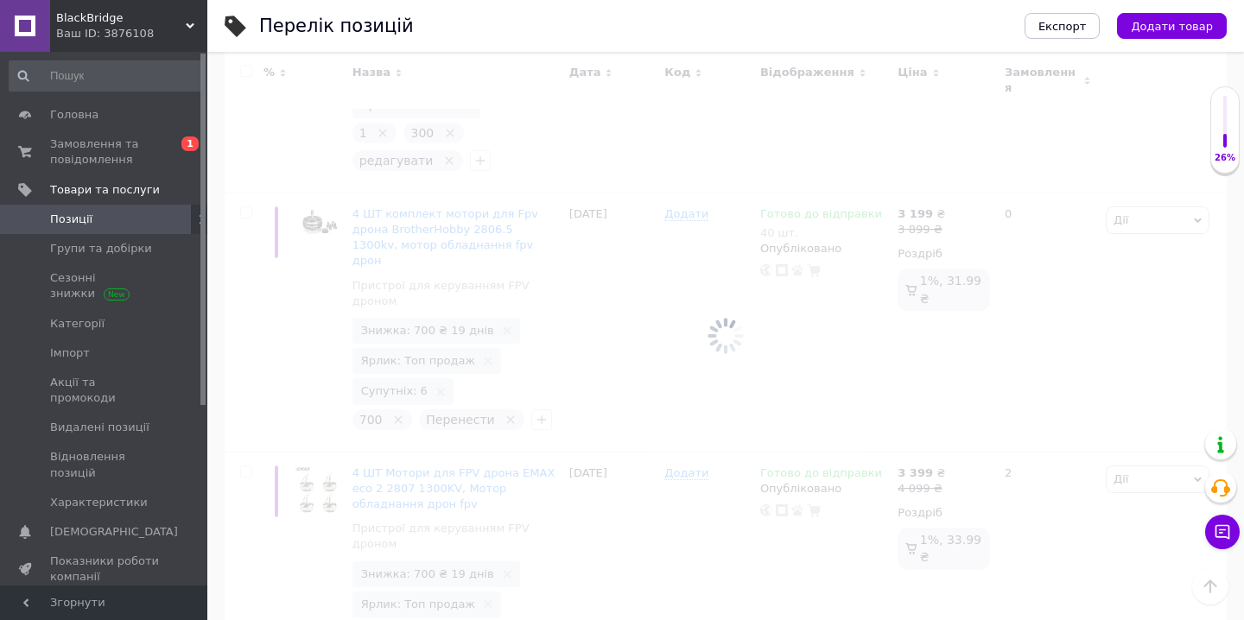
scroll to position [3189, 0]
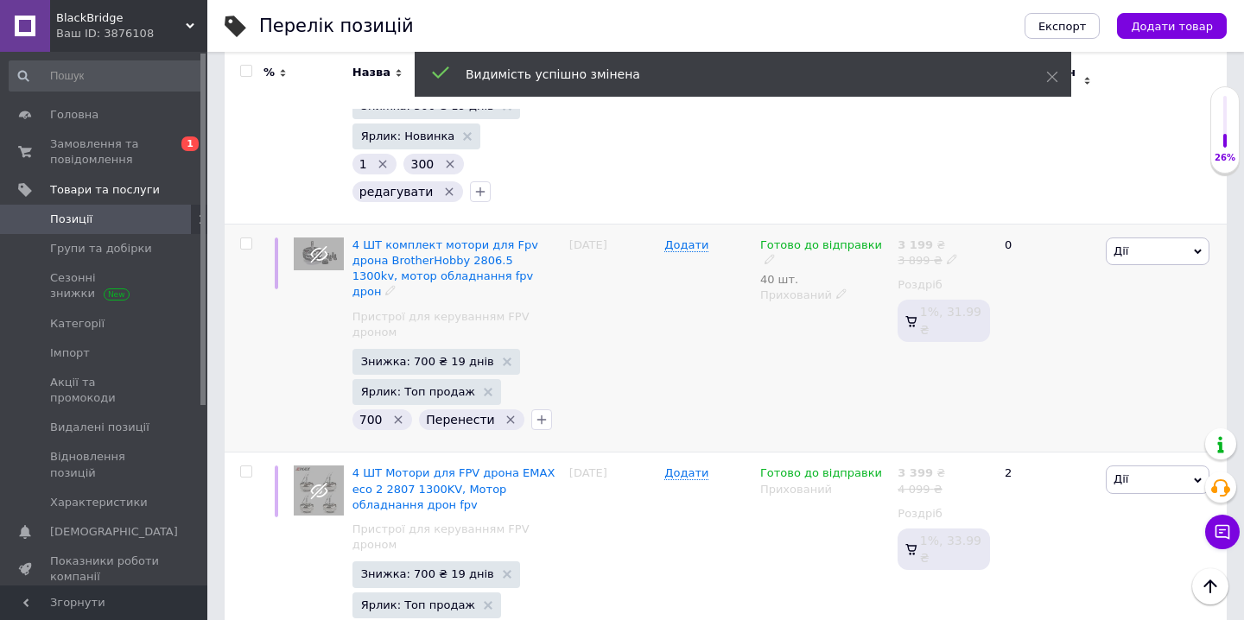
click at [507, 416] on icon "Видалити мітку" at bounding box center [511, 420] width 8 height 8
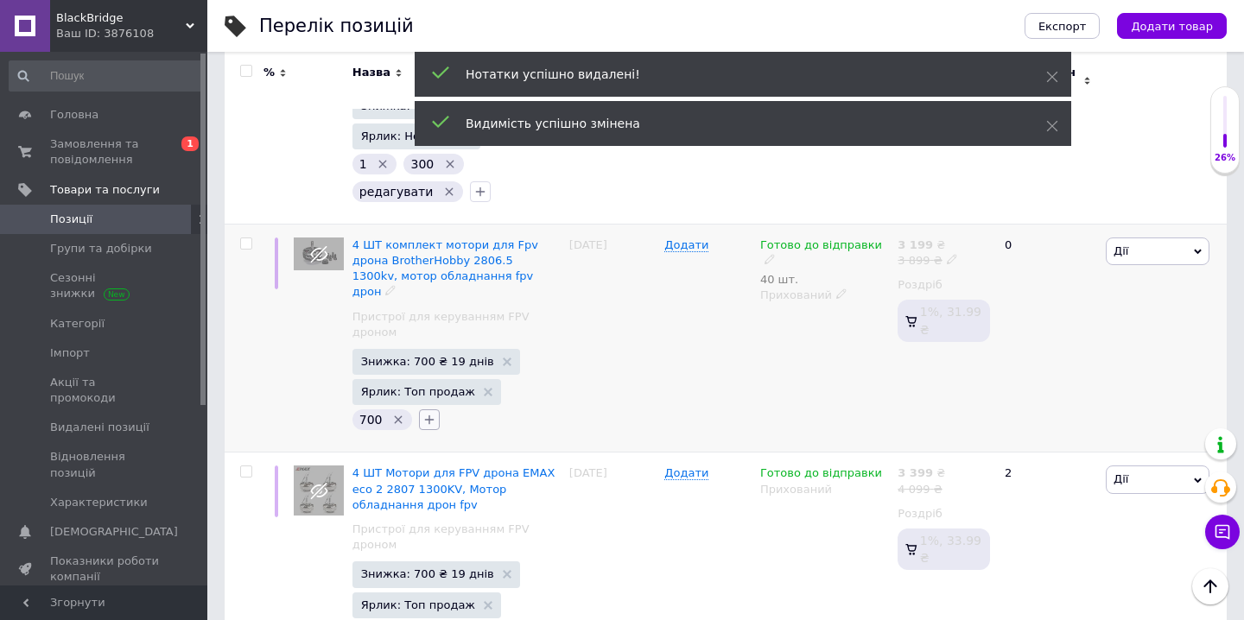
click at [432, 413] on icon "button" at bounding box center [429, 420] width 14 height 14
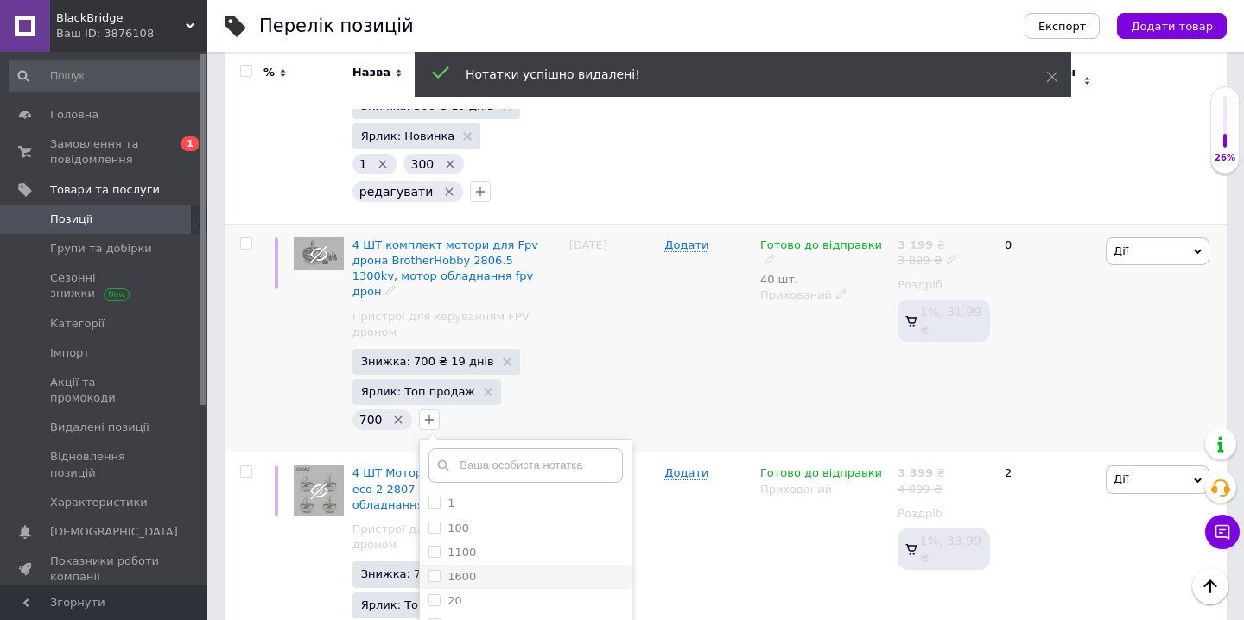
scroll to position [416, 0]
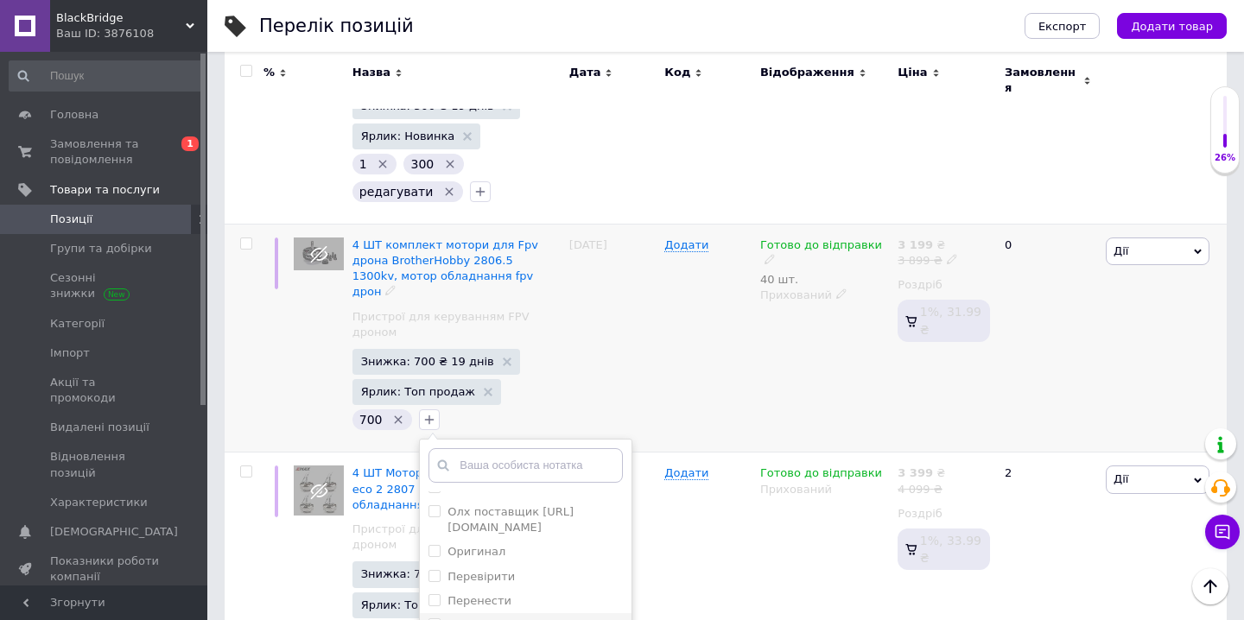
click at [503, 619] on label "редагувати" at bounding box center [482, 625] width 68 height 13
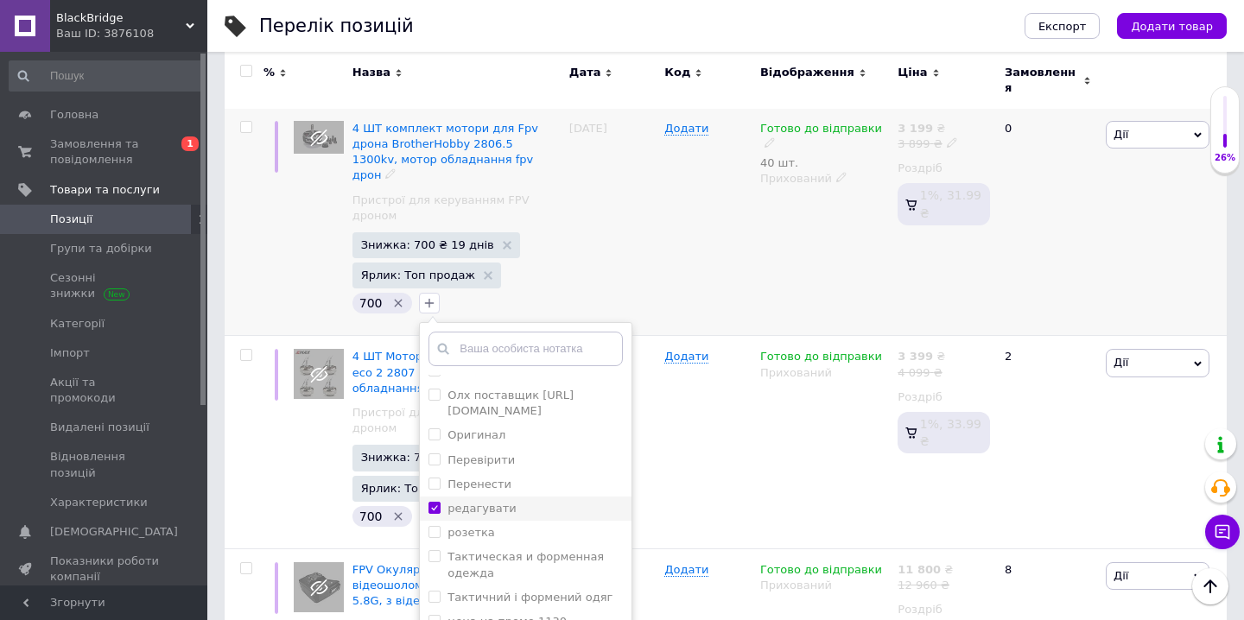
scroll to position [3303, 0]
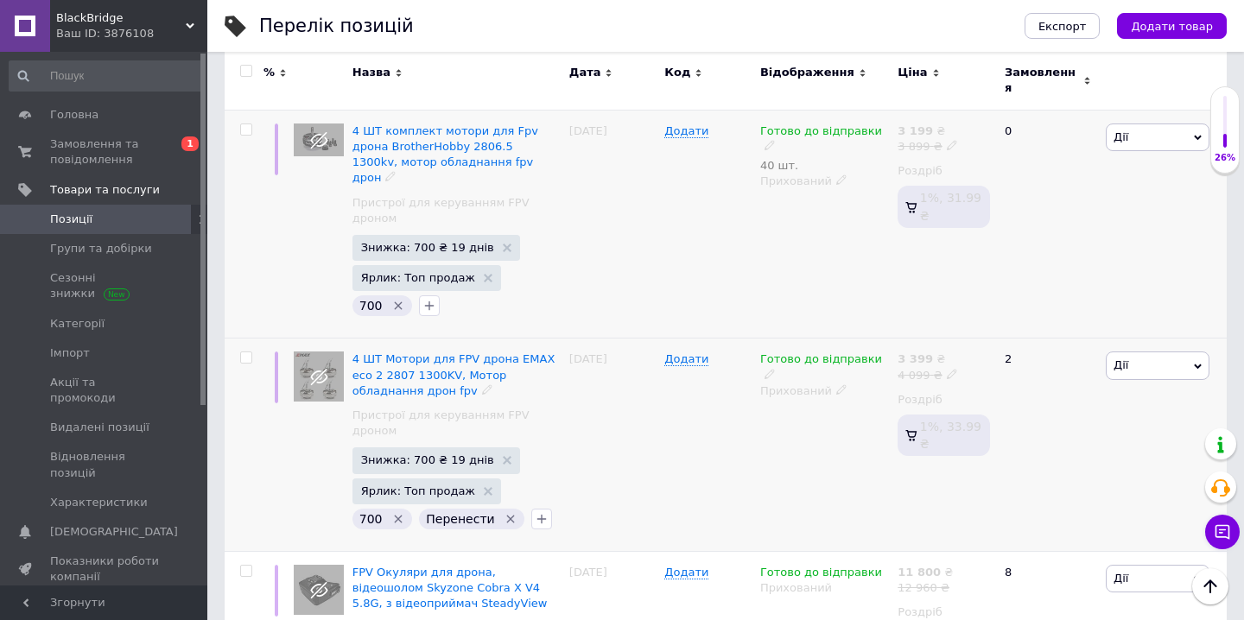
click at [504, 512] on icon "Видалити мітку" at bounding box center [511, 519] width 14 height 14
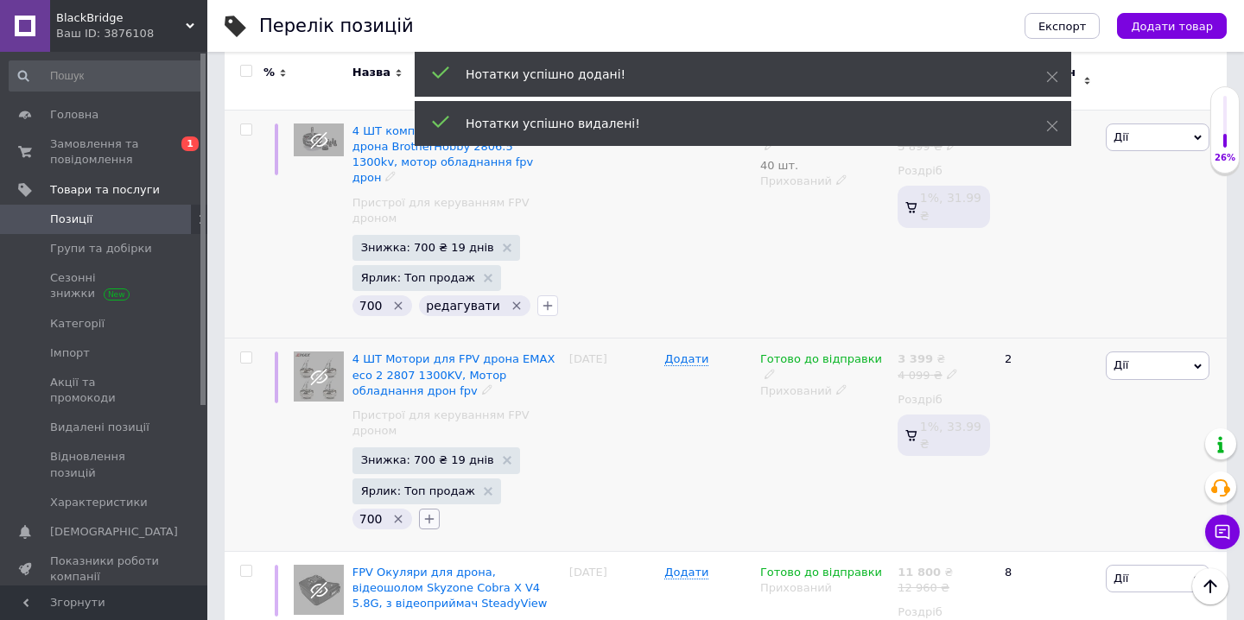
click at [427, 514] on icon "button" at bounding box center [430, 519] width 10 height 10
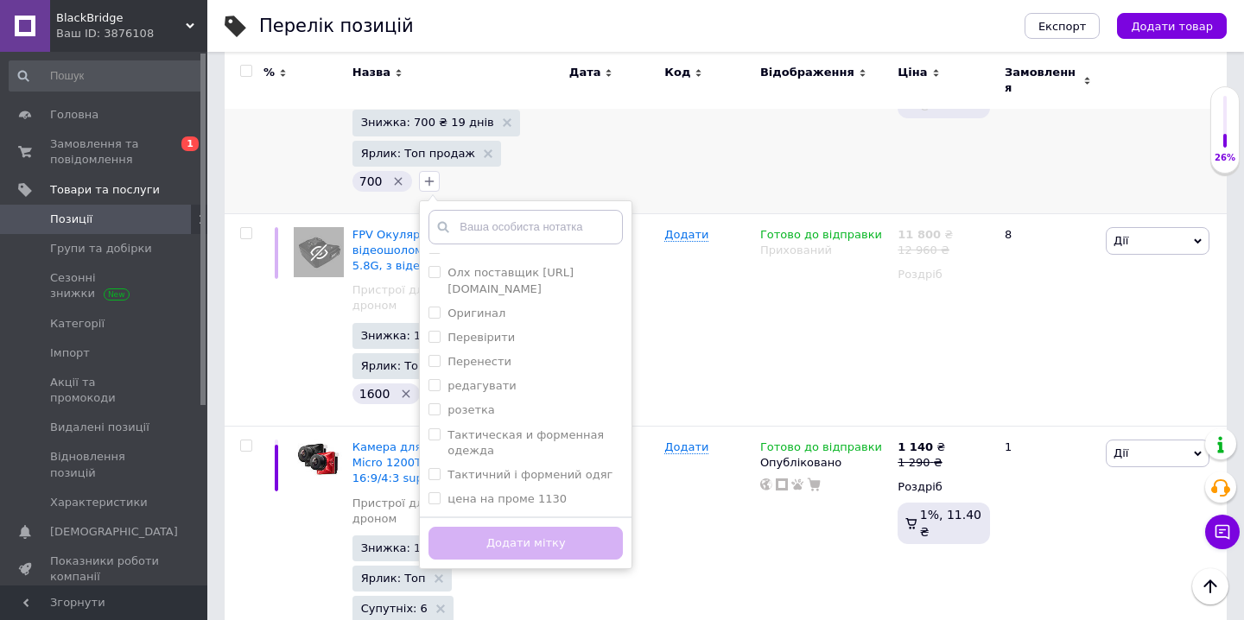
scroll to position [416, 0]
click at [487, 379] on label "редагувати" at bounding box center [482, 385] width 68 height 13
click at [505, 527] on button "Додати мітку" at bounding box center [526, 544] width 194 height 34
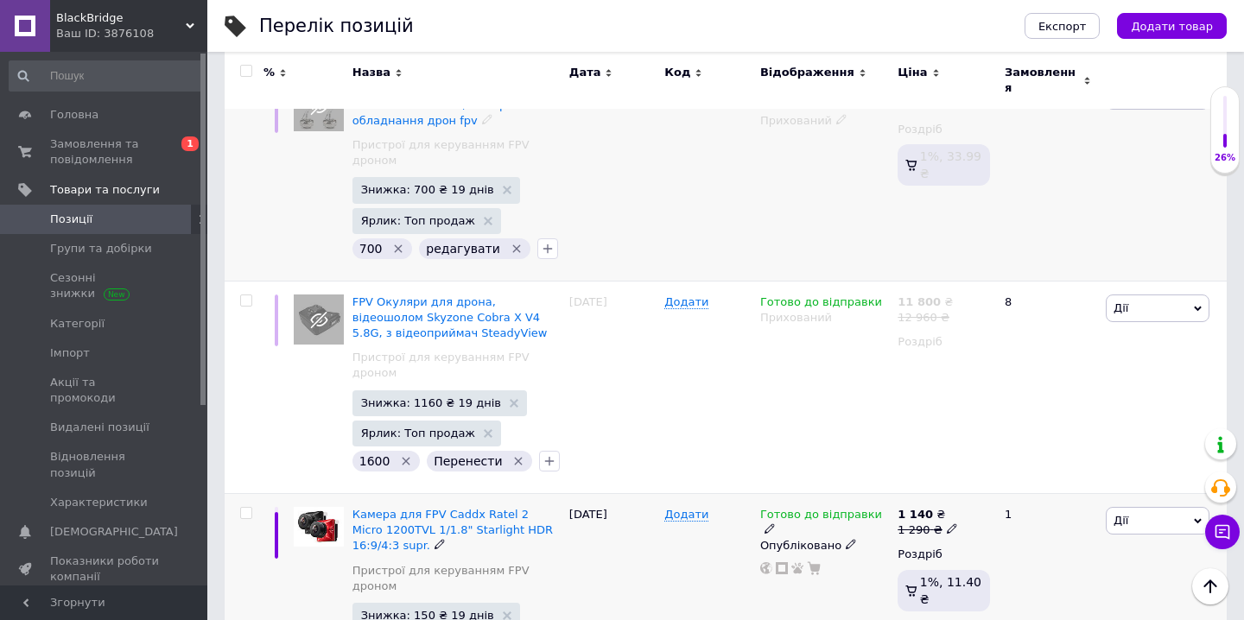
scroll to position [3574, 0]
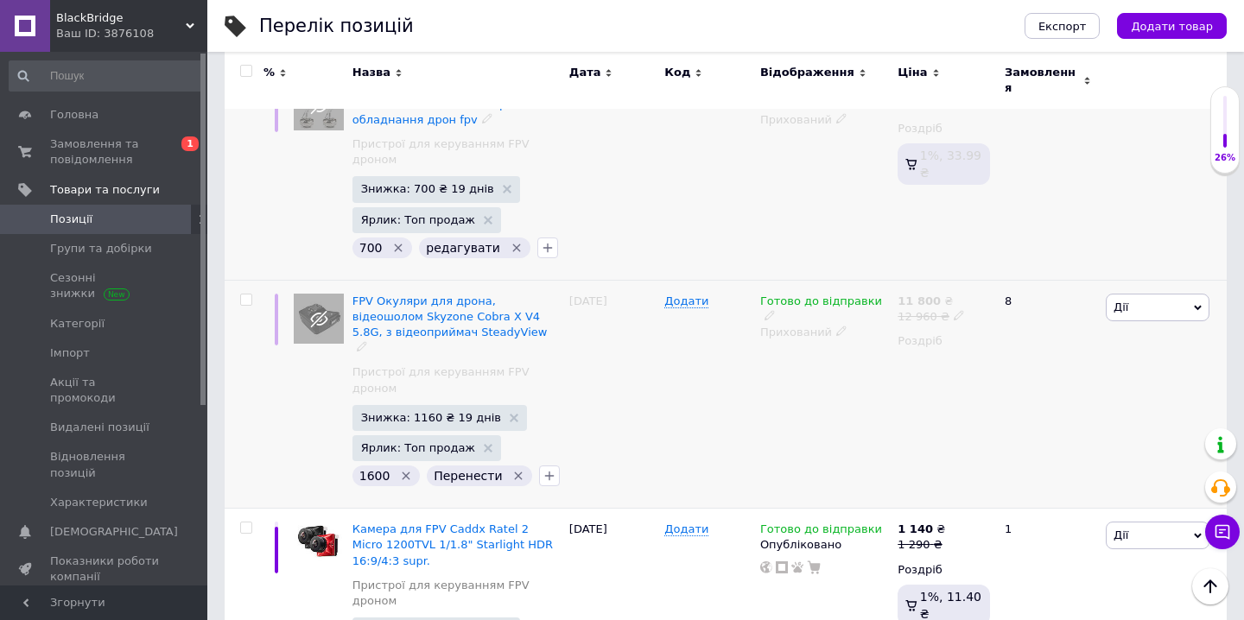
click at [512, 469] on icon "Видалити мітку" at bounding box center [518, 476] width 14 height 14
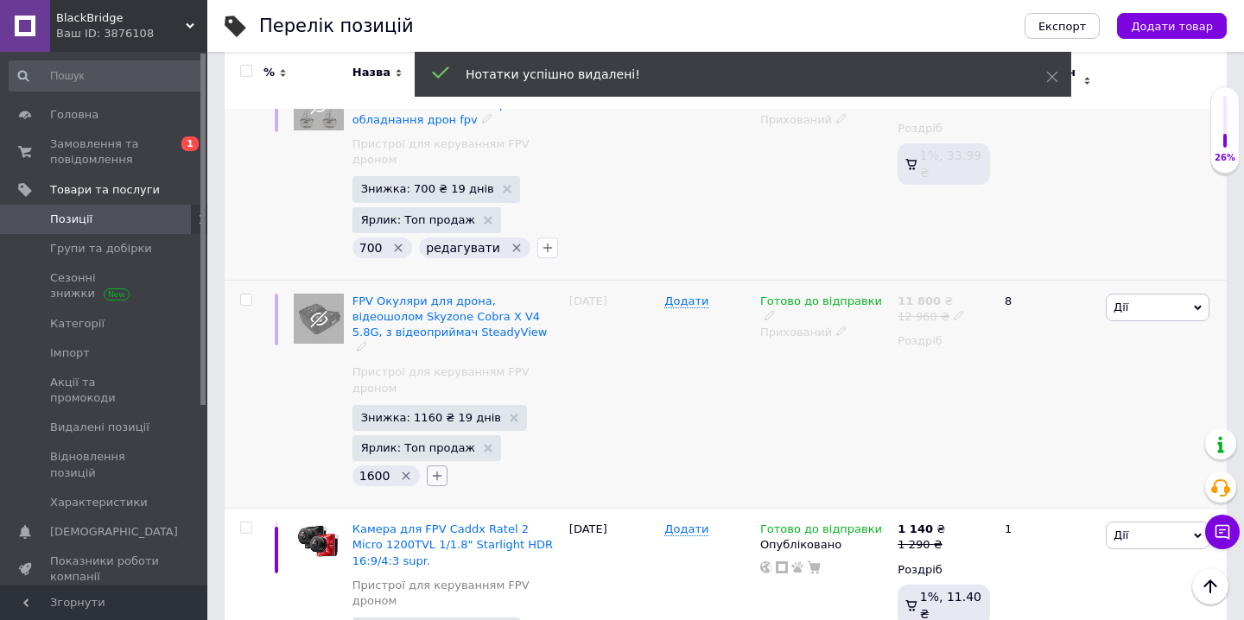
click at [433, 469] on icon "button" at bounding box center [437, 476] width 14 height 14
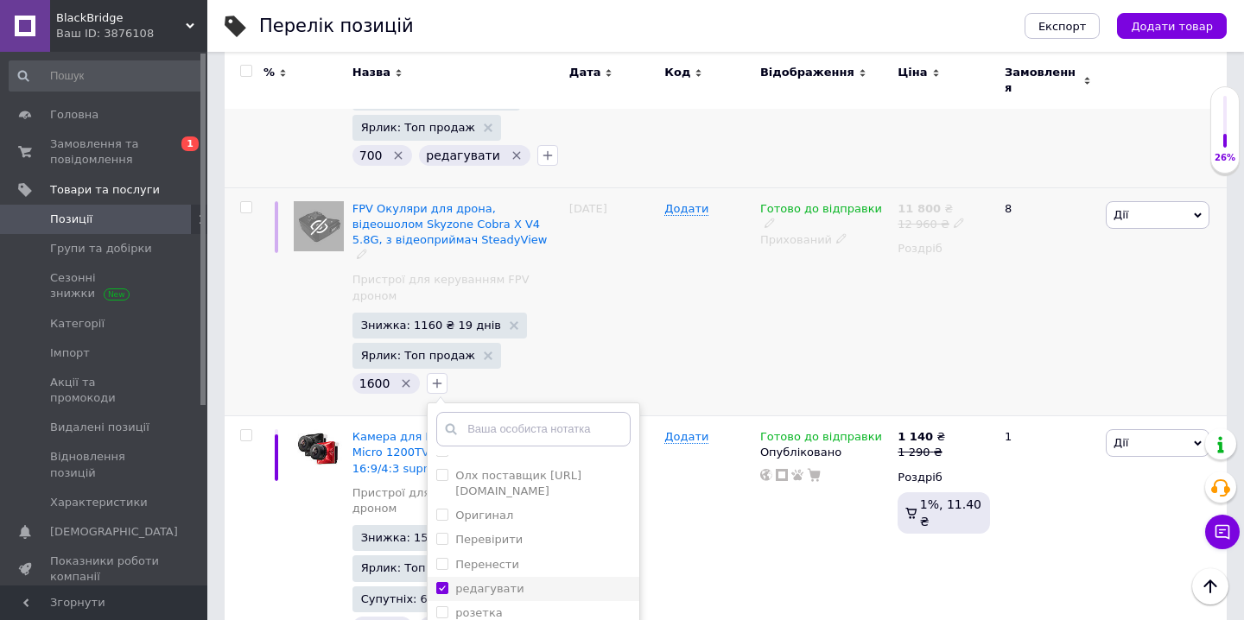
scroll to position [3732, 0]
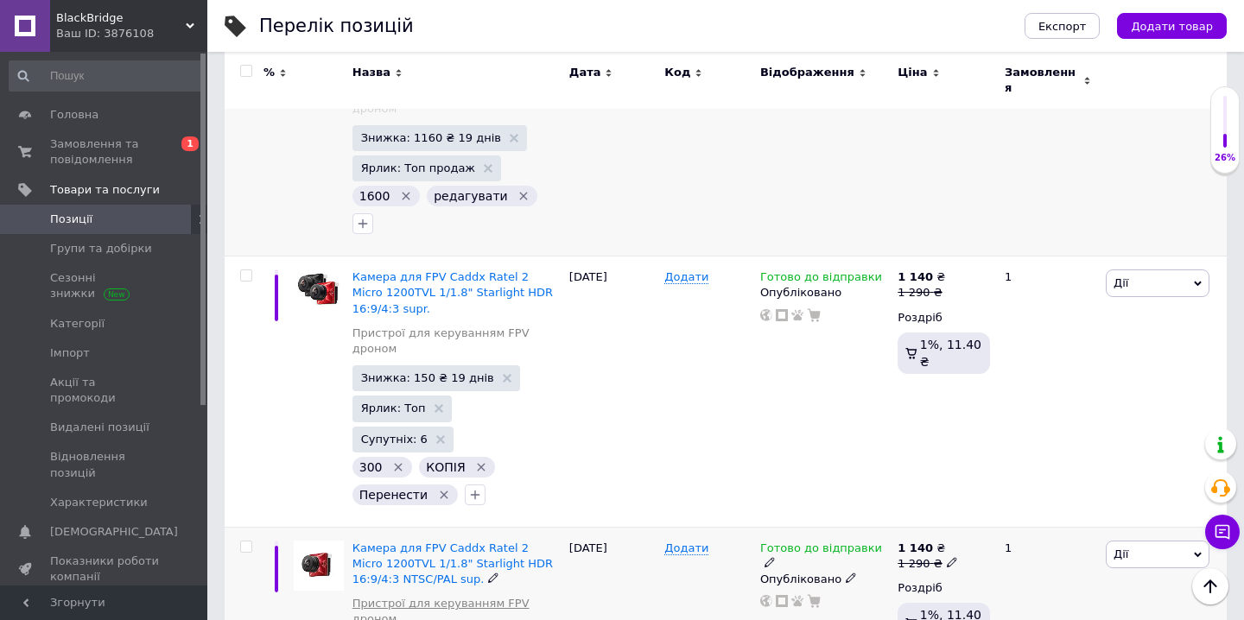
scroll to position [3864, 0]
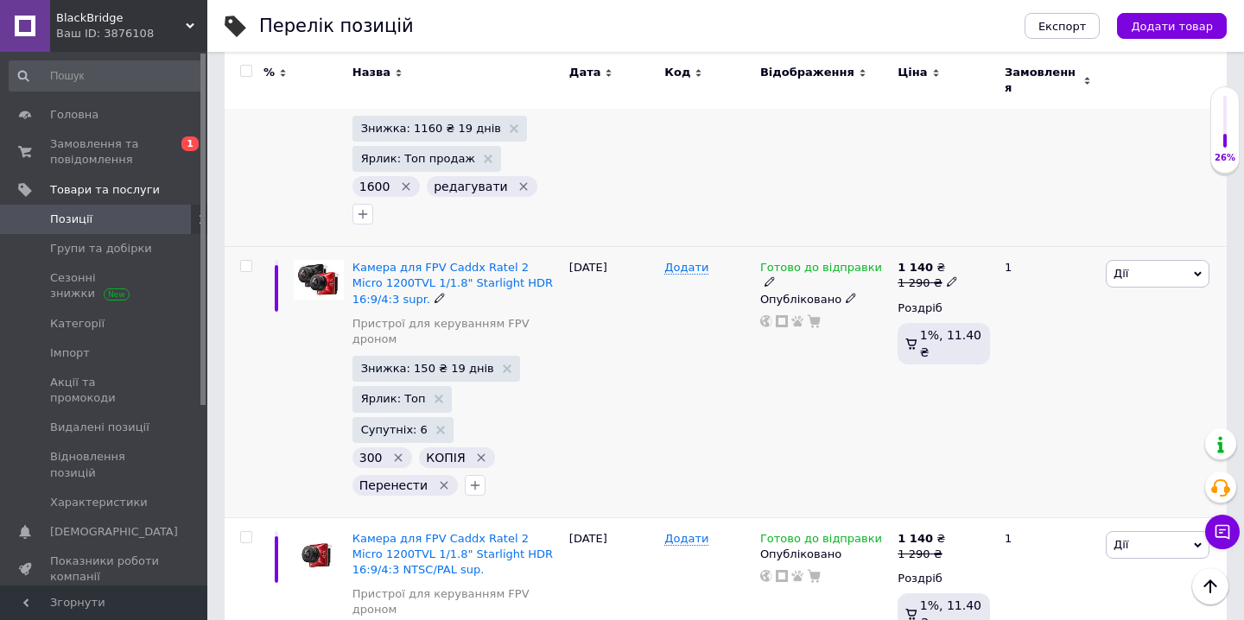
click at [441, 481] on icon "Видалити мітку" at bounding box center [445, 485] width 8 height 8
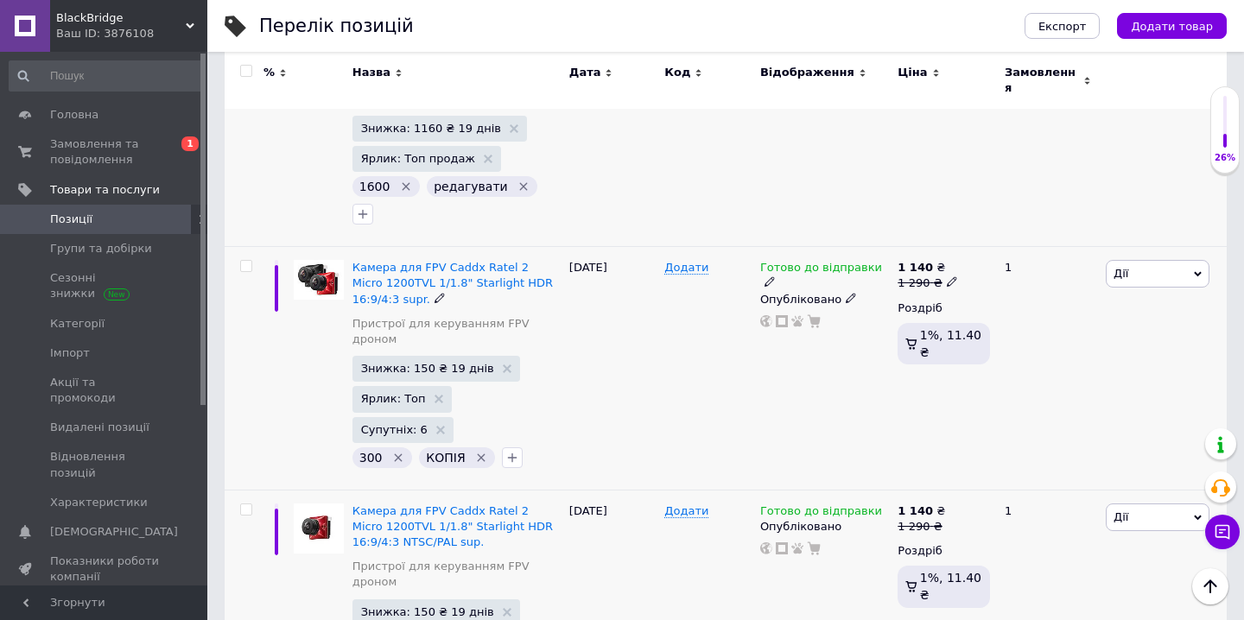
click at [247, 261] on input "checkbox" at bounding box center [245, 266] width 11 height 11
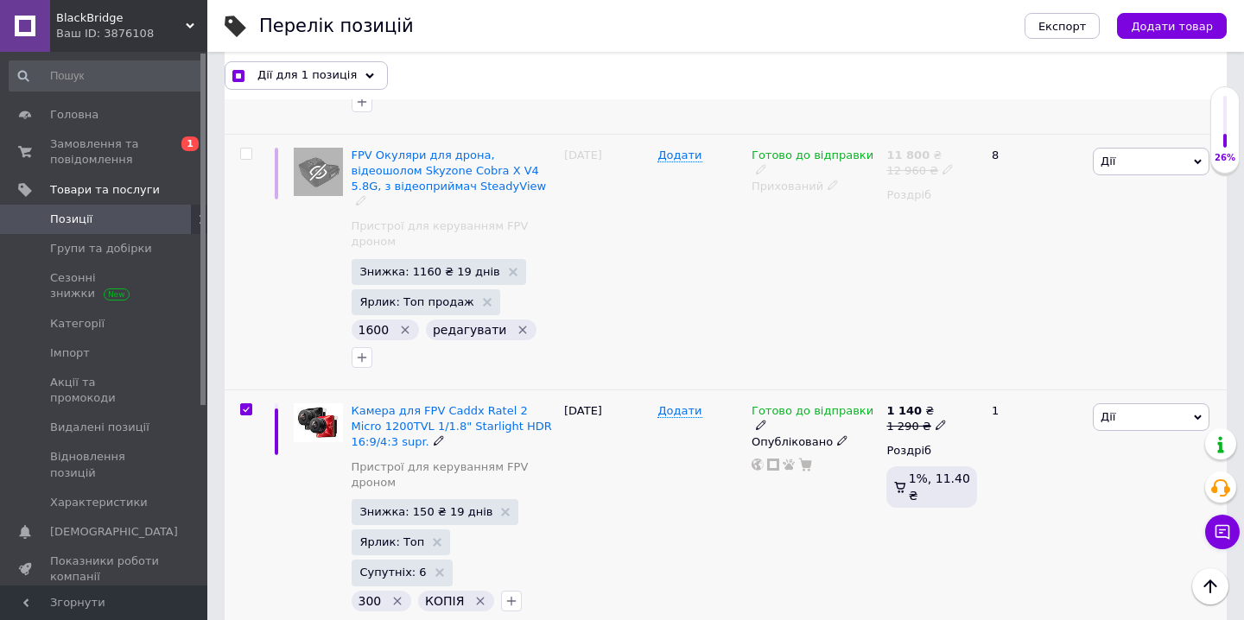
scroll to position [3895, 0]
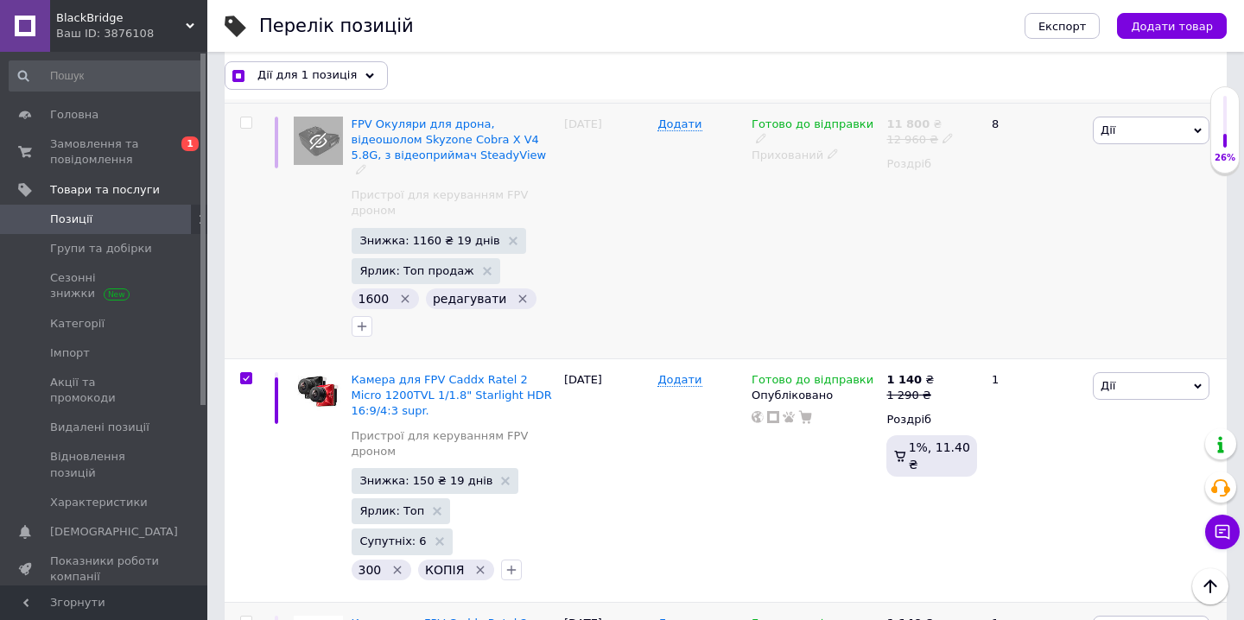
click at [246, 617] on input "checkbox" at bounding box center [245, 622] width 11 height 11
click at [357, 80] on div "Дії для 2 позиції" at bounding box center [305, 75] width 160 height 28
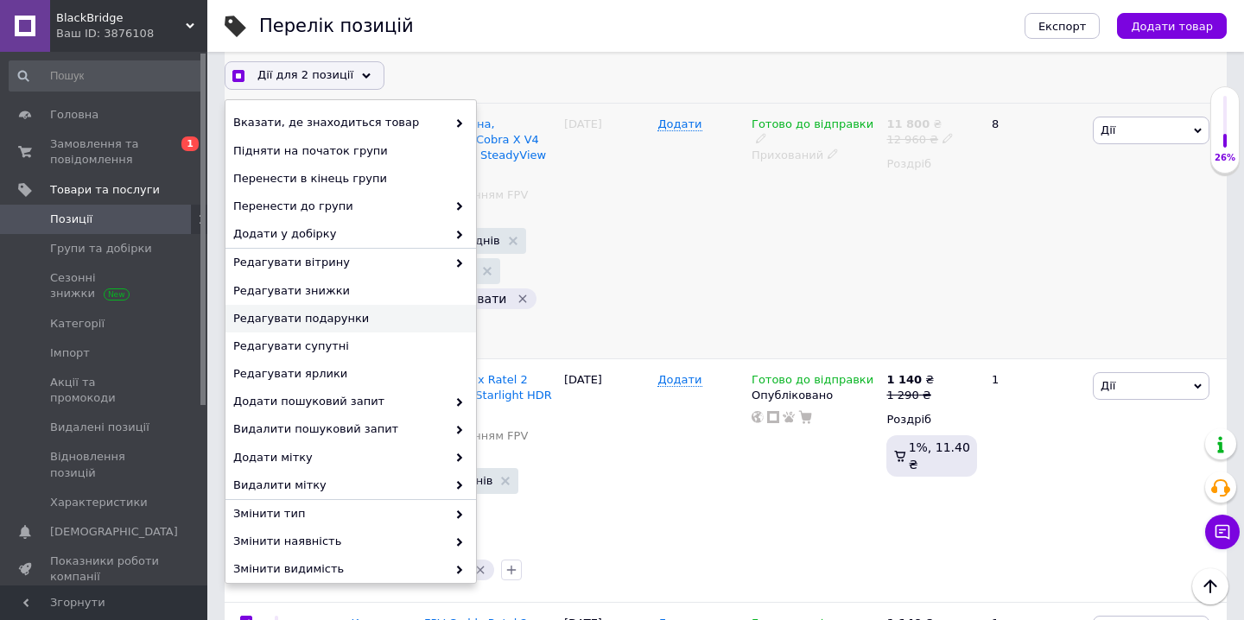
scroll to position [122, 0]
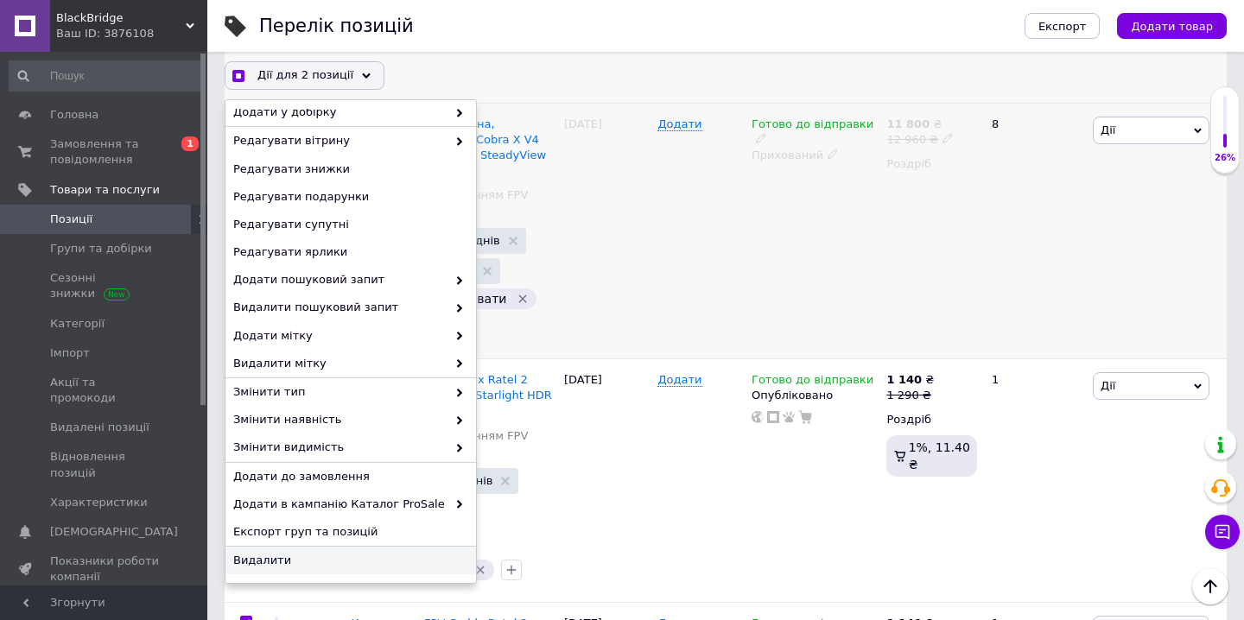
click at [296, 561] on span "Видалити" at bounding box center [348, 561] width 231 height 16
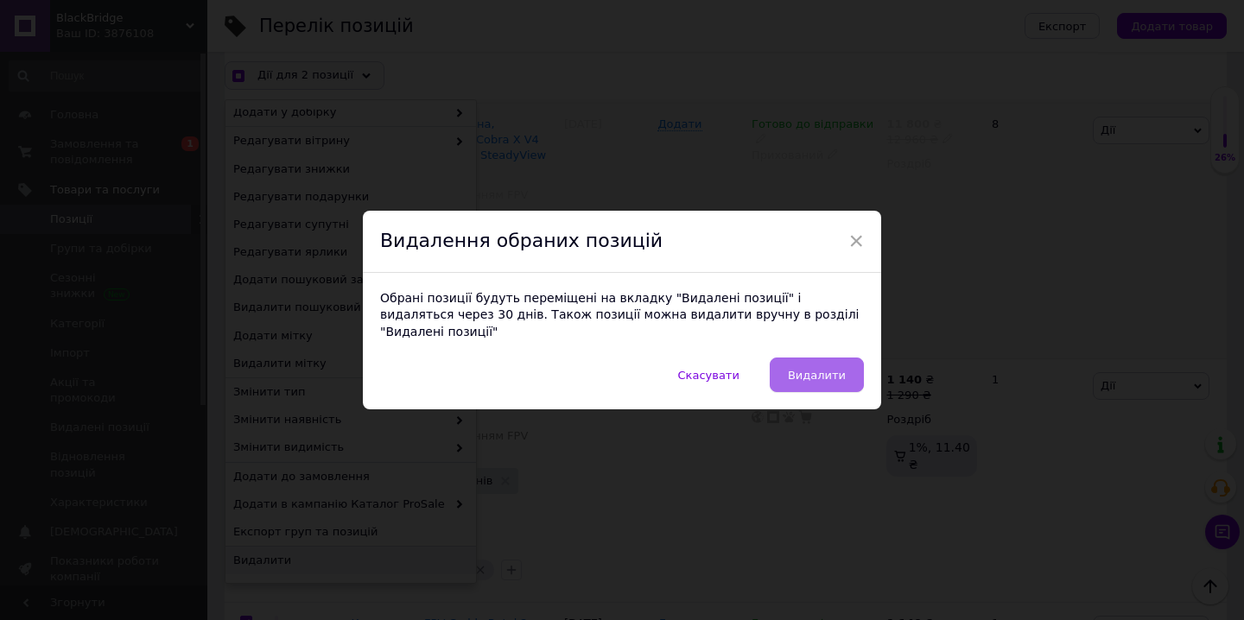
click at [824, 369] on span "Видалити" at bounding box center [817, 375] width 58 height 13
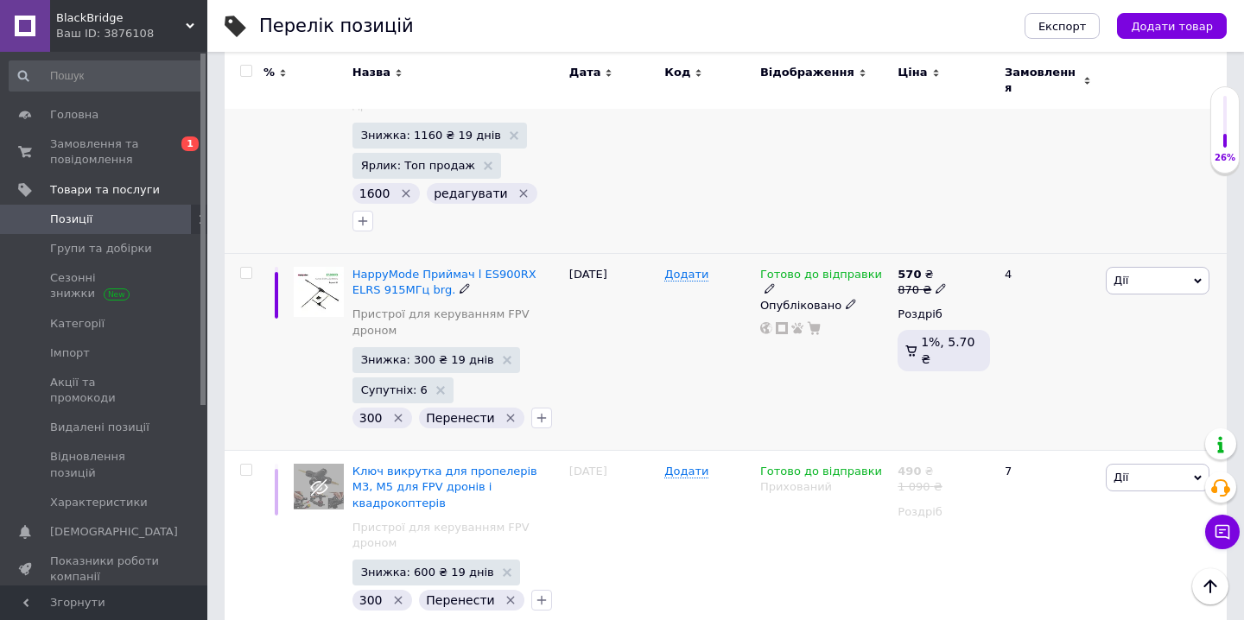
scroll to position [3863, 0]
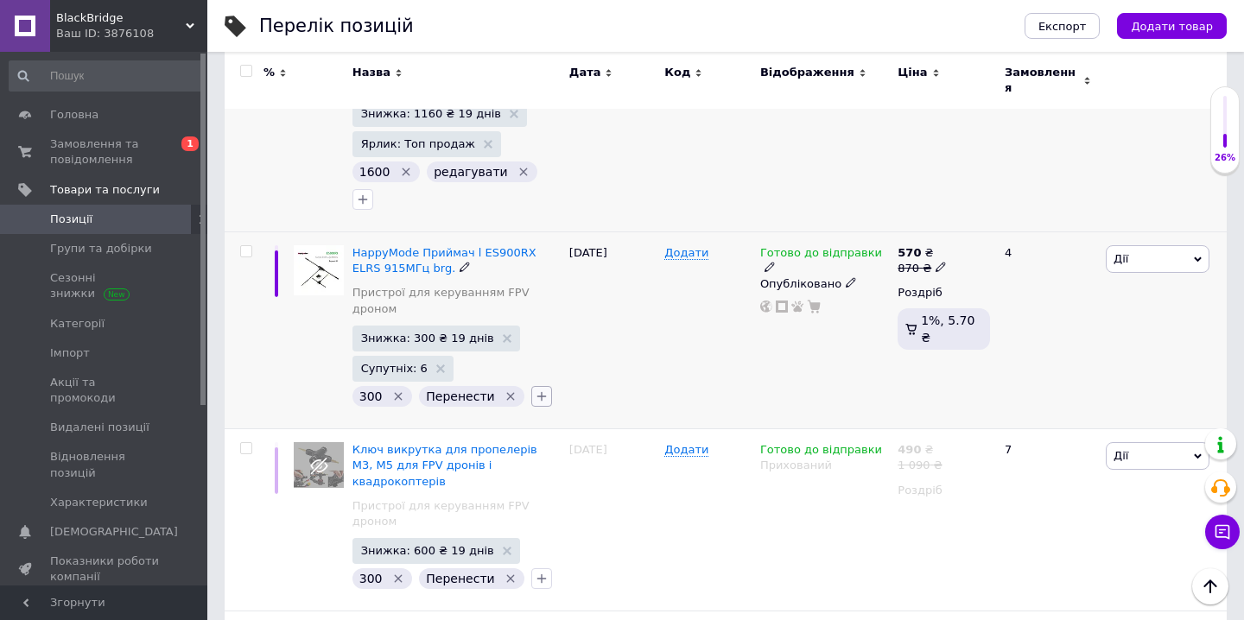
click at [537, 392] on icon "button" at bounding box center [542, 397] width 10 height 10
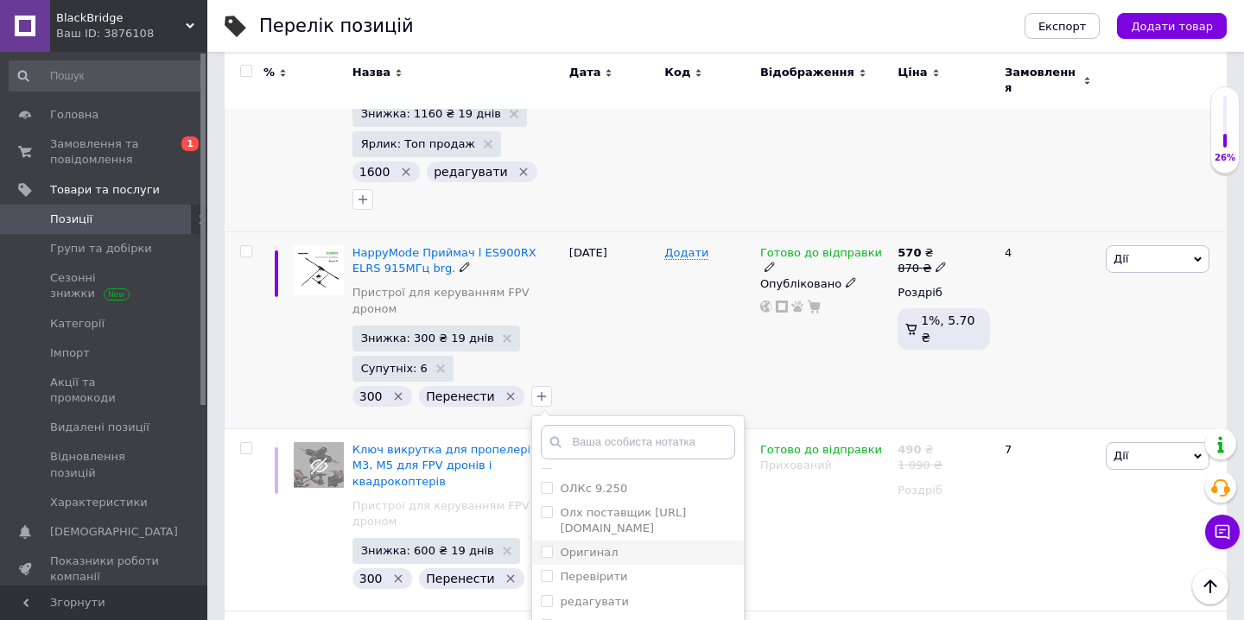
click at [594, 546] on label "Оригинал" at bounding box center [589, 552] width 58 height 13
click at [599, 595] on label "редагувати" at bounding box center [594, 601] width 68 height 13
click at [591, 546] on label "Оригинал" at bounding box center [589, 552] width 58 height 13
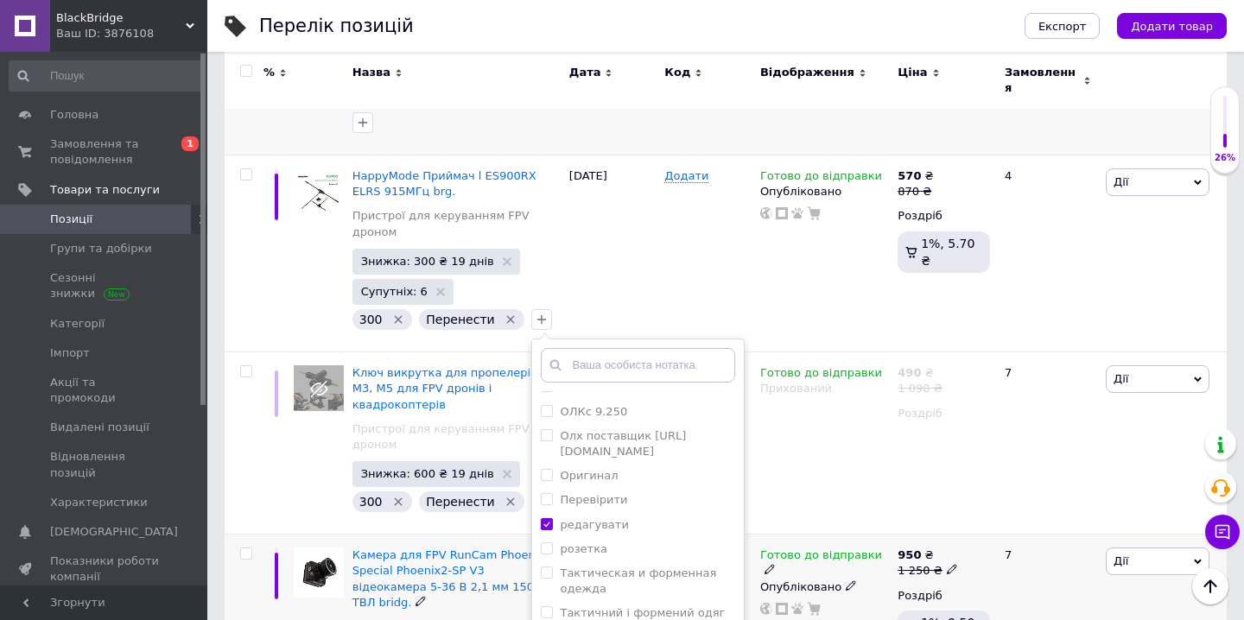
scroll to position [3939, 0]
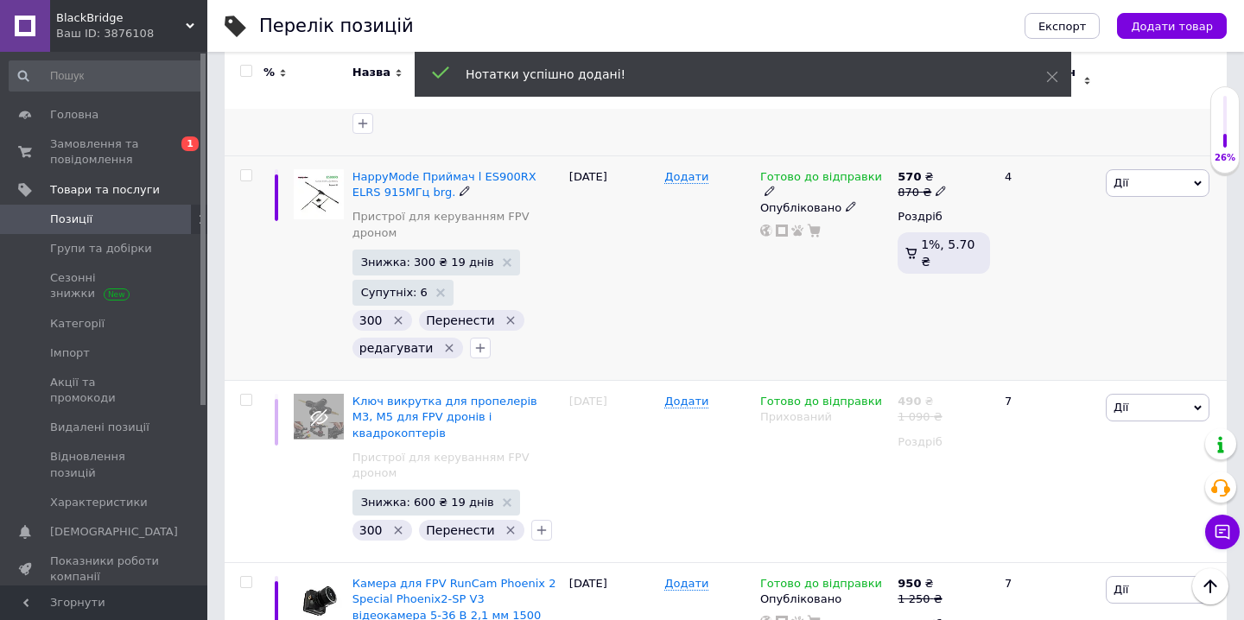
click at [505, 314] on icon "Видалити мітку" at bounding box center [511, 321] width 14 height 14
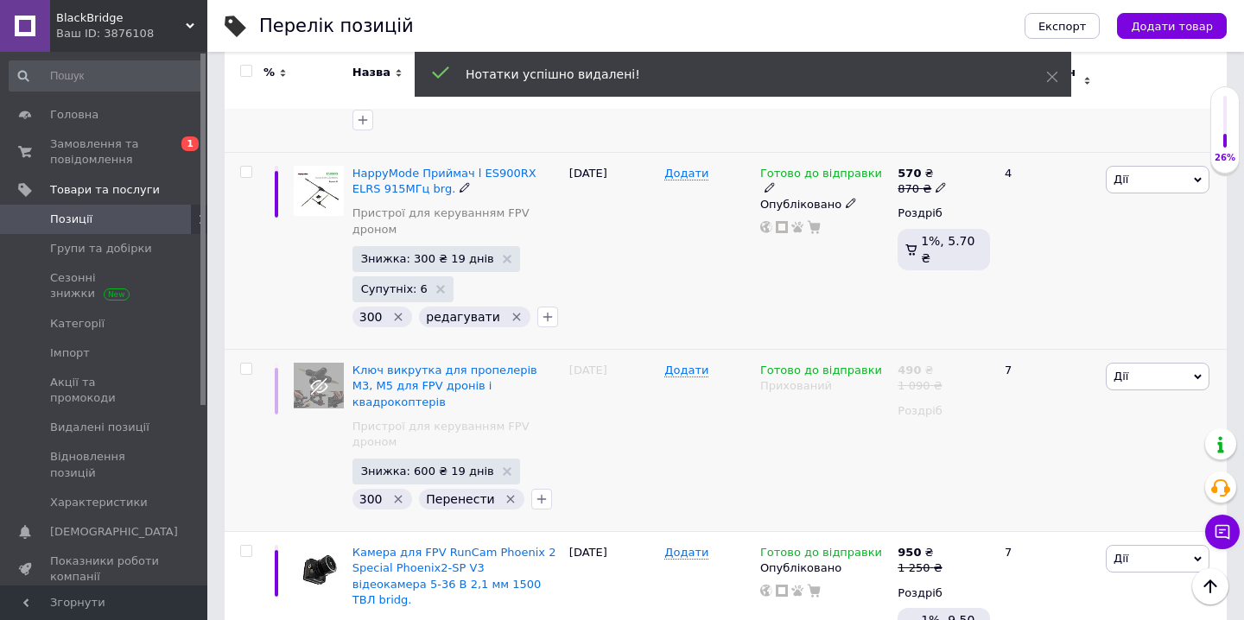
scroll to position [3974, 0]
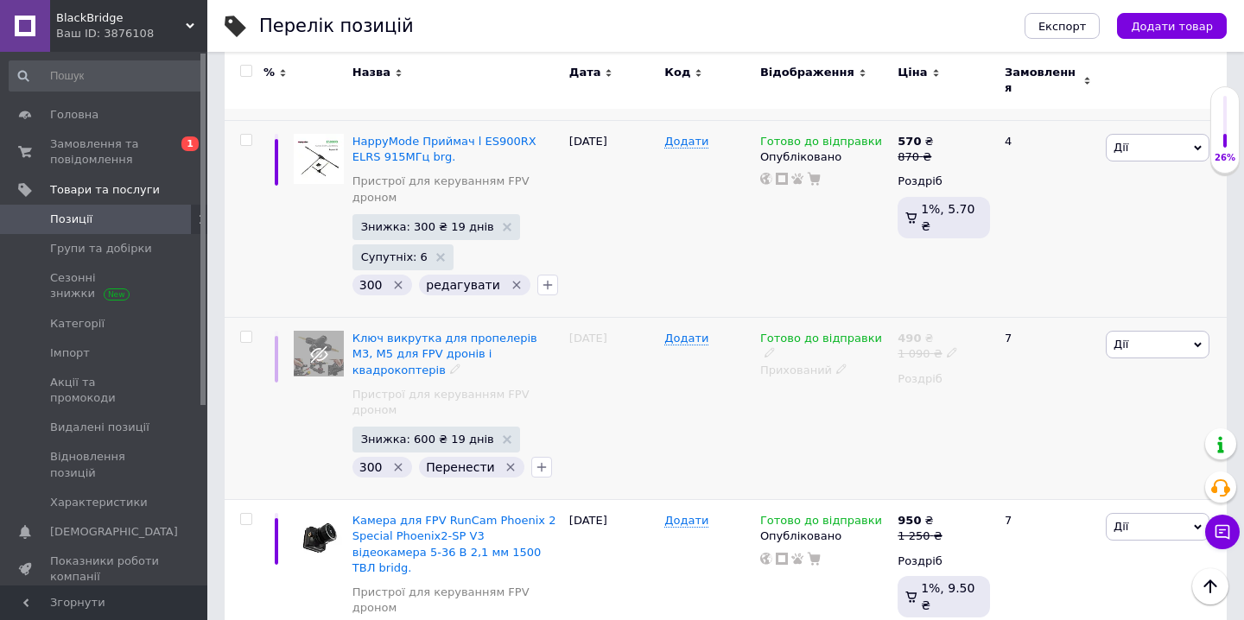
click at [507, 464] on icon "Видалити мітку" at bounding box center [511, 468] width 8 height 8
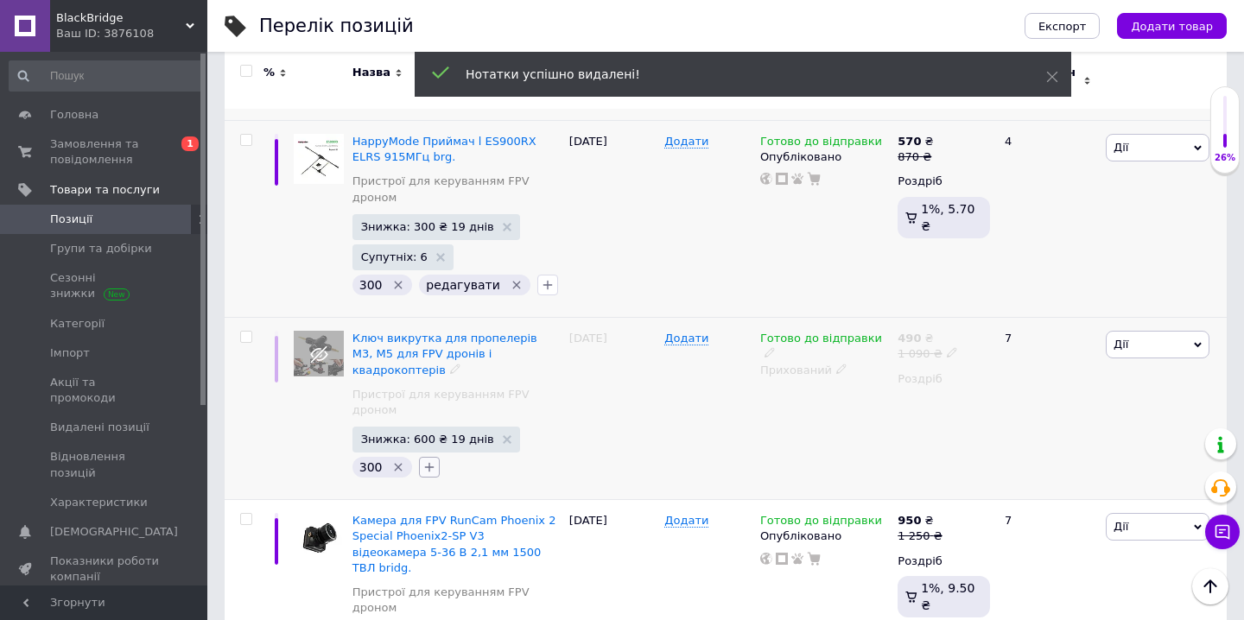
click at [429, 460] on icon "button" at bounding box center [429, 467] width 14 height 14
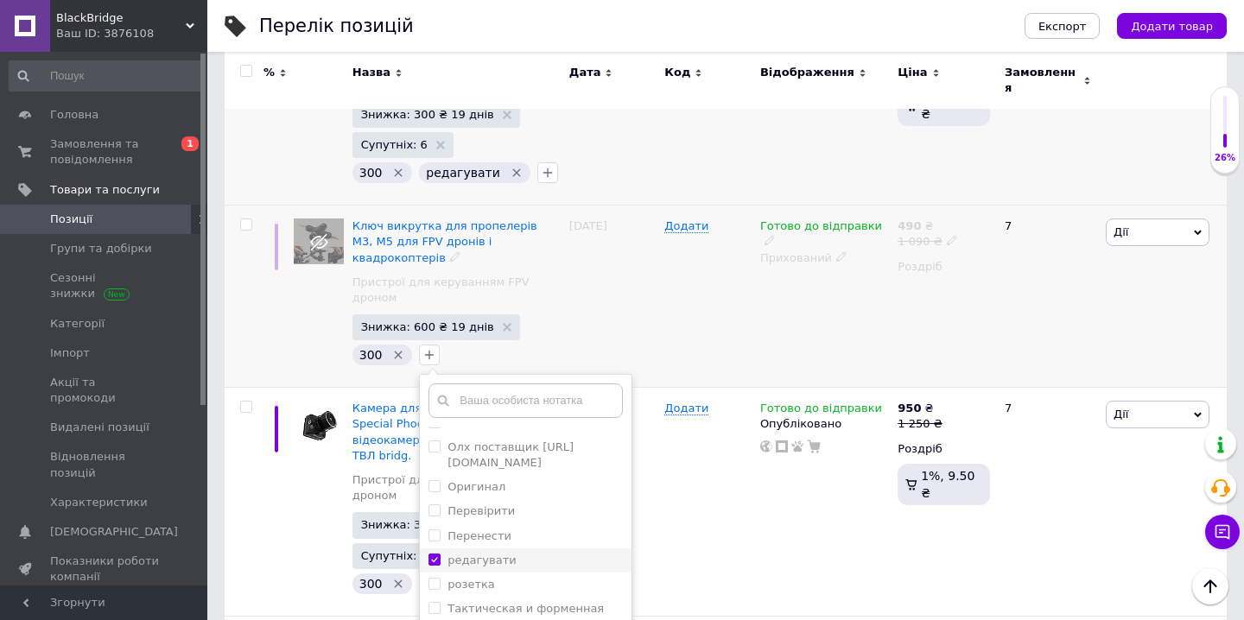
scroll to position [4096, 0]
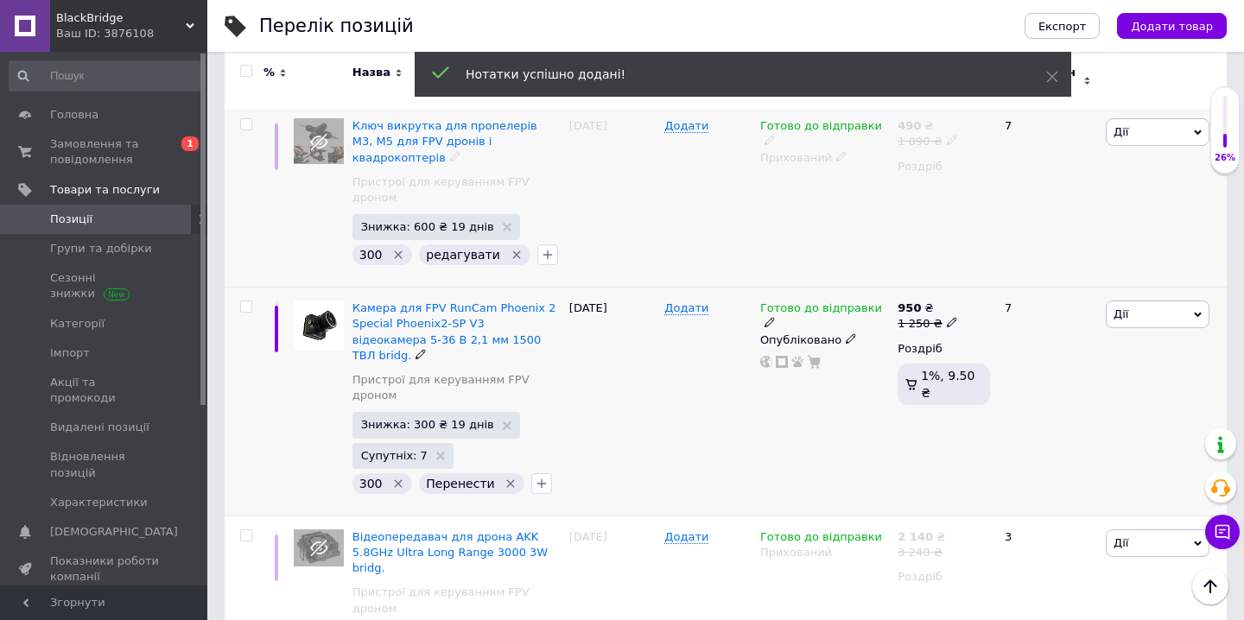
scroll to position [4189, 0]
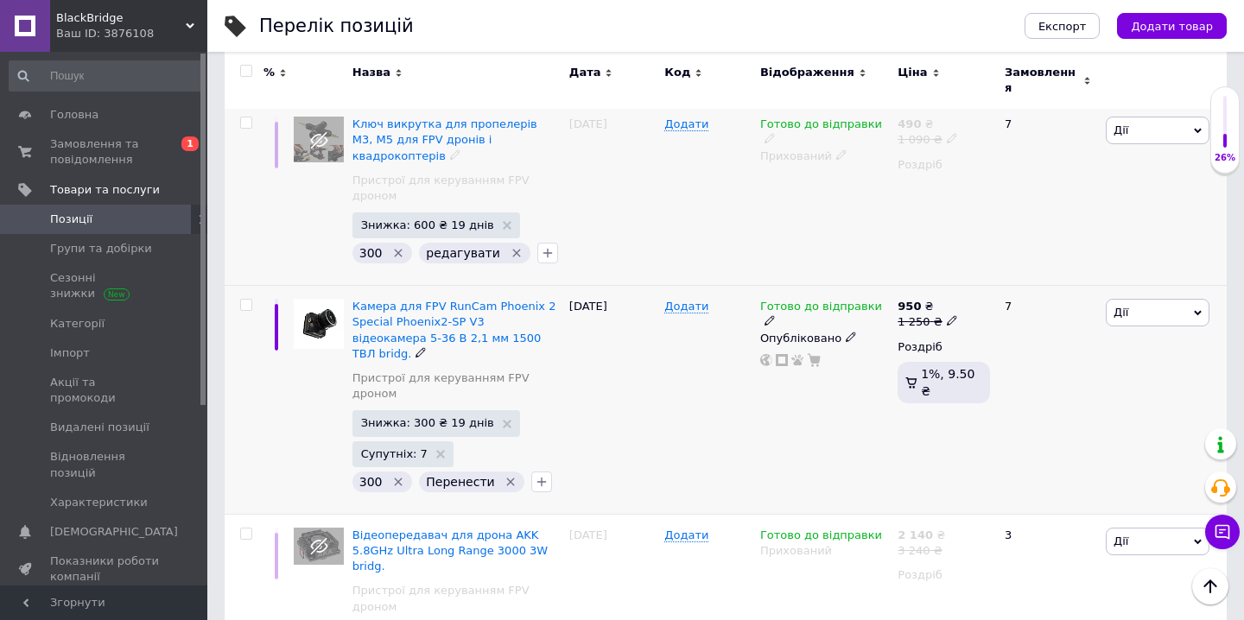
click at [507, 478] on icon "Видалити мітку" at bounding box center [511, 482] width 8 height 8
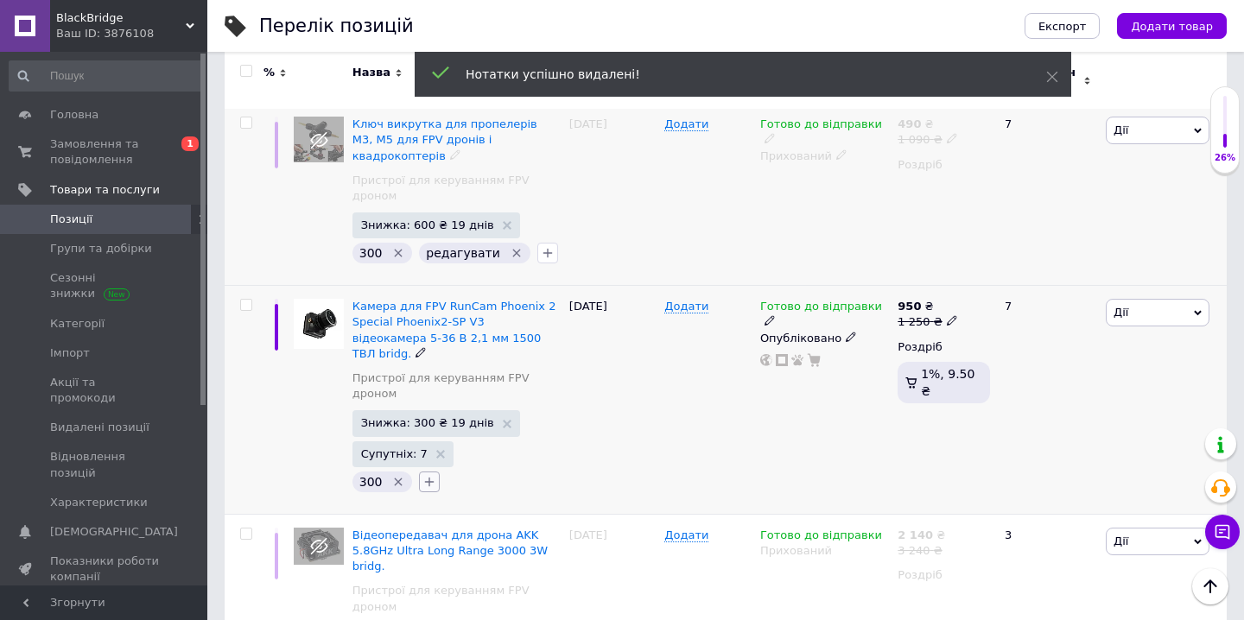
click at [427, 477] on icon "button" at bounding box center [430, 482] width 10 height 10
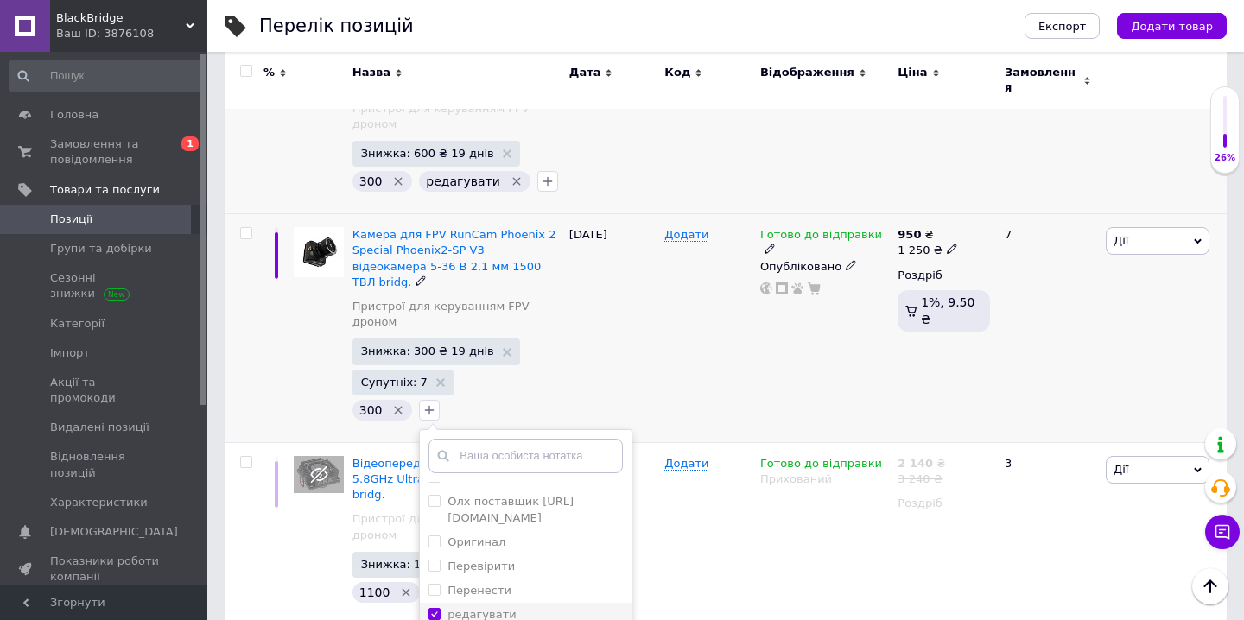
scroll to position [4291, 0]
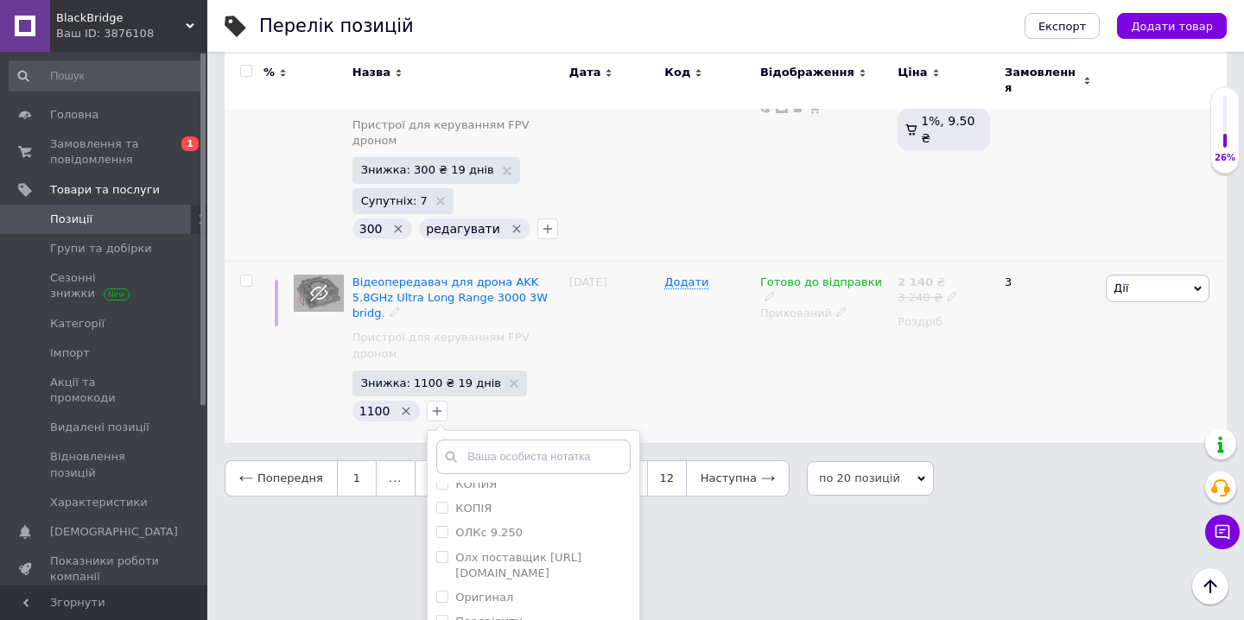
scroll to position [302, 0]
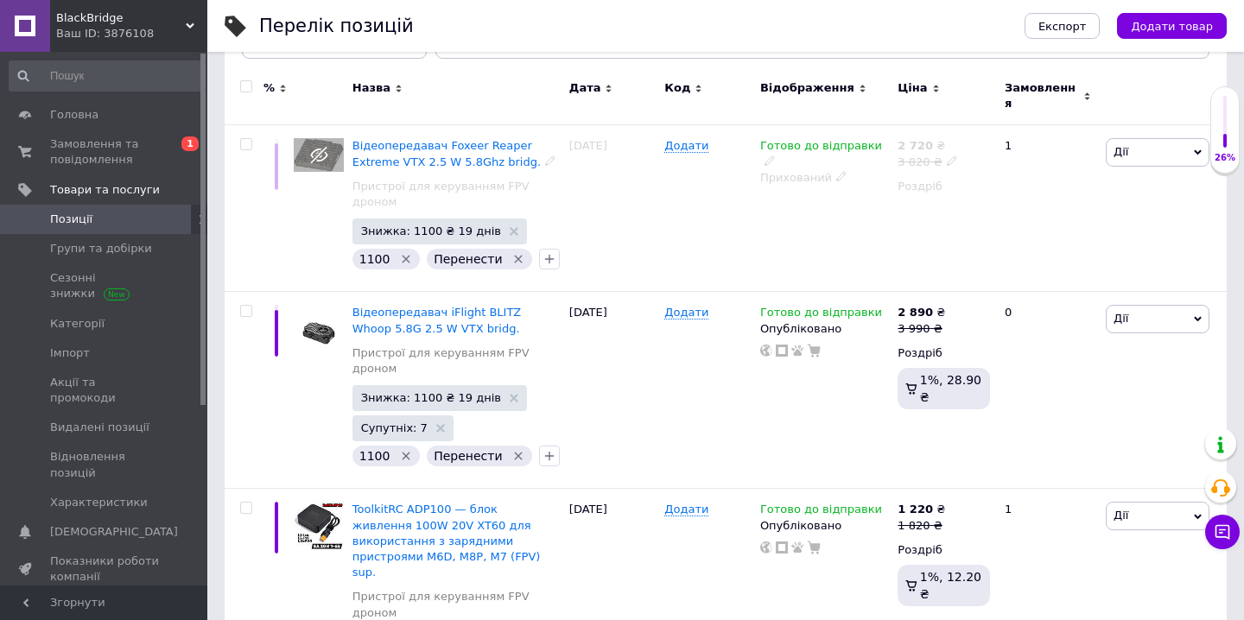
scroll to position [241, 0]
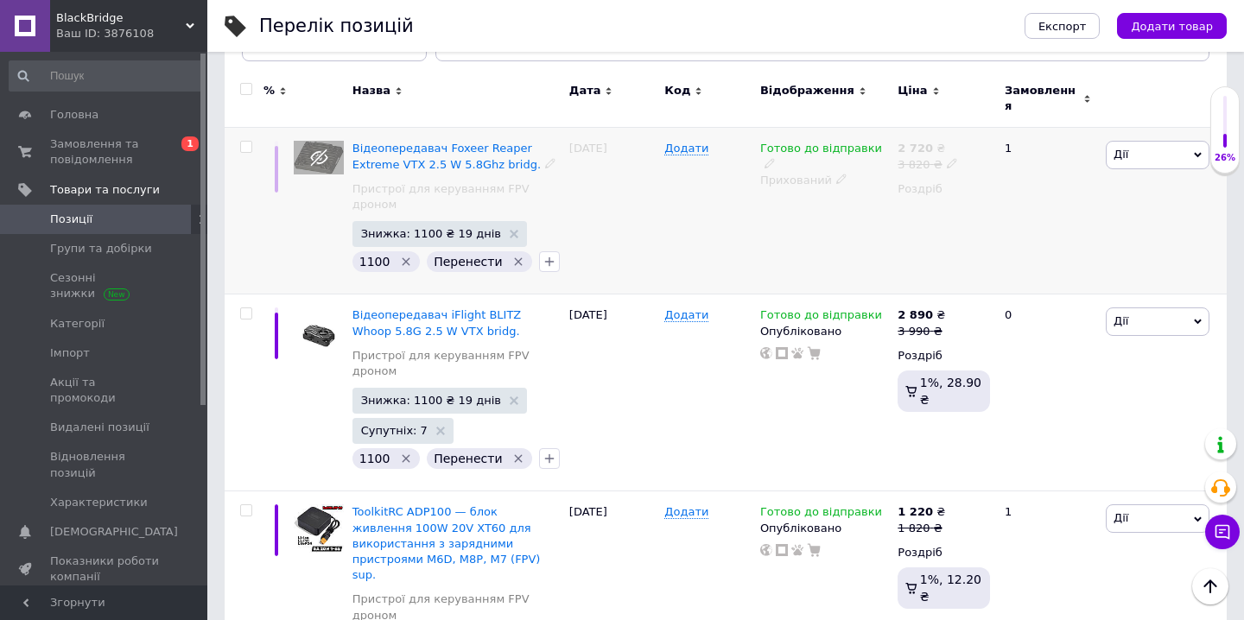
click at [251, 142] on input "checkbox" at bounding box center [245, 147] width 11 height 11
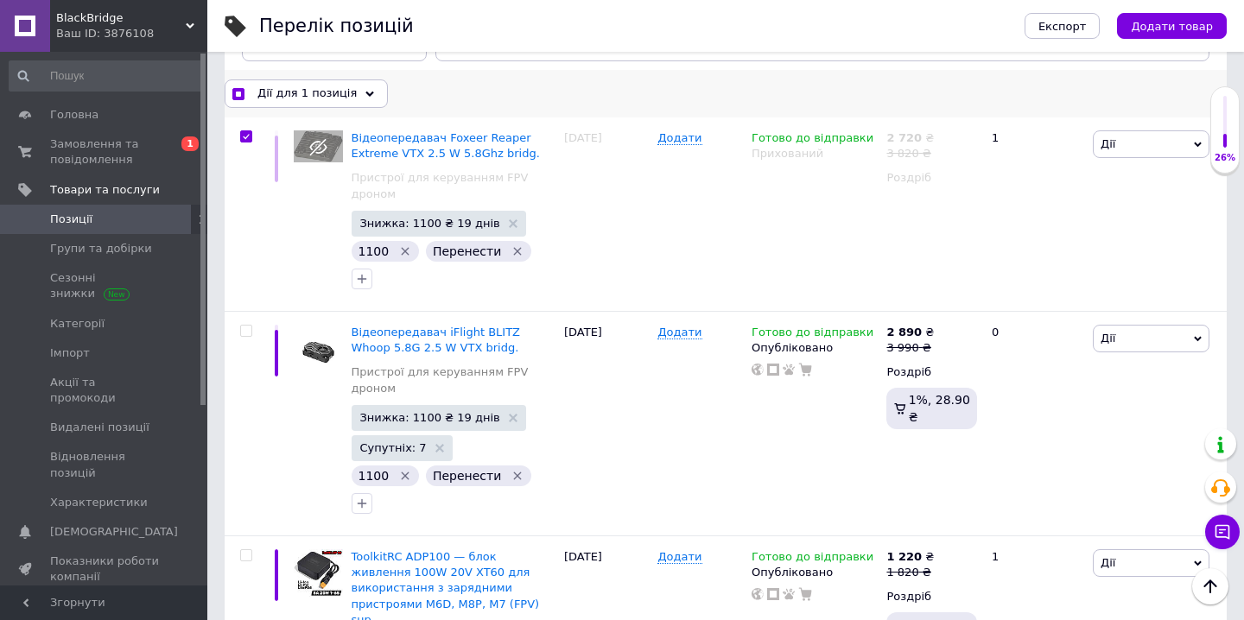
click at [353, 89] on div "Дії для 1 позиція" at bounding box center [306, 93] width 163 height 28
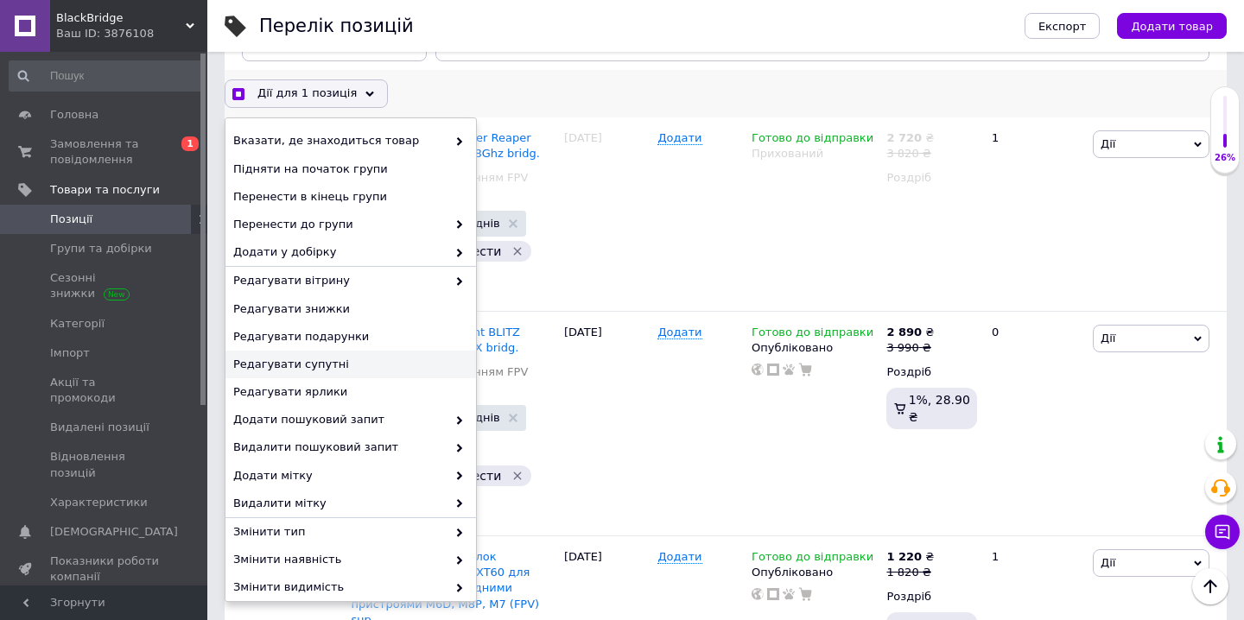
scroll to position [122, 0]
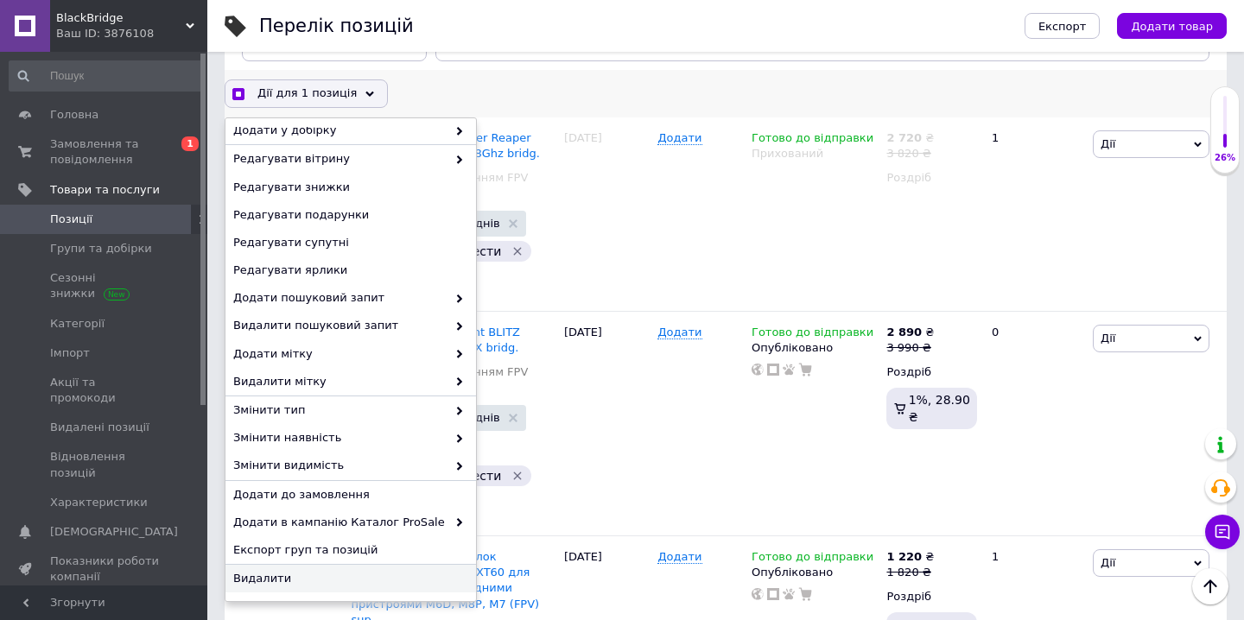
click at [285, 581] on span "Видалити" at bounding box center [348, 579] width 231 height 16
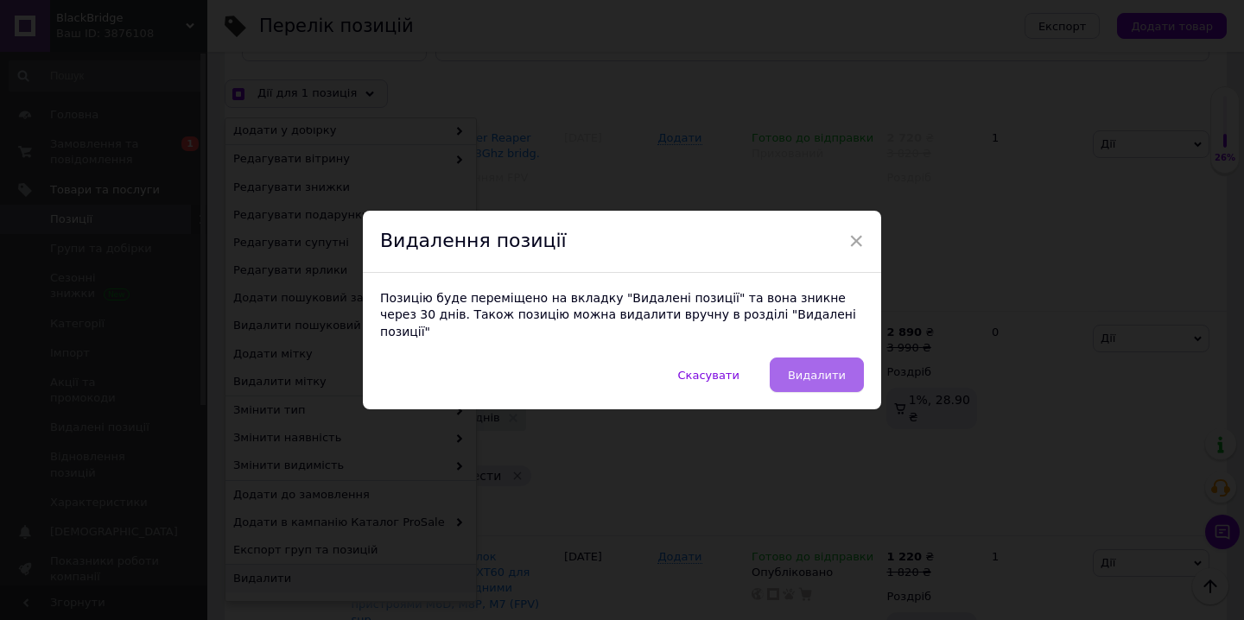
click at [828, 369] on span "Видалити" at bounding box center [817, 375] width 58 height 13
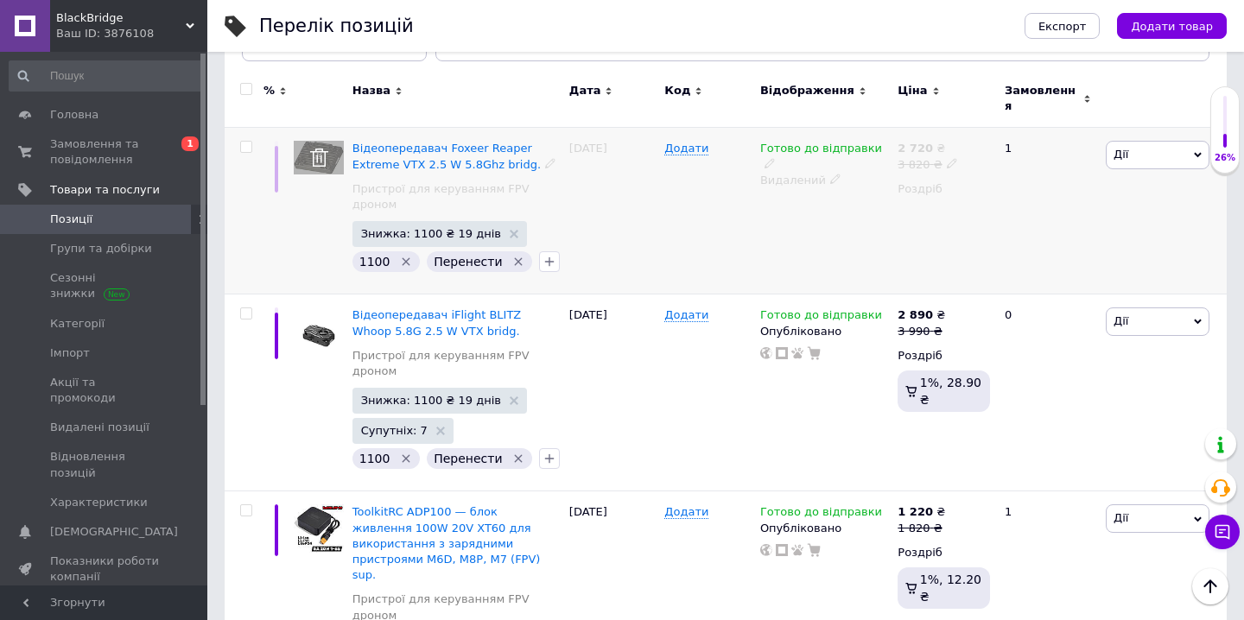
click at [511, 255] on icon "Видалити мітку" at bounding box center [518, 262] width 14 height 14
click at [441, 259] on div at bounding box center [437, 262] width 28 height 28
click at [433, 257] on icon "button" at bounding box center [438, 262] width 10 height 10
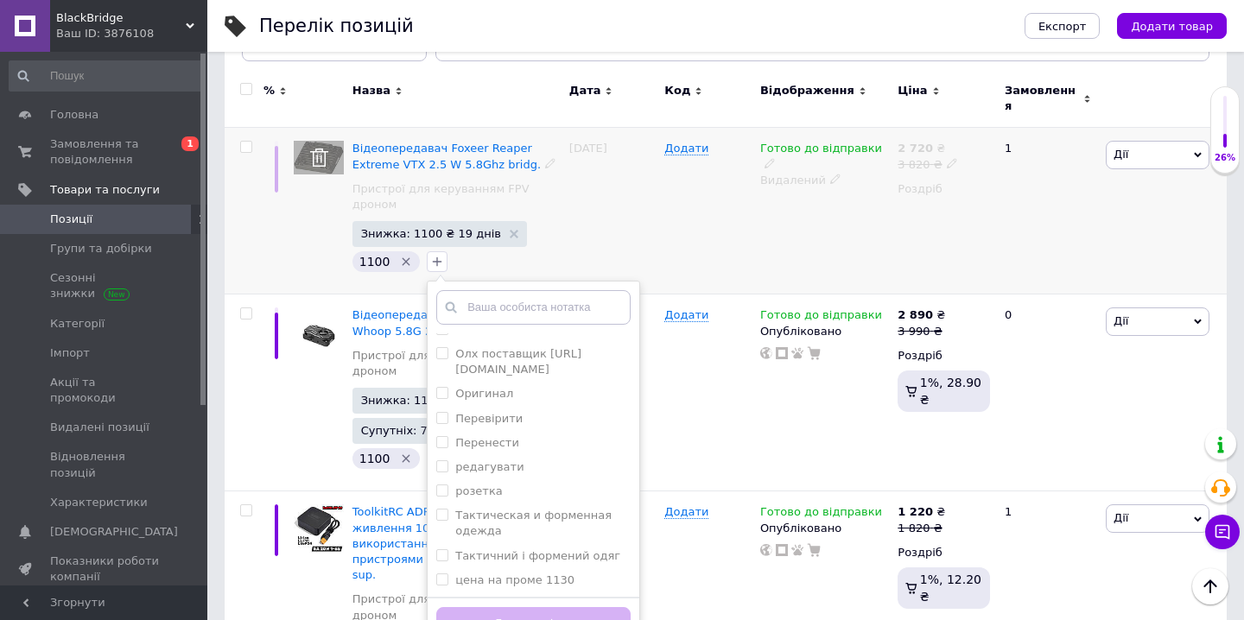
scroll to position [416, 0]
click at [674, 405] on div "Додати" at bounding box center [708, 393] width 96 height 197
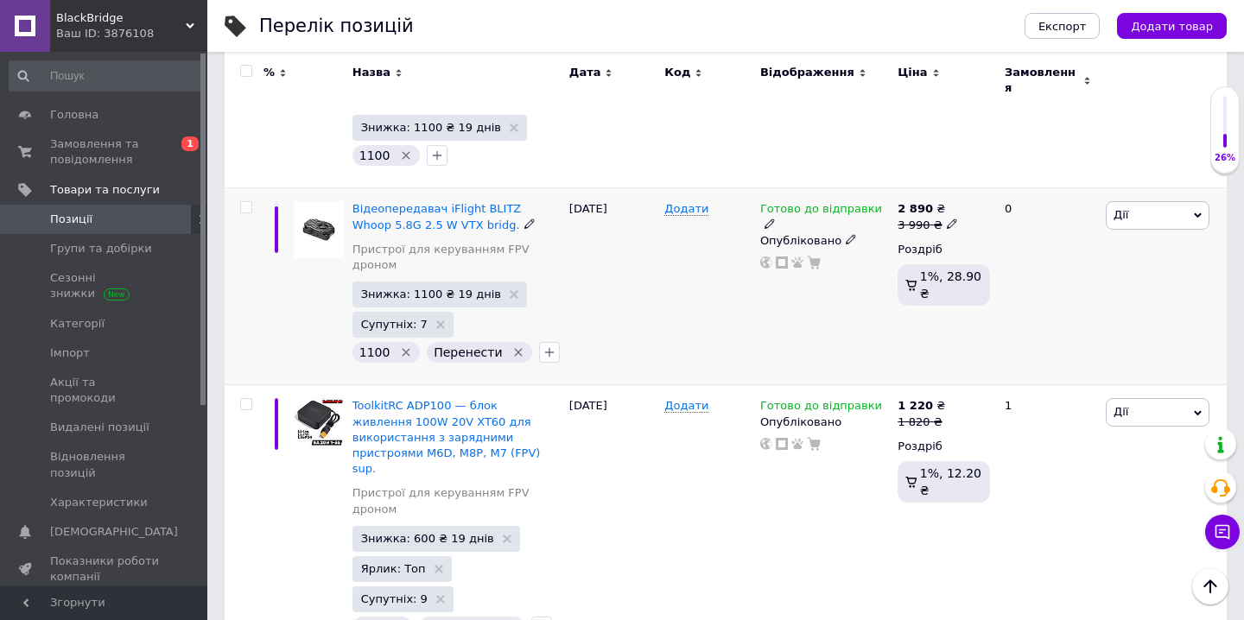
scroll to position [353, 0]
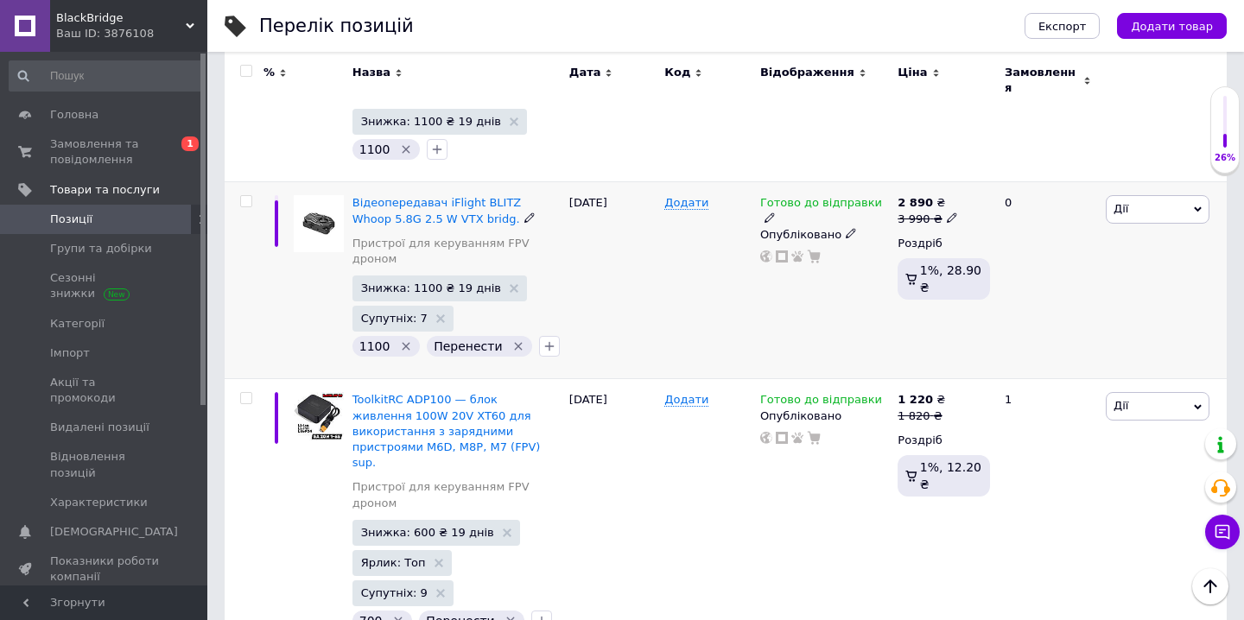
click at [511, 340] on icon "Видалити мітку" at bounding box center [518, 347] width 14 height 14
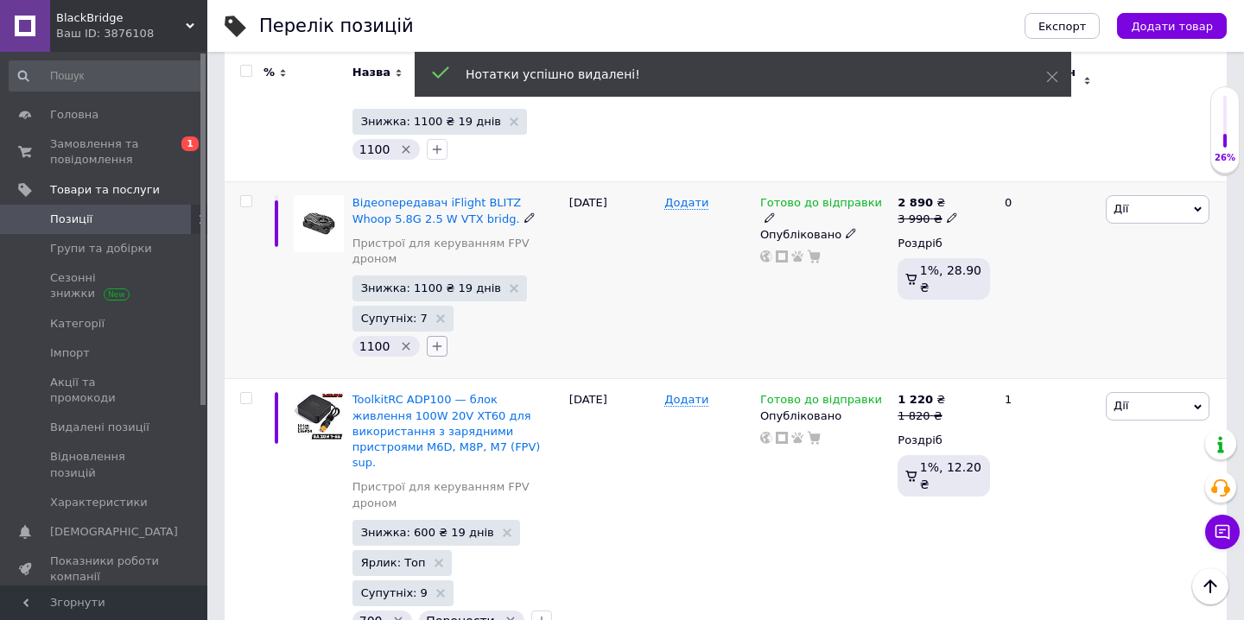
click at [430, 340] on icon "button" at bounding box center [437, 347] width 14 height 14
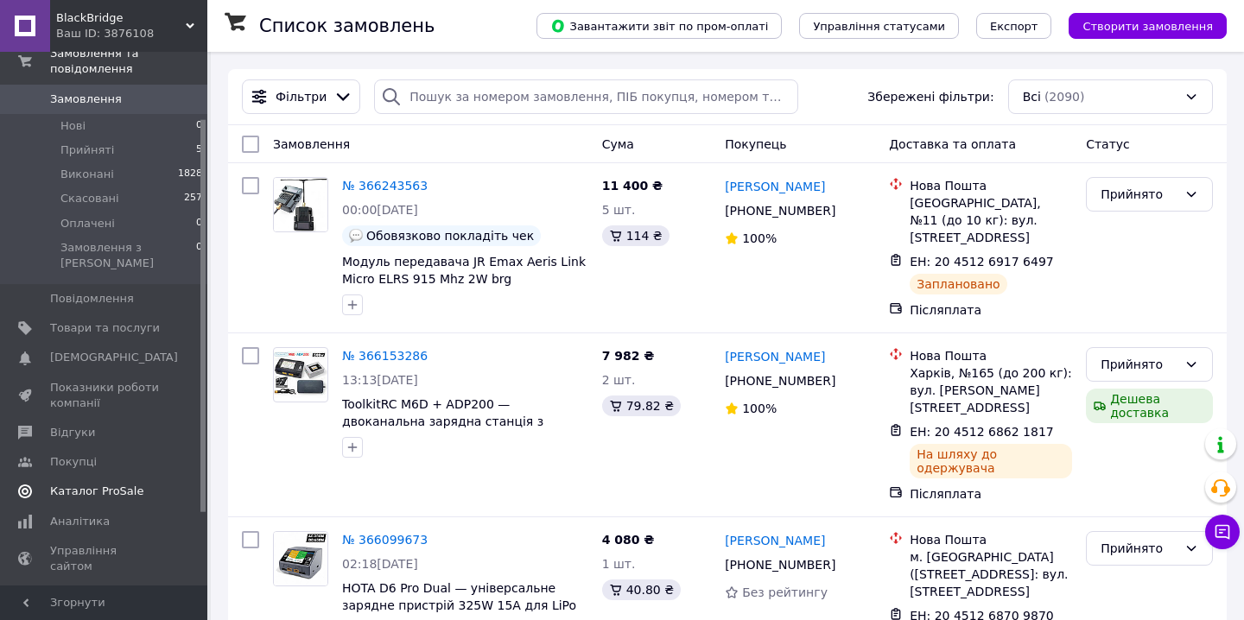
click at [117, 484] on span "Каталог ProSale" at bounding box center [96, 492] width 93 height 16
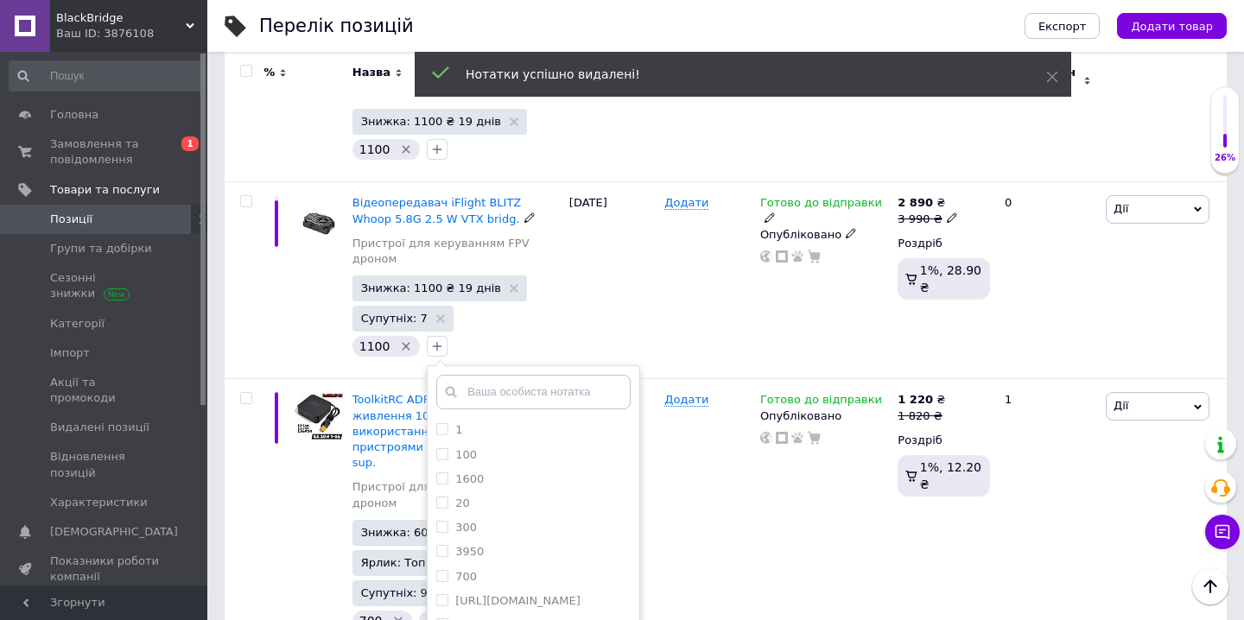
scroll to position [416, 0]
click at [499, 545] on label "редагувати" at bounding box center [489, 551] width 68 height 13
checkbox input "true"
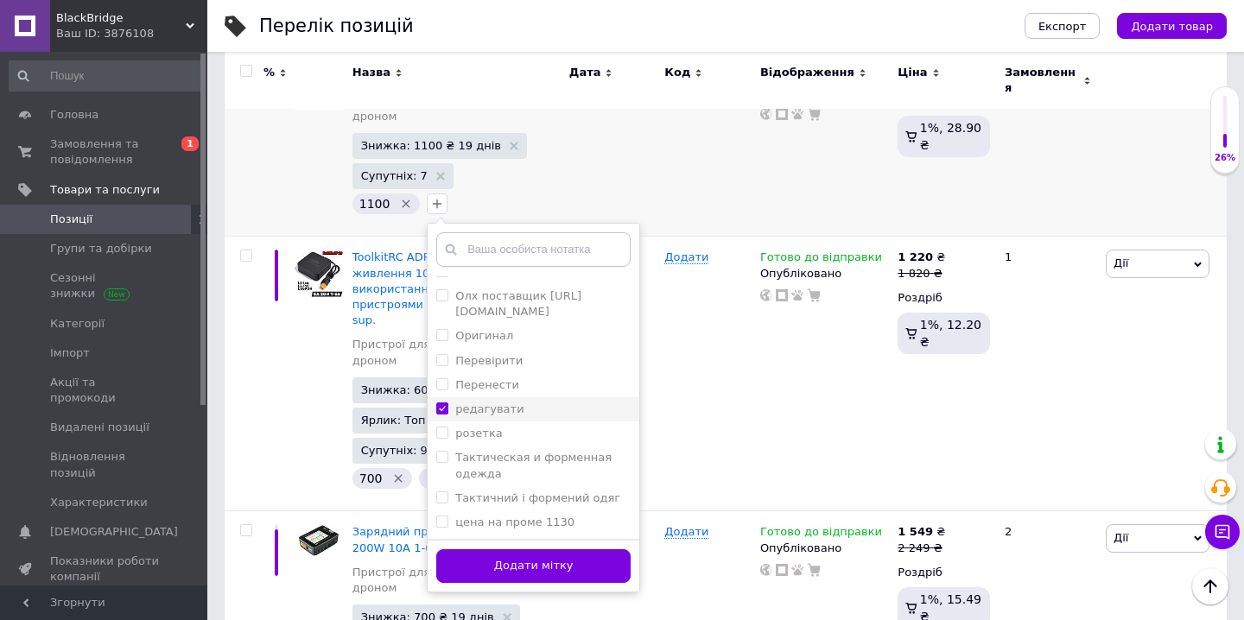
scroll to position [497, 0]
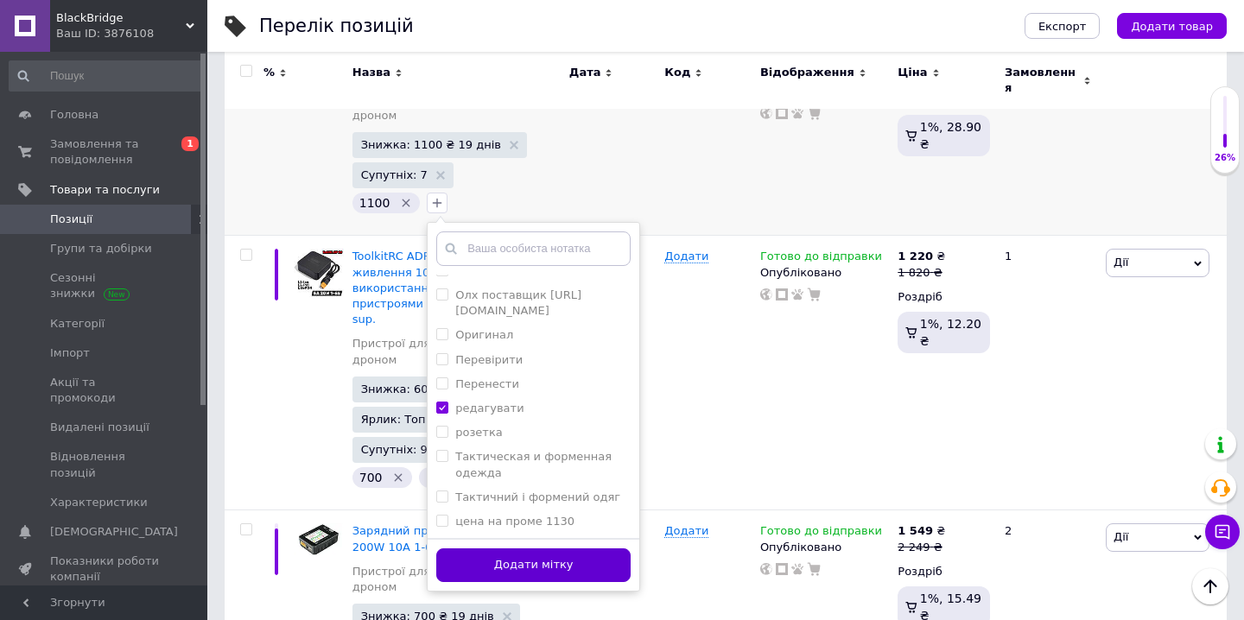
click at [499, 555] on button "Додати мітку" at bounding box center [533, 566] width 194 height 34
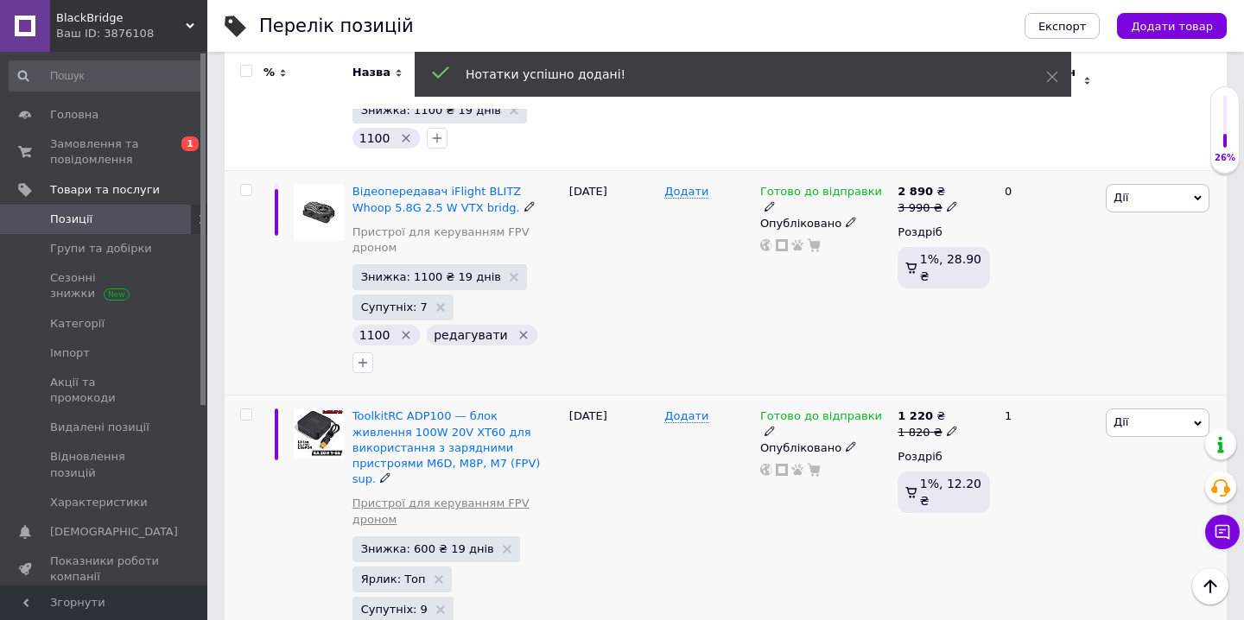
scroll to position [364, 0]
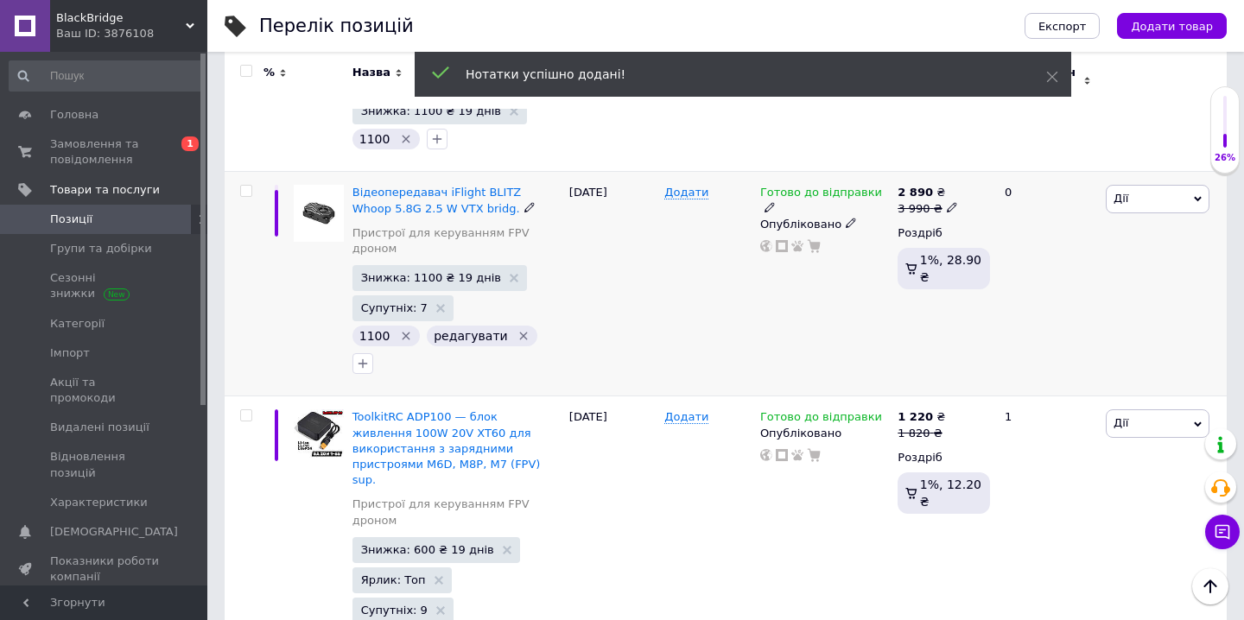
click at [251, 186] on input "checkbox" at bounding box center [245, 191] width 11 height 11
checkbox input "true"
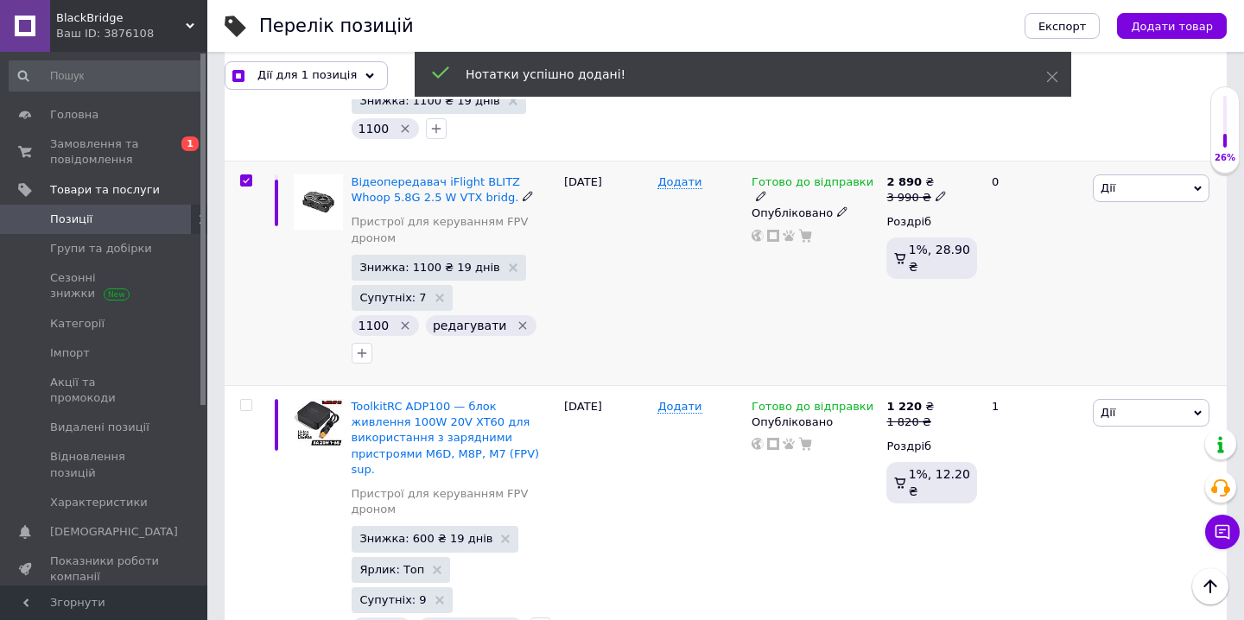
scroll to position [363, 0]
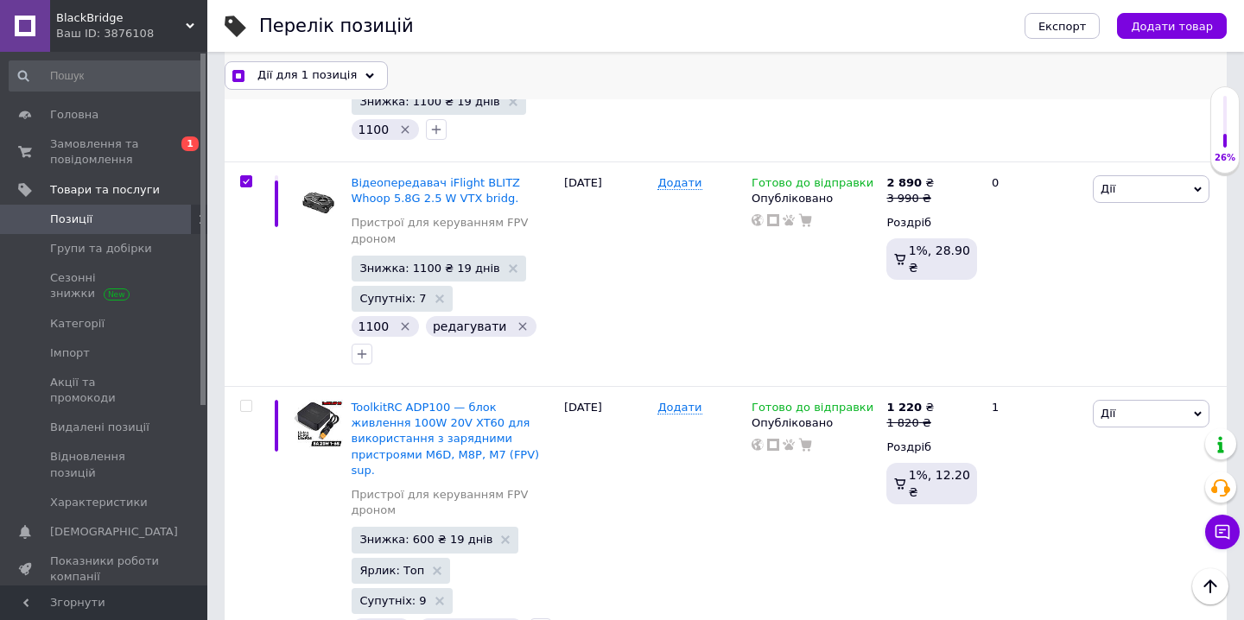
click at [353, 75] on div "Дії для 1 позиція" at bounding box center [306, 75] width 163 height 28
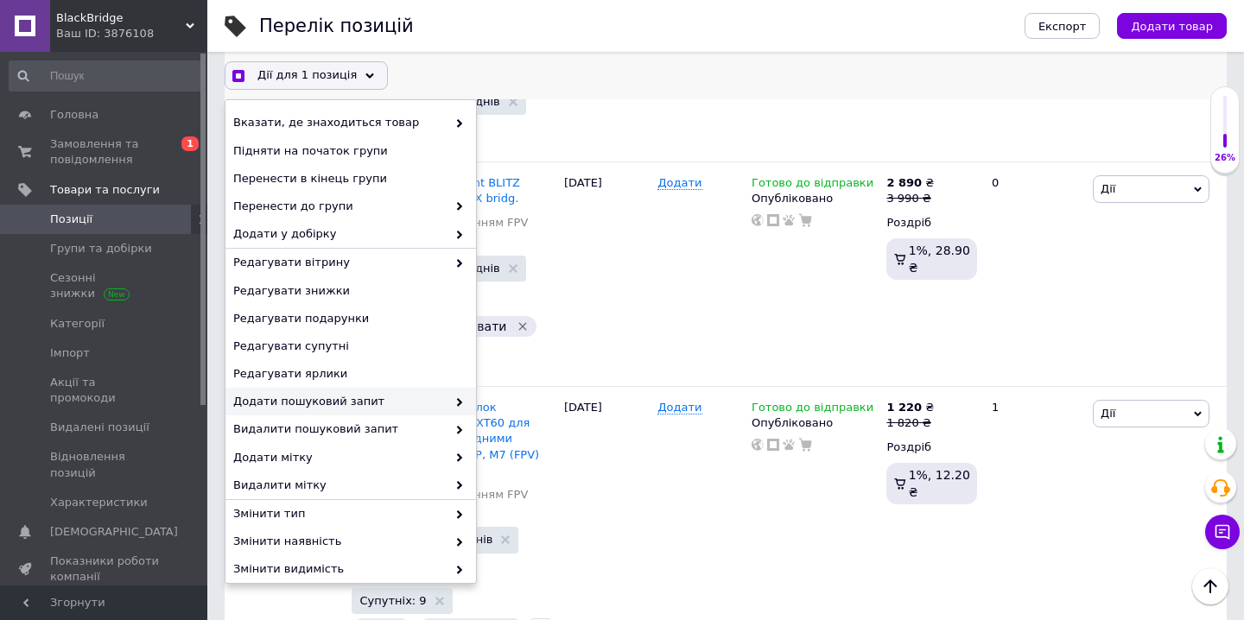
scroll to position [122, 0]
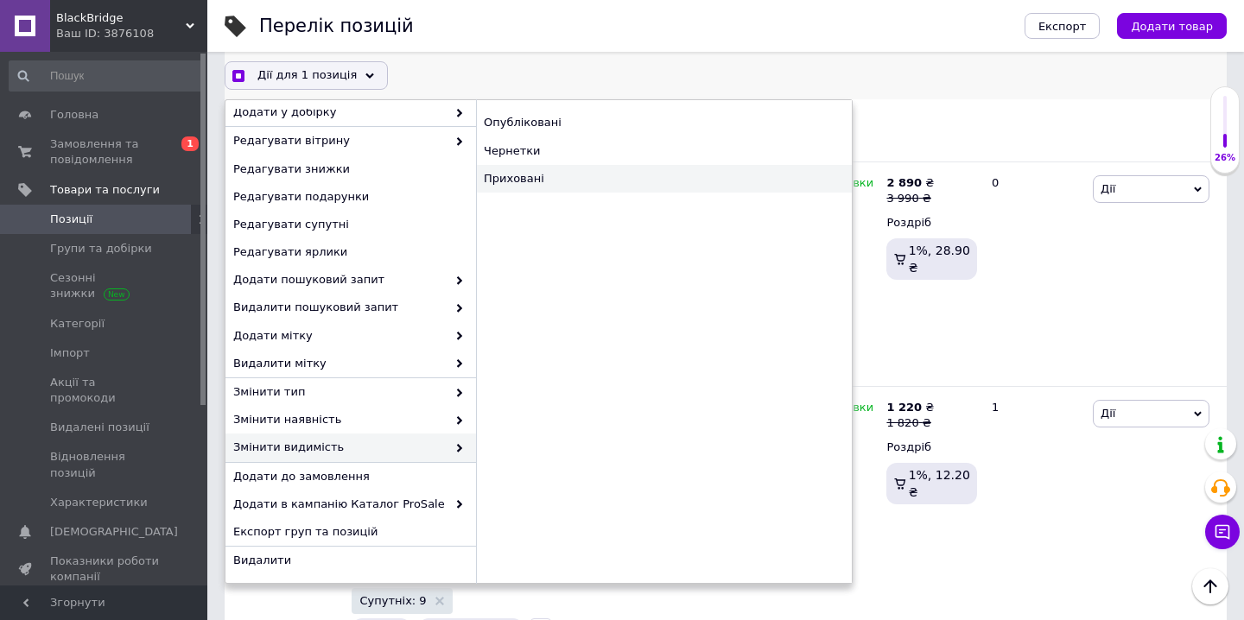
checkbox input "true"
click at [557, 174] on div "Приховані" at bounding box center [664, 179] width 376 height 28
checkbox input "false"
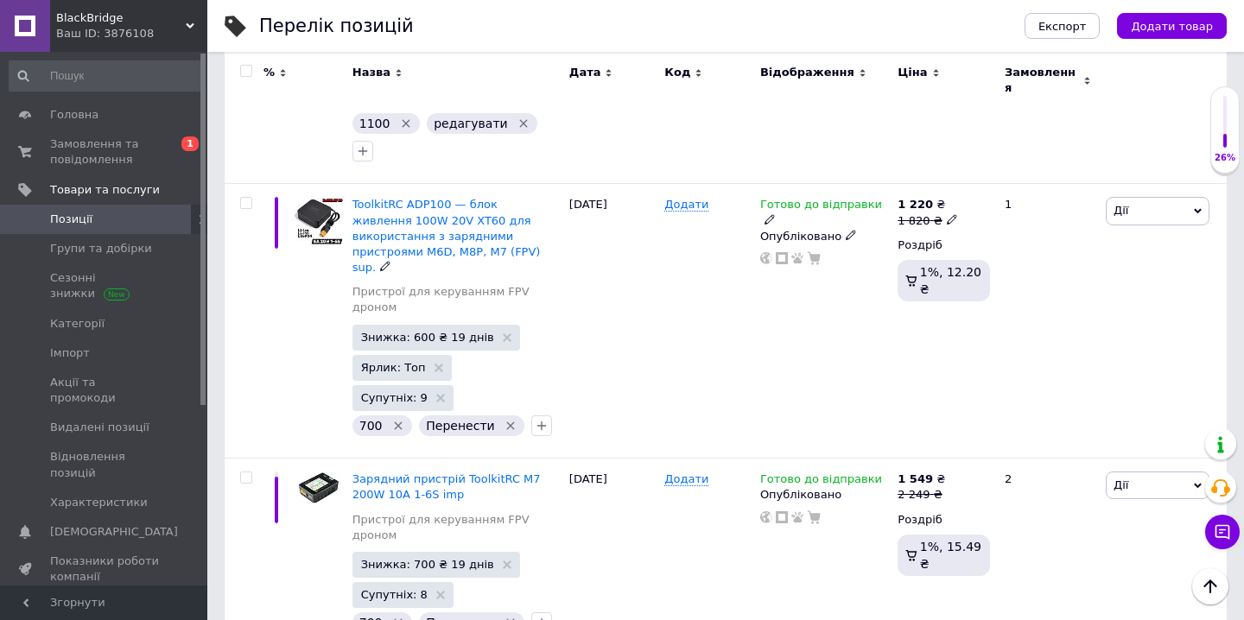
scroll to position [397, 0]
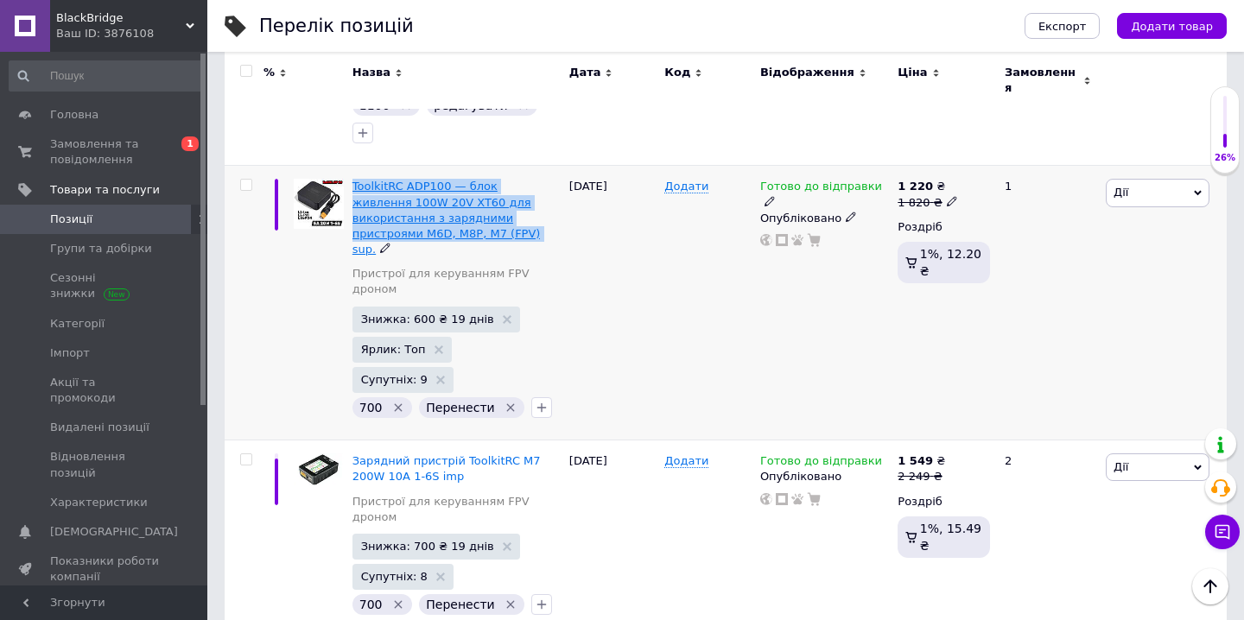
drag, startPoint x: 355, startPoint y: 137, endPoint x: 403, endPoint y: 202, distance: 80.9
click at [404, 202] on div "ToolkitRC ADP100 — блок живлення 100W 20V XT60 для використання з зарядними при…" at bounding box center [456, 303] width 217 height 275
copy span "ToolkitRC ADP100 — блок живлення 100W 20V XT60 для використання з зарядними при…"
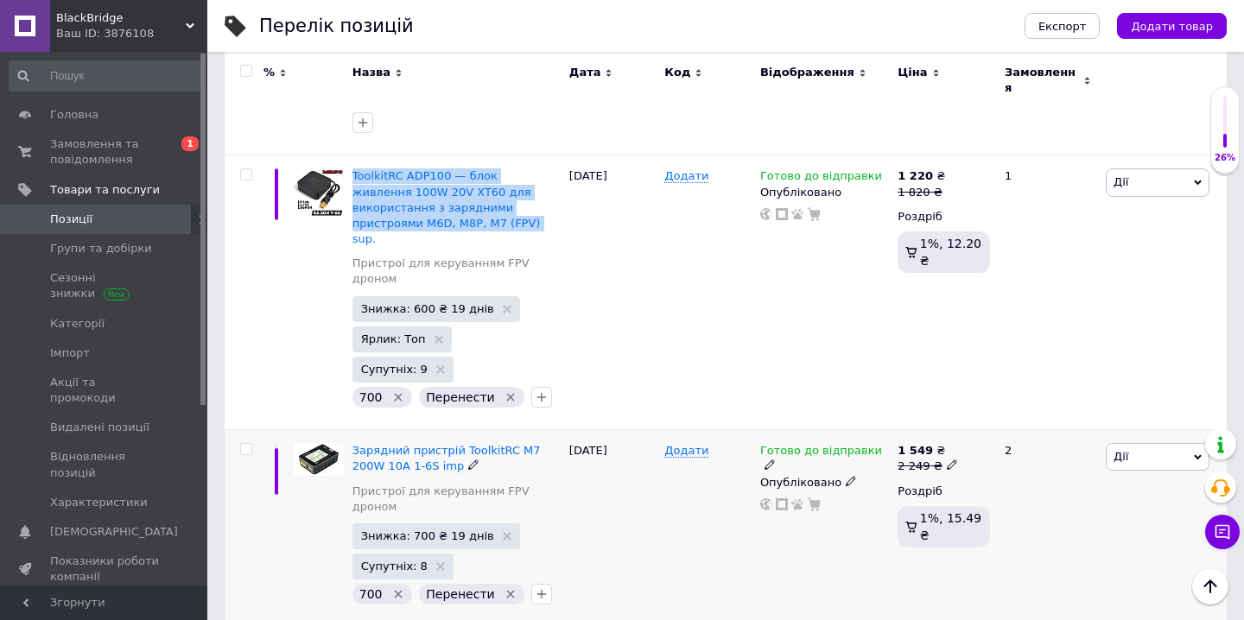
scroll to position [422, 0]
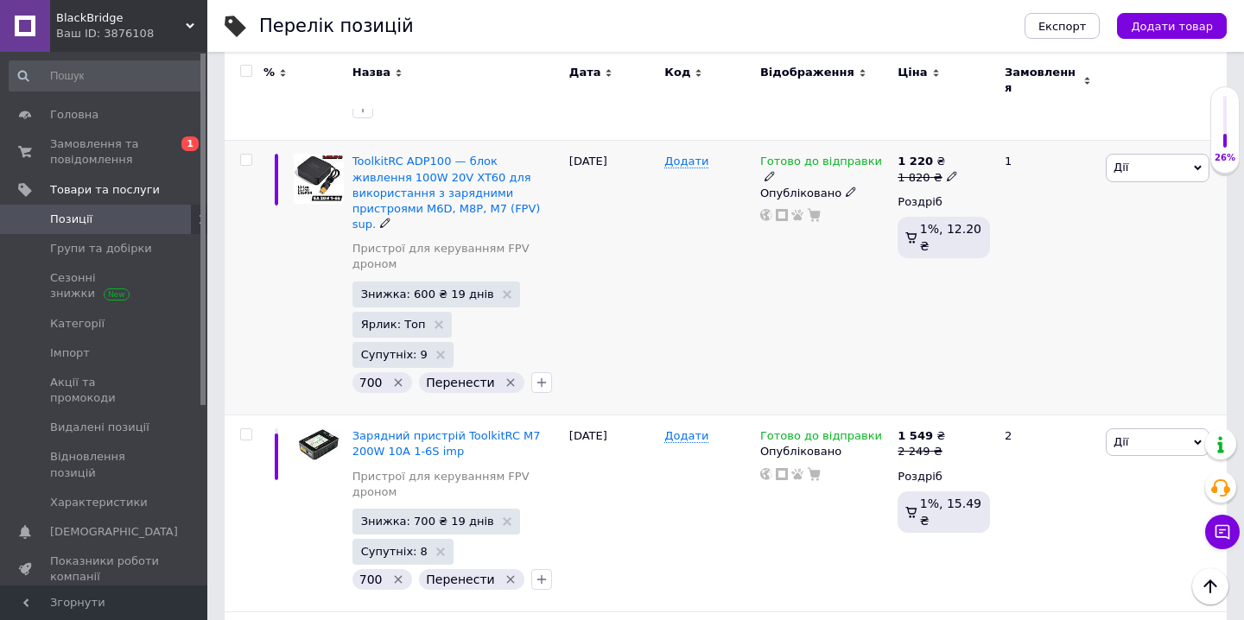
click at [507, 379] on icon "Видалити мітку" at bounding box center [511, 383] width 8 height 8
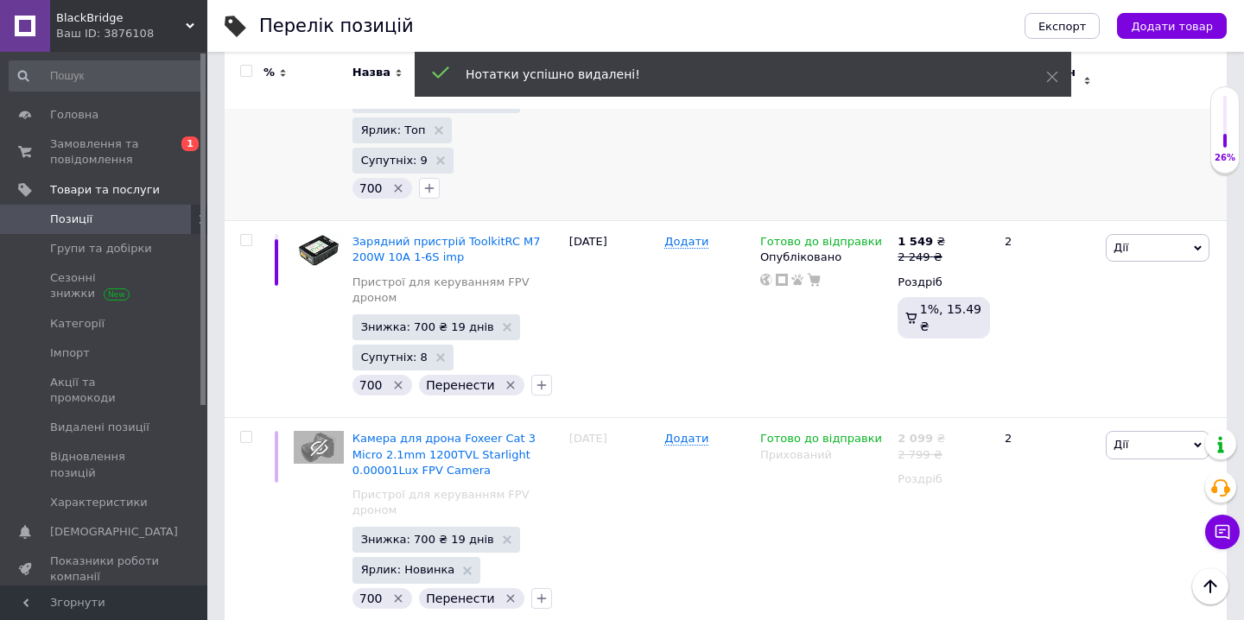
scroll to position [635, 0]
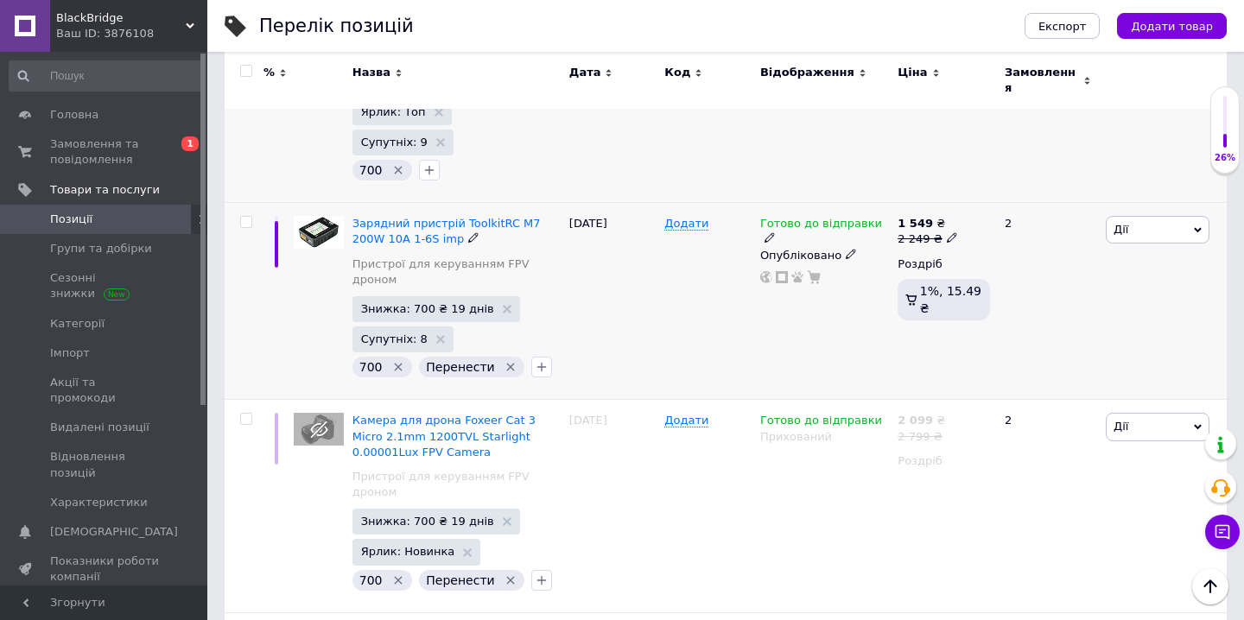
click at [505, 360] on icon "Видалити мітку" at bounding box center [511, 367] width 14 height 14
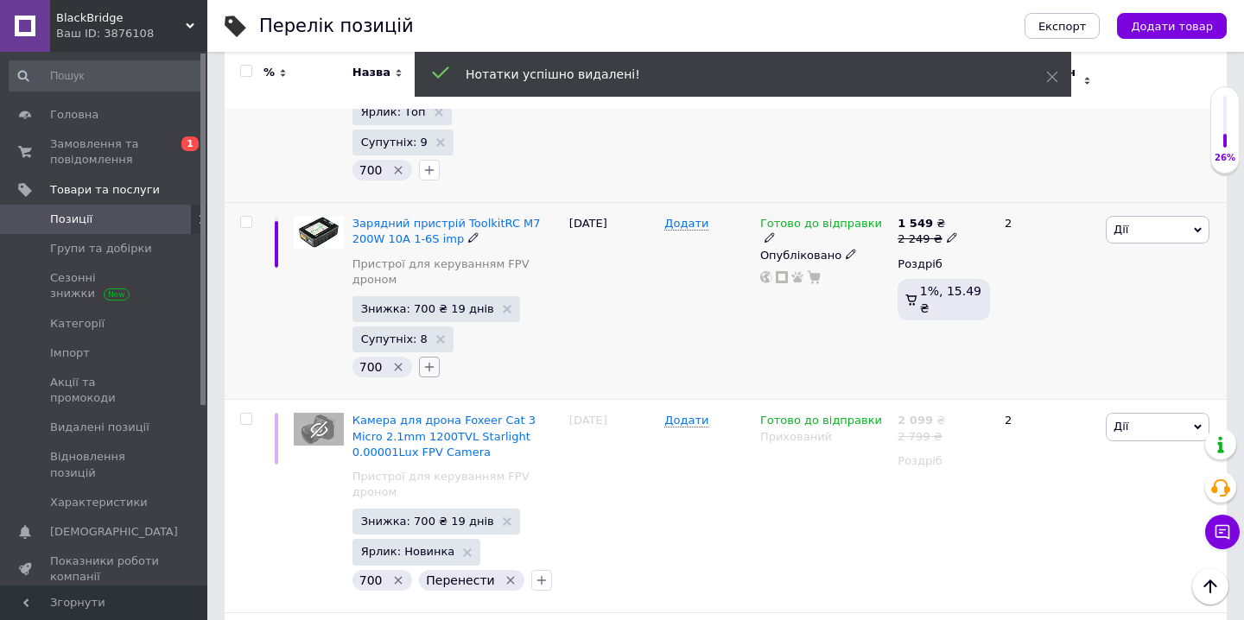
click at [428, 360] on icon "button" at bounding box center [429, 367] width 14 height 14
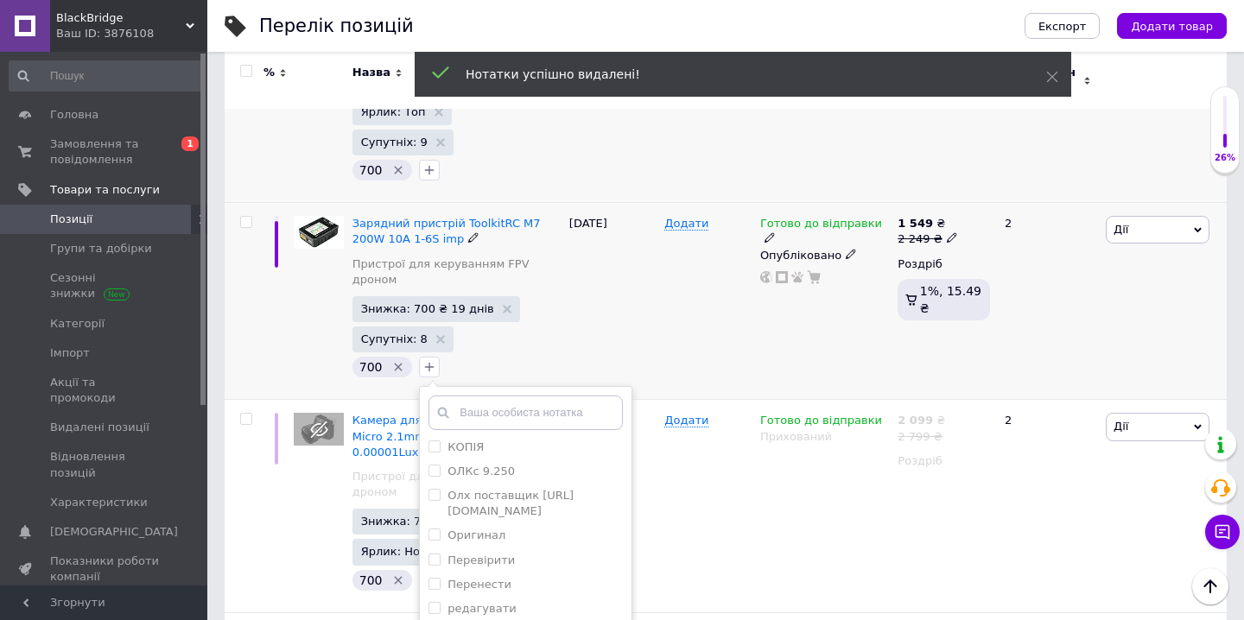
scroll to position [416, 0]
click at [486, 566] on label "редагувати" at bounding box center [482, 572] width 68 height 13
checkbox input "true"
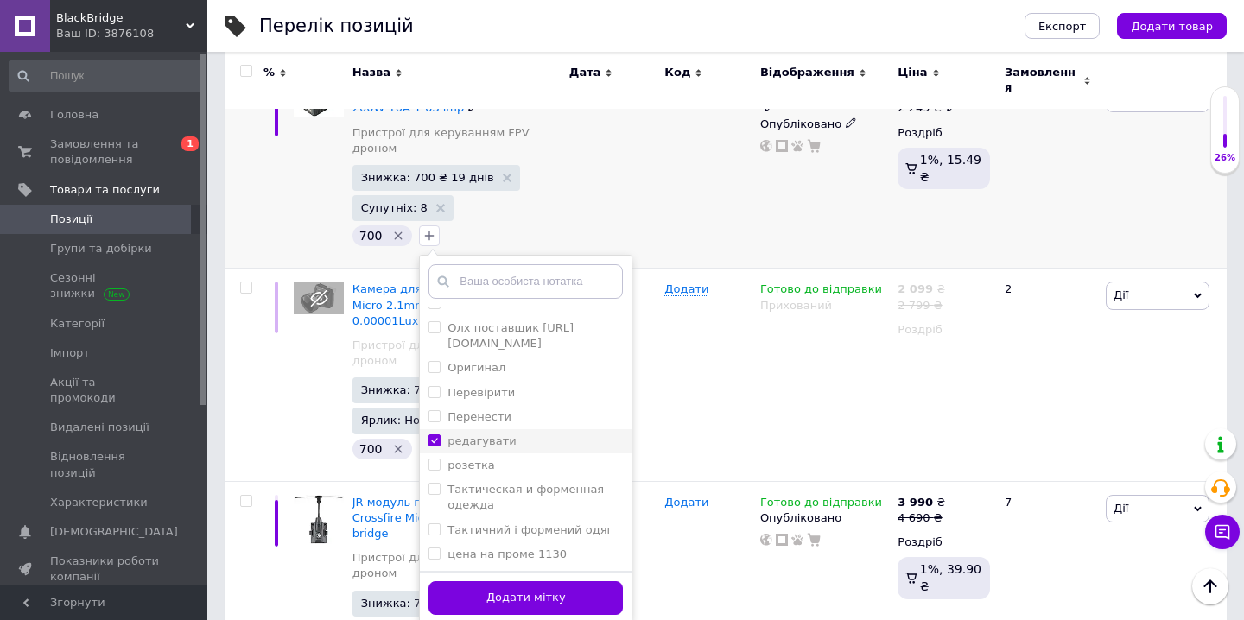
scroll to position [767, 0]
click at [492, 581] on button "Додати мітку" at bounding box center [526, 598] width 194 height 34
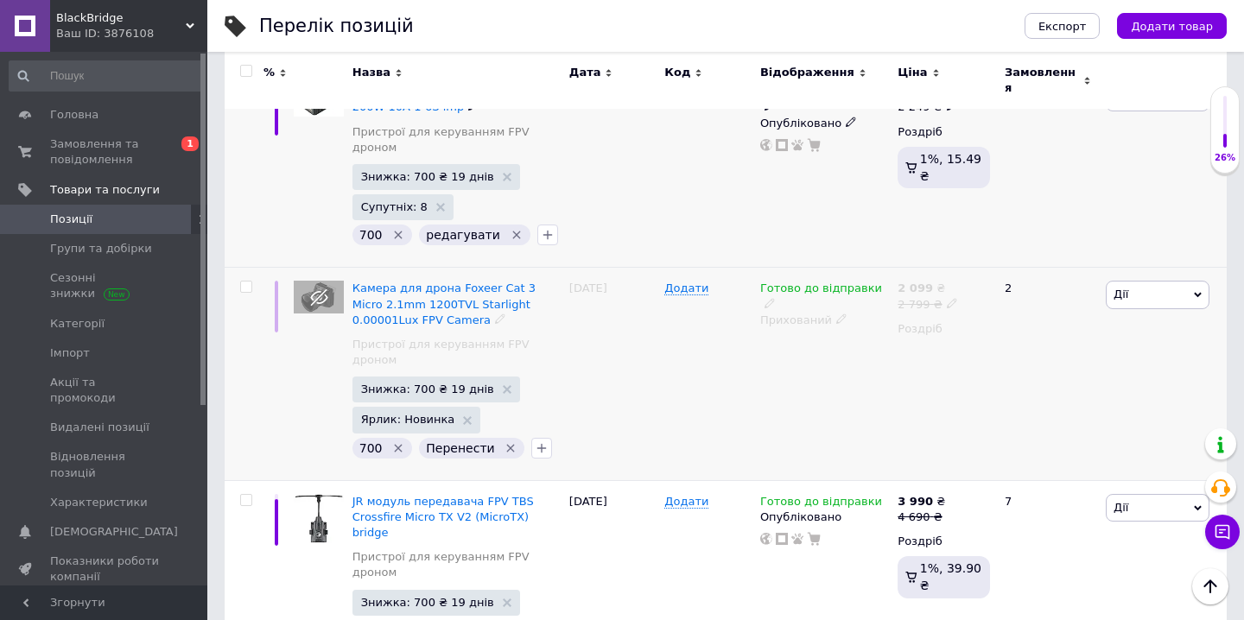
click at [504, 441] on icon "Видалити мітку" at bounding box center [511, 448] width 14 height 14
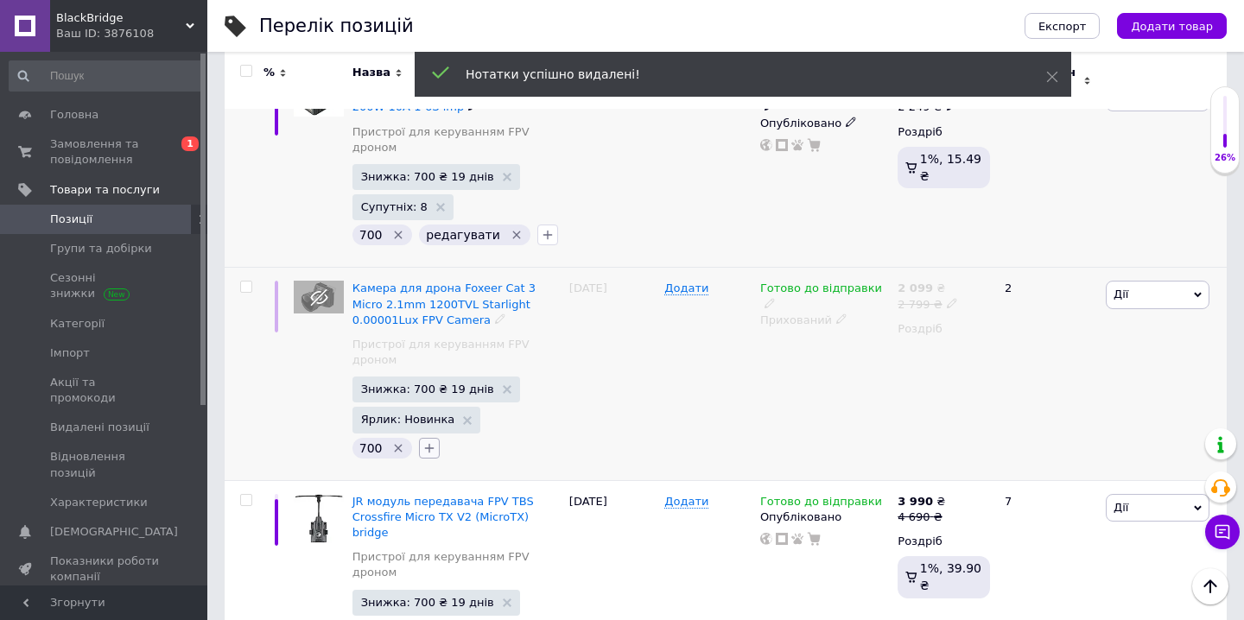
click at [427, 443] on icon "button" at bounding box center [430, 448] width 10 height 10
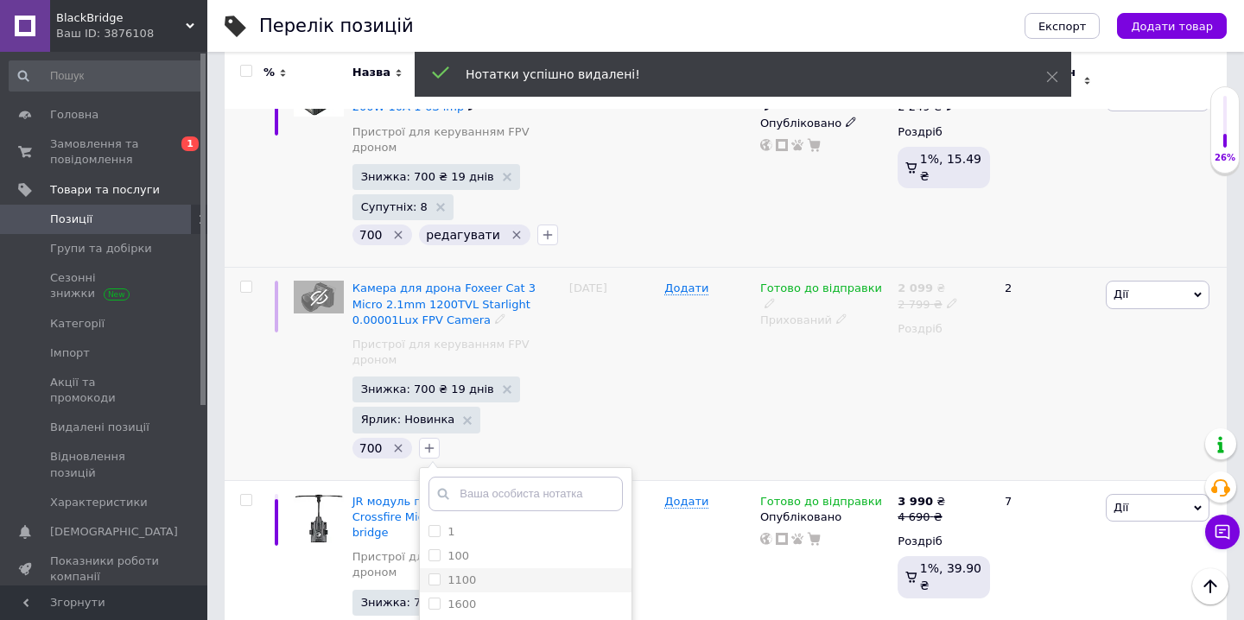
scroll to position [416, 0]
checkbox input "true"
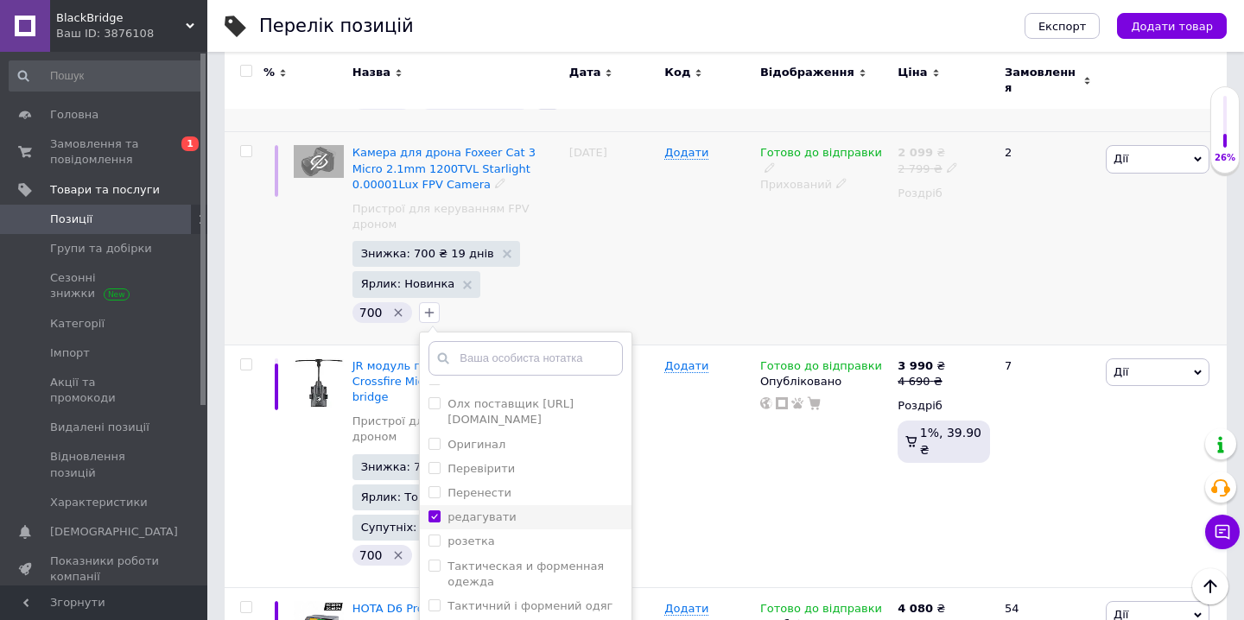
scroll to position [905, 0]
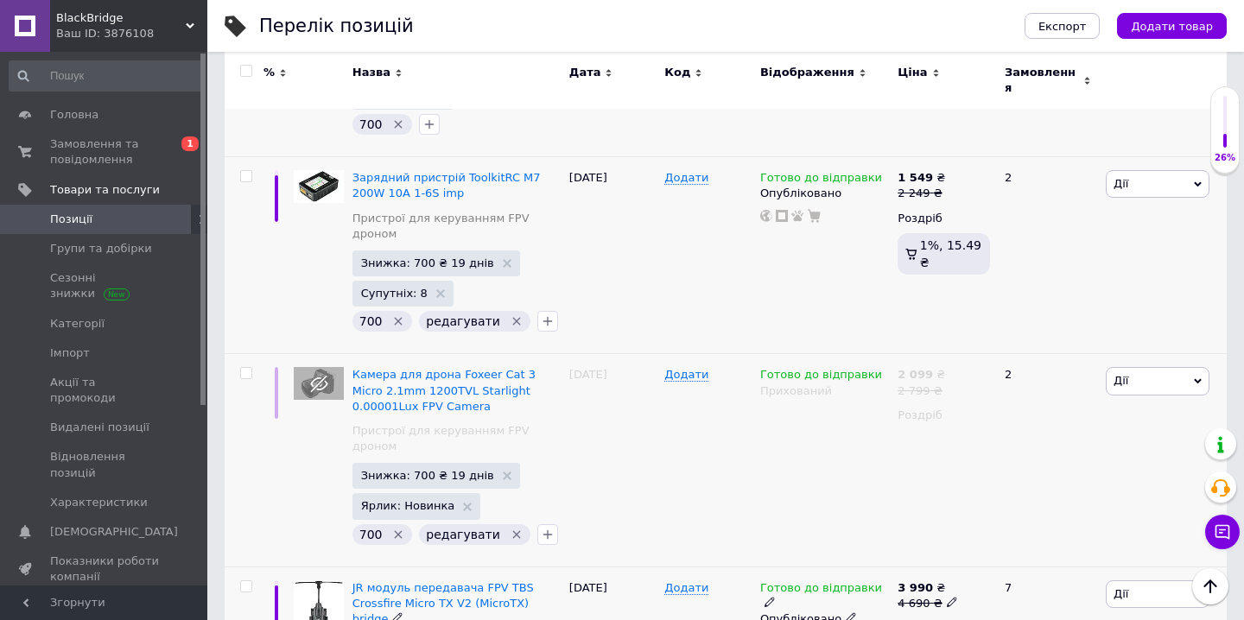
scroll to position [579, 0]
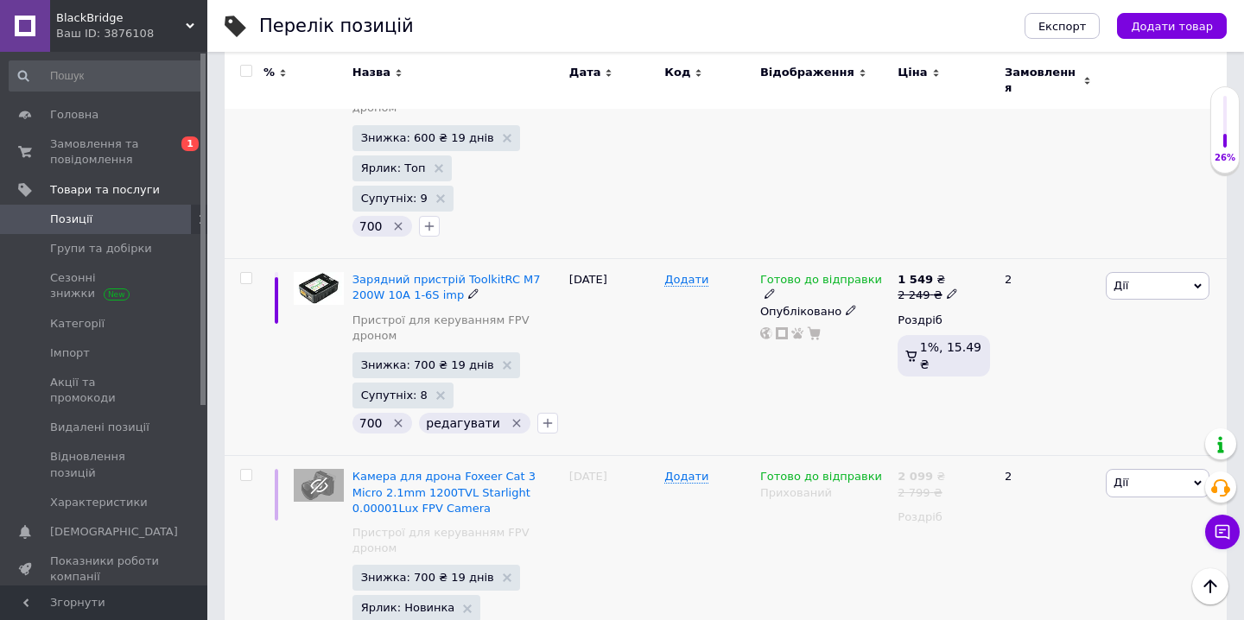
click at [248, 273] on input "checkbox" at bounding box center [245, 278] width 11 height 11
checkbox input "true"
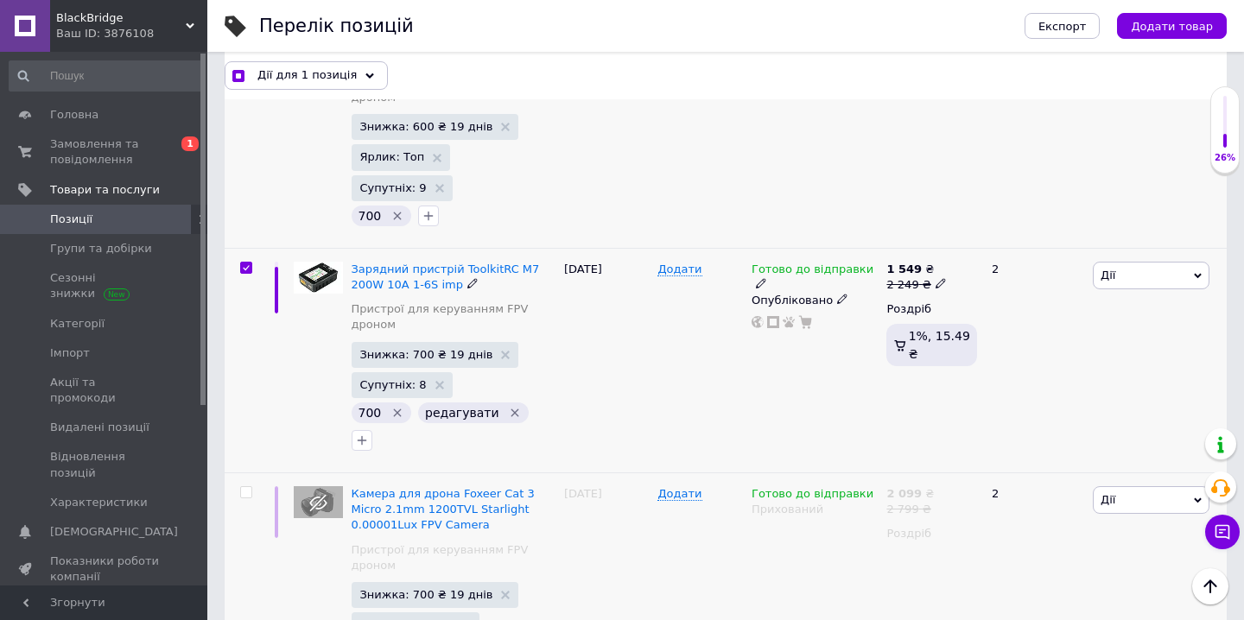
scroll to position [578, 0]
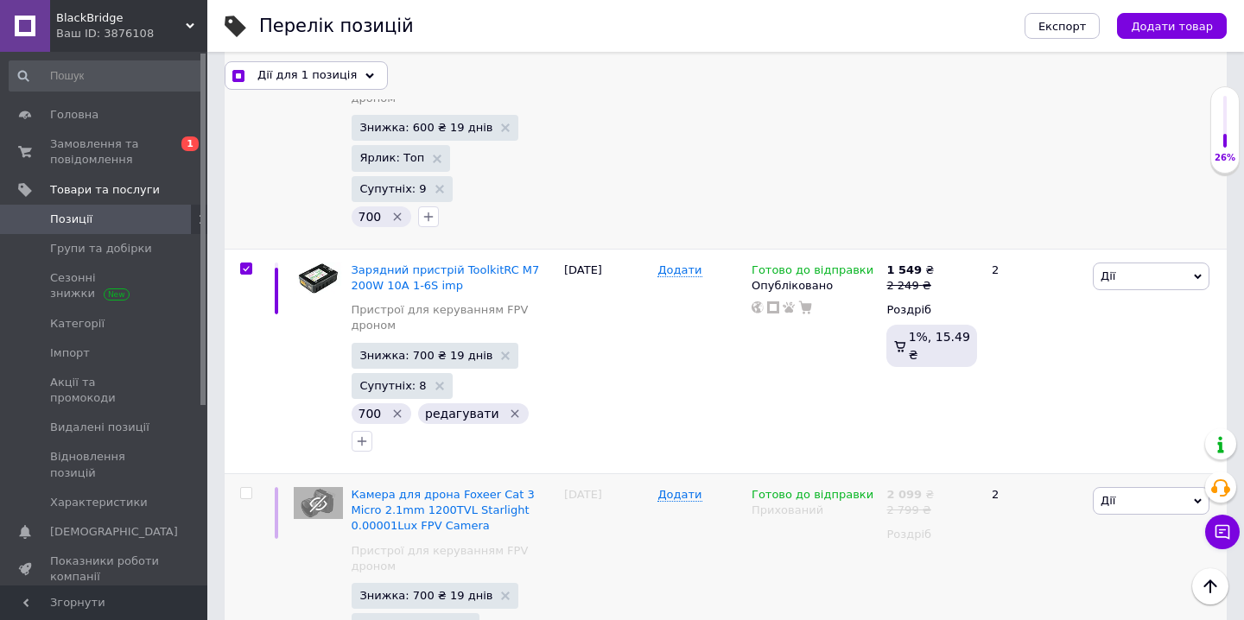
click at [345, 77] on span "Дії для 1 позиція" at bounding box center [306, 75] width 99 height 16
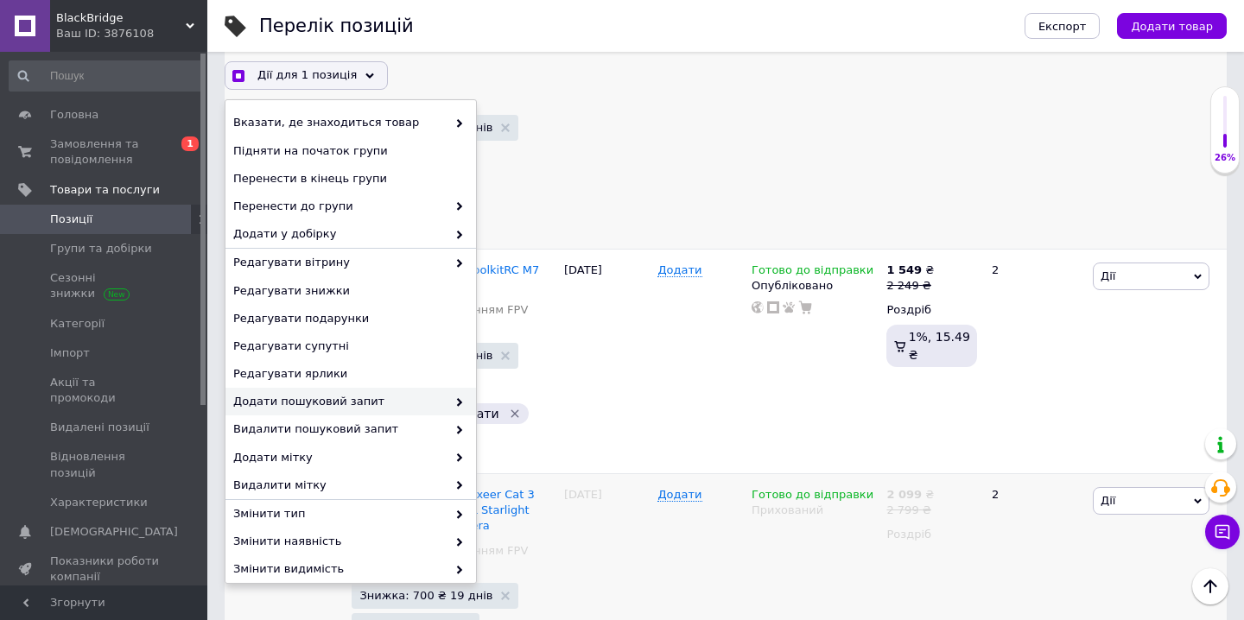
scroll to position [122, 0]
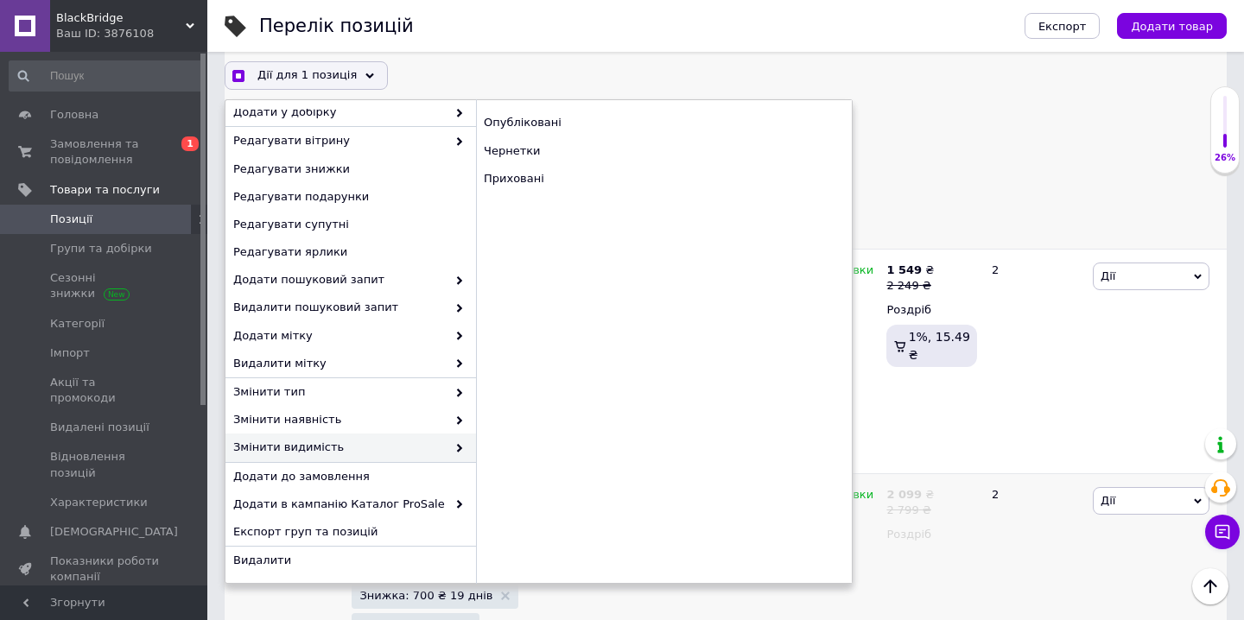
click at [368, 443] on span "Змінити видимість" at bounding box center [339, 448] width 213 height 16
click at [549, 180] on div "Приховані" at bounding box center [664, 179] width 376 height 28
checkbox input "true"
checkbox input "false"
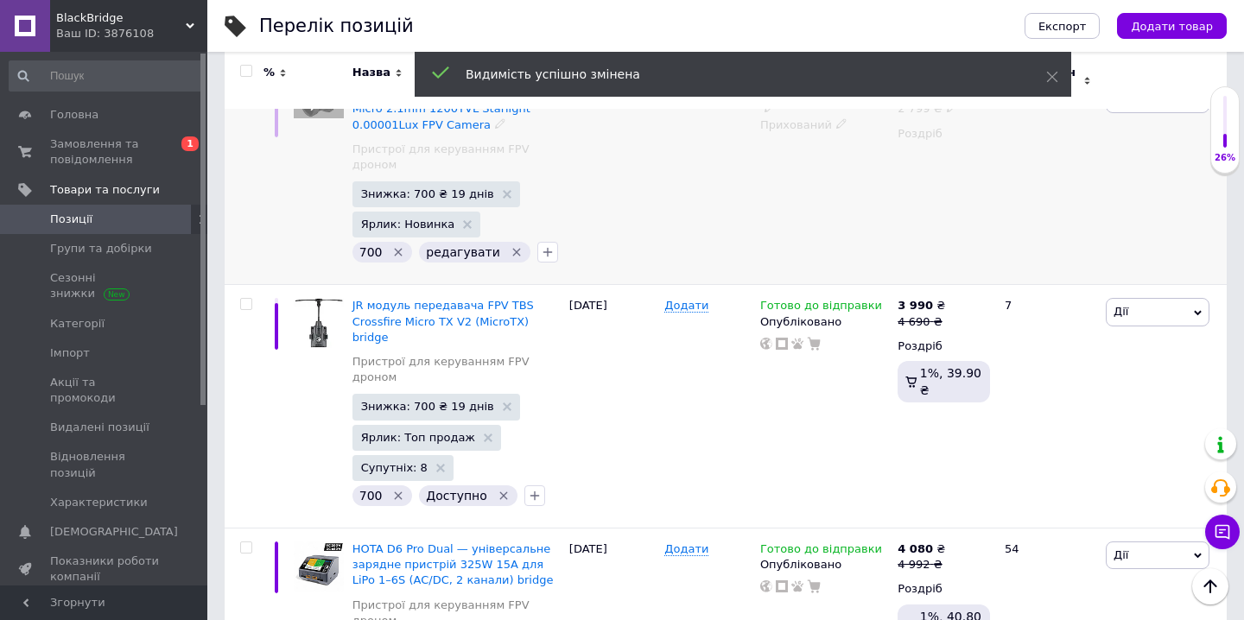
scroll to position [938, 0]
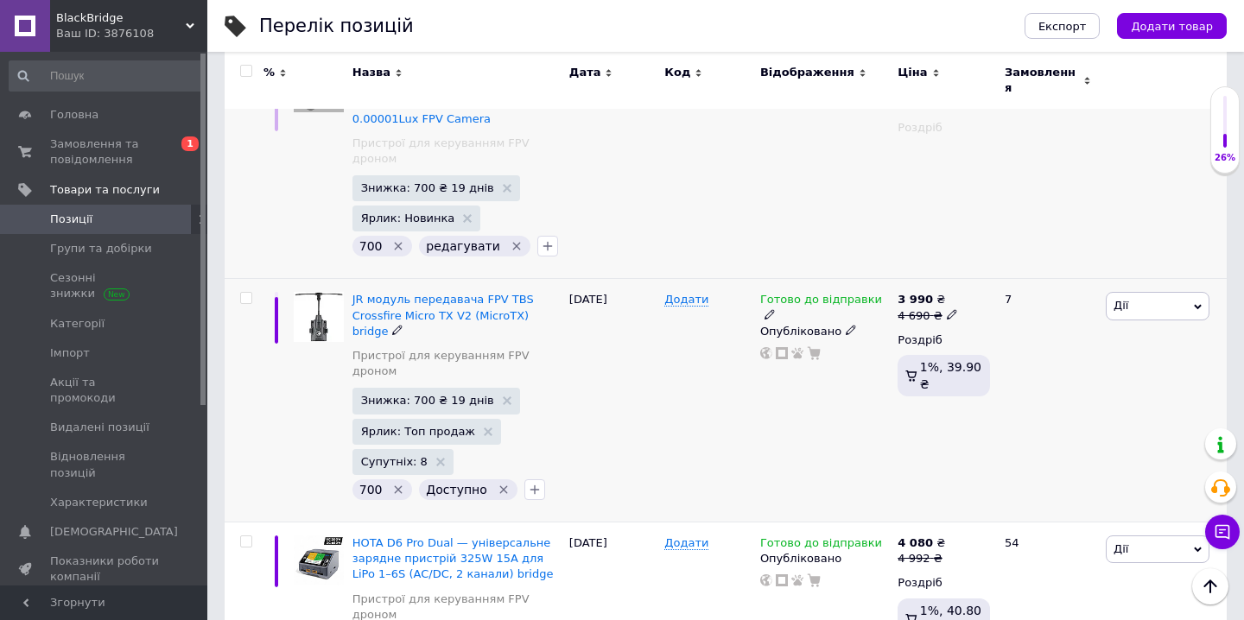
click at [497, 483] on icon "Видалити мітку" at bounding box center [504, 490] width 14 height 14
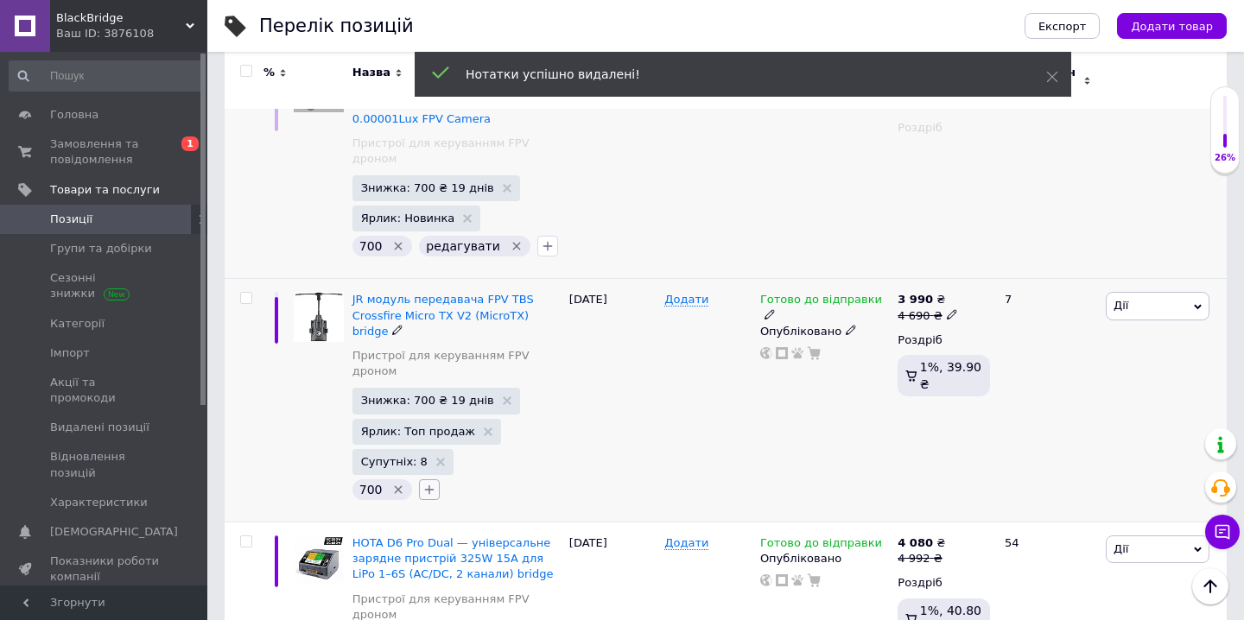
click at [431, 483] on icon "button" at bounding box center [429, 490] width 14 height 14
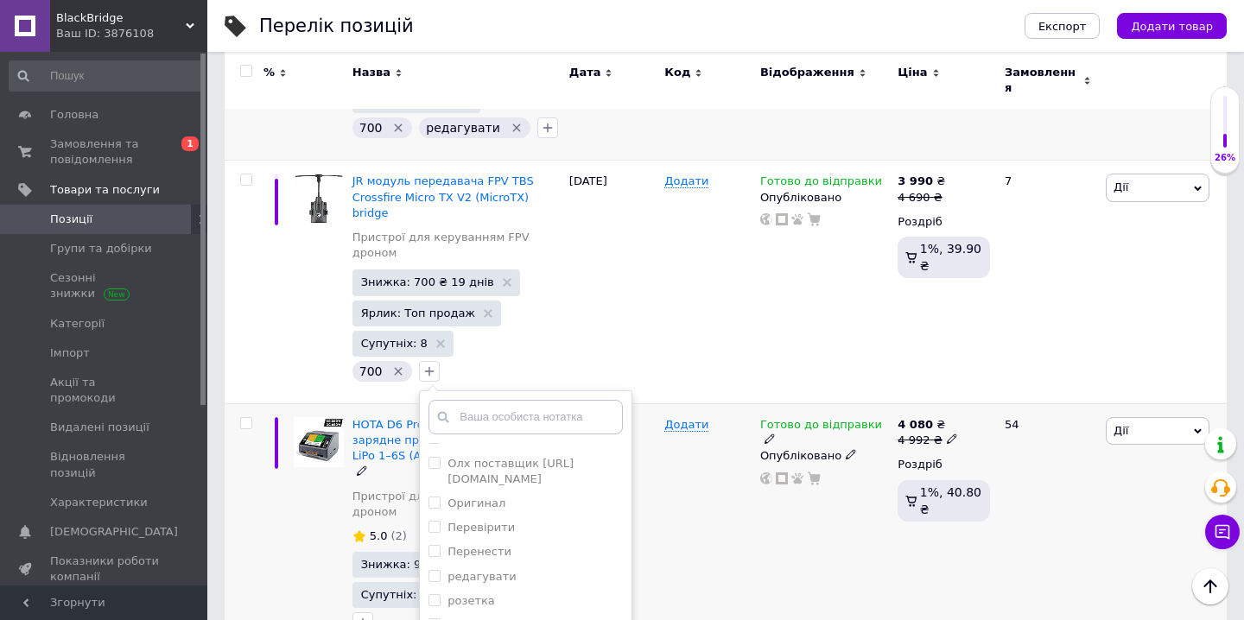
scroll to position [1076, 0]
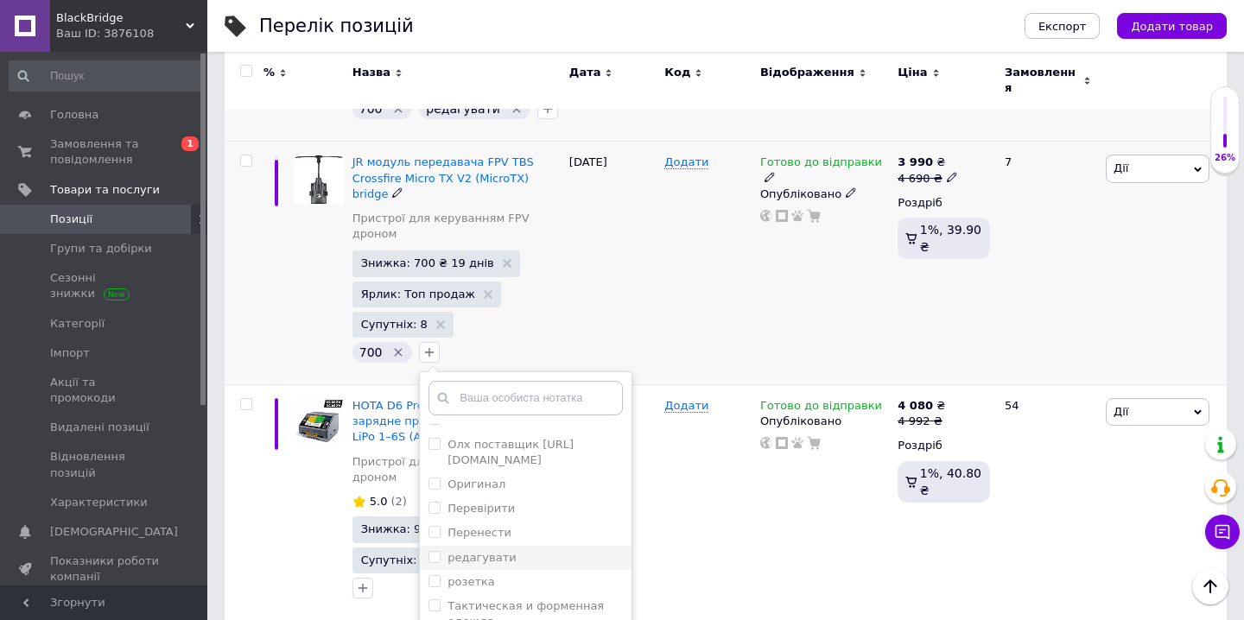
click at [544, 550] on div "редагувати" at bounding box center [526, 558] width 194 height 16
checkbox input "true"
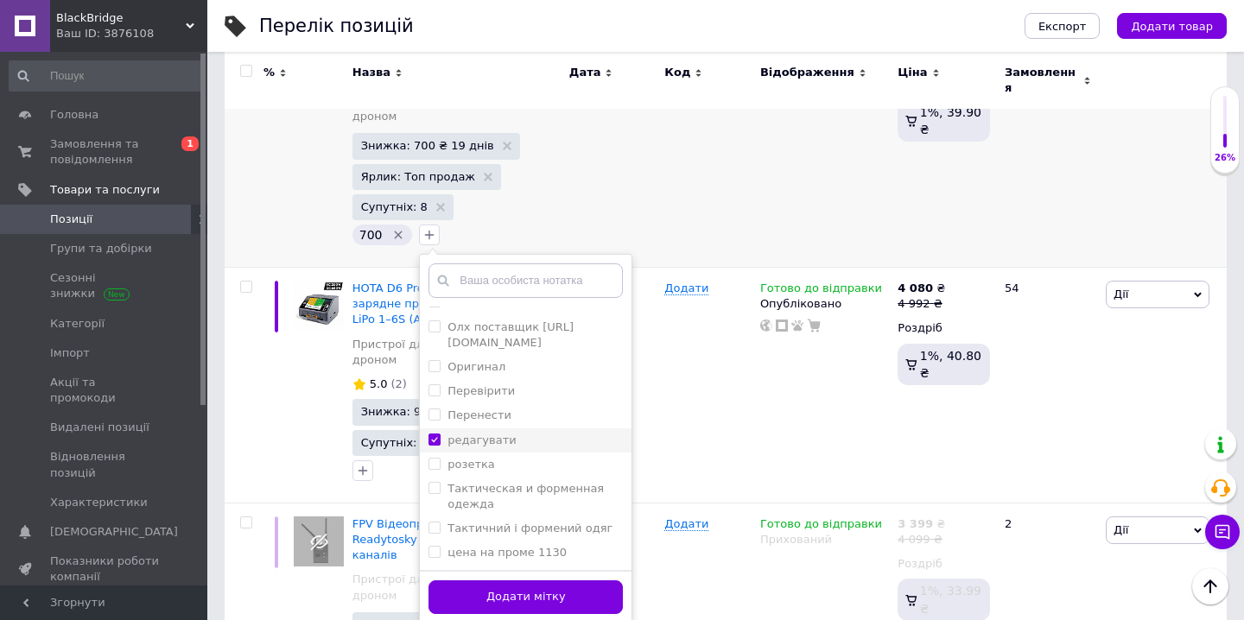
scroll to position [1210, 0]
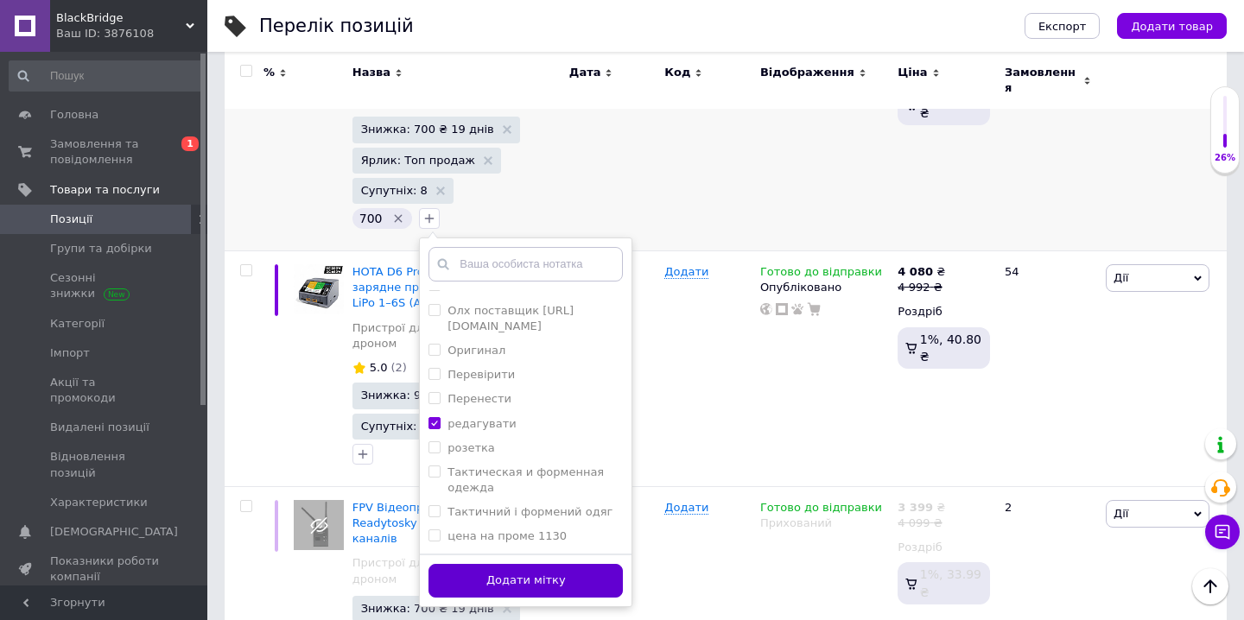
click at [535, 564] on button "Додати мітку" at bounding box center [526, 581] width 194 height 34
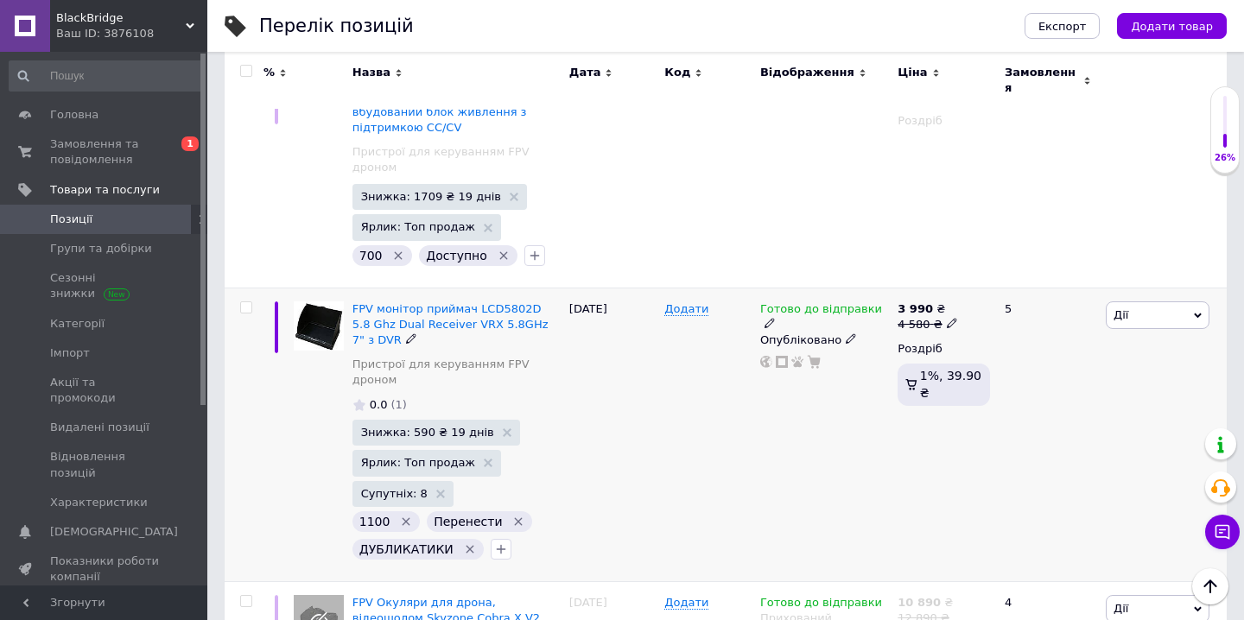
scroll to position [1852, 0]
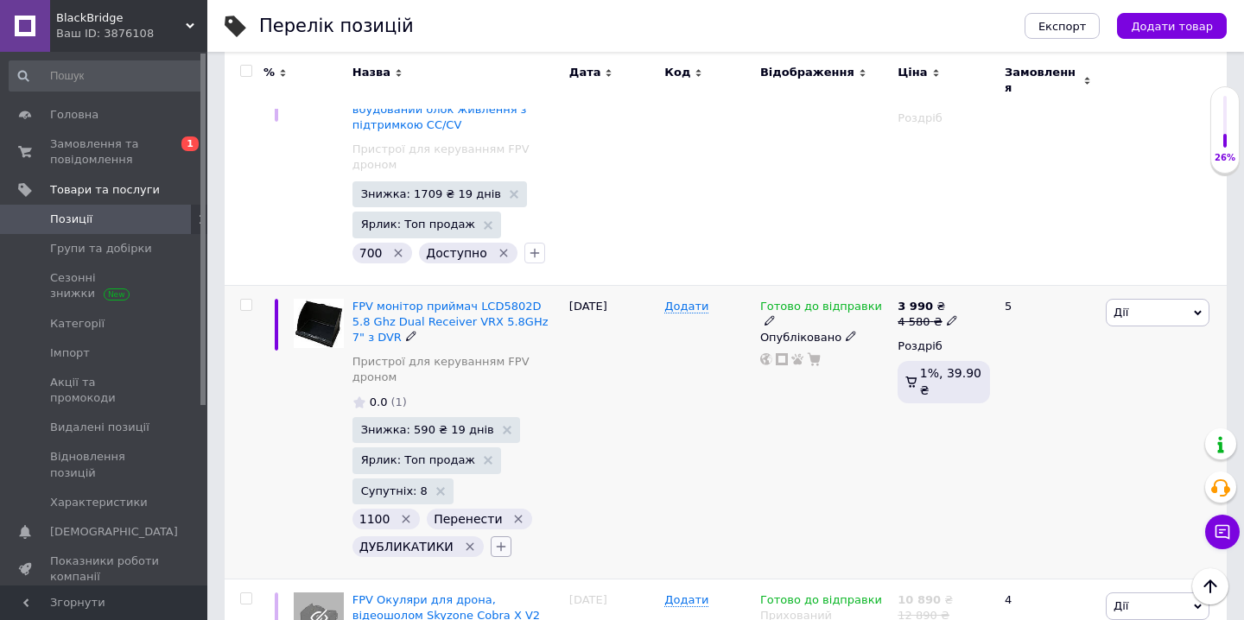
click at [503, 537] on button "button" at bounding box center [501, 547] width 21 height 21
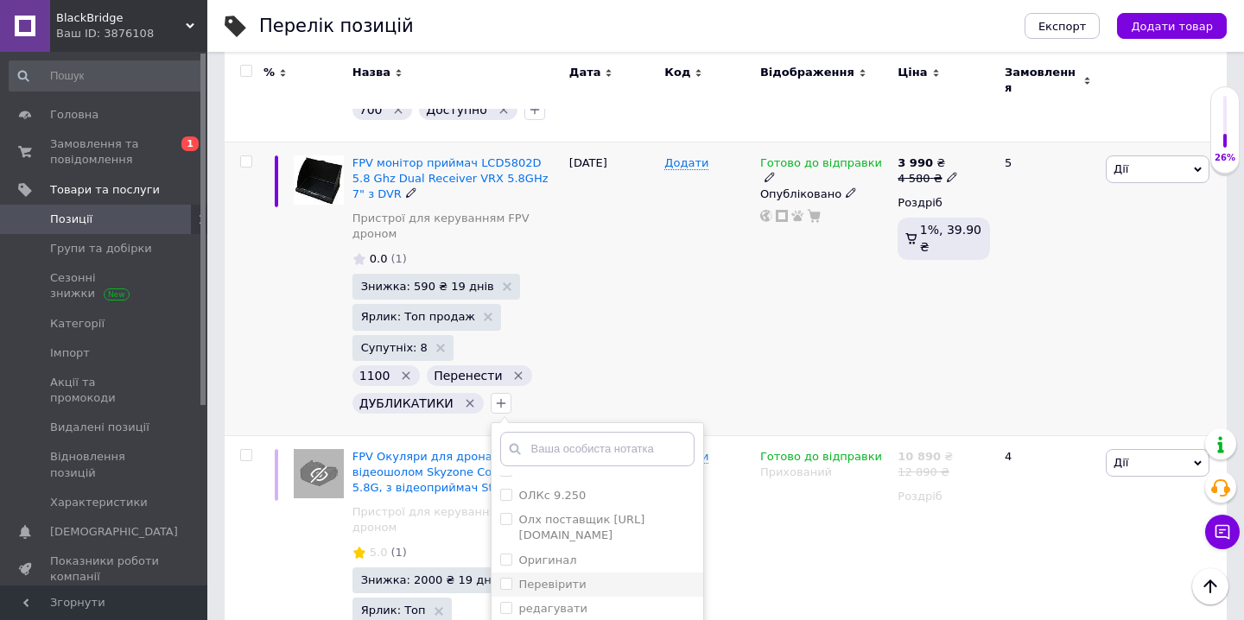
scroll to position [367, 0]
click at [503, 602] on input "редагувати" at bounding box center [505, 607] width 11 height 11
checkbox input "true"
click at [628, 266] on div "12.06.2025" at bounding box center [613, 289] width 96 height 294
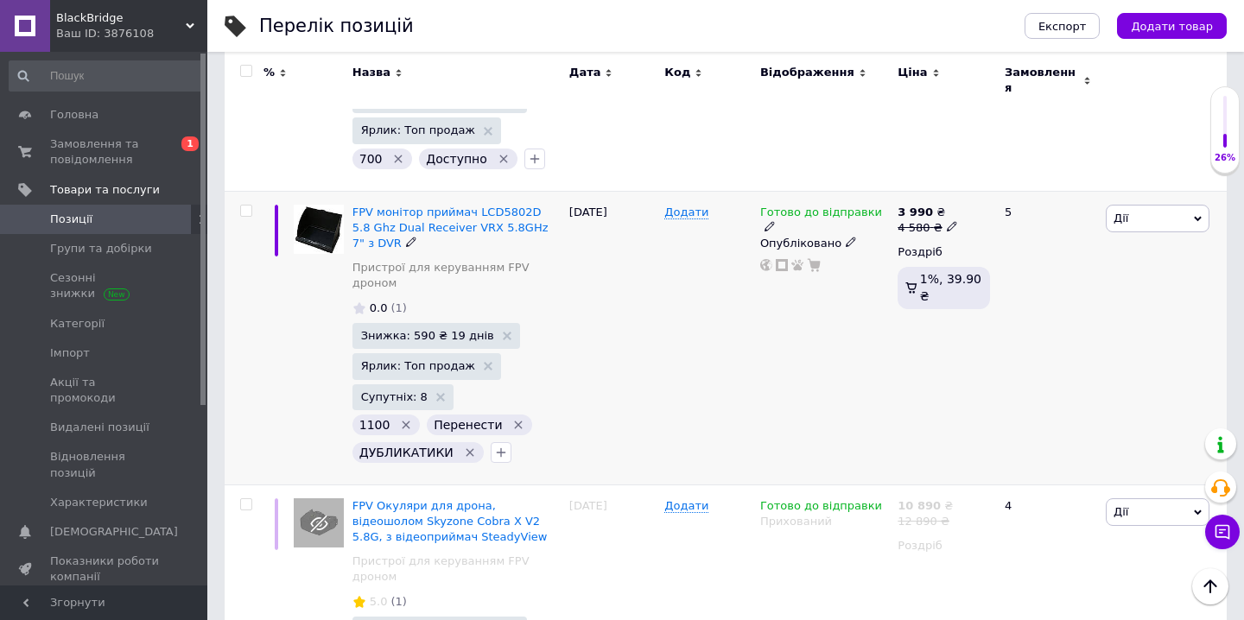
scroll to position [1930, 0]
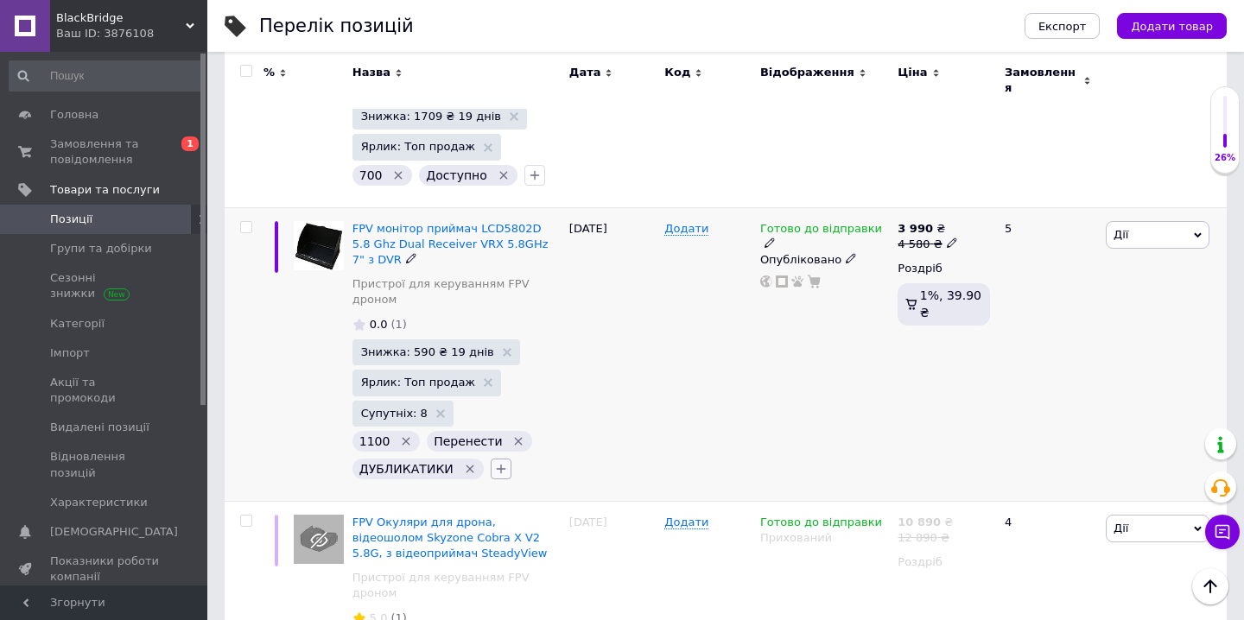
click at [501, 462] on icon "button" at bounding box center [501, 469] width 14 height 14
type input "ре"
click at [520, 570] on label "редагувати" at bounding box center [553, 576] width 68 height 13
checkbox input "true"
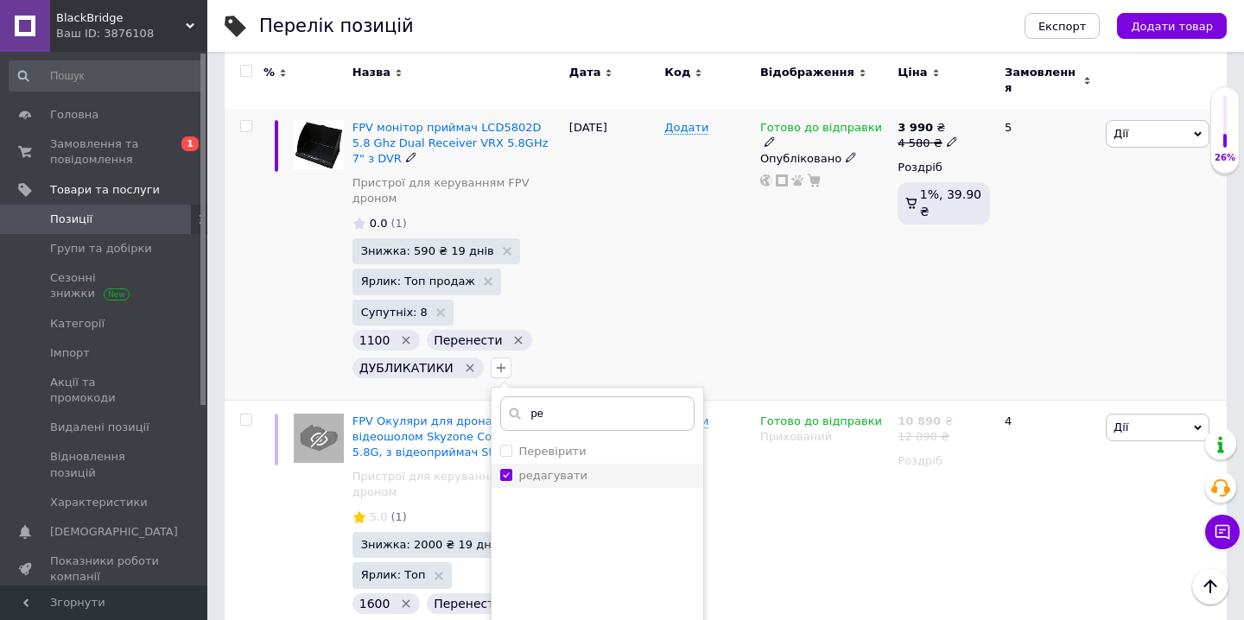
scroll to position [2035, 0]
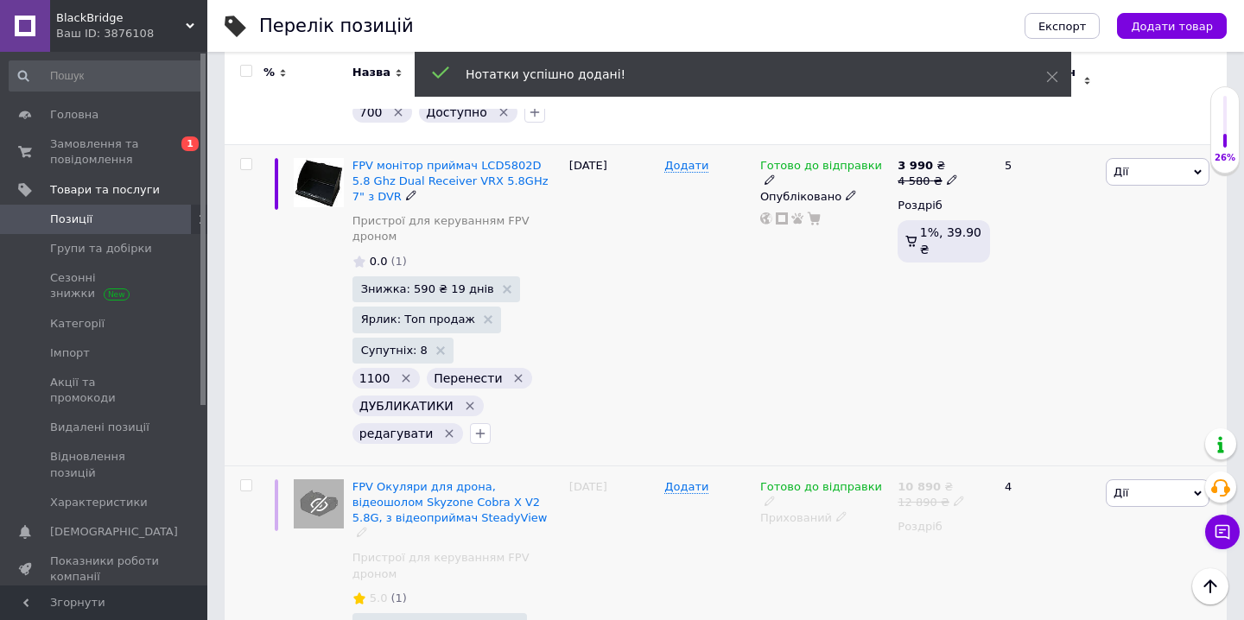
scroll to position [1979, 0]
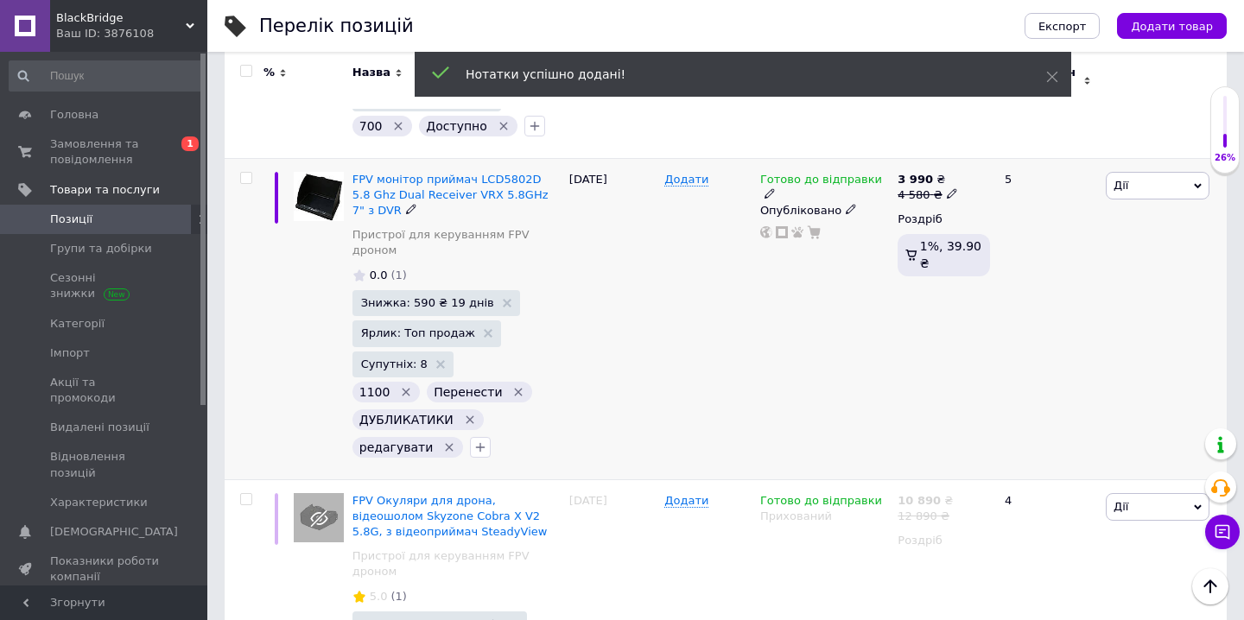
click at [466, 416] on icon "Видалити мітку" at bounding box center [470, 420] width 8 height 8
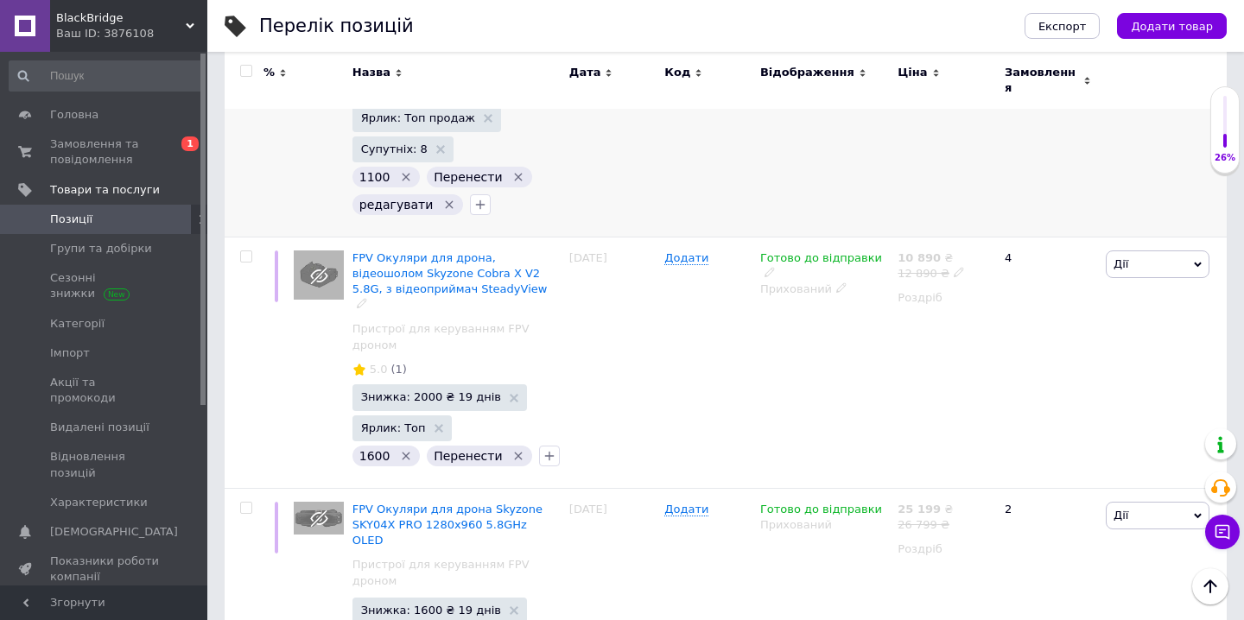
scroll to position [2193, 0]
click at [511, 451] on icon "Видалити мітку" at bounding box center [518, 458] width 14 height 14
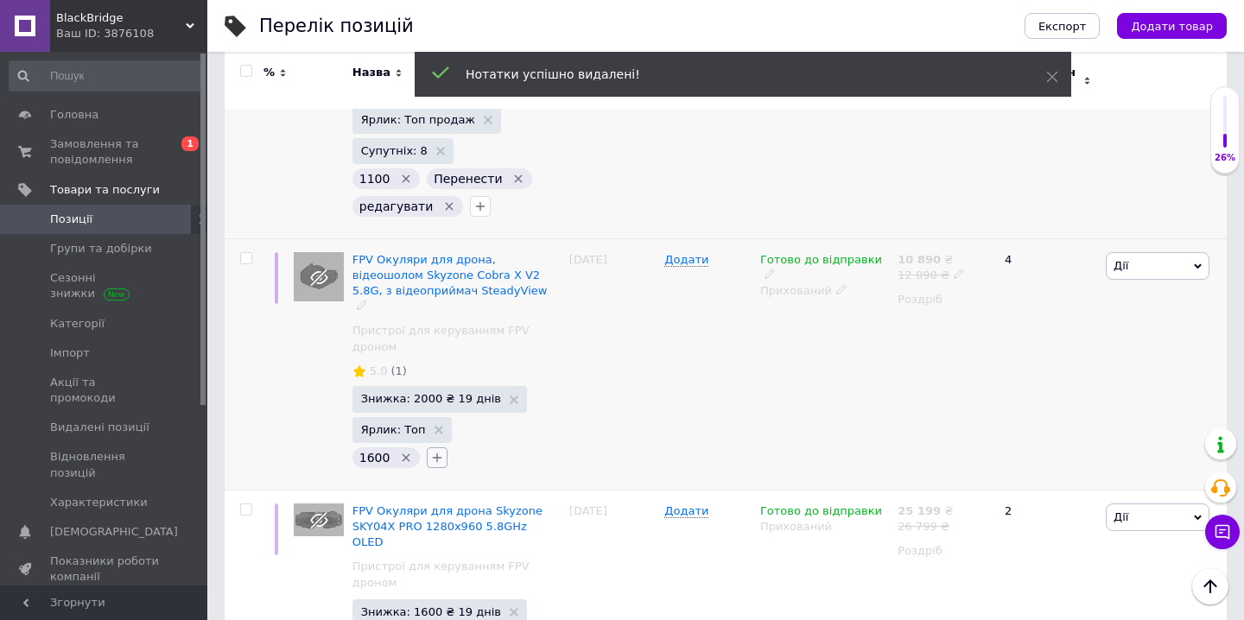
click at [440, 451] on icon "button" at bounding box center [437, 458] width 14 height 14
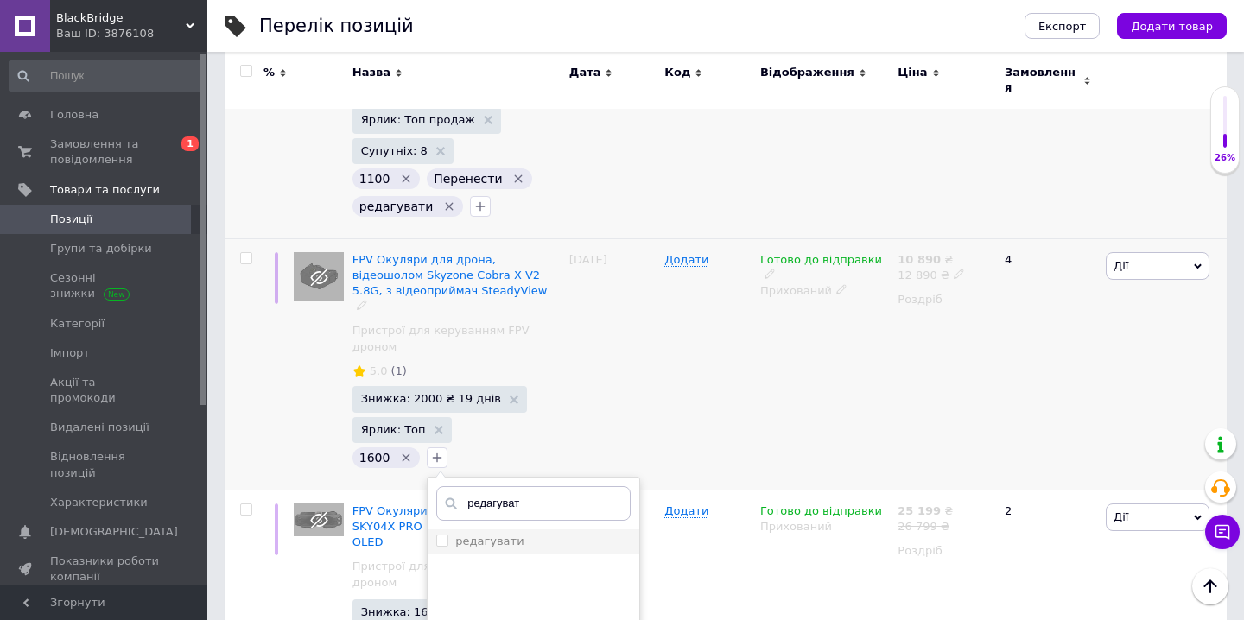
type input "редагуват"
click at [464, 535] on label "редагувати" at bounding box center [489, 541] width 68 height 13
checkbox input "true"
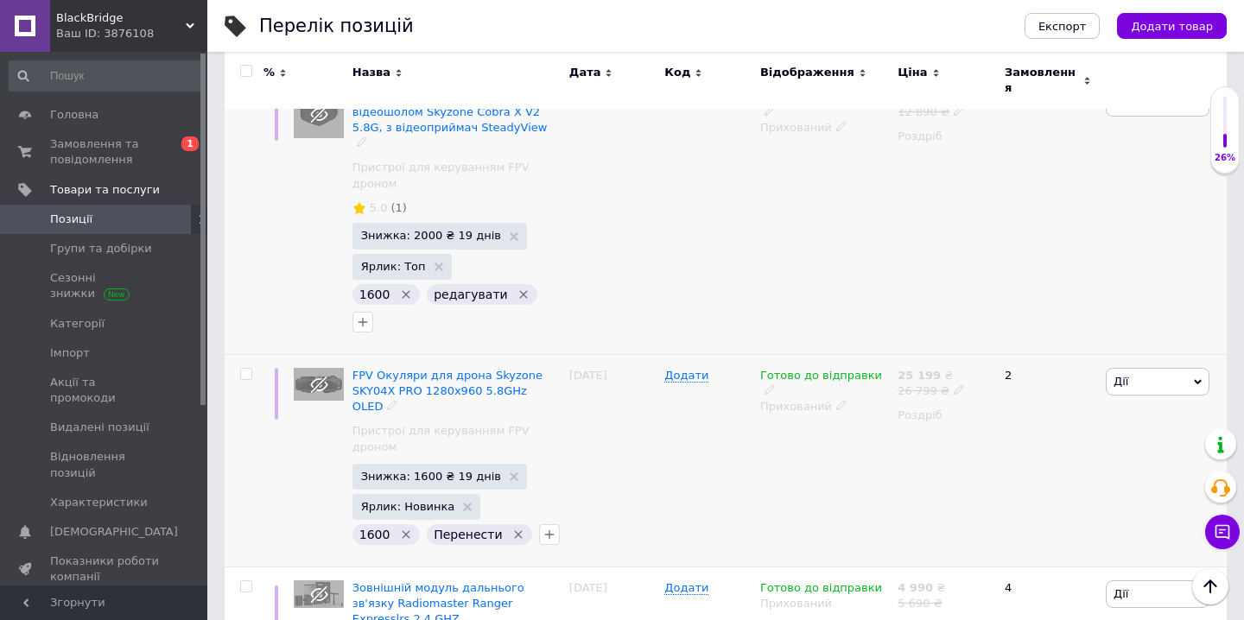
scroll to position [2362, 0]
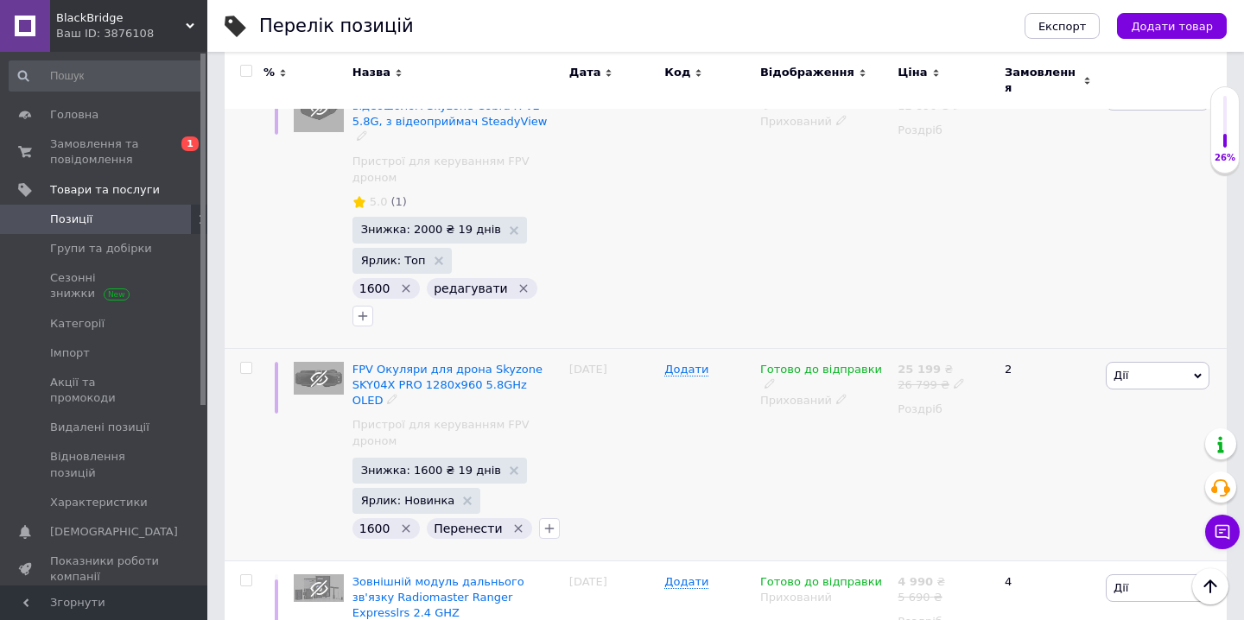
click at [537, 515] on div at bounding box center [550, 529] width 28 height 28
click at [539, 518] on button "button" at bounding box center [549, 528] width 21 height 21
type input "редагуват"
click at [644, 605] on div "редагувати" at bounding box center [646, 613] width 194 height 16
checkbox input "true"
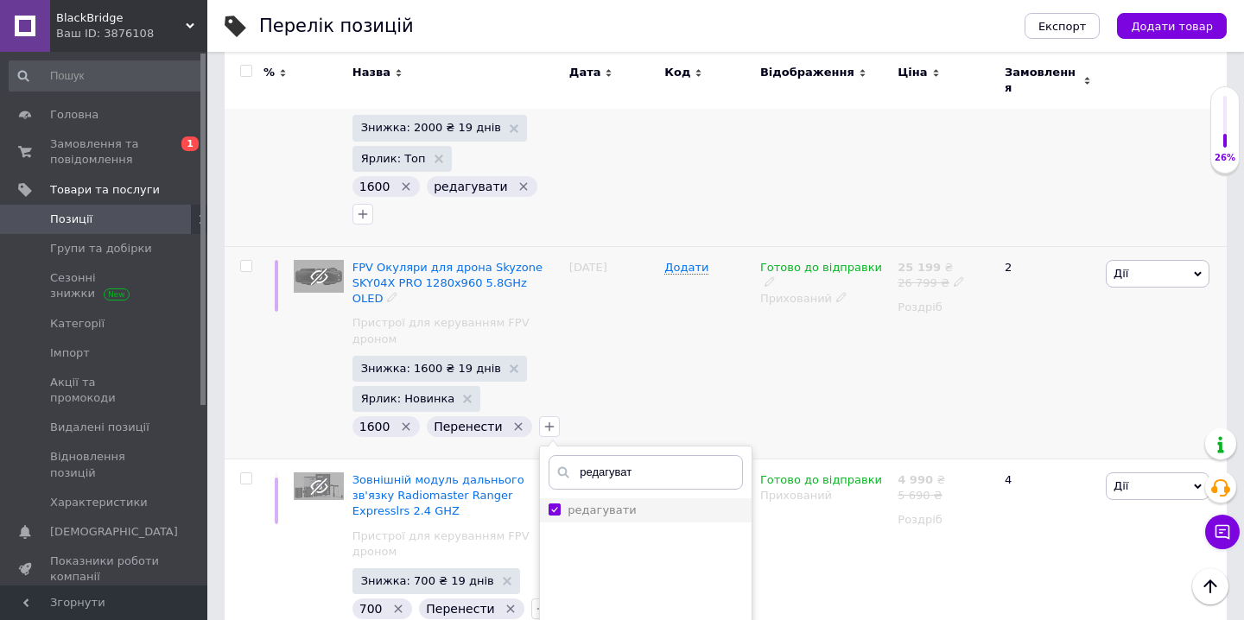
scroll to position [2488, 0]
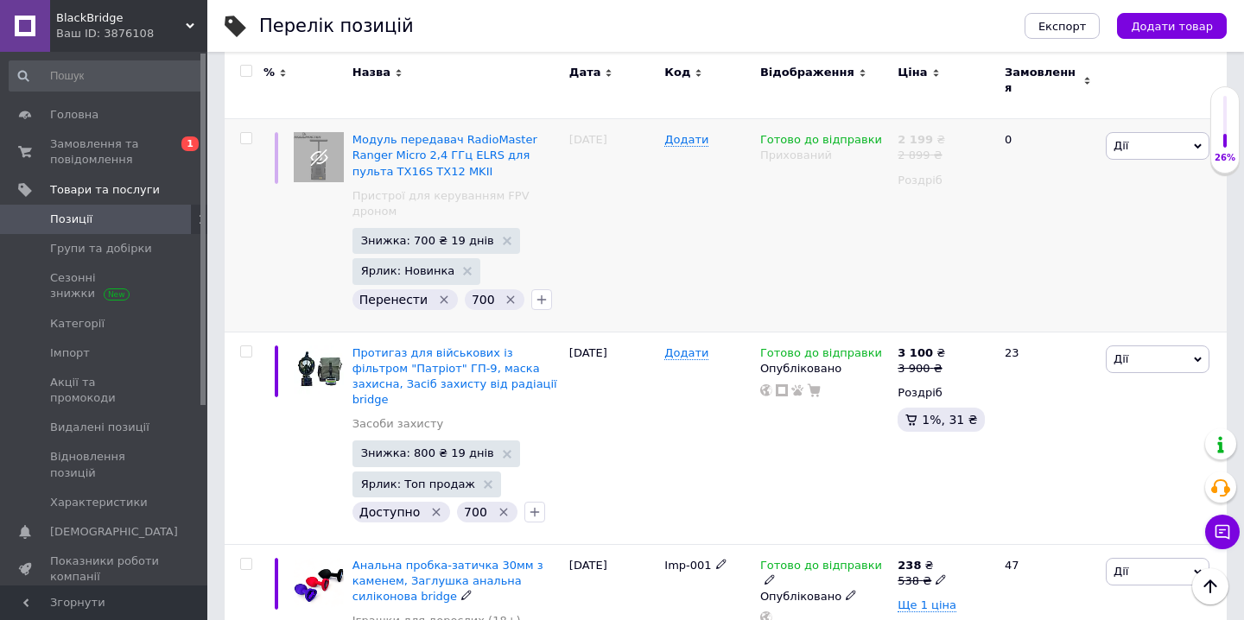
scroll to position [3003, 0]
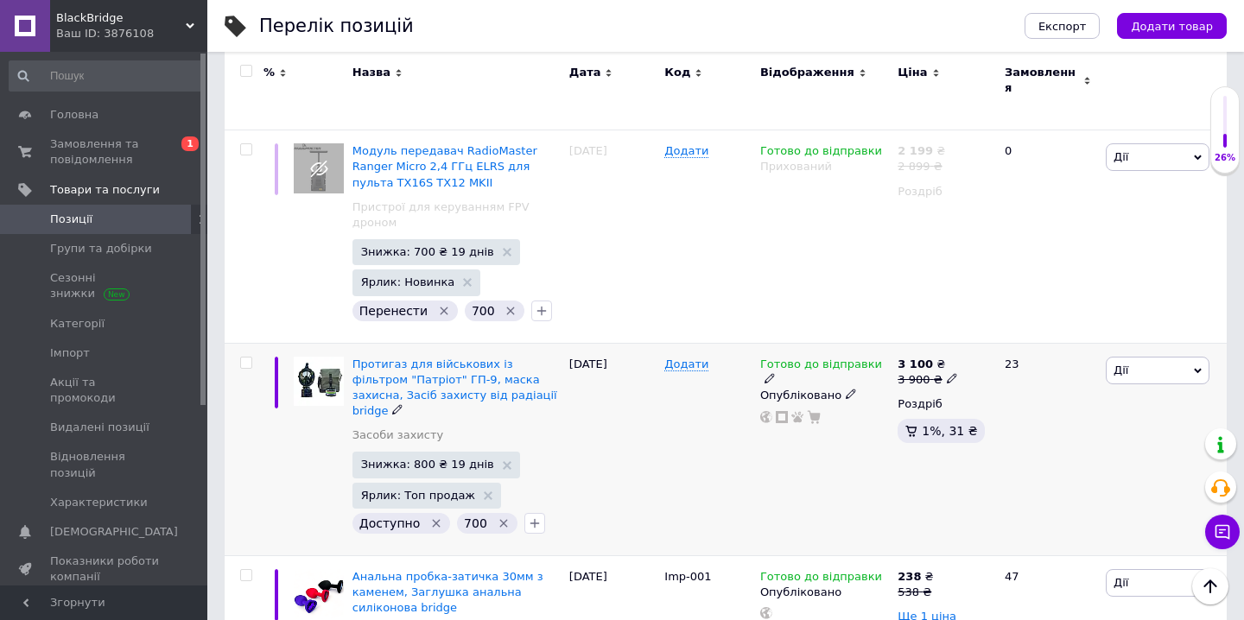
click at [502, 517] on icon "Видалити мітку" at bounding box center [504, 524] width 14 height 14
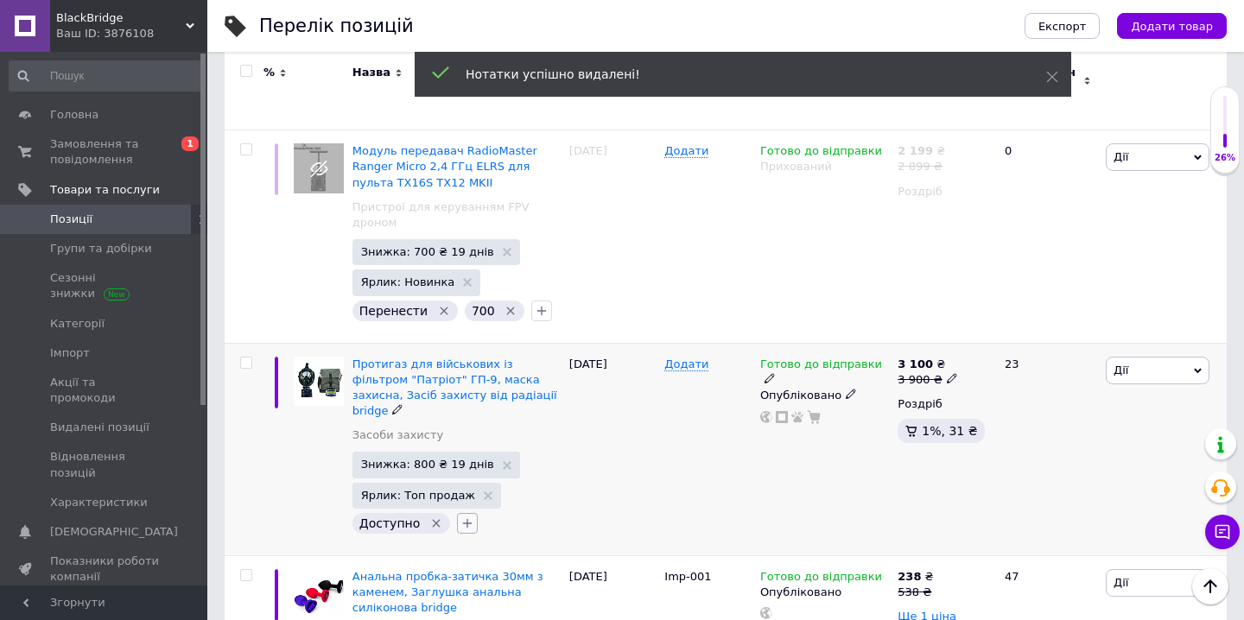
click at [460, 517] on icon "button" at bounding box center [467, 524] width 14 height 14
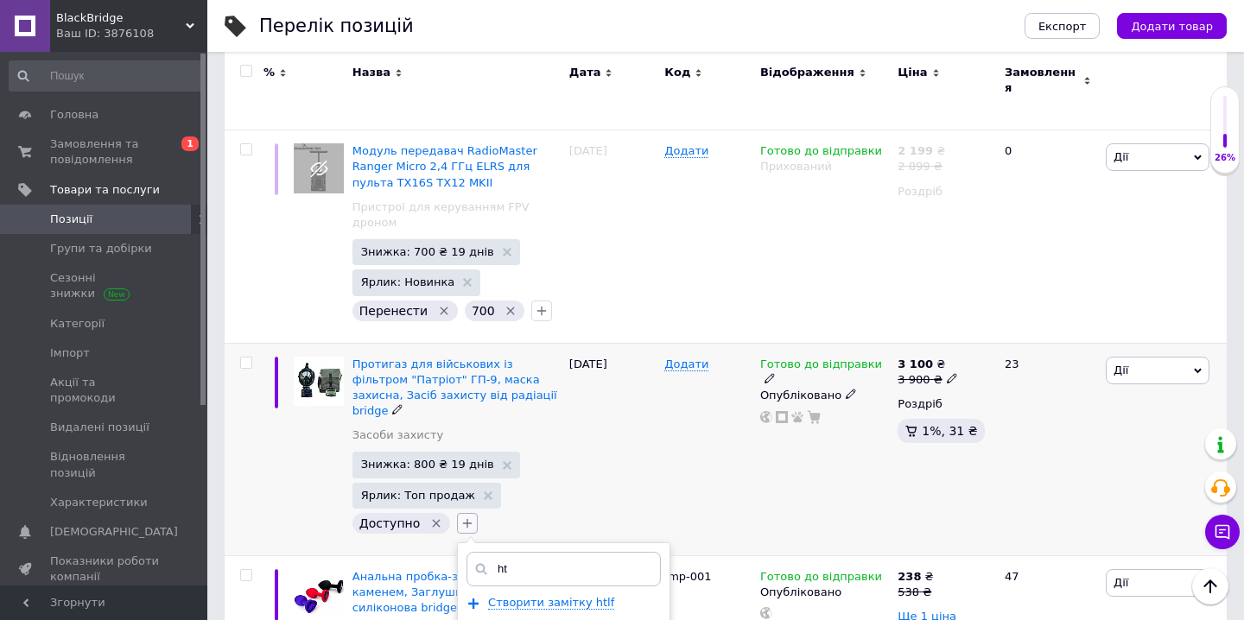
type input "h"
type input "реда"
click at [530, 600] on label "редагувати" at bounding box center [520, 606] width 68 height 13
checkbox input "true"
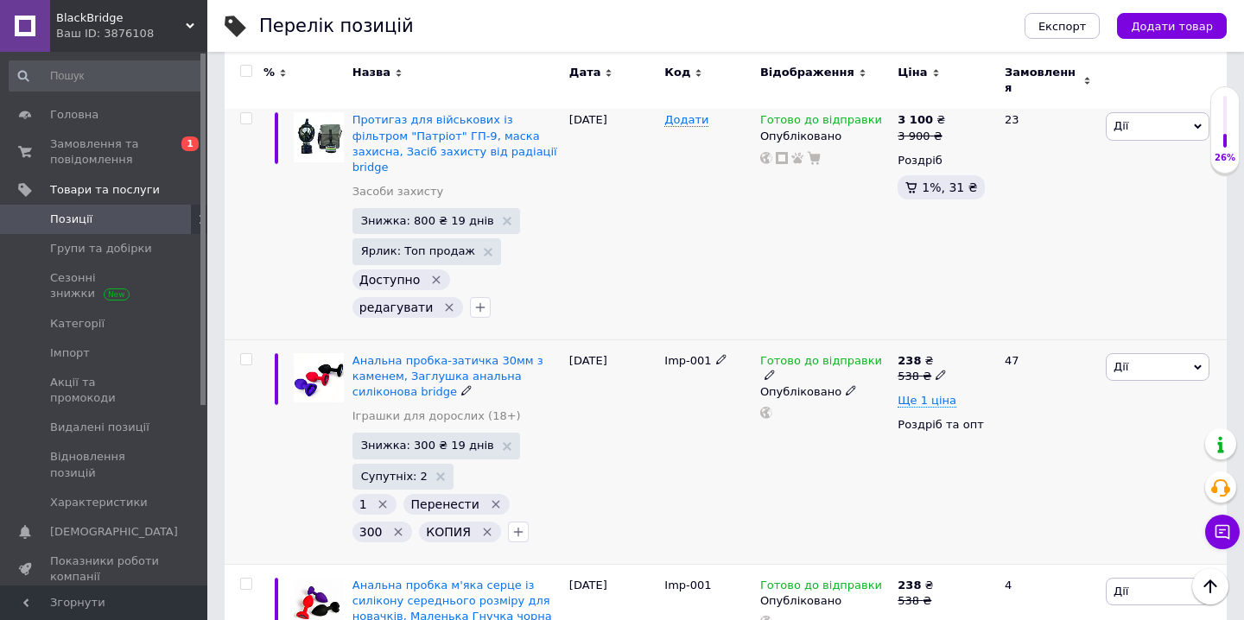
scroll to position [3252, 0]
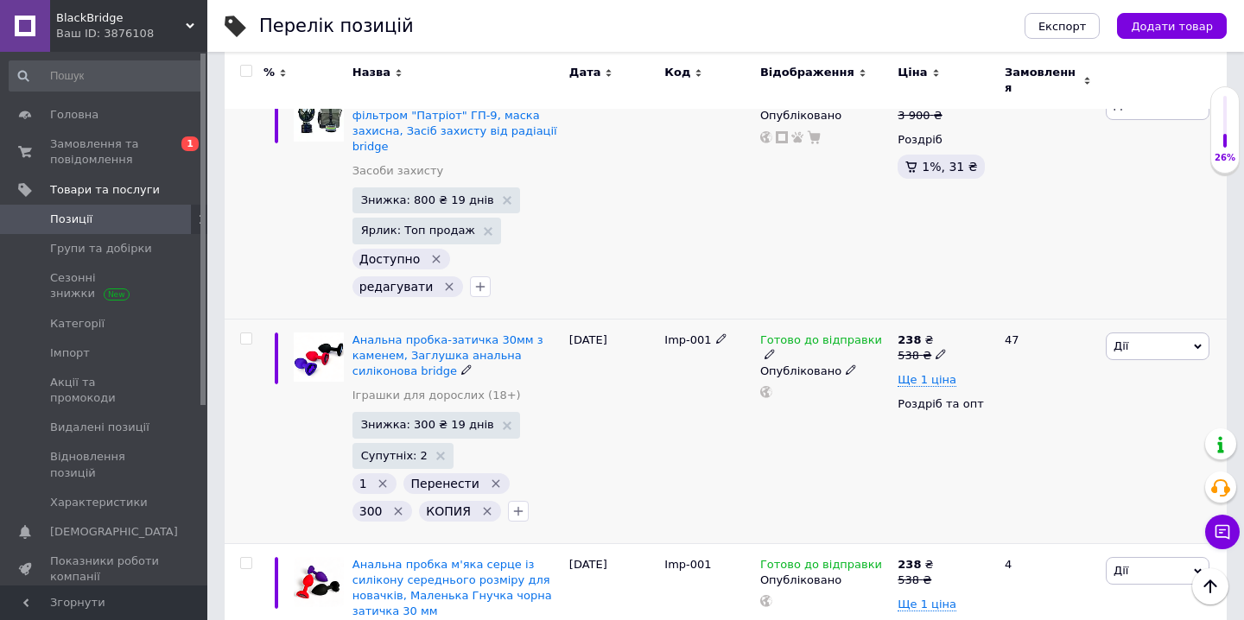
click at [483, 507] on icon "Видалити мітку" at bounding box center [487, 511] width 8 height 8
click at [492, 480] on icon "Видалити мітку" at bounding box center [496, 484] width 8 height 8
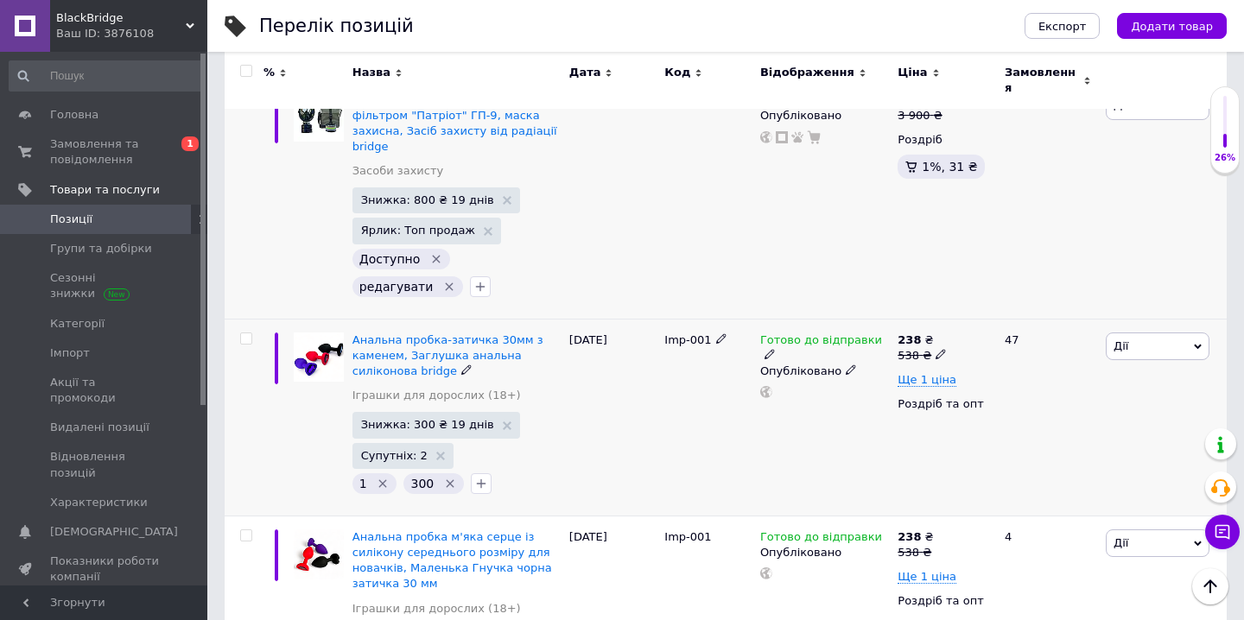
click at [246, 333] on input "checkbox" at bounding box center [245, 338] width 11 height 11
checkbox input "true"
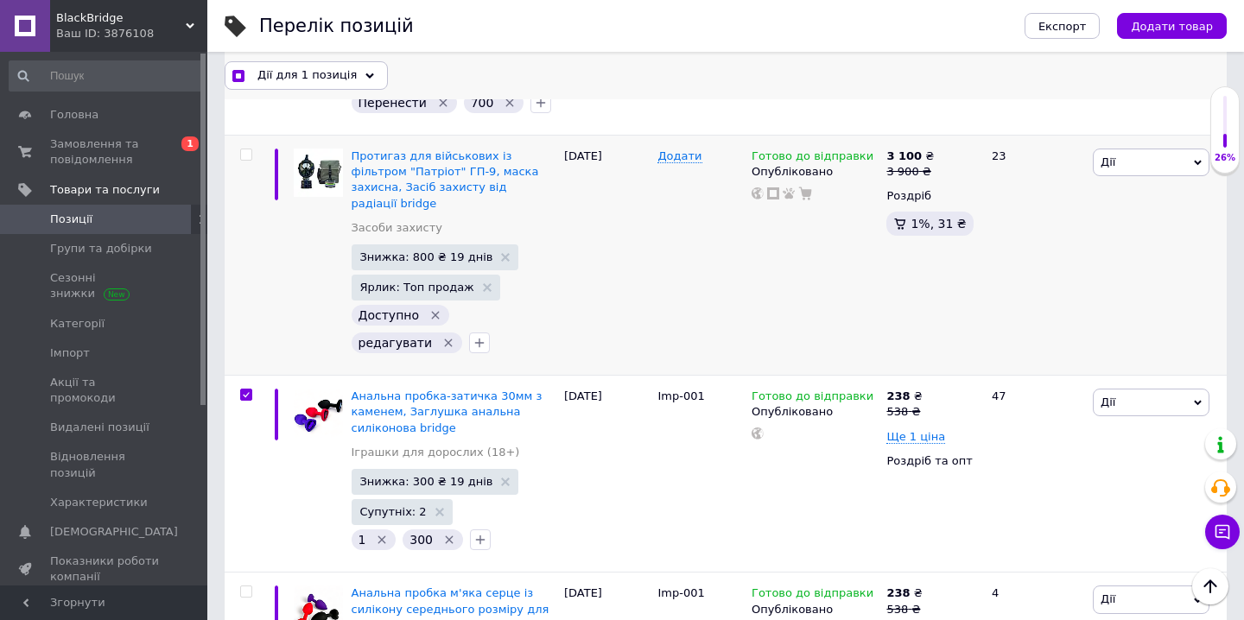
click at [353, 73] on div "Дії для 1 позиція" at bounding box center [306, 75] width 163 height 28
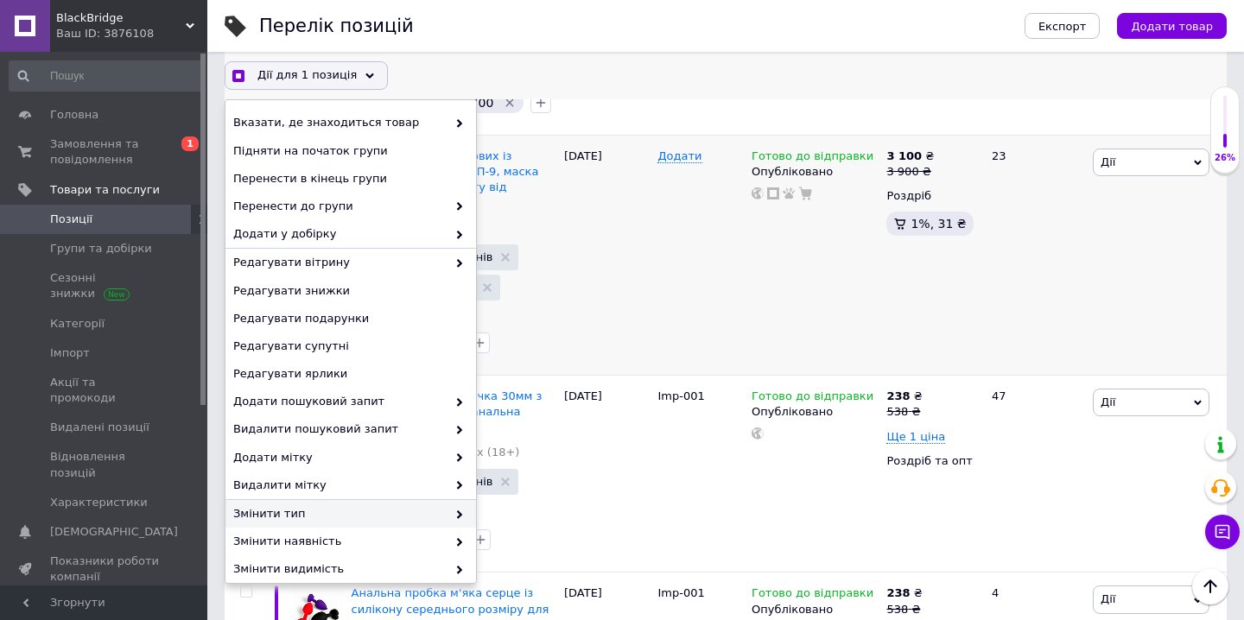
scroll to position [122, 0]
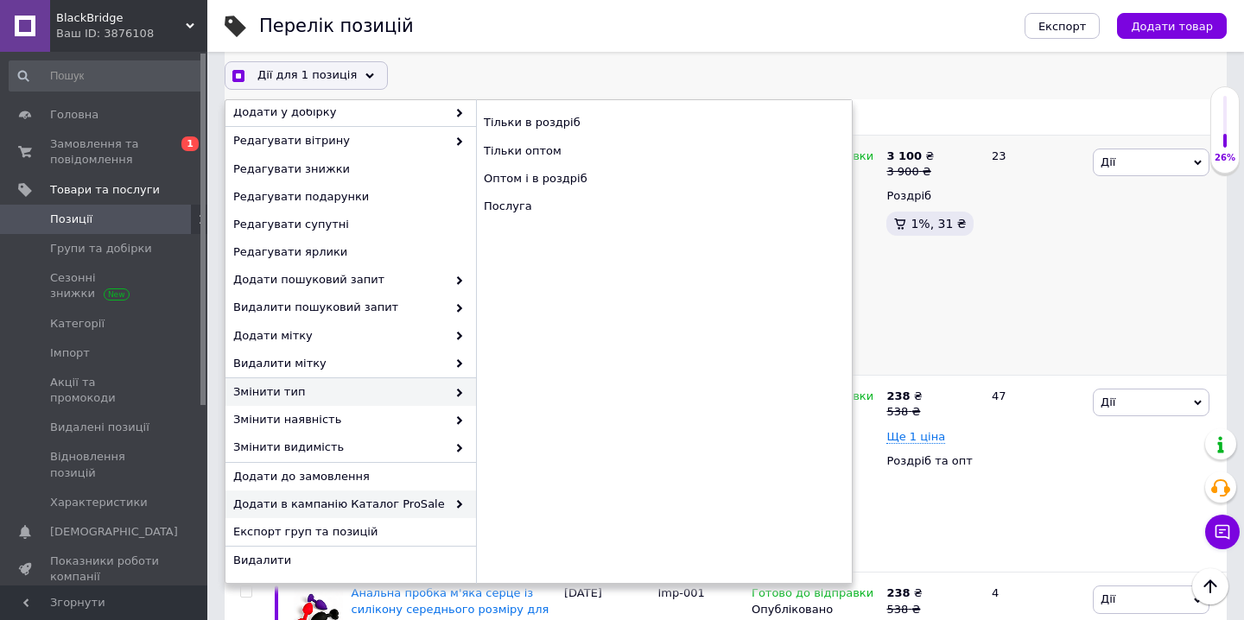
click at [422, 505] on span "Додати в кампанію Каталог ProSale" at bounding box center [339, 505] width 213 height 16
checkbox input "true"
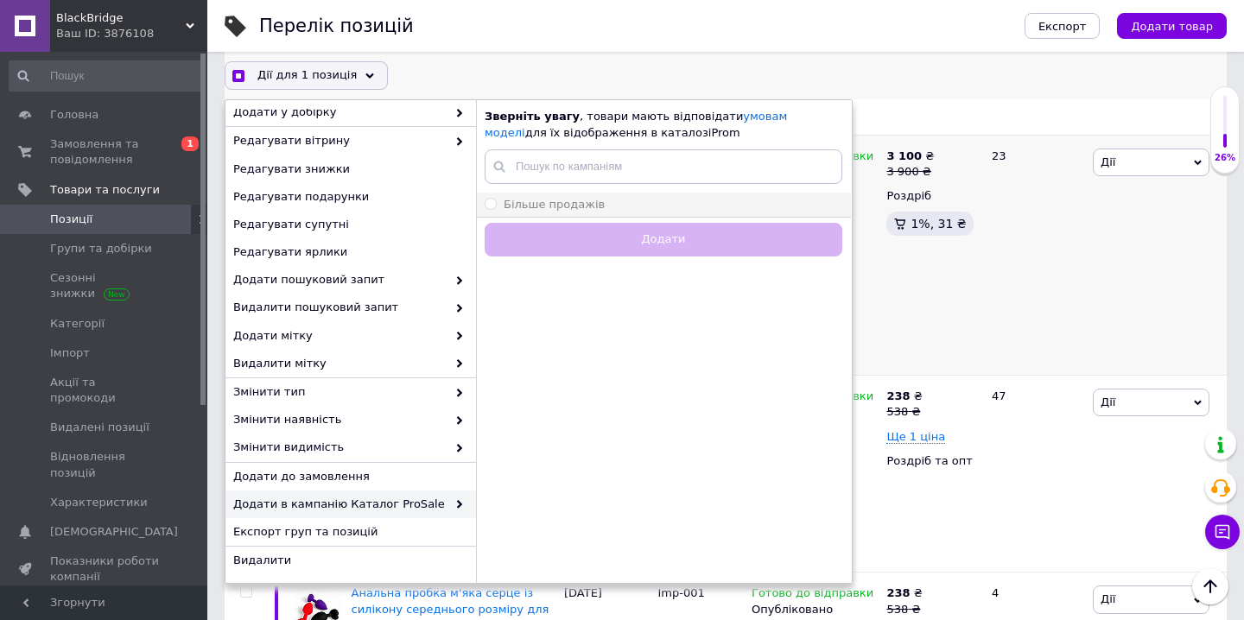
click at [598, 201] on div "Більше продажів" at bounding box center [664, 205] width 358 height 16
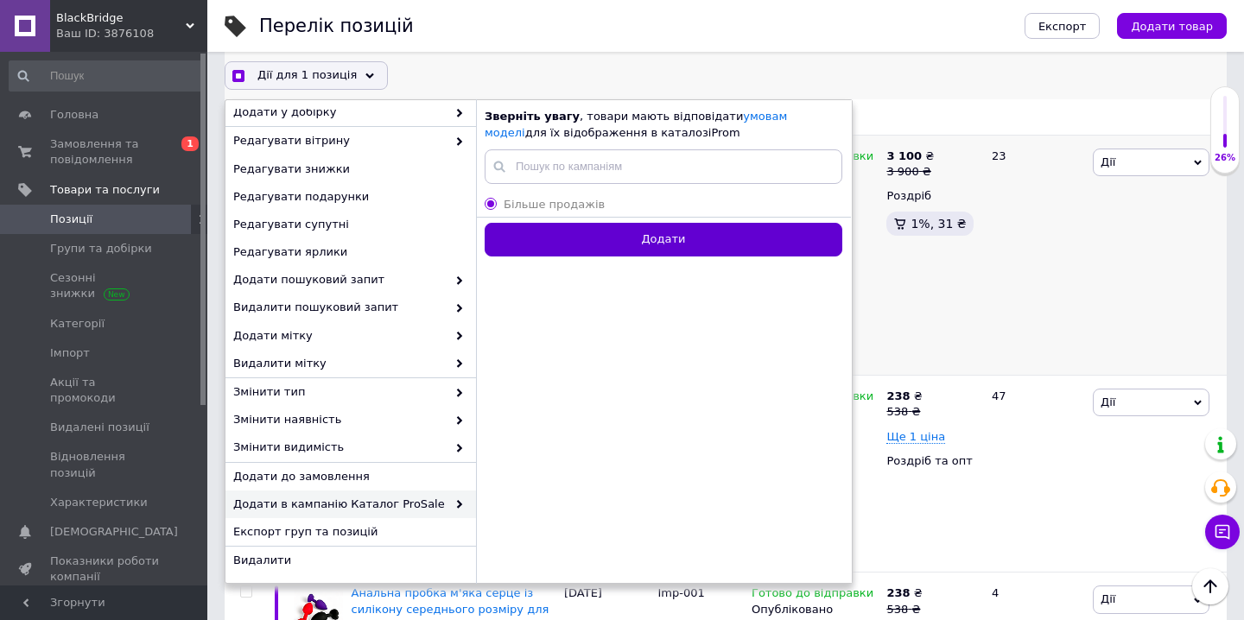
click at [600, 231] on button "Додати" at bounding box center [664, 240] width 358 height 34
radio input "false"
checkbox input "true"
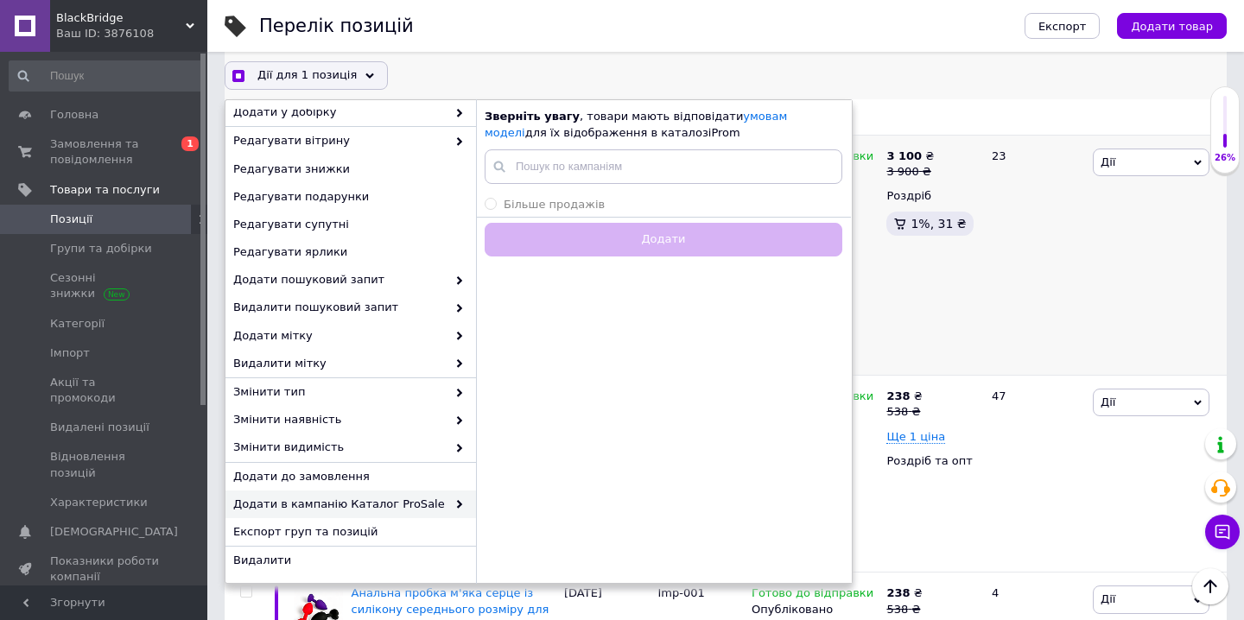
checkbox input "false"
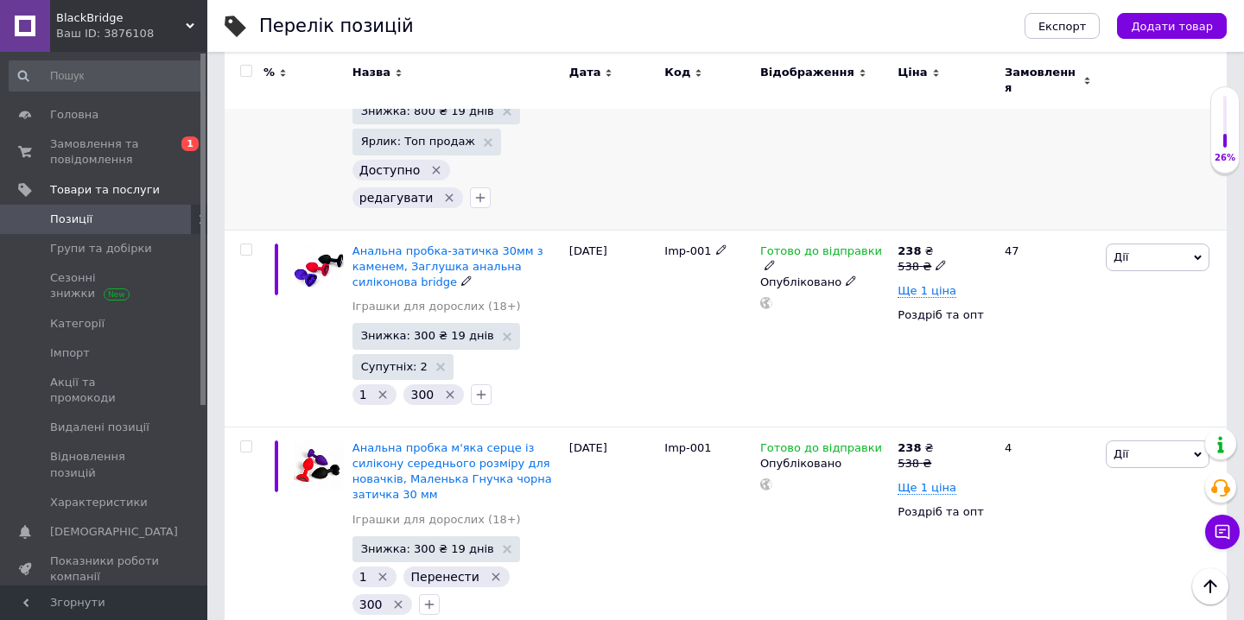
scroll to position [3344, 0]
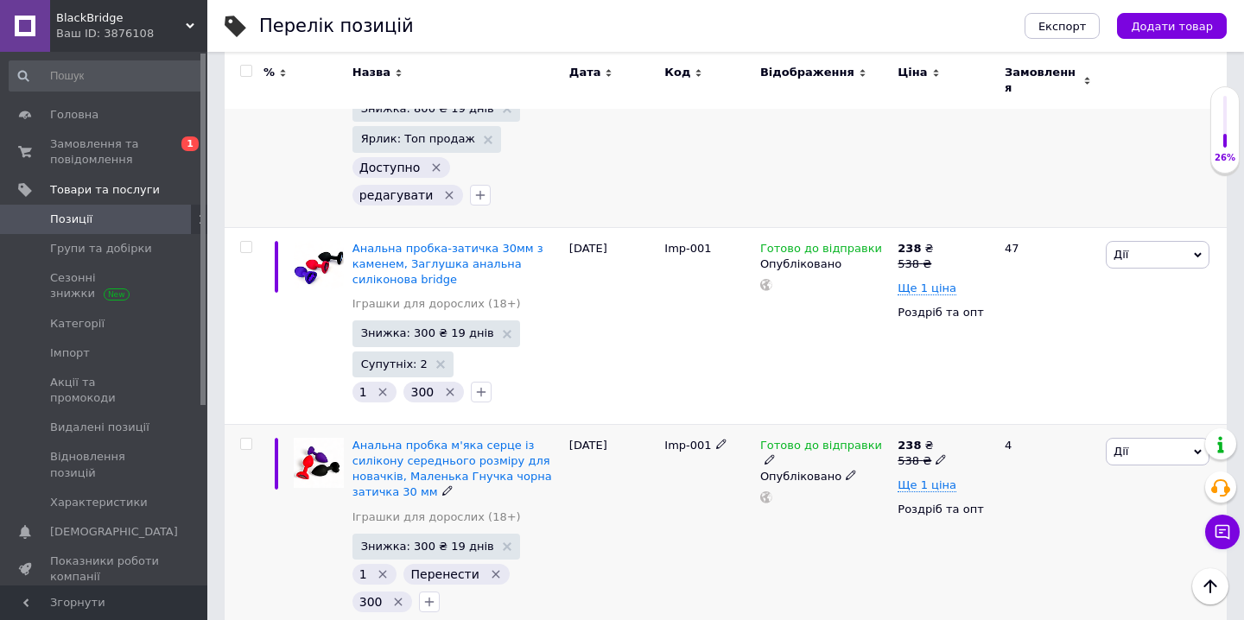
click at [492, 571] on icon "Видалити мітку" at bounding box center [496, 575] width 8 height 8
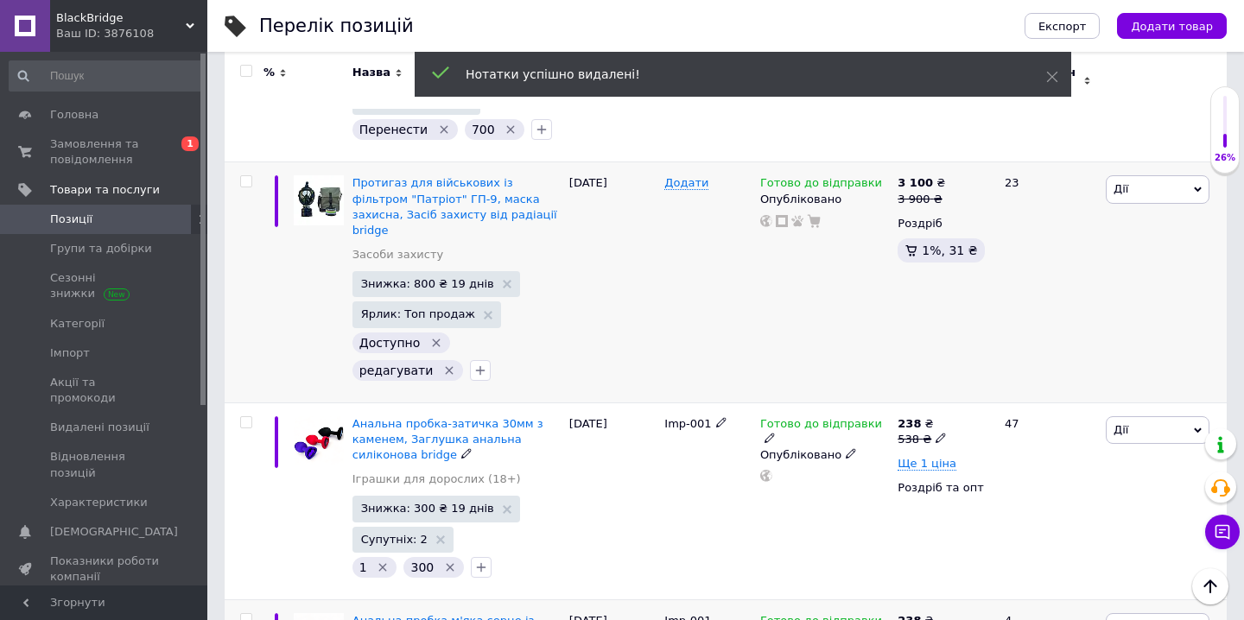
scroll to position [3177, 0]
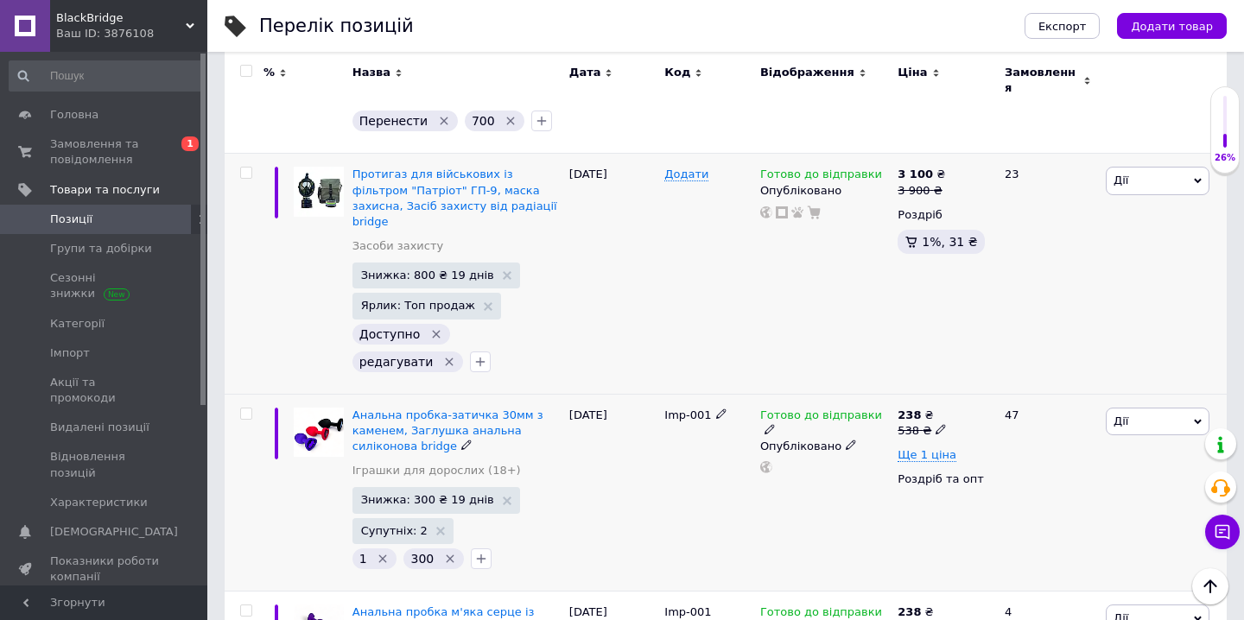
click at [938, 424] on icon at bounding box center [941, 429] width 10 height 10
type input "500"
click at [936, 425] on use at bounding box center [941, 430] width 10 height 10
type input "5"
type input "499"
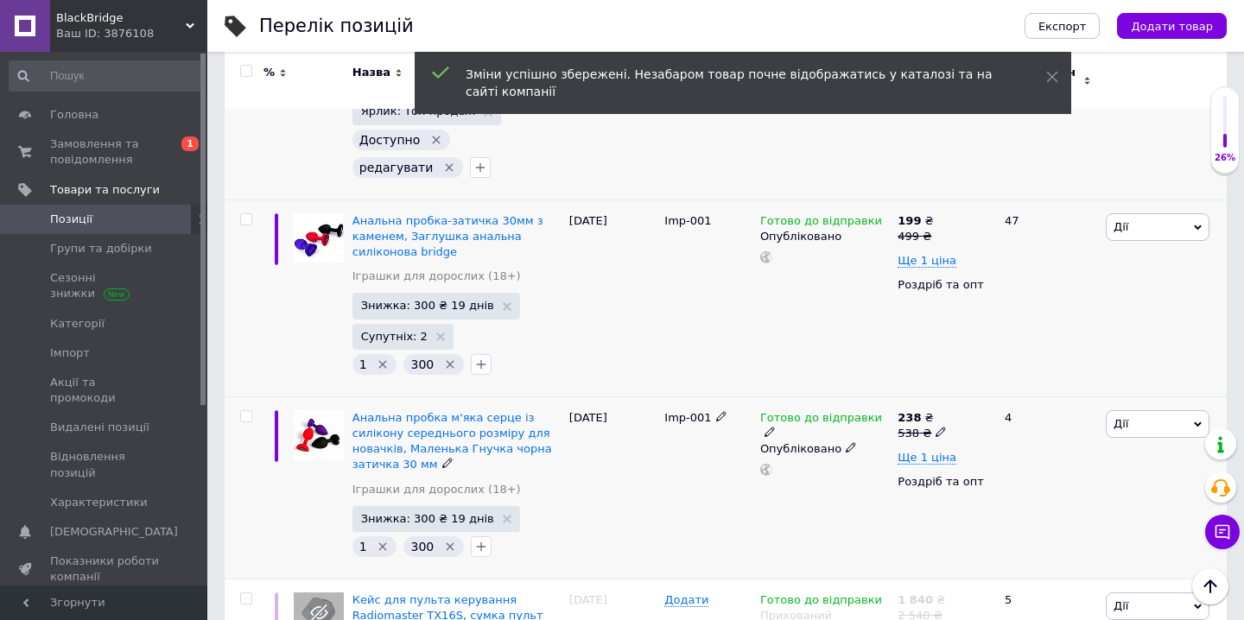
scroll to position [3375, 0]
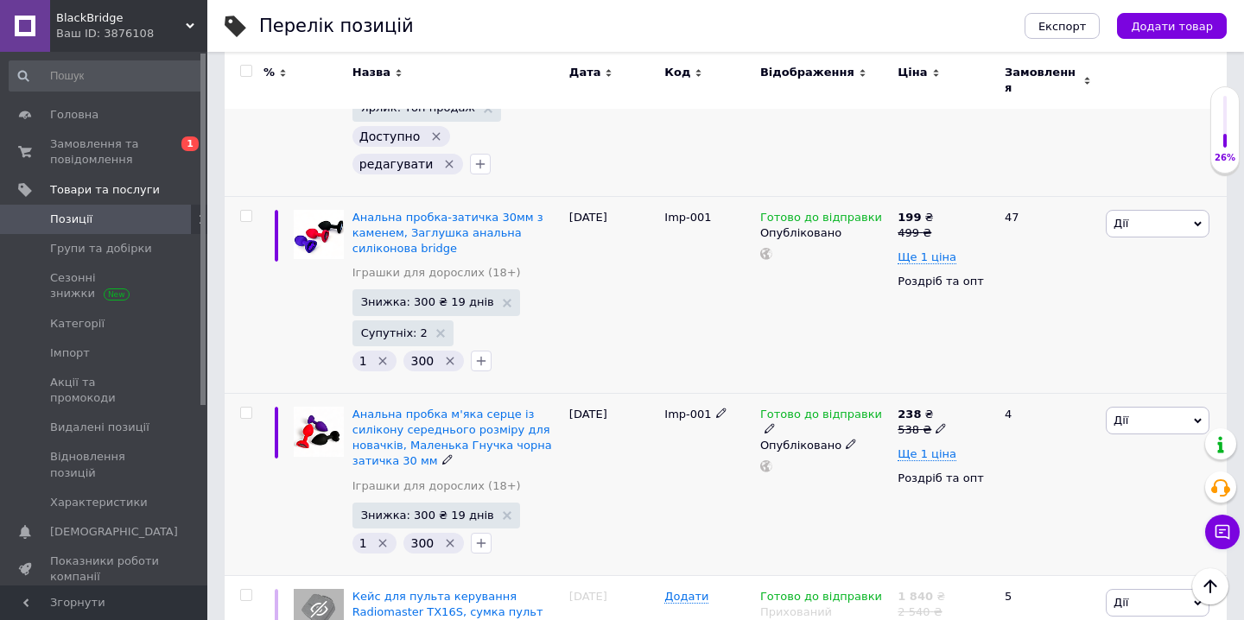
click at [247, 408] on input "checkbox" at bounding box center [245, 413] width 11 height 11
checkbox input "true"
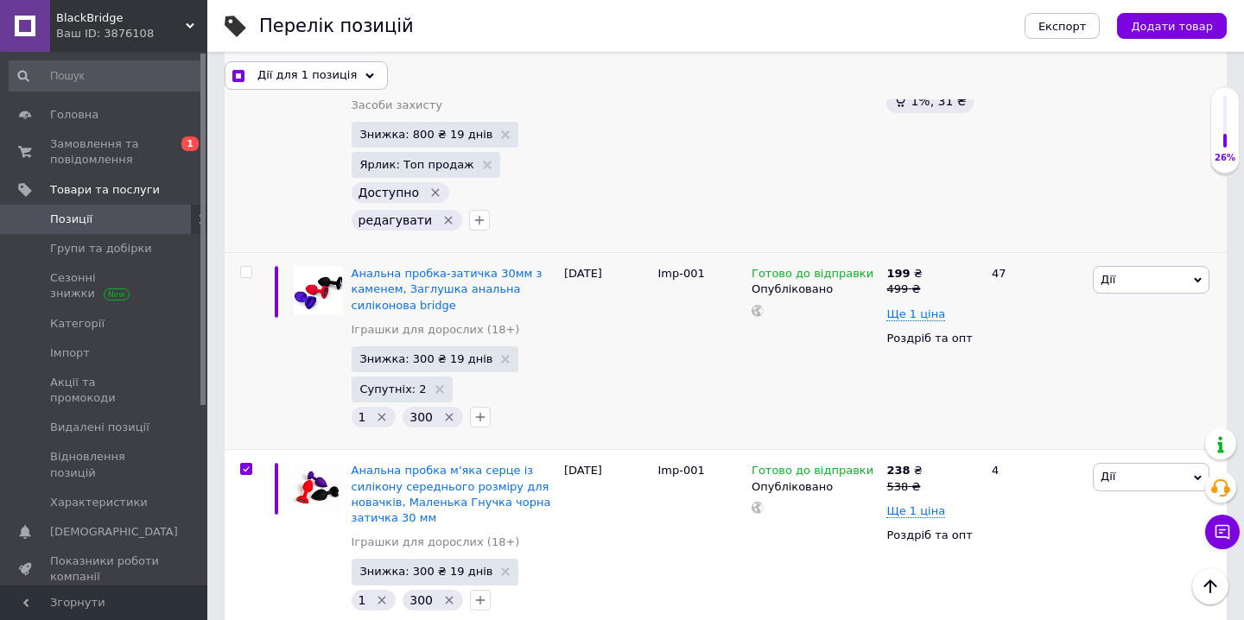
click at [313, 86] on div "Дії для 1 позиція" at bounding box center [306, 75] width 163 height 28
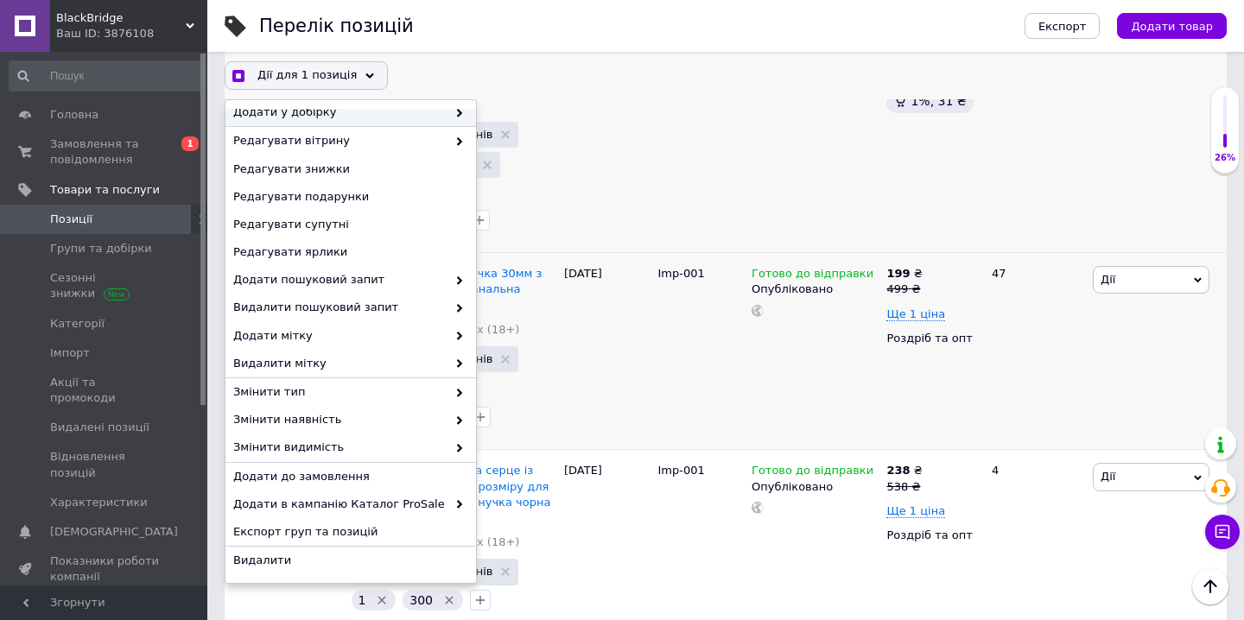
scroll to position [122, 0]
click at [289, 565] on span "Видалити" at bounding box center [348, 561] width 231 height 16
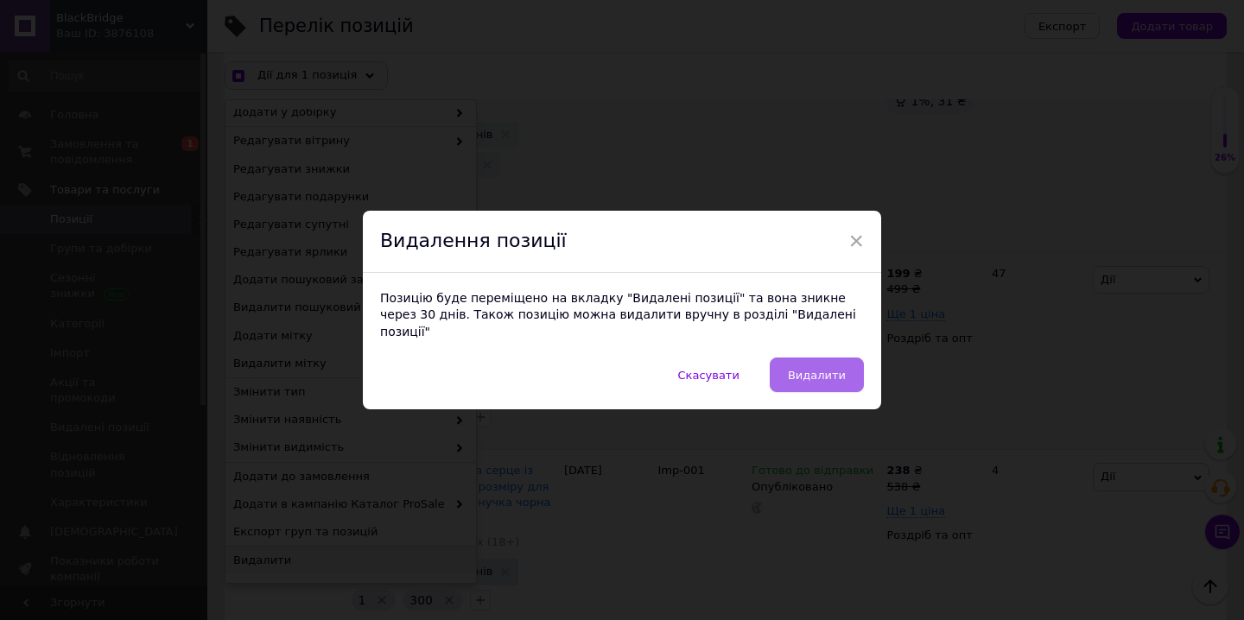
click at [792, 369] on span "Видалити" at bounding box center [817, 375] width 58 height 13
checkbox input "true"
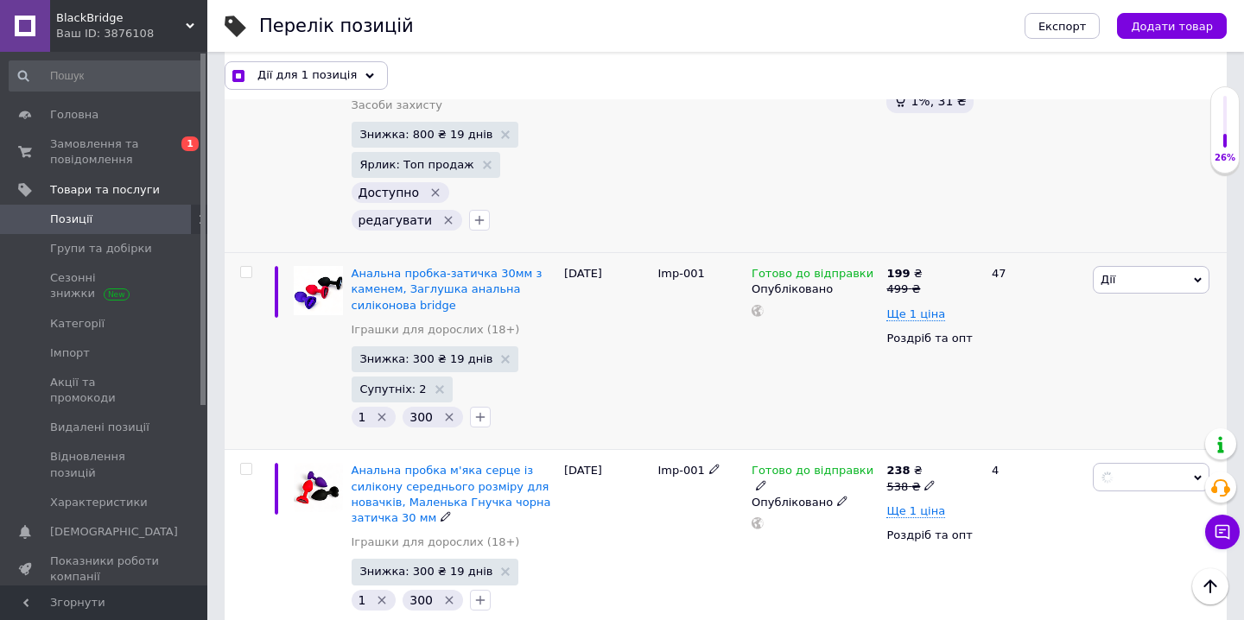
checkbox input "false"
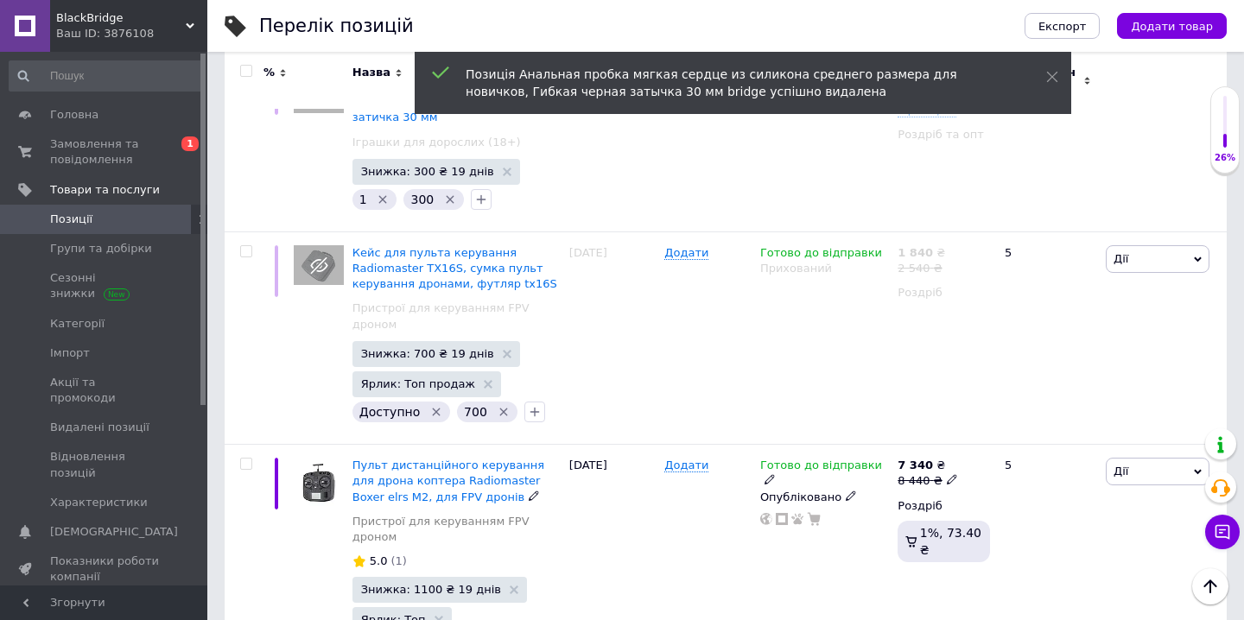
scroll to position [3719, 0]
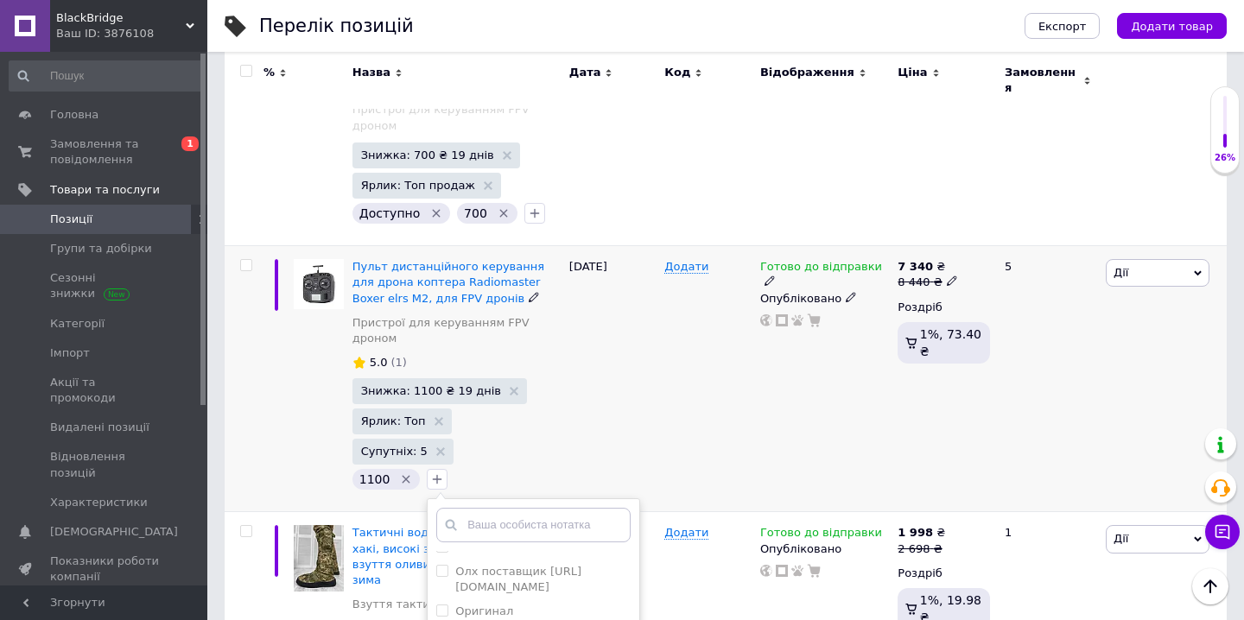
scroll to position [3925, 0]
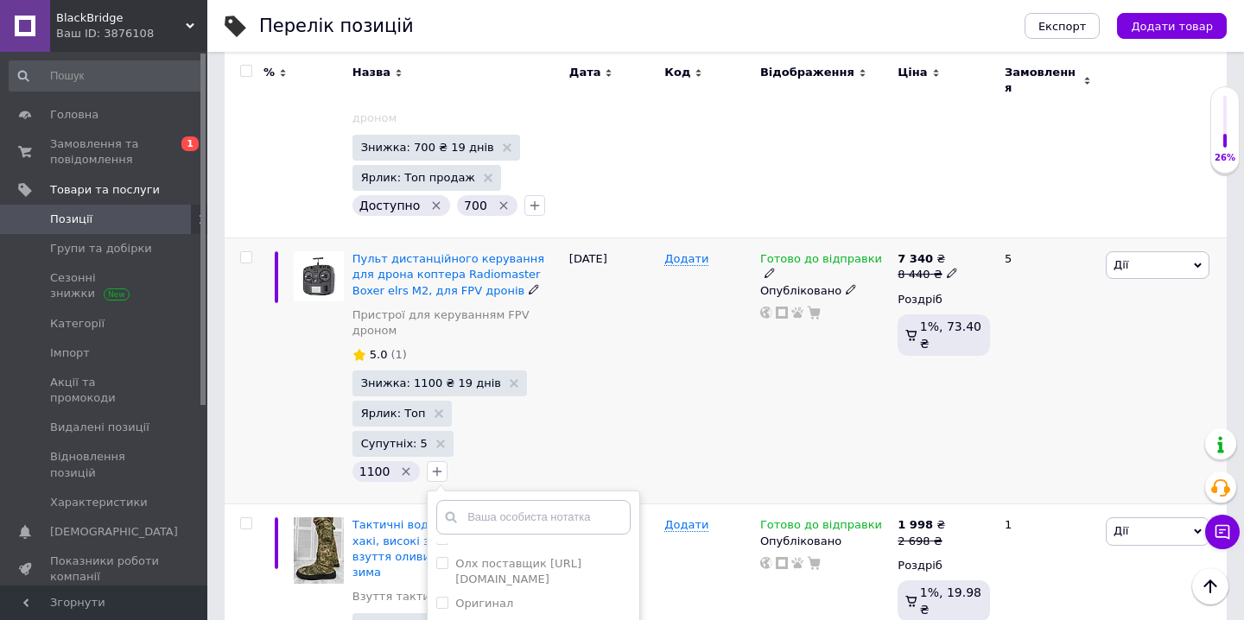
checkbox input "true"
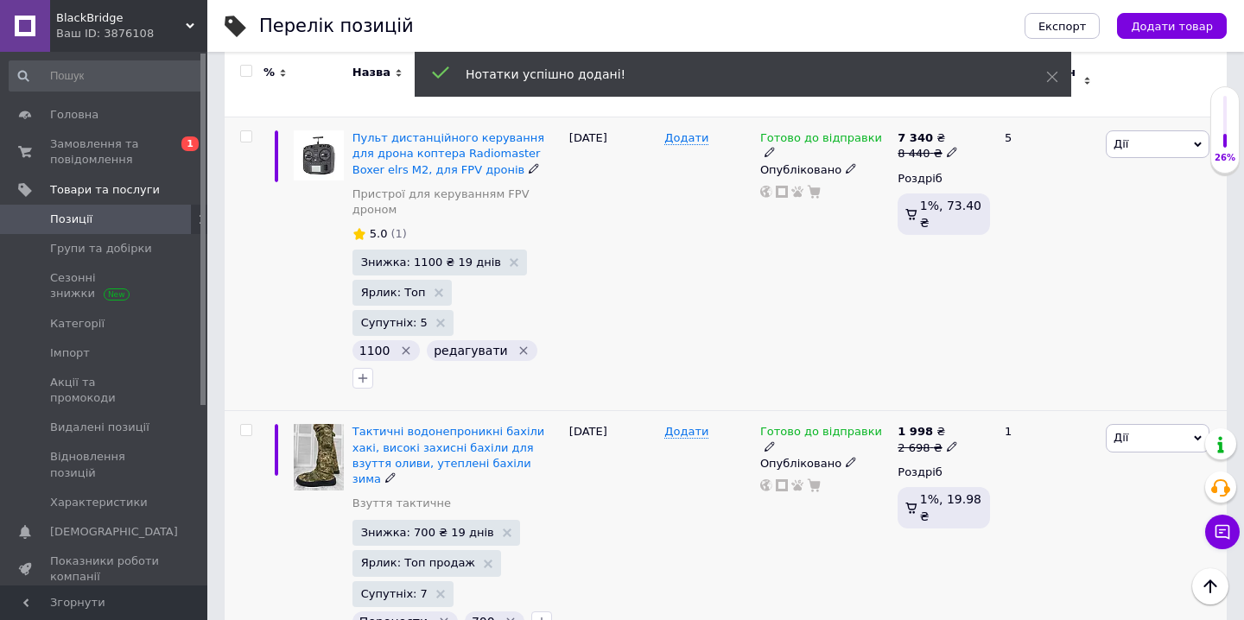
scroll to position [4056, 0]
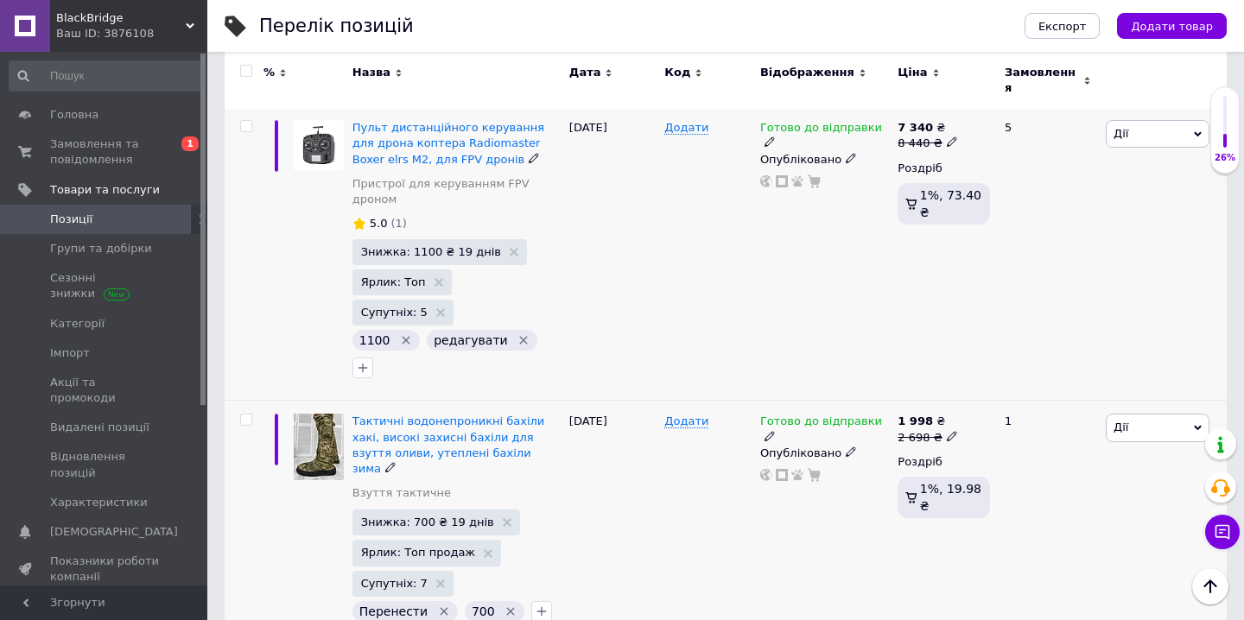
click at [441, 607] on icon "Видалити мітку" at bounding box center [445, 611] width 8 height 8
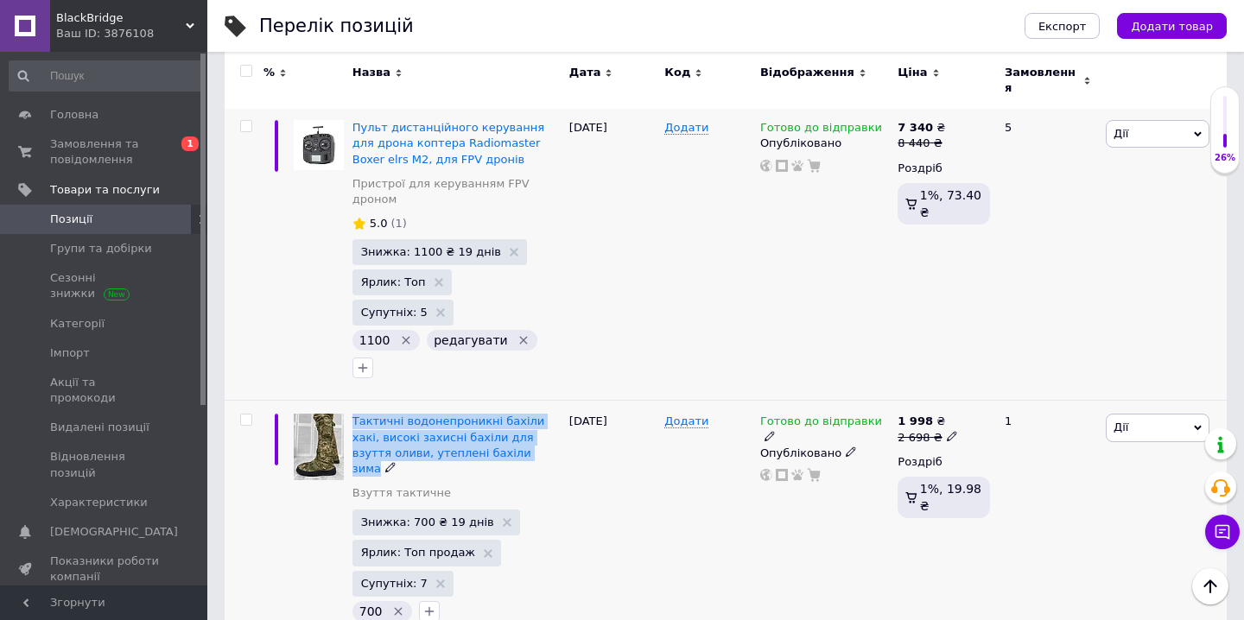
drag, startPoint x: 355, startPoint y: 175, endPoint x: 506, endPoint y: 221, distance: 158.0
click at [506, 401] on div "Тактичні водонепроникні бахіли хакі, високі захисні бахіли для взуття оливи, ут…" at bounding box center [456, 523] width 217 height 244
copy span "Тактичні водонепроникні бахіли хакі, високі захисні бахіли для взуття оливи, ут…"
click at [608, 401] on div "12.06.2025" at bounding box center [613, 523] width 96 height 244
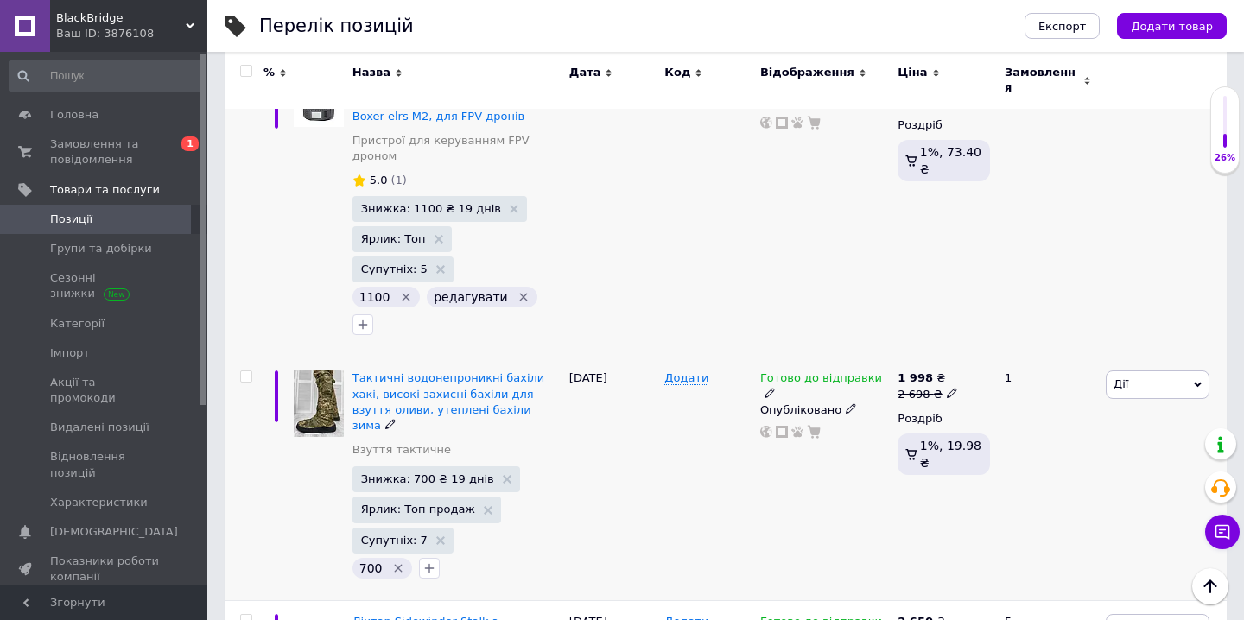
scroll to position [4116, 0]
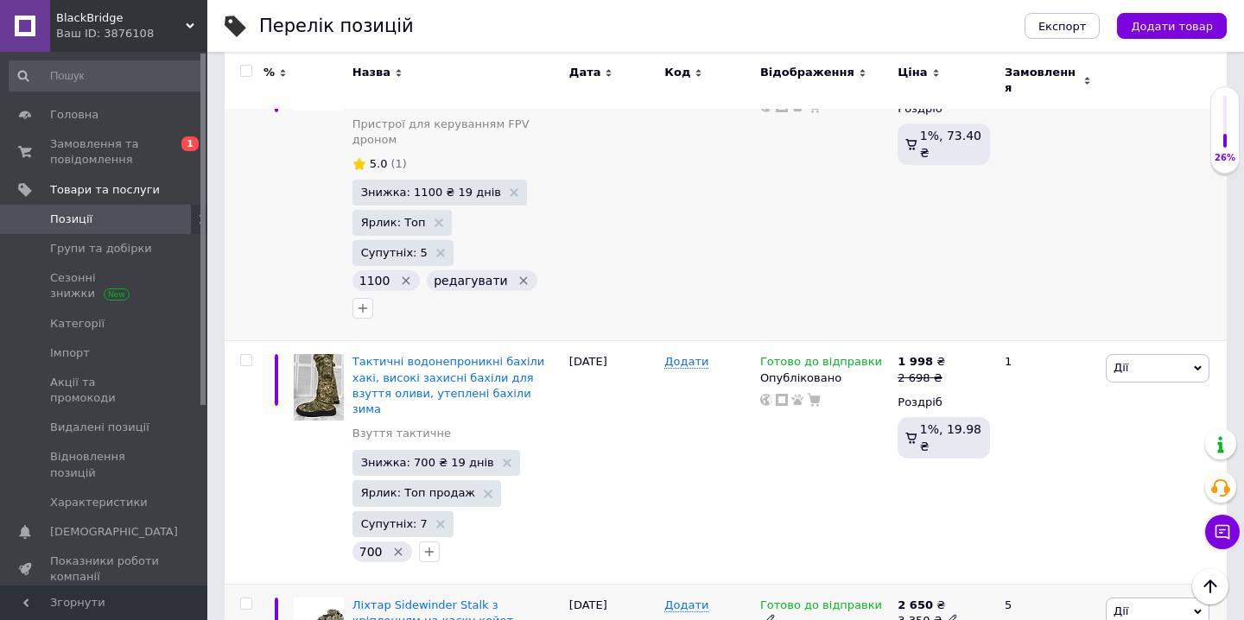
drag, startPoint x: 359, startPoint y: 350, endPoint x: 508, endPoint y: 384, distance: 152.4
click at [508, 598] on div "Ліхтар Sidewinder Stalk з кріпленням на каску койот, тактичний ліхтар (електрон…" at bounding box center [457, 629] width 208 height 63
drag, startPoint x: 351, startPoint y: 349, endPoint x: 559, endPoint y: 391, distance: 212.3
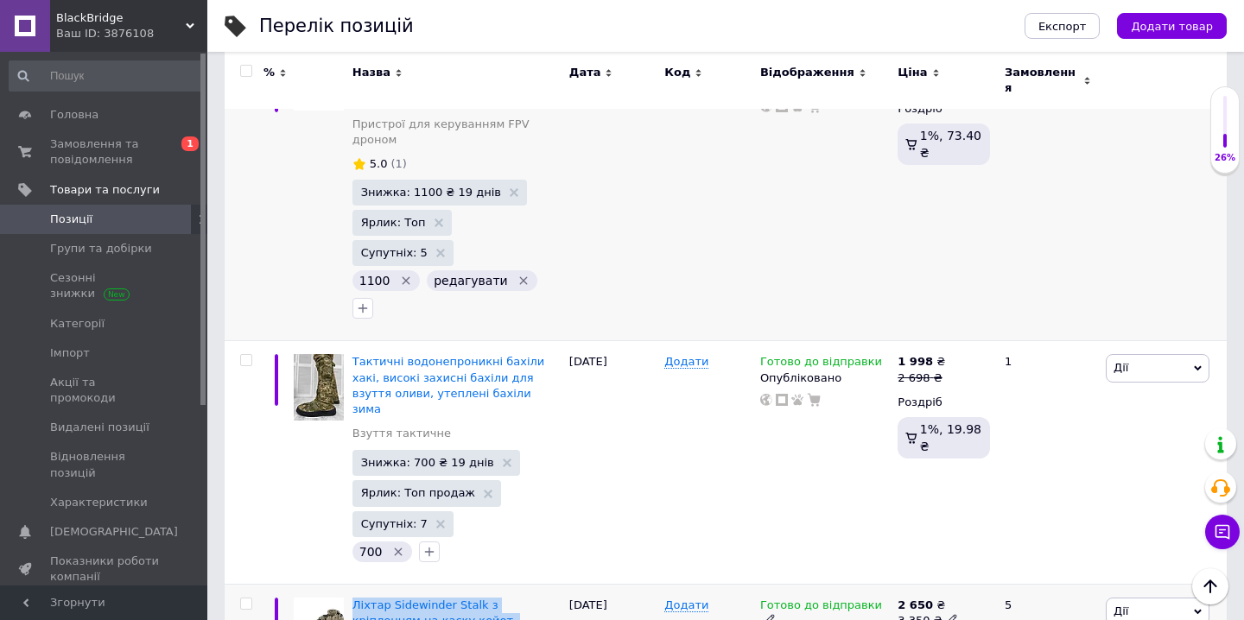
copy span "Ліхтар Sidewinder Stalk з кріпленням на каску койот, тактичний ліхтар (електрон…"
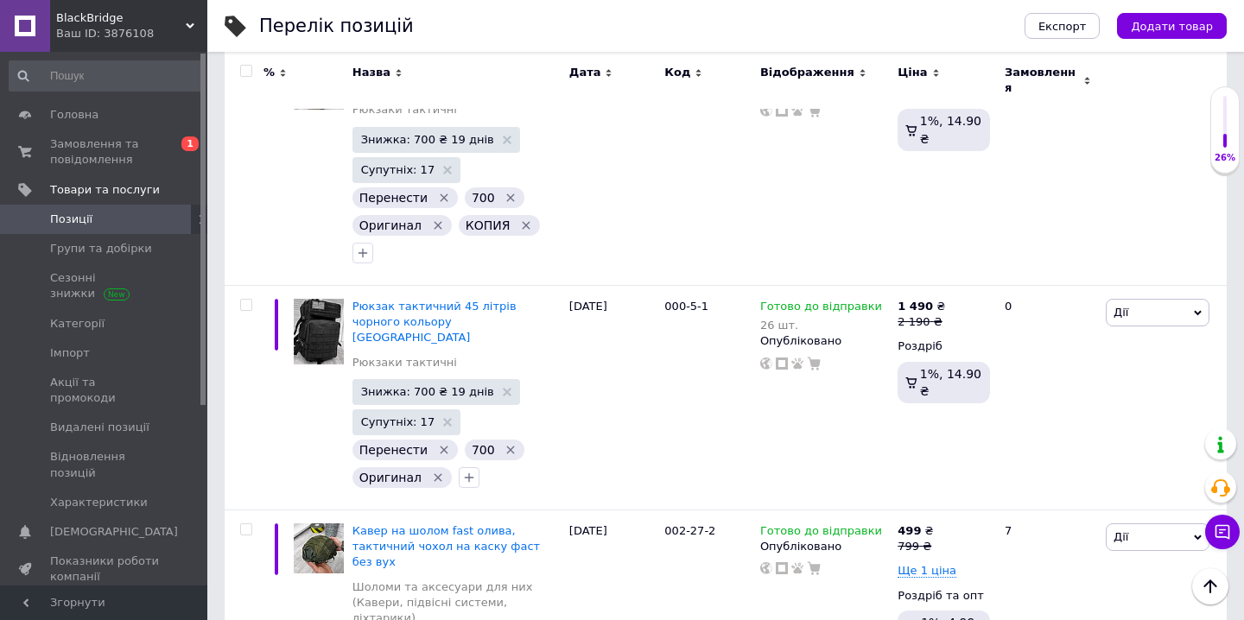
scroll to position [4543, 0]
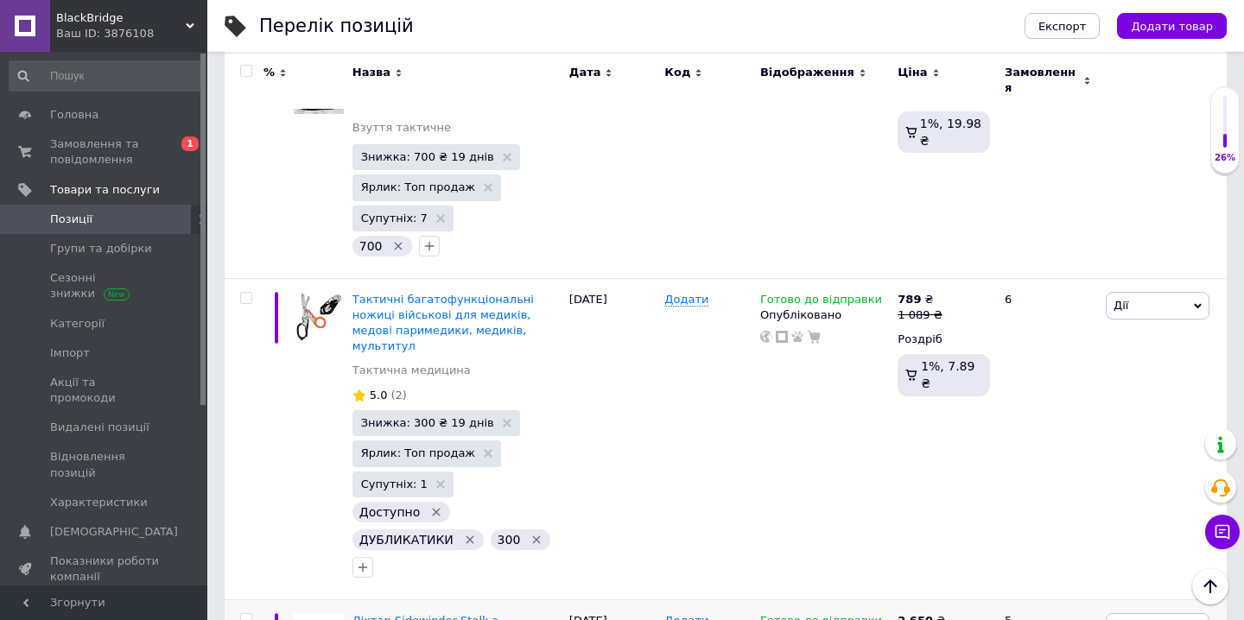
scroll to position [4255, 0]
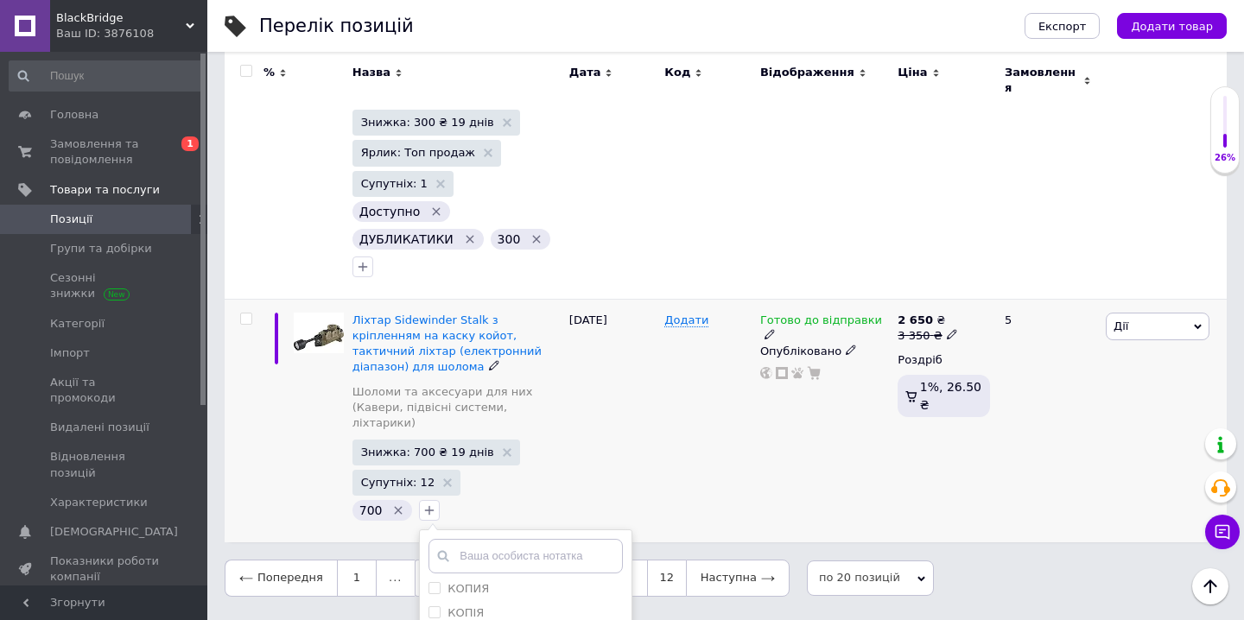
scroll to position [416, 0]
checkbox input "true"
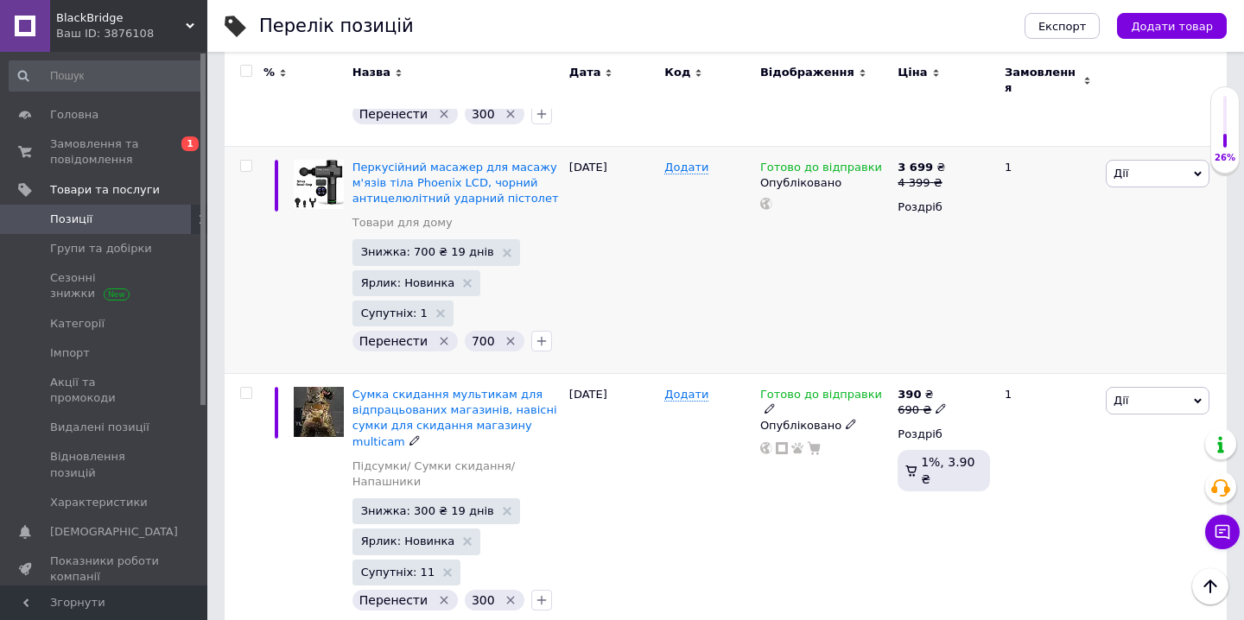
scroll to position [437, 0]
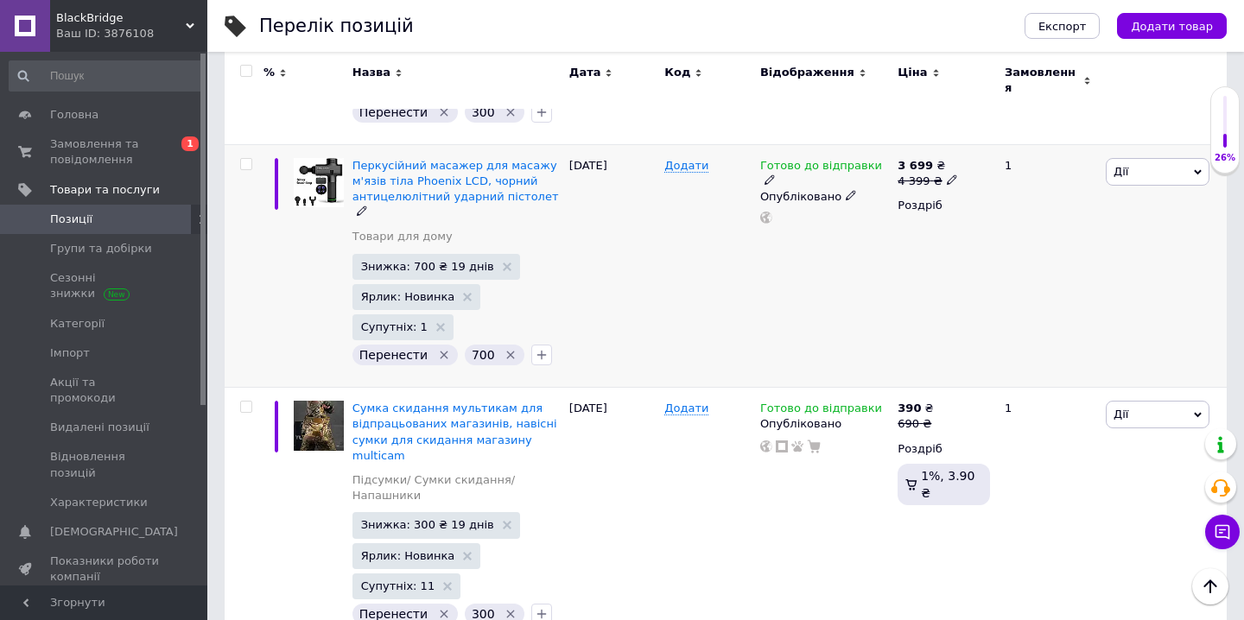
click at [439, 348] on icon "Видалити мітку" at bounding box center [444, 355] width 14 height 14
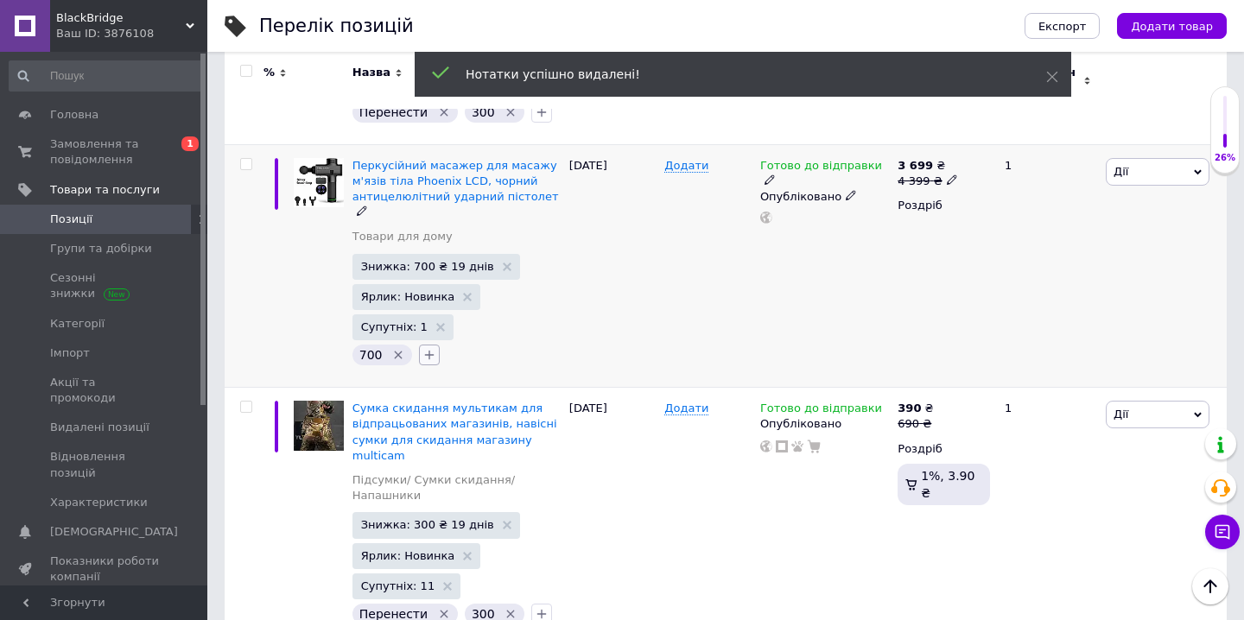
click at [422, 348] on icon "button" at bounding box center [429, 355] width 14 height 14
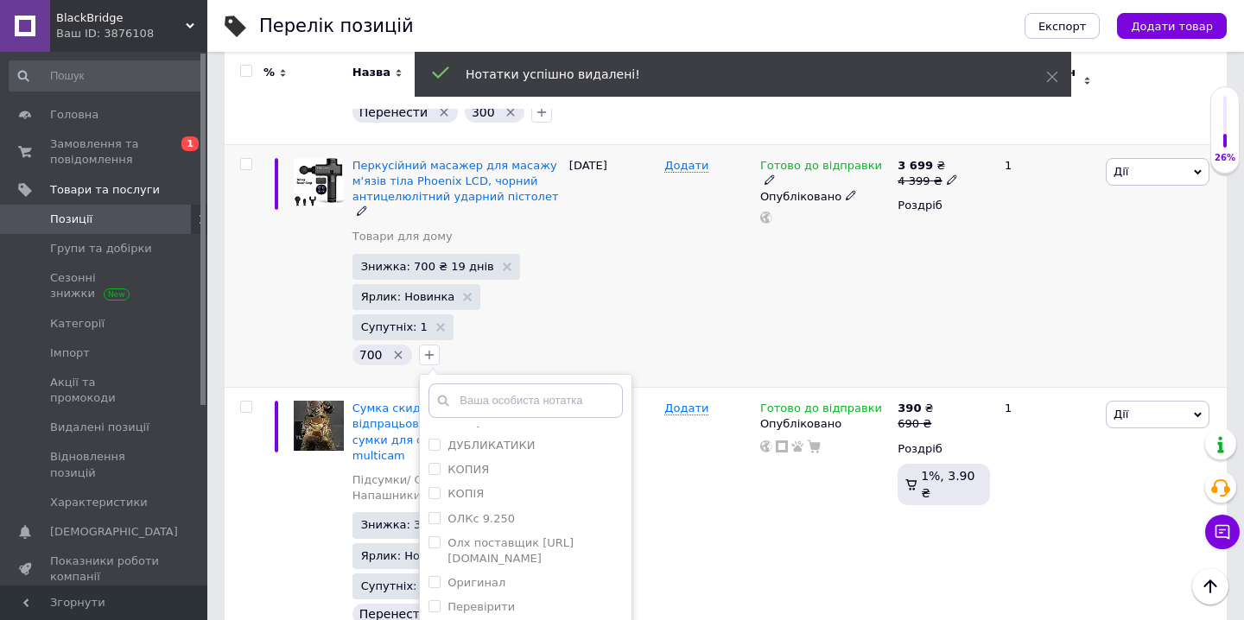
scroll to position [416, 0]
click at [491, 554] on label "редагувати" at bounding box center [482, 560] width 68 height 13
checkbox input "true"
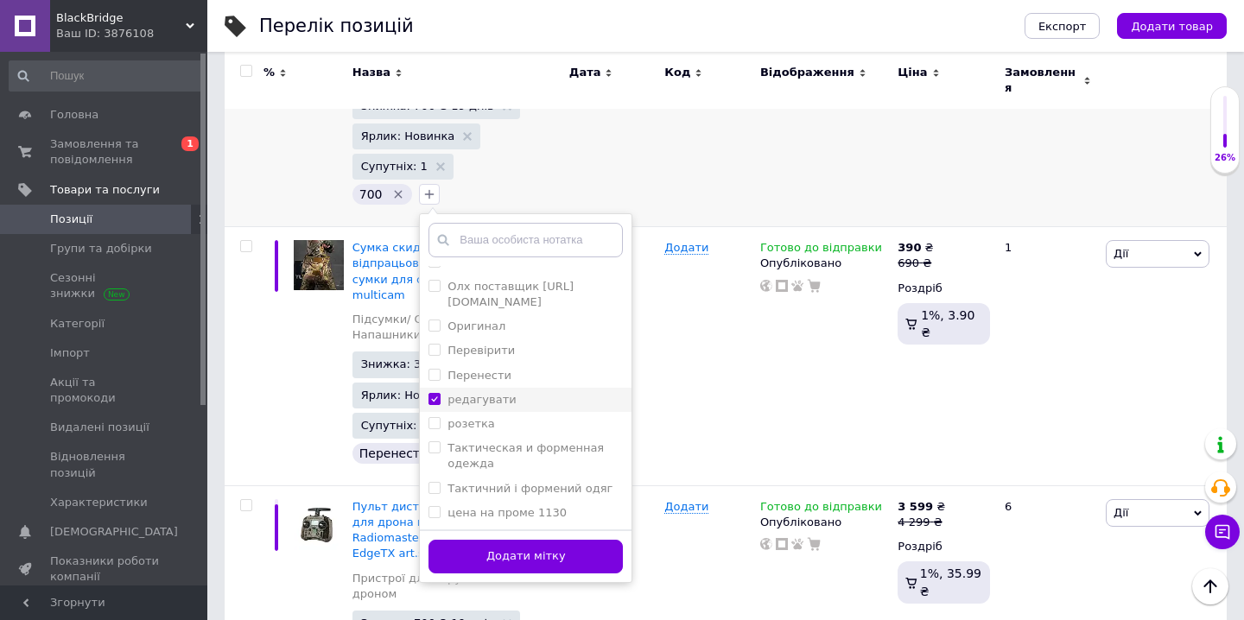
scroll to position [601, 0]
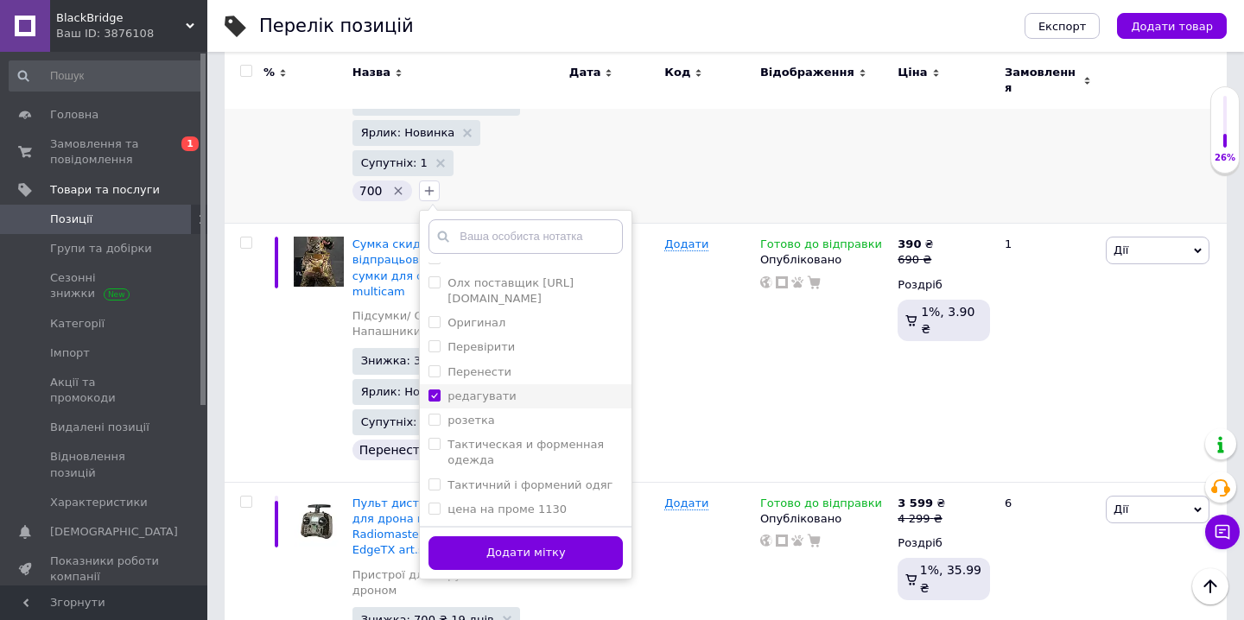
click at [491, 537] on button "Додати мітку" at bounding box center [526, 554] width 194 height 34
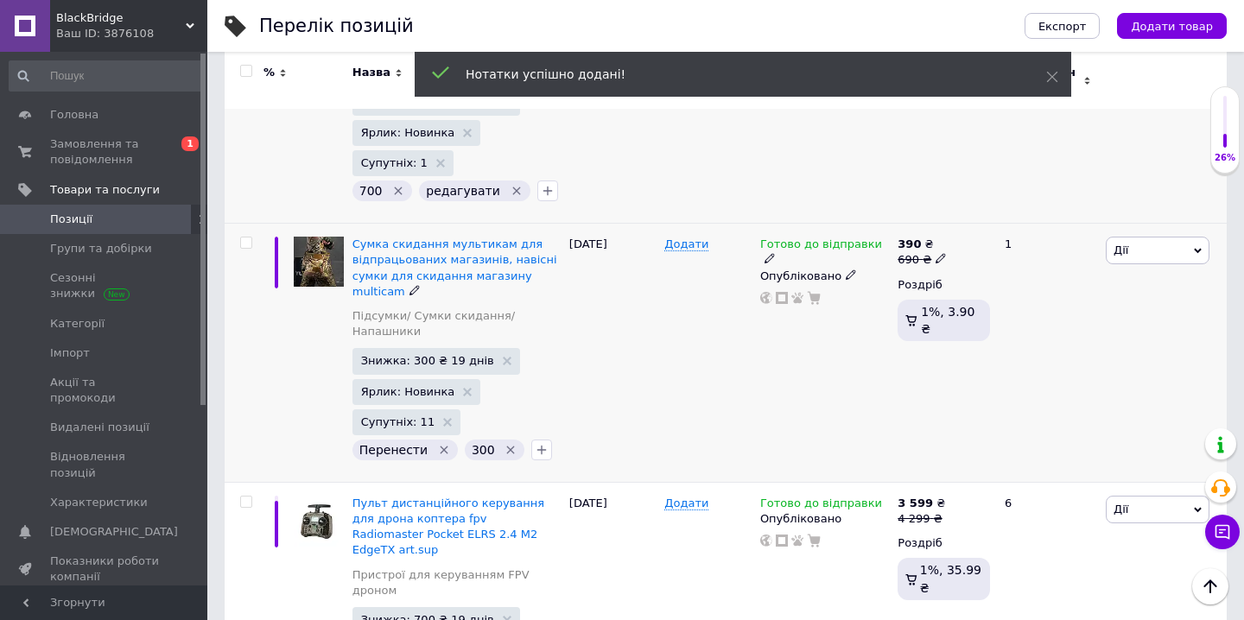
click at [437, 443] on icon "Видалити мітку" at bounding box center [444, 450] width 14 height 14
click at [244, 238] on input "checkbox" at bounding box center [245, 243] width 11 height 11
checkbox input "true"
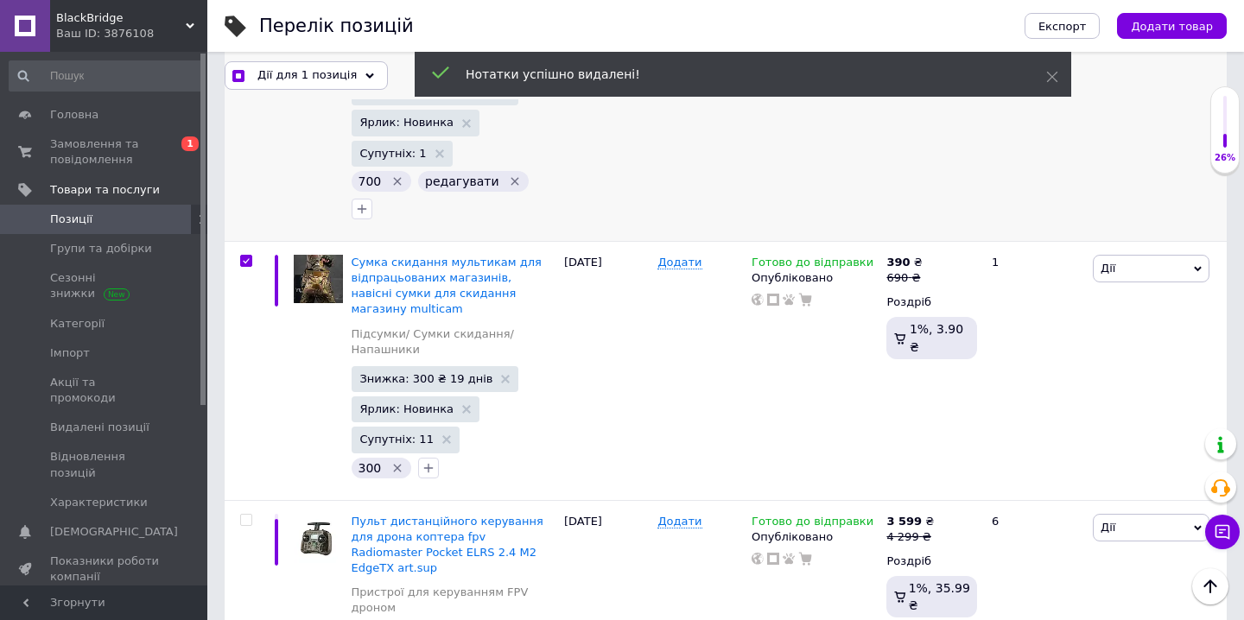
click at [346, 69] on span "Дії для 1 позиція" at bounding box center [306, 75] width 99 height 16
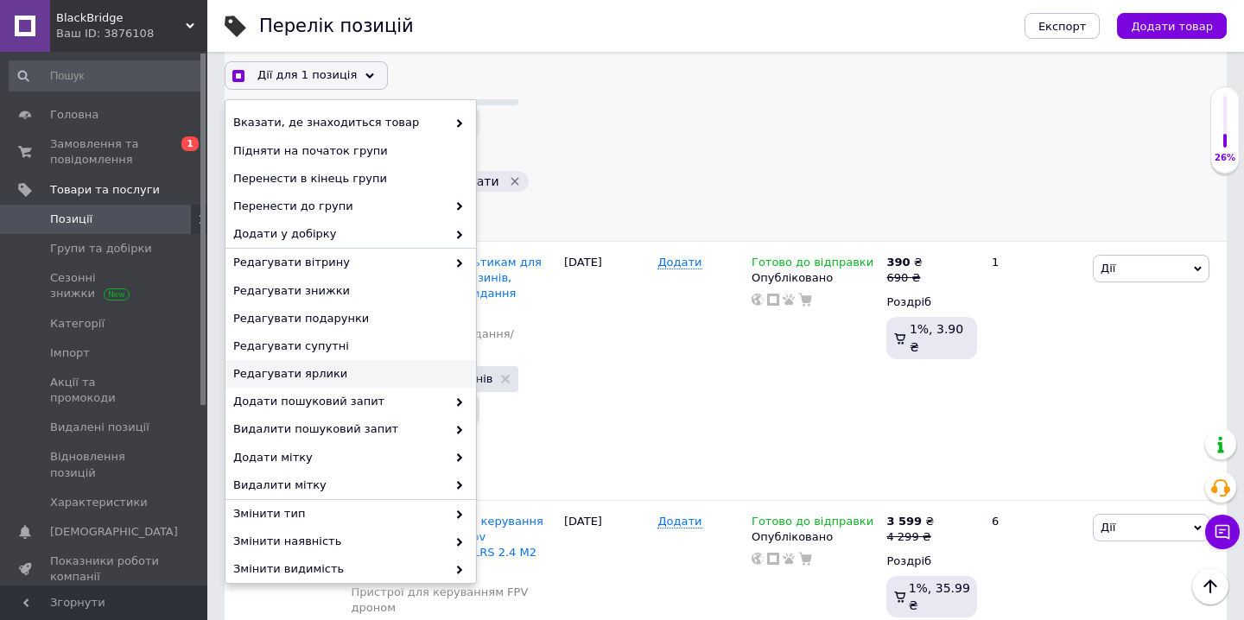
scroll to position [122, 0]
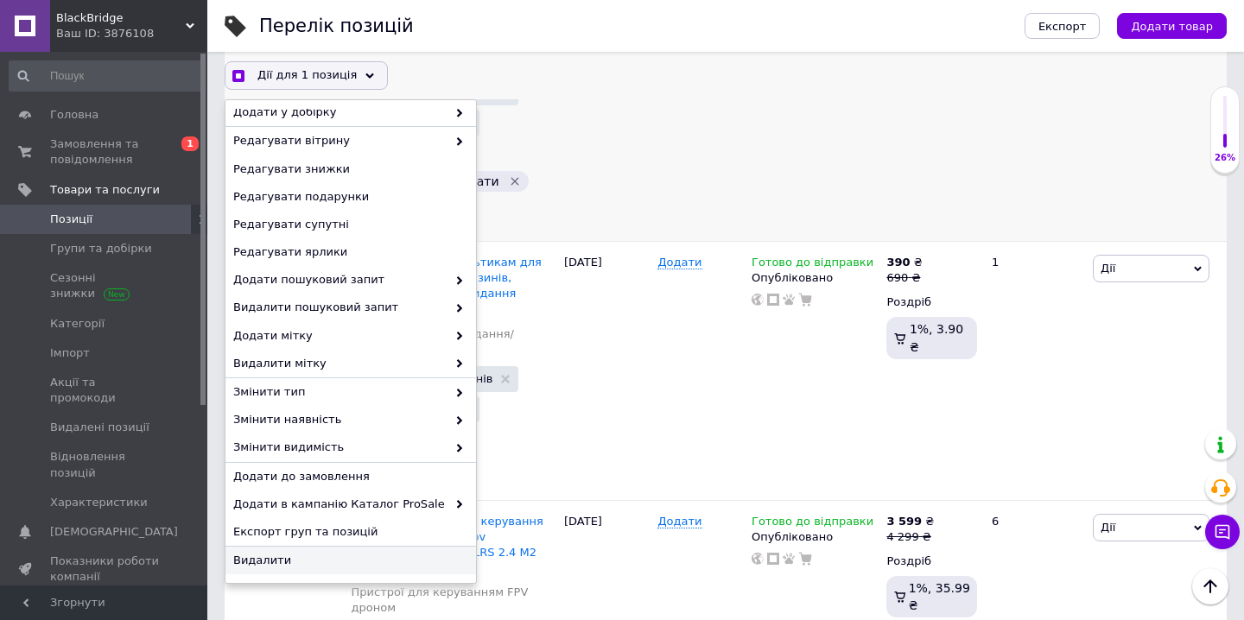
click at [283, 559] on span "Видалити" at bounding box center [348, 561] width 231 height 16
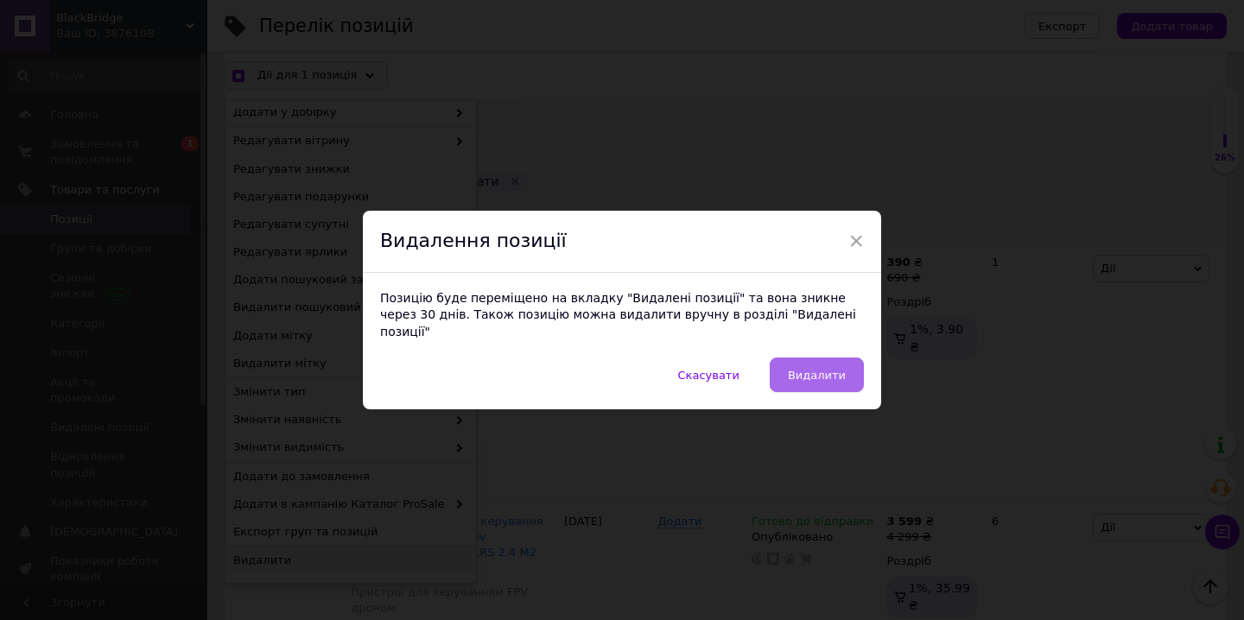
click at [828, 359] on button "Видалити" at bounding box center [817, 375] width 94 height 35
checkbox input "true"
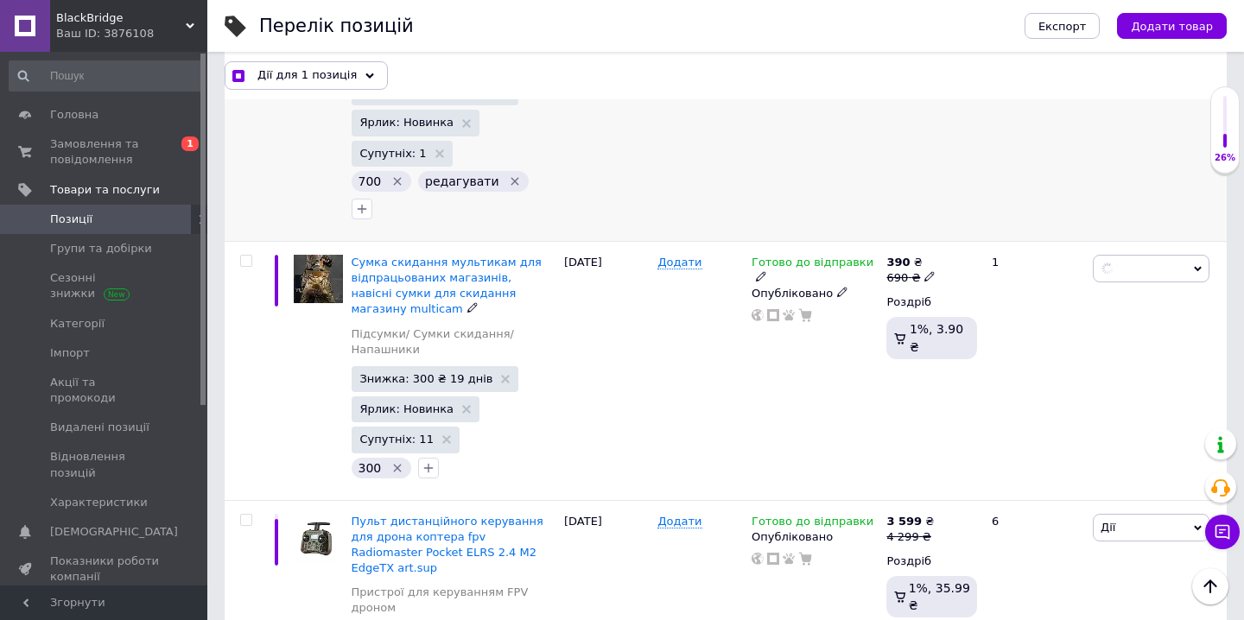
checkbox input "false"
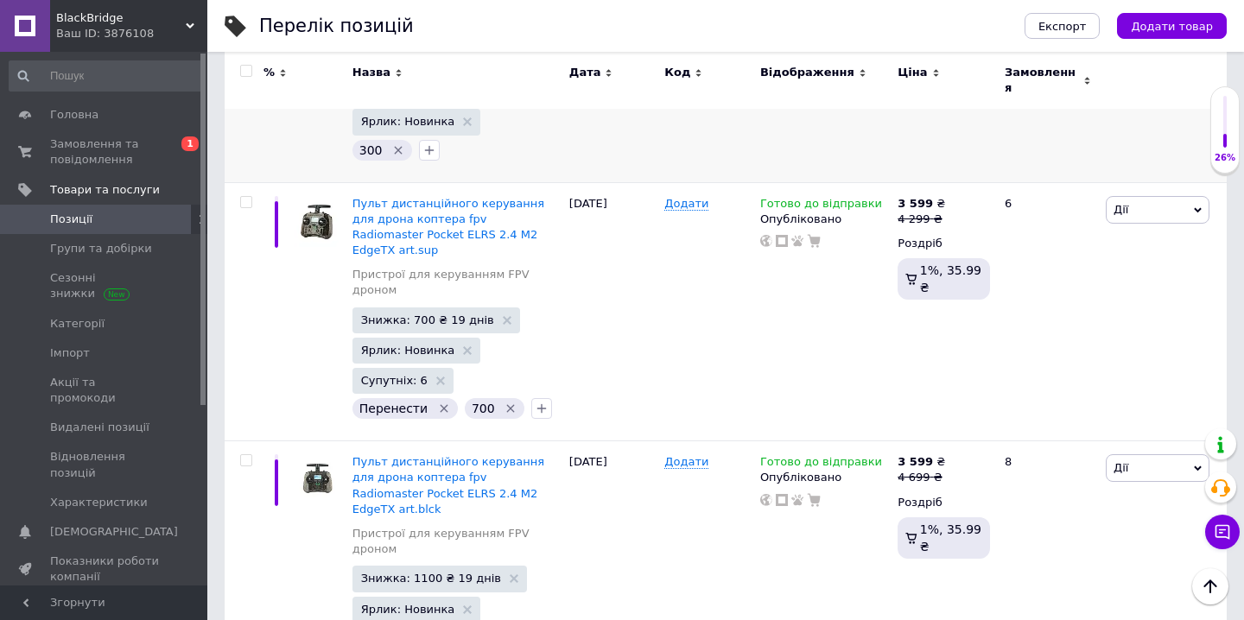
scroll to position [856, 0]
click at [441, 401] on icon "Видалити мітку" at bounding box center [444, 408] width 14 height 14
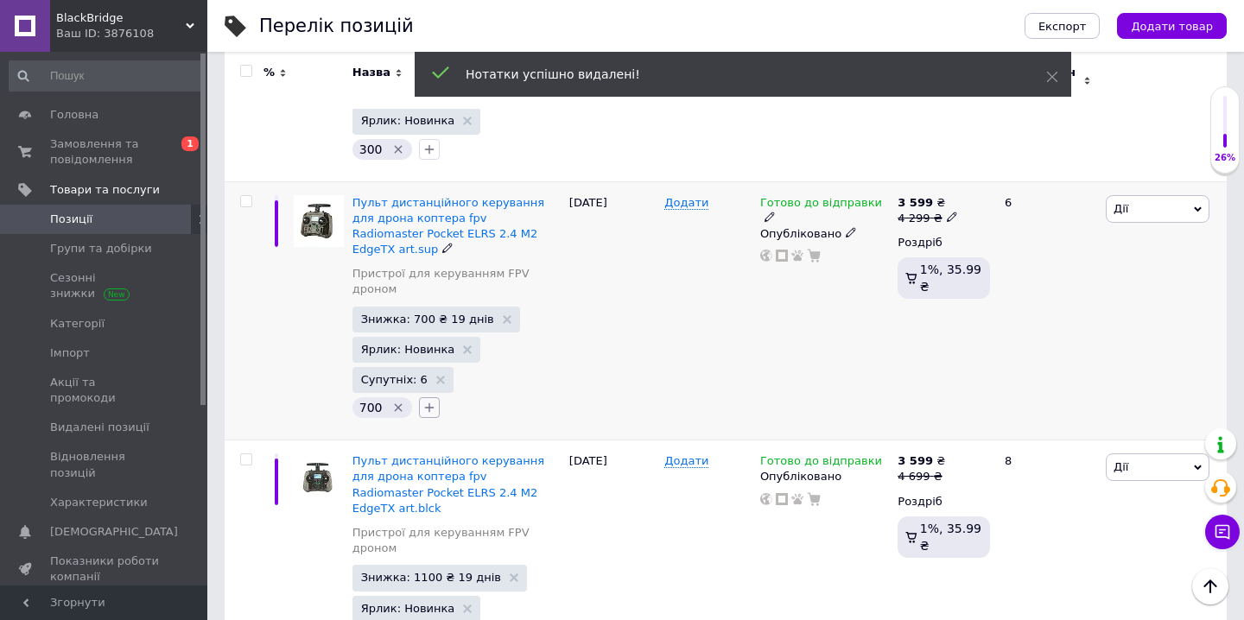
click at [428, 397] on button "button" at bounding box center [429, 407] width 21 height 21
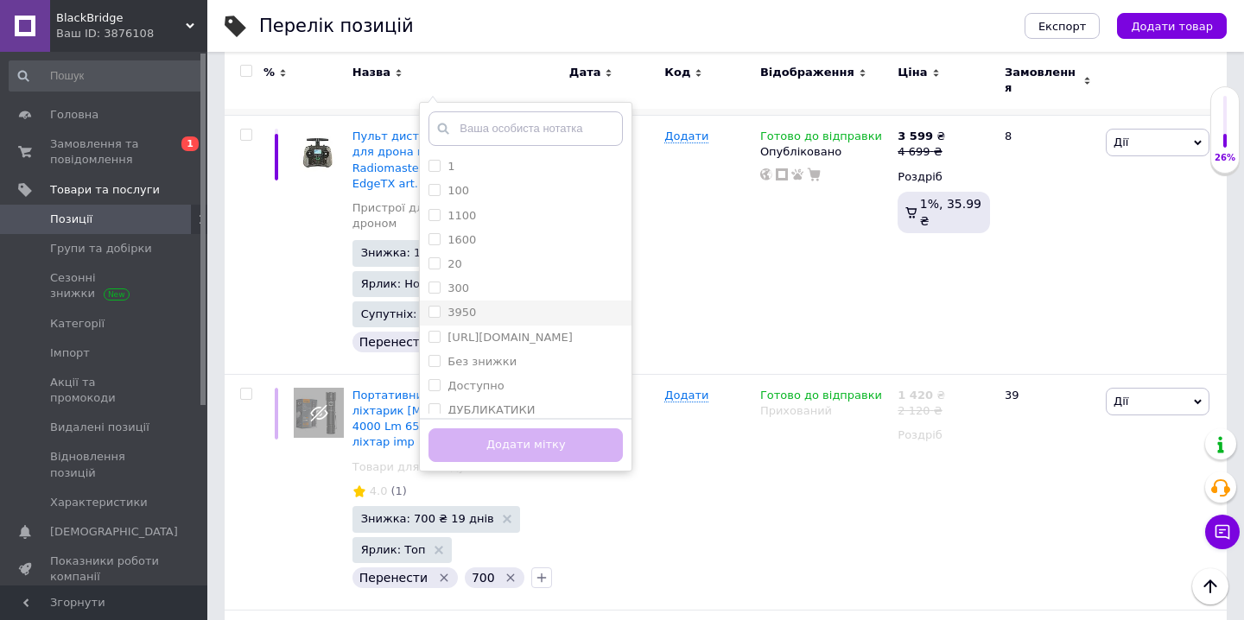
scroll to position [416, 0]
click at [480, 282] on label "редагувати" at bounding box center [482, 288] width 68 height 13
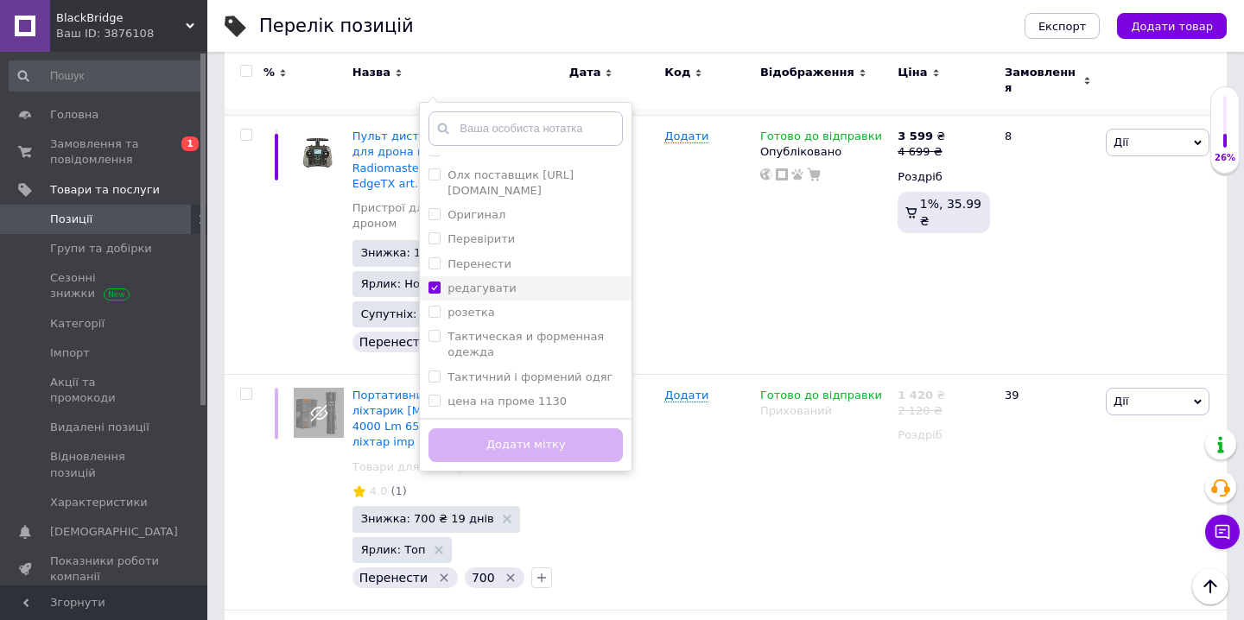
checkbox input "true"
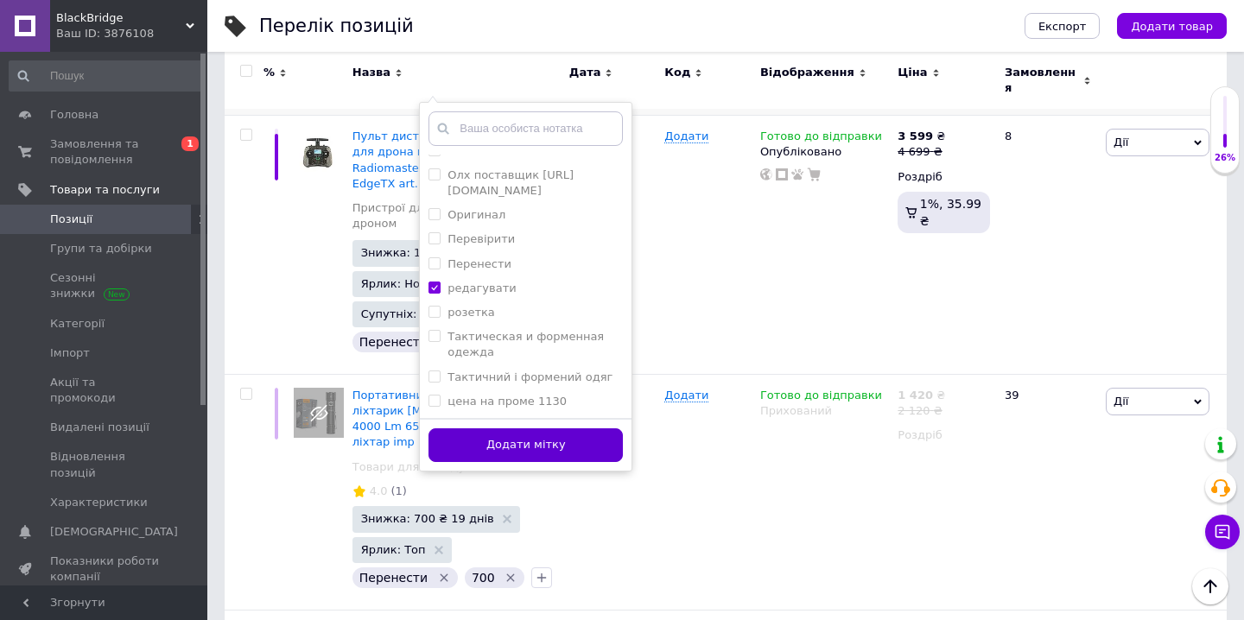
click at [508, 429] on button "Додати мітку" at bounding box center [526, 446] width 194 height 34
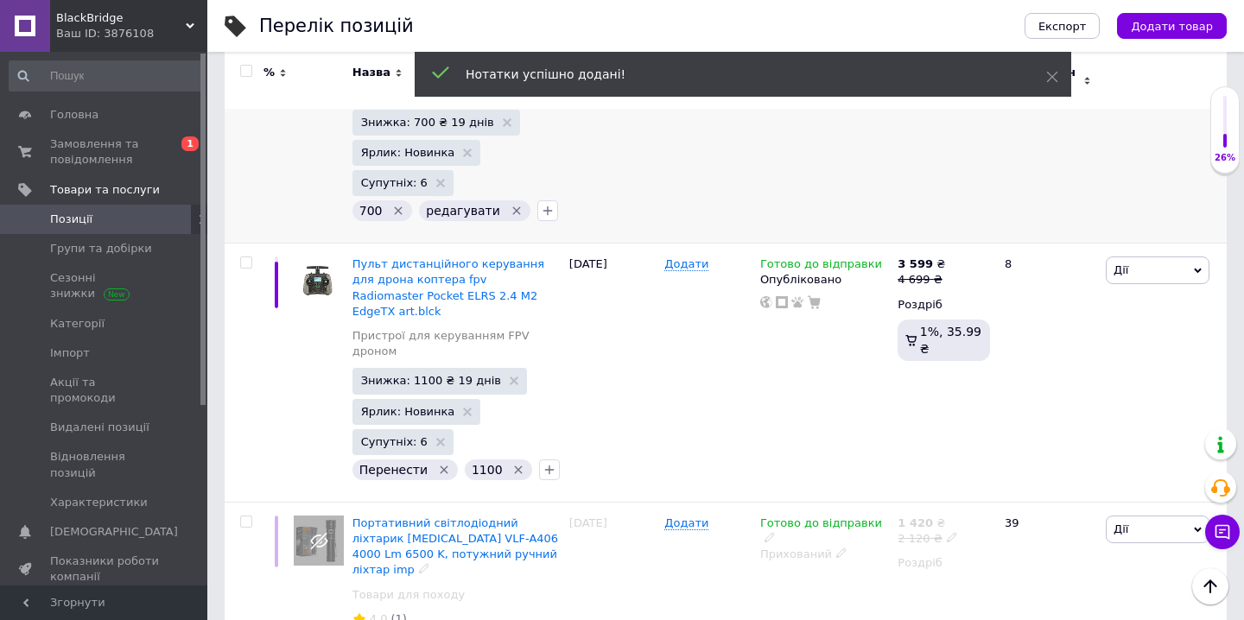
scroll to position [1060, 0]
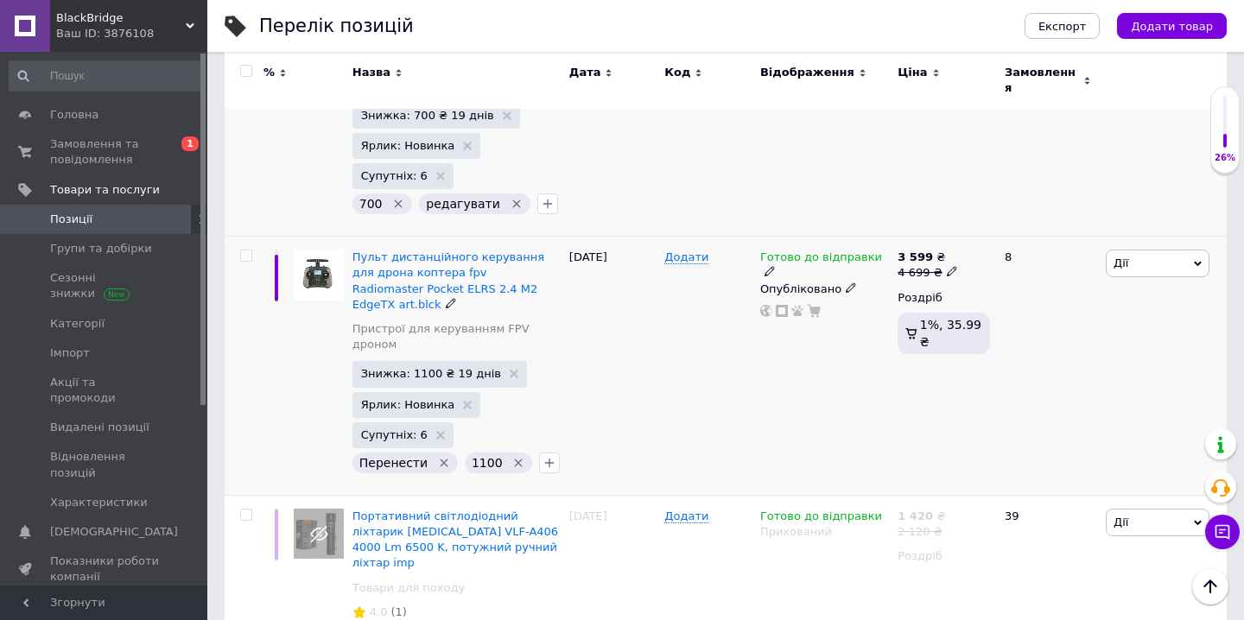
click at [437, 456] on icon "Видалити мітку" at bounding box center [444, 463] width 14 height 14
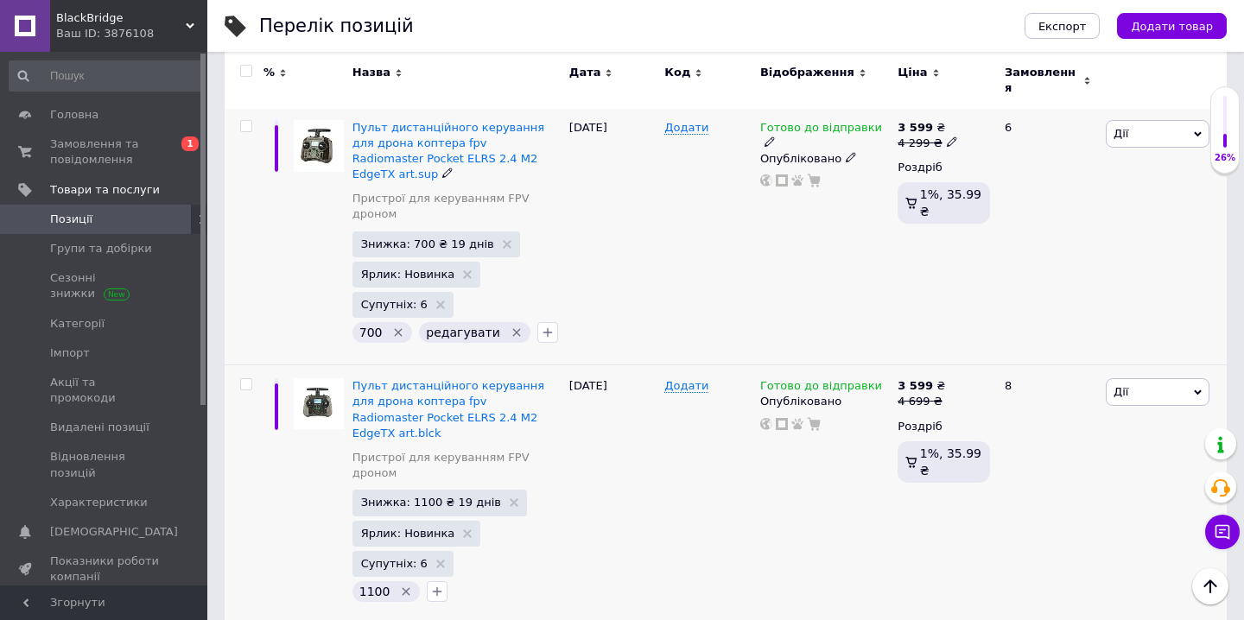
scroll to position [934, 0]
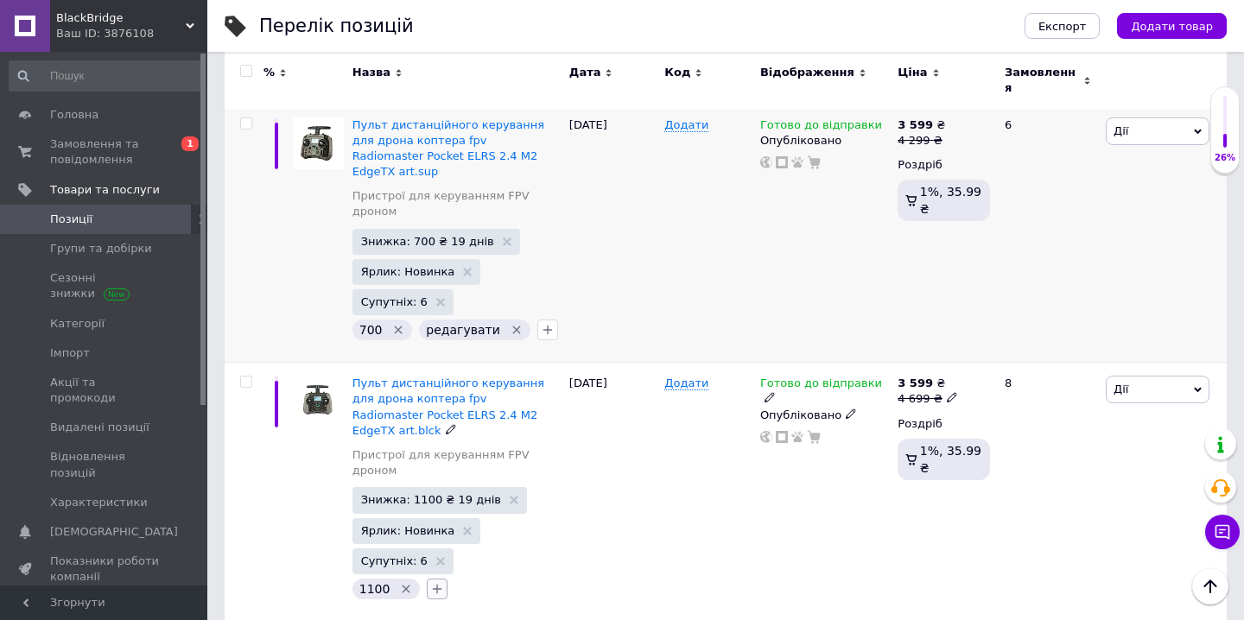
click at [430, 582] on icon "button" at bounding box center [437, 589] width 14 height 14
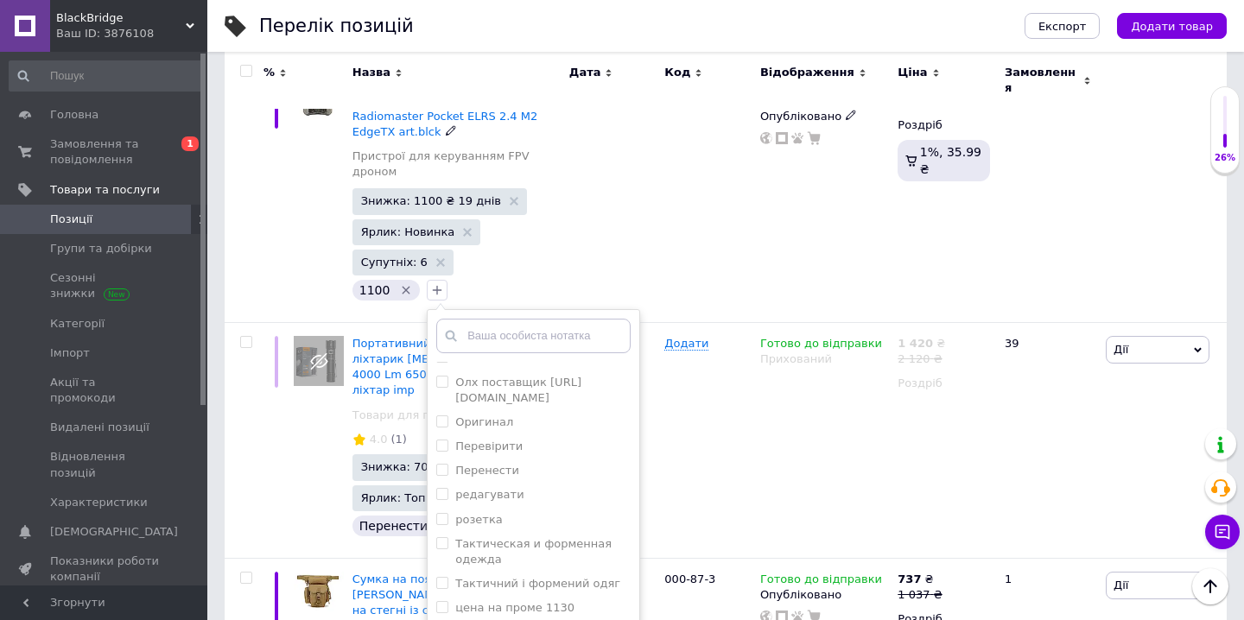
scroll to position [416, 0]
click at [489, 488] on label "редагувати" at bounding box center [489, 494] width 68 height 13
checkbox input "true"
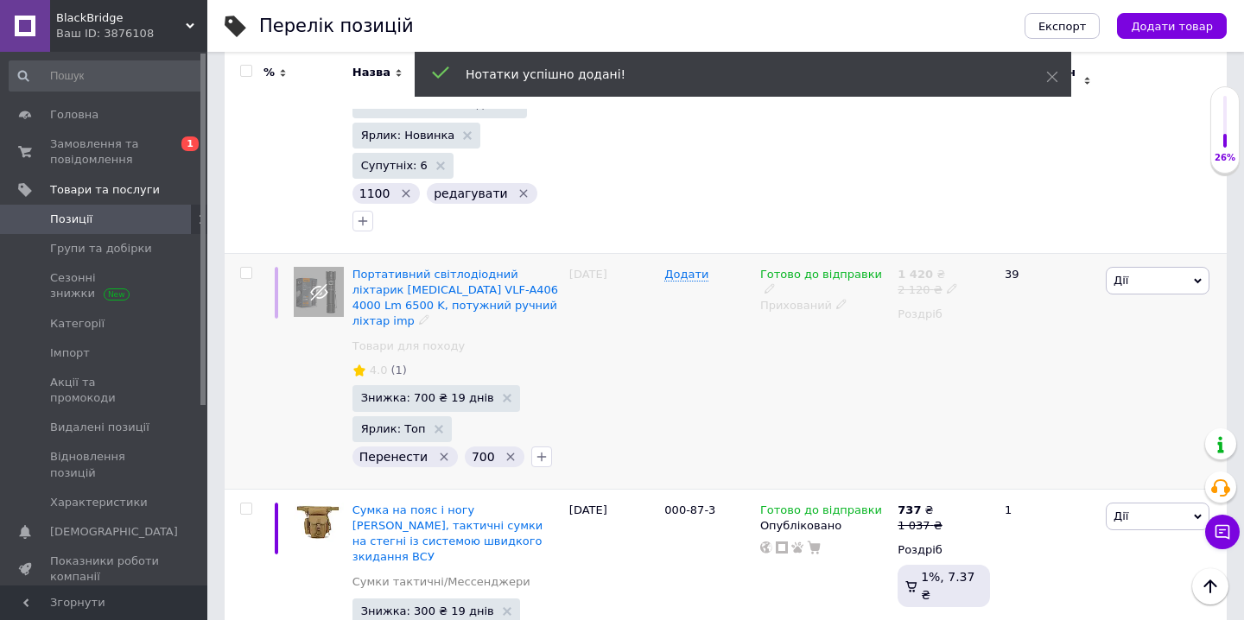
scroll to position [1337, 0]
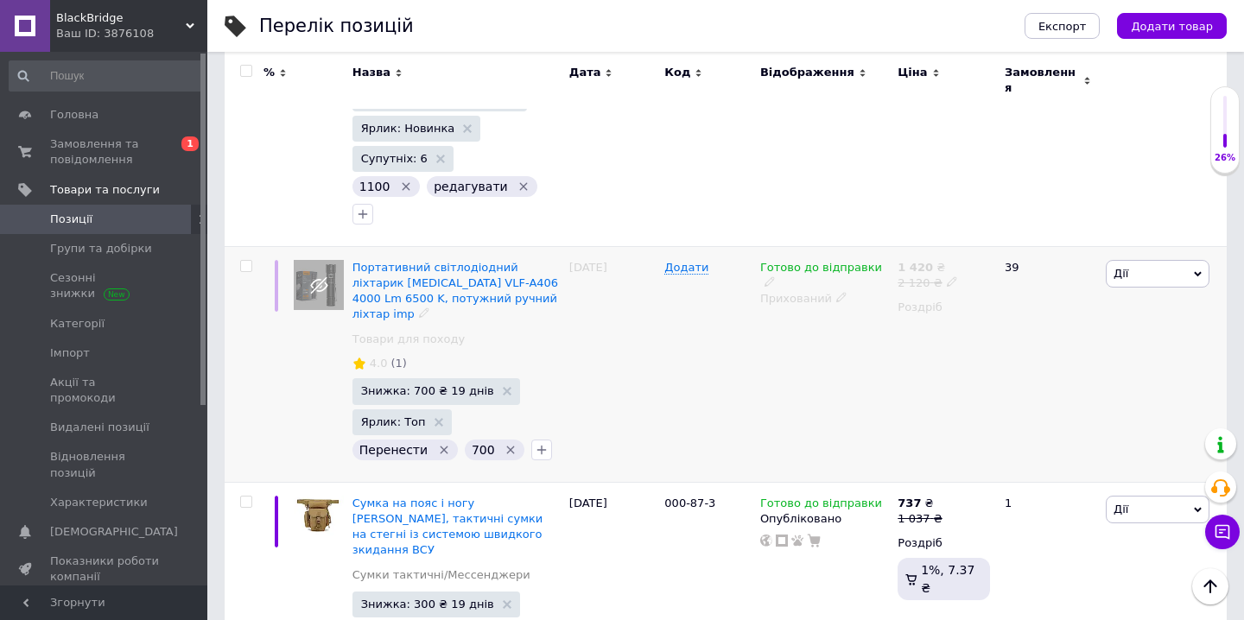
click at [250, 261] on input "checkbox" at bounding box center [245, 266] width 11 height 11
checkbox input "true"
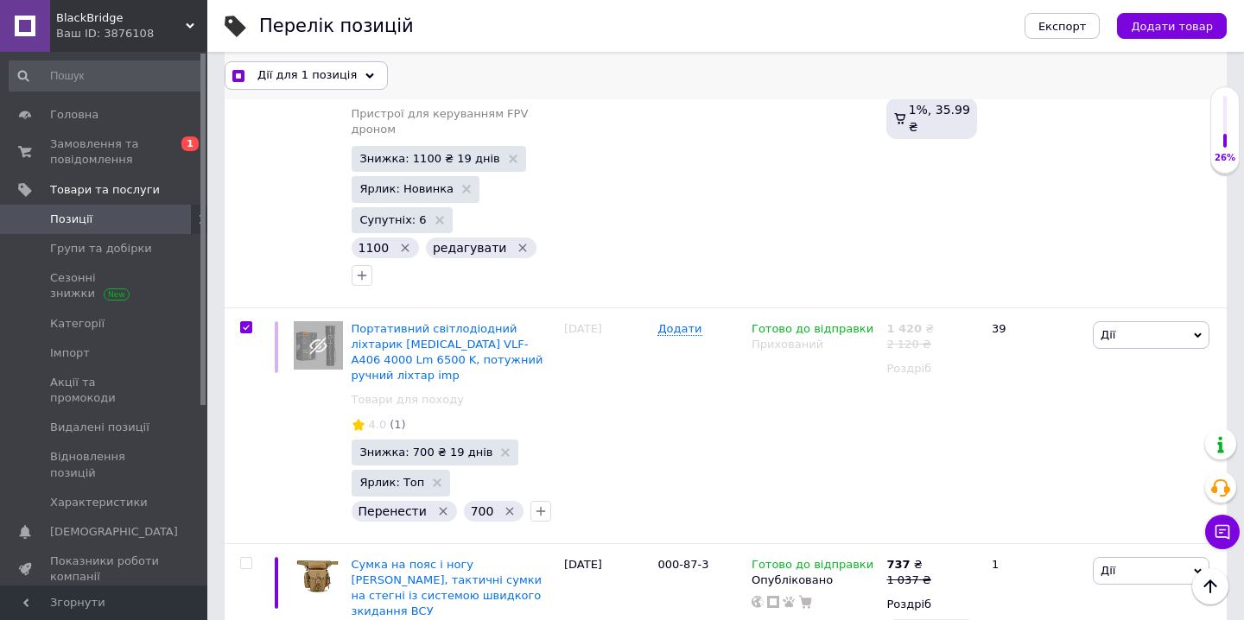
click at [346, 76] on div "Дії для 1 позиція" at bounding box center [306, 75] width 163 height 28
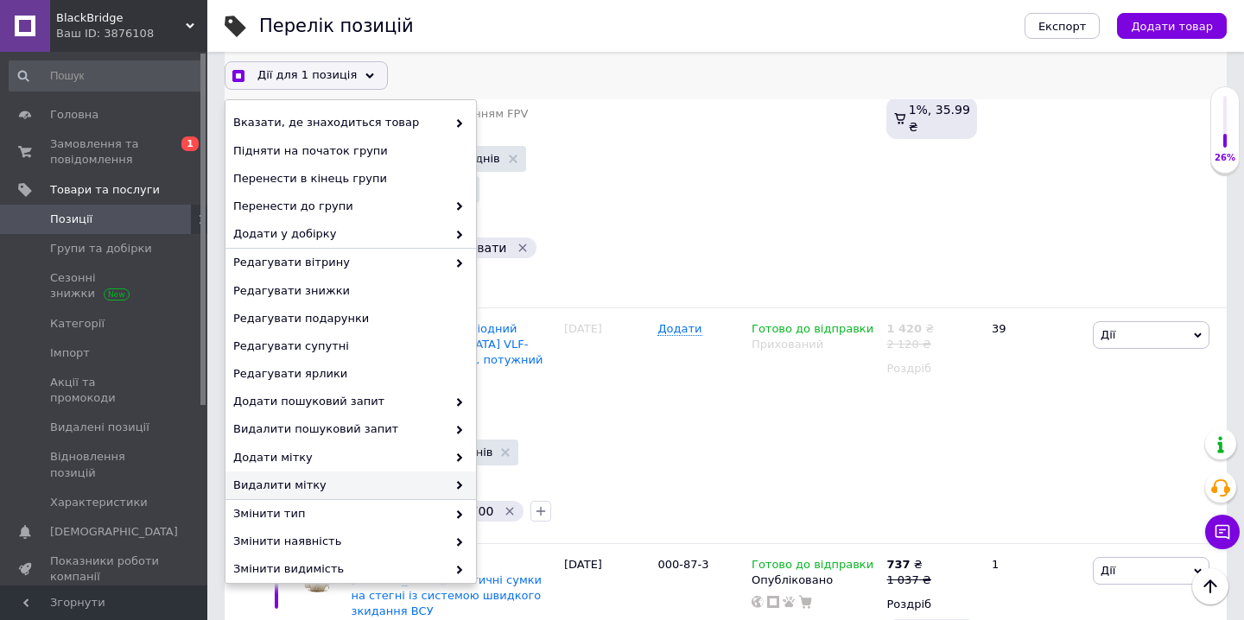
scroll to position [122, 0]
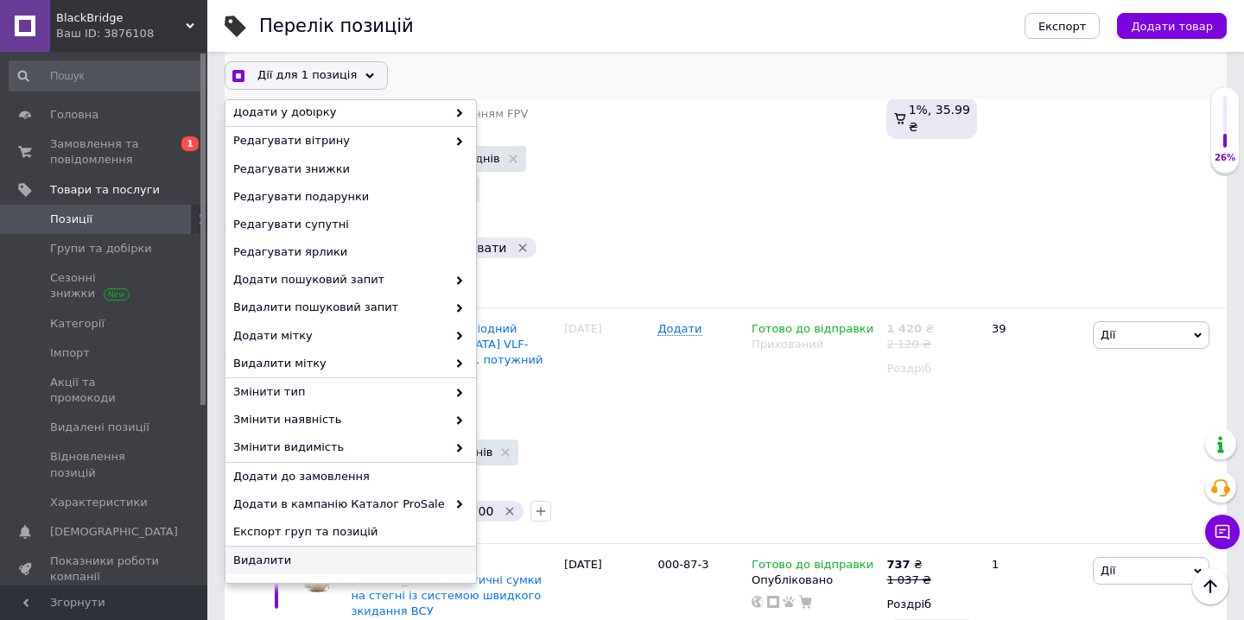
click at [314, 561] on span "Видалити" at bounding box center [348, 561] width 231 height 16
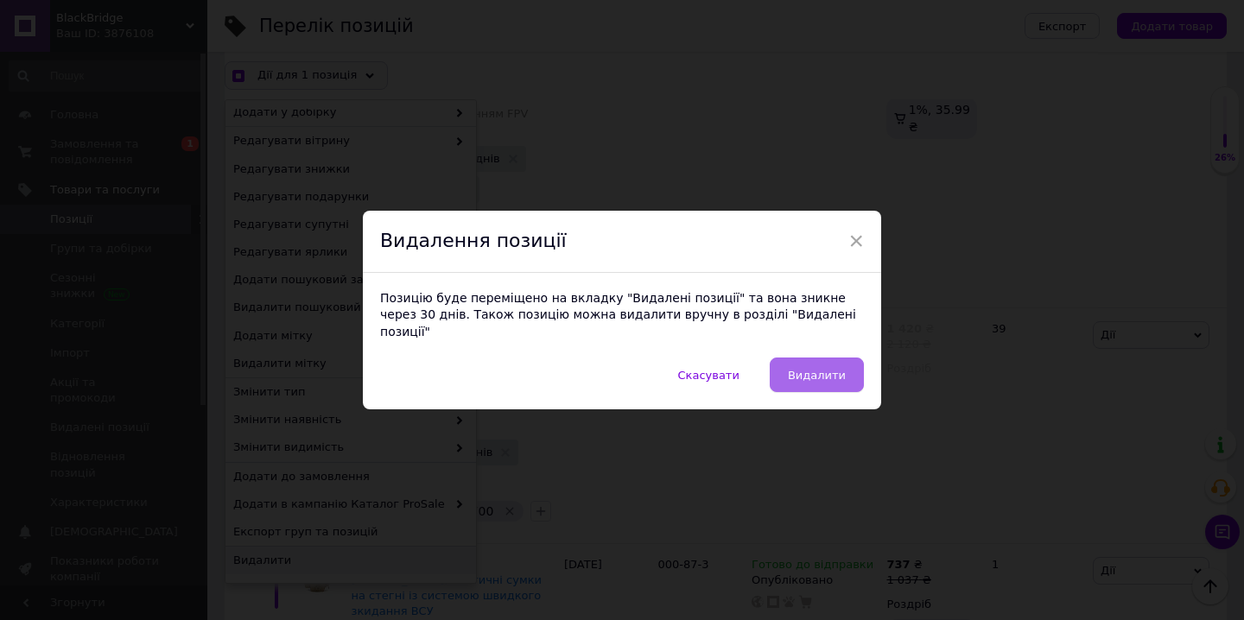
click at [797, 369] on span "Видалити" at bounding box center [817, 375] width 58 height 13
checkbox input "true"
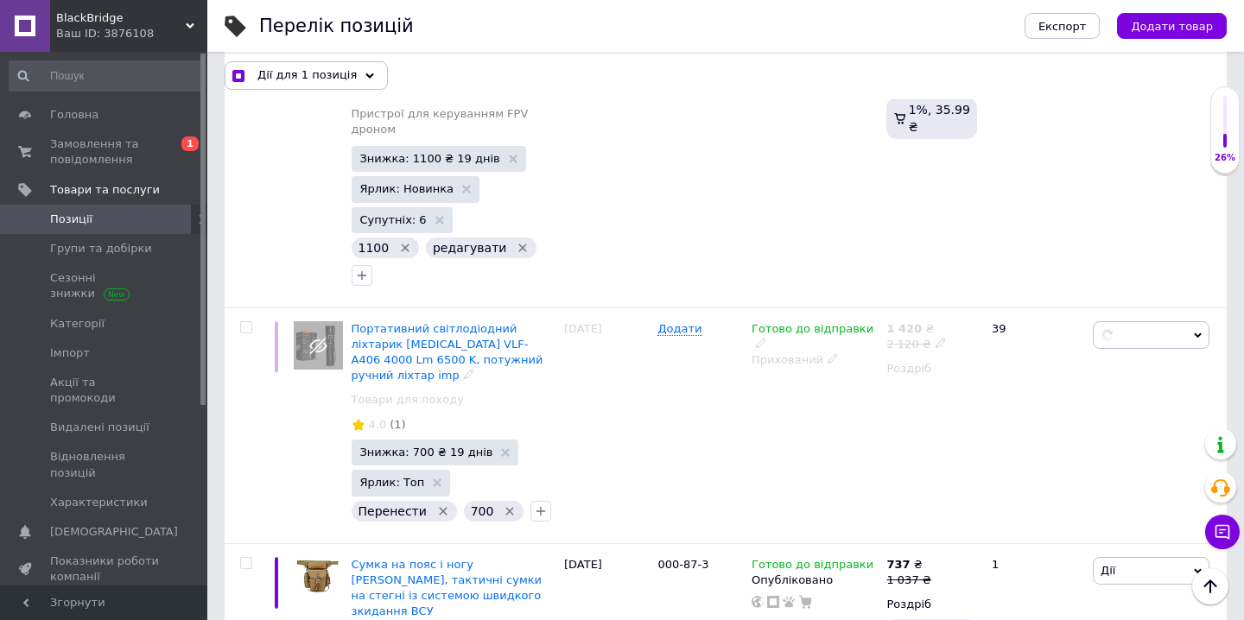
checkbox input "false"
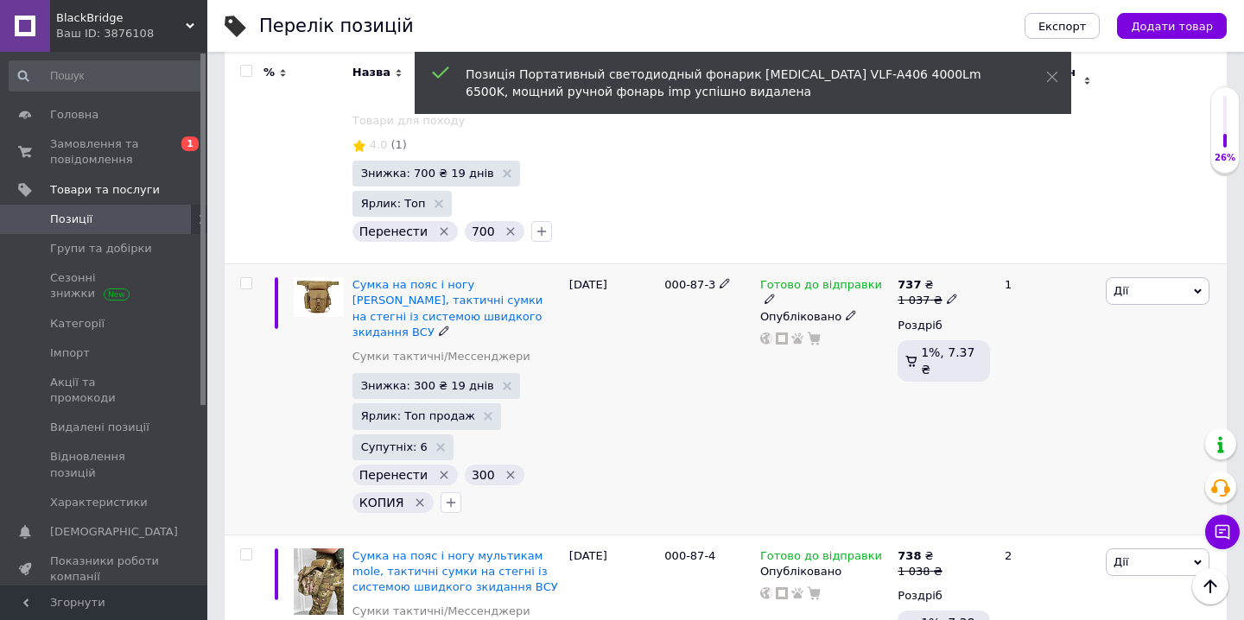
scroll to position [1332, 0]
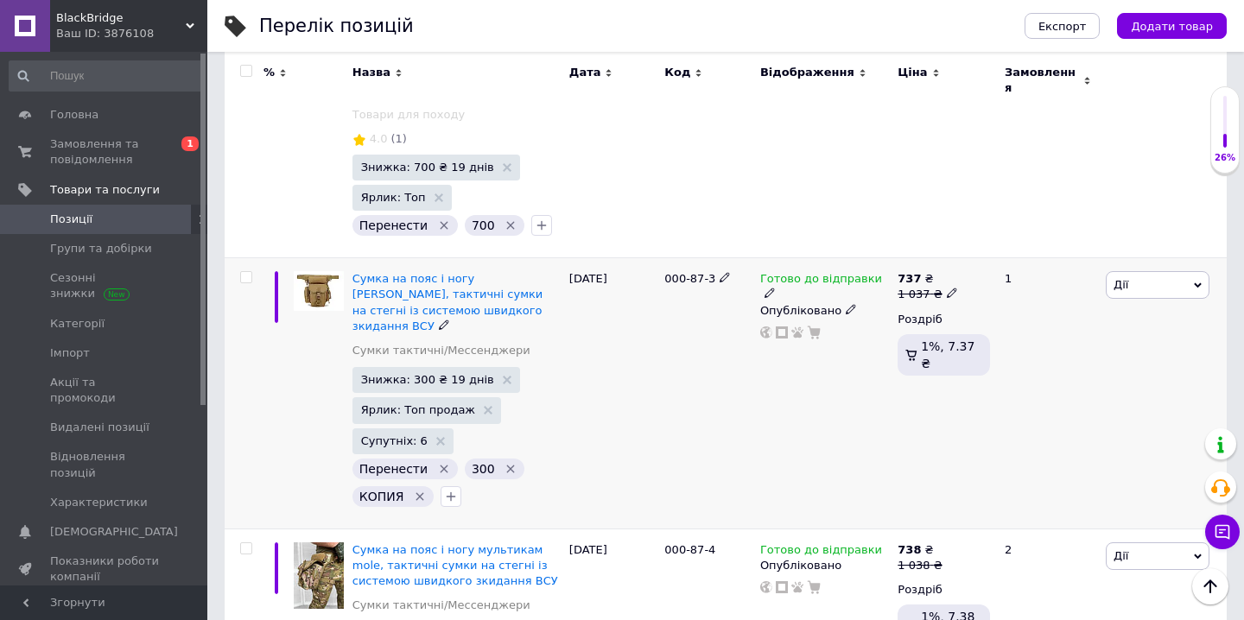
click at [439, 462] on icon "Видалити мітку" at bounding box center [444, 469] width 14 height 14
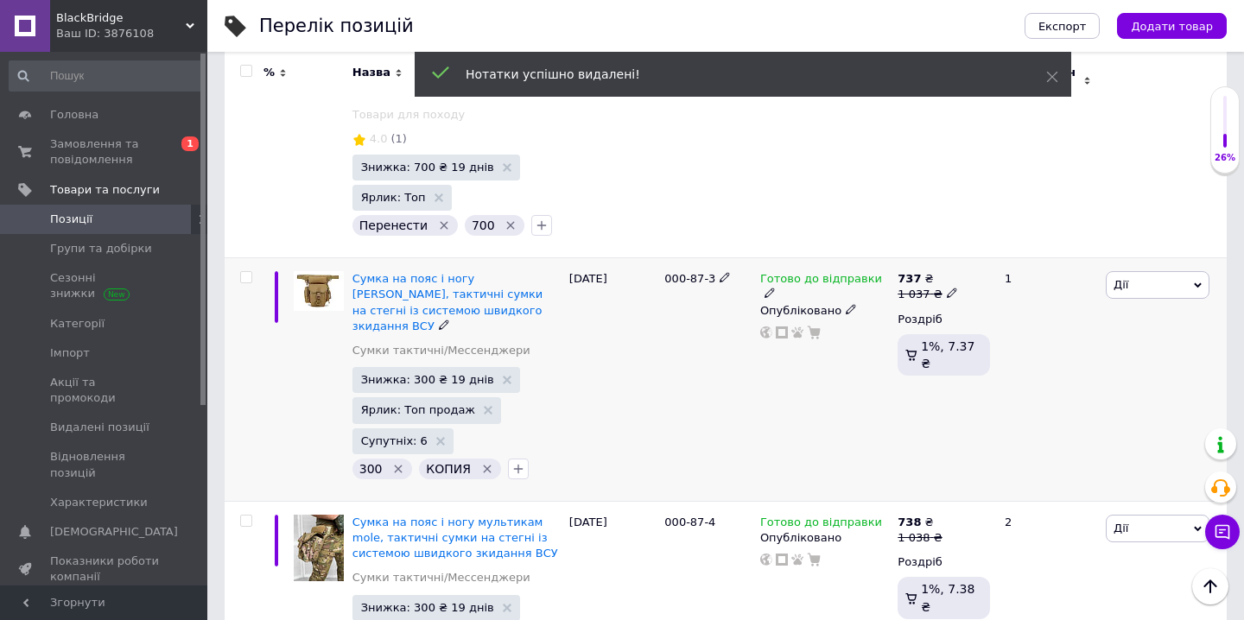
click at [485, 465] on icon "Видалити мітку" at bounding box center [487, 469] width 8 height 8
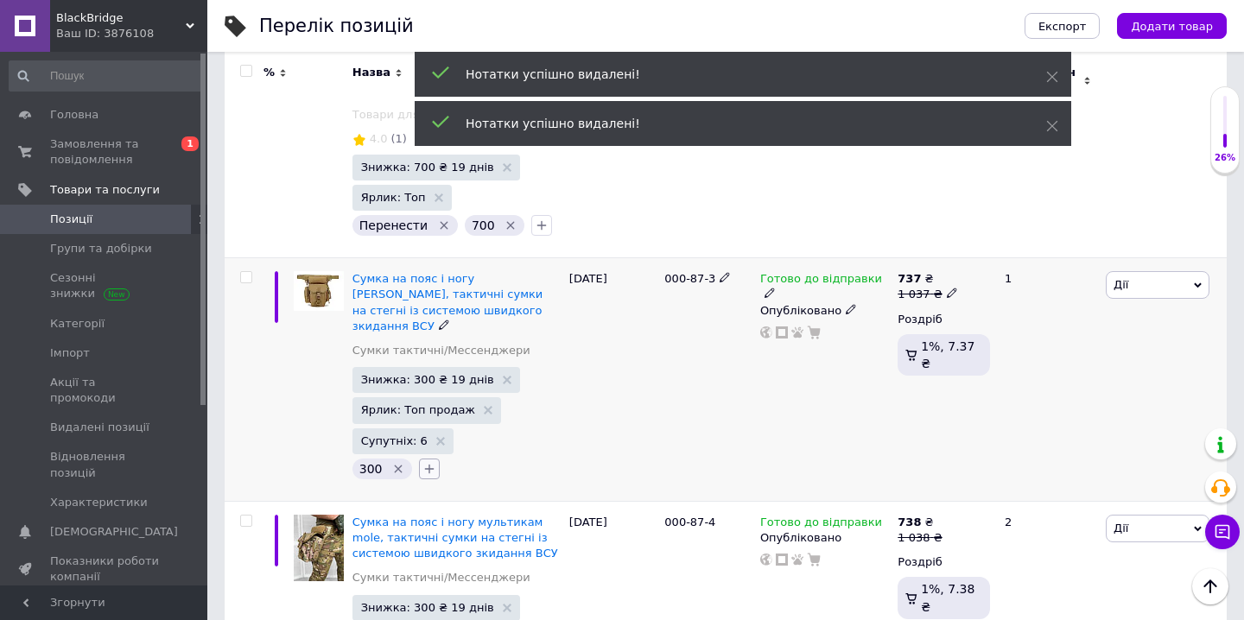
click at [423, 462] on icon "button" at bounding box center [429, 469] width 14 height 14
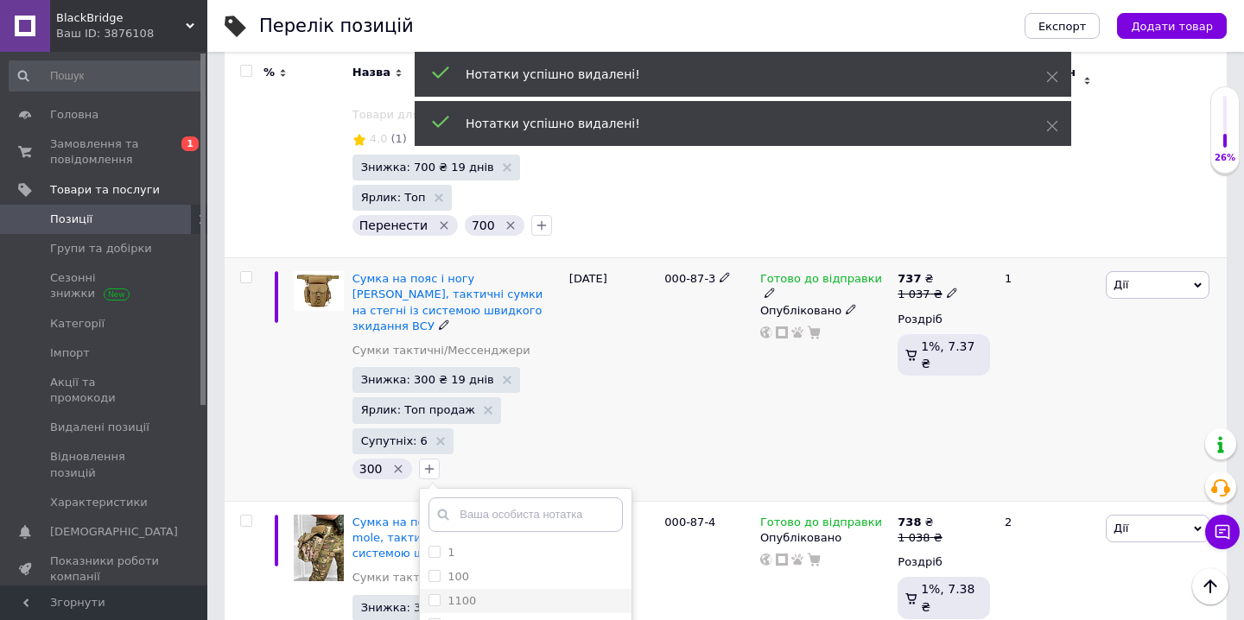
scroll to position [416, 0]
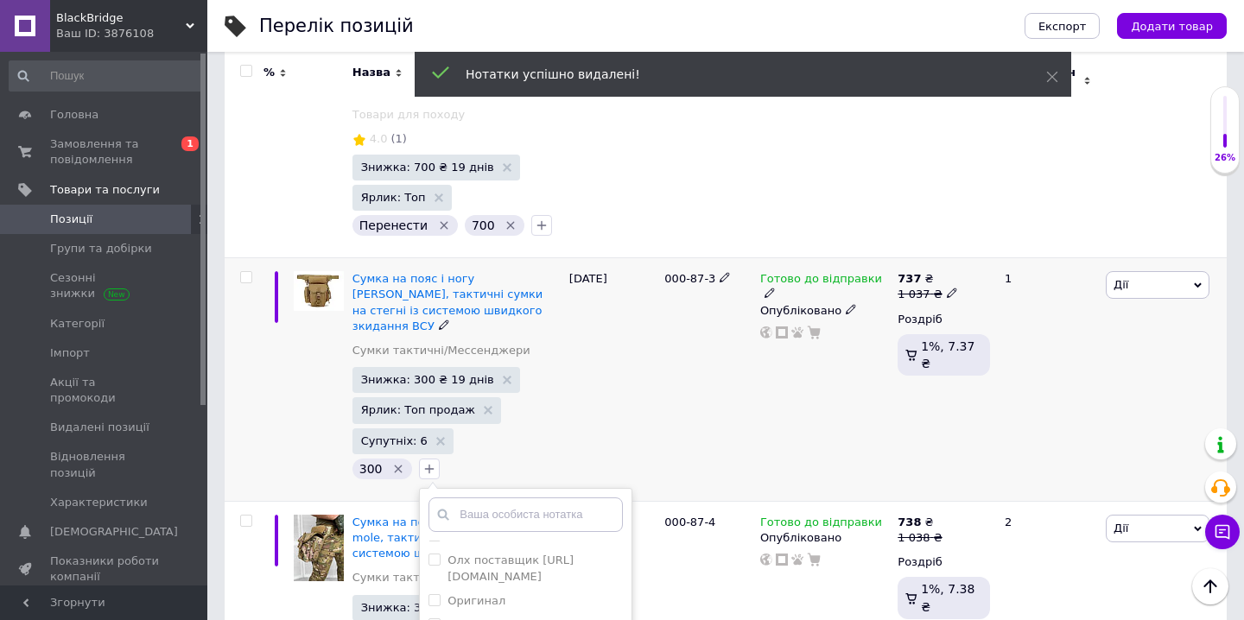
checkbox input "true"
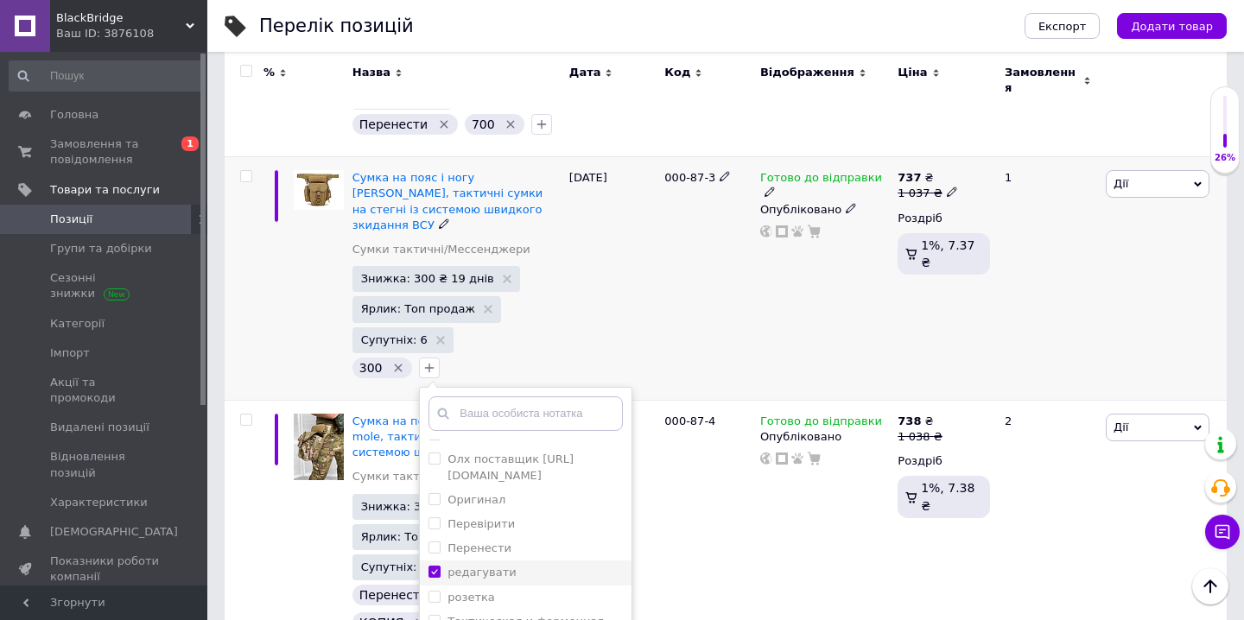
scroll to position [1435, 0]
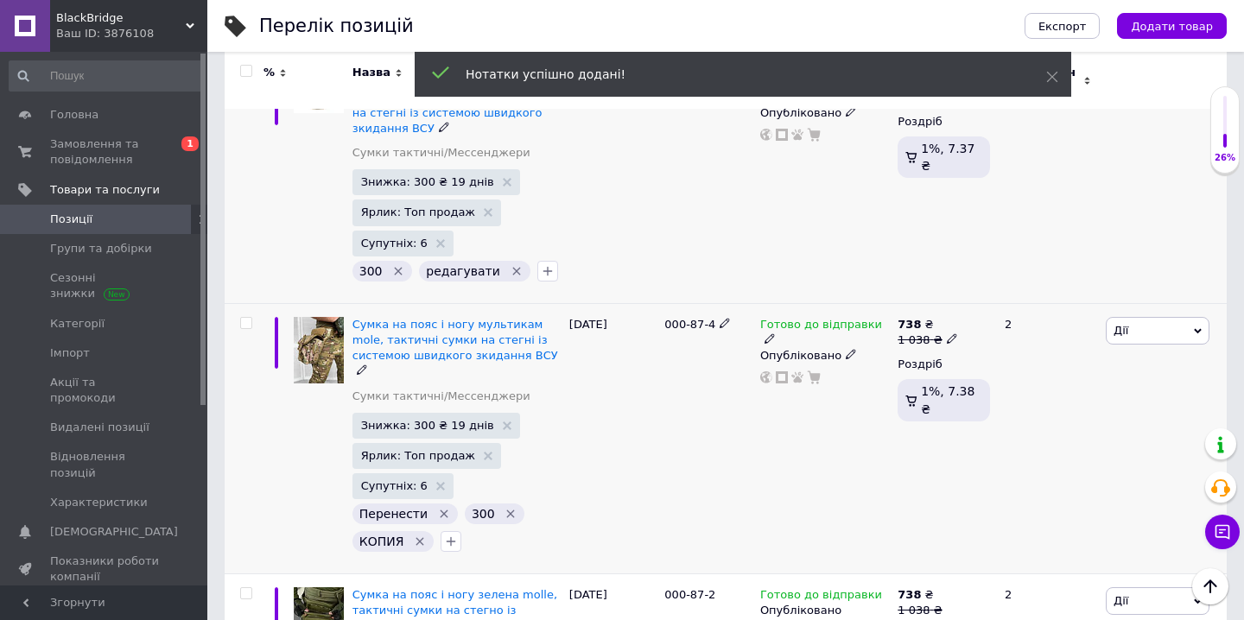
scroll to position [1533, 0]
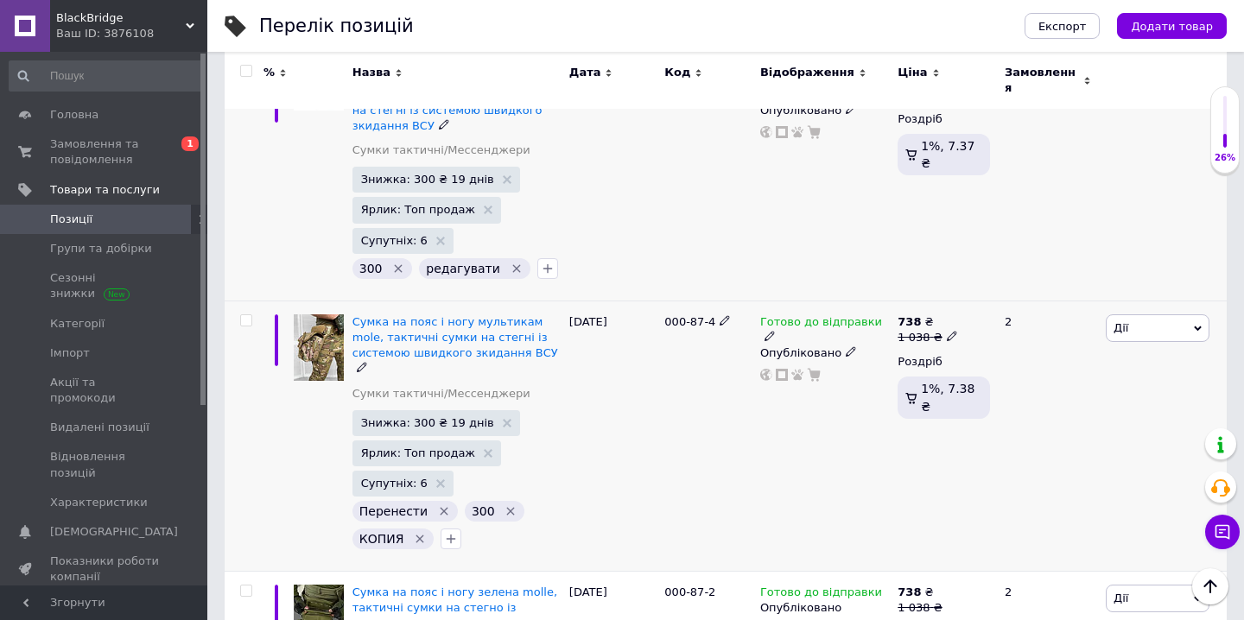
click at [437, 505] on icon "Видалити мітку" at bounding box center [444, 512] width 14 height 14
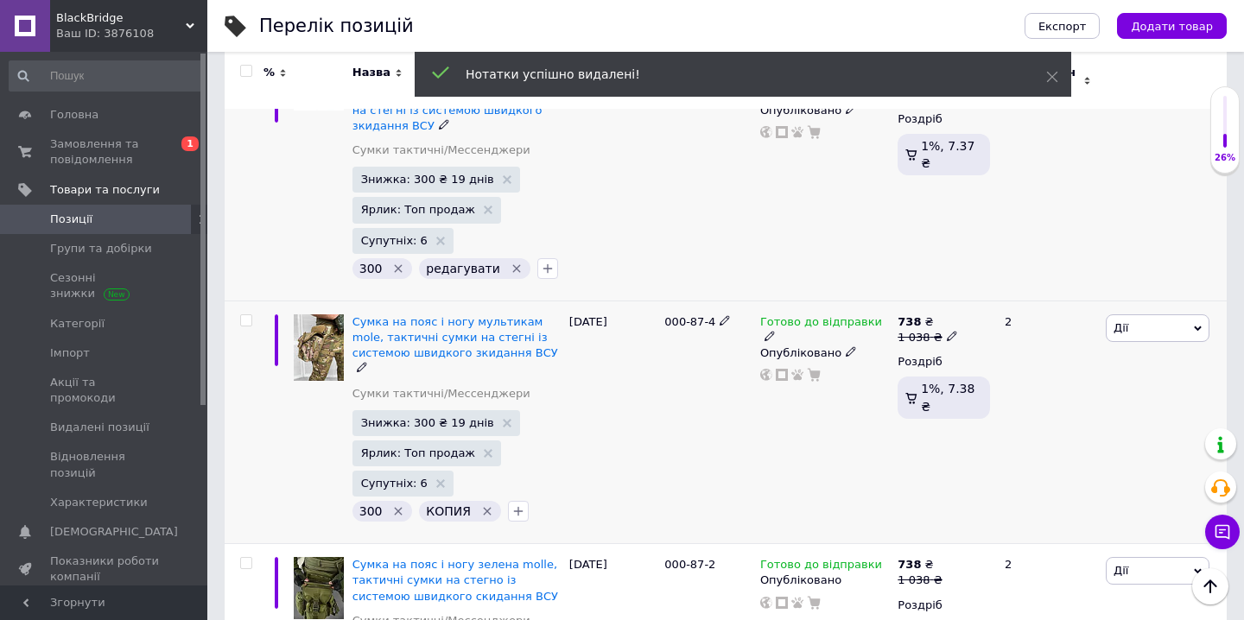
click at [482, 505] on icon "Видалити мітку" at bounding box center [487, 512] width 14 height 14
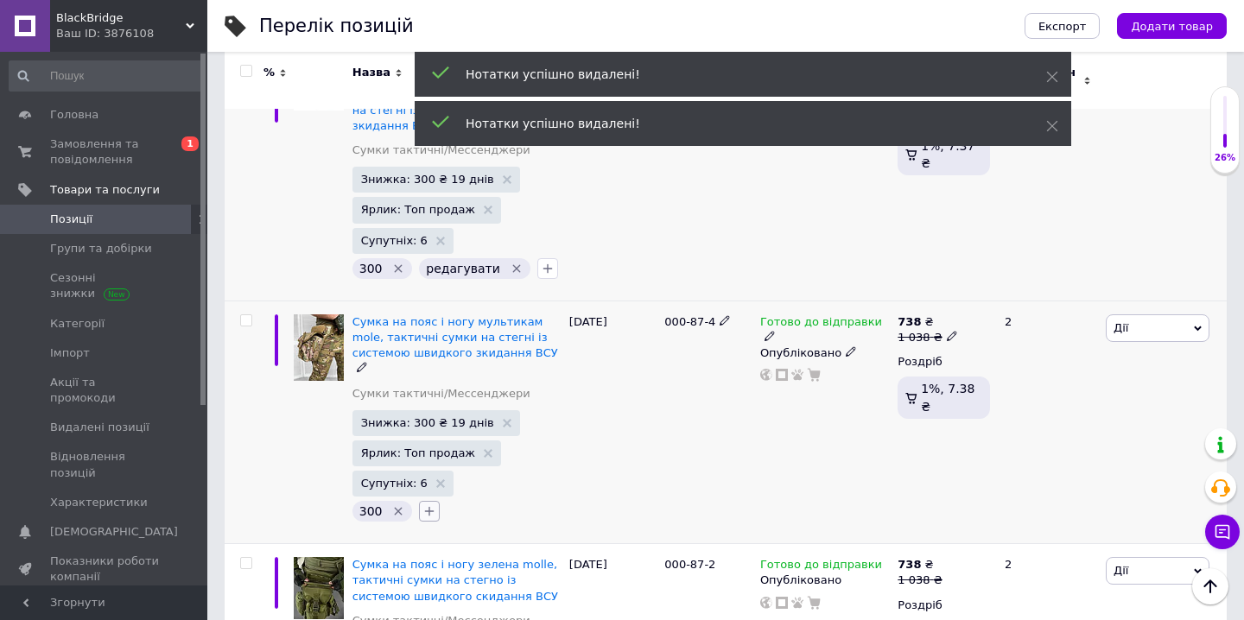
click at [429, 505] on icon "button" at bounding box center [429, 512] width 14 height 14
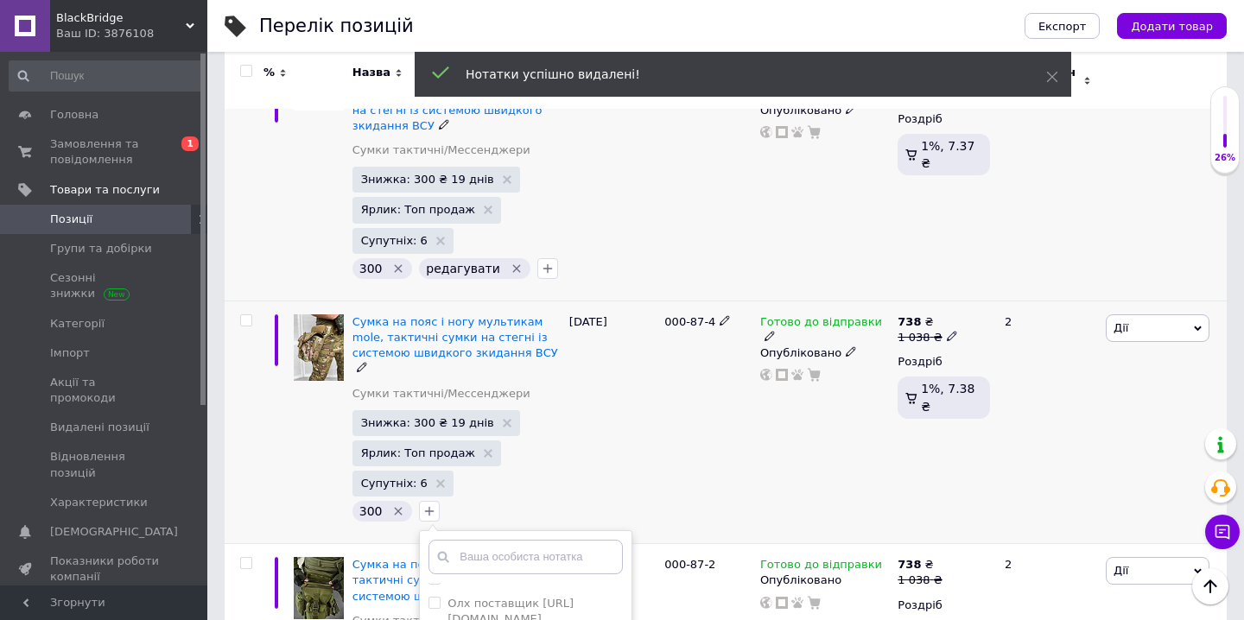
checkbox input "true"
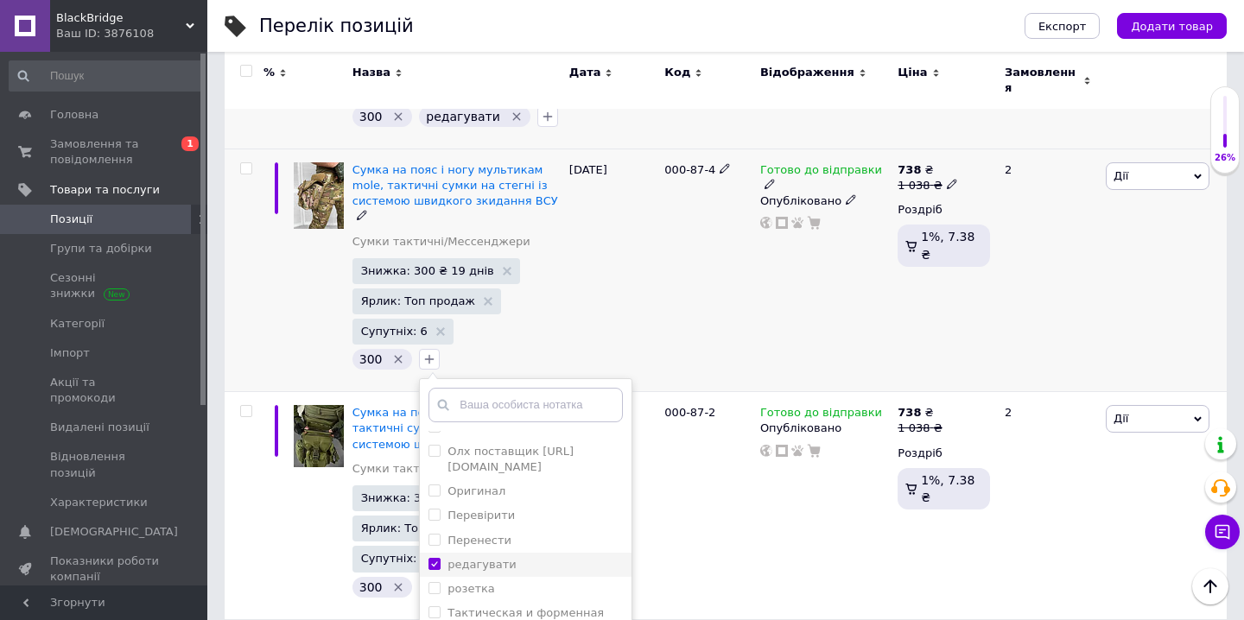
scroll to position [1686, 0]
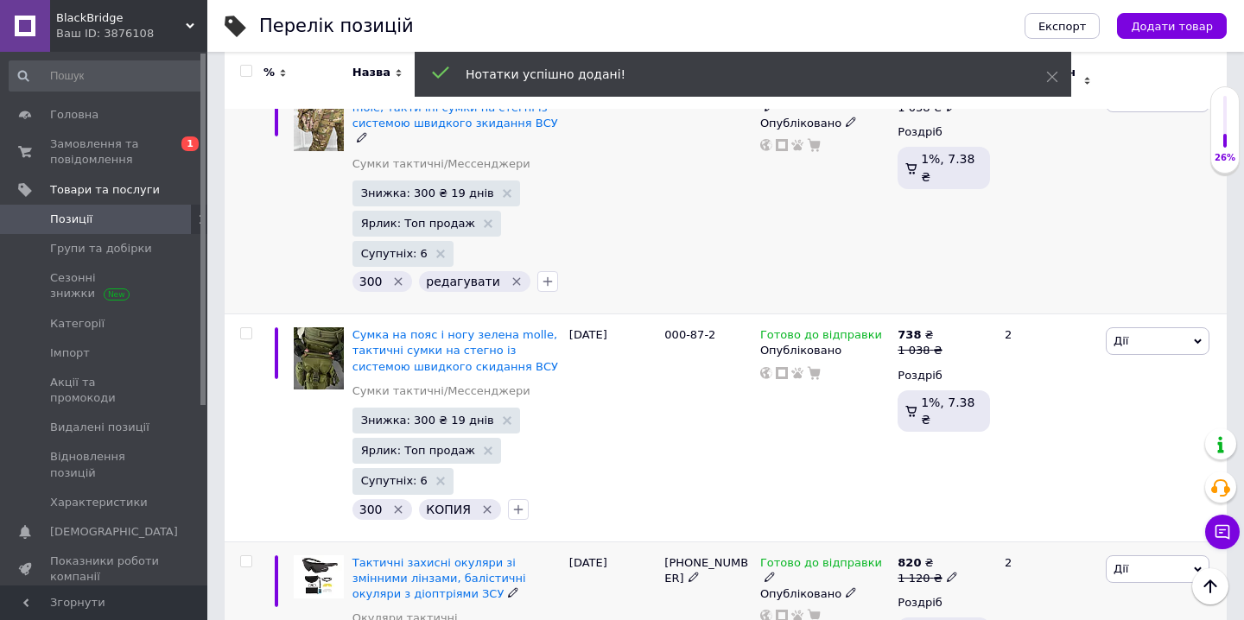
scroll to position [1767, 0]
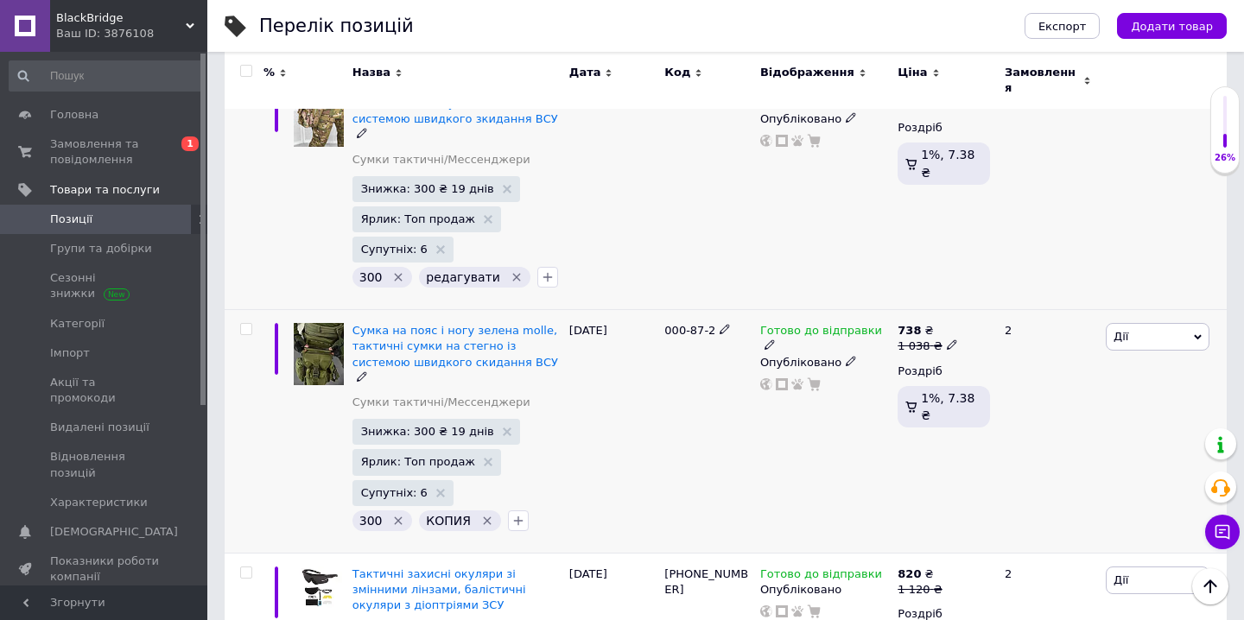
click at [486, 514] on icon "Видалити мітку" at bounding box center [487, 521] width 14 height 14
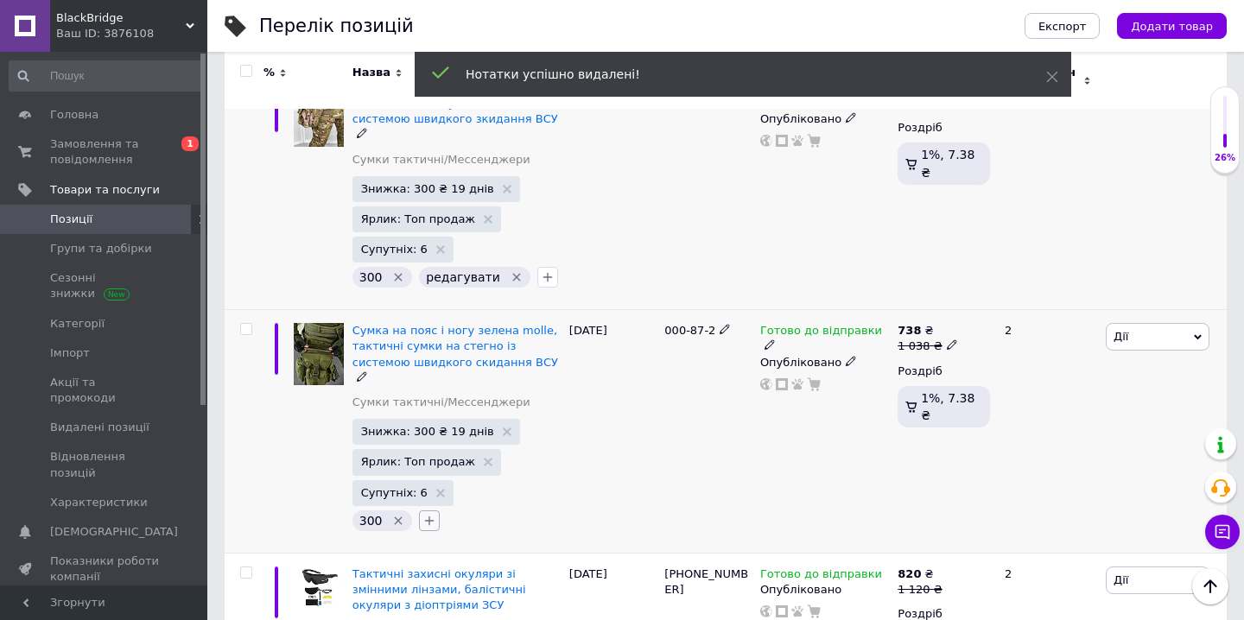
click at [425, 514] on icon "button" at bounding box center [429, 521] width 14 height 14
checkbox input "true"
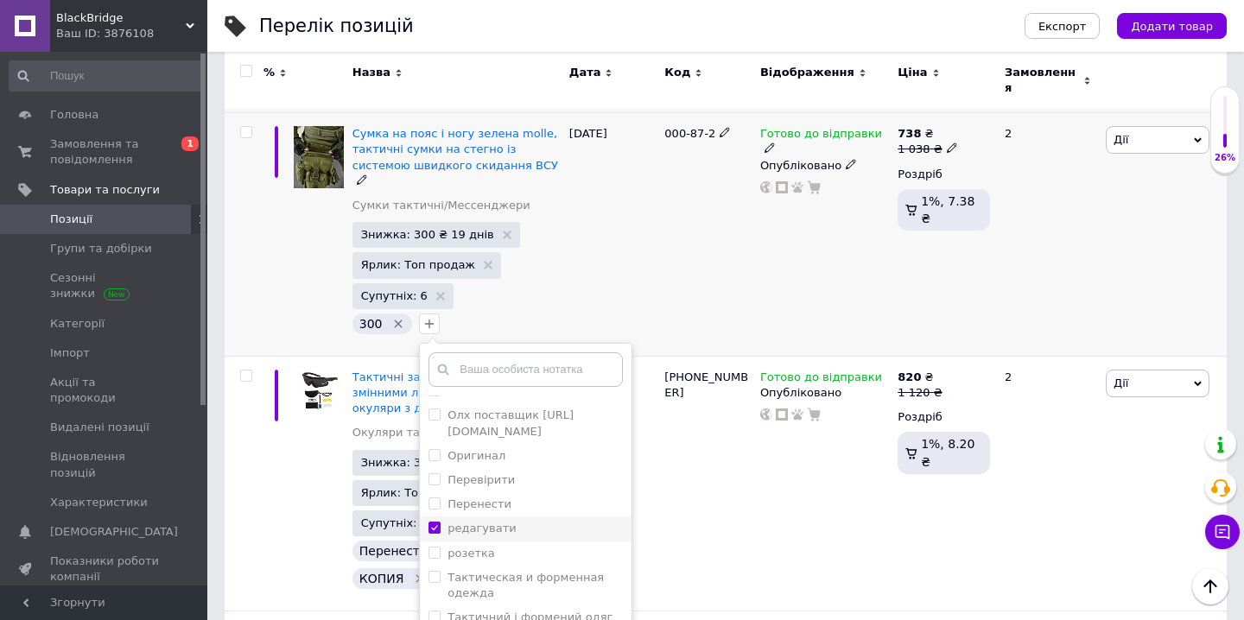
scroll to position [1962, 0]
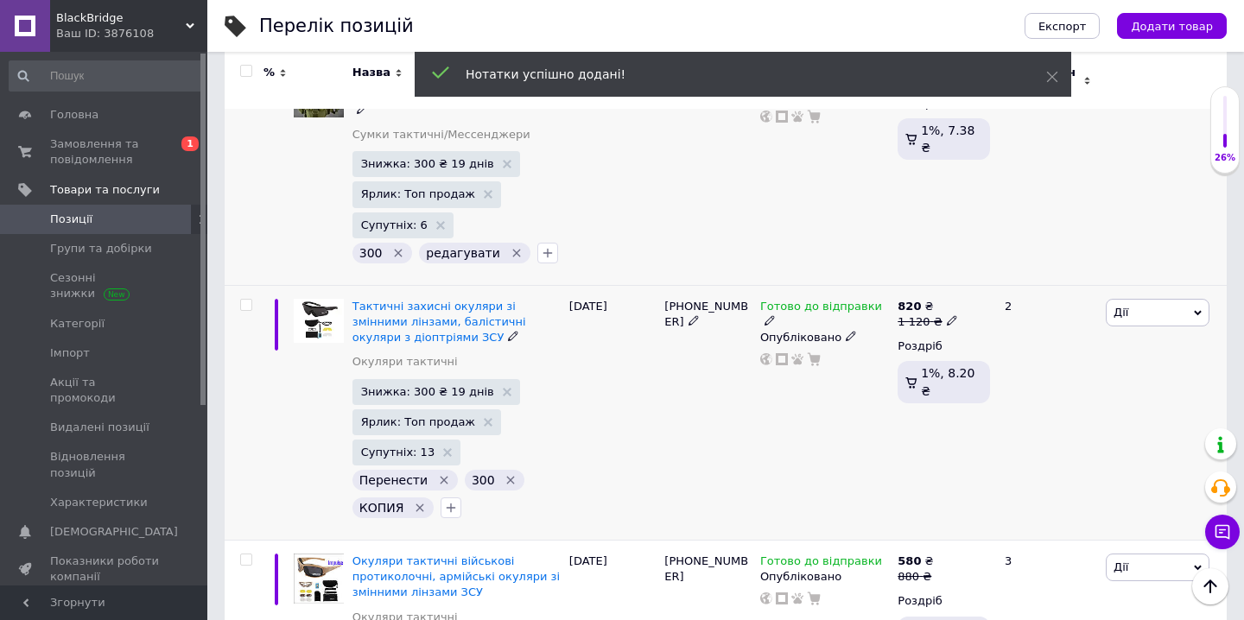
scroll to position [2037, 0]
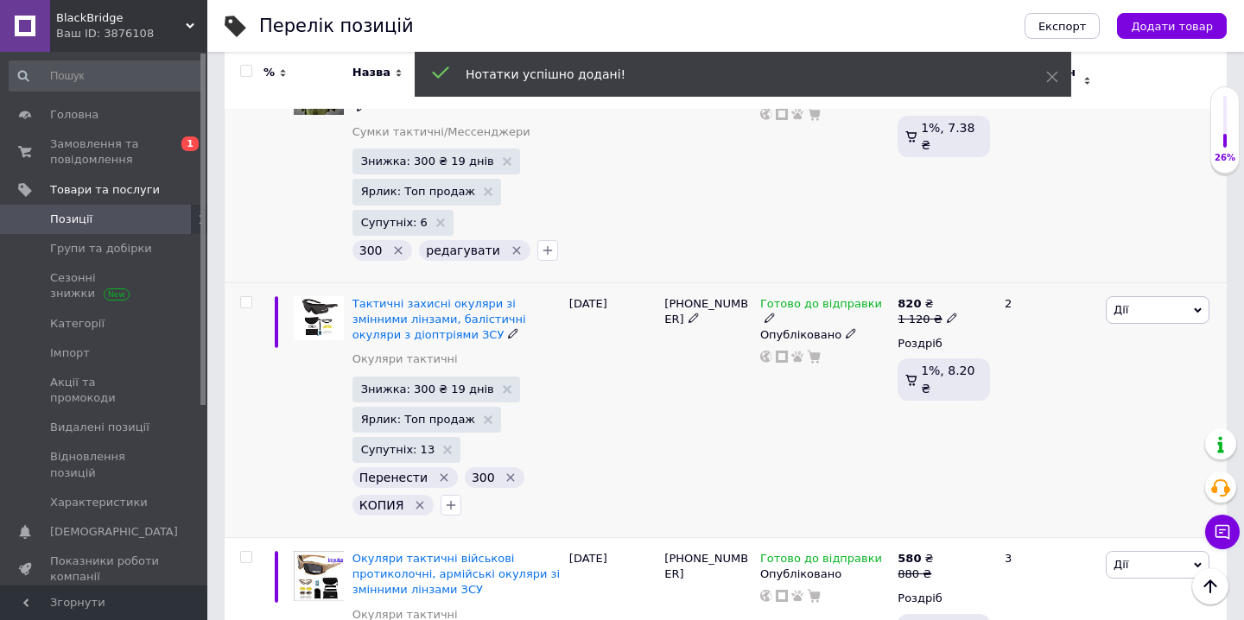
click at [441, 474] on icon "Видалити мітку" at bounding box center [445, 478] width 8 height 8
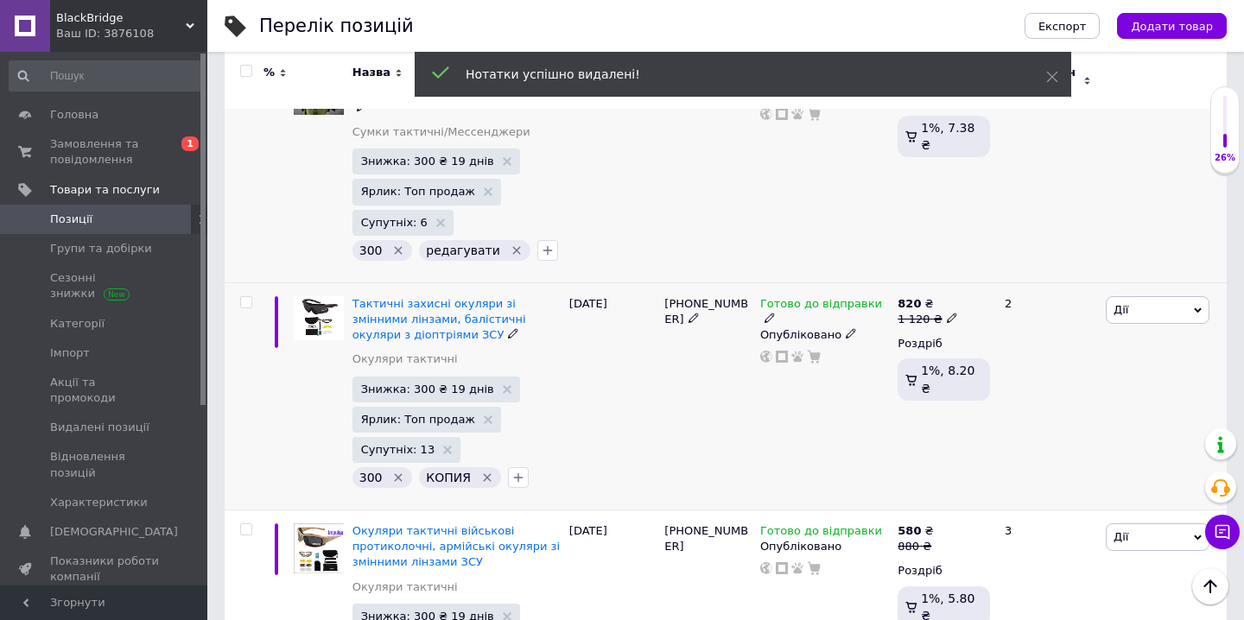
click at [481, 471] on icon "Видалити мітку" at bounding box center [487, 478] width 14 height 14
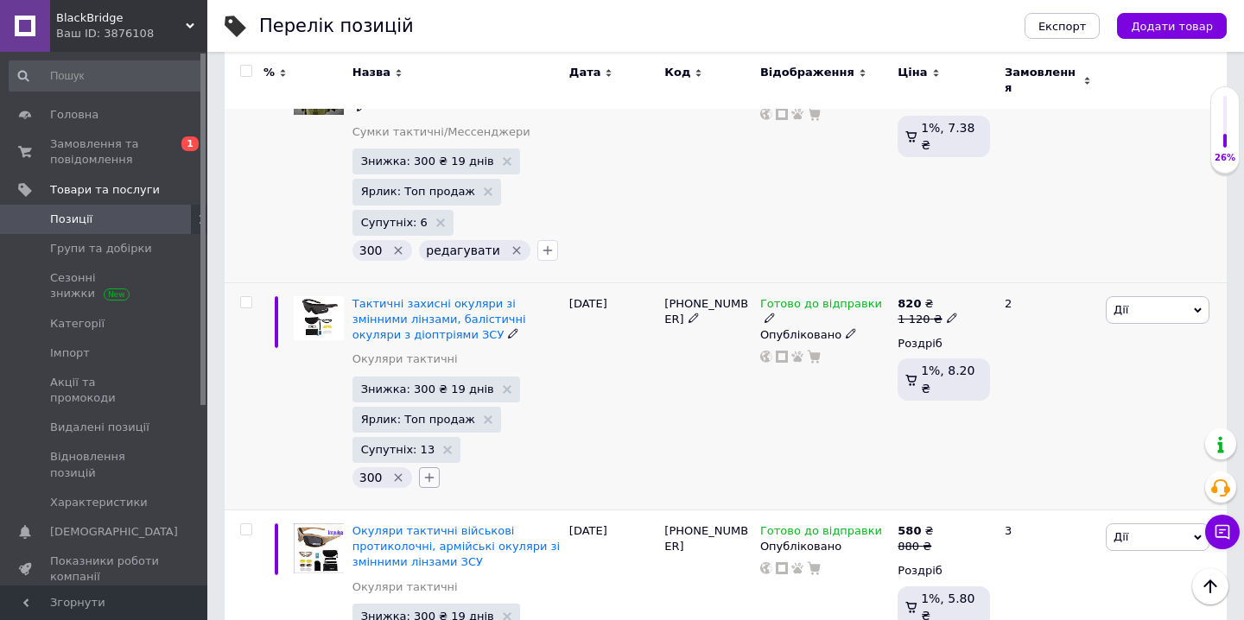
click at [430, 471] on icon "button" at bounding box center [429, 478] width 14 height 14
checkbox input "true"
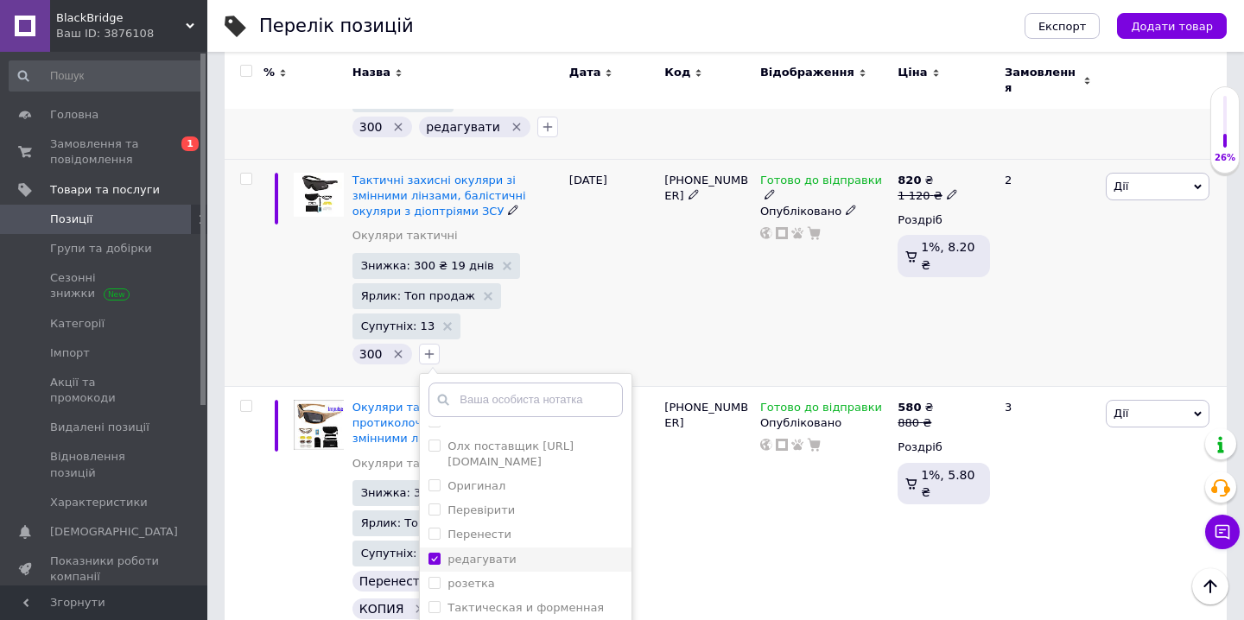
scroll to position [2163, 0]
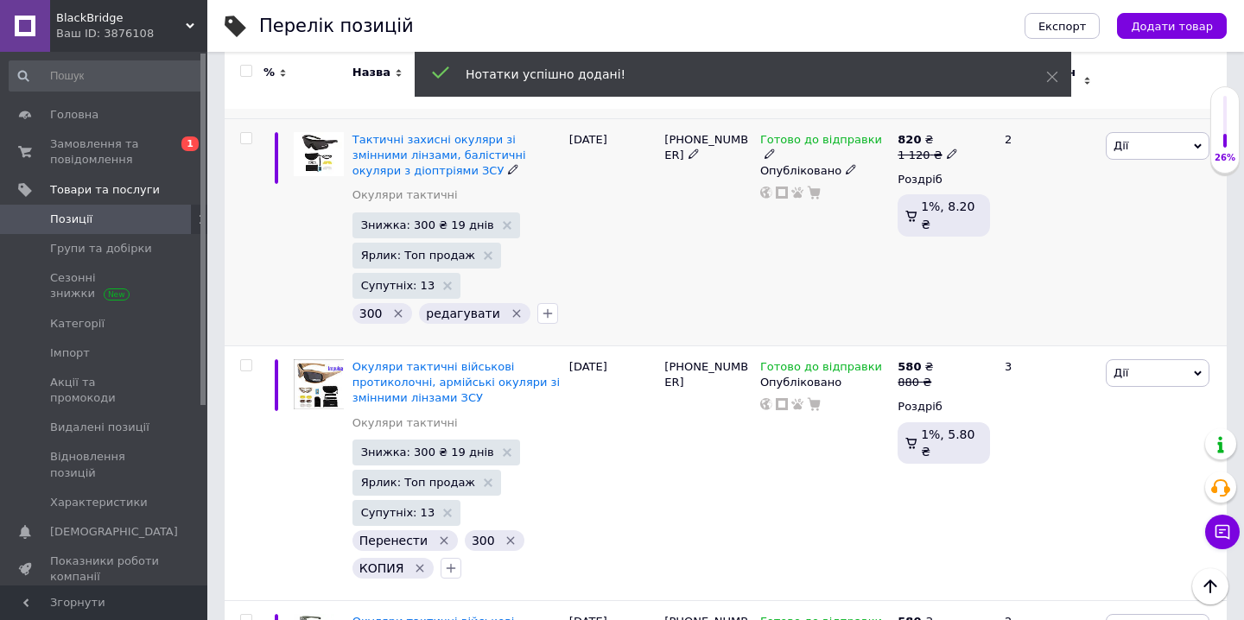
scroll to position [2206, 0]
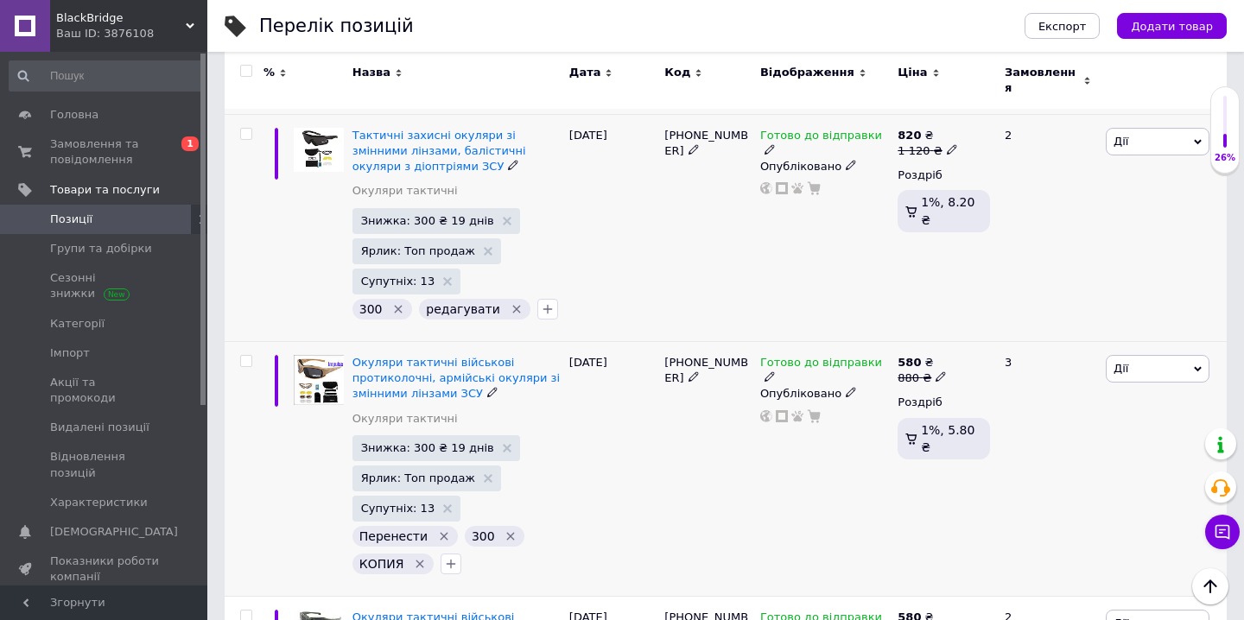
click at [437, 530] on icon "Видалити мітку" at bounding box center [444, 537] width 14 height 14
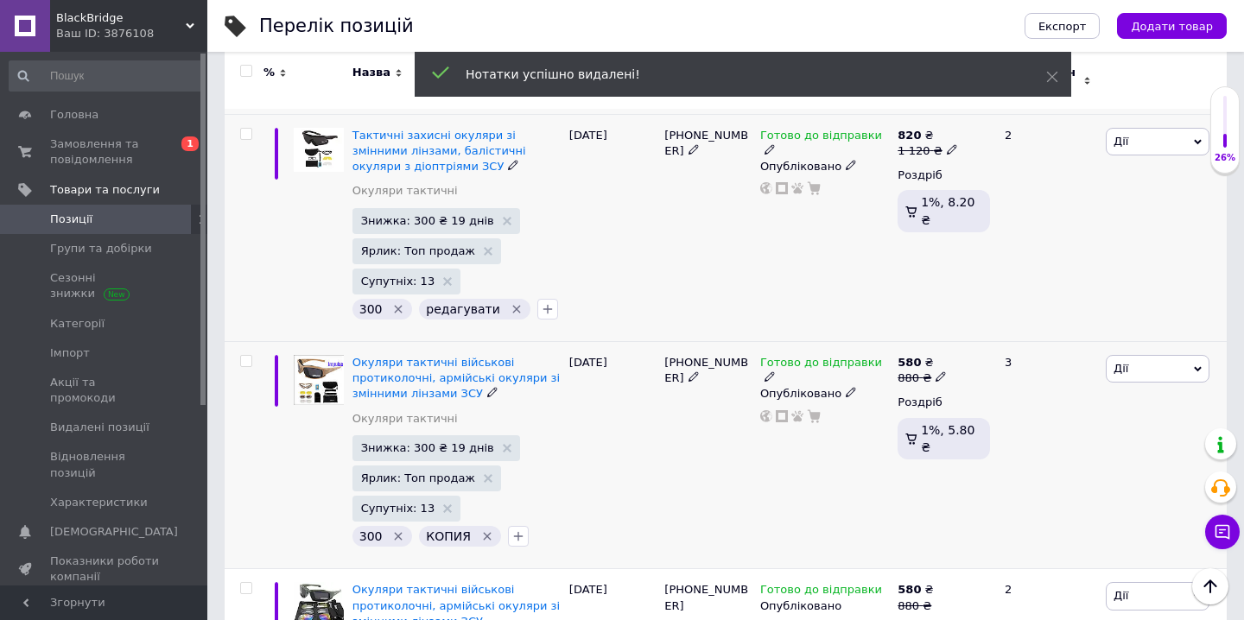
click at [483, 533] on icon "Видалити мітку" at bounding box center [487, 537] width 8 height 8
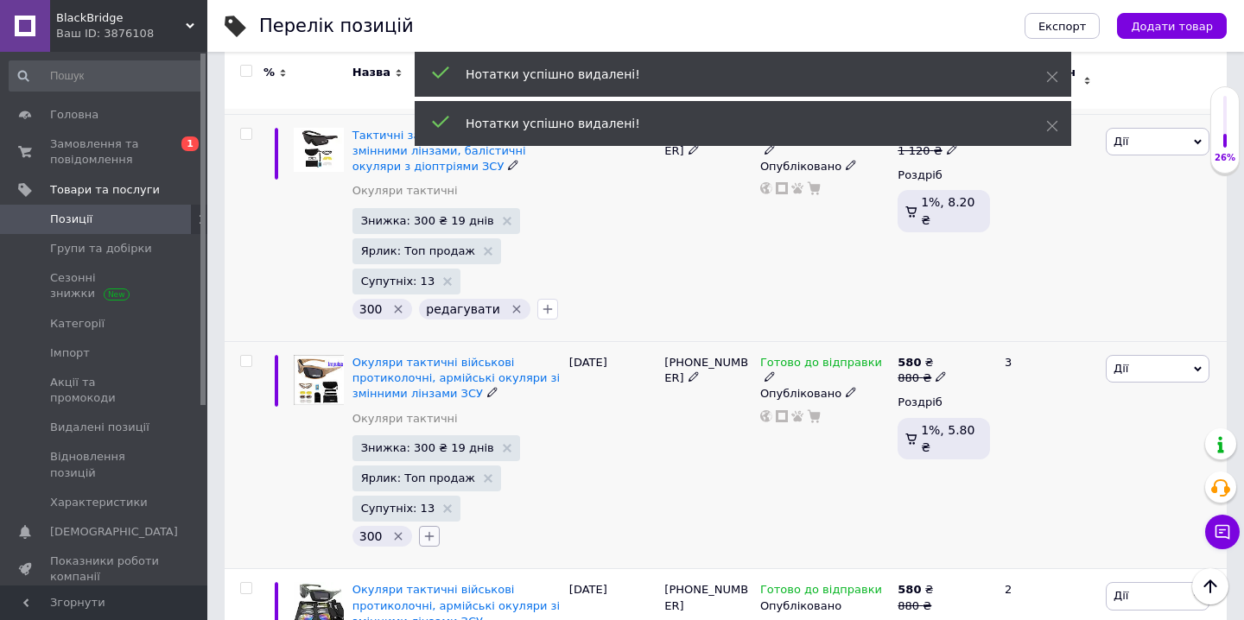
click at [429, 532] on icon "button" at bounding box center [430, 537] width 10 height 10
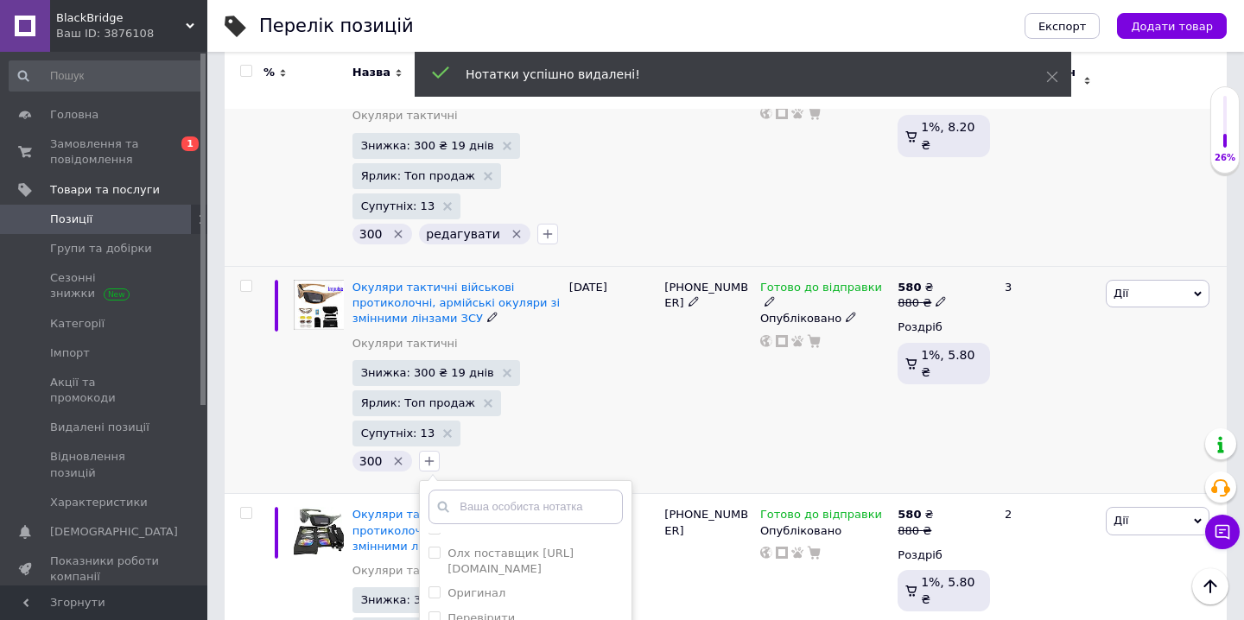
scroll to position [2292, 0]
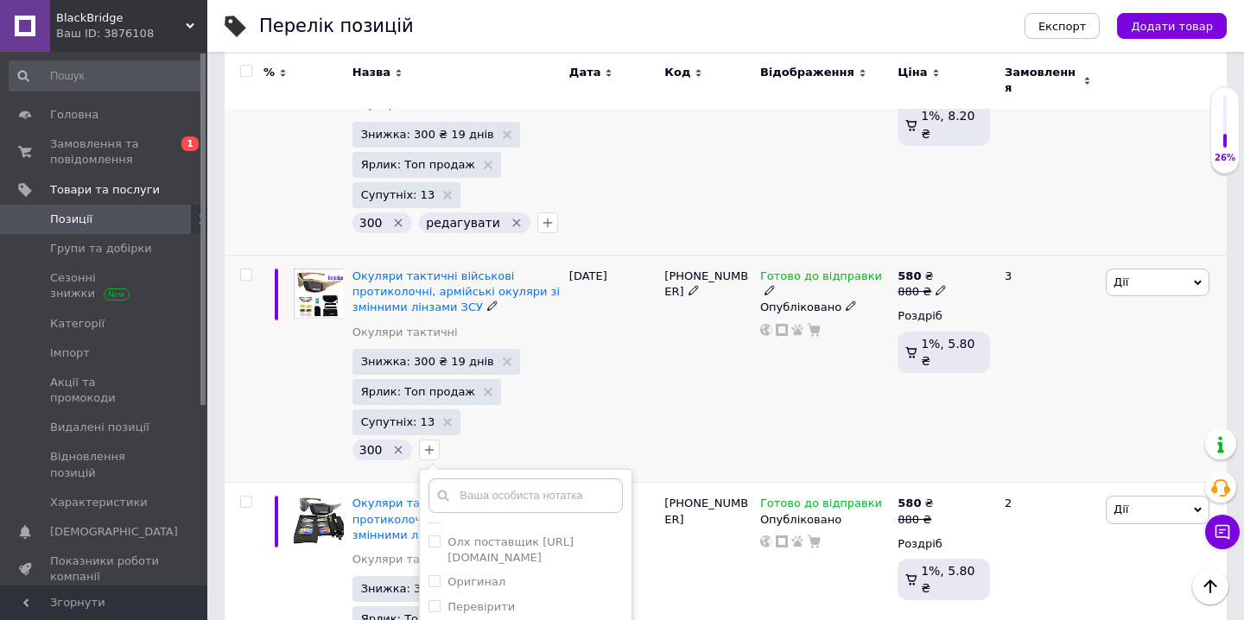
checkbox input "true"
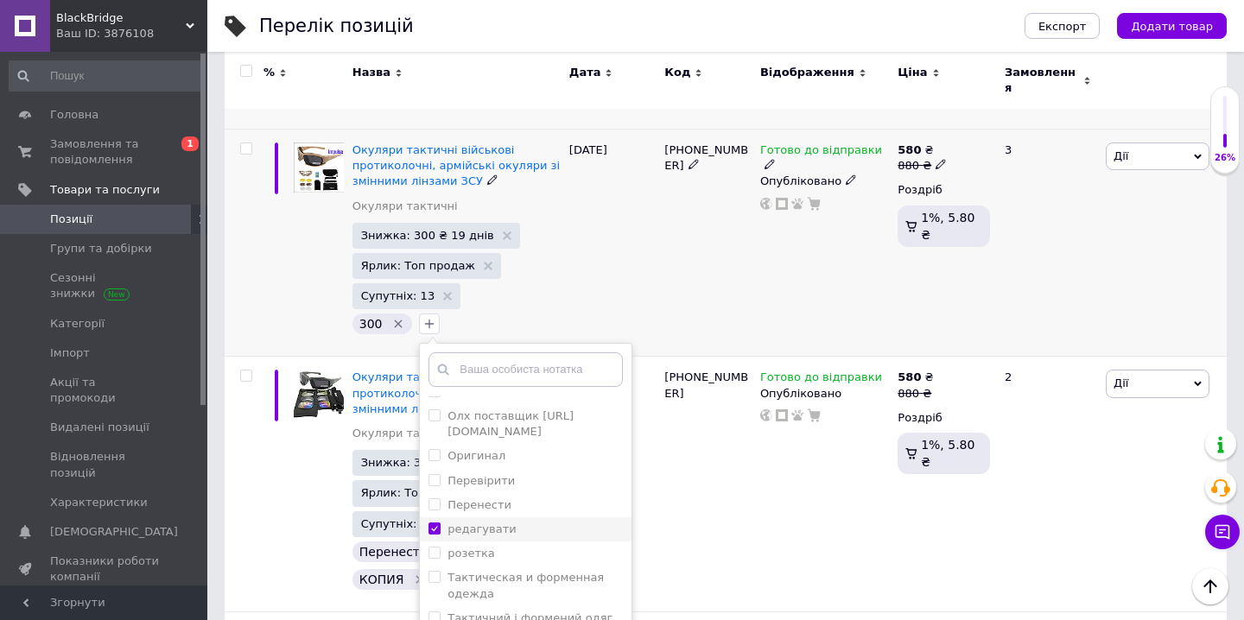
scroll to position [2422, 0]
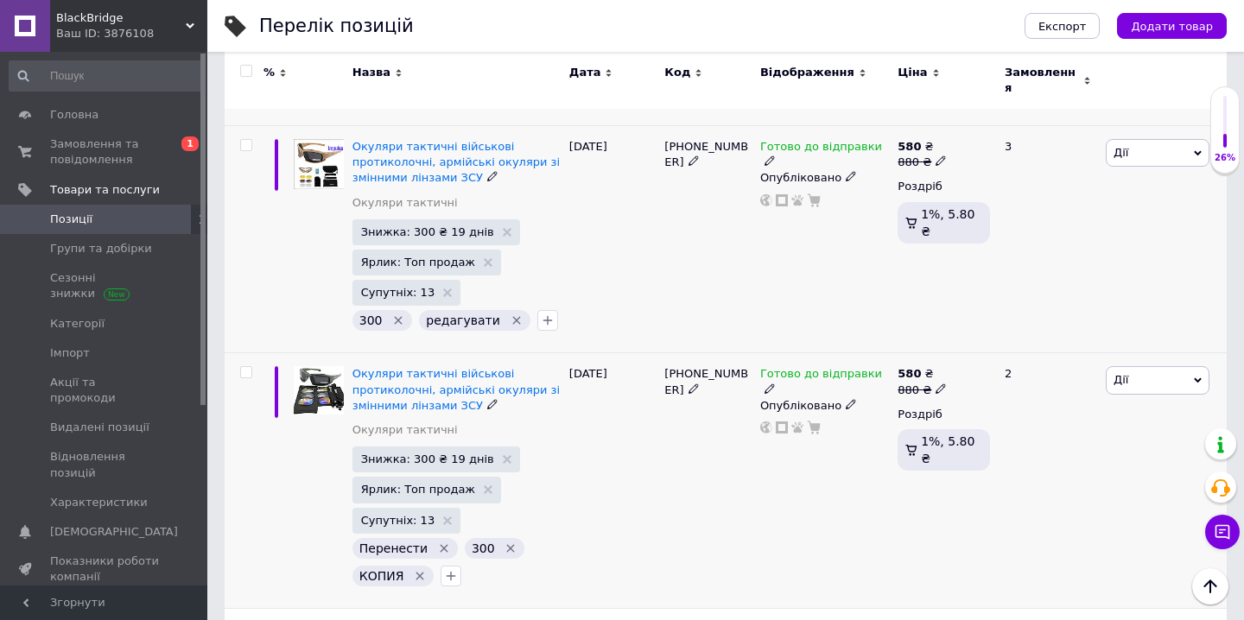
click at [252, 366] on div at bounding box center [246, 372] width 35 height 12
click at [246, 367] on input "checkbox" at bounding box center [245, 372] width 11 height 11
checkbox input "true"
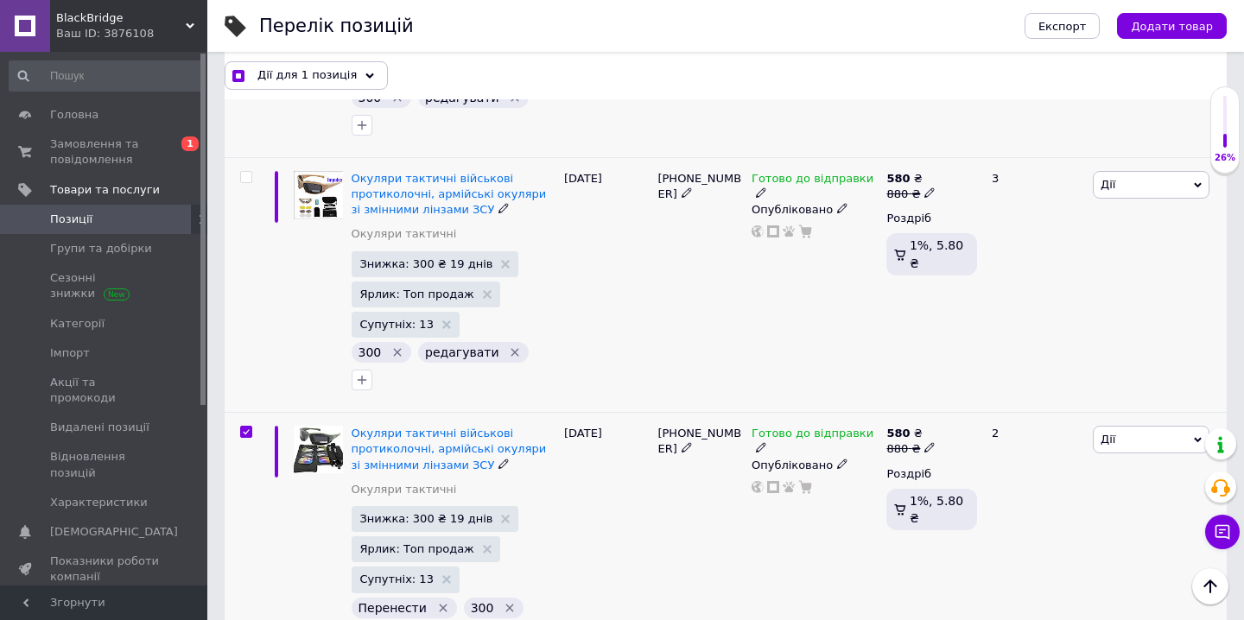
scroll to position [2565, 0]
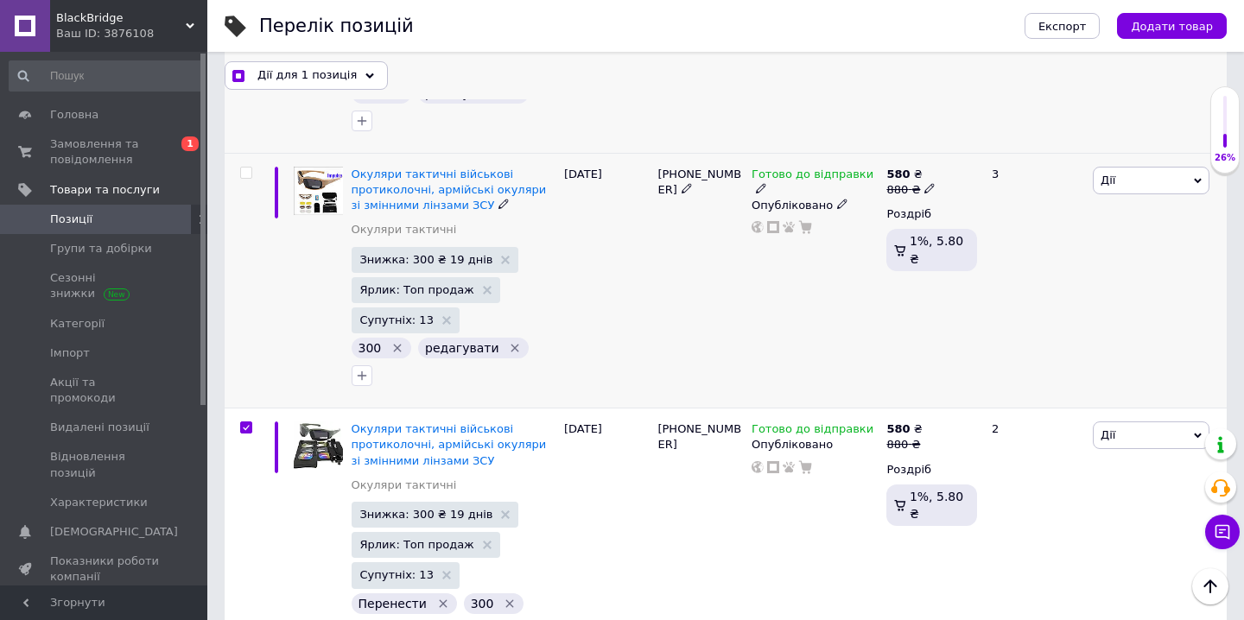
click at [365, 73] on icon at bounding box center [369, 76] width 9 height 9
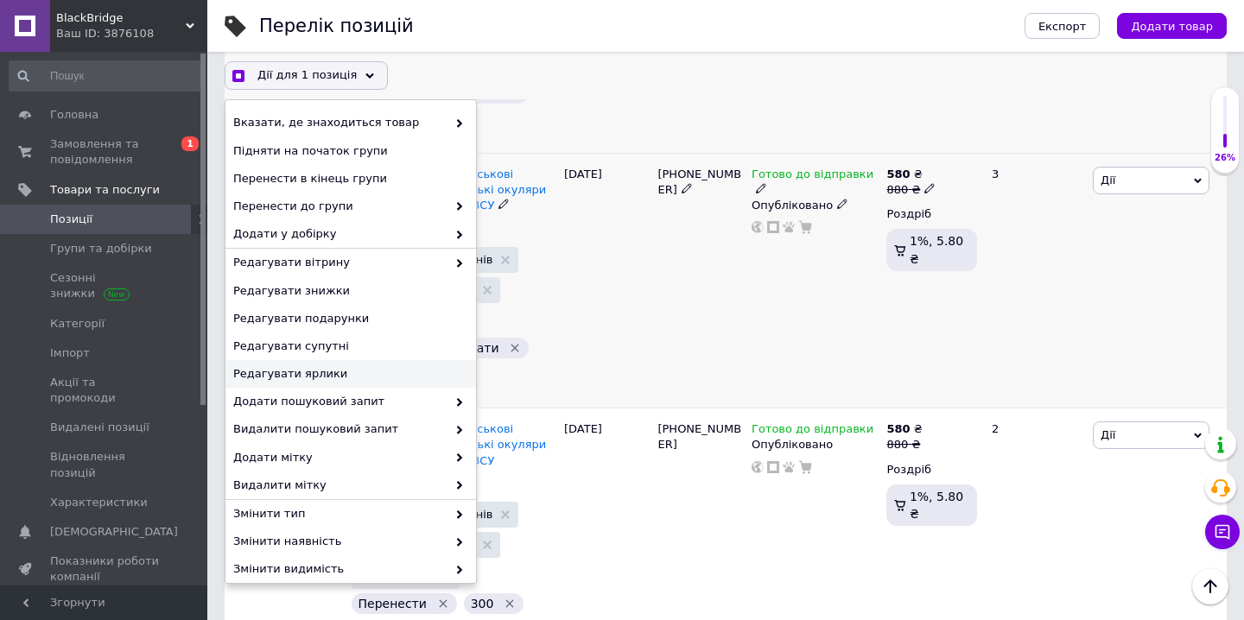
scroll to position [122, 0]
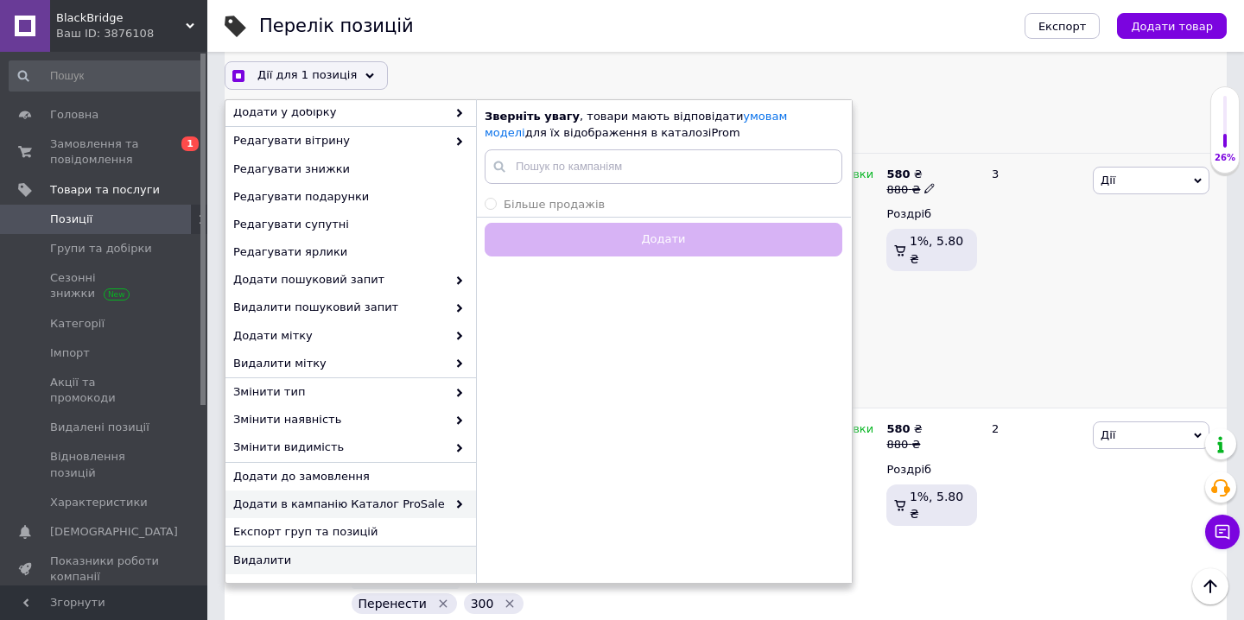
click at [286, 562] on span "Видалити" at bounding box center [348, 561] width 231 height 16
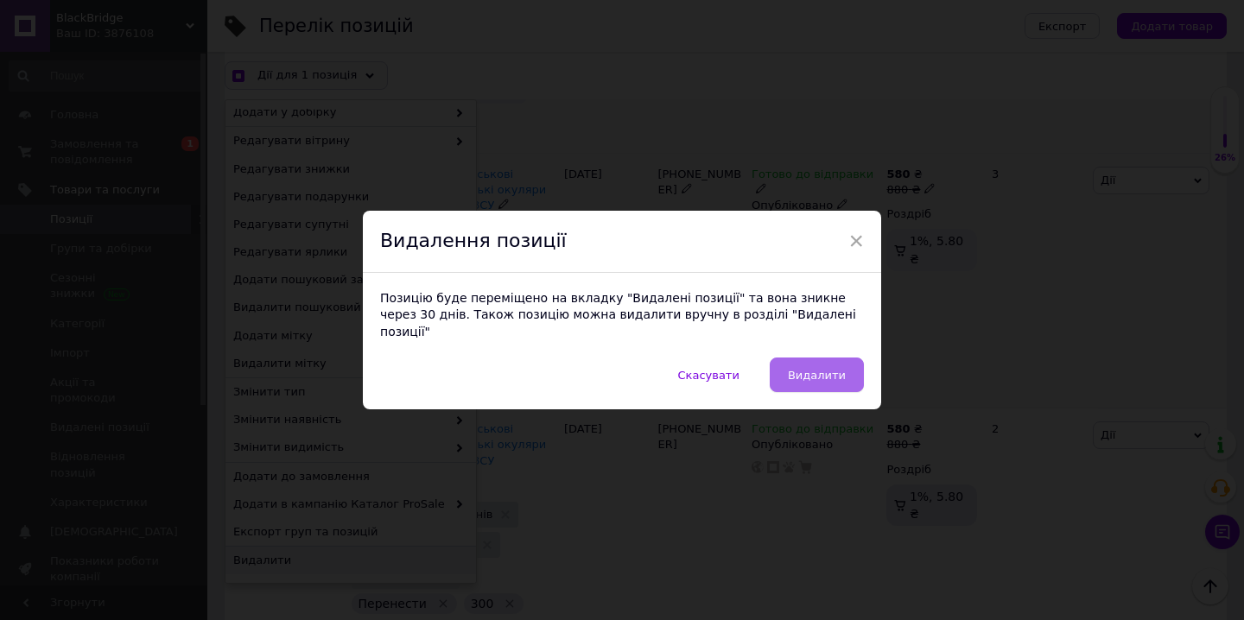
click at [794, 373] on button "Видалити" at bounding box center [817, 375] width 94 height 35
checkbox input "true"
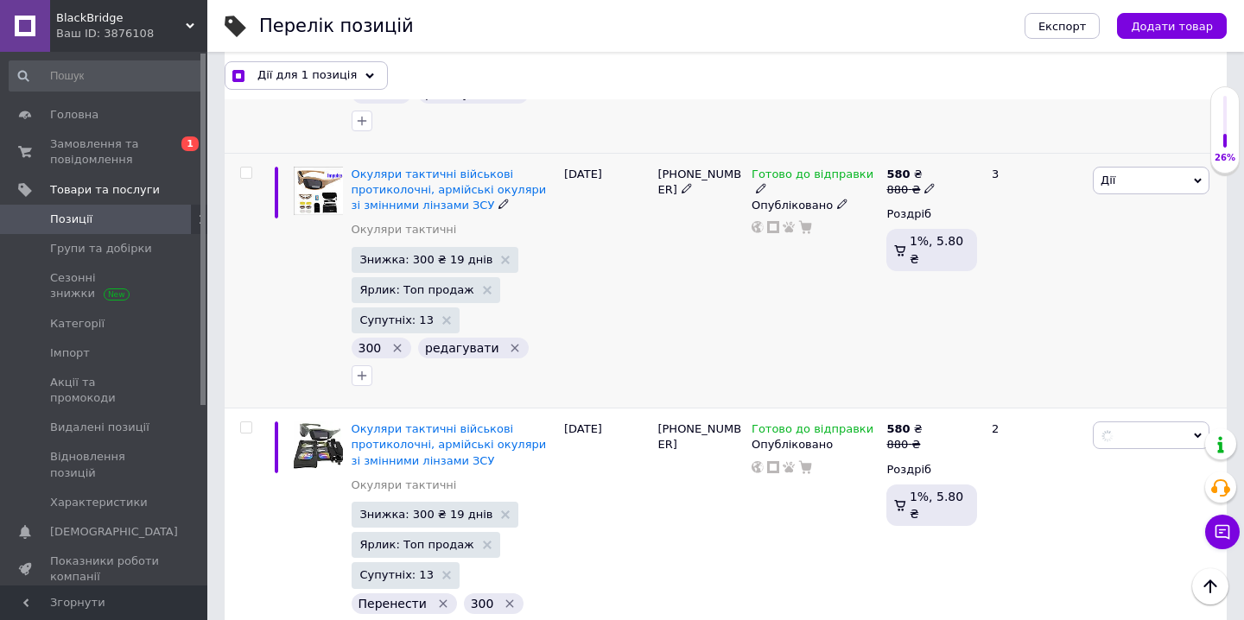
checkbox input "false"
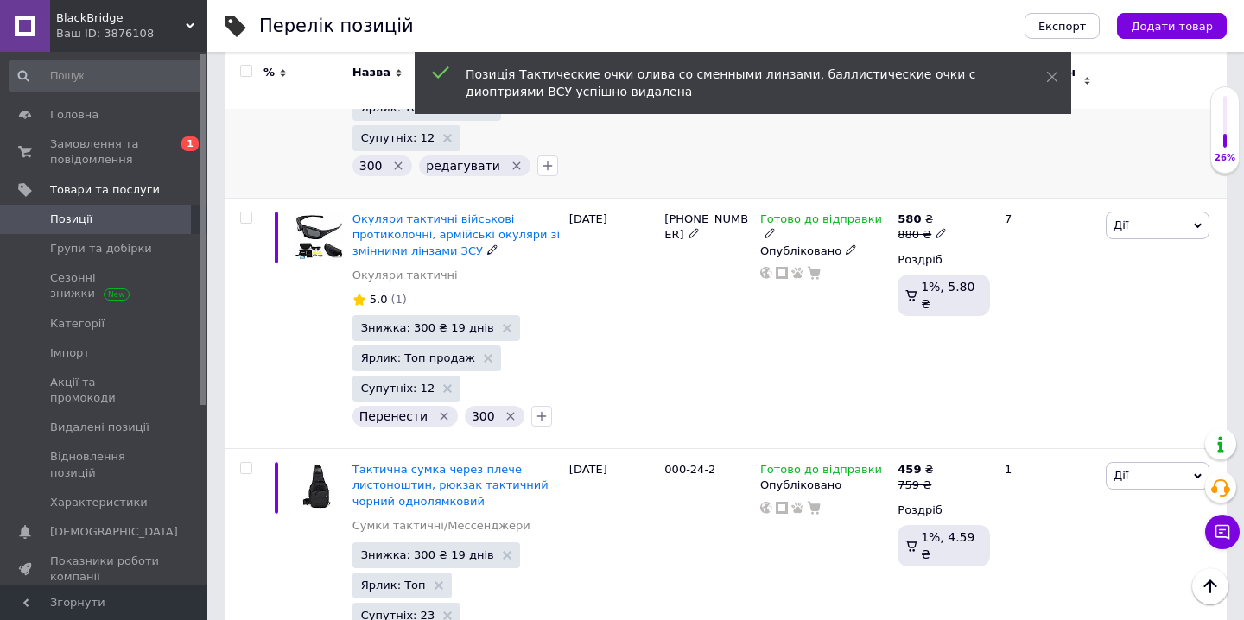
scroll to position [2538, 0]
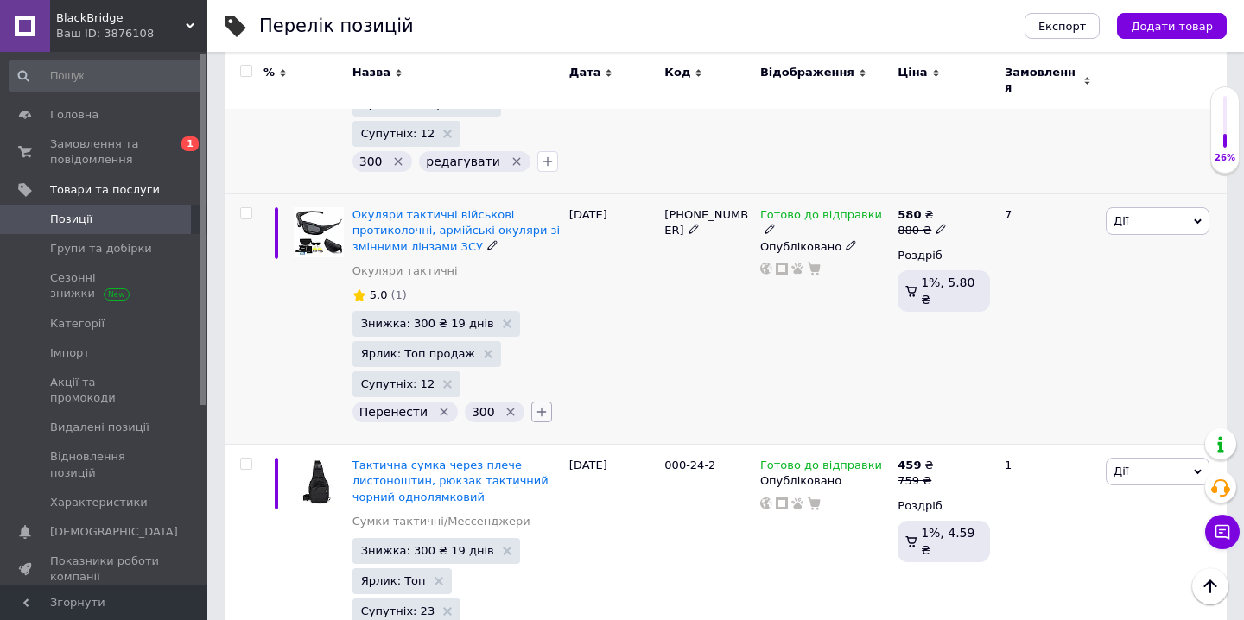
click at [535, 405] on icon "button" at bounding box center [542, 412] width 14 height 14
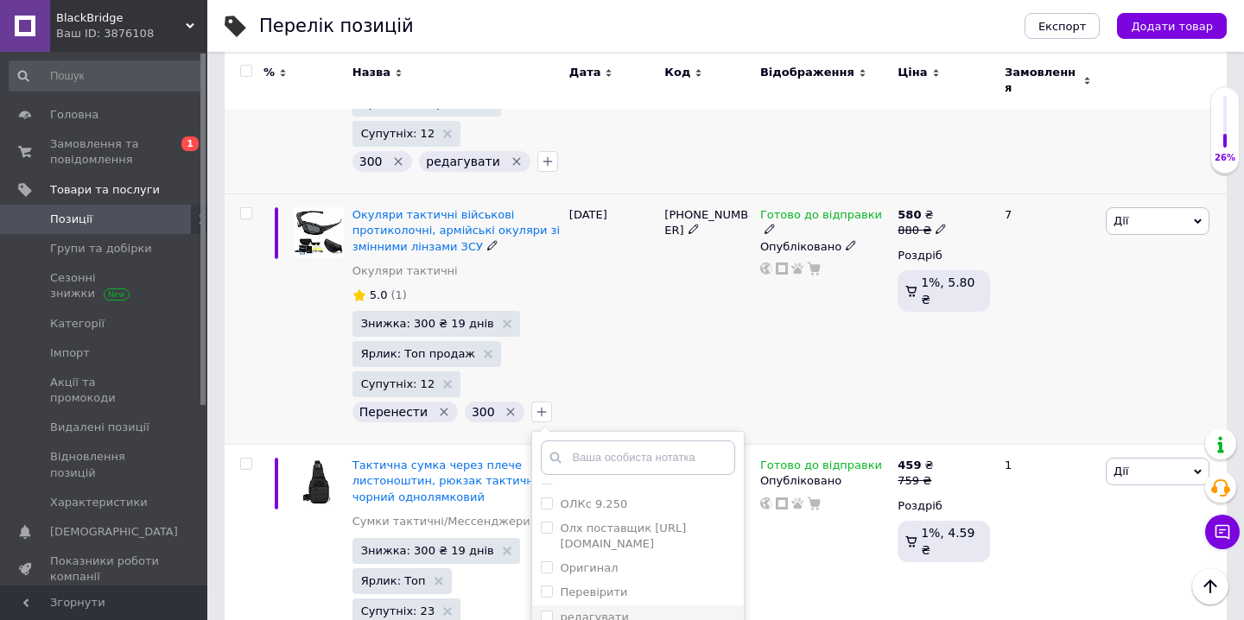
click at [583, 611] on label "редагувати" at bounding box center [594, 617] width 68 height 13
checkbox input "true"
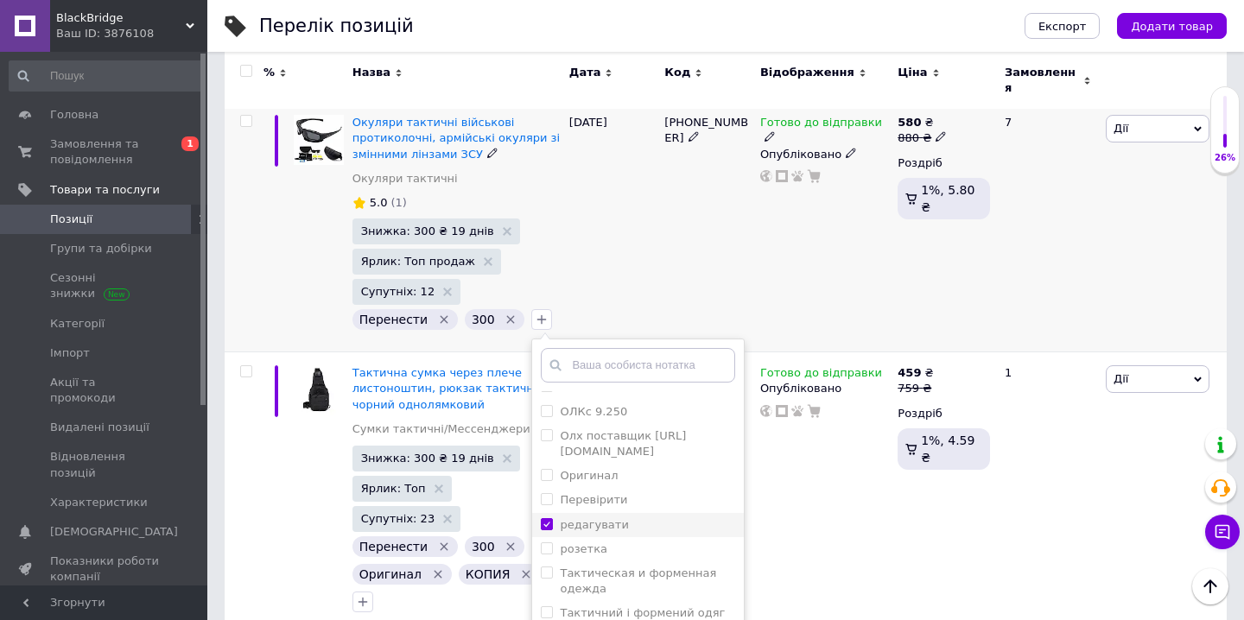
scroll to position [2634, 0]
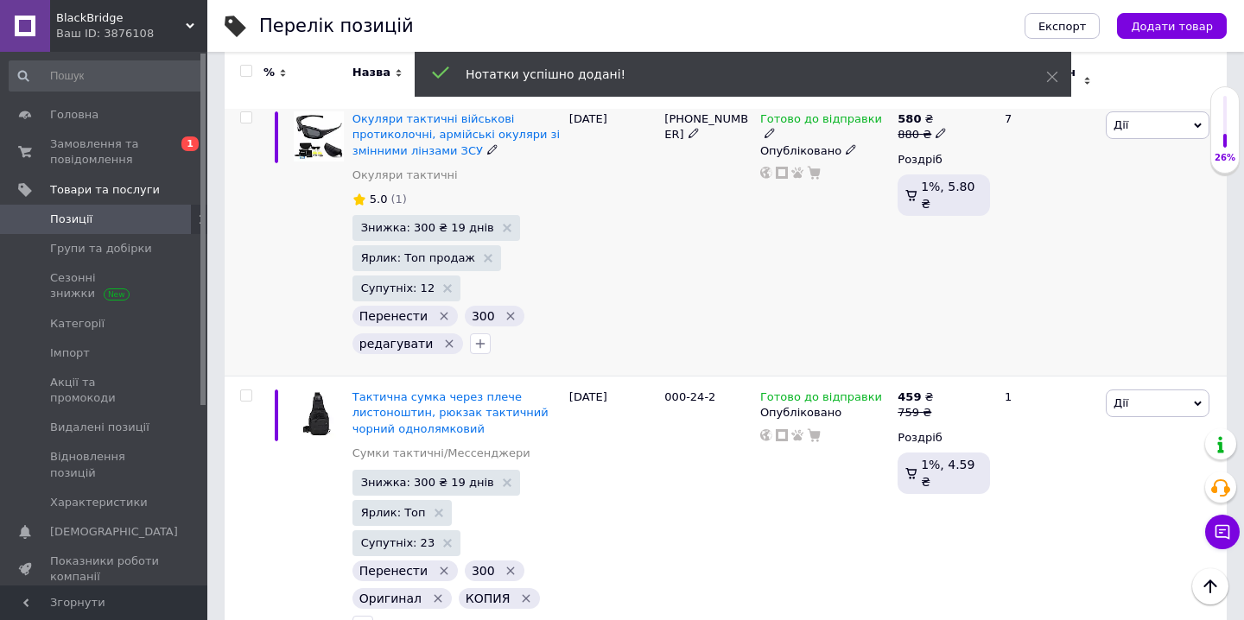
click at [443, 309] on icon "Видалити мітку" at bounding box center [444, 316] width 14 height 14
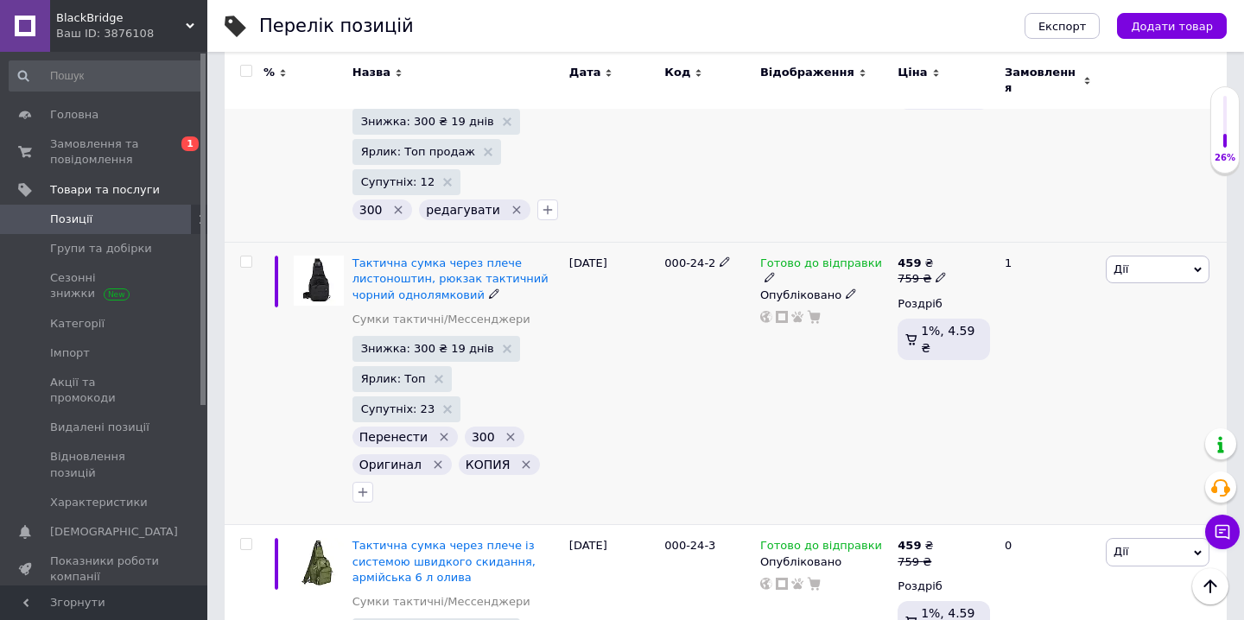
scroll to position [2739, 0]
click at [519, 460] on icon "Видалити мітку" at bounding box center [526, 467] width 14 height 14
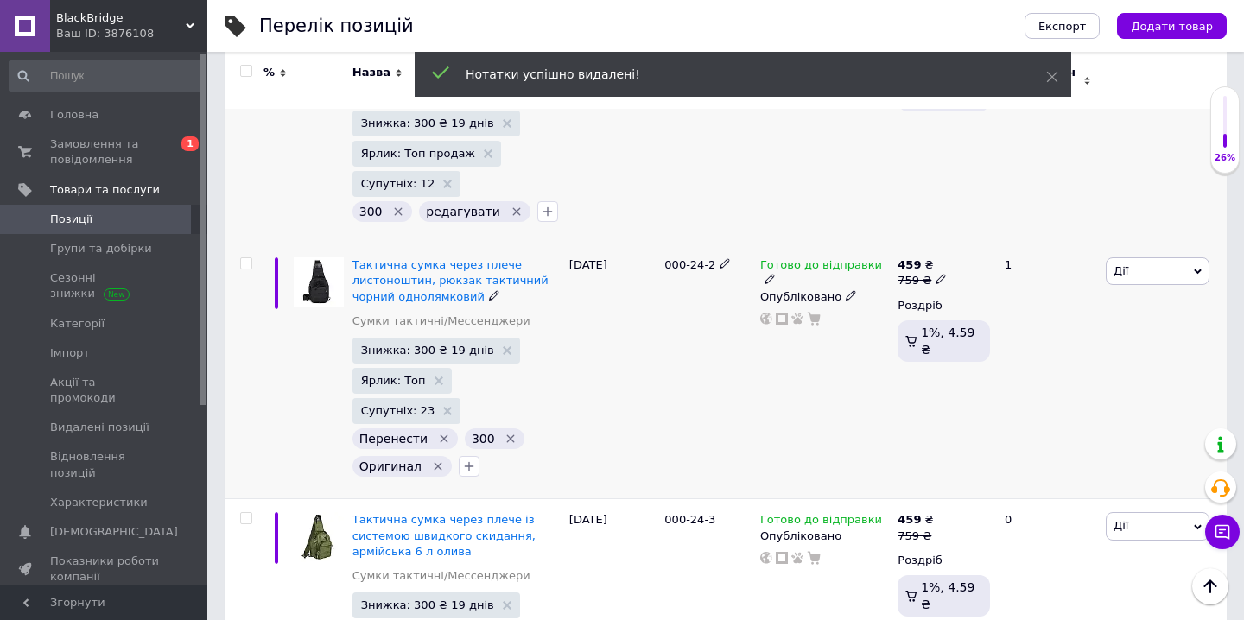
click at [437, 432] on icon "Видалити мітку" at bounding box center [444, 439] width 14 height 14
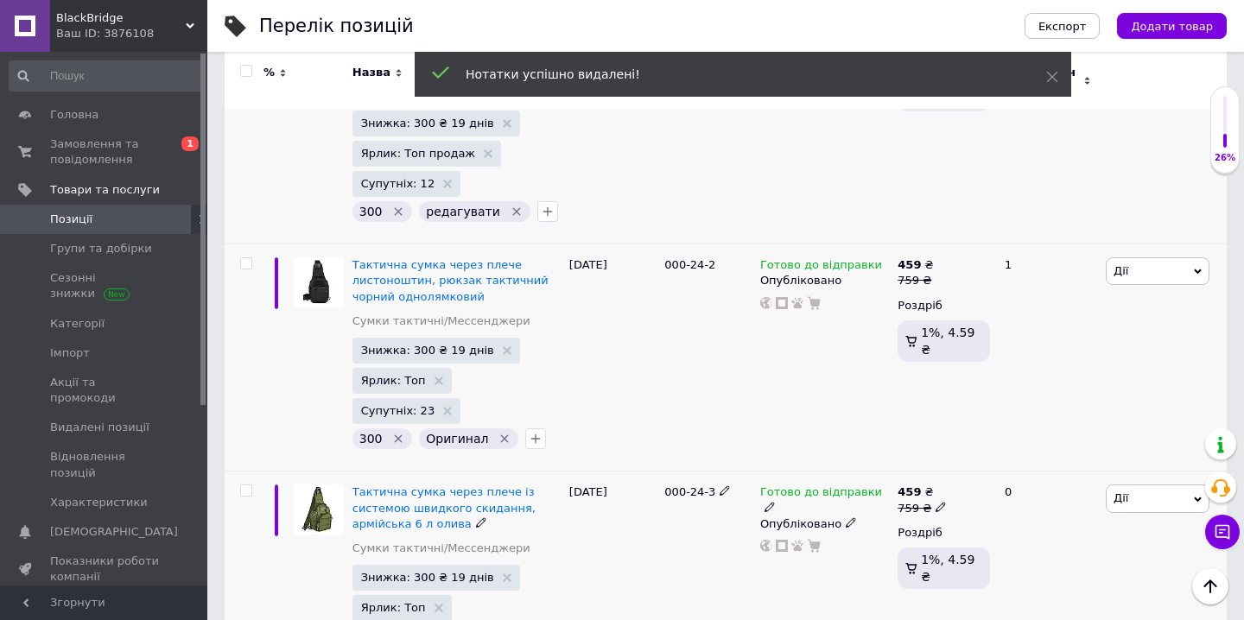
click at [529, 432] on icon "button" at bounding box center [536, 439] width 14 height 14
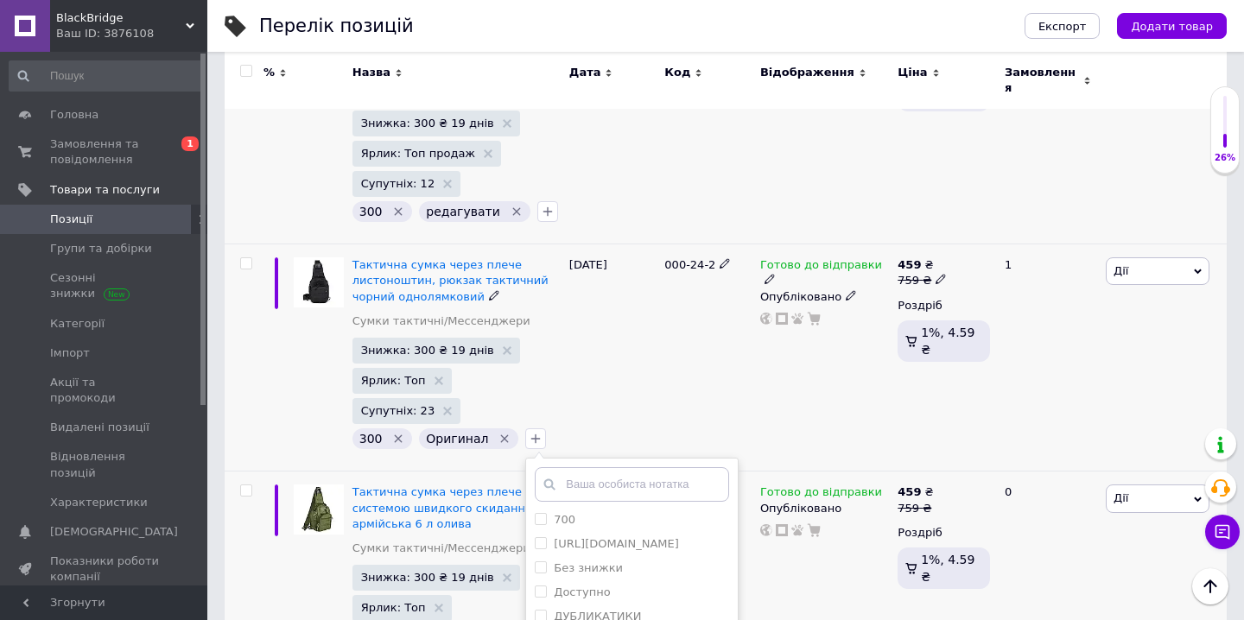
scroll to position [391, 0]
checkbox input "true"
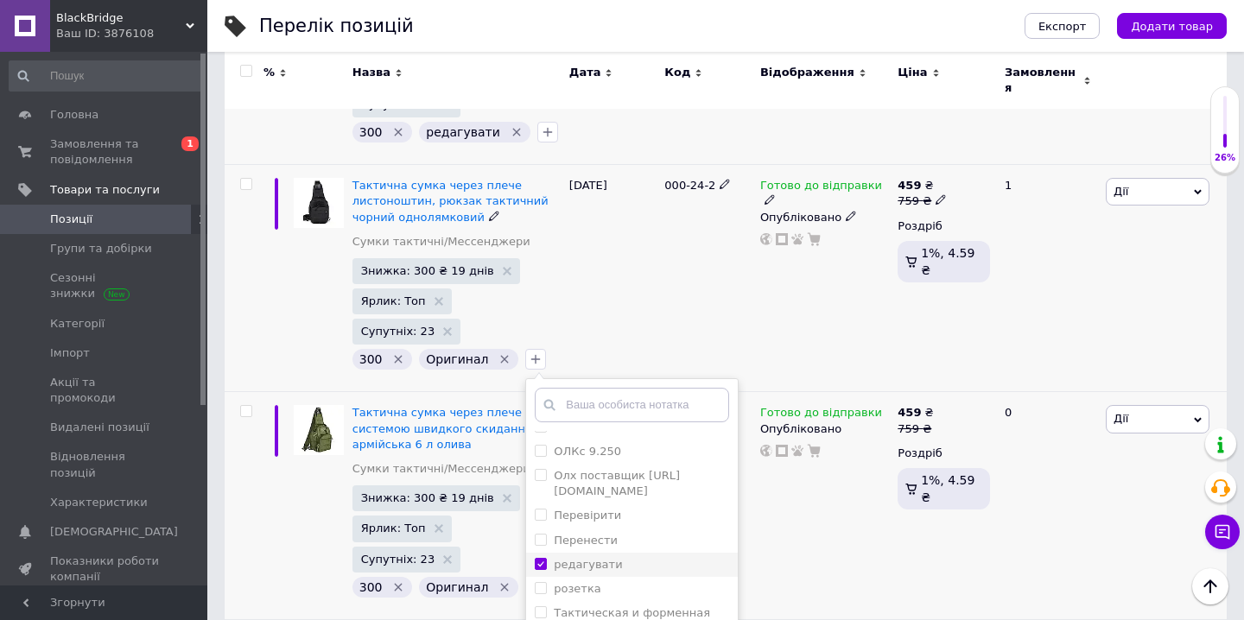
scroll to position [2819, 0]
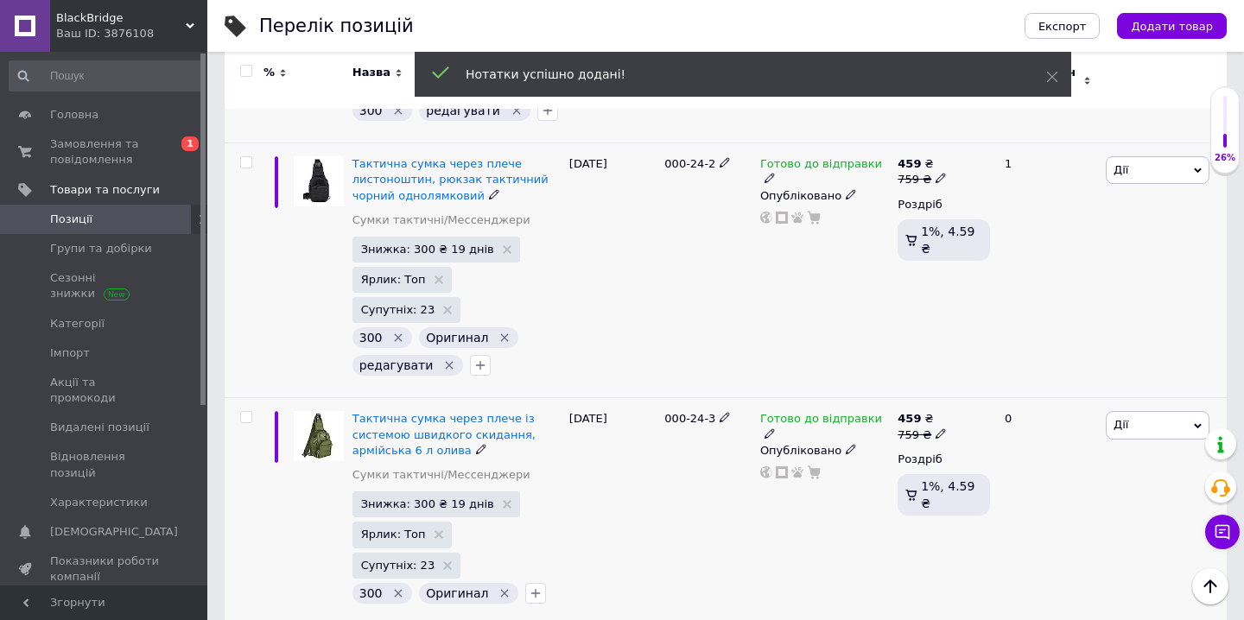
scroll to position [2850, 0]
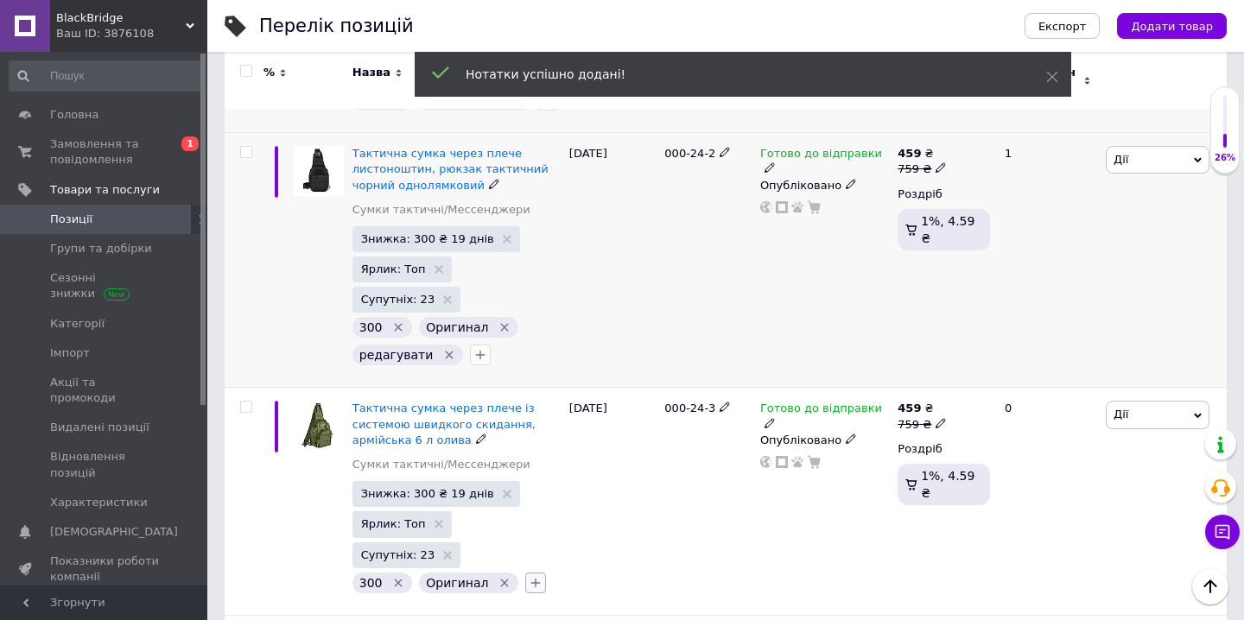
click at [533, 576] on icon "button" at bounding box center [536, 583] width 14 height 14
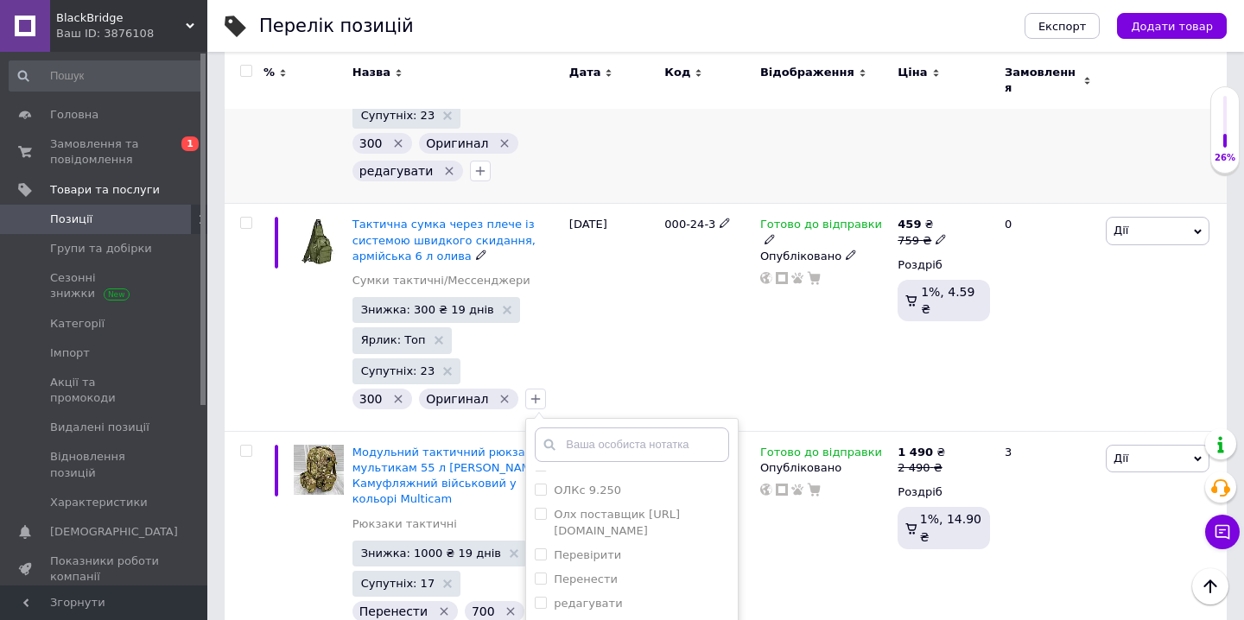
scroll to position [3042, 0]
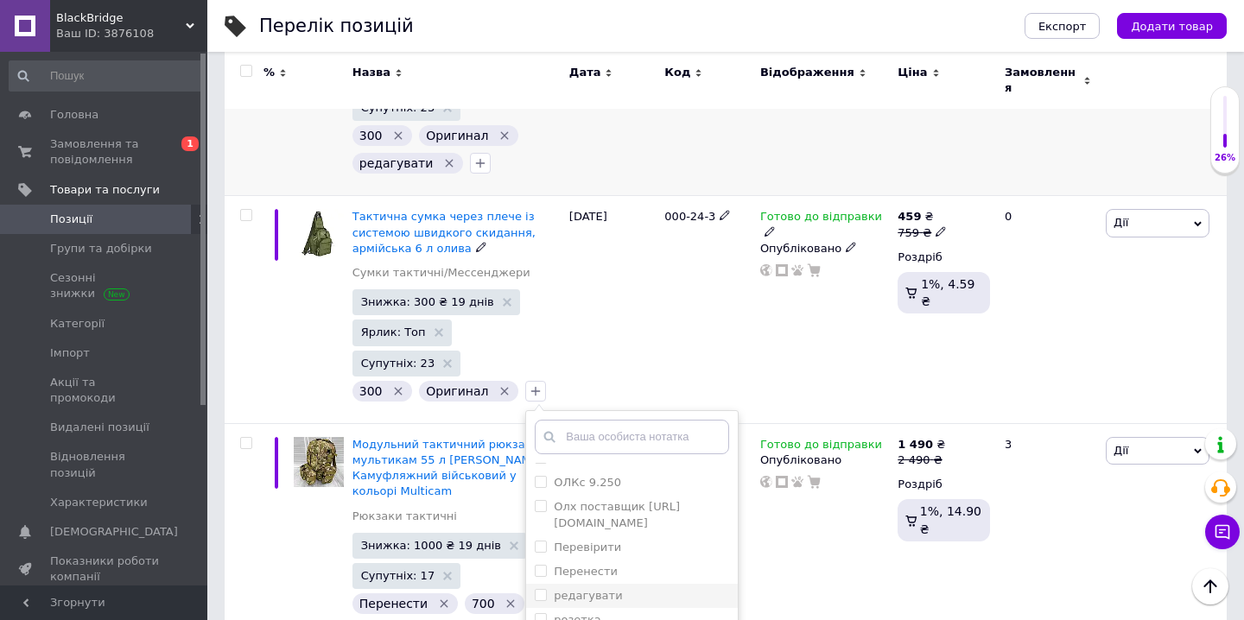
click at [609, 588] on div "редагувати" at bounding box center [632, 596] width 194 height 16
checkbox input "true"
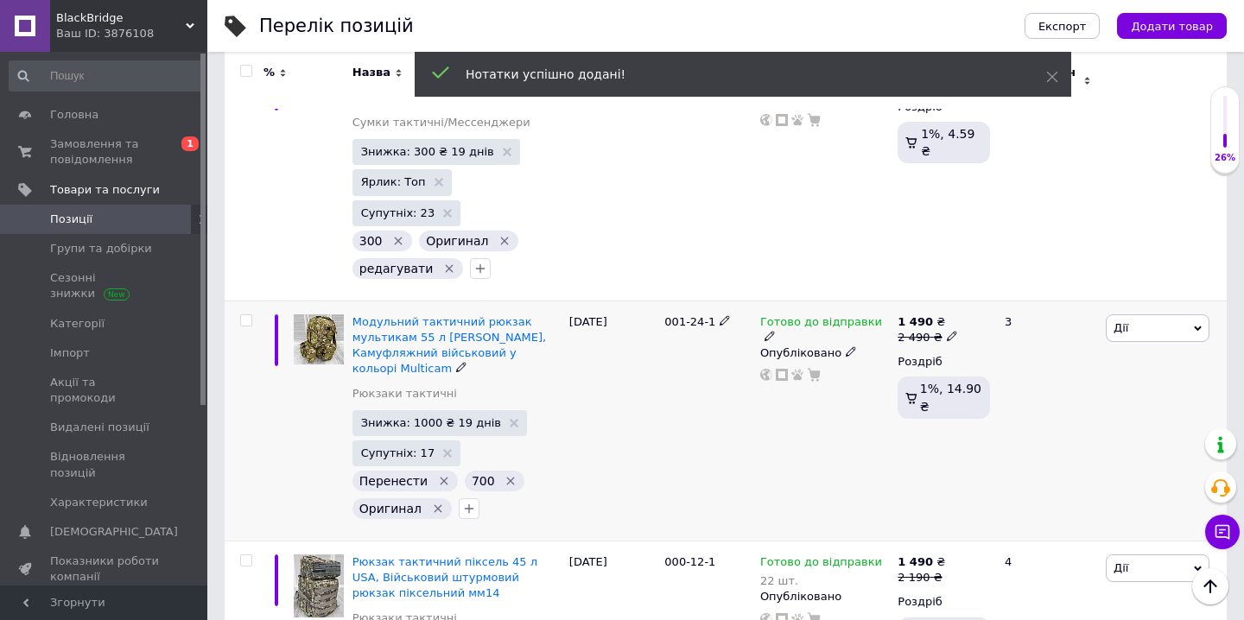
scroll to position [3198, 0]
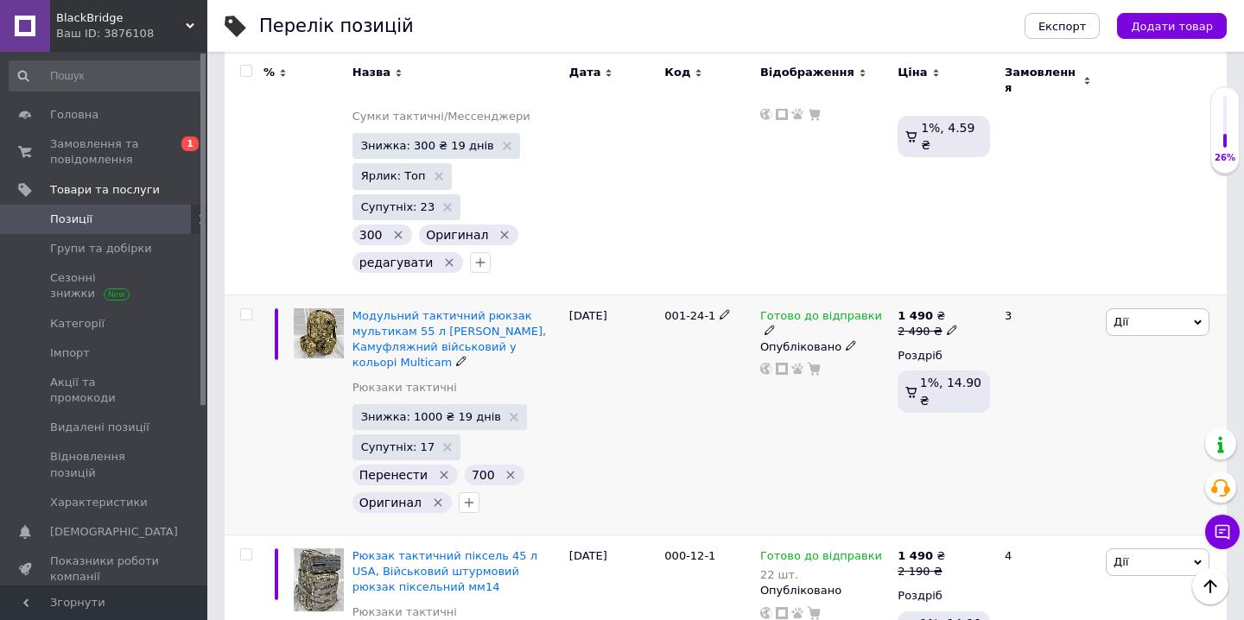
click at [439, 468] on icon "Видалити мітку" at bounding box center [444, 475] width 14 height 14
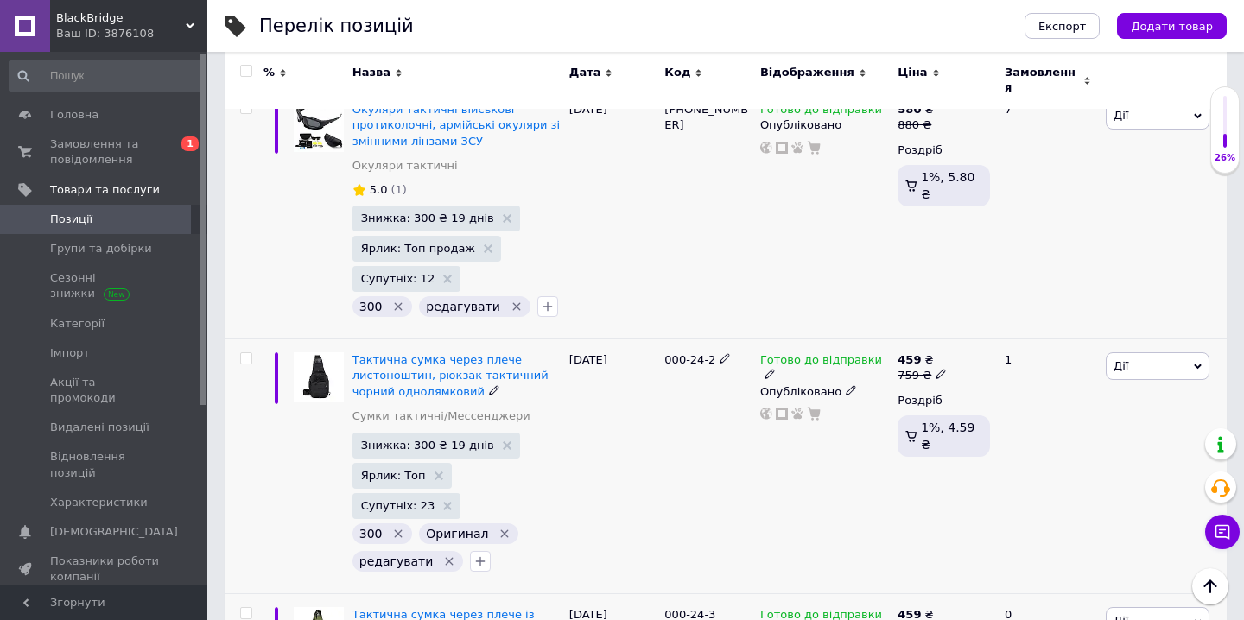
scroll to position [2651, 0]
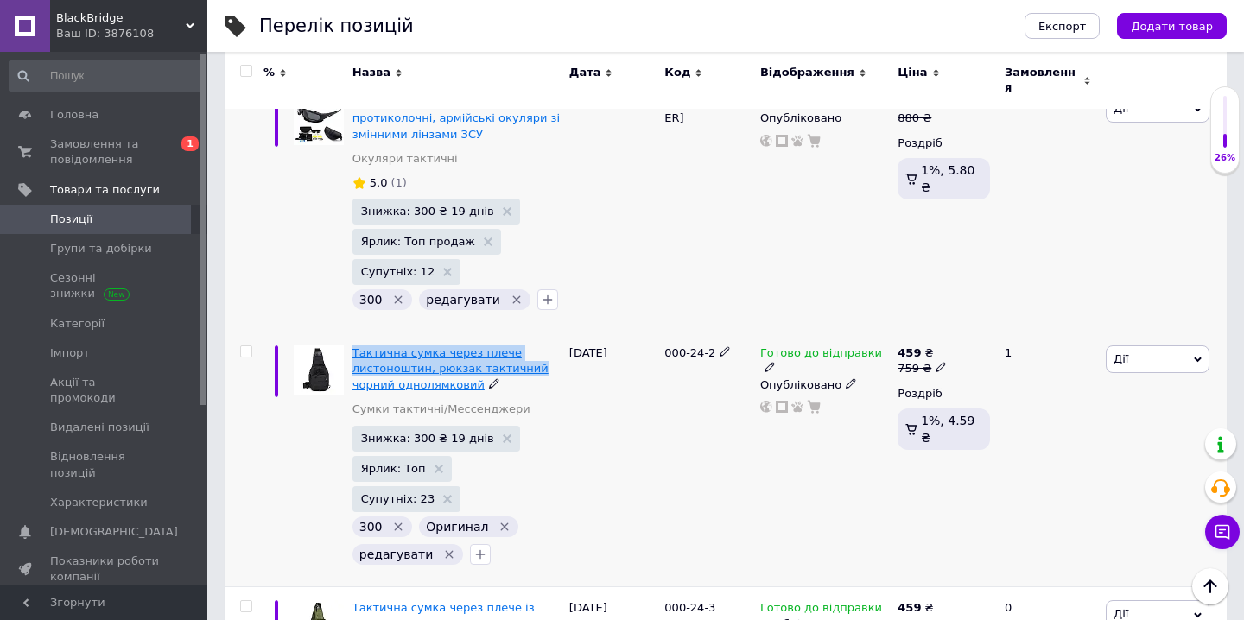
drag, startPoint x: 349, startPoint y: 244, endPoint x: 530, endPoint y: 264, distance: 181.8
click at [530, 333] on div "Тактична сумка через плече листоноштин, рюкзак тактичний чорний однолямковий Су…" at bounding box center [456, 460] width 217 height 255
copy span "Тактична сумка через плече листоноштин, рюкзак тактичний"
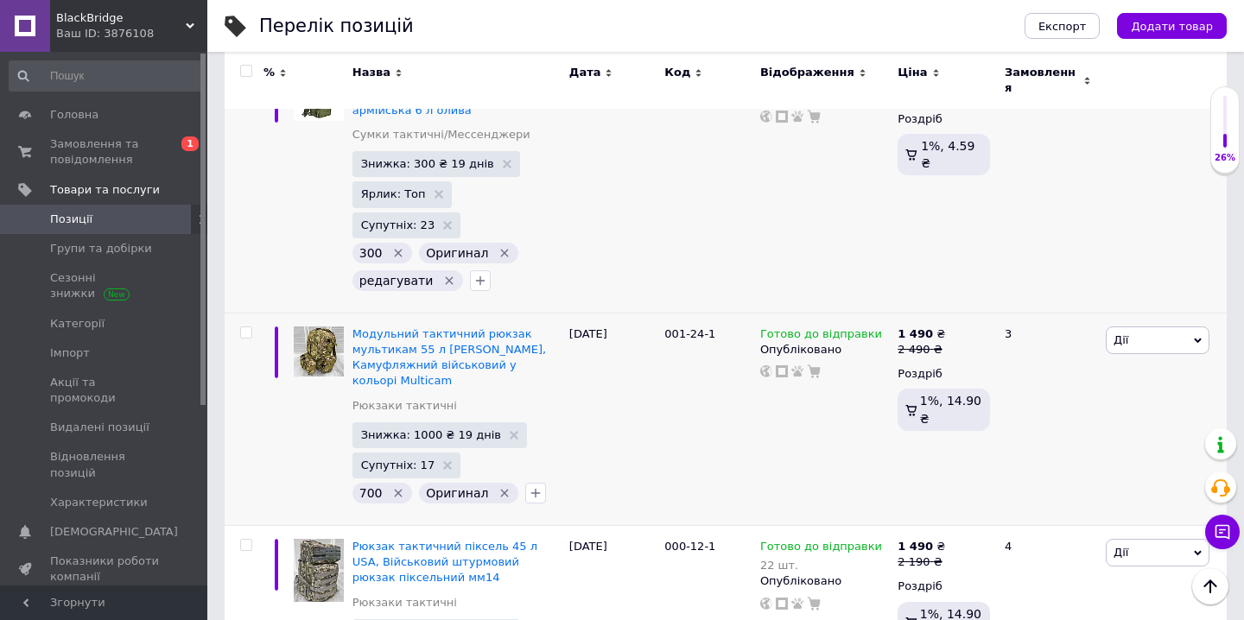
scroll to position [3216, 0]
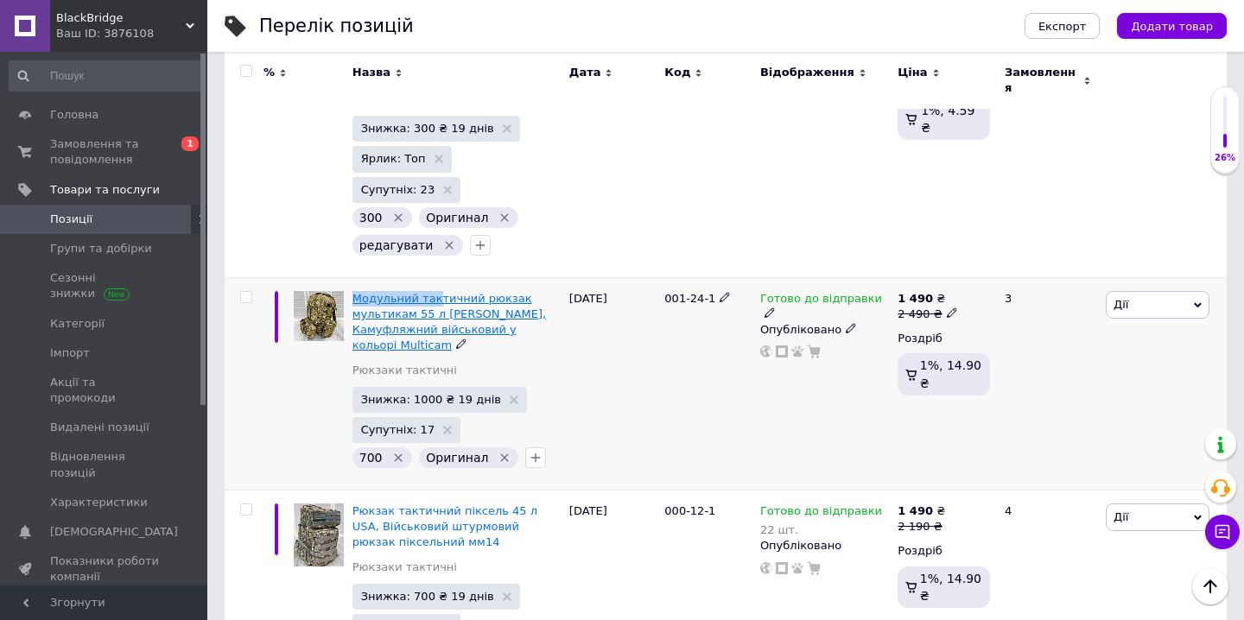
drag, startPoint x: 349, startPoint y: 124, endPoint x: 434, endPoint y: 142, distance: 86.6
click at [435, 277] on div "Модульний тактичний рюкзак мультикам 55 л SILVER KNIGHT, Камуфляжний військовий…" at bounding box center [456, 383] width 217 height 213
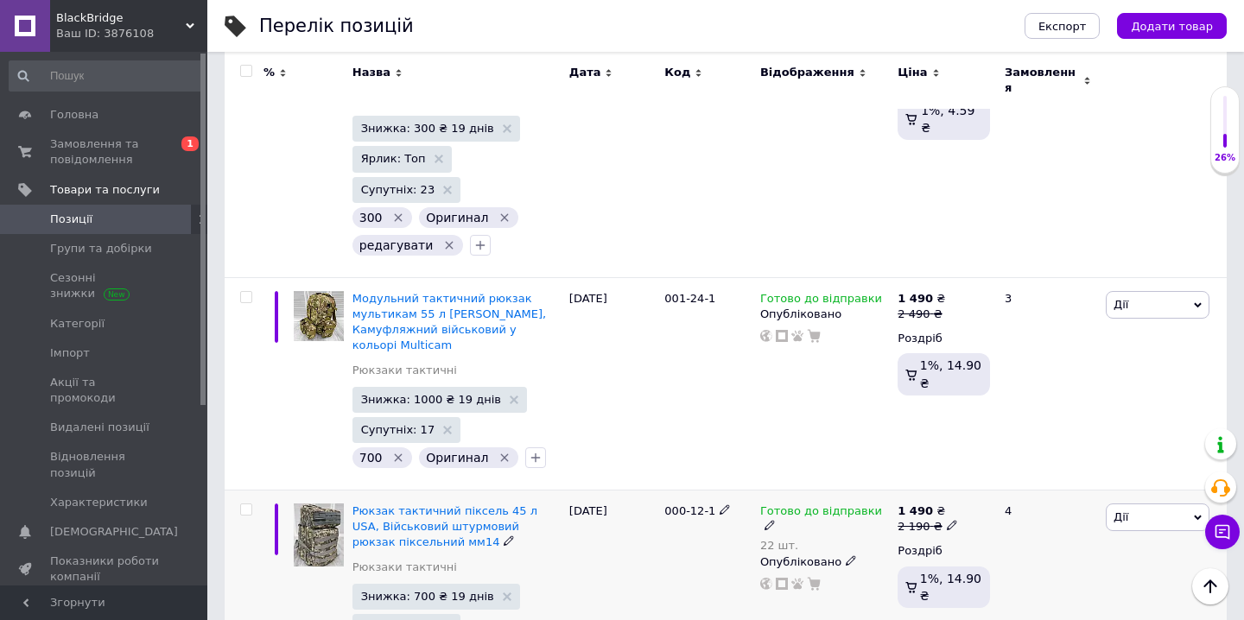
click at [627, 491] on div "29.08.2025" at bounding box center [613, 617] width 96 height 252
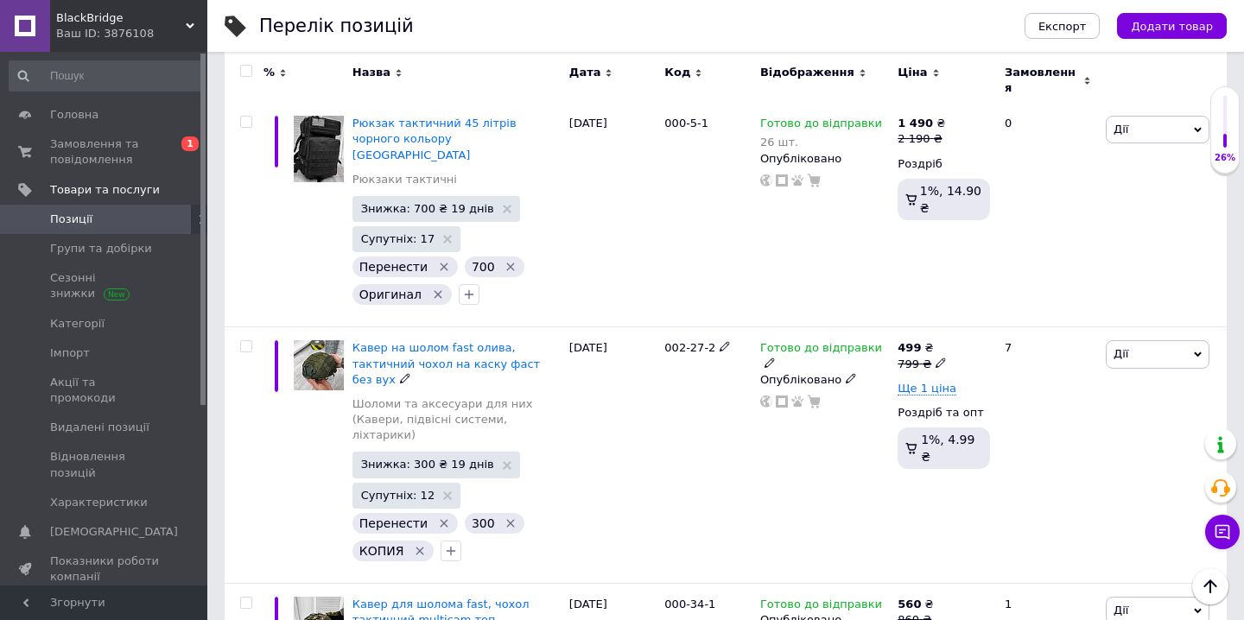
scroll to position [3857, 0]
click at [440, 516] on icon "Видалити мітку" at bounding box center [444, 523] width 14 height 14
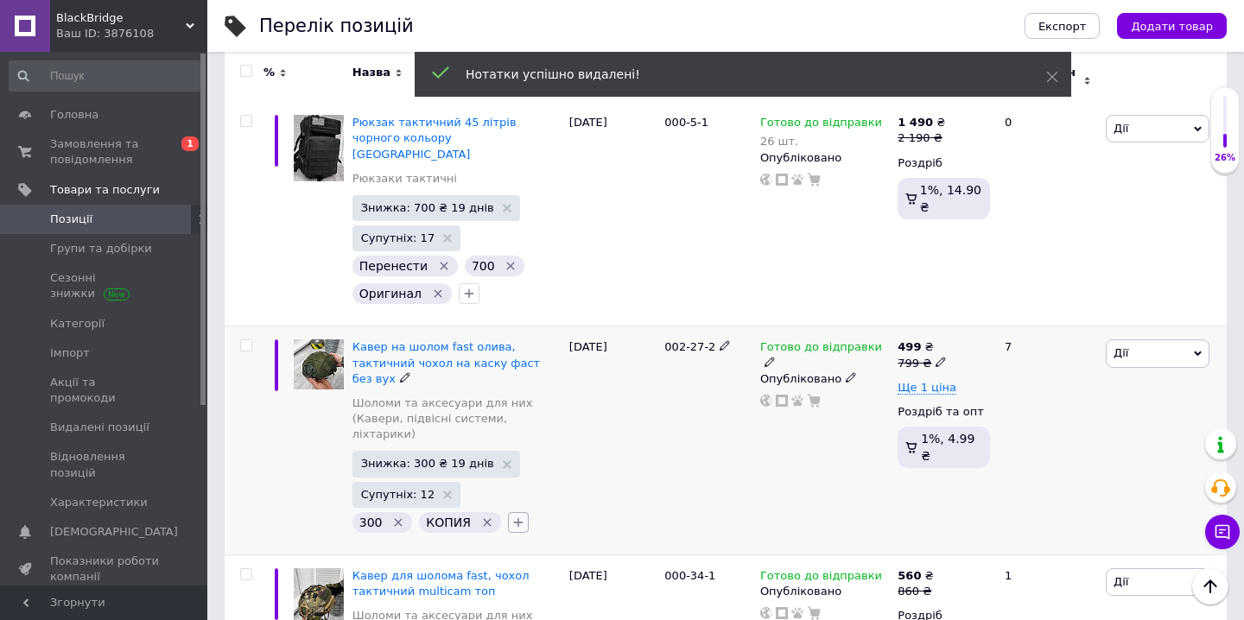
click at [511, 516] on icon "button" at bounding box center [518, 523] width 14 height 14
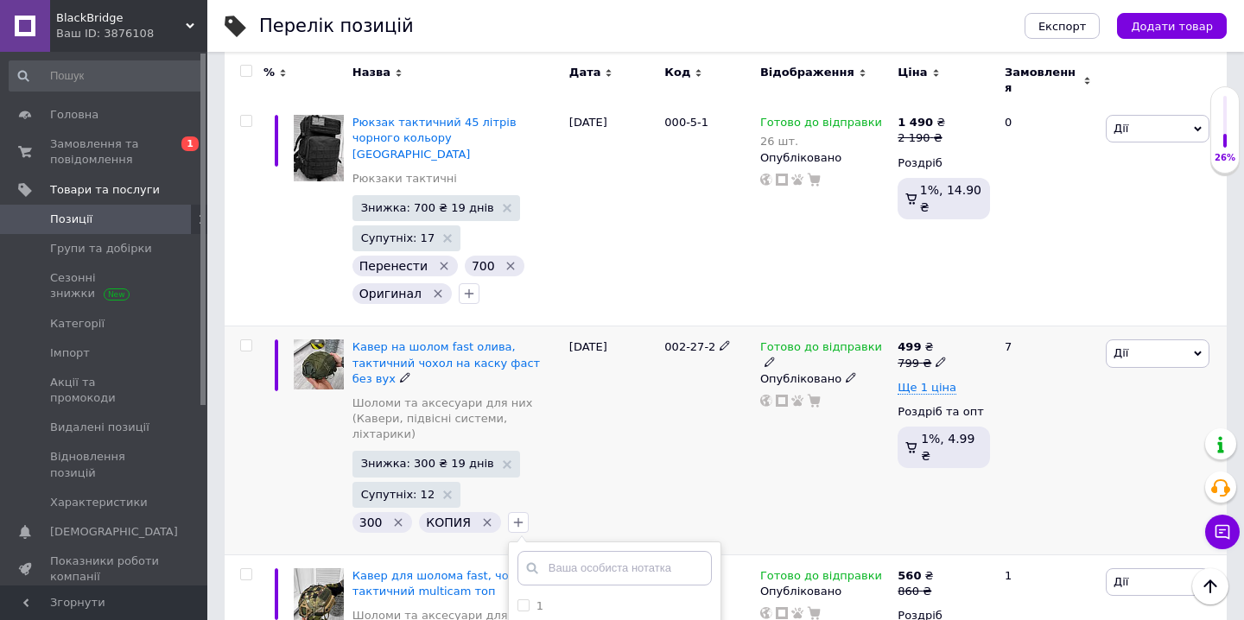
scroll to position [391, 0]
checkbox input "true"
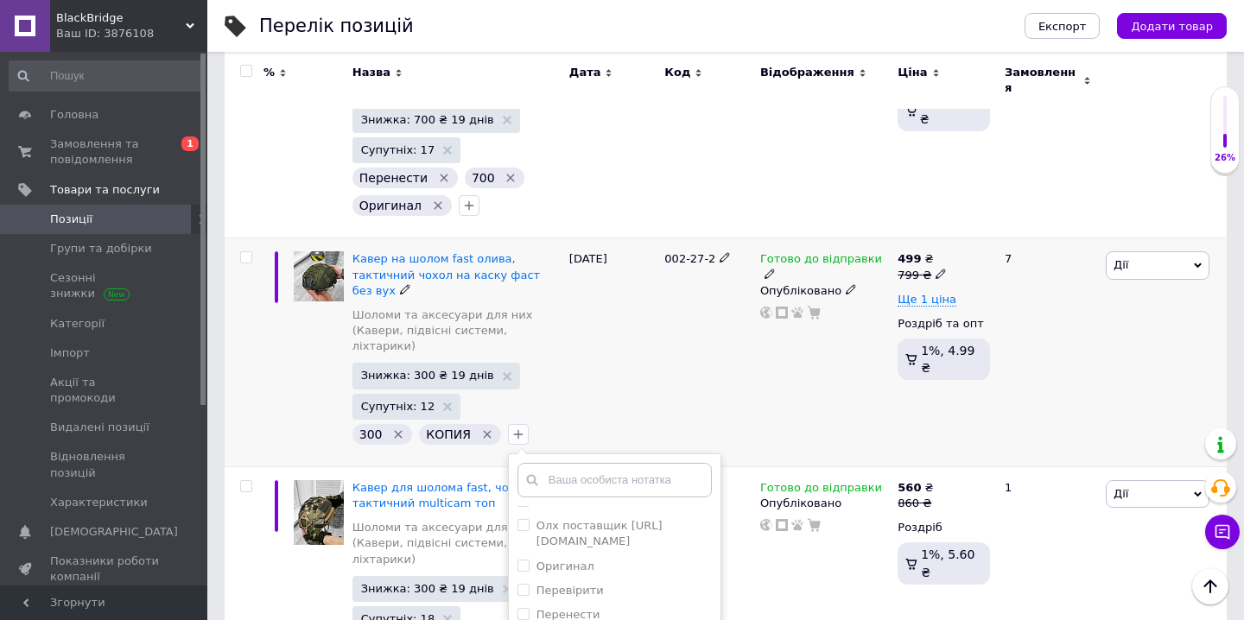
scroll to position [3954, 0]
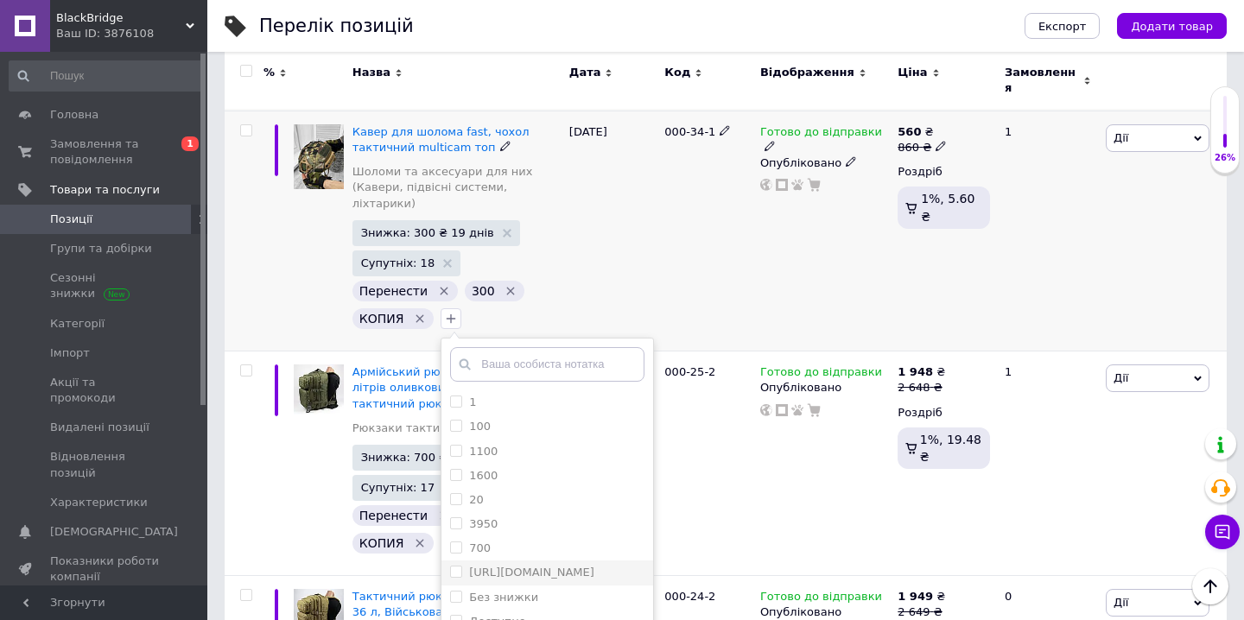
scroll to position [367, 0]
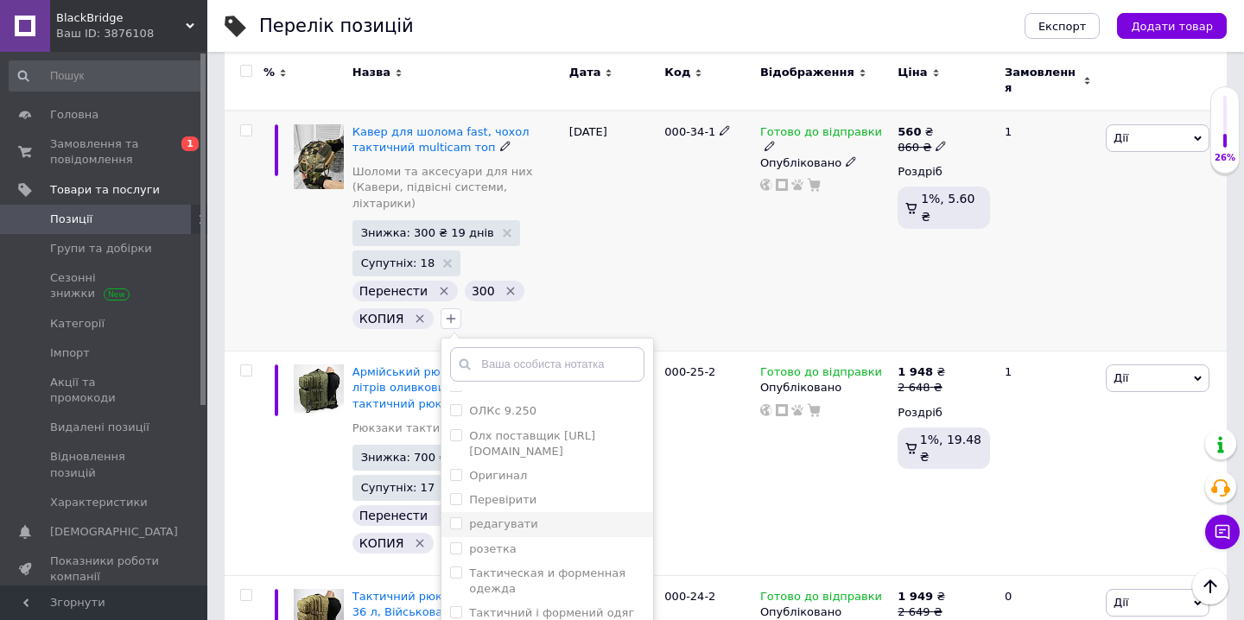
click at [527, 518] on label "редагувати" at bounding box center [503, 524] width 68 height 13
checkbox input "true"
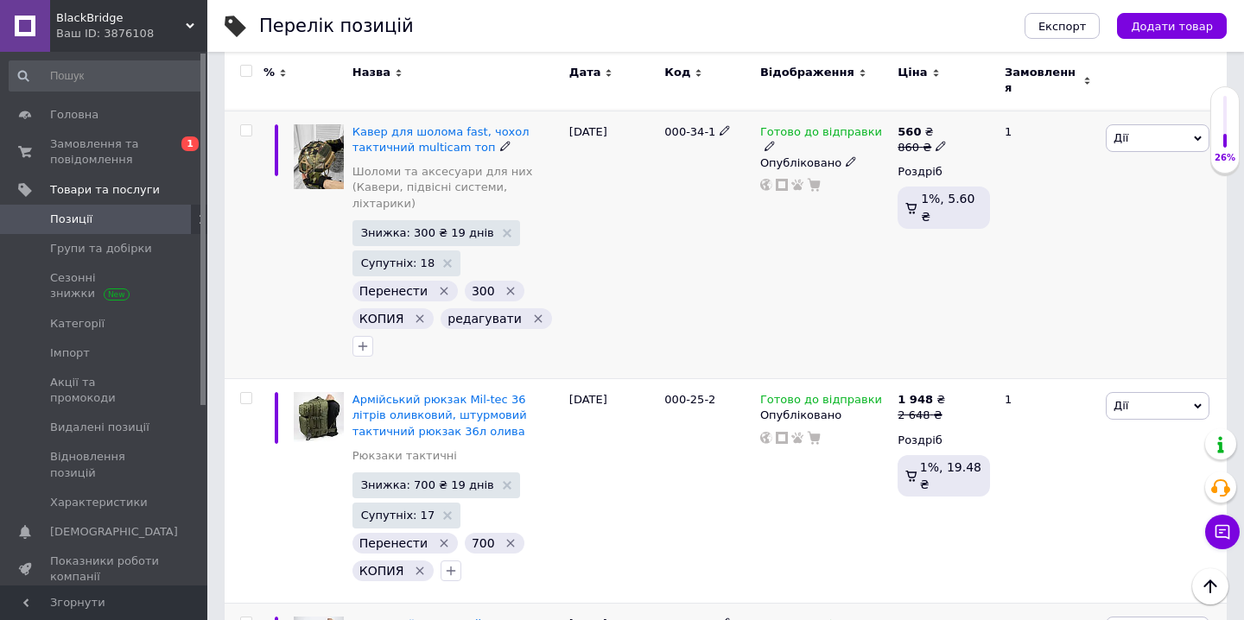
click at [245, 618] on input "checkbox" at bounding box center [245, 623] width 11 height 11
checkbox input "true"
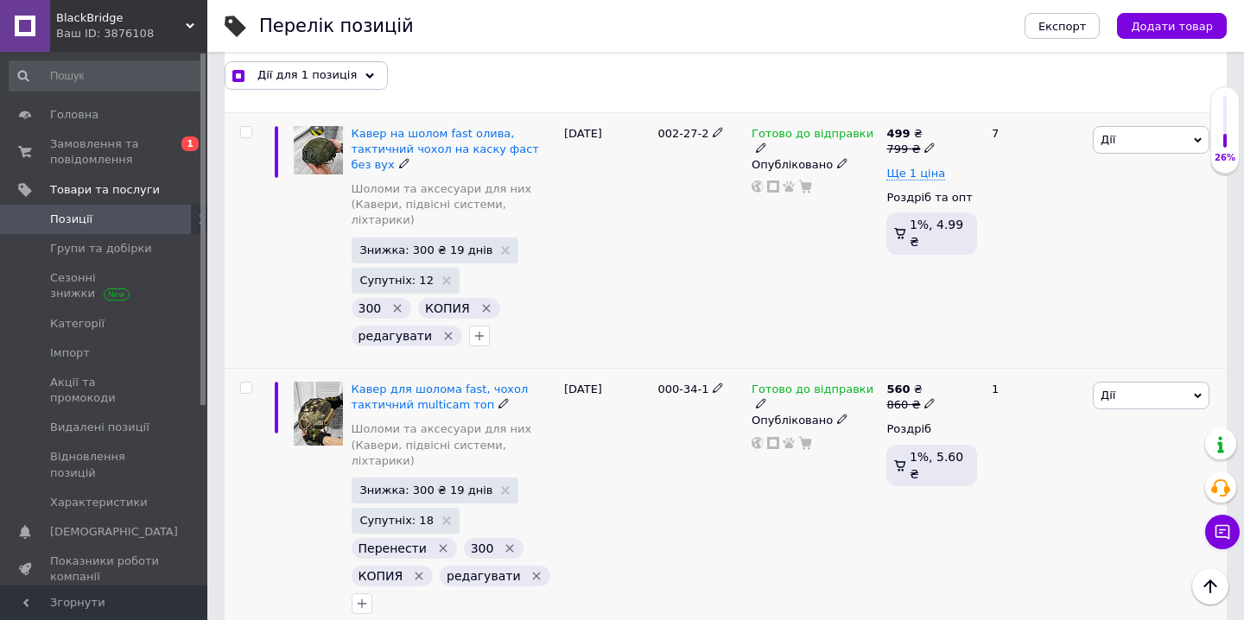
scroll to position [4416, 0]
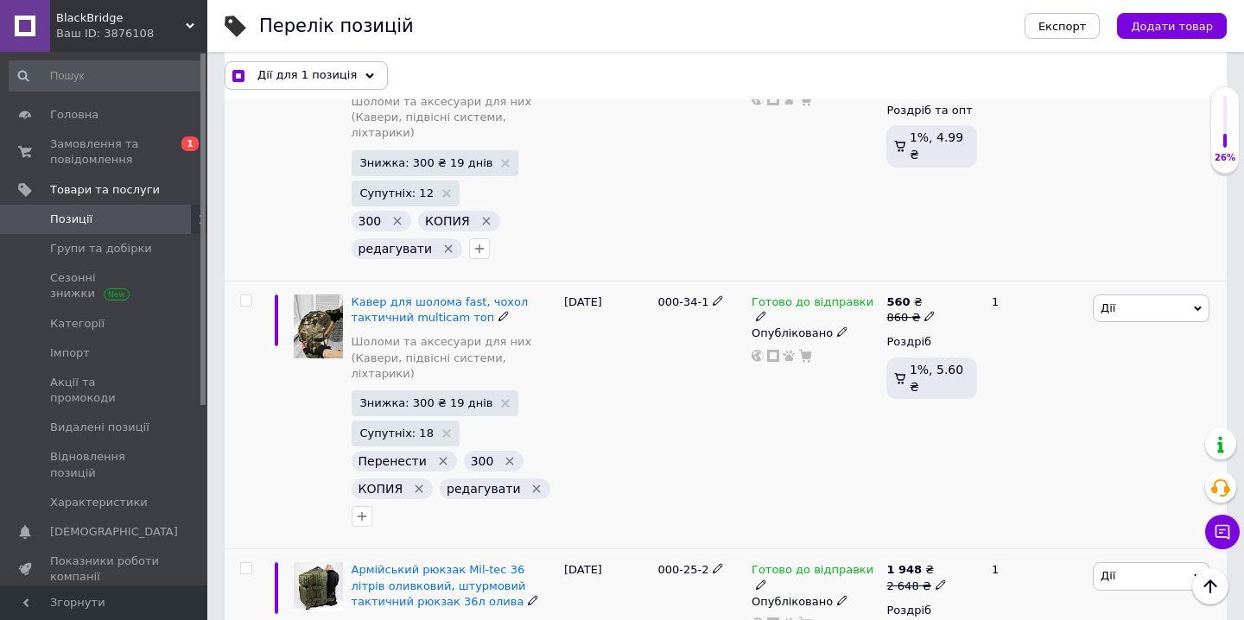
click at [244, 563] on input "checkbox" at bounding box center [245, 568] width 11 height 11
checkbox input "true"
click at [350, 80] on div "Дії для 2 позиції" at bounding box center [305, 75] width 160 height 28
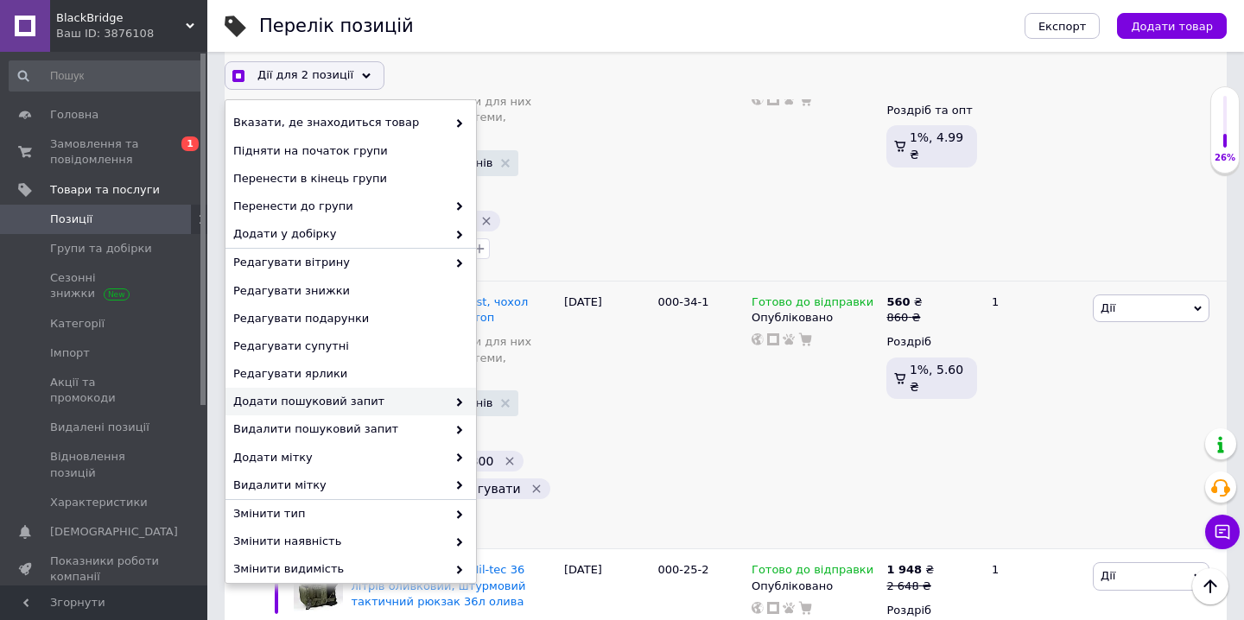
scroll to position [122, 0]
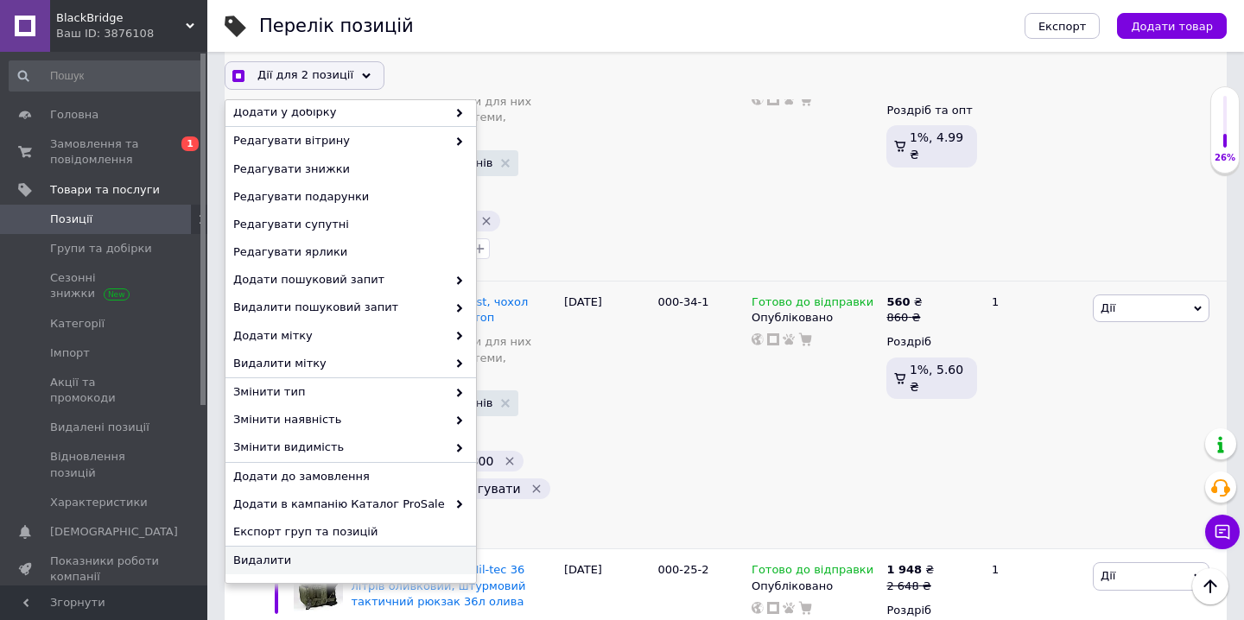
click at [334, 552] on div "Видалити" at bounding box center [350, 561] width 251 height 28
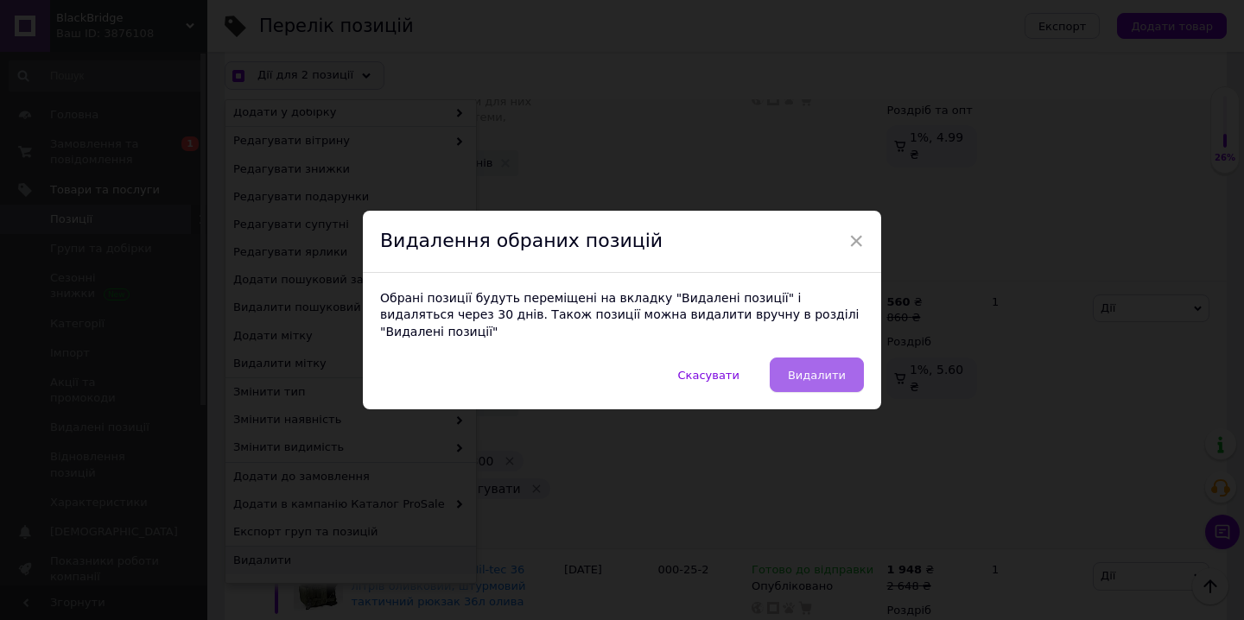
click at [787, 365] on button "Видалити" at bounding box center [817, 375] width 94 height 35
checkbox input "true"
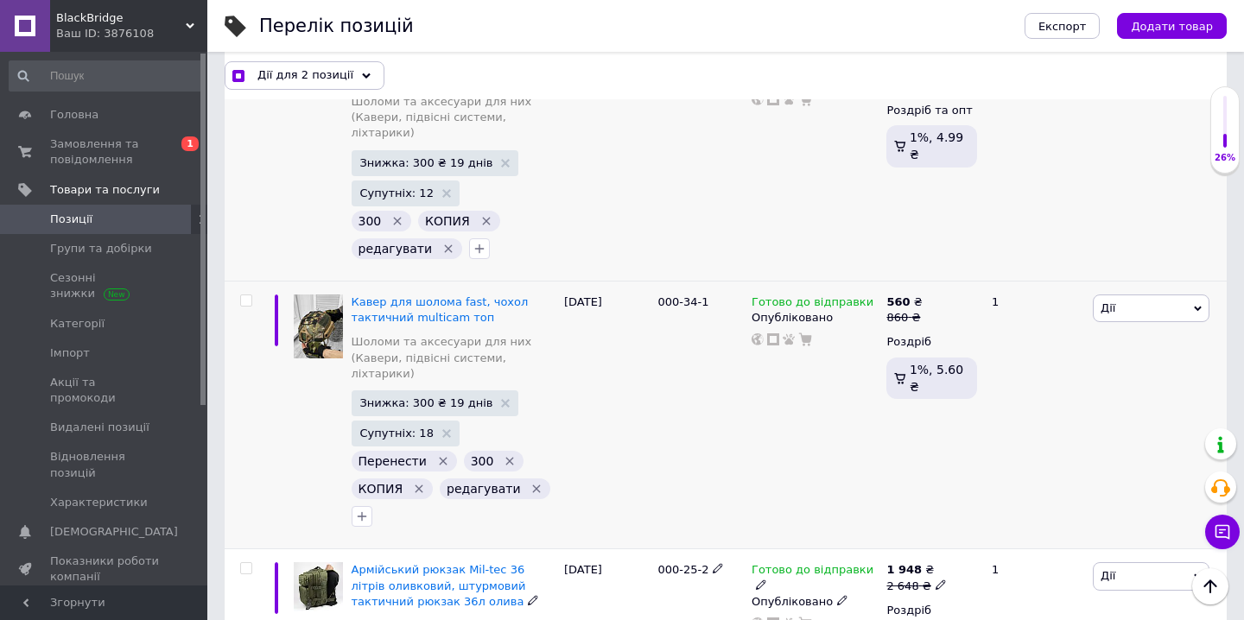
checkbox input "false"
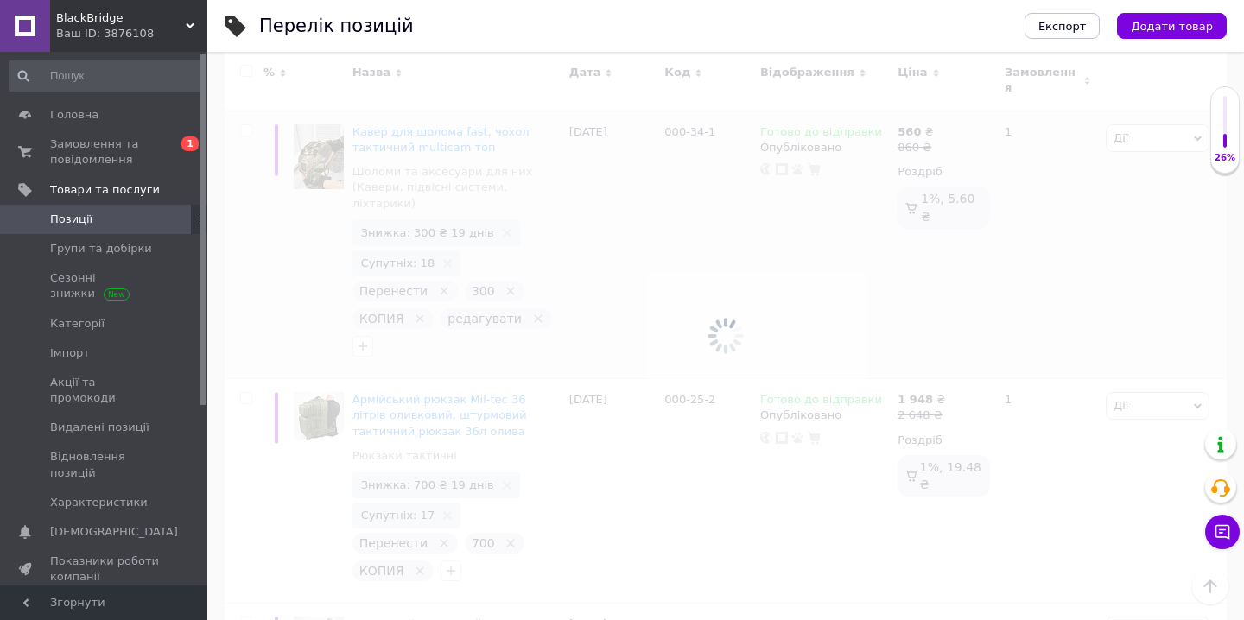
scroll to position [4298, 0]
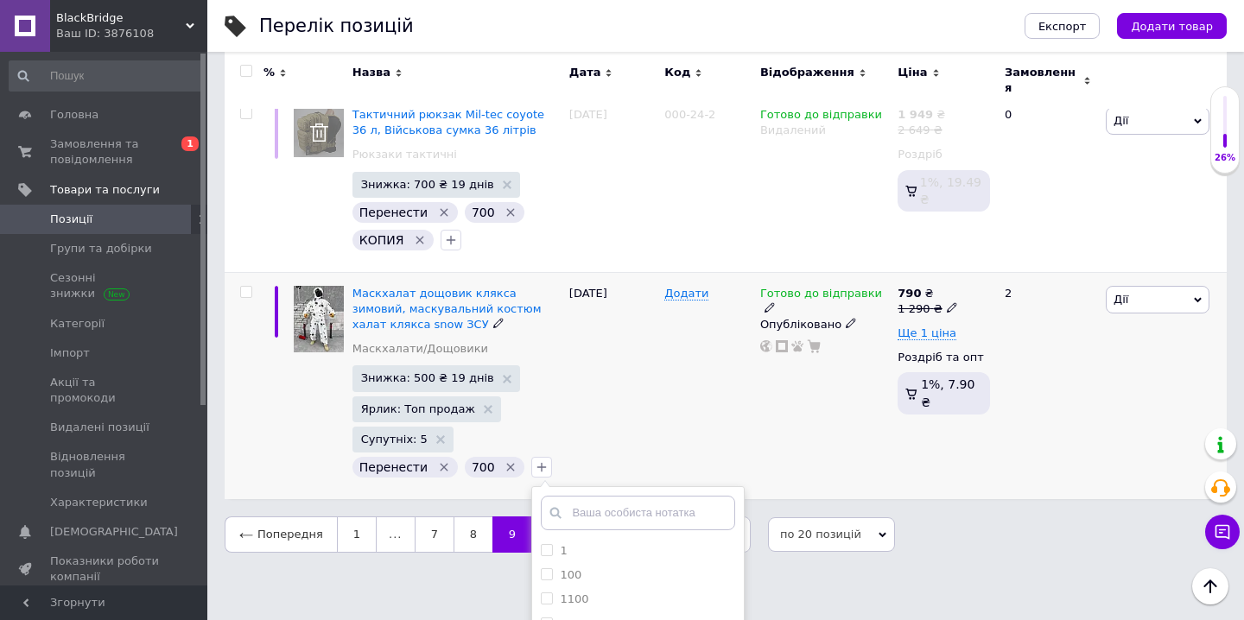
scroll to position [391, 0]
checkbox input "true"
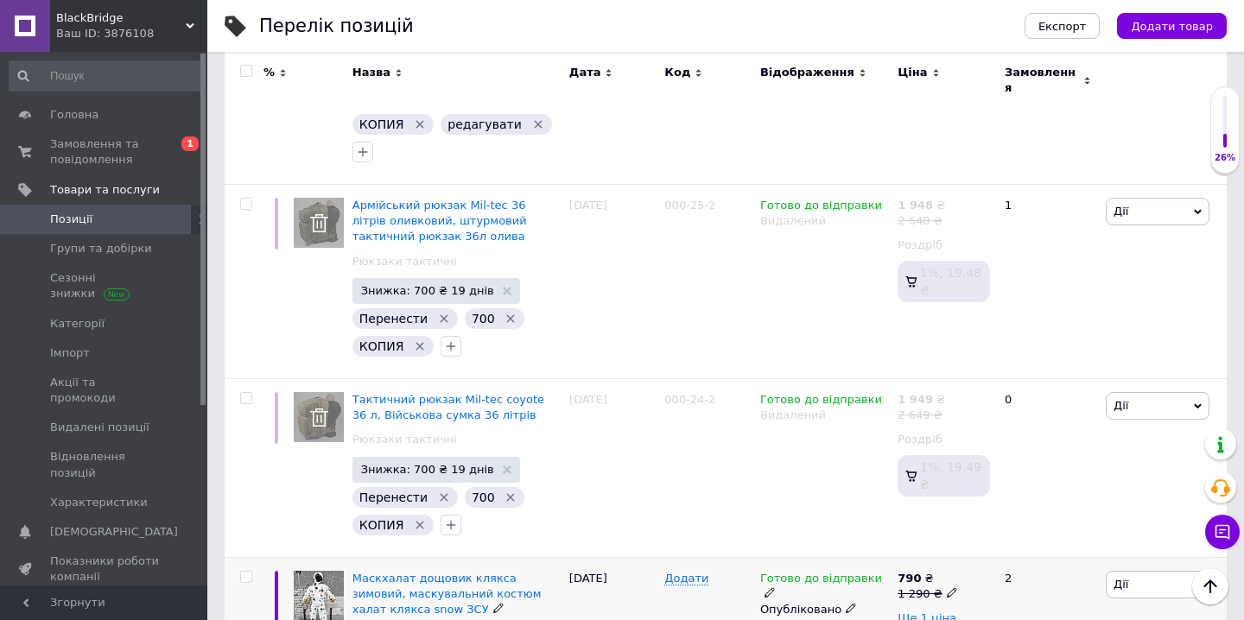
scroll to position [4326, 0]
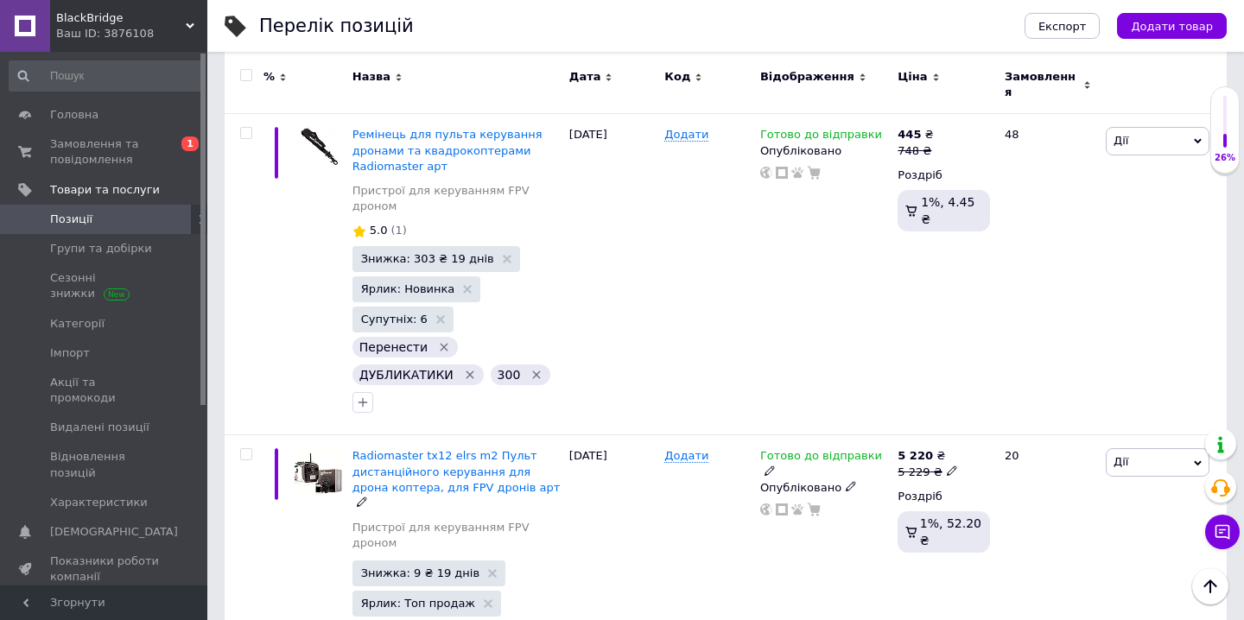
scroll to position [248, 0]
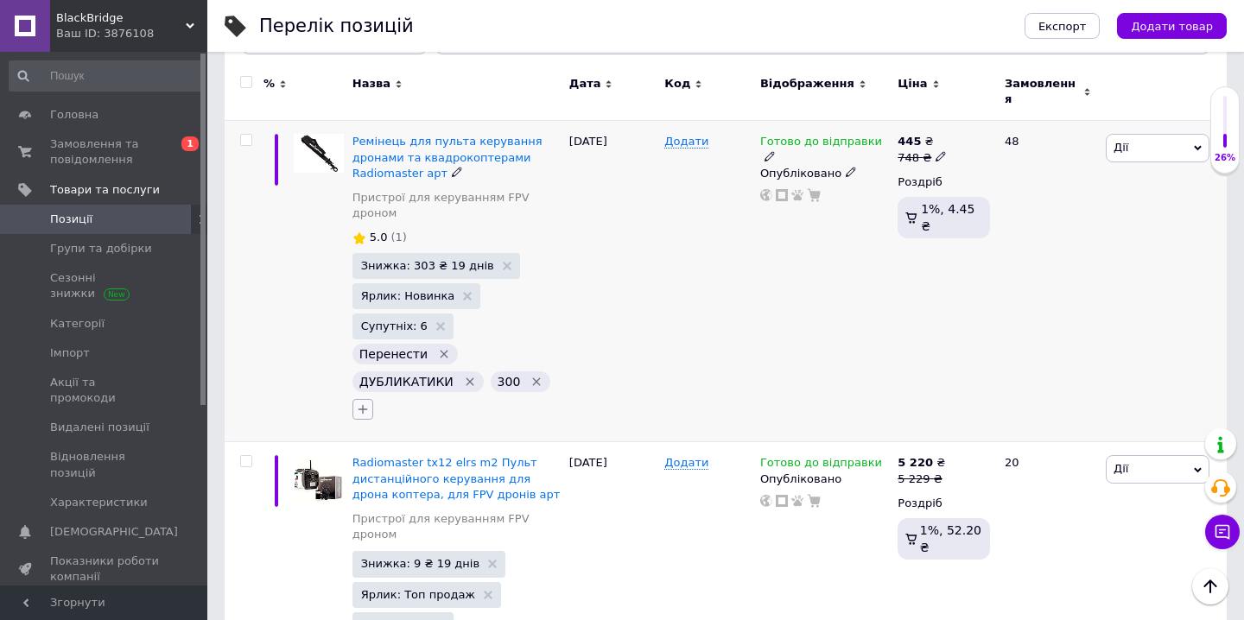
click at [365, 403] on icon "button" at bounding box center [363, 410] width 14 height 14
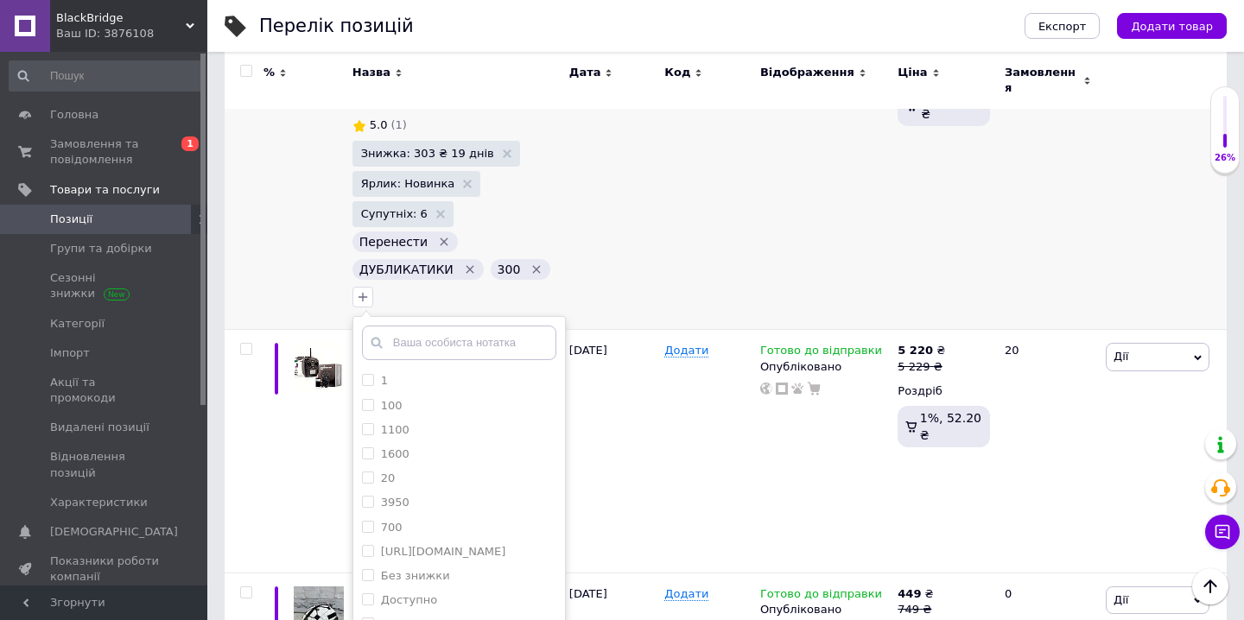
scroll to position [367, 0]
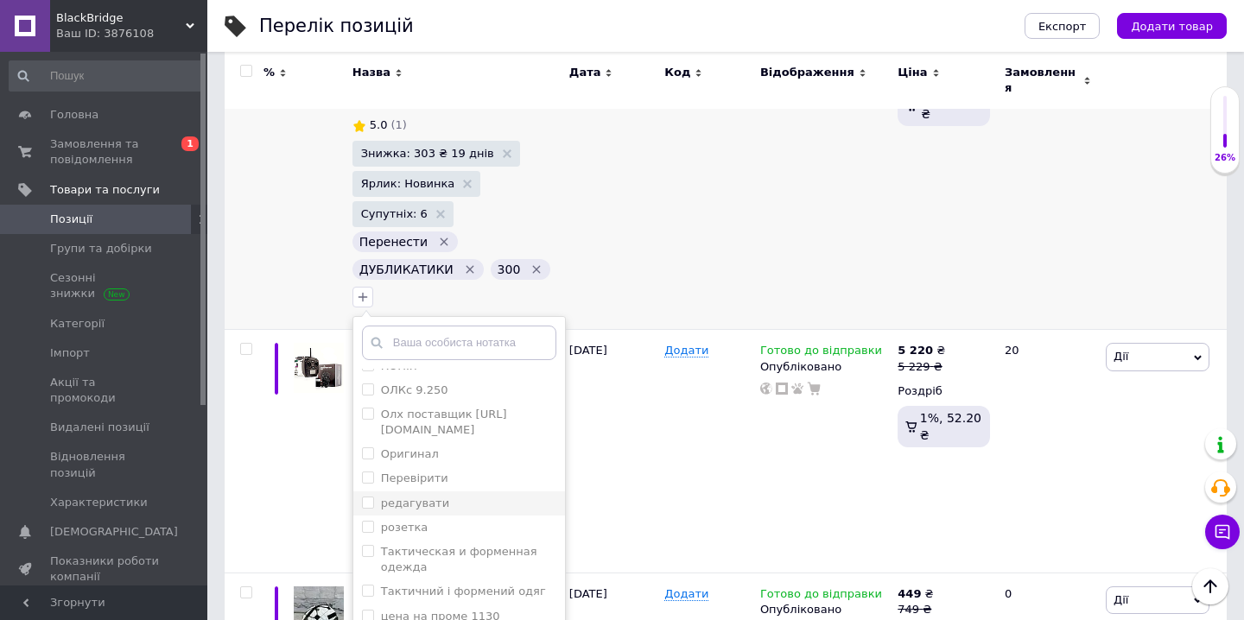
click at [437, 497] on label "редагувати" at bounding box center [415, 503] width 68 height 13
checkbox input "true"
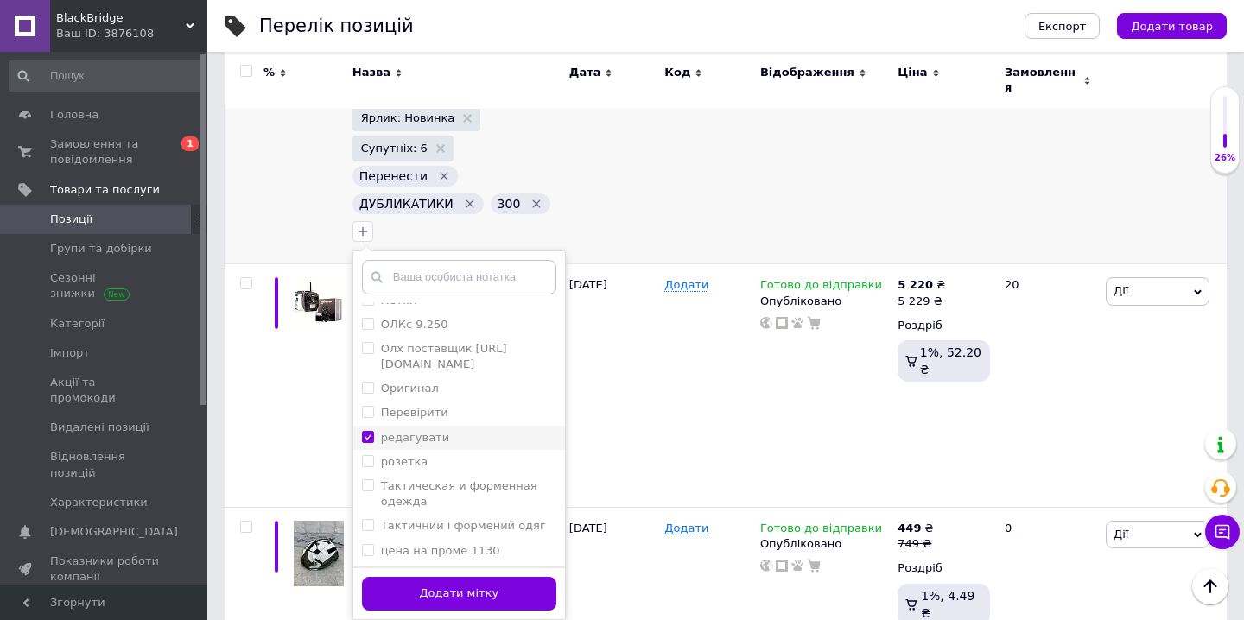
scroll to position [427, 0]
click at [419, 588] on button "Додати мітку" at bounding box center [459, 593] width 194 height 34
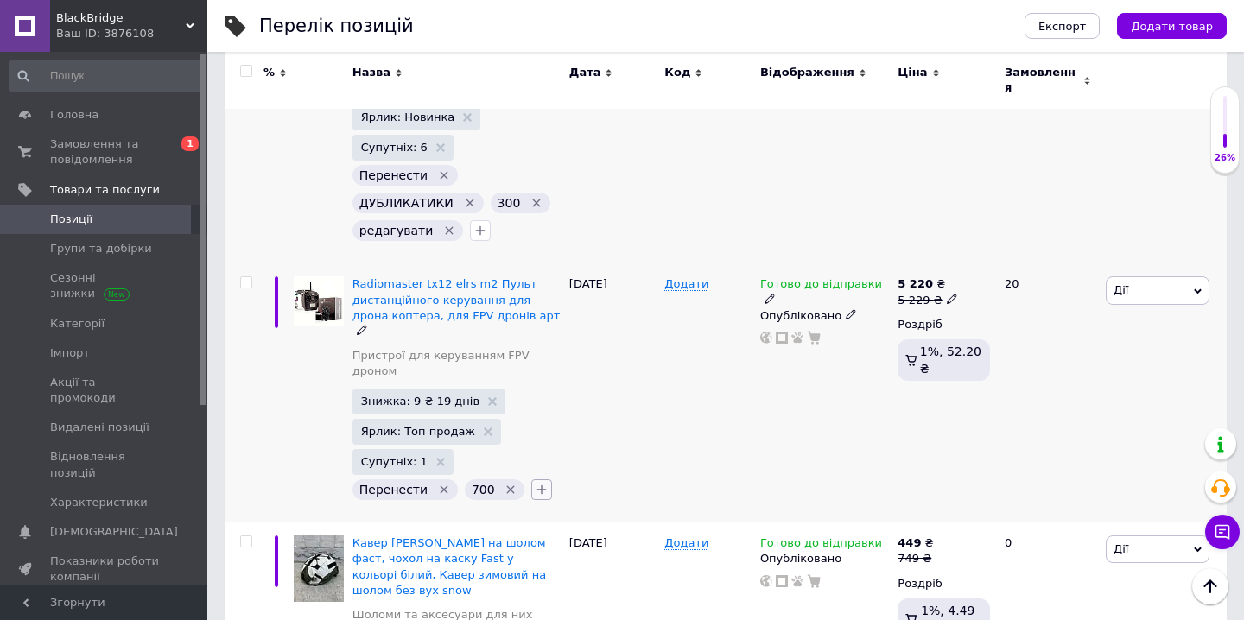
click at [535, 483] on icon "button" at bounding box center [542, 490] width 14 height 14
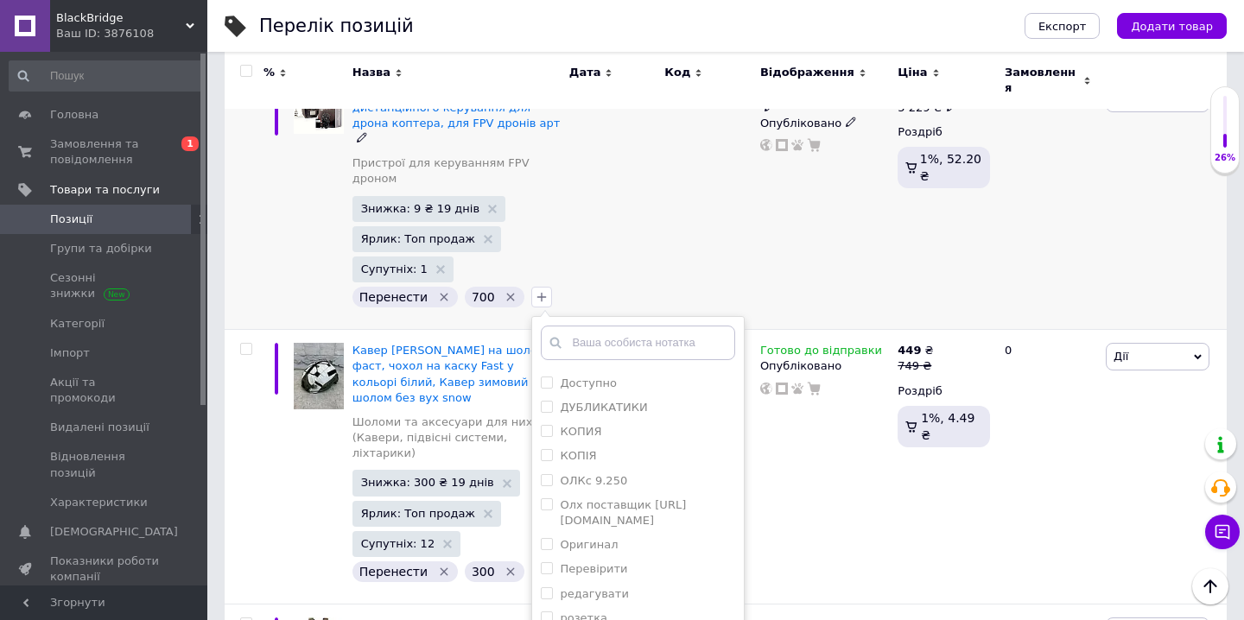
scroll to position [391, 0]
click at [588, 491] on li "редагувати" at bounding box center [638, 503] width 212 height 24
checkbox input "true"
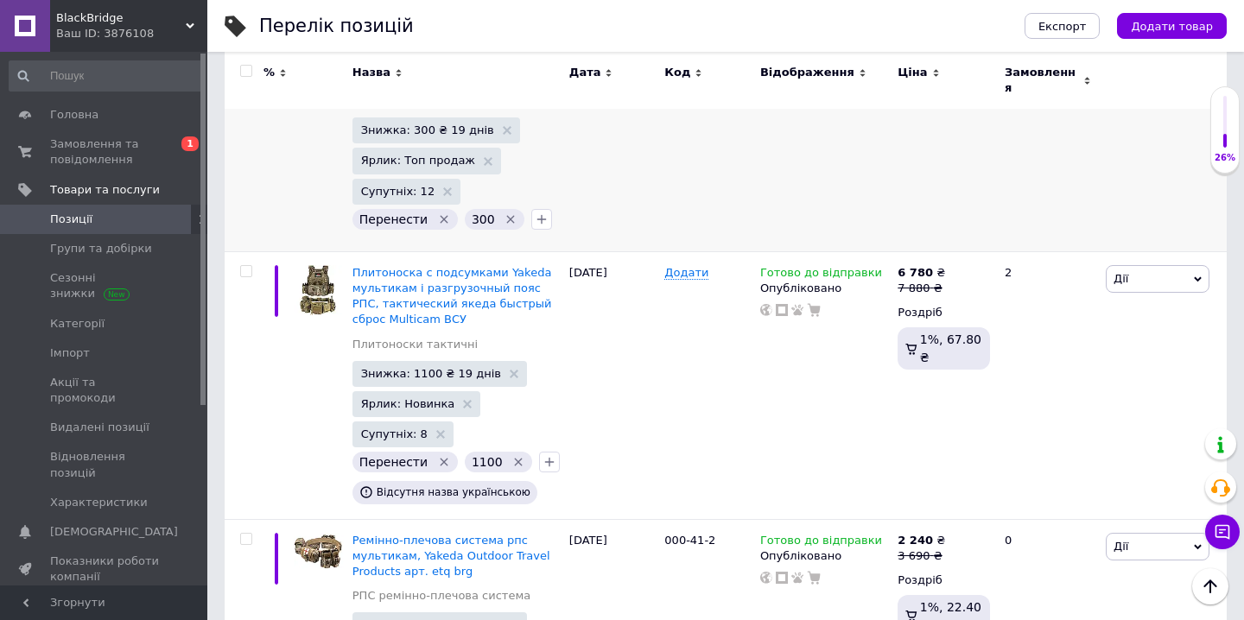
scroll to position [988, 0]
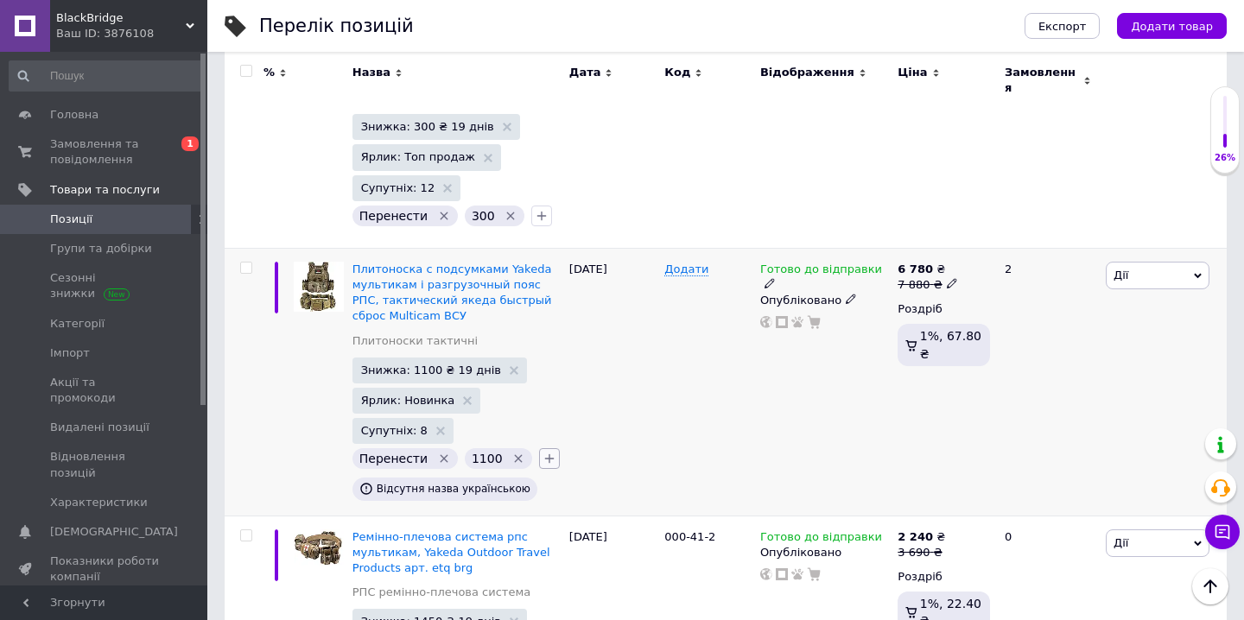
click at [543, 452] on icon "button" at bounding box center [550, 459] width 14 height 14
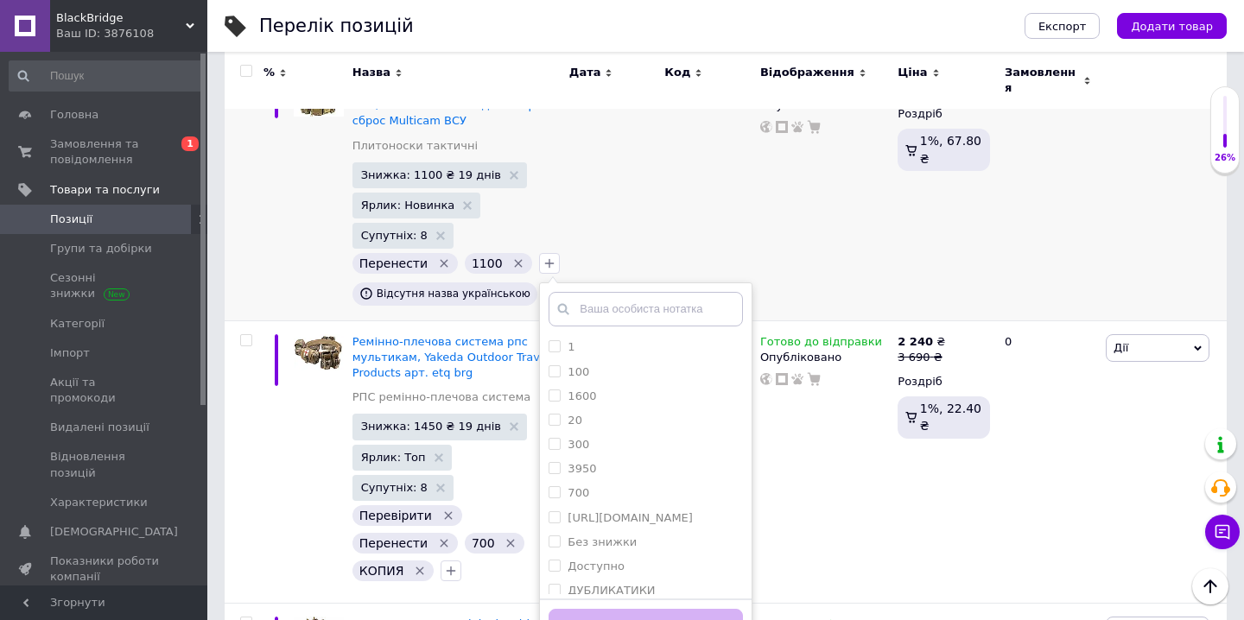
scroll to position [391, 0]
click at [613, 462] on label "редагувати" at bounding box center [602, 468] width 68 height 13
checkbox input "true"
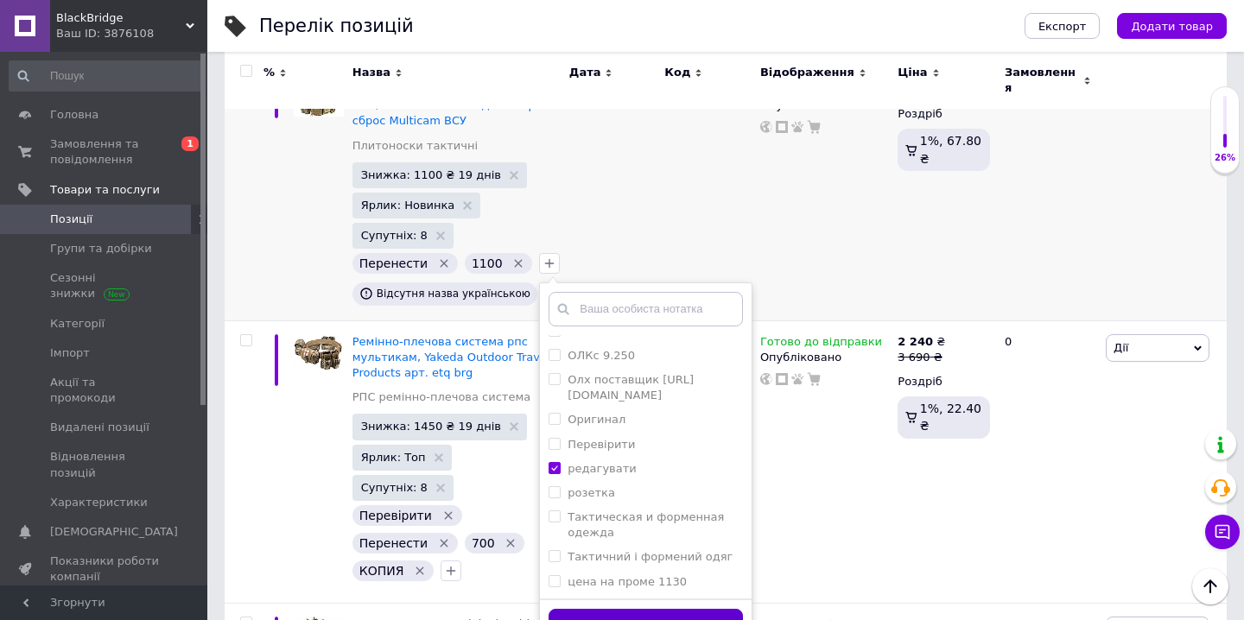
click at [601, 609] on button "Додати мітку" at bounding box center [646, 626] width 194 height 34
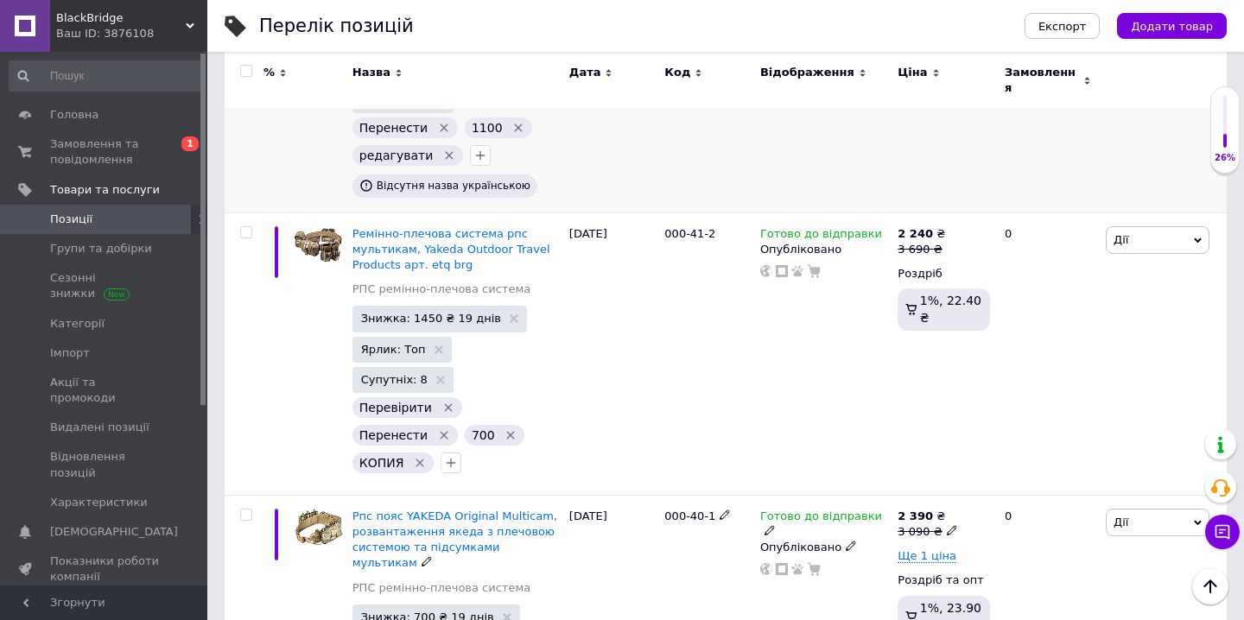
scroll to position [1322, 0]
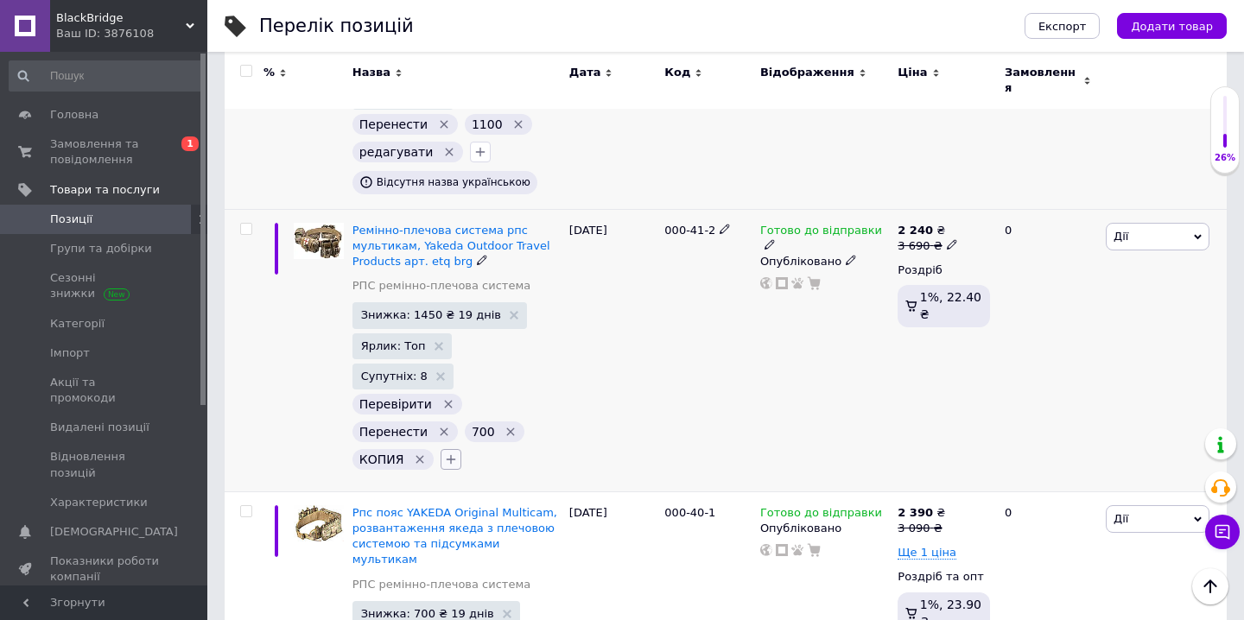
click at [450, 453] on icon "button" at bounding box center [451, 460] width 14 height 14
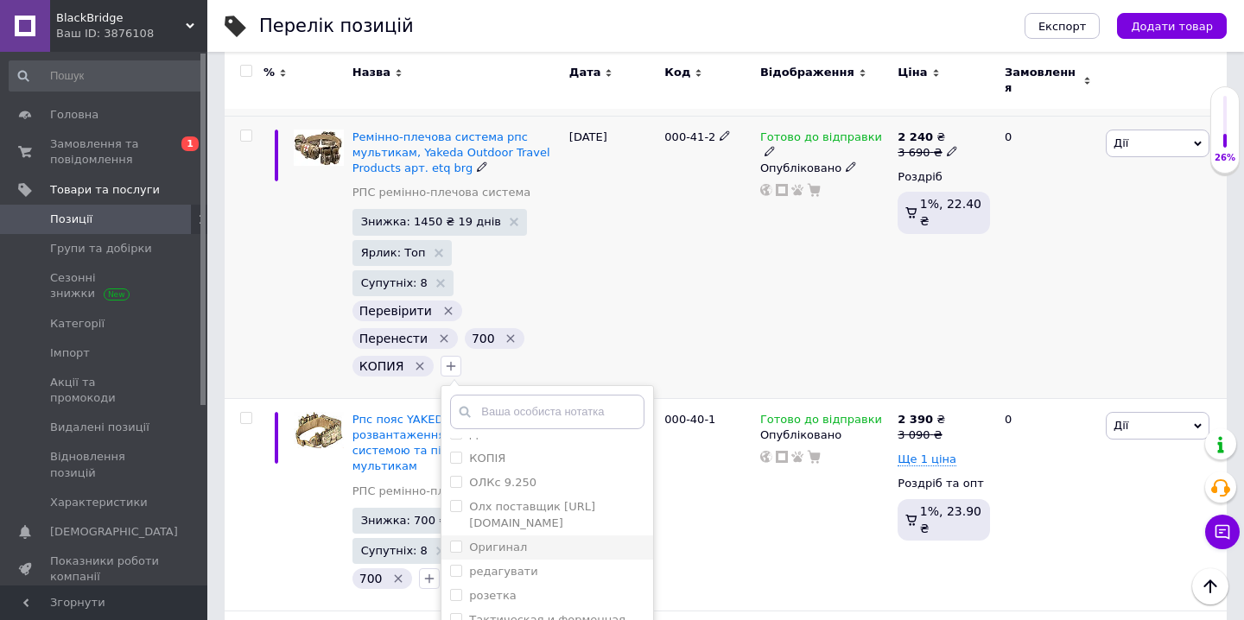
scroll to position [1428, 0]
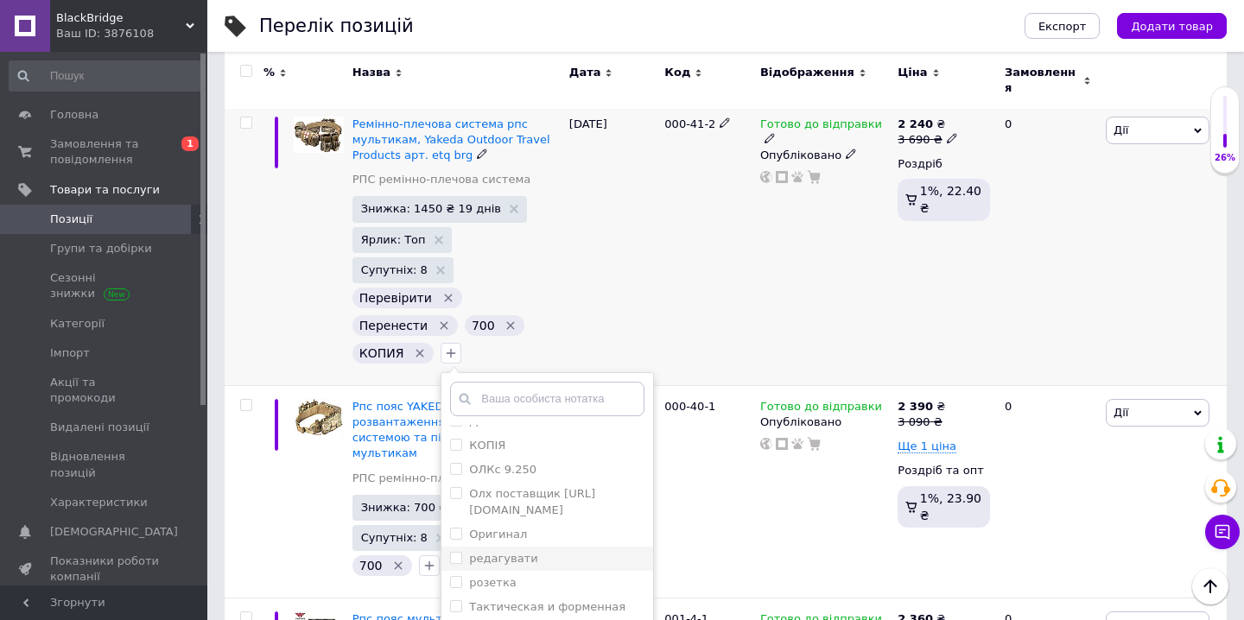
click at [526, 552] on label "редагувати" at bounding box center [503, 558] width 68 height 13
checkbox input "true"
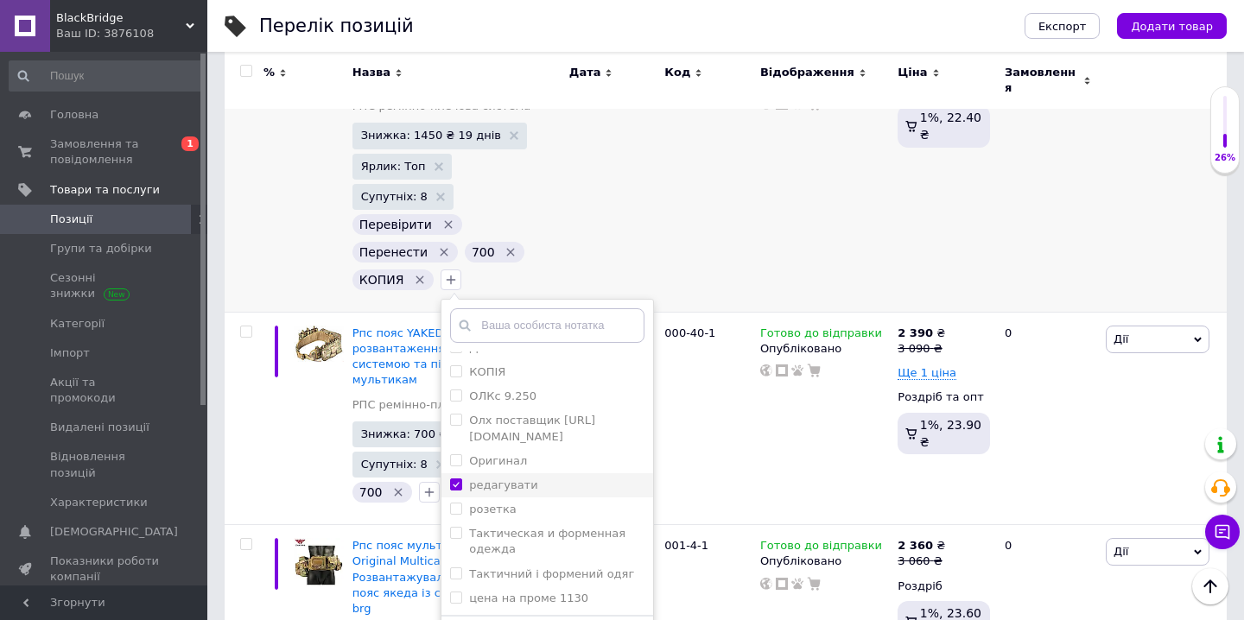
scroll to position [1510, 0]
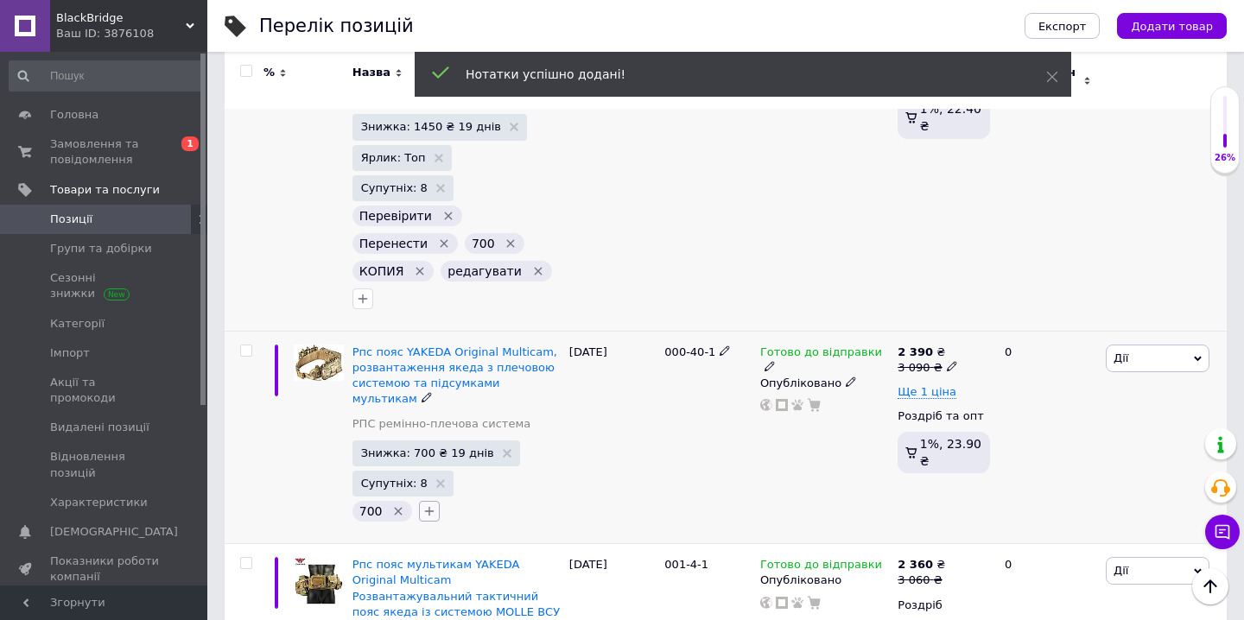
click at [428, 507] on icon "button" at bounding box center [430, 512] width 10 height 10
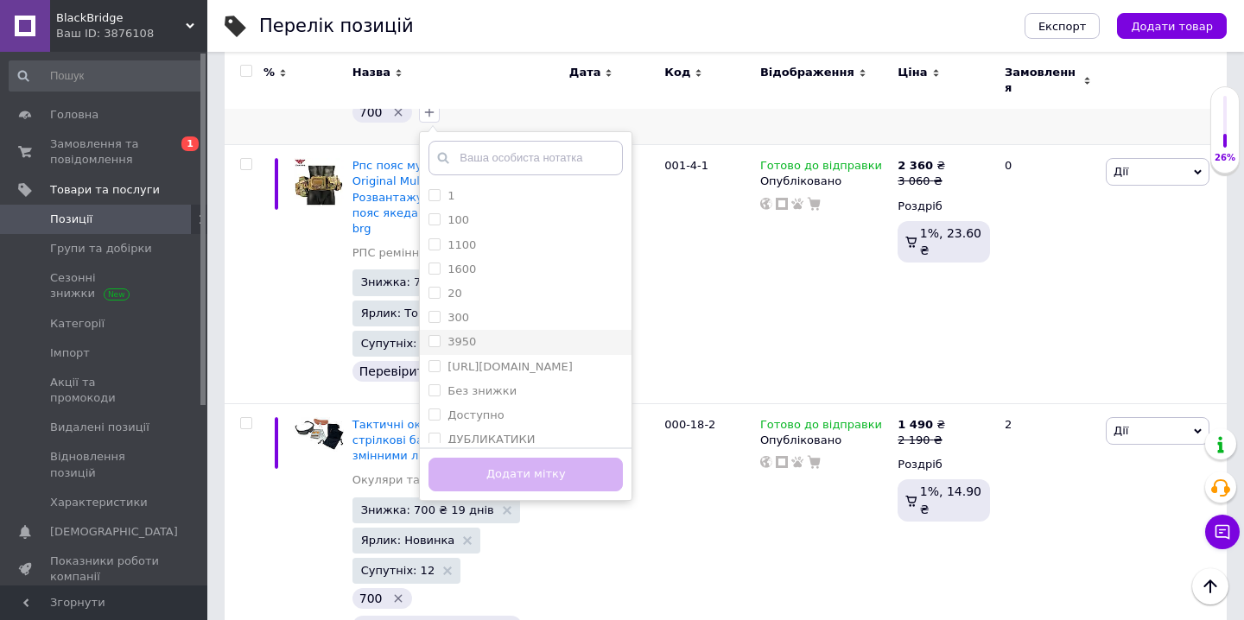
scroll to position [416, 0]
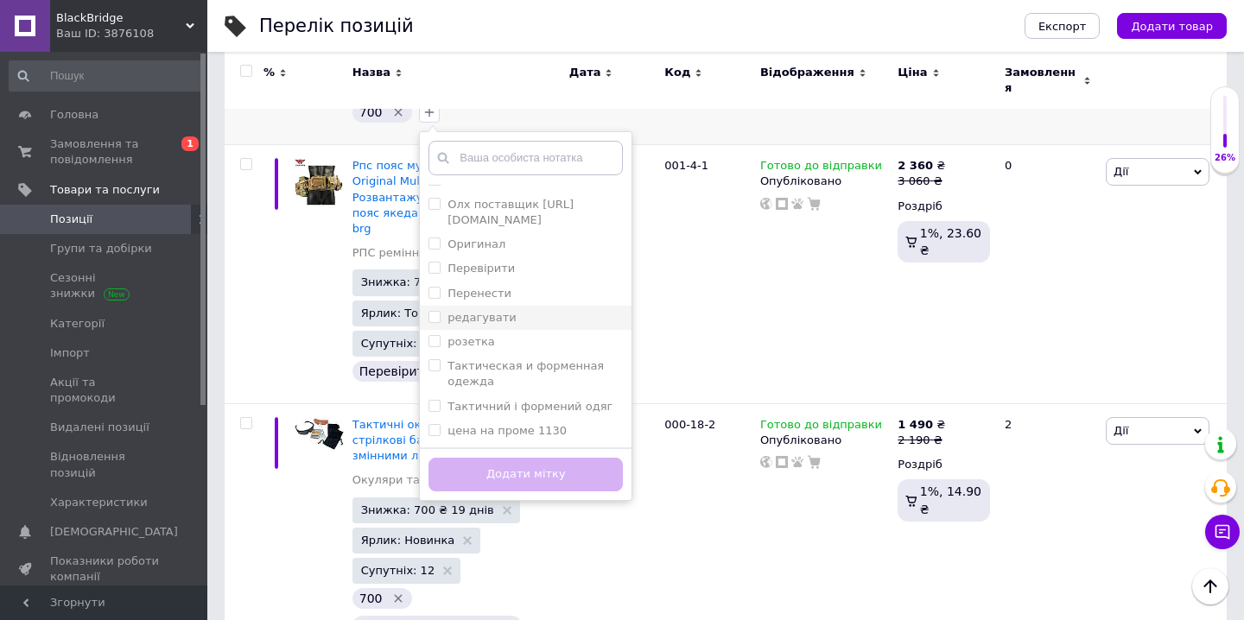
click at [480, 311] on label "редагувати" at bounding box center [482, 317] width 68 height 13
checkbox input "true"
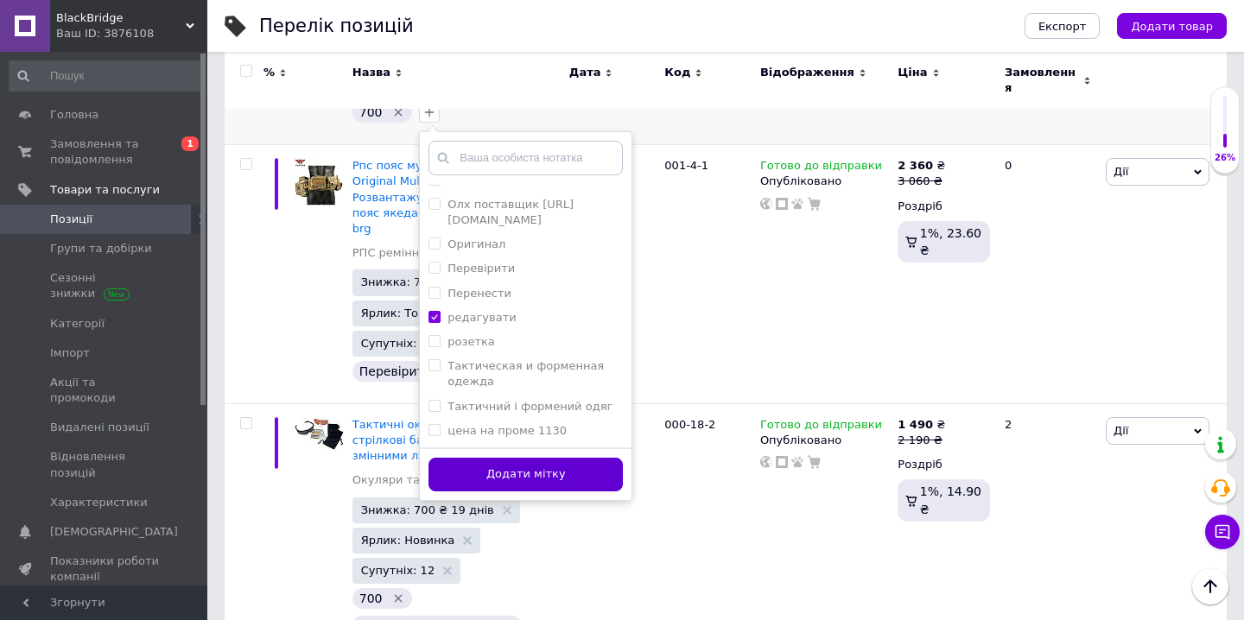
click at [504, 458] on button "Додати мітку" at bounding box center [526, 475] width 194 height 34
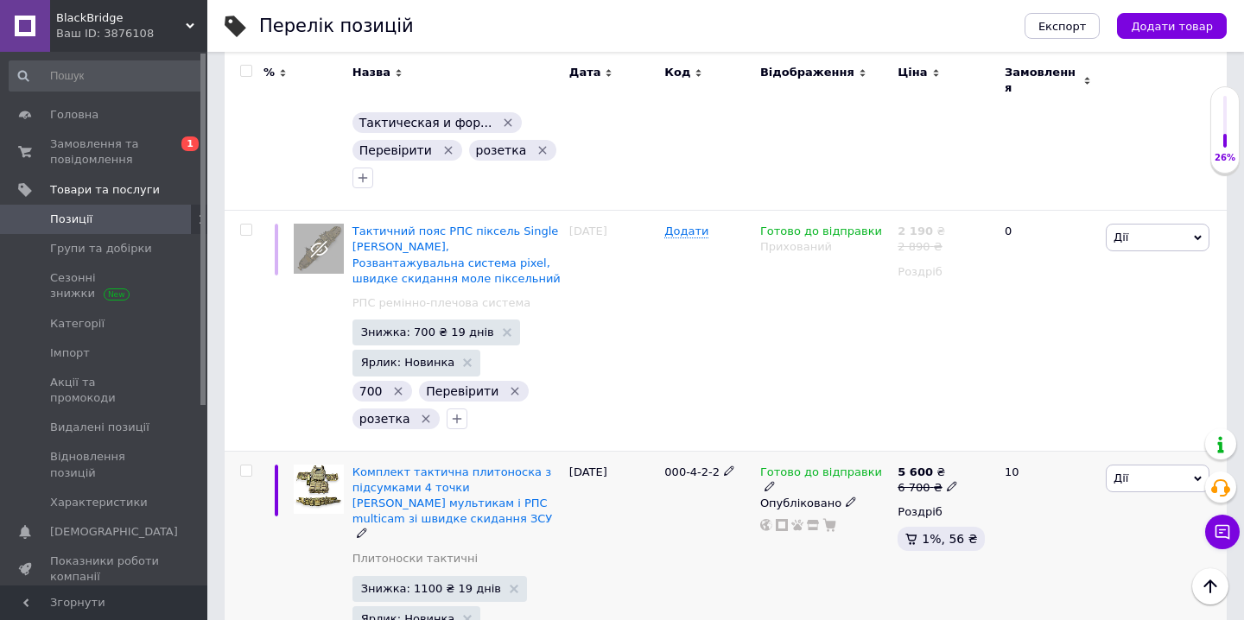
scroll to position [2416, 0]
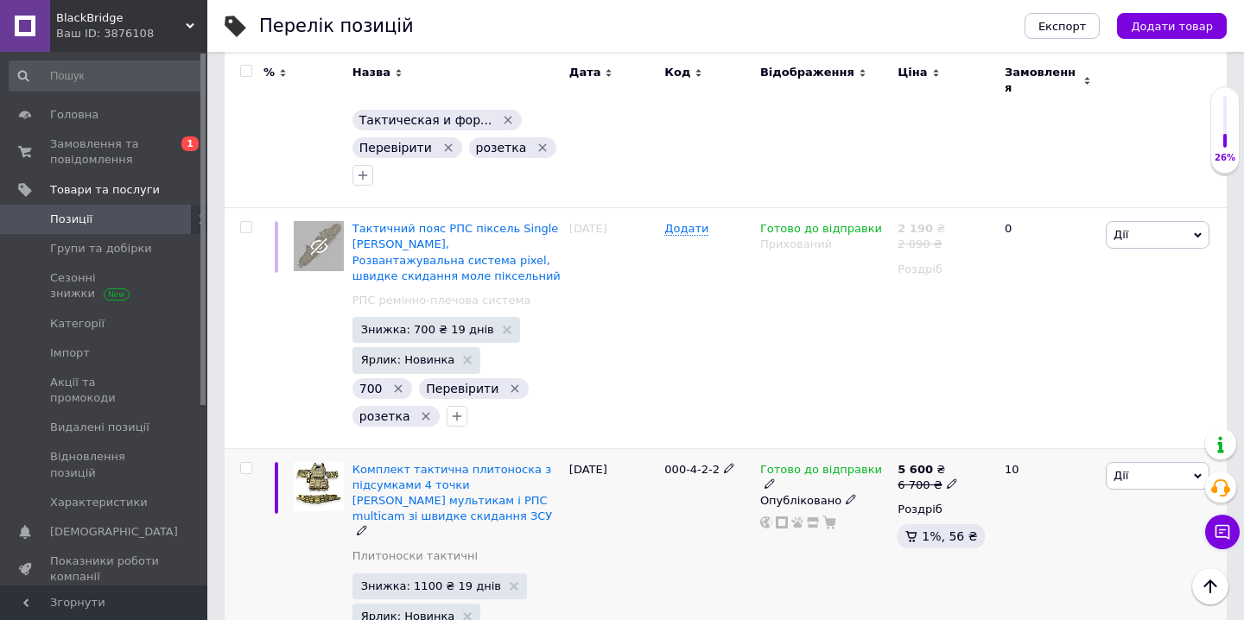
click at [246, 463] on input "checkbox" at bounding box center [245, 468] width 11 height 11
checkbox input "true"
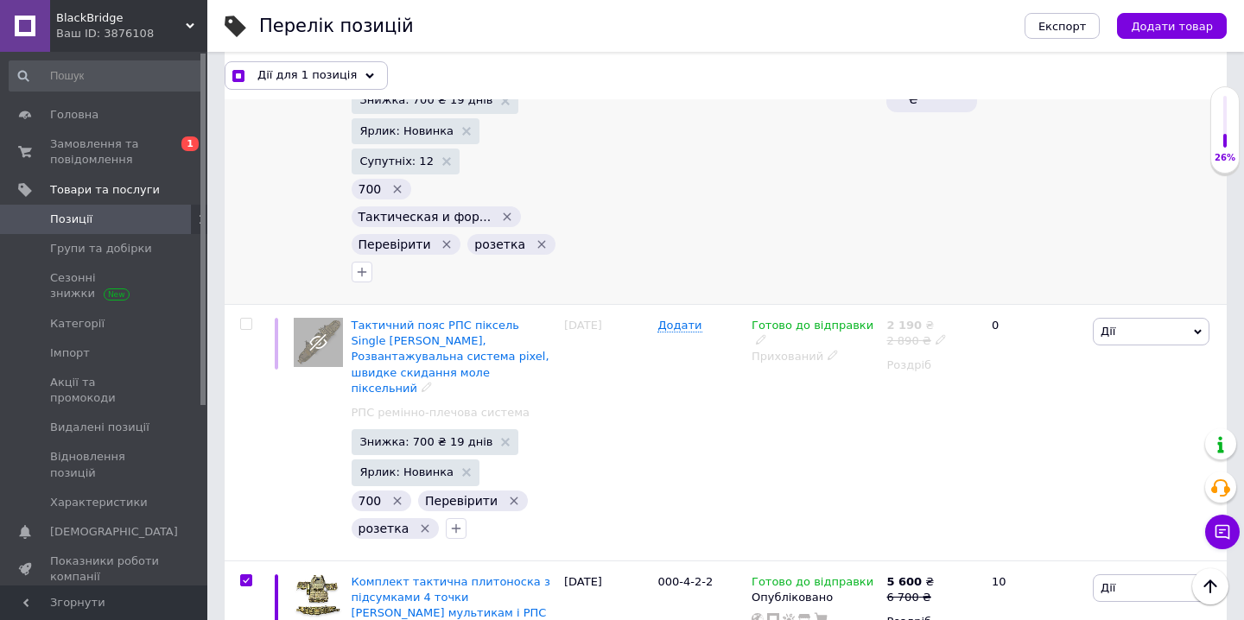
scroll to position [2370, 0]
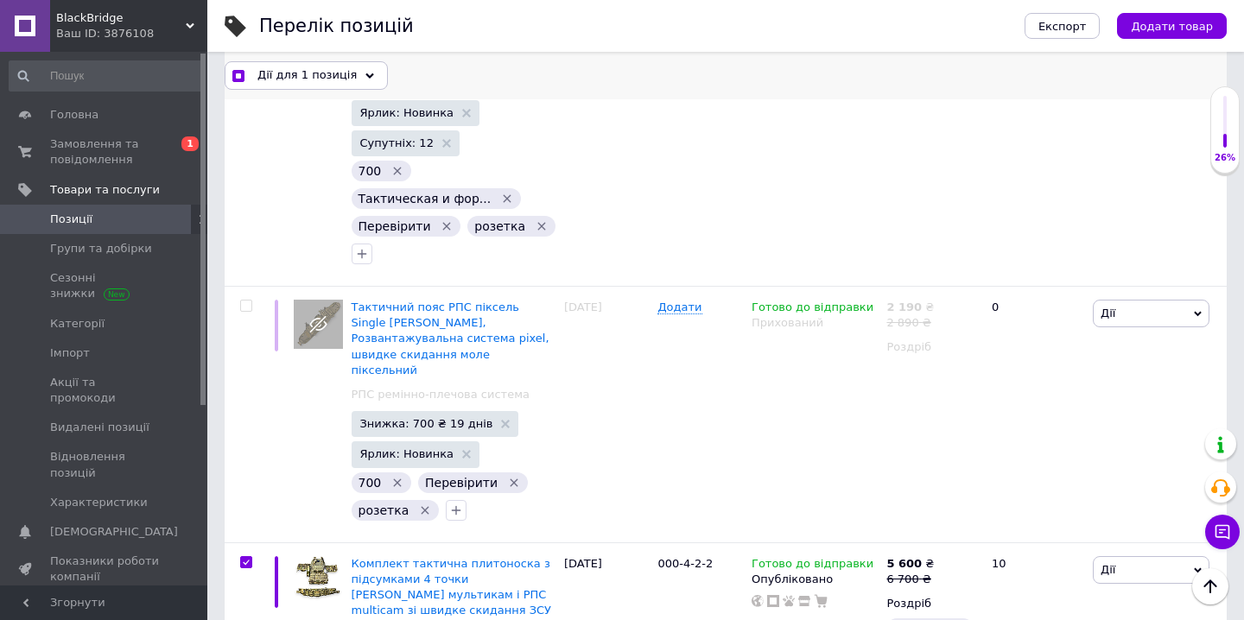
click at [367, 79] on div "Дії для 1 позиція" at bounding box center [306, 75] width 163 height 28
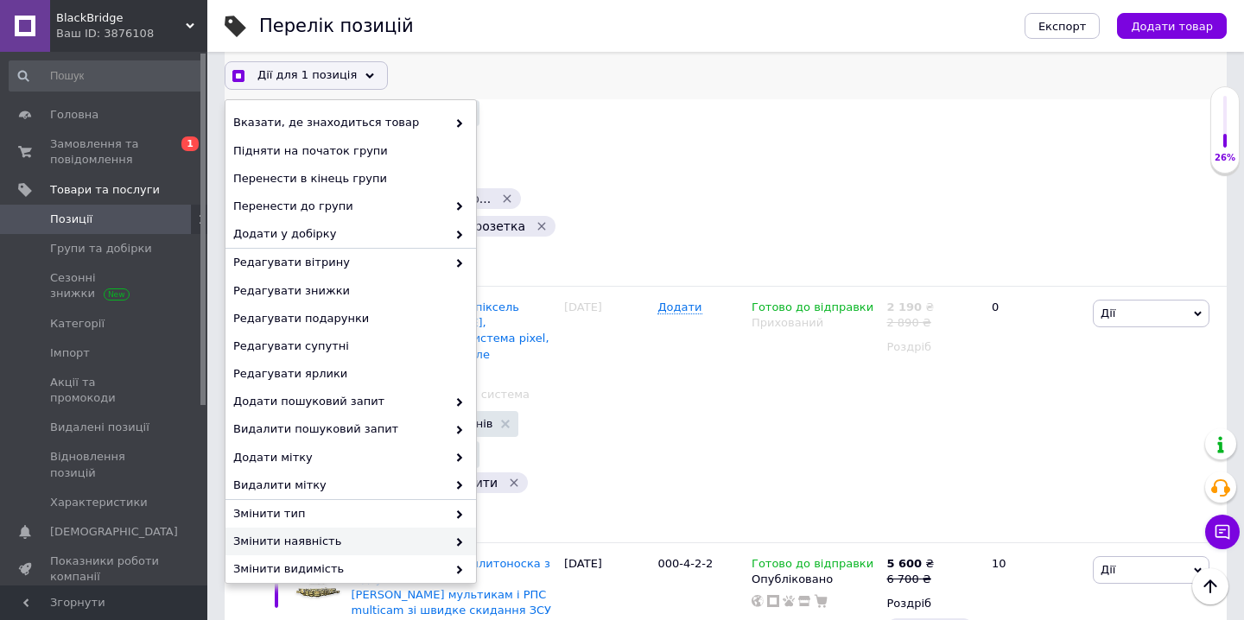
scroll to position [122, 0]
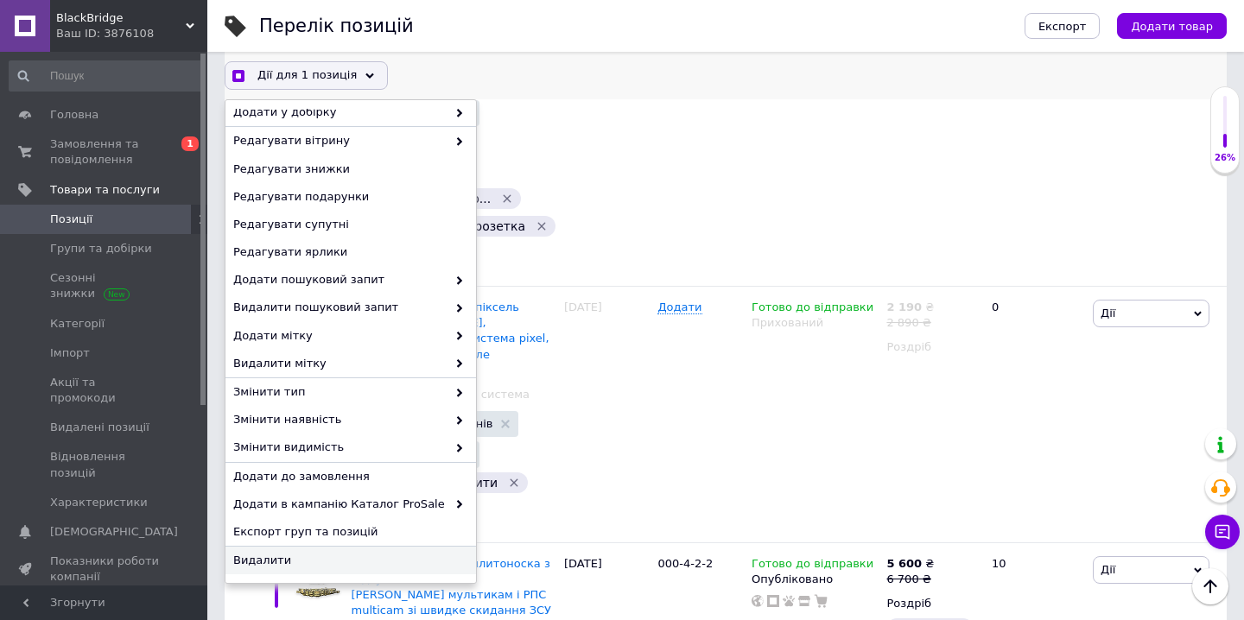
click at [371, 562] on span "Видалити" at bounding box center [348, 561] width 231 height 16
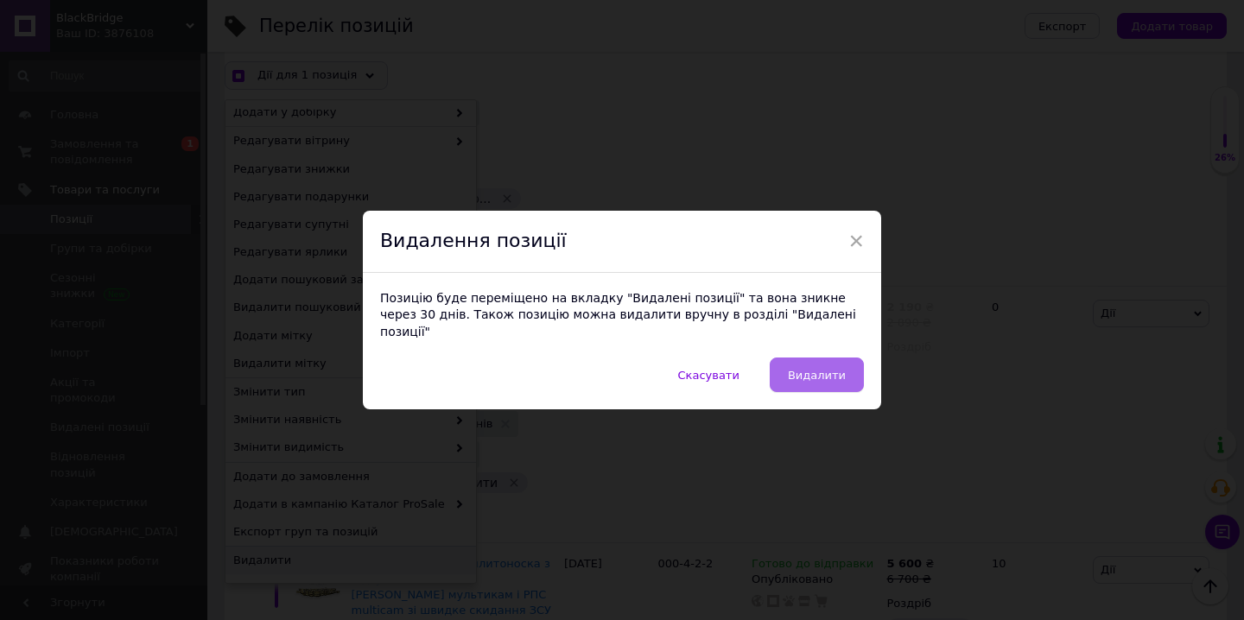
click at [814, 377] on button "Видалити" at bounding box center [817, 375] width 94 height 35
checkbox input "true"
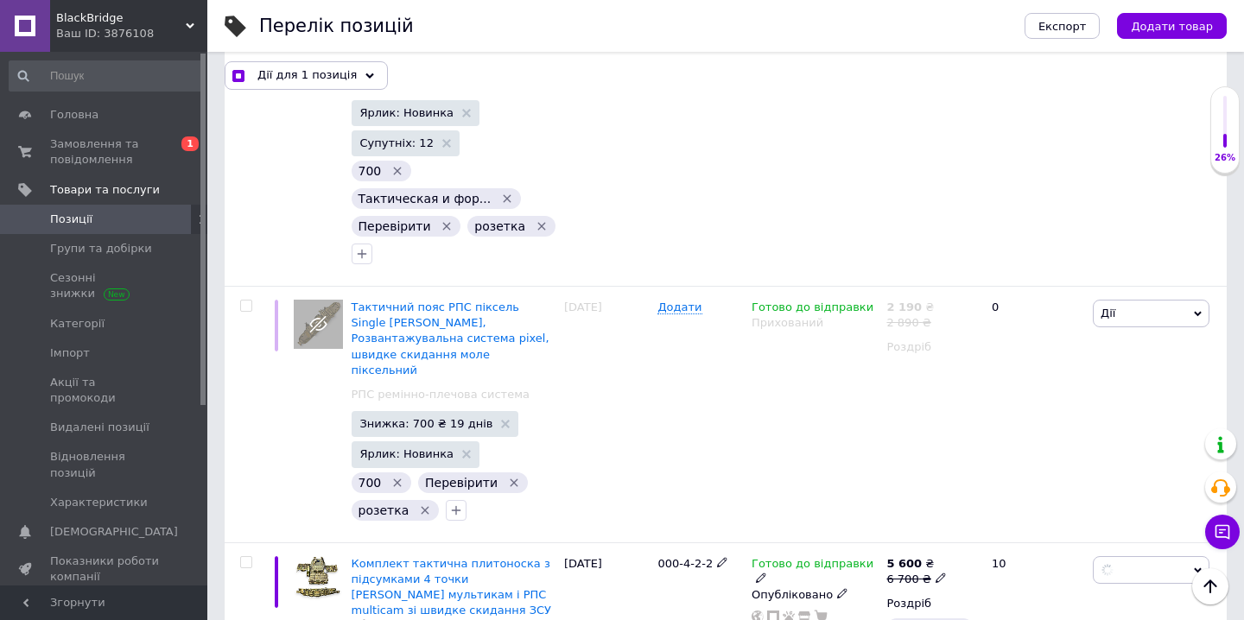
checkbox input "false"
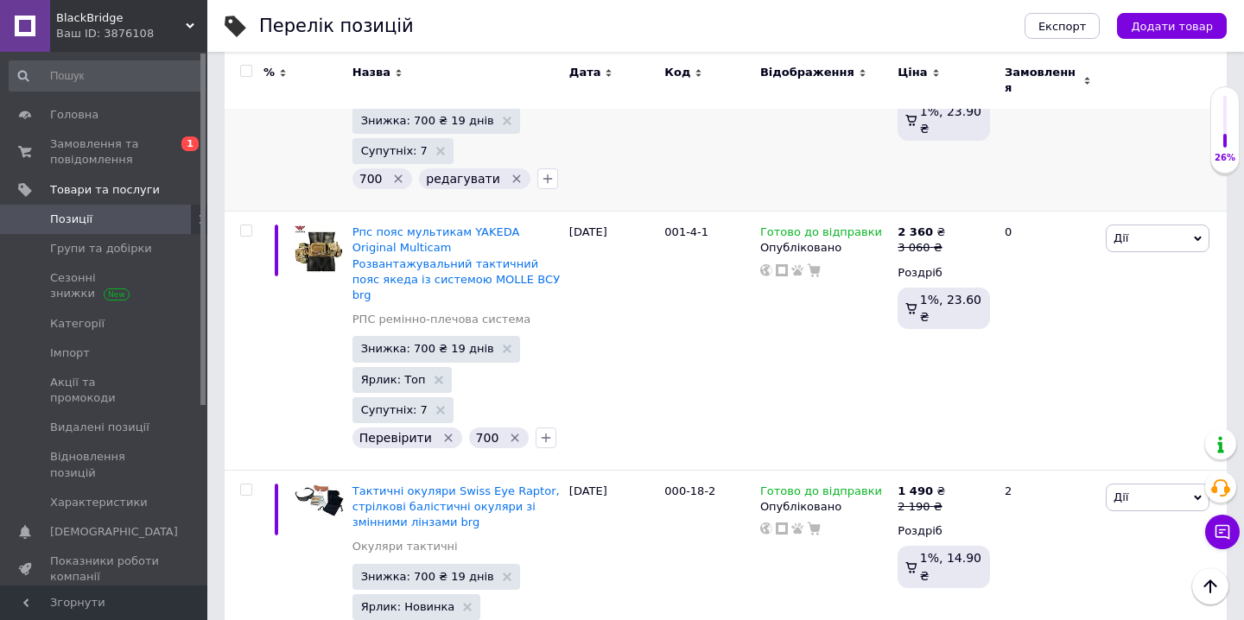
scroll to position [1845, 0]
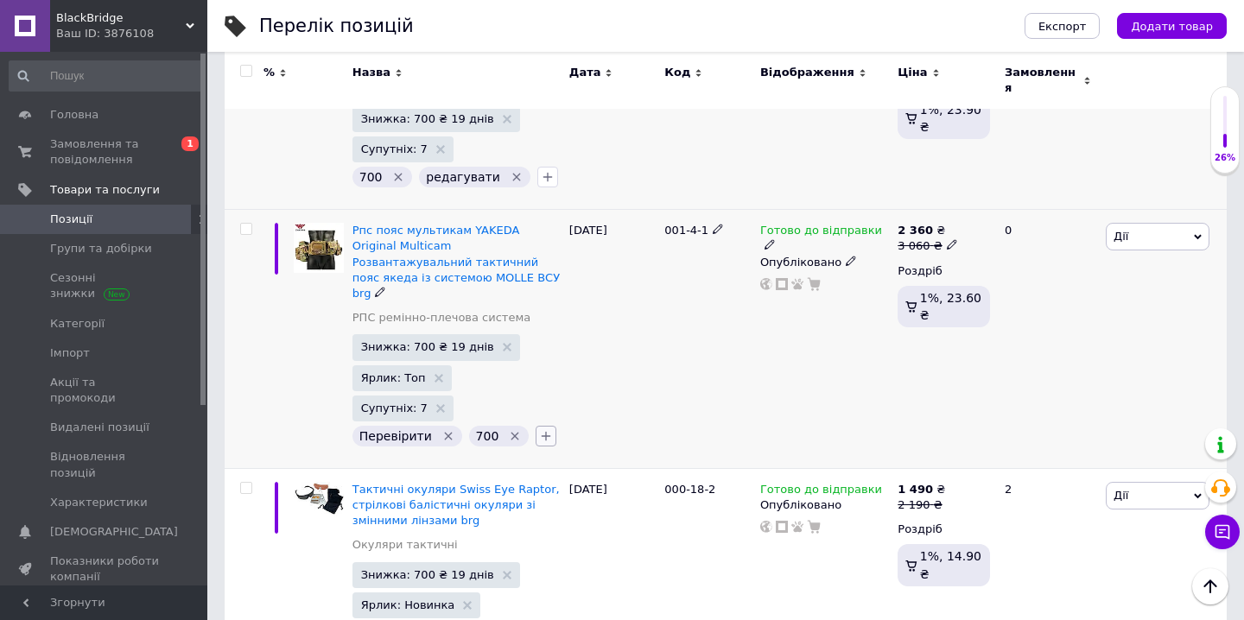
click at [542, 432] on icon "button" at bounding box center [547, 437] width 10 height 10
checkbox input "true"
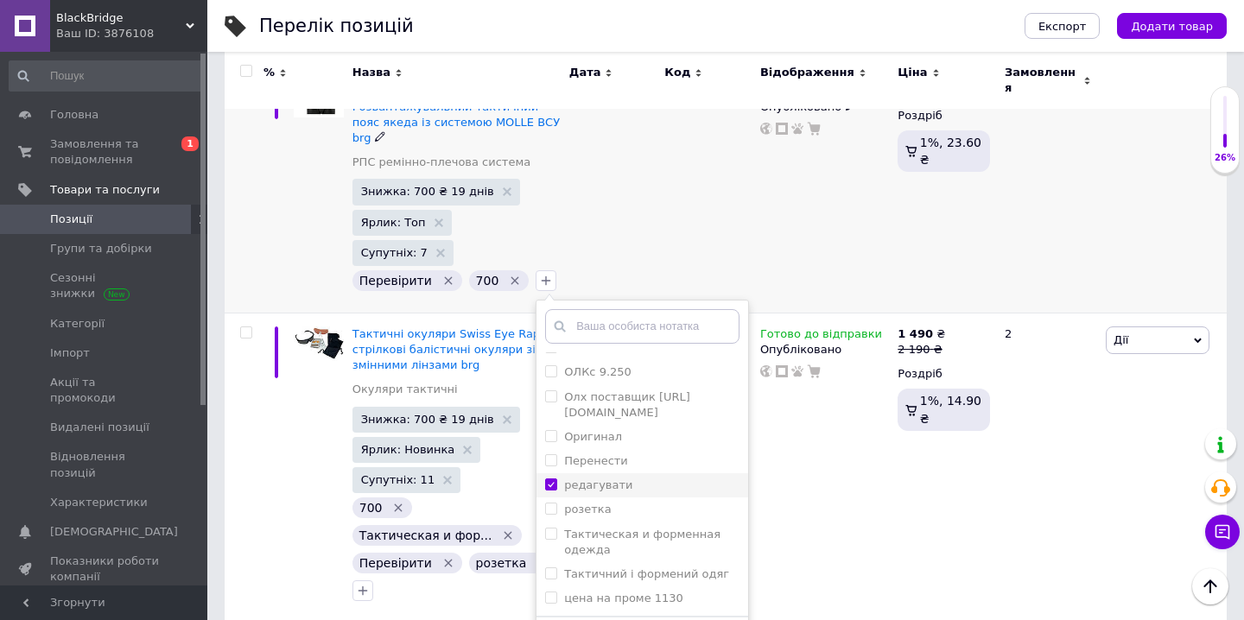
scroll to position [2009, 0]
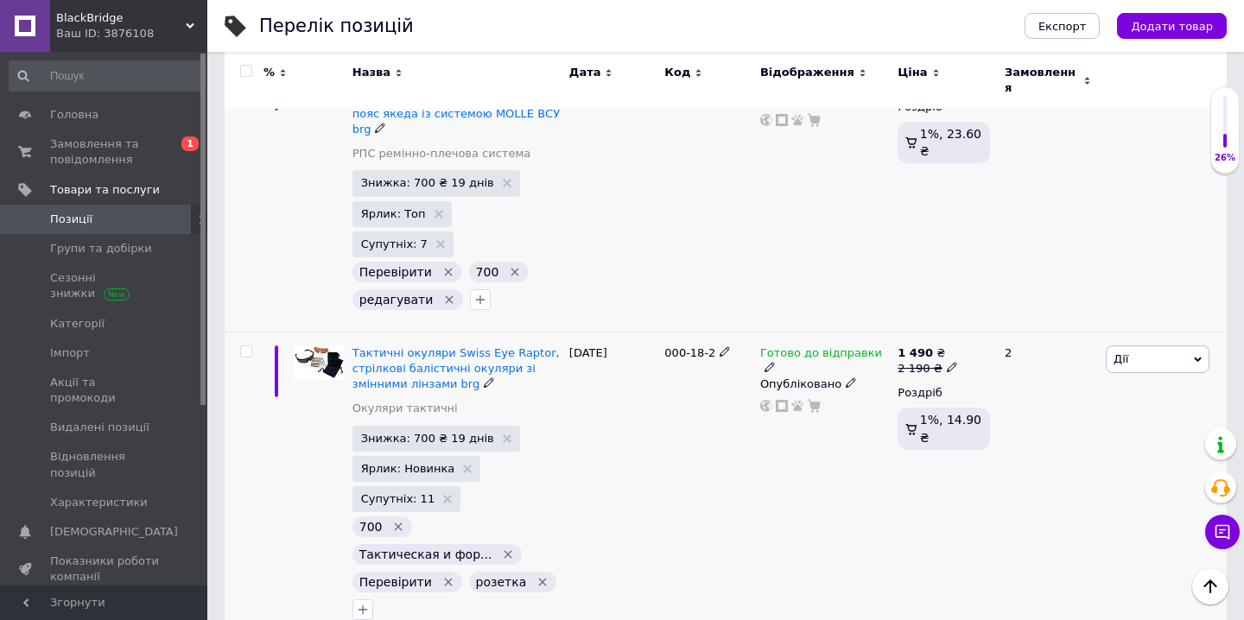
click at [444, 579] on icon "Видалити мітку" at bounding box center [448, 583] width 8 height 8
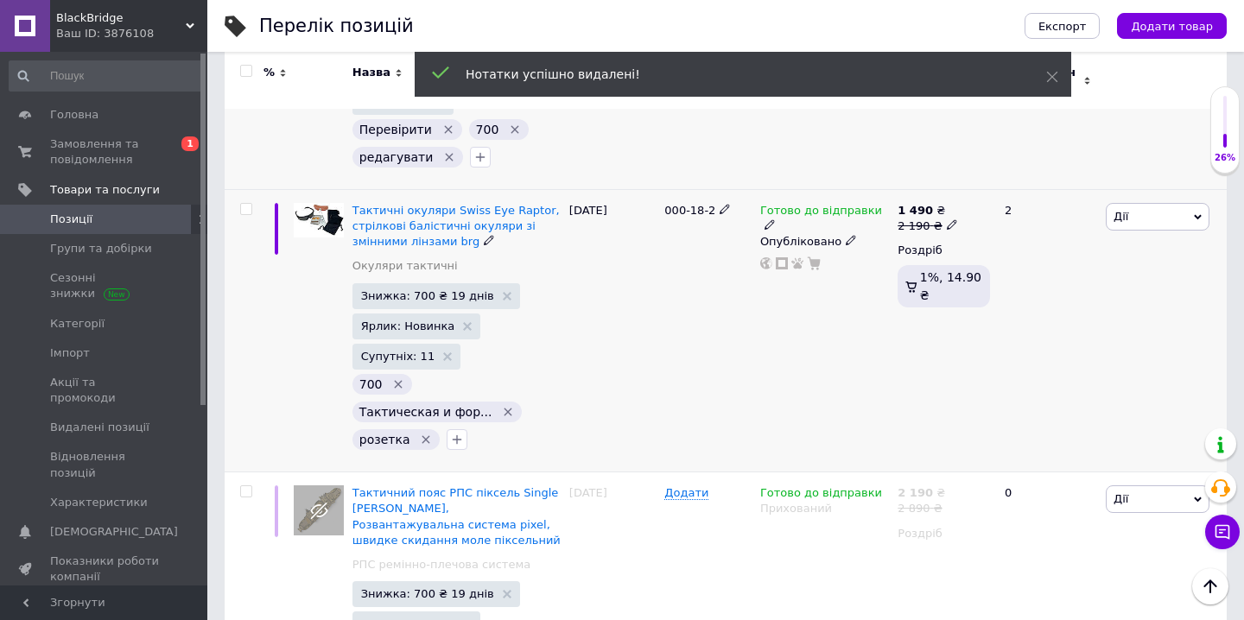
scroll to position [2169, 0]
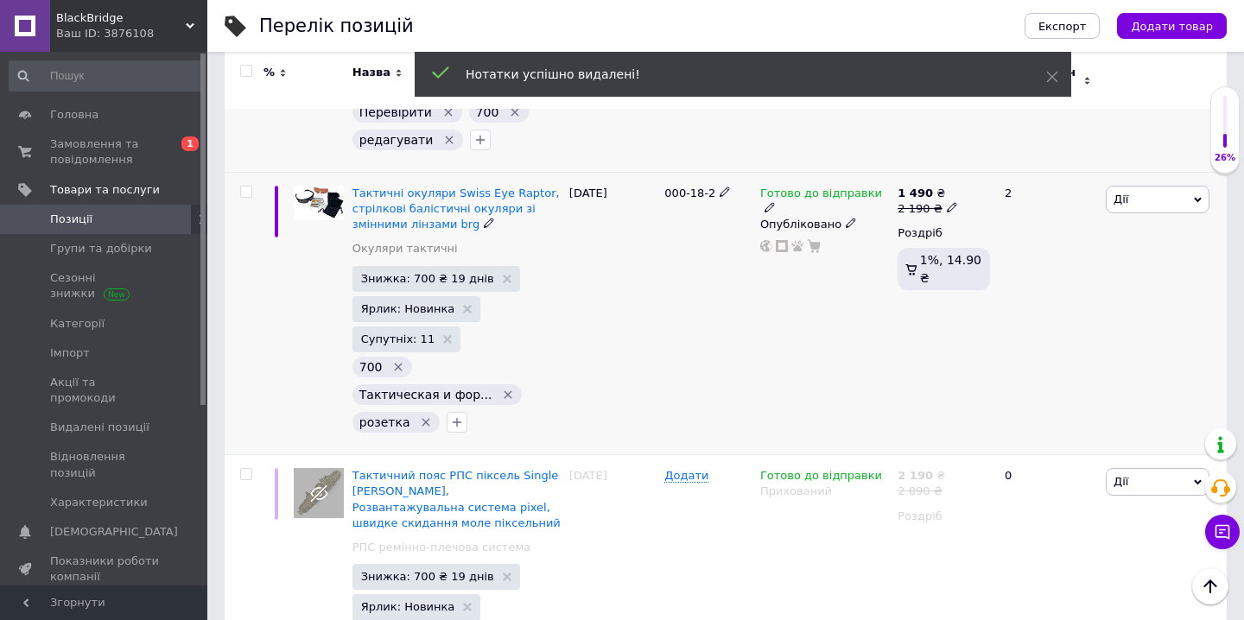
click at [422, 419] on icon "Видалити мітку" at bounding box center [426, 423] width 8 height 8
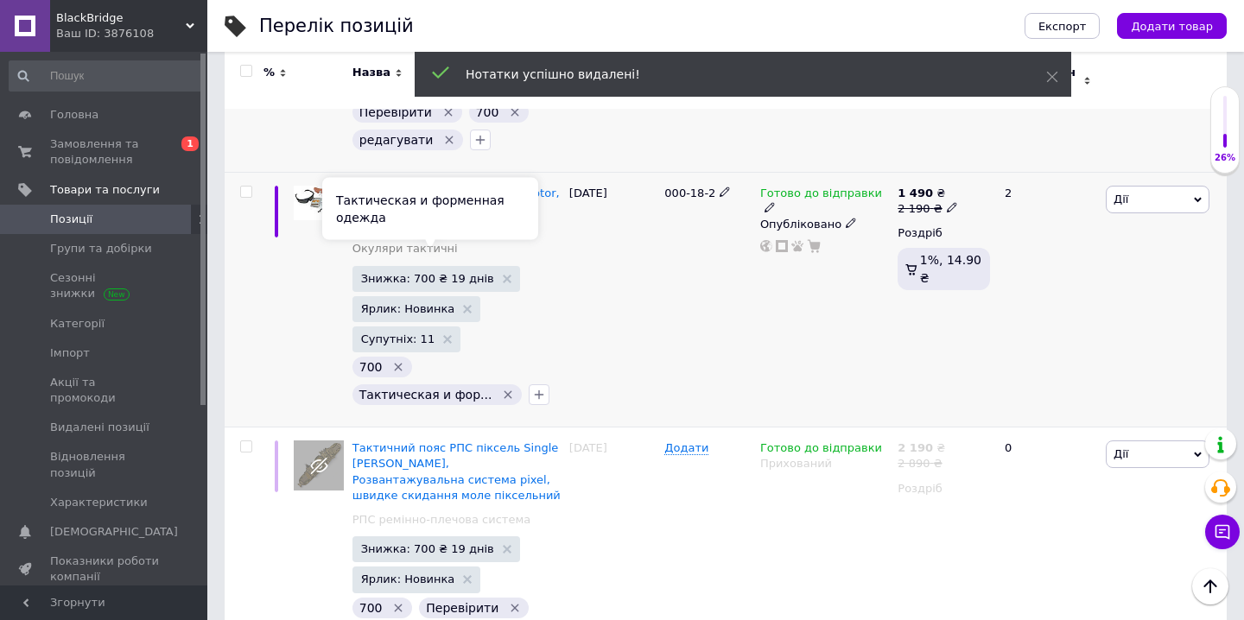
click at [505, 391] on icon "Видалити мітку" at bounding box center [509, 395] width 8 height 8
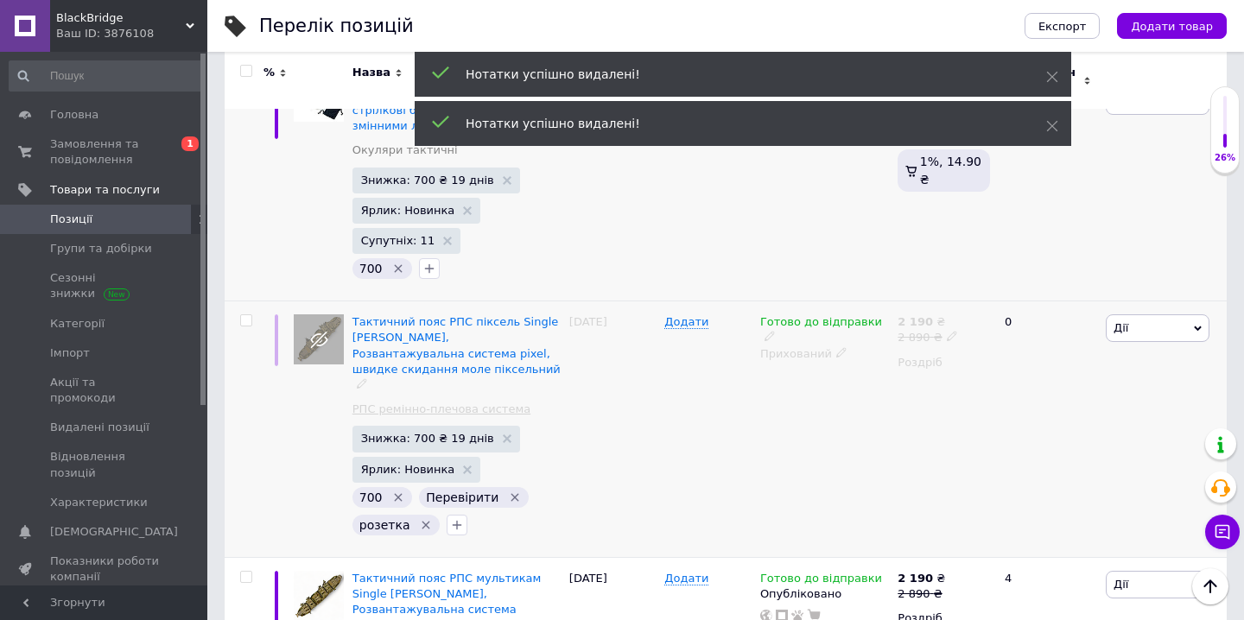
scroll to position [2268, 0]
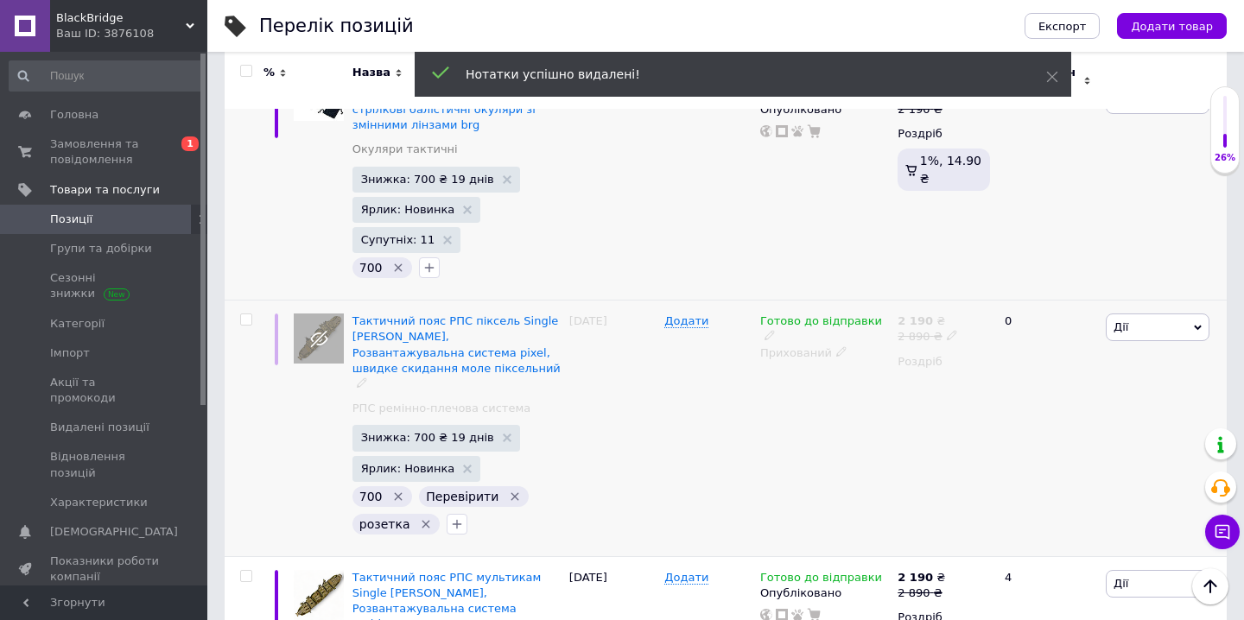
click at [250, 314] on input "checkbox" at bounding box center [245, 319] width 11 height 11
checkbox input "true"
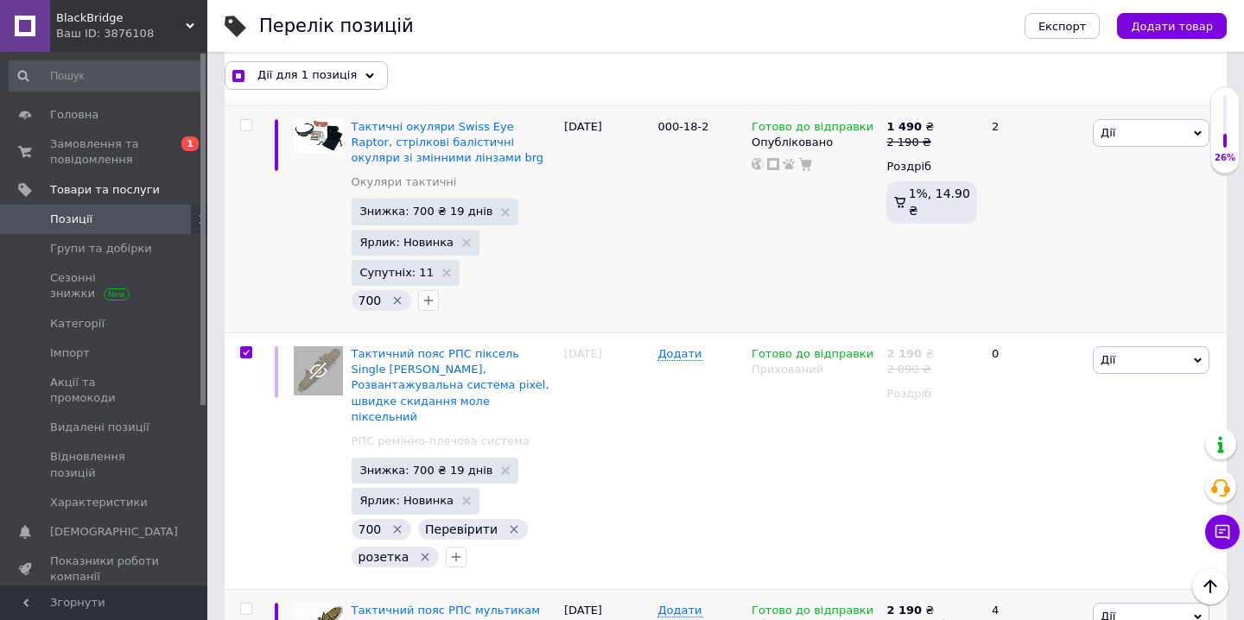
click at [250, 604] on input "checkbox" at bounding box center [245, 609] width 11 height 11
checkbox input "true"
click at [314, 83] on div "Дії для 2 позиції" at bounding box center [305, 75] width 160 height 28
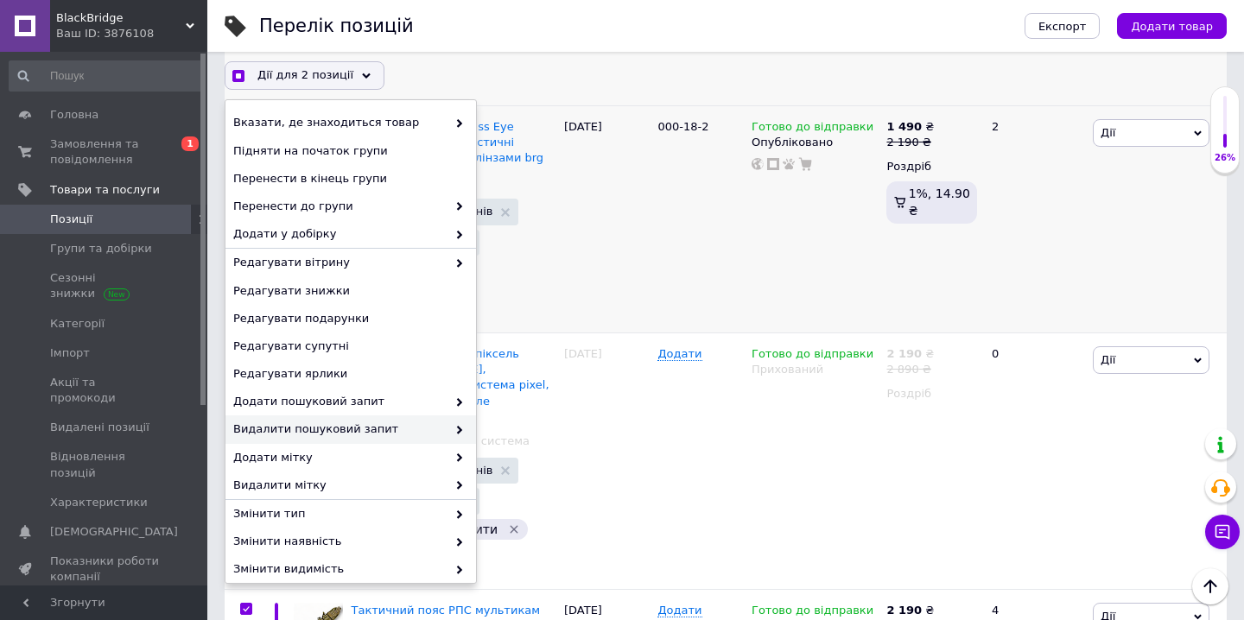
scroll to position [122, 0]
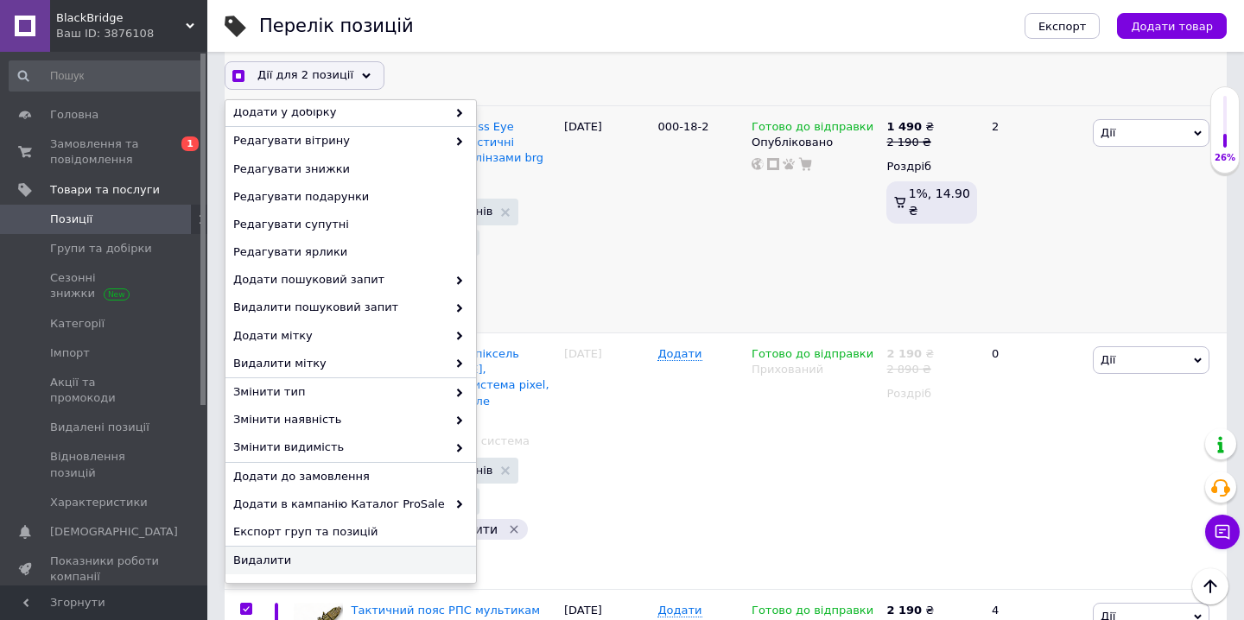
click at [301, 565] on span "Видалити" at bounding box center [348, 561] width 231 height 16
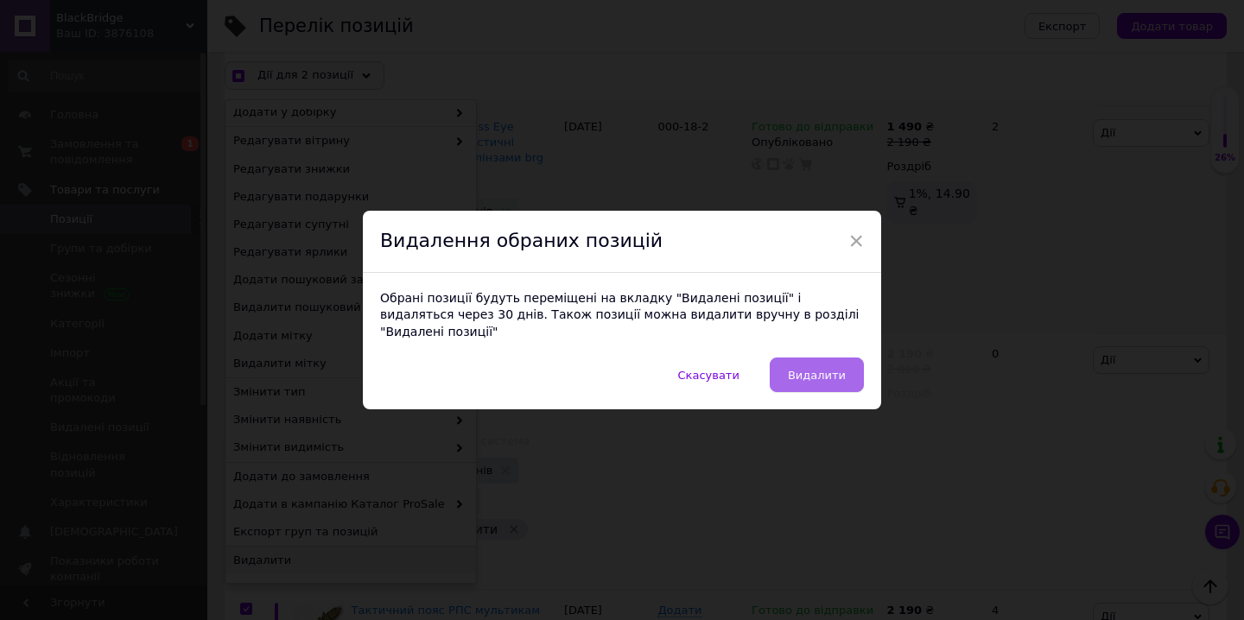
click at [800, 369] on span "Видалити" at bounding box center [817, 375] width 58 height 13
checkbox input "true"
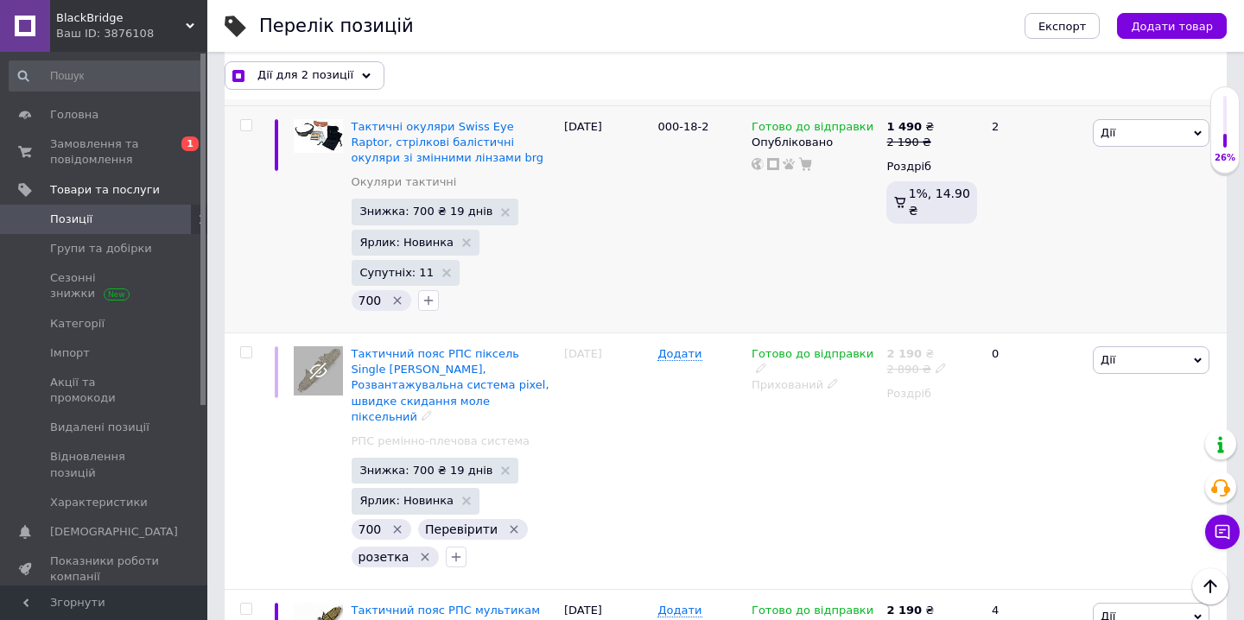
checkbox input "false"
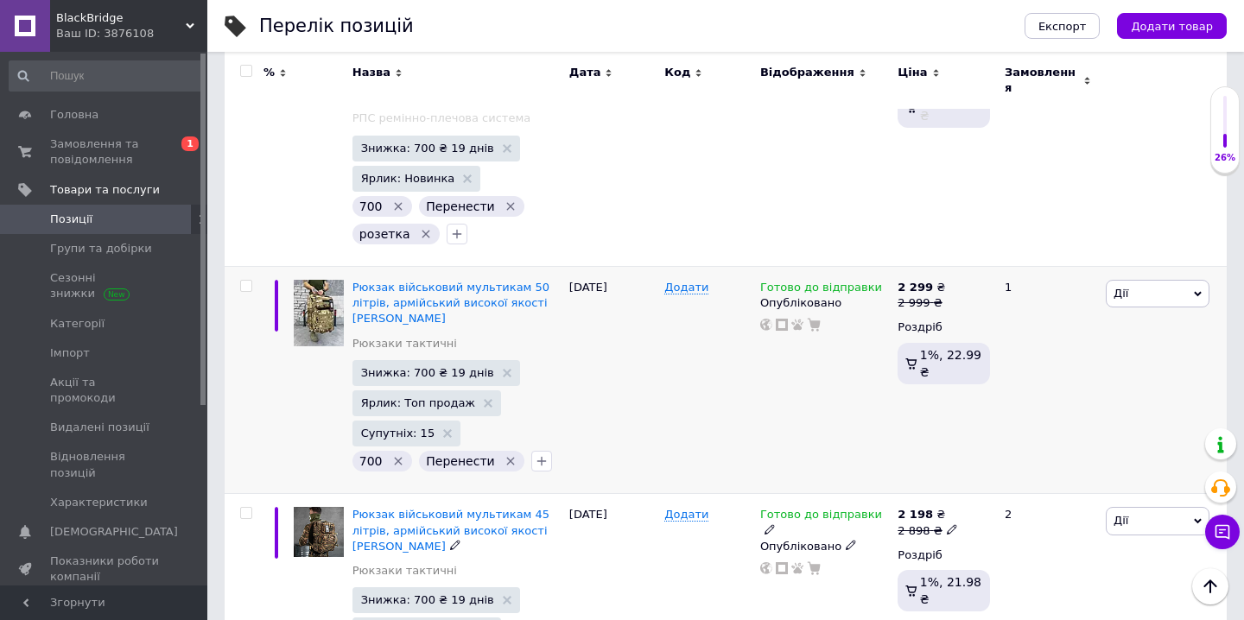
scroll to position [2806, 0]
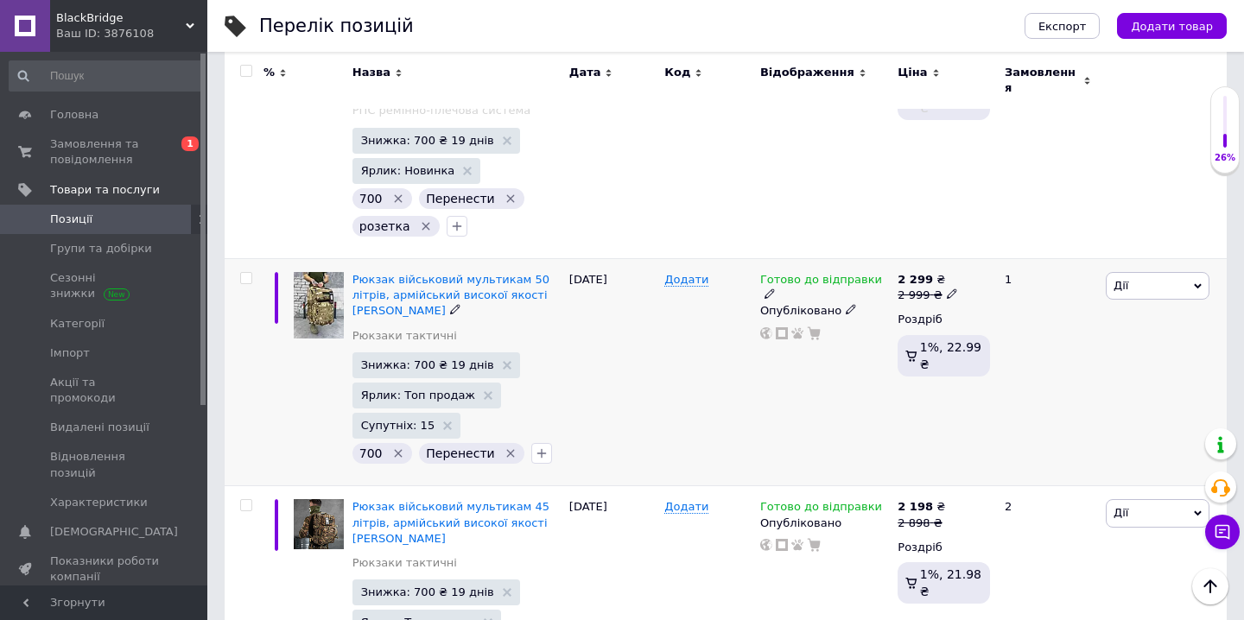
click at [245, 273] on input "checkbox" at bounding box center [245, 278] width 11 height 11
checkbox input "true"
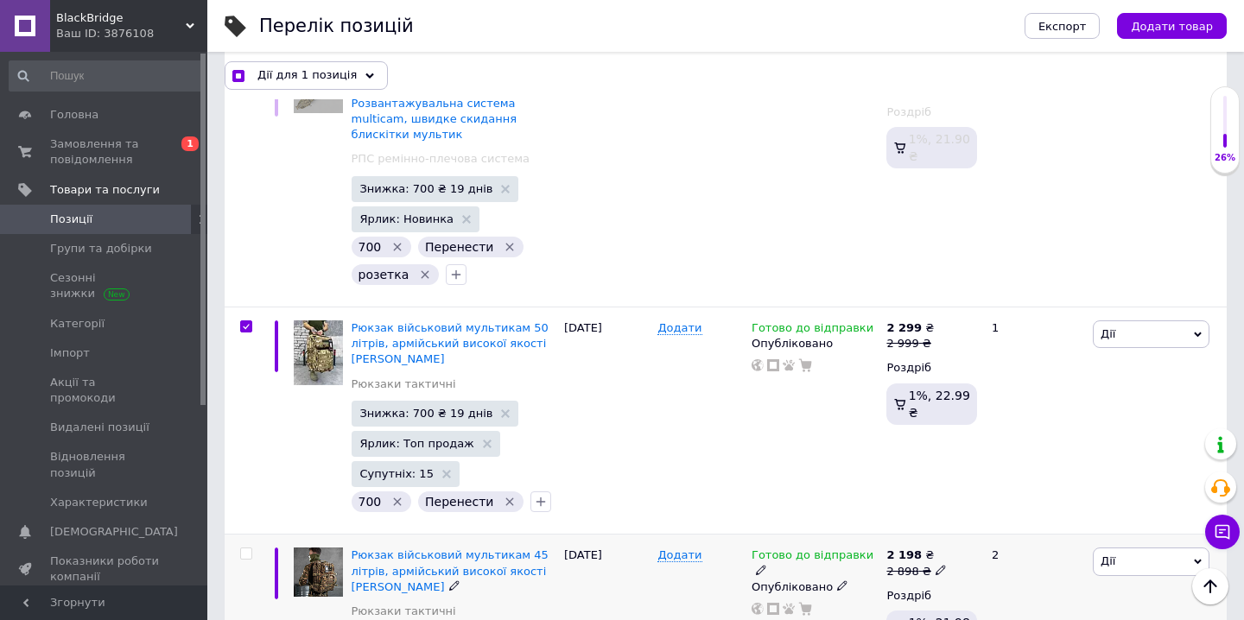
click at [243, 549] on input "checkbox" at bounding box center [245, 554] width 11 height 11
checkbox input "true"
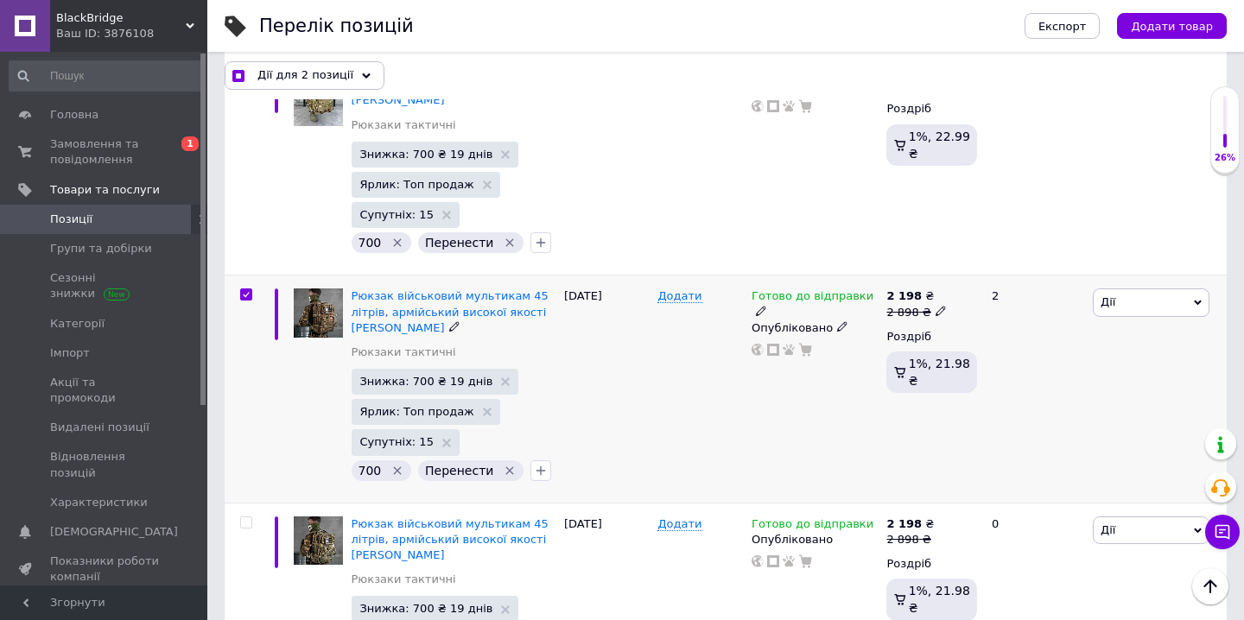
scroll to position [3066, 0]
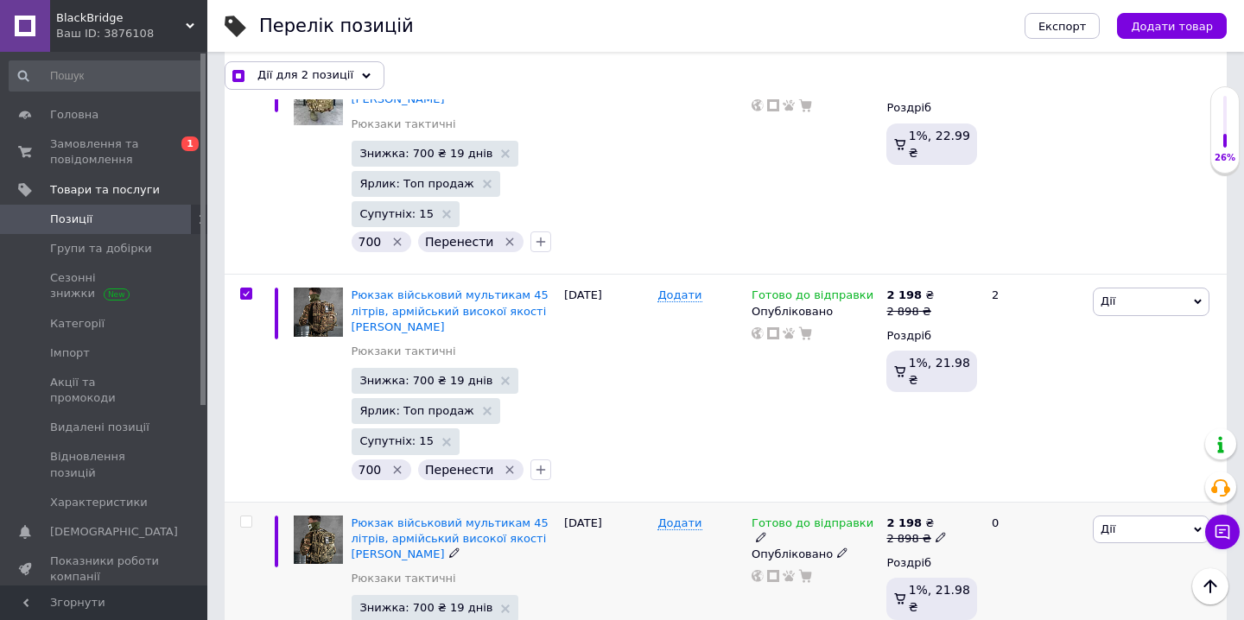
click at [247, 517] on input "checkbox" at bounding box center [245, 522] width 11 height 11
checkbox input "true"
click at [343, 73] on span "Дії для 3 позиції" at bounding box center [305, 75] width 96 height 16
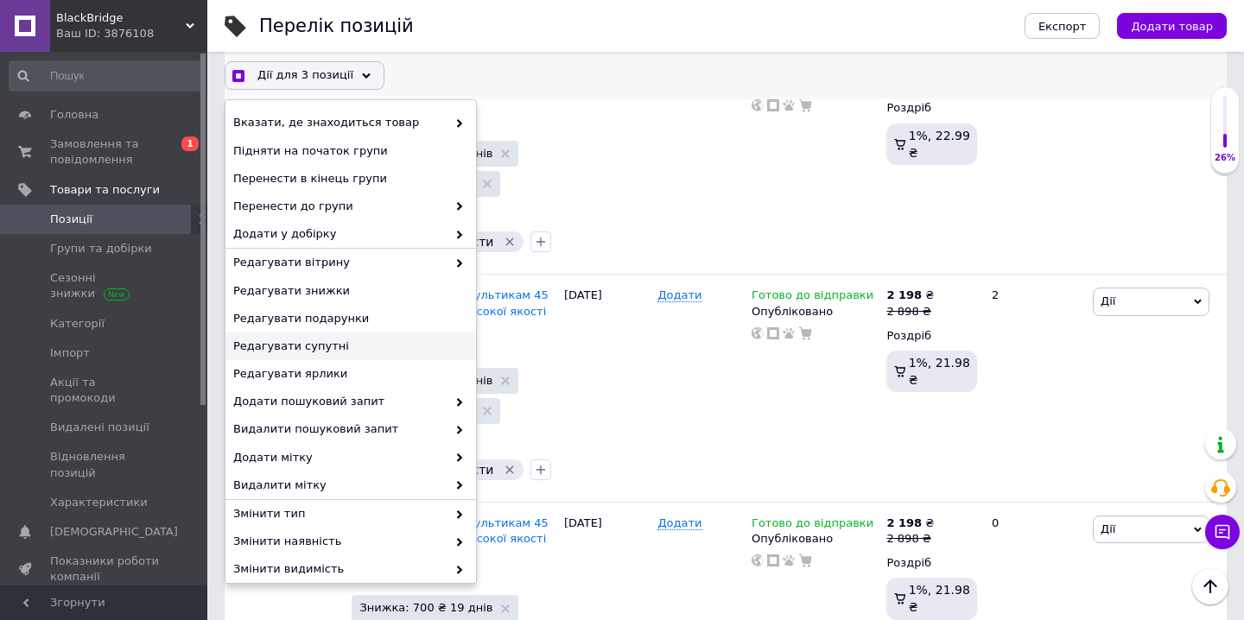
scroll to position [122, 0]
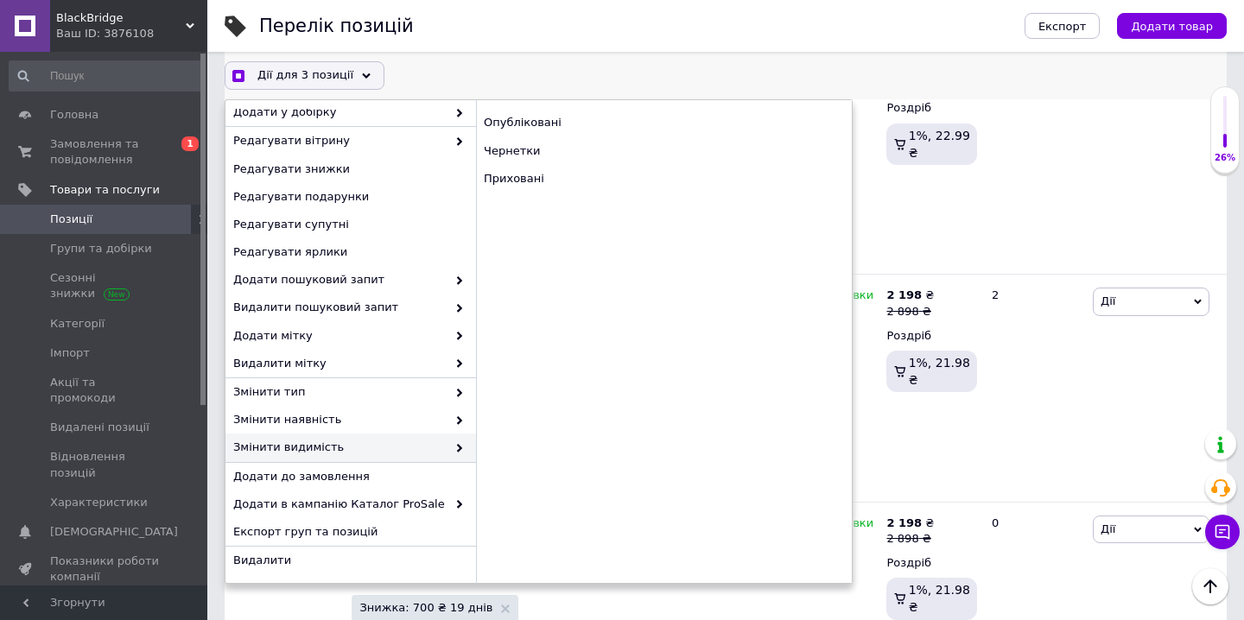
click at [430, 447] on span "Змінити видимість" at bounding box center [339, 448] width 213 height 16
click at [589, 168] on div "Приховані" at bounding box center [664, 179] width 376 height 28
checkbox input "true"
checkbox input "false"
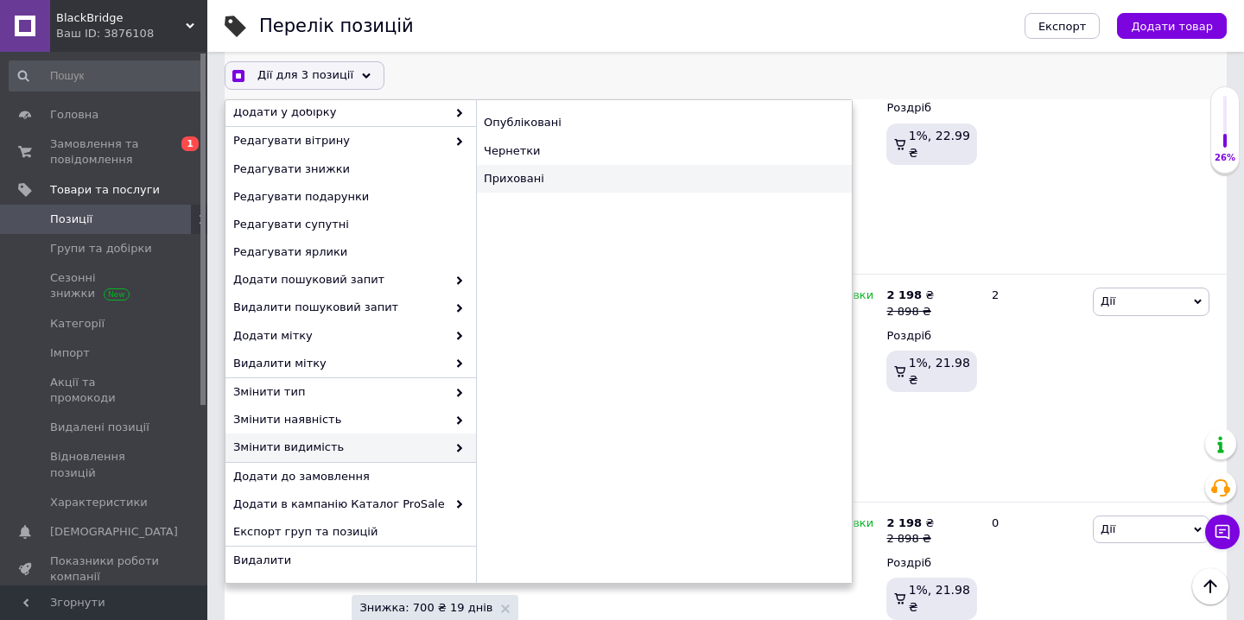
checkbox input "false"
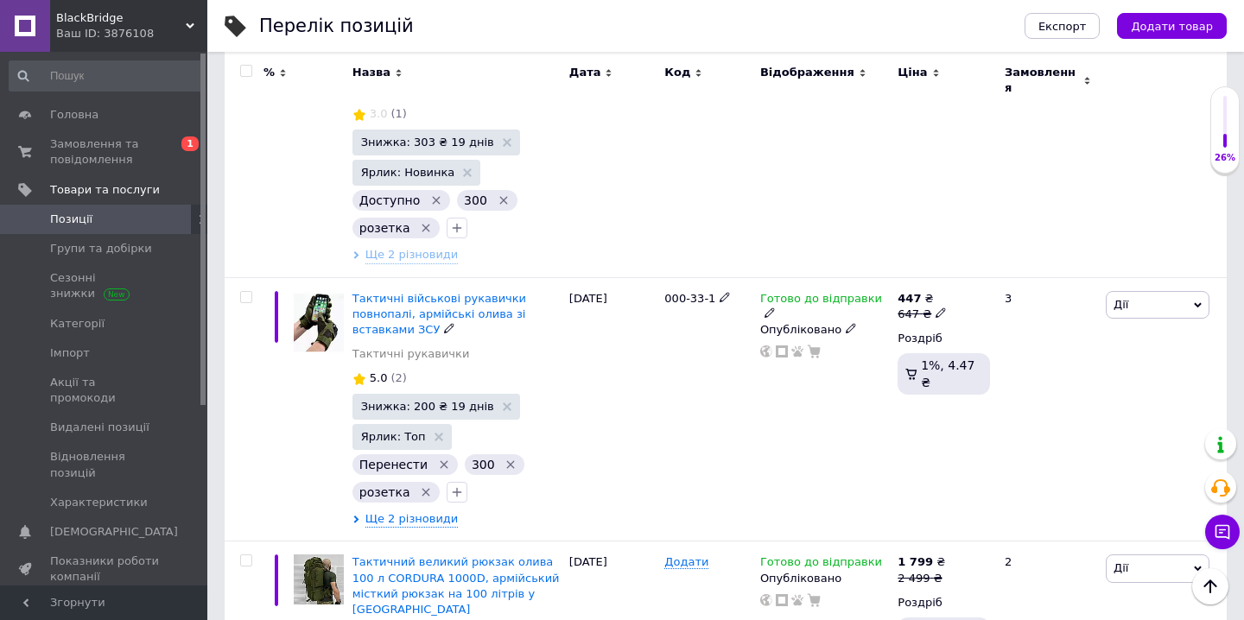
scroll to position [3147, 0]
click at [442, 457] on icon "Видалити мітку" at bounding box center [444, 464] width 14 height 14
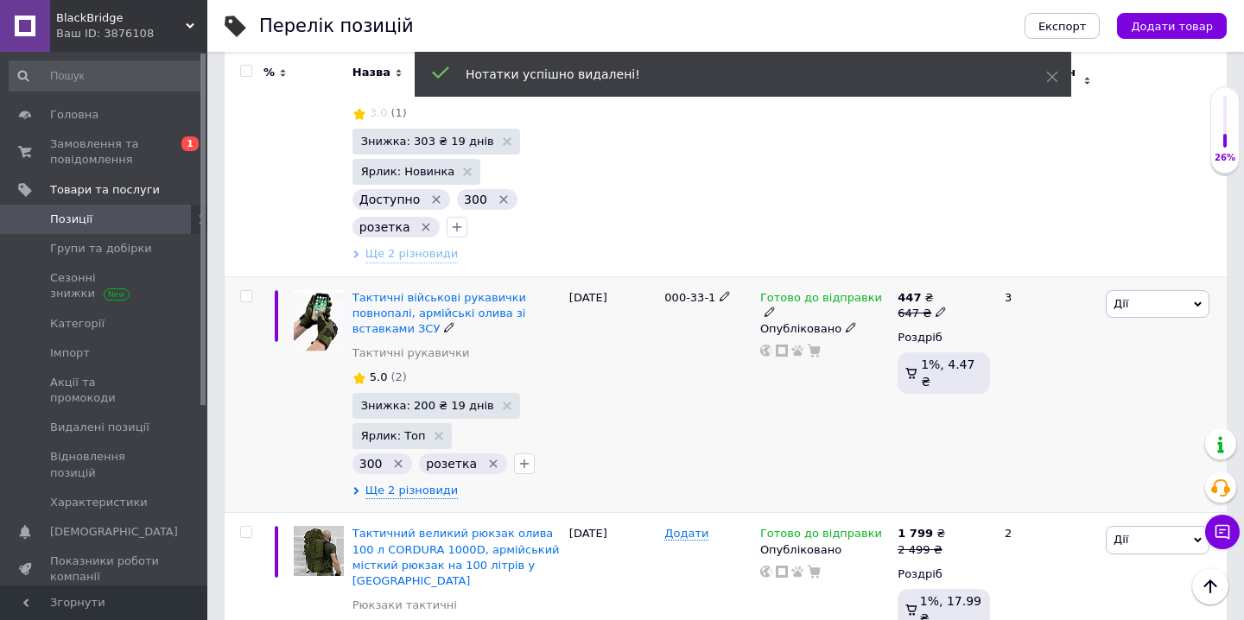
click at [486, 457] on icon "Видалити мітку" at bounding box center [493, 464] width 14 height 14
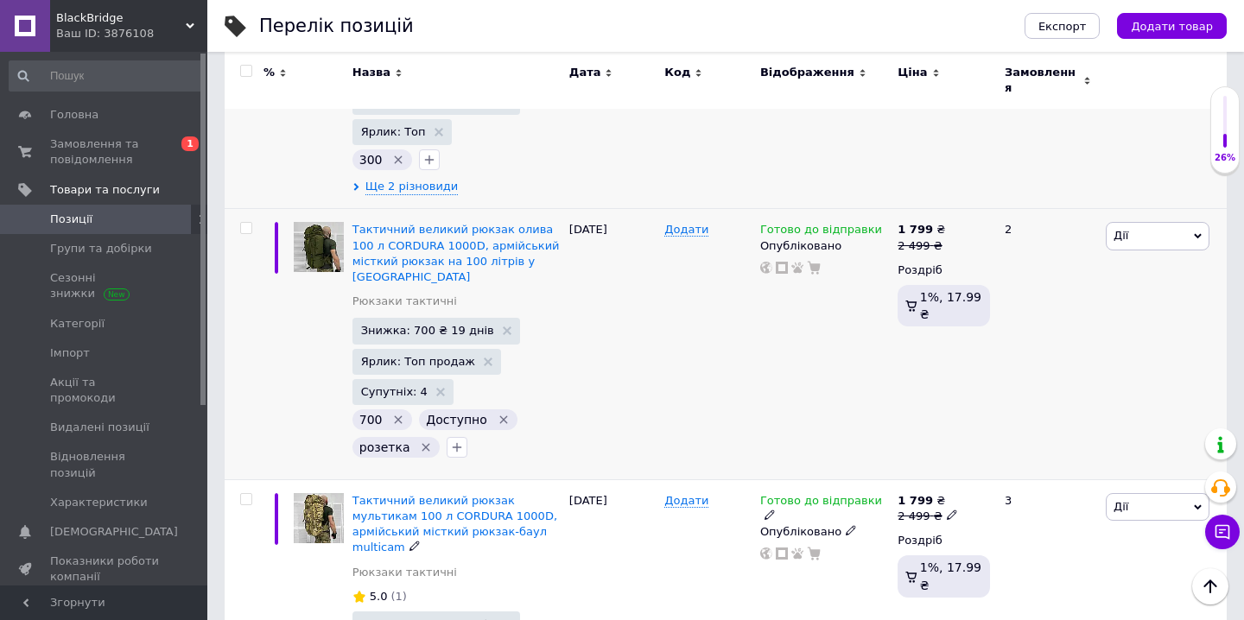
scroll to position [3457, 0]
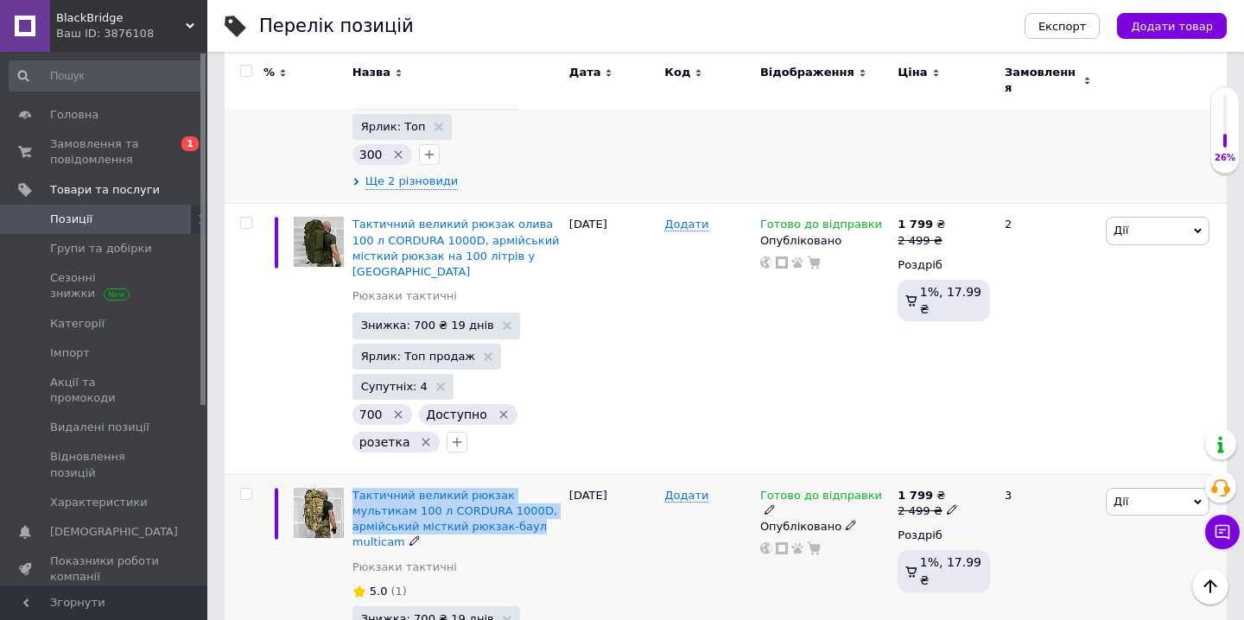
drag, startPoint x: 353, startPoint y: 336, endPoint x: 542, endPoint y: 371, distance: 192.3
click at [542, 474] on div "Тактичний великий рюкзак мультикам 100 л CORDURA 1000D, армійський місткий рюкз…" at bounding box center [456, 621] width 217 height 294
copy span "Тактичний великий рюкзак мультикам 100 л CORDURA 1000D, армійський місткий рюкз…"
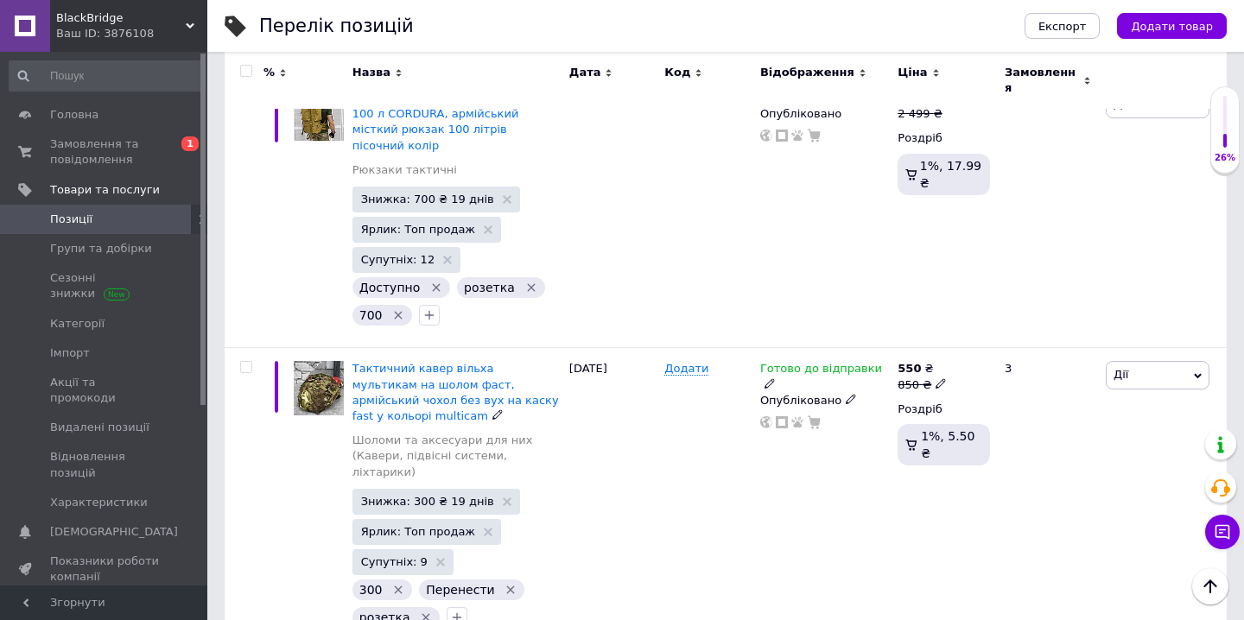
scroll to position [4167, 0]
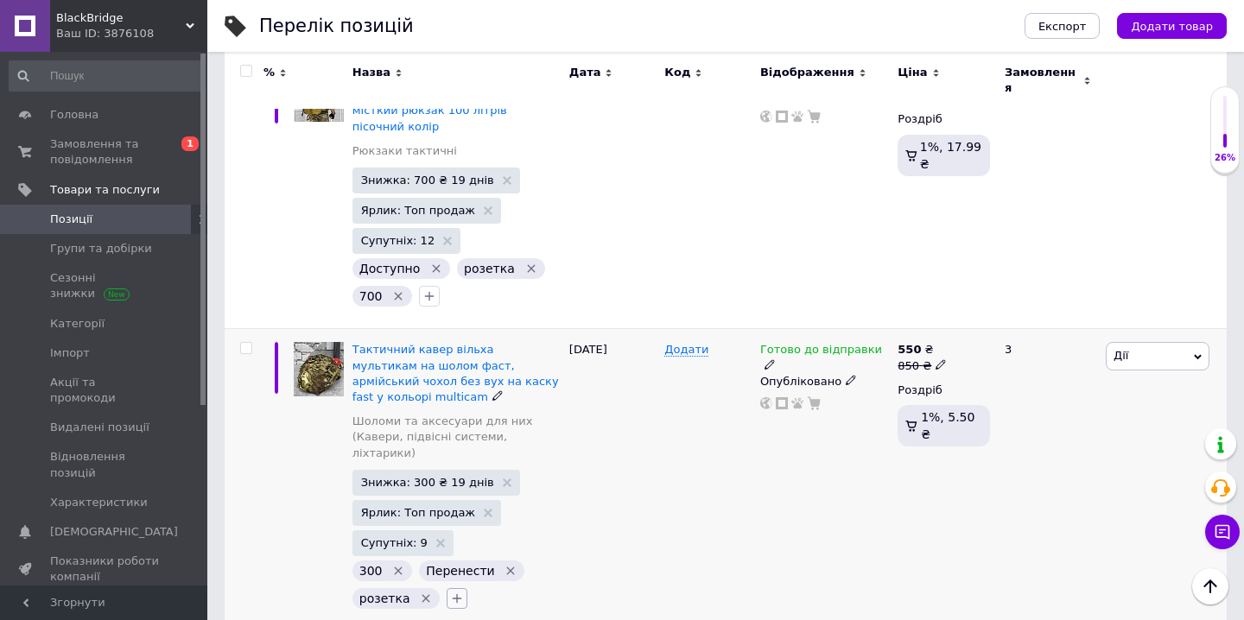
click at [454, 594] on icon "button" at bounding box center [458, 599] width 10 height 10
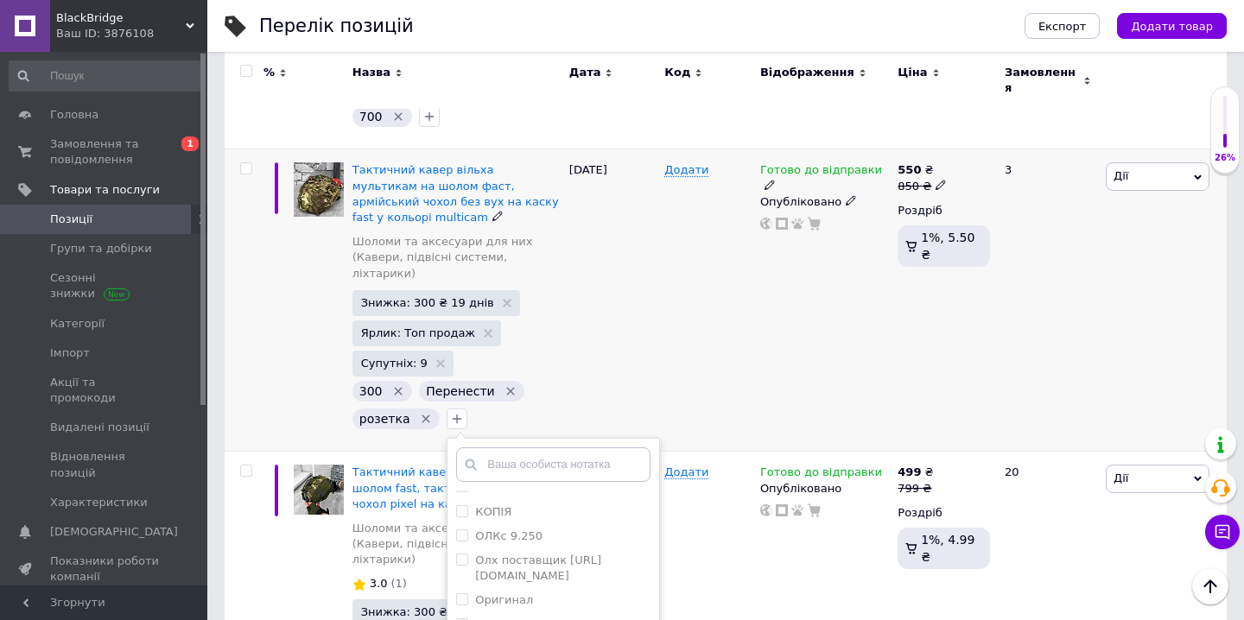
scroll to position [4351, 0]
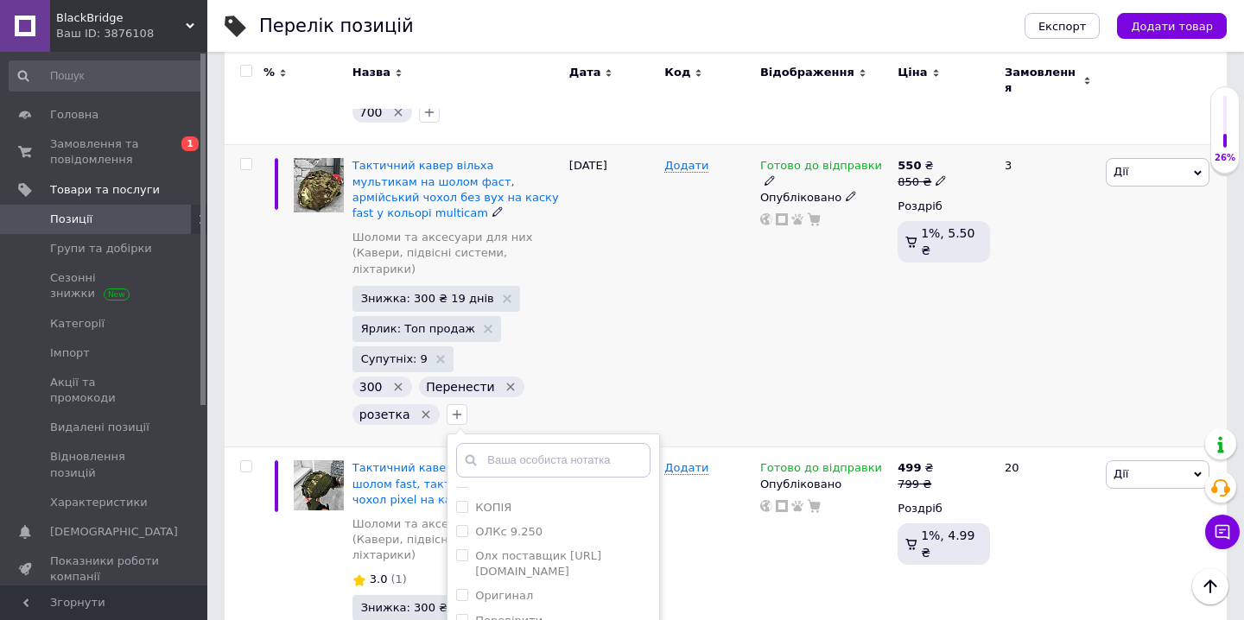
checkbox input "true"
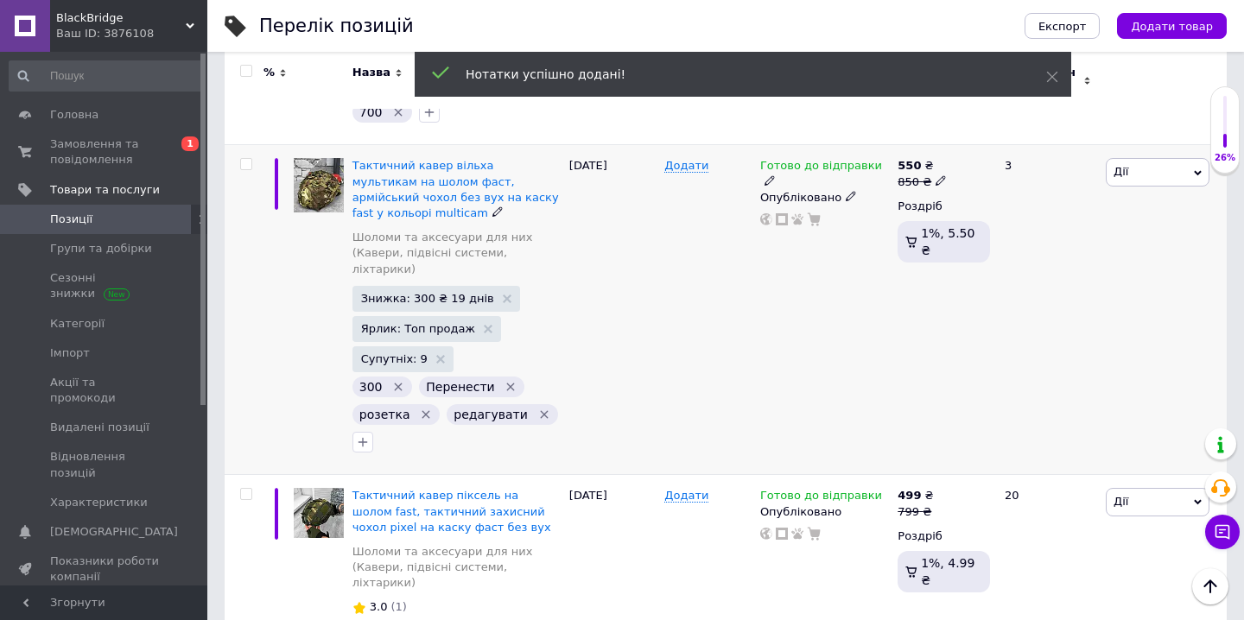
click at [507, 384] on icon "Видалити мітку" at bounding box center [511, 388] width 8 height 8
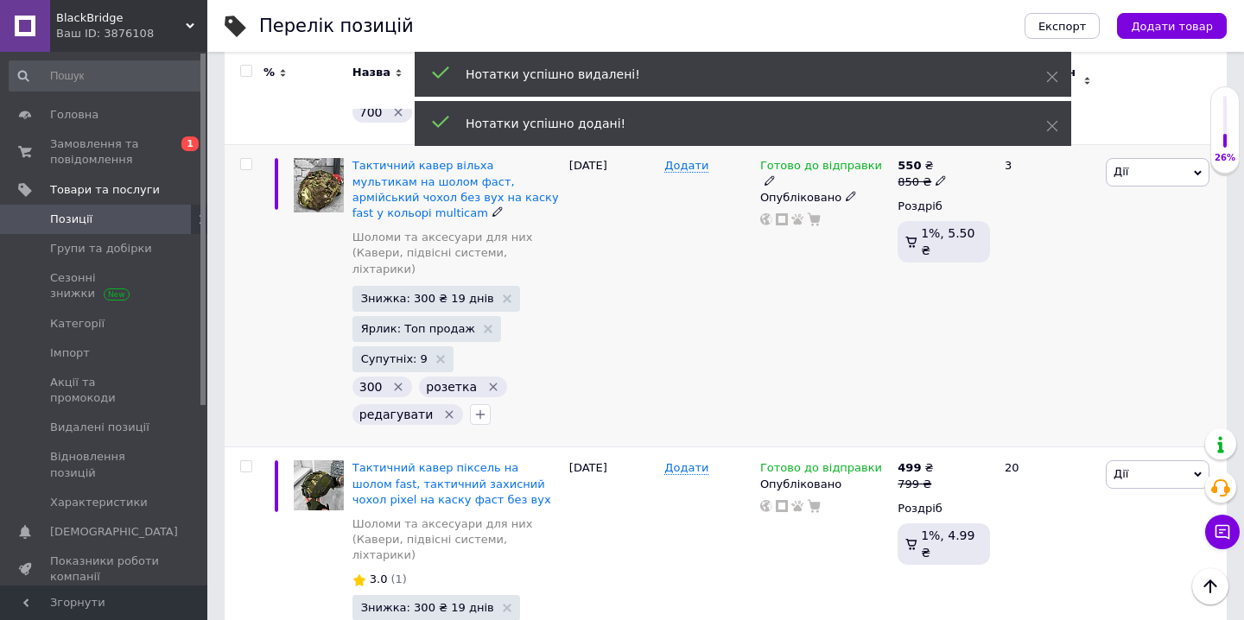
click at [486, 380] on icon "Видалити мітку" at bounding box center [493, 387] width 14 height 14
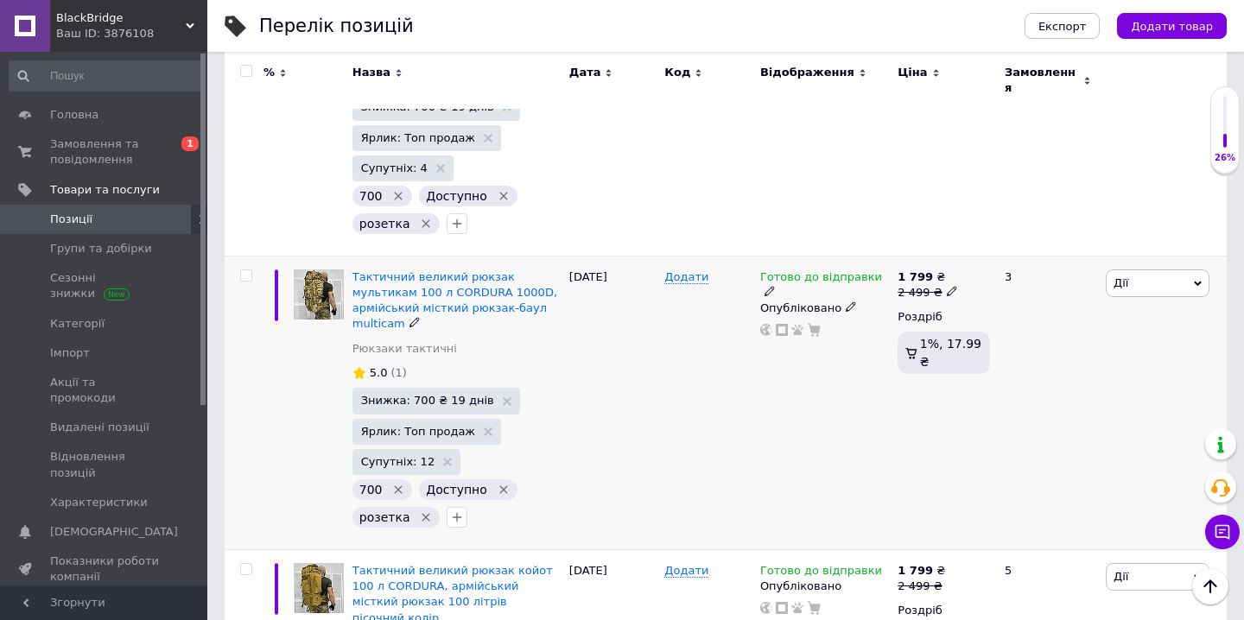
scroll to position [3681, 0]
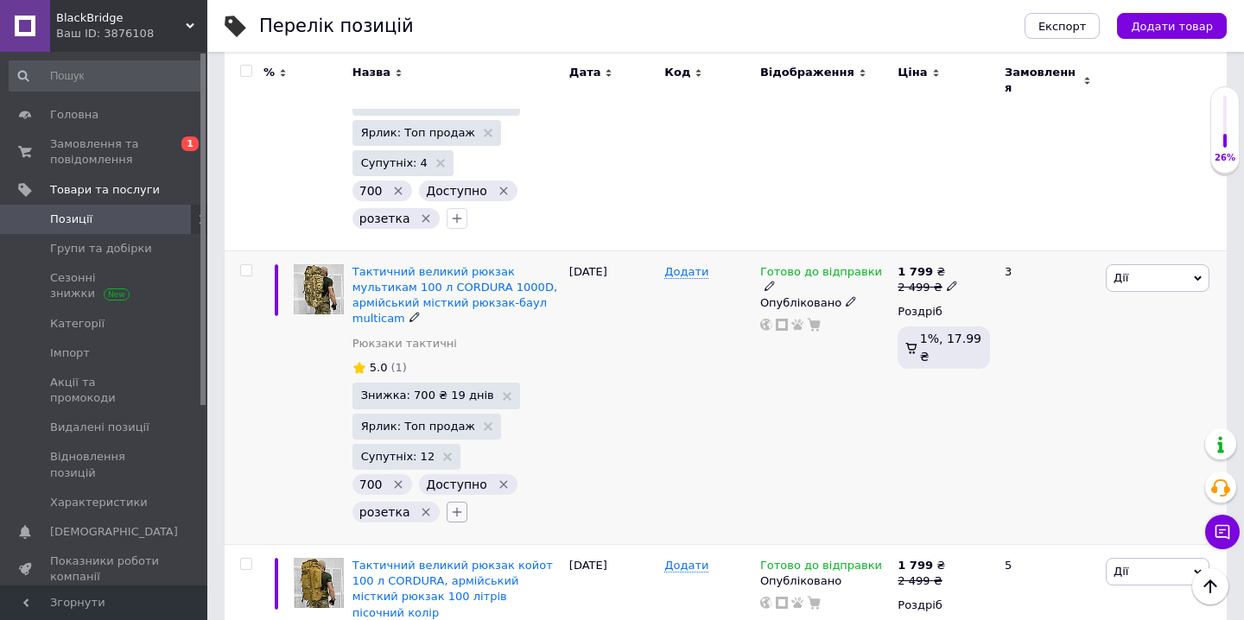
click at [453, 505] on icon "button" at bounding box center [457, 512] width 14 height 14
checkbox input "true"
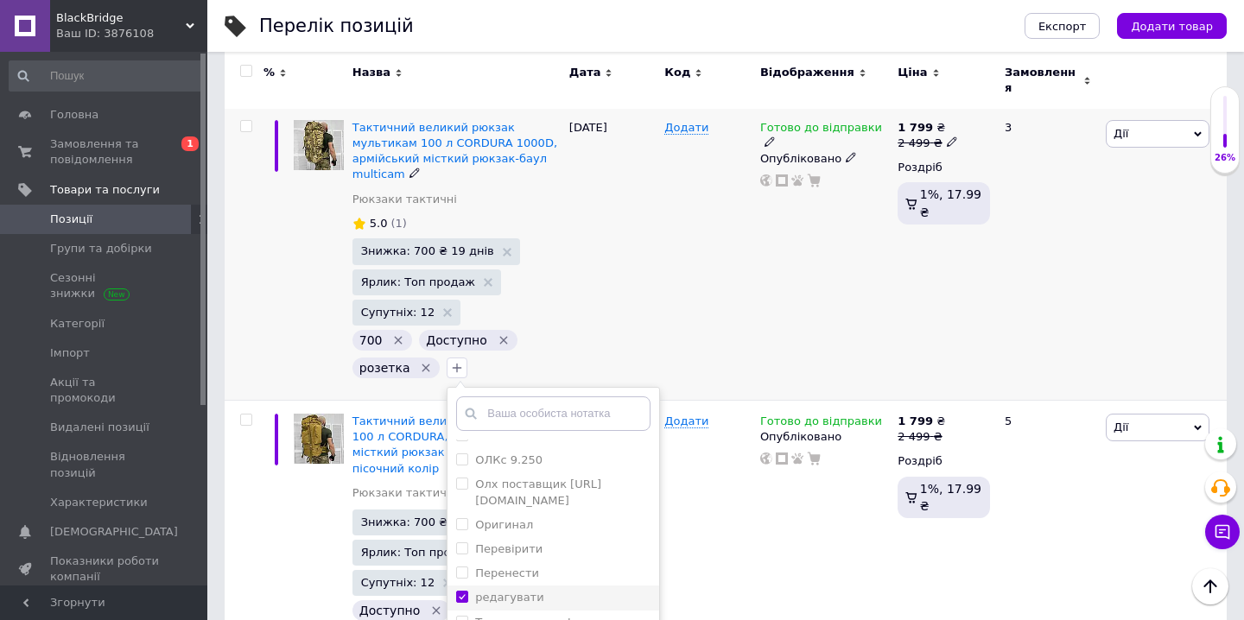
scroll to position [3839, 0]
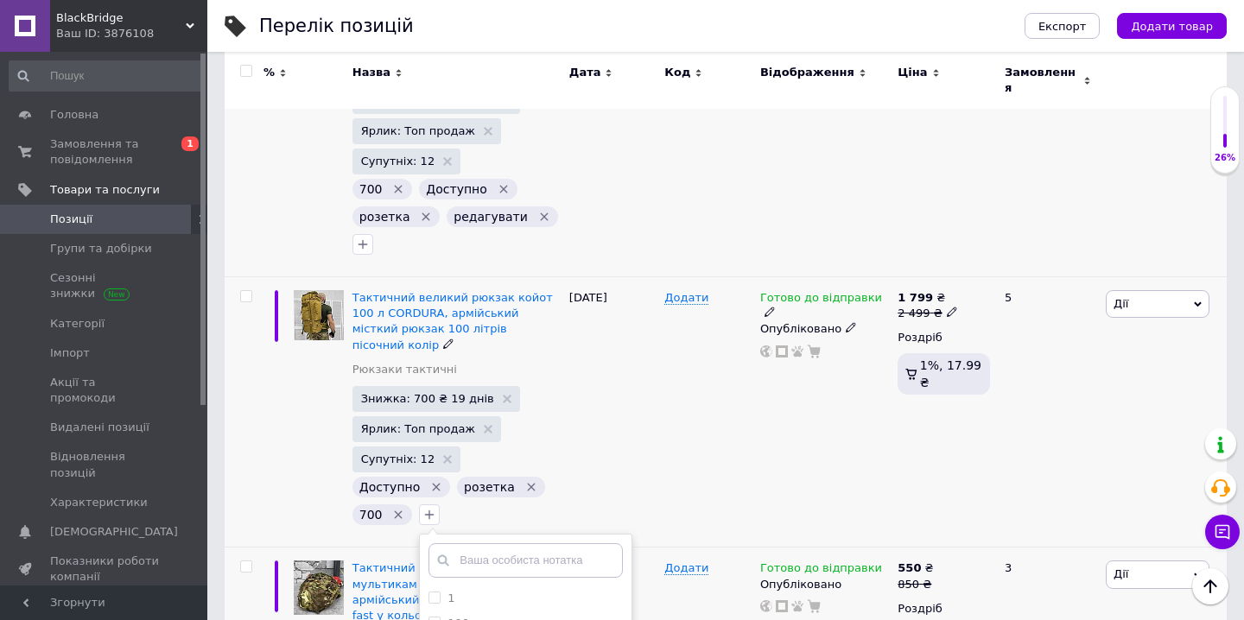
scroll to position [367, 0]
checkbox input "true"
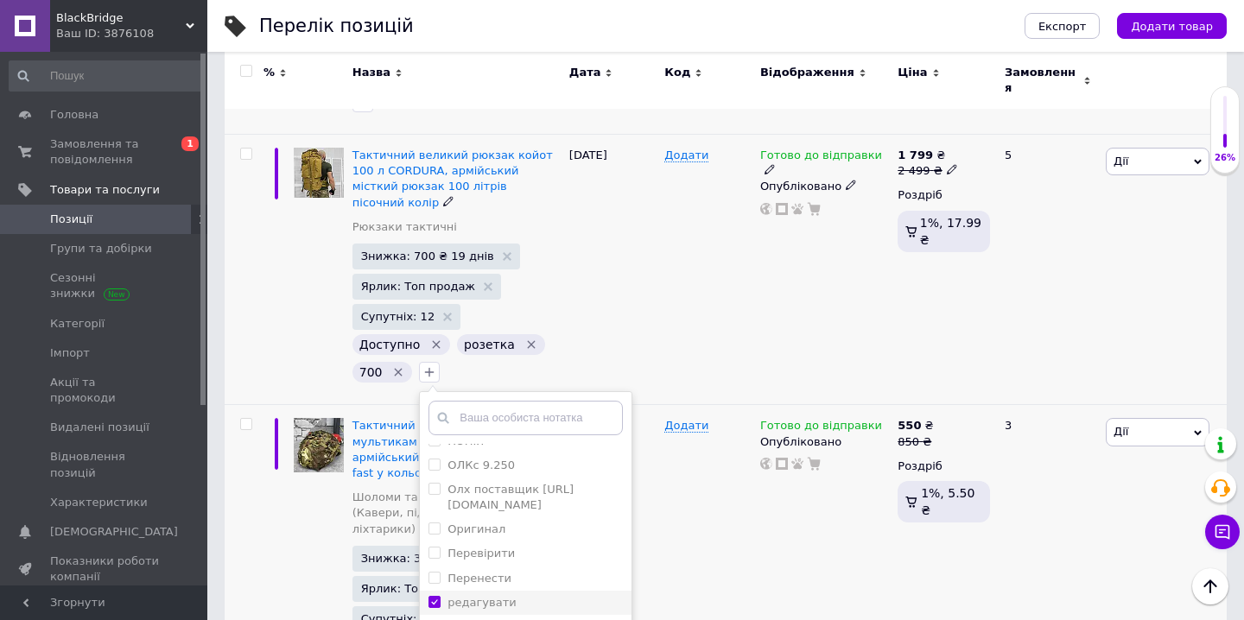
scroll to position [4132, 0]
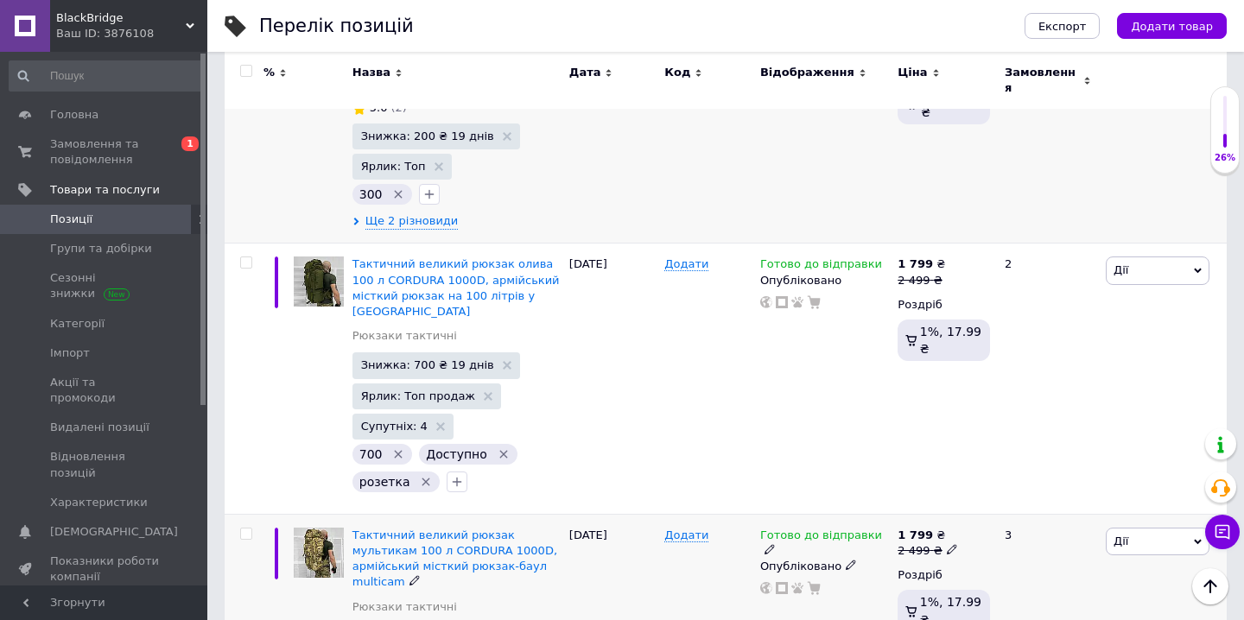
scroll to position [3396, 0]
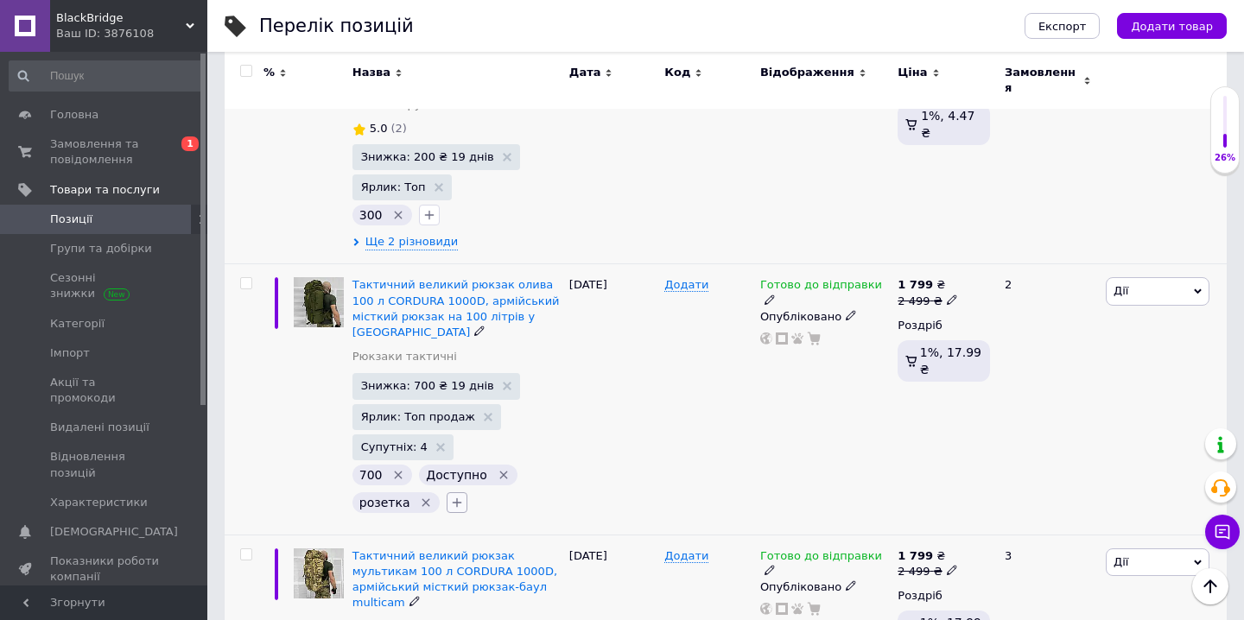
click at [453, 499] on icon "button" at bounding box center [458, 504] width 10 height 10
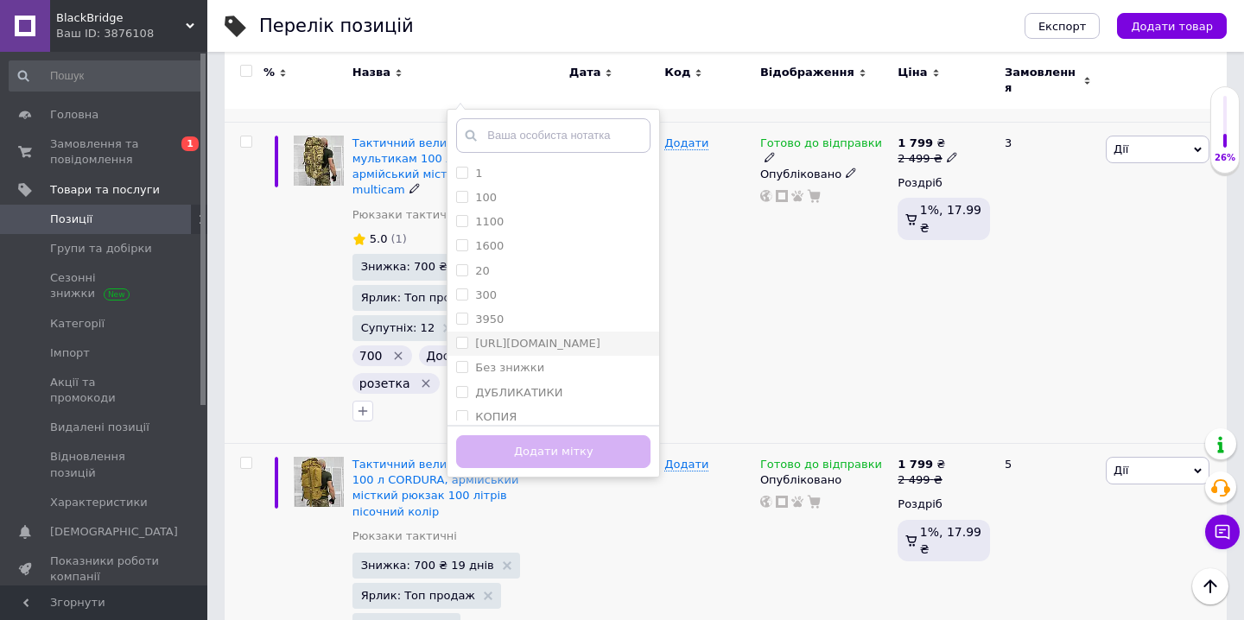
scroll to position [367, 0]
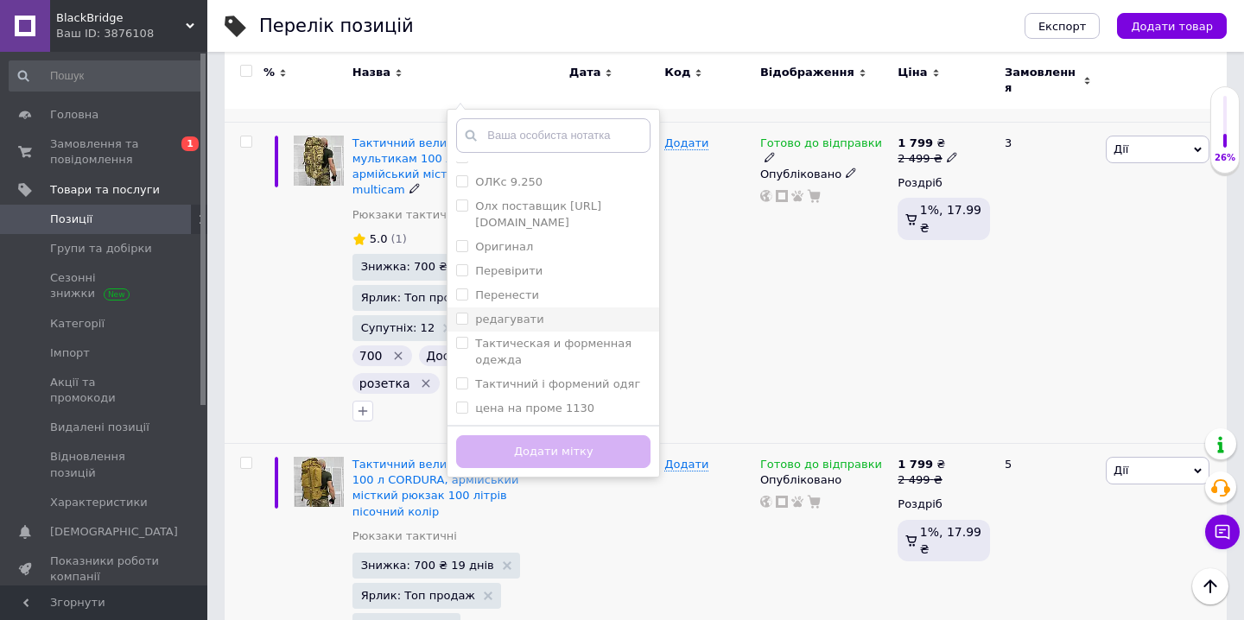
click at [518, 313] on label "редагувати" at bounding box center [509, 319] width 68 height 13
checkbox input "true"
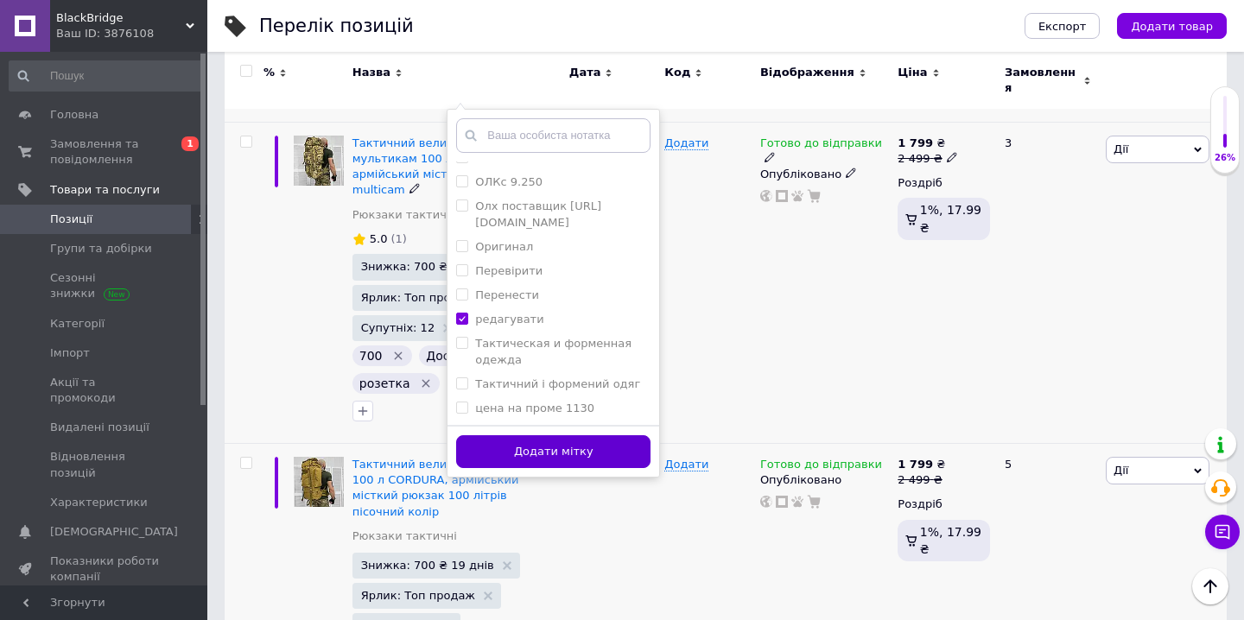
click at [530, 435] on button "Додати мітку" at bounding box center [553, 452] width 194 height 34
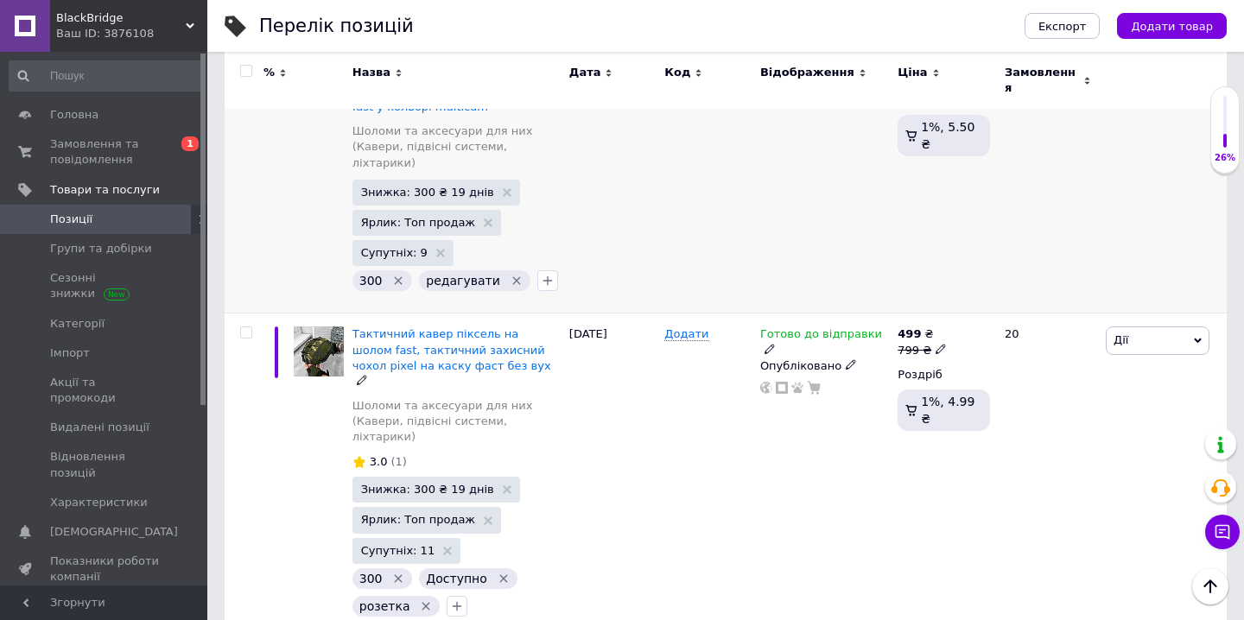
scroll to position [4509, 0]
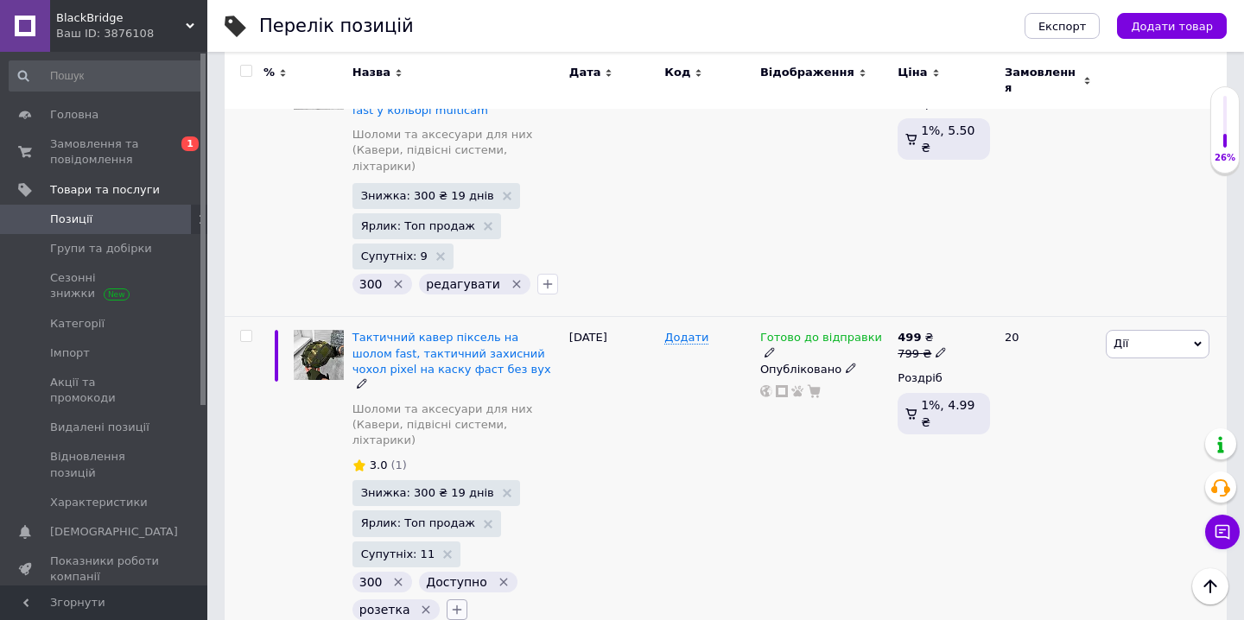
click at [450, 603] on icon "button" at bounding box center [457, 610] width 14 height 14
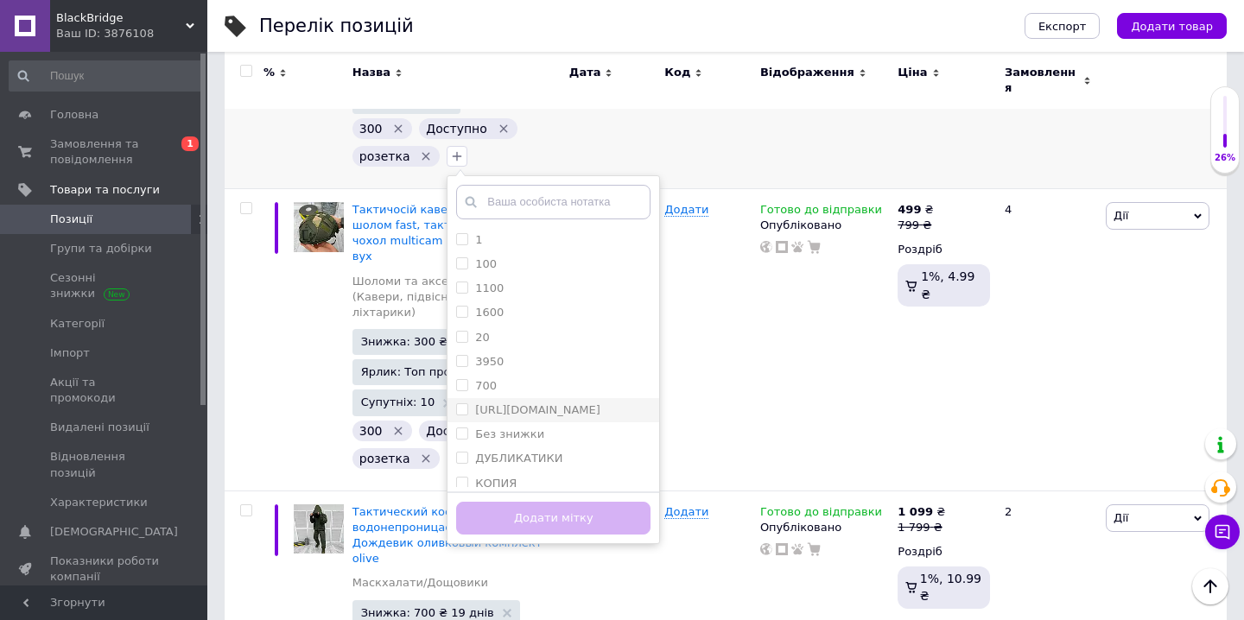
scroll to position [367, 0]
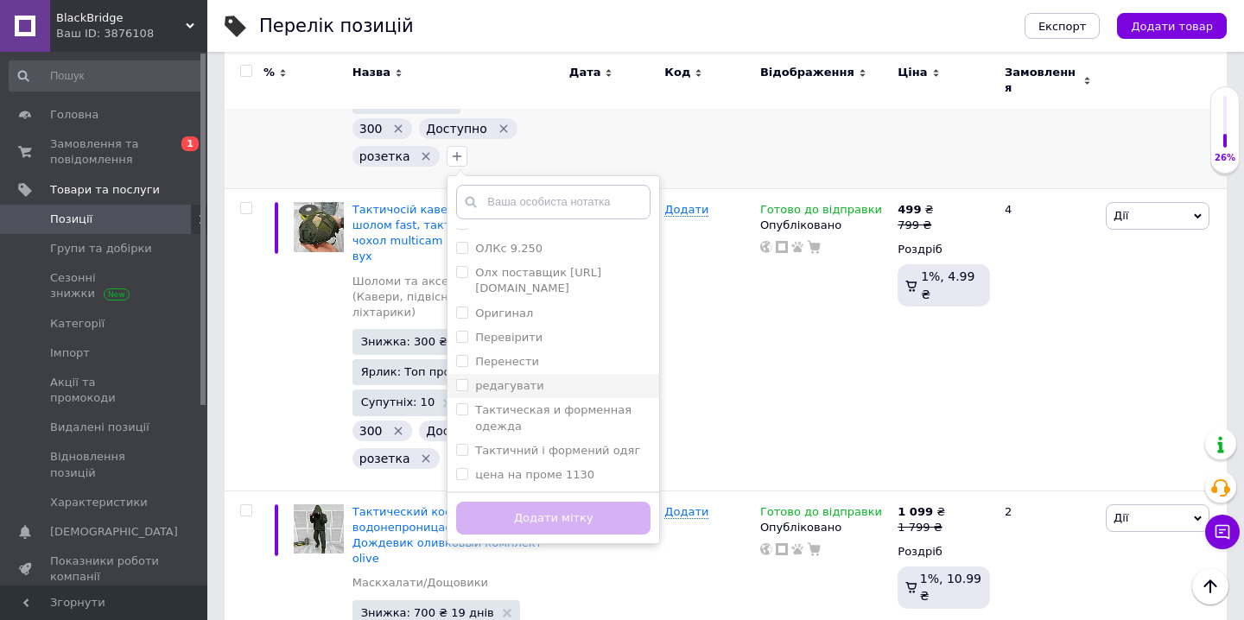
click at [539, 378] on div "редагувати" at bounding box center [553, 386] width 194 height 16
checkbox input "true"
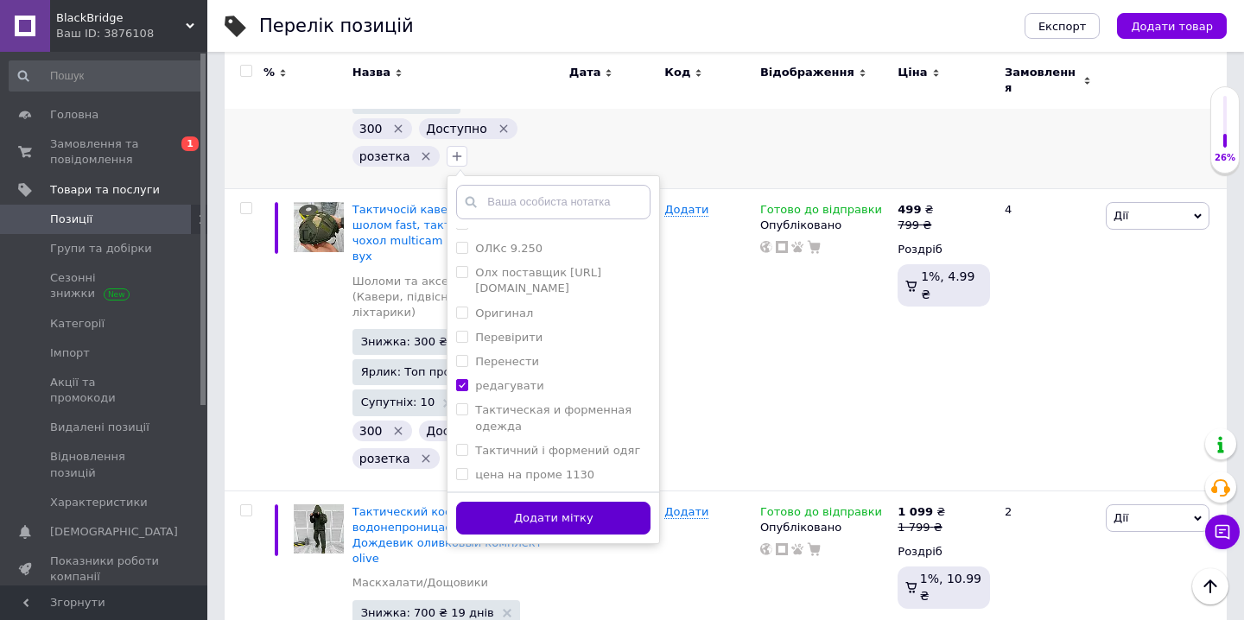
click at [539, 502] on button "Додати мітку" at bounding box center [553, 519] width 194 height 34
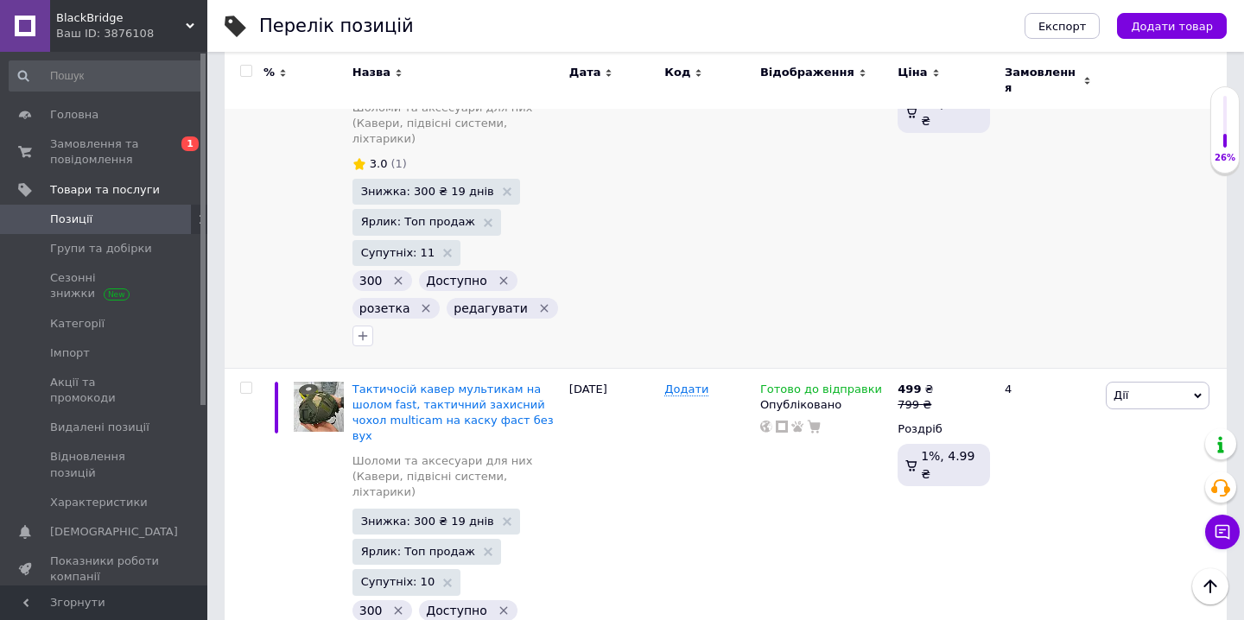
scroll to position [4821, 0]
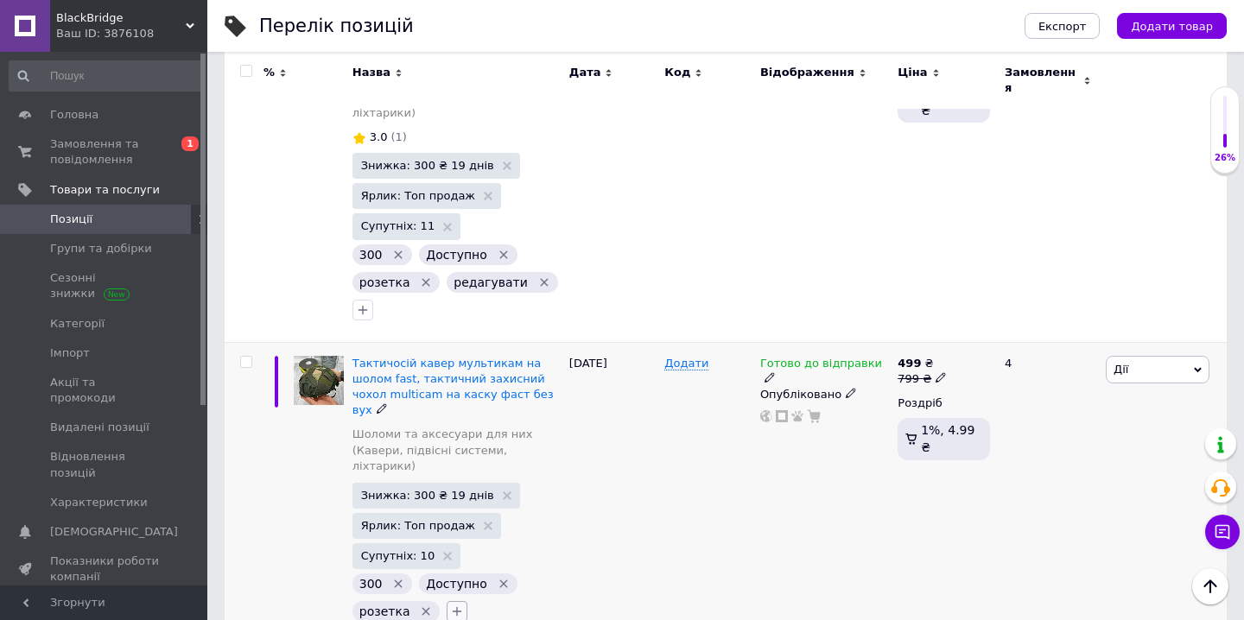
click at [453, 607] on icon "button" at bounding box center [458, 612] width 10 height 10
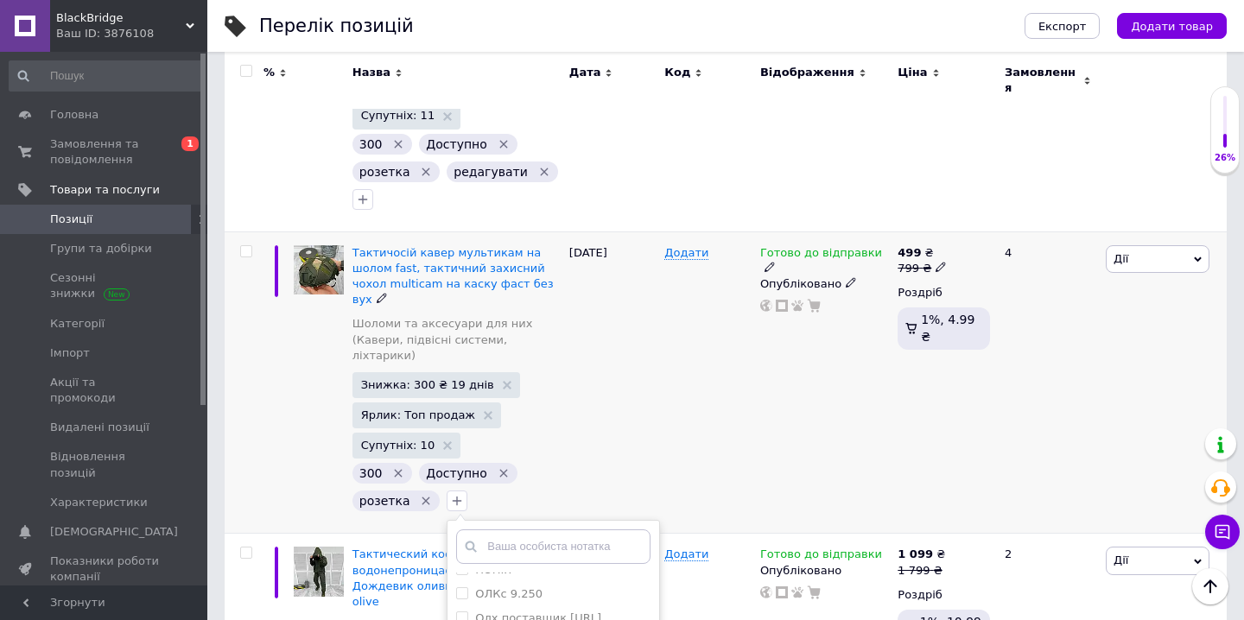
scroll to position [4933, 0]
checkbox input "true"
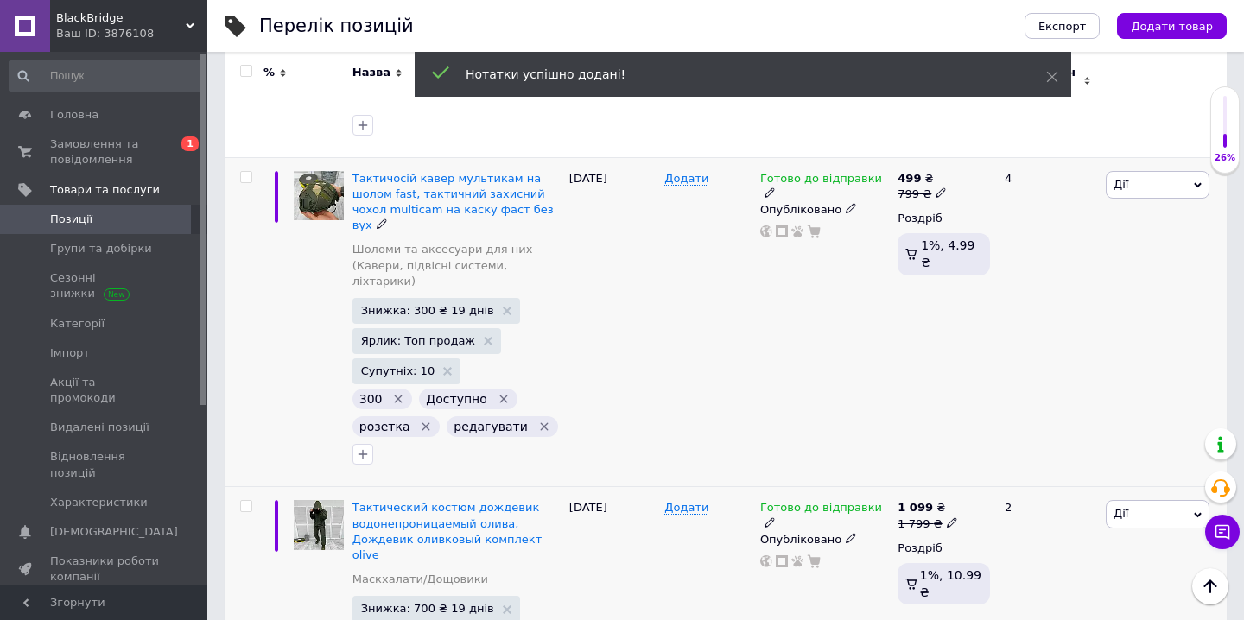
scroll to position [5034, 0]
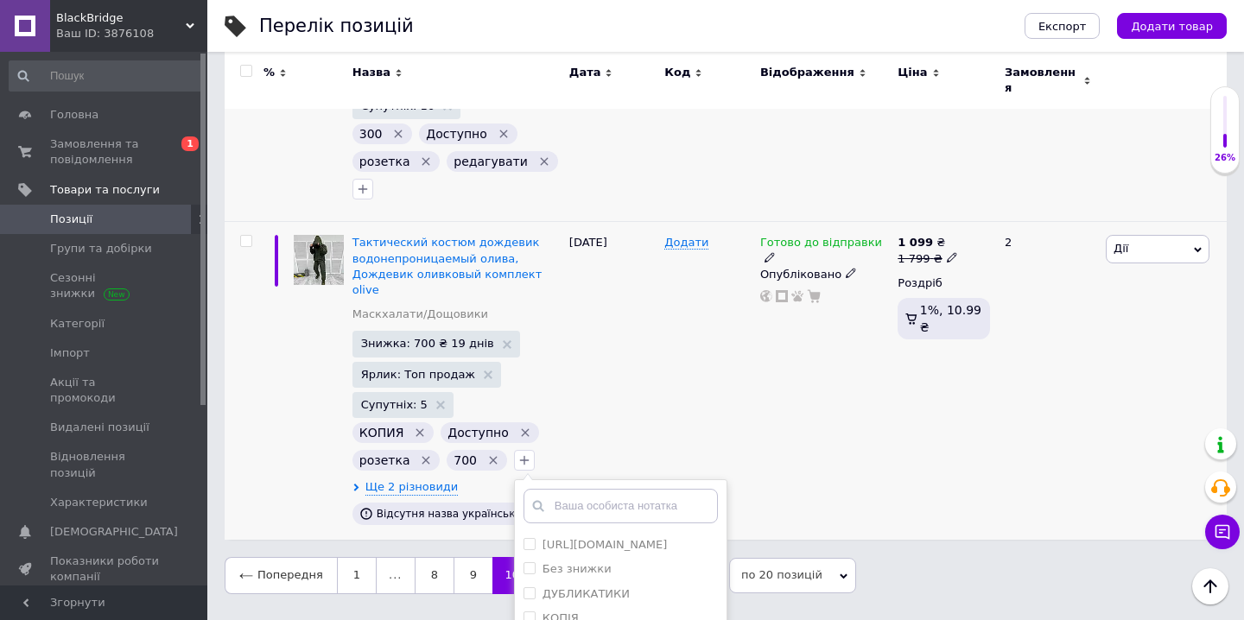
scroll to position [343, 0]
checkbox input "true"
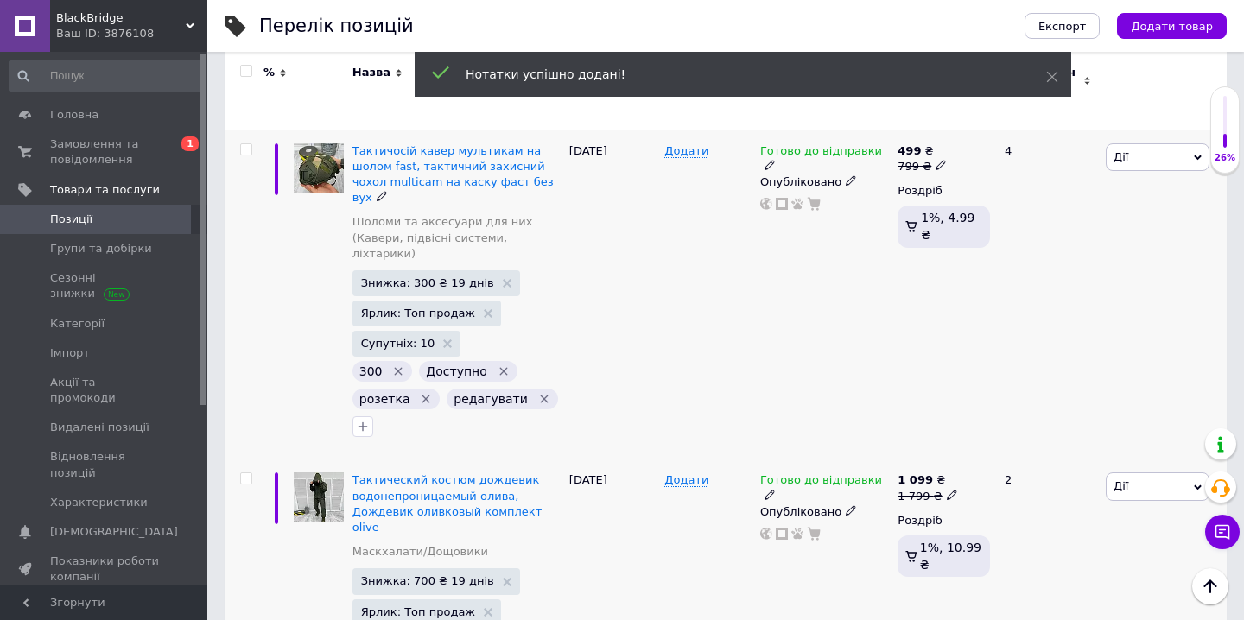
scroll to position [5061, 0]
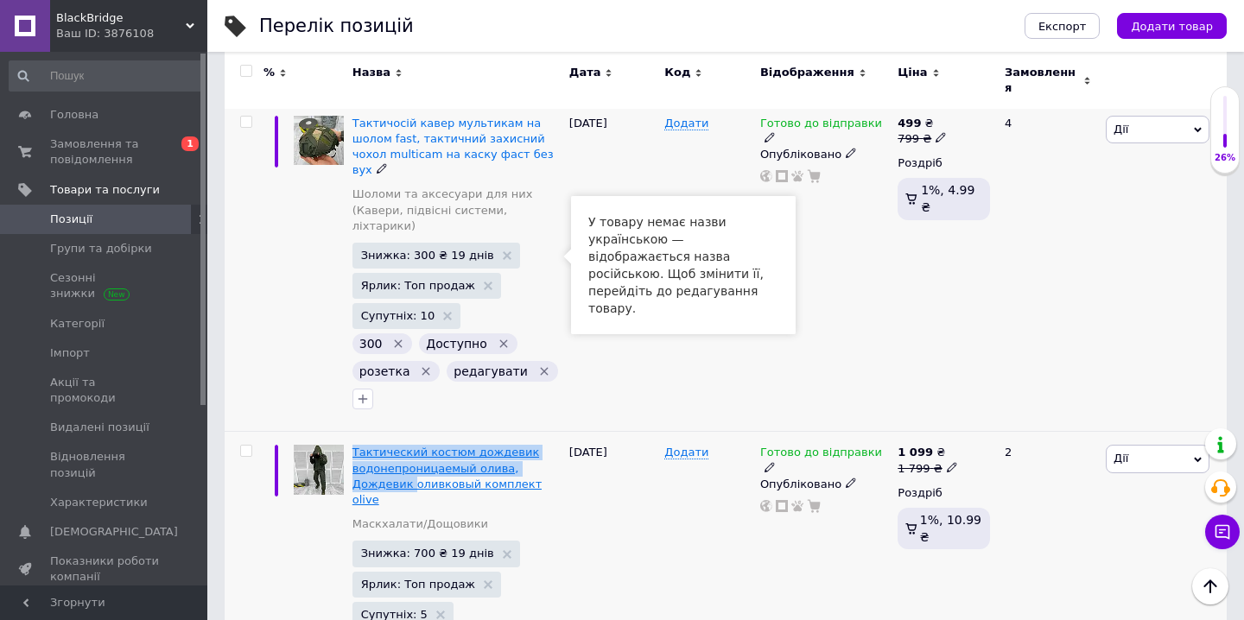
drag, startPoint x: 352, startPoint y: 227, endPoint x: 410, endPoint y: 276, distance: 76.1
click at [410, 432] on div "Тактический костюм дождевик водонепроницаемый олива, Дождевик оливковый комплек…" at bounding box center [456, 605] width 217 height 346
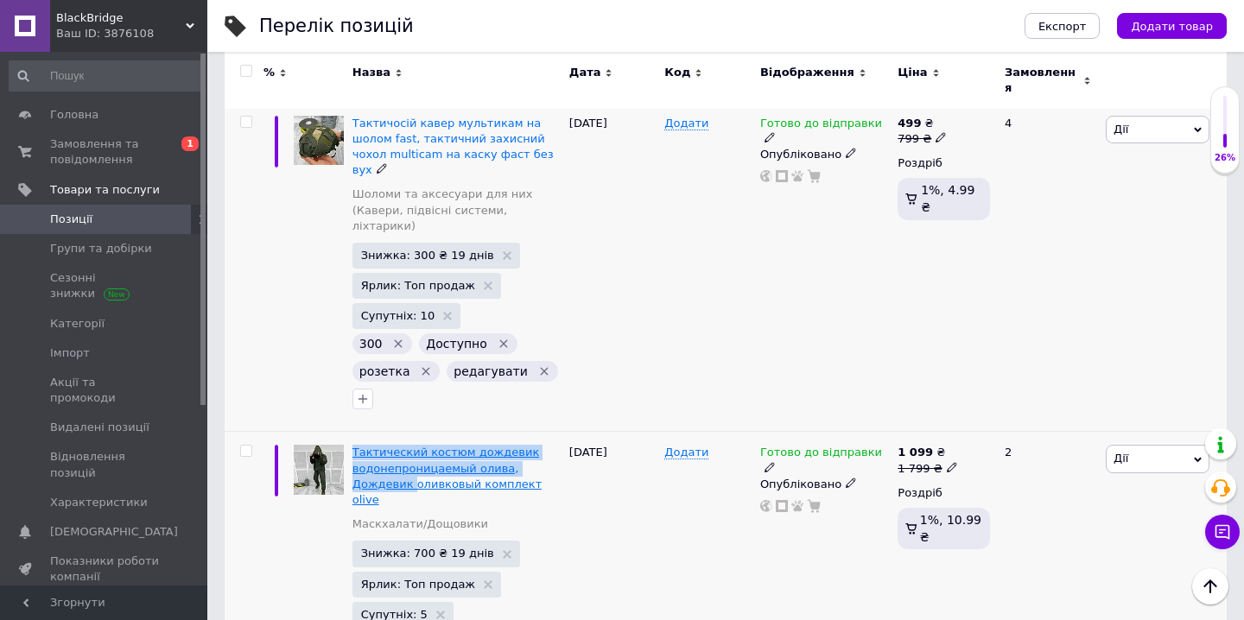
copy span "Тактический костюм дождевик водонепроницаемый олива, Дождевик"
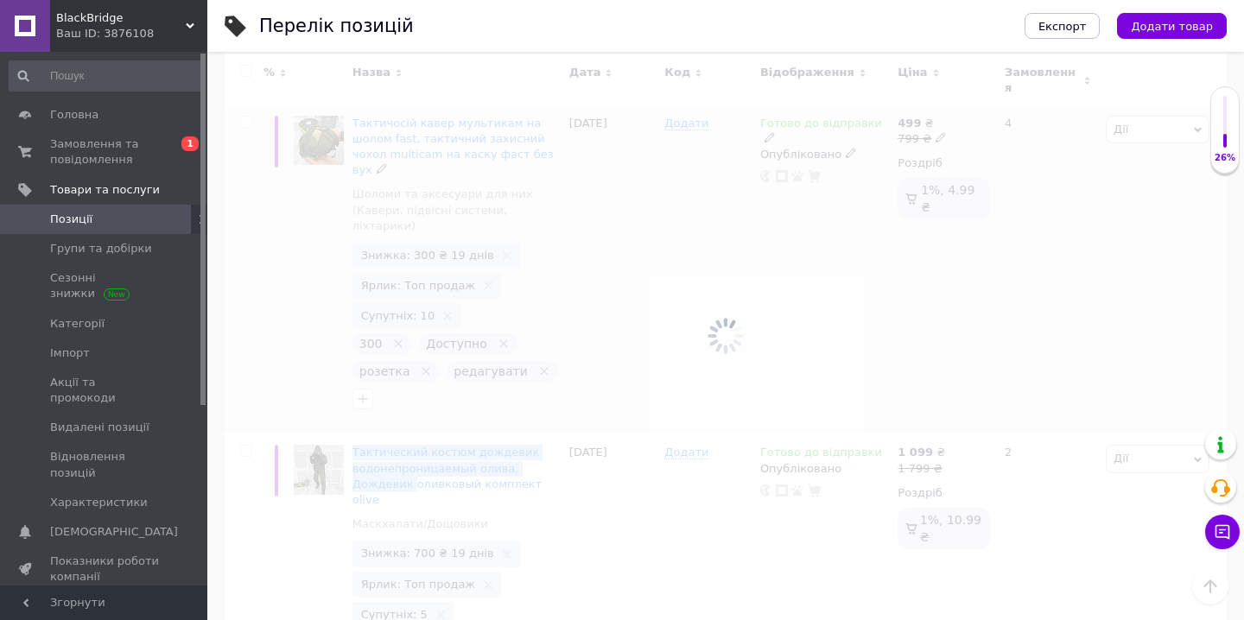
scroll to position [5062, 0]
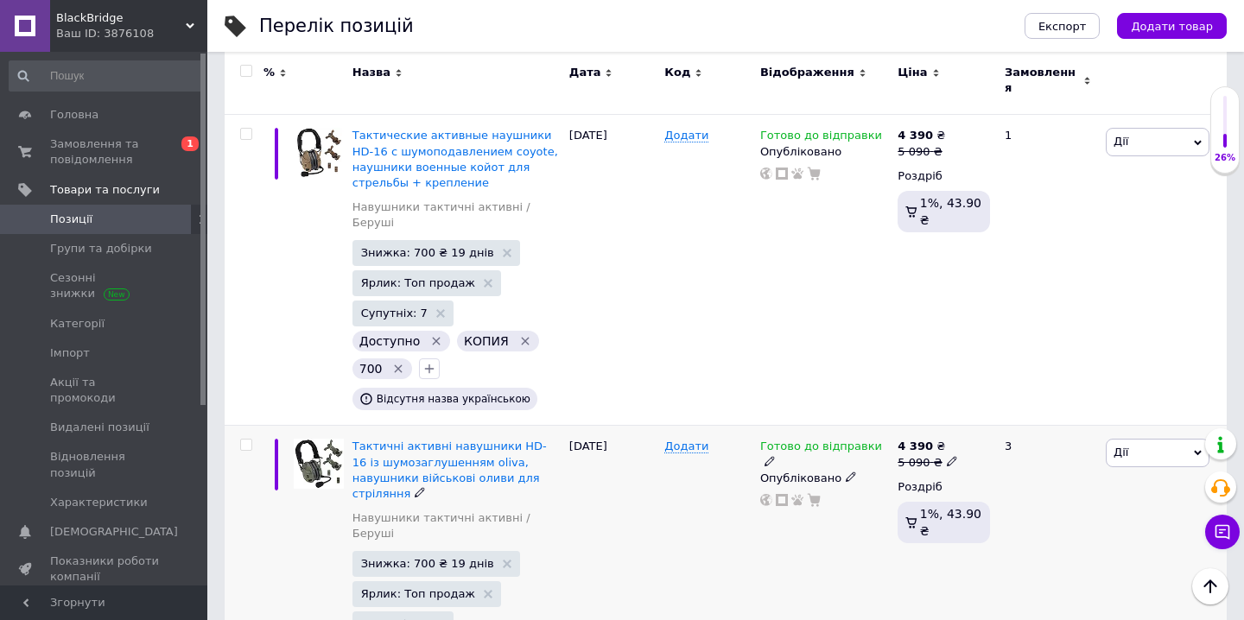
click at [627, 426] on div "12.06.2025" at bounding box center [613, 555] width 96 height 259
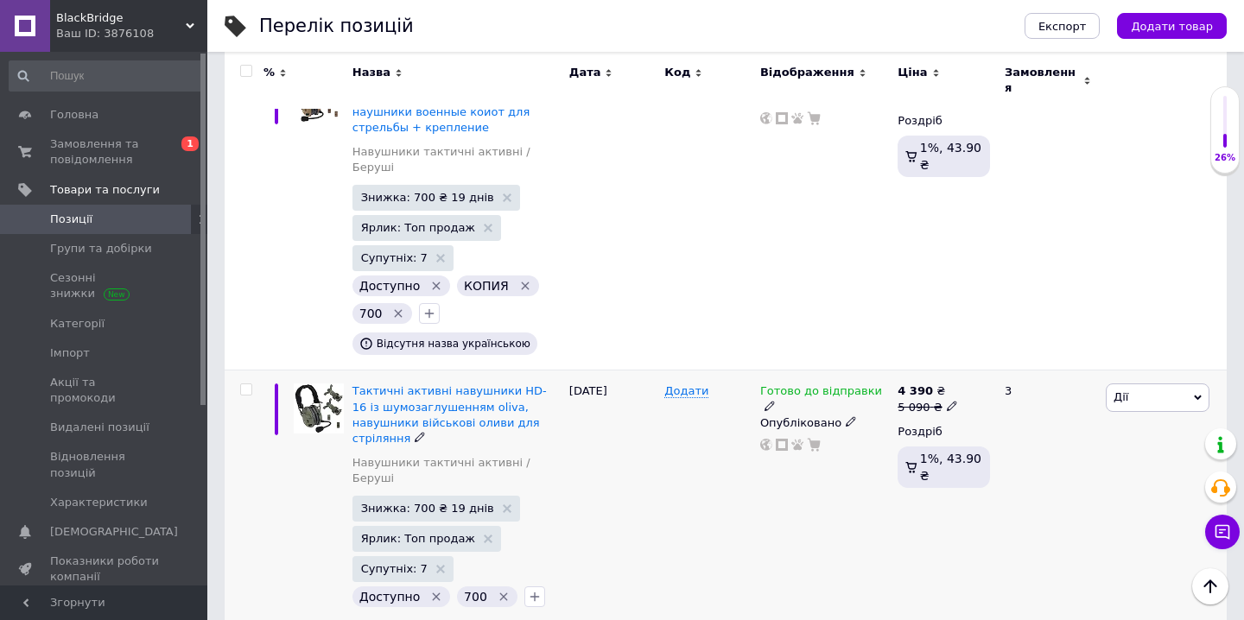
scroll to position [5118, 0]
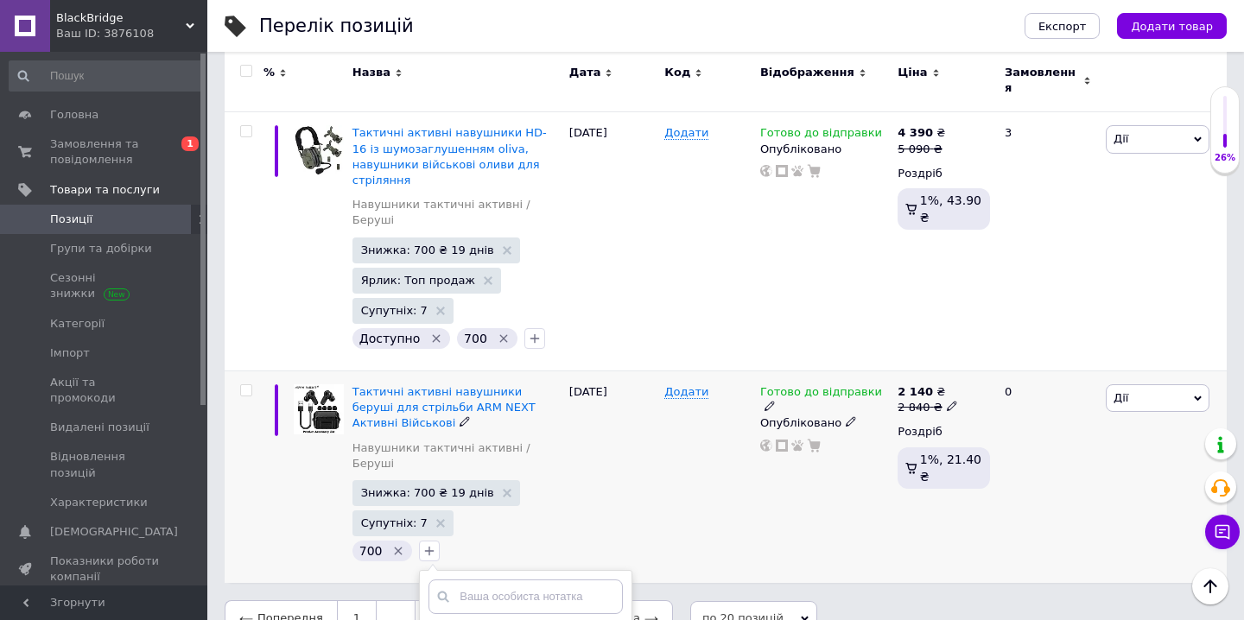
scroll to position [416, 0]
checkbox input "true"
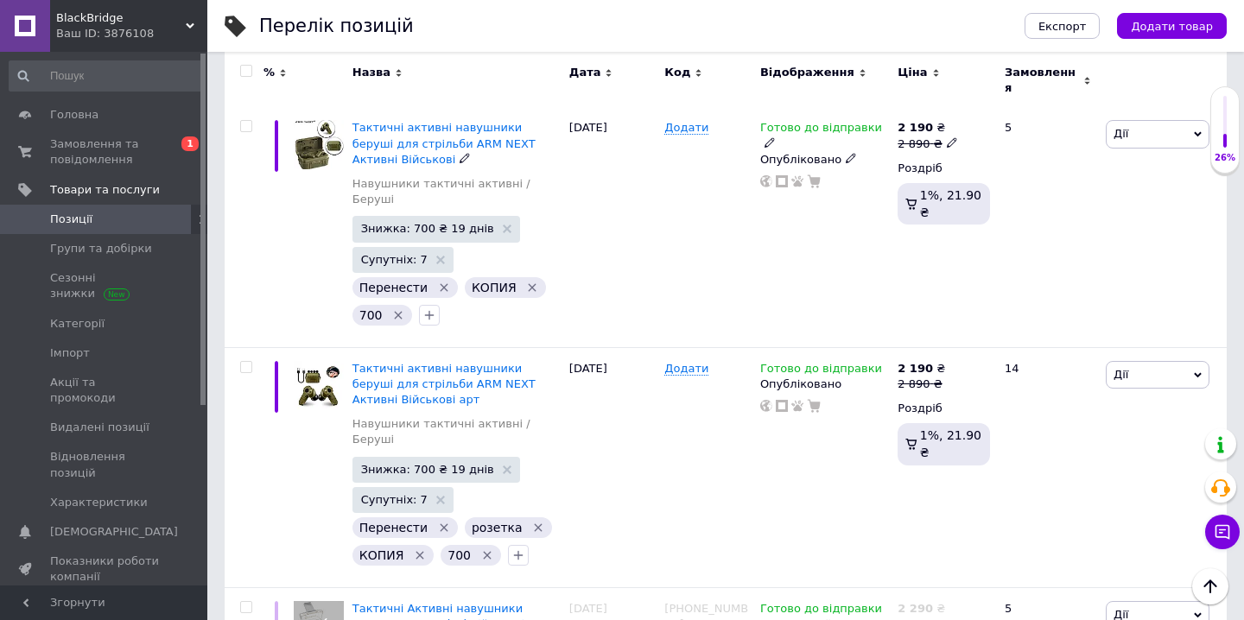
scroll to position [249, 0]
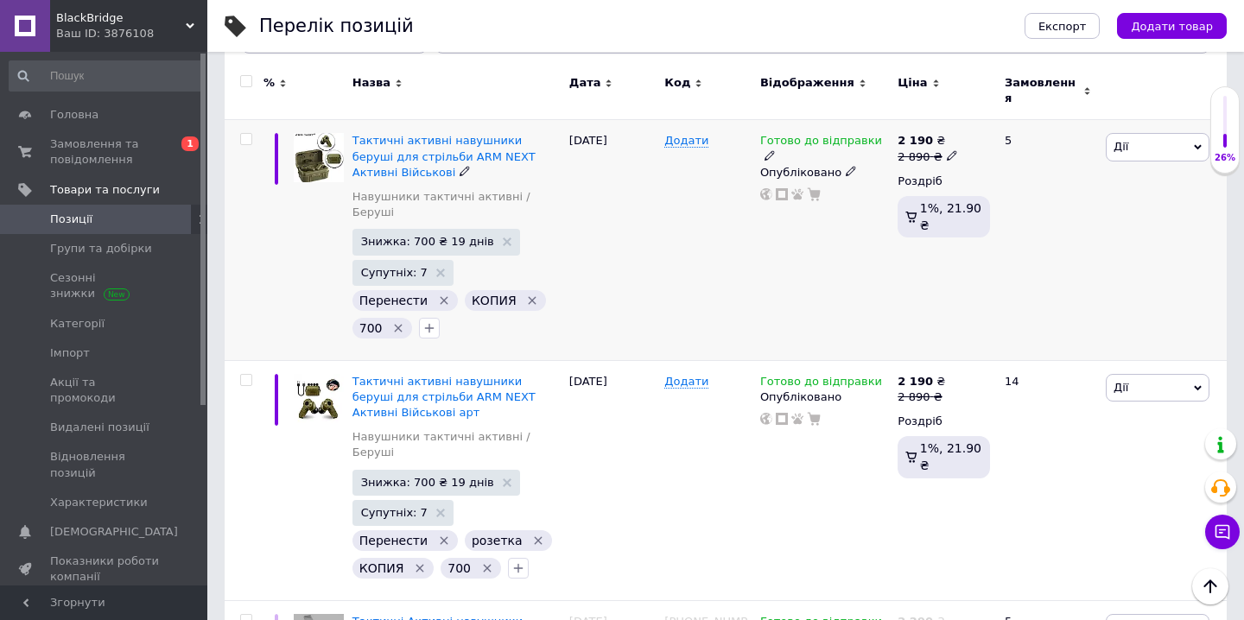
click at [439, 294] on icon "Видалити мітку" at bounding box center [444, 301] width 14 height 14
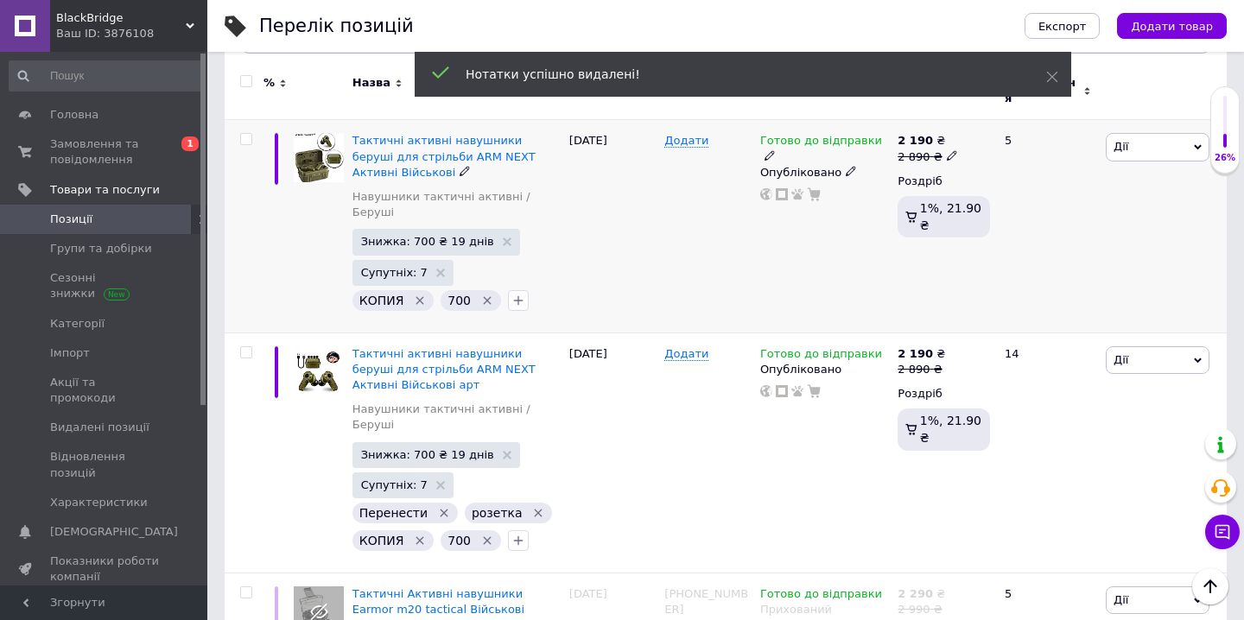
click at [422, 294] on icon "Видалити мітку" at bounding box center [420, 301] width 14 height 14
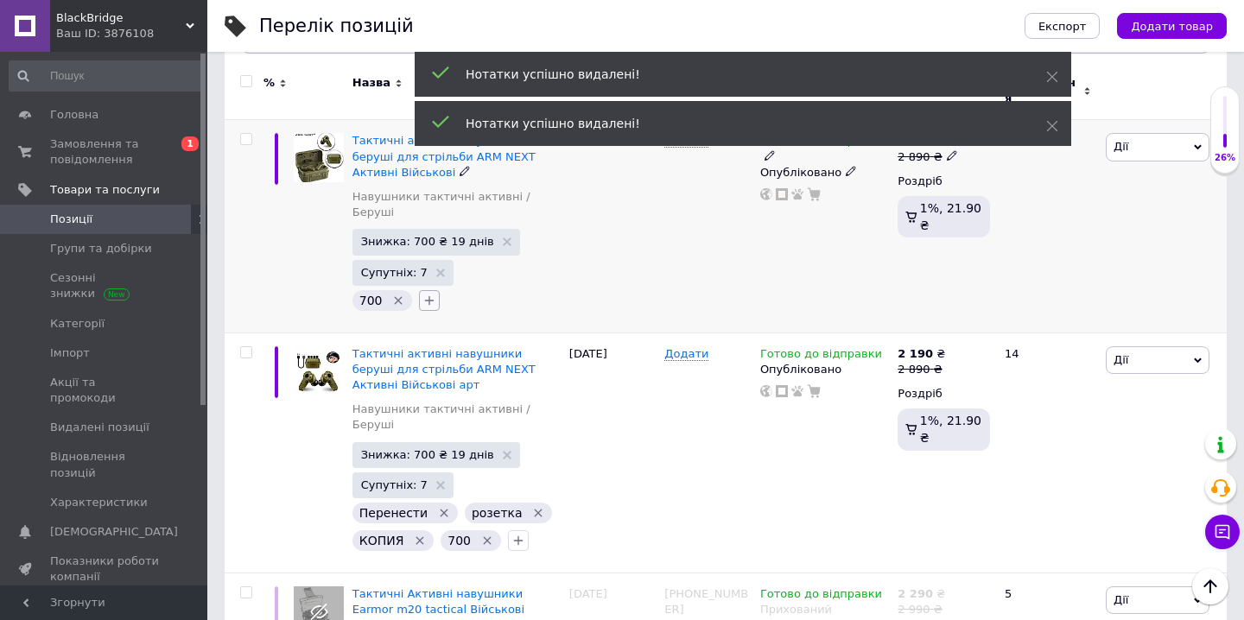
click at [429, 290] on button "button" at bounding box center [429, 300] width 21 height 21
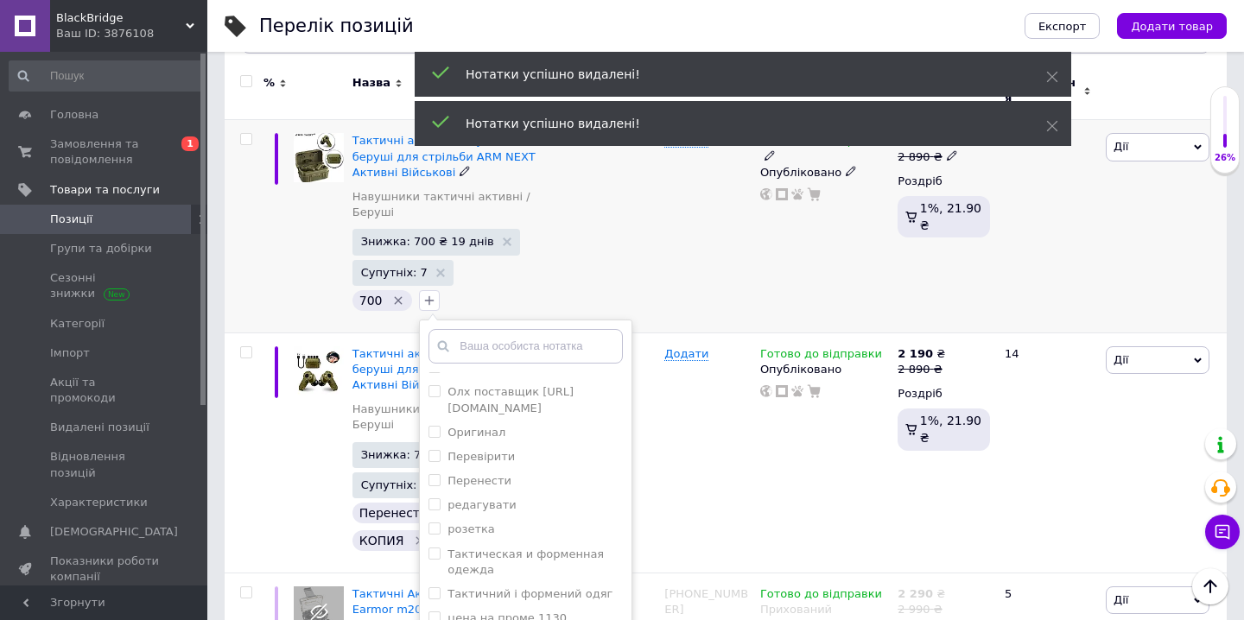
scroll to position [416, 0]
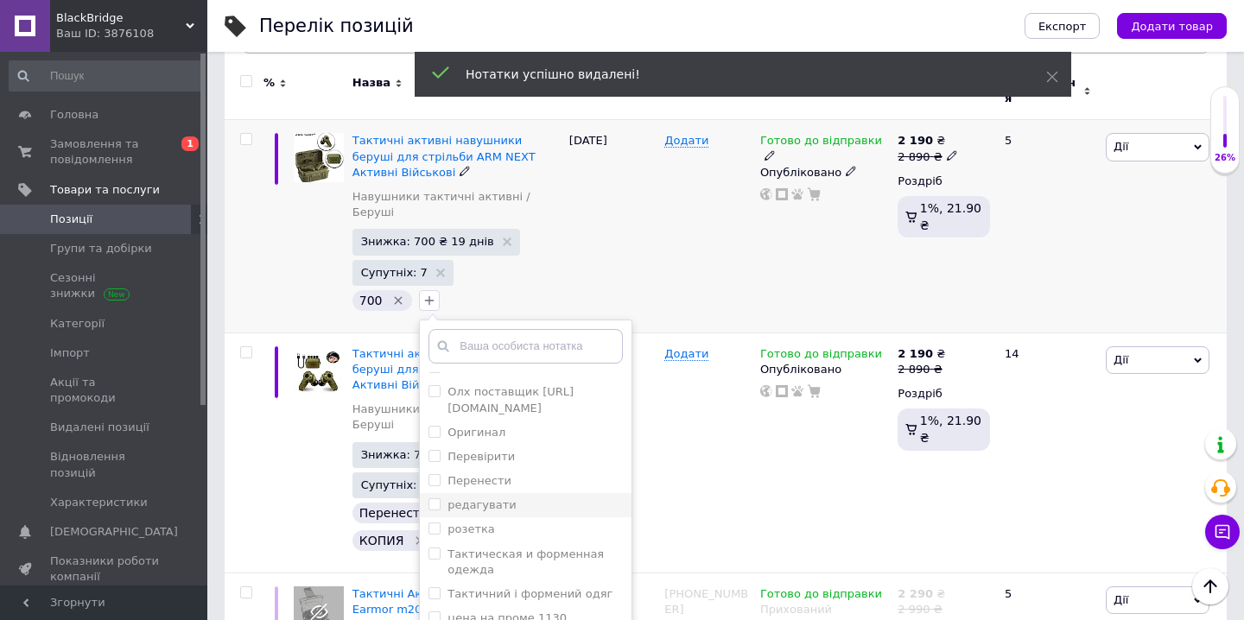
click at [485, 499] on label "редагувати" at bounding box center [482, 505] width 68 height 13
checkbox input "true"
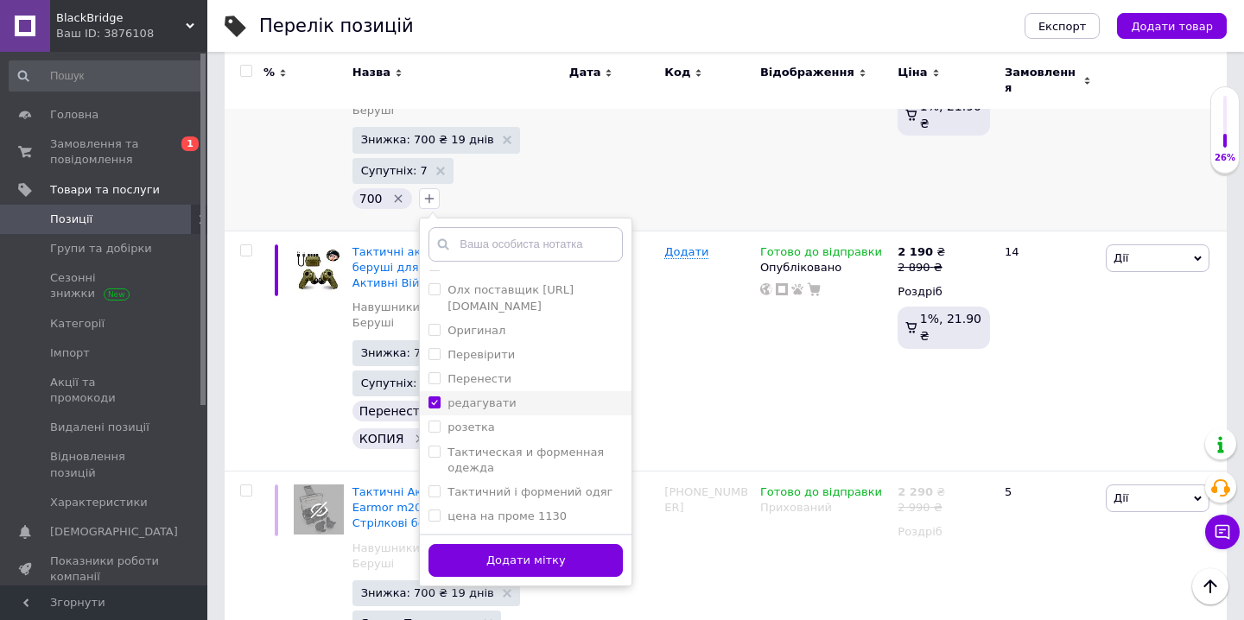
scroll to position [353, 0]
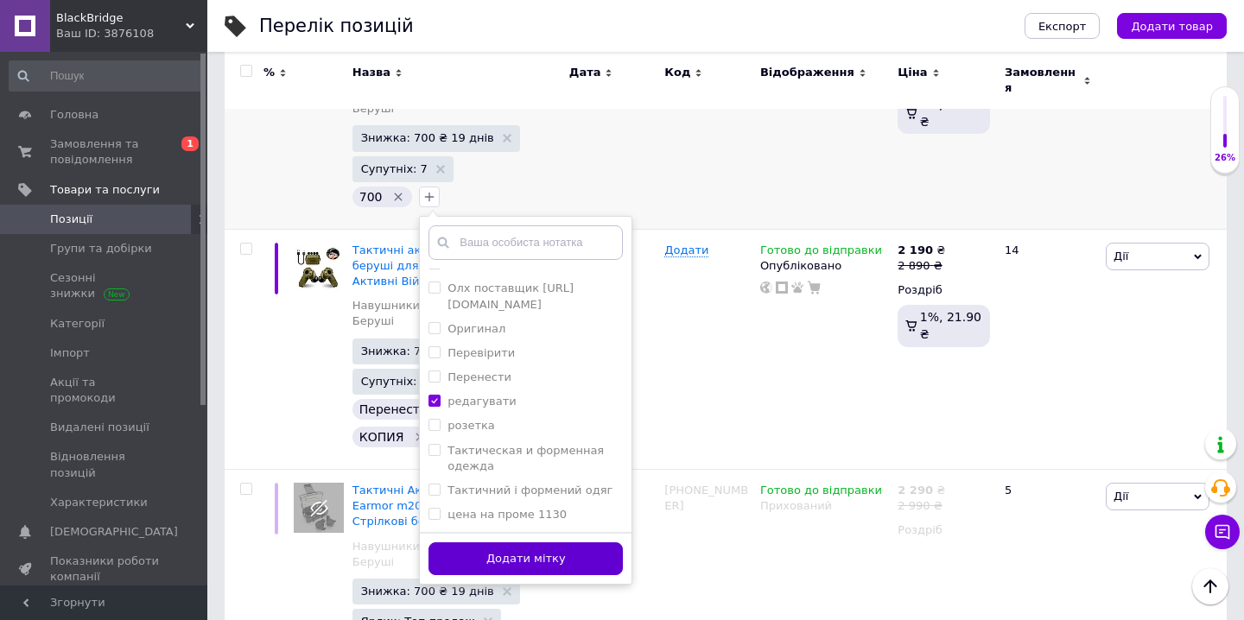
click at [494, 543] on button "Додати мітку" at bounding box center [526, 560] width 194 height 34
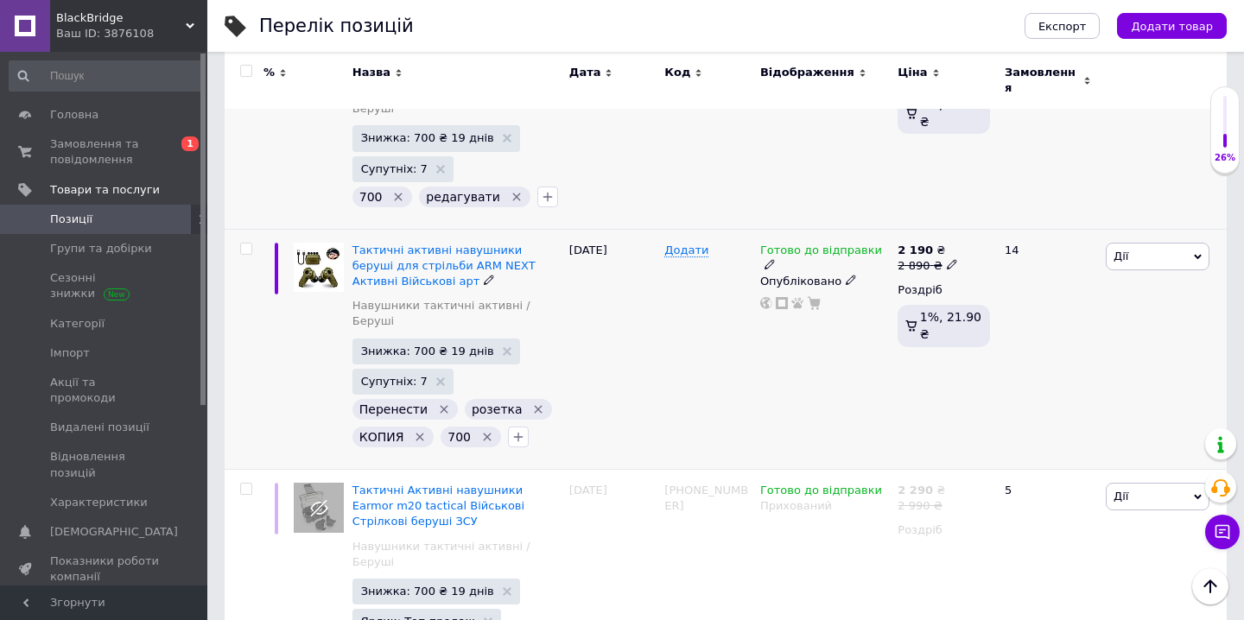
click at [441, 403] on icon "Видалити мітку" at bounding box center [444, 410] width 14 height 14
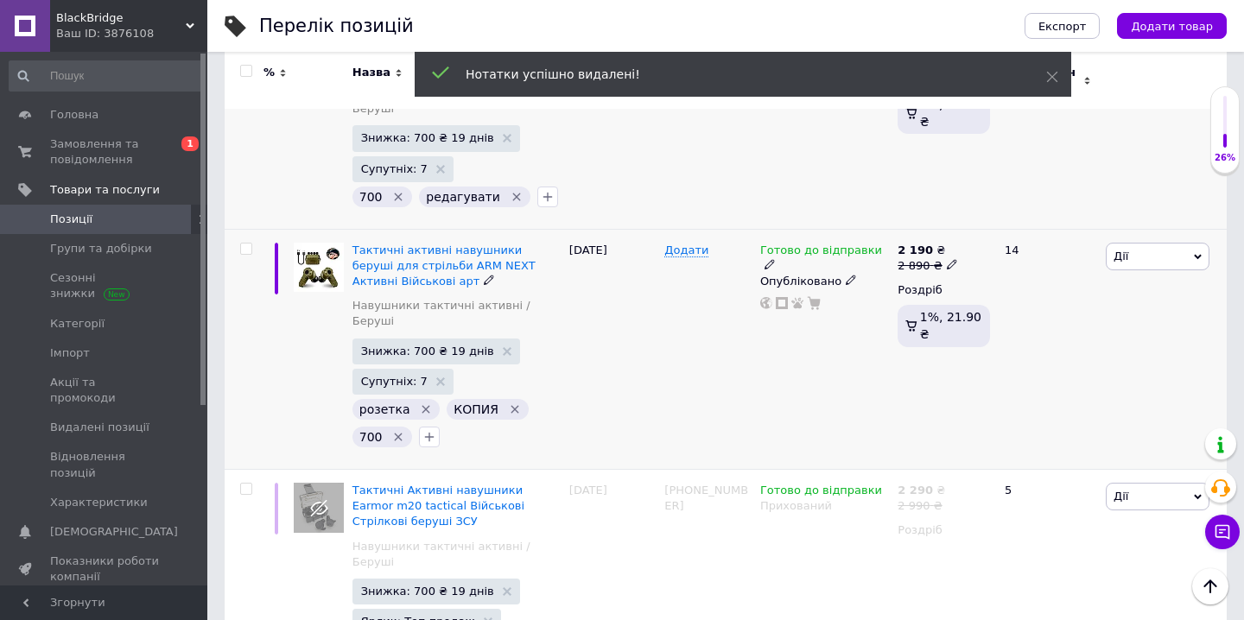
click at [511, 403] on icon "Видалити мітку" at bounding box center [515, 410] width 14 height 14
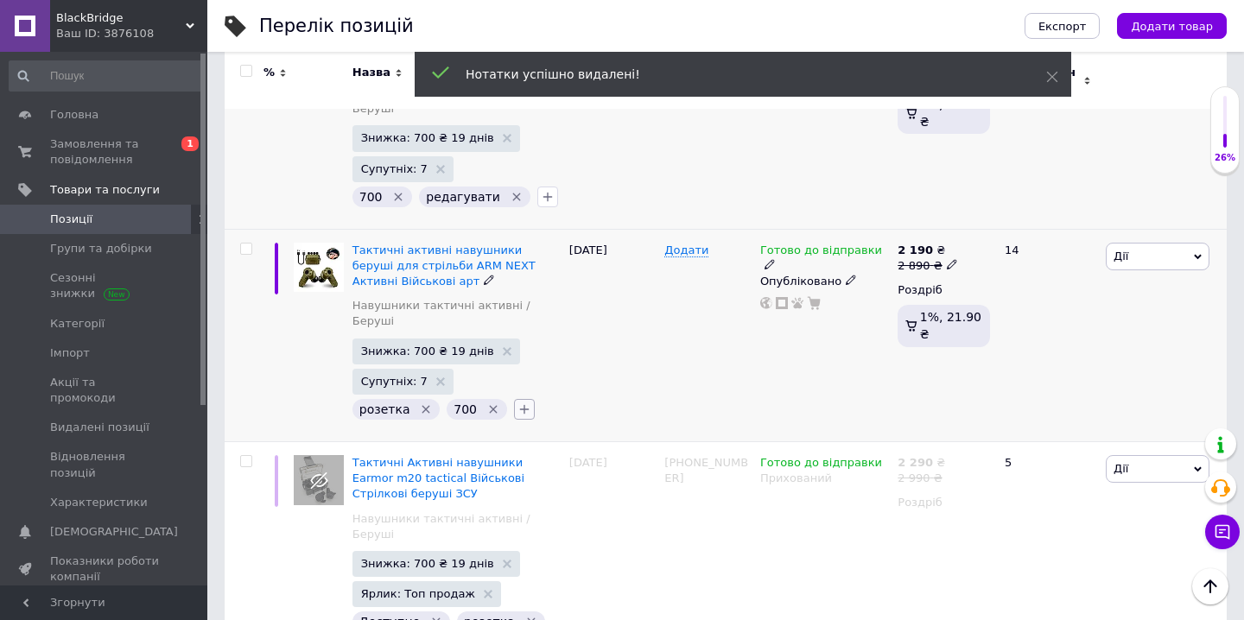
click at [518, 403] on icon "button" at bounding box center [525, 410] width 14 height 14
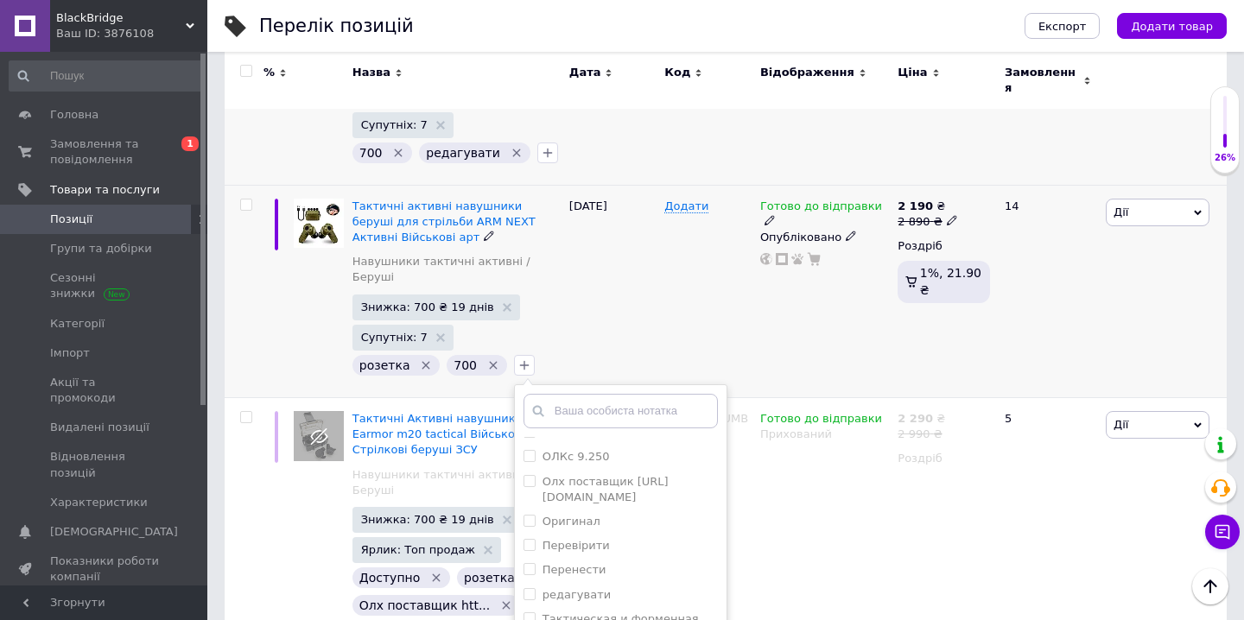
scroll to position [402, 0]
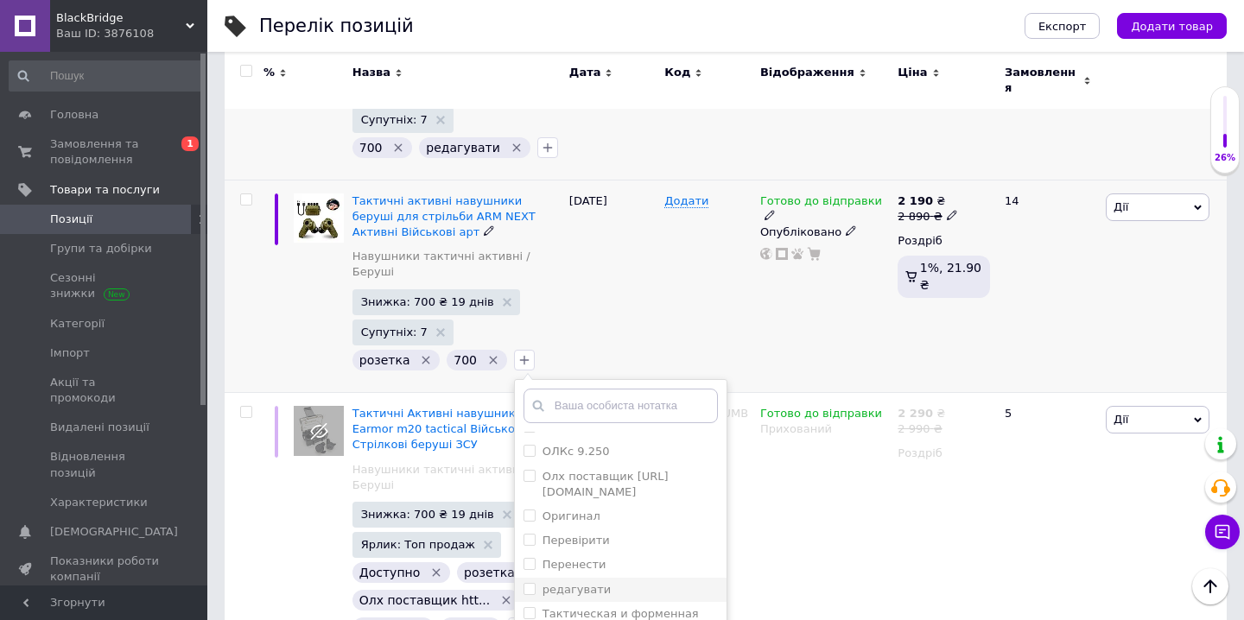
click at [574, 583] on label "редагувати" at bounding box center [577, 589] width 68 height 13
checkbox input "true"
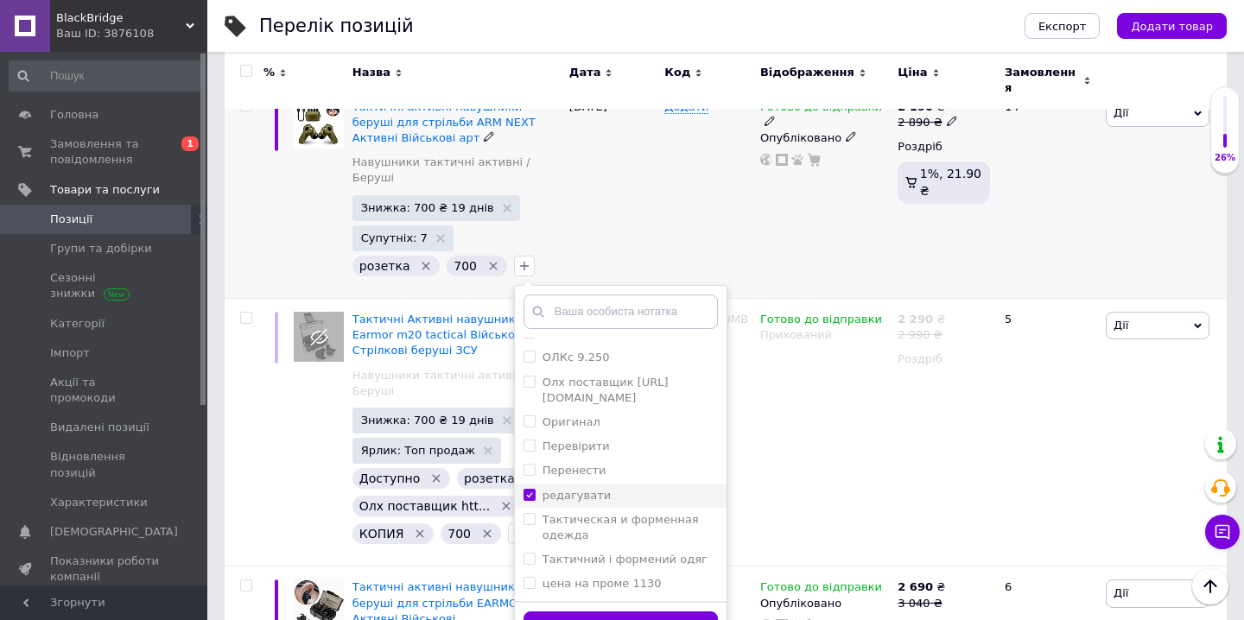
scroll to position [502, 0]
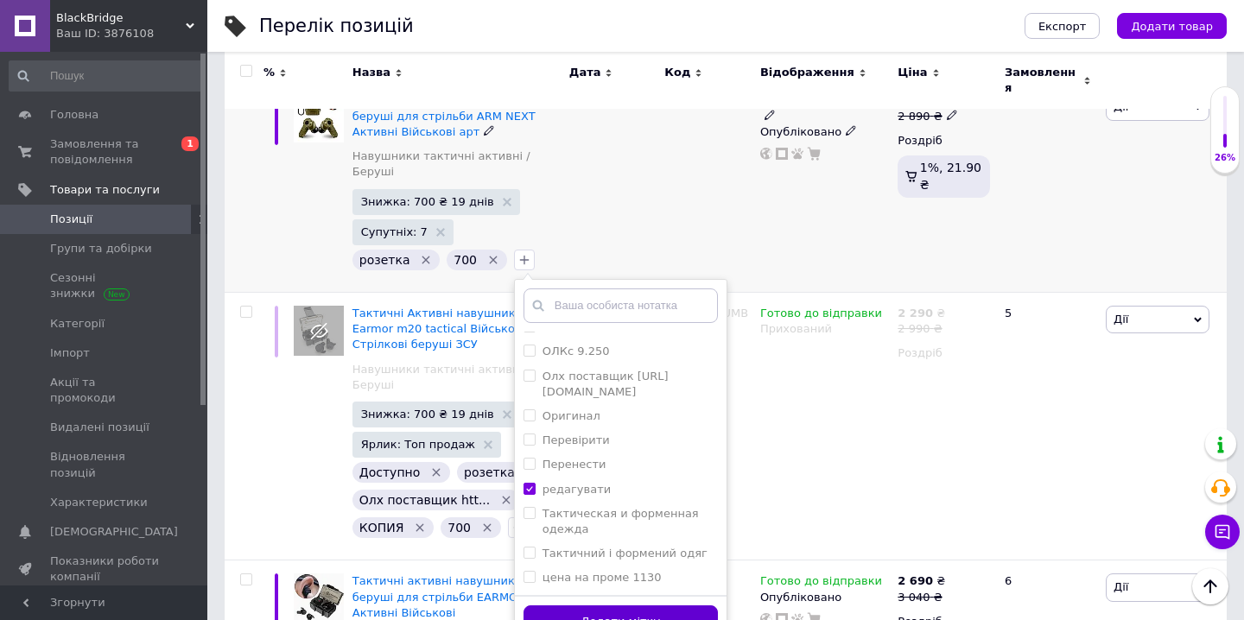
click at [582, 606] on button "Додати мітку" at bounding box center [621, 623] width 194 height 34
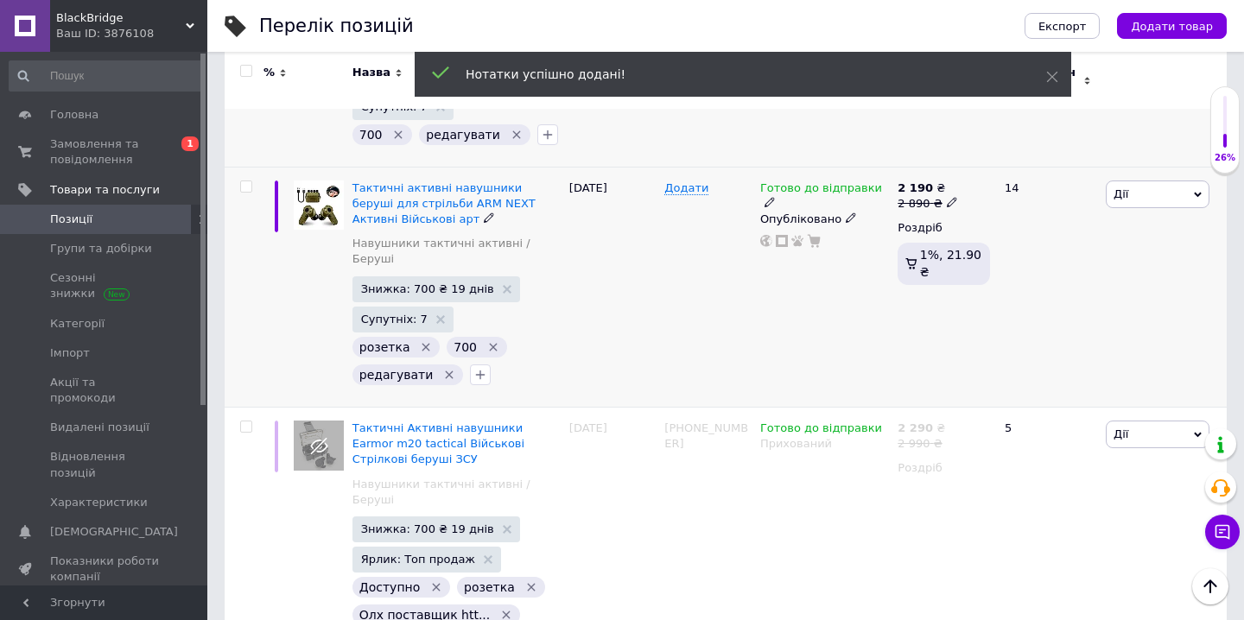
scroll to position [410, 0]
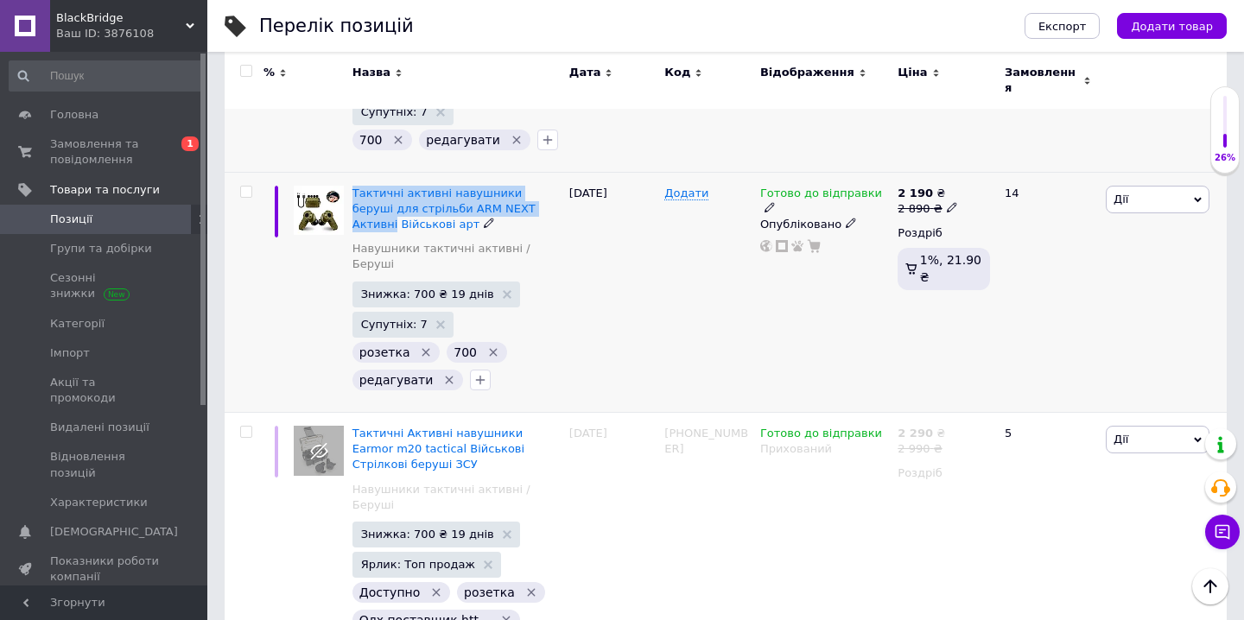
drag, startPoint x: 352, startPoint y: 155, endPoint x: 527, endPoint y: 179, distance: 177.0
click at [527, 179] on div "Тактичні активні навушники беруші для стрільби ARM NEXT Активні Військові арт Н…" at bounding box center [456, 292] width 217 height 240
copy span "Тактичні активні навушники беруші для стрільби ARM NEXT Активні"
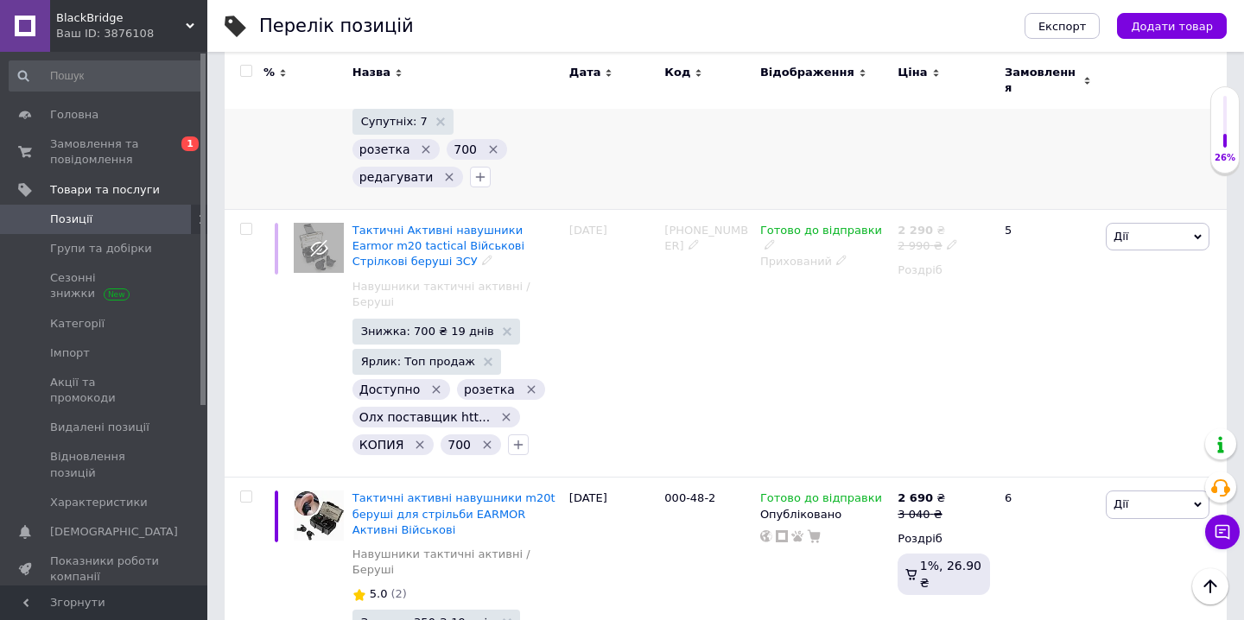
scroll to position [621, 0]
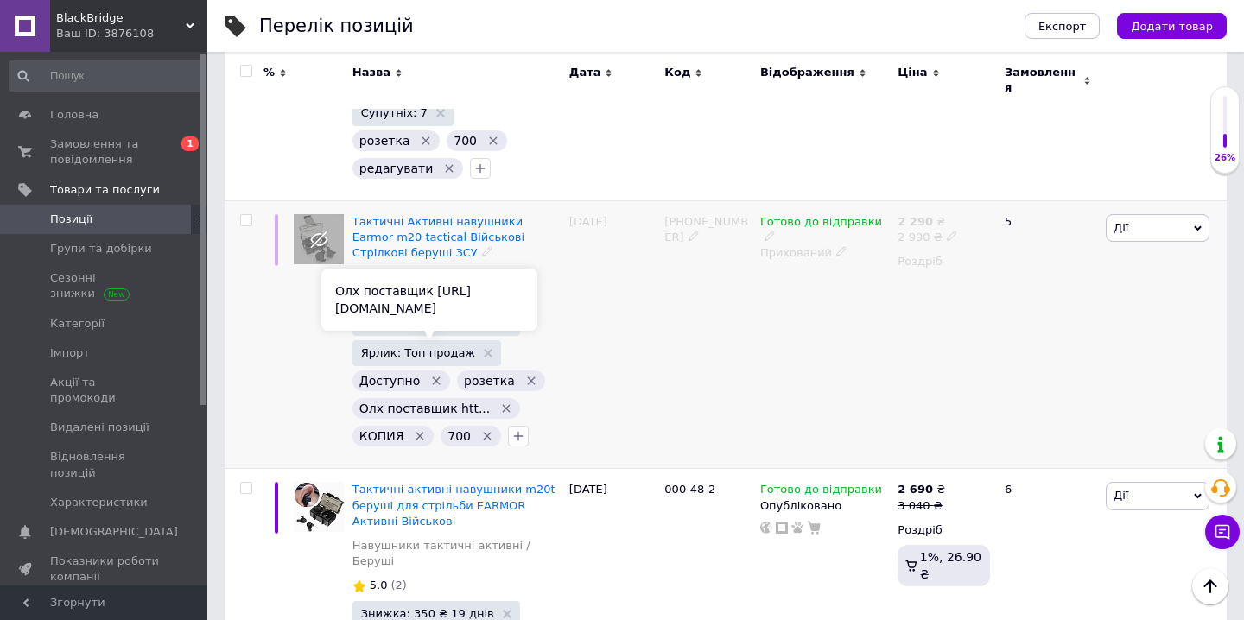
click at [503, 405] on icon "Видалити мітку" at bounding box center [507, 409] width 8 height 8
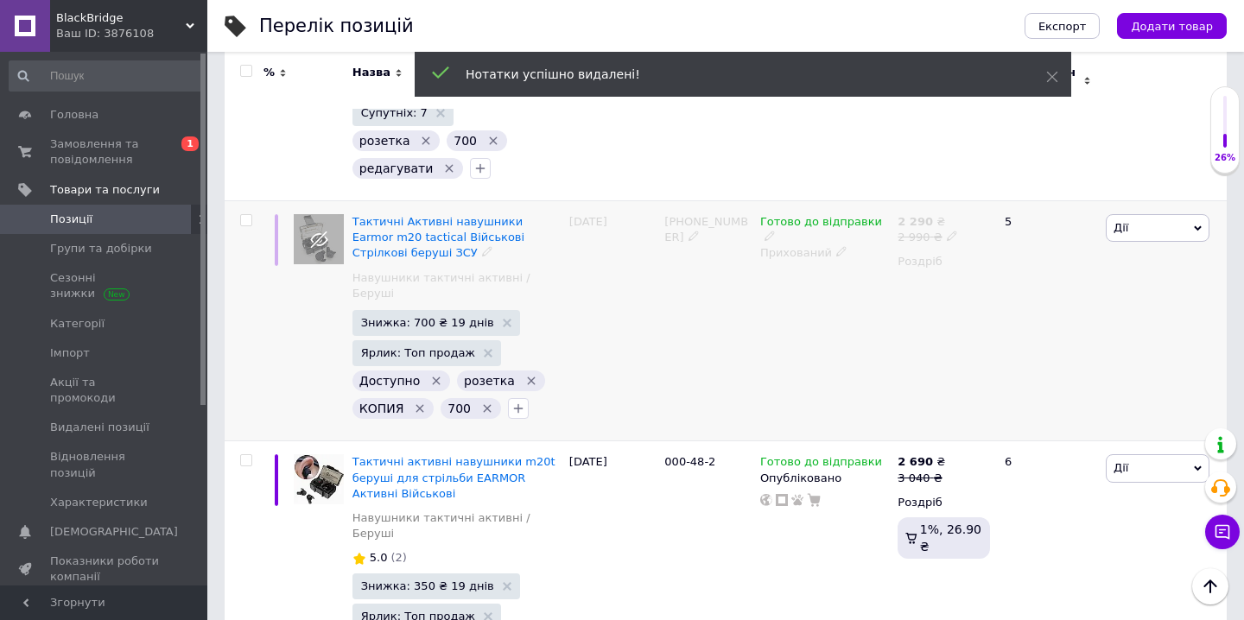
click at [524, 374] on icon "Видалити мітку" at bounding box center [531, 381] width 14 height 14
click at [521, 378] on icon "Видалити мітку" at bounding box center [525, 382] width 8 height 8
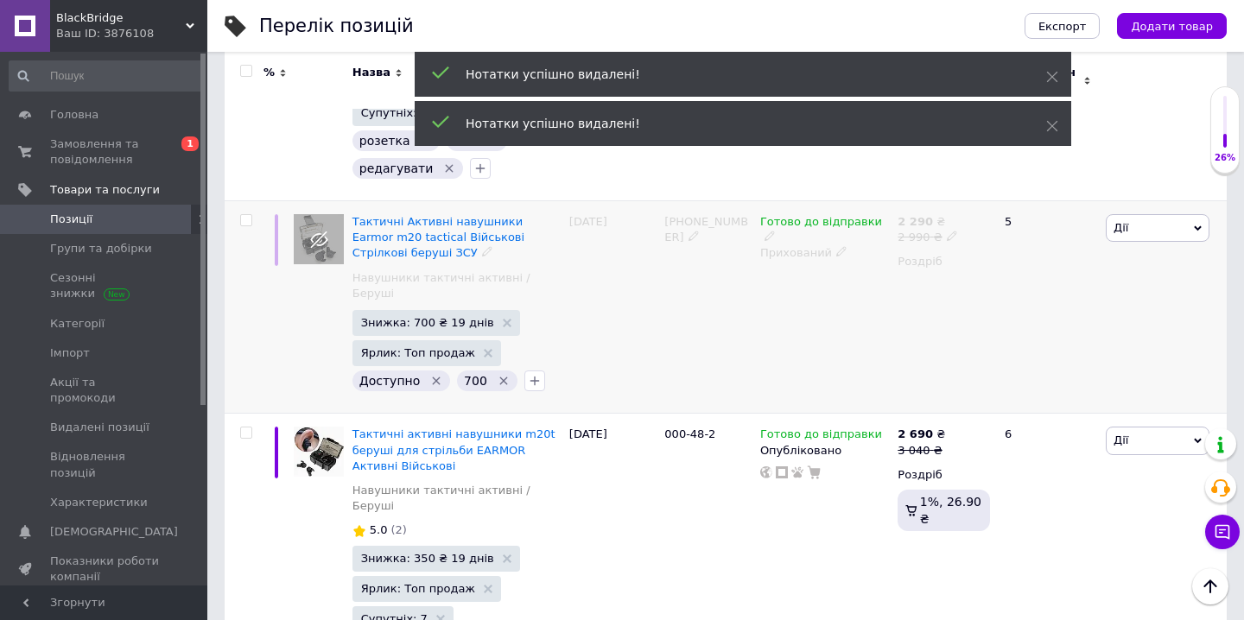
click at [429, 374] on icon "Видалити мітку" at bounding box center [436, 381] width 14 height 14
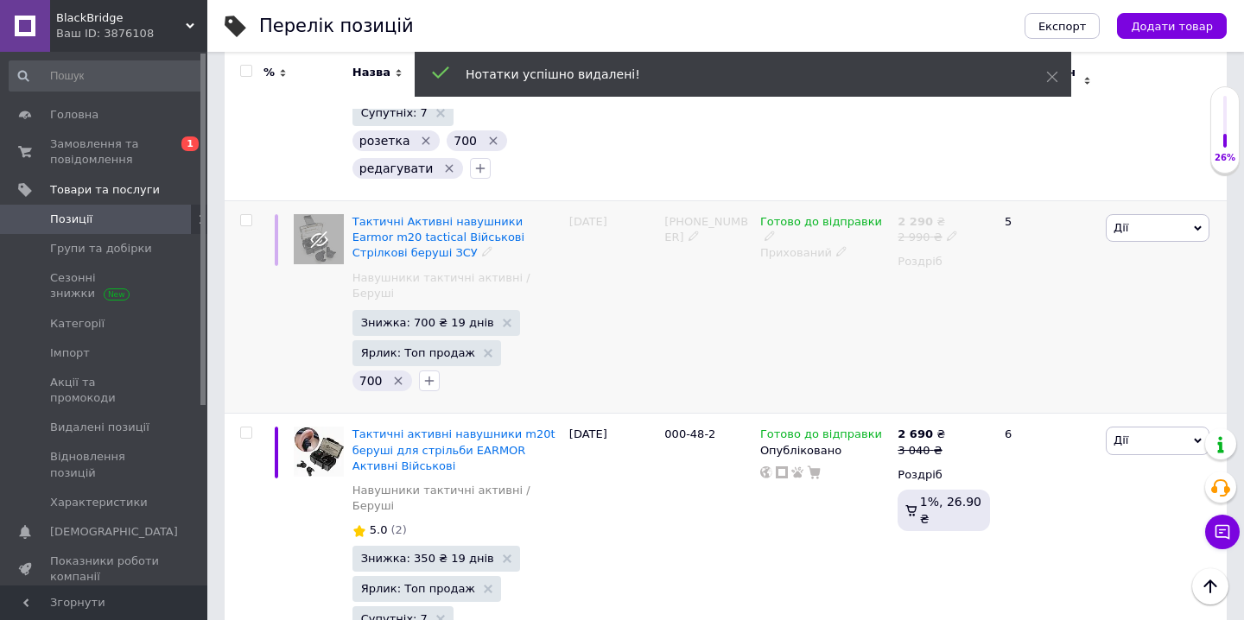
click at [243, 215] on input "checkbox" at bounding box center [245, 220] width 11 height 11
checkbox input "true"
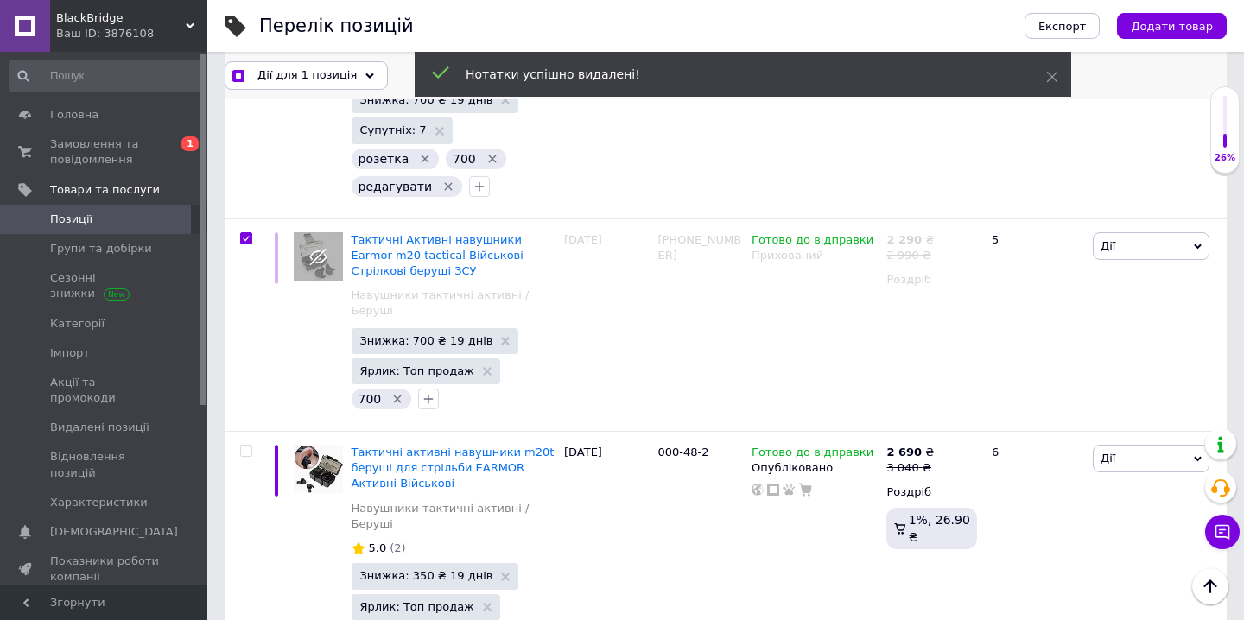
click at [353, 72] on div "Дії для 1 позиція" at bounding box center [306, 75] width 163 height 28
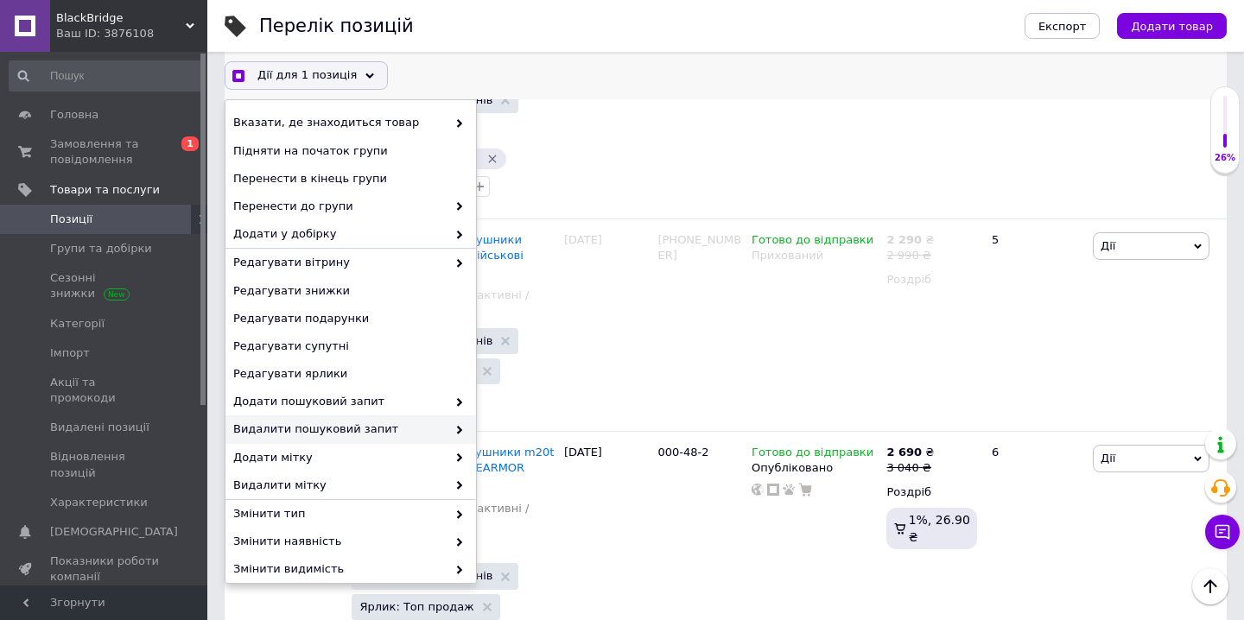
scroll to position [122, 0]
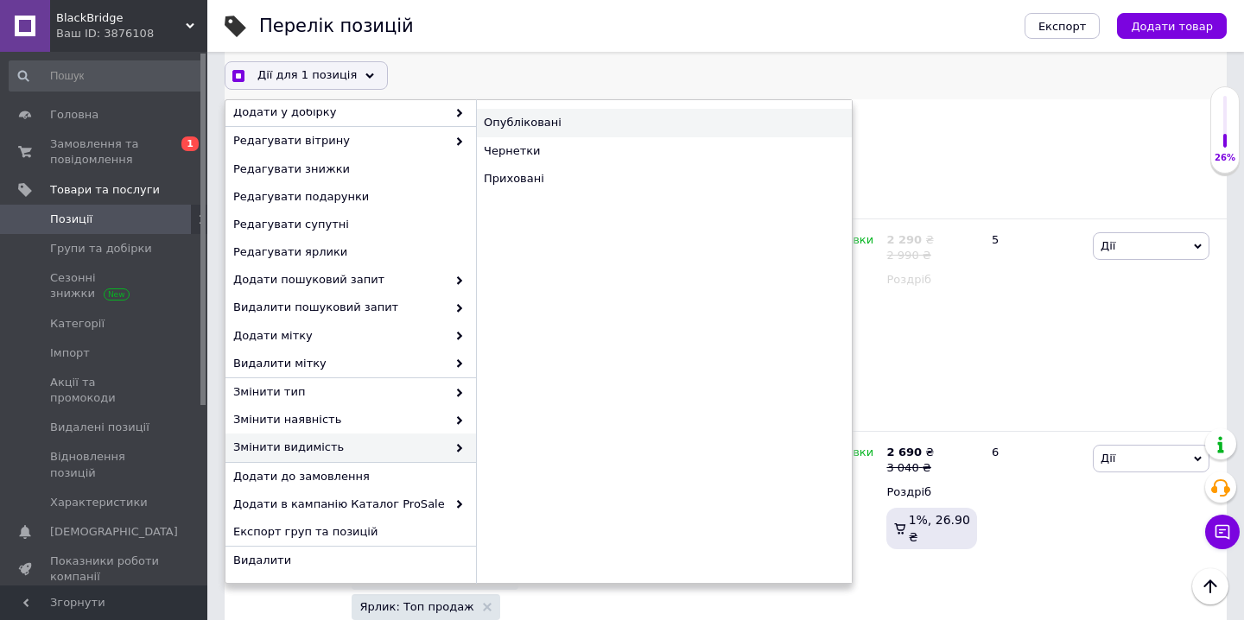
checkbox input "true"
click at [596, 124] on div "Опубліковані" at bounding box center [664, 123] width 376 height 28
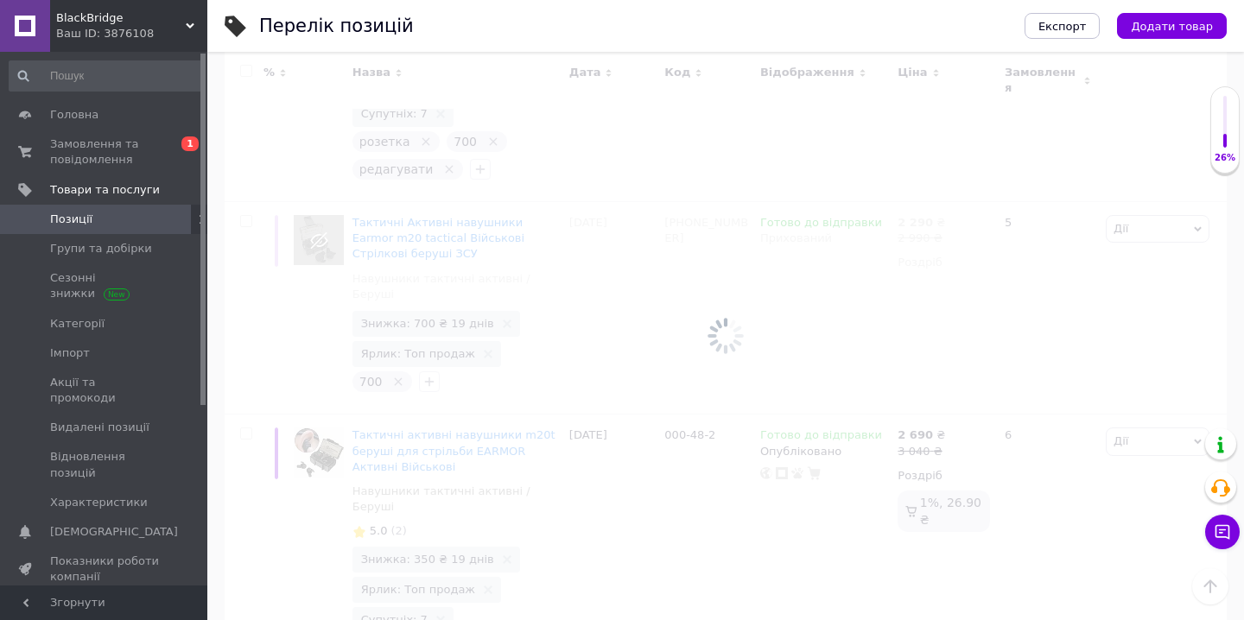
scroll to position [621, 0]
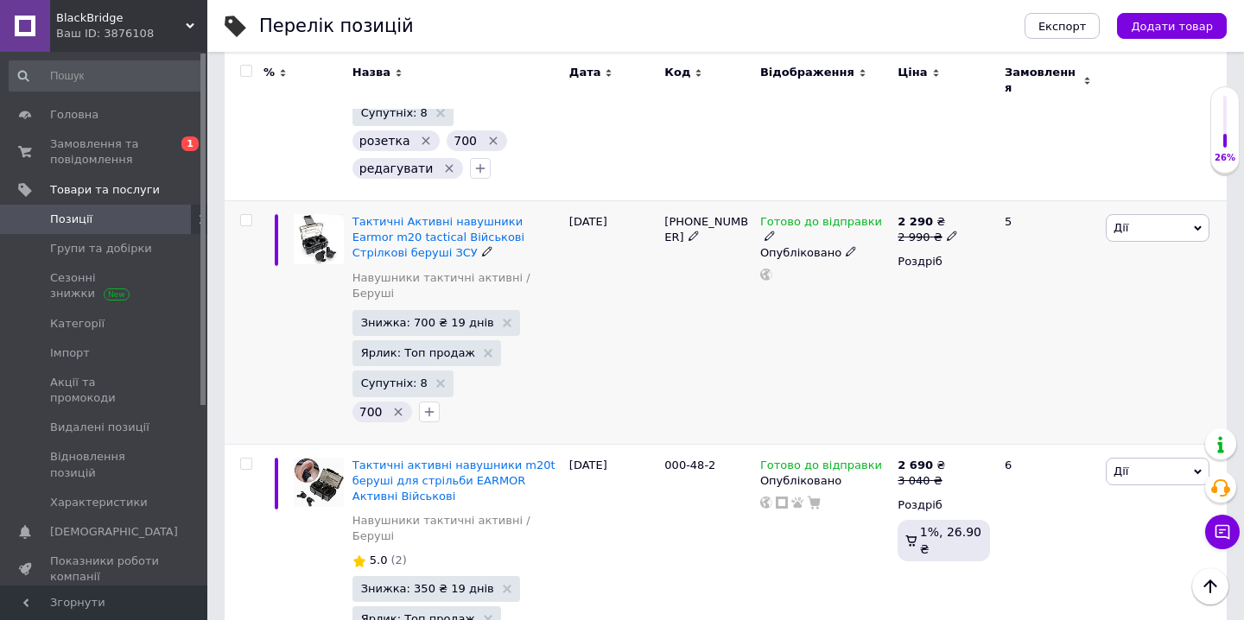
click at [245, 215] on input "checkbox" at bounding box center [245, 220] width 11 height 11
checkbox input "true"
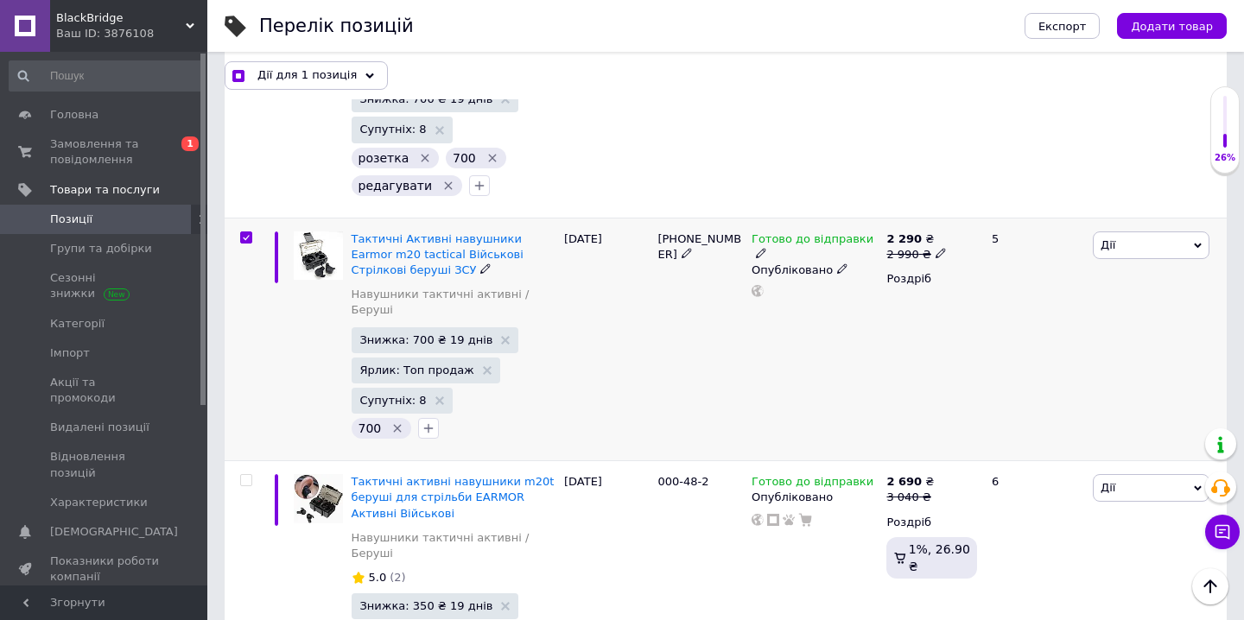
scroll to position [620, 0]
click at [332, 79] on span "Дії для 1 позиція" at bounding box center [306, 75] width 99 height 16
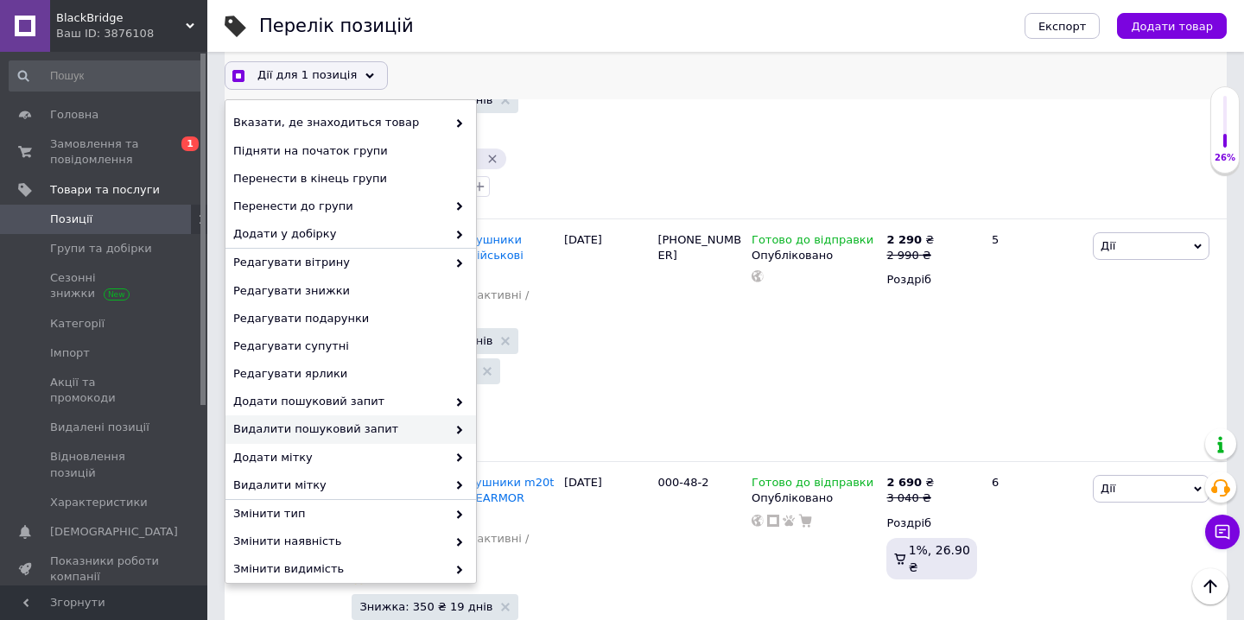
scroll to position [122, 0]
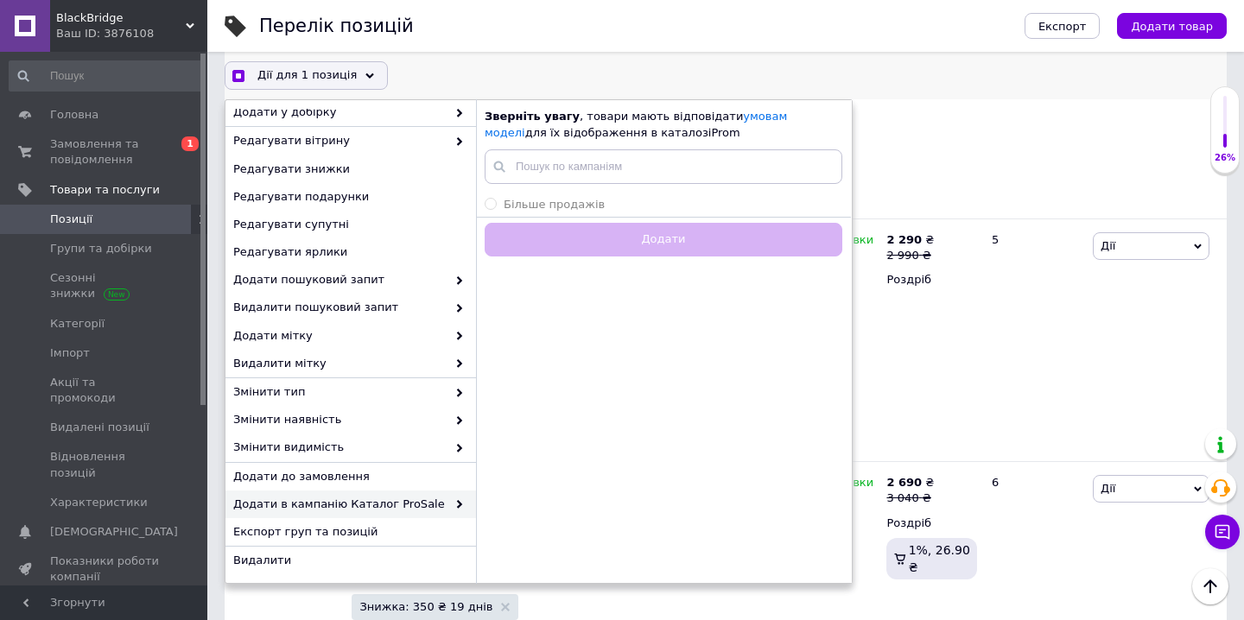
click at [391, 499] on span "Додати в кампанію Каталог ProSale" at bounding box center [339, 505] width 213 height 16
checkbox input "true"
click at [594, 202] on span "Більше продажів" at bounding box center [554, 204] width 101 height 13
click at [496, 202] on input "Більше продажів" at bounding box center [490, 203] width 11 height 11
radio input "true"
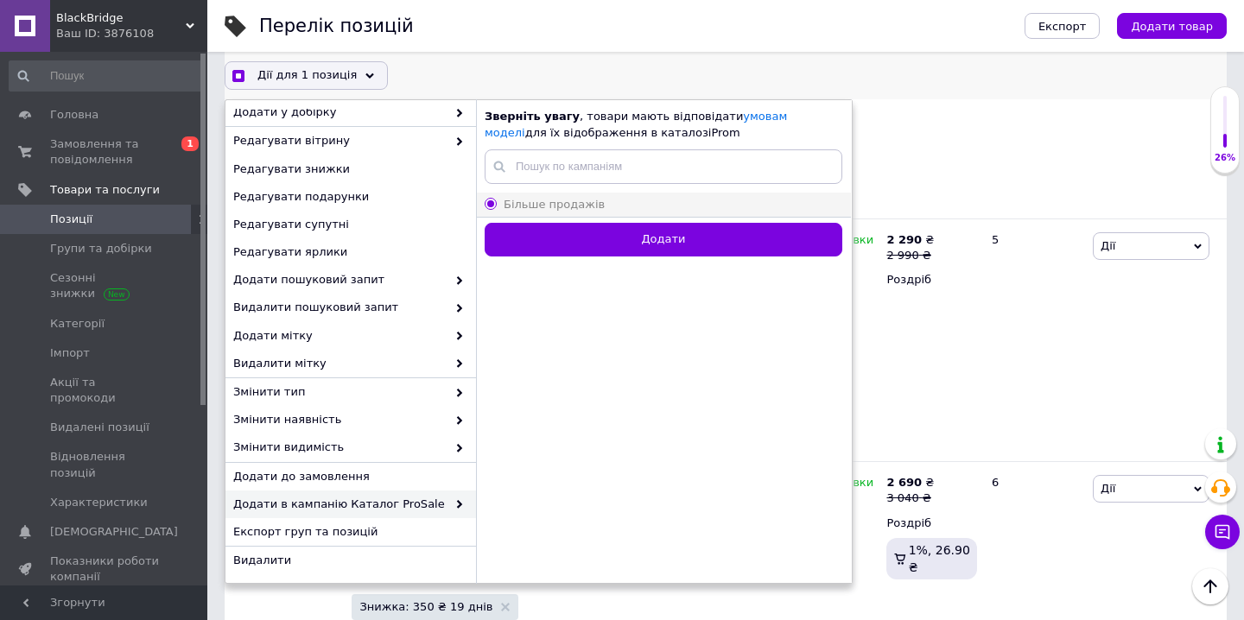
checkbox input "true"
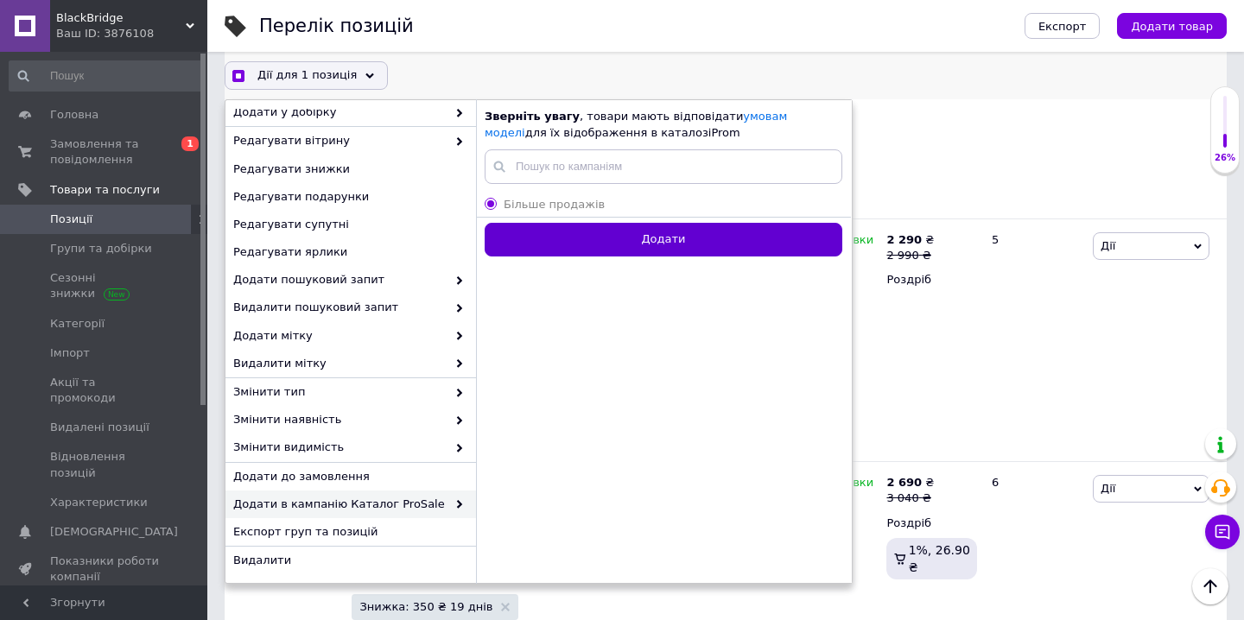
click at [597, 230] on button "Додати" at bounding box center [664, 240] width 358 height 34
radio input "false"
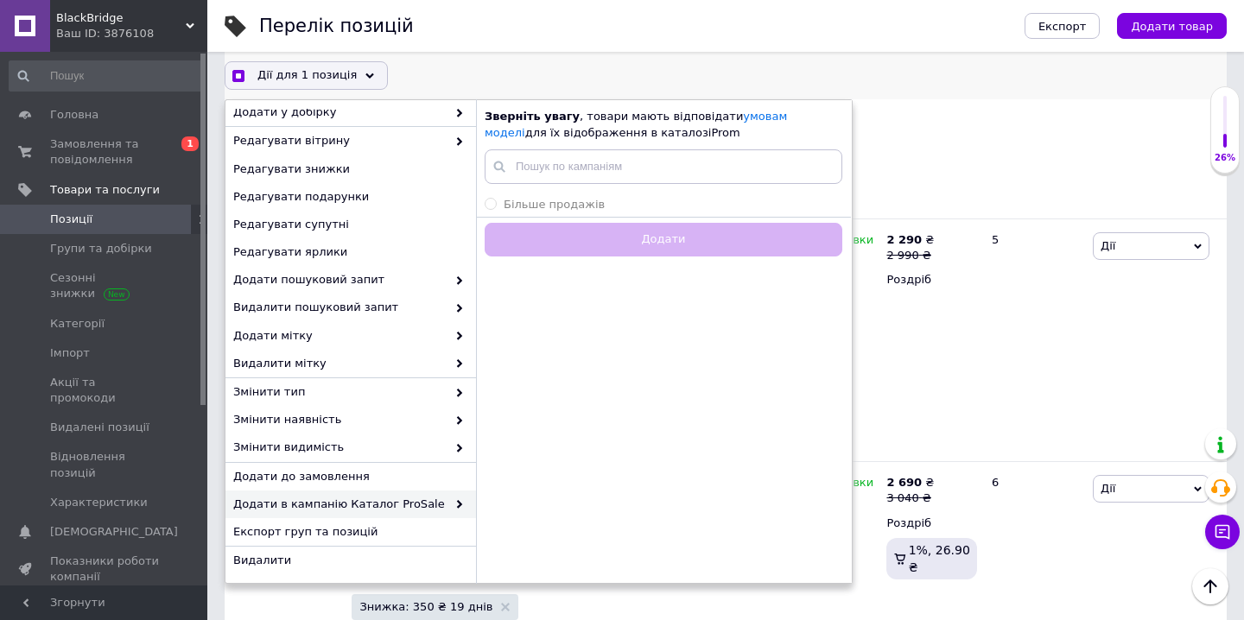
checkbox input "true"
checkbox input "false"
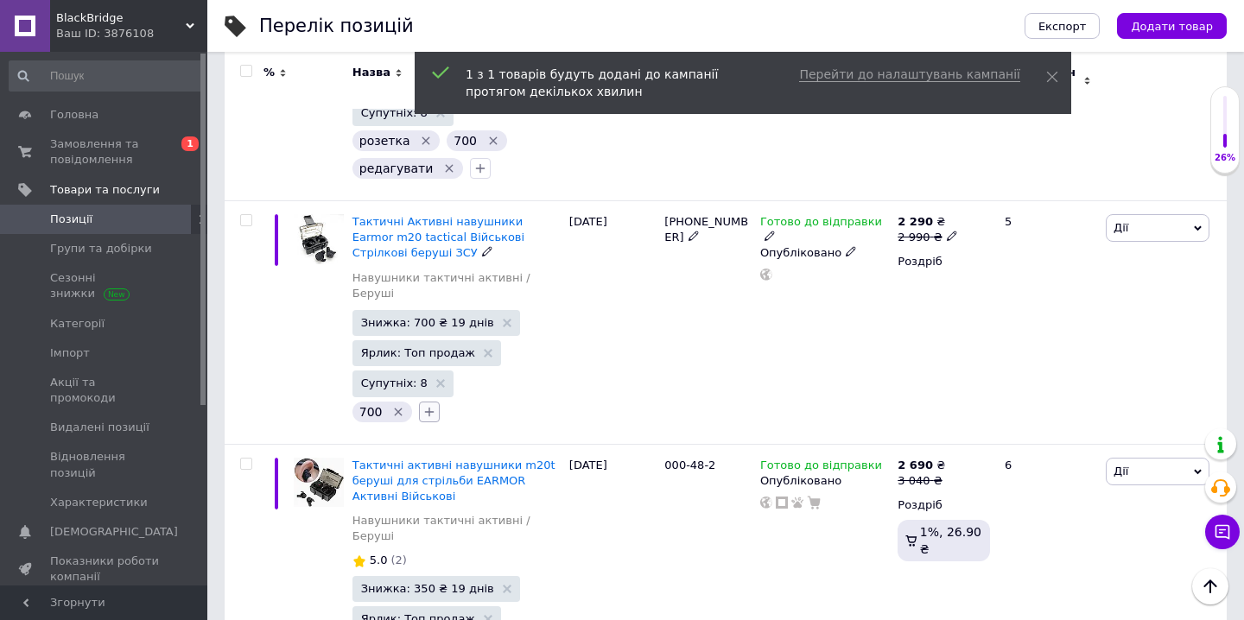
click at [419, 402] on button "button" at bounding box center [429, 412] width 21 height 21
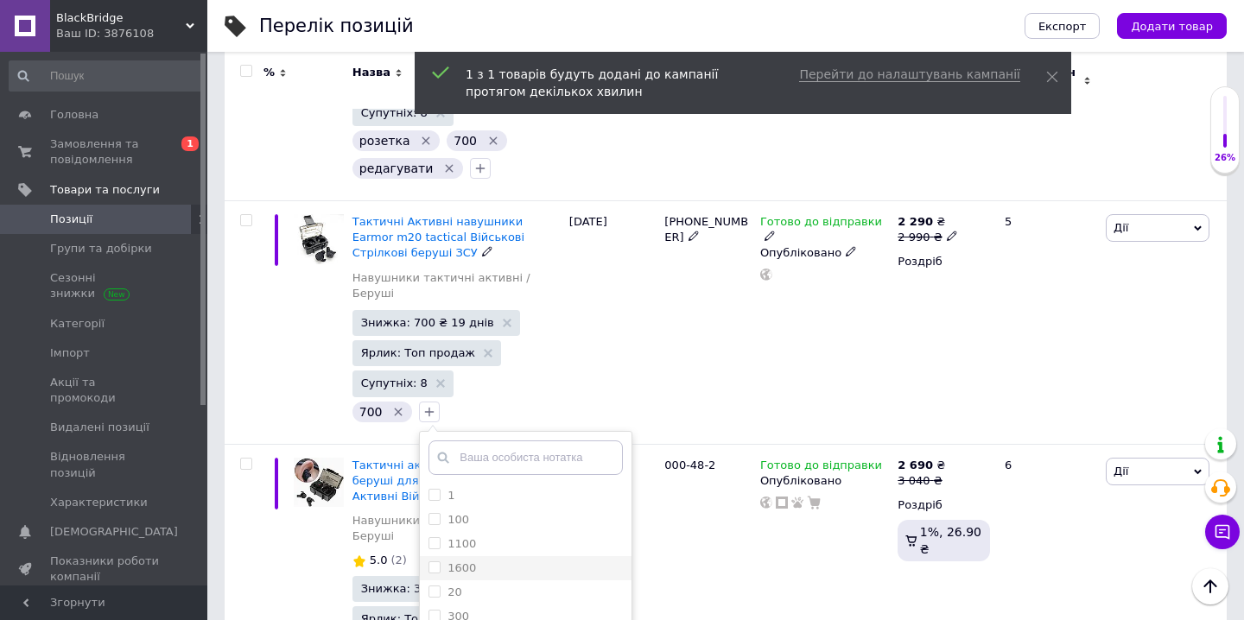
scroll to position [416, 0]
click at [507, 610] on label "редагувати" at bounding box center [482, 616] width 68 height 13
checkbox input "true"
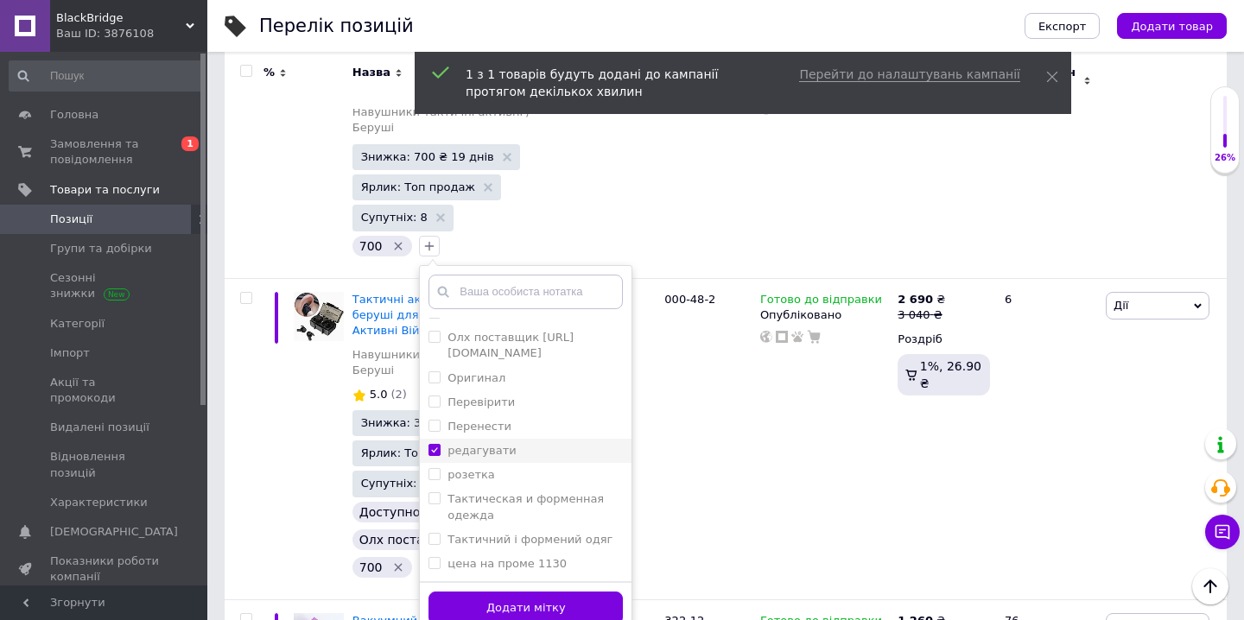
scroll to position [789, 0]
click at [507, 590] on button "Додати мітку" at bounding box center [526, 607] width 194 height 34
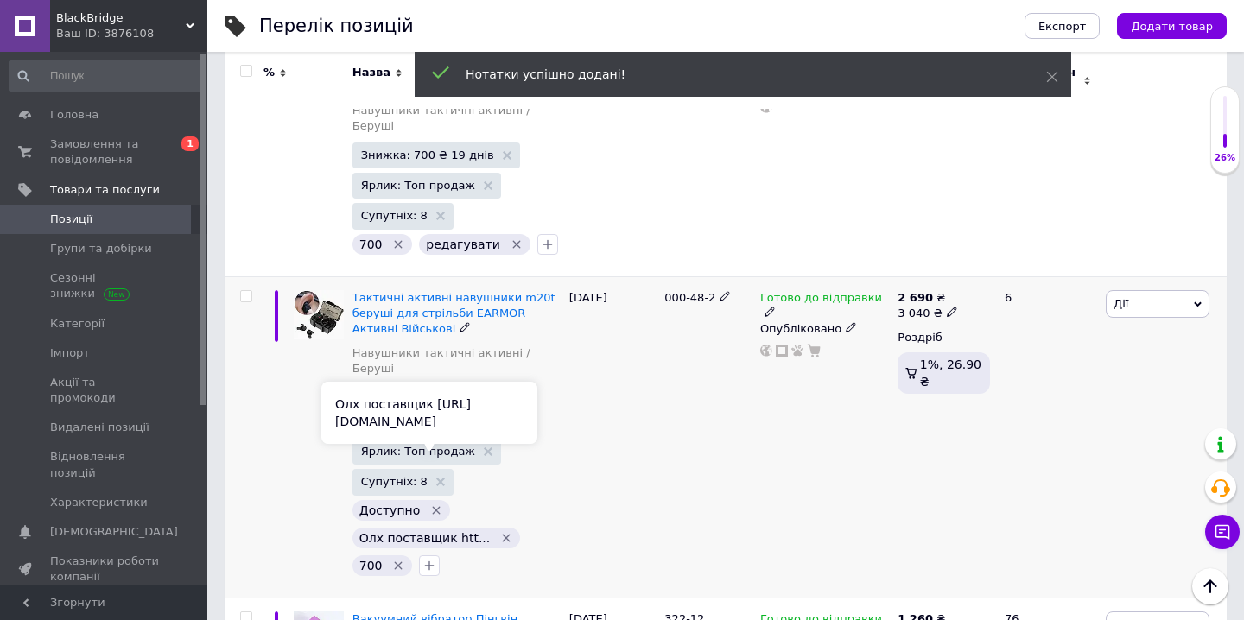
click at [499, 531] on icon "Видалити мітку" at bounding box center [506, 538] width 14 height 14
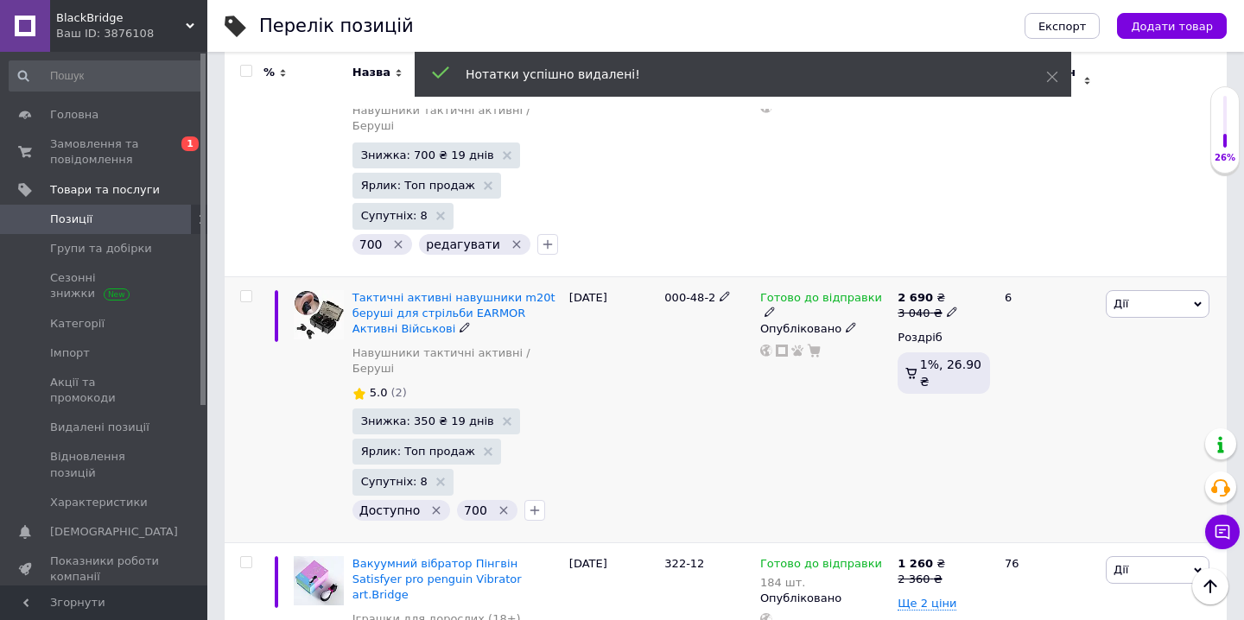
click at [429, 504] on icon "Видалити мітку" at bounding box center [436, 511] width 14 height 14
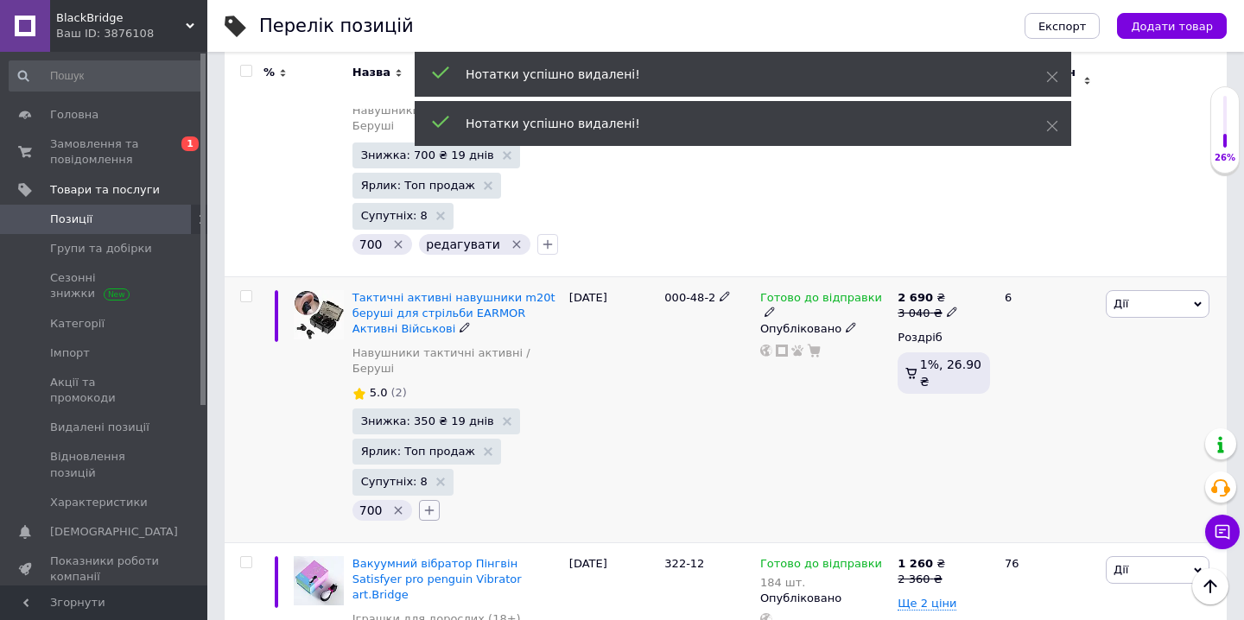
click at [422, 504] on icon "button" at bounding box center [429, 511] width 14 height 14
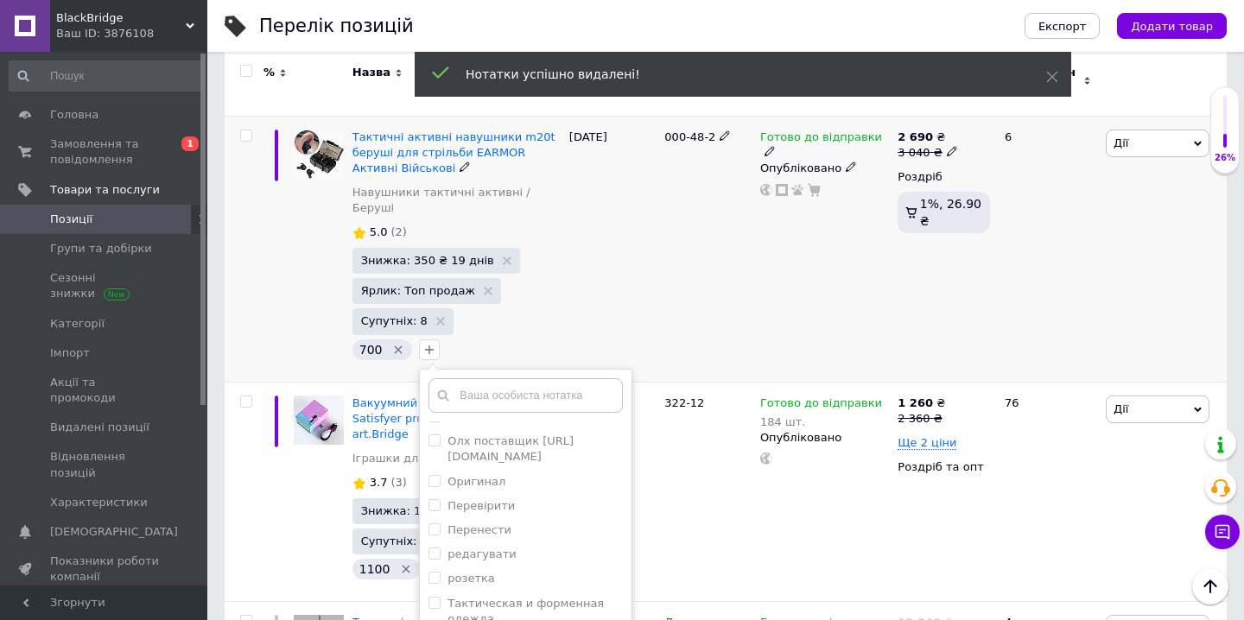
scroll to position [956, 0]
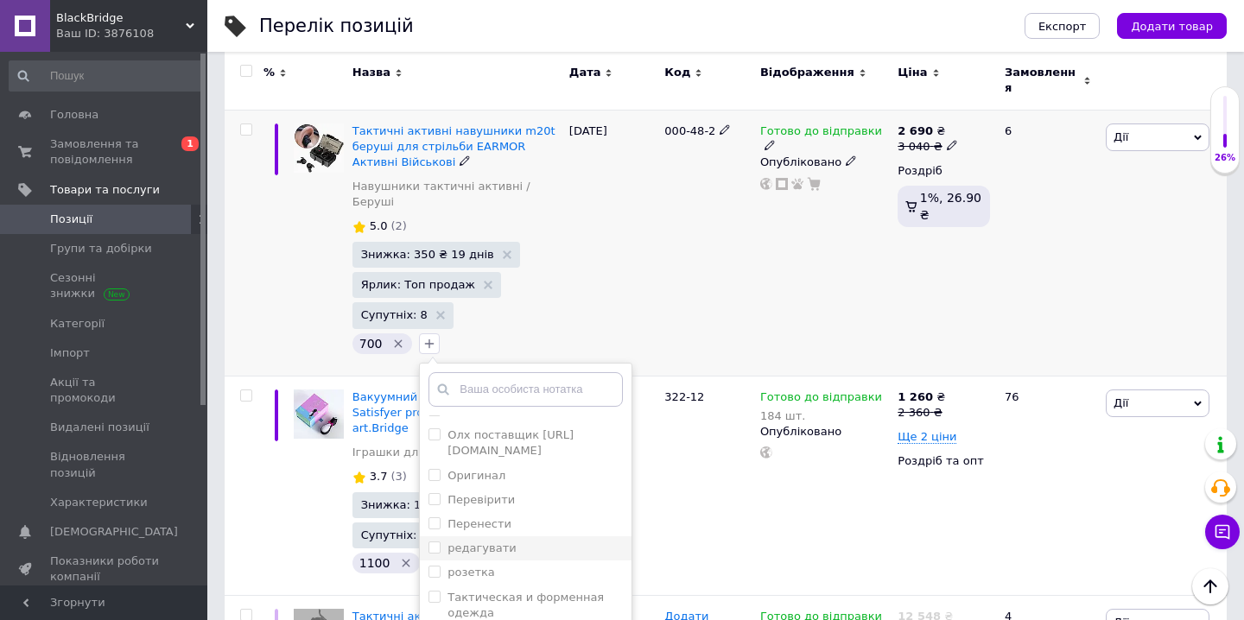
click at [486, 542] on label "редагувати" at bounding box center [482, 548] width 68 height 13
checkbox input "true"
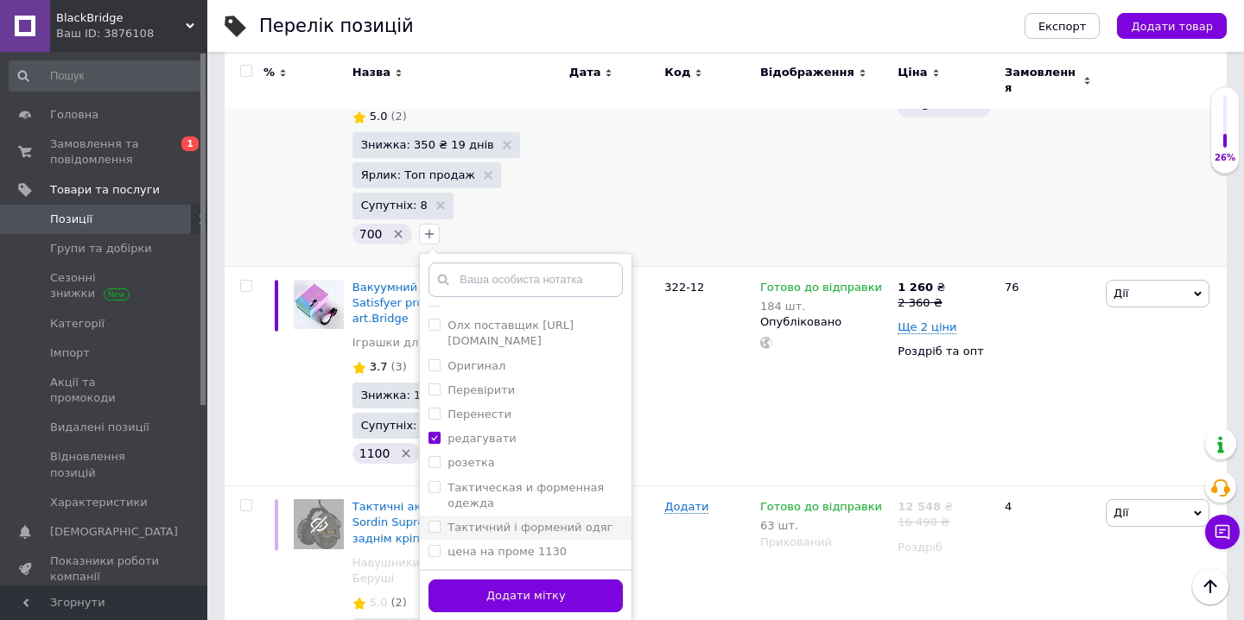
scroll to position [1066, 0]
click at [544, 579] on button "Додати мітку" at bounding box center [526, 596] width 194 height 34
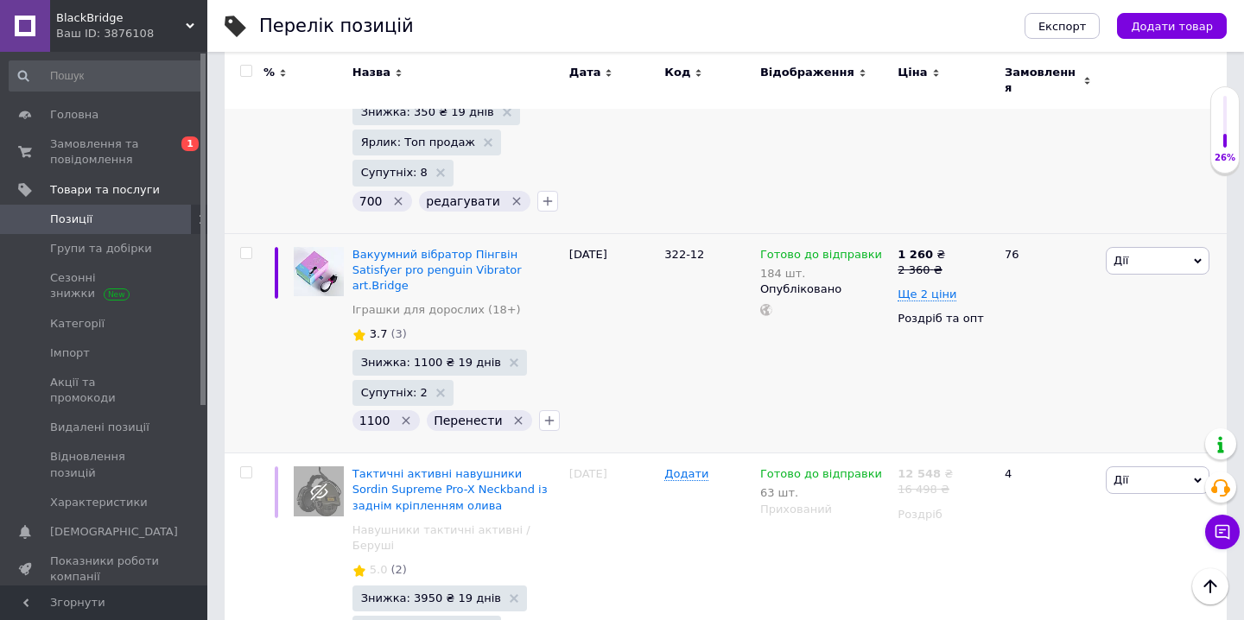
scroll to position [1104, 0]
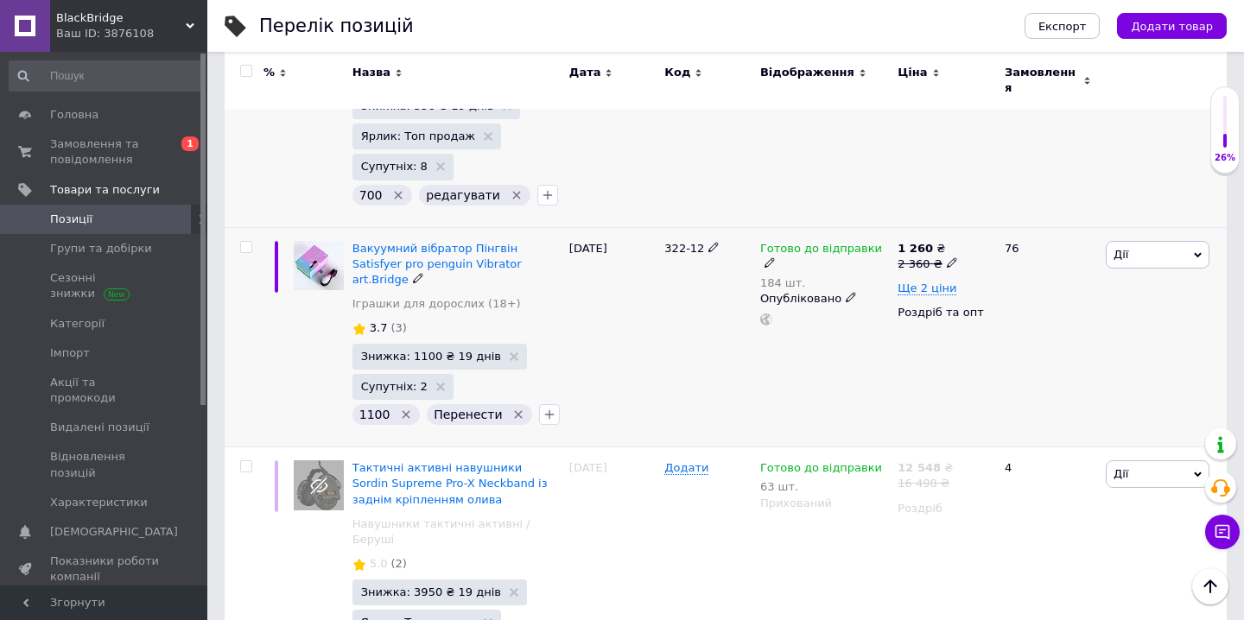
click at [511, 408] on icon "Видалити мітку" at bounding box center [518, 415] width 14 height 14
click at [433, 410] on icon "button" at bounding box center [438, 415] width 10 height 10
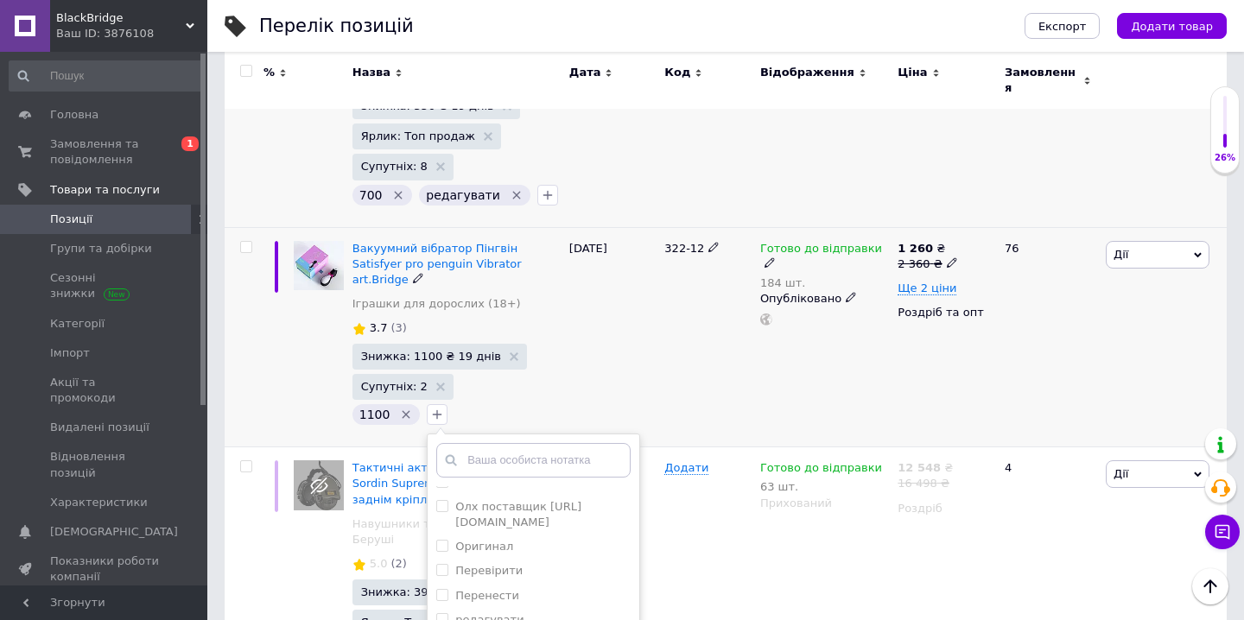
scroll to position [416, 0]
click at [495, 613] on label "редагувати" at bounding box center [489, 619] width 68 height 13
checkbox input "true"
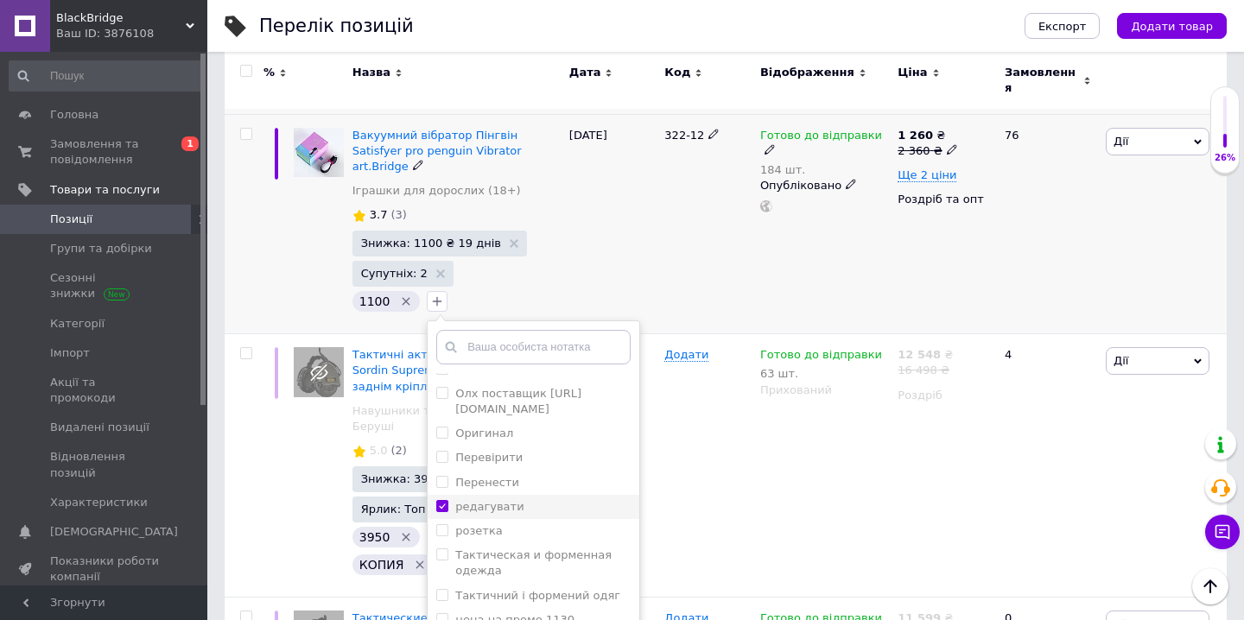
scroll to position [1222, 0]
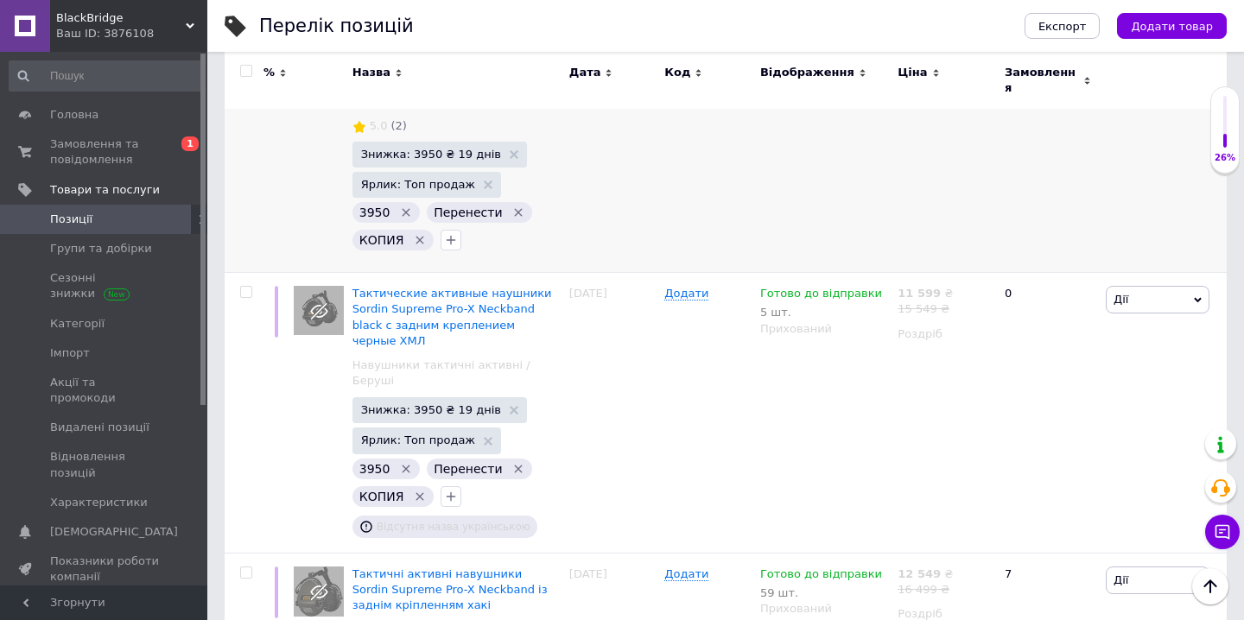
scroll to position [1573, 0]
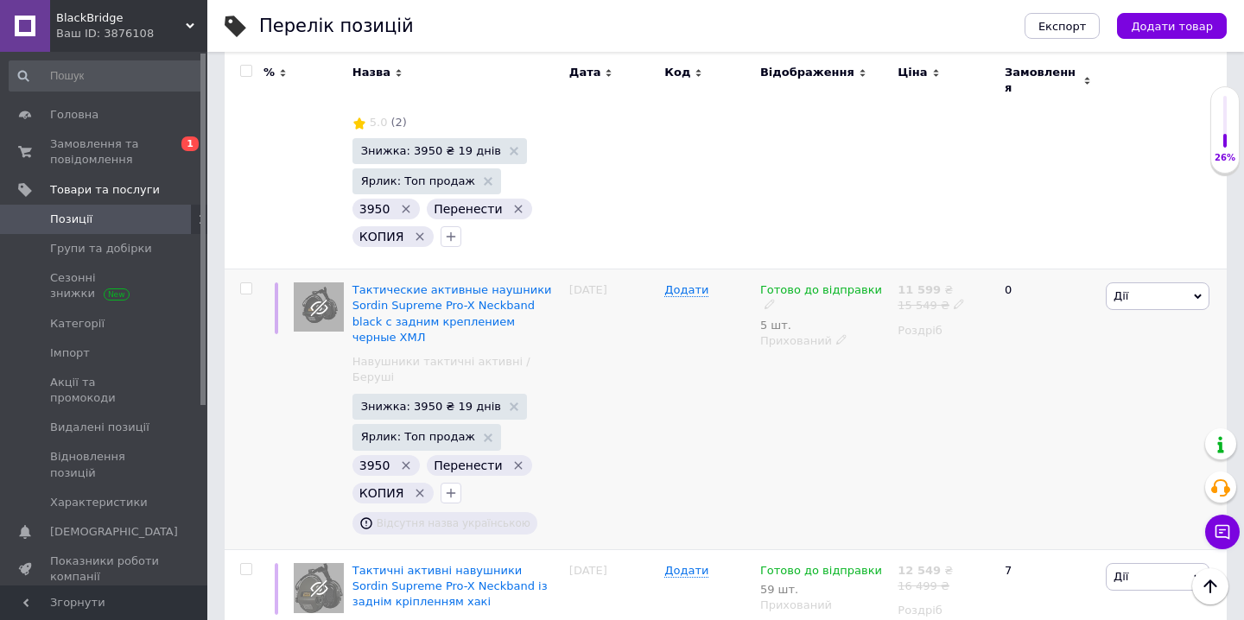
click at [249, 283] on input "checkbox" at bounding box center [245, 288] width 11 height 11
checkbox input "true"
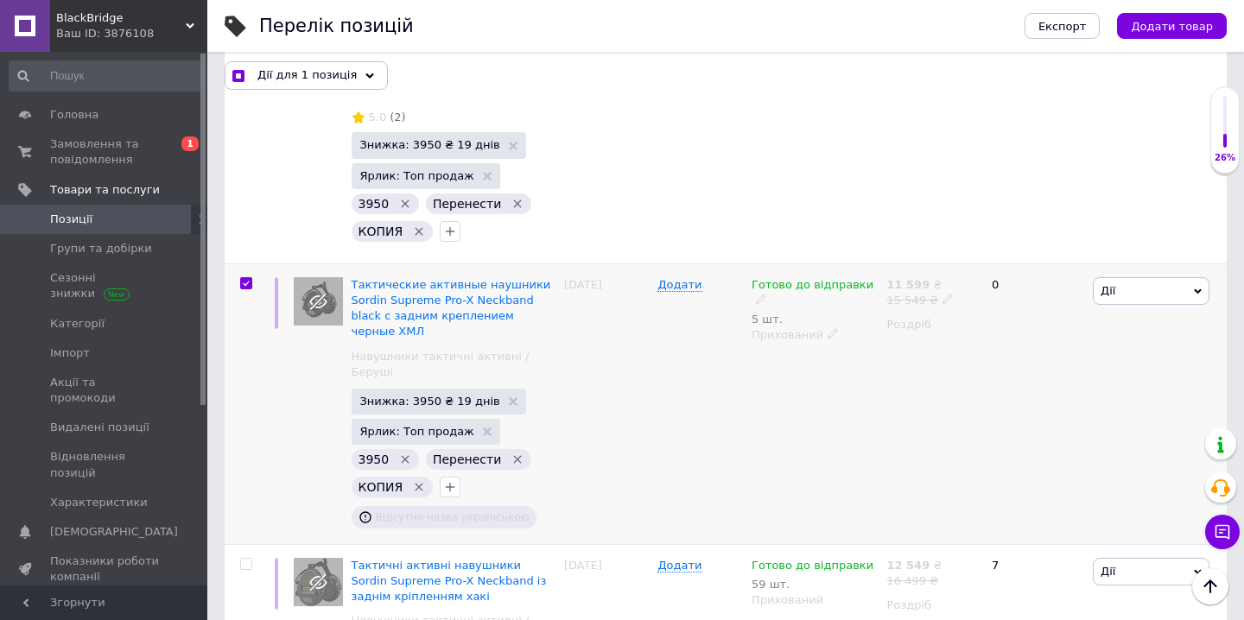
scroll to position [1661, 0]
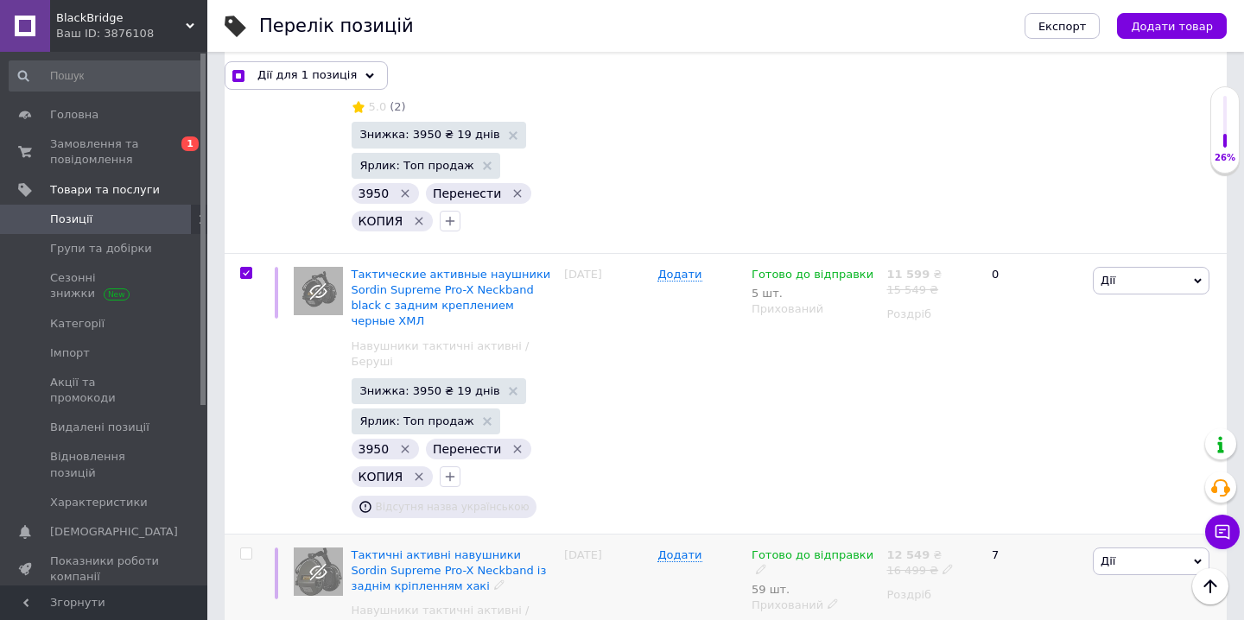
click at [245, 549] on input "checkbox" at bounding box center [245, 554] width 11 height 11
checkbox input "true"
click at [362, 73] on use at bounding box center [366, 75] width 9 height 5
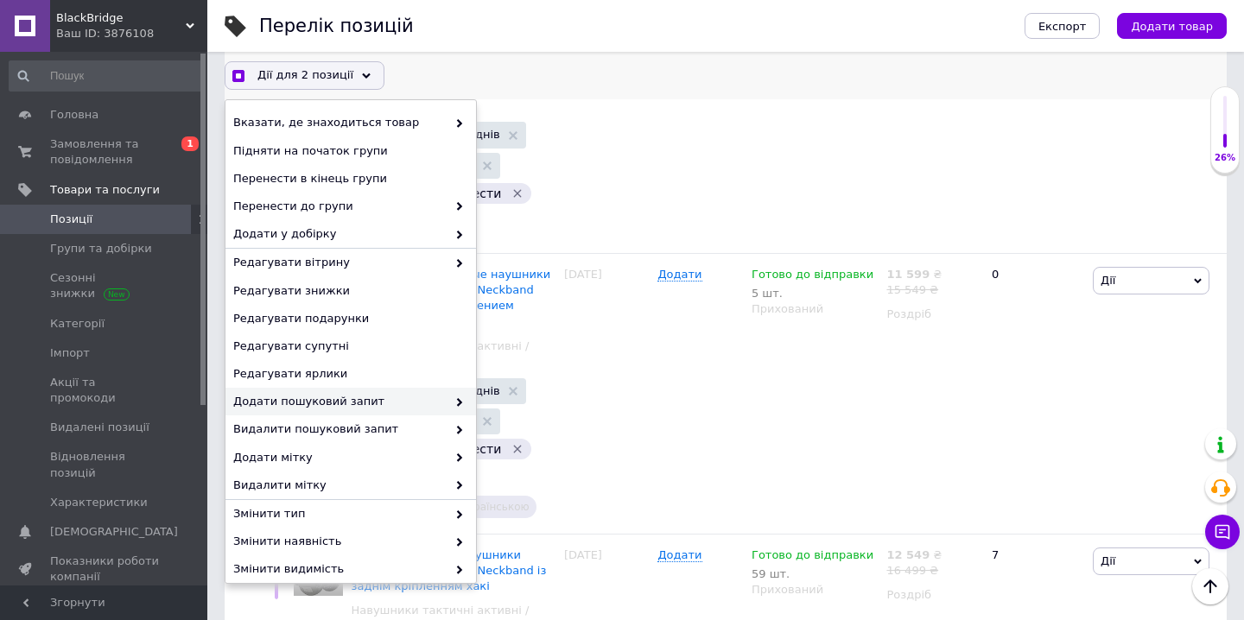
scroll to position [122, 0]
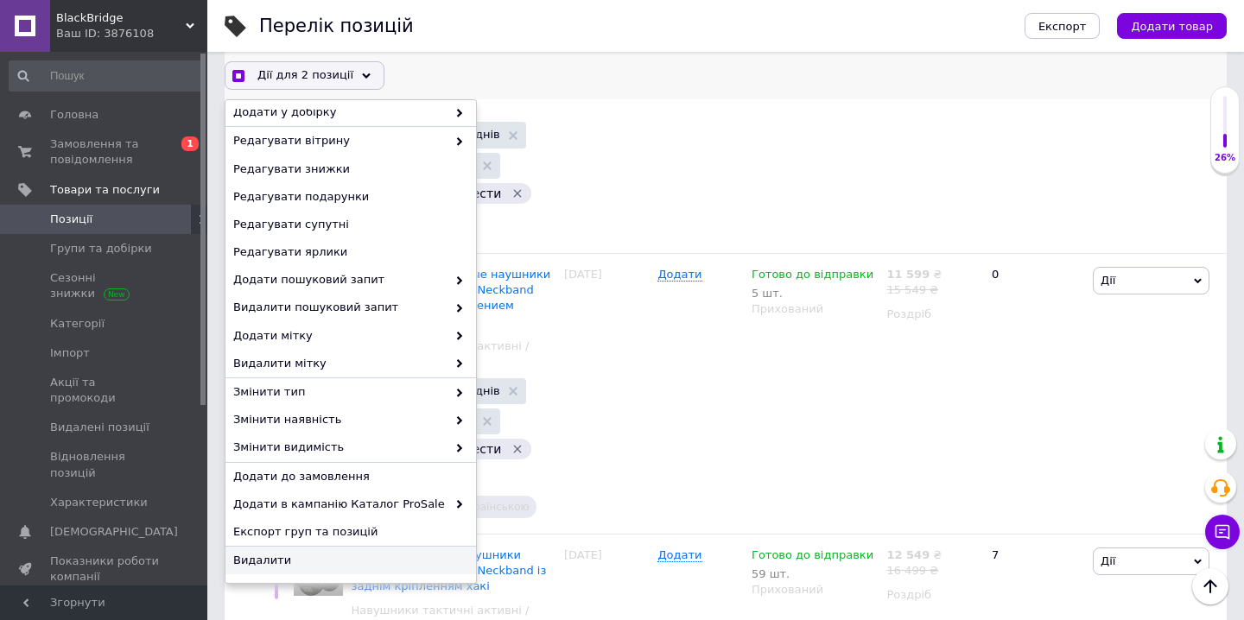
click at [299, 562] on span "Видалити" at bounding box center [348, 561] width 231 height 16
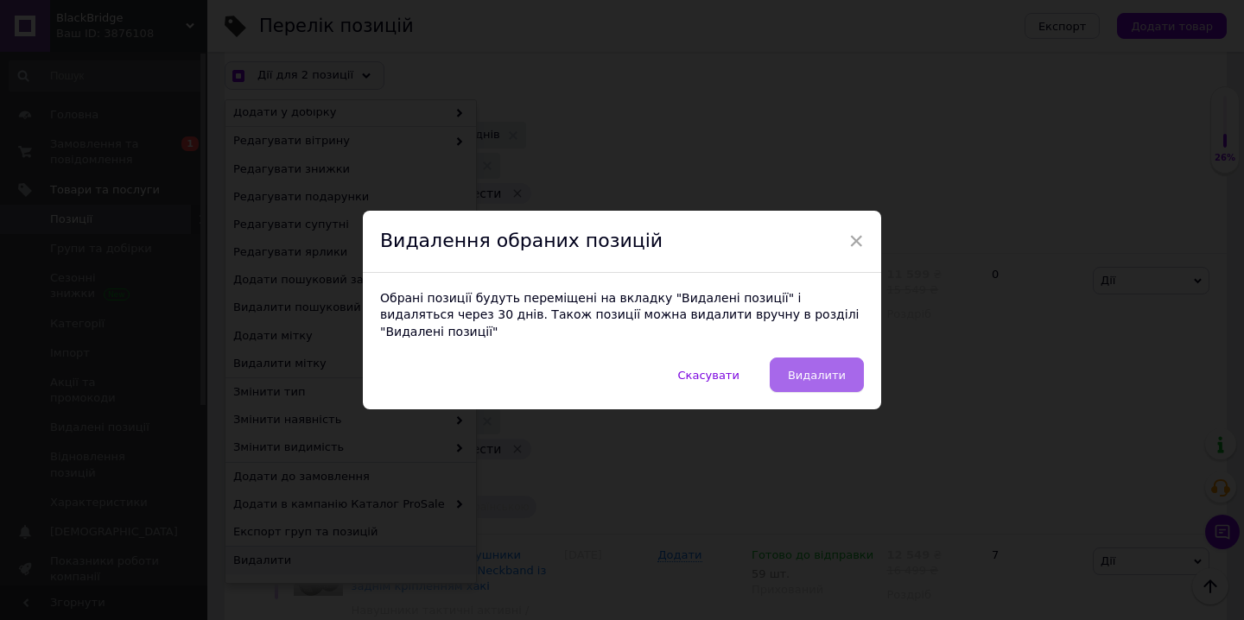
click at [780, 368] on button "Видалити" at bounding box center [817, 375] width 94 height 35
checkbox input "true"
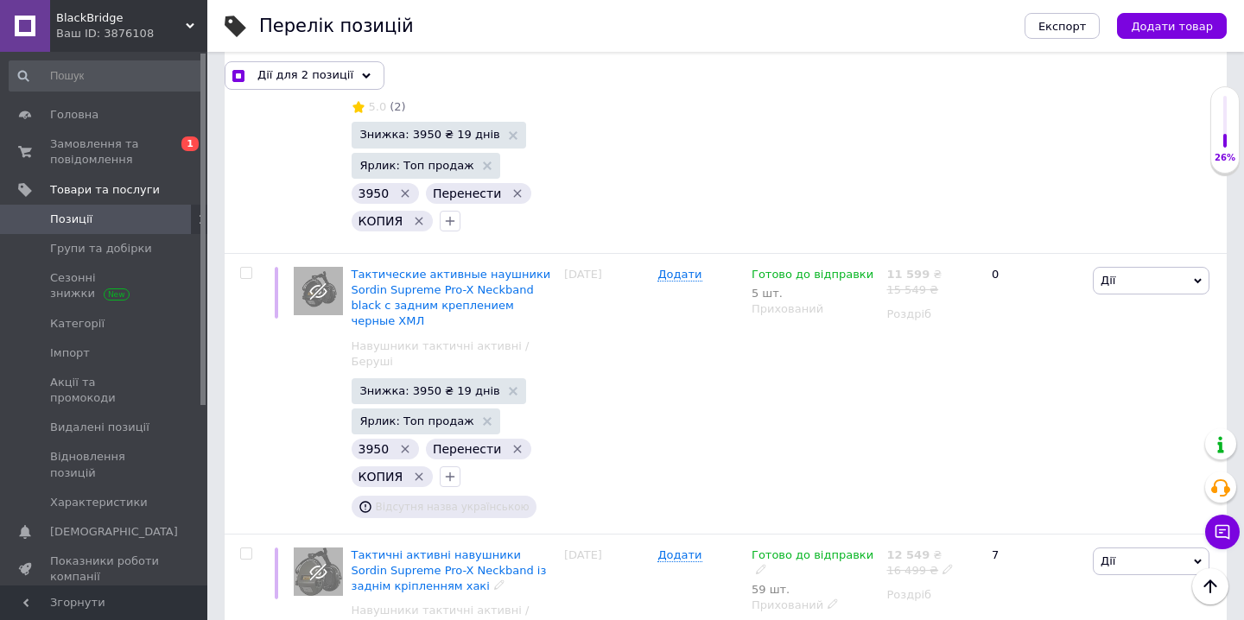
checkbox input "false"
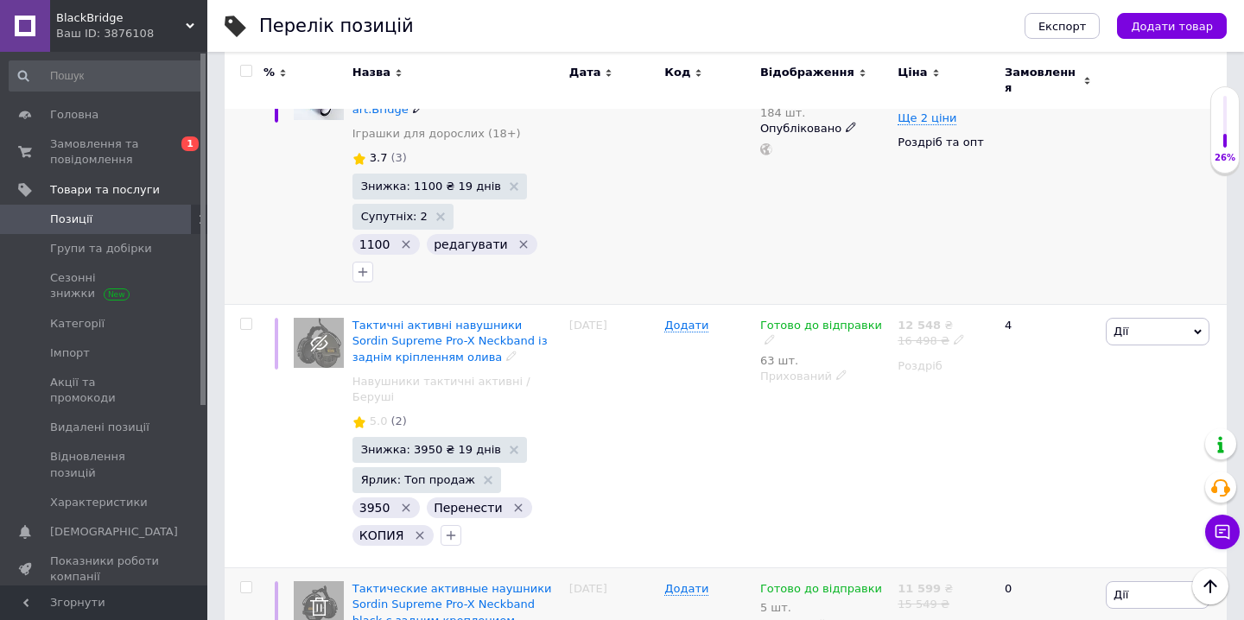
scroll to position [1273, 0]
click at [447, 532] on icon "button" at bounding box center [452, 537] width 10 height 10
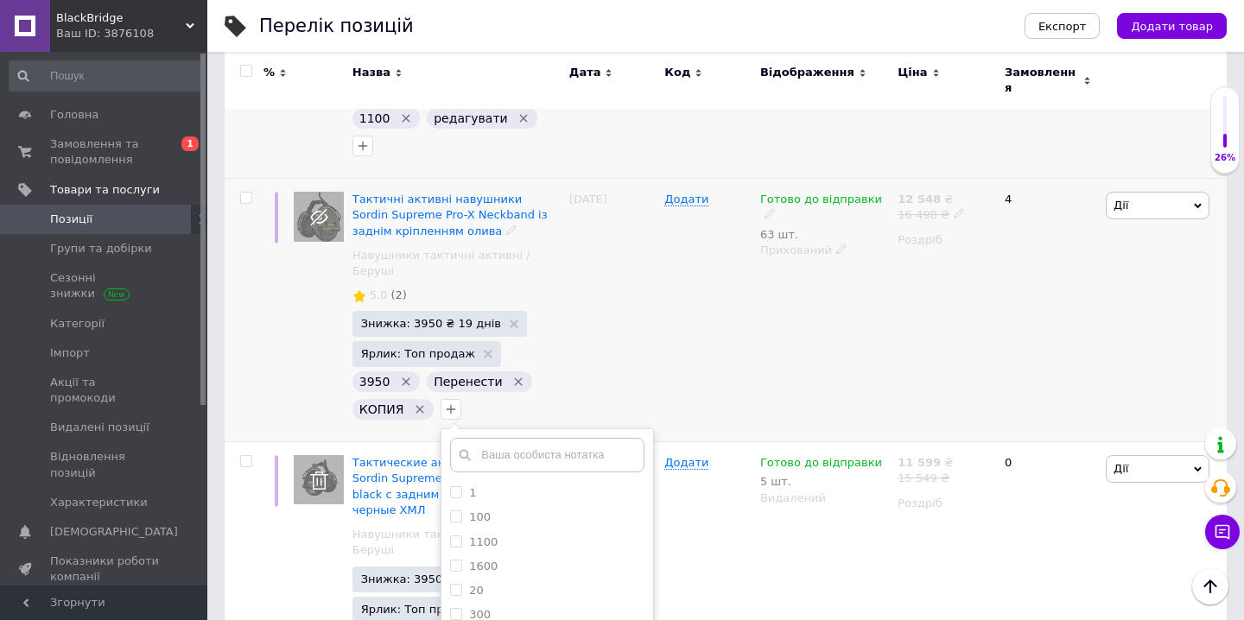
scroll to position [367, 0]
click at [541, 607] on div "редагувати" at bounding box center [547, 615] width 194 height 16
checkbox input "true"
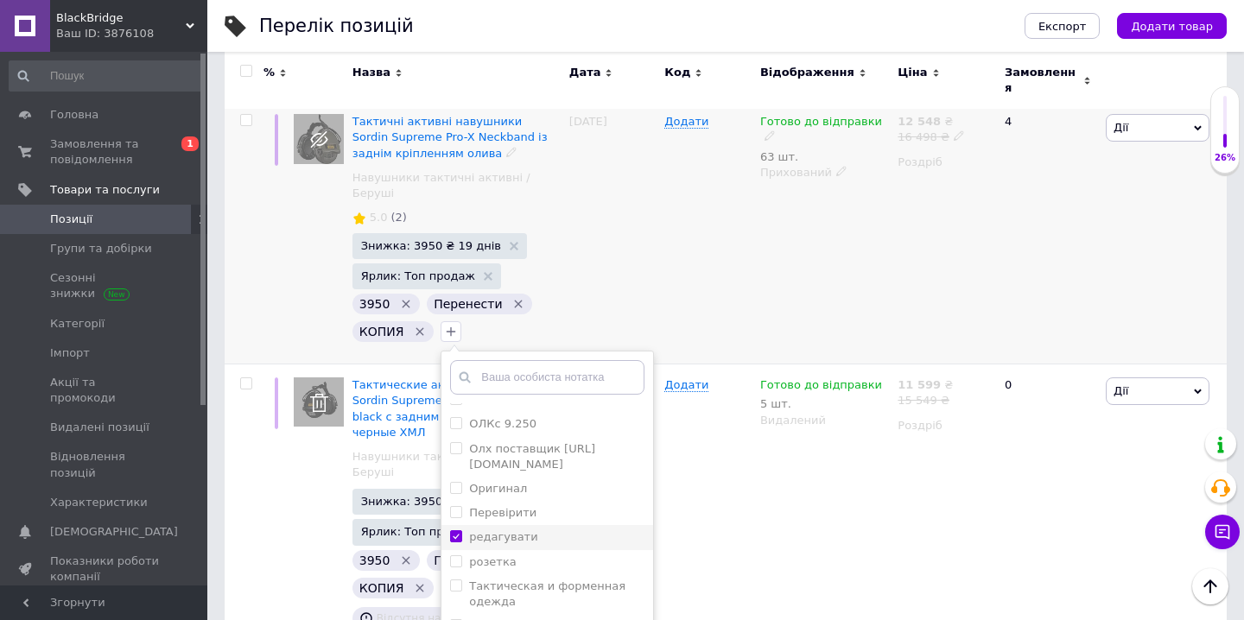
scroll to position [1481, 0]
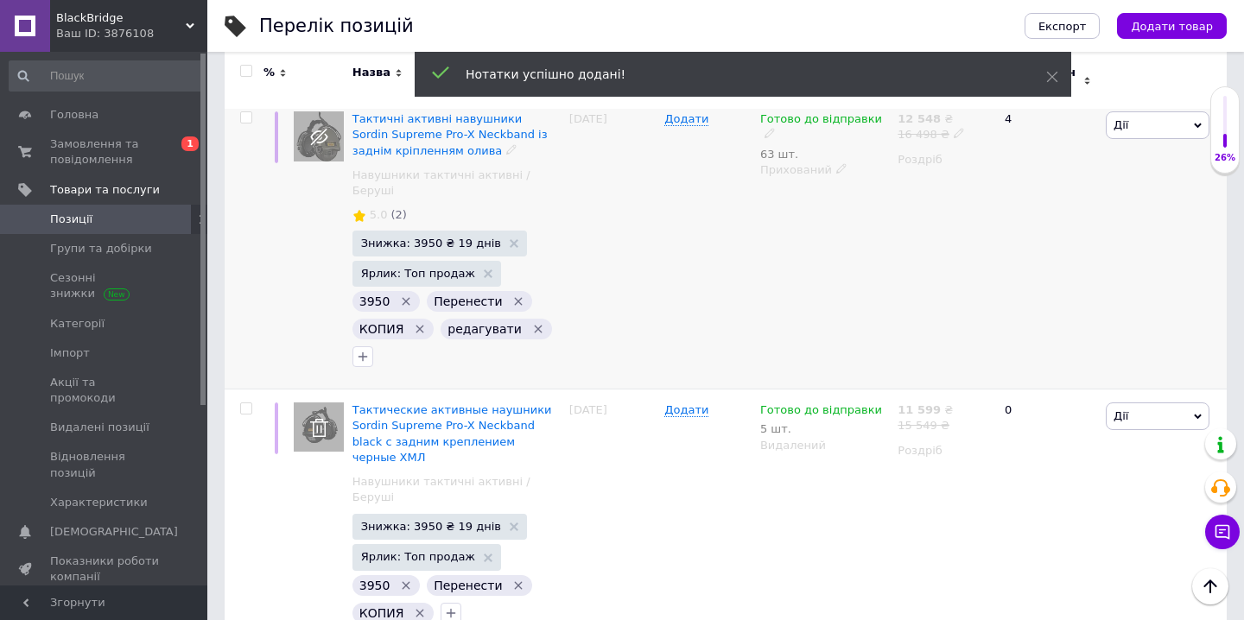
click at [421, 322] on icon "Видалити мітку" at bounding box center [420, 329] width 14 height 14
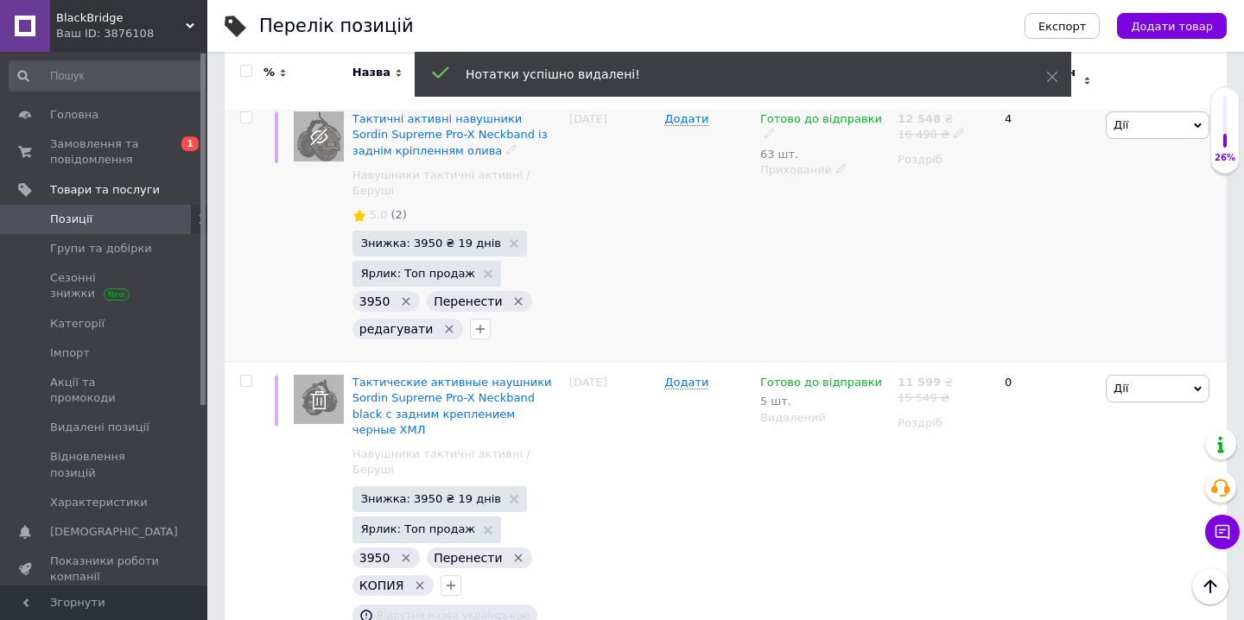
click at [515, 298] on icon "Видалити мітку" at bounding box center [519, 302] width 8 height 8
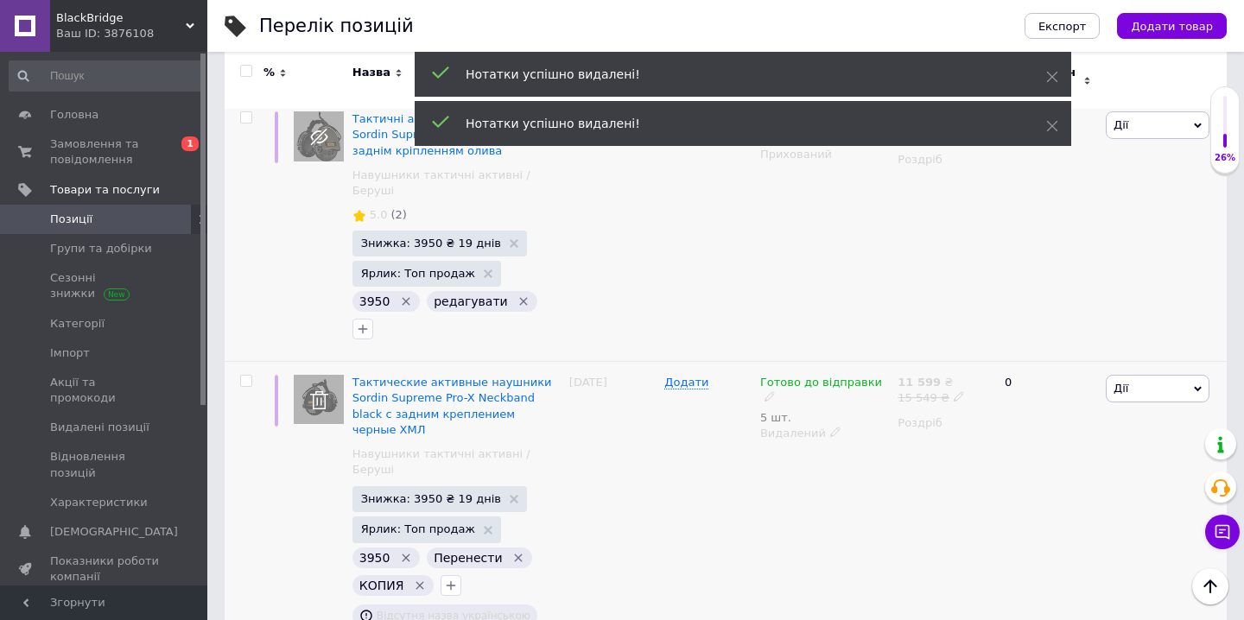
scroll to position [1634, 0]
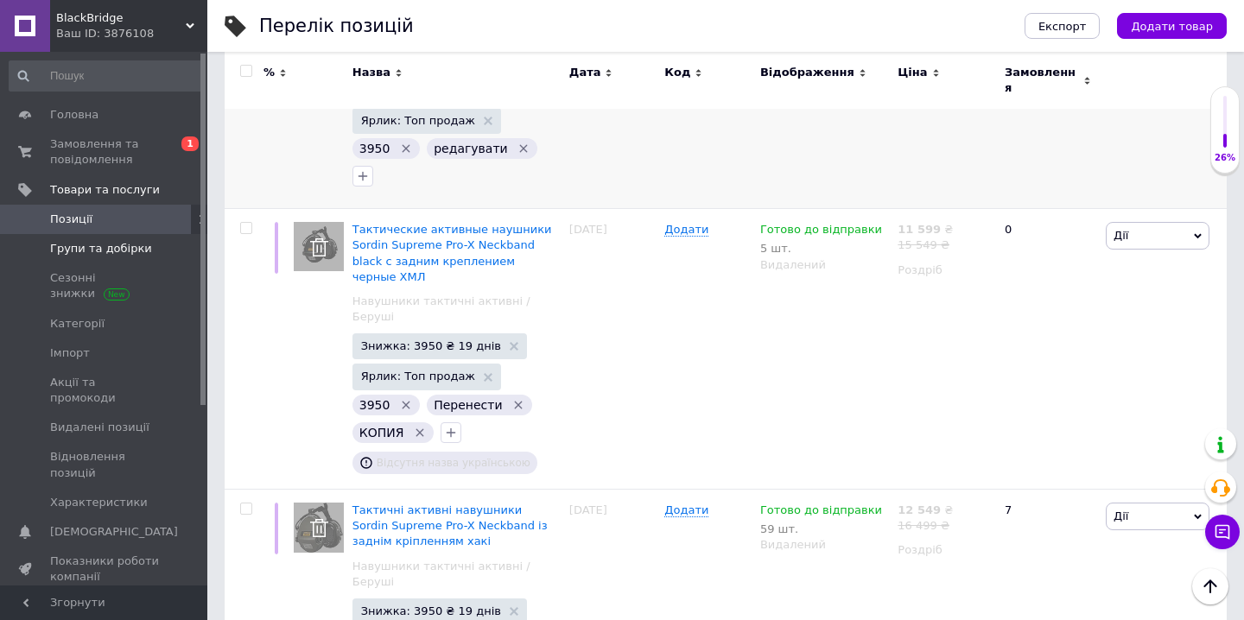
click at [138, 253] on span "Групи та добірки" at bounding box center [101, 249] width 102 height 16
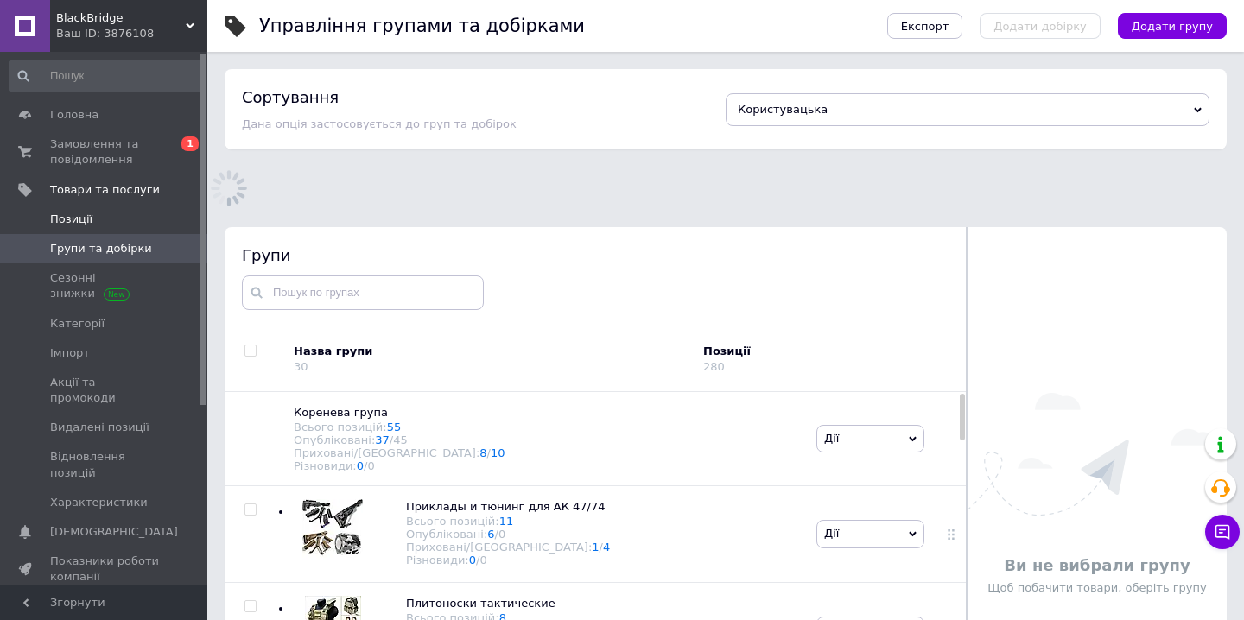
click at [124, 215] on span "Позиції" at bounding box center [105, 220] width 110 height 16
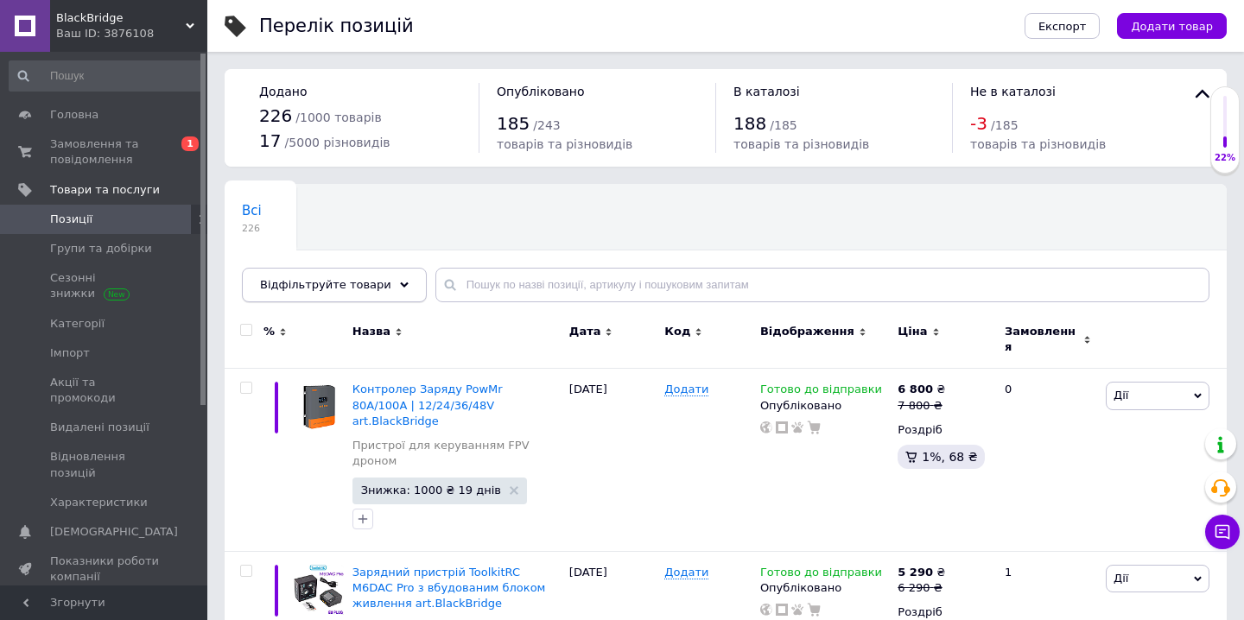
click at [388, 291] on div "Відфільтруйте товари" at bounding box center [334, 285] width 185 height 35
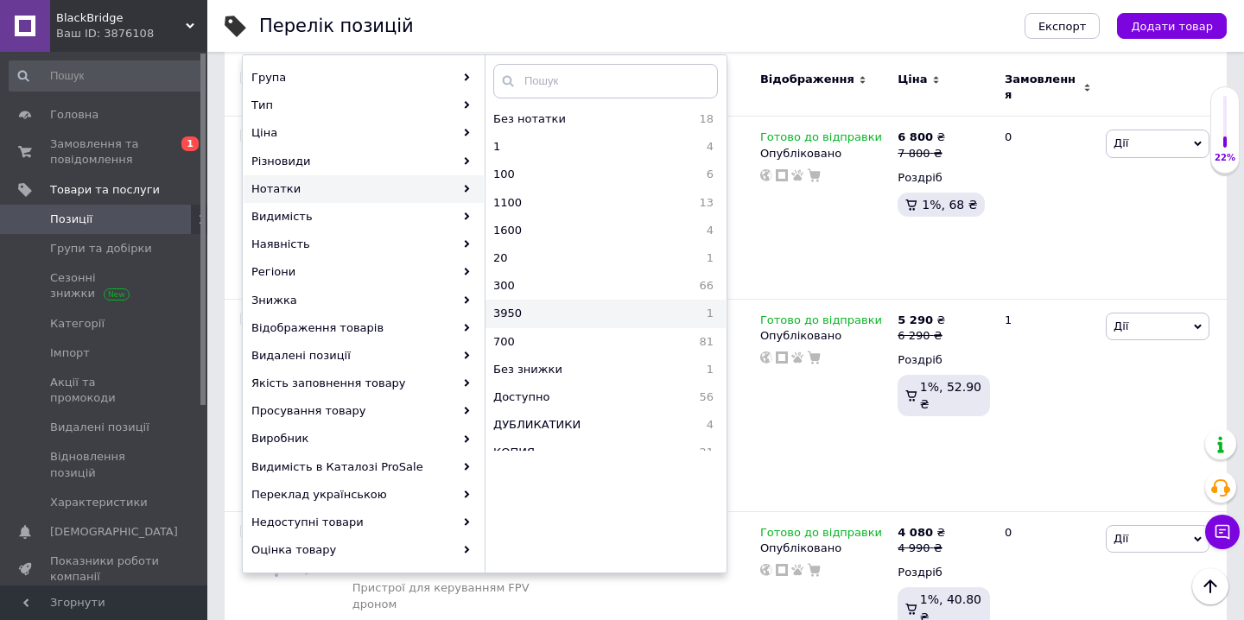
scroll to position [282, 0]
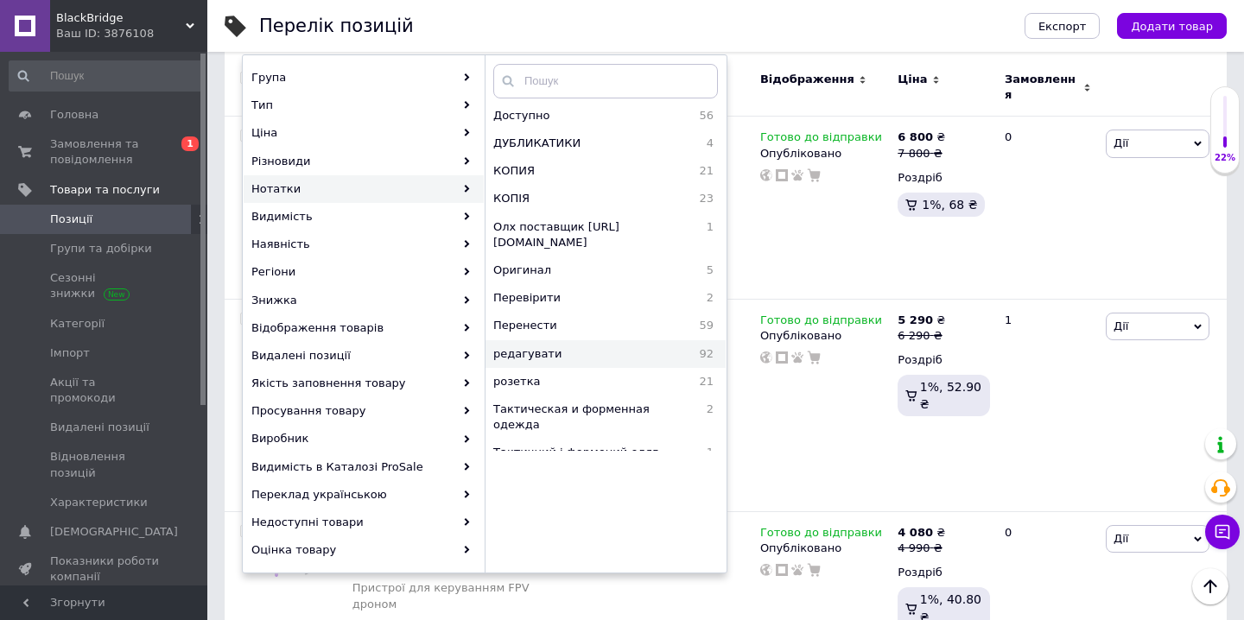
click at [559, 355] on span "редагувати" at bounding box center [575, 354] width 165 height 16
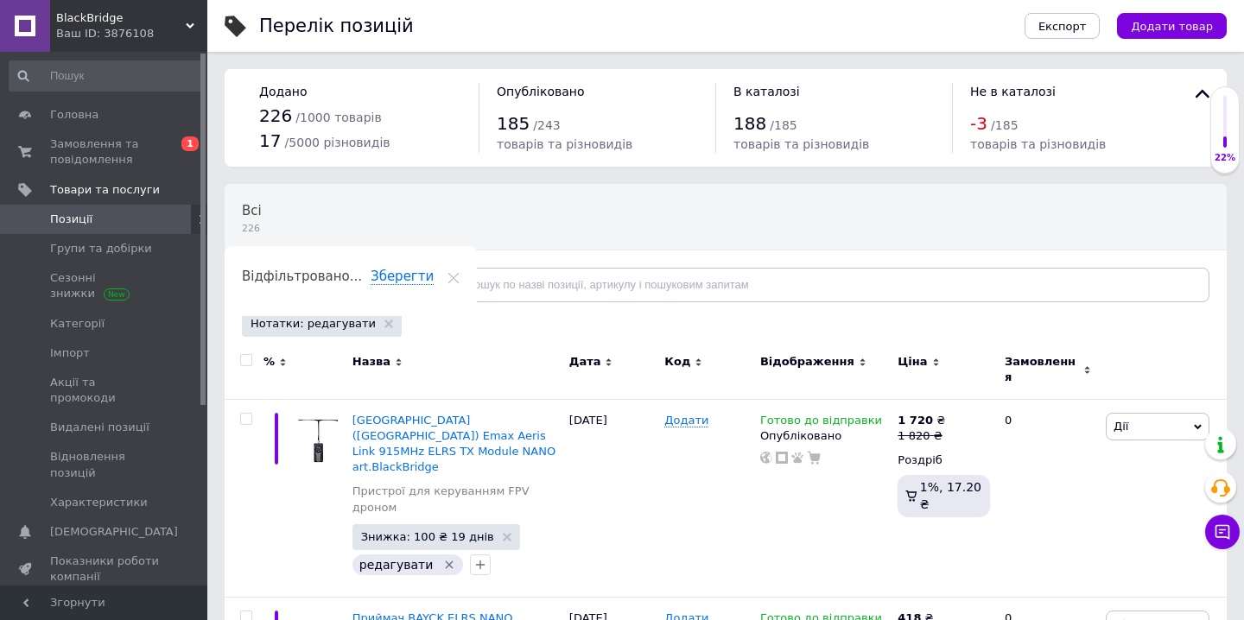
click at [460, 273] on use at bounding box center [453, 278] width 11 height 11
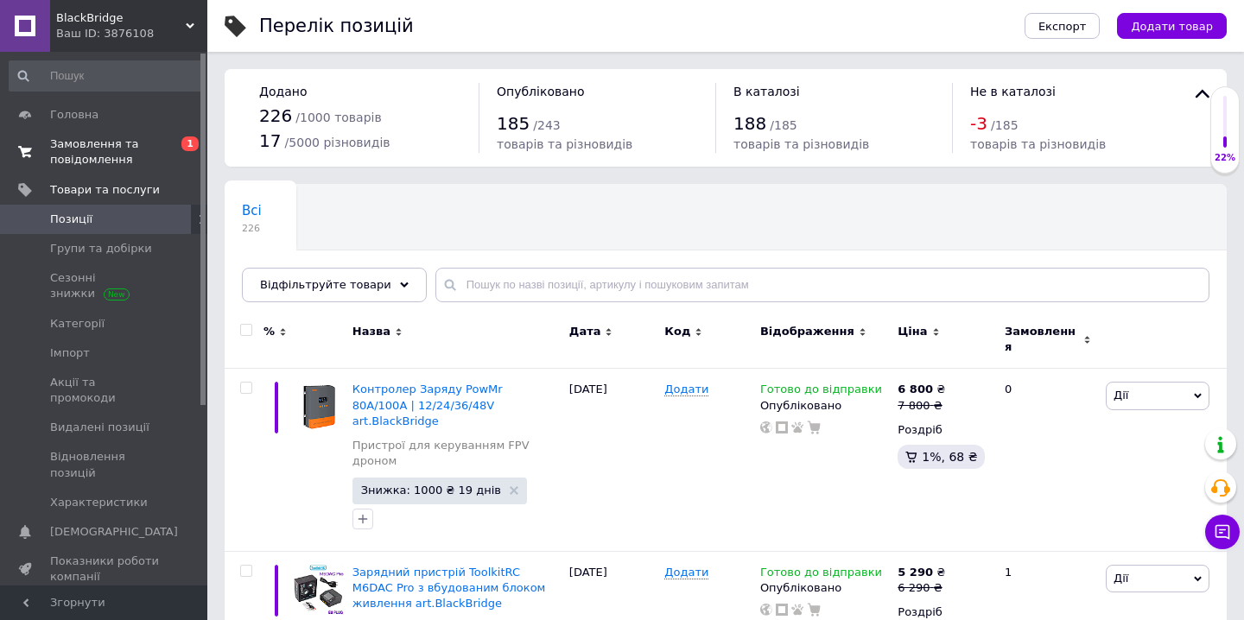
click at [156, 157] on span "Замовлення та повідомлення" at bounding box center [105, 152] width 110 height 31
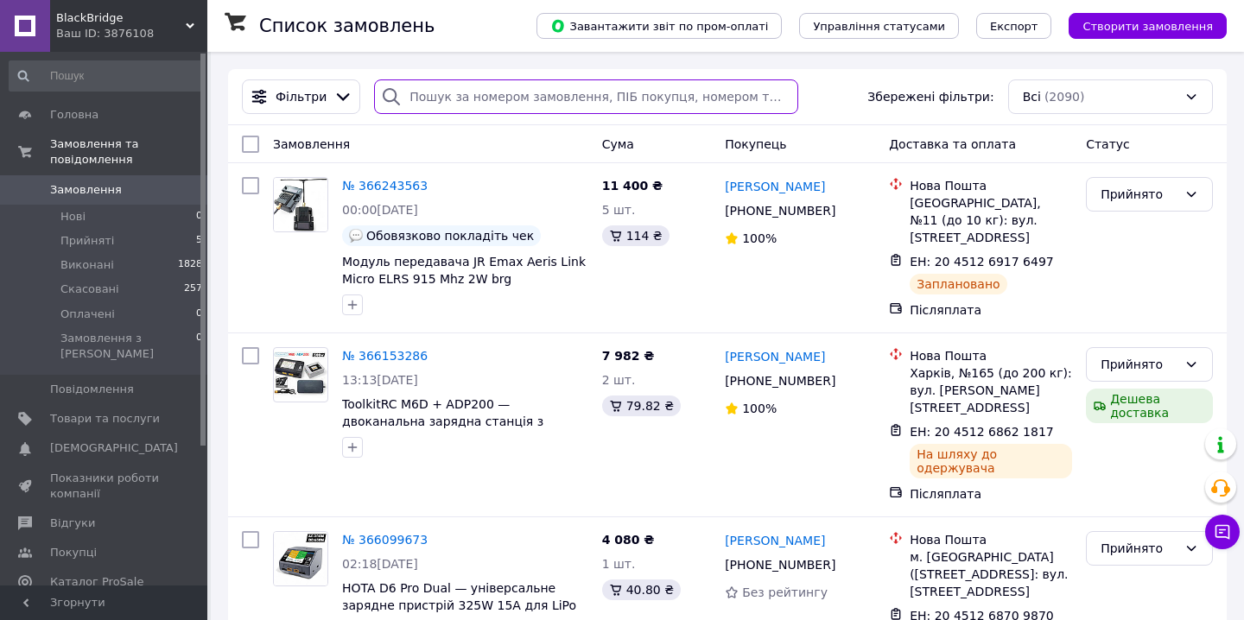
click at [587, 93] on input "search" at bounding box center [586, 96] width 424 height 35
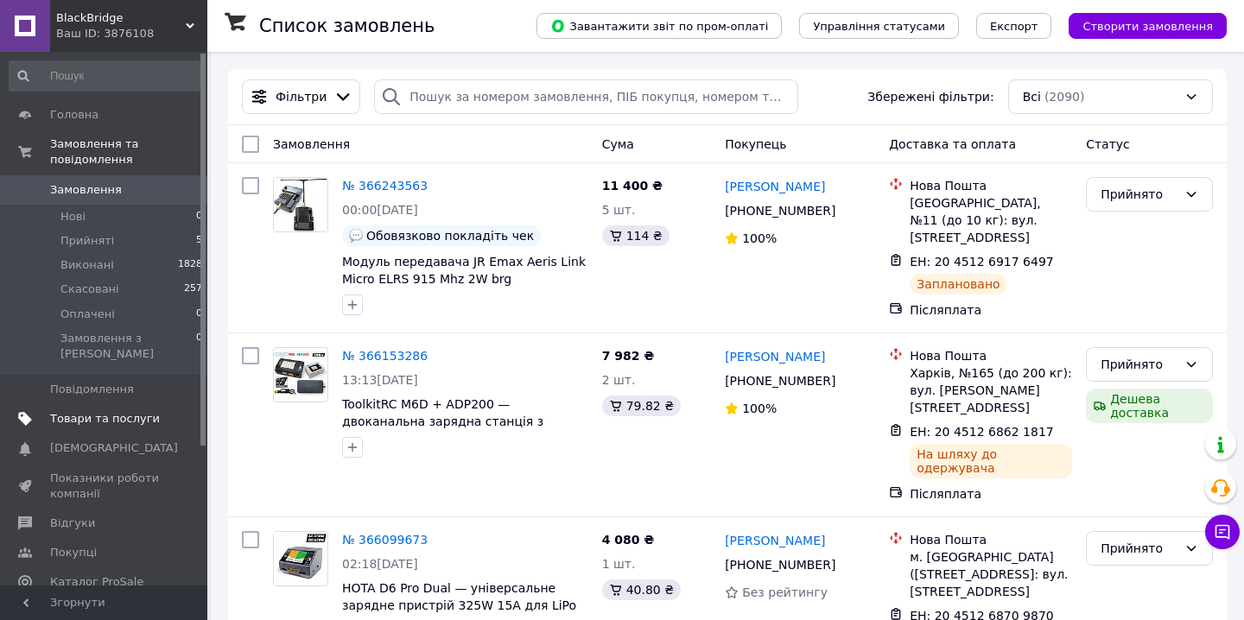
click at [157, 404] on link "Товари та послуги" at bounding box center [106, 418] width 213 height 29
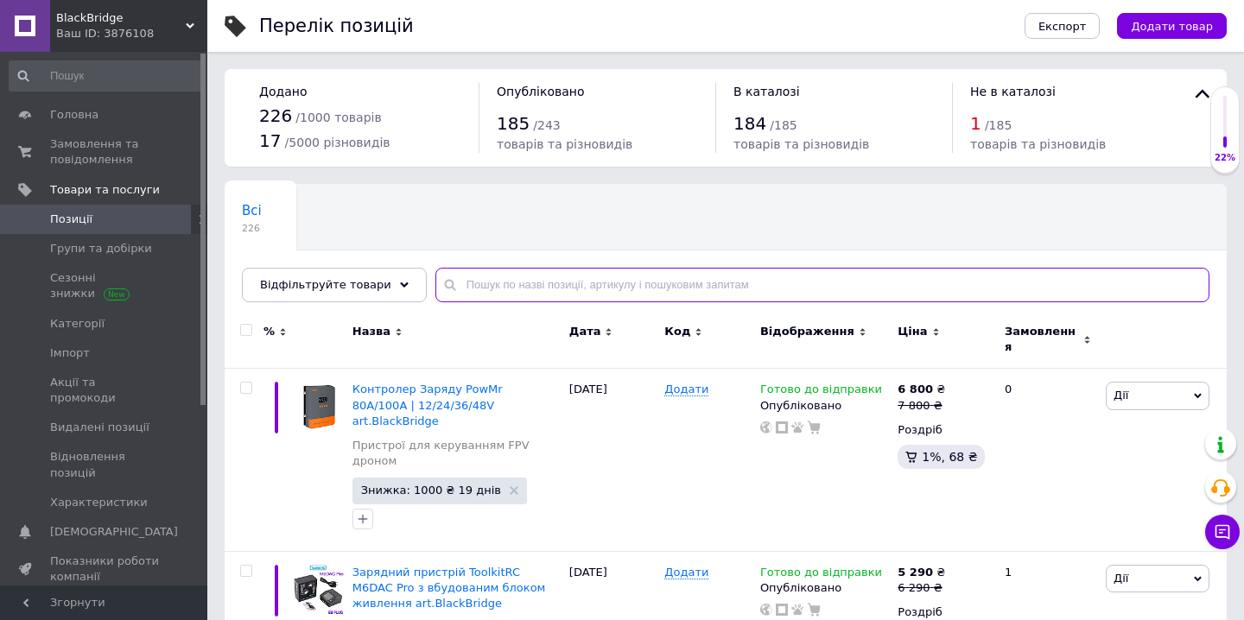
click at [545, 287] on input "text" at bounding box center [822, 285] width 774 height 35
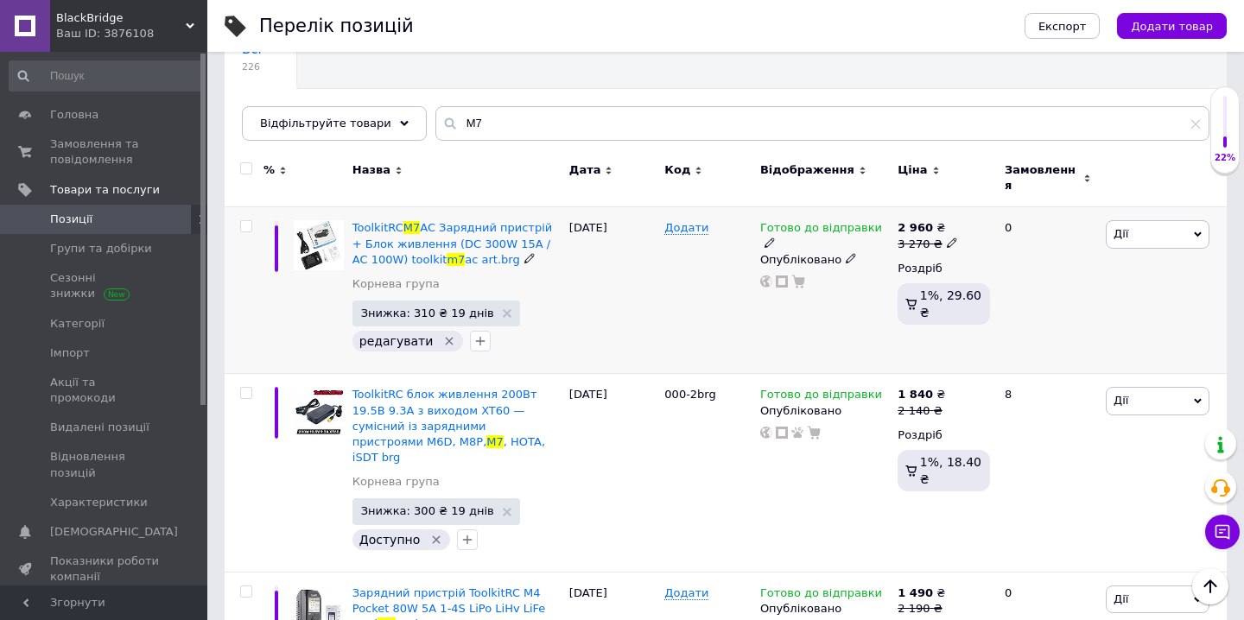
scroll to position [156, 0]
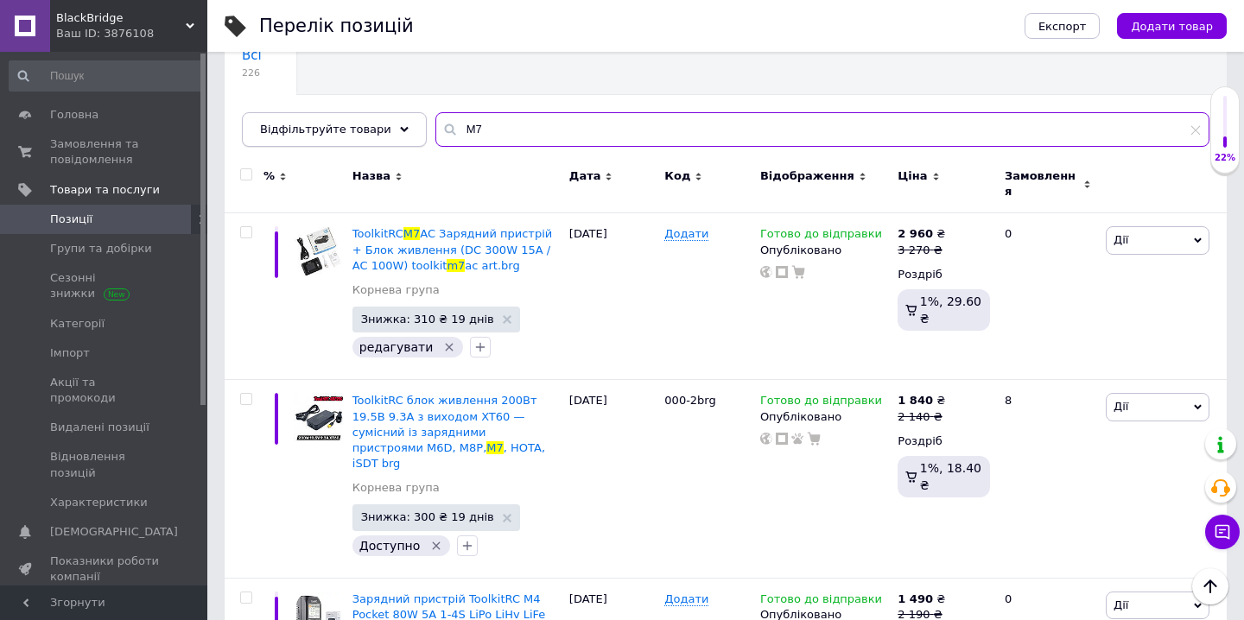
drag, startPoint x: 493, startPoint y: 124, endPoint x: 383, endPoint y: 132, distance: 110.9
click at [384, 132] on div "Відфільтруйте товари M7" at bounding box center [726, 129] width 968 height 35
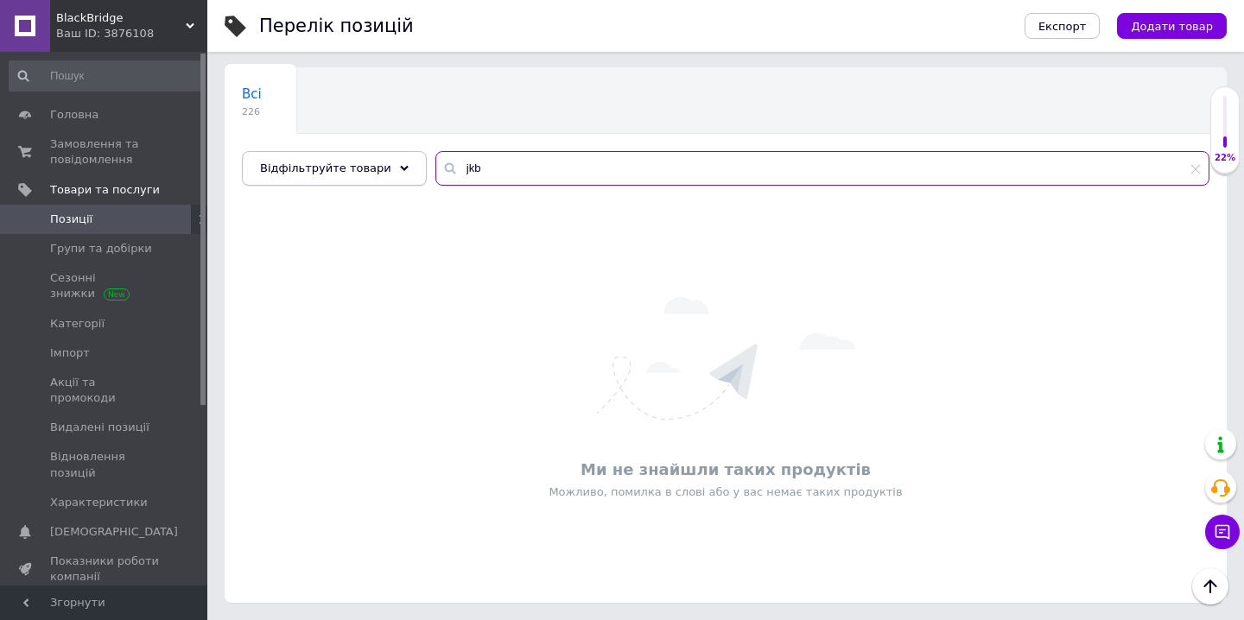
scroll to position [117, 0]
type input "j"
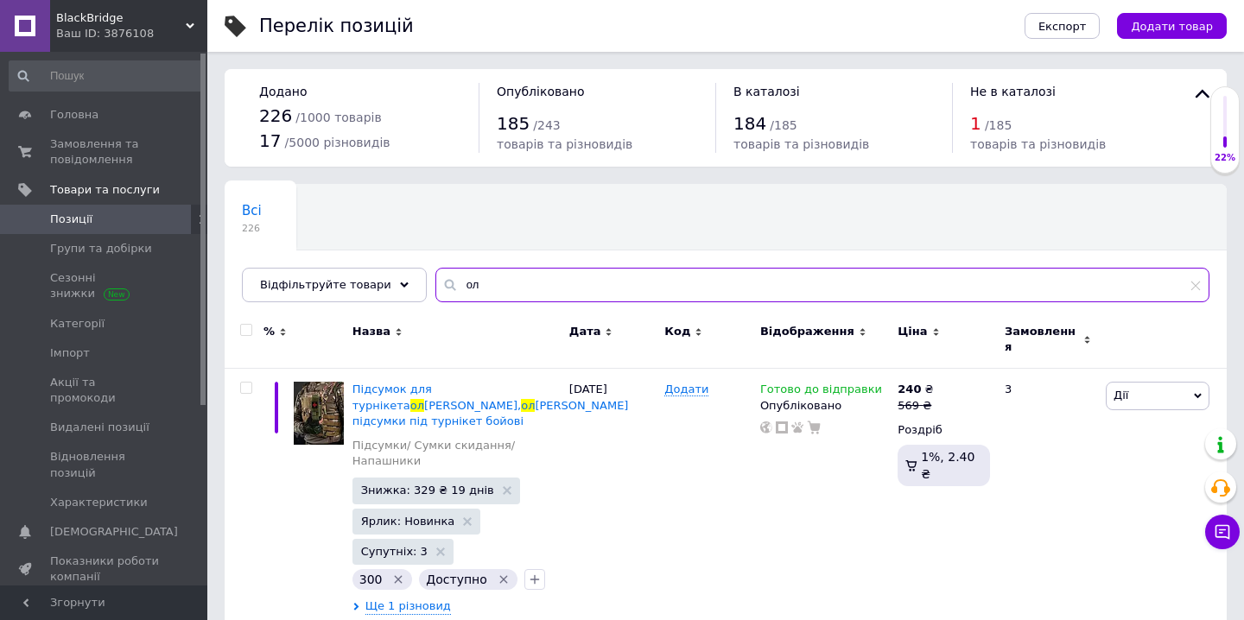
drag, startPoint x: 480, startPoint y: 284, endPoint x: 380, endPoint y: 264, distance: 101.3
click at [386, 268] on div "Відфільтруйте товари ол" at bounding box center [726, 285] width 968 height 35
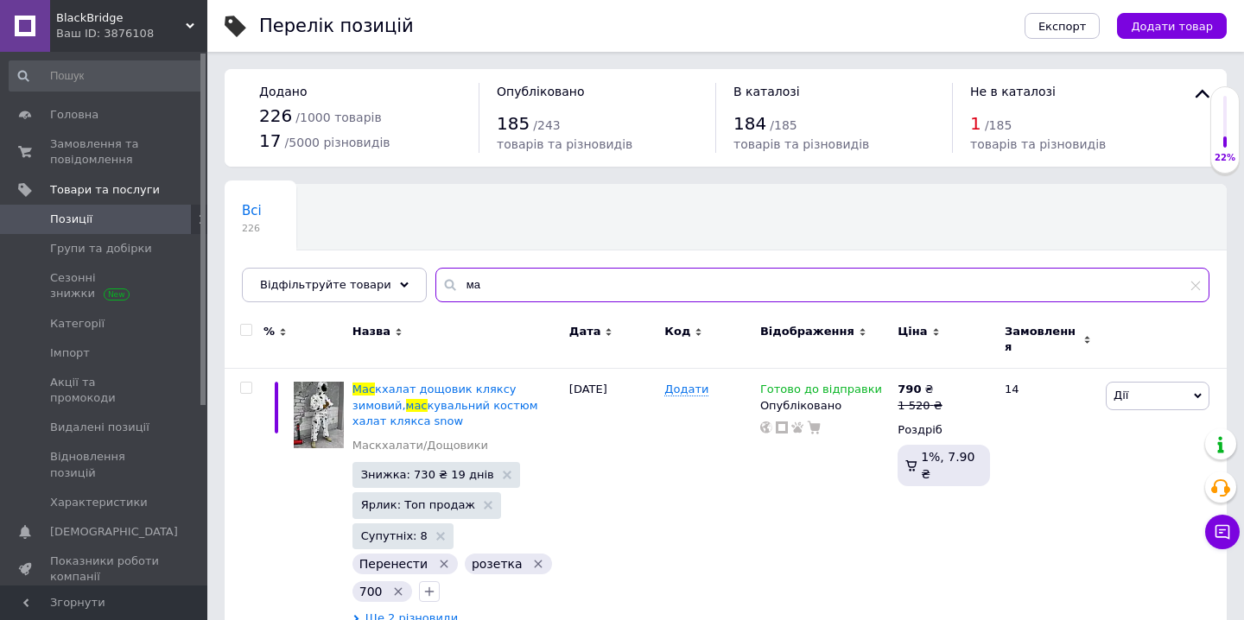
type input "м"
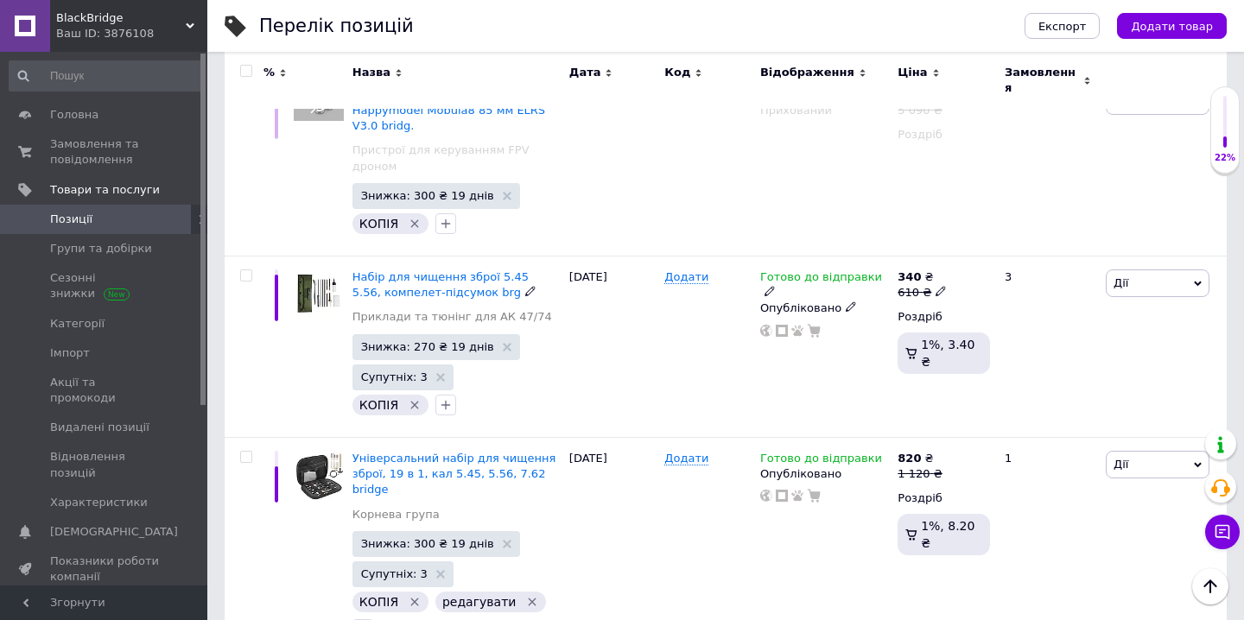
scroll to position [3301, 0]
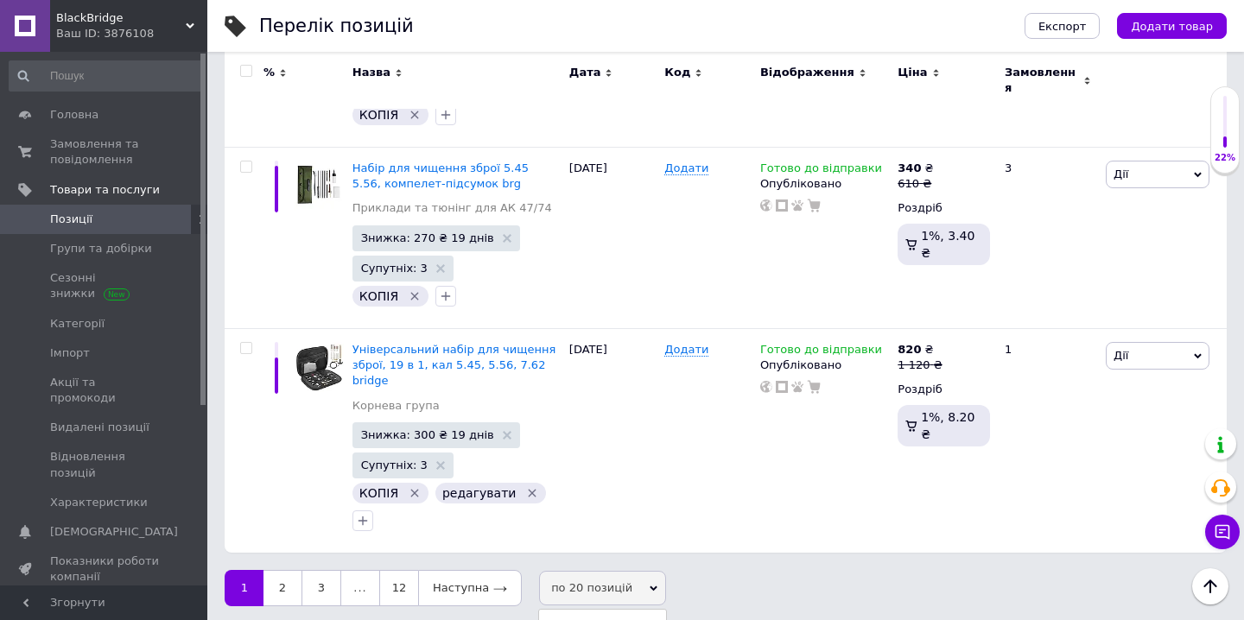
scroll to position [3361, 0]
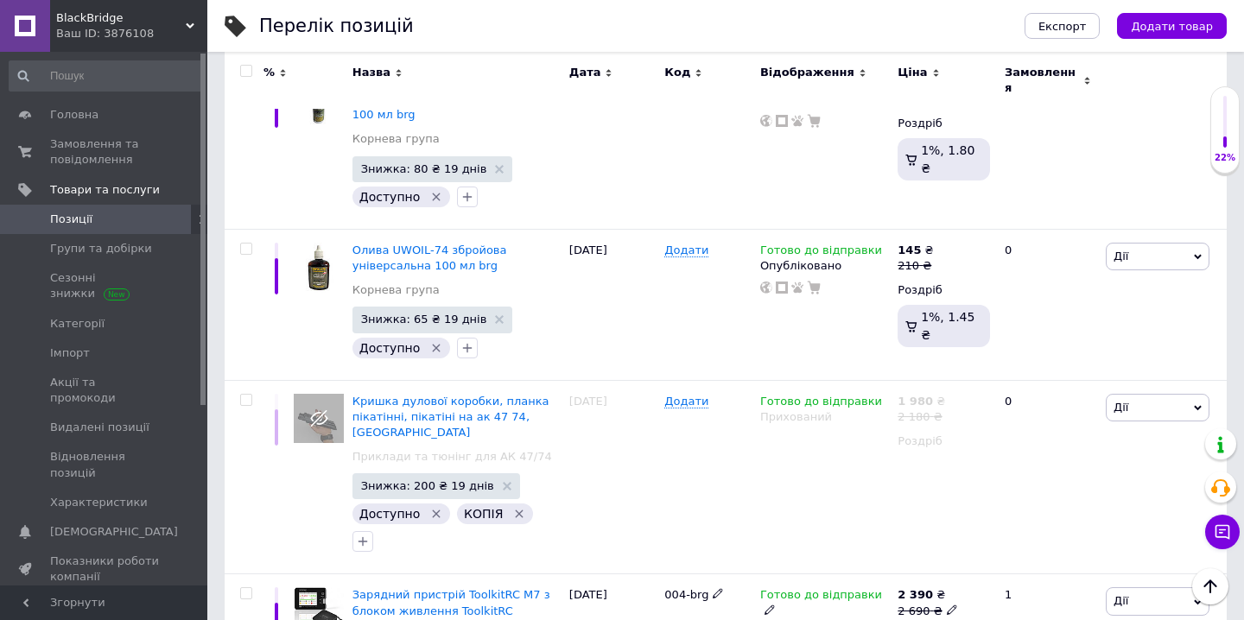
scroll to position [8441, 0]
